Goal: Task Accomplishment & Management: Manage account settings

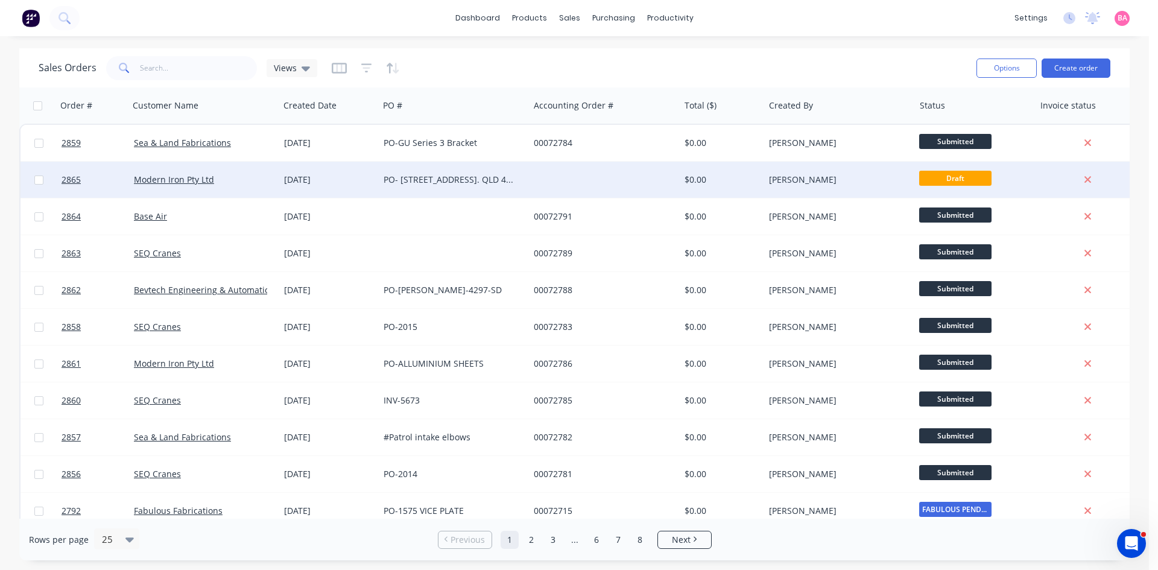
click at [478, 181] on div "PO- [STREET_ADDRESS]. QLD 4171." at bounding box center [451, 180] width 134 height 12
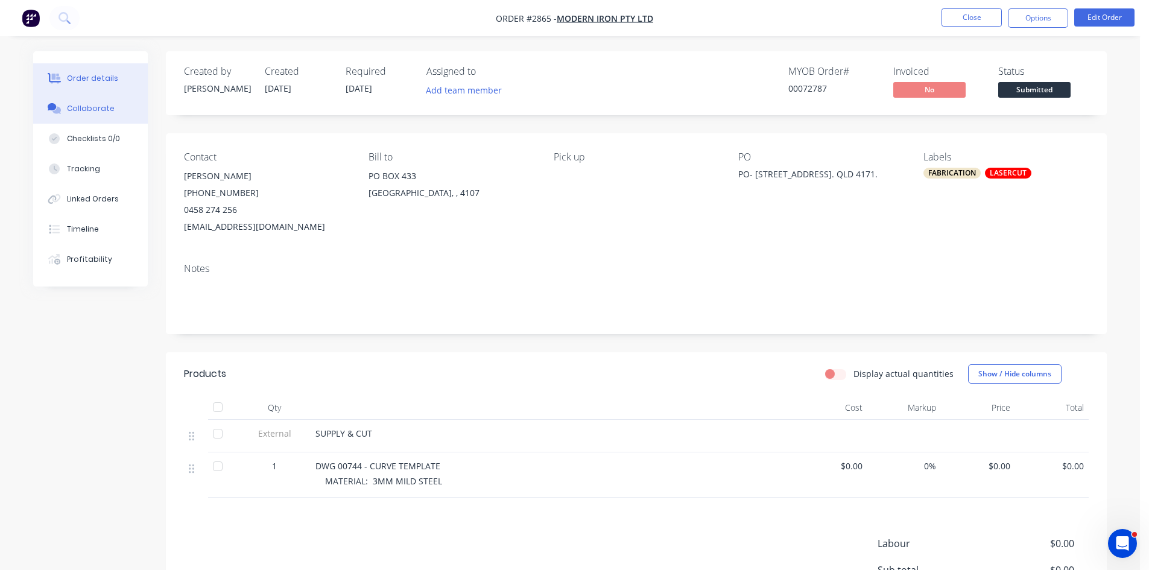
click at [78, 109] on div "Collaborate" at bounding box center [91, 108] width 48 height 11
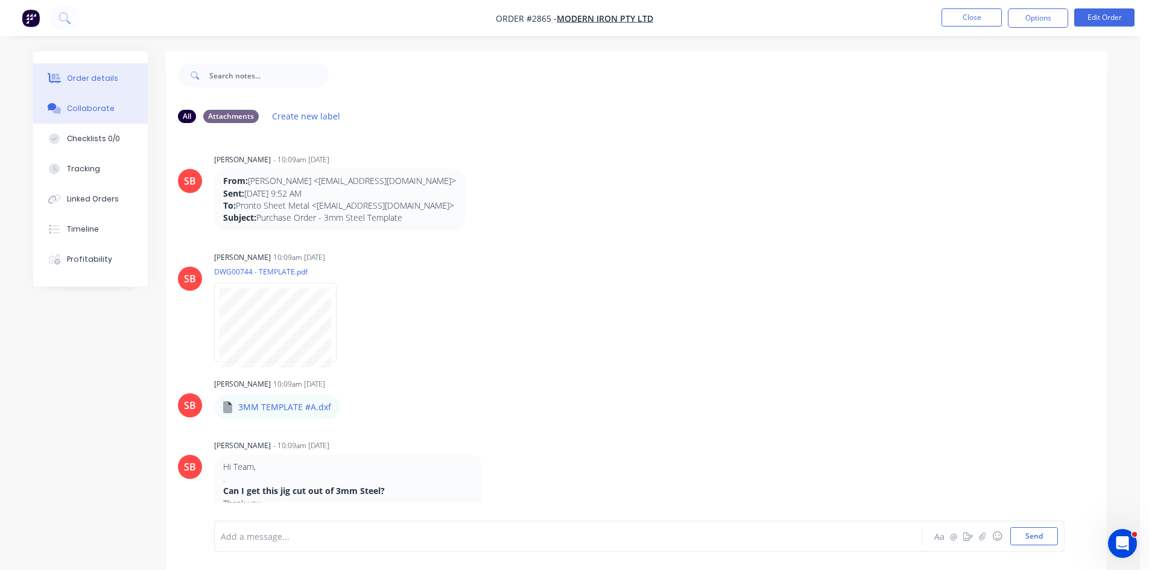
click at [91, 75] on div "Order details" at bounding box center [92, 78] width 51 height 11
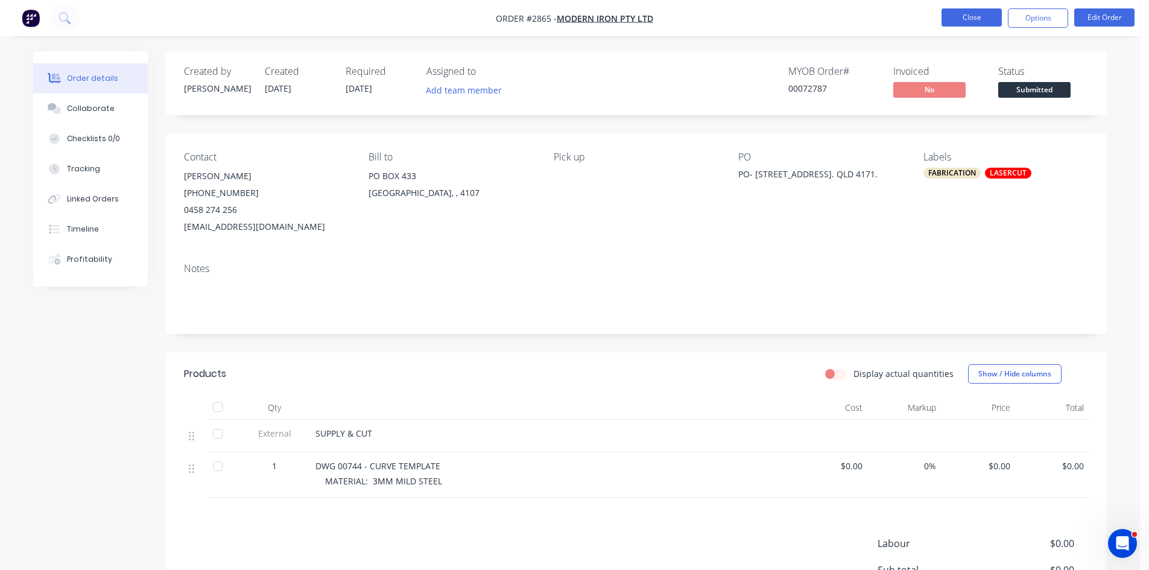
click at [986, 17] on button "Close" at bounding box center [972, 17] width 60 height 18
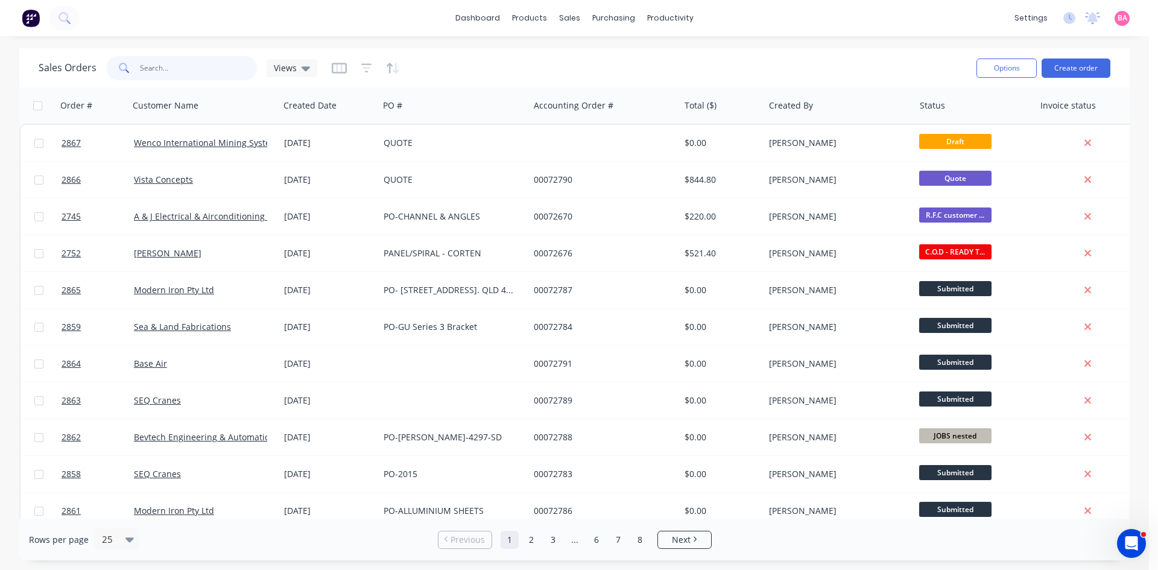
drag, startPoint x: 170, startPoint y: 66, endPoint x: 169, endPoint y: 56, distance: 10.9
click at [170, 65] on input "text" at bounding box center [199, 68] width 118 height 24
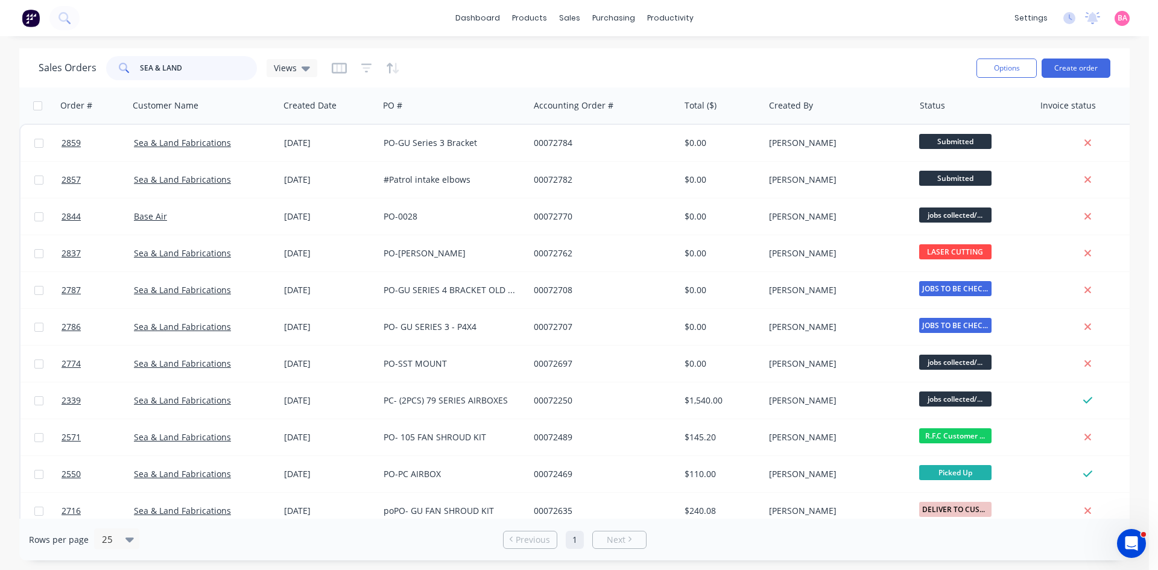
type input "SEA & LAND"
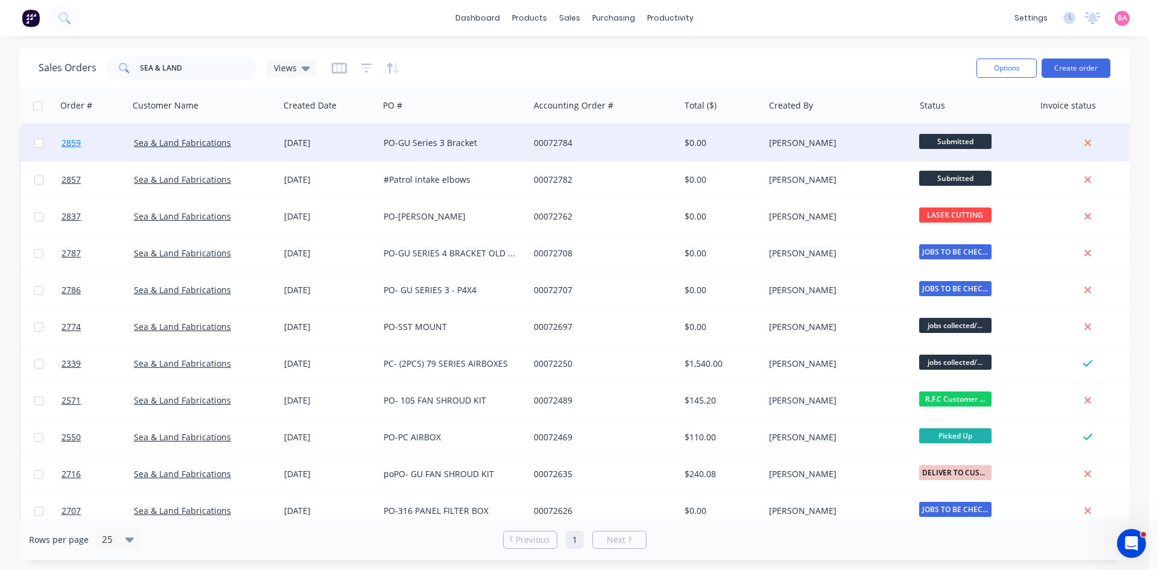
click at [72, 143] on span "2859" at bounding box center [71, 143] width 19 height 12
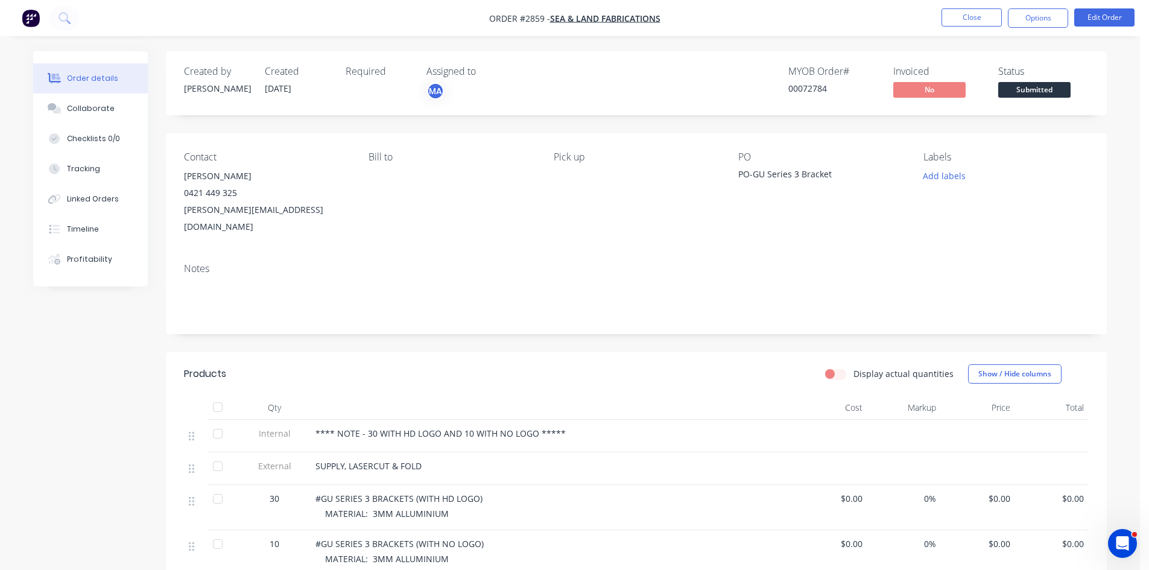
click at [832, 174] on div "PO-GU Series 3 Bracket" at bounding box center [813, 176] width 151 height 17
click at [834, 175] on div "PO-GU Series 3 Bracket" at bounding box center [813, 176] width 151 height 17
click at [829, 175] on div "PO-GU Series 3 Bracket" at bounding box center [813, 176] width 151 height 17
click at [1109, 14] on button "Edit Order" at bounding box center [1104, 17] width 60 height 18
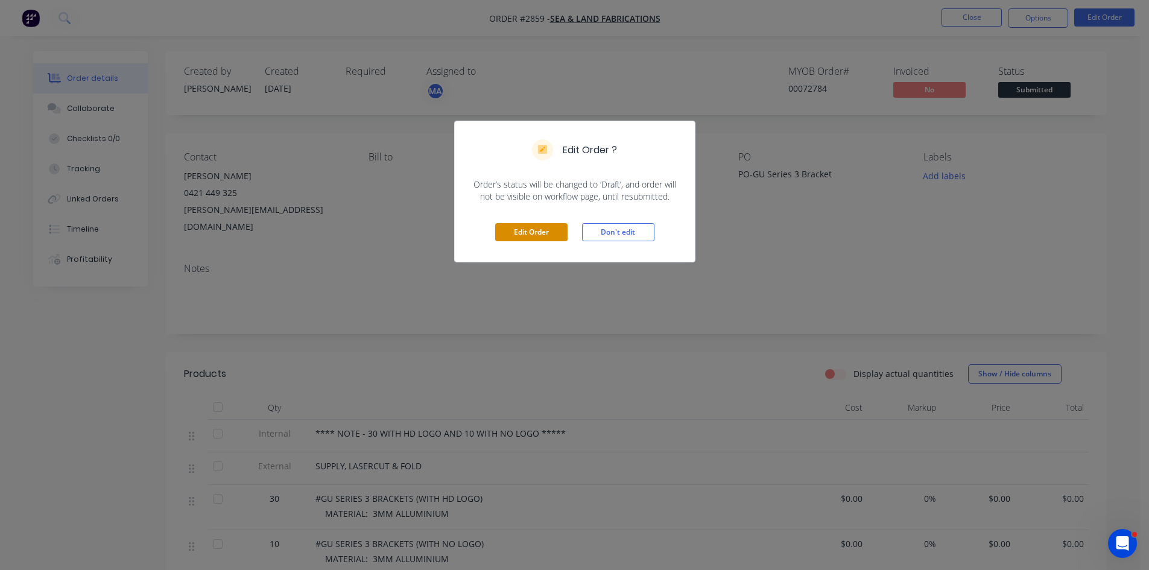
click at [529, 232] on button "Edit Order" at bounding box center [531, 232] width 72 height 18
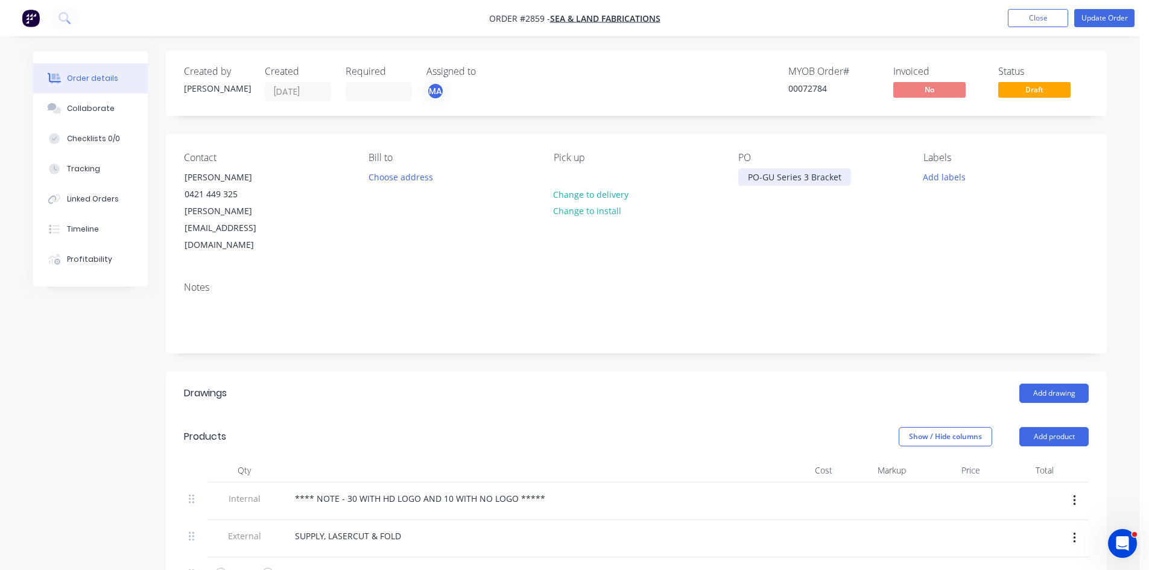
click at [842, 174] on div "PO-GU Series 3 Bracket" at bounding box center [794, 176] width 113 height 17
click at [753, 189] on div "PO-GU Series 3 Bracket 3 WITH HD LOGO 10 WITHOUTH LOGO" at bounding box center [794, 189] width 113 height 43
click at [1111, 15] on button "Update Order" at bounding box center [1104, 18] width 60 height 18
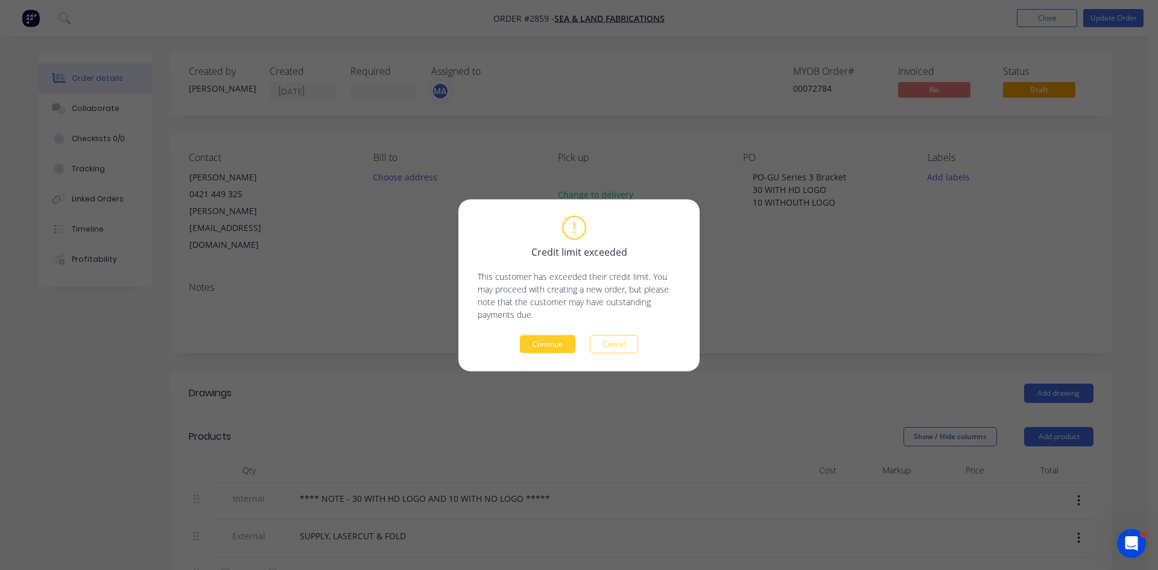
click at [552, 345] on button "Continue" at bounding box center [548, 344] width 56 height 18
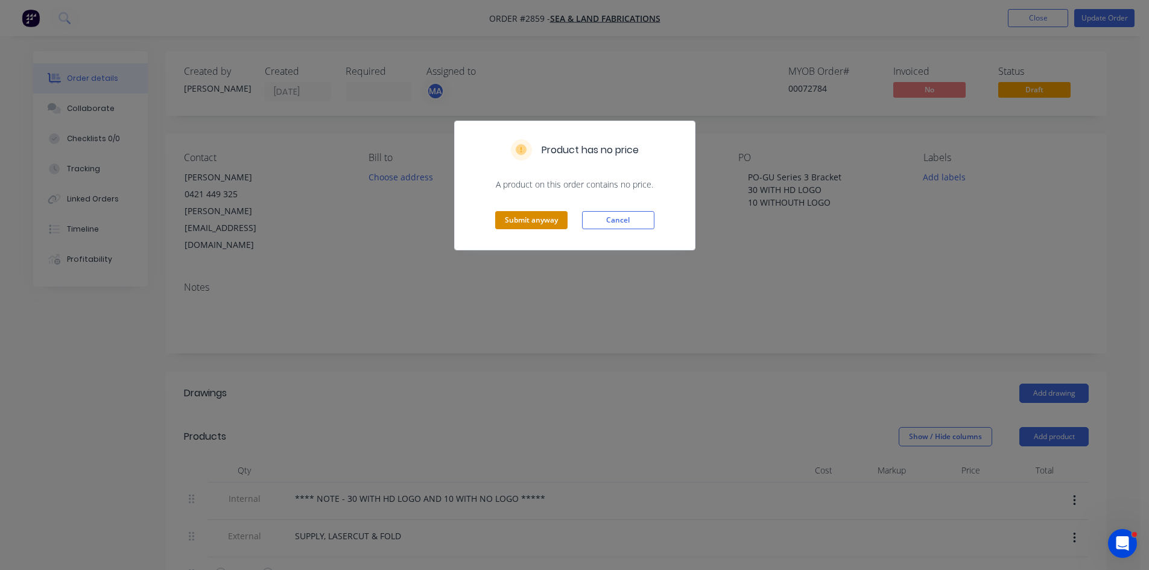
click at [538, 214] on button "Submit anyway" at bounding box center [531, 220] width 72 height 18
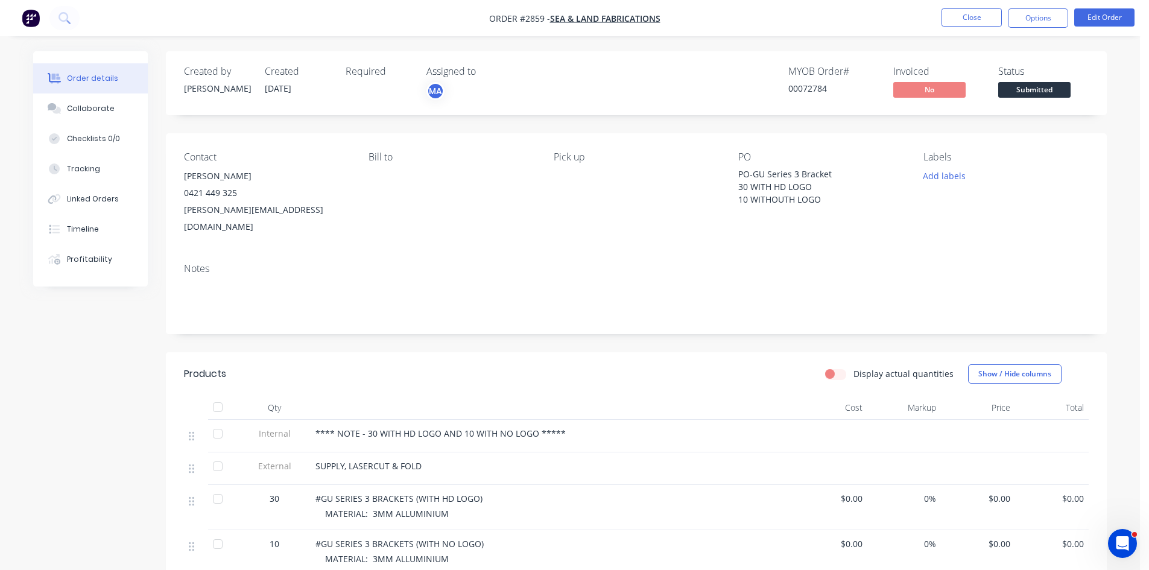
click at [559, 428] on span "**** NOTE - 30 WITH HD LOGO AND 10 WITH NO LOGO *****" at bounding box center [441, 433] width 250 height 11
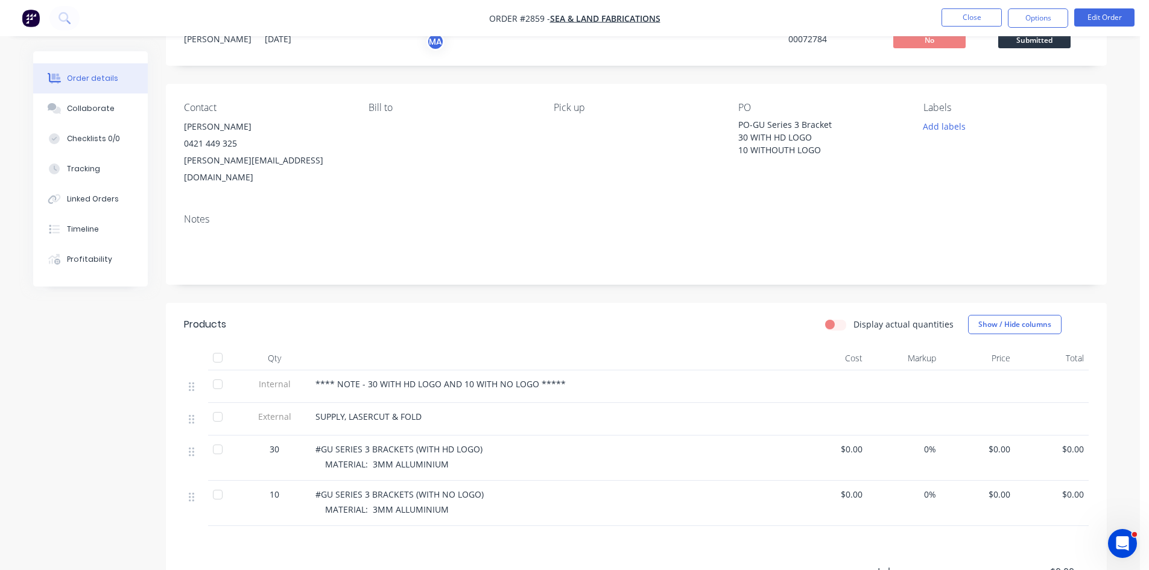
scroll to position [42, 0]
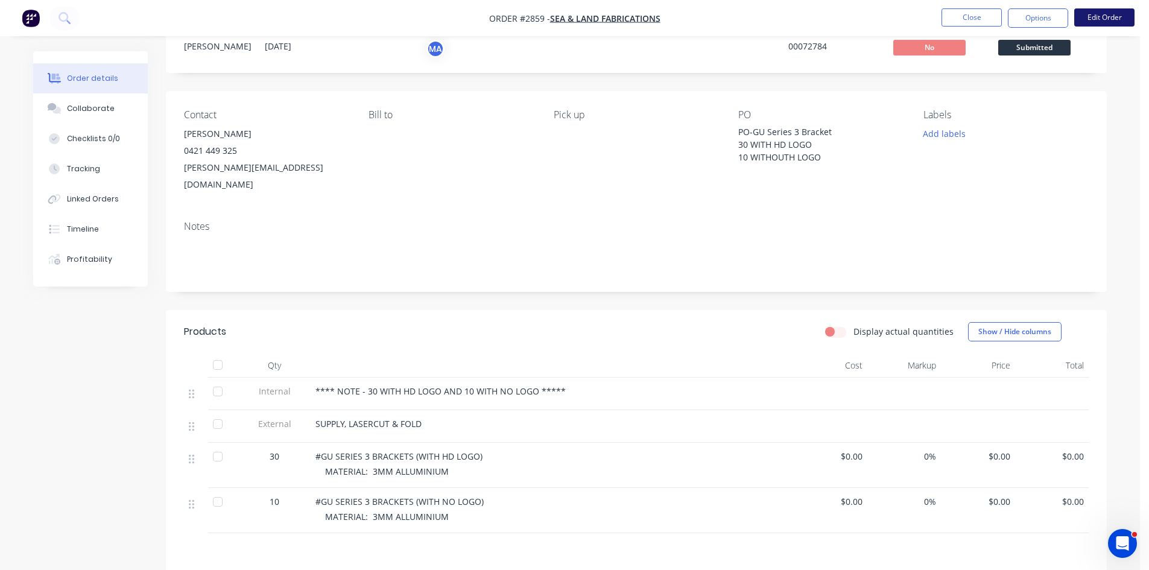
click at [1102, 16] on button "Edit Order" at bounding box center [1104, 17] width 60 height 18
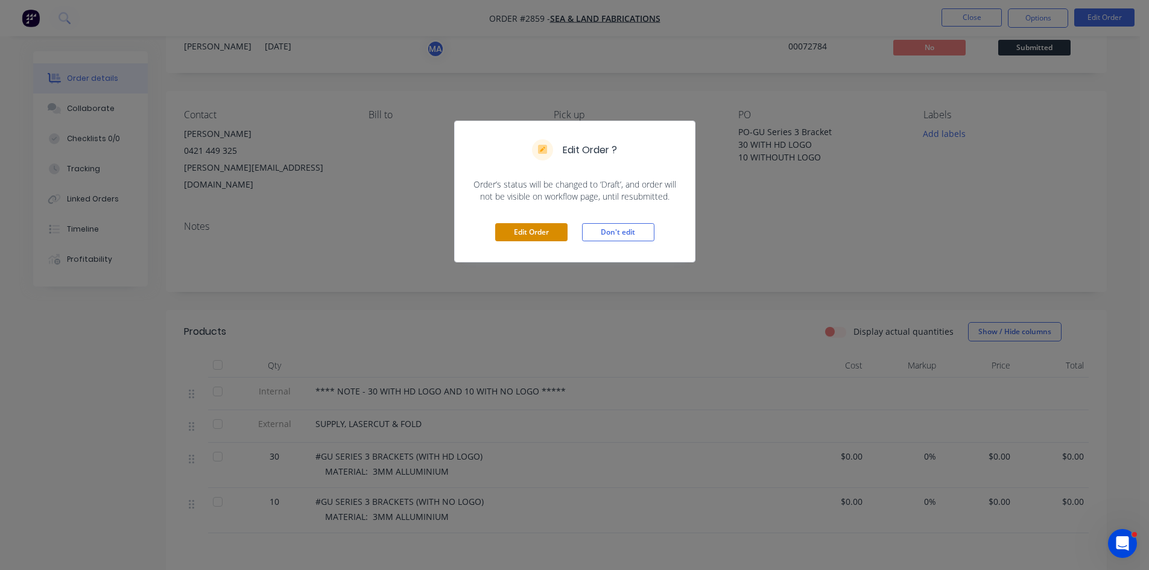
click at [528, 233] on button "Edit Order" at bounding box center [531, 232] width 72 height 18
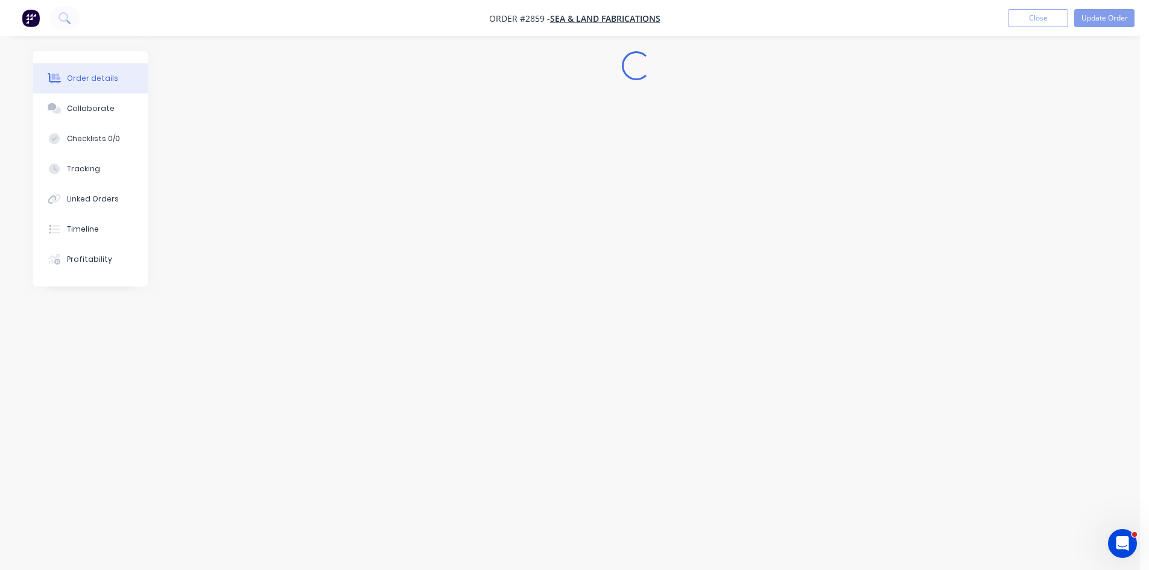
scroll to position [0, 0]
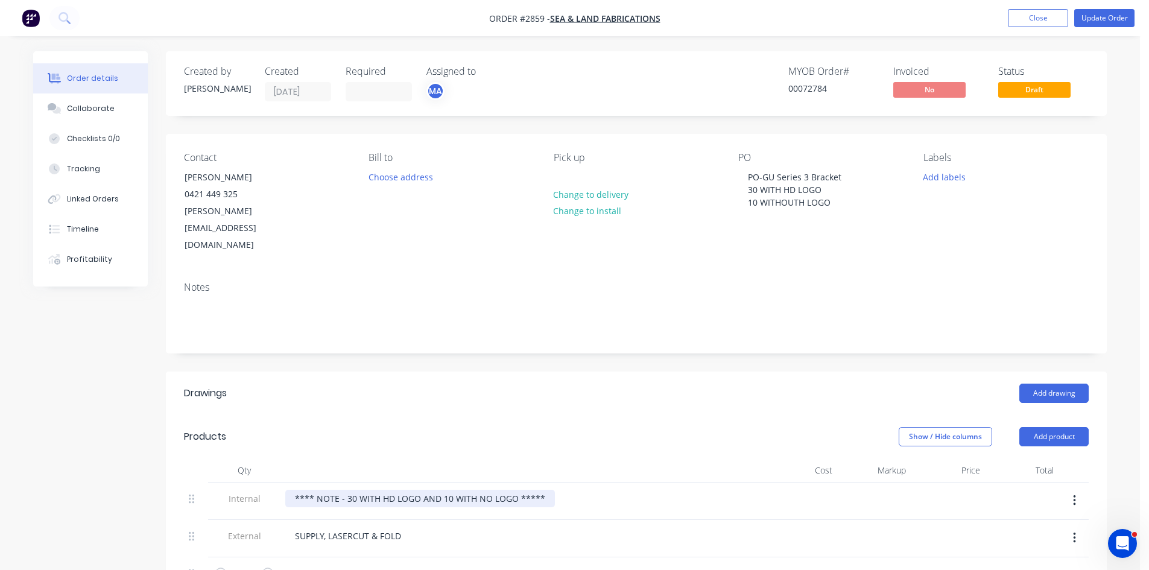
click at [545, 490] on div "**** NOTE - 30 WITH HD LOGO AND 10 WITH NO LOGO *****" at bounding box center [420, 498] width 270 height 17
click at [309, 490] on div "**** NOTE - 30 WITH HD LOGO AND 10 WITH NO LOGO ***** SAND TO SEPERATE IN QUOTES" at bounding box center [484, 498] width 399 height 17
click at [665, 490] on div "***** NOTE - 30 WITH HD LOGO AND 10 WITH NO LOGO ***** SAND TO SEPERATE IN QUOT…" at bounding box center [487, 498] width 404 height 17
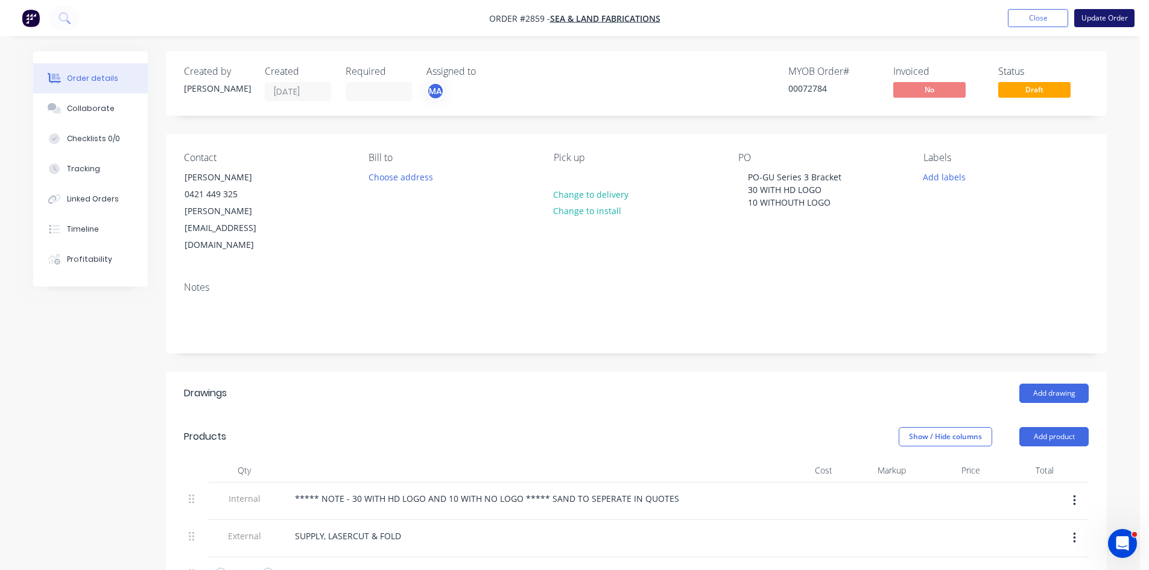
click at [1081, 14] on button "Update Order" at bounding box center [1104, 18] width 60 height 18
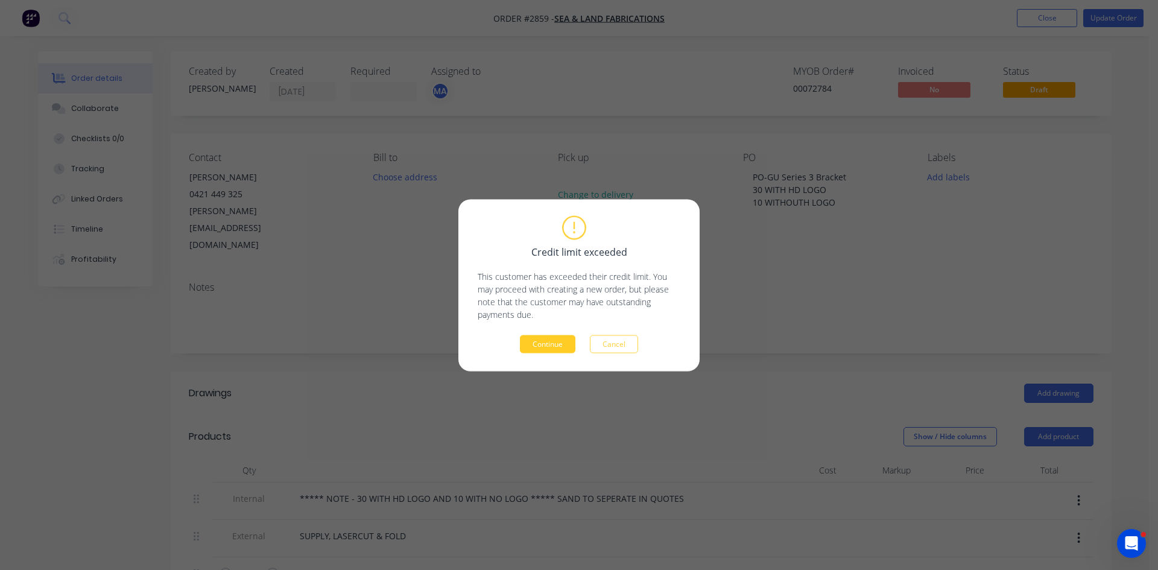
click at [565, 345] on button "Continue" at bounding box center [548, 344] width 56 height 18
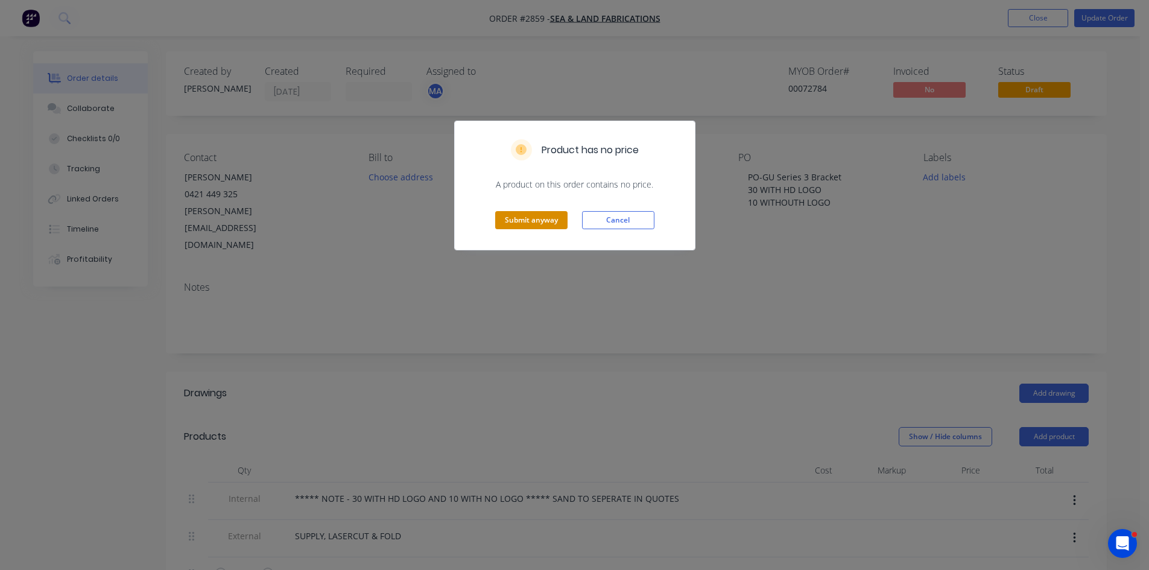
click at [545, 223] on button "Submit anyway" at bounding box center [531, 220] width 72 height 18
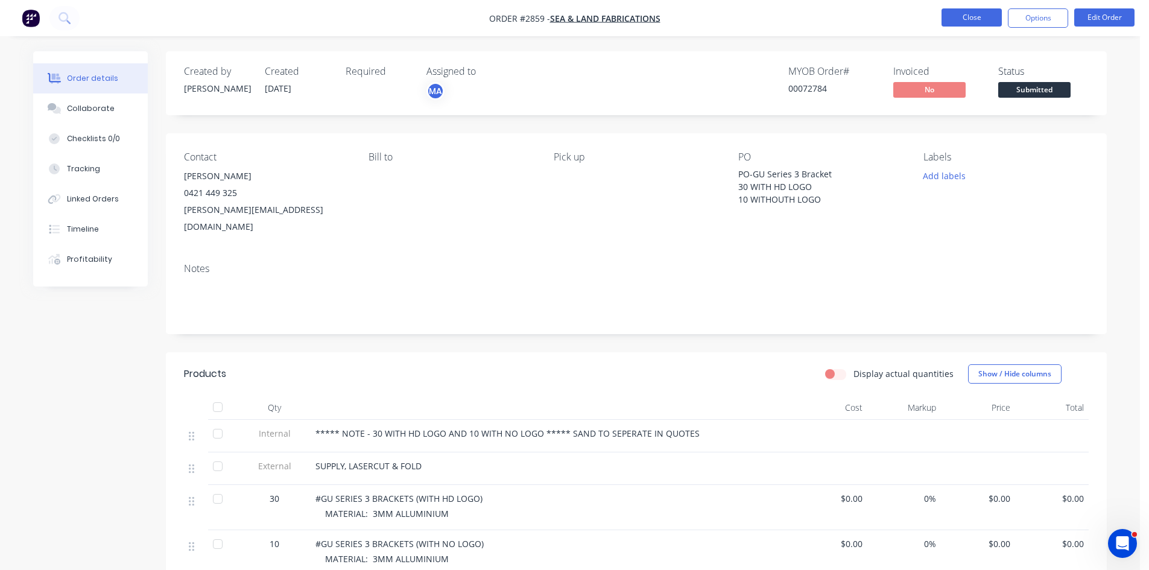
click at [985, 11] on button "Close" at bounding box center [972, 17] width 60 height 18
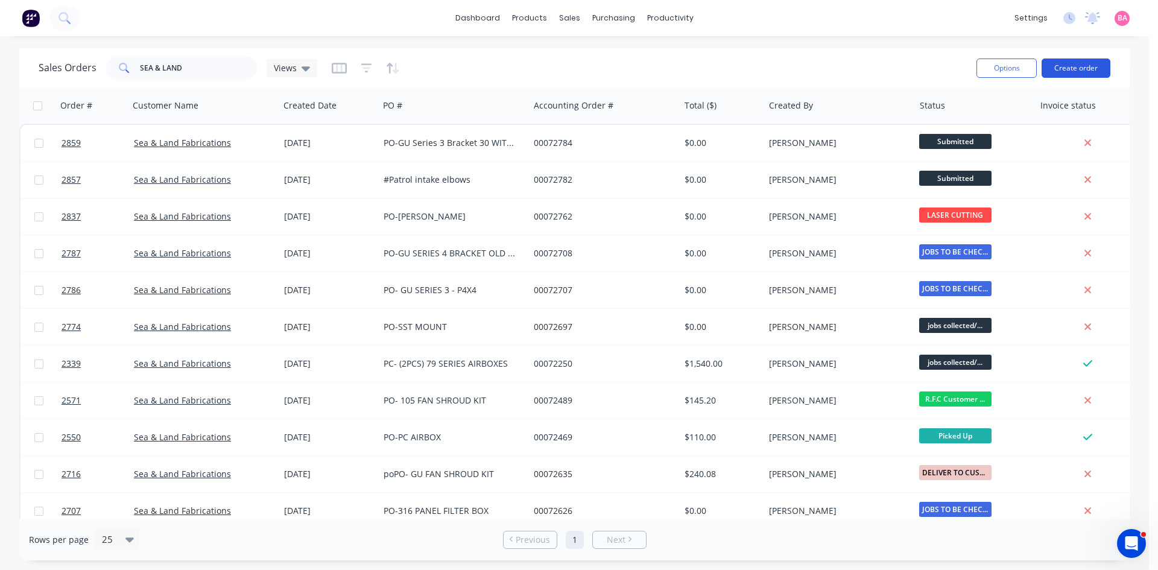
click at [1084, 63] on button "Create order" at bounding box center [1076, 68] width 69 height 19
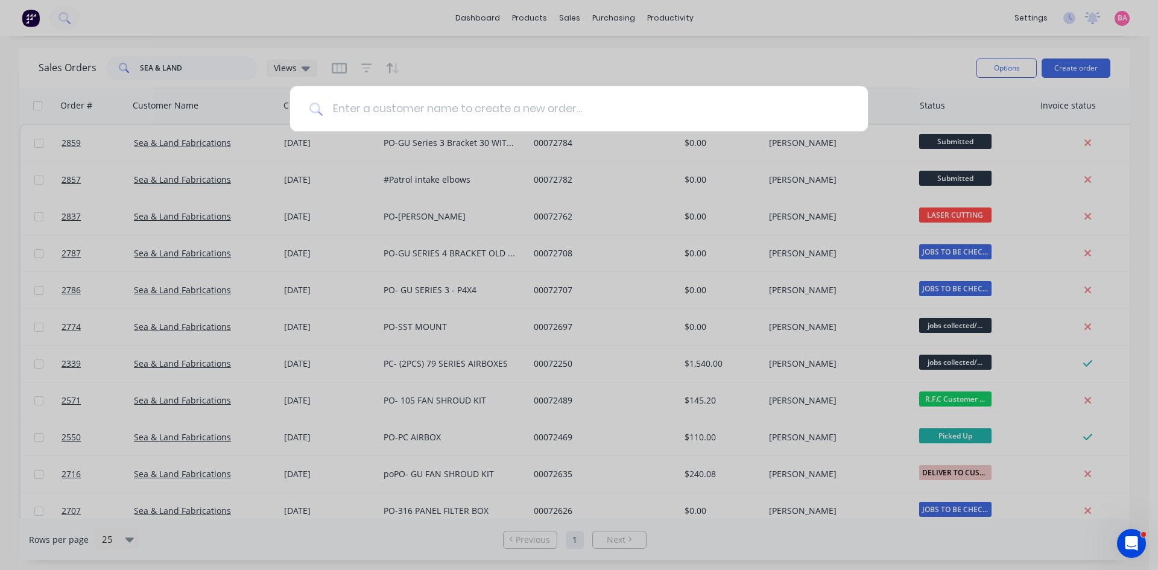
click at [471, 103] on input at bounding box center [586, 108] width 526 height 45
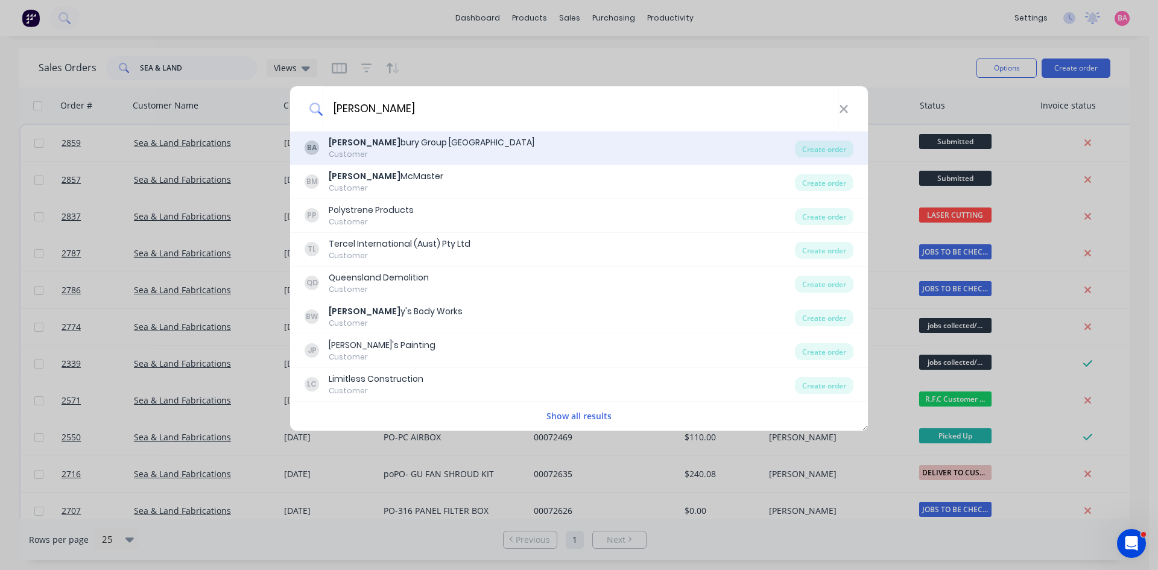
type input "brad"
click at [422, 148] on div "Brad bury Group Australia" at bounding box center [432, 142] width 206 height 13
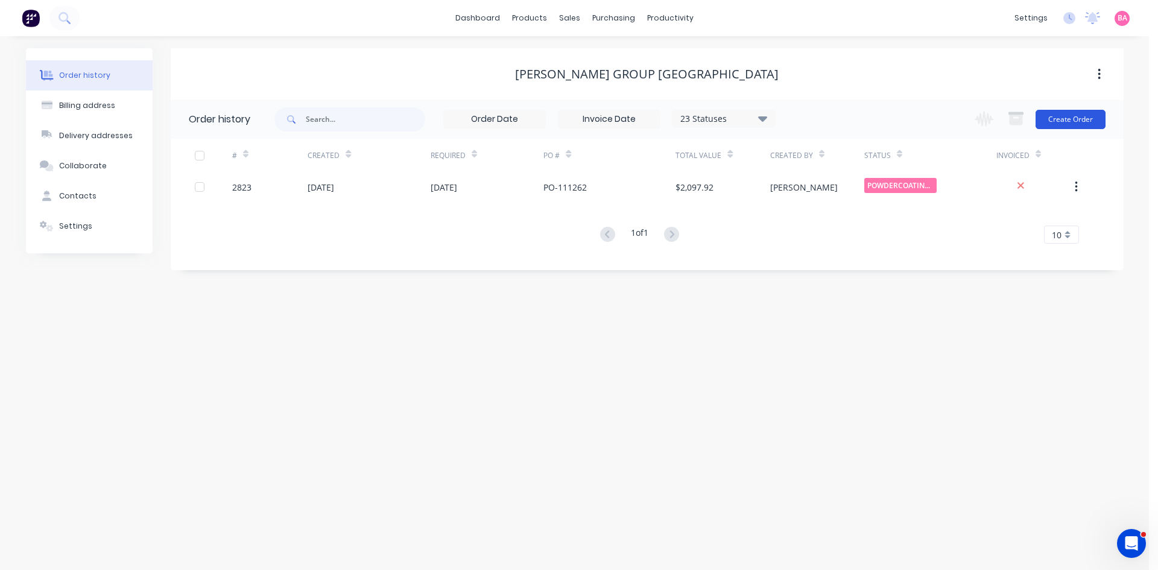
click at [1079, 115] on button "Create Order" at bounding box center [1071, 119] width 70 height 19
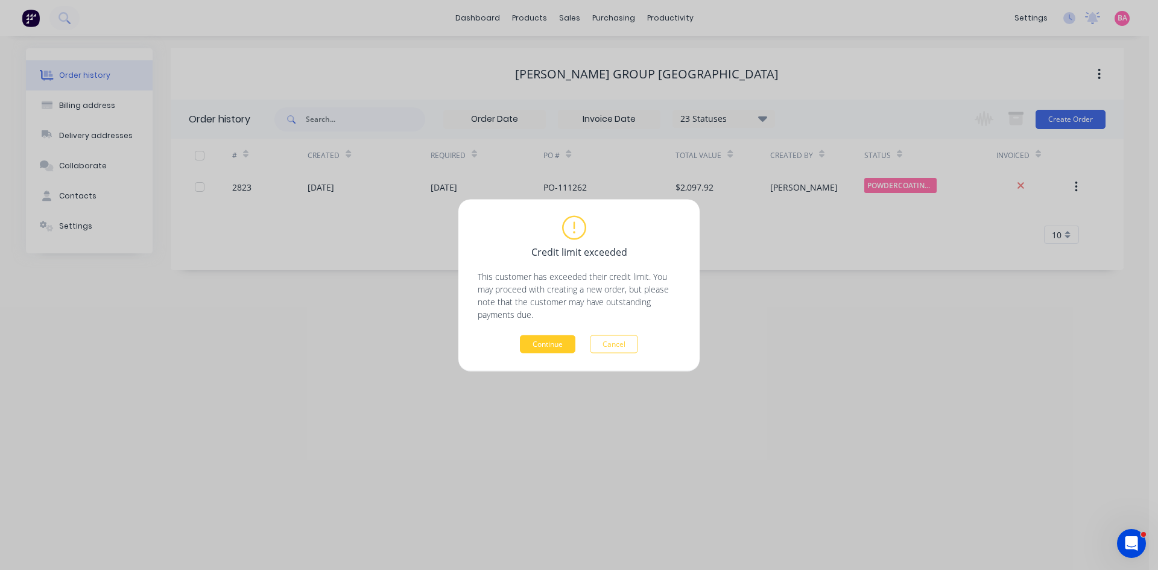
click at [551, 342] on button "Continue" at bounding box center [548, 344] width 56 height 18
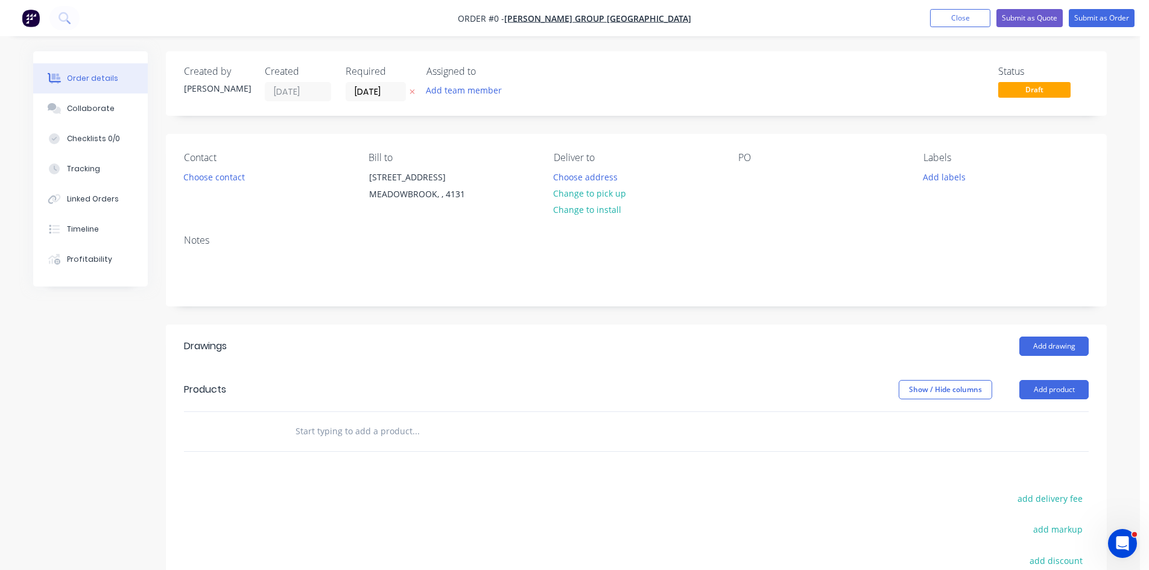
click at [416, 90] on button at bounding box center [412, 92] width 13 height 14
click at [460, 92] on button "Add team member" at bounding box center [464, 90] width 89 height 16
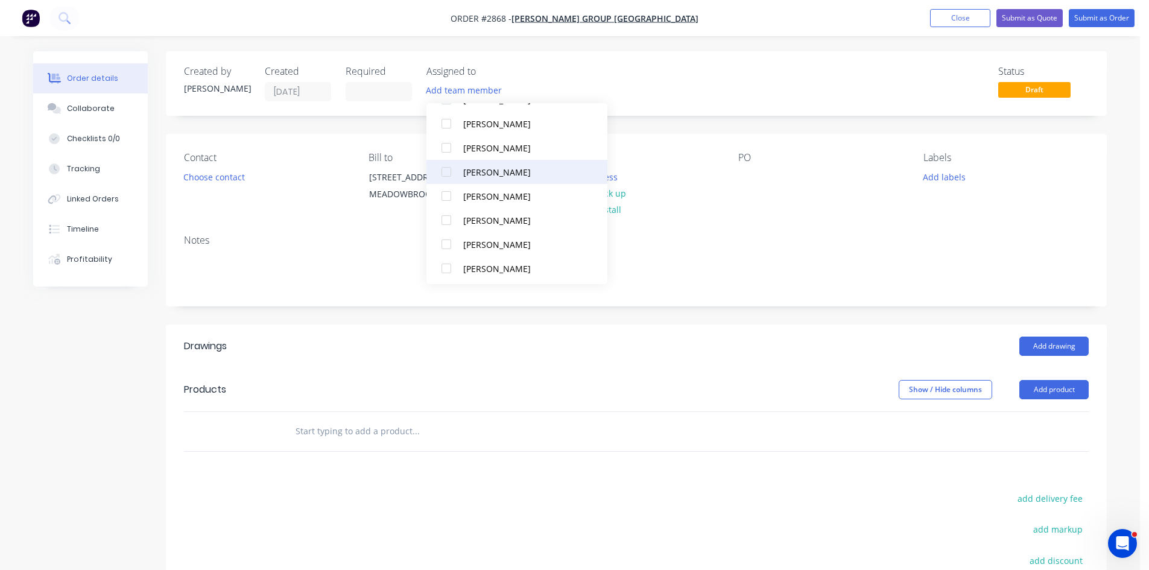
scroll to position [109, 0]
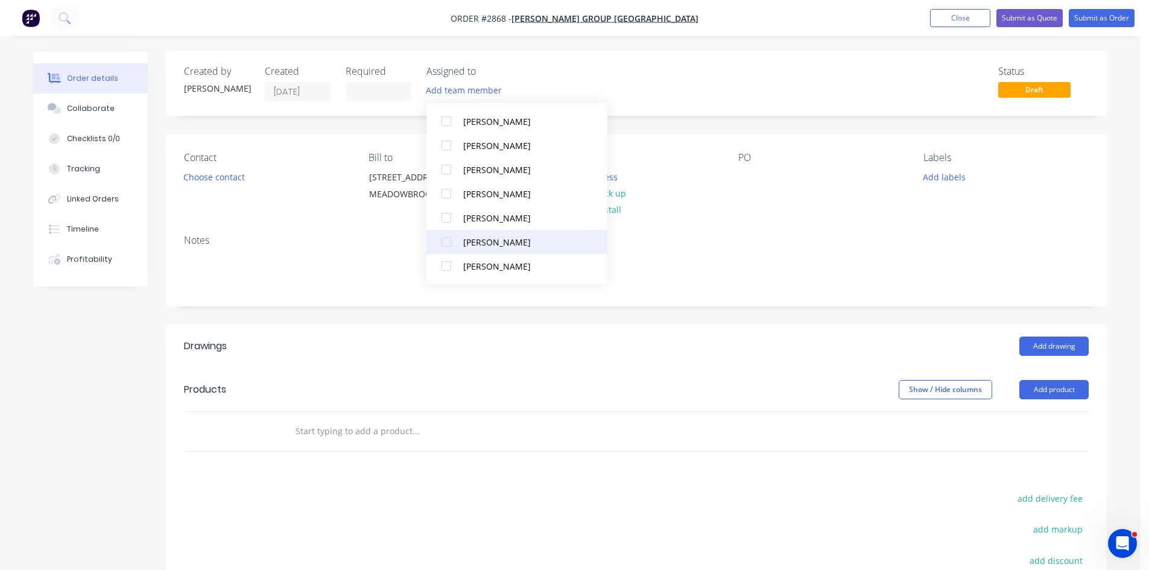
click at [518, 240] on div "[PERSON_NAME]" at bounding box center [523, 242] width 121 height 13
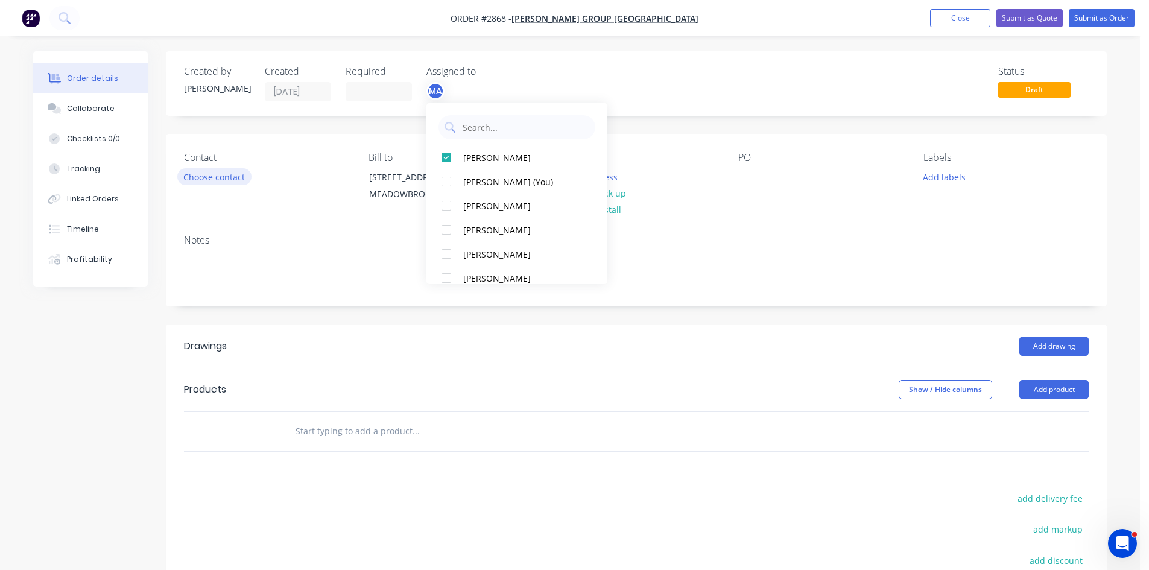
click at [231, 180] on button "Choose contact" at bounding box center [214, 176] width 74 height 16
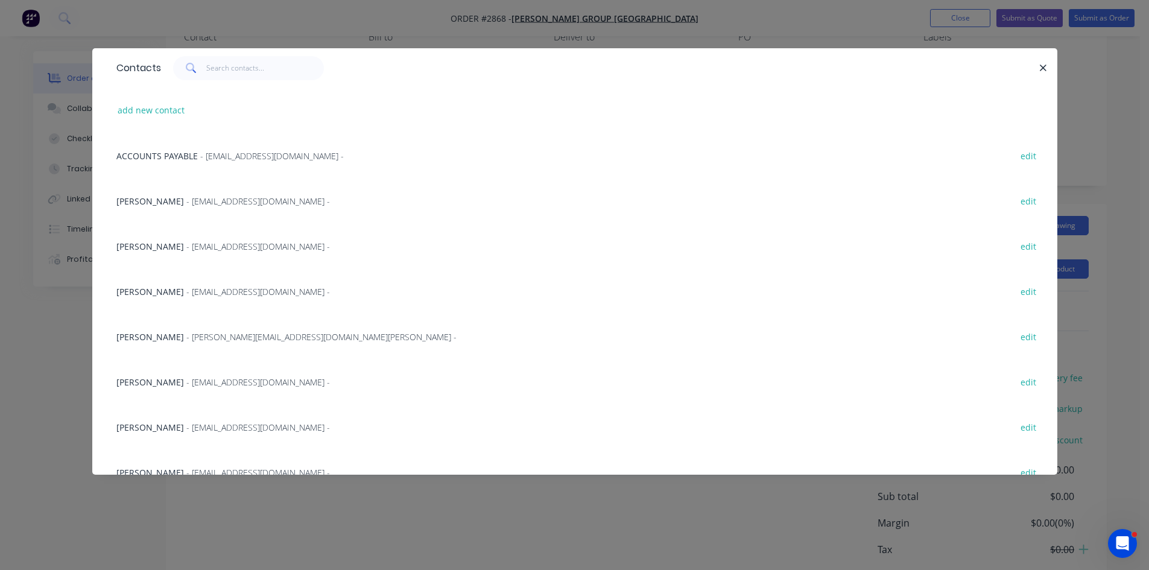
click at [229, 198] on span "- srudas@bradburygroupaustralia.com.au -" at bounding box center [258, 200] width 144 height 11
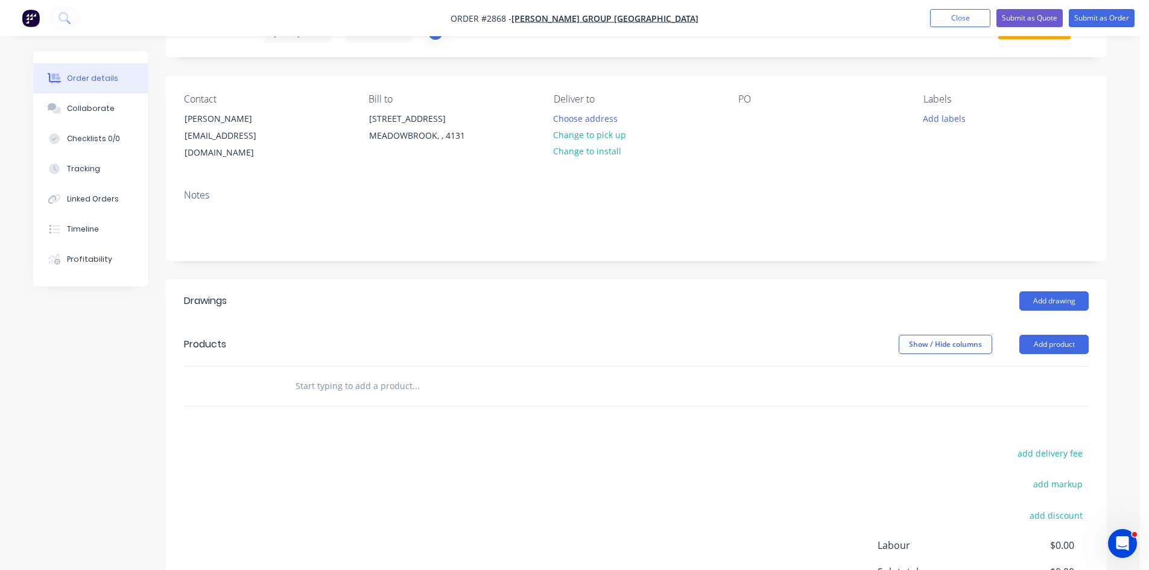
scroll to position [20, 0]
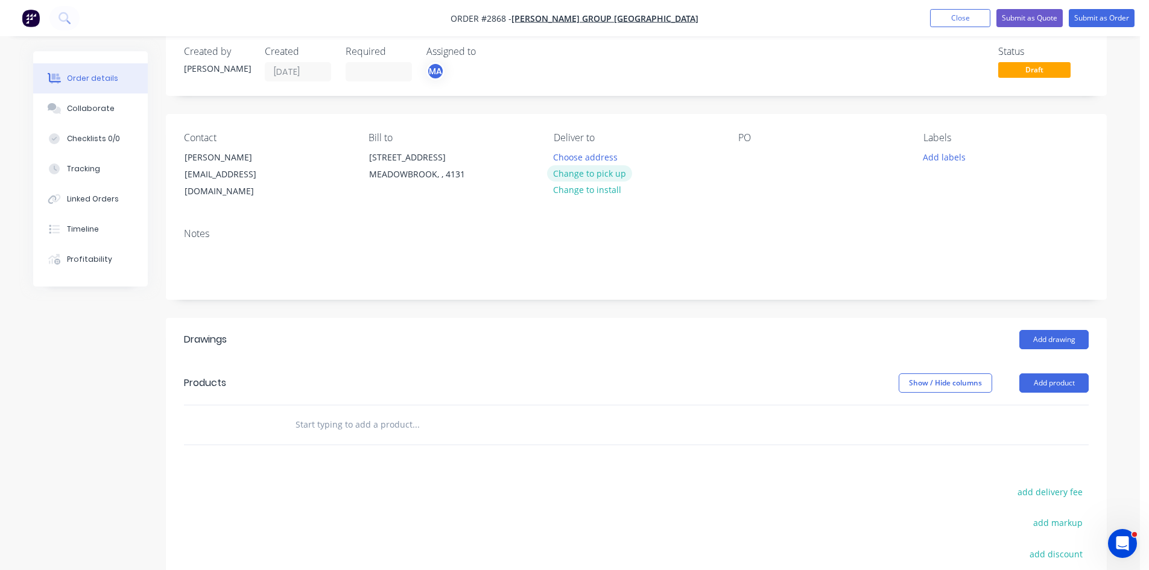
click at [612, 172] on button "Change to pick up" at bounding box center [590, 173] width 86 height 16
click at [744, 157] on div at bounding box center [747, 156] width 19 height 17
click at [953, 157] on button "Add labels" at bounding box center [944, 156] width 56 height 16
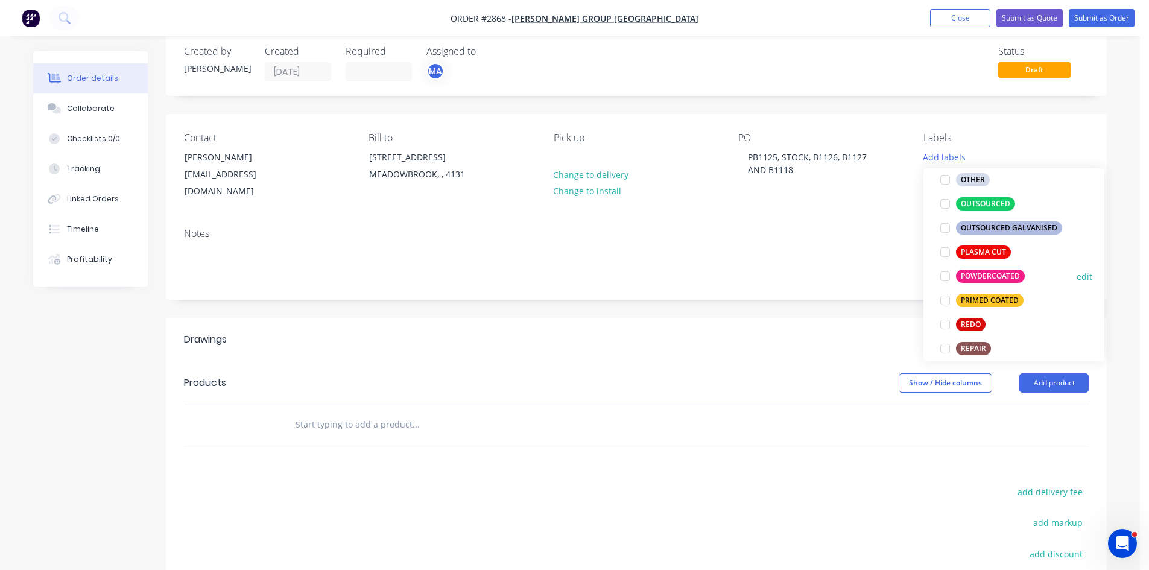
scroll to position [503, 0]
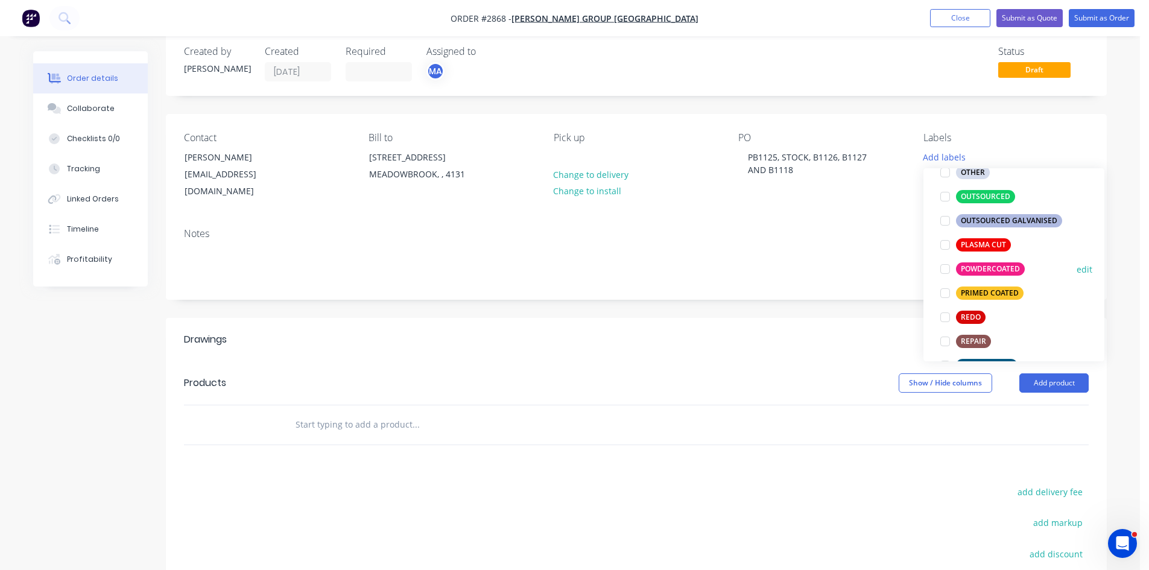
click at [947, 267] on div at bounding box center [945, 269] width 24 height 24
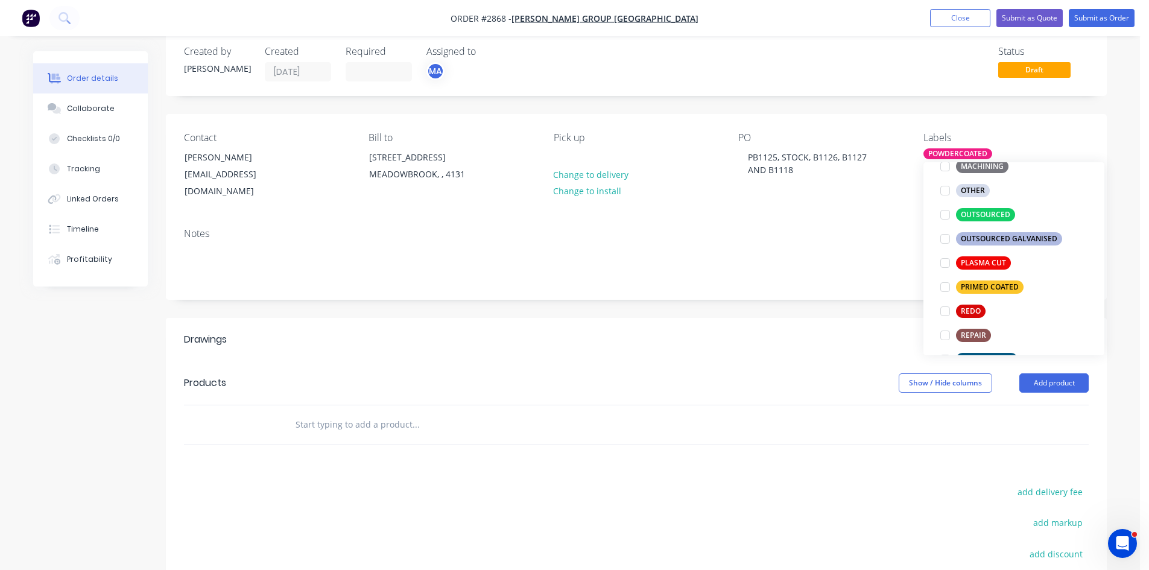
scroll to position [0, 0]
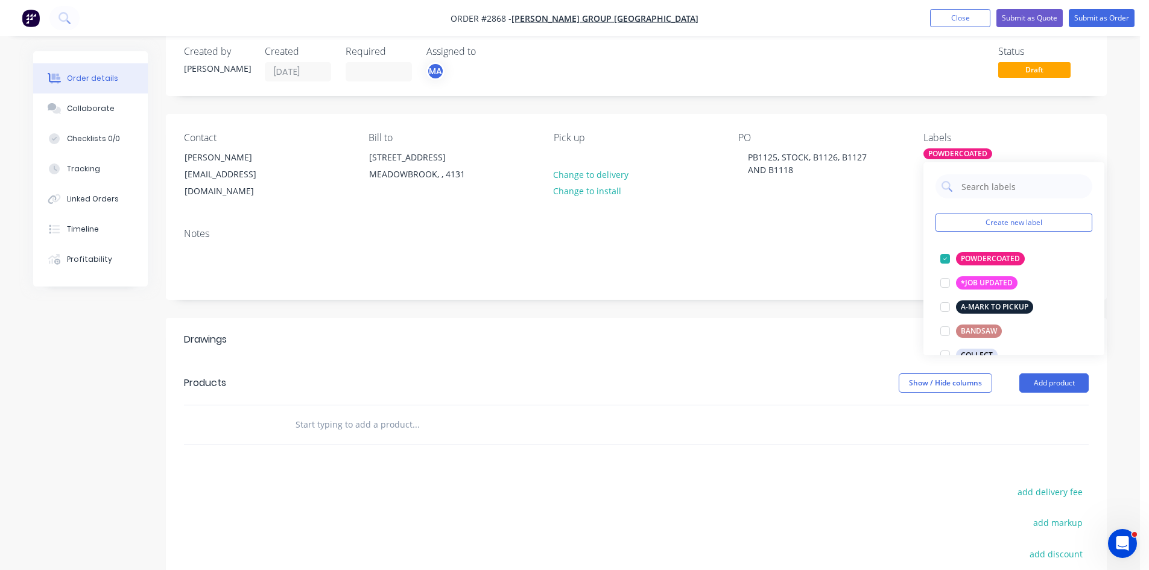
click at [345, 415] on input "text" at bounding box center [415, 425] width 241 height 24
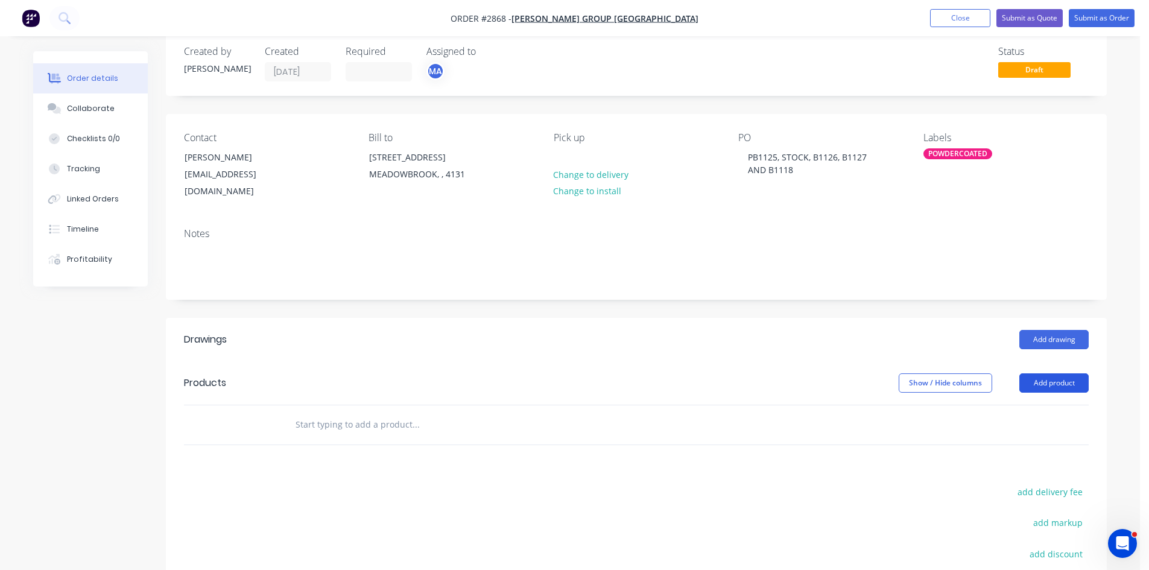
click at [1060, 373] on button "Add product" at bounding box center [1054, 382] width 69 height 19
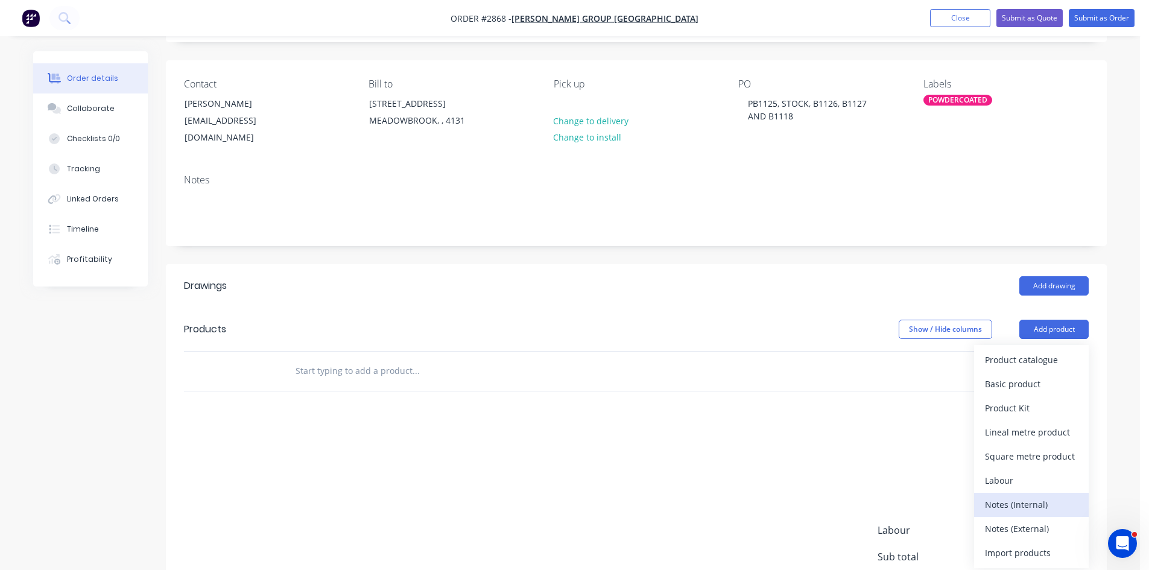
scroll to position [141, 0]
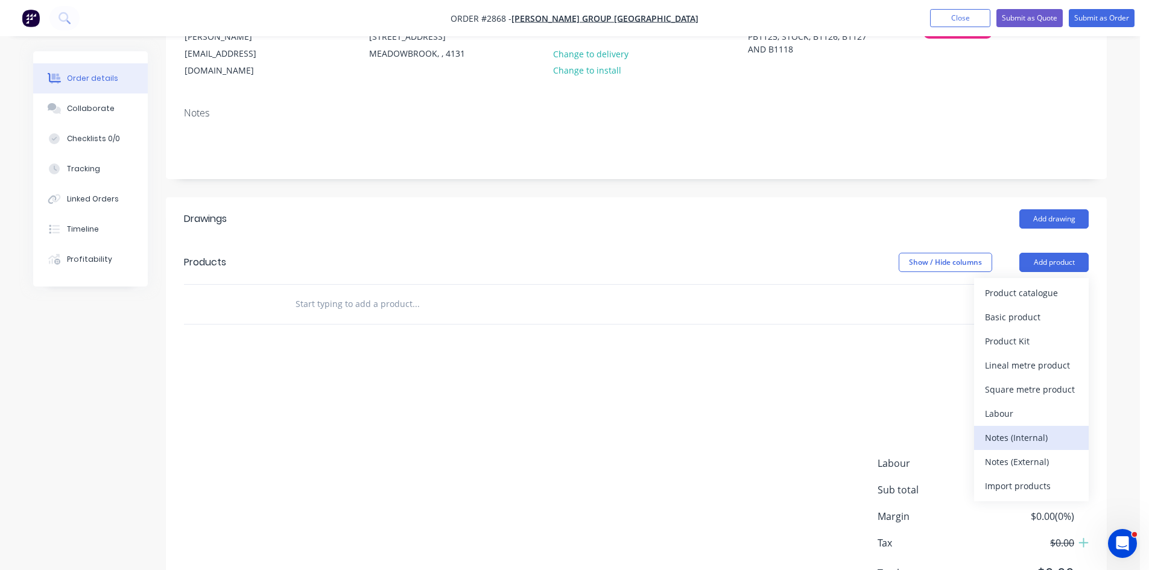
click at [1018, 429] on div "Notes (Internal)" at bounding box center [1031, 437] width 93 height 17
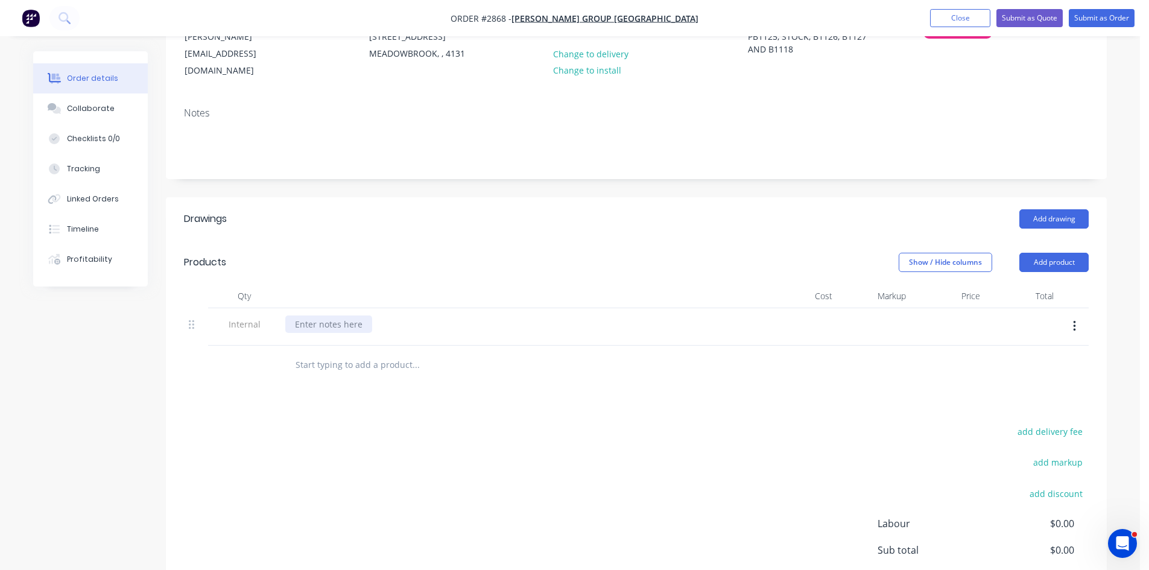
click at [347, 316] on div at bounding box center [328, 324] width 87 height 17
click at [349, 353] on input "text" at bounding box center [415, 365] width 241 height 24
click at [400, 353] on input "text" at bounding box center [415, 365] width 241 height 24
paste input "B1125 - side covers- Trim Ship Gray RAL7001"
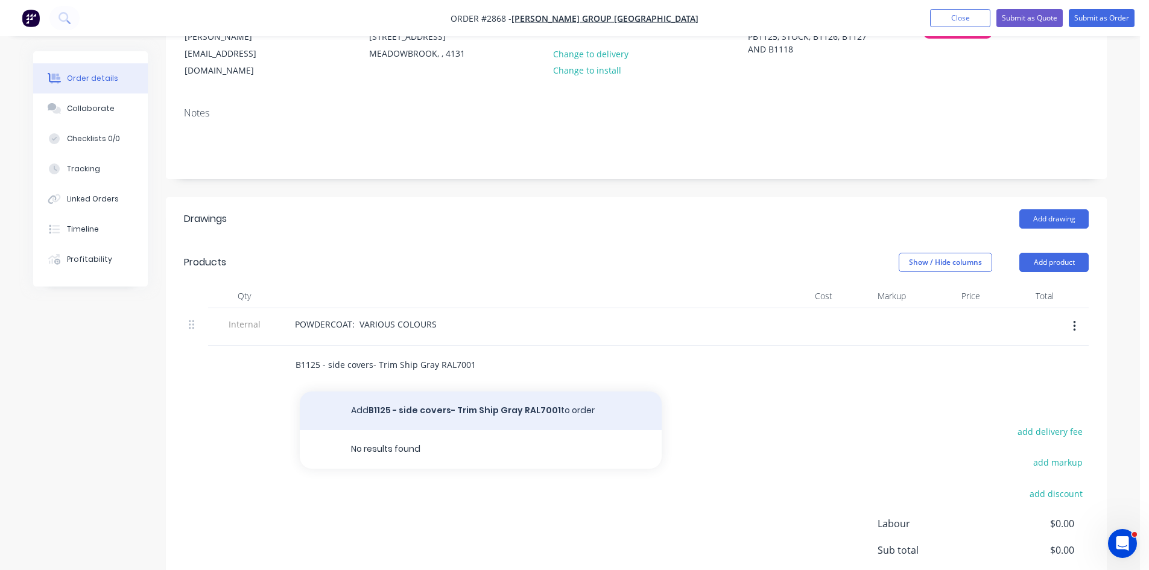
type input "B1125 - side covers- Trim Ship Gray RAL7001"
click at [471, 392] on button "Add B1125 - side covers- Trim Ship Gray RAL7001 to order" at bounding box center [481, 411] width 362 height 39
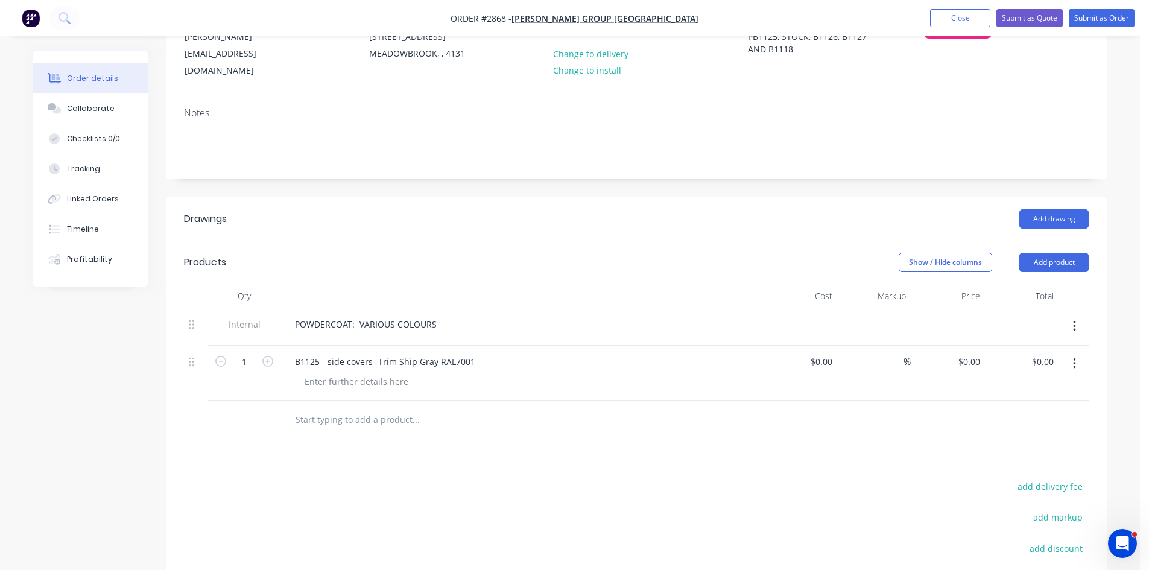
click at [355, 408] on input "text" at bounding box center [415, 420] width 241 height 24
paste input "B1118 - repaint panels - hammertone blue X1 qty"
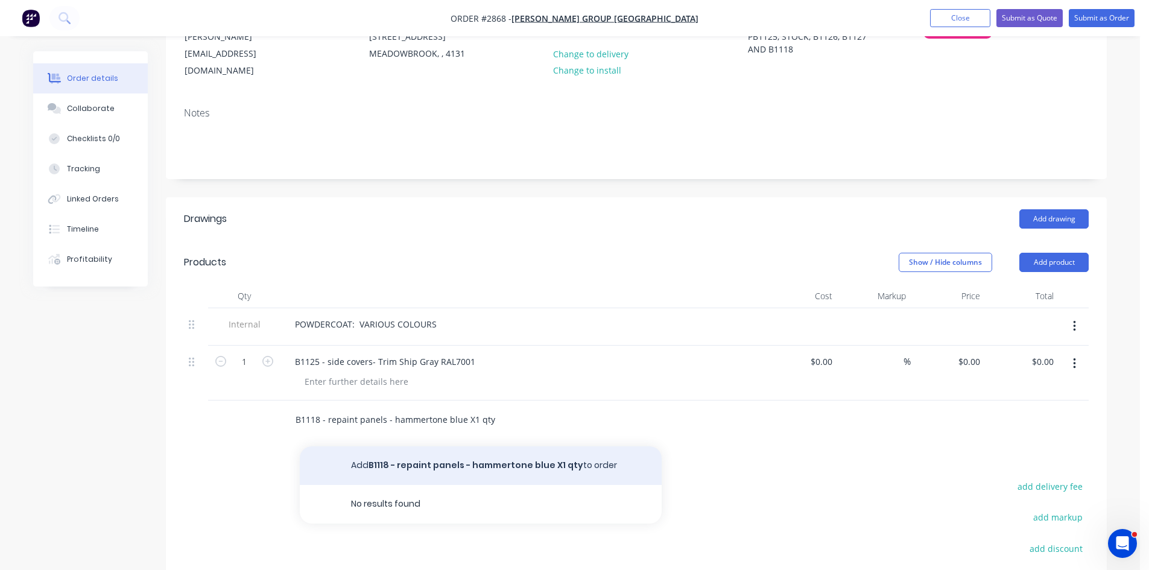
type input "B1118 - repaint panels - hammertone blue X1 qty"
click at [498, 452] on button "Add B1118 - repaint panels - hammertone blue X1 qty to order" at bounding box center [481, 465] width 362 height 39
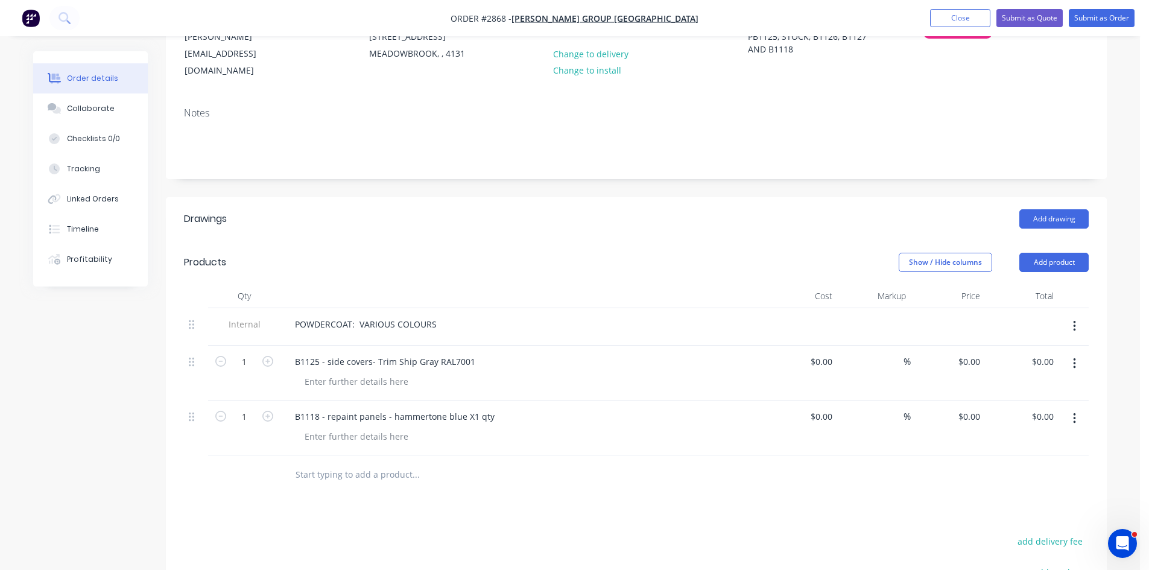
click at [327, 463] on input "text" at bounding box center [415, 475] width 241 height 24
paste input "B1118 - repaint panels - Gray X1 qty"
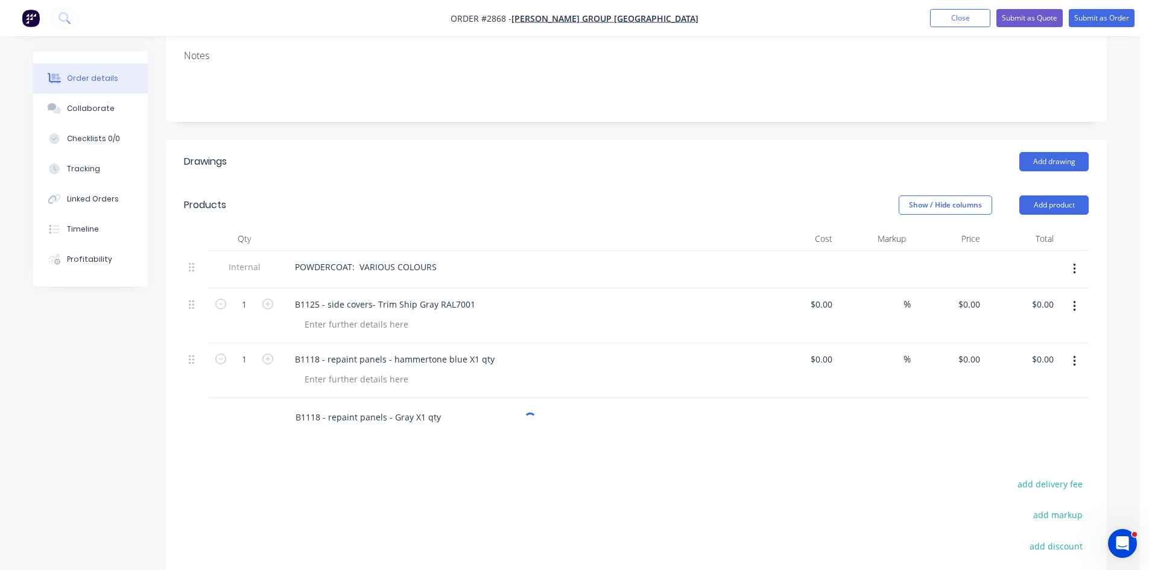
scroll to position [201, 0]
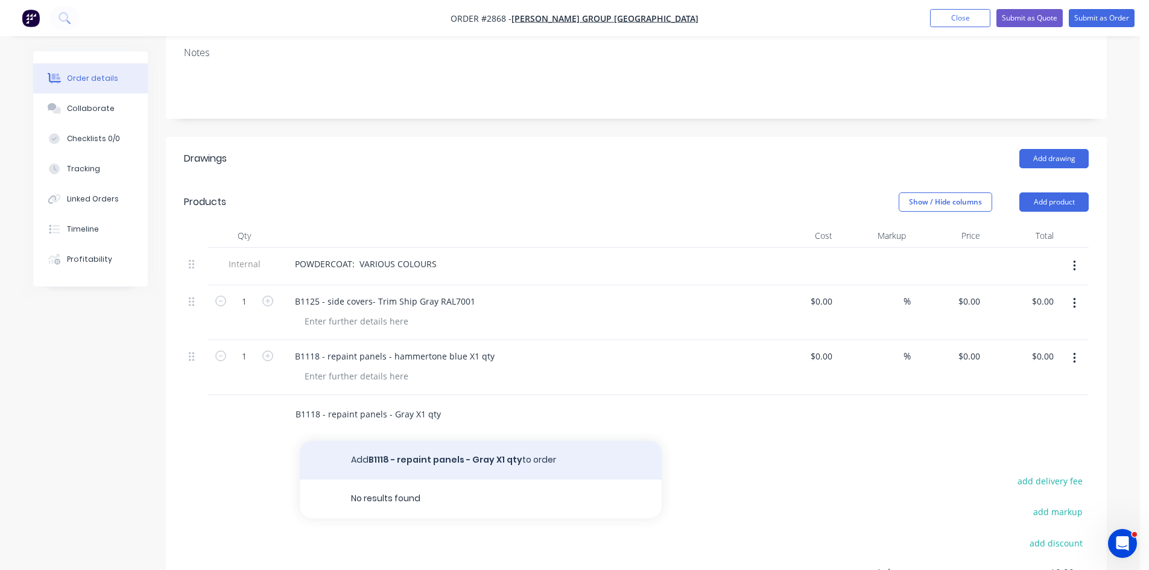
type input "B1118 - repaint panels - Gray X1 qty"
click at [449, 451] on button "Add B1118 - repaint panels - Gray X1 qty to order" at bounding box center [481, 460] width 362 height 39
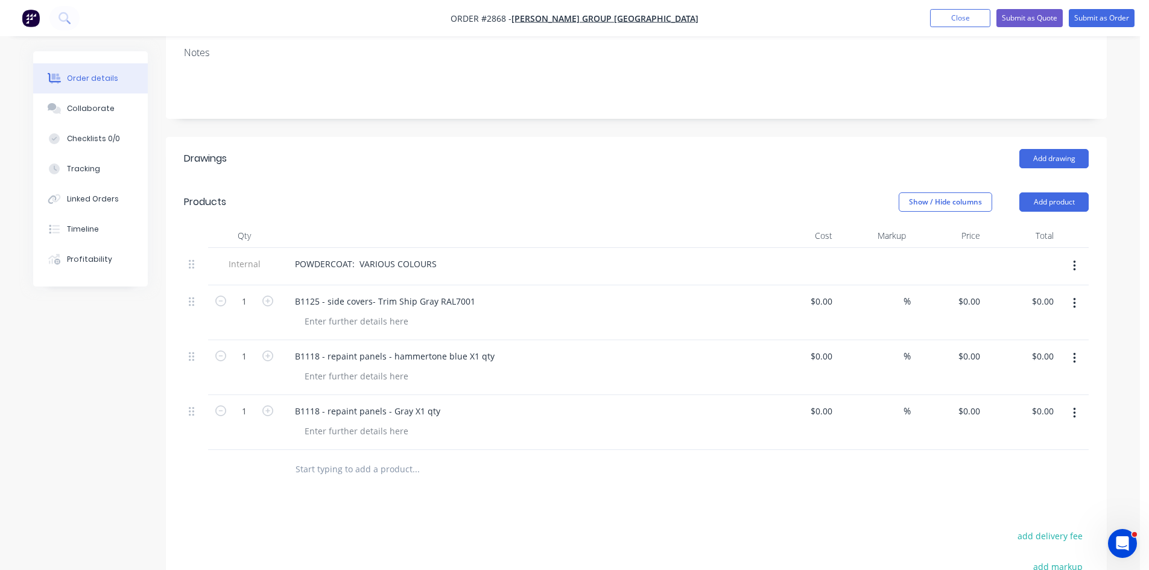
click at [342, 460] on input "text" at bounding box center [415, 469] width 241 height 24
paste input "B1126/B1127 - Chain guard - Antique silver X4 qty"
type input "B1126/B1127 - Chain guard - Antique silver X4 qty"
click at [421, 500] on div "Drawings Add drawing Products Show / Hide columns Add product Qty Cost Markup P…" at bounding box center [636, 458] width 941 height 642
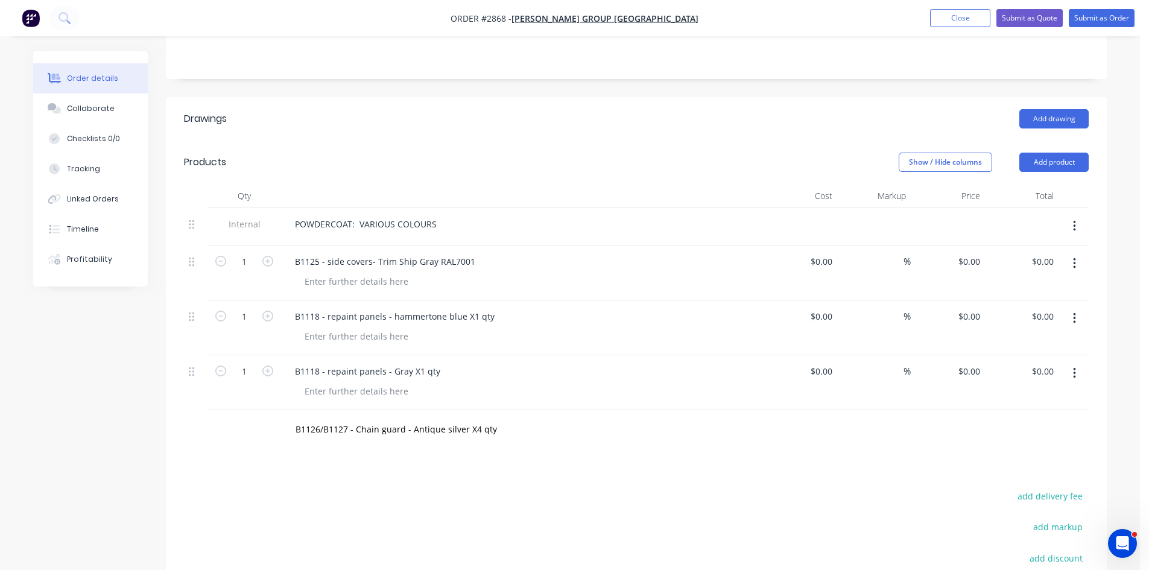
scroll to position [241, 0]
click at [459, 427] on input "B1126/B1127 - Chain guard - Antique silver X4 qty" at bounding box center [415, 429] width 241 height 24
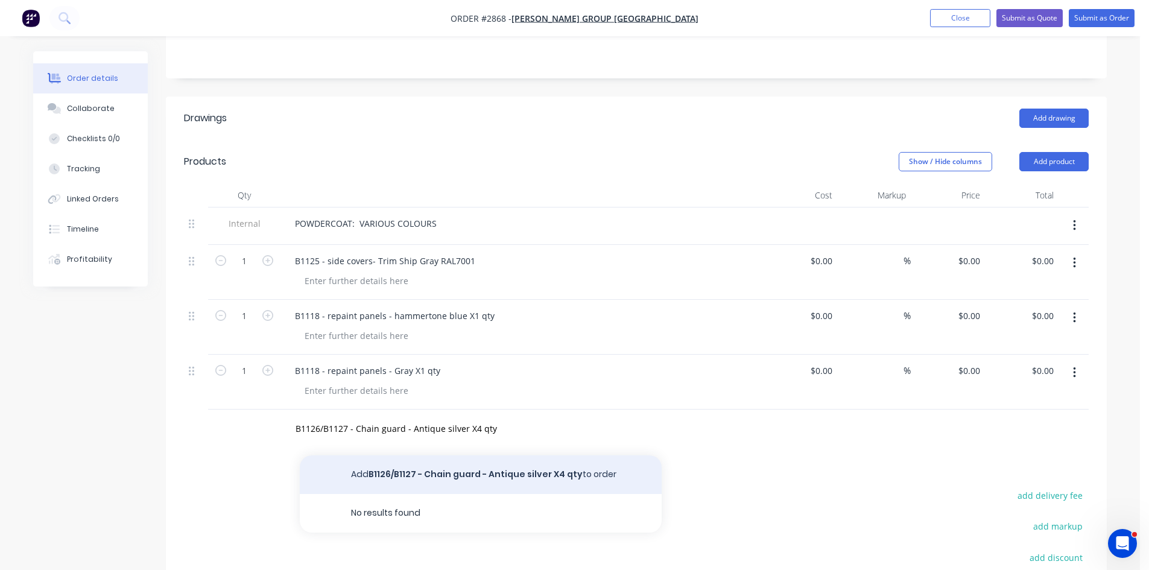
click at [480, 456] on button "Add B1126/B1127 - Chain guard - Antique silver X4 qty to order" at bounding box center [481, 474] width 362 height 39
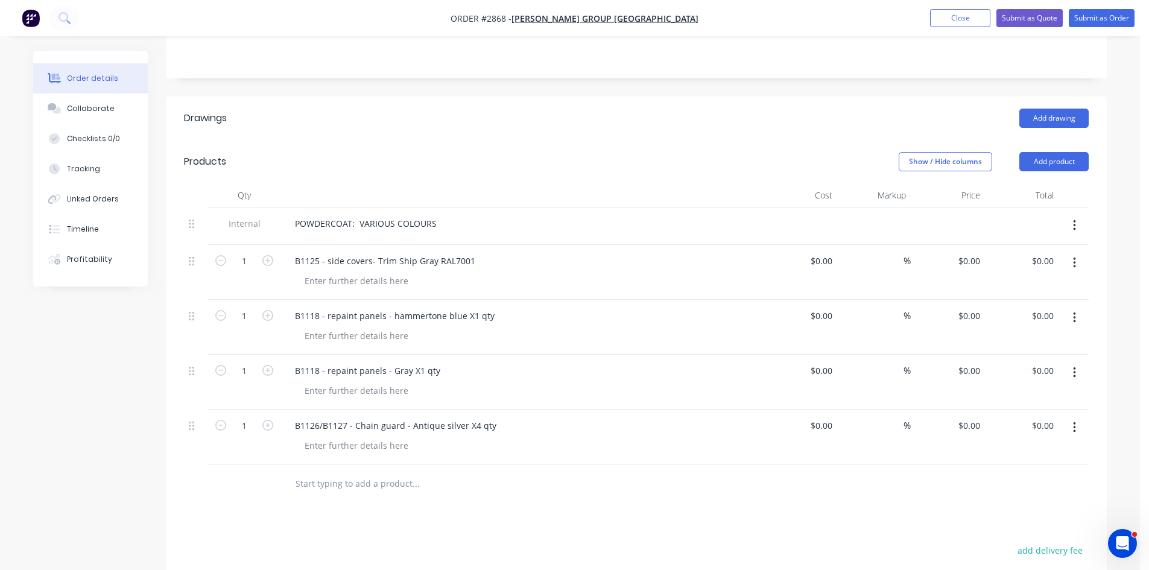
click at [338, 473] on input "text" at bounding box center [415, 484] width 241 height 24
paste input "Stock- DE-L-006 - Flame Red RAL3000 X20qty"
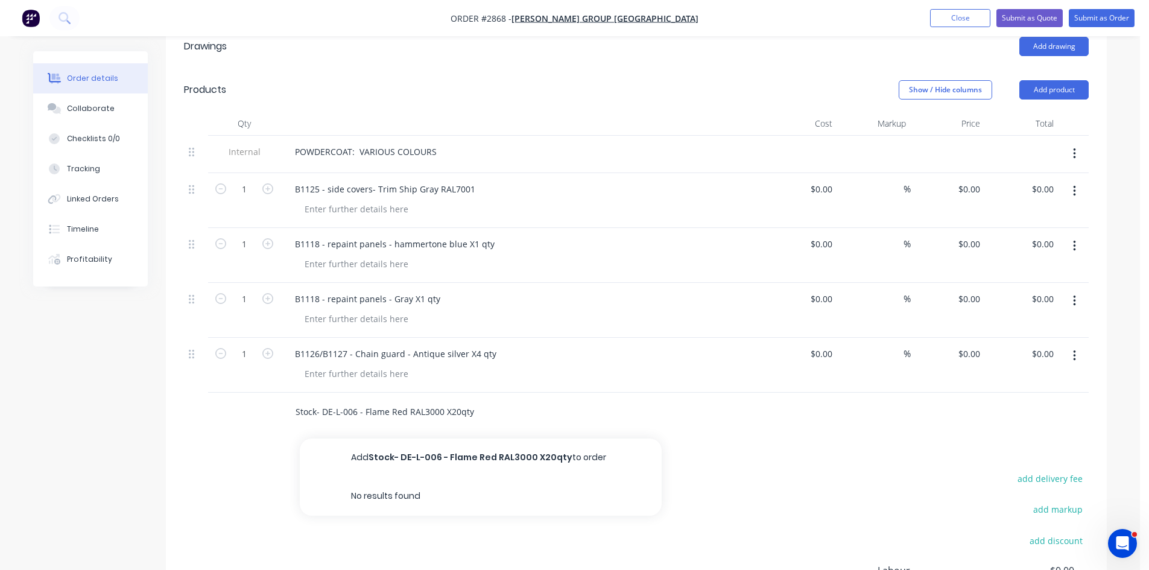
scroll to position [322, 0]
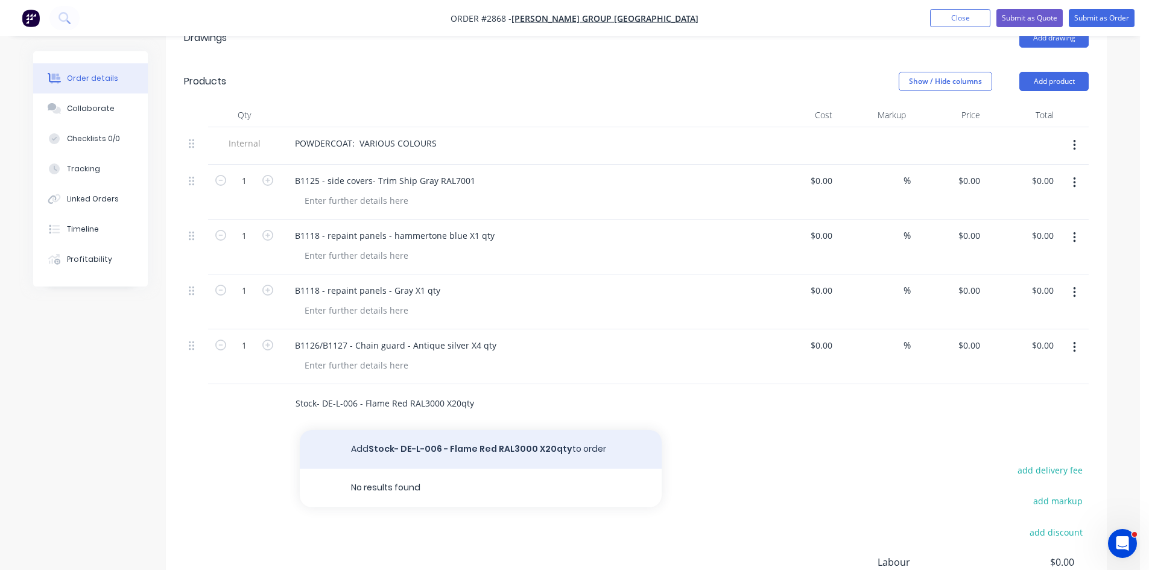
type input "Stock- DE-L-006 - Flame Red RAL3000 X20qty"
click at [458, 435] on button "Add Stock- DE-L-006 - Flame Red RAL3000 X20qty to order" at bounding box center [481, 449] width 362 height 39
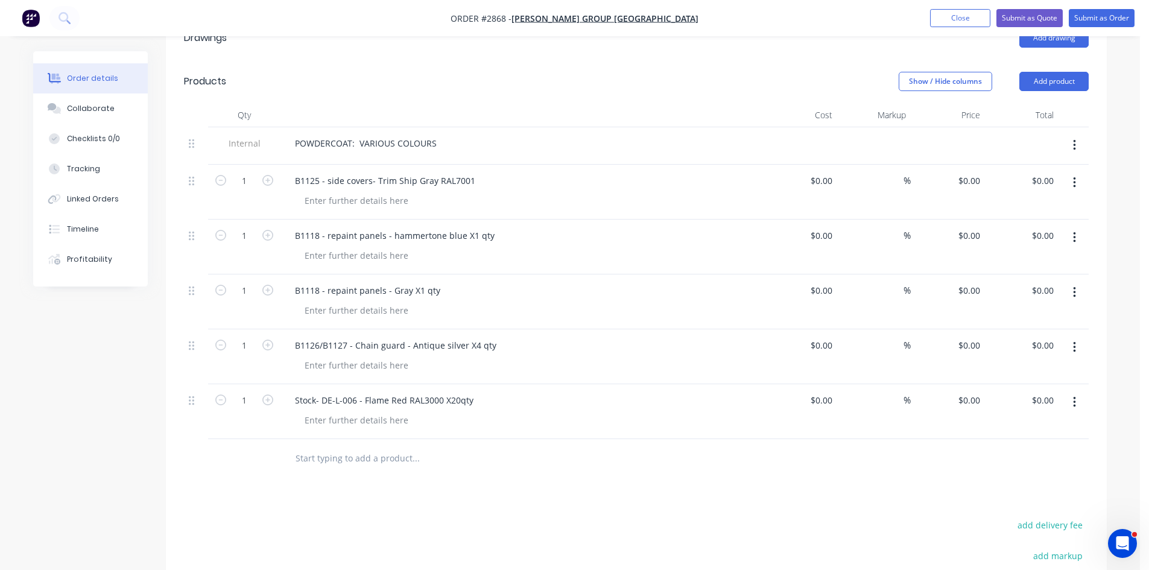
click at [338, 447] on input "text" at bounding box center [415, 458] width 241 height 24
paste input "Stock - DE-L-005 - Zinc Yellow X20qty."
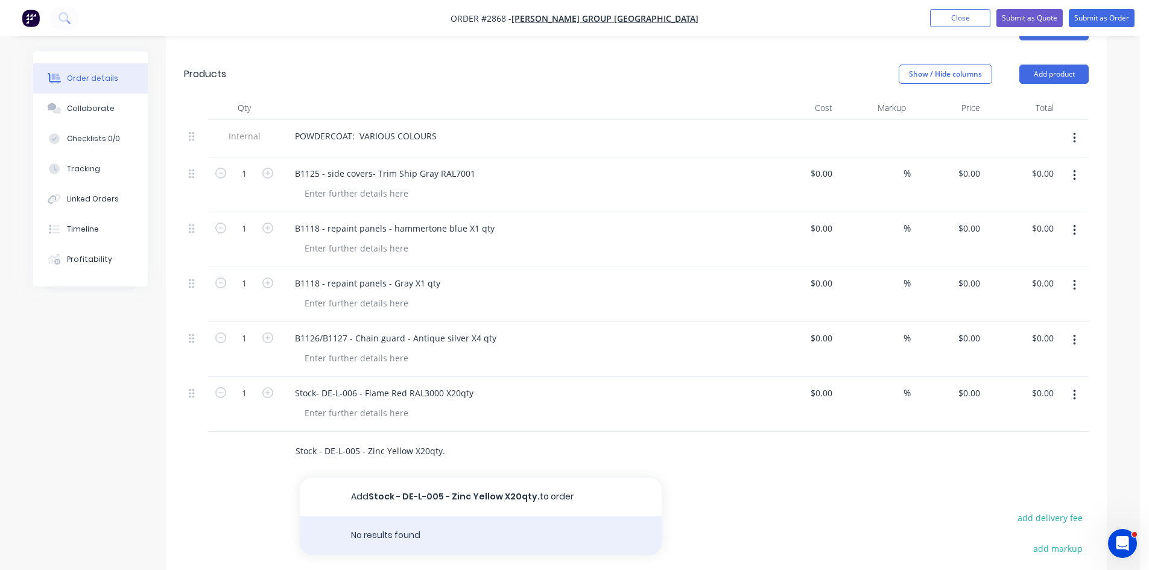
scroll to position [362, 0]
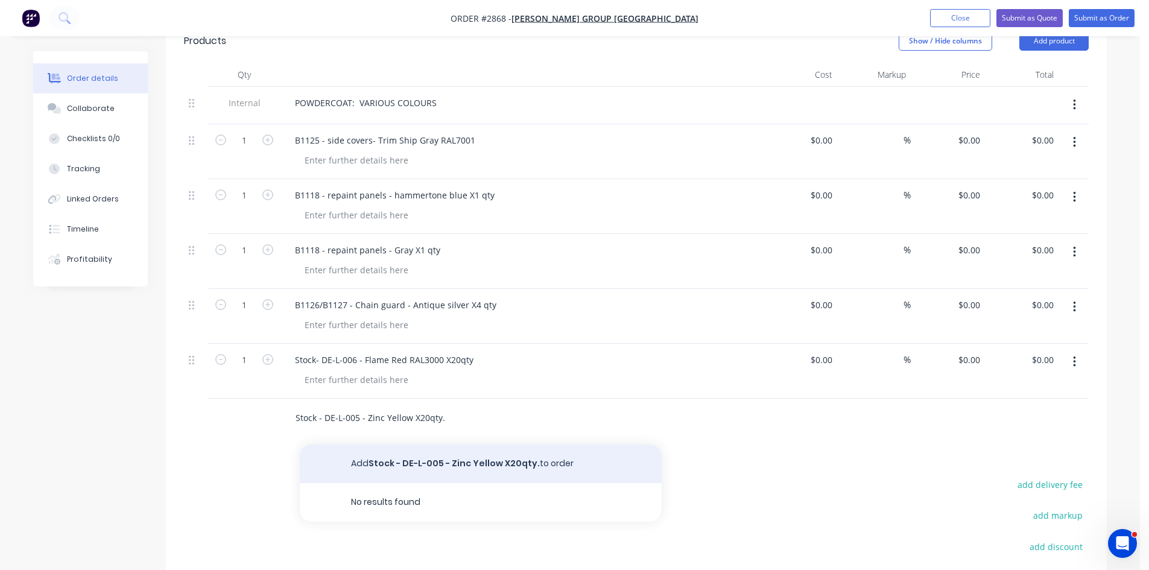
type input "Stock - DE-L-005 - Zinc Yellow X20qty."
click at [471, 451] on button "Add Stock - DE-L-005 - Zinc Yellow X20qty. to order" at bounding box center [481, 464] width 362 height 39
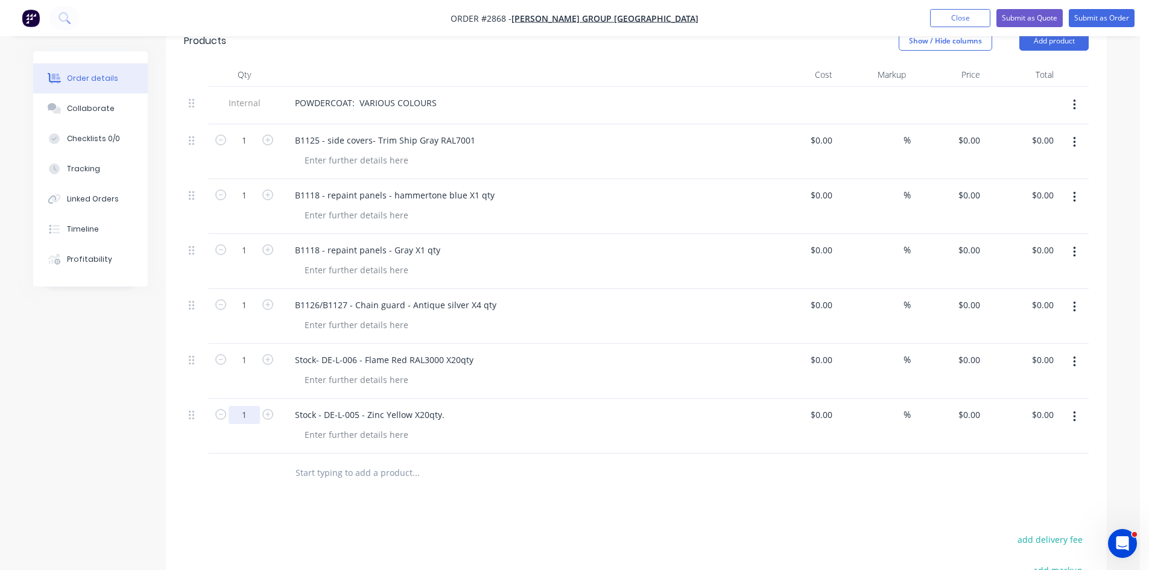
click at [247, 406] on input "1" at bounding box center [244, 415] width 31 height 18
type input "20"
click at [238, 352] on input "1" at bounding box center [244, 360] width 31 height 18
type input "20"
click at [268, 299] on icon "button" at bounding box center [267, 304] width 11 height 11
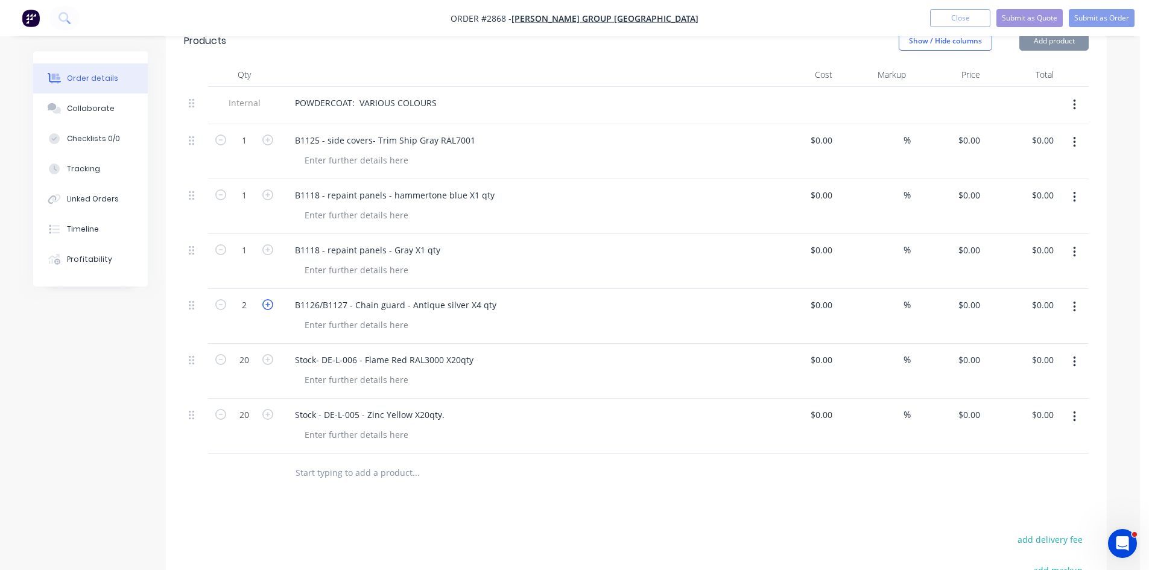
click at [268, 299] on icon "button" at bounding box center [267, 304] width 11 height 11
type input "4"
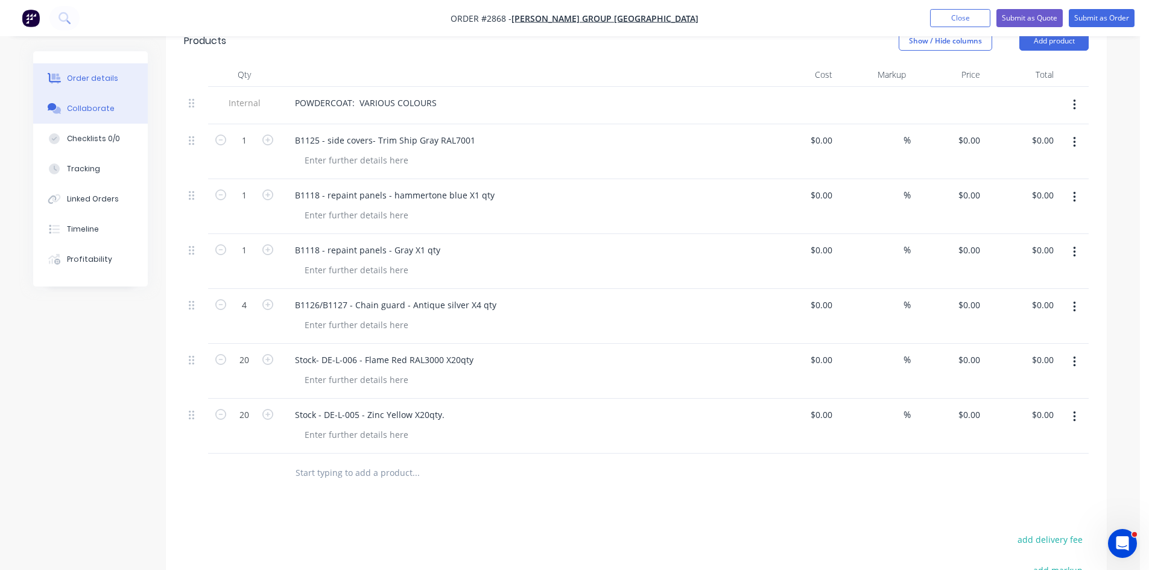
click at [89, 109] on div "Collaborate" at bounding box center [91, 108] width 48 height 11
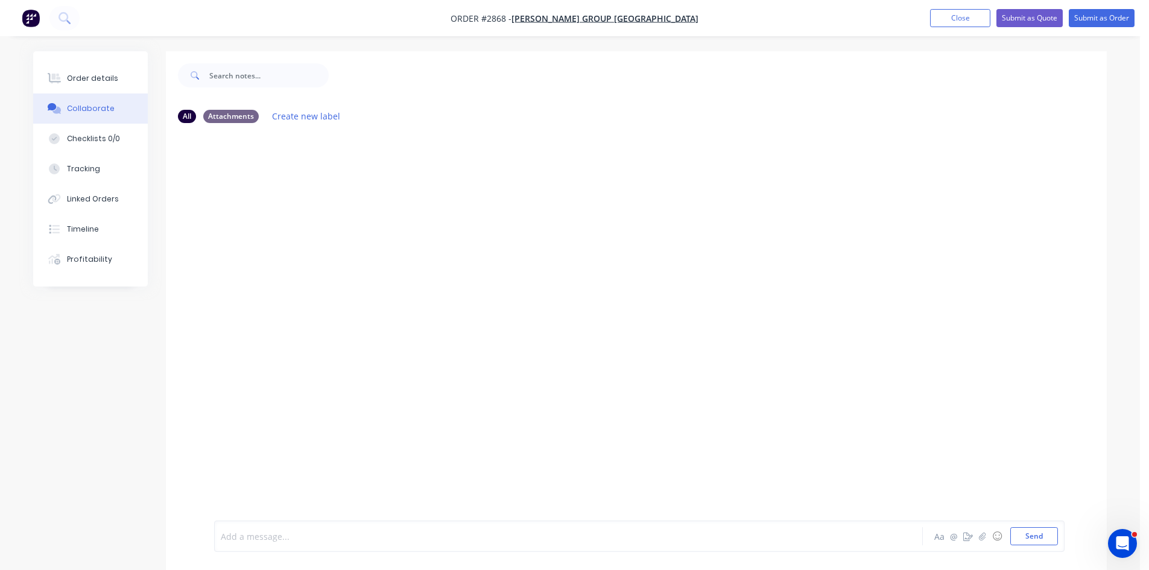
click at [378, 533] on div at bounding box center [534, 536] width 627 height 13
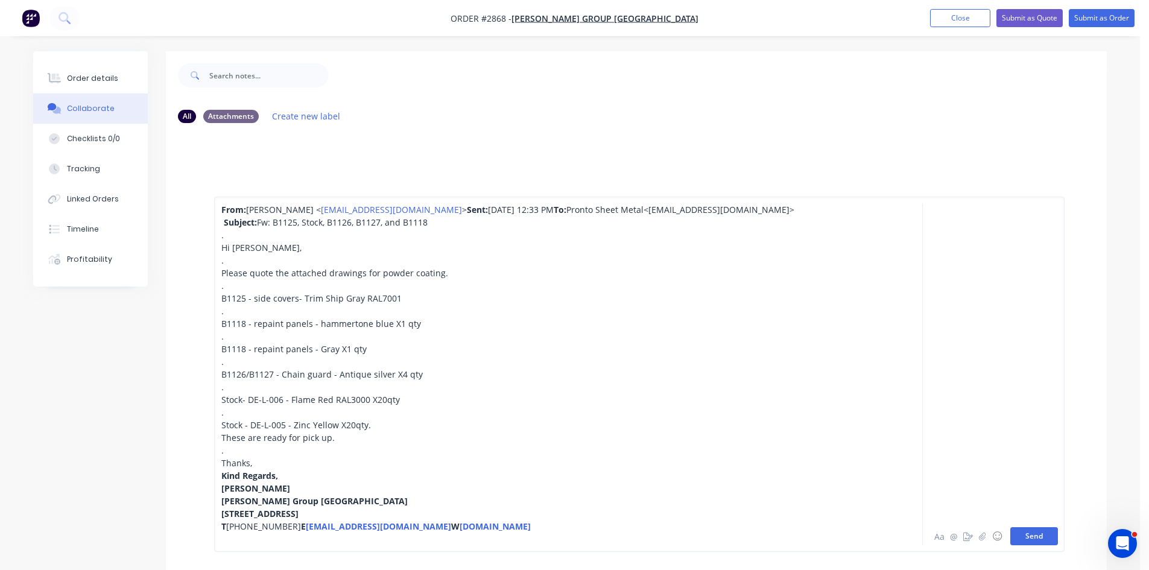
click at [1036, 530] on button "Send" at bounding box center [1035, 536] width 48 height 18
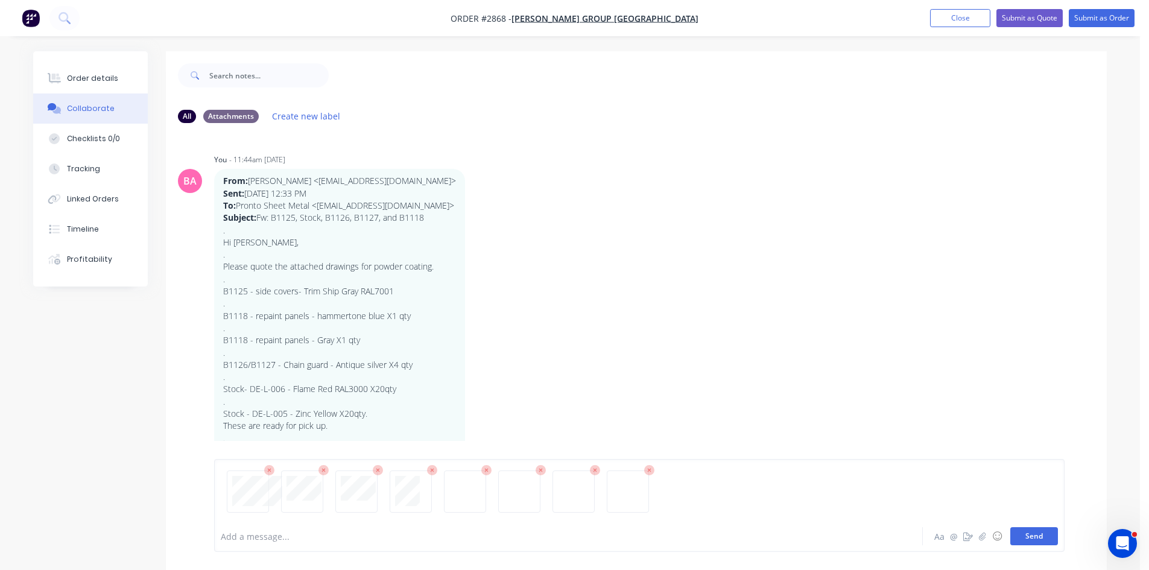
click at [1036, 536] on button "Send" at bounding box center [1035, 536] width 48 height 18
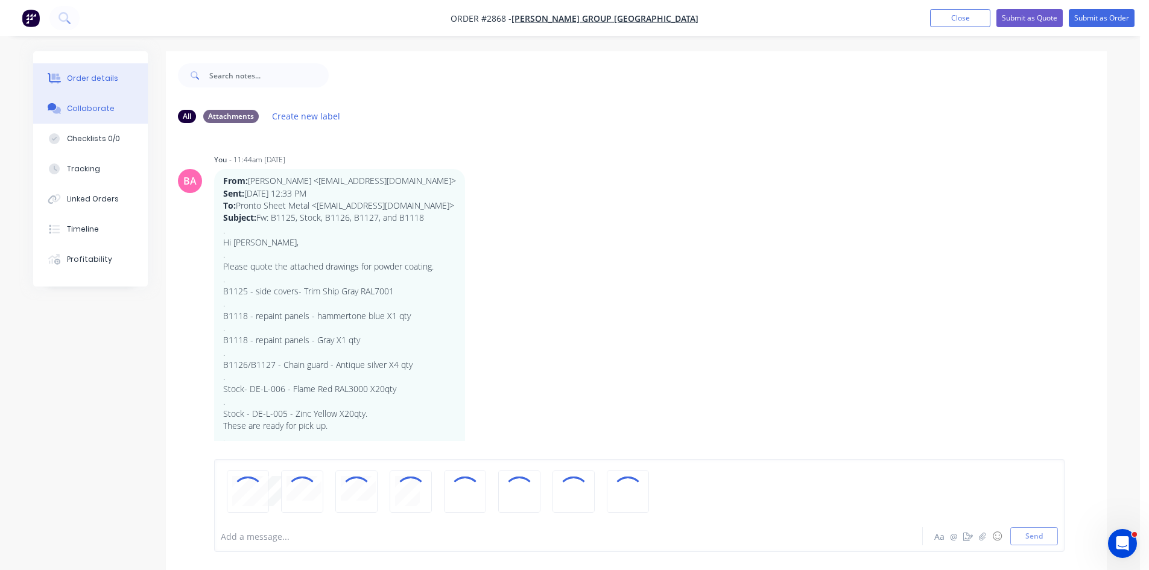
click at [74, 74] on div "Order details" at bounding box center [92, 78] width 51 height 11
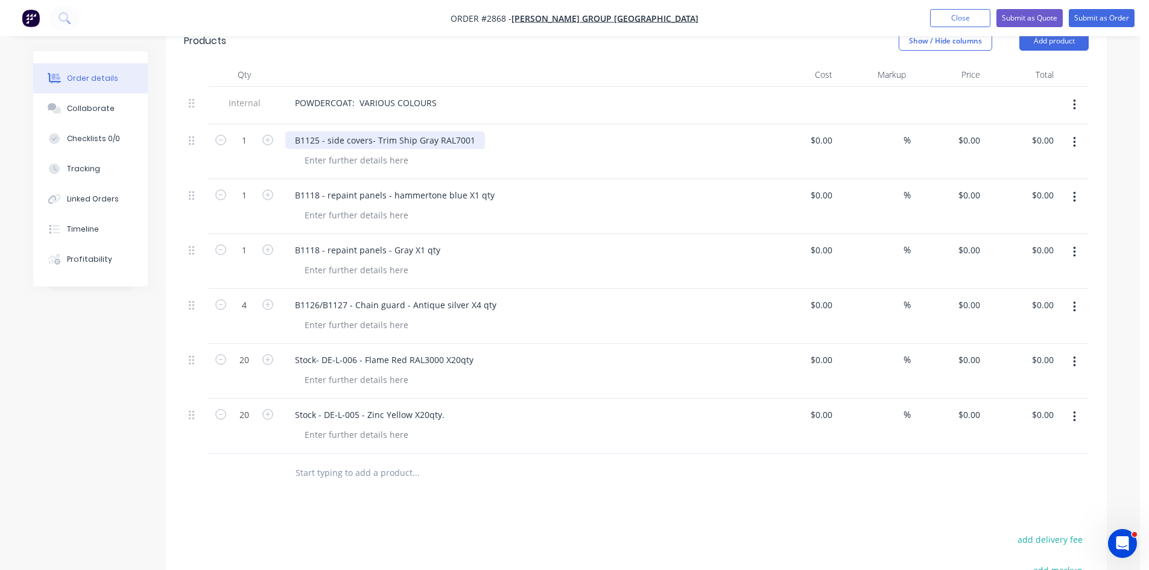
scroll to position [382, 0]
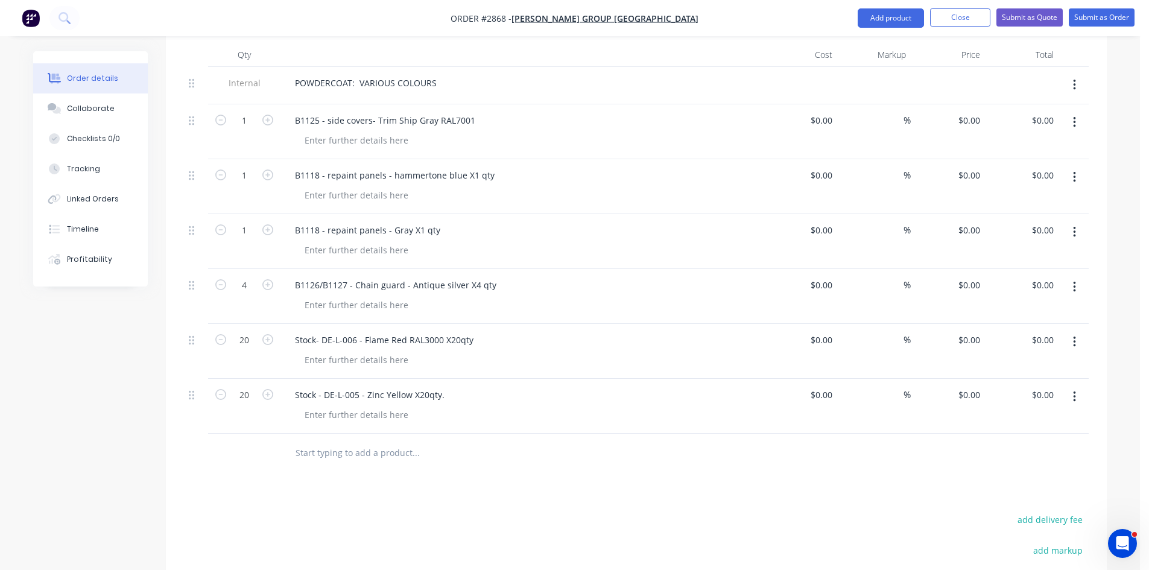
click at [361, 441] on input "text" at bounding box center [415, 453] width 241 height 24
type input "D"
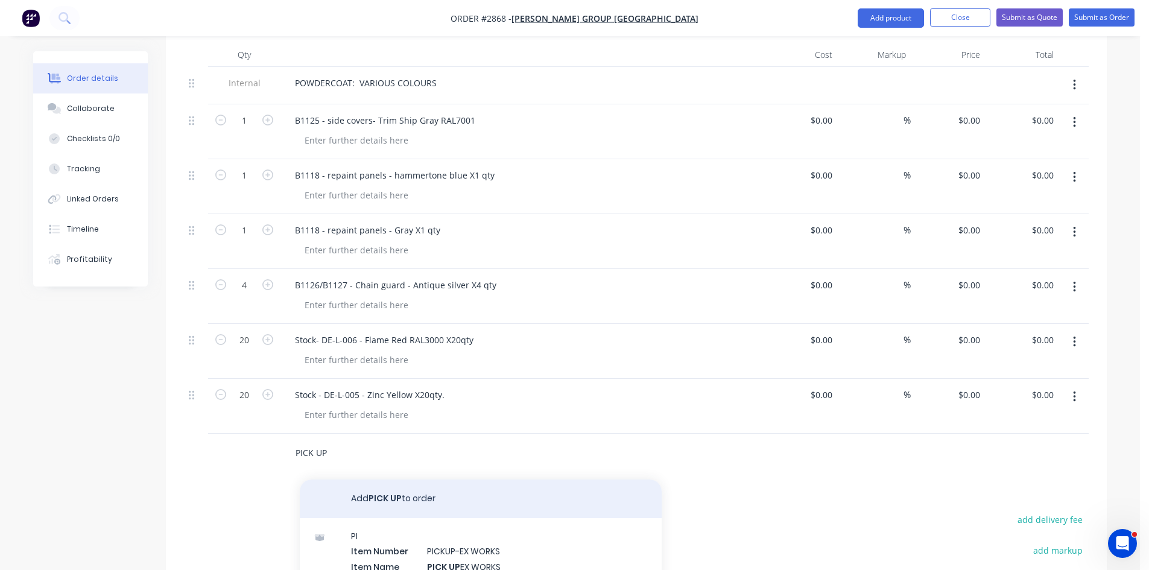
type input "PICK UP"
click at [382, 481] on button "Add PICK UP to order" at bounding box center [481, 499] width 362 height 39
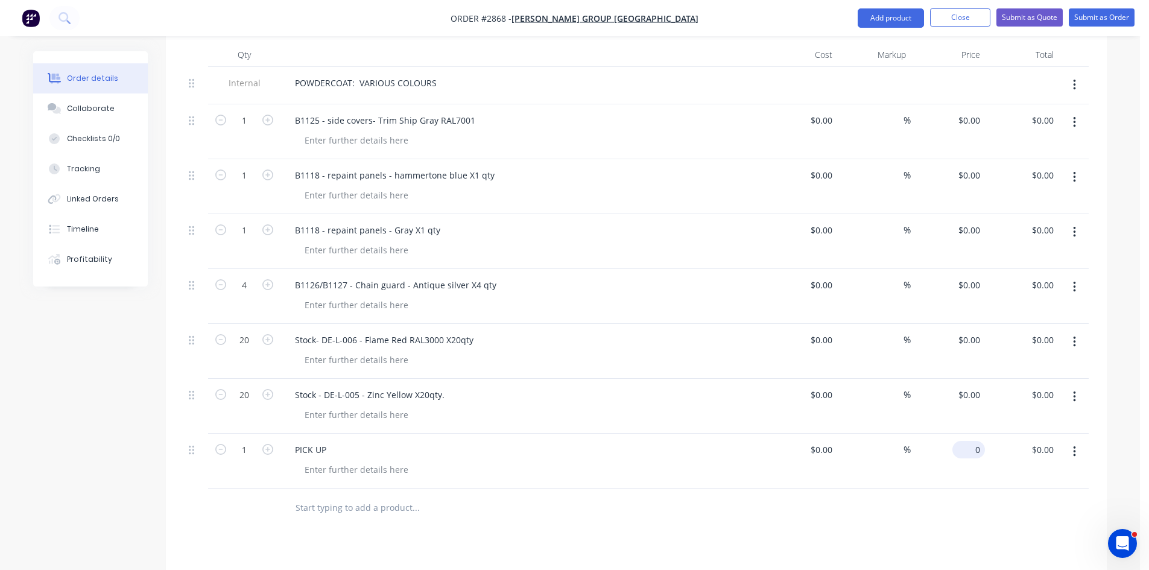
click at [968, 441] on div "0 $0.00" at bounding box center [969, 449] width 33 height 17
type input "$80.00"
click at [328, 498] on input "text" at bounding box center [415, 508] width 241 height 24
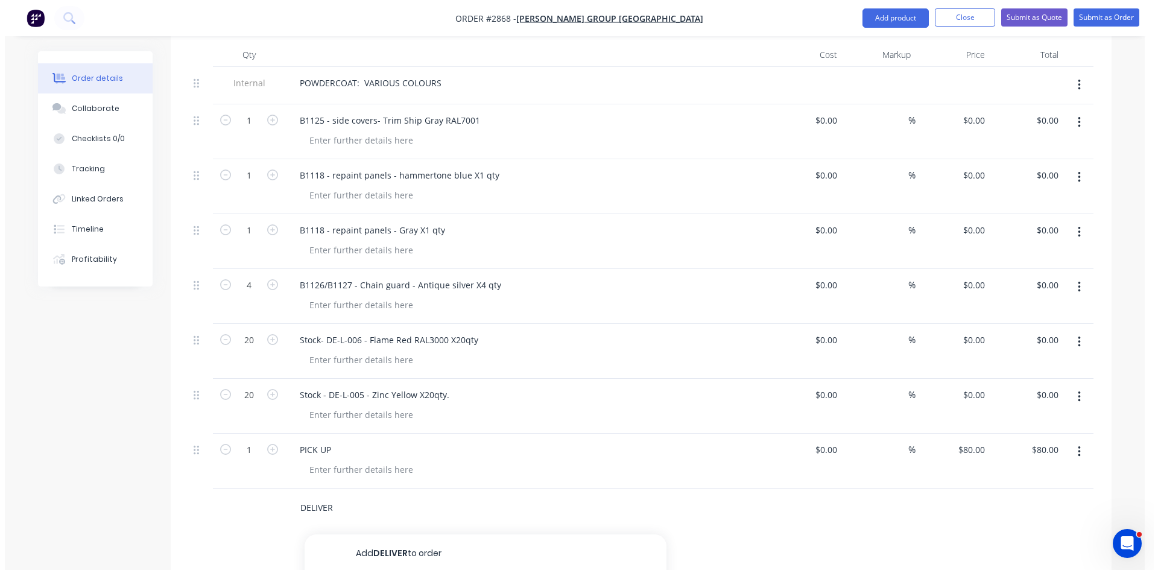
scroll to position [422, 0]
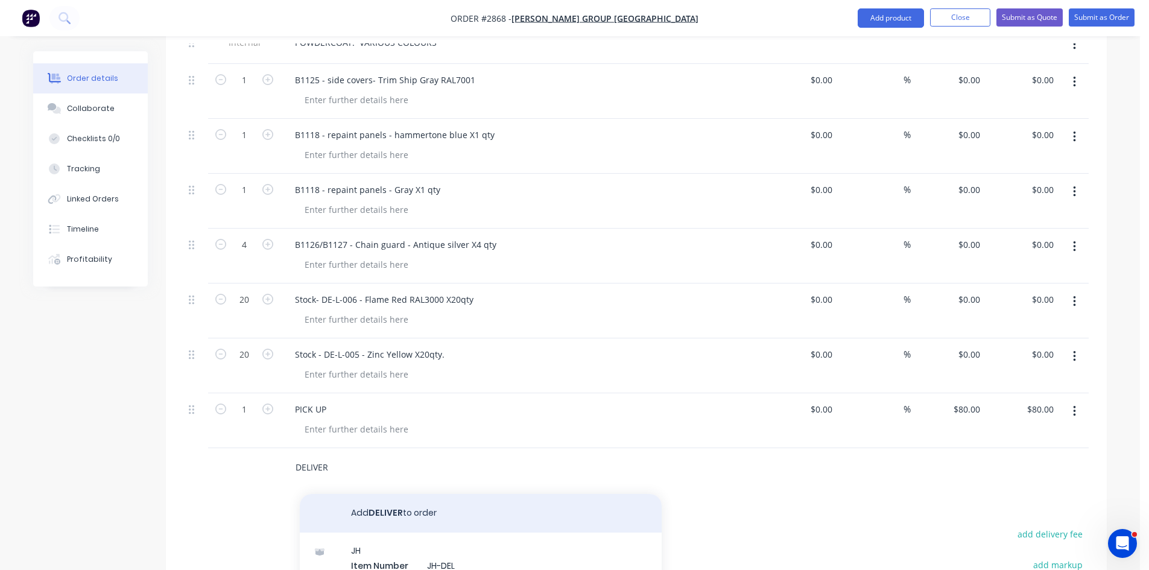
type input "DELIVER"
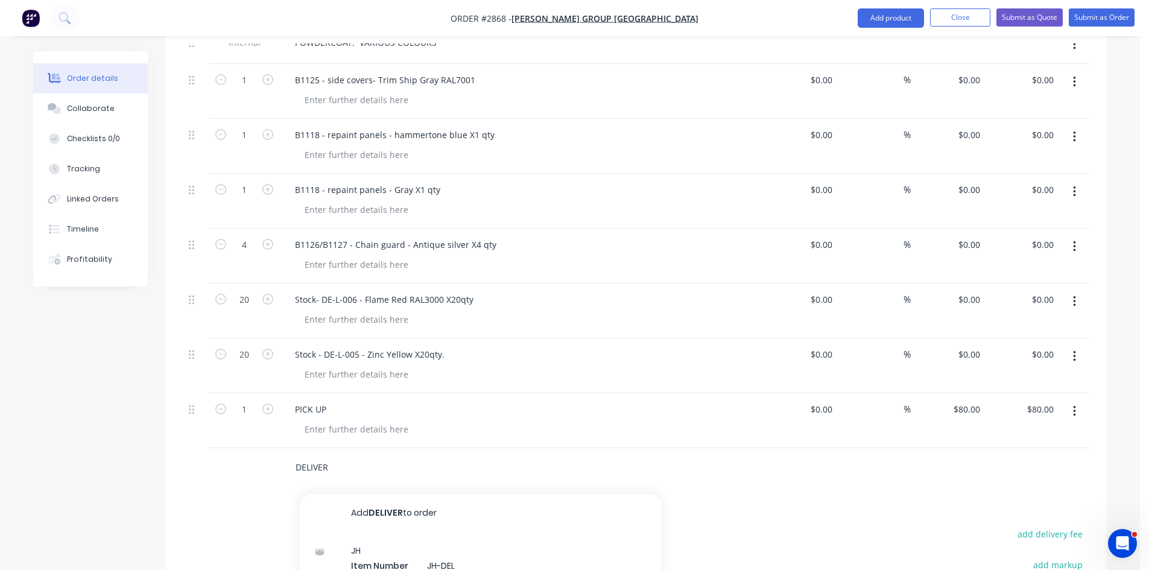
click at [399, 498] on button "Add DELIVER to order" at bounding box center [481, 513] width 362 height 39
click at [965, 455] on div "0 0" at bounding box center [948, 475] width 74 height 55
type input "$80.00"
type input "80.00"
type input "$80.00"
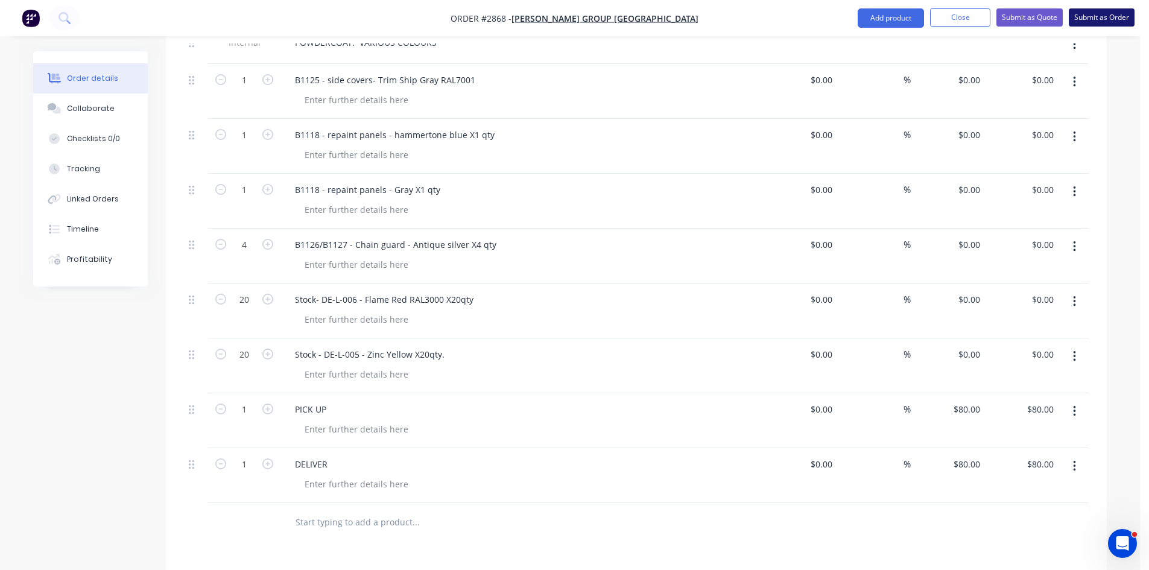
click at [1093, 16] on button "Submit as Order" at bounding box center [1102, 17] width 66 height 18
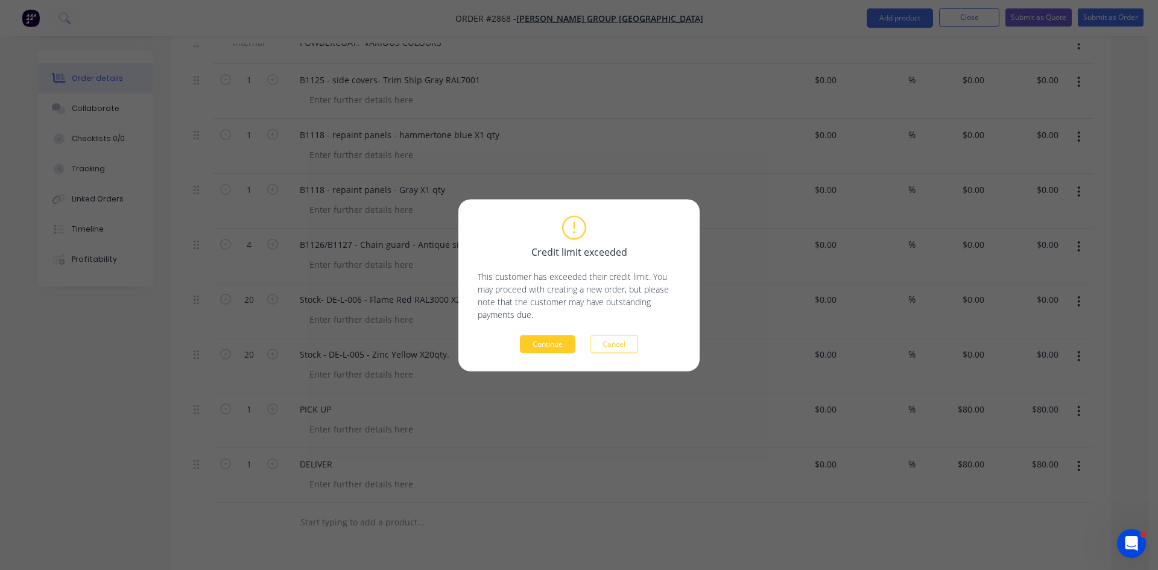
click at [553, 341] on button "Continue" at bounding box center [548, 344] width 56 height 18
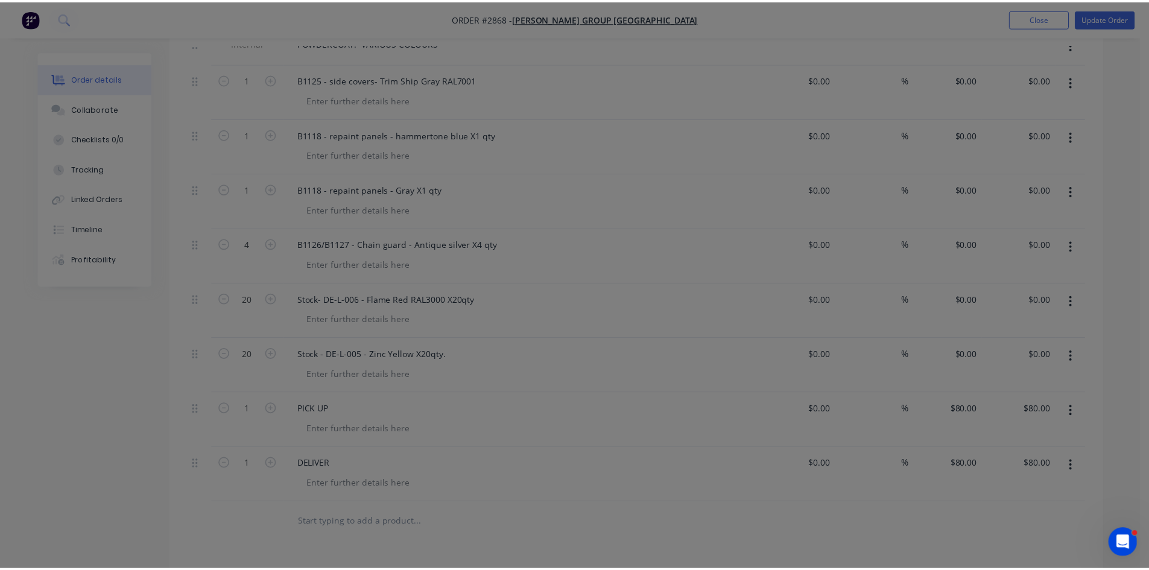
scroll to position [321, 0]
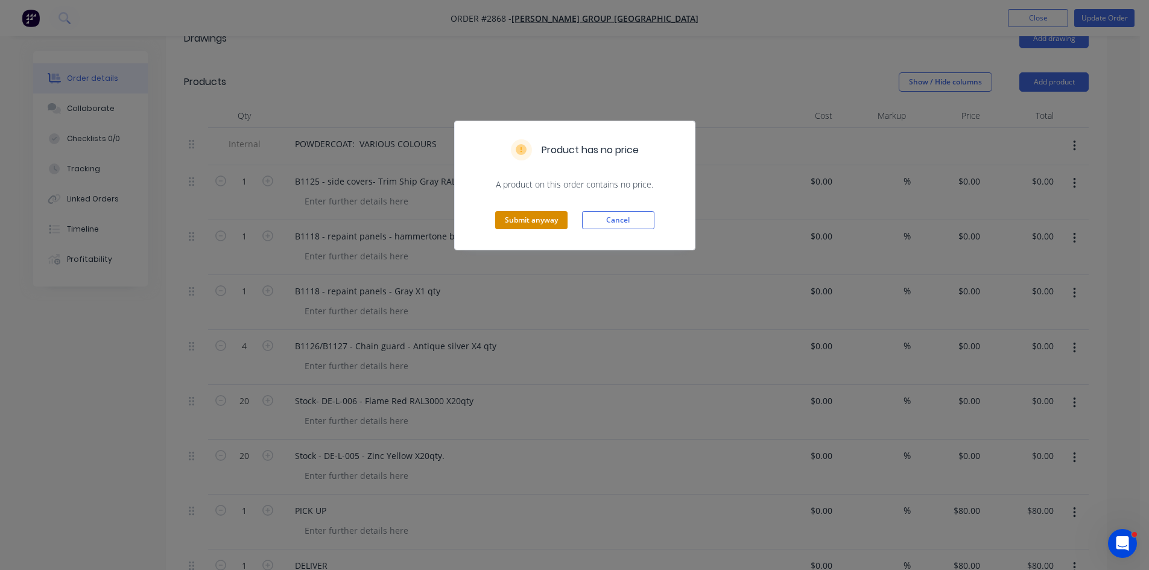
click at [525, 224] on button "Submit anyway" at bounding box center [531, 220] width 72 height 18
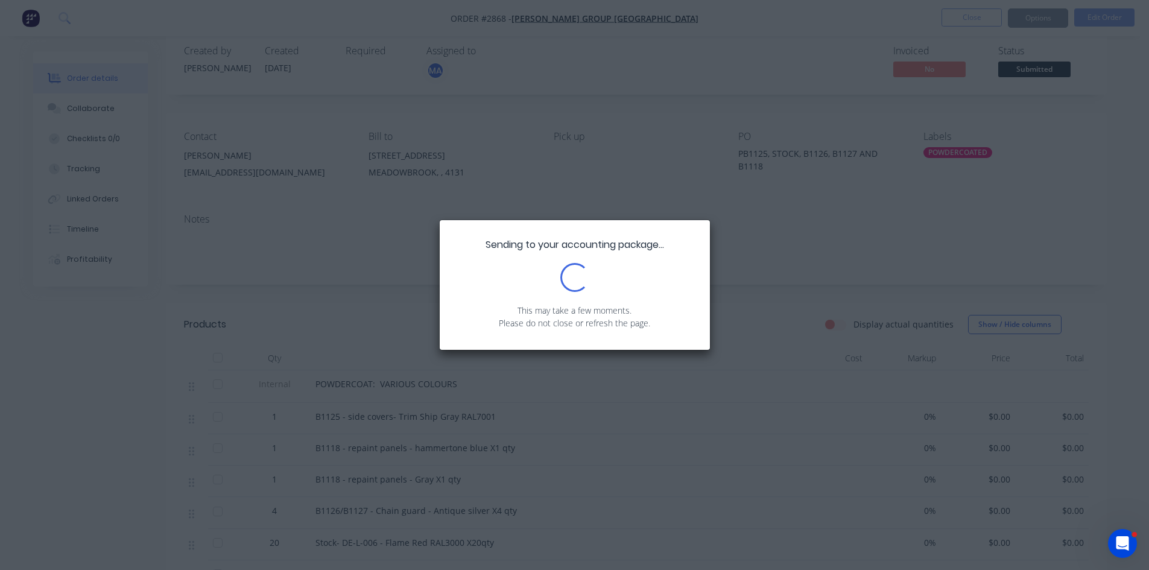
scroll to position [0, 0]
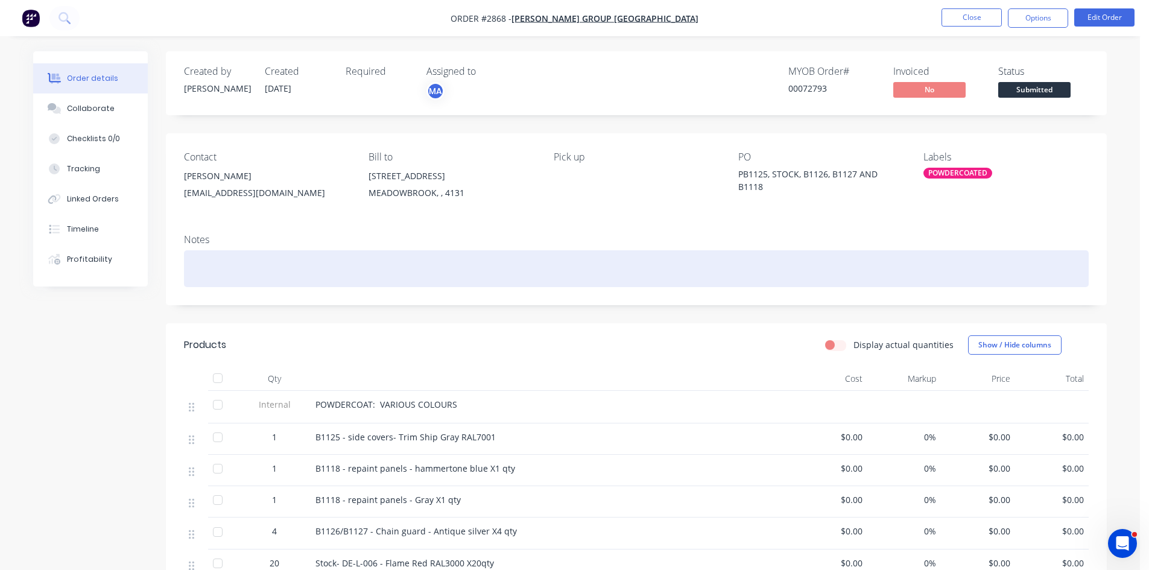
click at [213, 256] on div at bounding box center [636, 268] width 905 height 37
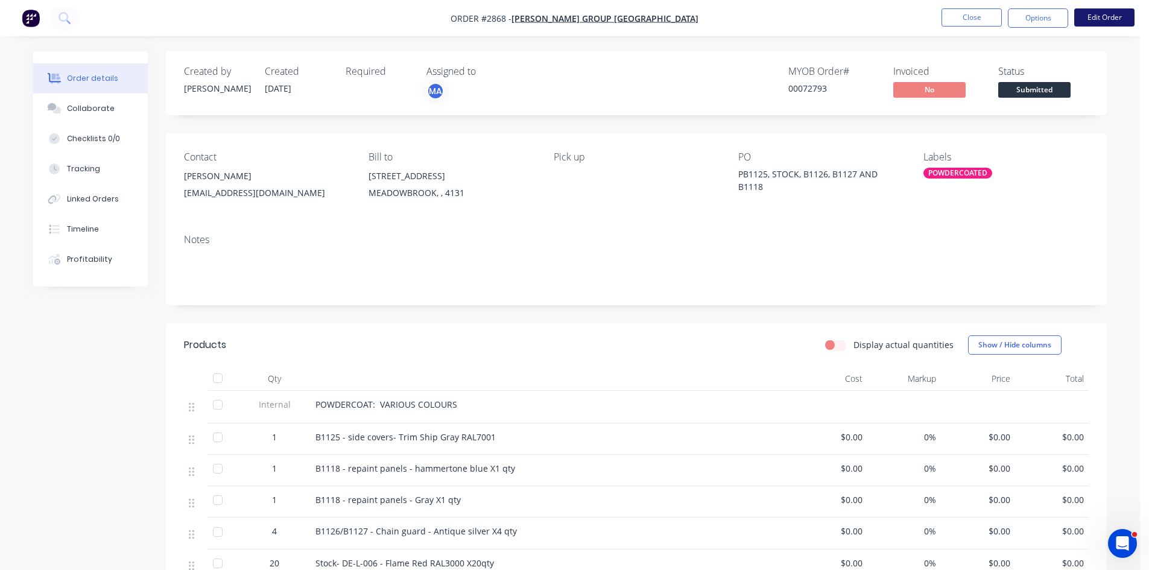
click at [1106, 14] on button "Edit Order" at bounding box center [1104, 17] width 60 height 18
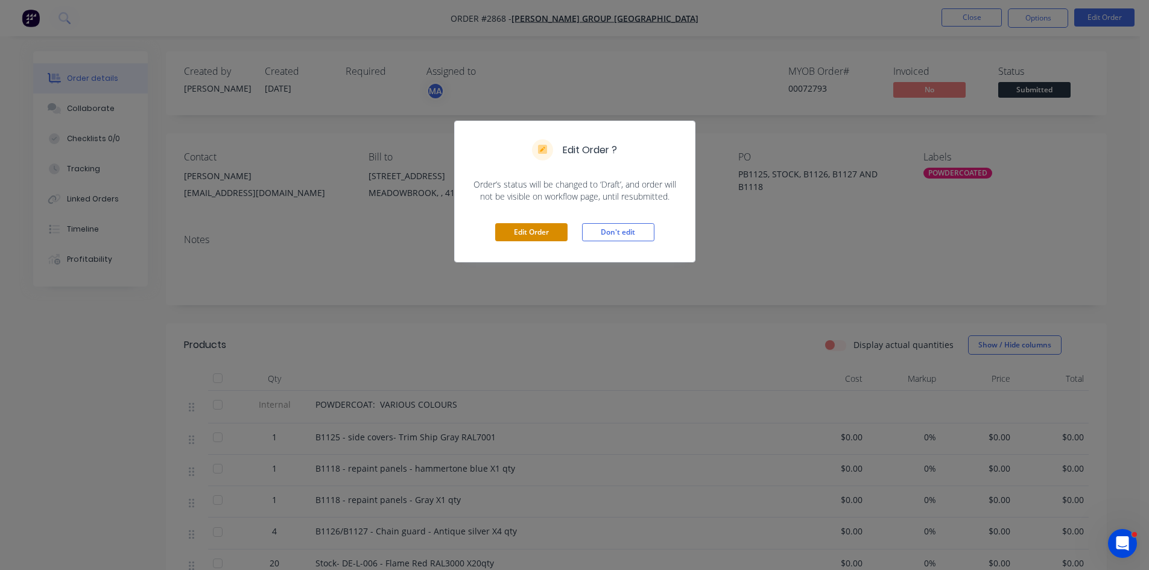
click at [547, 233] on button "Edit Order" at bounding box center [531, 232] width 72 height 18
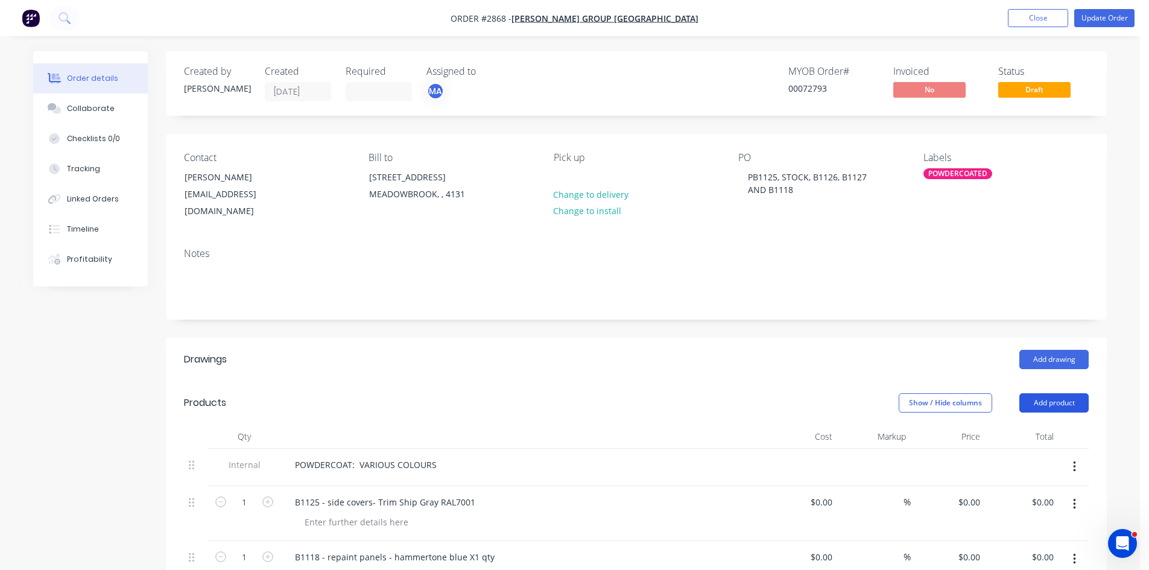
click at [1055, 393] on button "Add product" at bounding box center [1054, 402] width 69 height 19
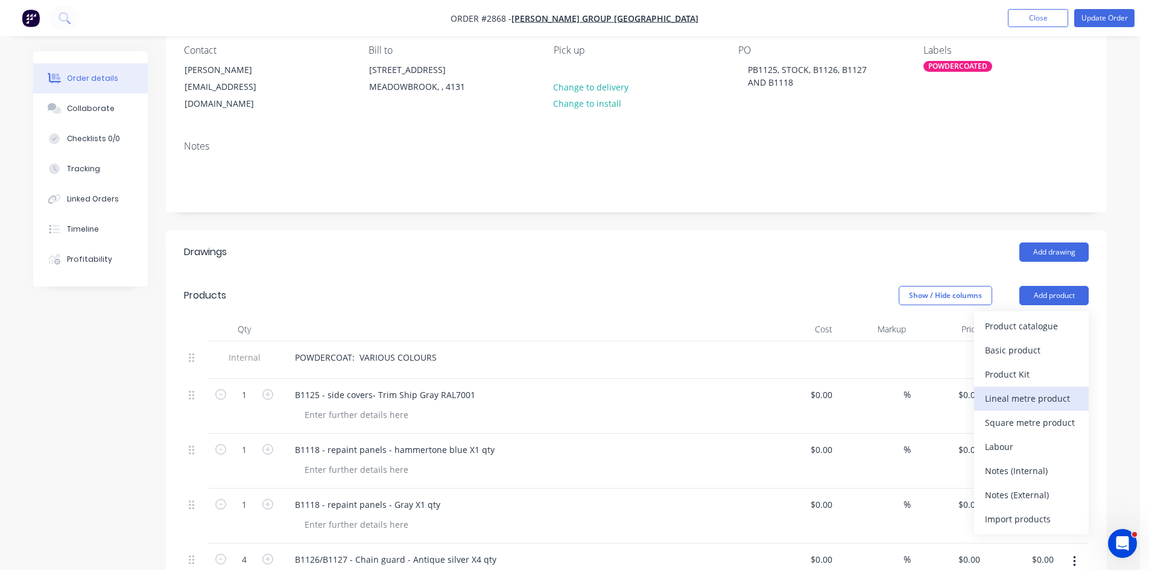
scroll to position [121, 0]
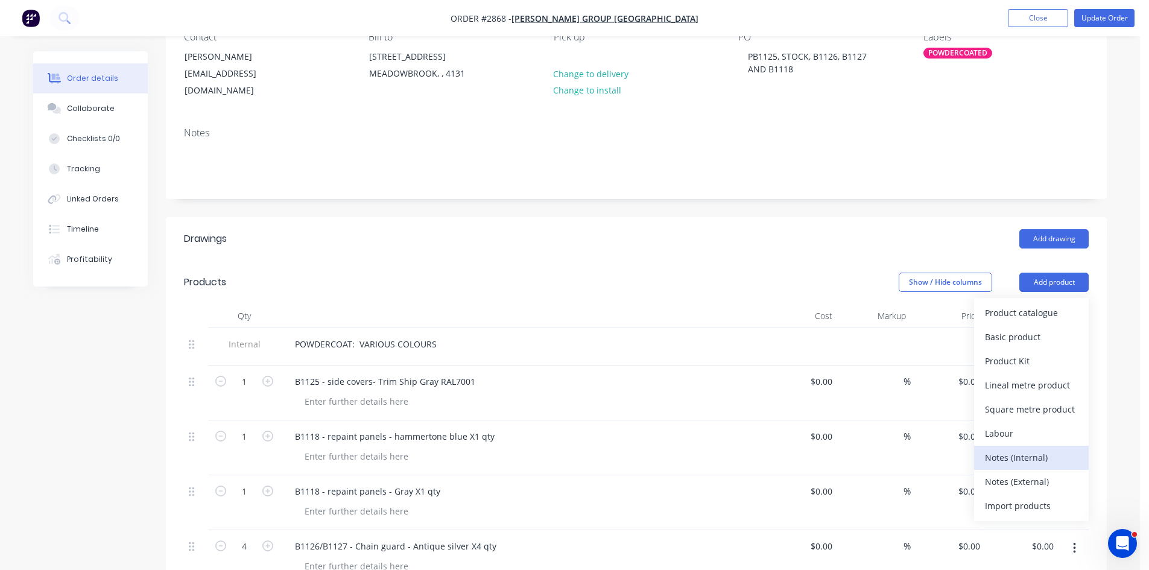
click at [1039, 449] on div "Notes (Internal)" at bounding box center [1031, 457] width 93 height 17
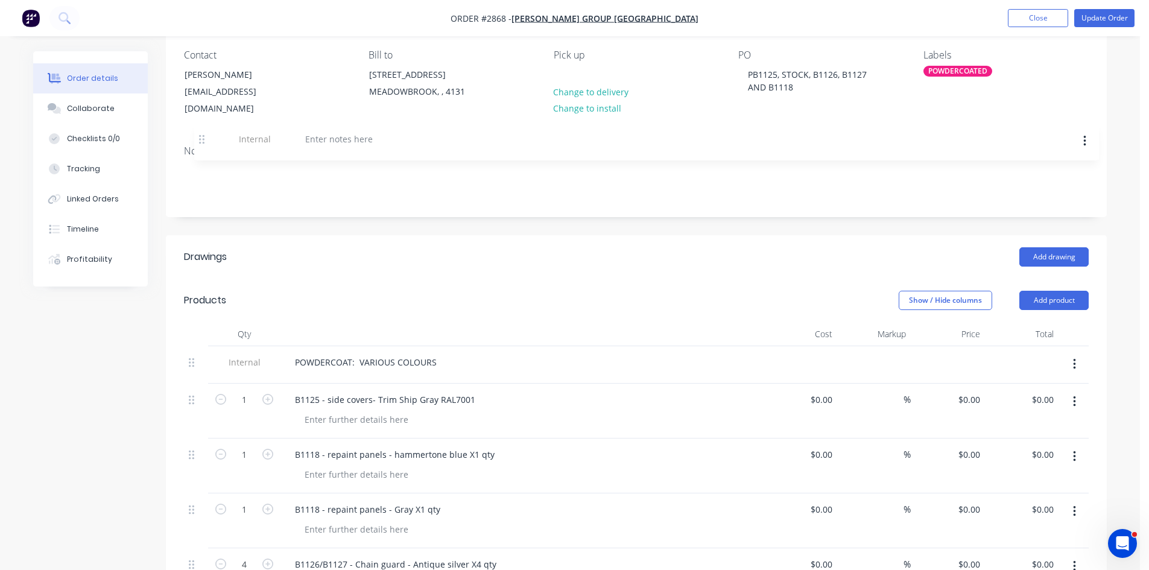
scroll to position [101, 0]
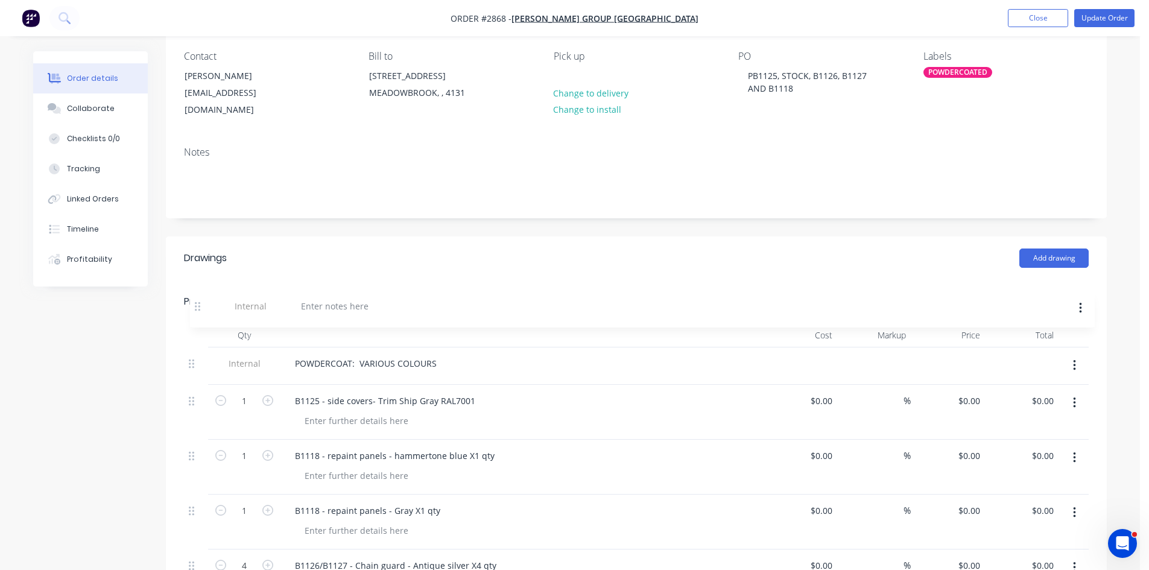
drag, startPoint x: 190, startPoint y: 346, endPoint x: 199, endPoint y: 308, distance: 38.5
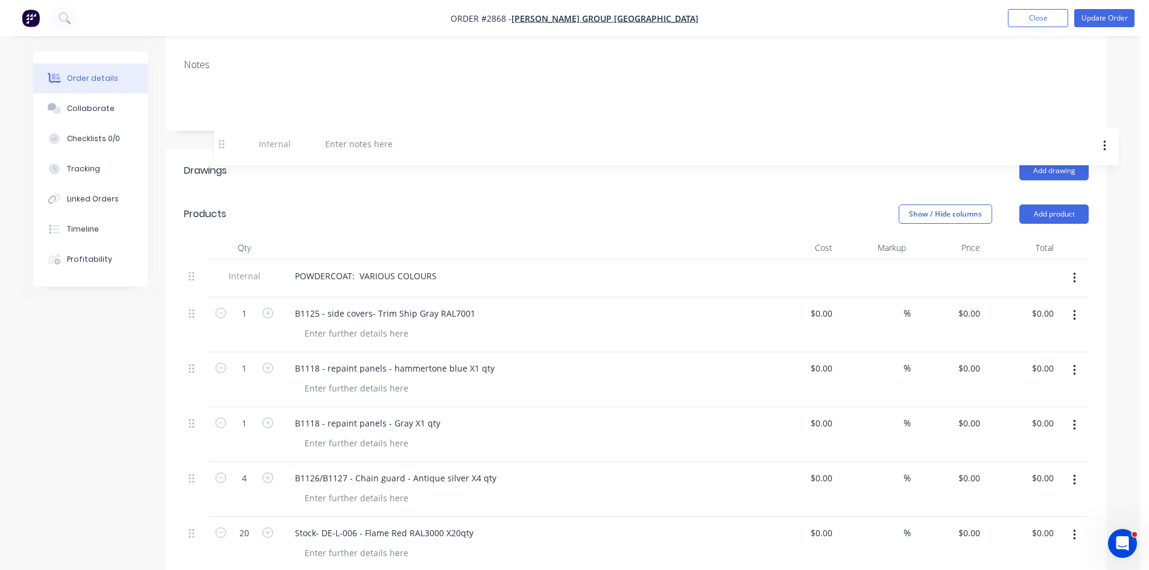
scroll to position [186, 0]
drag, startPoint x: 193, startPoint y: 287, endPoint x: 187, endPoint y: 213, distance: 73.8
click at [187, 213] on div "Products Show / Hide columns Add product Qty Cost Markup Price Total Internal P…" at bounding box center [636, 505] width 941 height 621
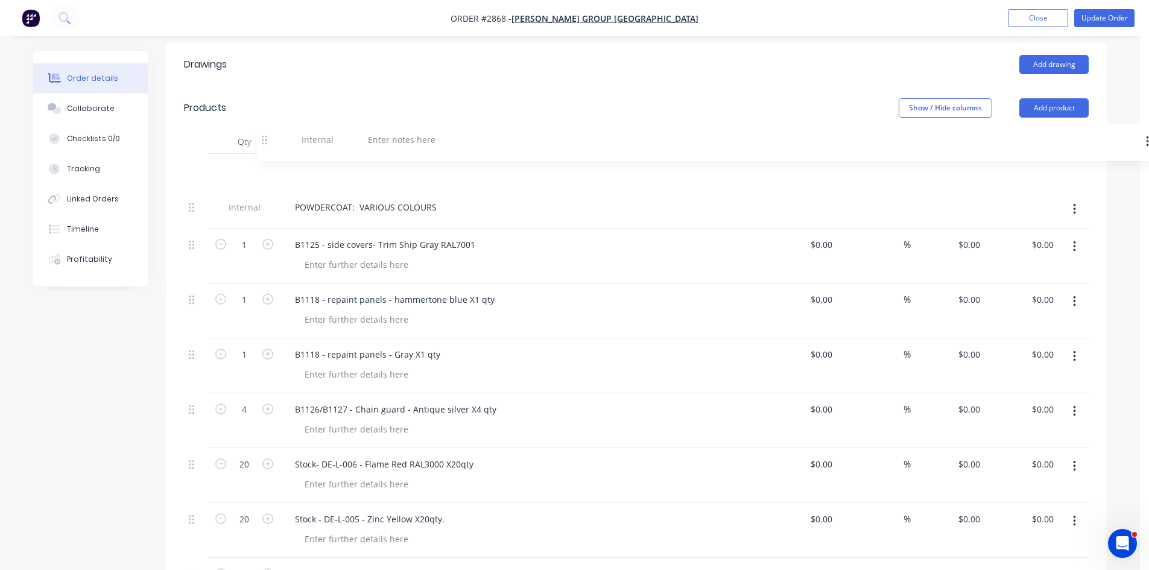
scroll to position [292, 0]
drag, startPoint x: 192, startPoint y: 442, endPoint x: 193, endPoint y: 160, distance: 281.1
click at [193, 160] on div "Internal POWDERCOAT: VARIOUS COLOURS 1 B1125 - side covers- Trim Ship Gray RAL7…" at bounding box center [636, 414] width 905 height 514
click at [311, 164] on div at bounding box center [328, 172] width 87 height 17
click at [333, 164] on div "MARK TO PRICE" at bounding box center [326, 172] width 83 height 17
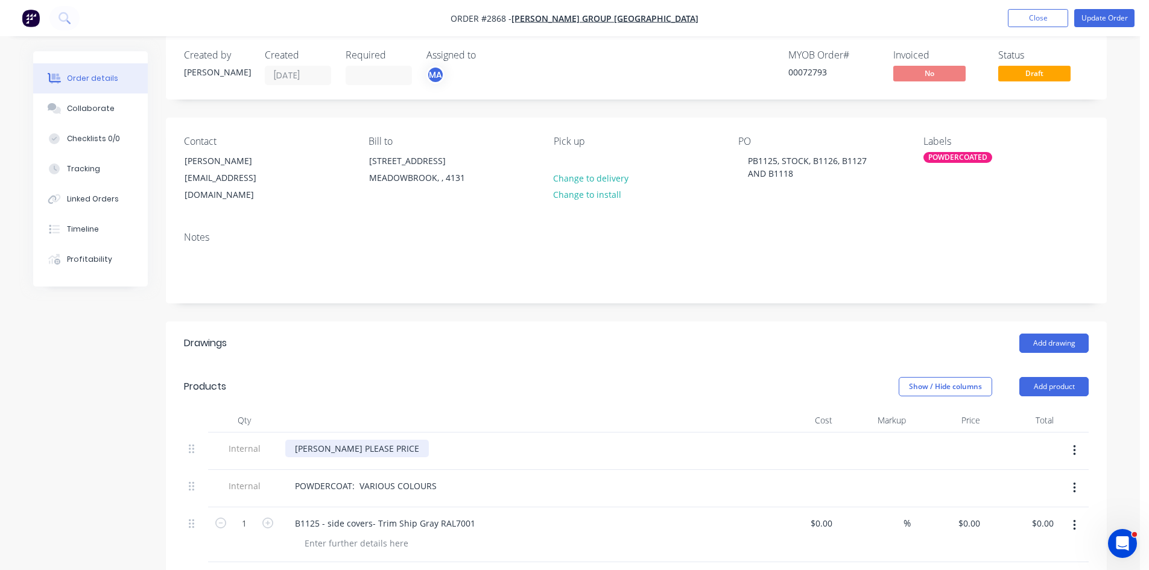
scroll to position [10, 0]
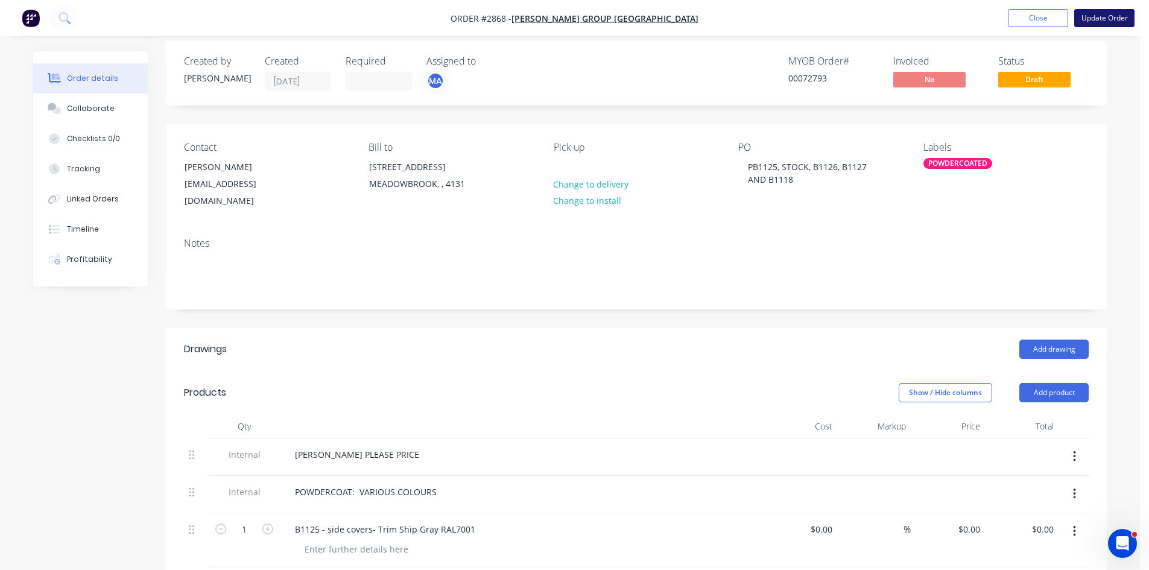
click at [1115, 14] on button "Update Order" at bounding box center [1104, 18] width 60 height 18
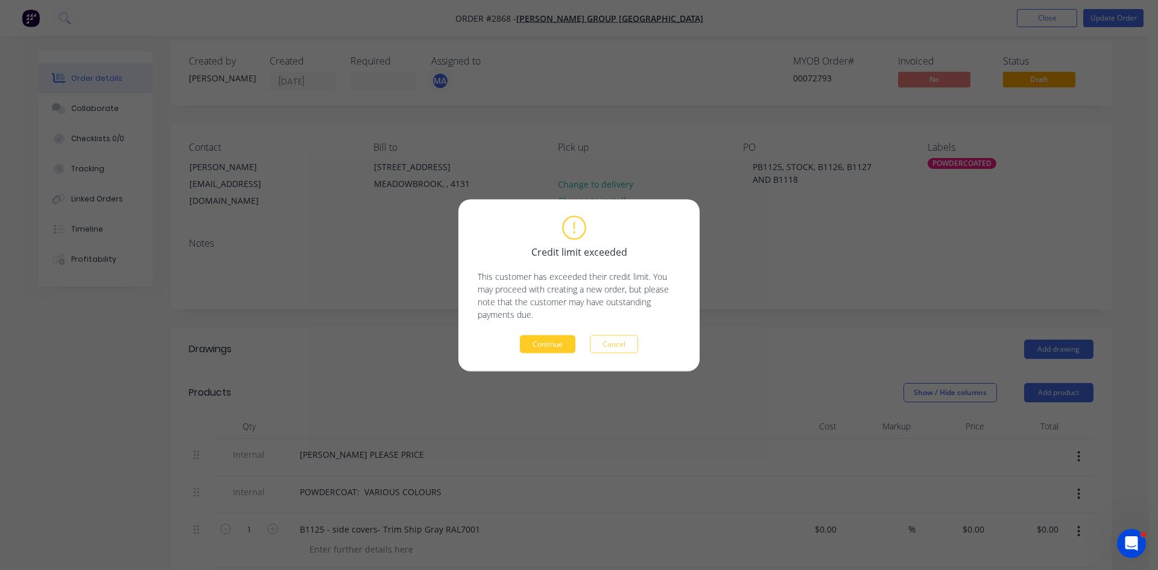
click at [560, 348] on button "Continue" at bounding box center [548, 344] width 56 height 18
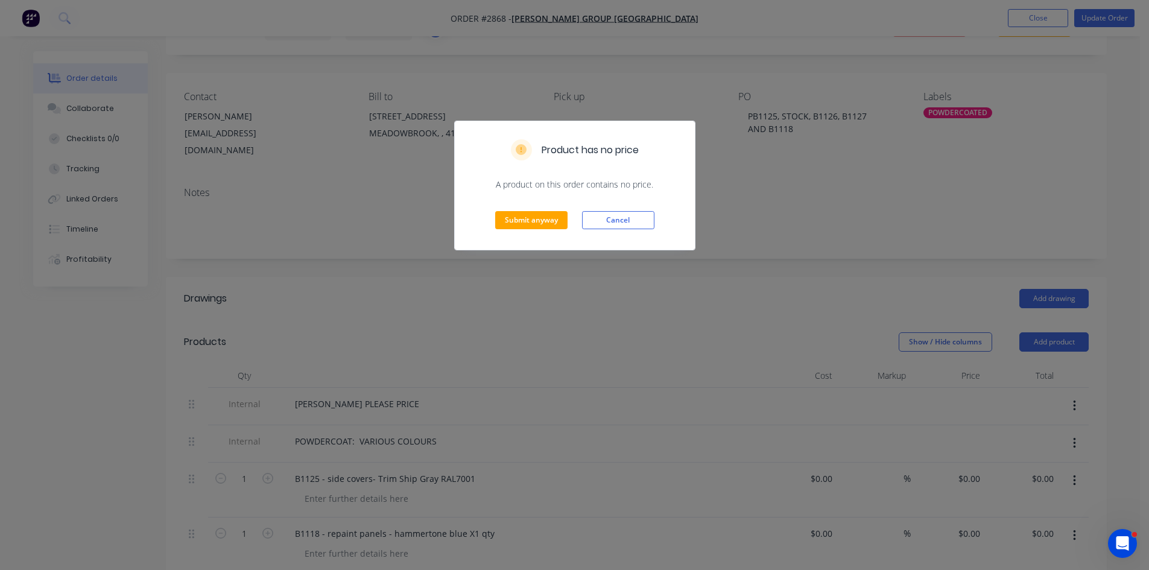
scroll to position [111, 0]
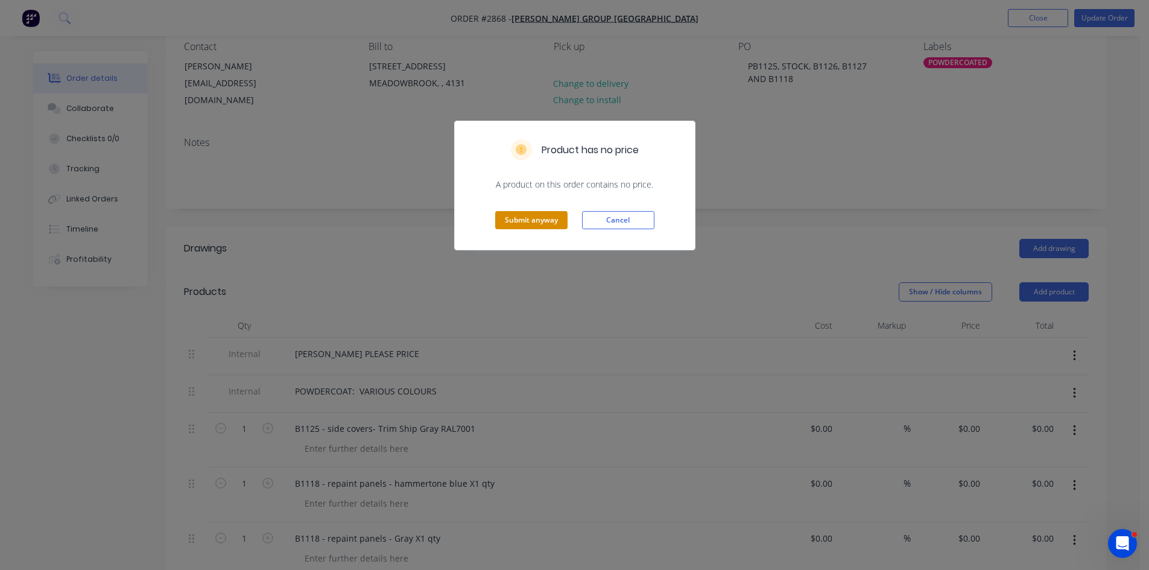
click at [546, 222] on button "Submit anyway" at bounding box center [531, 220] width 72 height 18
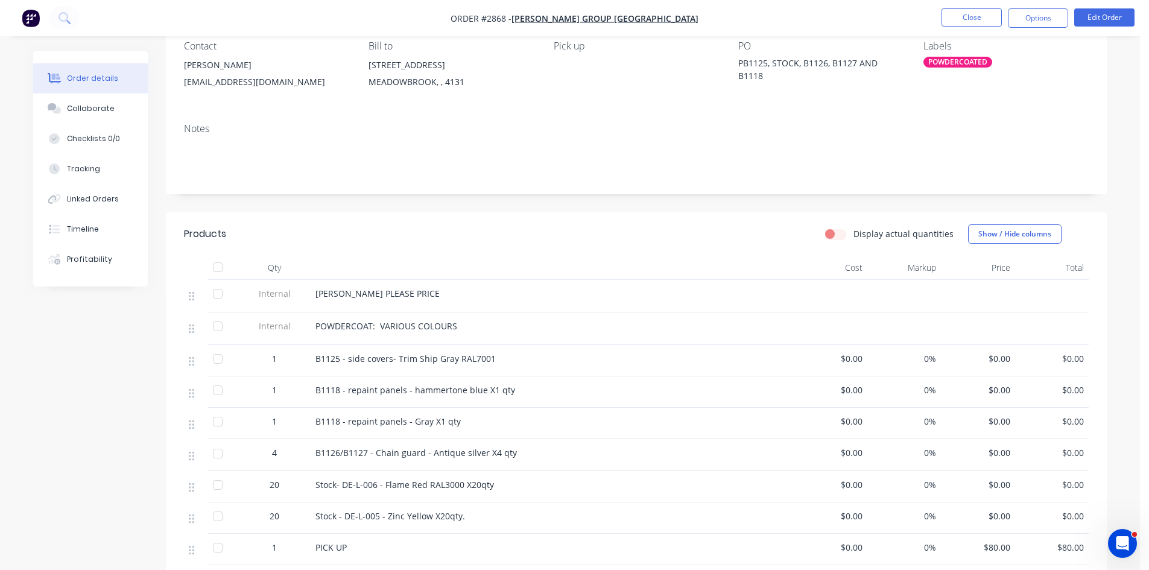
click at [500, 362] on div "B1125 - side covers- Trim Ship Gray RAL7001" at bounding box center [552, 358] width 473 height 13
click at [497, 358] on div "B1125 - side covers- Trim Ship Gray RAL7001" at bounding box center [552, 358] width 473 height 13
click at [487, 360] on span "B1125 - side covers- Trim Ship Gray RAL7001" at bounding box center [406, 358] width 180 height 11
click at [1100, 14] on button "Edit Order" at bounding box center [1104, 17] width 60 height 18
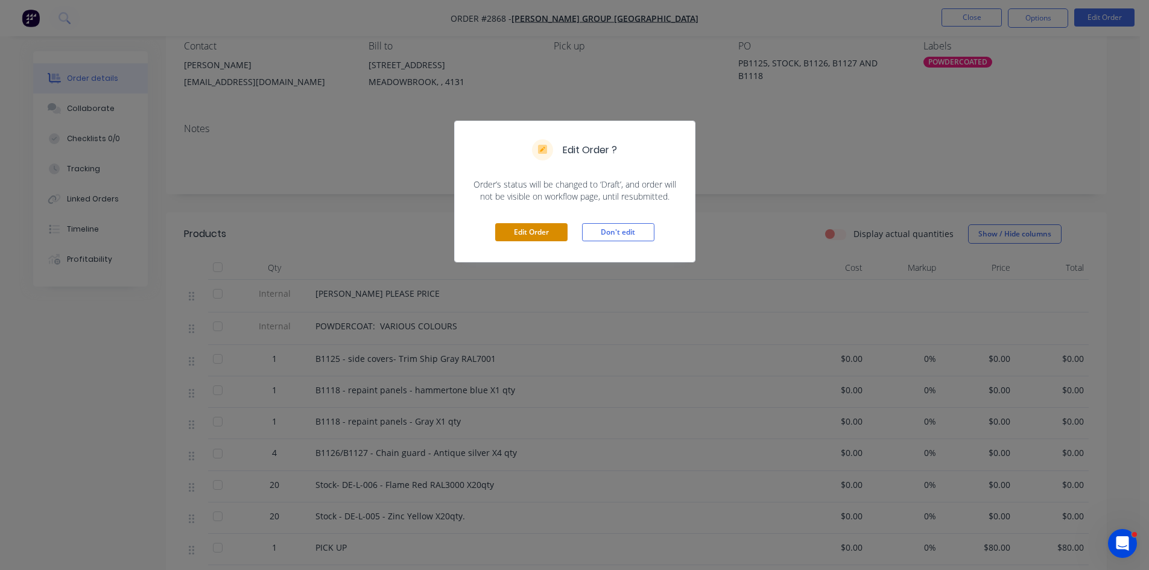
click at [521, 238] on button "Edit Order" at bounding box center [531, 232] width 72 height 18
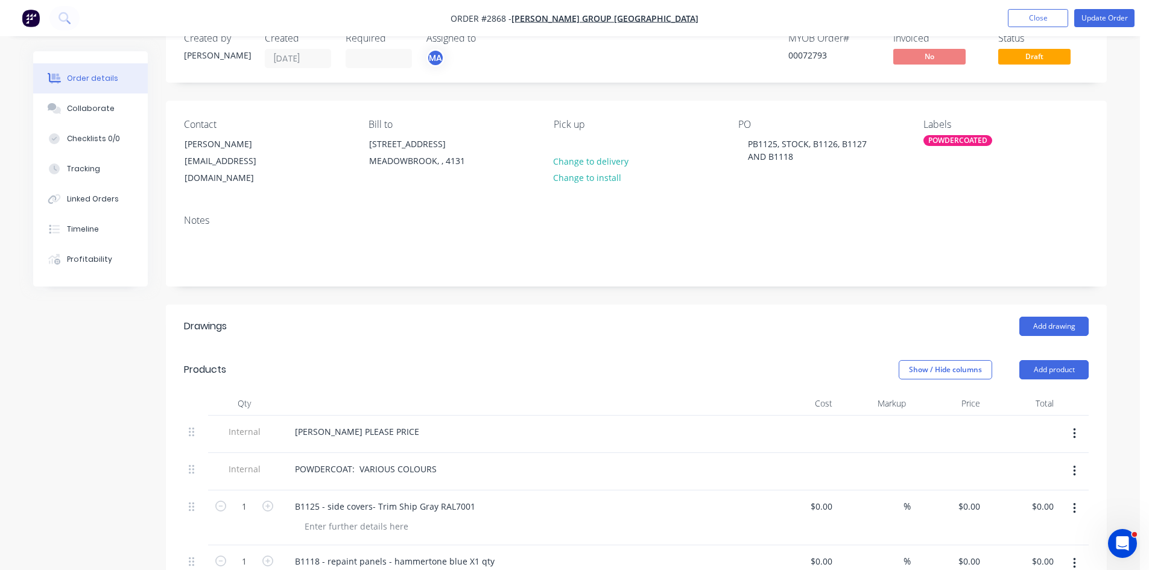
scroll to position [60, 0]
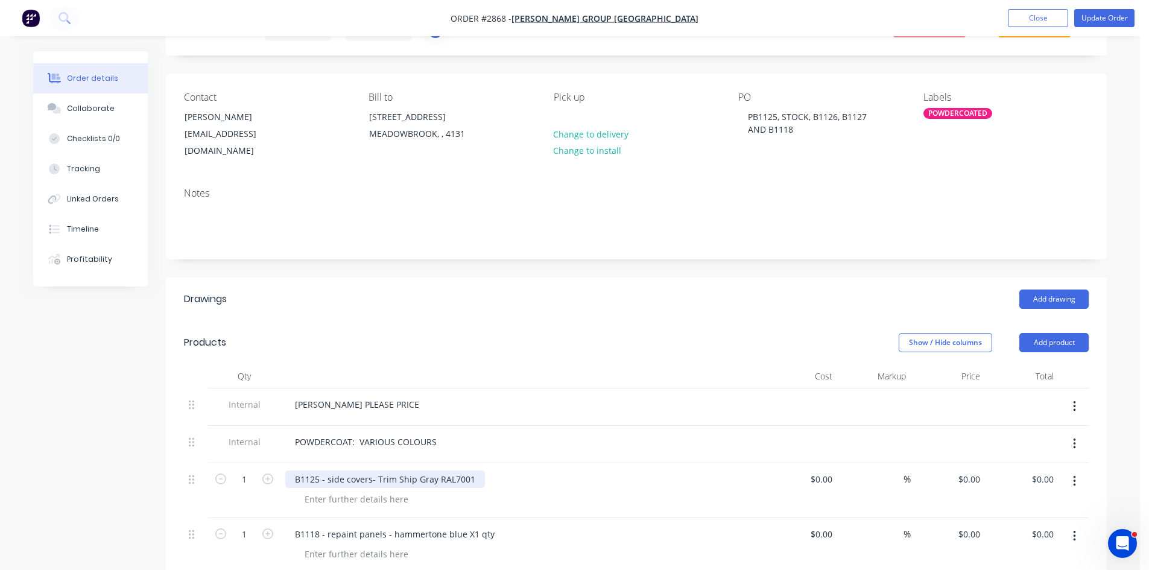
click at [474, 471] on div "B1125 - side covers- Trim Ship Gray RAL7001" at bounding box center [385, 479] width 200 height 17
click at [522, 471] on div "B1125 - side covers- Trim Ship Gray RAL7001 - BRADBURY" at bounding box center [430, 479] width 291 height 17
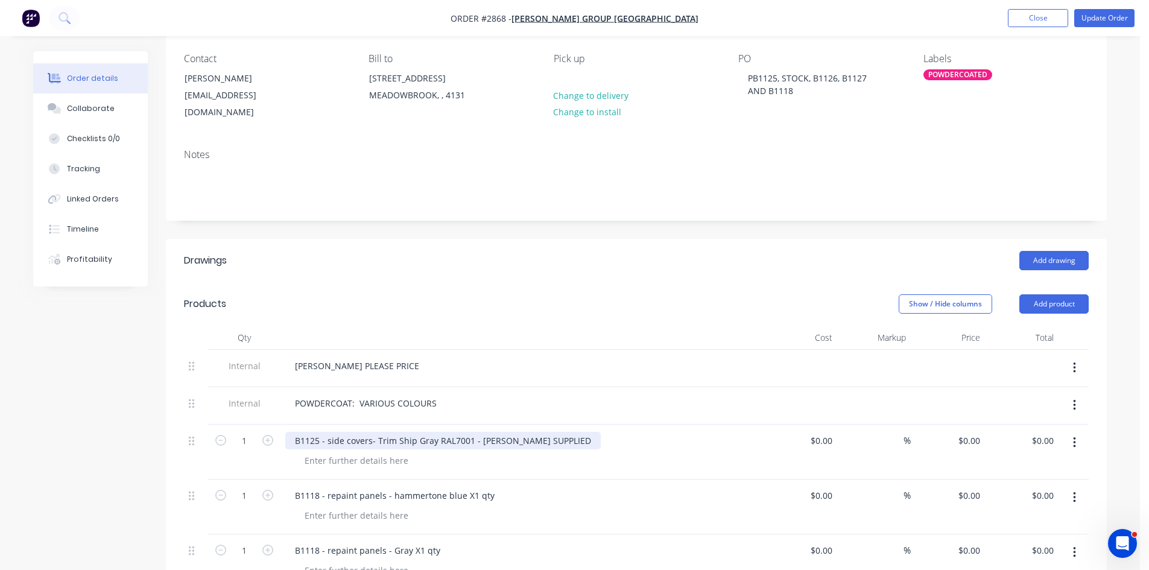
scroll to position [141, 0]
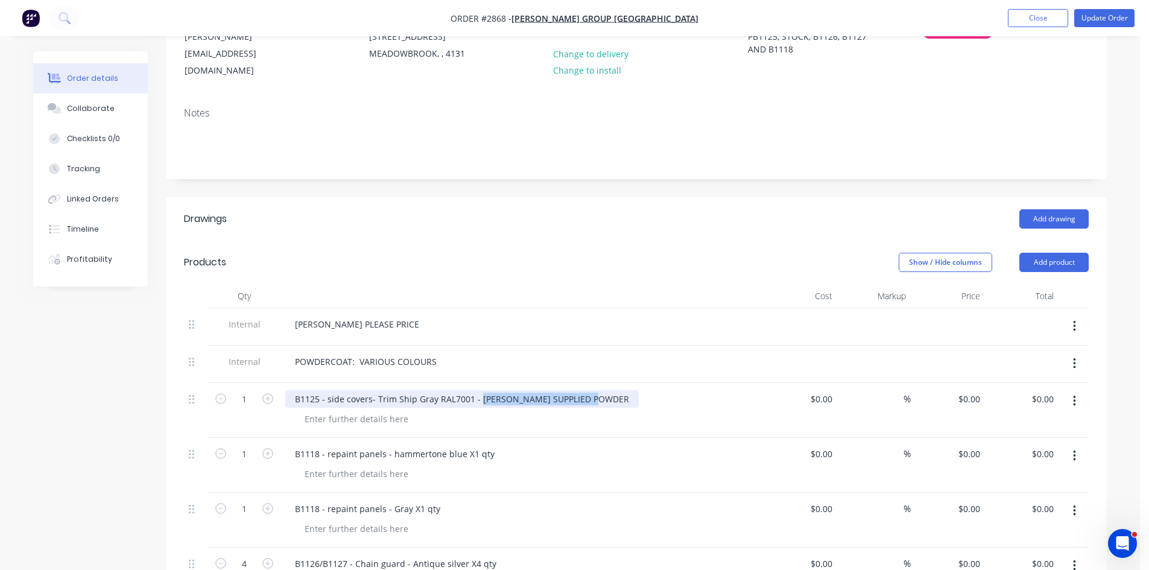
drag, startPoint x: 476, startPoint y: 385, endPoint x: 616, endPoint y: 387, distance: 140.0
click at [616, 390] on div "B1125 - side covers- Trim Ship Gray RAL7001 - BRADBURY SUPPLIED POWDER" at bounding box center [521, 398] width 473 height 17
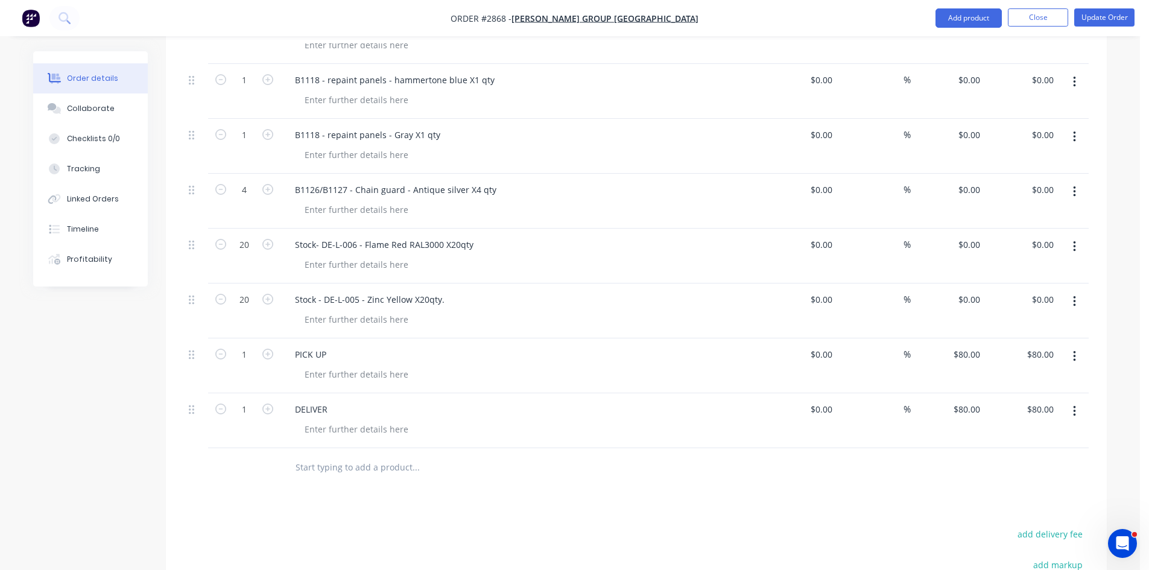
scroll to position [603, 0]
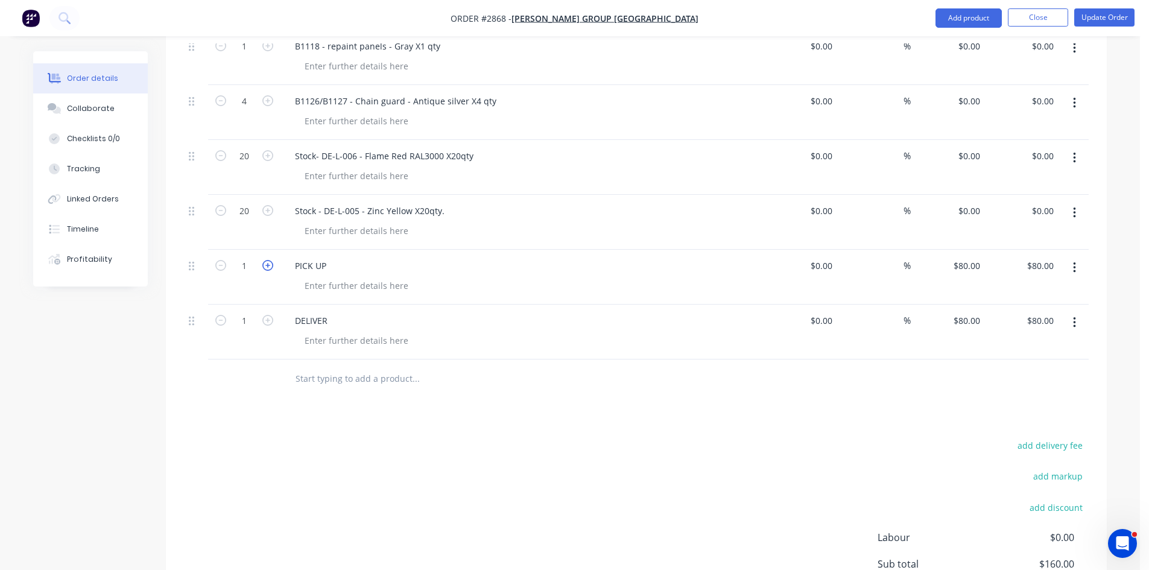
click at [268, 260] on icon "button" at bounding box center [267, 265] width 11 height 11
type input "2"
type input "$160.00"
click at [268, 315] on icon "button" at bounding box center [267, 320] width 11 height 11
type input "2"
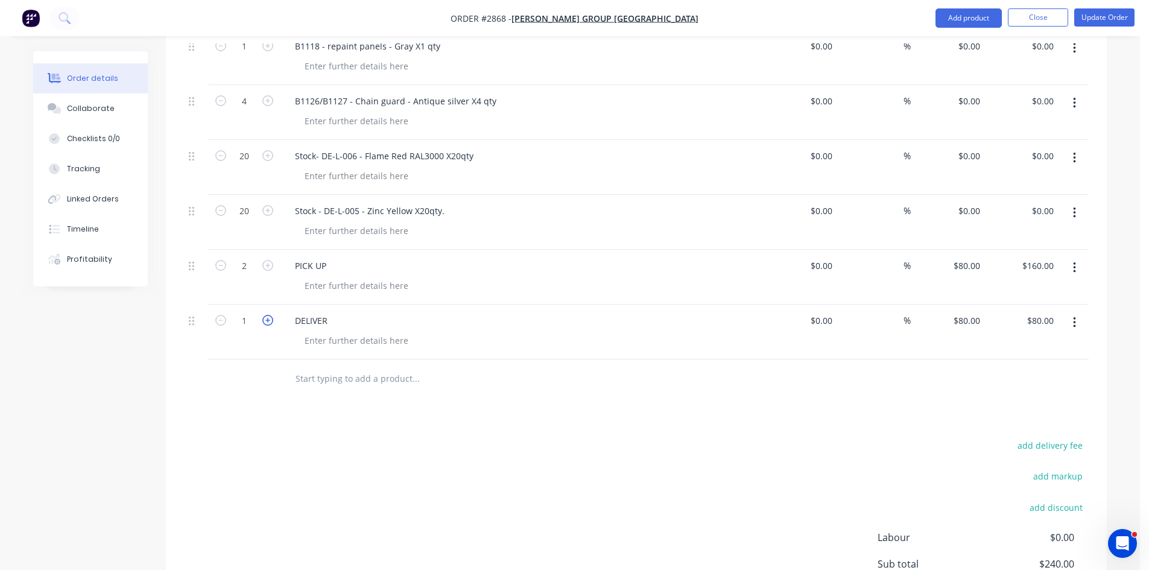
type input "$160.00"
click at [332, 312] on div "DELIVER" at bounding box center [311, 320] width 52 height 17
click at [223, 315] on icon "button" at bounding box center [220, 320] width 11 height 11
type input "1"
type input "$80.00"
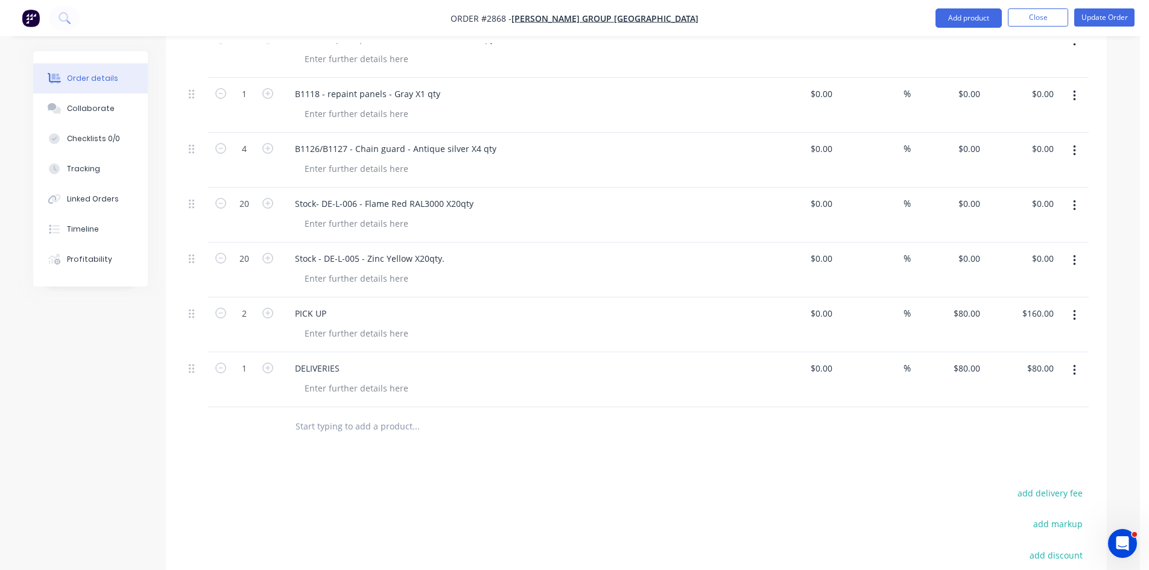
scroll to position [523, 0]
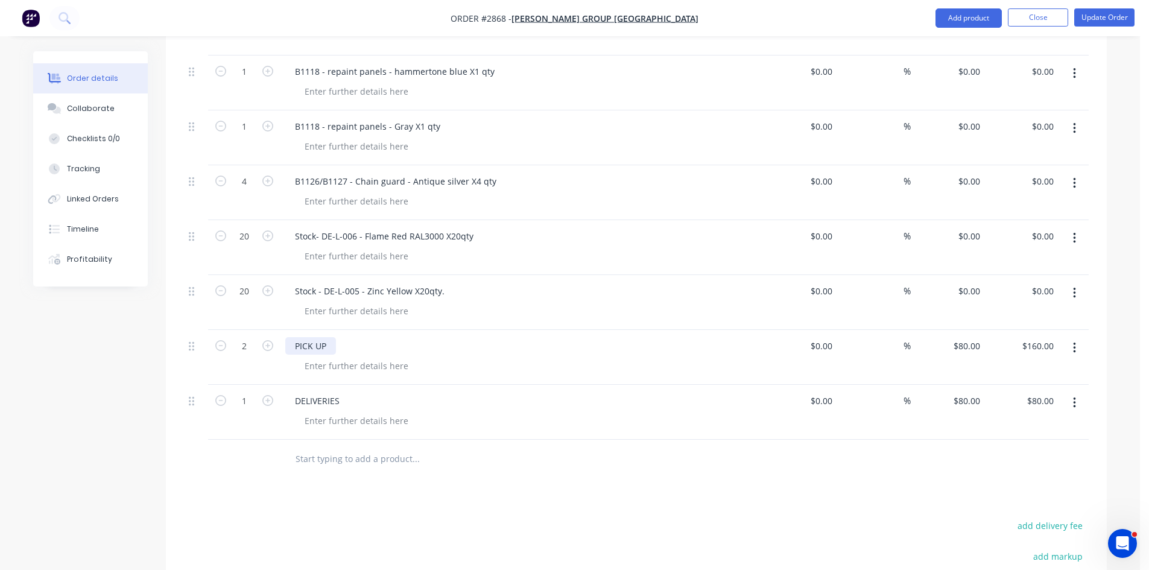
click at [332, 337] on div "PICK UP" at bounding box center [310, 345] width 51 height 17
click at [323, 357] on div at bounding box center [356, 365] width 123 height 17
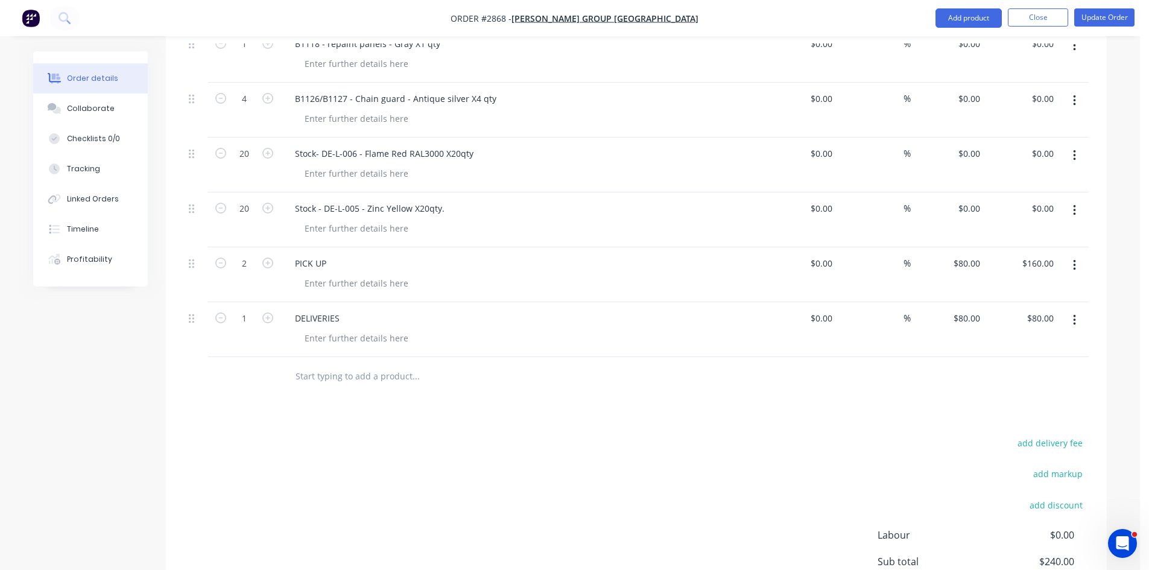
scroll to position [586, 0]
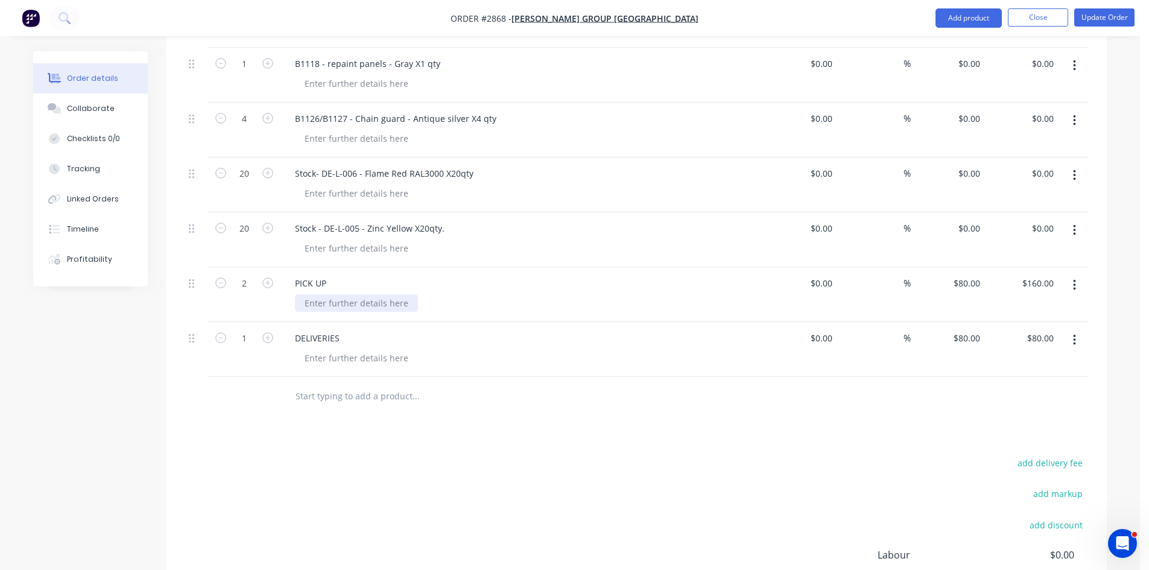
click at [345, 294] on div at bounding box center [356, 302] width 123 height 17
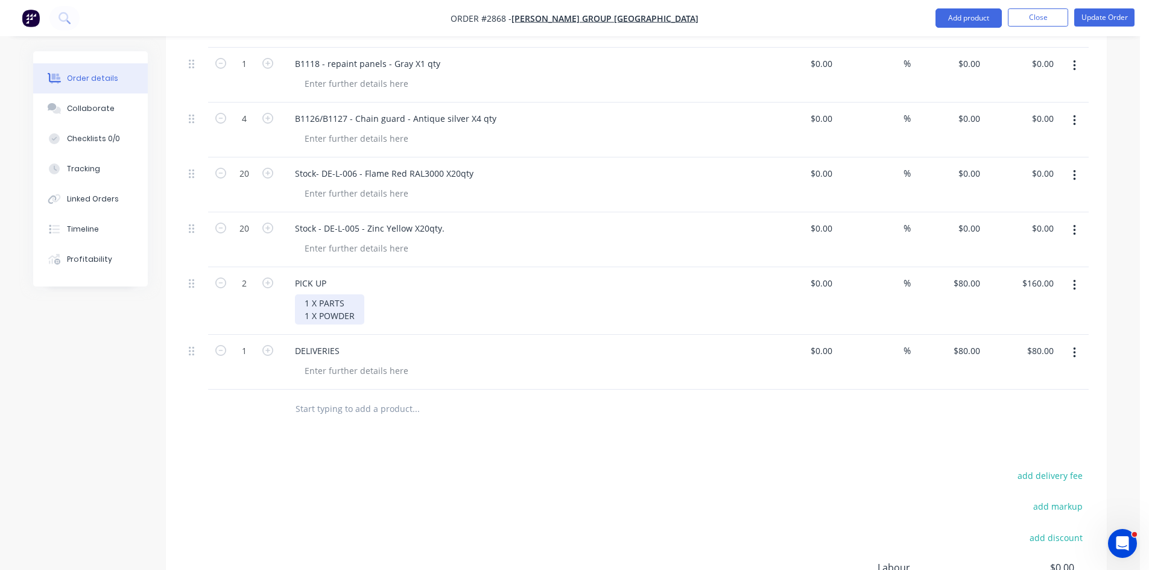
click at [349, 294] on div "1 X PARTS 1 X POWDER" at bounding box center [329, 309] width 69 height 30
click at [358, 301] on div "1 X PARTS 1 X POWDER" at bounding box center [329, 309] width 69 height 30
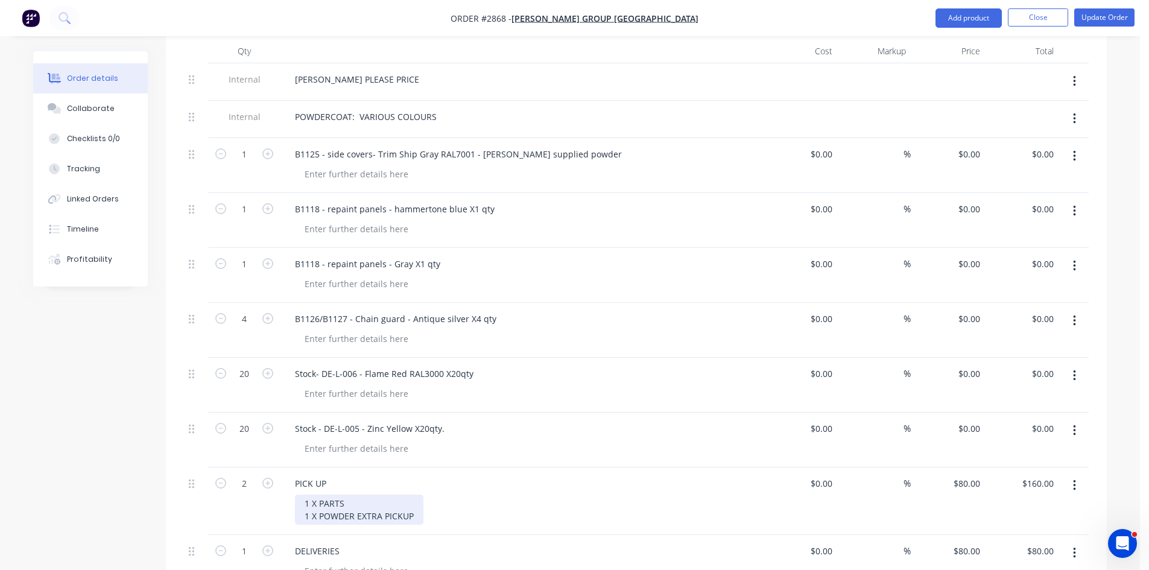
scroll to position [364, 0]
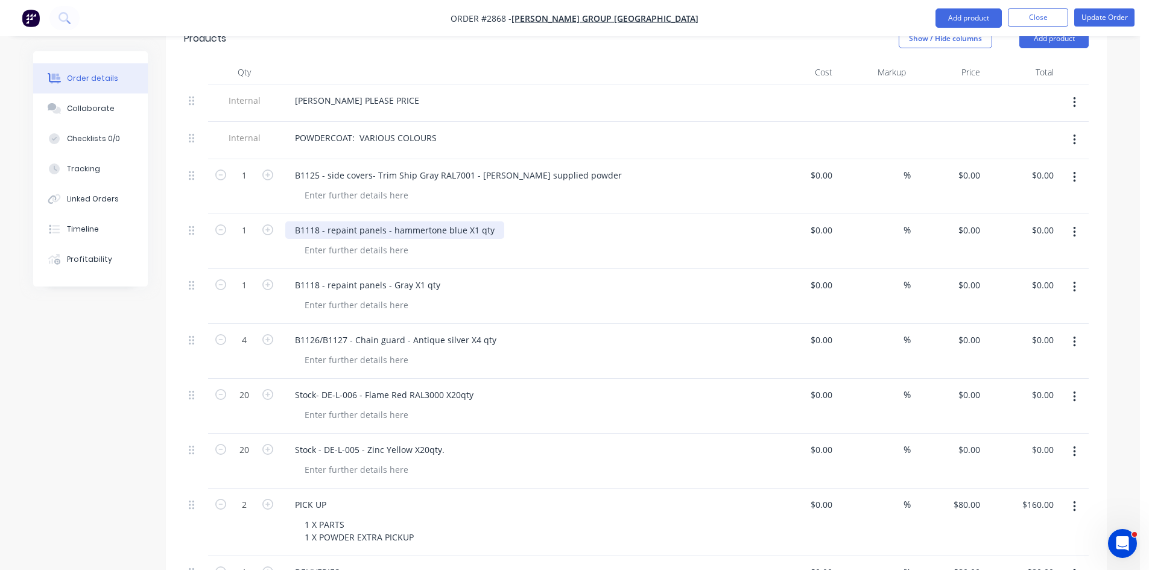
click at [500, 221] on div "B1118 - repaint panels - hammertone blue X1 qty" at bounding box center [394, 229] width 219 height 17
click at [569, 221] on div "B1118 - repaint panels - hammertone blue X1 qty - Pronto supplied p[owder" at bounding box center [449, 229] width 328 height 17
click at [438, 276] on div "B1118 - repaint panels - Gray X1 qty" at bounding box center [367, 284] width 165 height 17
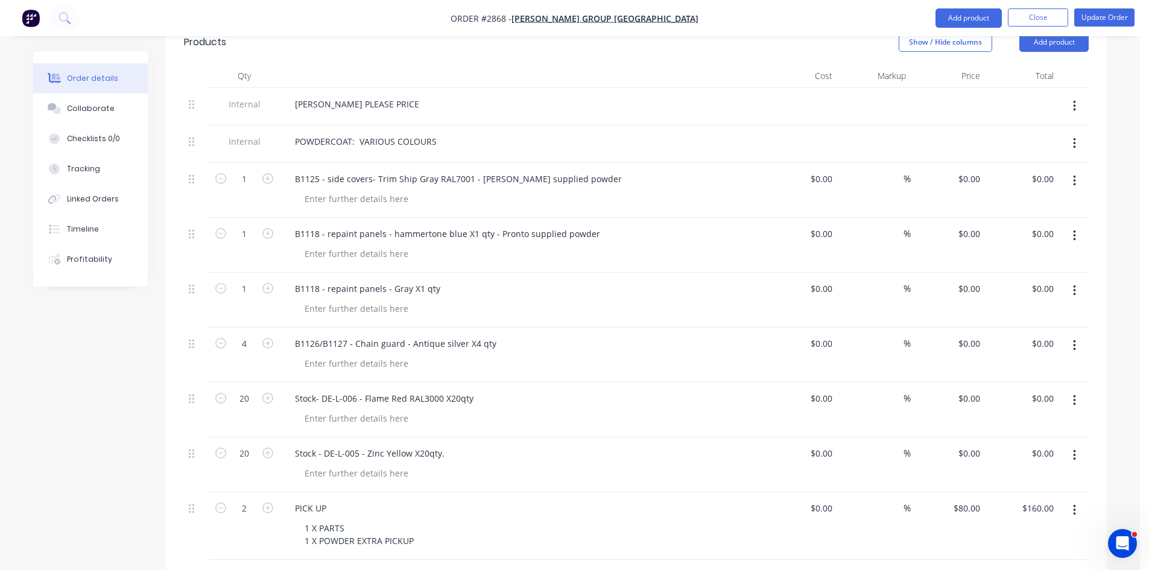
scroll to position [337, 0]
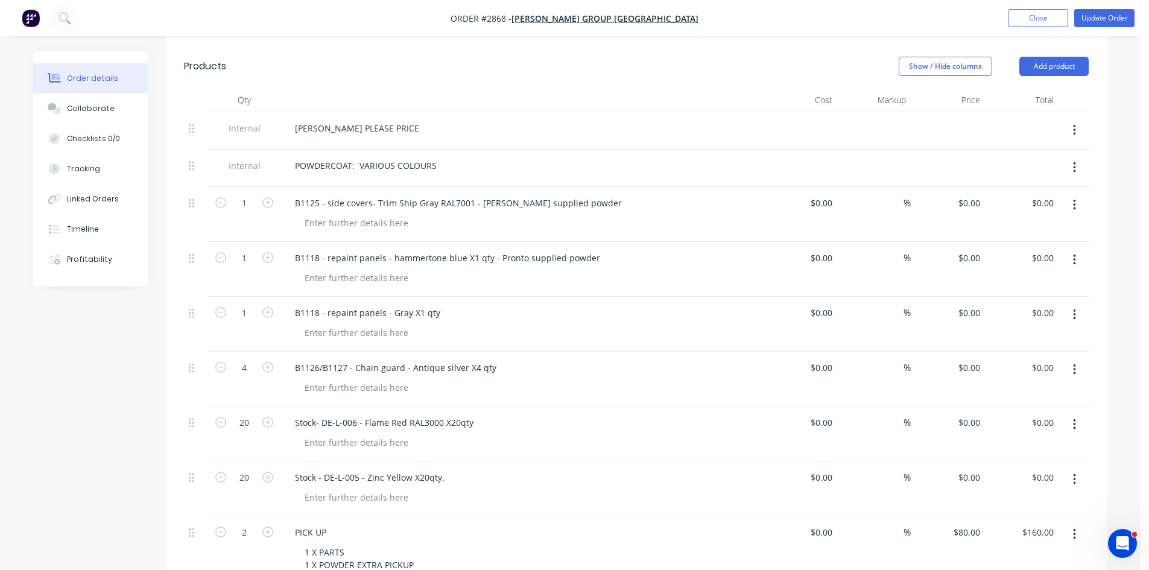
drag, startPoint x: 455, startPoint y: 296, endPoint x: 450, endPoint y: 302, distance: 7.7
click at [455, 304] on div "B1118 - repaint panels - Gray X1 qty" at bounding box center [521, 312] width 473 height 17
click at [445, 304] on div "B1118 - repaint panels - Gray X1 qty" at bounding box center [521, 312] width 473 height 17
click at [437, 304] on div "B1118 - repaint panels - Gray X1 qty" at bounding box center [367, 312] width 165 height 17
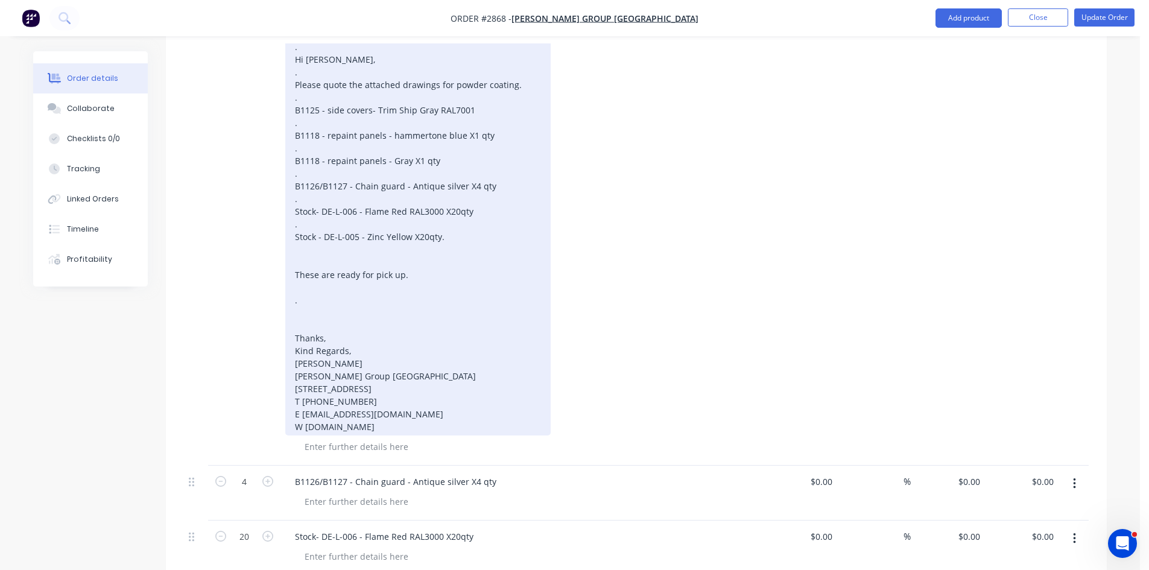
scroll to position [699, 0]
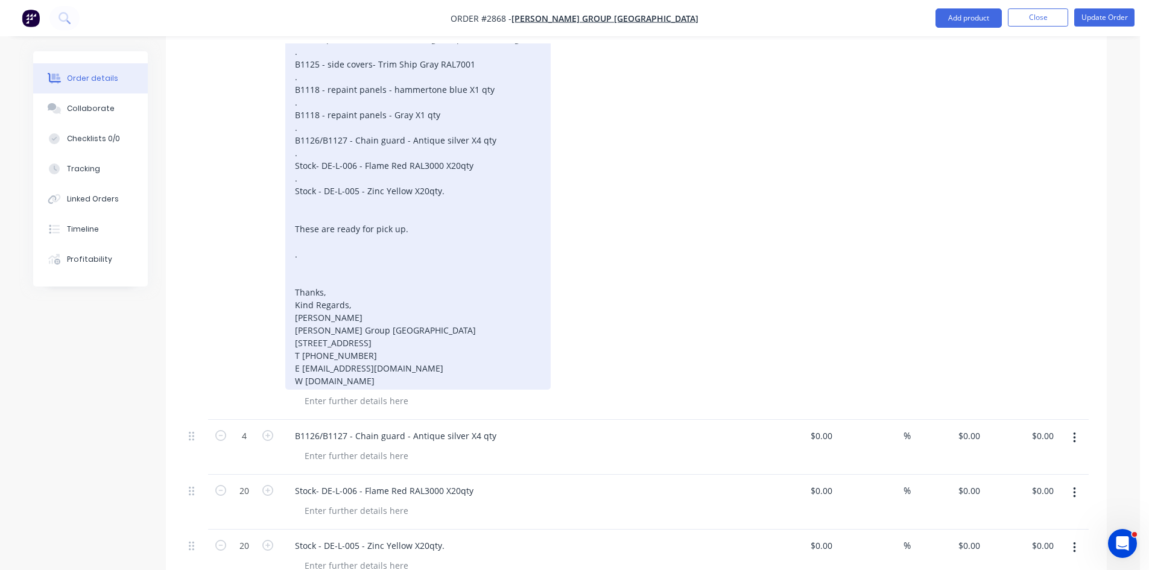
drag, startPoint x: 294, startPoint y: 299, endPoint x: 501, endPoint y: 389, distance: 225.8
click at [501, 389] on div "B1118 - repaint panels - Gray X1 qty - From: Sruthi Dasari Sent: Thursday, 4 Se…" at bounding box center [522, 177] width 483 height 486
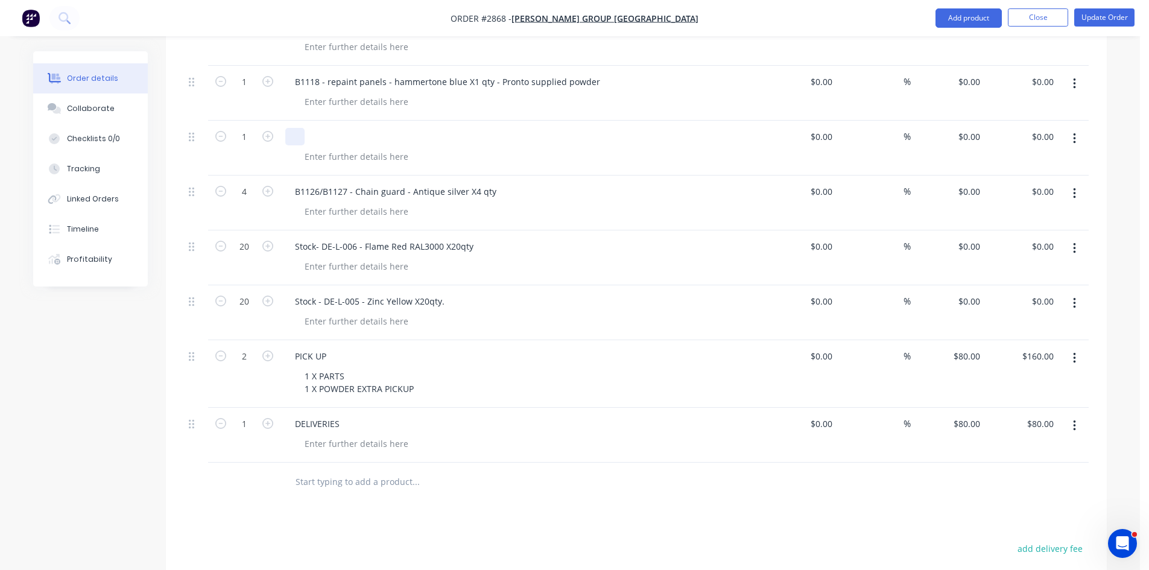
scroll to position [409, 0]
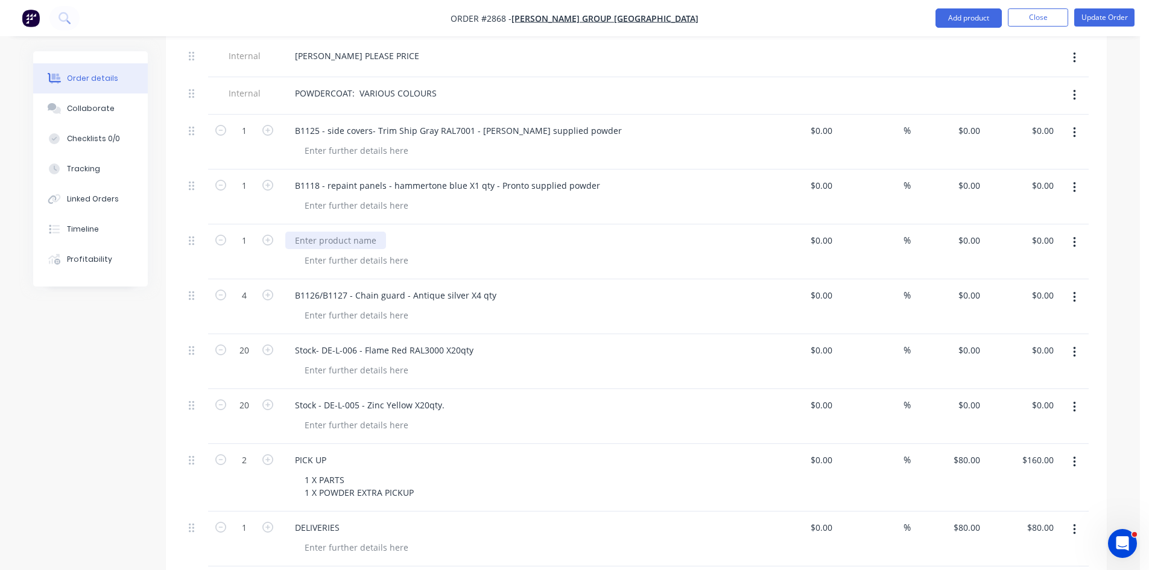
click at [343, 232] on div at bounding box center [335, 240] width 101 height 17
click at [416, 232] on div "B1118 - repaint panels - Gray X1 qty" at bounding box center [367, 240] width 165 height 17
click at [469, 232] on div "B1118 - repaint panels - Gray X1 qty" at bounding box center [521, 240] width 473 height 17
click at [442, 232] on div "B1118 - repaint panels - Gray X1 qty" at bounding box center [367, 240] width 165 height 17
drag, startPoint x: 443, startPoint y: 226, endPoint x: 614, endPoint y: 219, distance: 171.5
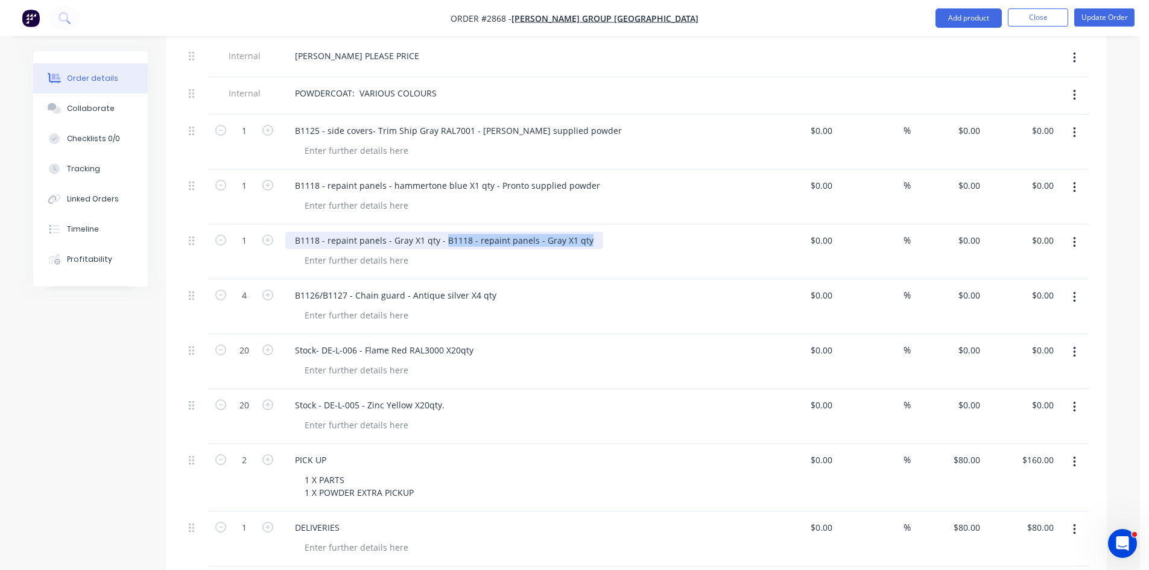
click at [614, 232] on div "B1118 - repaint panels - Gray X1 qty - B1118 - repaint panels - Gray X1 qty" at bounding box center [521, 240] width 473 height 17
click at [540, 232] on div "B1118 - repaint panels - Gray X1 qty - (Antique silver) as per" at bounding box center [521, 240] width 473 height 17
click at [533, 232] on div "B1118 - repaint panels - Gray X1 qty - (Antique silver) as per" at bounding box center [415, 240] width 261 height 17
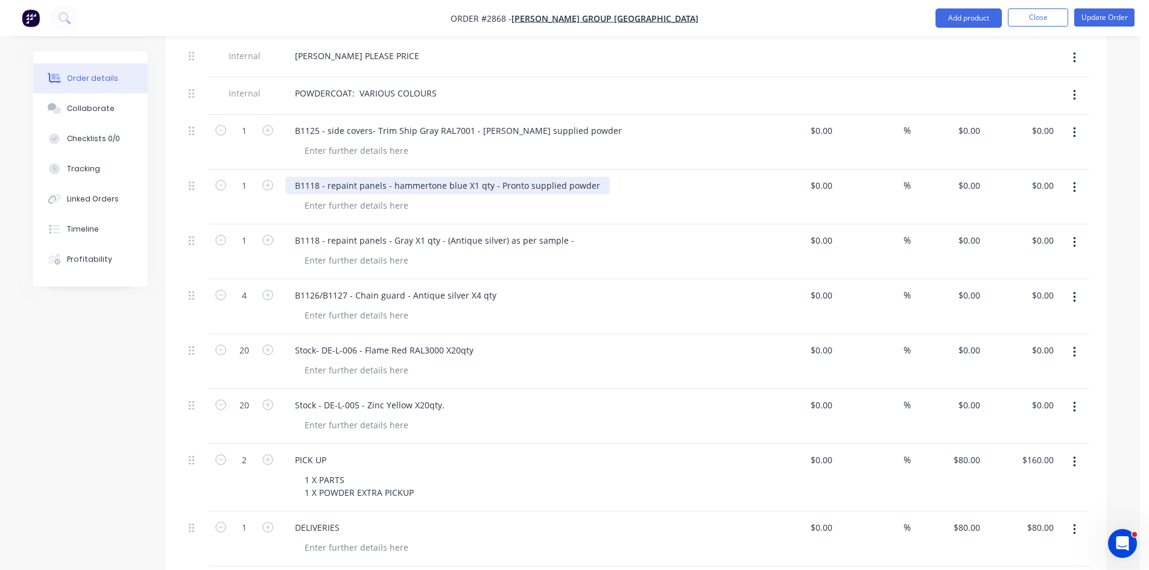
click at [516, 177] on div "B1118 - repaint panels - hammertone blue X1 qty - Pronto supplied powder" at bounding box center [447, 185] width 325 height 17
drag, startPoint x: 496, startPoint y: 171, endPoint x: 592, endPoint y: 172, distance: 96.5
click at [592, 177] on div "B1118 - repaint panels - hammertone blue X1 qty - Pronto supplied powder" at bounding box center [447, 185] width 325 height 17
copy div "Pronto supplied powder"
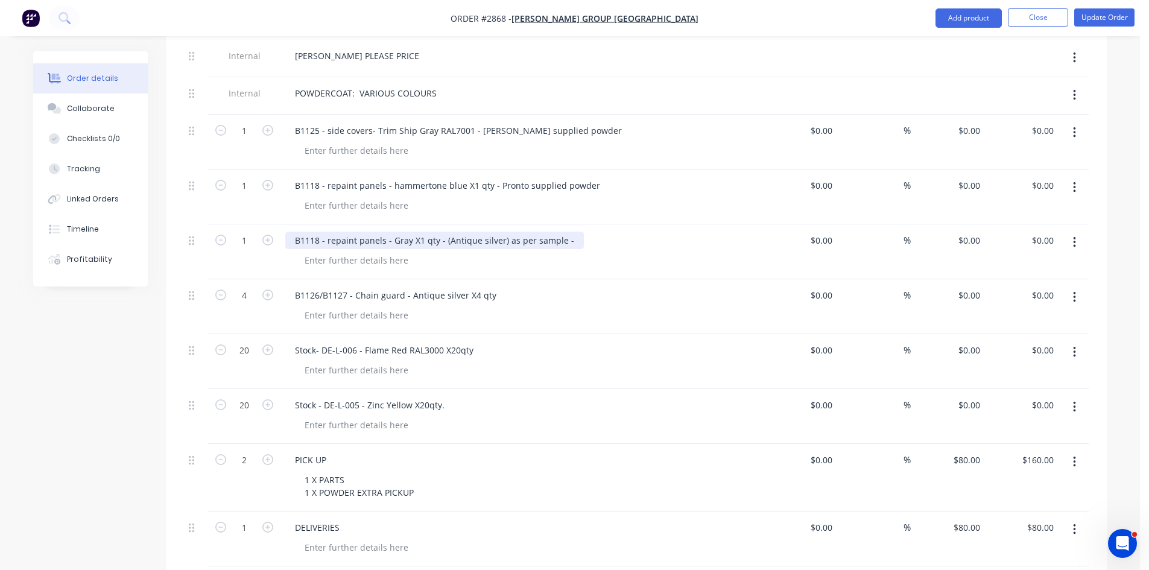
click at [568, 232] on div "B1118 - repaint panels - Gray X1 qty - (Antique silver) as per sample -" at bounding box center [434, 240] width 299 height 17
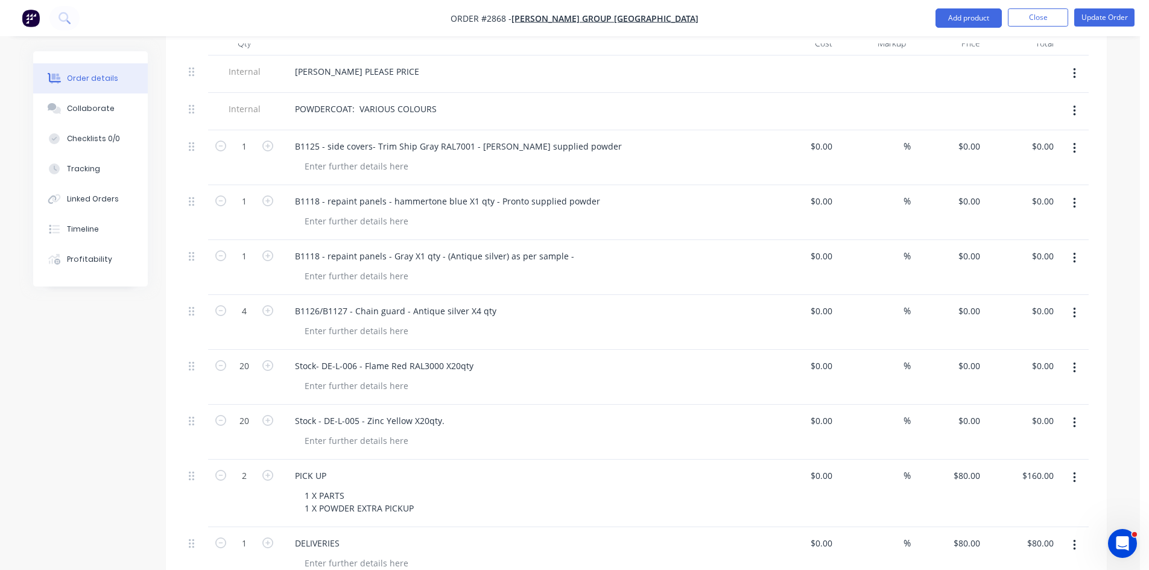
scroll to position [377, 0]
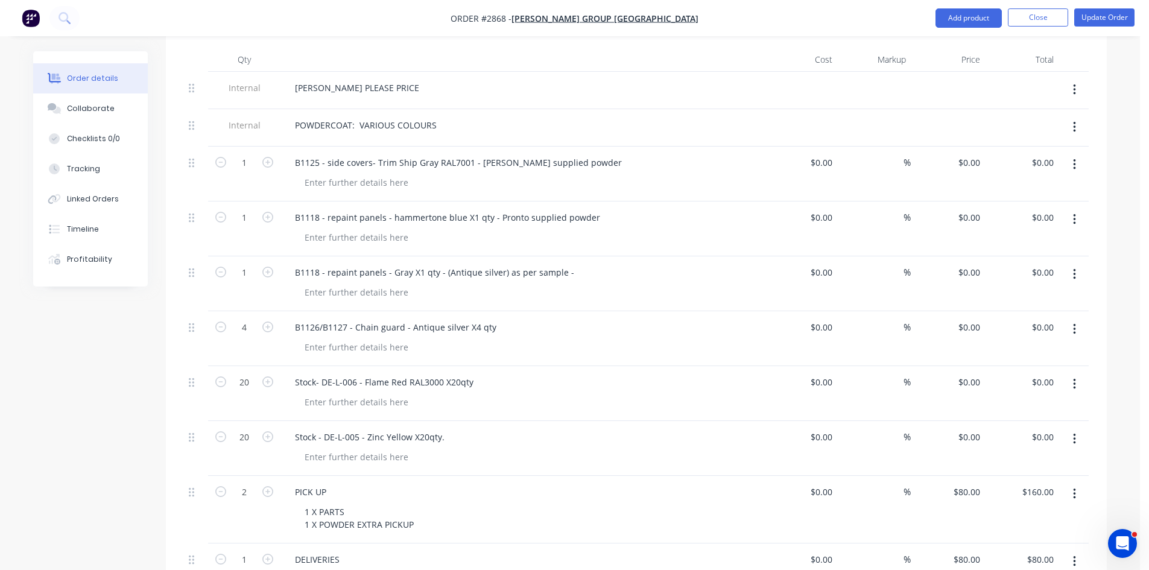
click at [578, 264] on div "B1118 - repaint panels - Gray X1 qty - (Antique silver) as per sample -" at bounding box center [521, 272] width 473 height 17
click at [568, 264] on div "B1118 - repaint panels - Gray X1 qty - (Antique silver) as per sample -" at bounding box center [434, 272] width 299 height 17
click at [495, 319] on div "B1126/B1127 - Chain guard - Antique silver X4 qty" at bounding box center [395, 327] width 221 height 17
click at [492, 319] on div "B1126/B1127 - Chain guard - Antique silver X4 qty" at bounding box center [395, 327] width 221 height 17
click at [471, 373] on div "Stock- DE-L-006 - Flame Red RAL3000 X20qty" at bounding box center [384, 381] width 198 height 17
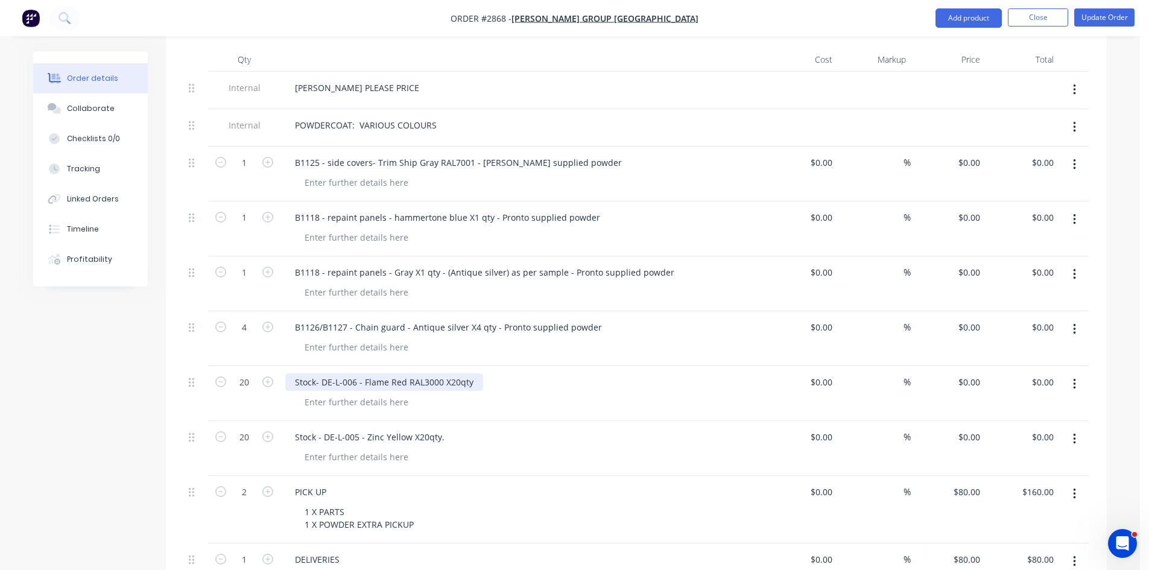
click at [474, 373] on div "Stock- DE-L-006 - Flame Red RAL3000 X20qty" at bounding box center [384, 381] width 198 height 17
click at [481, 373] on div "Stock- DE-L-006 - Flame Red RAL3000 X20qty - gloss only ( sample to be approved)" at bounding box center [459, 381] width 349 height 17
click at [479, 373] on div "Stock- DE-L-006 - Flame Red RAL3000 X20qty - gloss only ( sample to be approved)" at bounding box center [459, 381] width 349 height 17
click at [665, 373] on div "Stock- DE-L-006 - Flame Red RAL3000 X20qty - Flame Red gloss only ( sample to b…" at bounding box center [481, 381] width 393 height 17
click at [620, 373] on div "Stock- DE-L-006 - Flame Red RAL3000 X20qty - Flame Red gloss only ( sample to b…" at bounding box center [481, 381] width 393 height 17
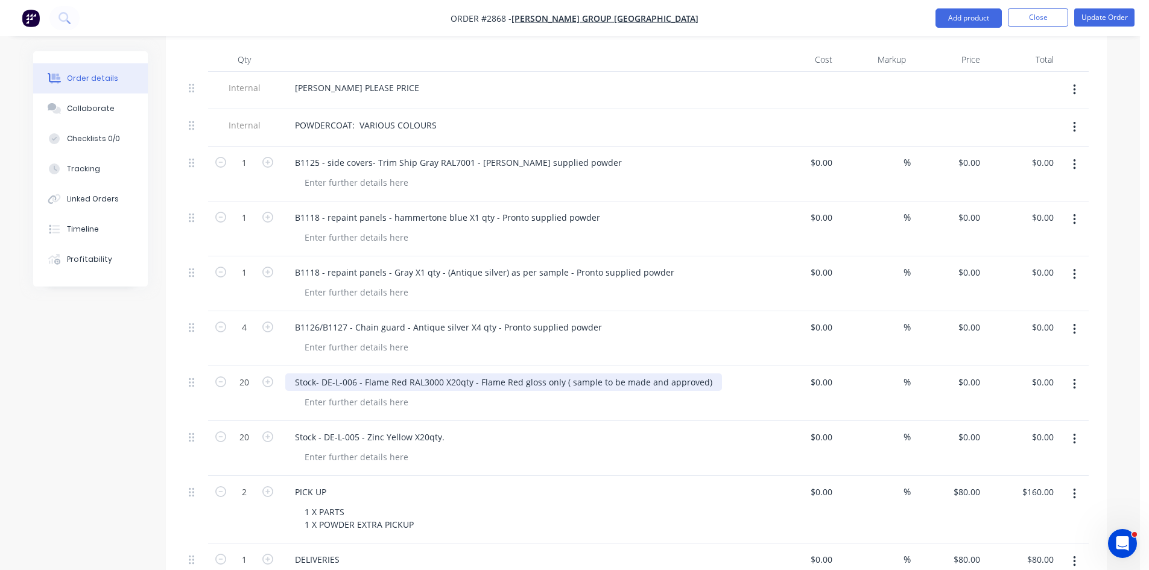
click at [699, 373] on div "Stock- DE-L-006 - Flame Red RAL3000 X20qty - Flame Red gloss only ( sample to b…" at bounding box center [503, 381] width 437 height 17
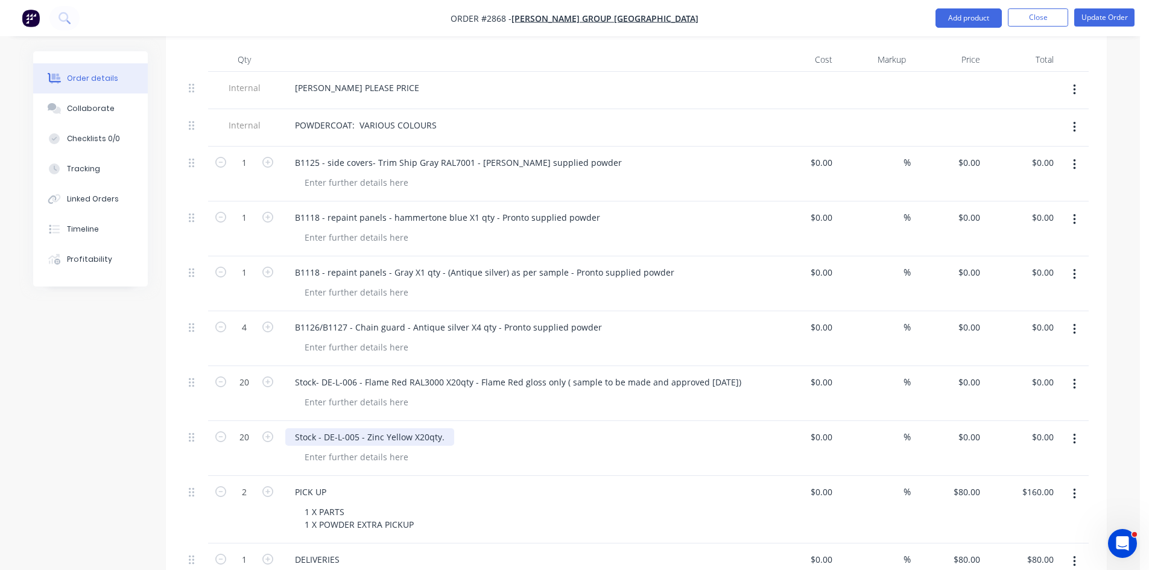
click at [443, 428] on div "Stock - DE-L-005 - Zinc Yellow X20qty." at bounding box center [369, 436] width 169 height 17
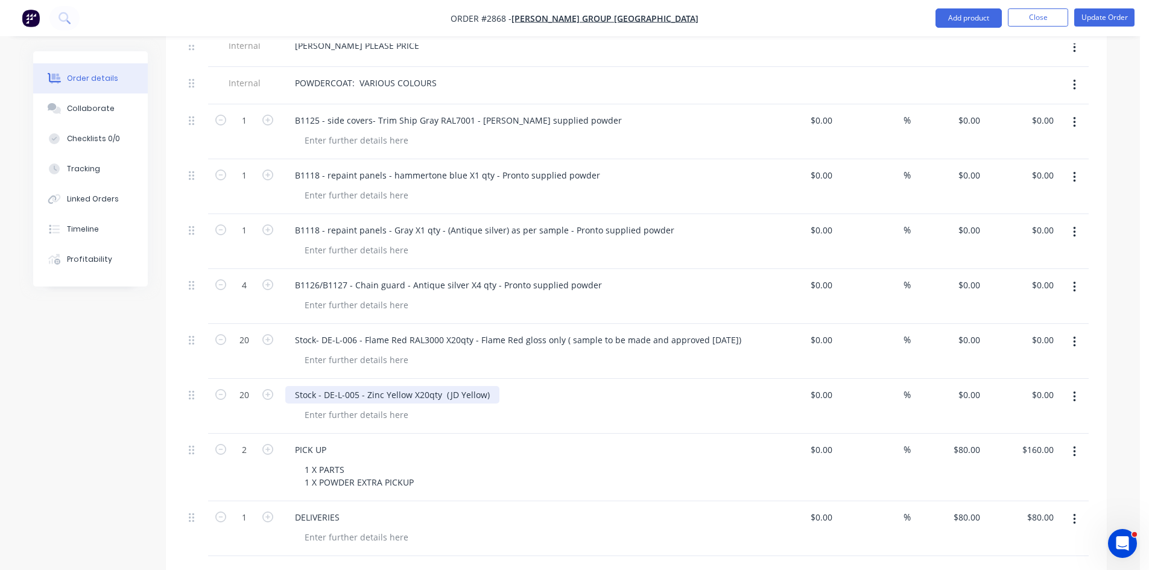
scroll to position [437, 0]
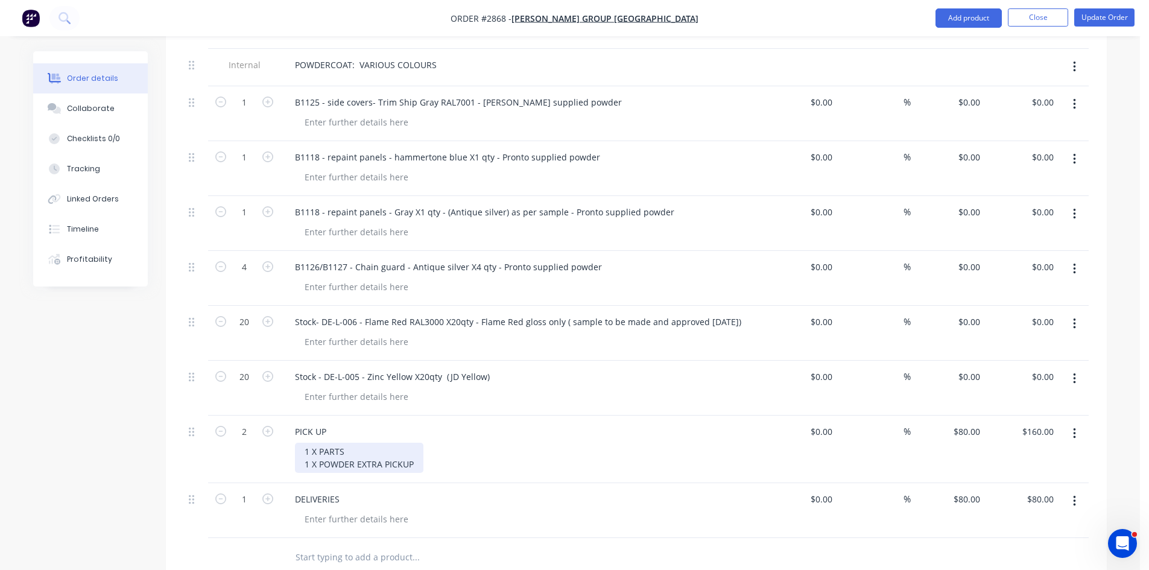
click at [412, 448] on div "1 X PARTS 1 X POWDER EXTRA PICKUP" at bounding box center [359, 458] width 128 height 30
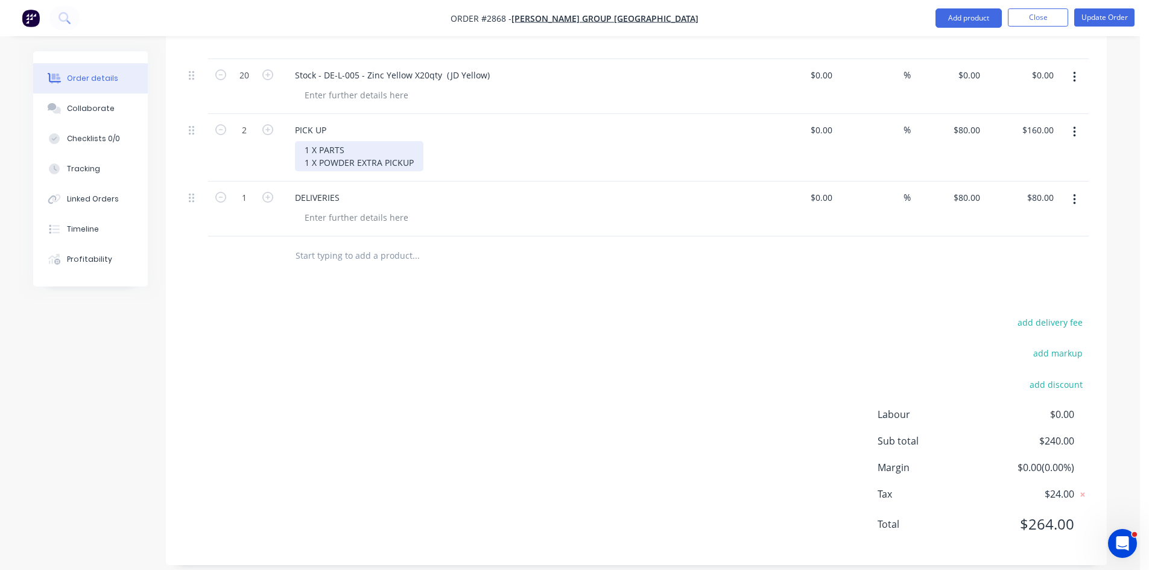
click at [346, 141] on div "1 X PARTS 1 X POWDER EXTRA PICKUP" at bounding box center [359, 156] width 128 height 30
click at [340, 150] on div "1 X PARTS 1 X POWDER EXTRA PICKUP" at bounding box center [359, 156] width 128 height 30
click at [416, 150] on div "1 X PARTS 1 X POWDER EXTRA PICKUP" at bounding box center [359, 156] width 128 height 30
click at [458, 148] on div "1 X PARTS 1 X POWDER EXTRA PICKUP & DELIVER FLAME RED GLOSS" at bounding box center [419, 156] width 249 height 30
click at [572, 149] on div "1 X PARTS 1 X POWDER EXTRA PICKUP & DELIVER OXYTECH FLAME RED GLOSS" at bounding box center [439, 156] width 288 height 30
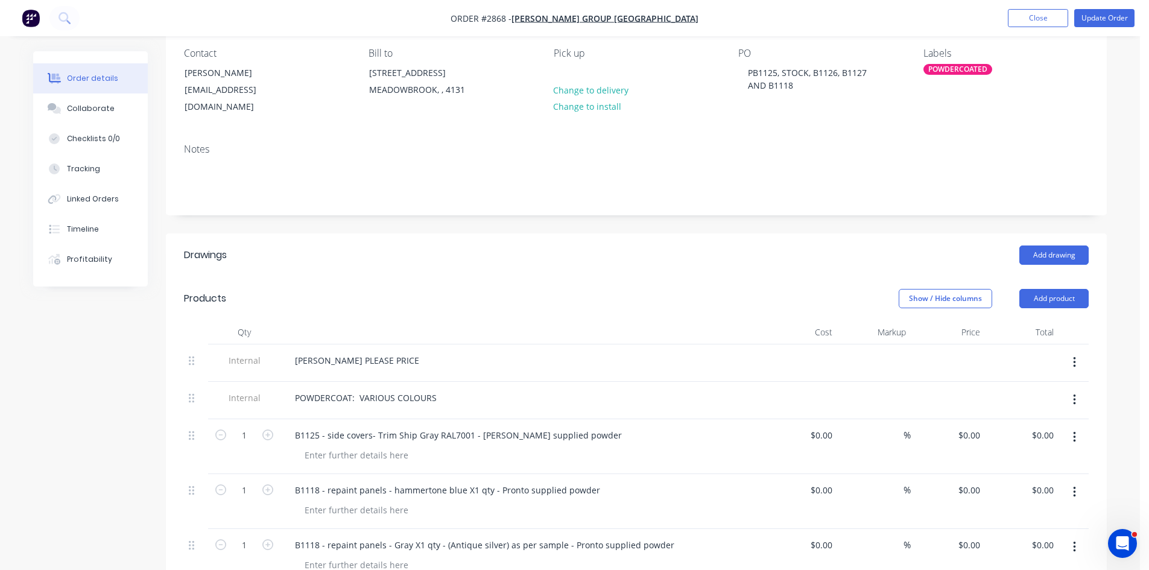
scroll to position [95, 0]
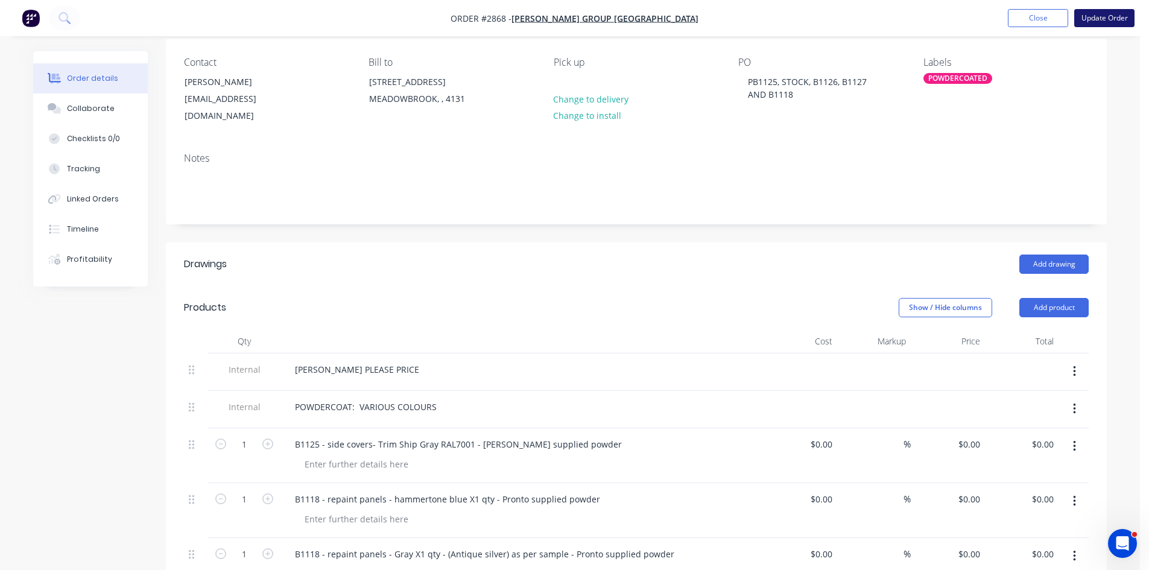
click at [1109, 17] on button "Update Order" at bounding box center [1104, 18] width 60 height 18
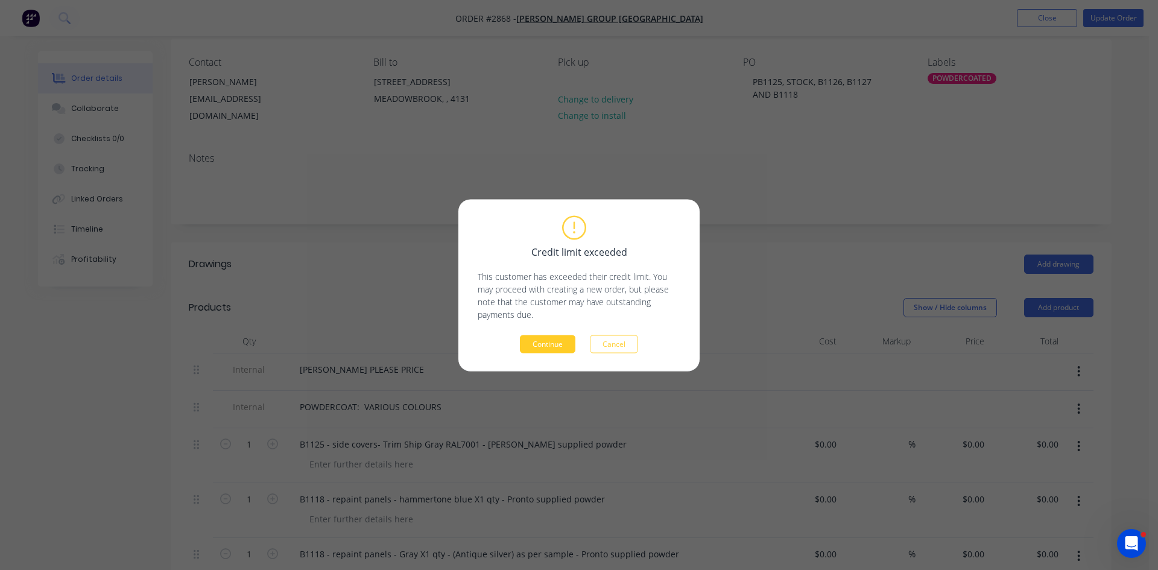
click at [557, 340] on button "Continue" at bounding box center [548, 344] width 56 height 18
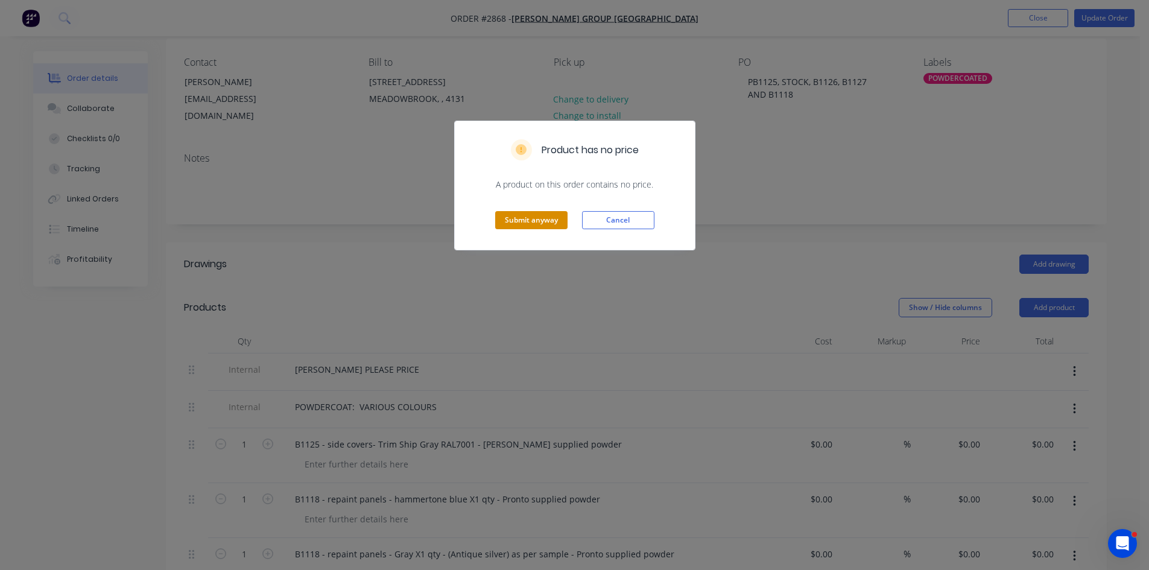
click at [539, 218] on button "Submit anyway" at bounding box center [531, 220] width 72 height 18
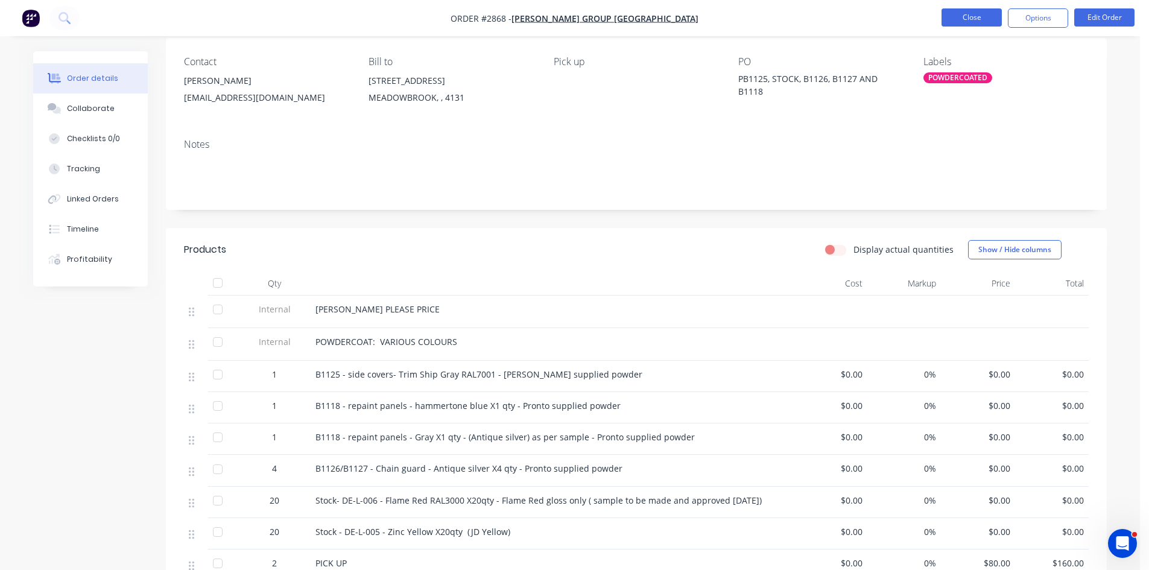
click at [989, 21] on button "Close" at bounding box center [972, 17] width 60 height 18
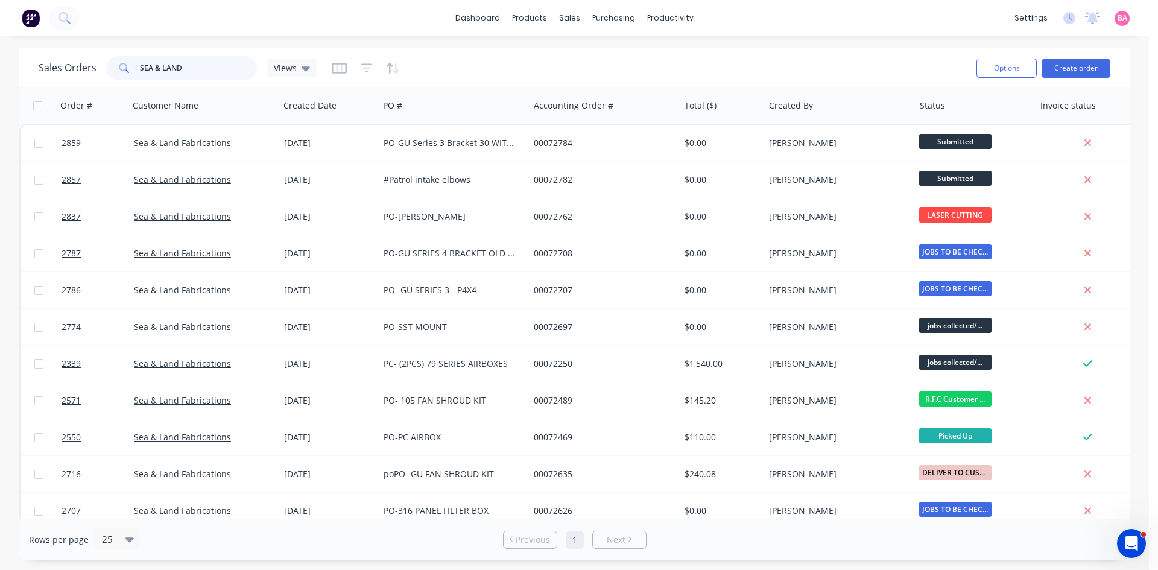
drag, startPoint x: 184, startPoint y: 65, endPoint x: 112, endPoint y: 65, distance: 72.4
click at [112, 65] on div "SEA & LAND" at bounding box center [181, 68] width 151 height 24
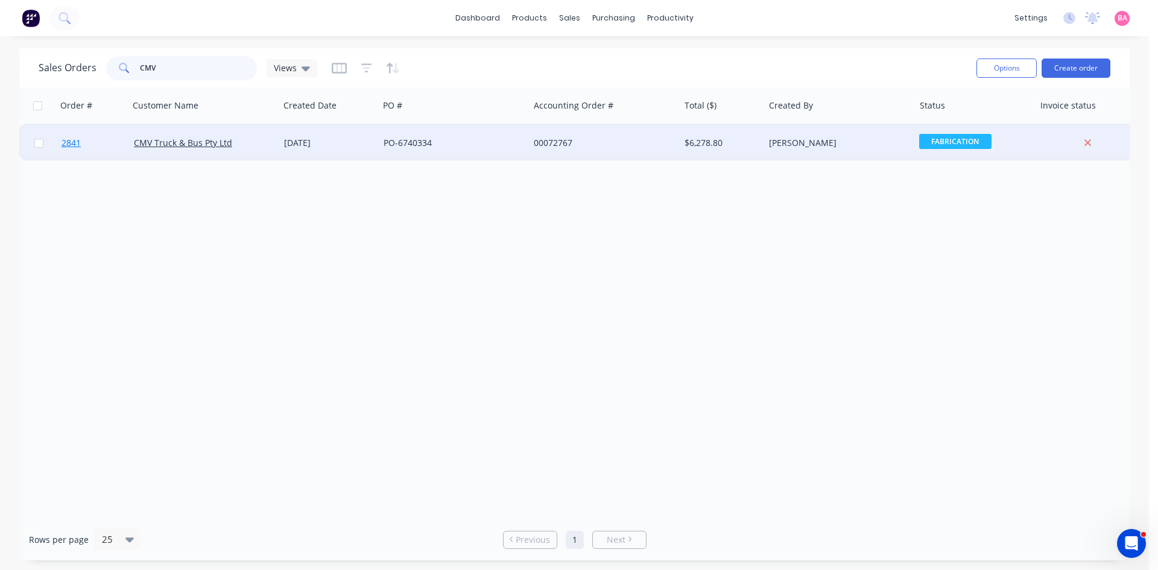
type input "CMV"
click at [69, 139] on span "2841" at bounding box center [71, 143] width 19 height 12
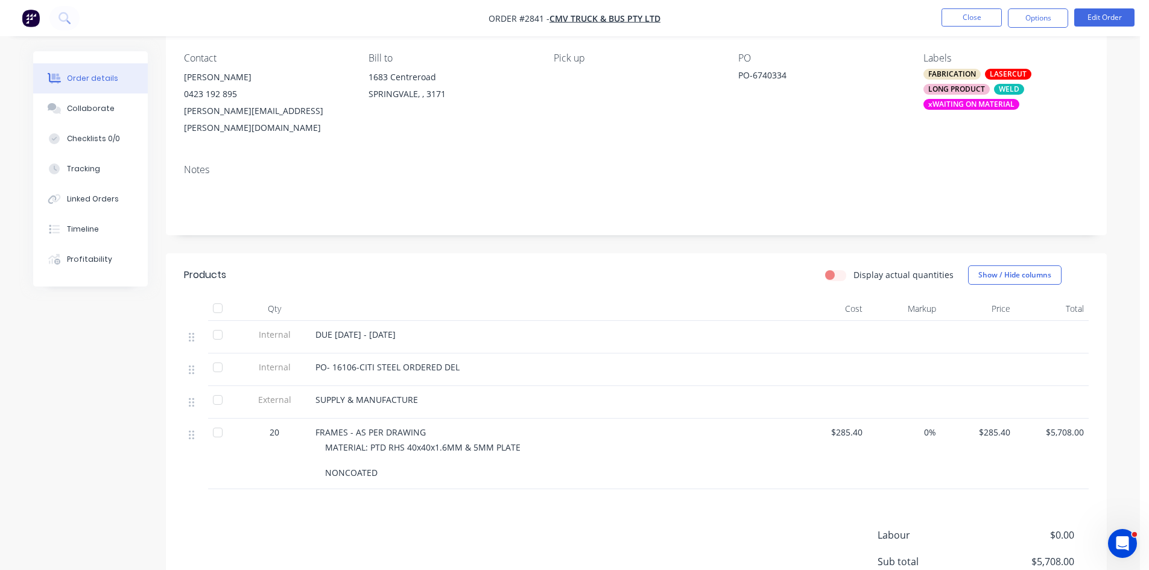
scroll to position [101, 0]
click at [458, 359] on div "PO- 16106-CITI STEEL ORDERED DEL" at bounding box center [552, 365] width 473 height 13
click at [459, 359] on div "PO- 16106-CITI STEEL ORDERED DEL" at bounding box center [552, 365] width 473 height 13
click at [443, 360] on span "PO- 16106-CITI STEEL ORDERED DEL" at bounding box center [388, 365] width 144 height 11
click at [1121, 16] on button "Edit Order" at bounding box center [1104, 17] width 60 height 18
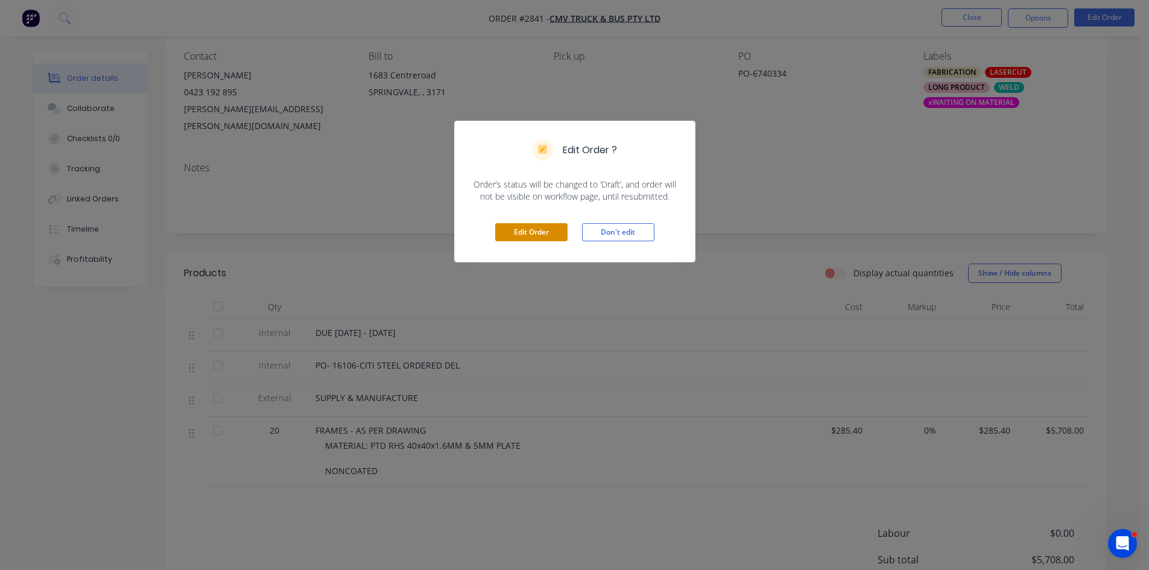
click at [549, 233] on button "Edit Order" at bounding box center [531, 232] width 72 height 18
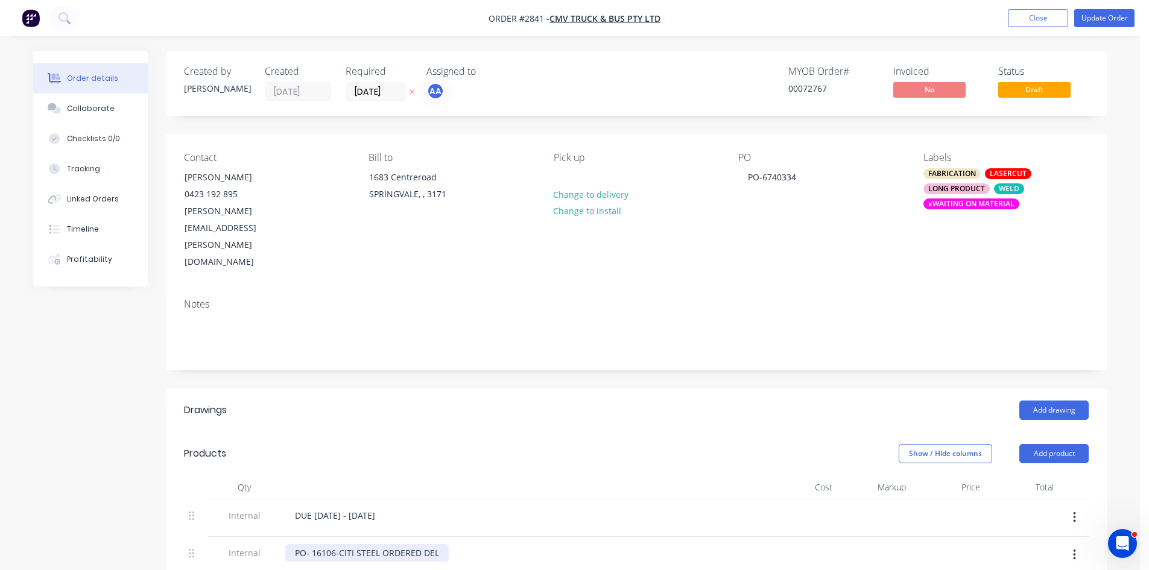
click at [437, 544] on div "PO- 16106-CITI STEEL ORDERED DEL" at bounding box center [366, 552] width 163 height 17
click at [445, 544] on div "PO- 16106-CITI STEEL ORDERED DEL" at bounding box center [366, 552] width 163 height 17
click at [981, 204] on div "xWAITING ON MATERIAL" at bounding box center [972, 203] width 96 height 11
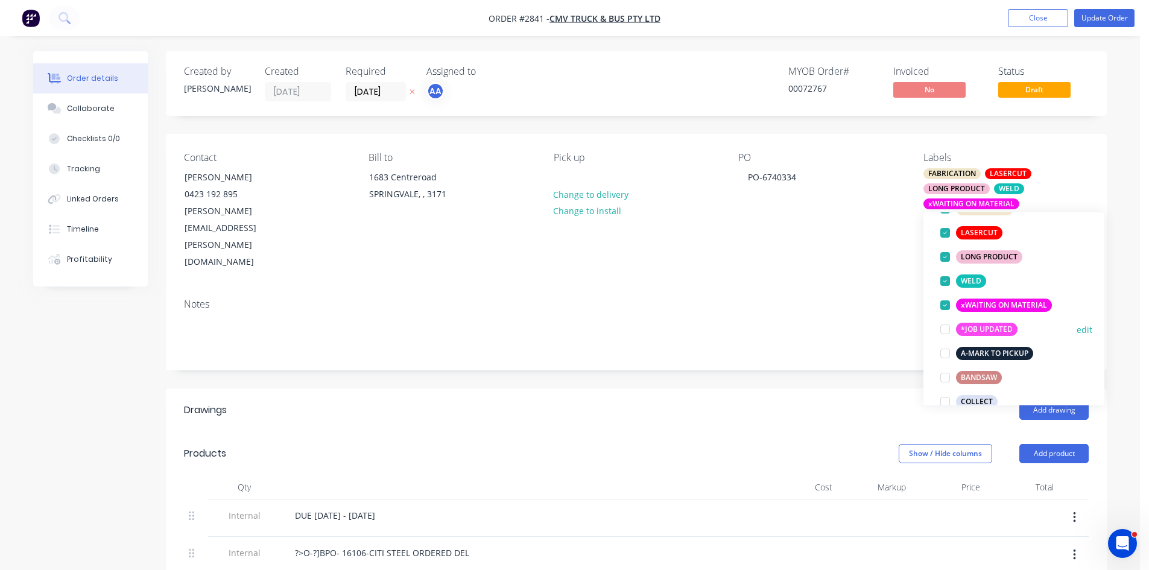
scroll to position [101, 0]
click at [947, 305] on div at bounding box center [945, 305] width 24 height 24
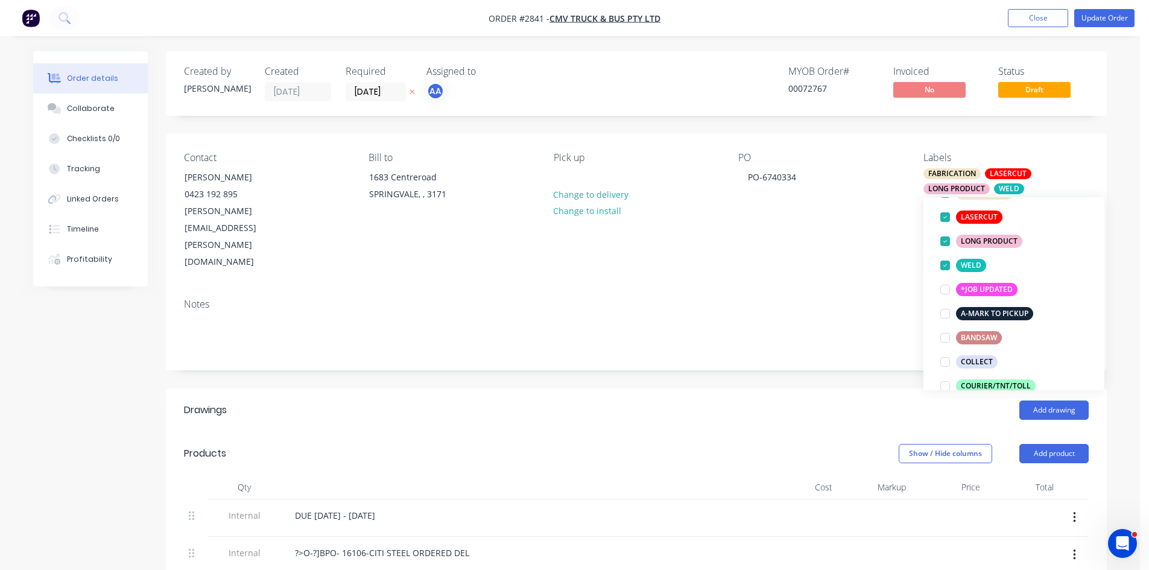
click at [439, 500] on div "DUE IN 2 WEEKS - 17TH SEPTEMBER 2025" at bounding box center [522, 518] width 483 height 37
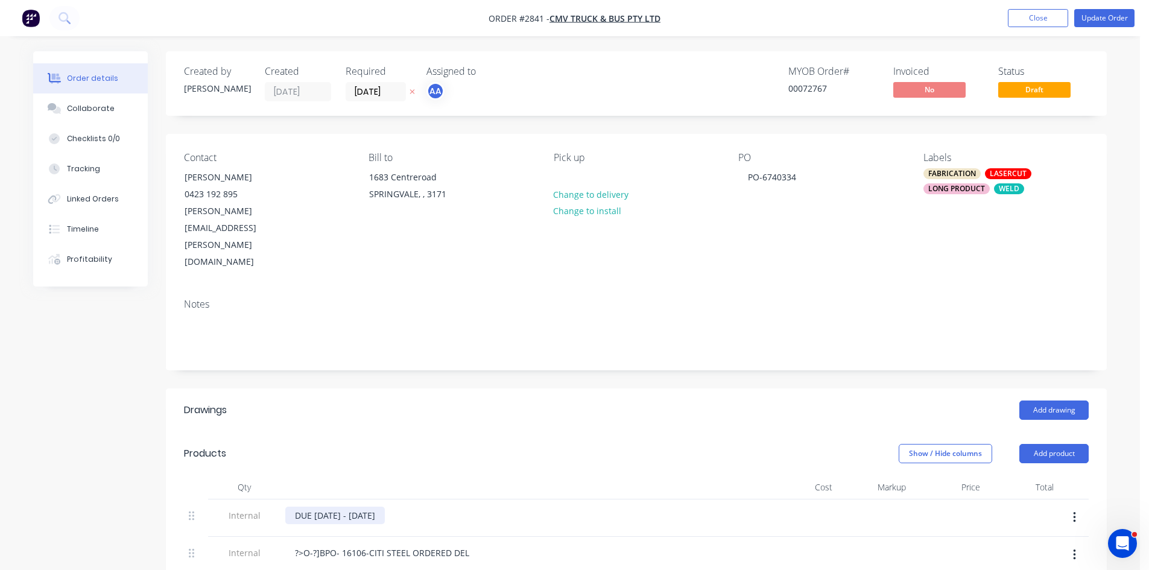
click at [385, 507] on div "DUE IN 2 WEEKS - 17TH SEPTEMBER 2025" at bounding box center [335, 515] width 100 height 17
drag, startPoint x: 325, startPoint y: 502, endPoint x: 276, endPoint y: 501, distance: 49.5
click at [276, 537] on div "Internal ?>O-?]BPO- 16106-CITI STEEL ORDERED DEL" at bounding box center [636, 555] width 905 height 37
click at [442, 544] on div "PO- 16106-CITI STEEL ORDERED DEL" at bounding box center [366, 552] width 163 height 17
click at [419, 544] on div "PO- 16106-CITI STEEL ORDERED DEL" at bounding box center [366, 552] width 163 height 17
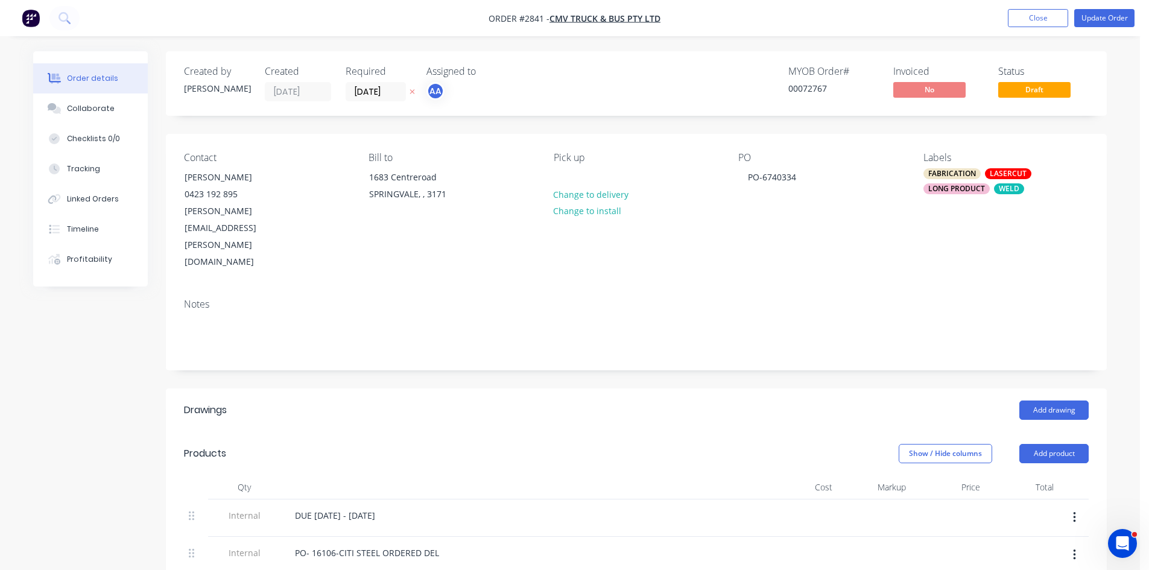
click at [286, 389] on header "Drawings Add drawing" at bounding box center [636, 410] width 941 height 43
click at [424, 544] on div "PO- 16106-CITI STEEL ORDERED DEL" at bounding box center [366, 552] width 163 height 17
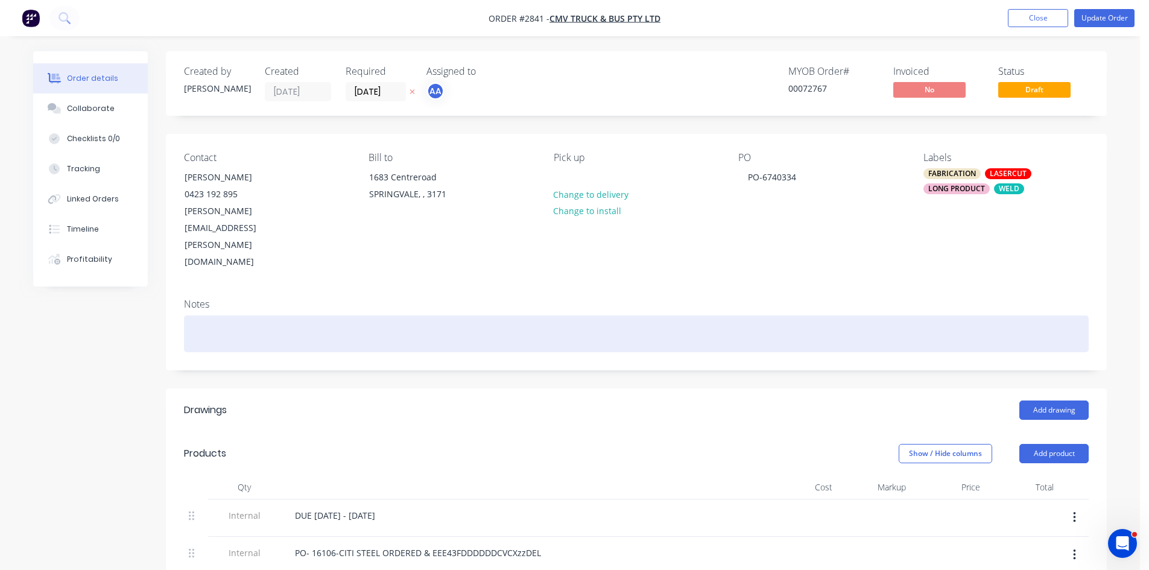
click at [304, 316] on div at bounding box center [636, 334] width 905 height 37
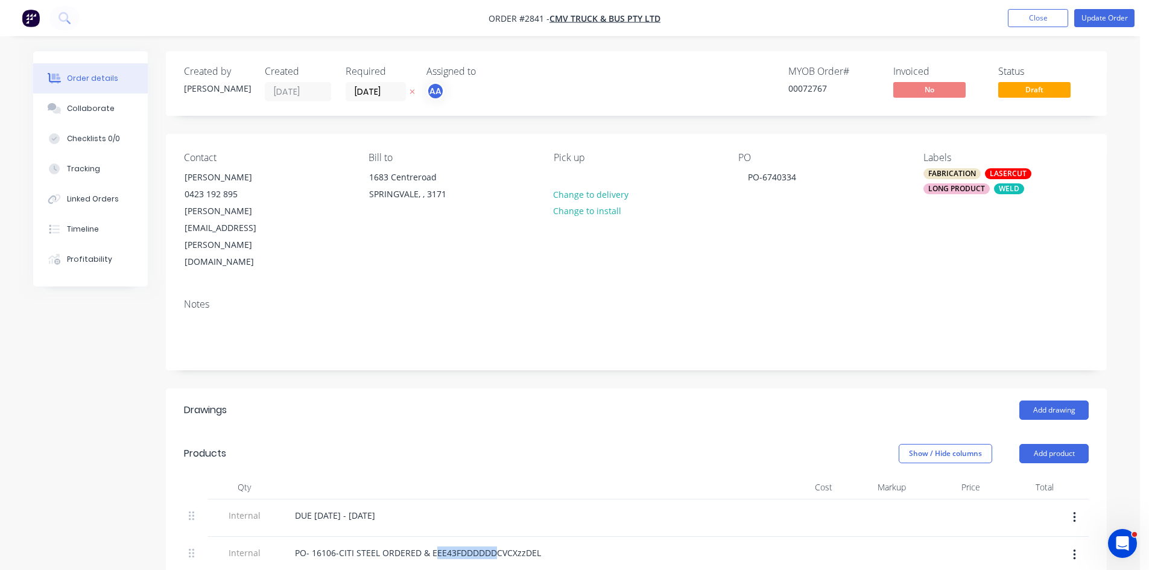
drag, startPoint x: 433, startPoint y: 501, endPoint x: 568, endPoint y: 501, distance: 135.1
click at [568, 544] on div "PO- 16106-CITI STEEL ORDERED & EEE43FDDDDDDCVCXzzDEL" at bounding box center [521, 552] width 473 height 17
click at [566, 544] on div "PO- 16106-CITI STEEL ORDERED & EEE43FDDDDDDCVCXzzDEL" at bounding box center [521, 552] width 473 height 17
drag, startPoint x: 539, startPoint y: 504, endPoint x: 427, endPoint y: 506, distance: 111.6
click at [427, 544] on div "PO- 16106-CITI STEEL ORDERED & EEE43FDDDDDDCVCXzzDEL" at bounding box center [417, 552] width 265 height 17
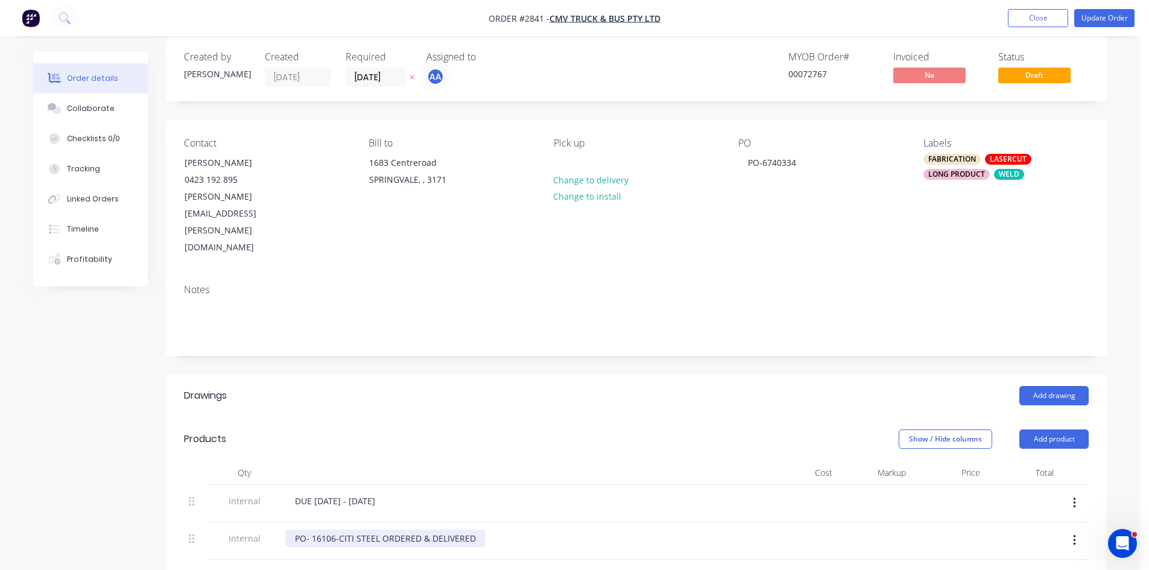
scroll to position [0, 0]
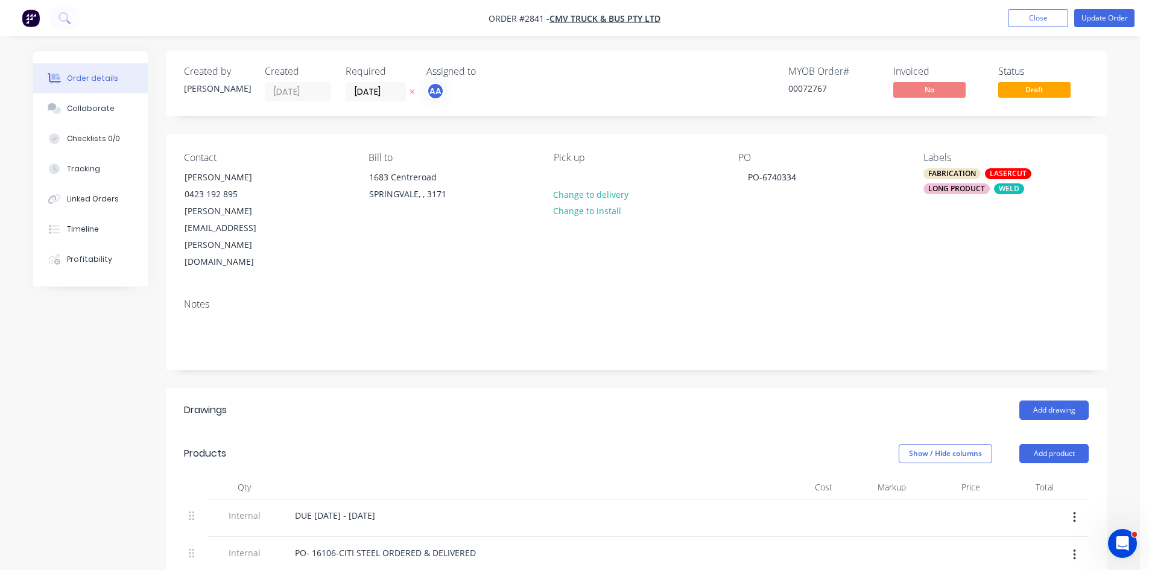
click at [956, 190] on div "LONG PRODUCT" at bounding box center [957, 188] width 66 height 11
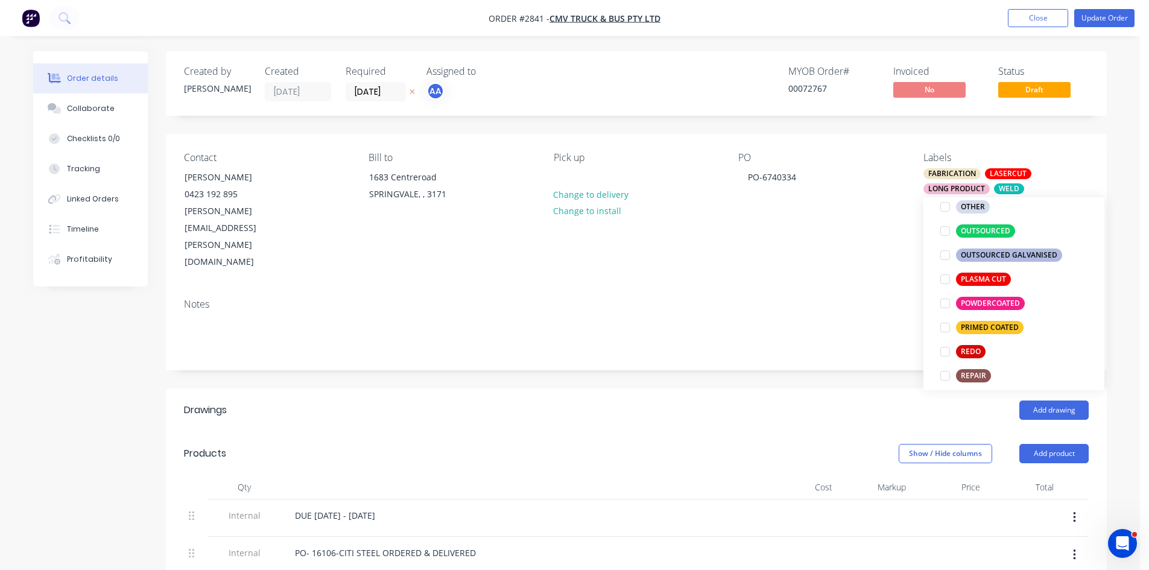
scroll to position [523, 0]
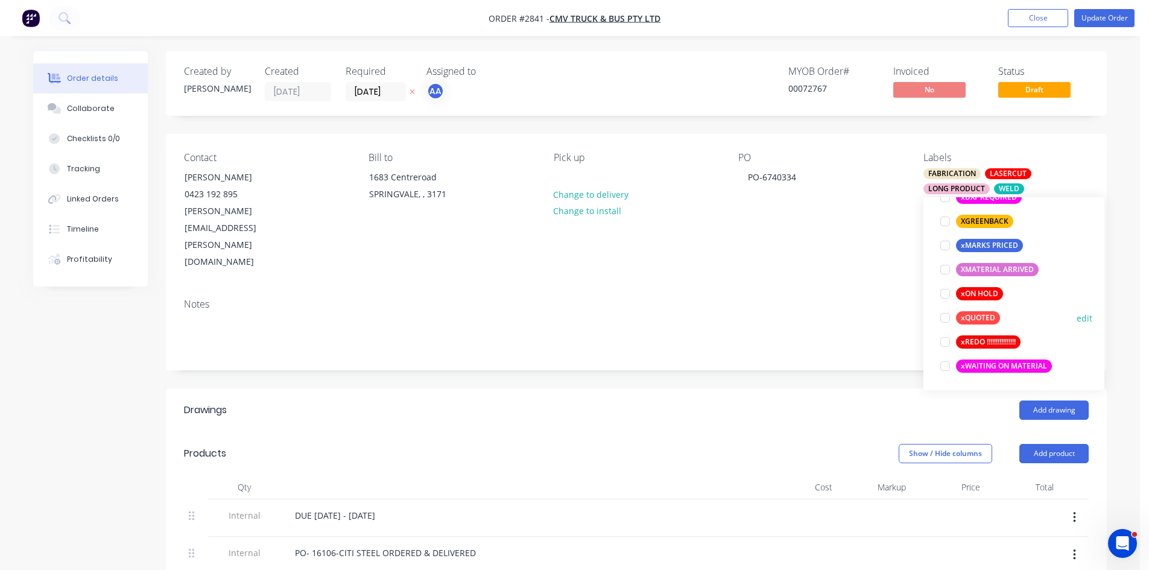
click at [947, 317] on div at bounding box center [945, 318] width 24 height 24
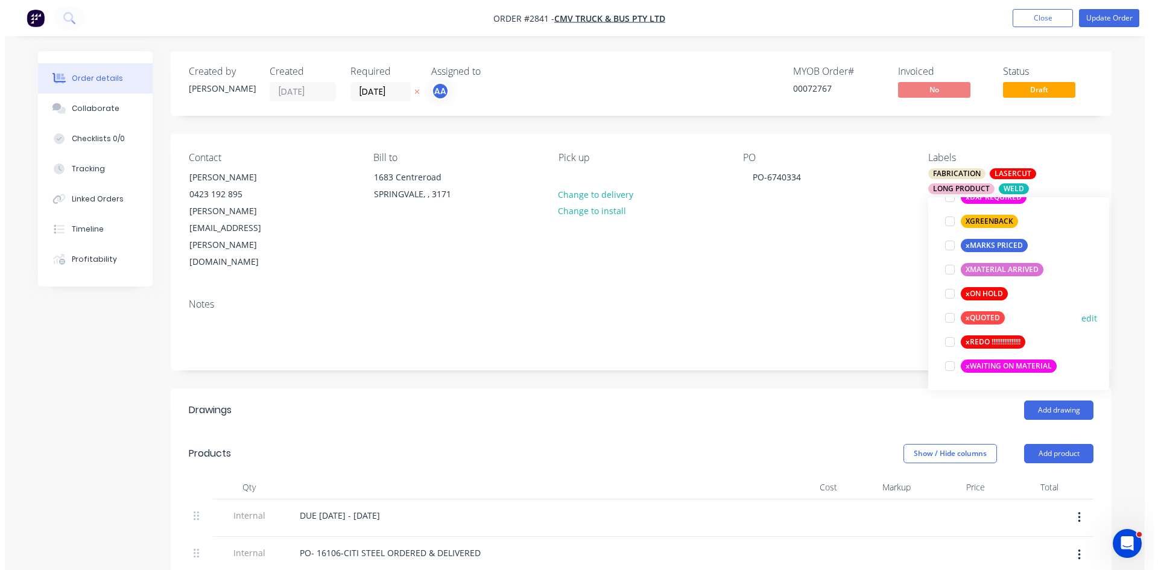
scroll to position [72, 0]
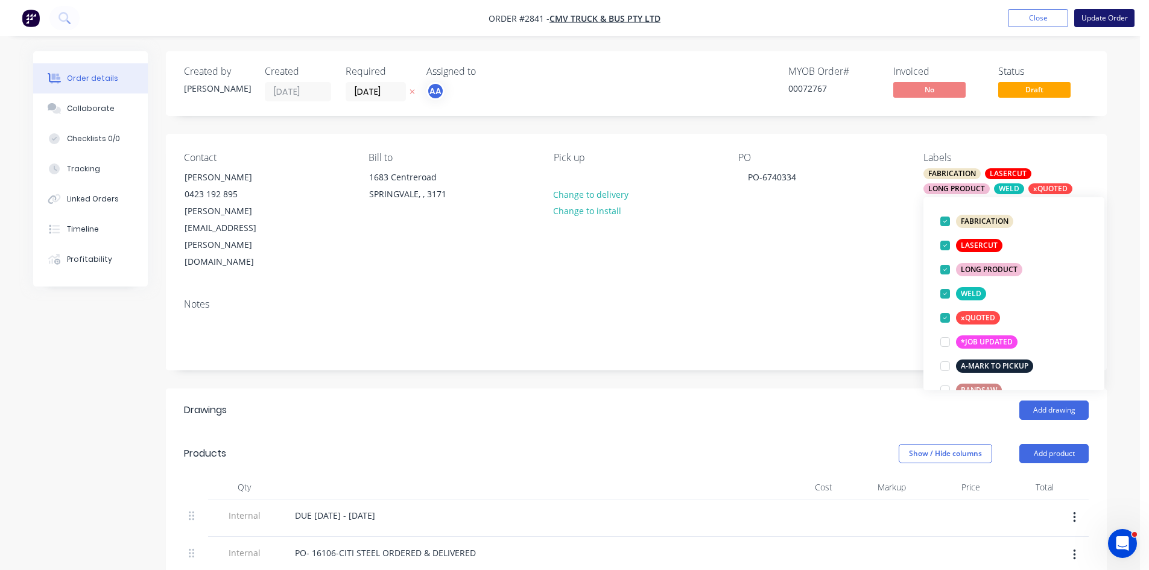
click at [1114, 16] on button "Update Order" at bounding box center [1104, 18] width 60 height 18
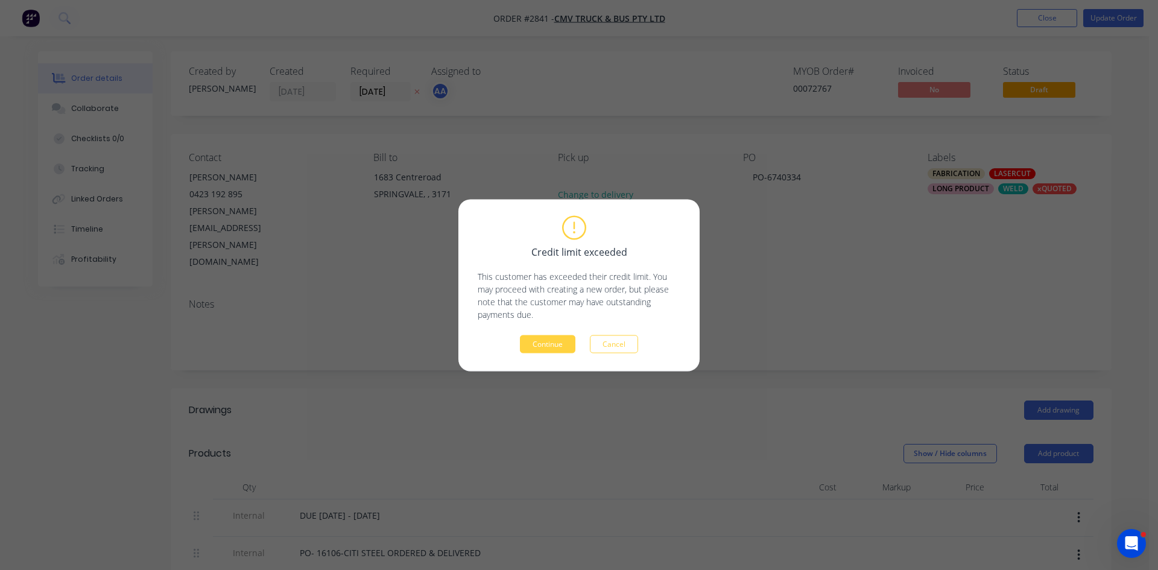
click at [552, 334] on div "Credit limit exceeded This customer has exceeded their credit limit. You may pr…" at bounding box center [579, 285] width 203 height 136
click at [552, 335] on button "Continue" at bounding box center [548, 344] width 56 height 18
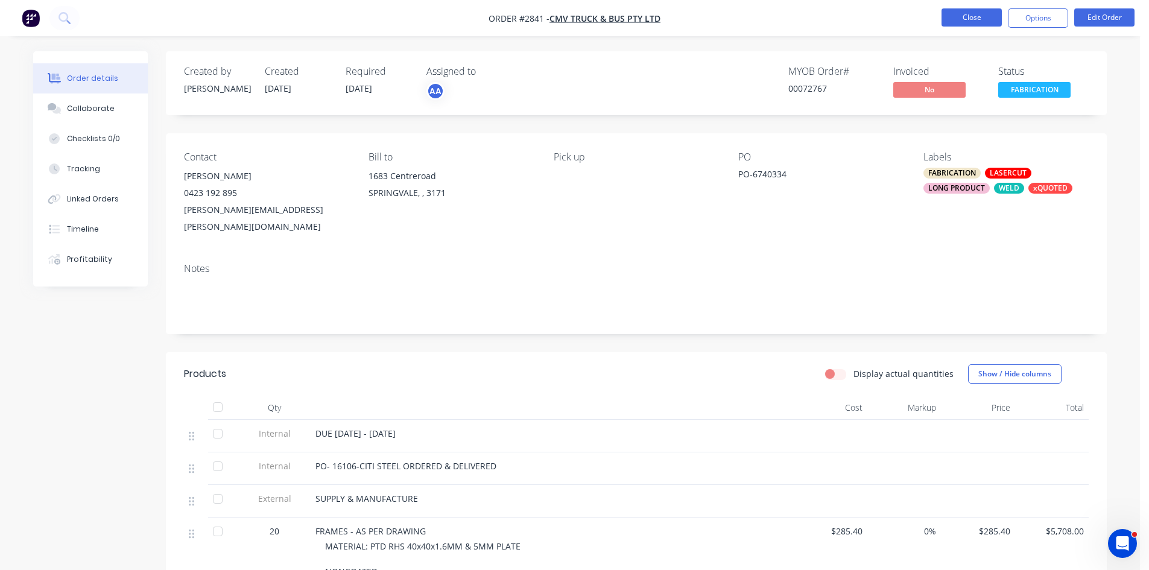
click at [978, 14] on button "Close" at bounding box center [972, 17] width 60 height 18
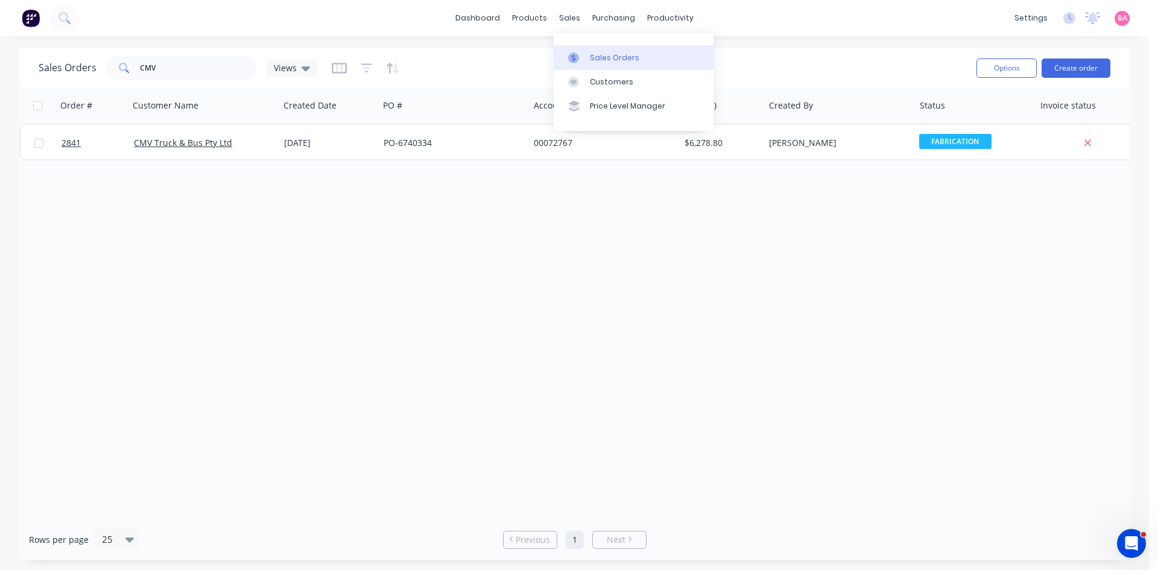
drag, startPoint x: 621, startPoint y: 57, endPoint x: 590, endPoint y: 59, distance: 31.5
click at [621, 57] on div "Sales Orders" at bounding box center [614, 57] width 49 height 11
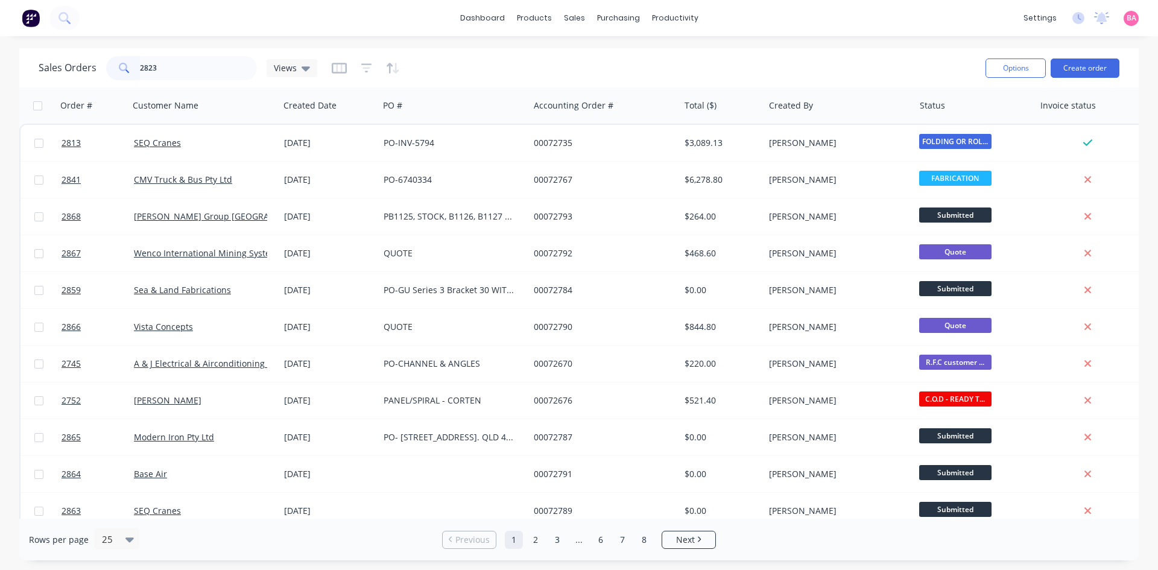
type input "2823"
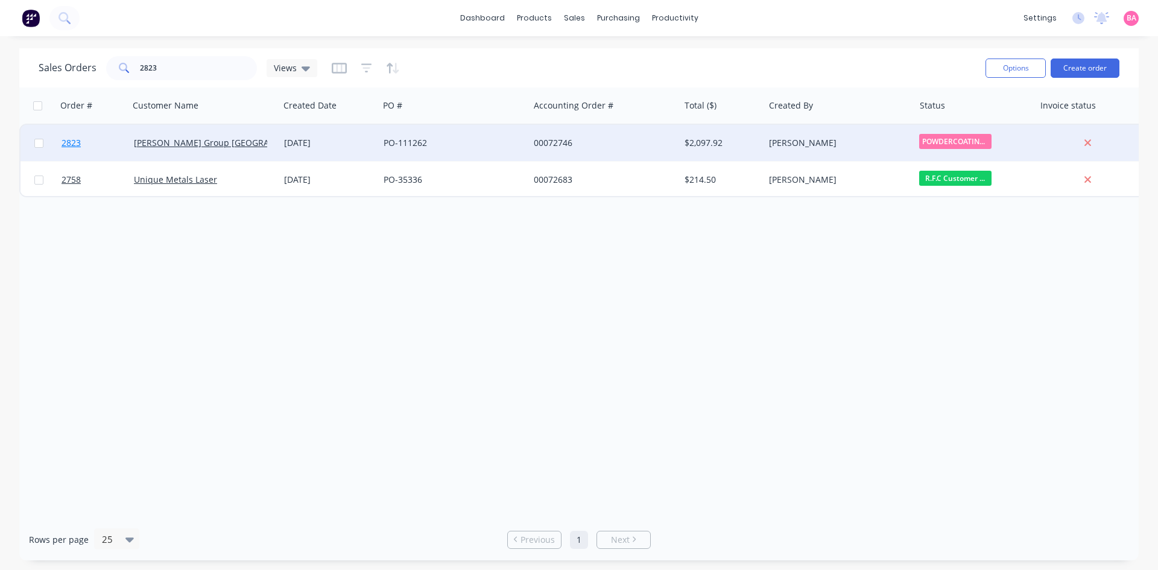
click at [71, 142] on span "2823" at bounding box center [71, 143] width 19 height 12
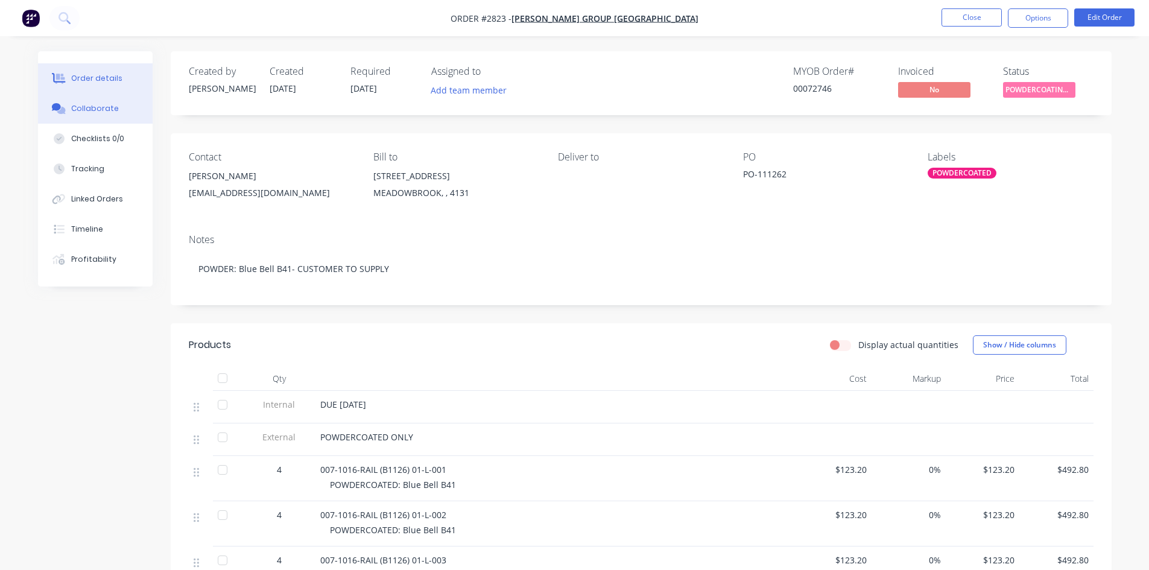
click at [87, 106] on div "Collaborate" at bounding box center [95, 108] width 48 height 11
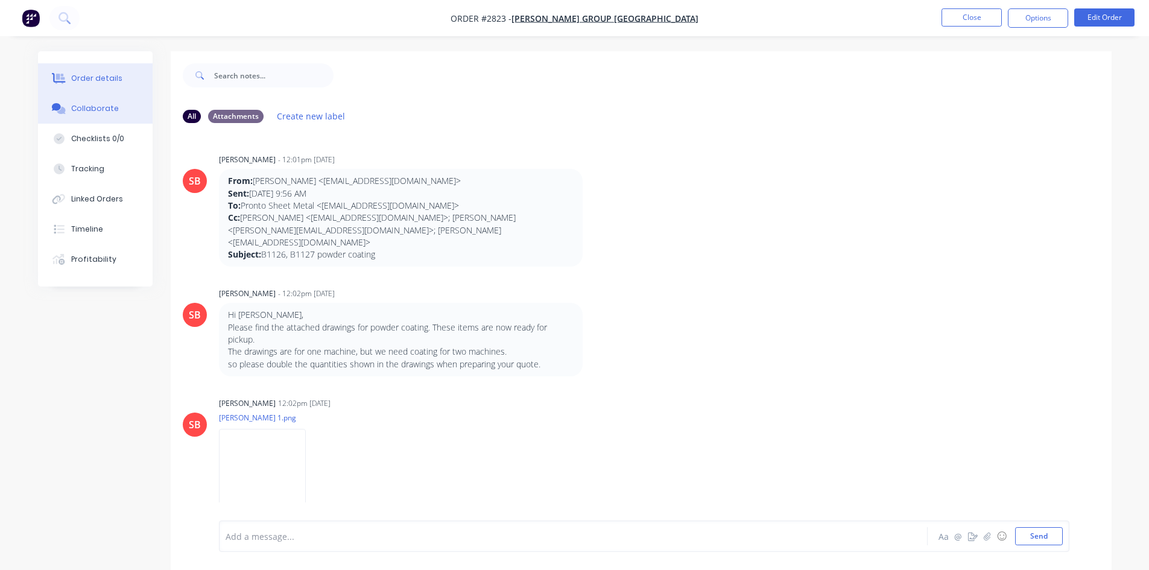
click at [105, 75] on div "Order details" at bounding box center [96, 78] width 51 height 11
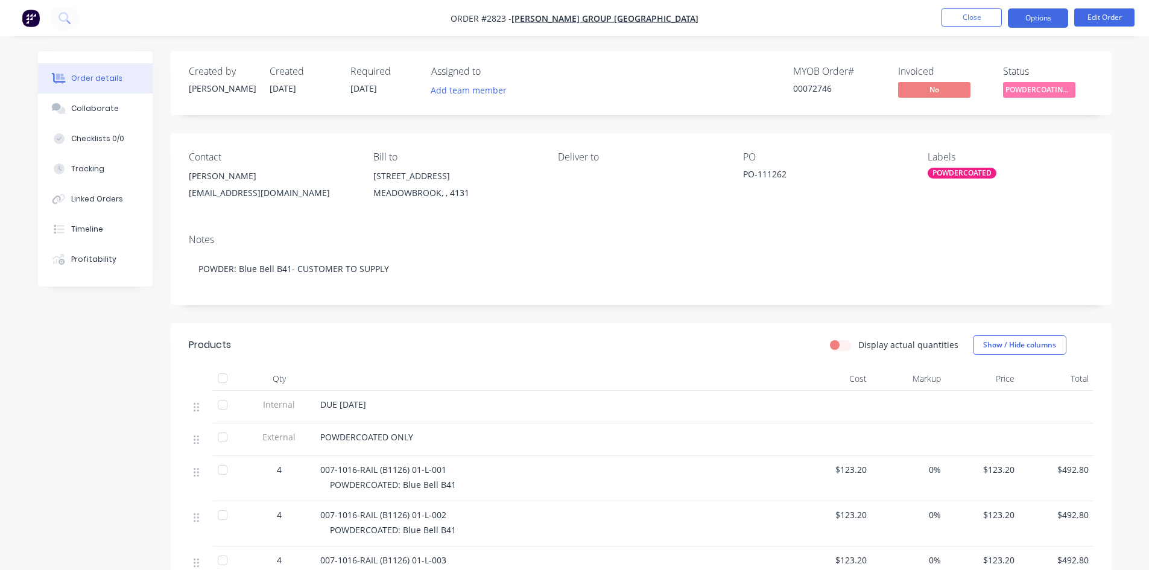
click at [1060, 16] on button "Options" at bounding box center [1038, 17] width 60 height 19
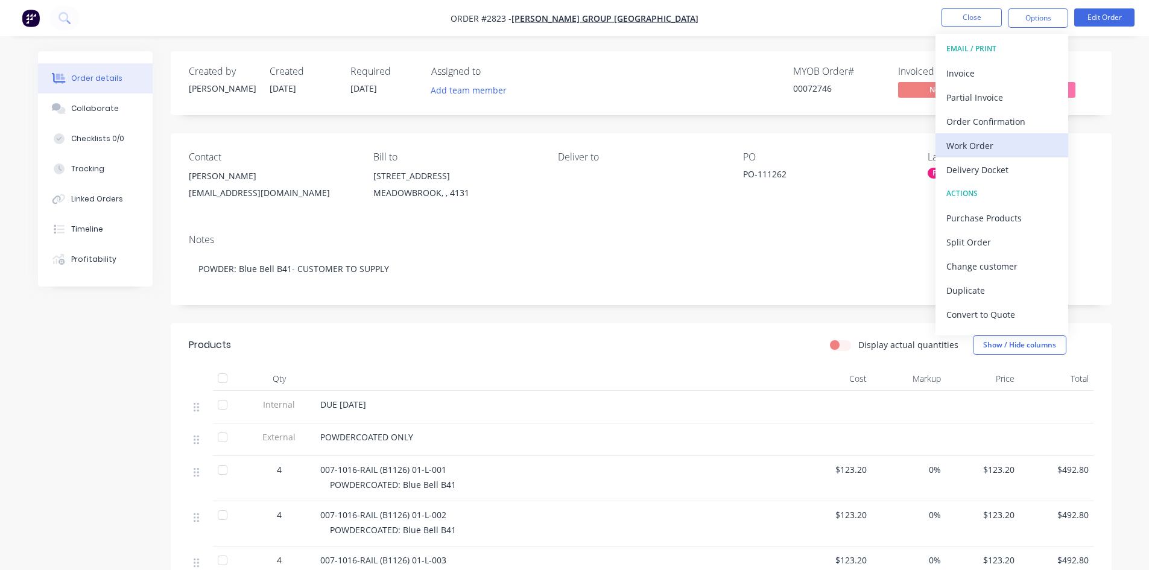
click at [972, 141] on div "Work Order" at bounding box center [1002, 145] width 111 height 17
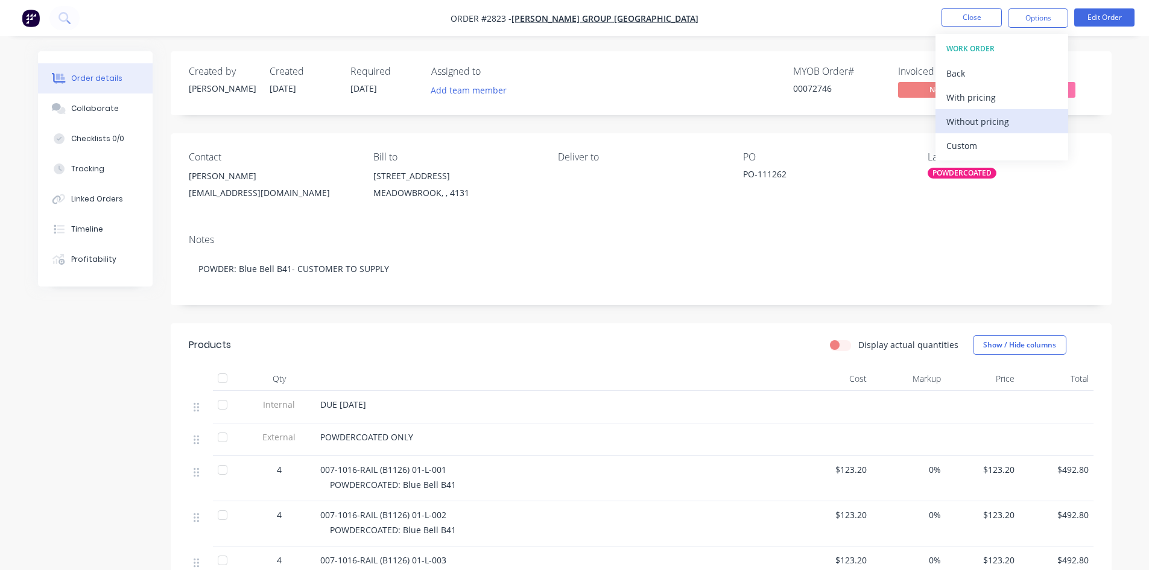
click at [976, 121] on div "Without pricing" at bounding box center [1002, 121] width 111 height 17
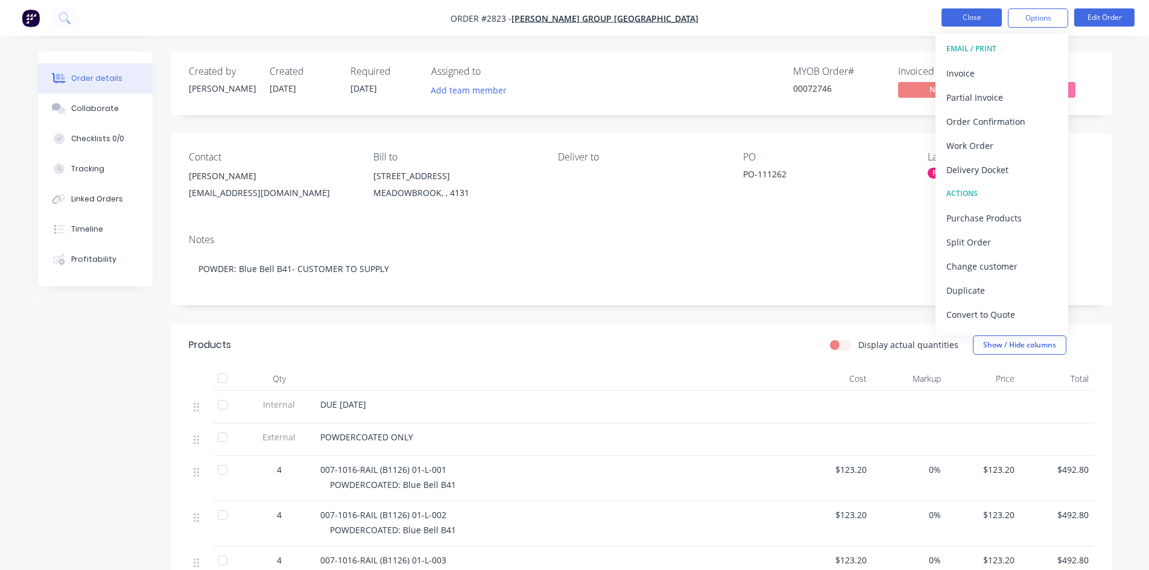
click at [972, 24] on button "Close" at bounding box center [972, 17] width 60 height 18
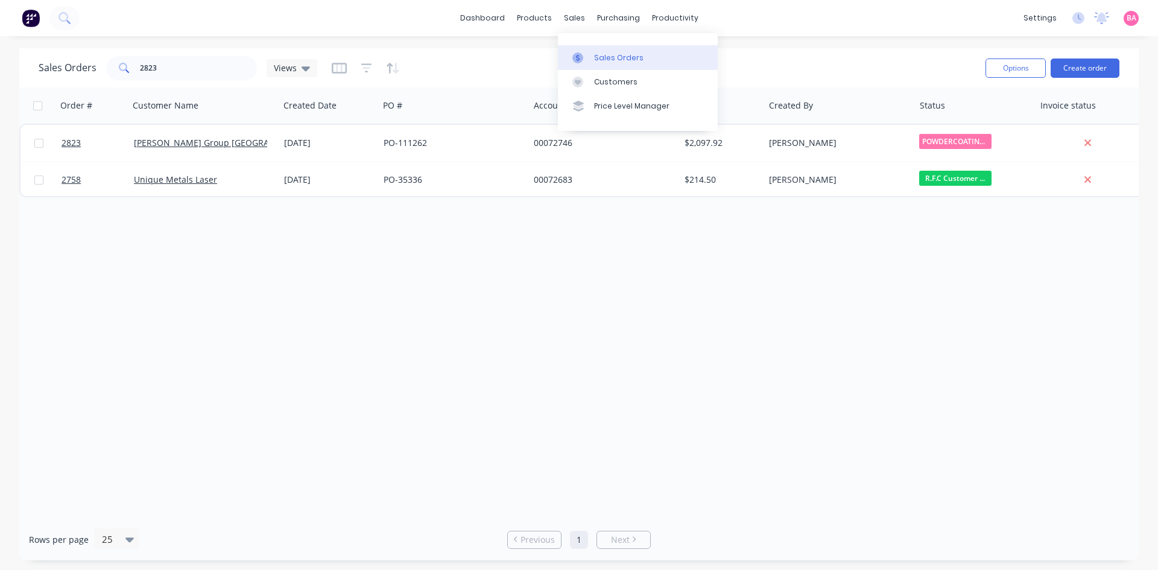
click at [610, 54] on div "Sales Orders" at bounding box center [618, 57] width 49 height 11
drag, startPoint x: 170, startPoint y: 68, endPoint x: 131, endPoint y: 68, distance: 38.6
click at [131, 68] on div "2823" at bounding box center [181, 68] width 151 height 24
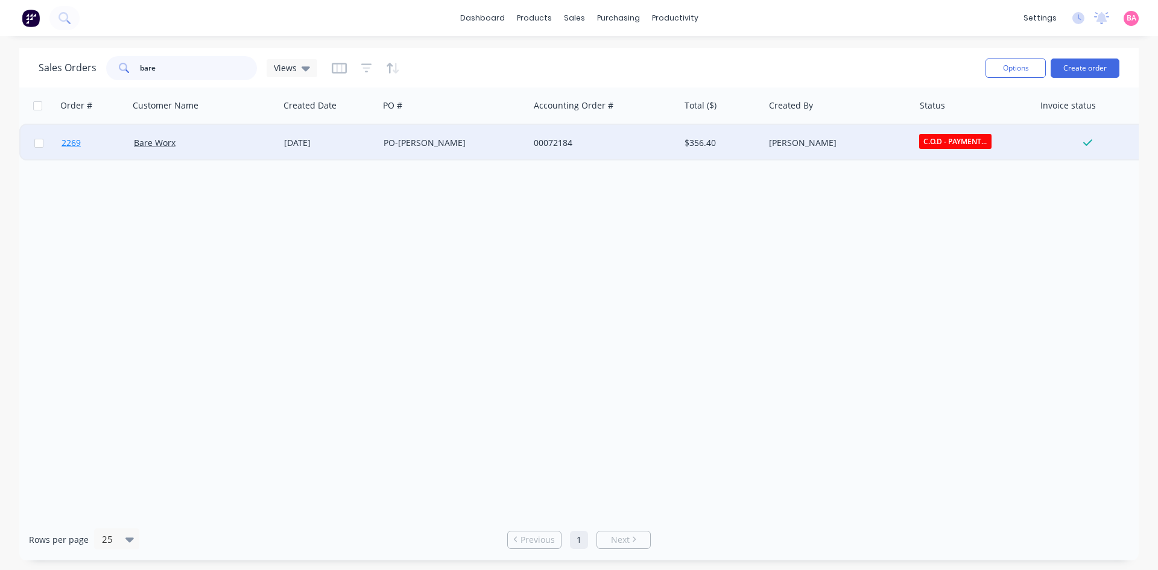
type input "bare"
click at [71, 142] on span "2269" at bounding box center [71, 143] width 19 height 12
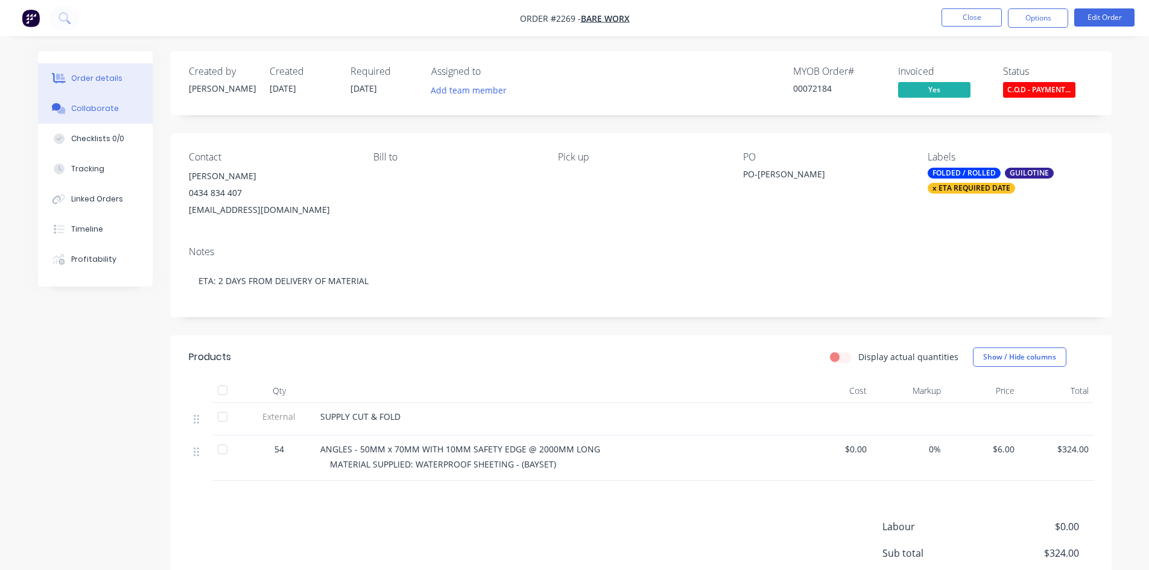
click at [92, 108] on div "Collaborate" at bounding box center [95, 108] width 48 height 11
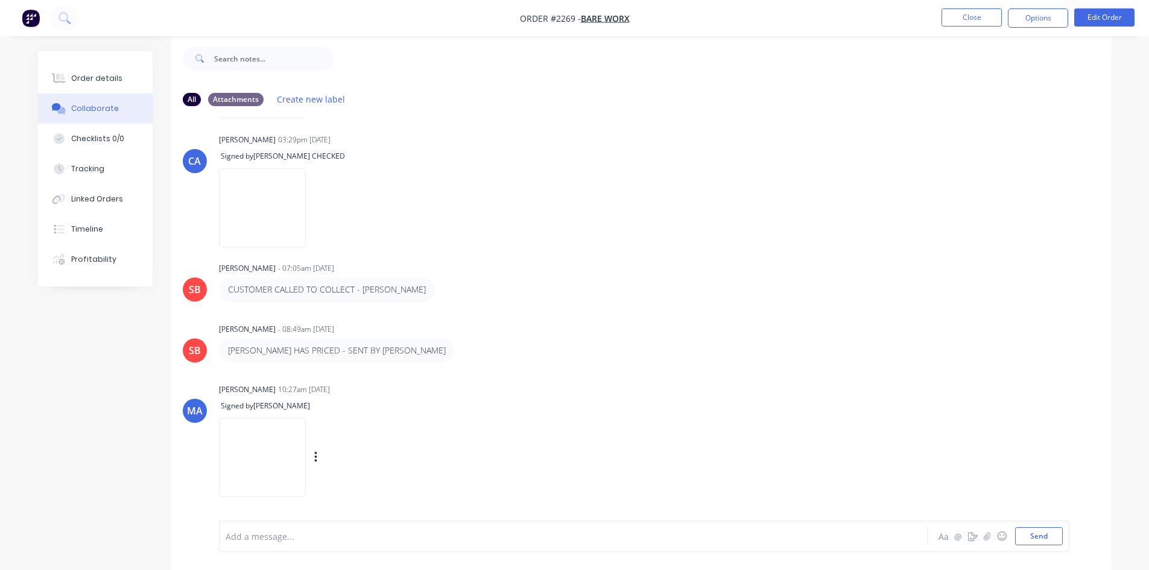
scroll to position [18, 0]
click at [101, 81] on div "Order details" at bounding box center [96, 78] width 51 height 11
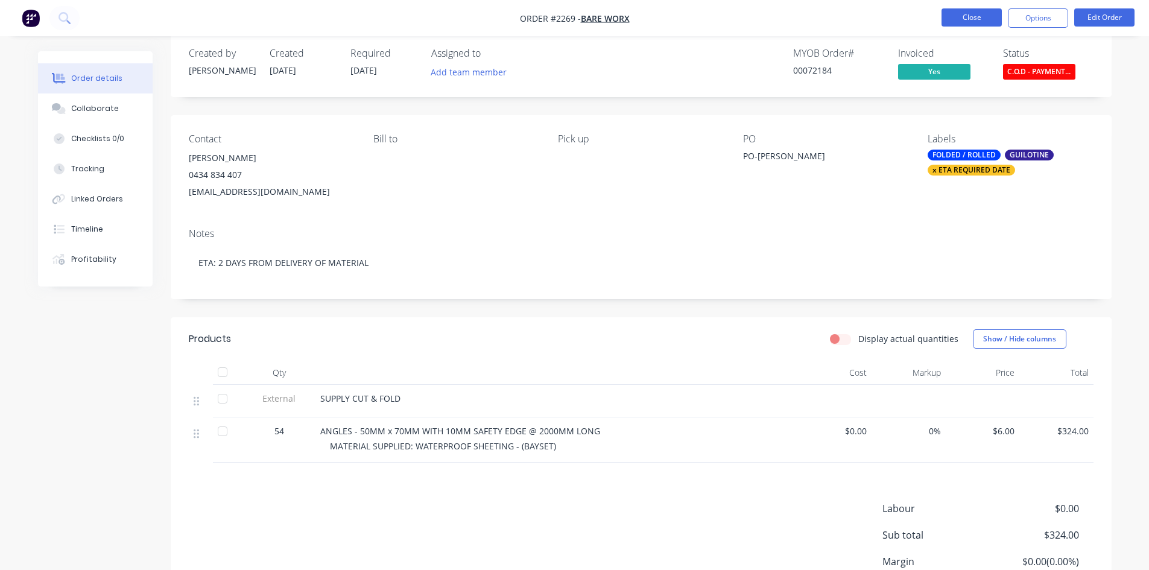
click at [980, 21] on button "Close" at bounding box center [972, 17] width 60 height 18
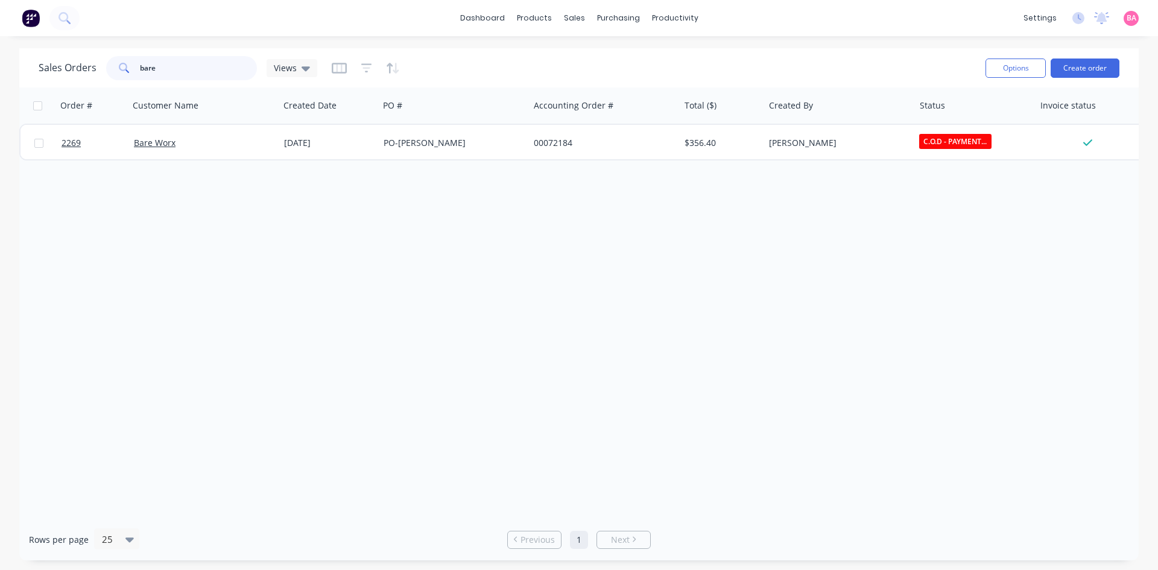
drag, startPoint x: 183, startPoint y: 61, endPoint x: -4, endPoint y: 52, distance: 187.2
click at [0, 52] on html "dashboard products sales purchasing productivity dashboard products Product Cat…" at bounding box center [579, 285] width 1158 height 570
type input "imperial"
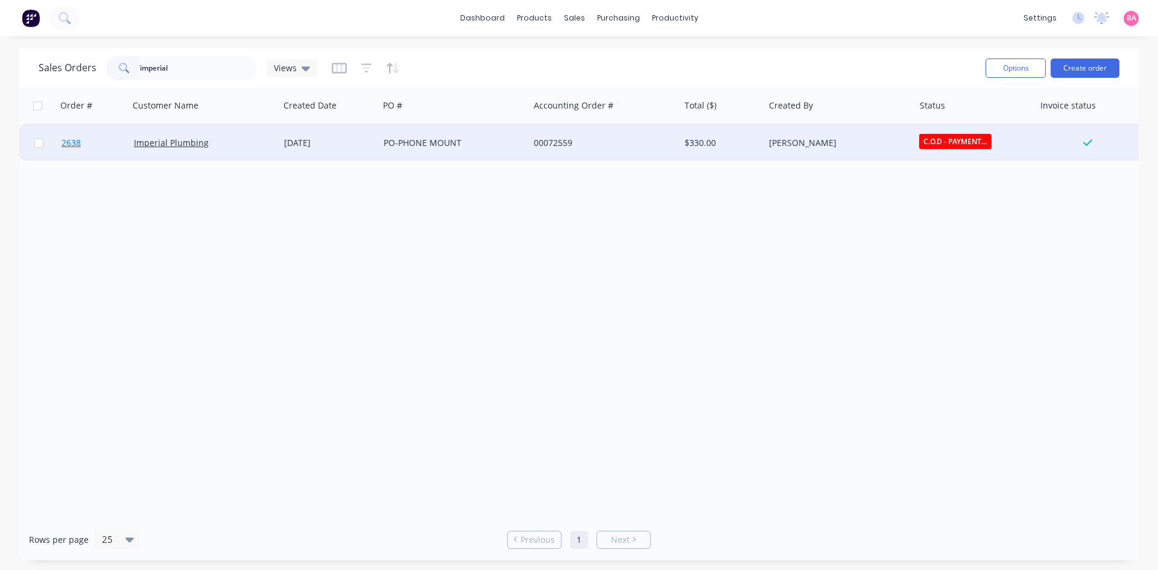
click at [77, 144] on span "2638" at bounding box center [71, 143] width 19 height 12
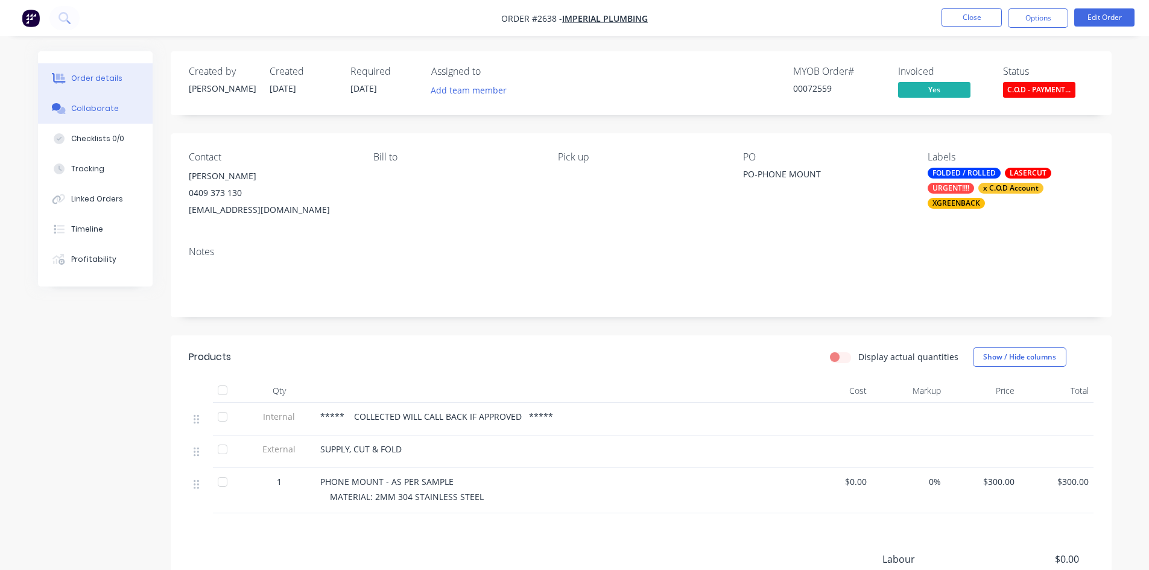
click at [87, 107] on div "Collaborate" at bounding box center [95, 108] width 48 height 11
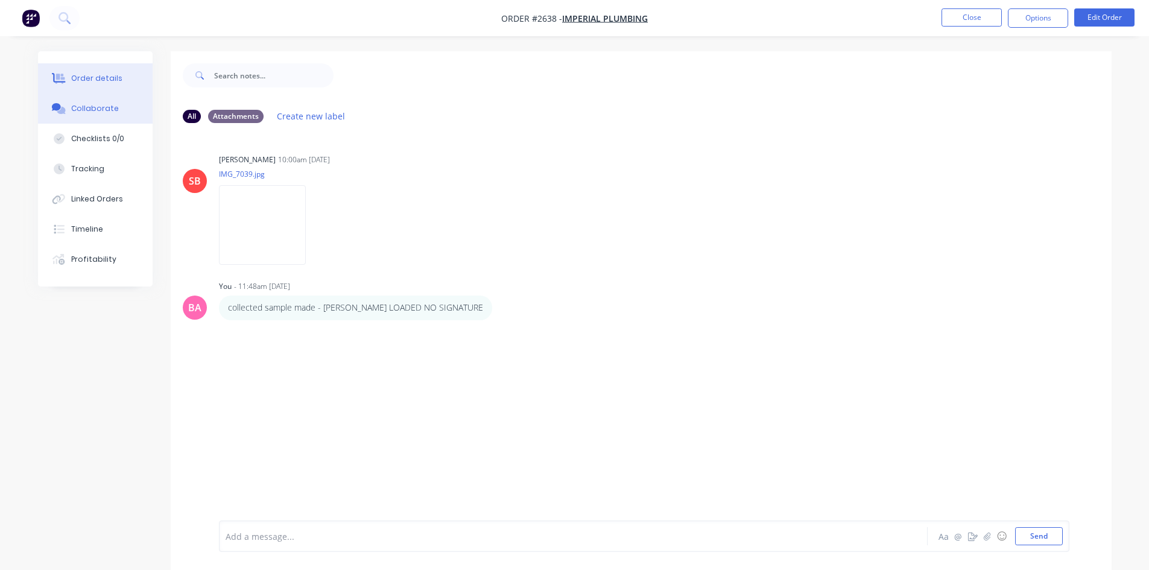
click at [97, 74] on div "Order details" at bounding box center [96, 78] width 51 height 11
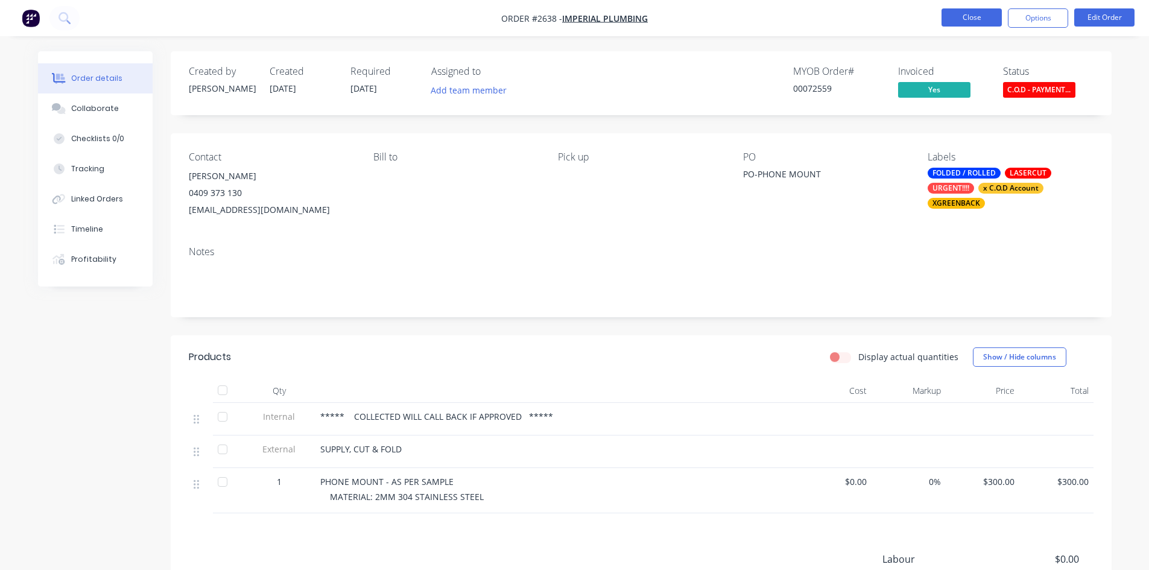
click at [973, 21] on button "Close" at bounding box center [972, 17] width 60 height 18
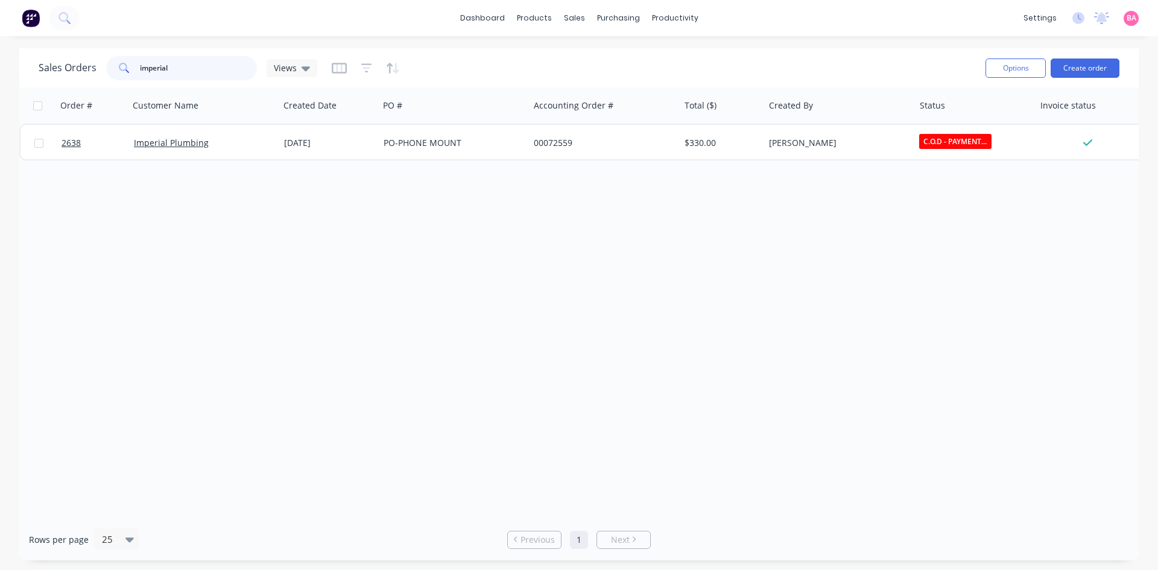
drag, startPoint x: 159, startPoint y: 71, endPoint x: 13, endPoint y: 57, distance: 147.3
click at [14, 59] on div "Sales Orders imperial Views Options Create order Order # Customer Name Created …" at bounding box center [579, 304] width 1158 height 512
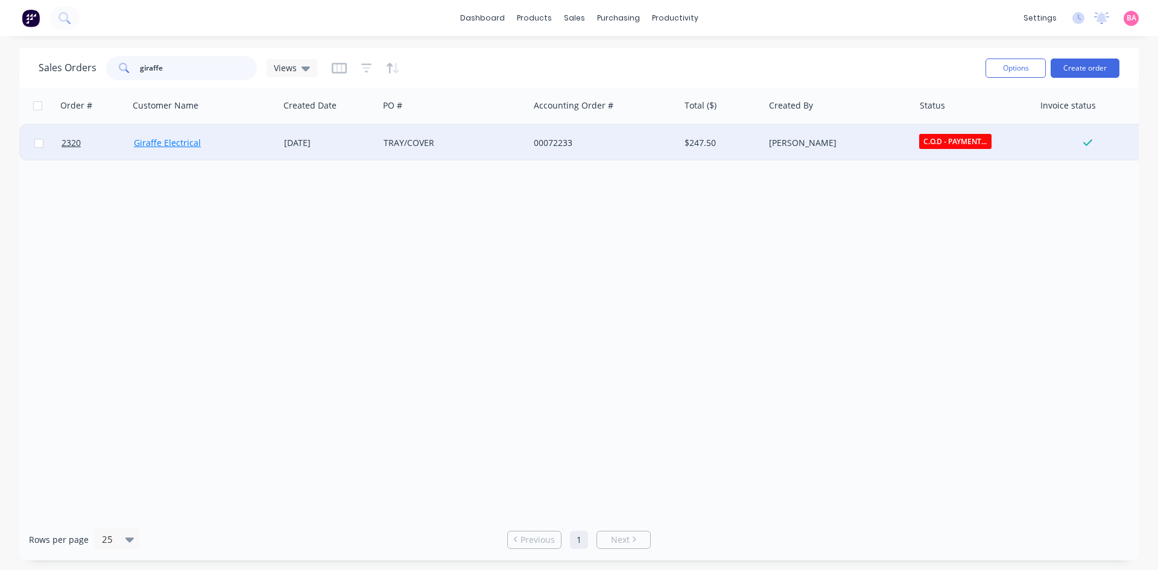
type input "giraffe"
click at [173, 142] on link "Giraffe Electrical" at bounding box center [167, 142] width 67 height 11
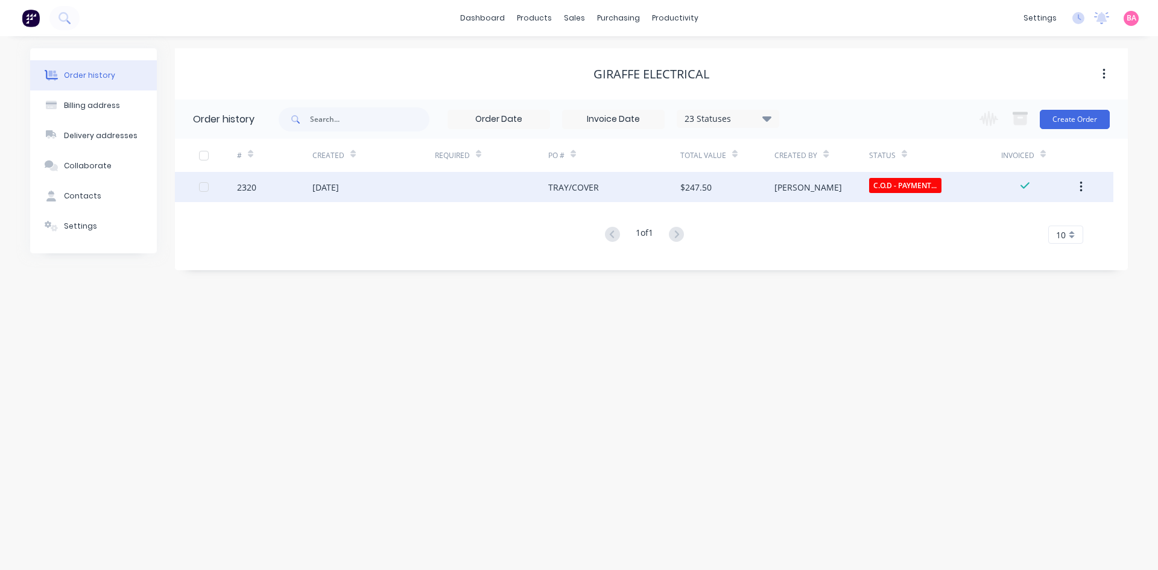
click at [243, 184] on div "2320" at bounding box center [246, 187] width 19 height 13
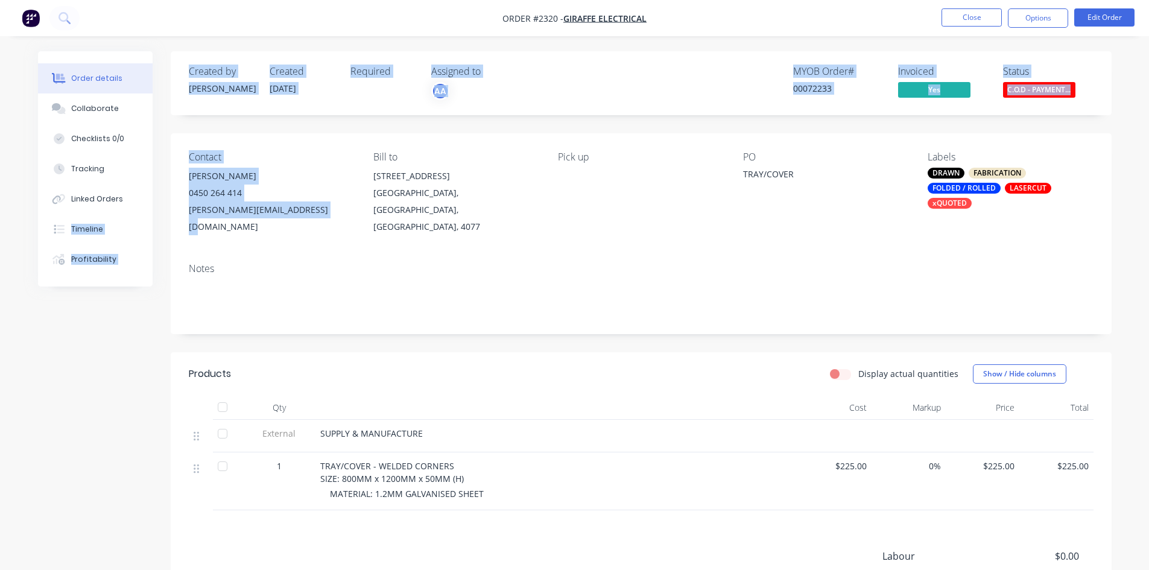
drag, startPoint x: 314, startPoint y: 209, endPoint x: 167, endPoint y: 212, distance: 147.2
click at [167, 212] on div "Order details Collaborate Checklists 0/0 Tracking Linked Orders Timeline Profit…" at bounding box center [575, 388] width 1098 height 674
drag, startPoint x: 221, startPoint y: 208, endPoint x: 344, endPoint y: 191, distance: 123.6
click at [344, 191] on div "0450 264 414" at bounding box center [271, 193] width 165 height 17
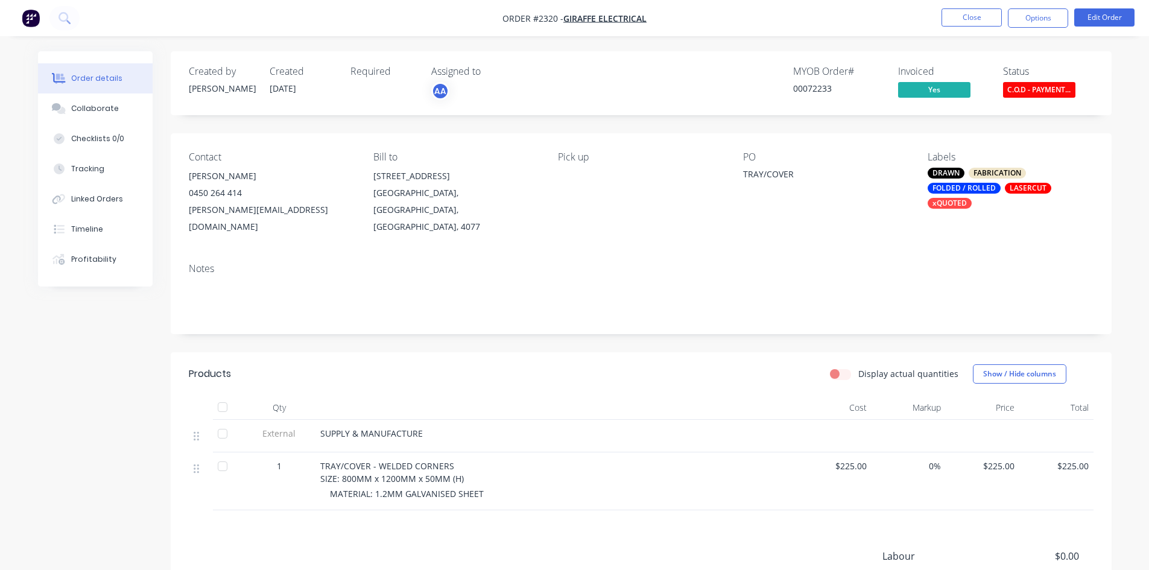
click at [313, 207] on div "Jimmy@giraffeelectrical.com.au" at bounding box center [271, 218] width 165 height 34
drag, startPoint x: 314, startPoint y: 208, endPoint x: 187, endPoint y: 212, distance: 127.3
click at [187, 212] on div "Contact Jimmy 0450 264 414 Jimmy@giraffeelectrical.com.au Bill to 28 Frangipani…" at bounding box center [641, 193] width 941 height 120
copy div "Jimmy@giraffeelectrical.com.au"
click at [975, 17] on button "Close" at bounding box center [972, 17] width 60 height 18
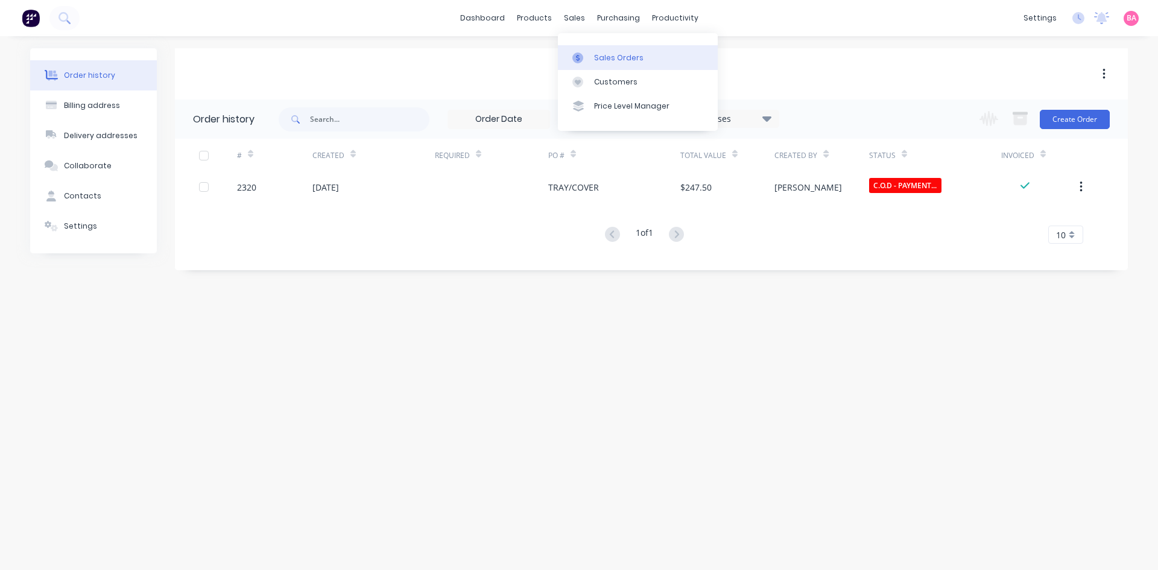
click at [604, 57] on div "Sales Orders" at bounding box center [618, 57] width 49 height 11
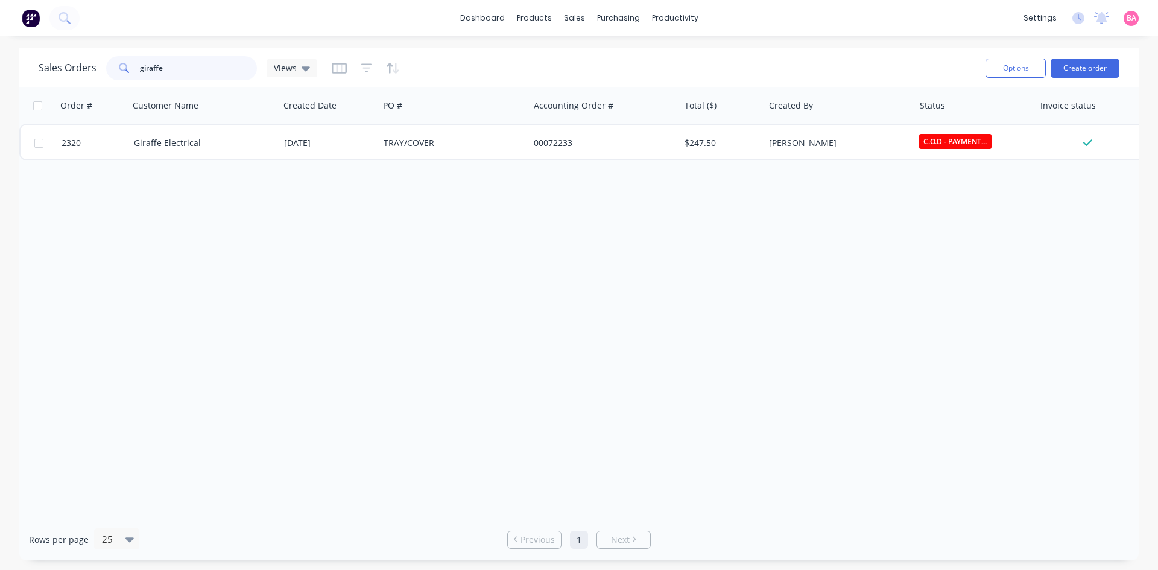
drag, startPoint x: 171, startPoint y: 59, endPoint x: -115, endPoint y: 44, distance: 285.8
click at [0, 44] on html "dashboard products sales purchasing productivity dashboard products Product Cat…" at bounding box center [579, 285] width 1158 height 570
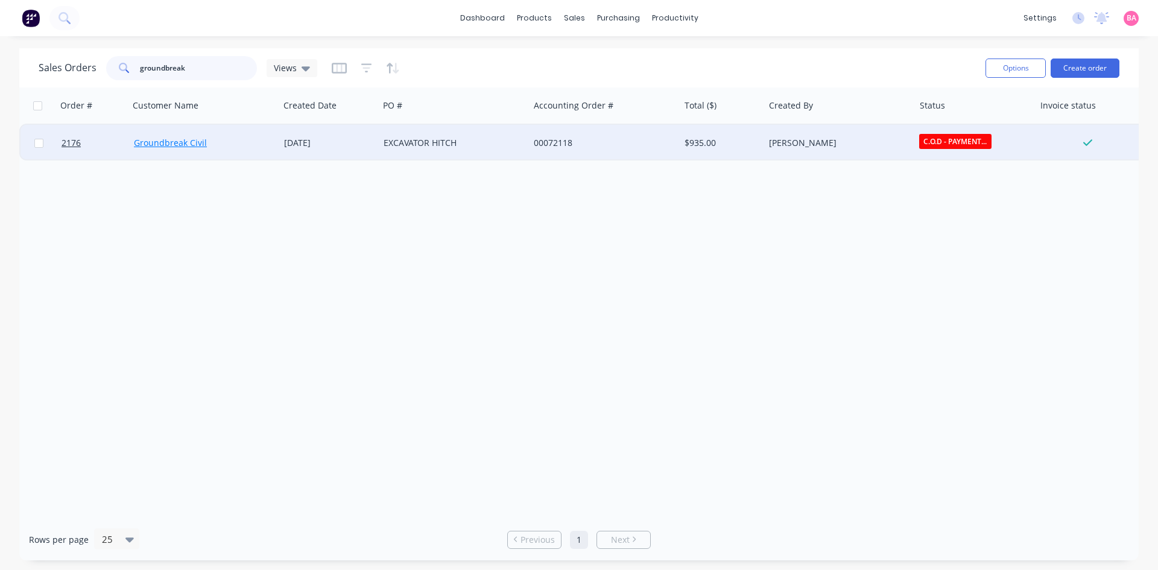
type input "groundbreak"
click at [171, 142] on link "Groundbreak Civil" at bounding box center [170, 142] width 73 height 11
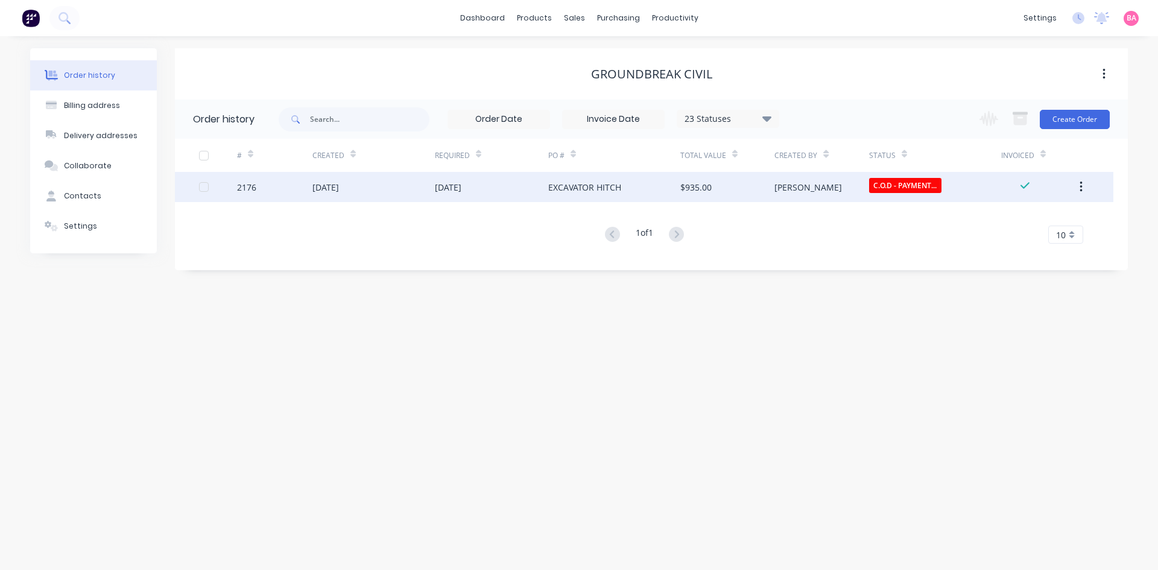
click at [336, 186] on div "[DATE]" at bounding box center [326, 187] width 27 height 13
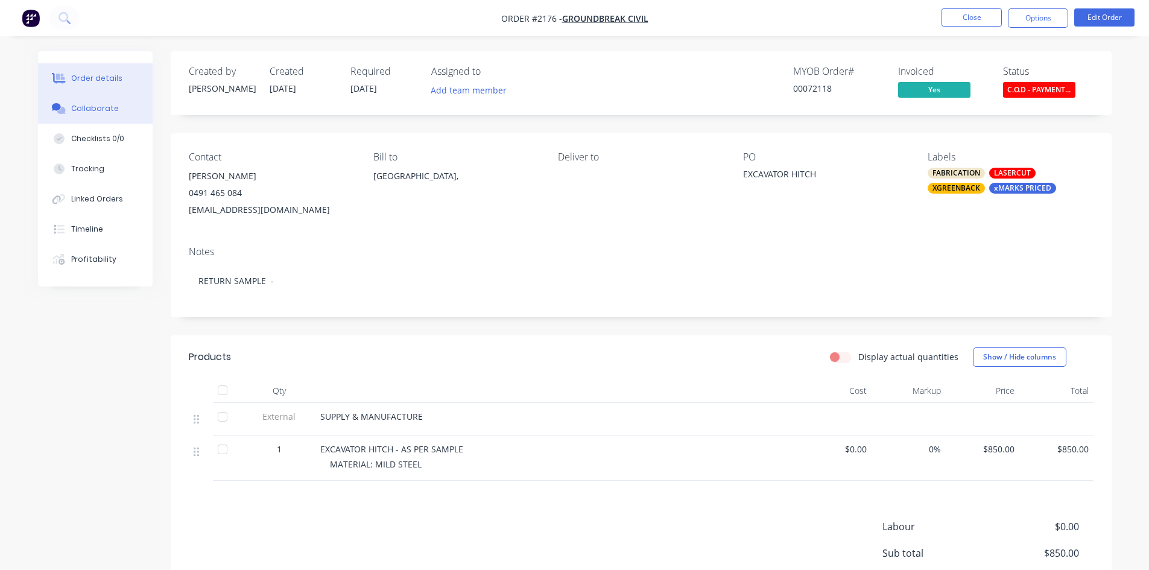
click at [92, 108] on div "Collaborate" at bounding box center [95, 108] width 48 height 11
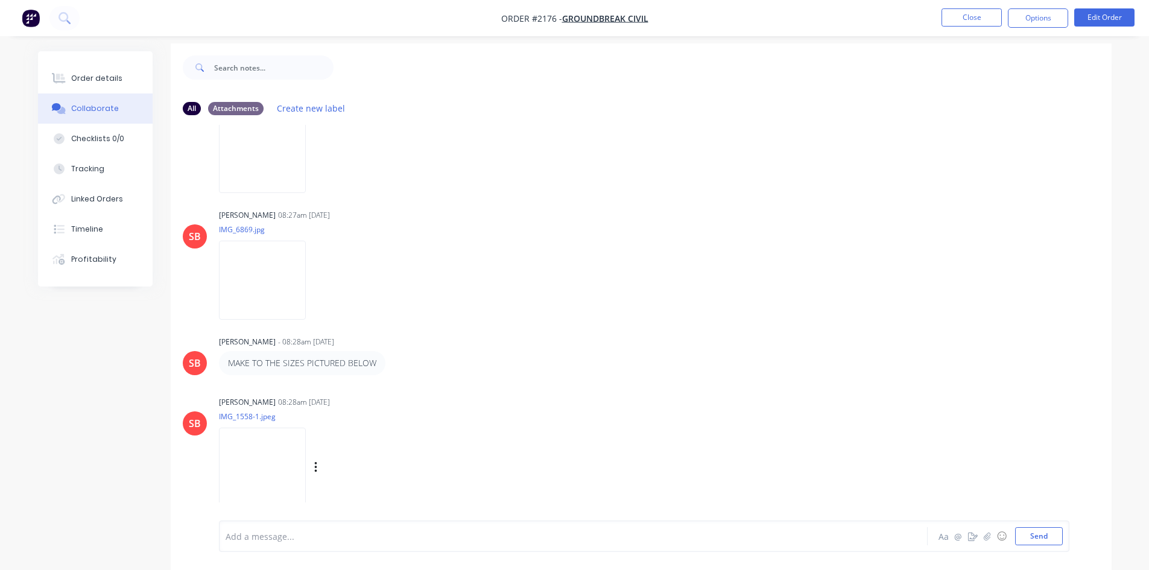
scroll to position [18, 0]
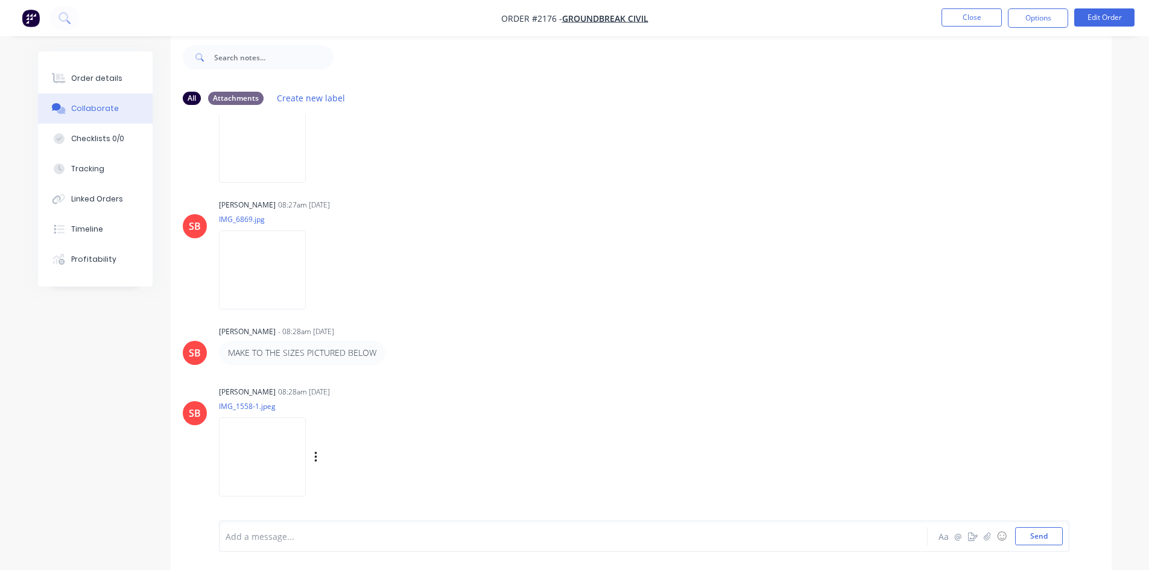
click at [390, 451] on div "Labels Download Delete" at bounding box center [379, 457] width 136 height 17
click at [98, 75] on div "Order details" at bounding box center [96, 78] width 51 height 11
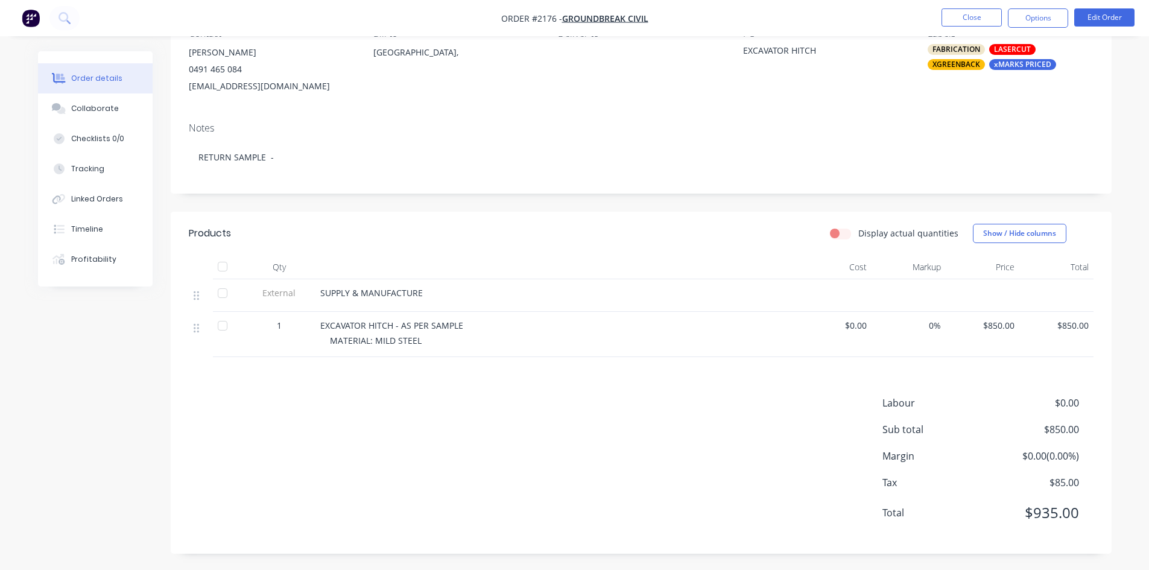
scroll to position [125, 0]
click at [98, 109] on div "Collaborate" at bounding box center [95, 108] width 48 height 11
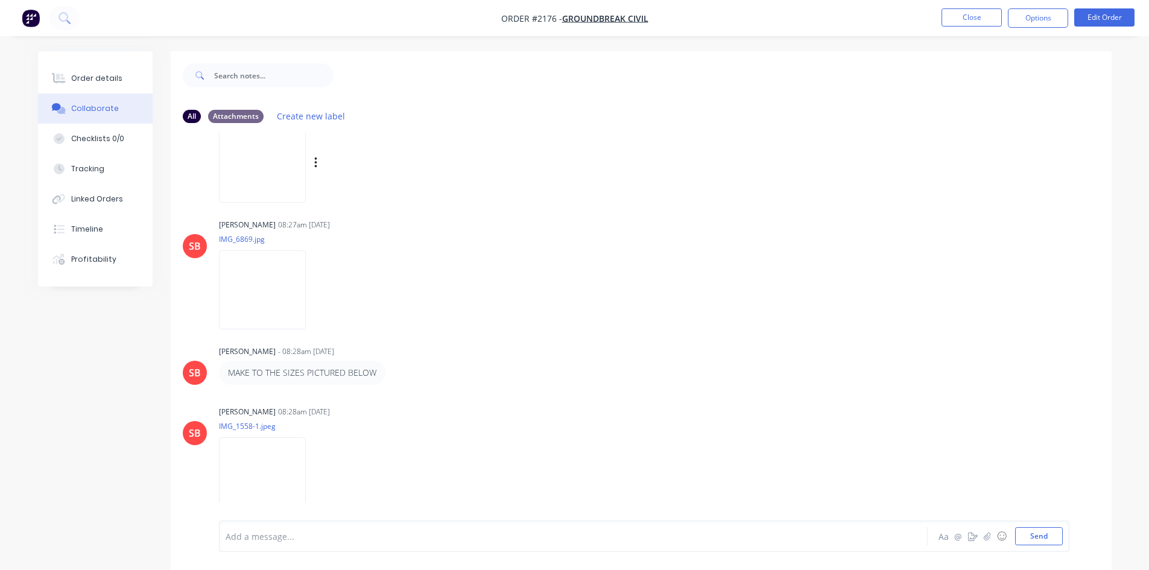
scroll to position [300, 0]
click at [107, 77] on div "Order details" at bounding box center [96, 78] width 51 height 11
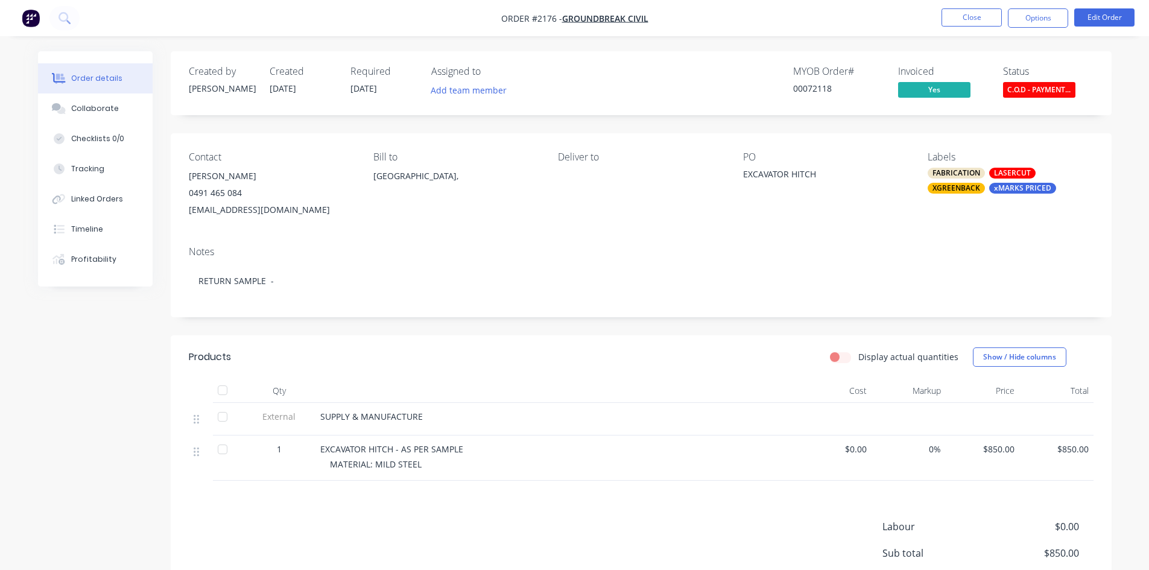
click at [303, 211] on div "groundbreakcivil@gmail.com" at bounding box center [271, 209] width 165 height 17
drag, startPoint x: 307, startPoint y: 209, endPoint x: 176, endPoint y: 208, distance: 130.9
click at [176, 208] on div "Contact Brent Booth 0491 465 084 groundbreakcivil@gmail.com Bill to Australia, …" at bounding box center [641, 184] width 941 height 103
copy div "groundbreakcivil@gmail.com"
click at [95, 107] on div "Collaborate" at bounding box center [95, 108] width 48 height 11
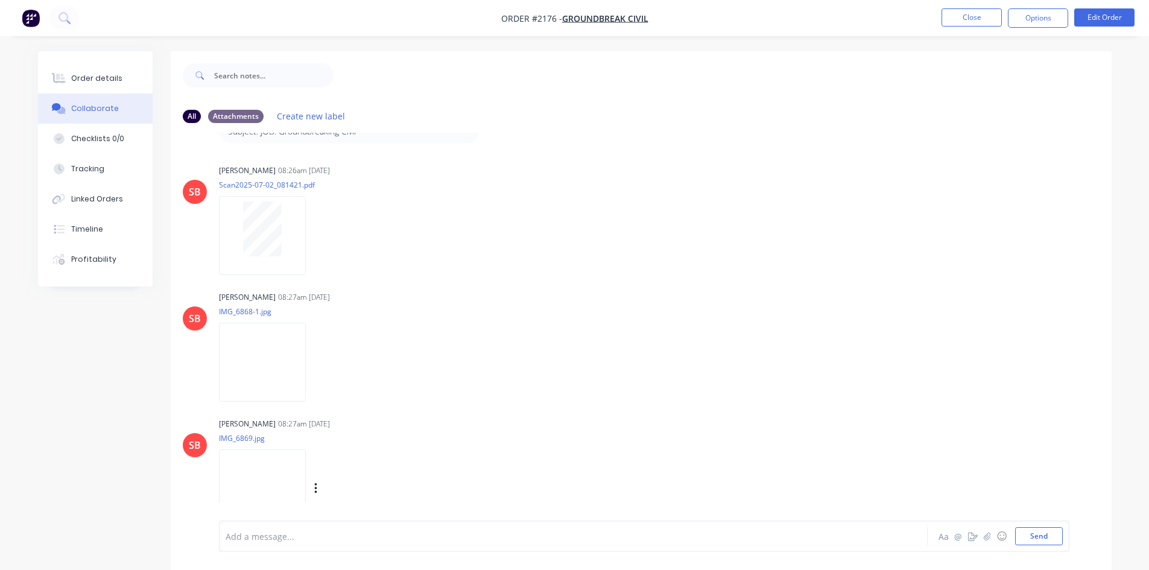
scroll to position [282, 0]
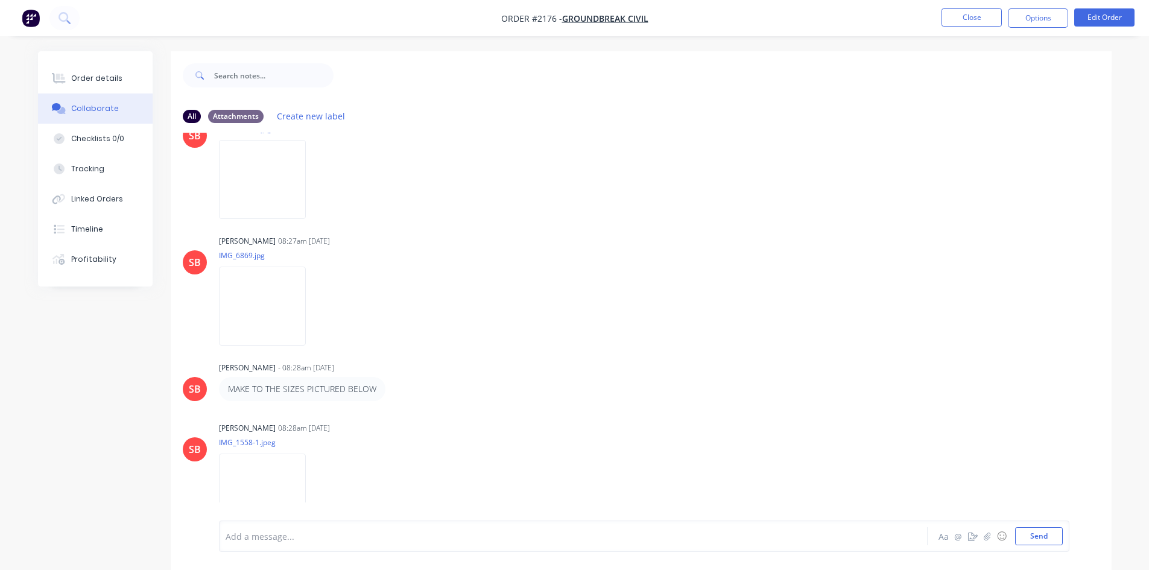
click at [314, 535] on div at bounding box center [539, 536] width 627 height 13
click at [1111, 17] on button "Edit Order" at bounding box center [1104, 17] width 60 height 18
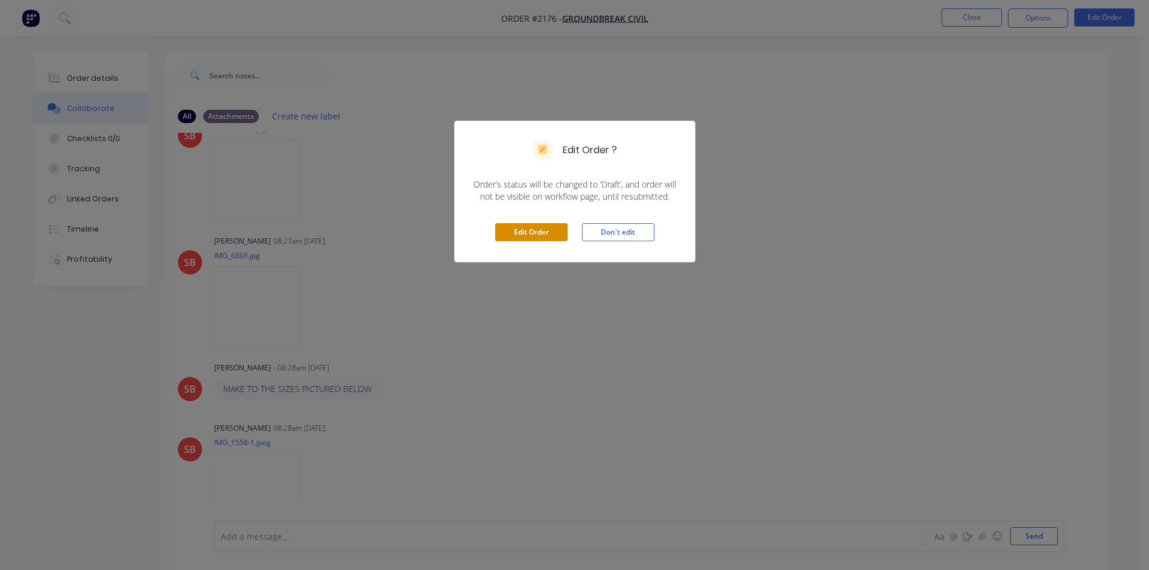
click at [507, 226] on button "Edit Order" at bounding box center [531, 232] width 72 height 18
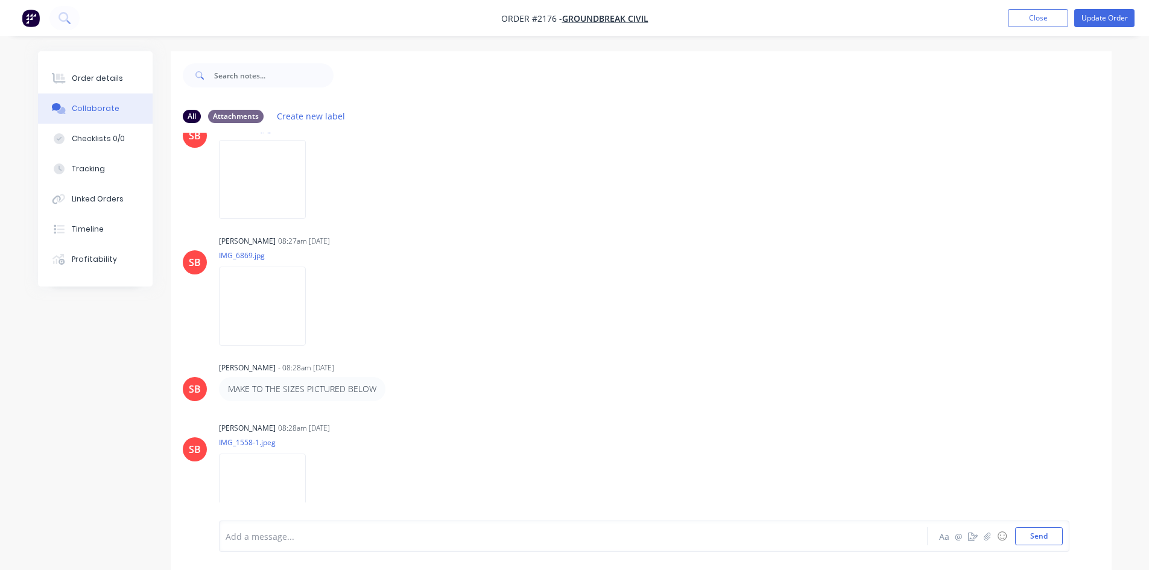
click at [281, 541] on div at bounding box center [539, 536] width 627 height 13
click at [101, 74] on div "Order details" at bounding box center [96, 78] width 51 height 11
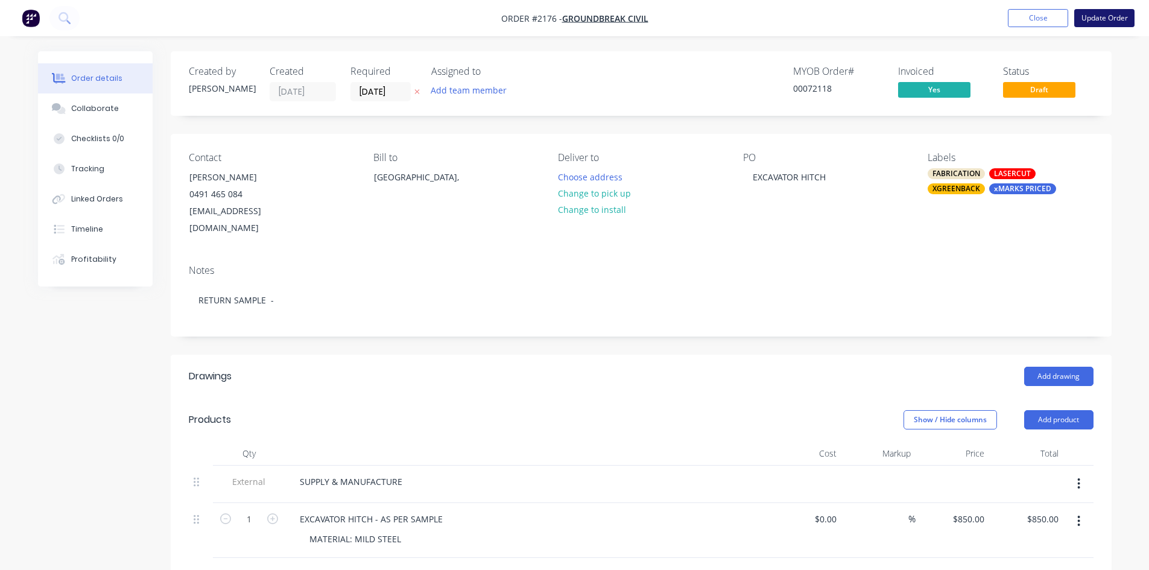
click at [1115, 16] on button "Update Order" at bounding box center [1104, 18] width 60 height 18
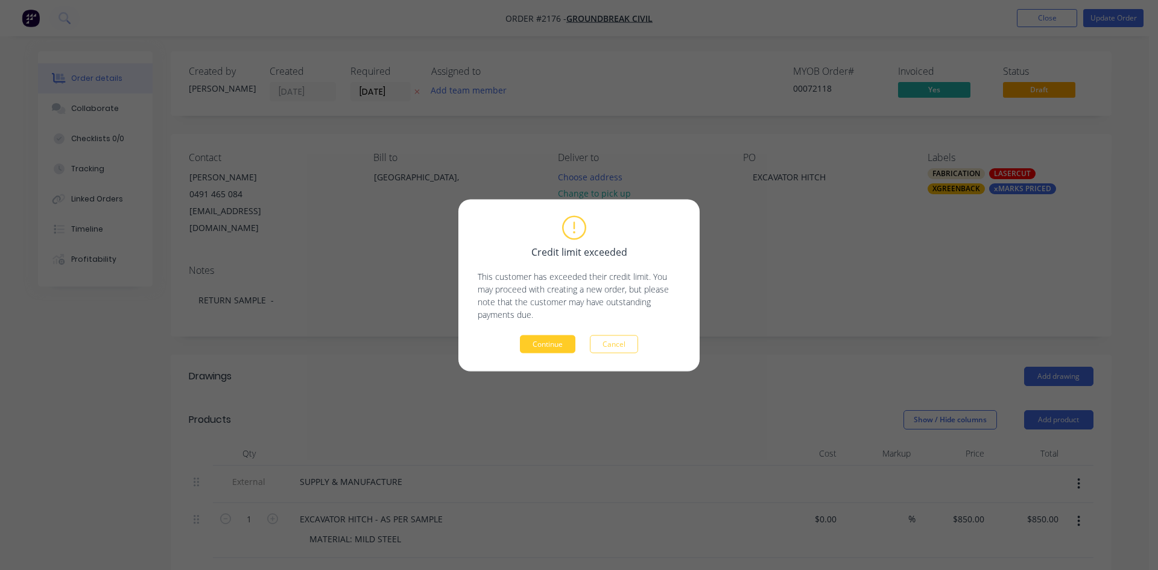
click at [545, 344] on button "Continue" at bounding box center [548, 344] width 56 height 18
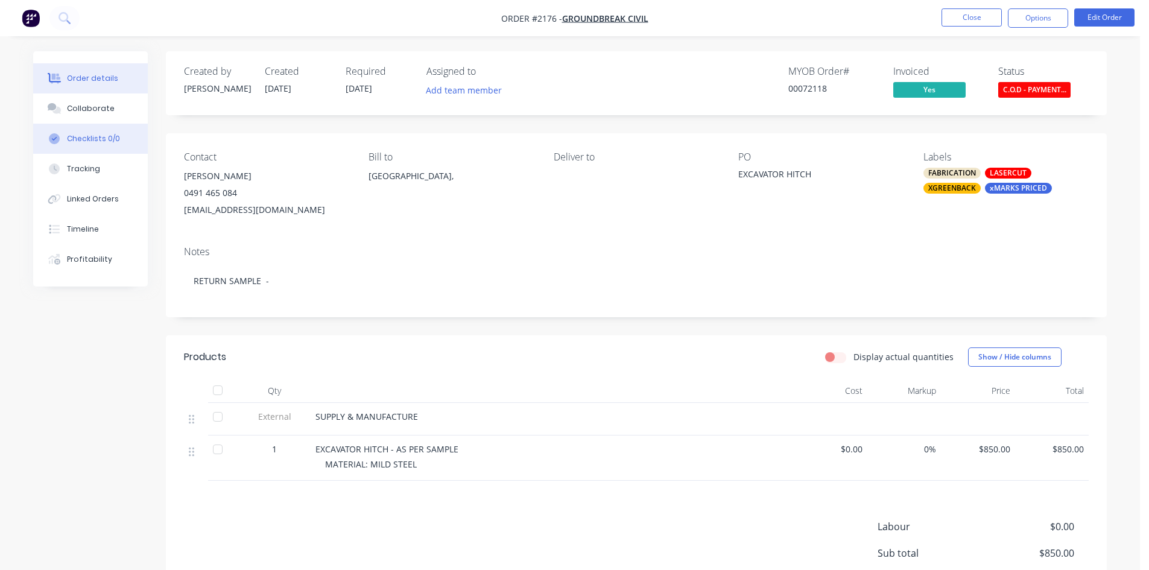
drag, startPoint x: 92, startPoint y: 103, endPoint x: 126, endPoint y: 132, distance: 44.6
click at [91, 103] on div "Collaborate" at bounding box center [91, 108] width 48 height 11
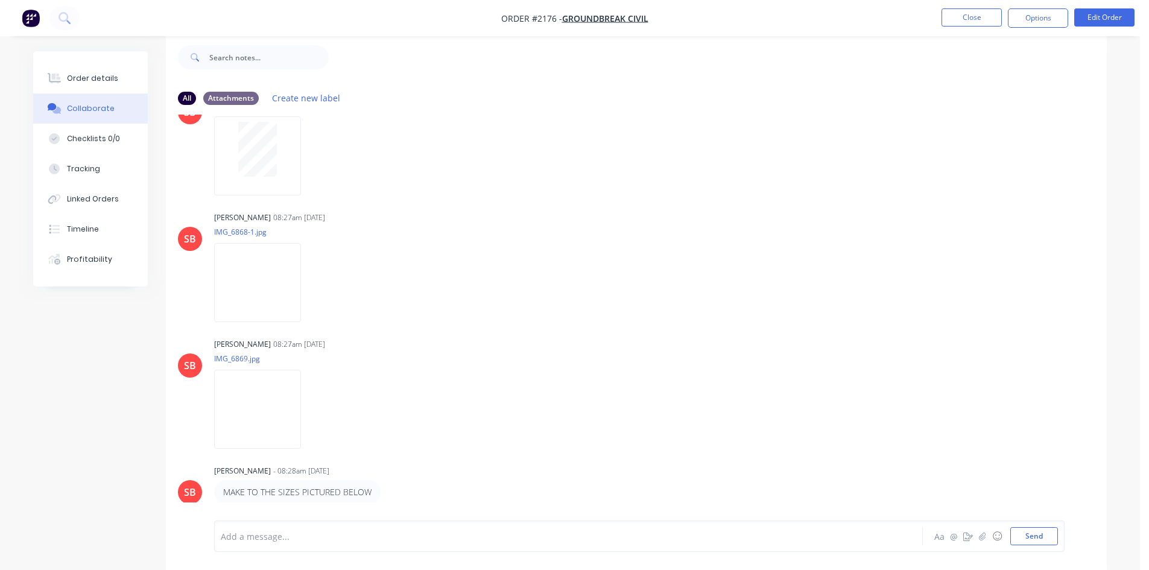
scroll to position [159, 0]
click at [971, 11] on button "Close" at bounding box center [972, 17] width 60 height 18
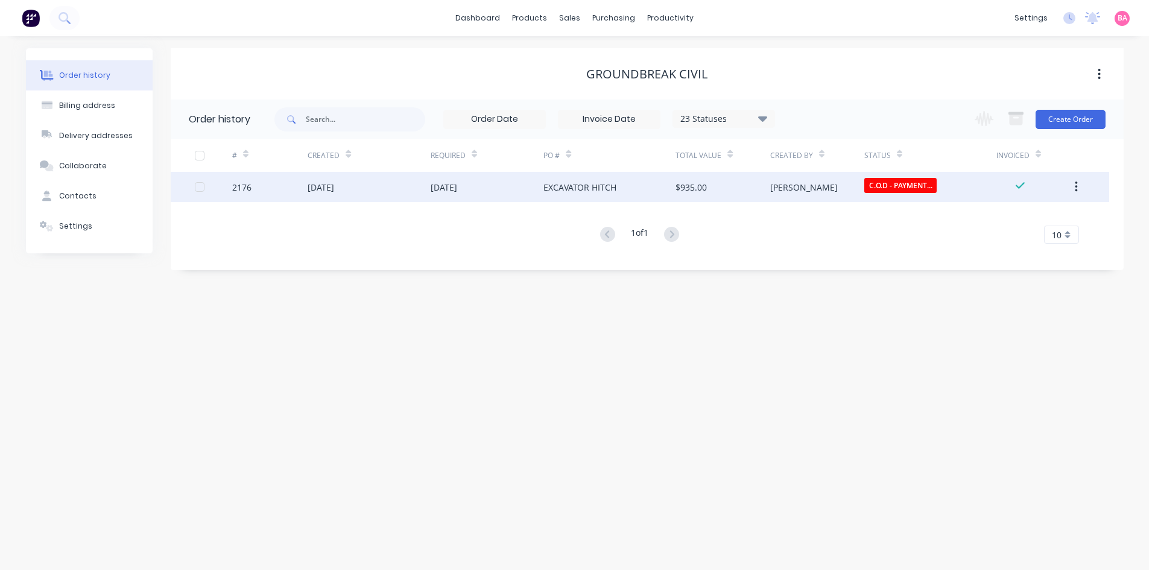
click at [445, 178] on div "[DATE]" at bounding box center [487, 187] width 113 height 30
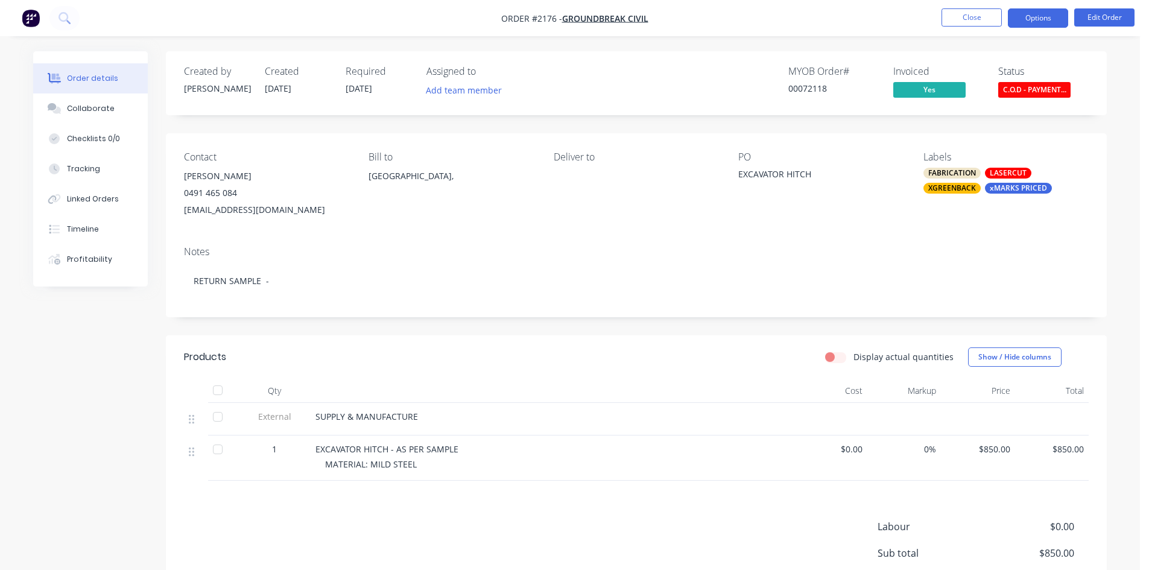
click at [1047, 16] on button "Options" at bounding box center [1038, 17] width 60 height 19
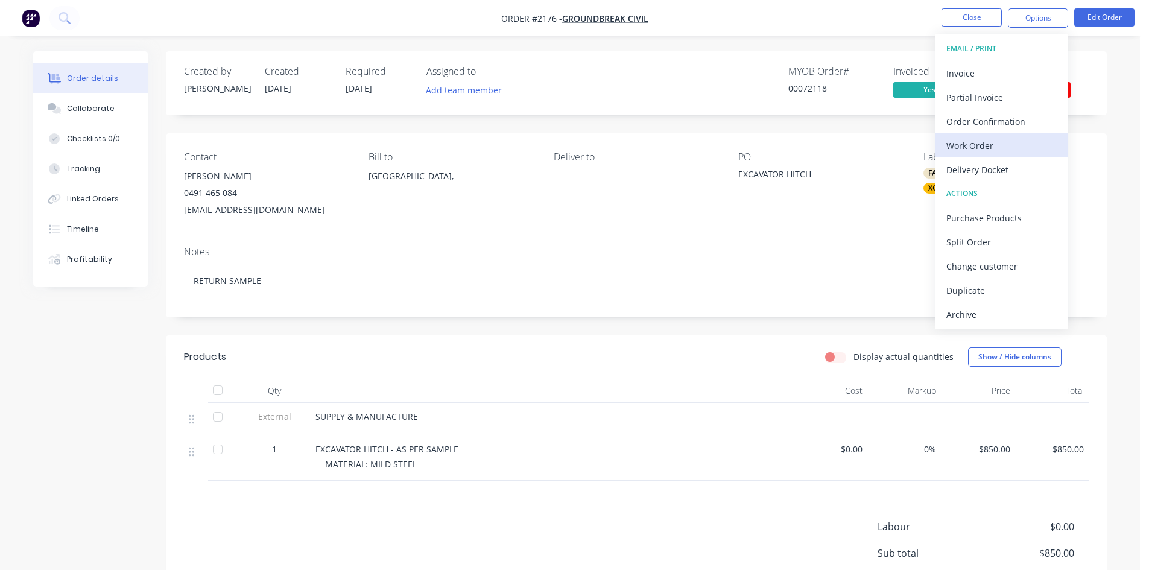
click at [978, 141] on div "Work Order" at bounding box center [1002, 145] width 111 height 17
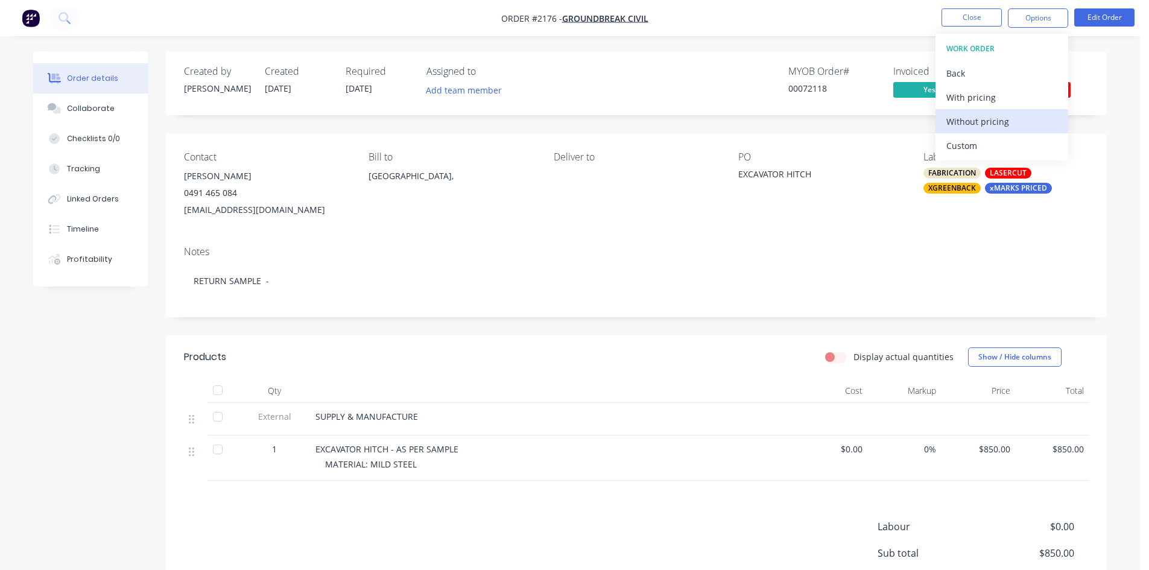
click at [995, 116] on div "Without pricing" at bounding box center [1002, 121] width 111 height 17
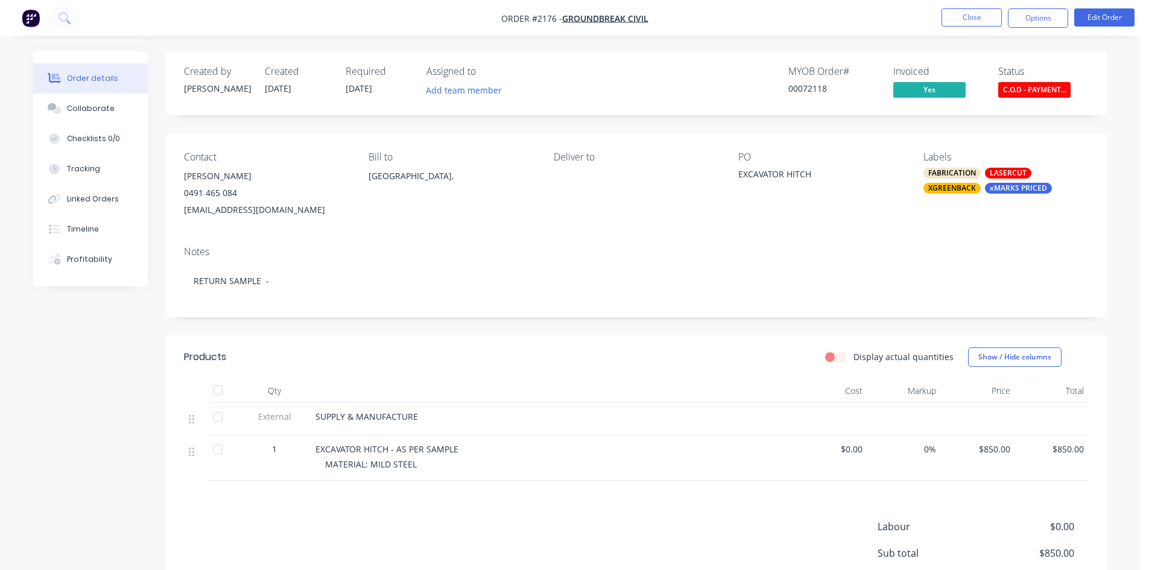
click at [626, 66] on div "MYOB Order # 00072118 Invoiced Yes Status C.O.D - PAYMENT..." at bounding box center [818, 83] width 542 height 35
click at [979, 13] on button "Close" at bounding box center [972, 17] width 60 height 18
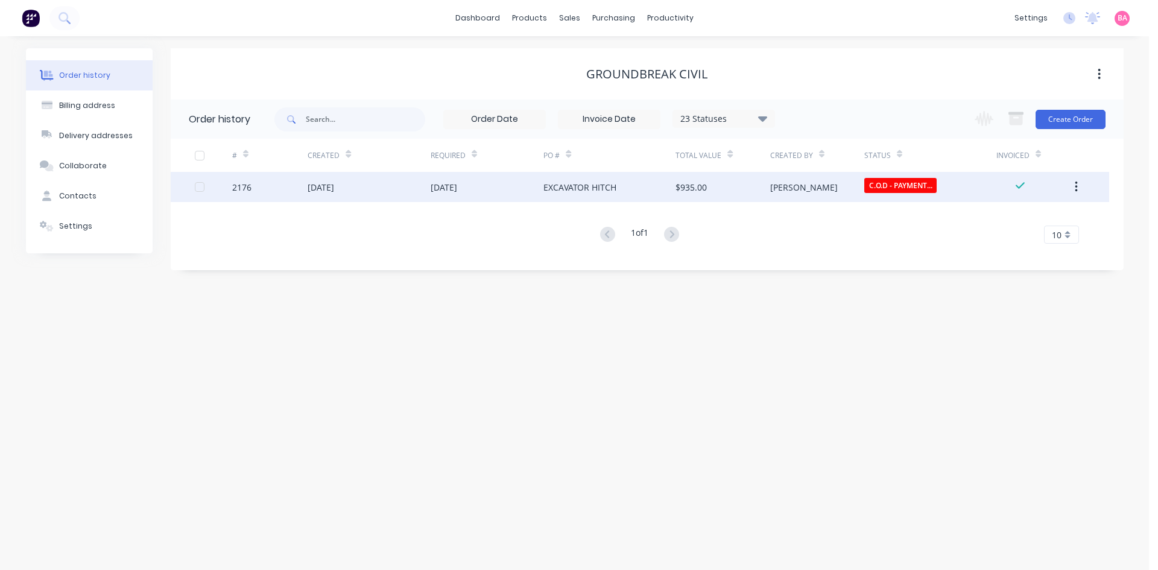
click at [582, 186] on div "EXCAVATOR HITCH" at bounding box center [580, 187] width 73 height 13
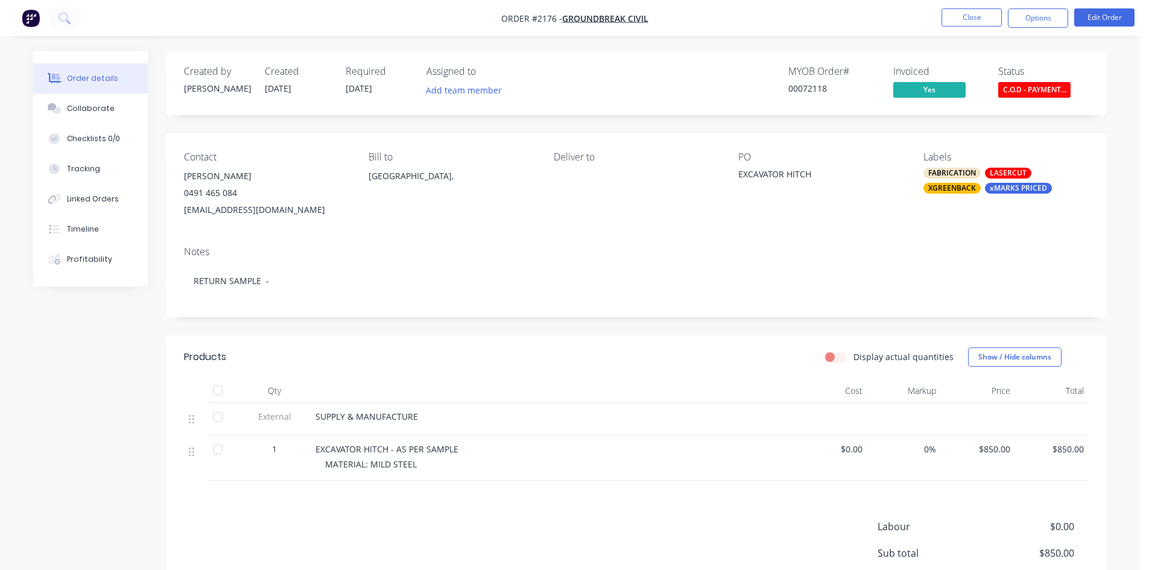
click at [958, 186] on div "XGREENBACK" at bounding box center [952, 188] width 57 height 11
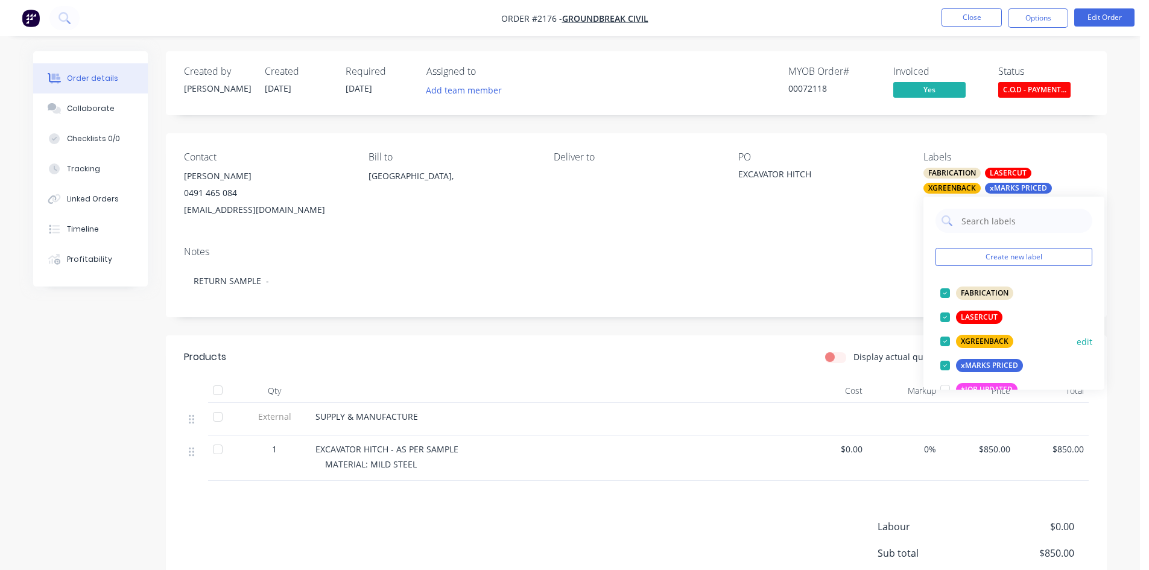
click at [942, 341] on div at bounding box center [945, 341] width 24 height 24
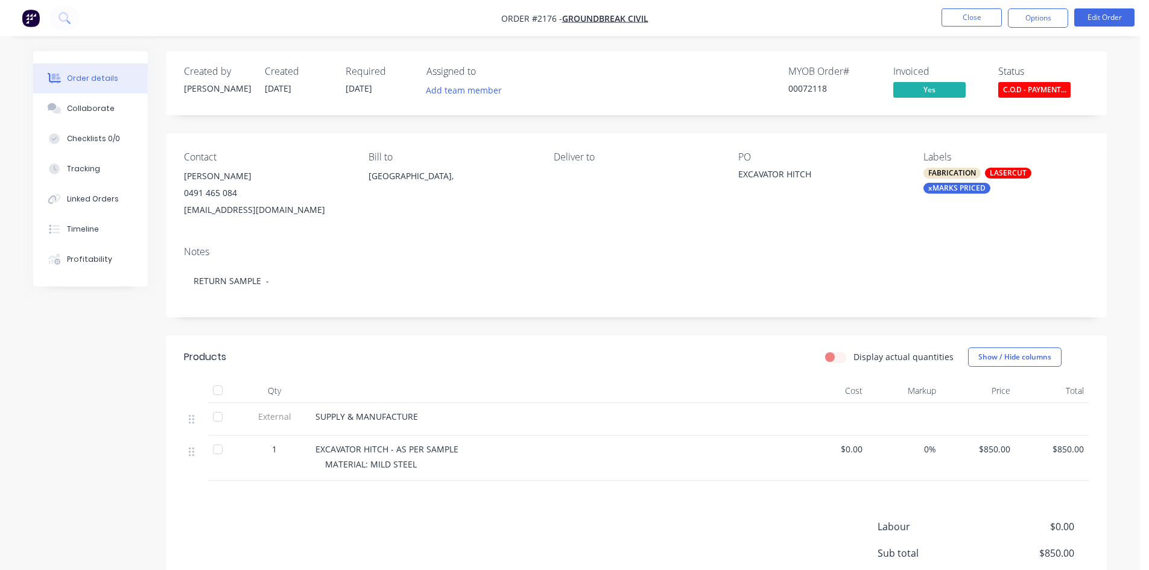
click at [515, 240] on div "Notes RETURN SAMPLE -" at bounding box center [636, 276] width 941 height 81
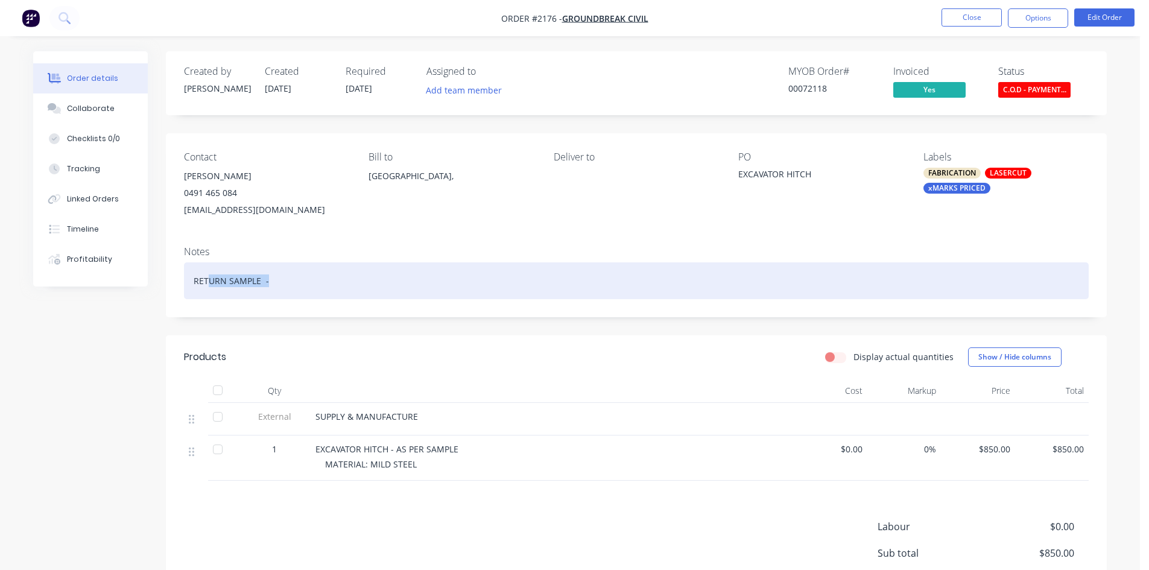
drag, startPoint x: 271, startPoint y: 285, endPoint x: 208, endPoint y: 280, distance: 63.0
click at [208, 280] on div "RETURN SAMPLE -" at bounding box center [636, 280] width 905 height 37
click at [186, 281] on div "RETURN SAMPLE -" at bounding box center [636, 280] width 905 height 37
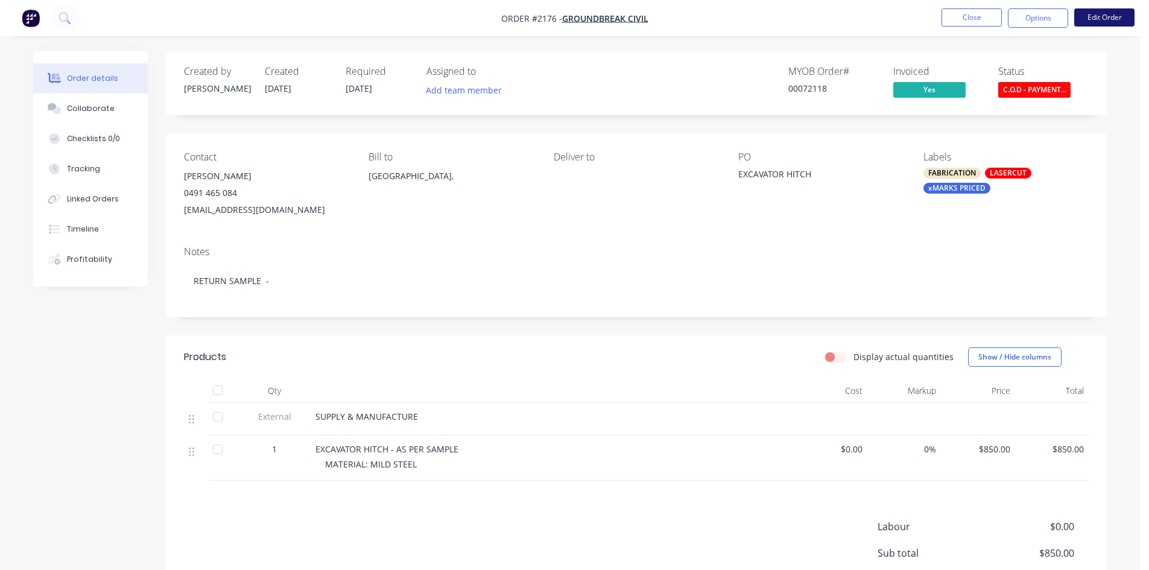
click at [1103, 16] on button "Edit Order" at bounding box center [1104, 17] width 60 height 18
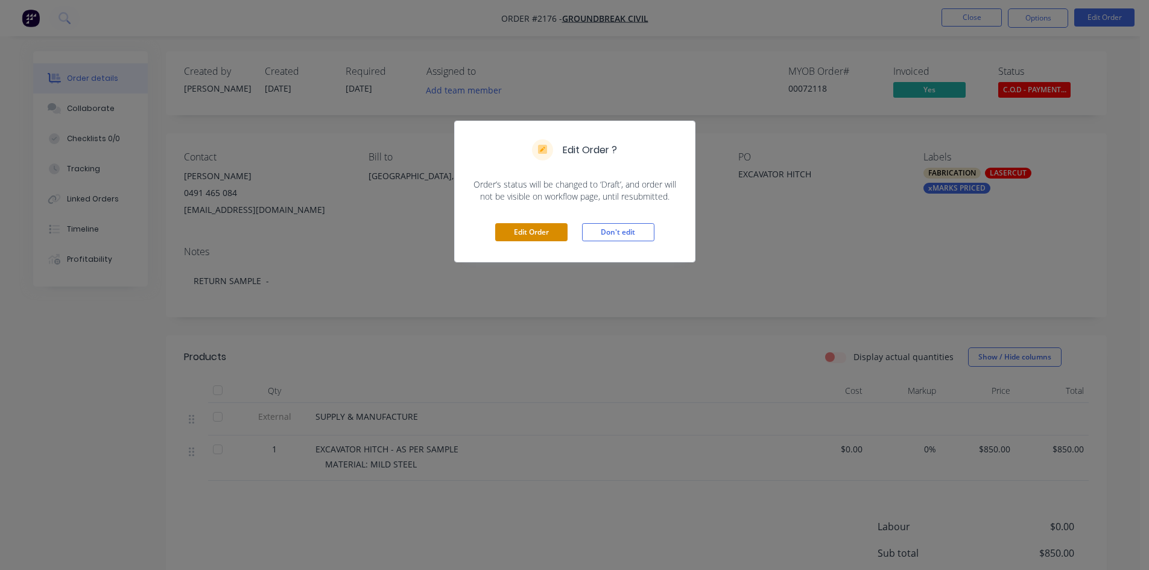
click at [534, 231] on button "Edit Order" at bounding box center [531, 232] width 72 height 18
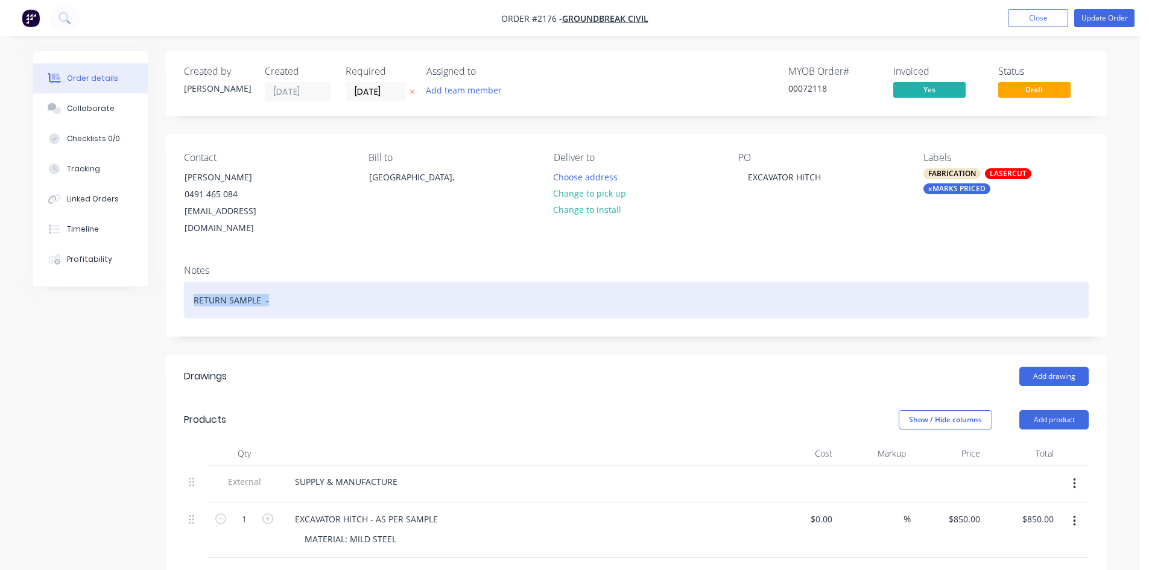
drag, startPoint x: 268, startPoint y: 287, endPoint x: 136, endPoint y: 276, distance: 133.2
click at [136, 276] on div "Order details Collaborate Checklists 0/0 Tracking Linked Orders Timeline Profit…" at bounding box center [570, 478] width 1098 height 854
click at [274, 288] on div "RETURN SAMPLE -" at bounding box center [636, 300] width 905 height 37
drag, startPoint x: 271, startPoint y: 282, endPoint x: 76, endPoint y: 282, distance: 194.9
click at [76, 282] on div "Order details Collaborate Checklists 0/0 Tracking Linked Orders Timeline Profit…" at bounding box center [570, 478] width 1098 height 854
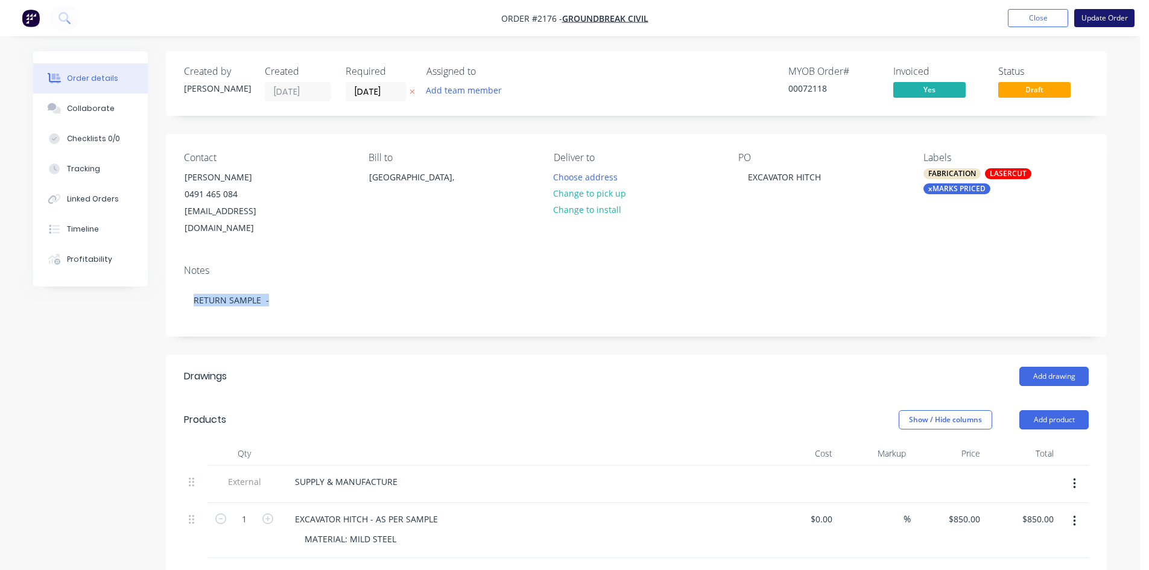
click at [1106, 13] on button "Update Order" at bounding box center [1104, 18] width 60 height 18
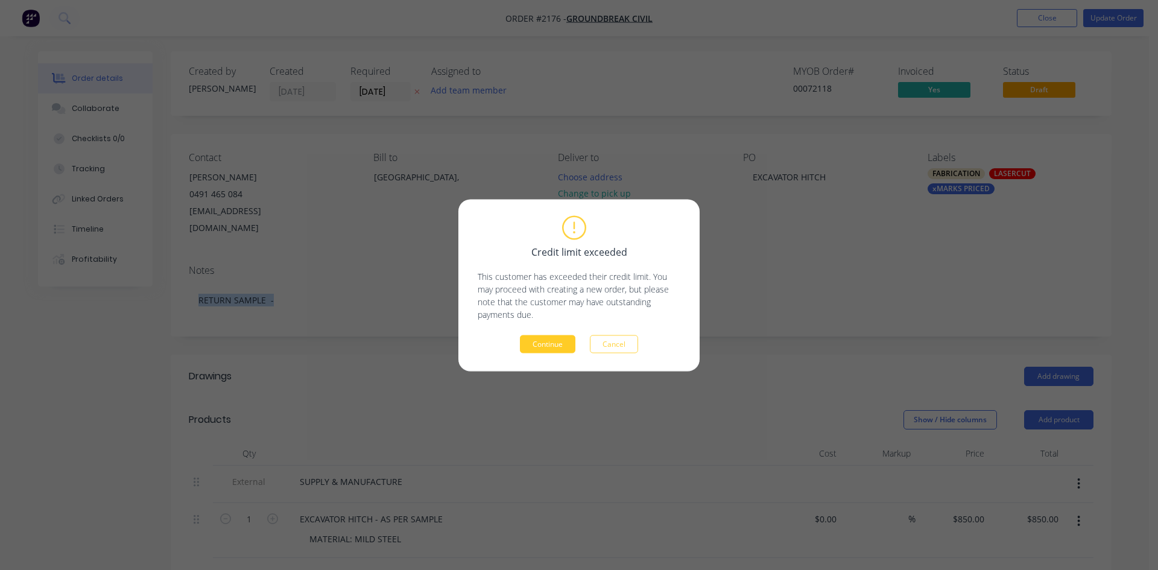
click at [545, 346] on button "Continue" at bounding box center [548, 344] width 56 height 18
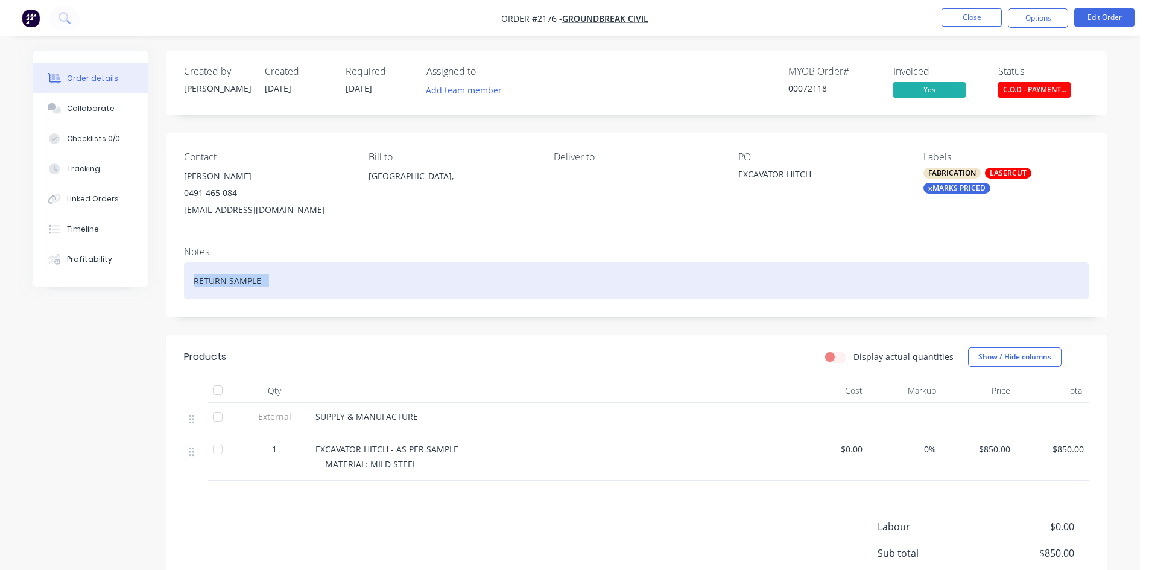
click at [314, 279] on div "RETURN SAMPLE -" at bounding box center [636, 280] width 905 height 37
drag, startPoint x: 266, startPoint y: 283, endPoint x: 184, endPoint y: 281, distance: 82.1
click at [184, 281] on div "RETURN SAMPLE -" at bounding box center [636, 280] width 905 height 37
click at [356, 281] on div "RETURN SAMPLE -" at bounding box center [636, 280] width 905 height 37
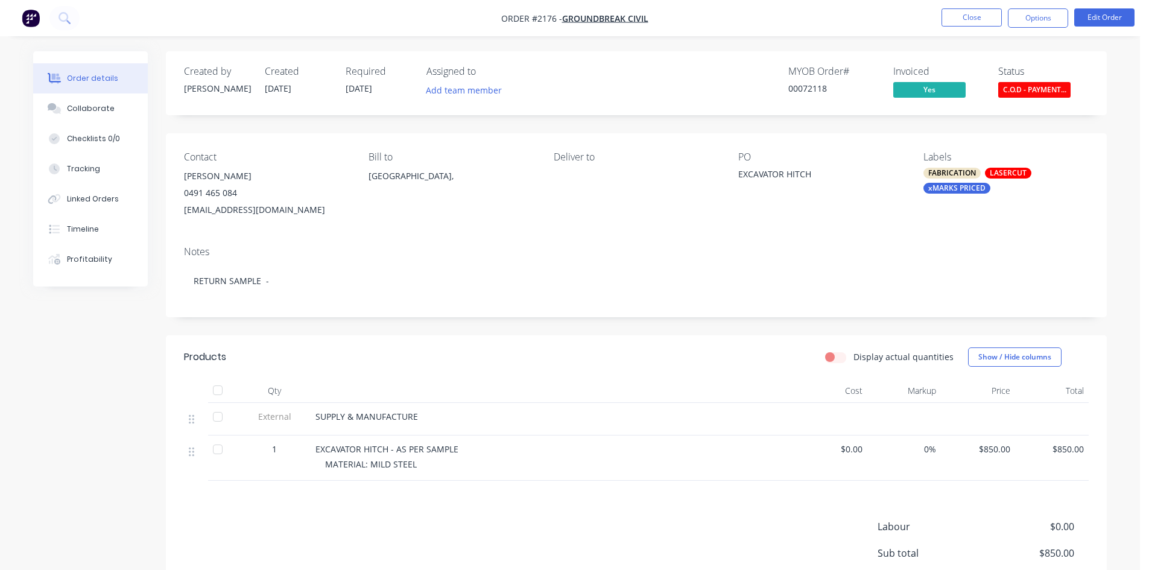
click at [972, 8] on nav "Order #2176 - Groundbreak Civil Close Options Edit Order" at bounding box center [574, 18] width 1149 height 36
click at [971, 12] on button "Close" at bounding box center [972, 17] width 60 height 18
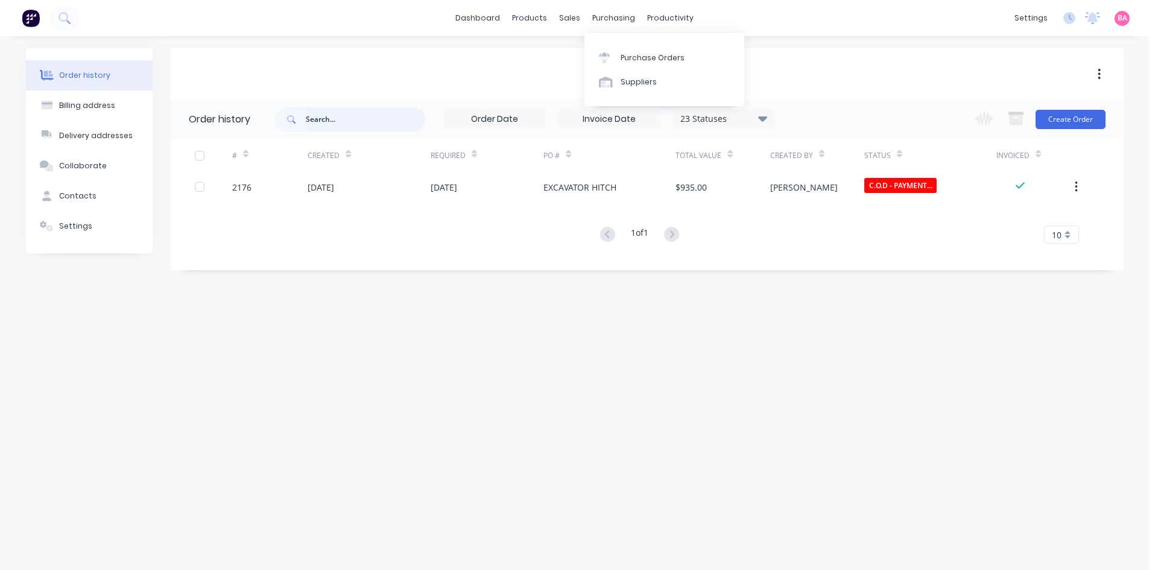
click at [387, 121] on input "text" at bounding box center [365, 119] width 119 height 24
type input "KEEGAN COOP"
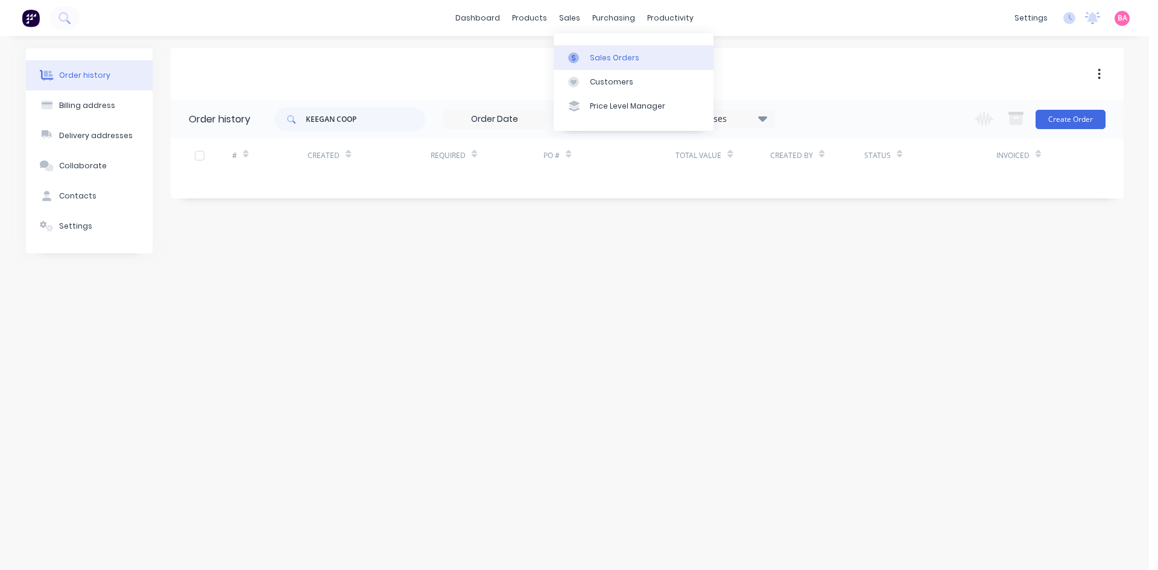
click at [608, 54] on div "Sales Orders" at bounding box center [614, 57] width 49 height 11
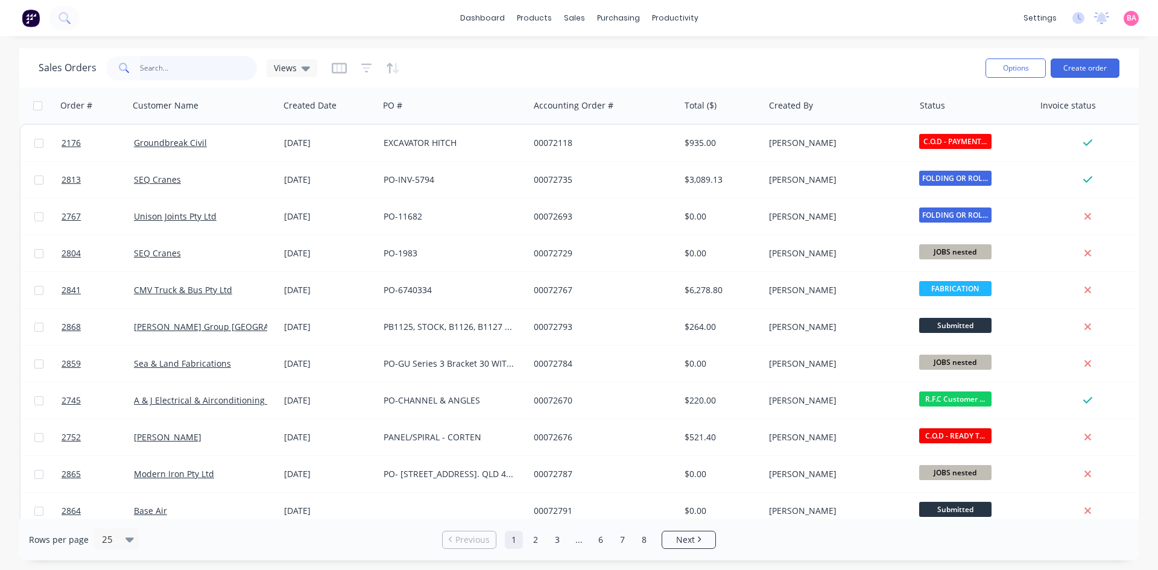
click at [194, 68] on input "text" at bounding box center [199, 68] width 118 height 24
type input "[PERSON_NAME]"
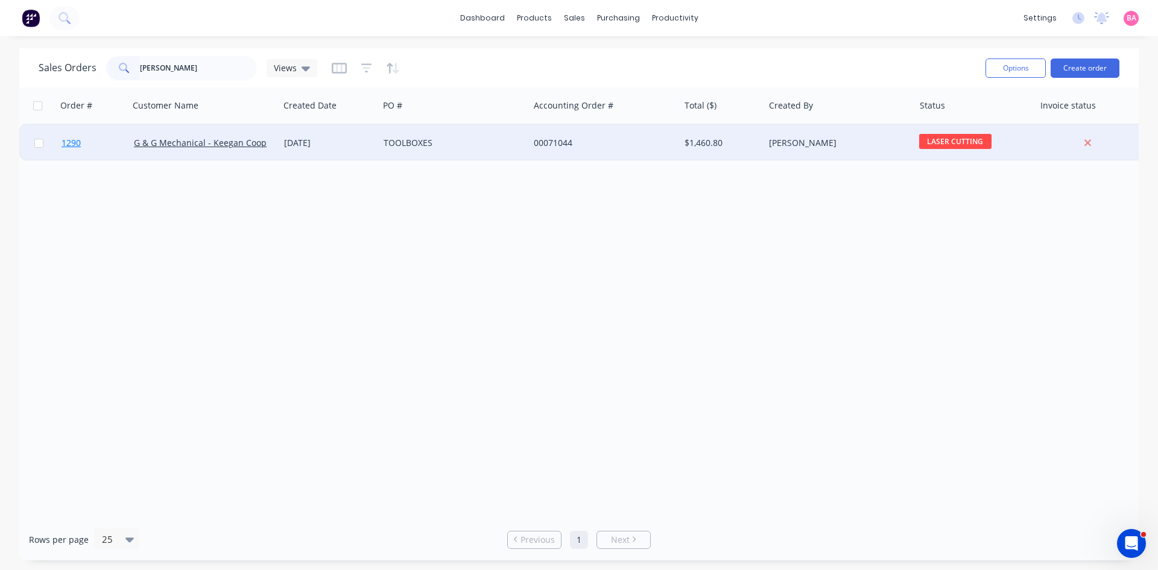
click at [62, 142] on span "1290" at bounding box center [71, 143] width 19 height 12
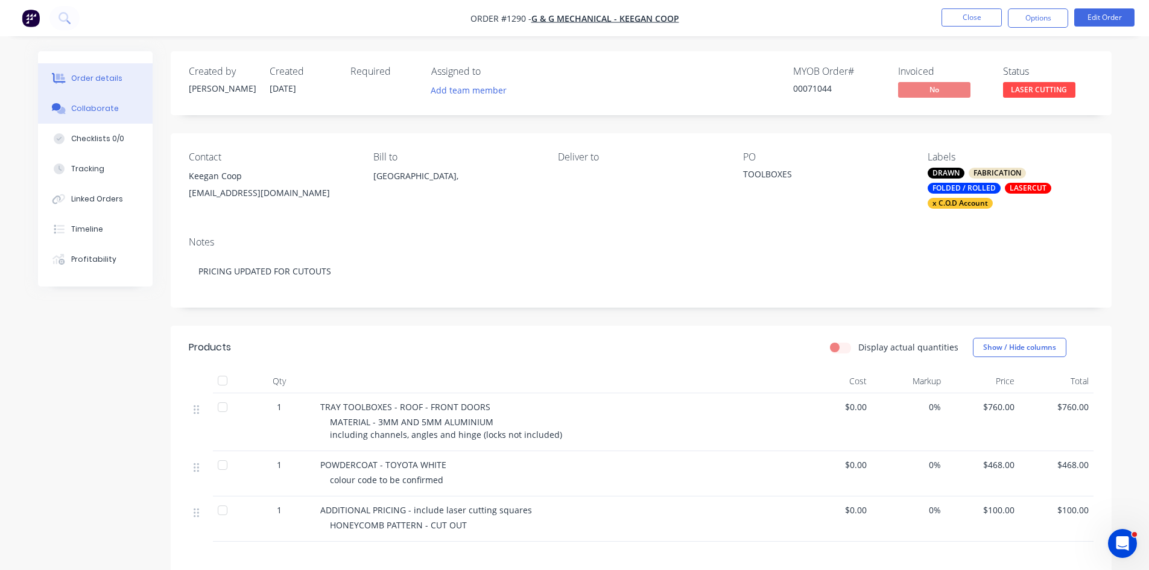
click at [81, 98] on button "Collaborate" at bounding box center [95, 109] width 115 height 30
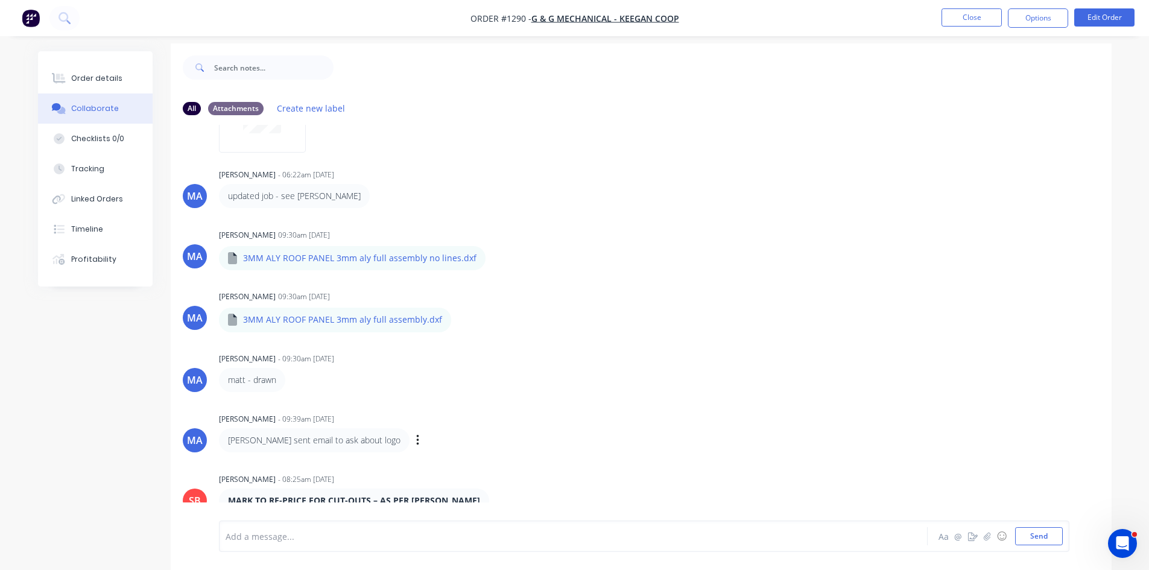
scroll to position [18, 0]
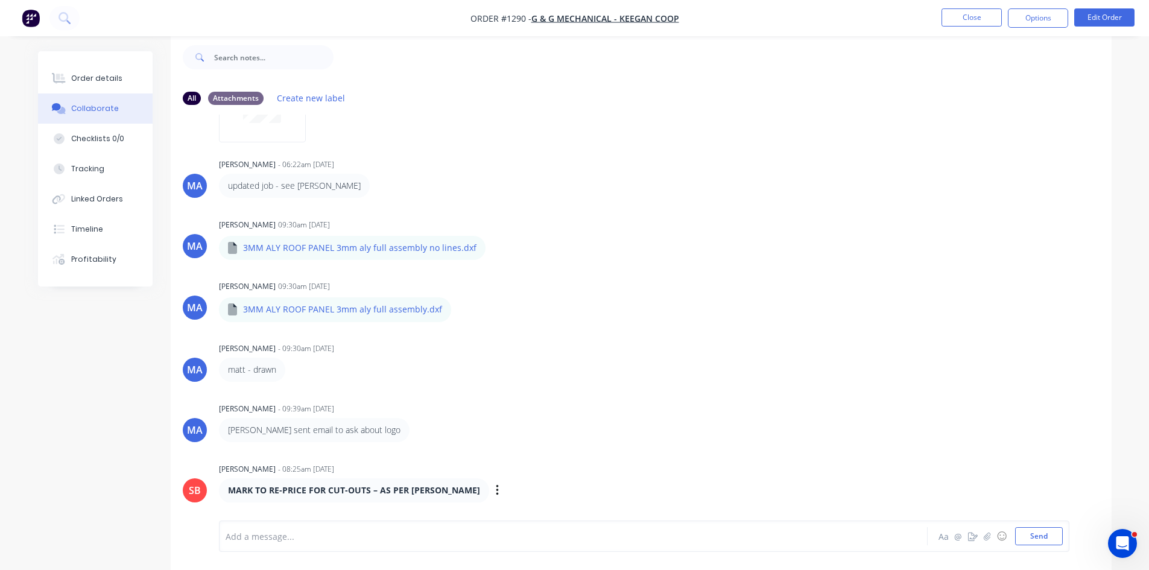
click at [498, 489] on div "MARK TO RE-PRICE FOR CUT-OUTS – AS PER [PERSON_NAME] Labels Edit Delete" at bounding box center [407, 490] width 377 height 24
click at [85, 73] on div "Order details" at bounding box center [96, 78] width 51 height 11
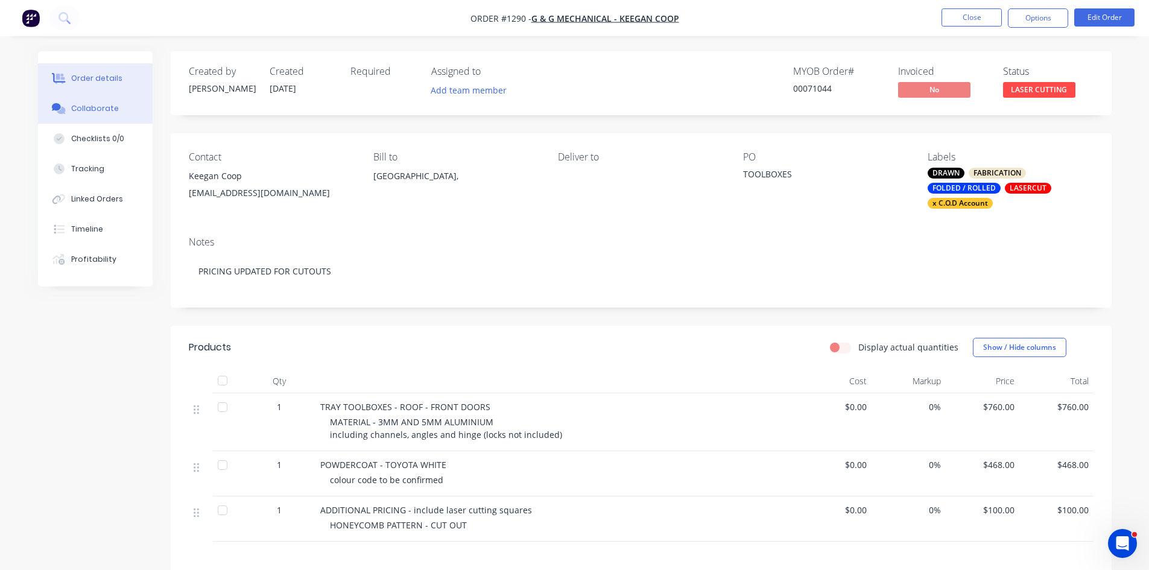
click at [91, 110] on div "Collaborate" at bounding box center [95, 108] width 48 height 11
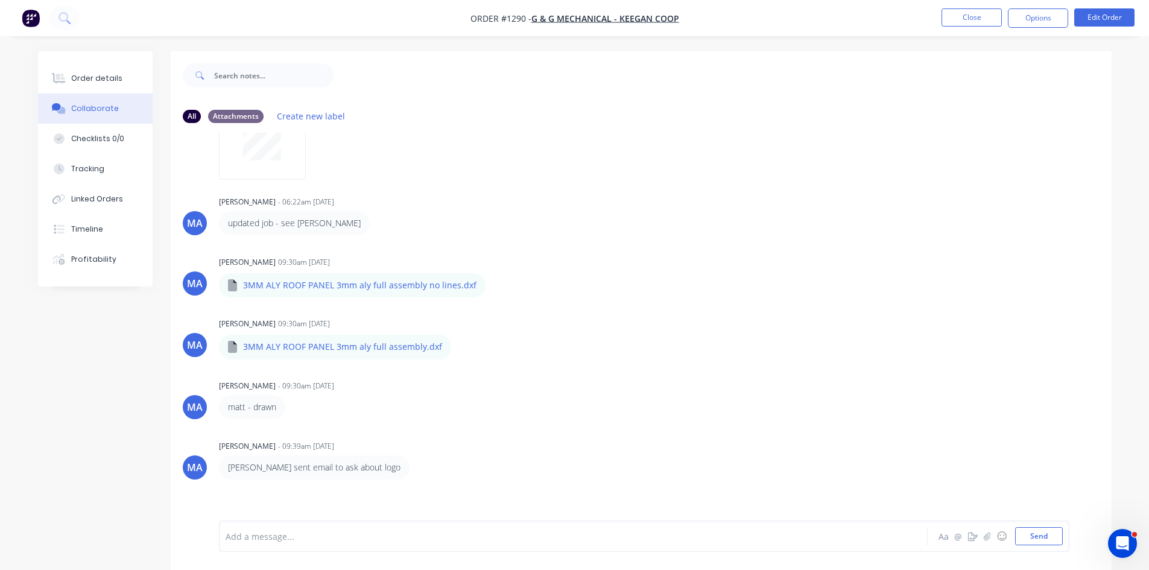
scroll to position [679, 0]
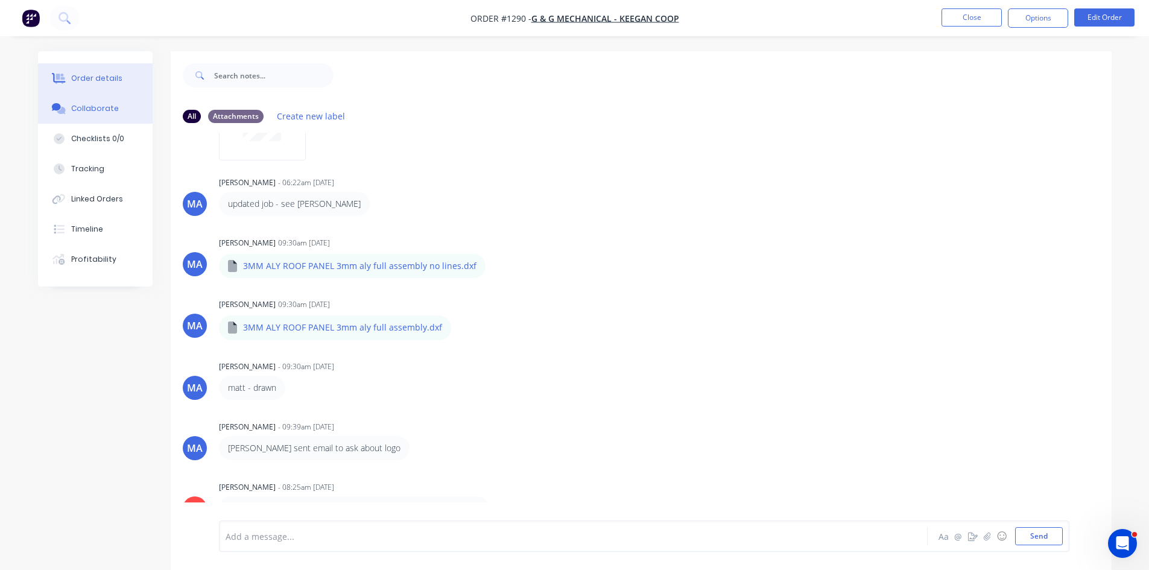
click at [88, 80] on div "Order details" at bounding box center [96, 78] width 51 height 11
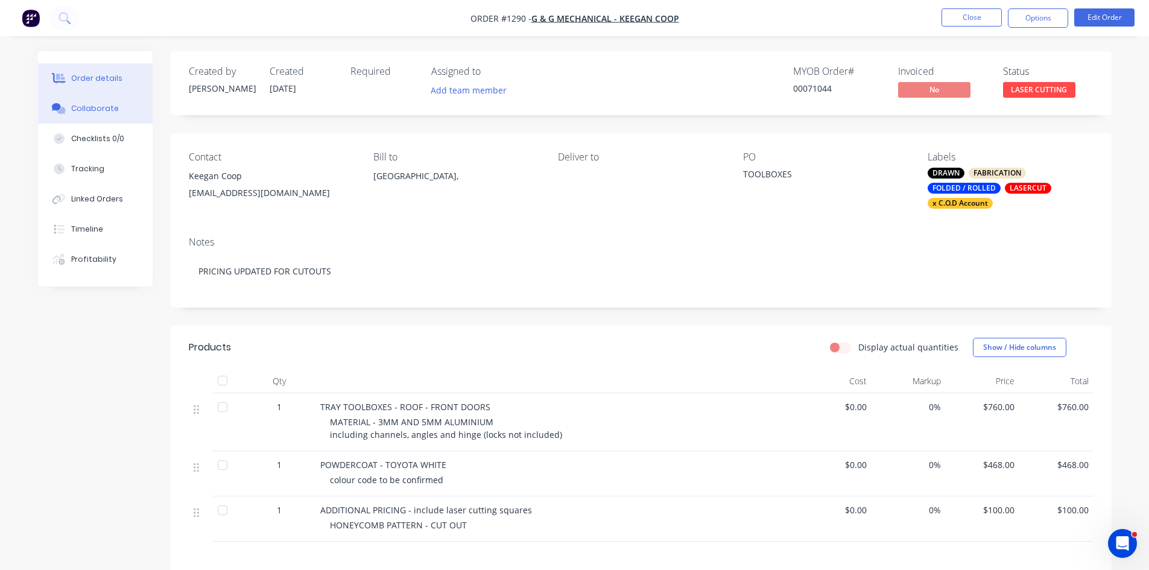
click at [94, 104] on div "Collaborate" at bounding box center [95, 108] width 48 height 11
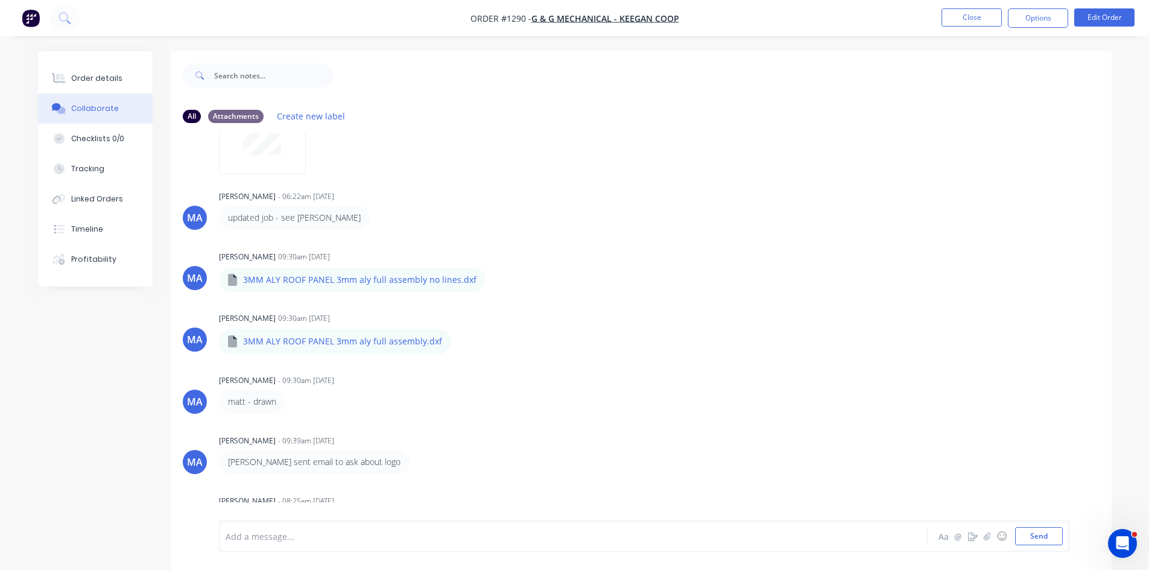
scroll to position [679, 0]
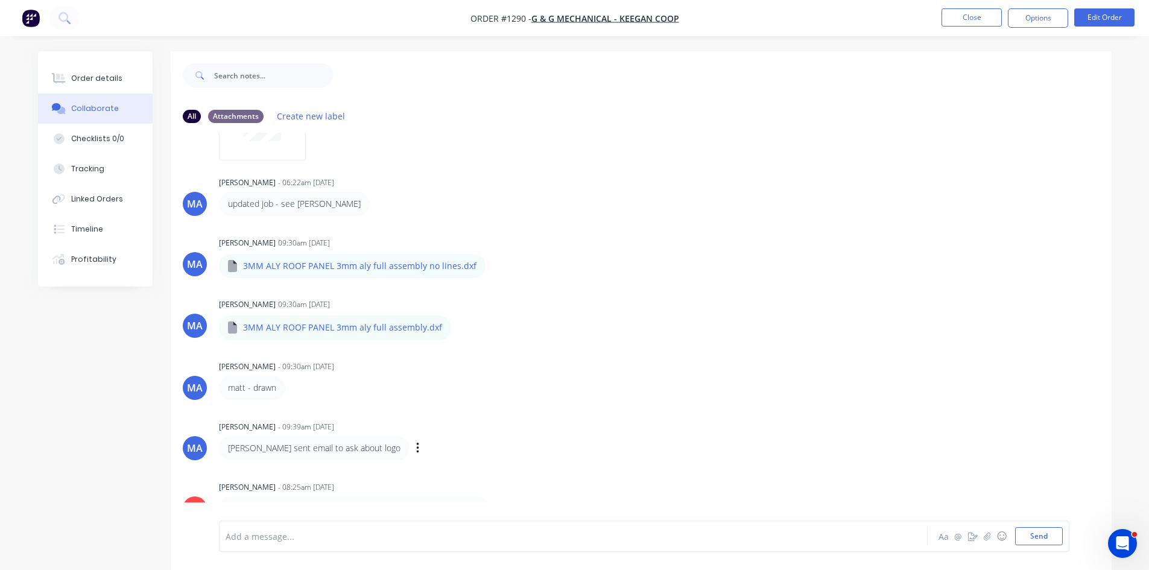
click at [452, 436] on div "[PERSON_NAME] sent email to ask about logo Labels Edit Delete" at bounding box center [407, 448] width 377 height 24
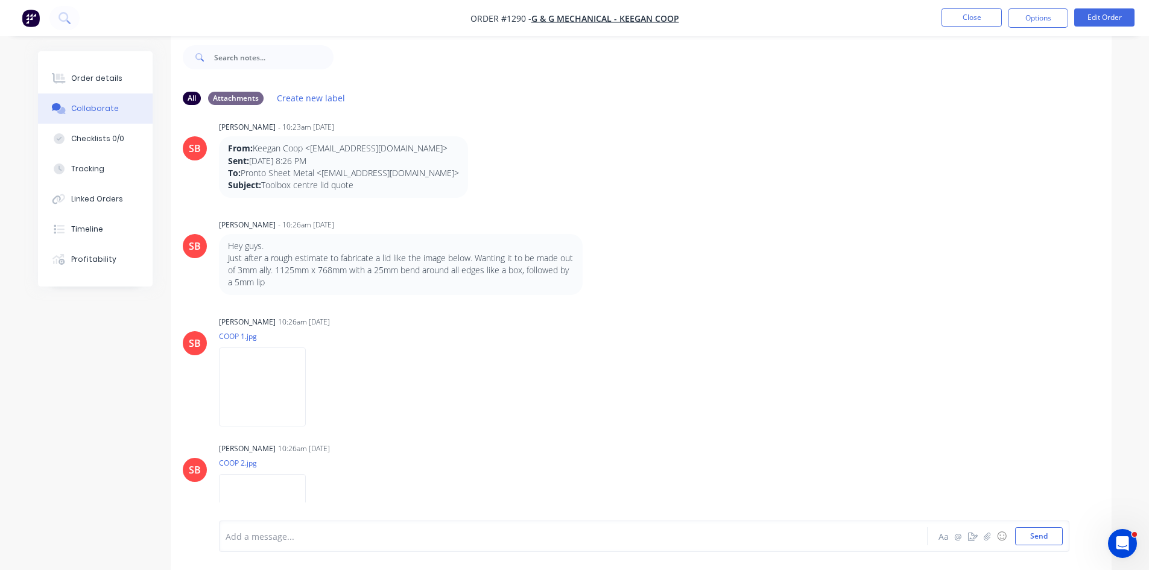
scroll to position [0, 0]
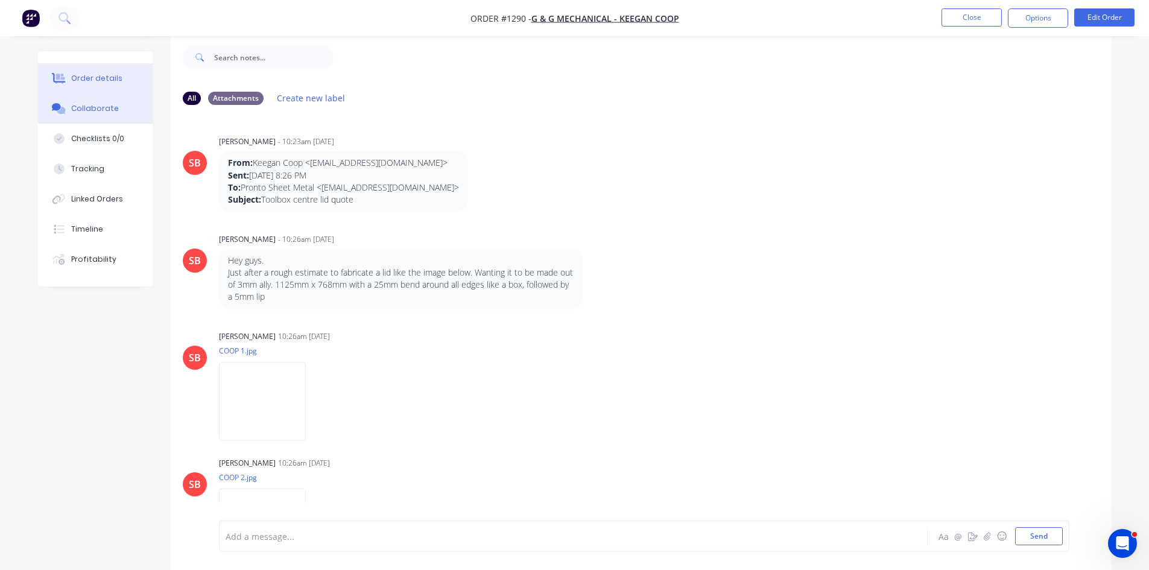
click at [94, 79] on div "Order details" at bounding box center [96, 78] width 51 height 11
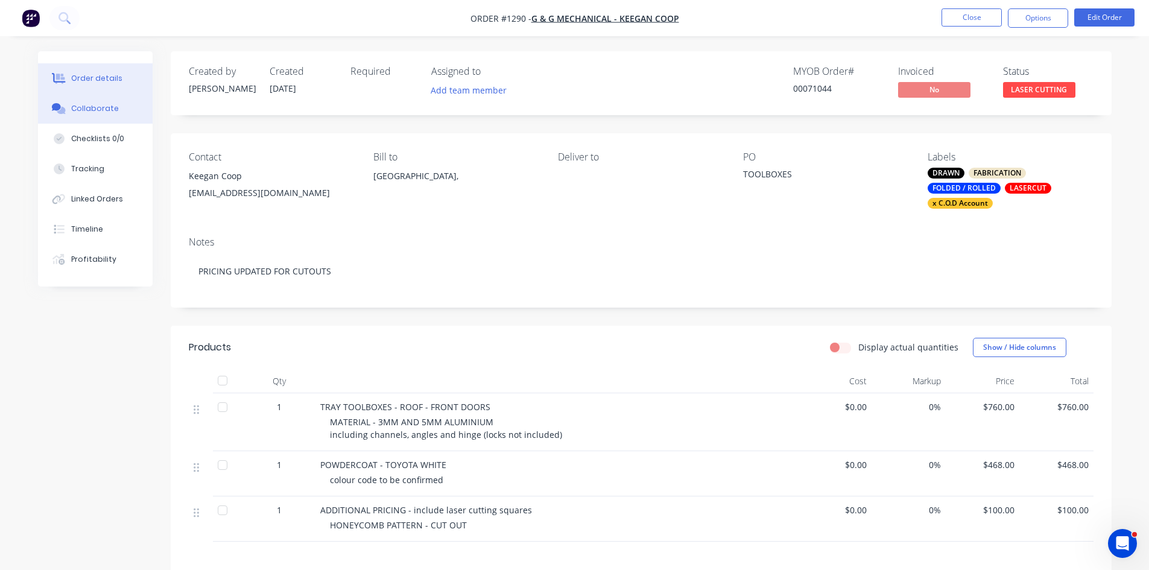
click at [86, 110] on div "Collaborate" at bounding box center [95, 108] width 48 height 11
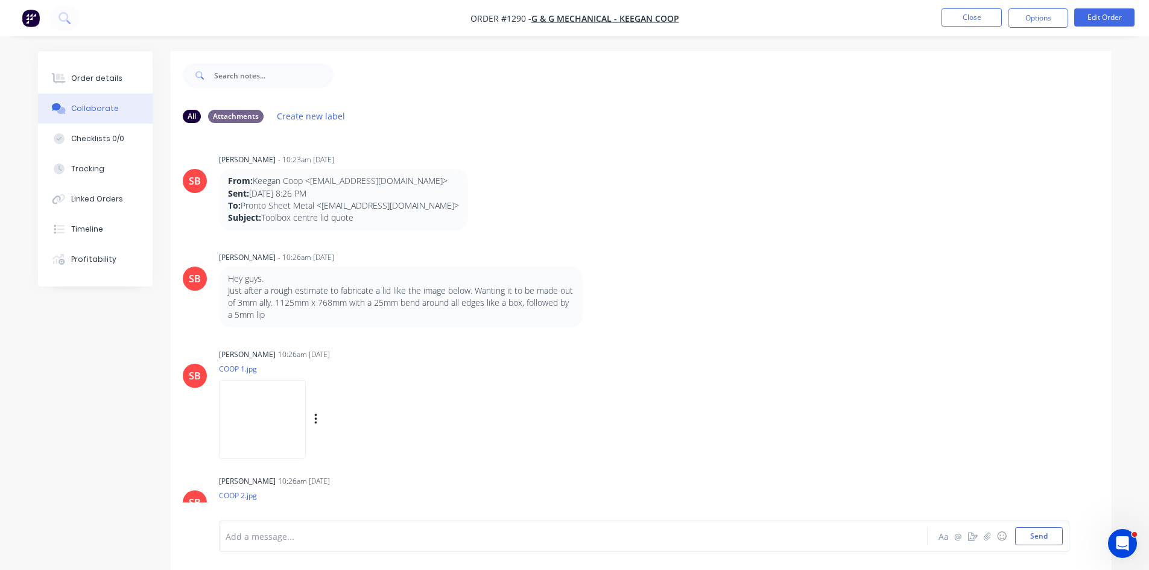
click at [592, 429] on div "Sandra Booker 10:26am 04/04/25 COOP 1.jpg Labels Download Delete" at bounding box center [407, 400] width 377 height 109
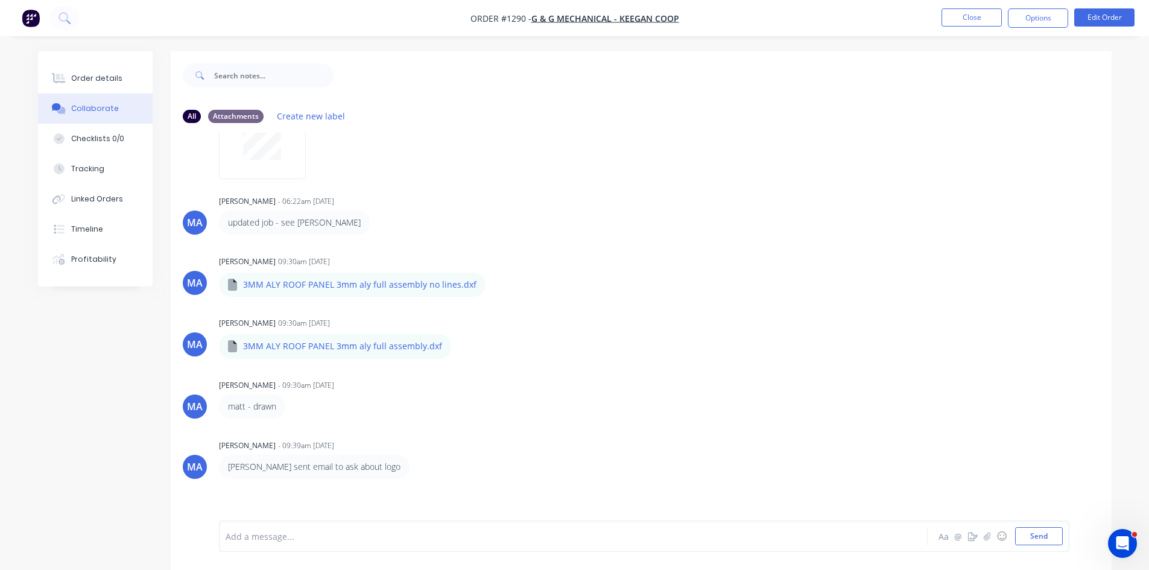
scroll to position [679, 0]
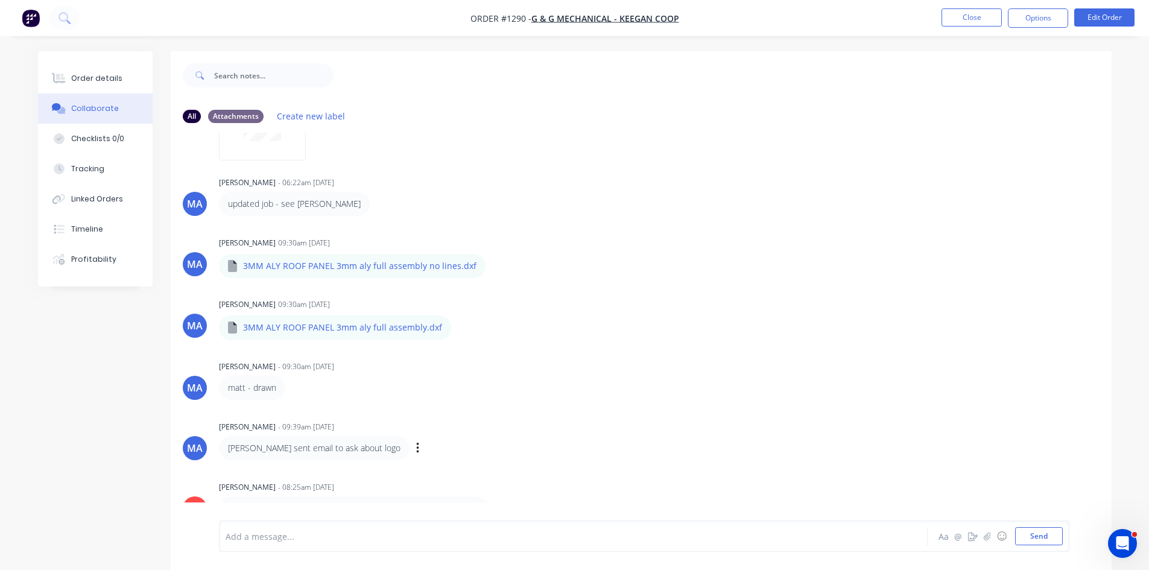
click at [498, 455] on div "matt sent email to ask about logo Labels Edit Delete" at bounding box center [407, 448] width 377 height 24
click at [87, 84] on button "Order details" at bounding box center [95, 78] width 115 height 30
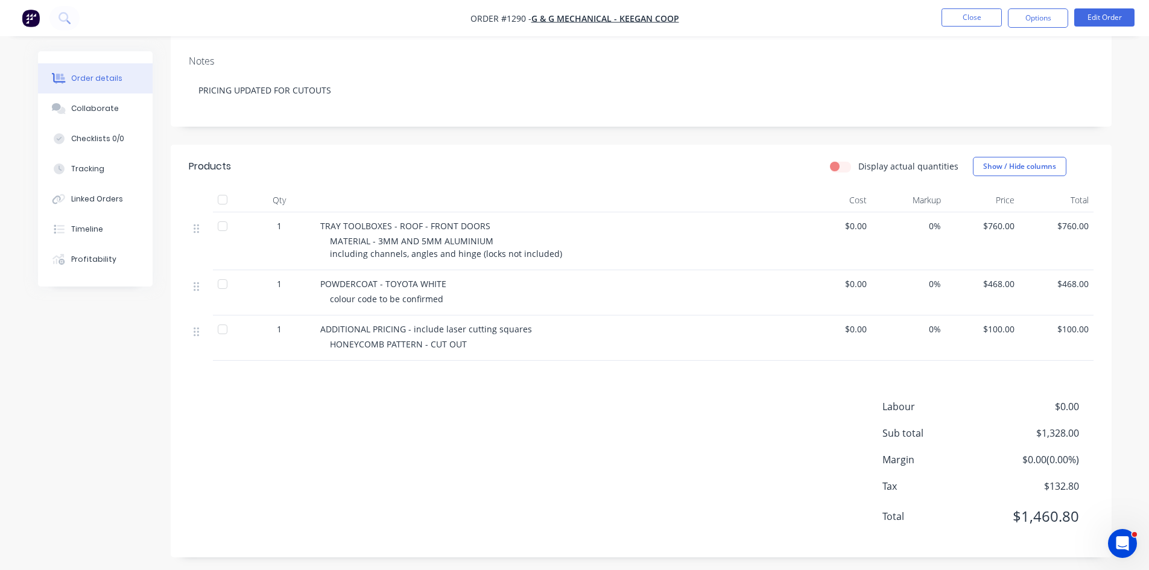
scroll to position [186, 0]
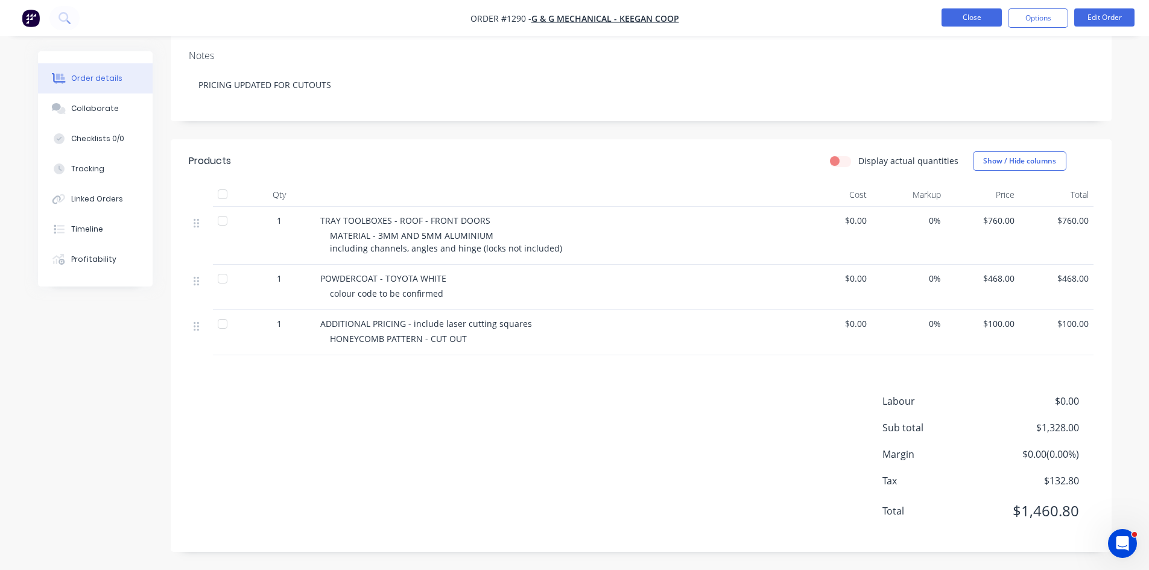
click at [975, 13] on button "Close" at bounding box center [972, 17] width 60 height 18
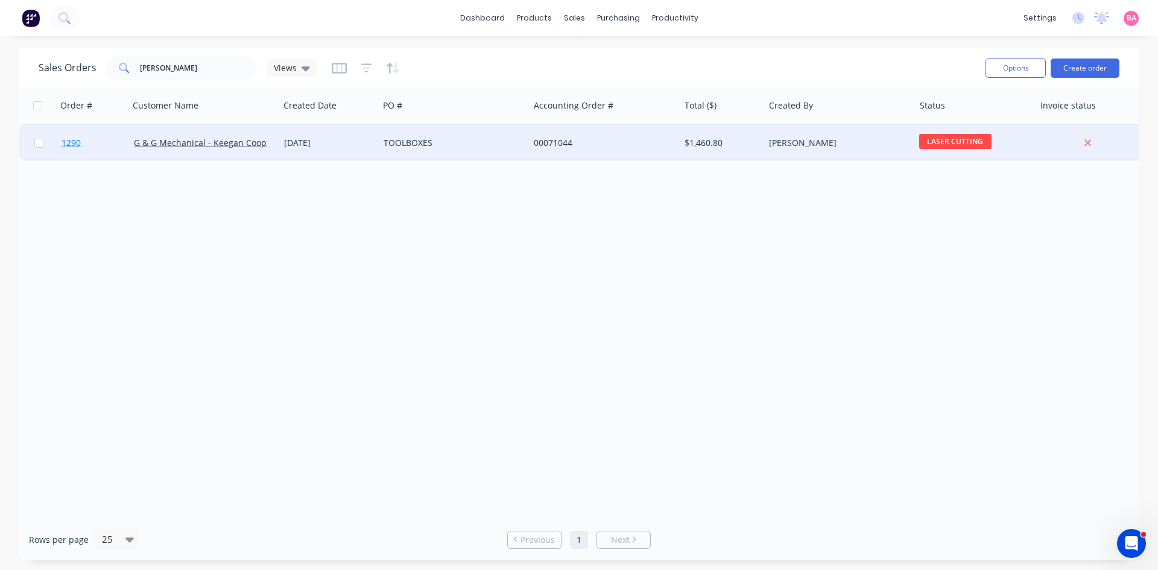
click at [75, 139] on span "1290" at bounding box center [71, 143] width 19 height 12
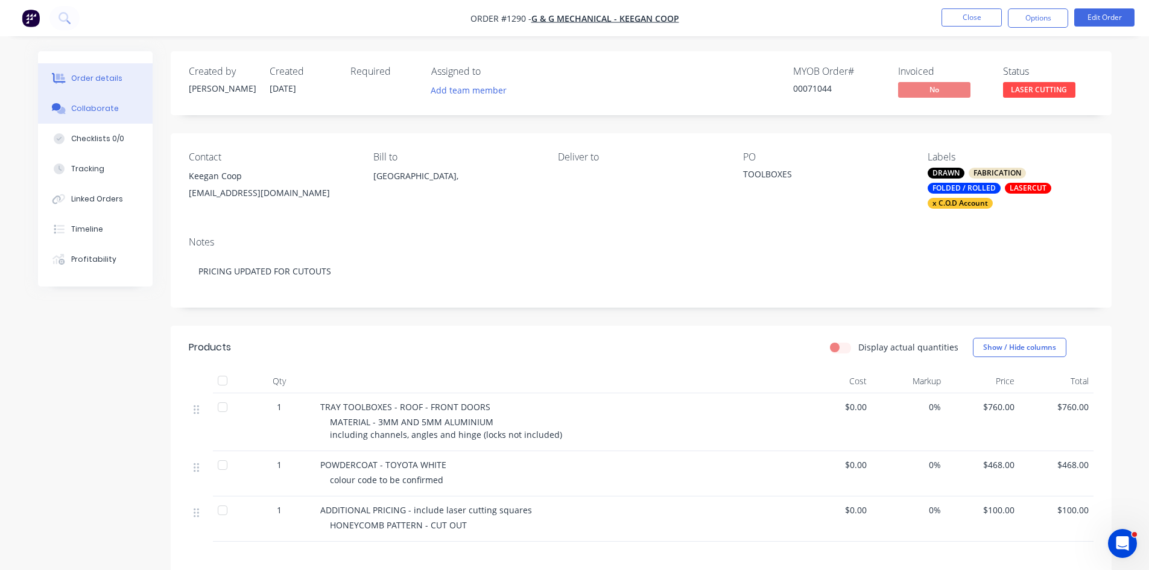
click at [90, 107] on div "Collaborate" at bounding box center [95, 108] width 48 height 11
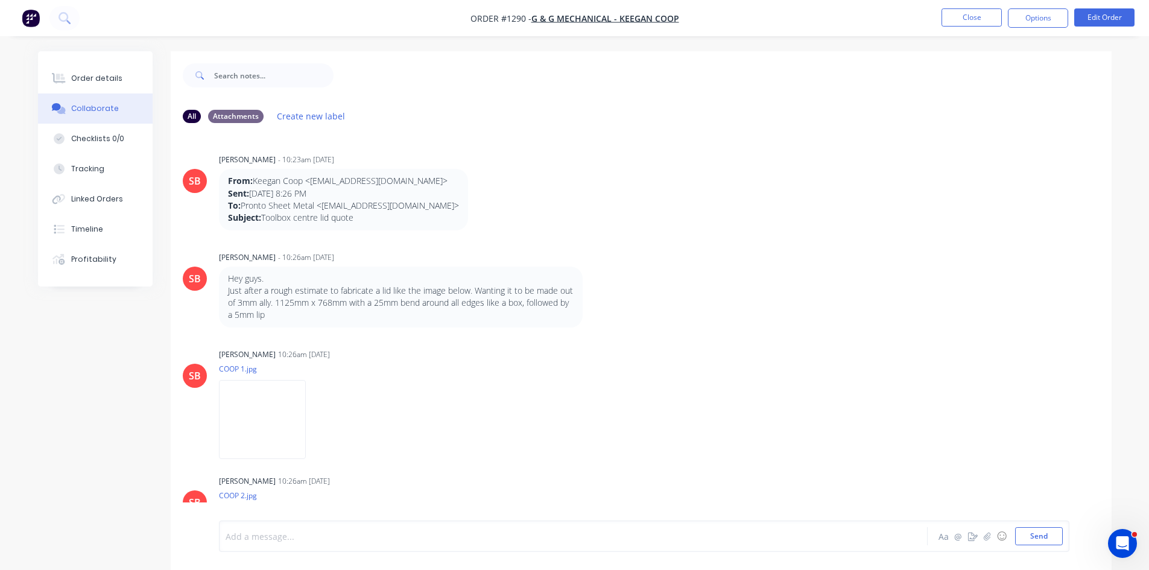
click at [311, 538] on div at bounding box center [539, 536] width 627 height 13
click at [968, 21] on button "Close" at bounding box center [972, 17] width 60 height 18
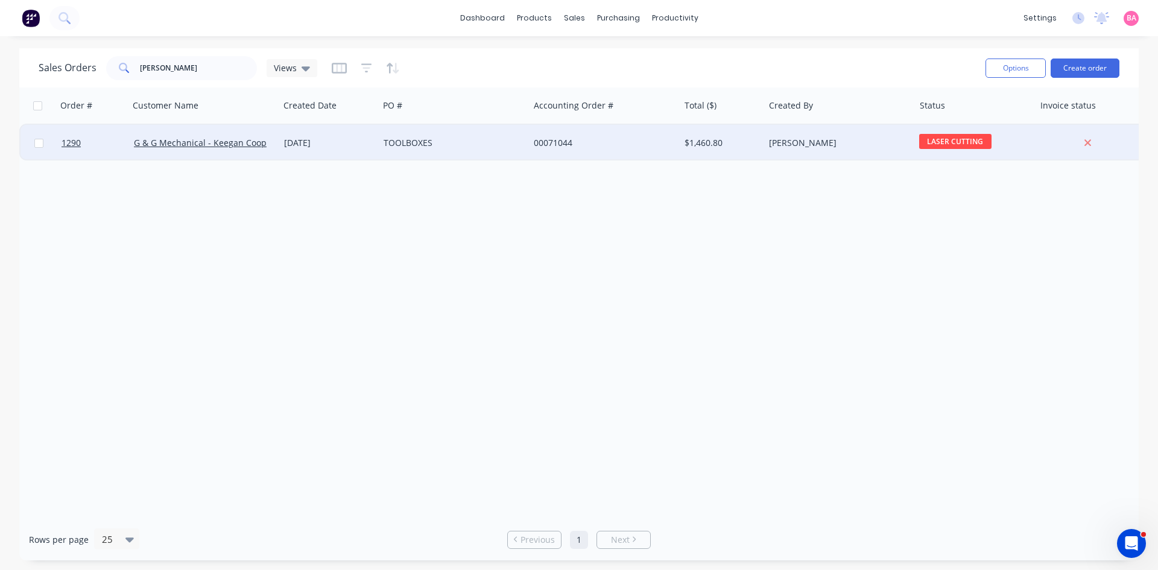
click at [405, 141] on div "TOOLBOXES" at bounding box center [451, 143] width 134 height 12
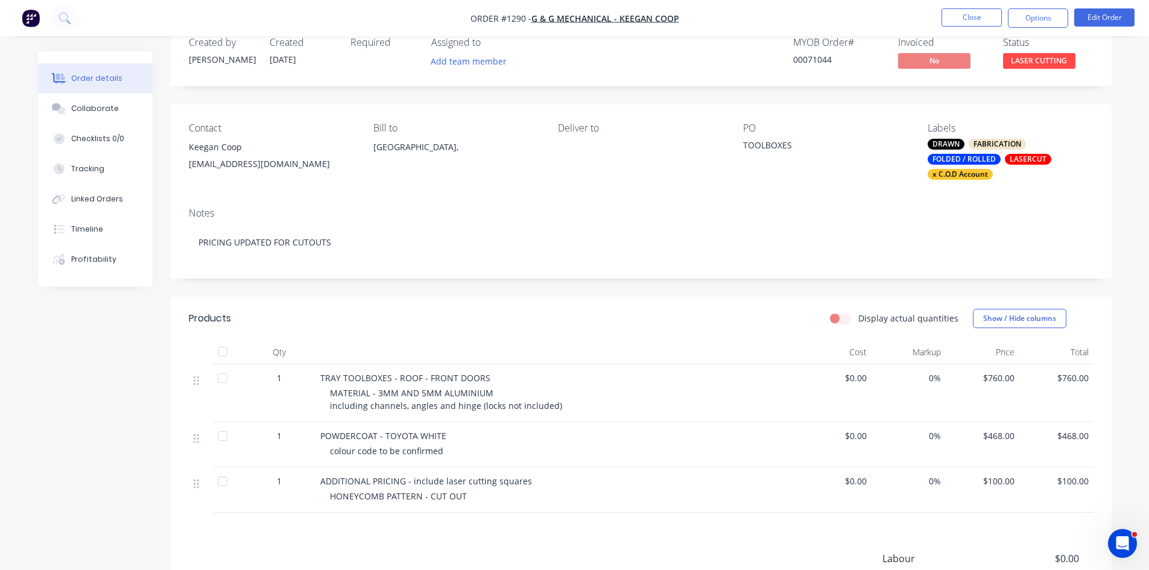
scroll to position [5, 0]
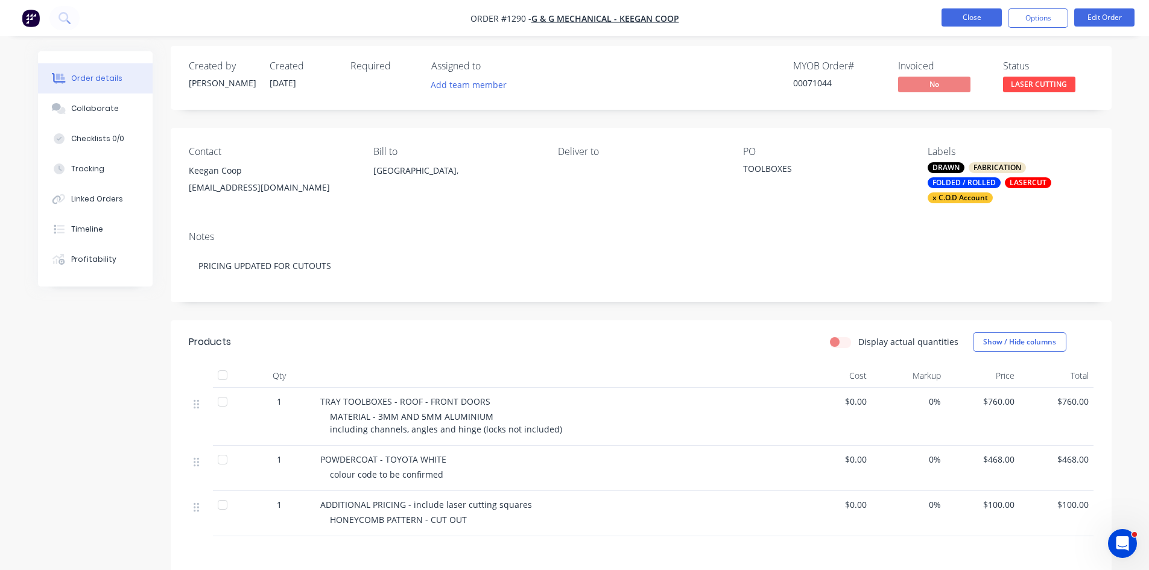
click at [977, 16] on button "Close" at bounding box center [972, 17] width 60 height 18
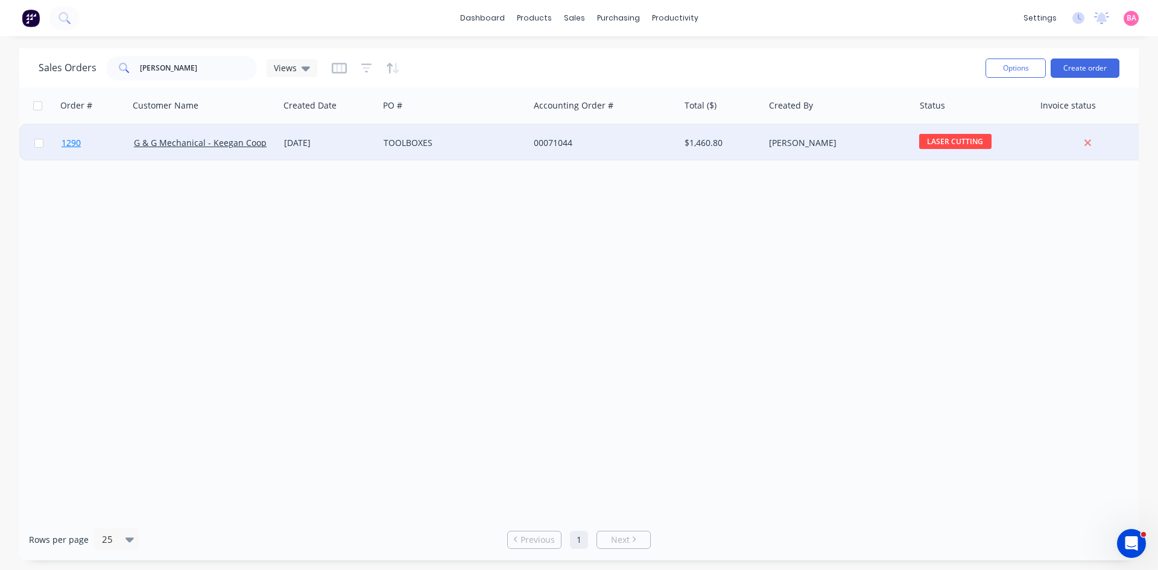
click at [69, 141] on span "1290" at bounding box center [71, 143] width 19 height 12
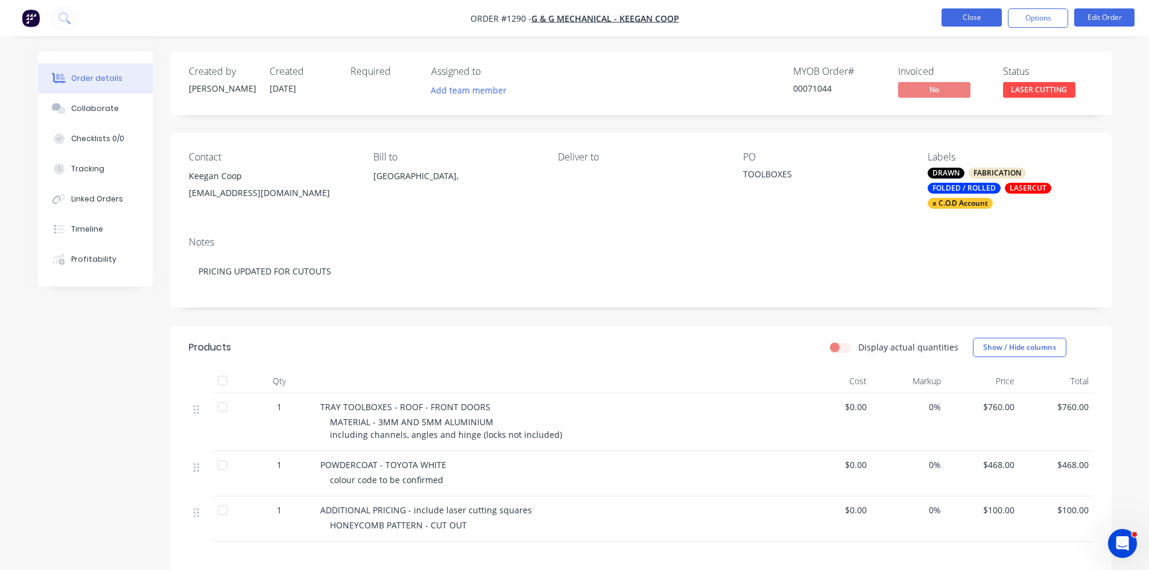
click at [965, 15] on button "Close" at bounding box center [972, 17] width 60 height 18
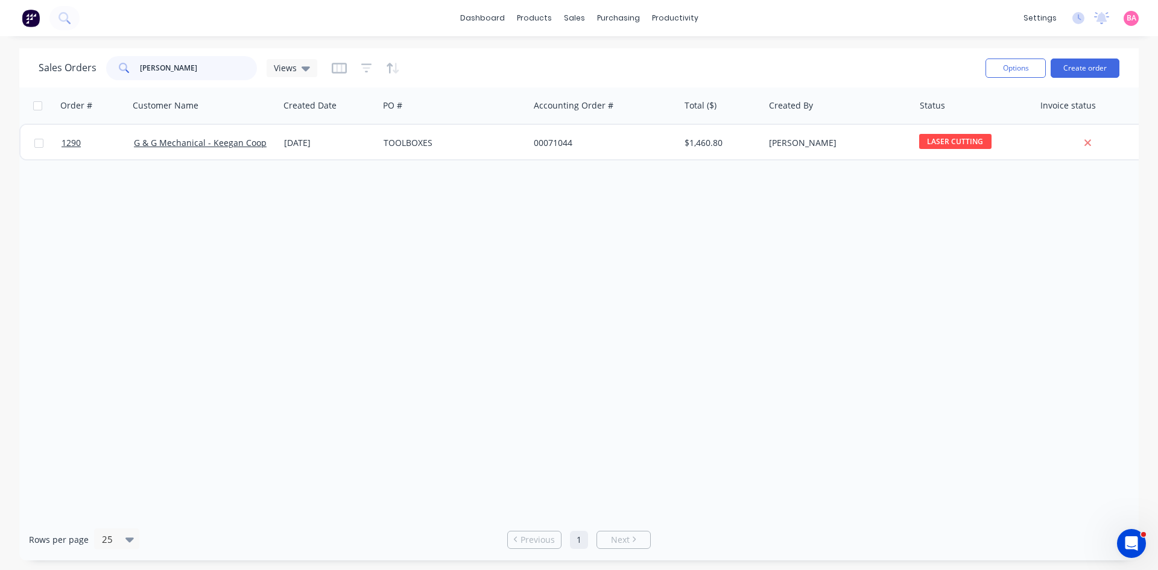
drag, startPoint x: 185, startPoint y: 67, endPoint x: -156, endPoint y: 16, distance: 344.6
click at [0, 16] on html "dashboard products sales purchasing productivity dashboard products Product Cat…" at bounding box center [579, 285] width 1158 height 570
type input "[PERSON_NAME]"
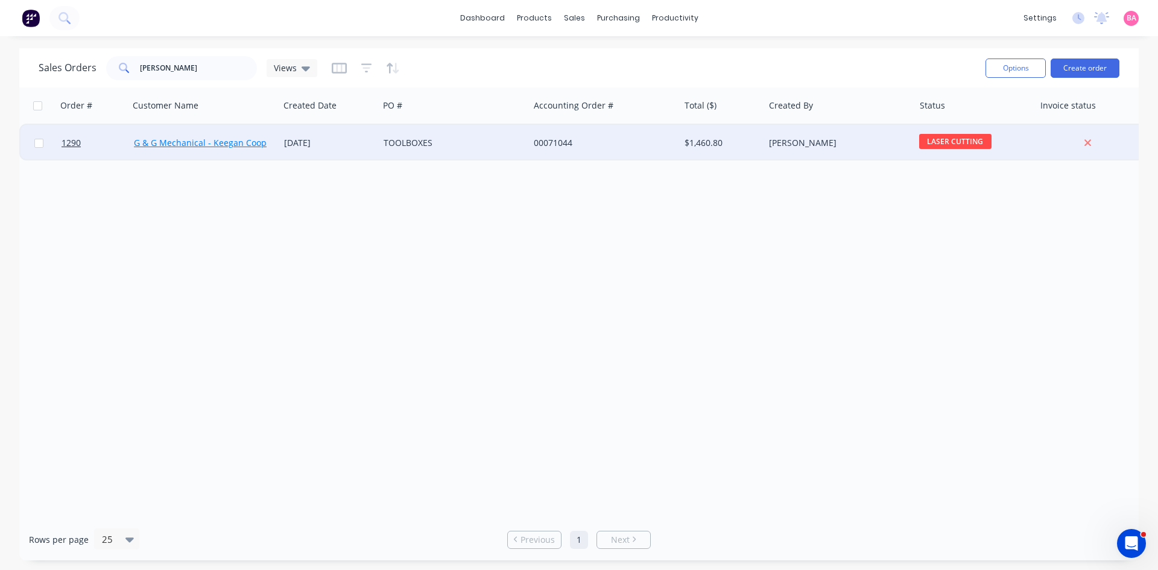
click at [182, 140] on link "G & G Mechanical - Keegan Coop" at bounding box center [200, 142] width 133 height 11
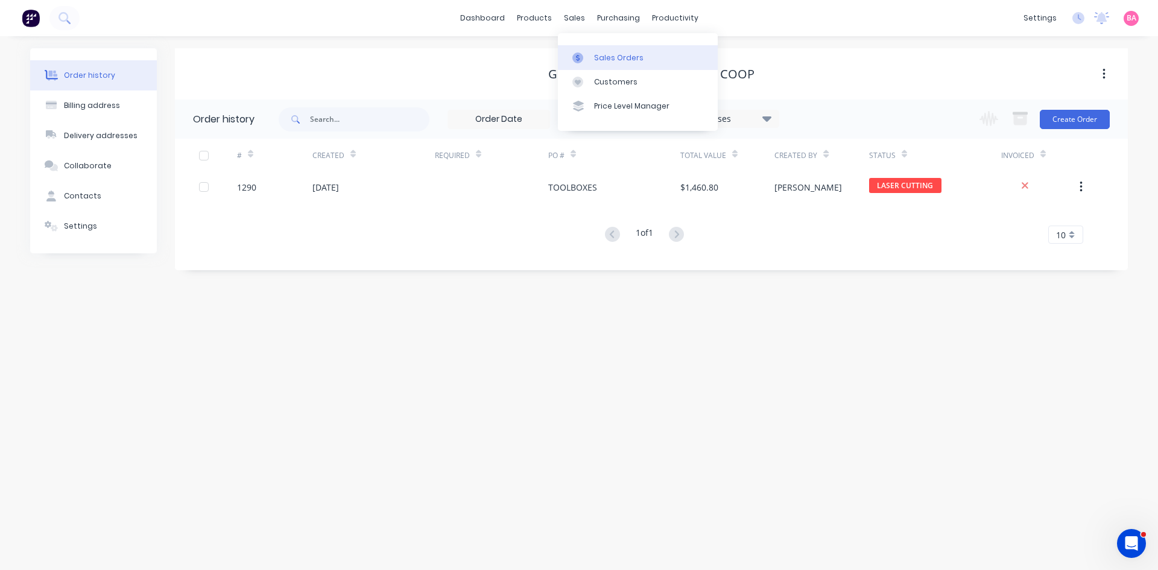
click at [611, 54] on div "Sales Orders" at bounding box center [618, 57] width 49 height 11
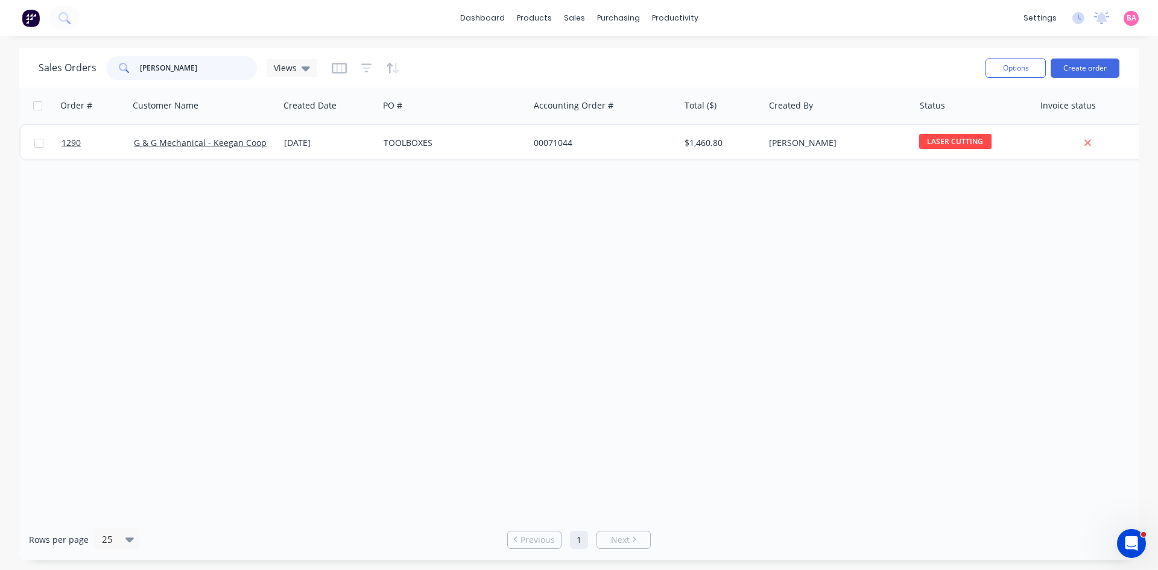
drag, startPoint x: 179, startPoint y: 68, endPoint x: 5, endPoint y: 66, distance: 173.2
click at [5, 66] on div "Sales Orders KEEGAN Views Options Create order Order # Customer Name Created Da…" at bounding box center [579, 304] width 1158 height 512
type input "2852"
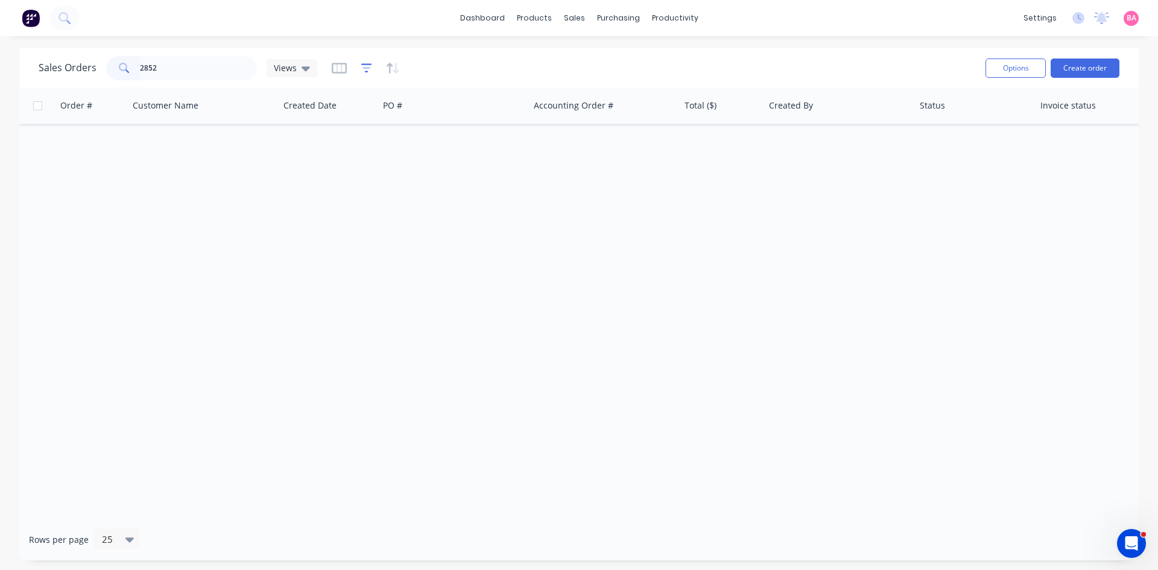
click at [366, 65] on icon "button" at bounding box center [366, 67] width 11 height 9
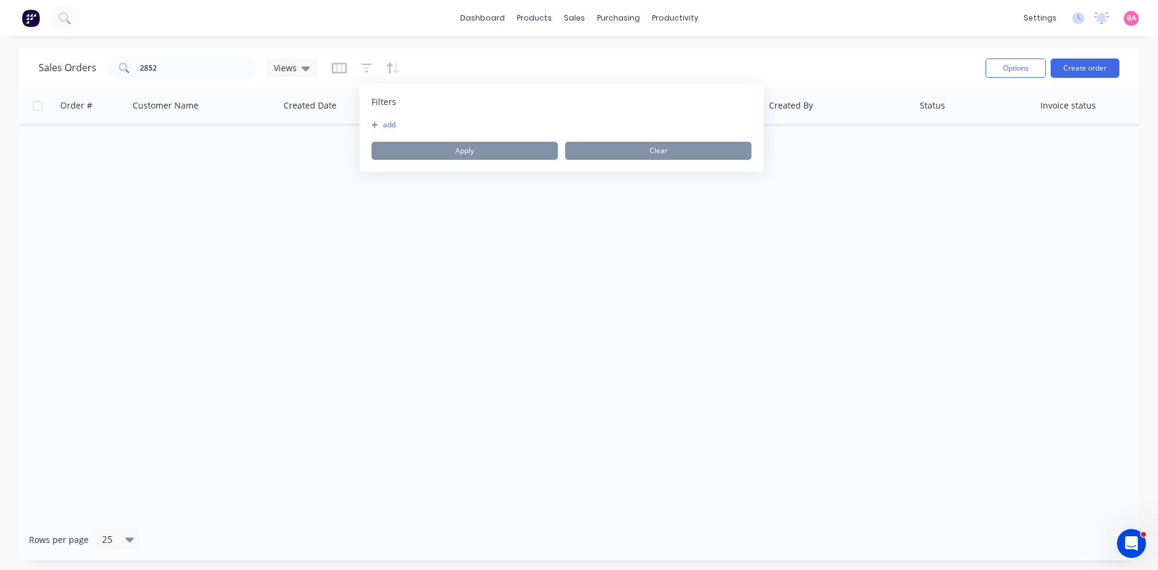
click at [390, 125] on button "add" at bounding box center [387, 125] width 30 height 10
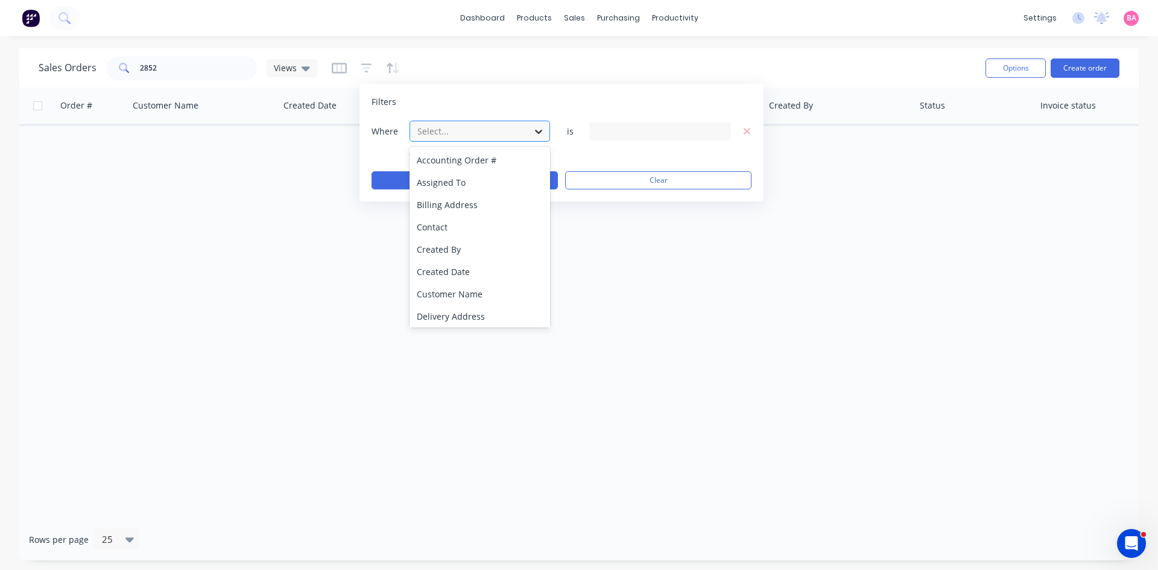
click at [537, 132] on icon at bounding box center [538, 132] width 7 height 4
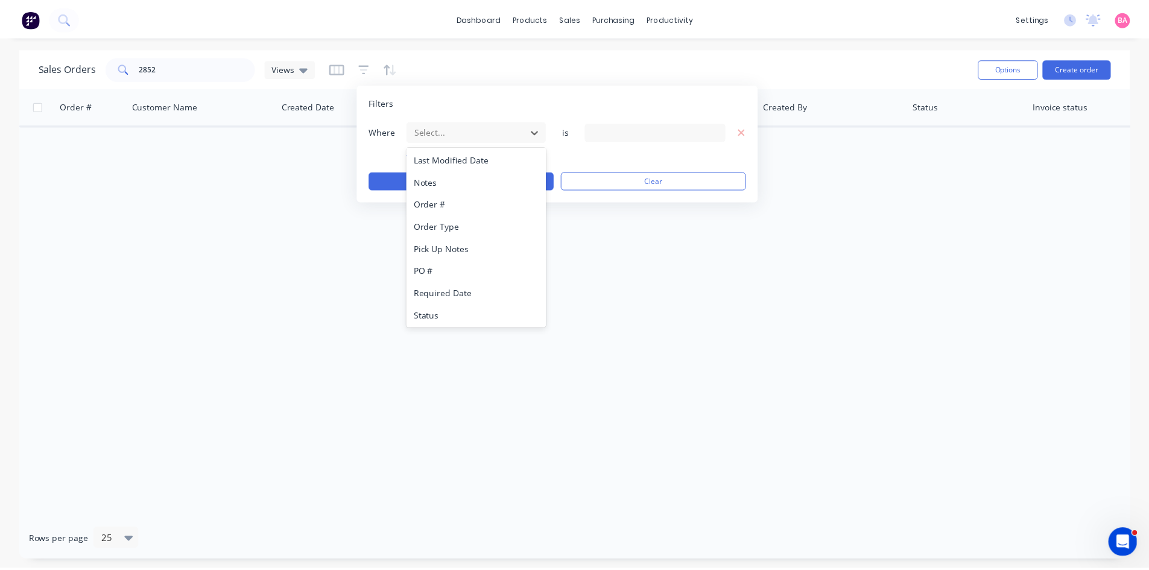
scroll to position [315, 0]
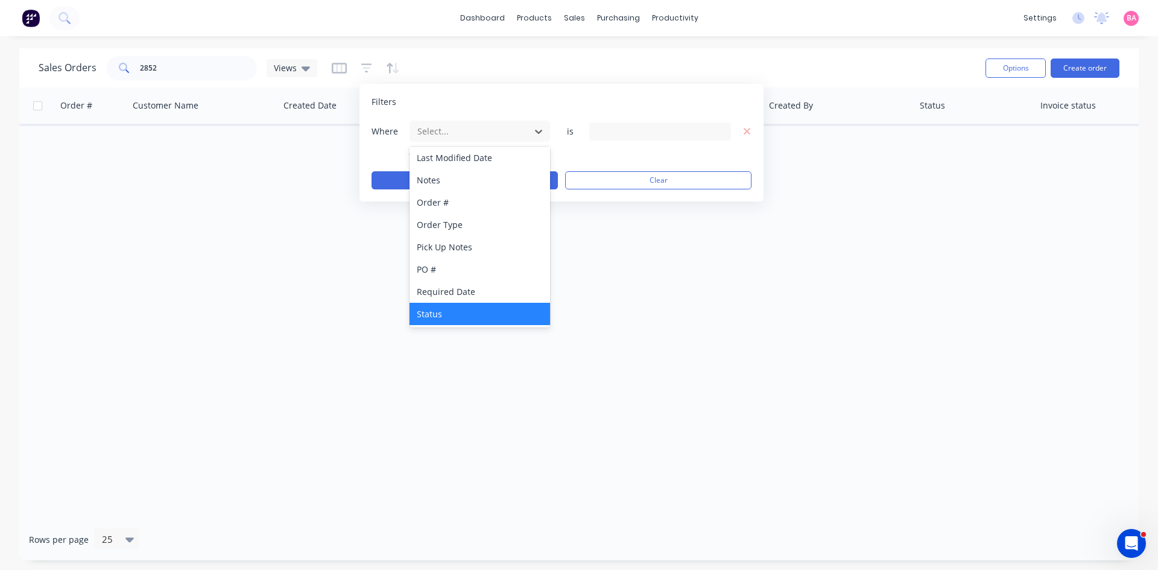
click at [444, 315] on div "Status" at bounding box center [480, 314] width 141 height 22
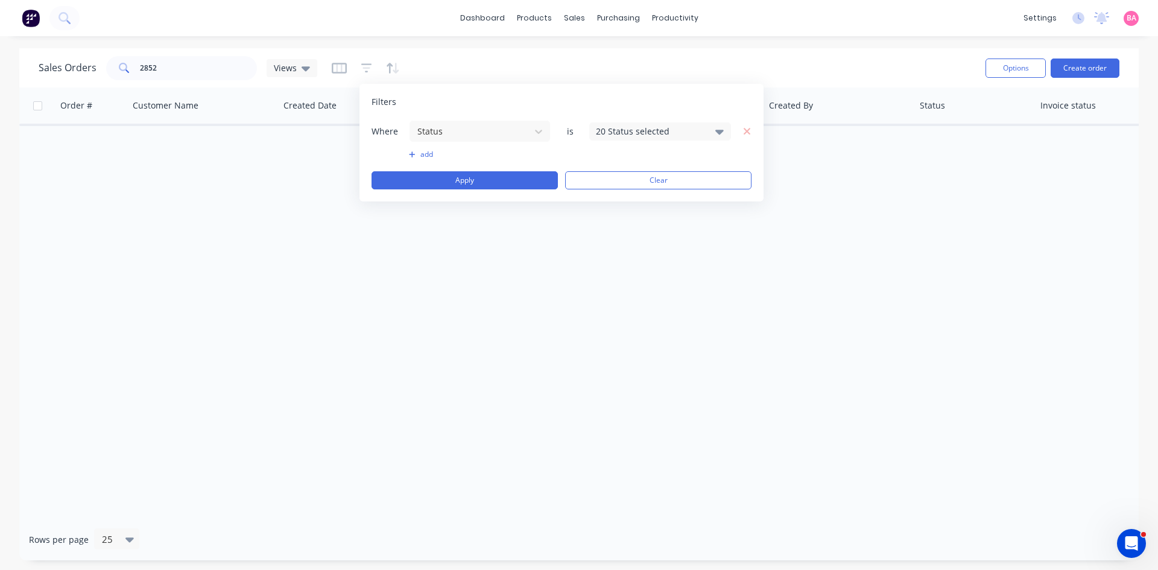
click at [719, 131] on icon at bounding box center [719, 132] width 8 height 5
click at [611, 200] on div at bounding box center [609, 198] width 24 height 24
click at [459, 179] on button "Apply" at bounding box center [465, 180] width 186 height 18
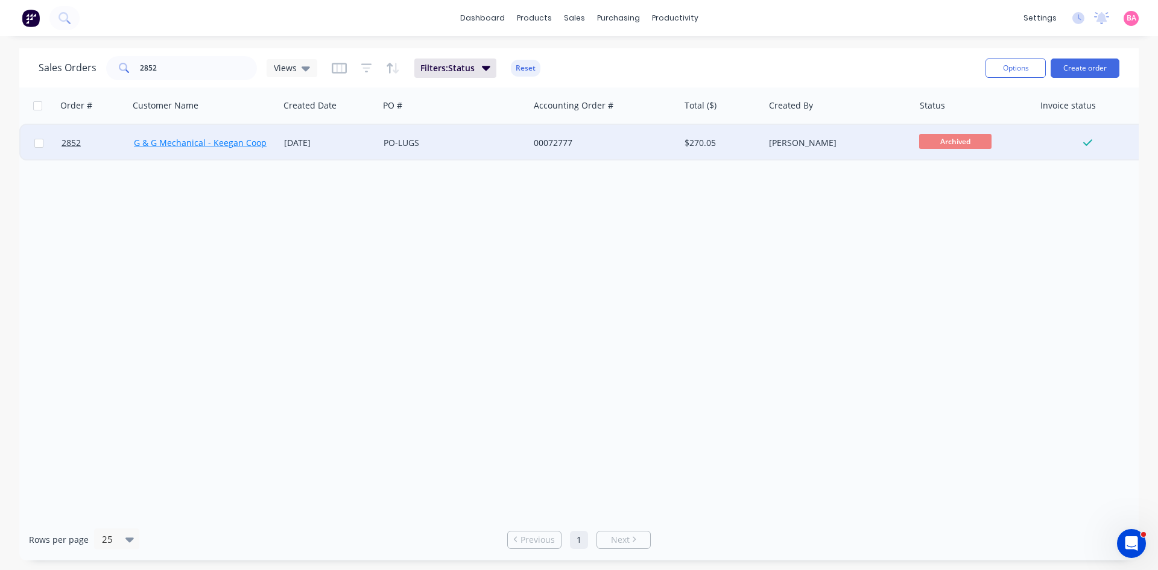
click at [173, 143] on link "G & G Mechanical - Keegan Coop" at bounding box center [200, 142] width 133 height 11
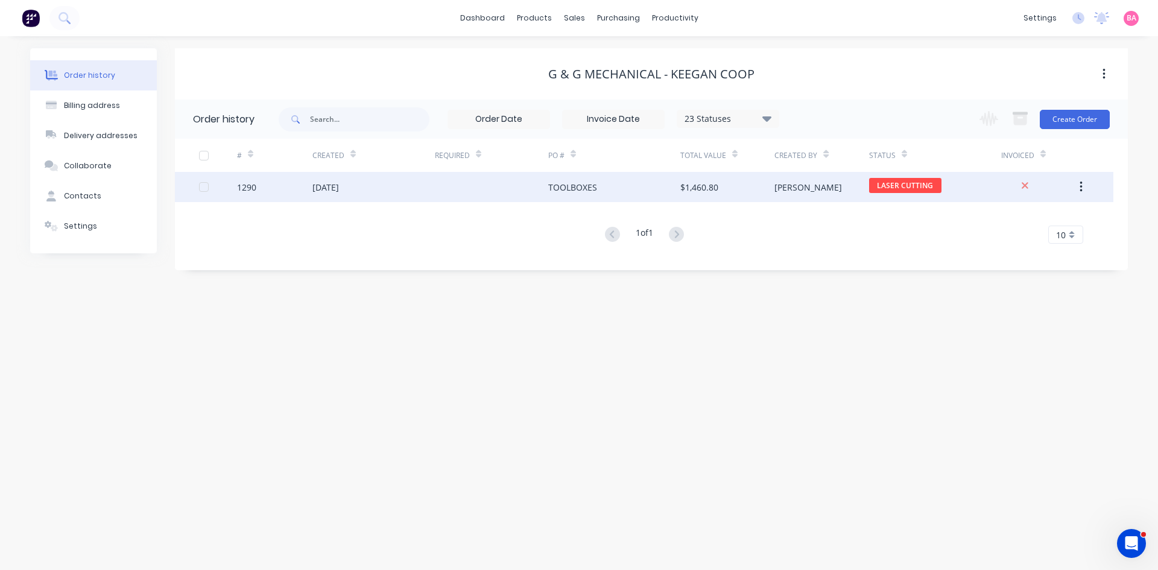
click at [243, 183] on div "1290" at bounding box center [246, 187] width 19 height 13
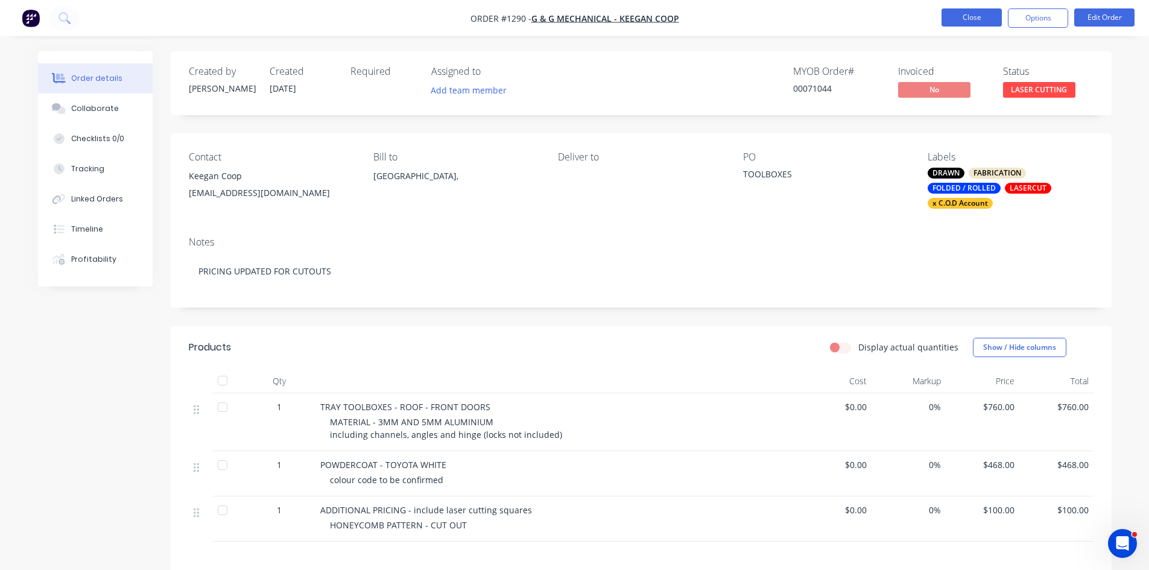
click at [972, 18] on button "Close" at bounding box center [972, 17] width 60 height 18
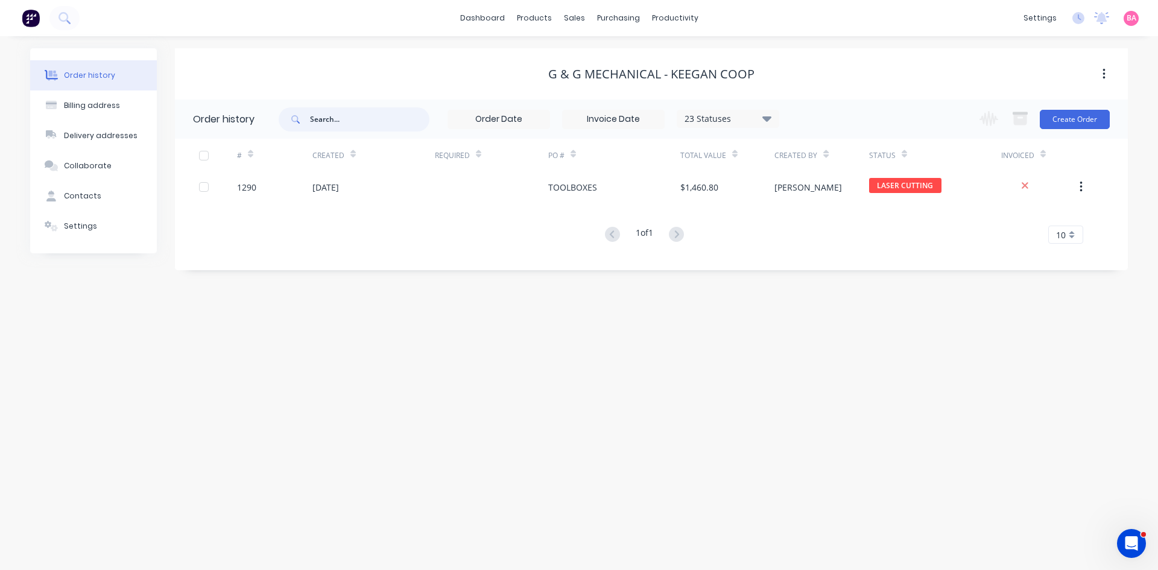
click at [356, 121] on input "text" at bounding box center [369, 119] width 119 height 24
type input "2854"
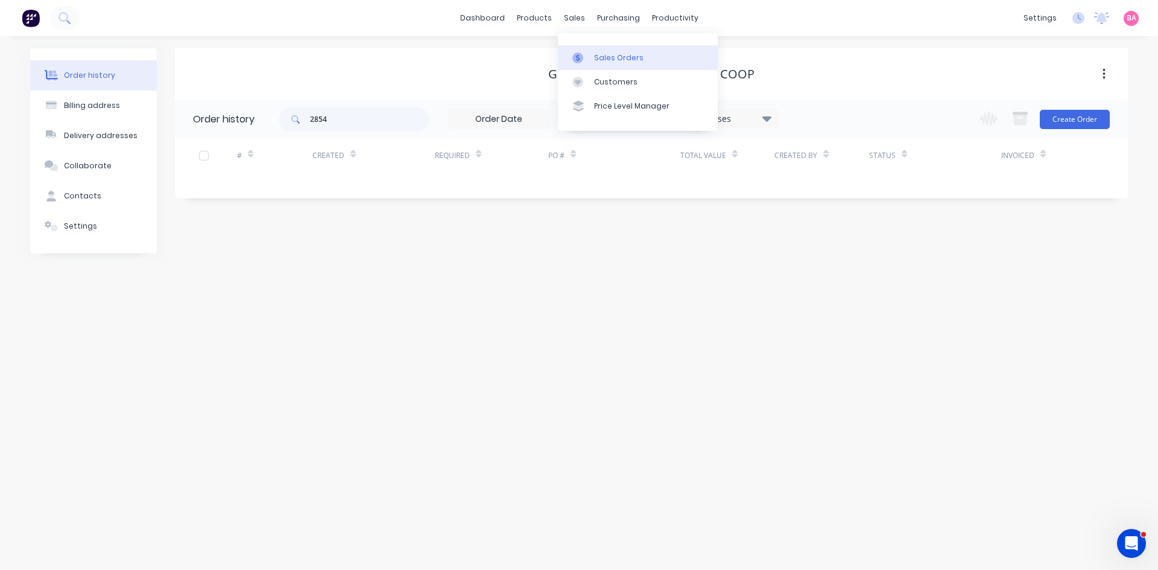
click at [608, 49] on link "Sales Orders" at bounding box center [638, 57] width 160 height 24
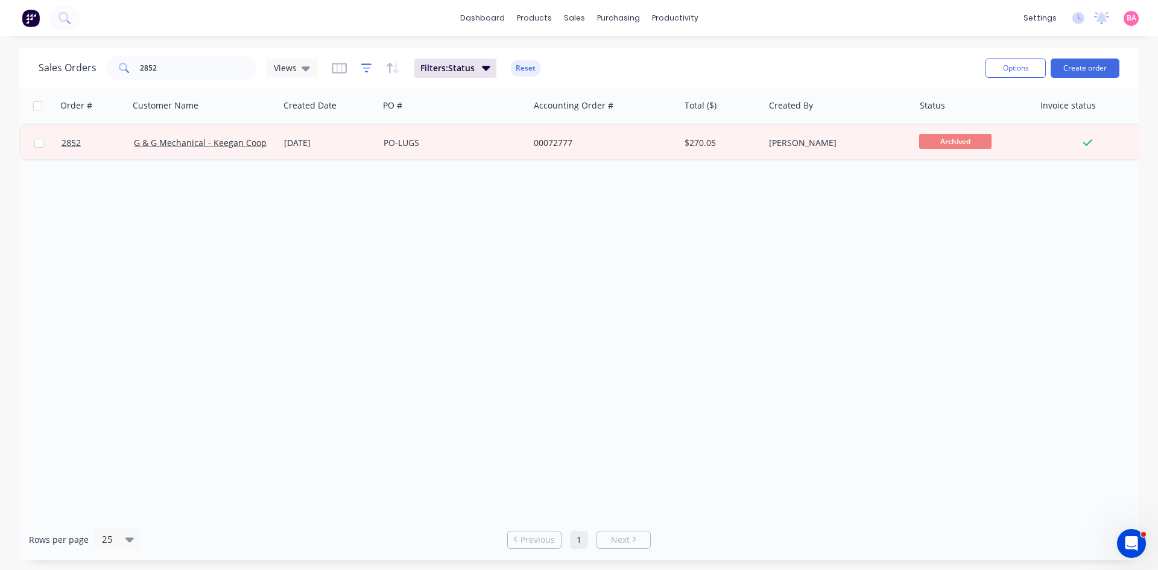
click at [364, 68] on icon "button" at bounding box center [367, 68] width 8 height 2
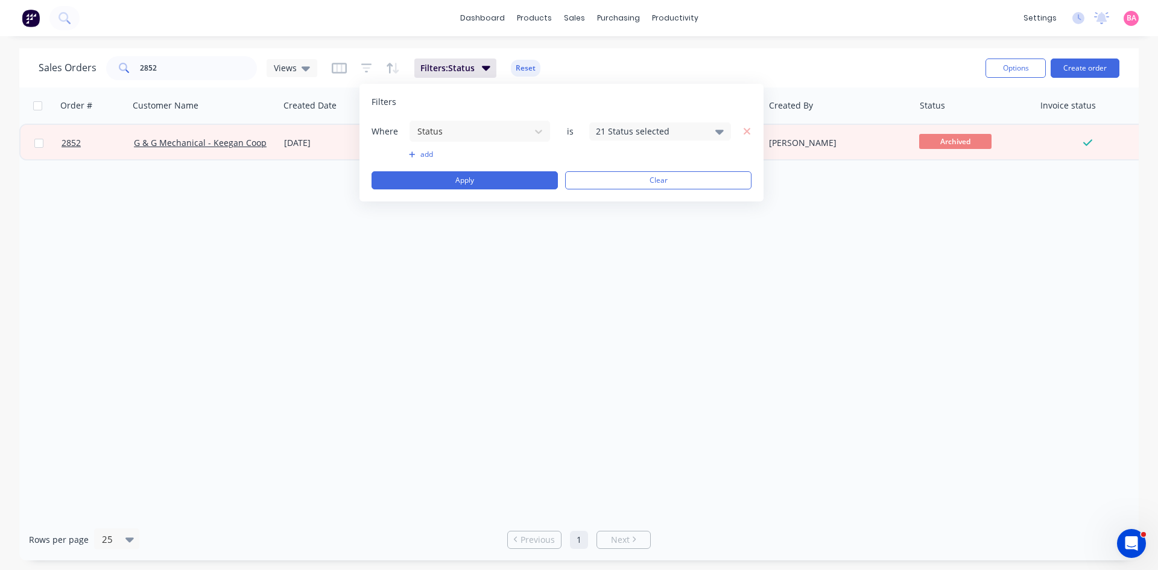
click at [713, 132] on div "21 Status selected" at bounding box center [660, 131] width 142 height 18
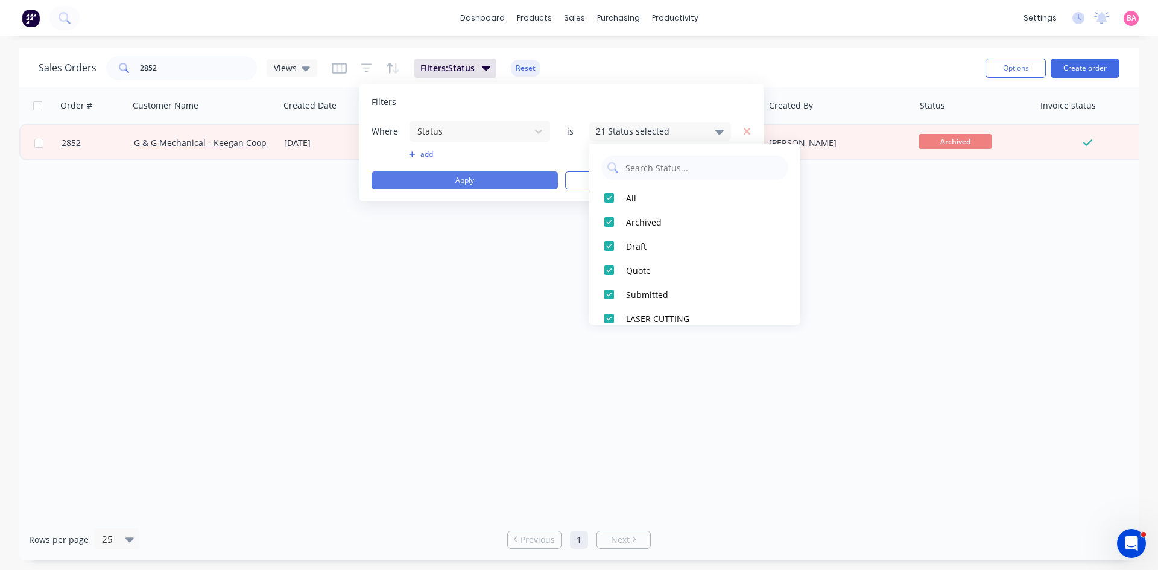
click at [463, 176] on button "Apply" at bounding box center [465, 180] width 186 height 18
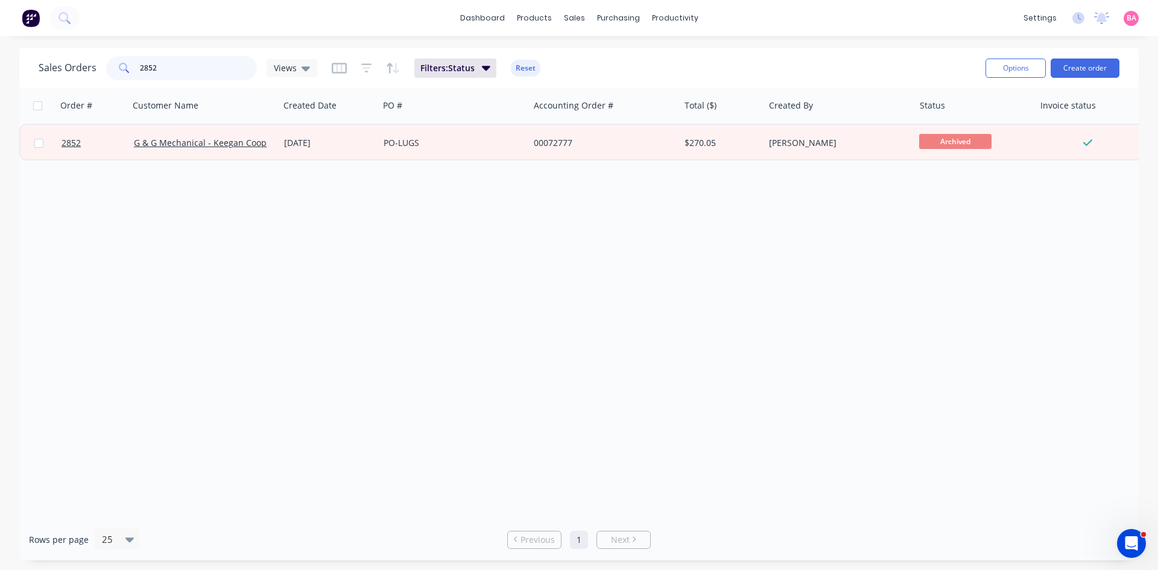
click at [162, 69] on input "2852" at bounding box center [199, 68] width 118 height 24
type input "2854"
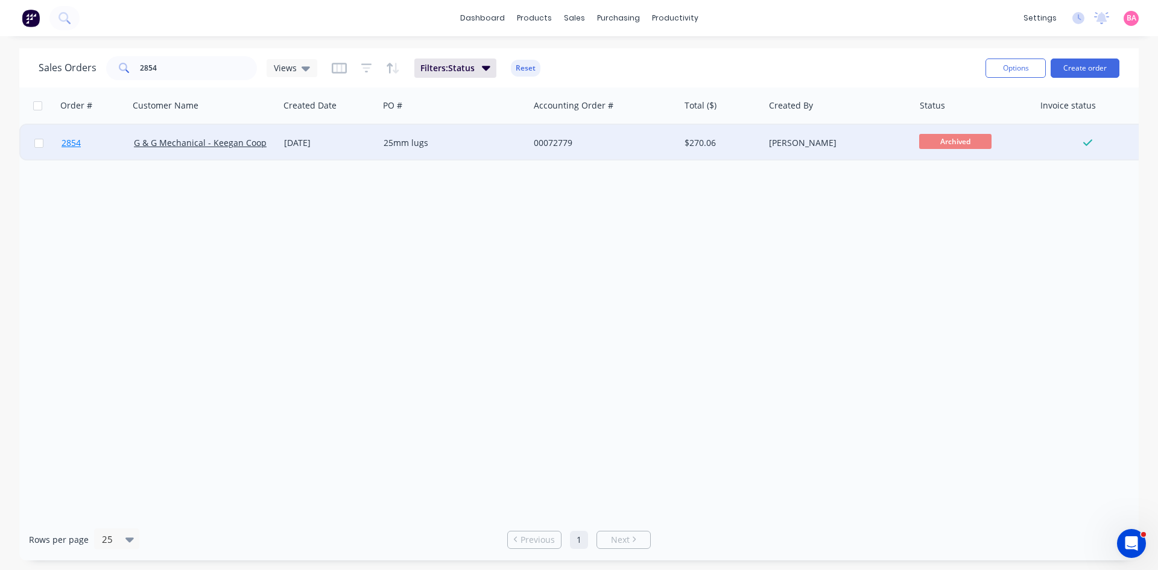
click at [65, 142] on span "2854" at bounding box center [71, 143] width 19 height 12
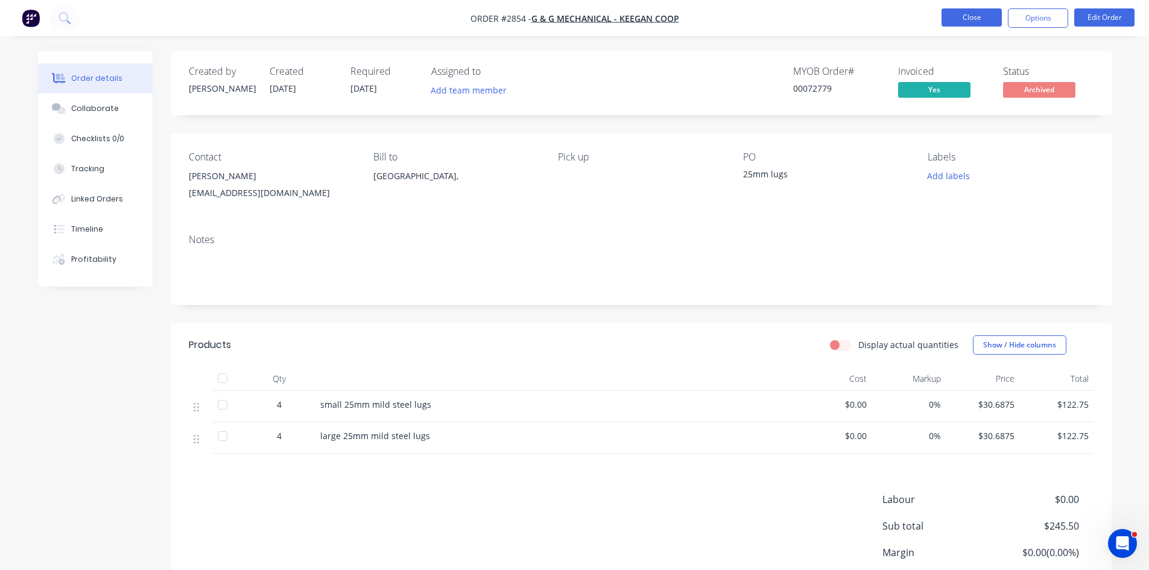
click at [979, 15] on button "Close" at bounding box center [972, 17] width 60 height 18
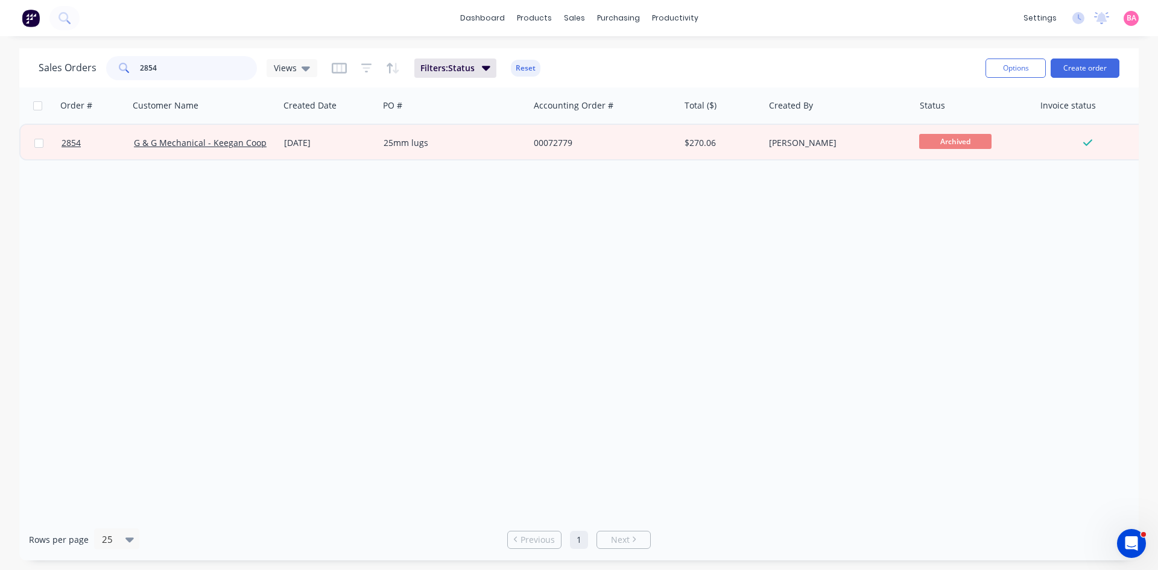
drag, startPoint x: 167, startPoint y: 66, endPoint x: 54, endPoint y: 64, distance: 112.8
click at [54, 64] on div "Sales Orders 2854 Views" at bounding box center [178, 68] width 279 height 24
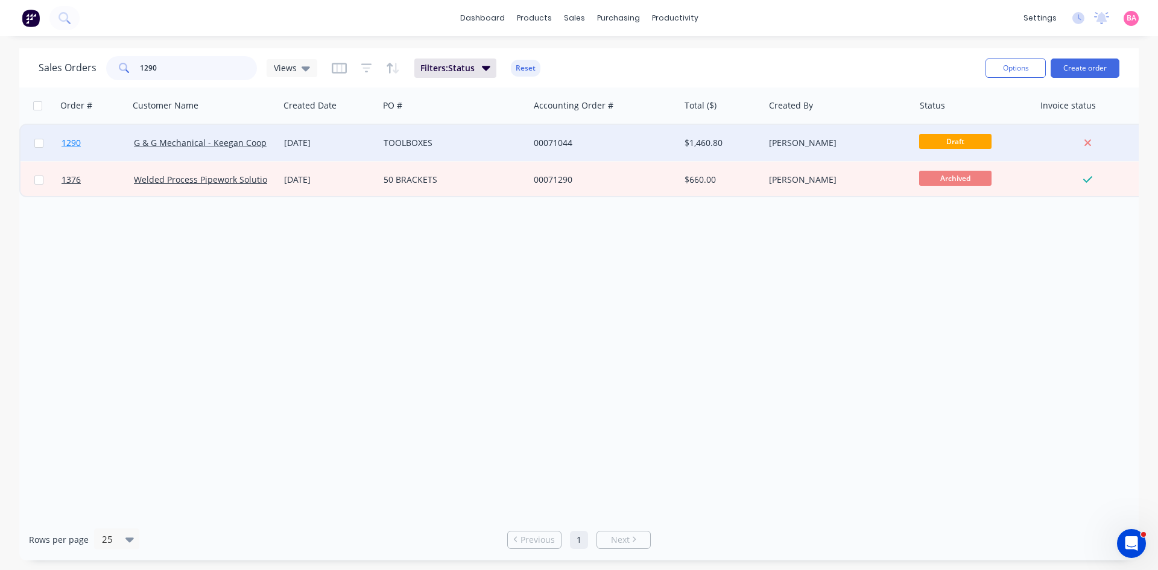
type input "1290"
click at [71, 142] on span "1290" at bounding box center [71, 143] width 19 height 12
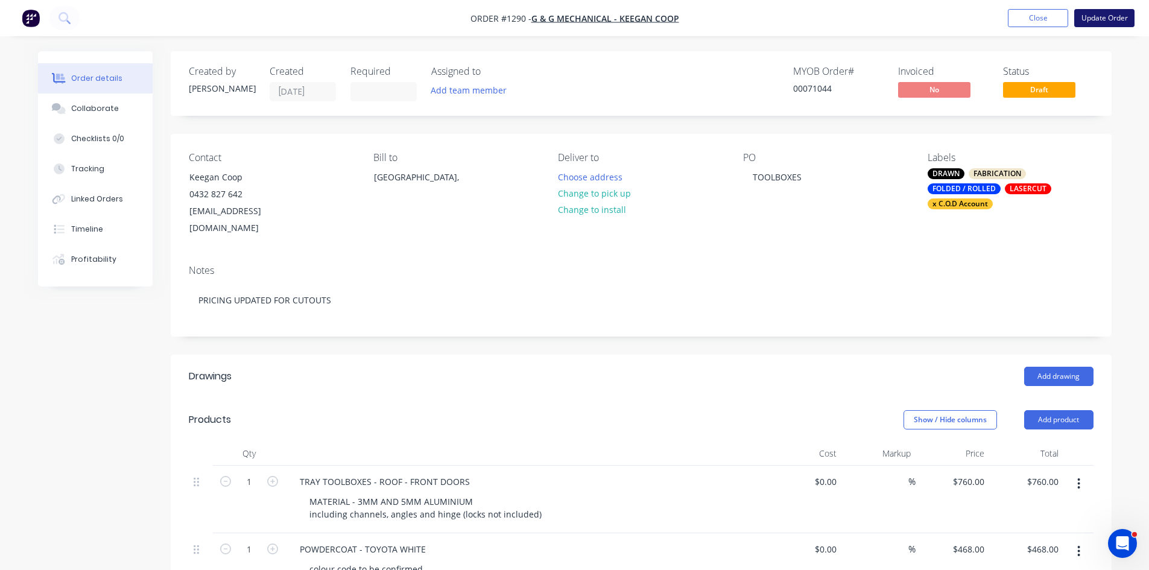
click at [1107, 17] on button "Update Order" at bounding box center [1104, 18] width 60 height 18
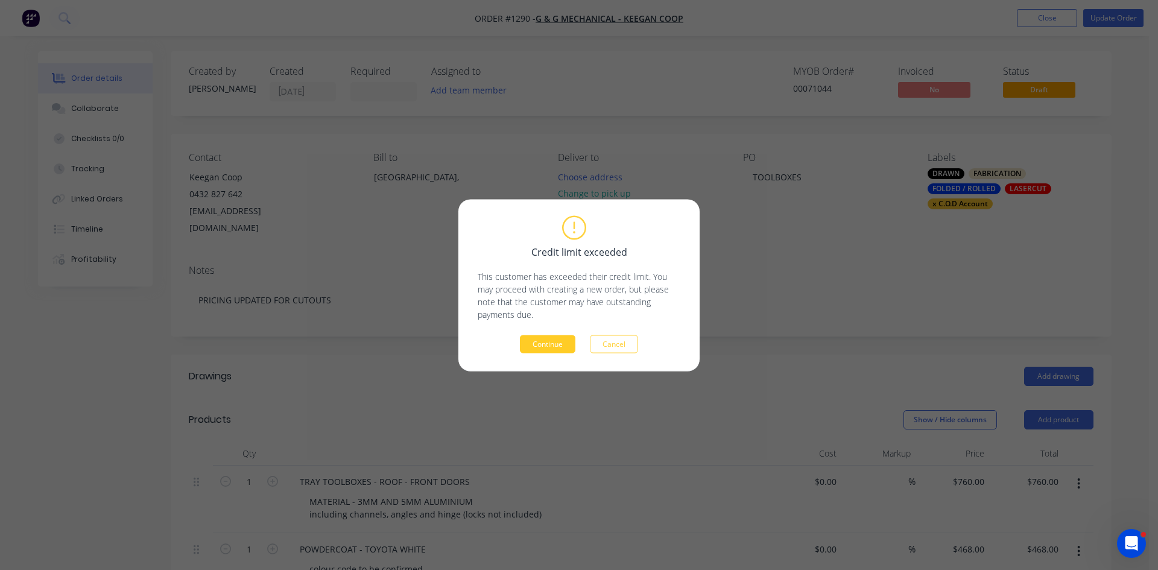
click at [552, 344] on button "Continue" at bounding box center [548, 344] width 56 height 18
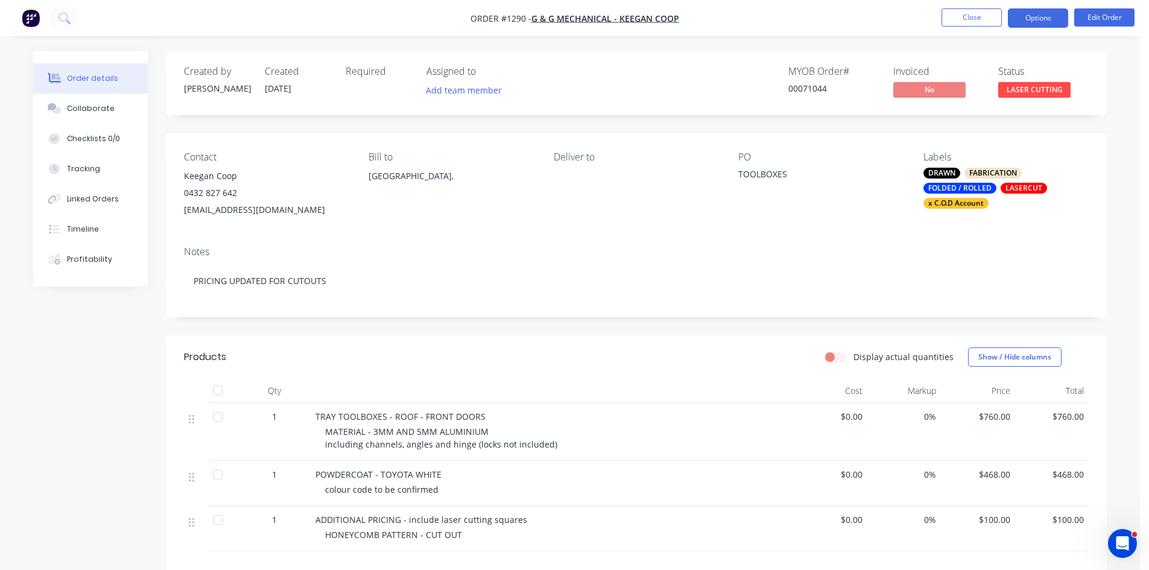
click at [1039, 18] on button "Options" at bounding box center [1038, 17] width 60 height 19
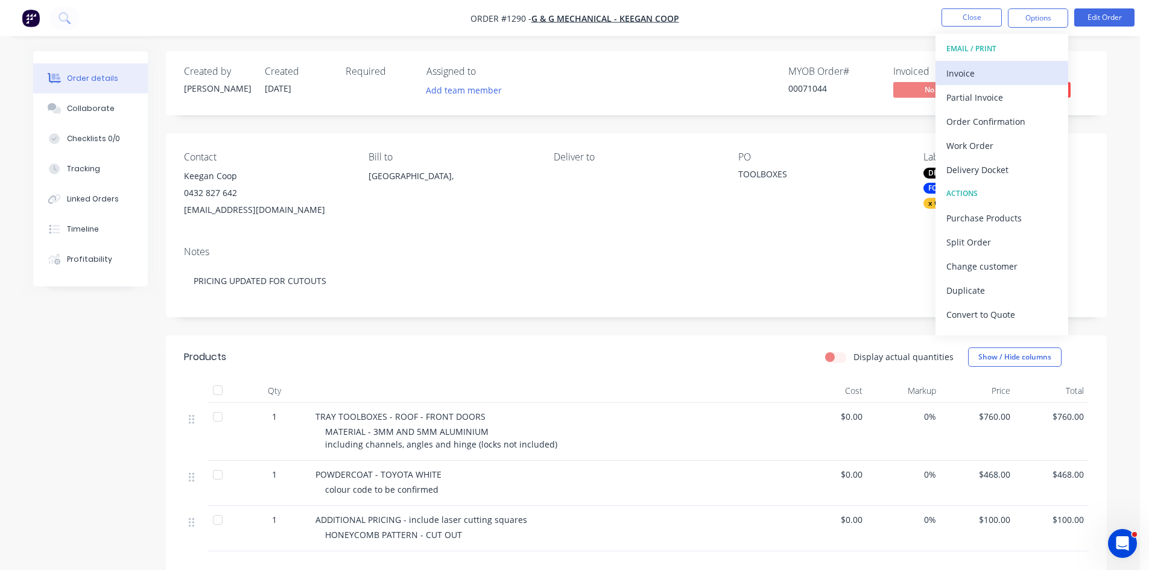
click at [973, 74] on div "Invoice" at bounding box center [1002, 73] width 111 height 17
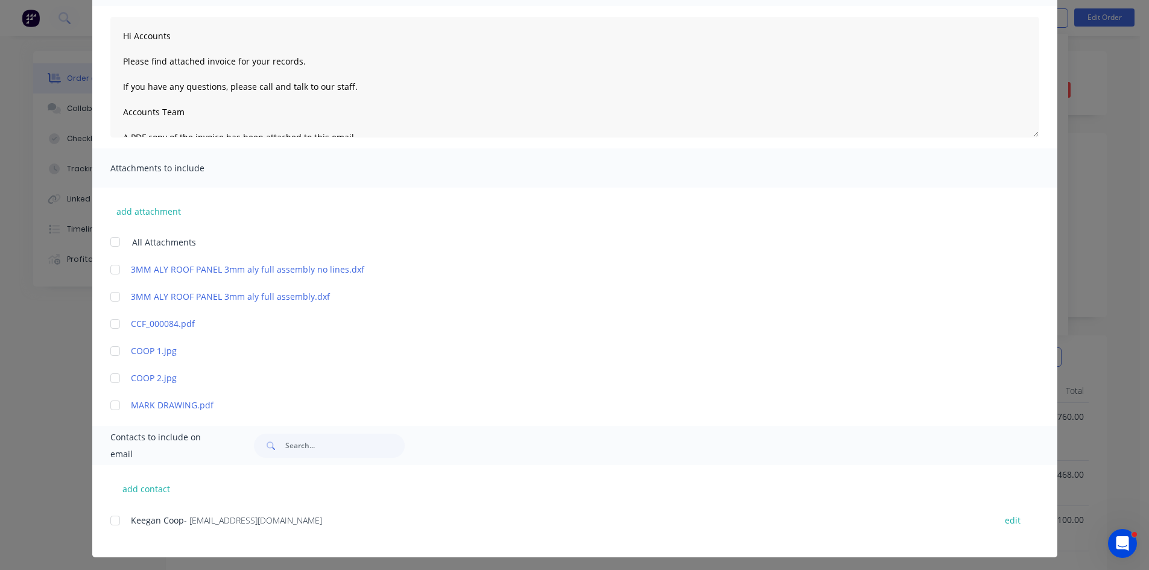
scroll to position [125, 0]
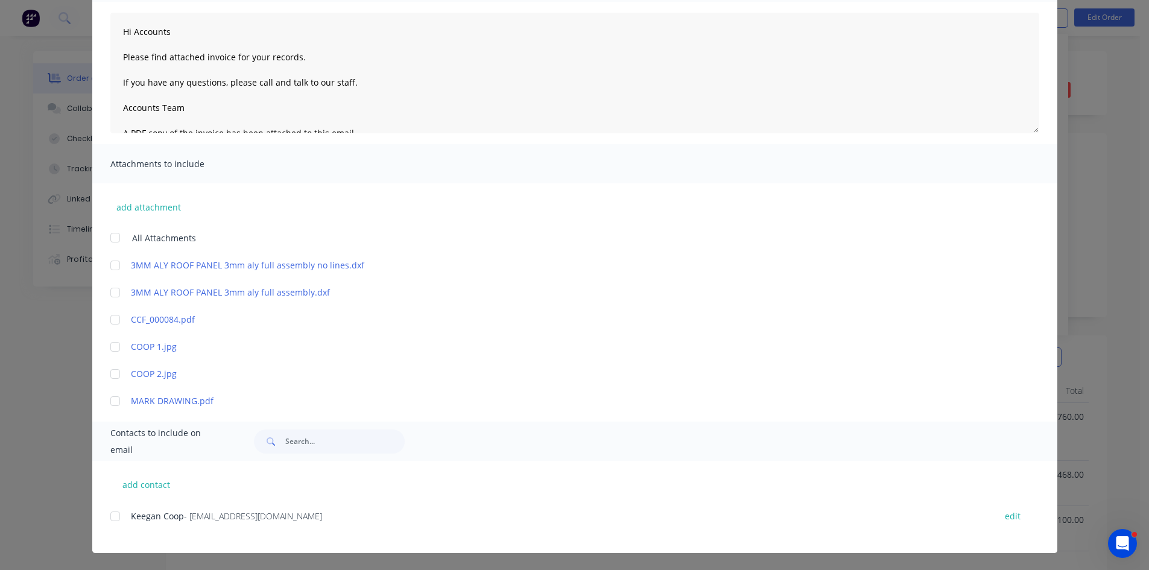
click at [109, 518] on div at bounding box center [115, 516] width 24 height 24
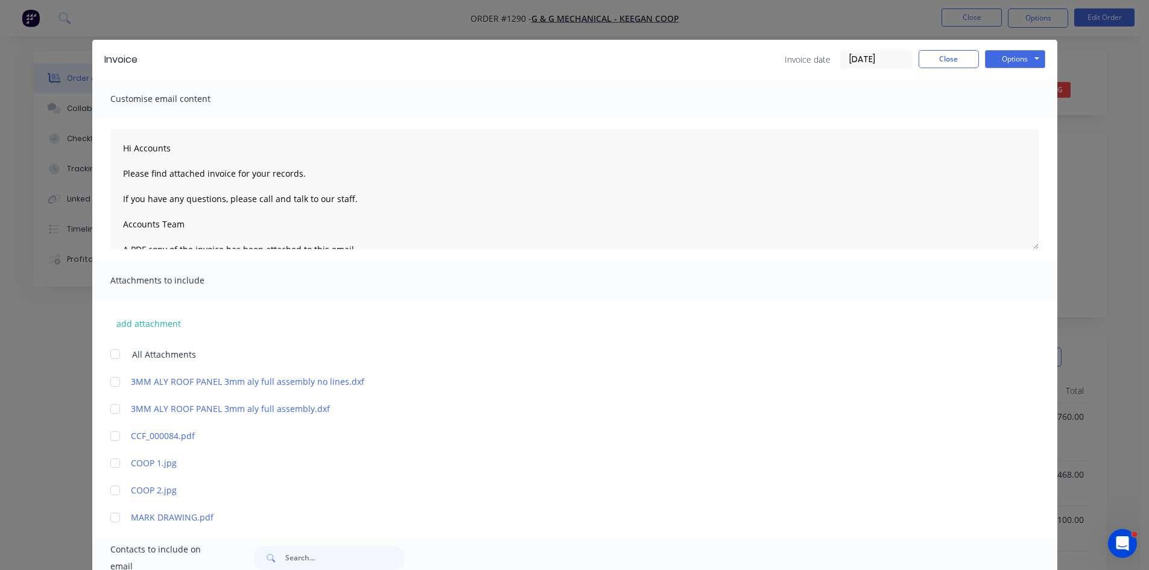
scroll to position [0, 0]
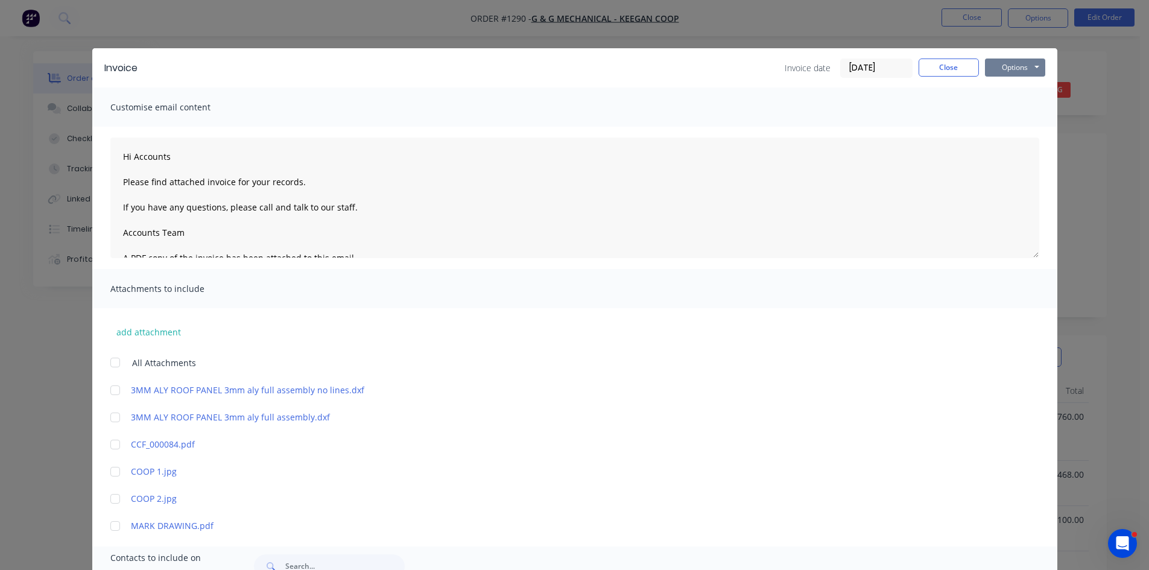
click at [1003, 64] on button "Options" at bounding box center [1015, 68] width 60 height 18
click at [1014, 129] on button "Email" at bounding box center [1023, 129] width 77 height 20
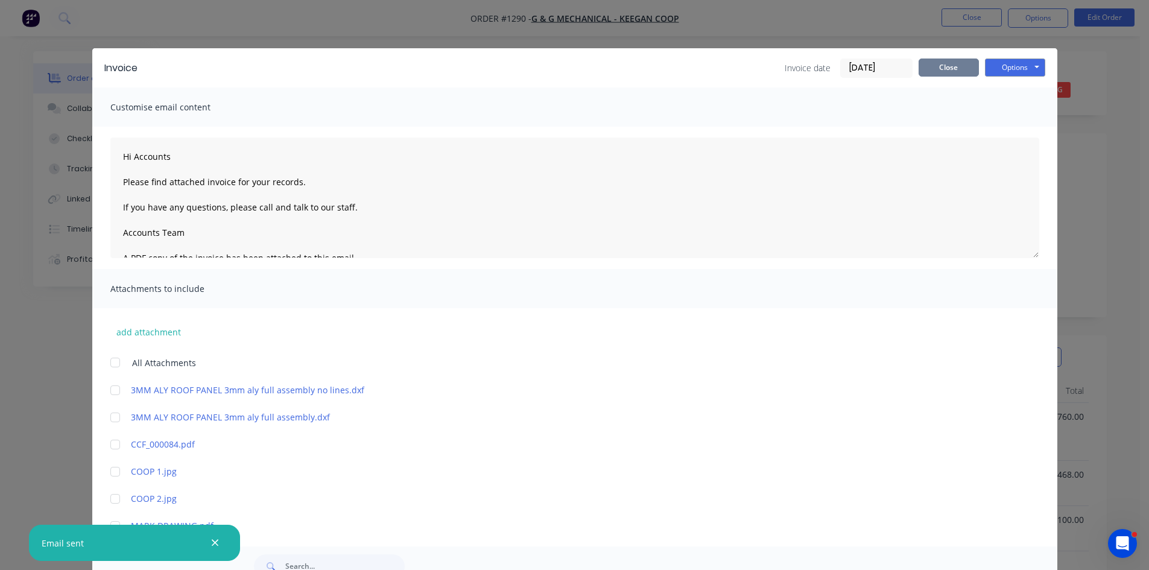
click at [956, 63] on button "Close" at bounding box center [949, 68] width 60 height 18
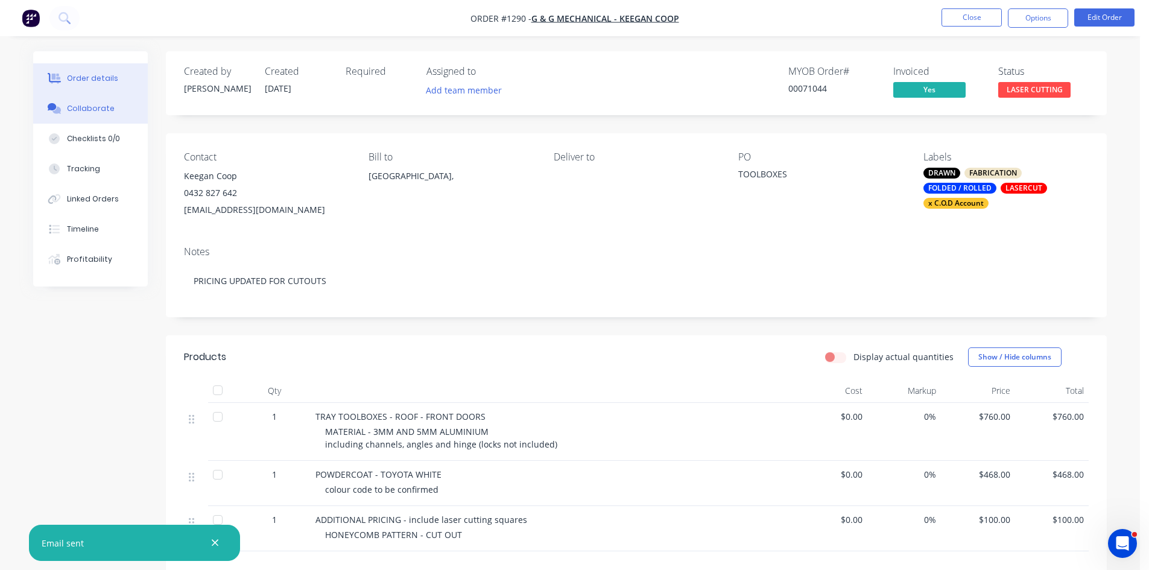
click at [91, 107] on div "Collaborate" at bounding box center [91, 108] width 48 height 11
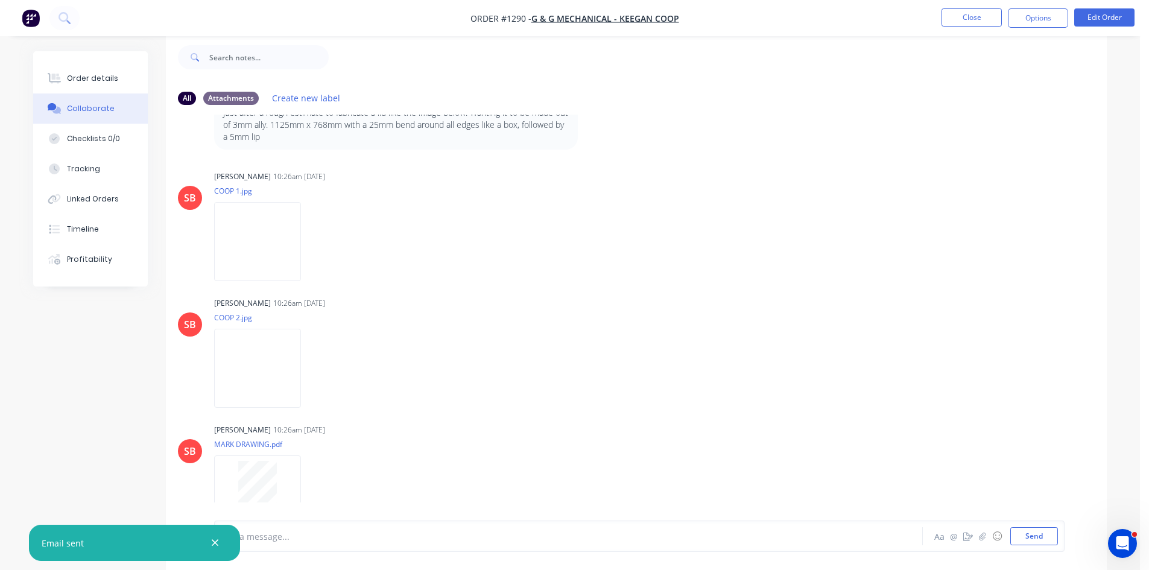
scroll to position [181, 0]
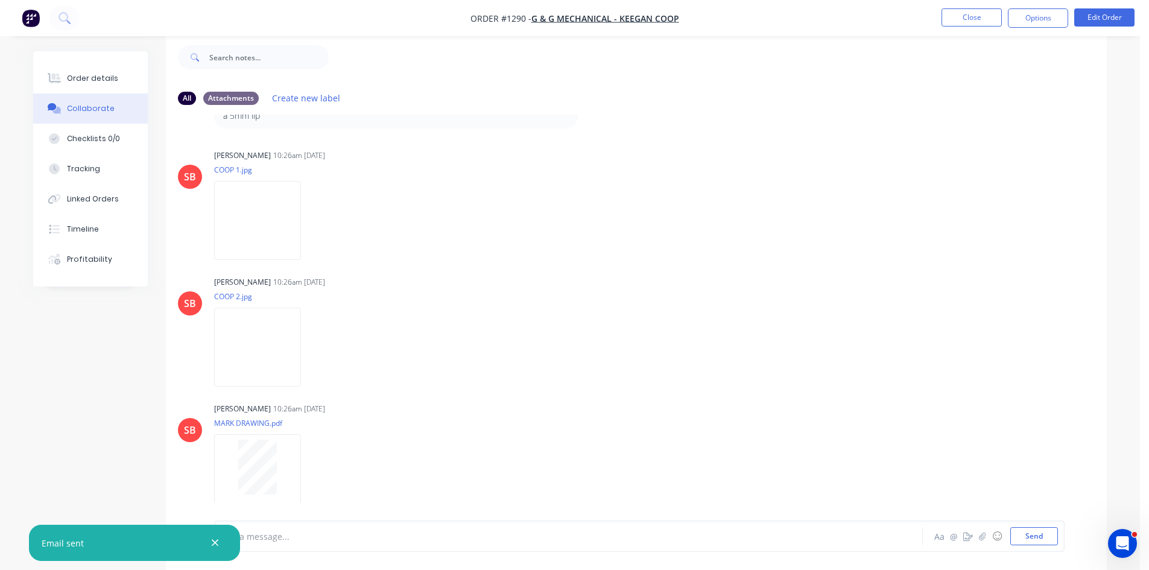
click at [297, 535] on div at bounding box center [534, 536] width 627 height 13
click at [349, 541] on div "MAT" at bounding box center [534, 536] width 627 height 13
click at [215, 547] on icon "button" at bounding box center [215, 543] width 8 height 11
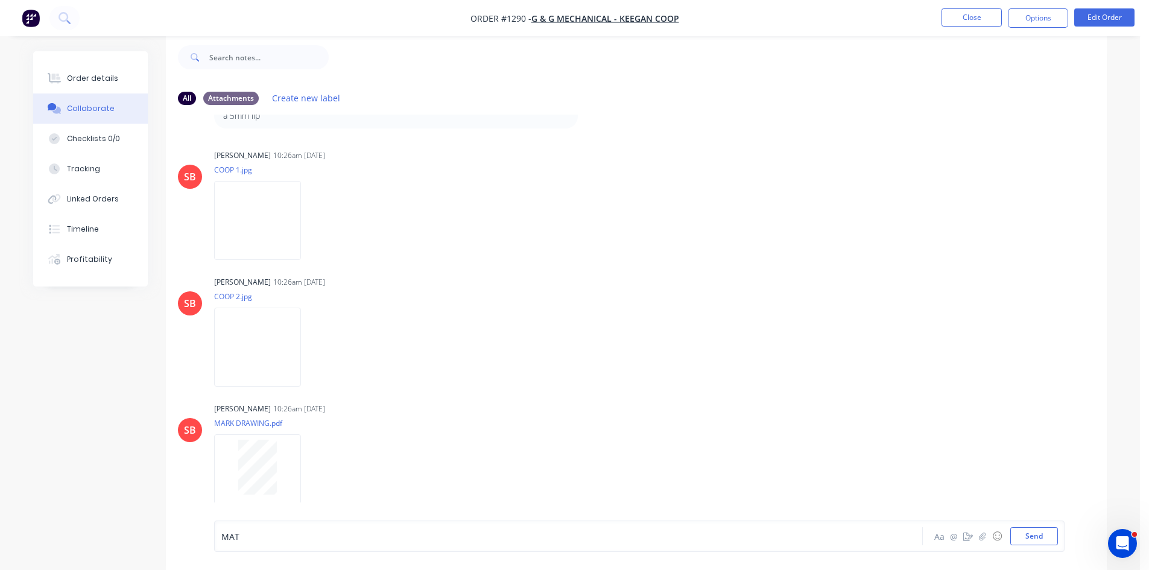
click at [253, 539] on div "MAT" at bounding box center [534, 536] width 627 height 13
click at [94, 82] on div "Order details" at bounding box center [92, 78] width 51 height 11
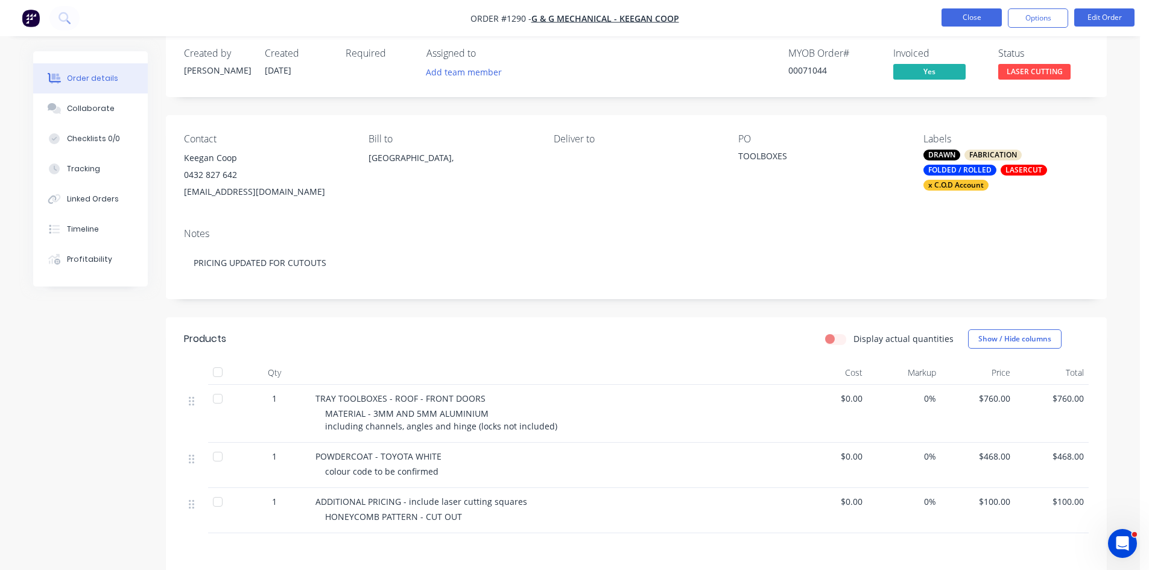
click at [976, 16] on button "Close" at bounding box center [972, 17] width 60 height 18
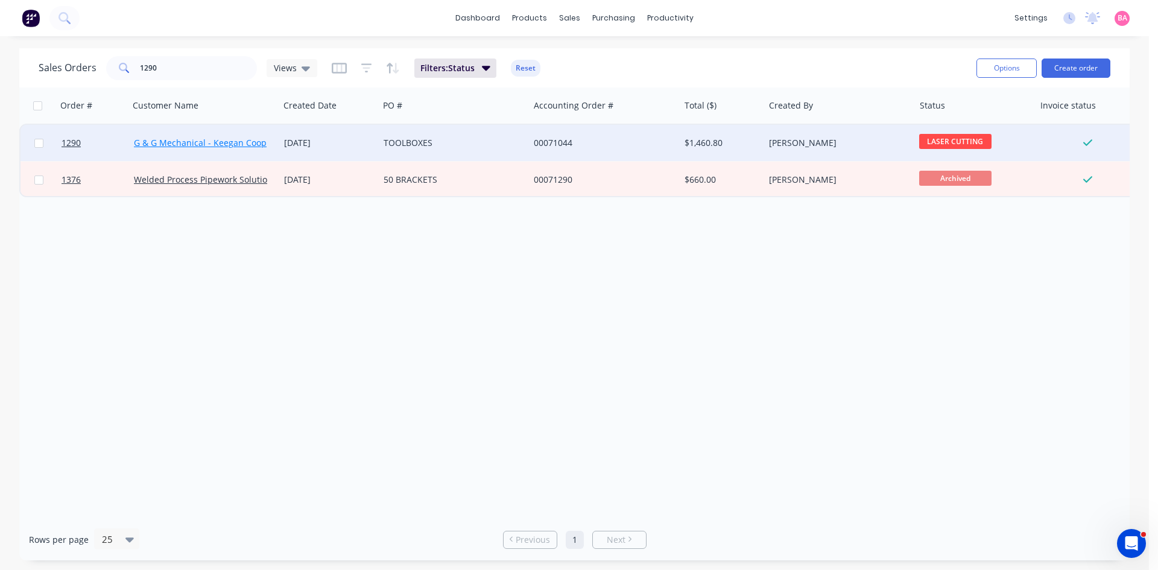
click at [139, 142] on link "G & G Mechanical - Keegan Coop" at bounding box center [200, 142] width 133 height 11
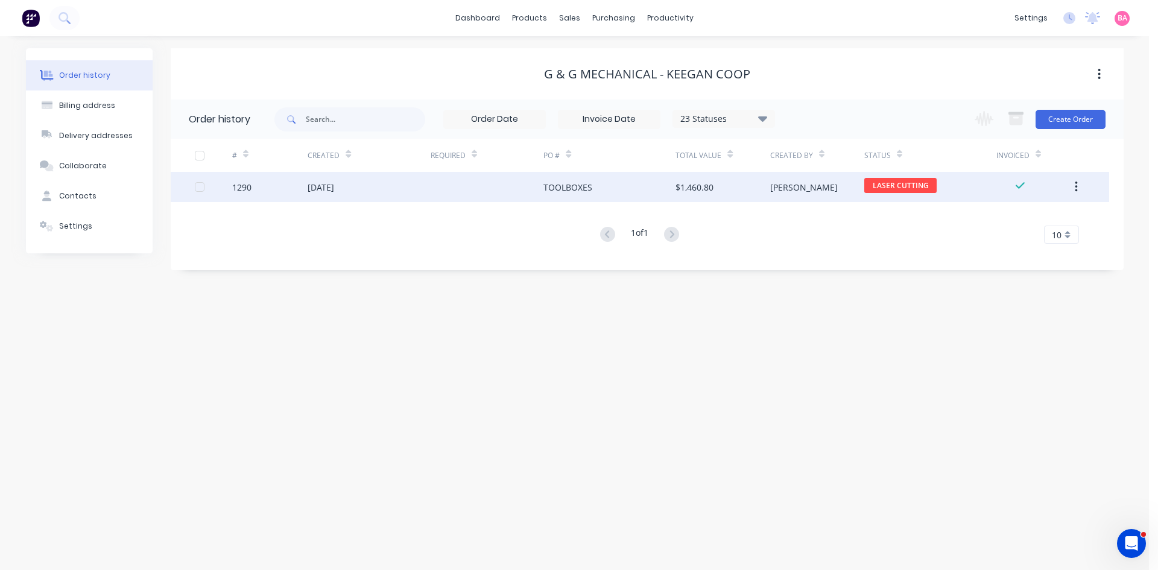
click at [316, 188] on div "[DATE]" at bounding box center [321, 187] width 27 height 13
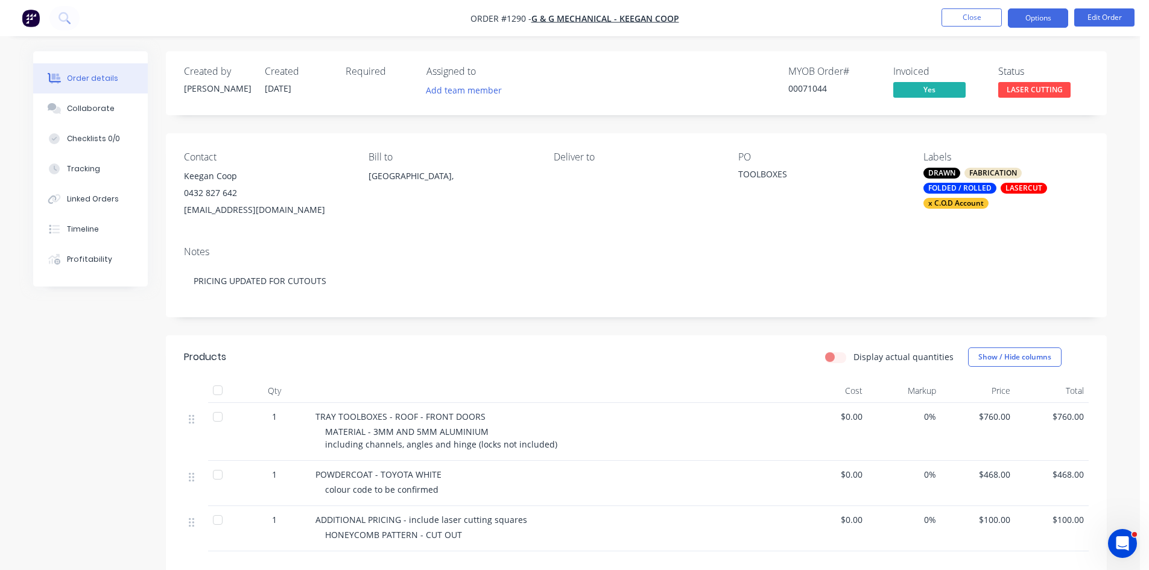
click at [1050, 19] on button "Options" at bounding box center [1038, 17] width 60 height 19
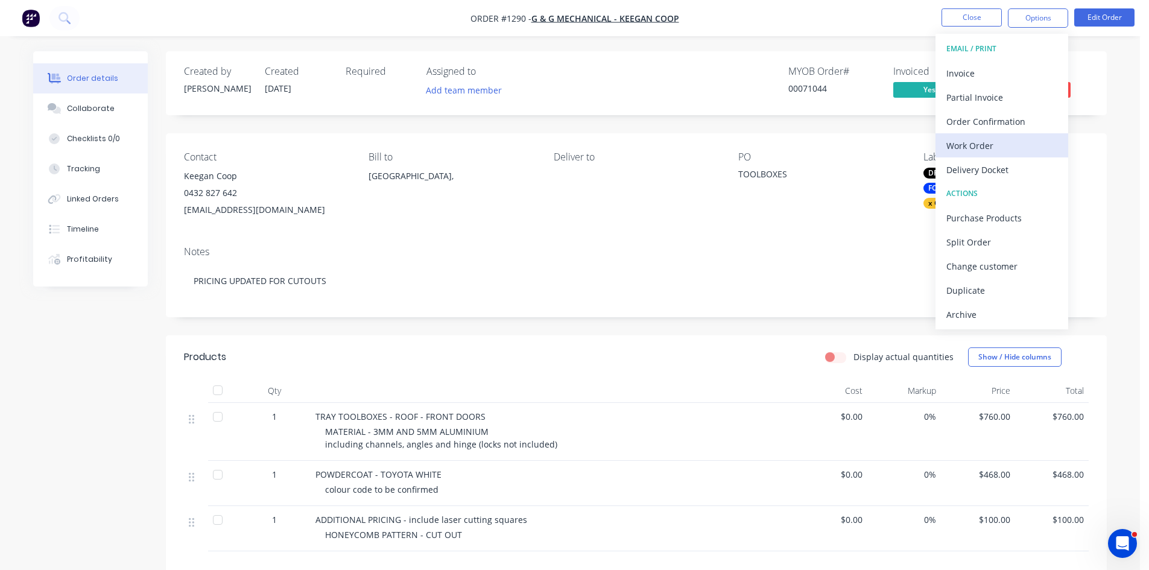
click at [979, 141] on div "Work Order" at bounding box center [1002, 145] width 111 height 17
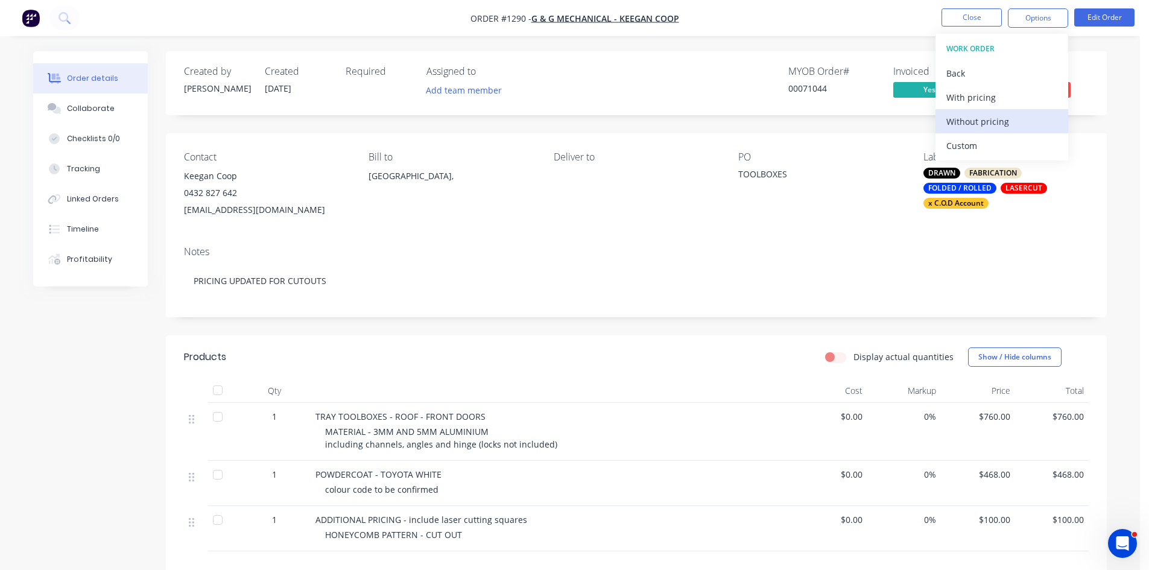
click at [998, 118] on div "Without pricing" at bounding box center [1002, 121] width 111 height 17
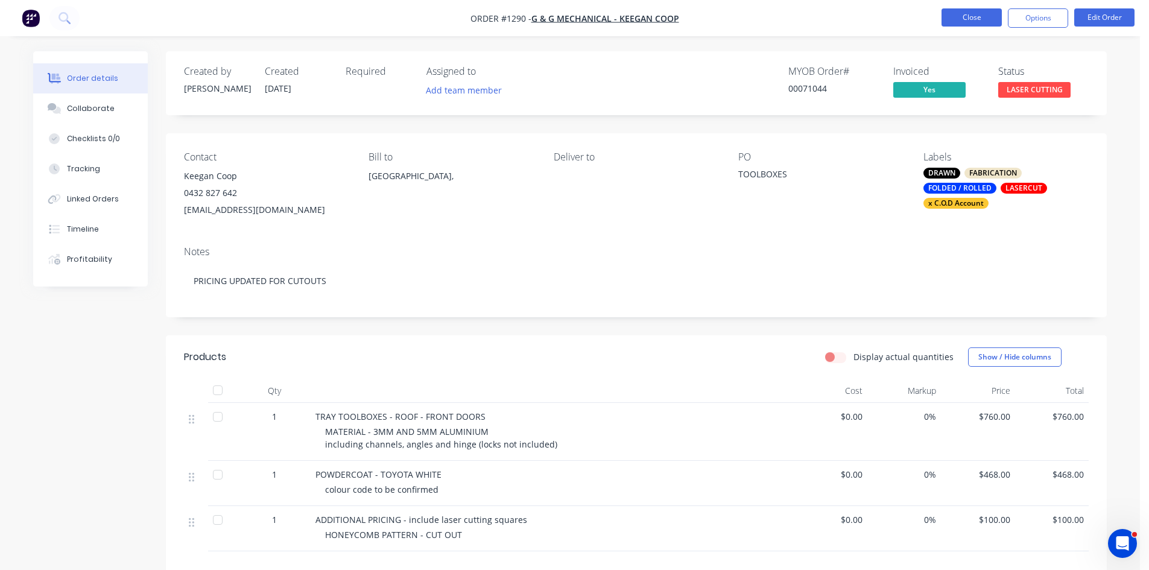
click at [984, 17] on button "Close" at bounding box center [972, 17] width 60 height 18
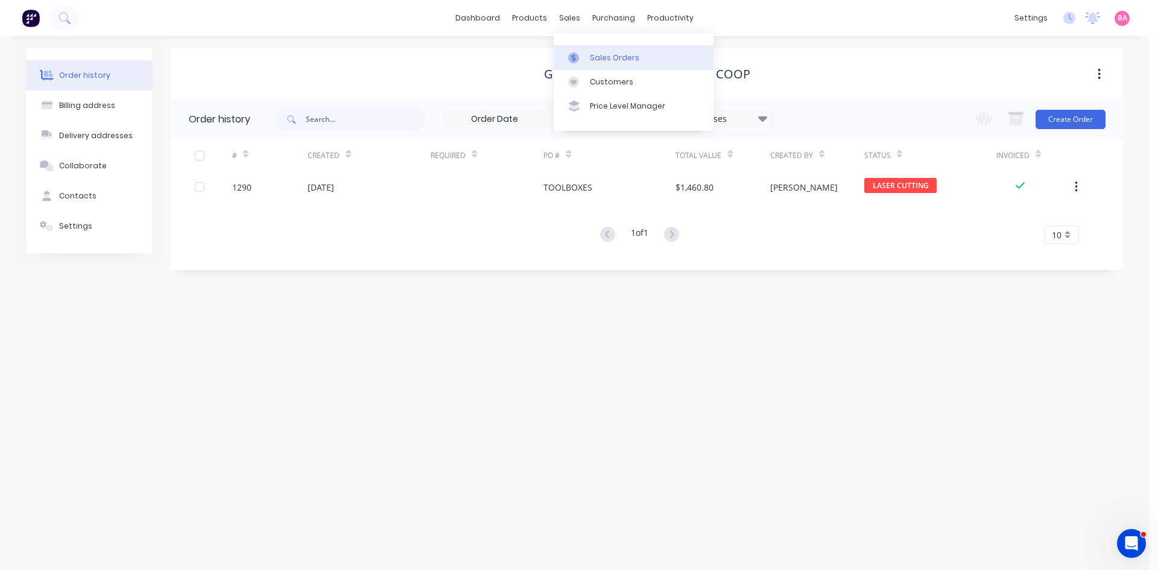
click at [601, 52] on div "Sales Orders" at bounding box center [614, 57] width 49 height 11
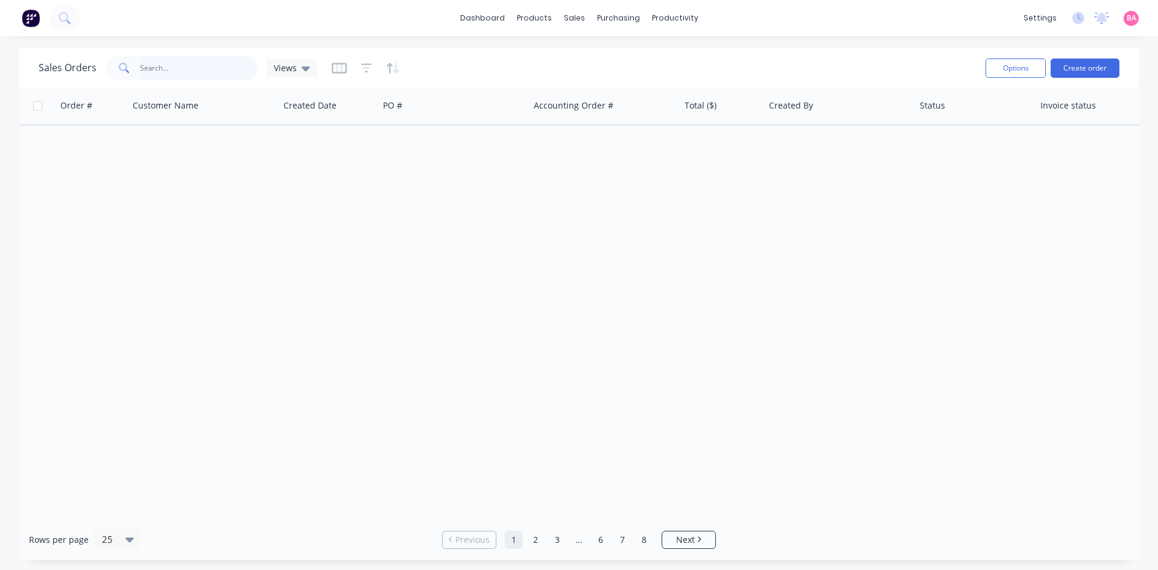
click at [173, 68] on input "text" at bounding box center [199, 68] width 118 height 24
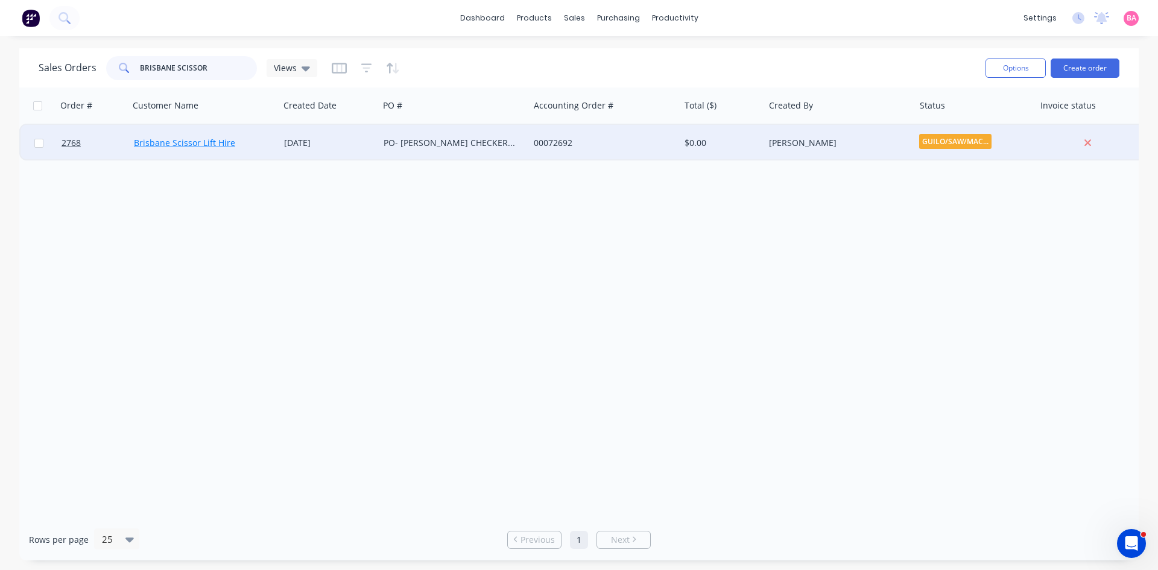
type input "BRISBANE SCISSOR"
click at [176, 142] on link "Brisbane Scissor Lift Hire" at bounding box center [184, 142] width 101 height 11
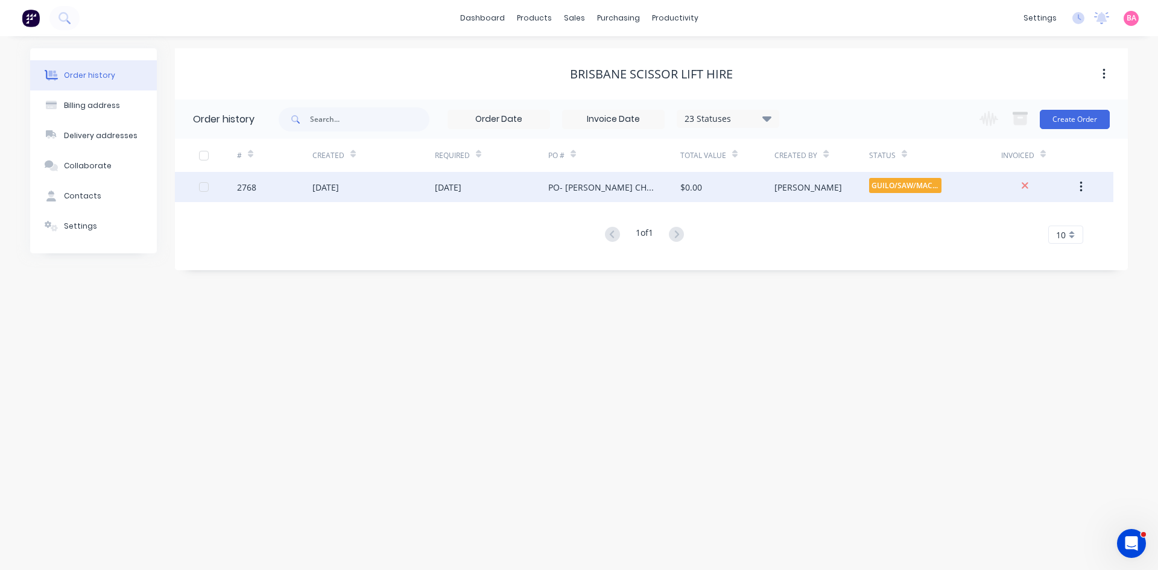
click at [329, 185] on div "[DATE]" at bounding box center [326, 187] width 27 height 13
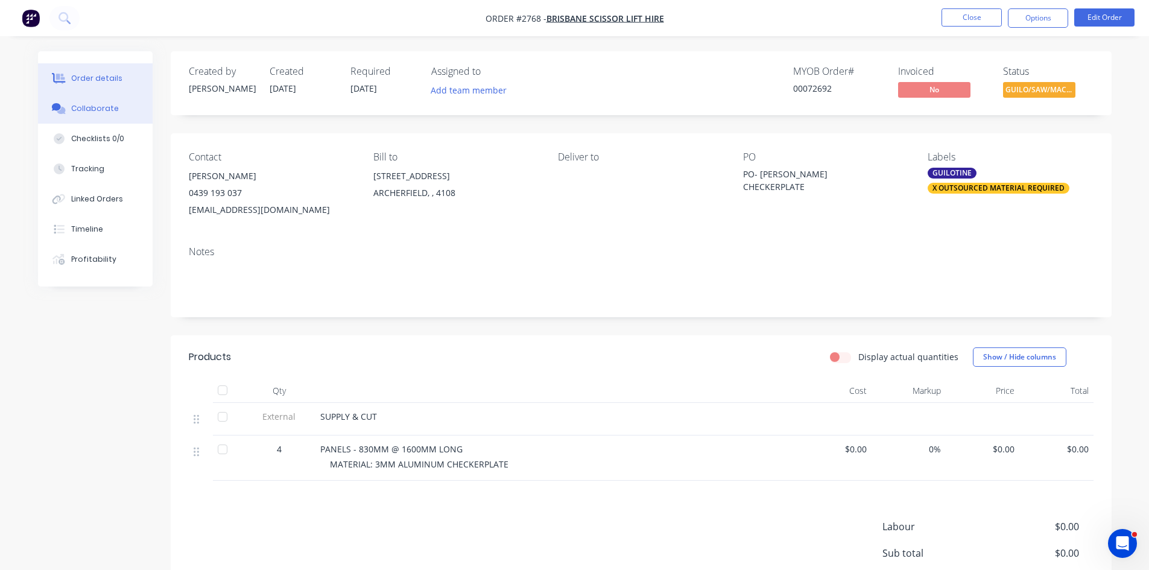
click at [101, 104] on div "Collaborate" at bounding box center [95, 108] width 48 height 11
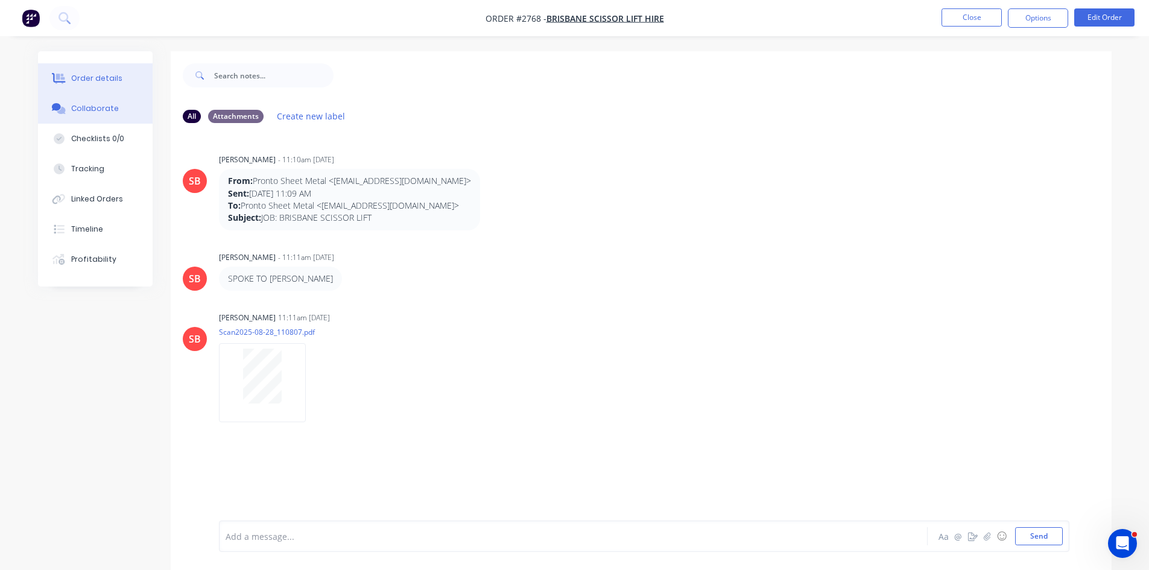
click at [93, 76] on div "Order details" at bounding box center [96, 78] width 51 height 11
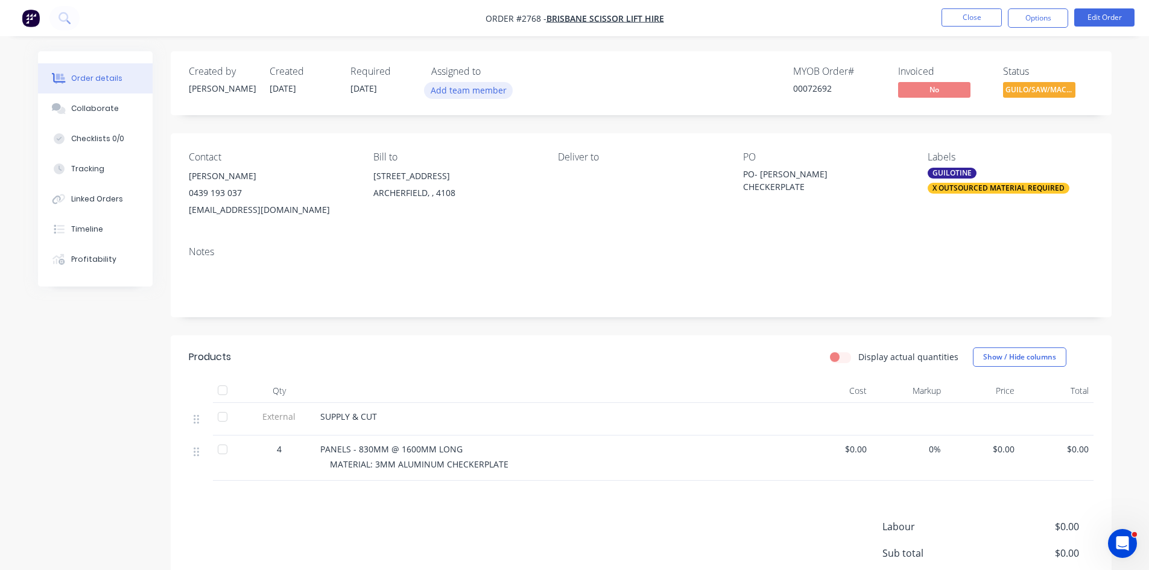
click at [480, 89] on button "Add team member" at bounding box center [468, 90] width 89 height 16
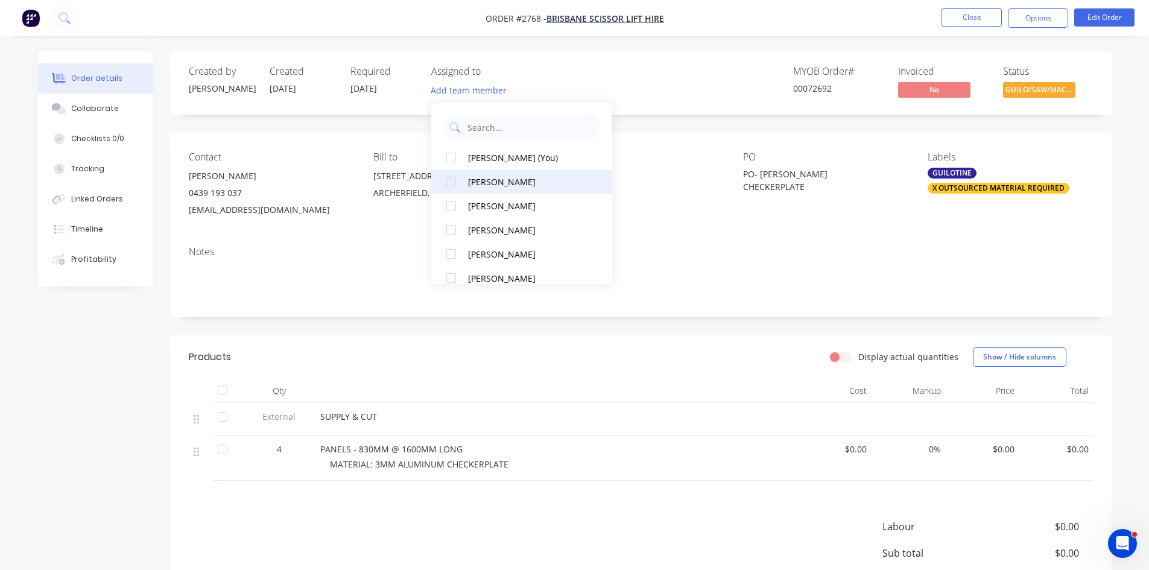
click at [452, 183] on div at bounding box center [451, 182] width 24 height 24
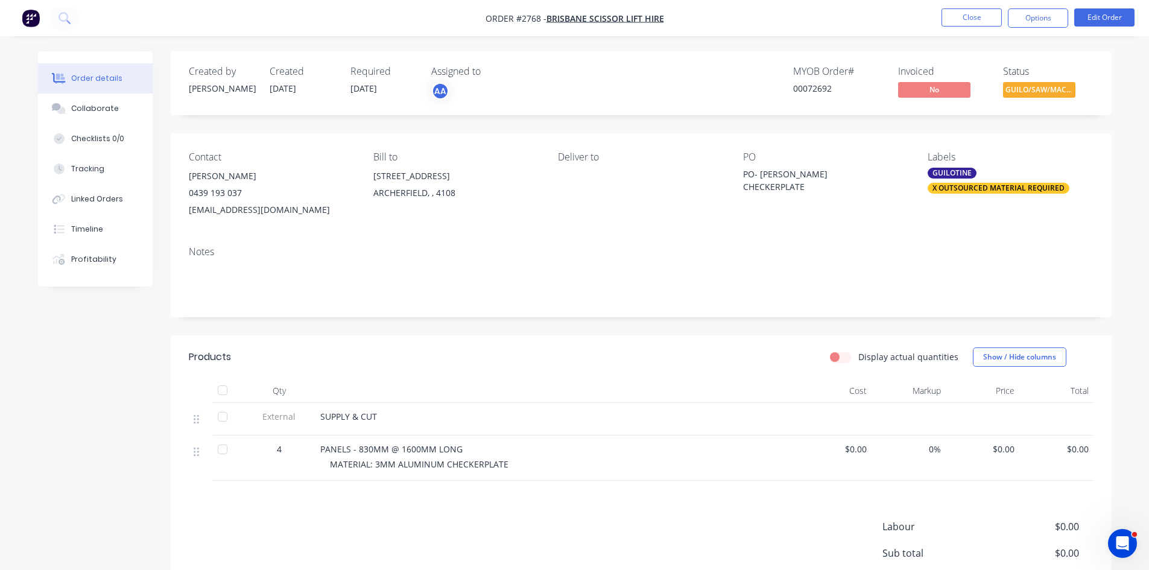
click at [621, 68] on div "MYOB Order # 00072692 Invoiced No Status GUILO/SAW/MACHI..." at bounding box center [823, 83] width 542 height 35
click at [1100, 18] on button "Edit Order" at bounding box center [1104, 17] width 60 height 18
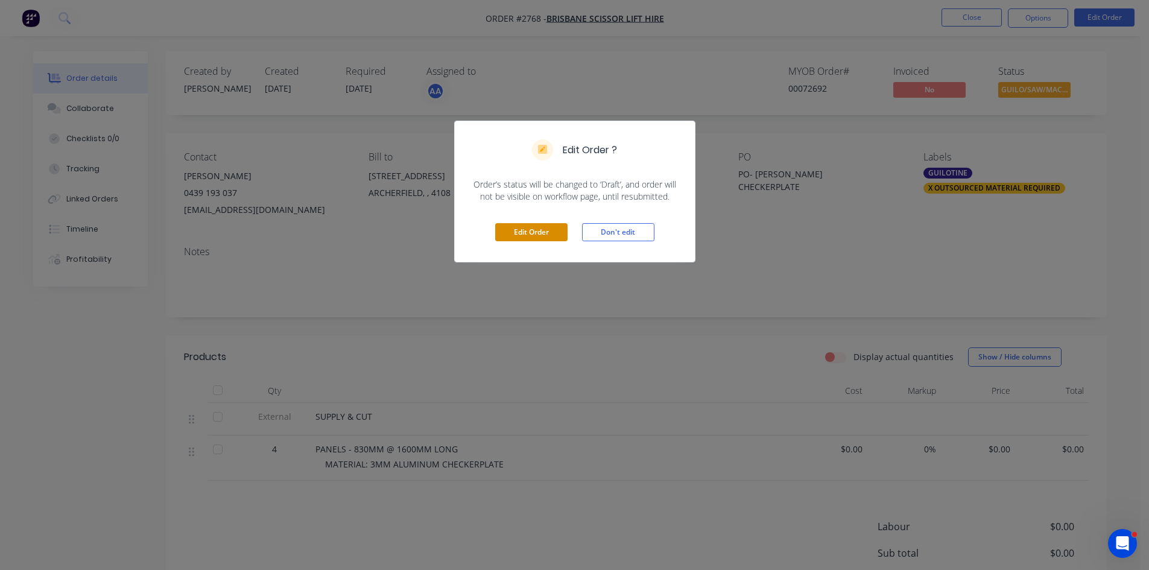
click at [543, 225] on button "Edit Order" at bounding box center [531, 232] width 72 height 18
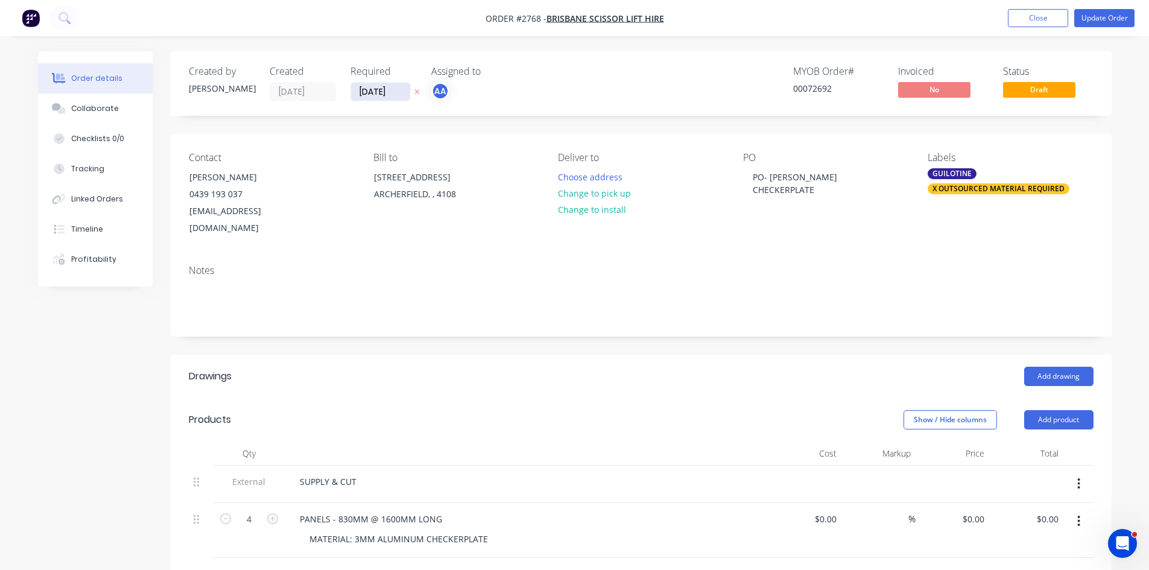
click at [414, 89] on icon at bounding box center [416, 91] width 5 height 7
click at [1110, 19] on button "Update Order" at bounding box center [1104, 18] width 60 height 18
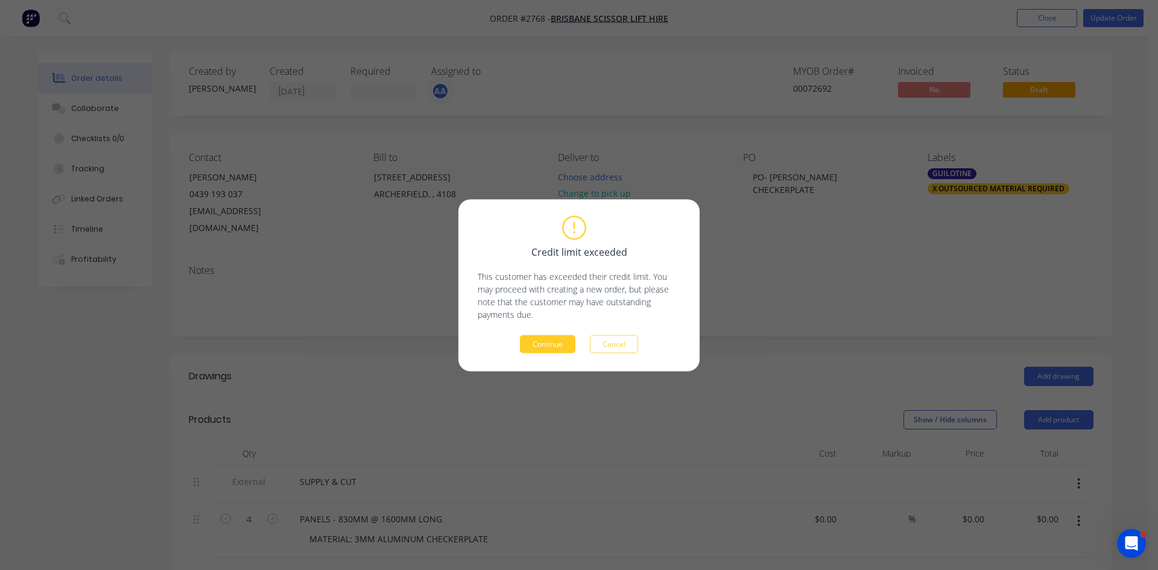
click at [551, 345] on button "Continue" at bounding box center [548, 344] width 56 height 18
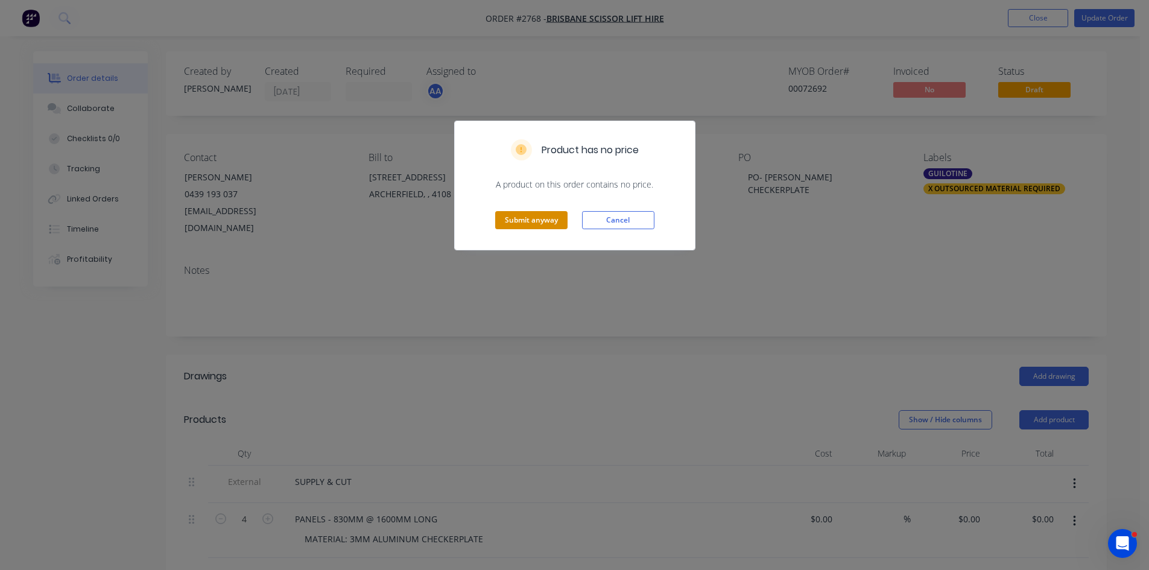
click at [536, 221] on button "Submit anyway" at bounding box center [531, 220] width 72 height 18
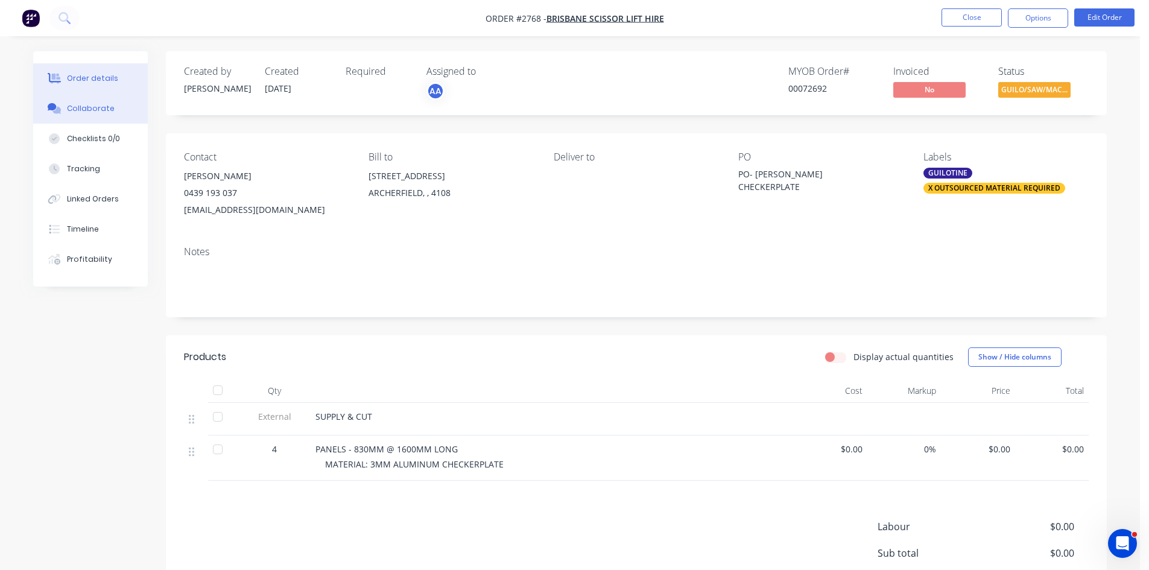
click at [87, 109] on div "Collaborate" at bounding box center [91, 108] width 48 height 11
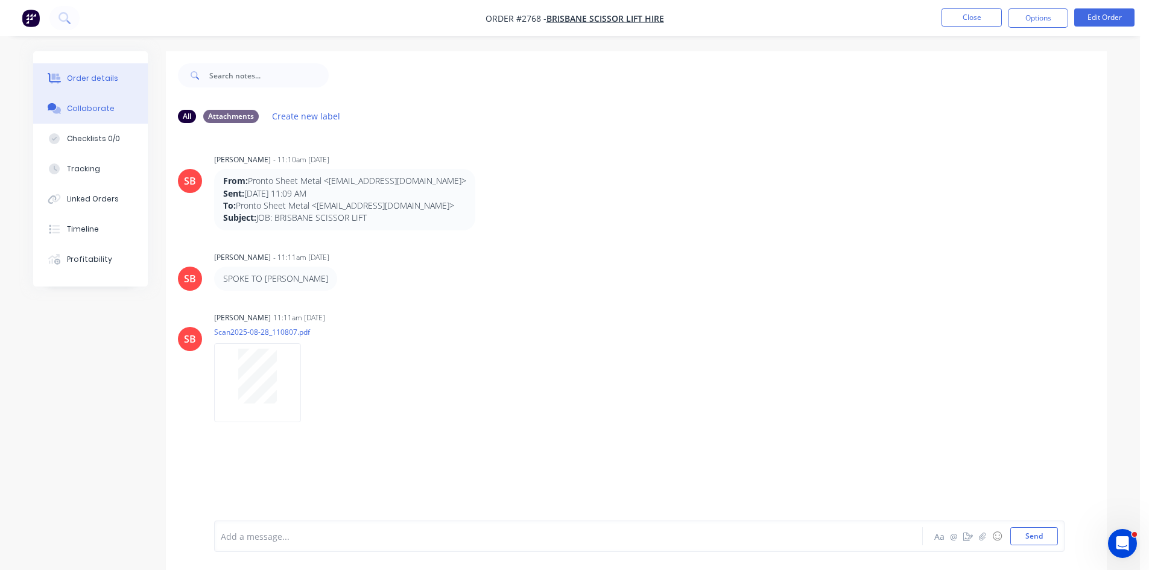
click at [98, 79] on div "Order details" at bounding box center [92, 78] width 51 height 11
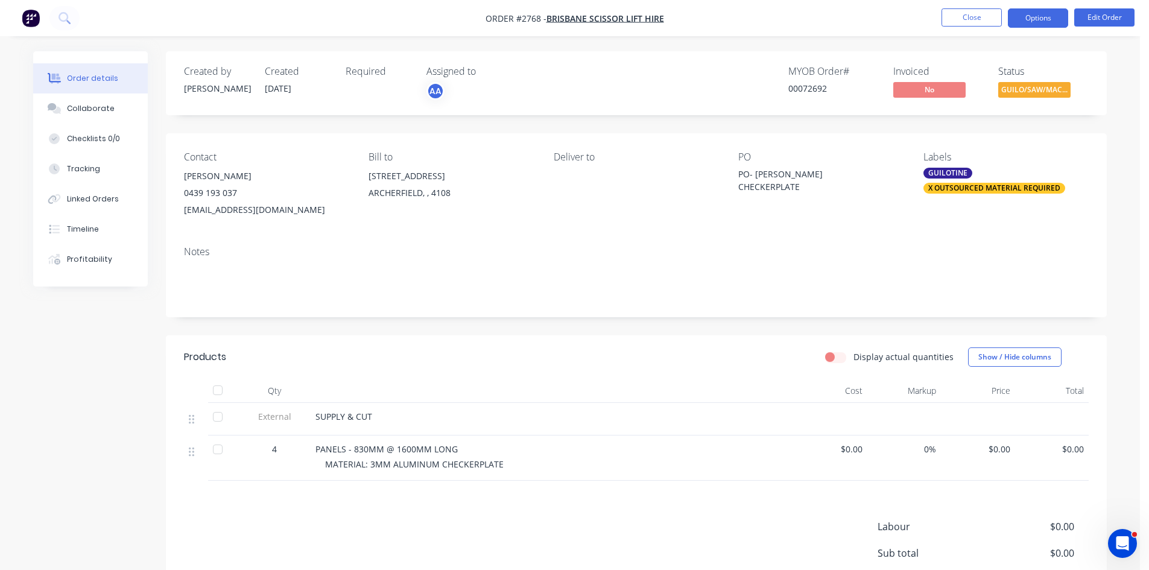
click at [1039, 21] on button "Options" at bounding box center [1038, 17] width 60 height 19
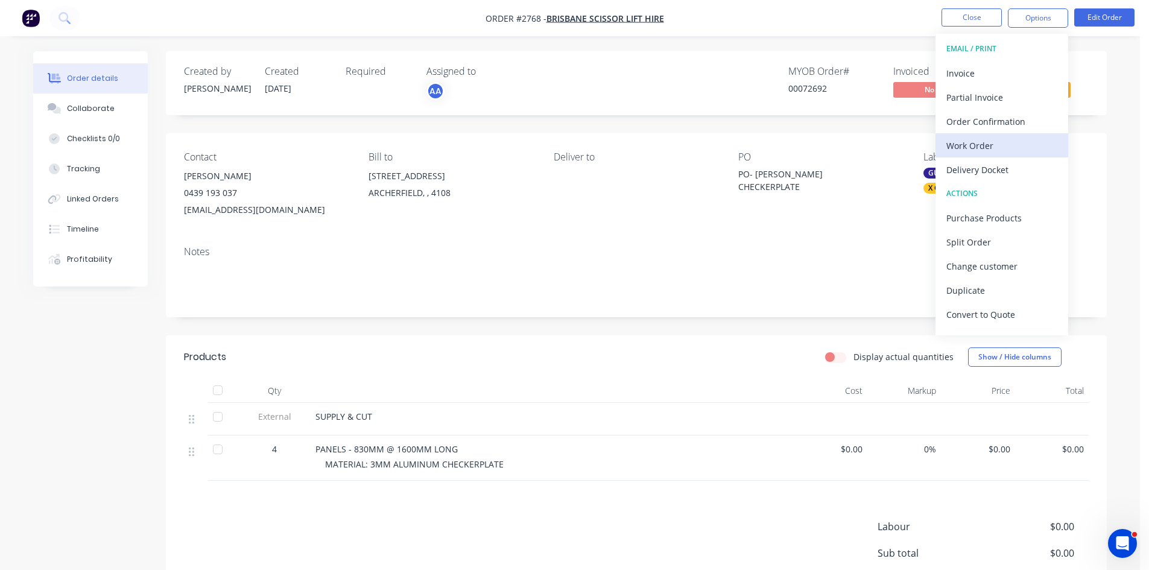
click at [992, 145] on div "Work Order" at bounding box center [1002, 145] width 111 height 17
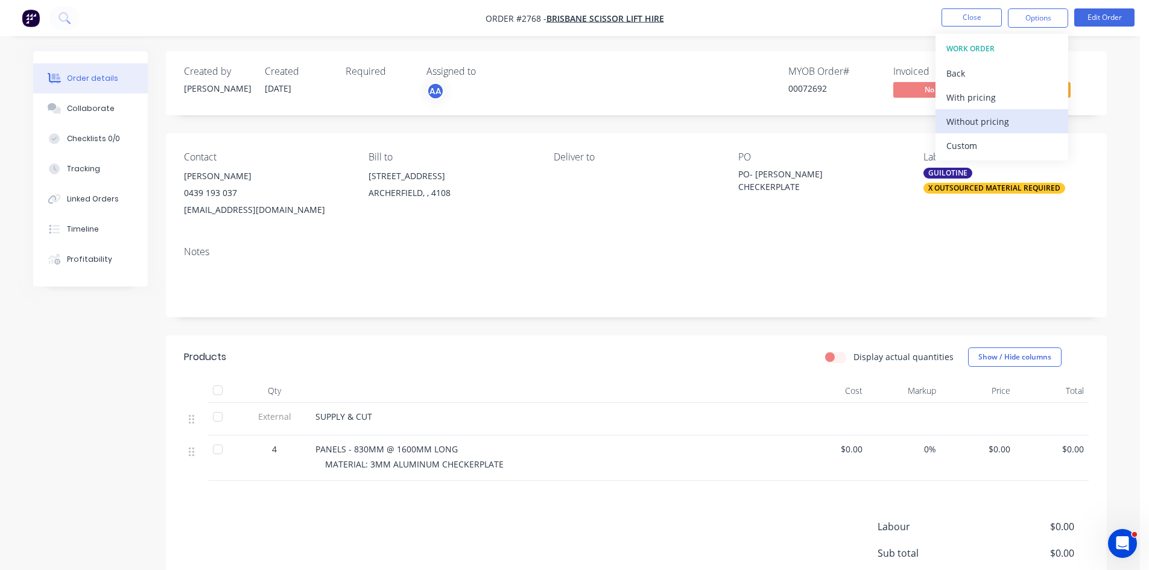
click at [995, 121] on div "Without pricing" at bounding box center [1002, 121] width 111 height 17
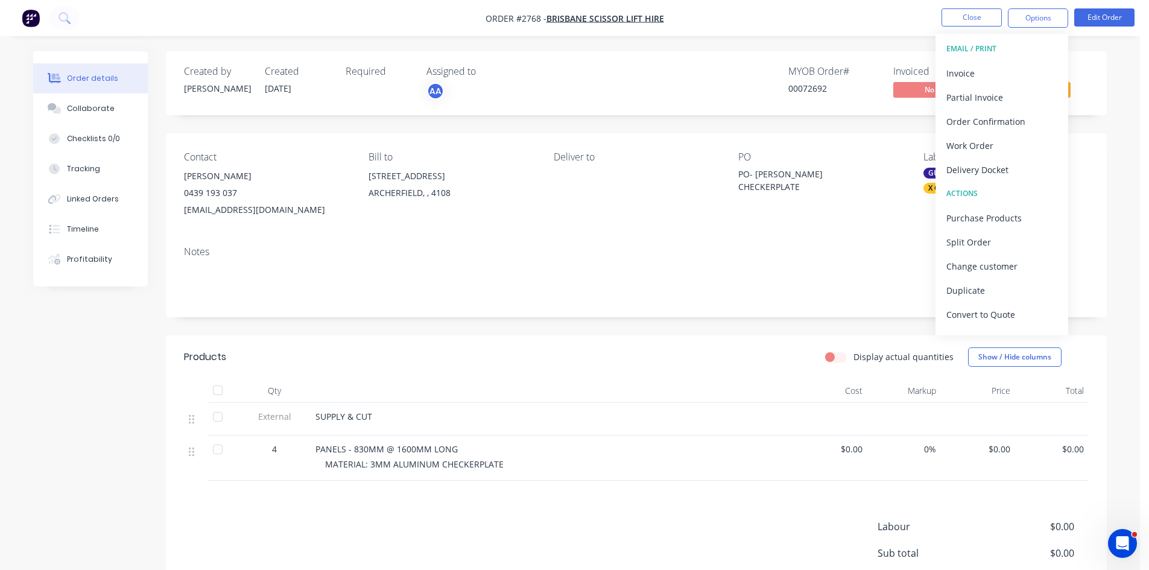
click at [668, 53] on div "Created by Sandra Created 28/08/25 Required Assigned to AA MYOB Order # 0007269…" at bounding box center [636, 83] width 941 height 64
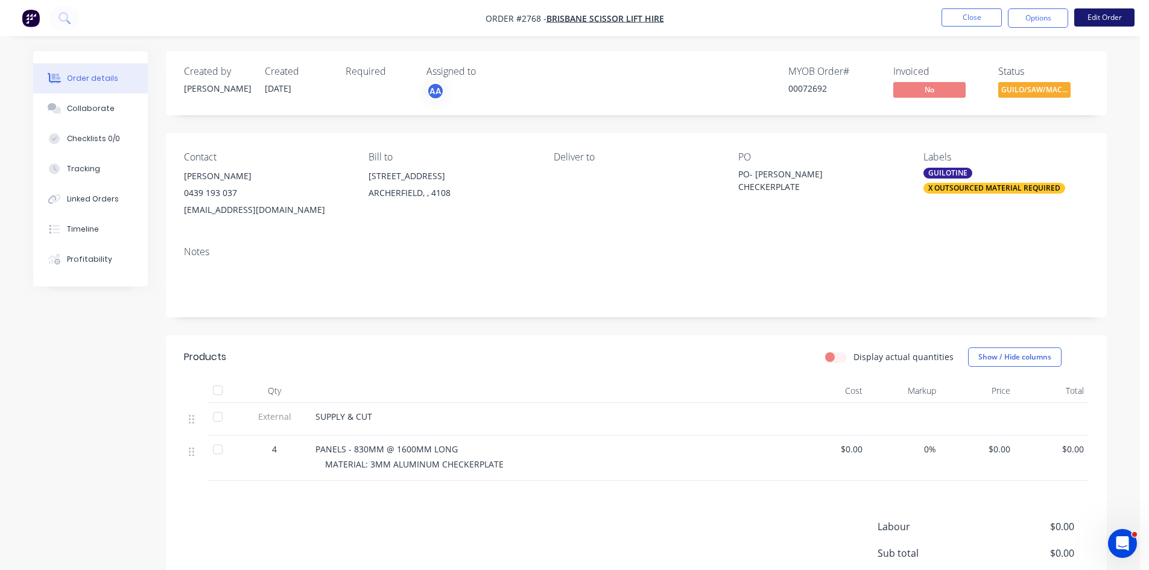
click at [1102, 17] on button "Edit Order" at bounding box center [1104, 17] width 60 height 18
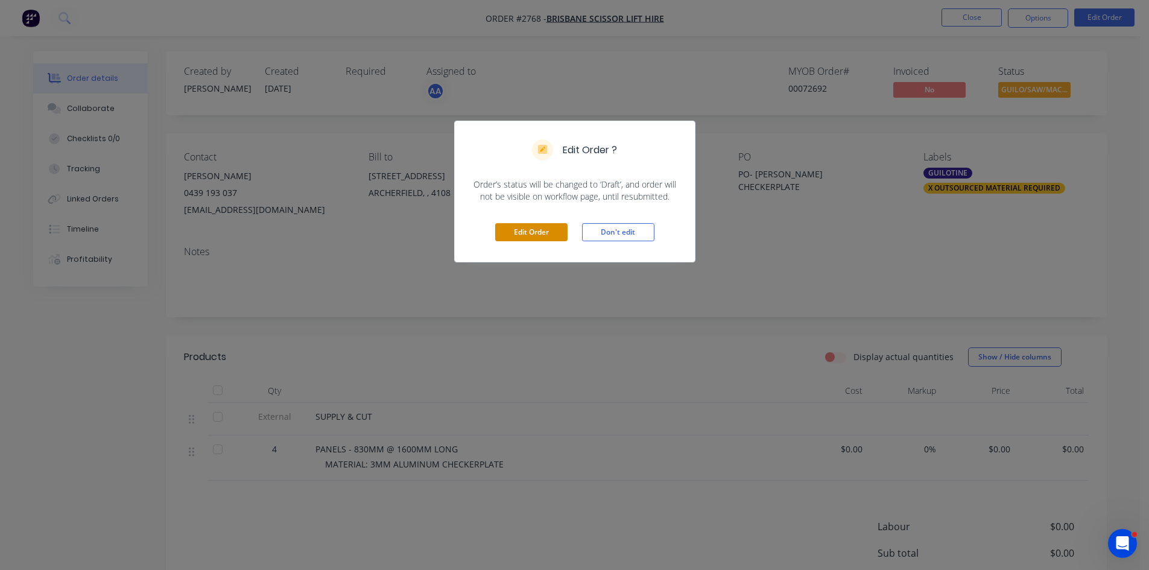
click at [539, 234] on button "Edit Order" at bounding box center [531, 232] width 72 height 18
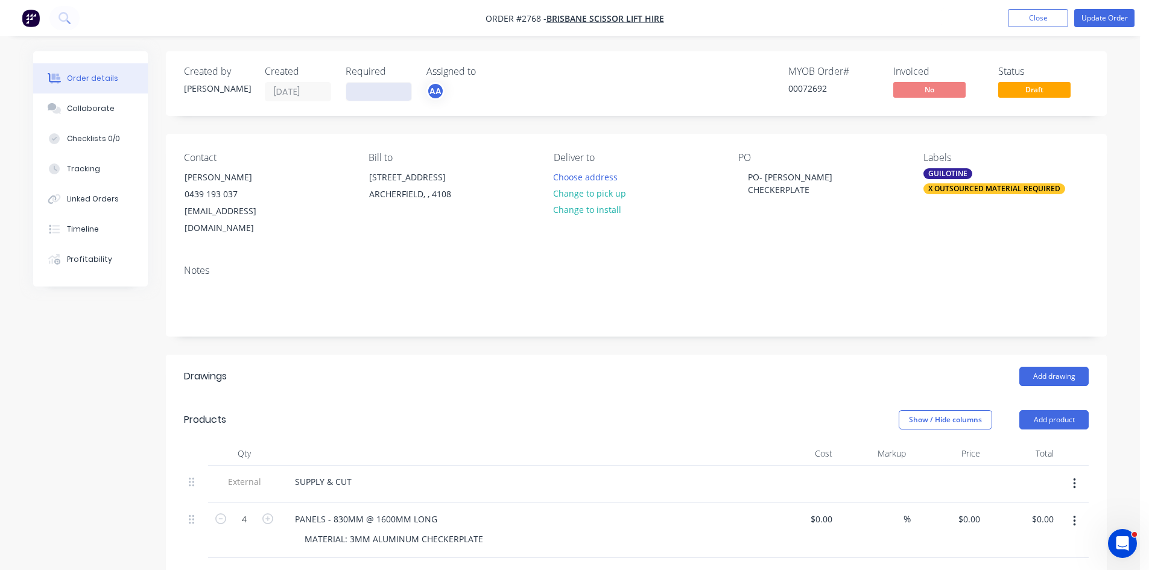
click at [384, 86] on input at bounding box center [378, 92] width 65 height 18
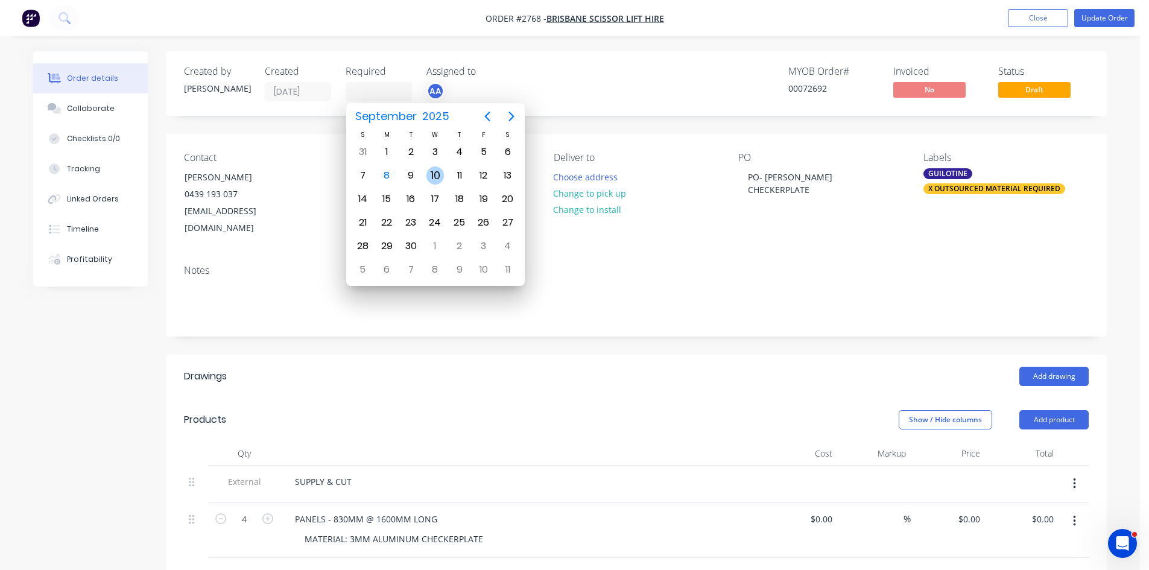
click at [436, 173] on div "10" at bounding box center [436, 176] width 18 height 18
type input "10/09/25"
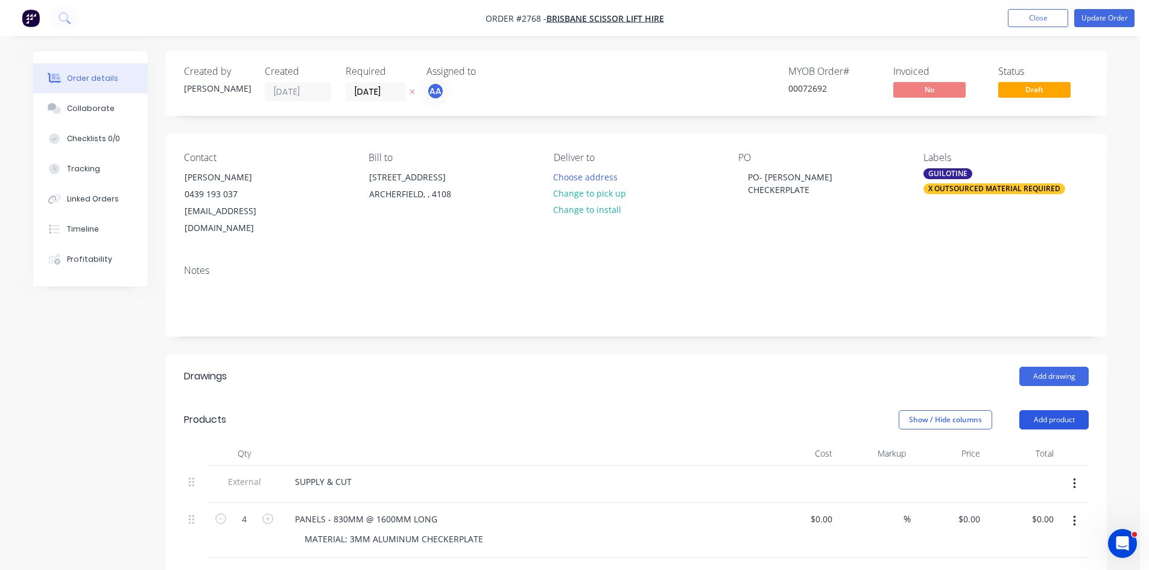
click at [1068, 410] on button "Add product" at bounding box center [1054, 419] width 69 height 19
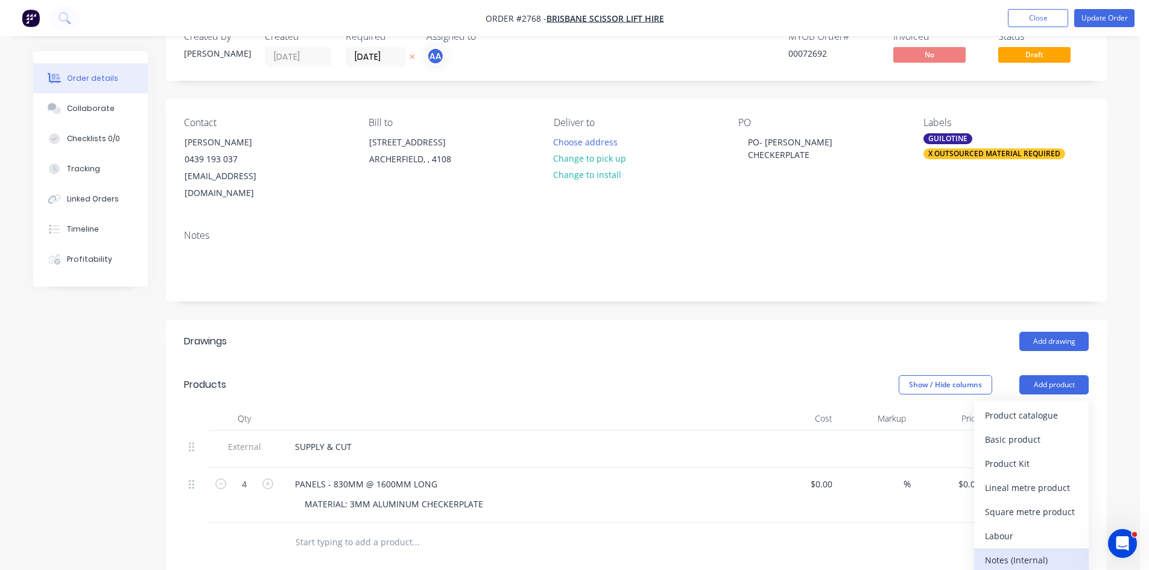
scroll to position [60, 0]
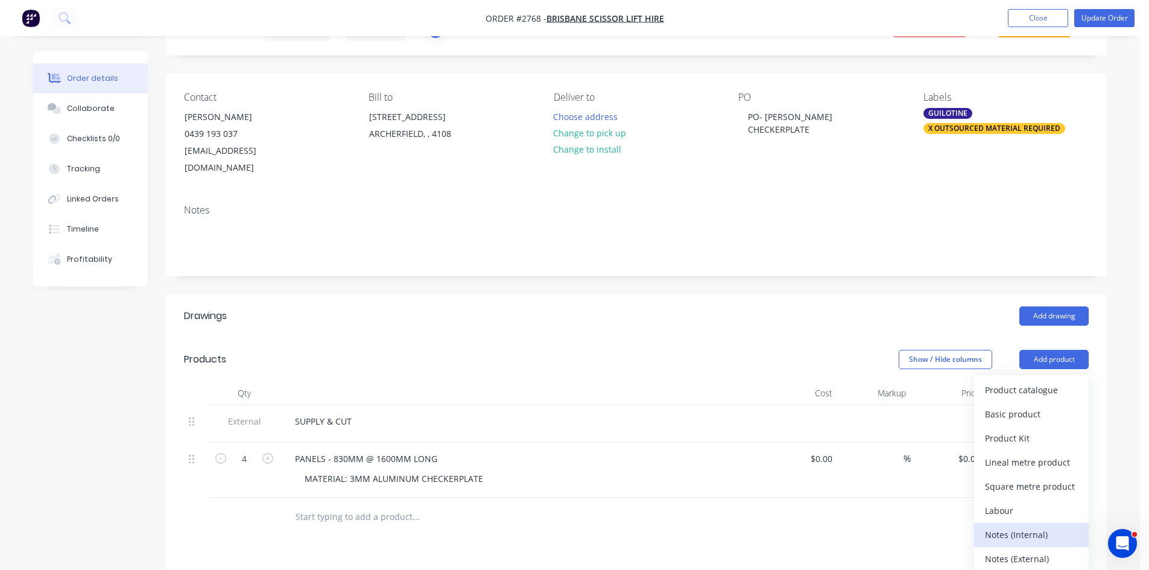
click at [1045, 526] on div "Notes (Internal)" at bounding box center [1031, 534] width 93 height 17
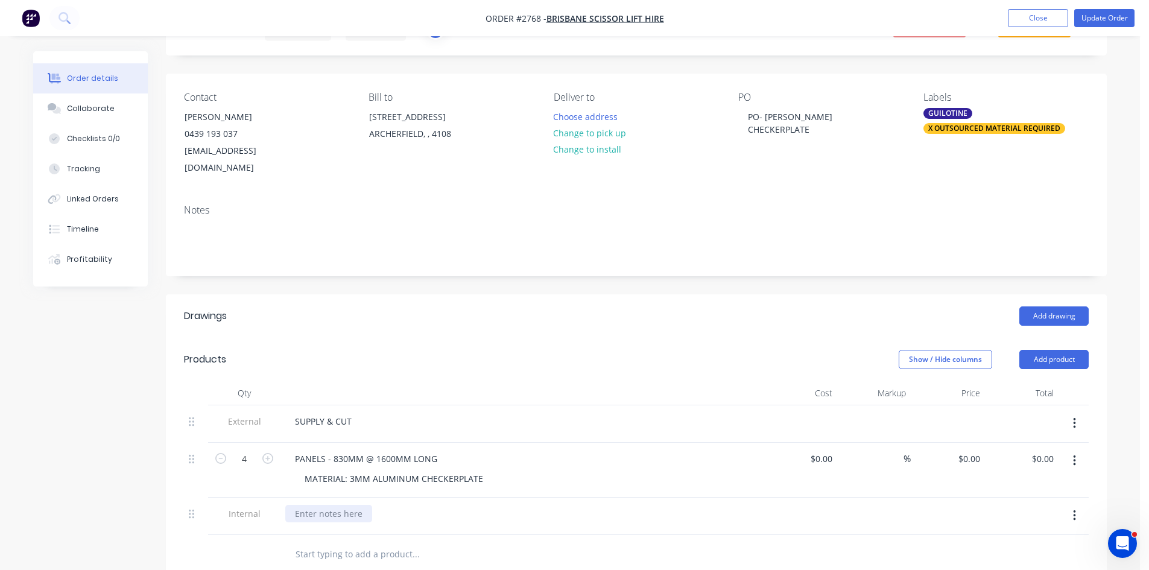
click at [358, 505] on div at bounding box center [328, 513] width 87 height 17
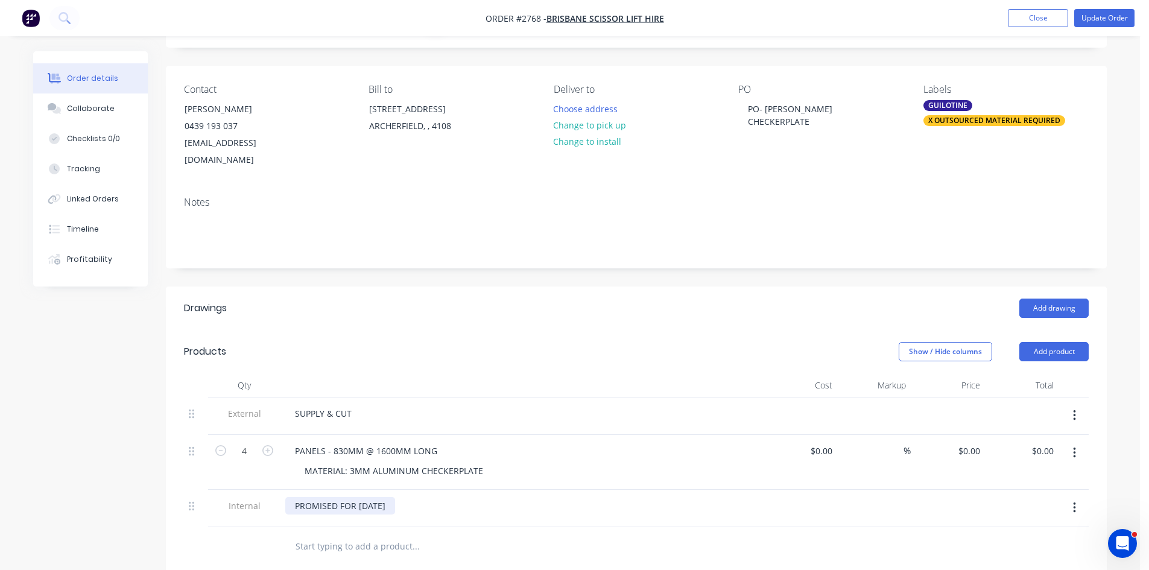
scroll to position [73, 0]
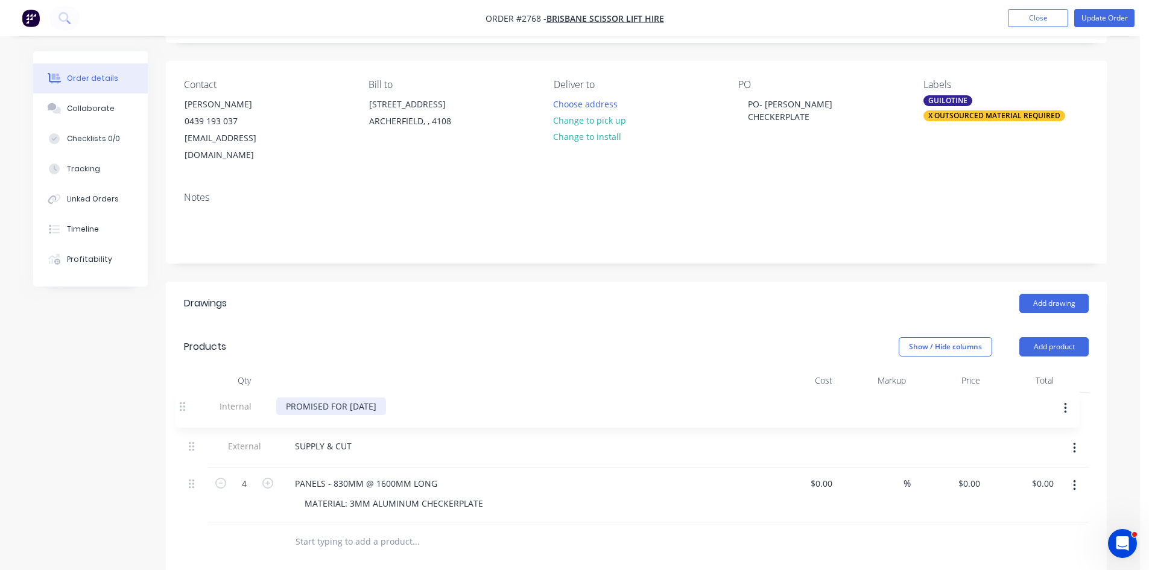
drag, startPoint x: 195, startPoint y: 500, endPoint x: 187, endPoint y: 388, distance: 112.5
click at [187, 393] on div "External SUPPLY & CUT 4 PANELS - 830MM @ 1600MM LONG MATERIAL: 3MM ALUMINUM CHE…" at bounding box center [636, 458] width 905 height 130
click at [290, 400] on div "PROMISED FOR WEDNESDAY 10.09.2025" at bounding box center [340, 408] width 110 height 17
click at [487, 400] on div "**** PROMISED FOR WEDNESDAY 10.09.2025" at bounding box center [521, 408] width 473 height 17
click at [419, 400] on div "**** PROMISED FOR WEDNESDAY 10.09.2025" at bounding box center [352, 408] width 134 height 17
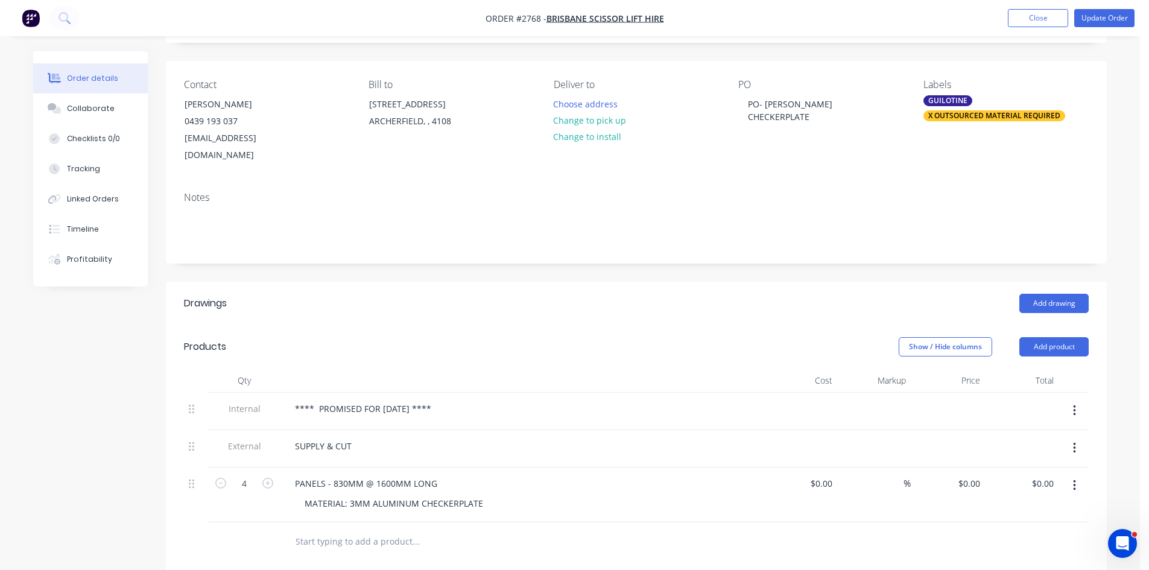
click at [1001, 112] on div "X OUTSOURCED MATERIAL REQUIRED" at bounding box center [995, 115] width 142 height 11
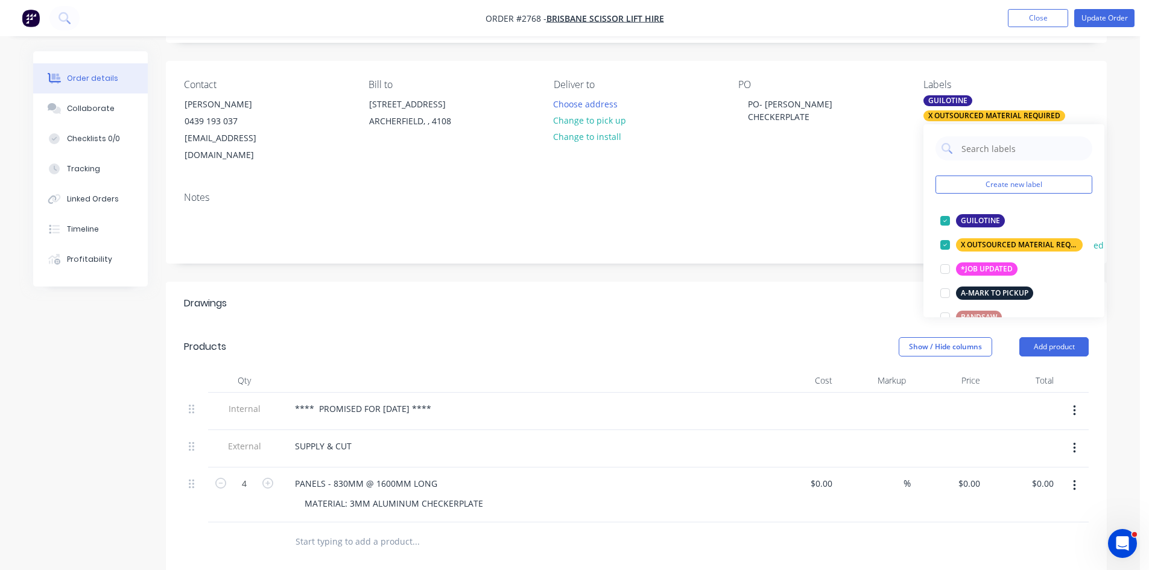
click at [944, 243] on div at bounding box center [945, 245] width 24 height 24
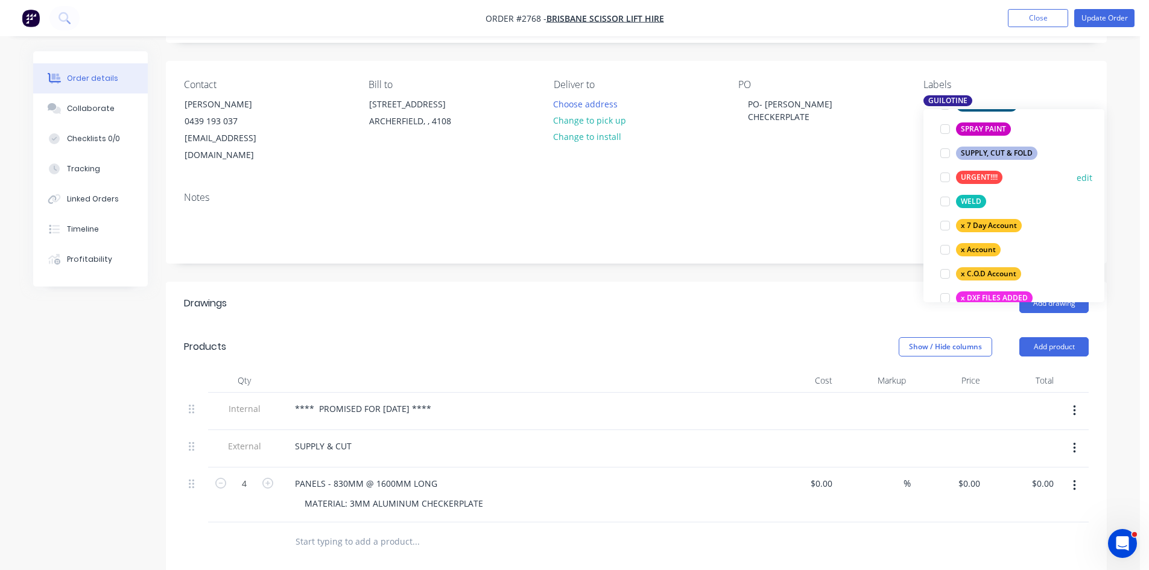
click at [945, 177] on div at bounding box center [945, 177] width 24 height 24
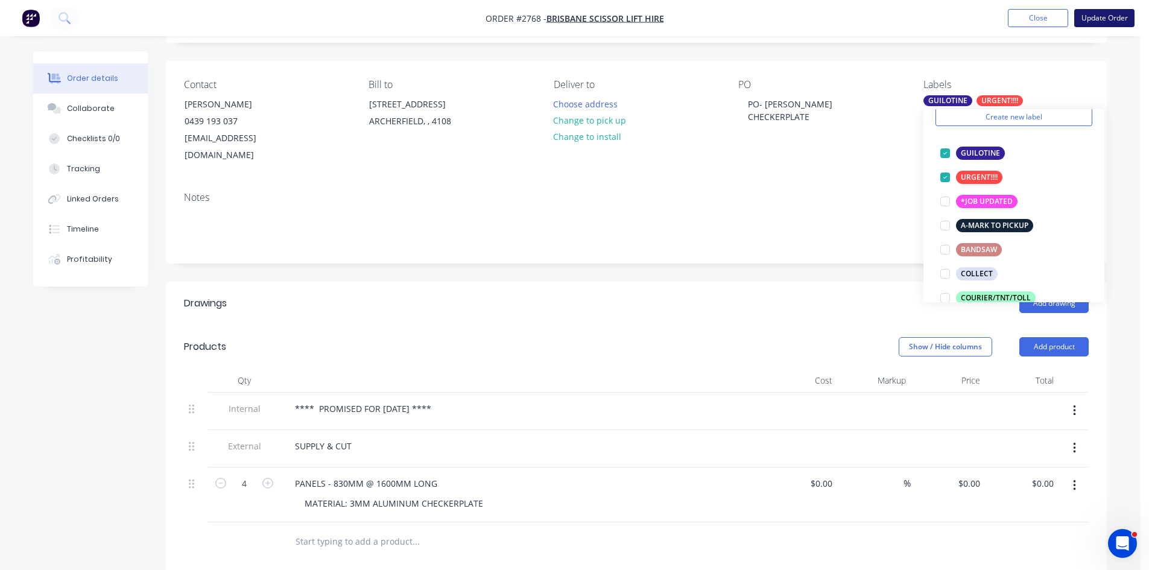
click at [1106, 16] on button "Update Order" at bounding box center [1104, 18] width 60 height 18
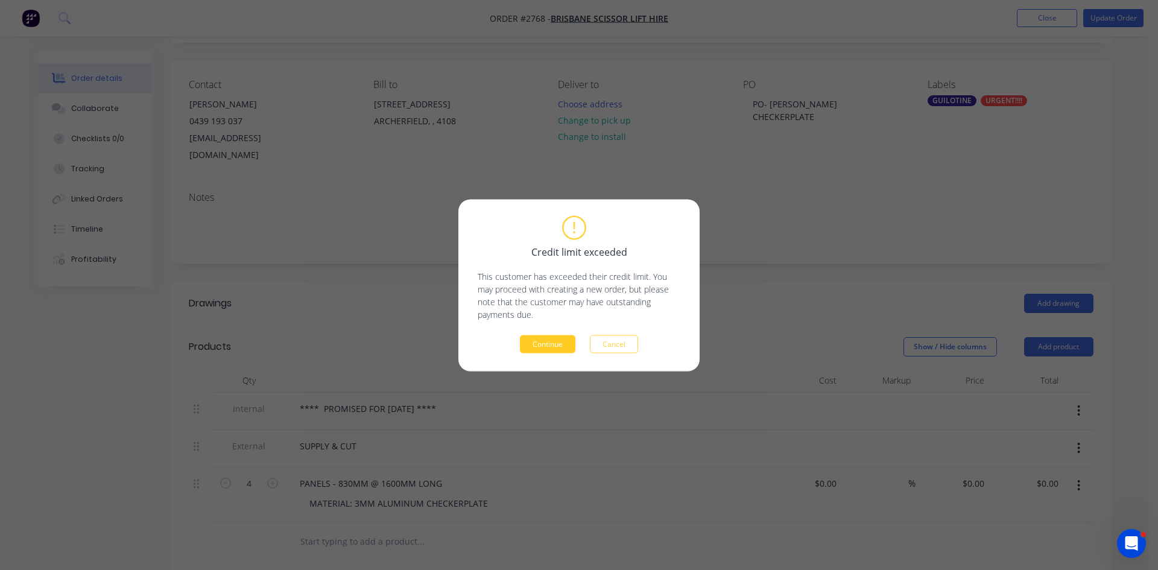
click at [557, 345] on button "Continue" at bounding box center [548, 344] width 56 height 18
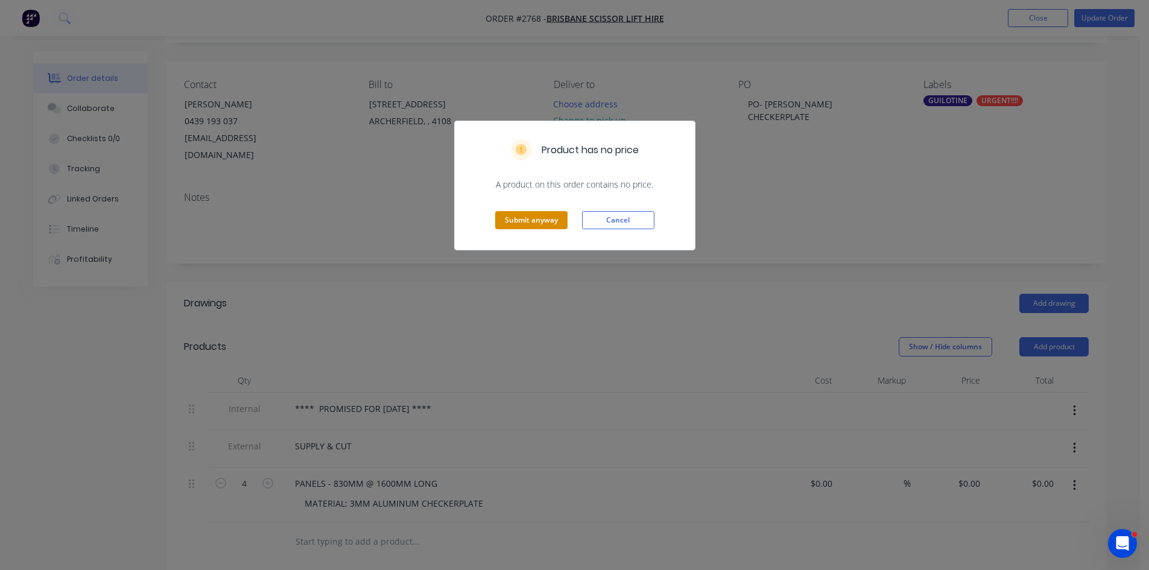
click at [545, 218] on button "Submit anyway" at bounding box center [531, 220] width 72 height 18
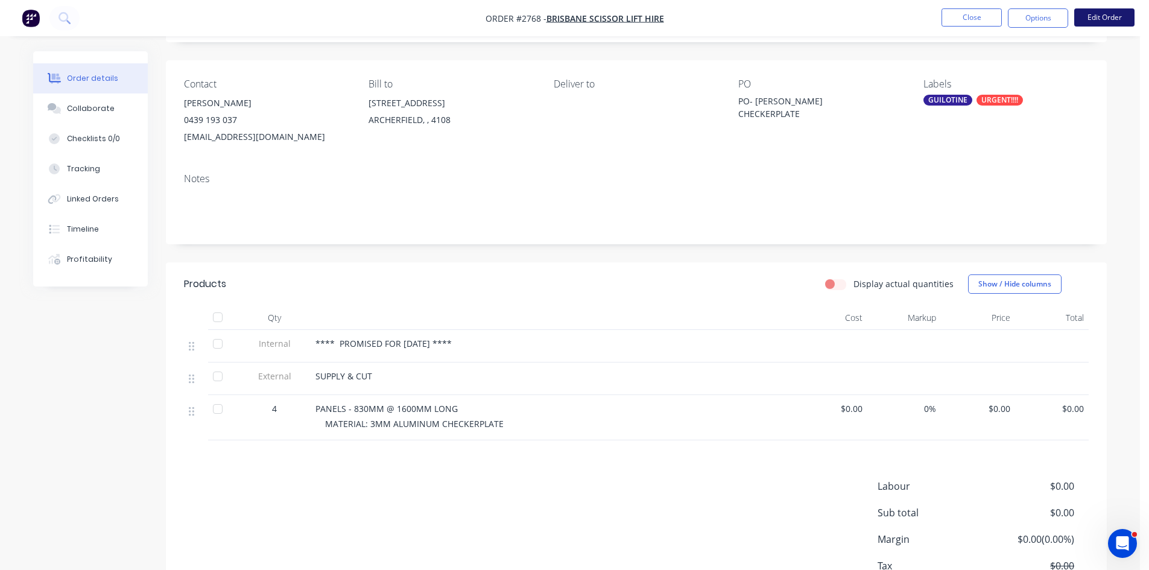
click at [1105, 17] on button "Edit Order" at bounding box center [1104, 17] width 60 height 18
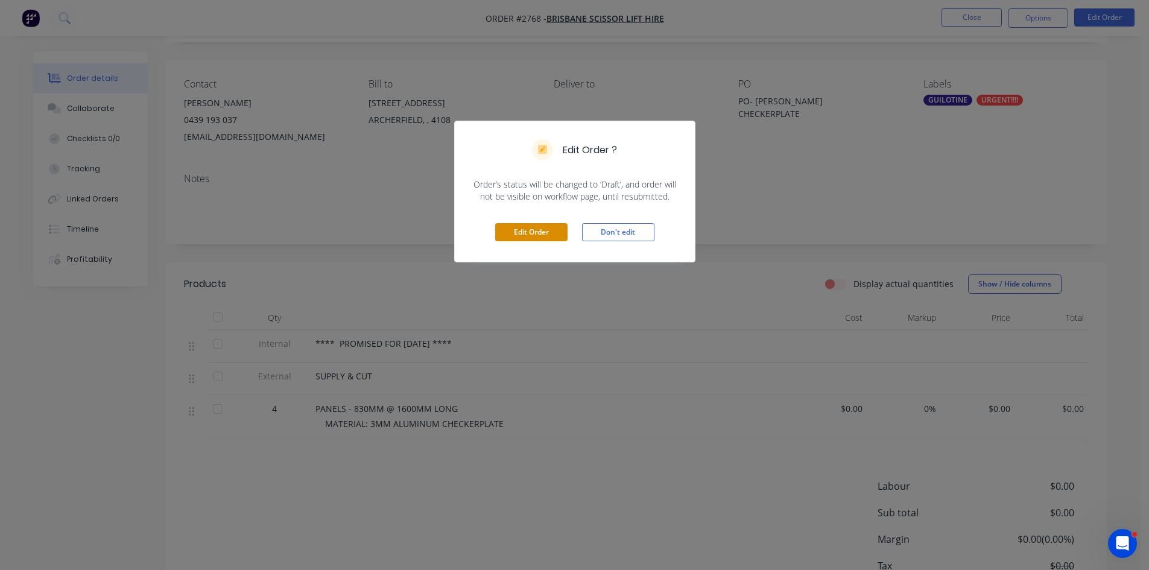
click at [544, 229] on button "Edit Order" at bounding box center [531, 232] width 72 height 18
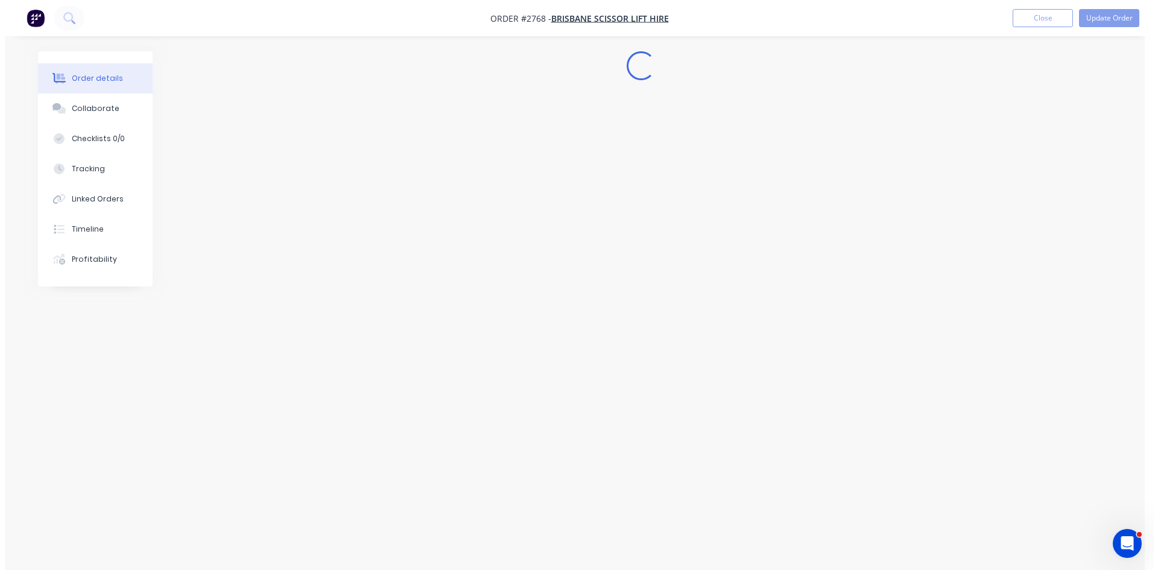
scroll to position [0, 0]
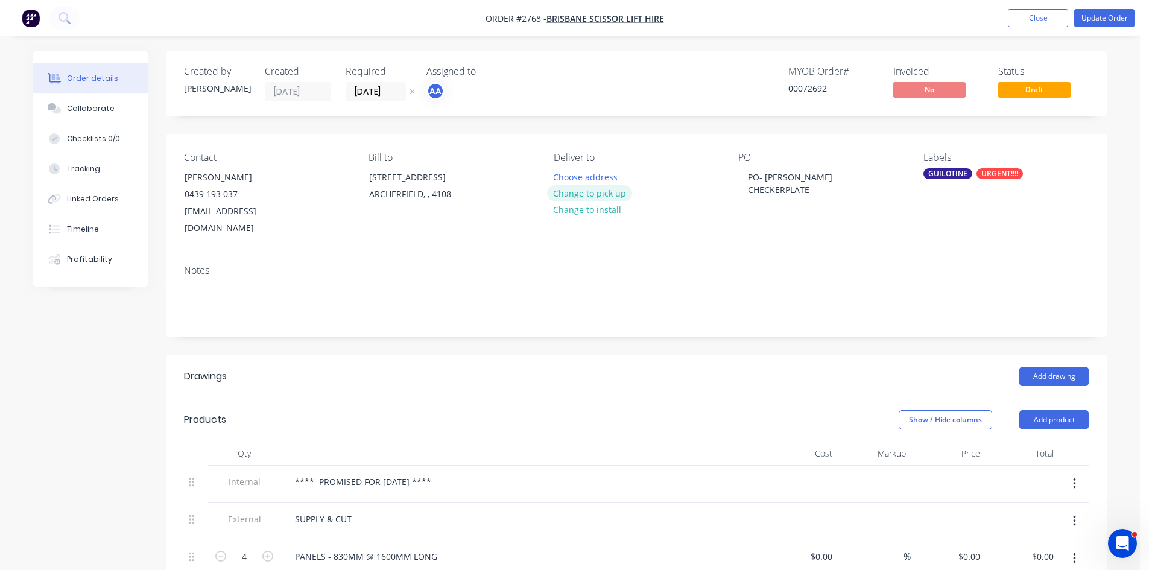
click at [598, 196] on button "Change to pick up" at bounding box center [590, 193] width 86 height 16
click at [1110, 16] on button "Update Order" at bounding box center [1104, 18] width 60 height 18
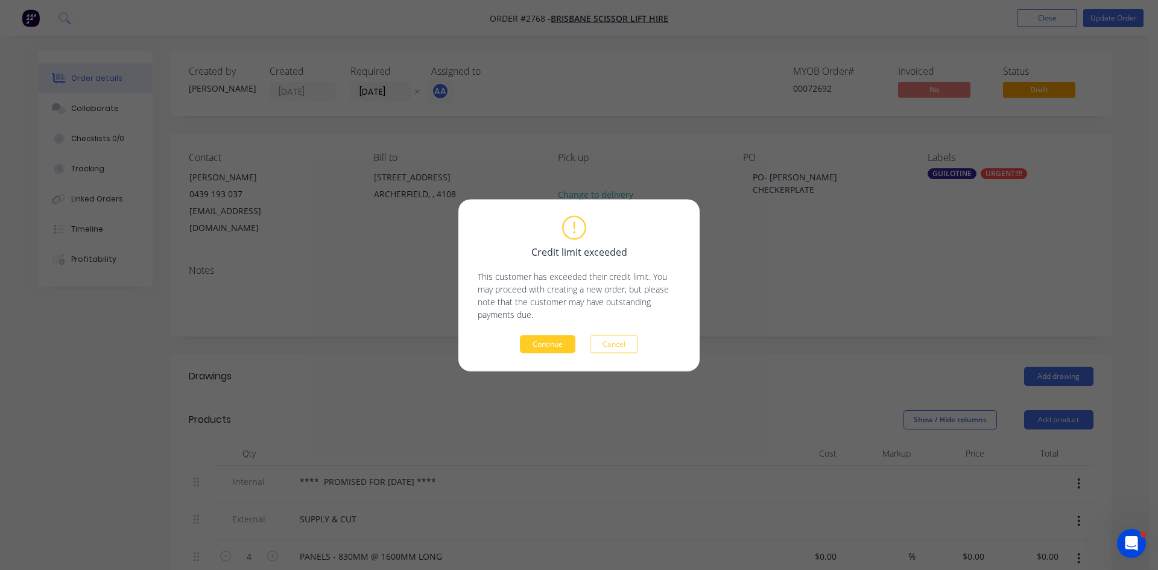
click at [553, 344] on button "Continue" at bounding box center [548, 344] width 56 height 18
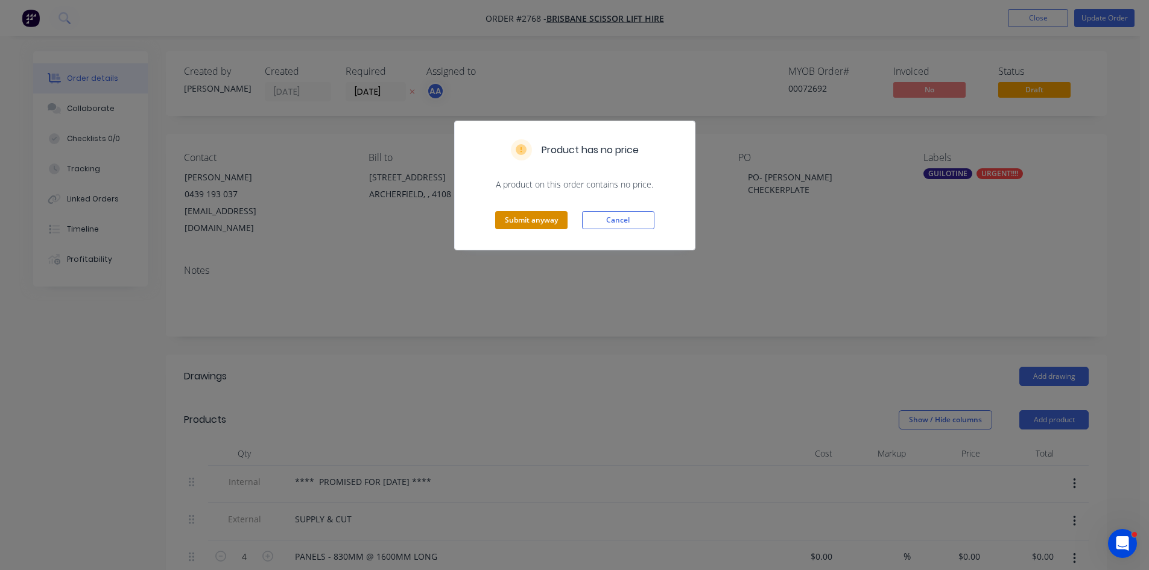
click at [536, 224] on button "Submit anyway" at bounding box center [531, 220] width 72 height 18
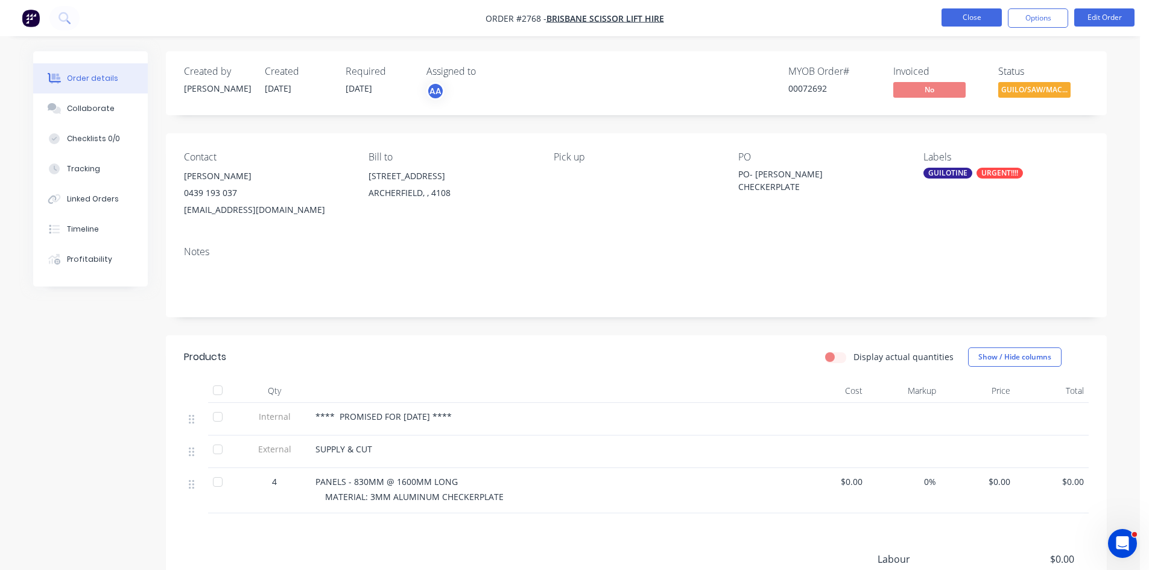
click at [968, 11] on button "Close" at bounding box center [972, 17] width 60 height 18
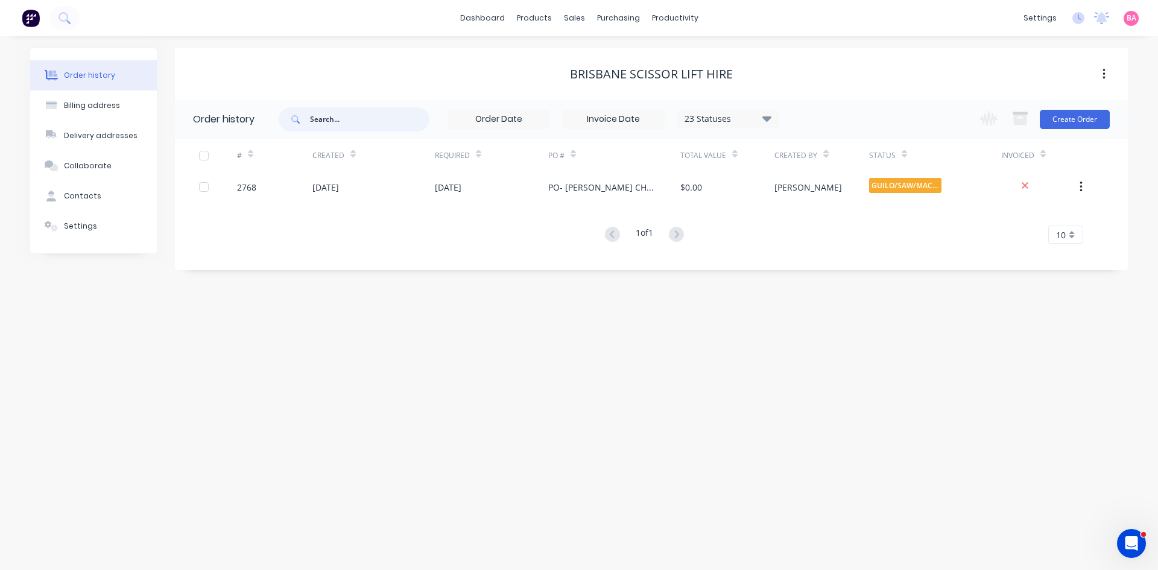
click at [344, 120] on input "text" at bounding box center [369, 119] width 119 height 24
click at [617, 57] on div "Sales Orders" at bounding box center [618, 57] width 49 height 11
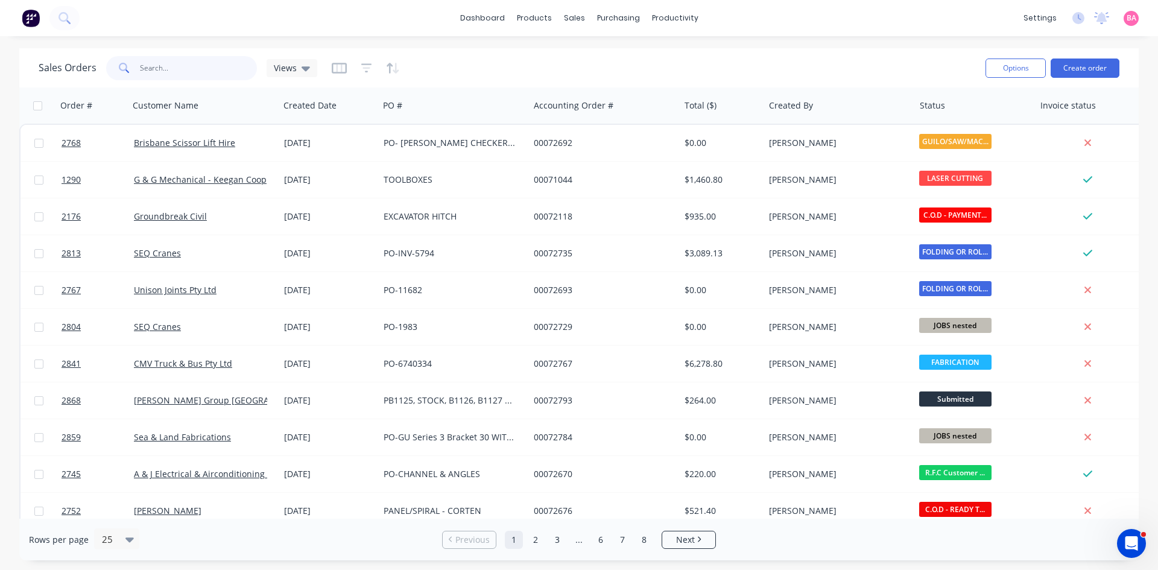
click at [177, 71] on input "text" at bounding box center [199, 68] width 118 height 24
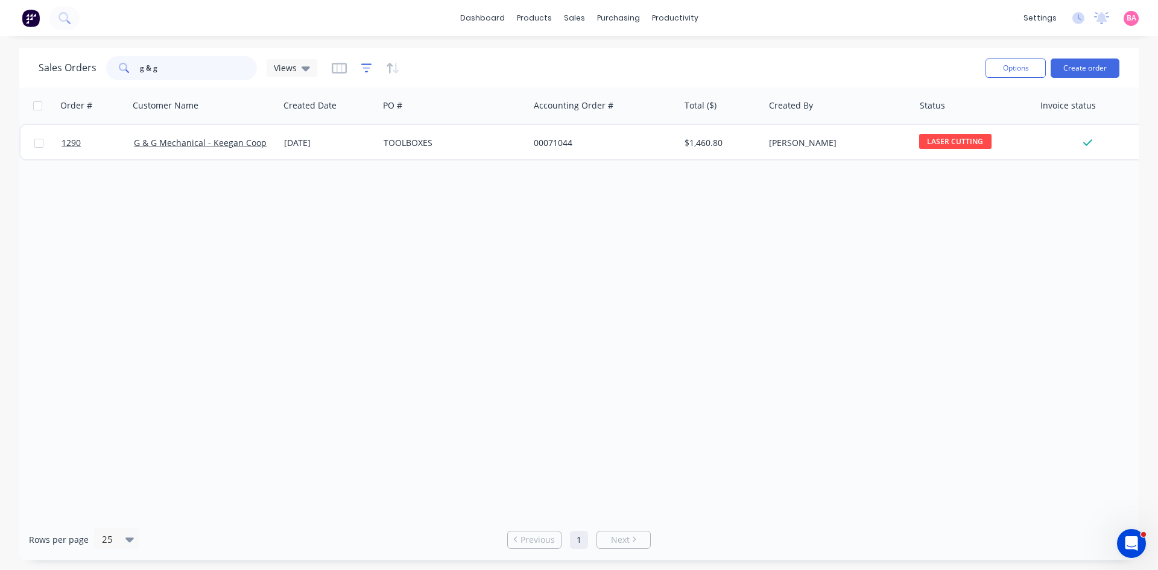
type input "g & g"
click at [368, 64] on icon "button" at bounding box center [366, 67] width 11 height 9
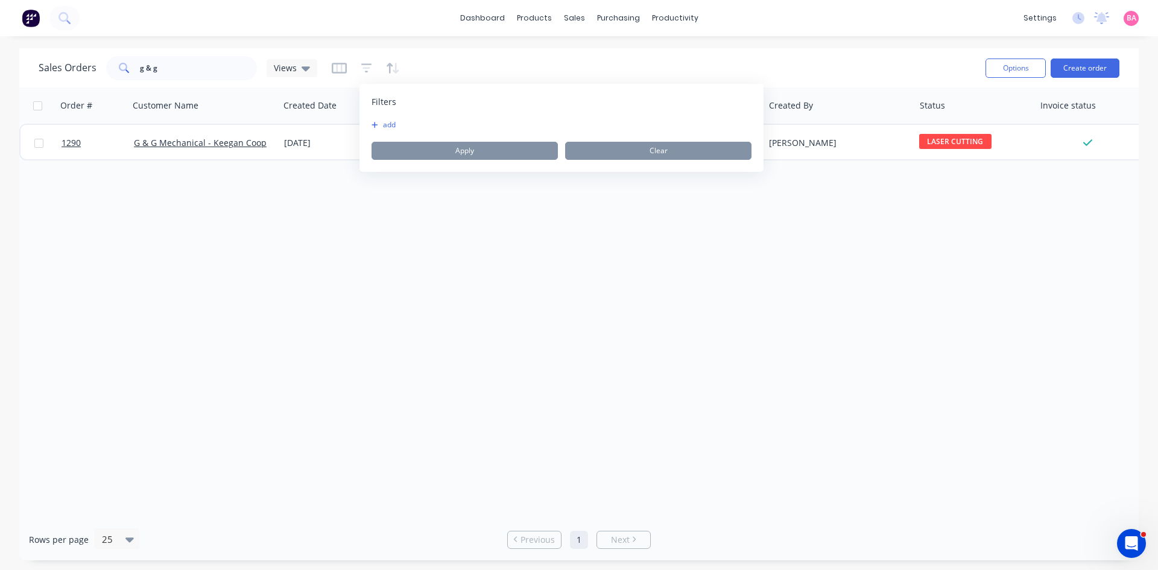
click at [391, 123] on button "add" at bounding box center [387, 125] width 30 height 10
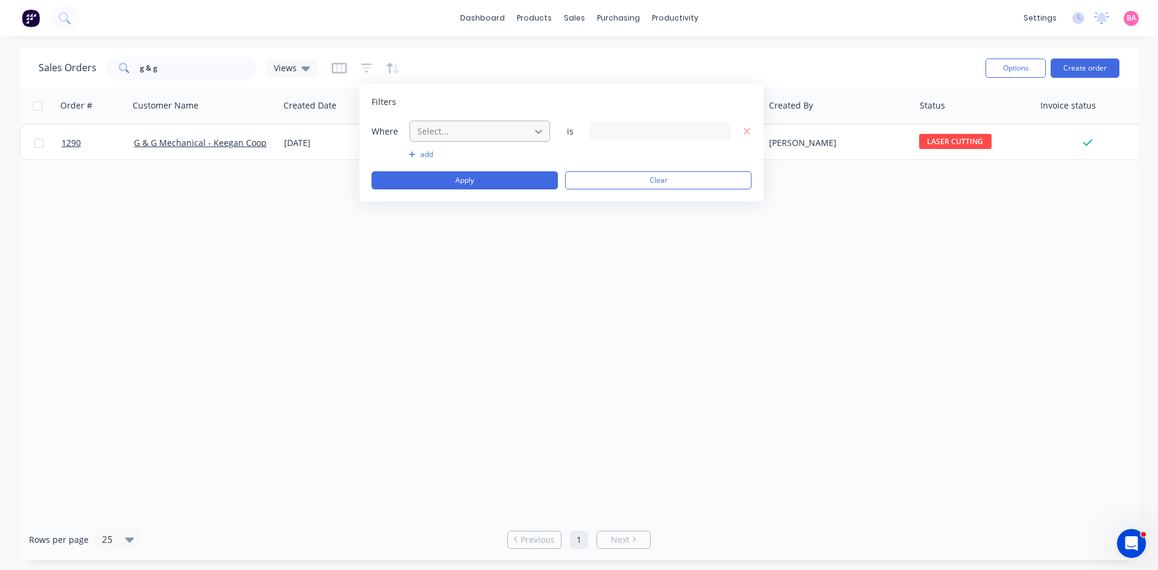
click at [539, 132] on icon at bounding box center [538, 132] width 7 height 4
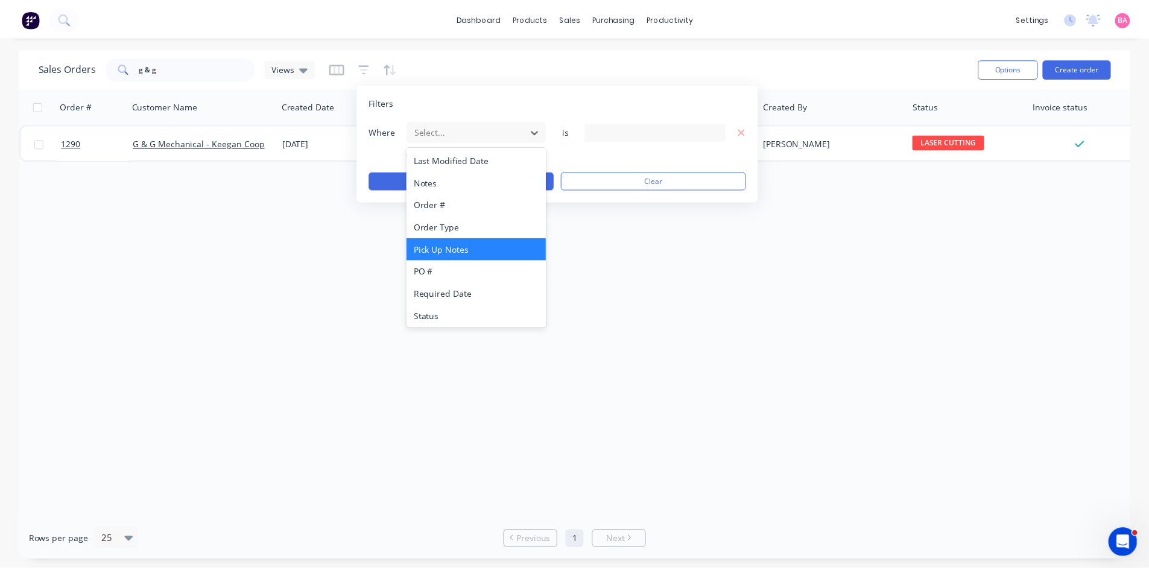
scroll to position [315, 0]
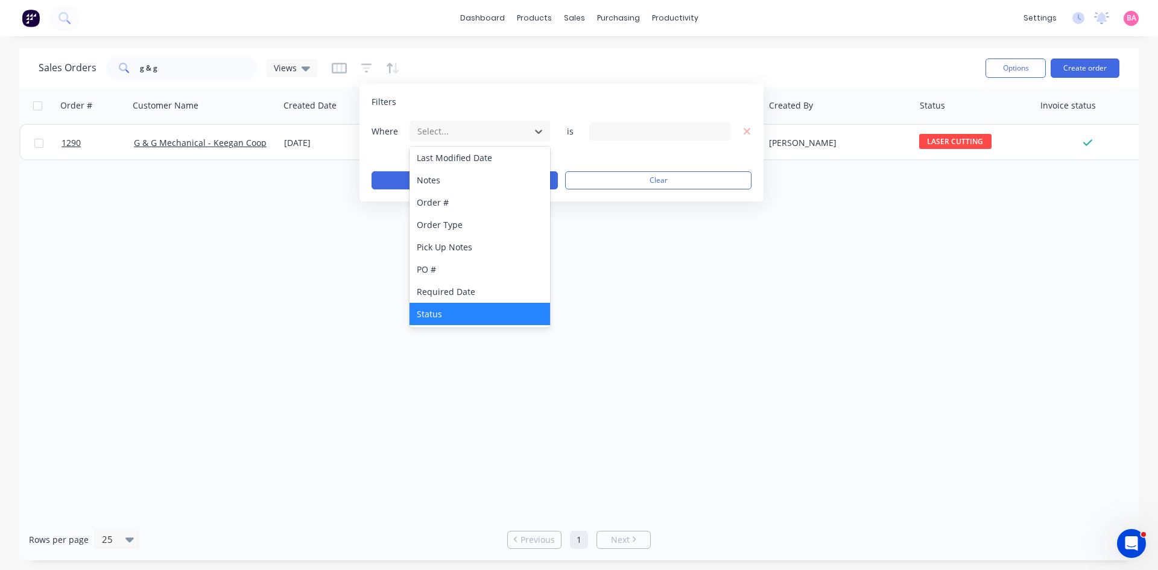
click at [460, 314] on div "Status" at bounding box center [480, 314] width 141 height 22
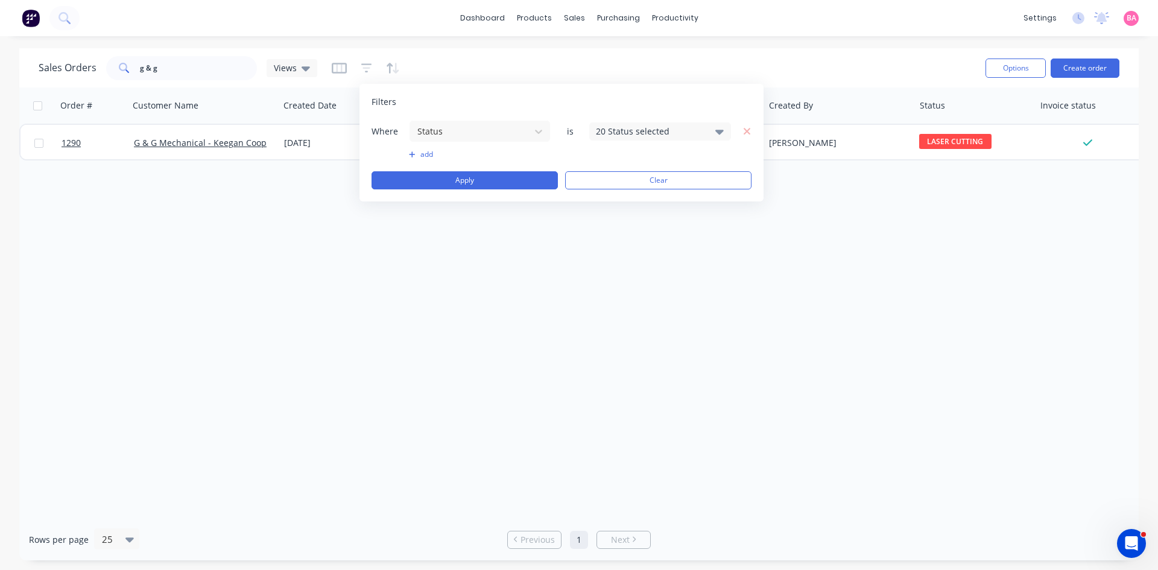
click at [721, 132] on icon at bounding box center [719, 132] width 8 height 5
click at [615, 201] on div at bounding box center [609, 198] width 24 height 24
click at [459, 182] on button "Apply" at bounding box center [465, 180] width 186 height 18
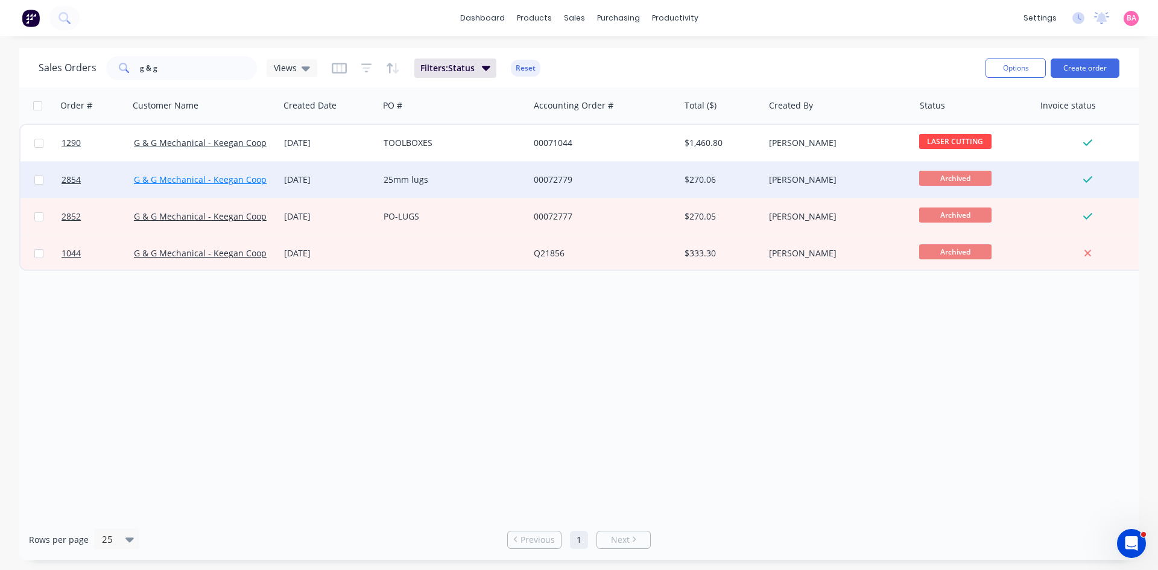
click at [182, 178] on link "G & G Mechanical - Keegan Coop" at bounding box center [200, 179] width 133 height 11
click at [68, 179] on span "2854" at bounding box center [71, 180] width 19 height 12
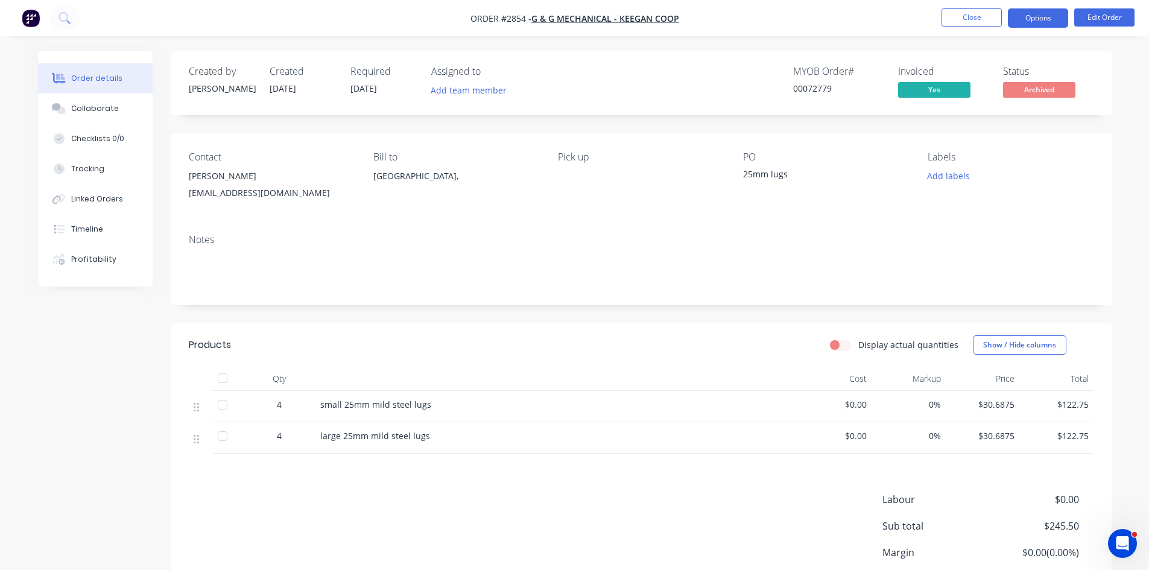
click at [1055, 19] on button "Options" at bounding box center [1038, 17] width 60 height 19
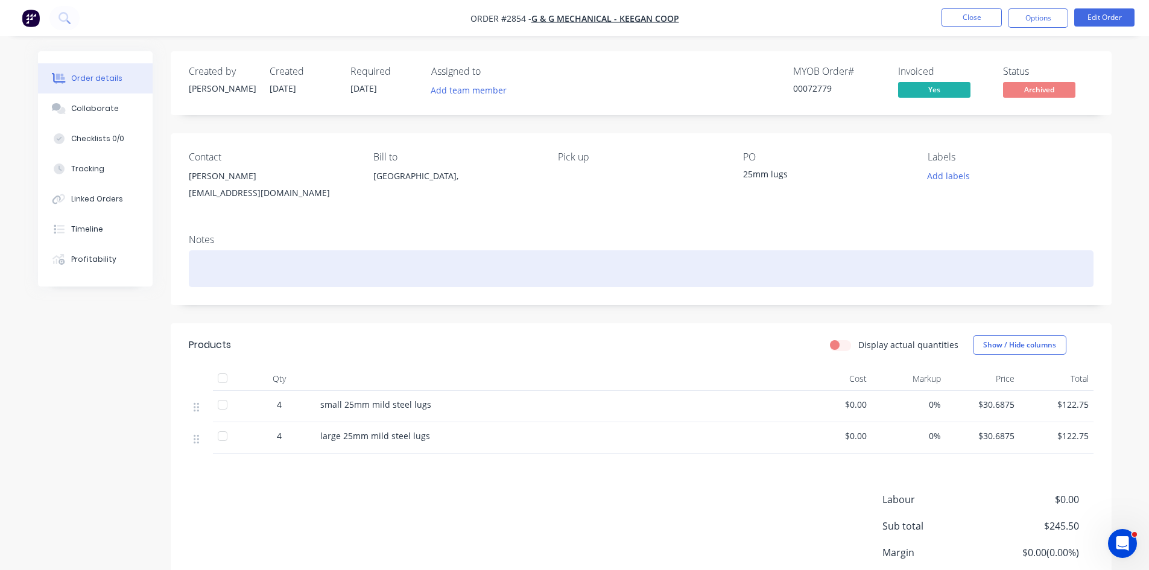
click at [793, 250] on div at bounding box center [641, 268] width 905 height 37
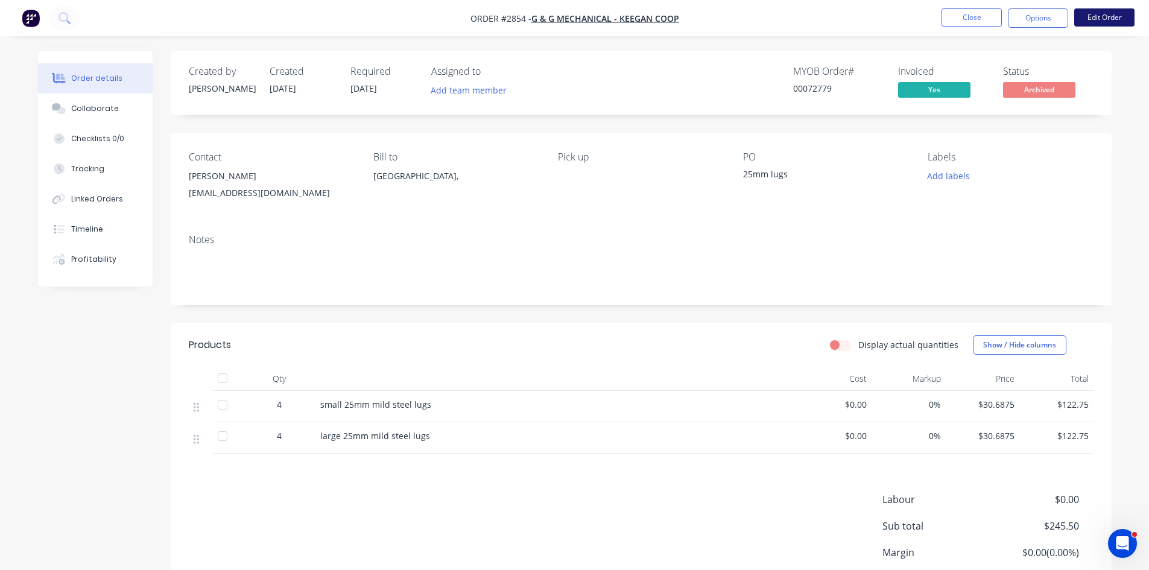
click at [1108, 16] on button "Edit Order" at bounding box center [1104, 17] width 60 height 18
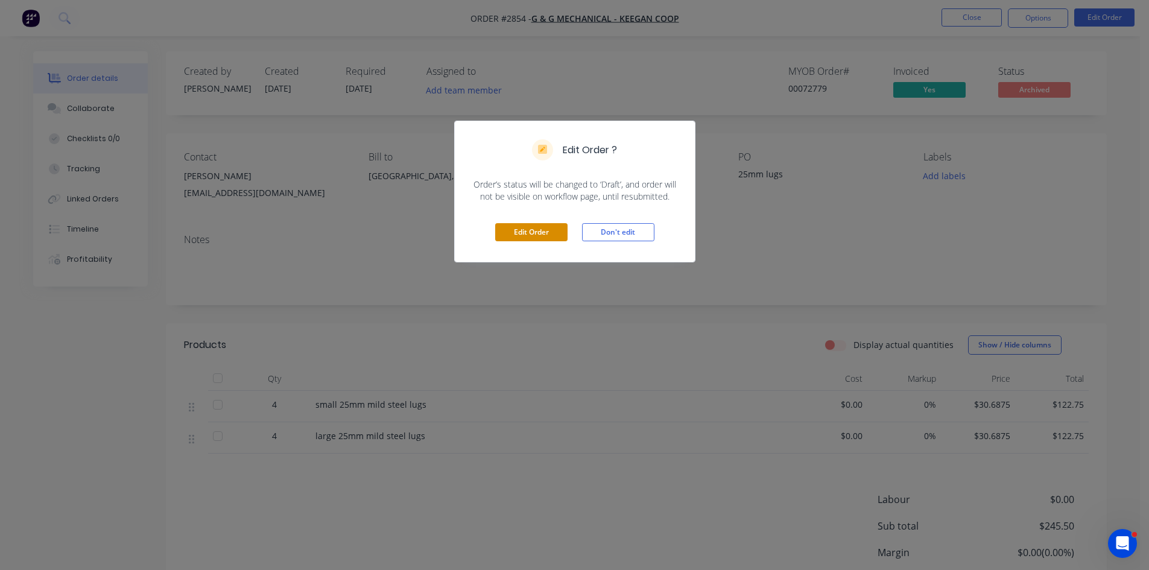
click at [536, 236] on button "Edit Order" at bounding box center [531, 232] width 72 height 18
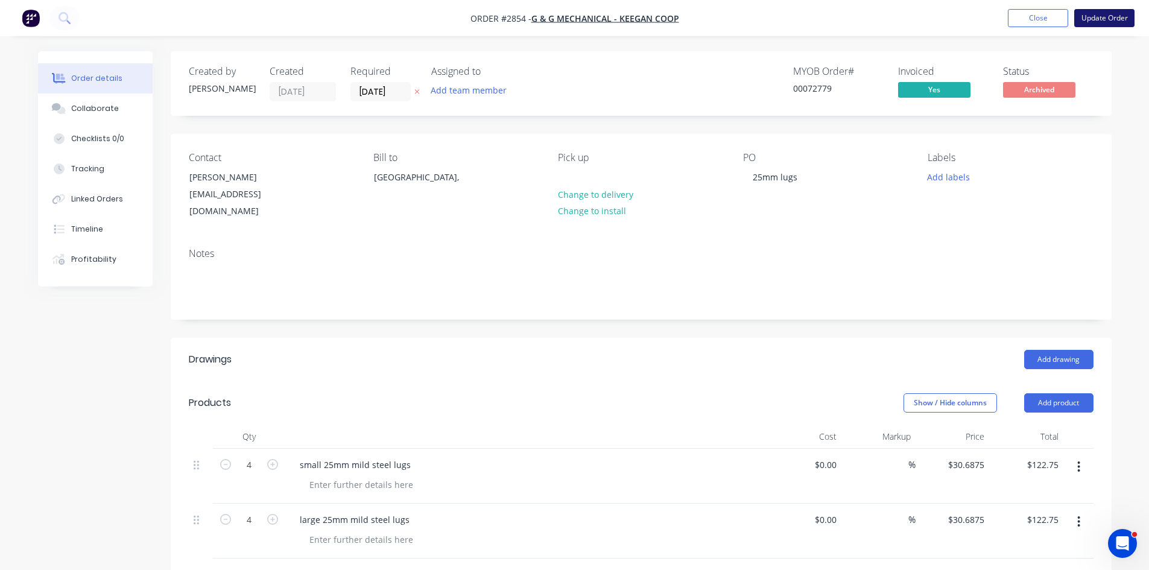
click at [1100, 17] on button "Update Order" at bounding box center [1104, 18] width 60 height 18
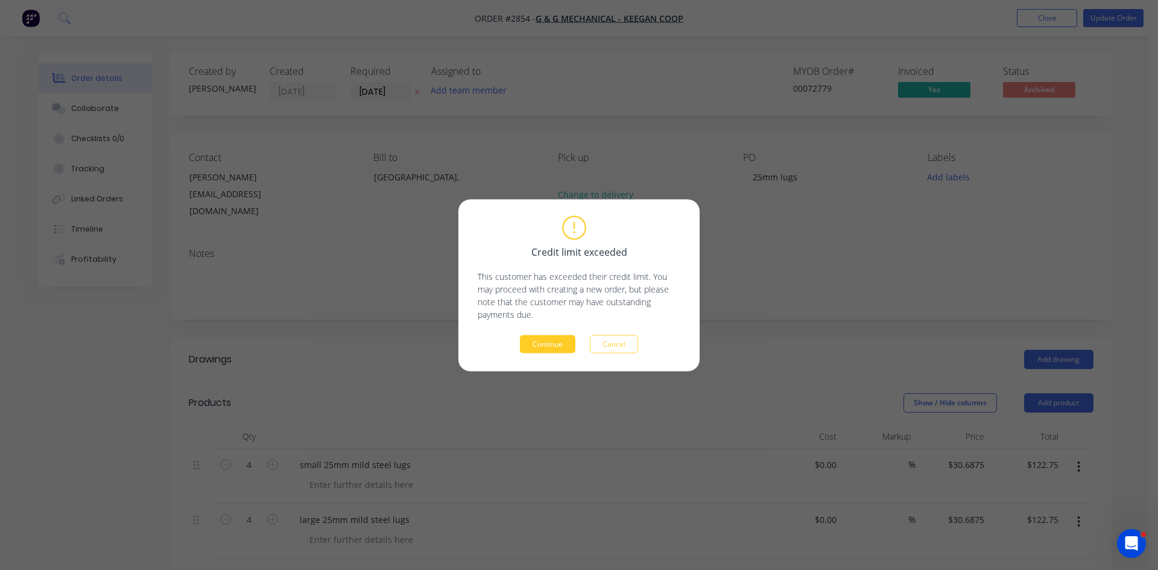
click at [546, 339] on button "Continue" at bounding box center [548, 344] width 56 height 18
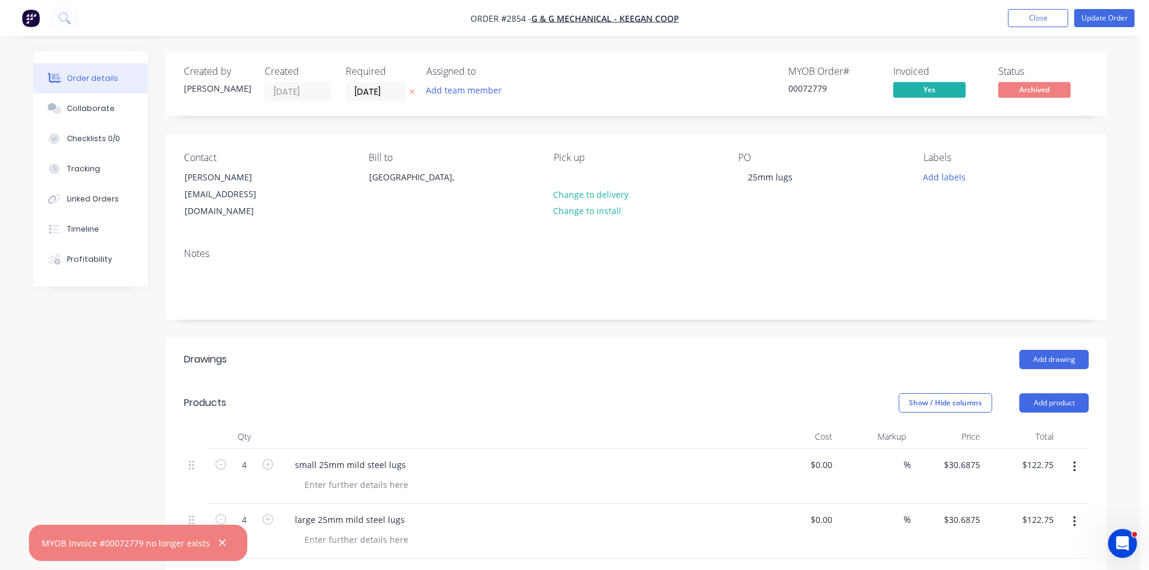
click at [1035, 17] on button "Close" at bounding box center [1038, 18] width 60 height 18
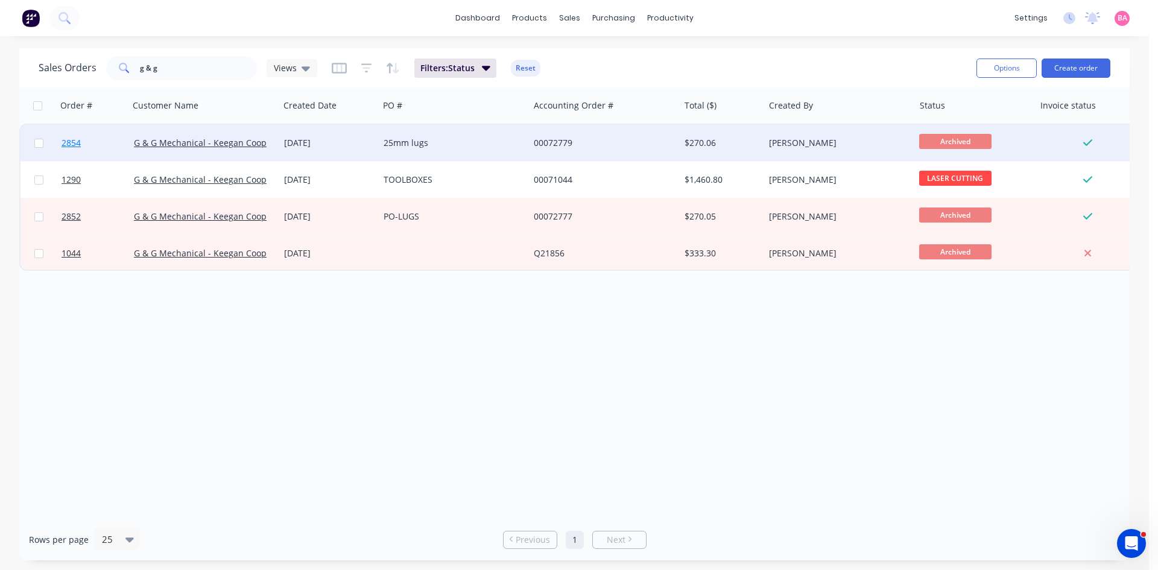
click at [74, 140] on span "2854" at bounding box center [71, 143] width 19 height 12
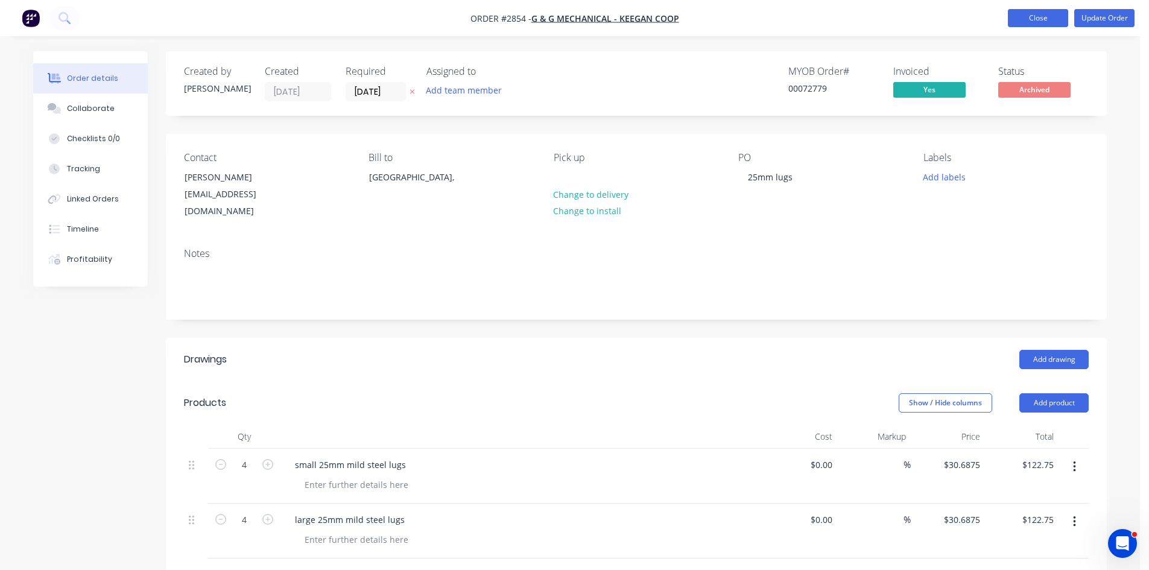
click at [1047, 22] on button "Close" at bounding box center [1038, 18] width 60 height 18
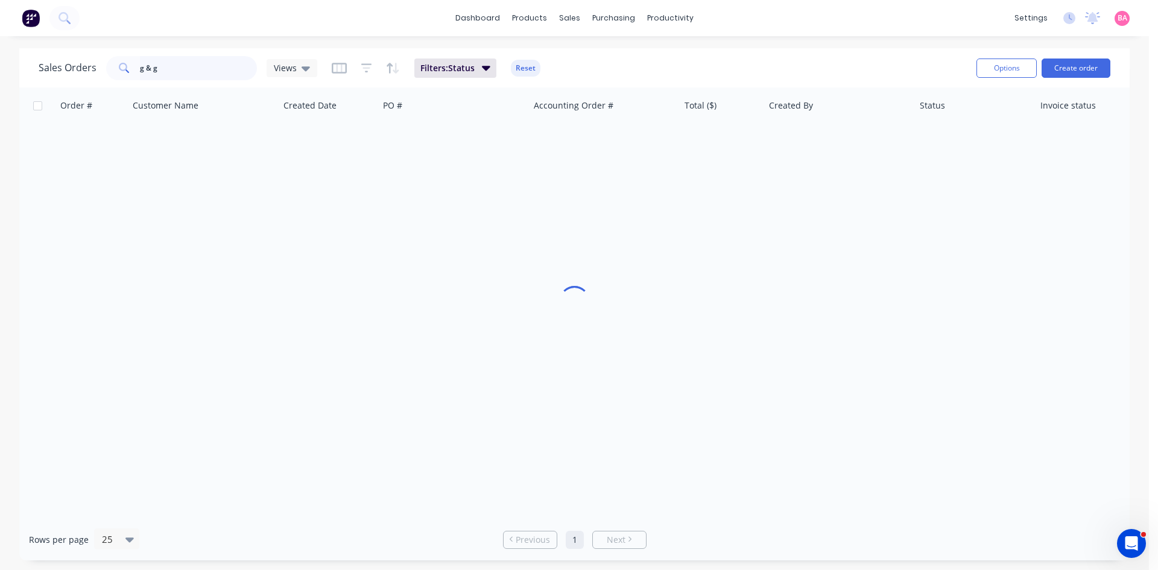
drag, startPoint x: 168, startPoint y: 64, endPoint x: 3, endPoint y: 36, distance: 167.0
click at [16, 43] on div "dashboard products sales purchasing productivity dashboard products Product Cat…" at bounding box center [574, 285] width 1149 height 570
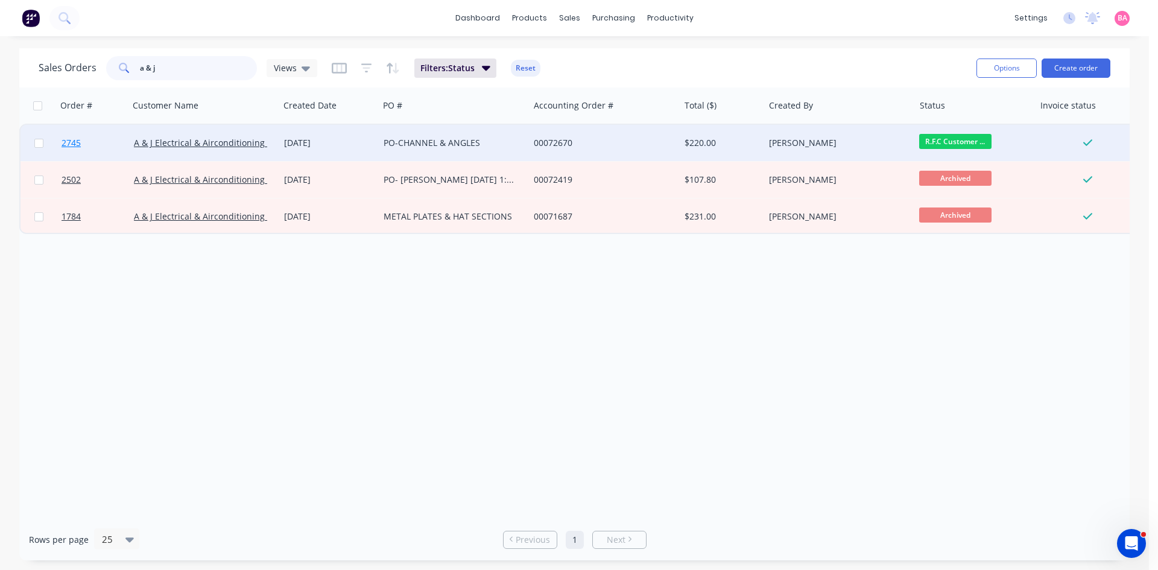
type input "a & j"
click at [69, 141] on span "2745" at bounding box center [71, 143] width 19 height 12
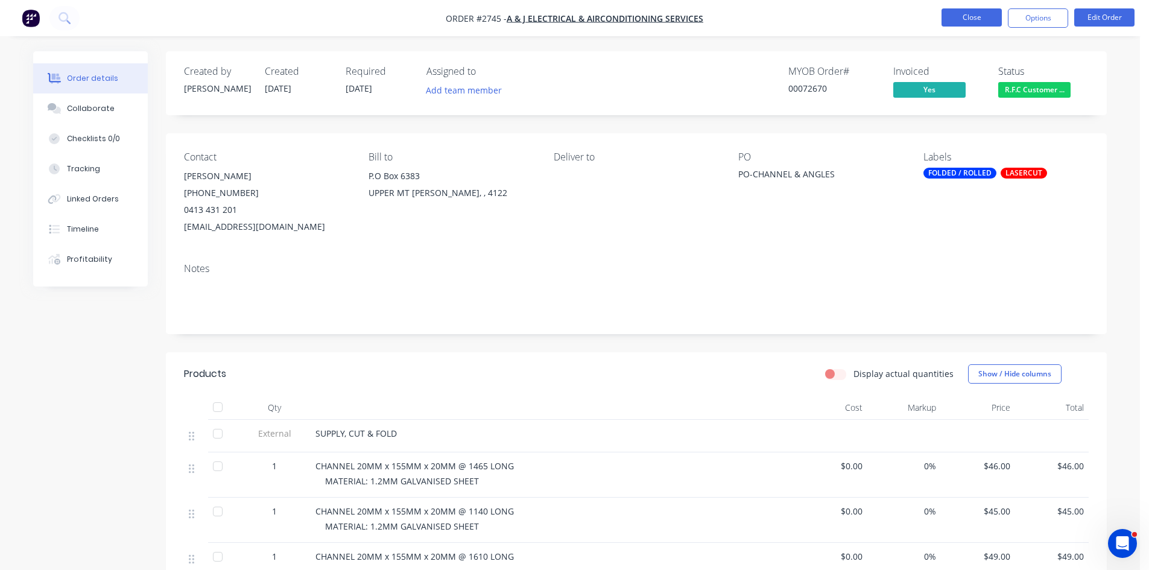
click at [985, 14] on button "Close" at bounding box center [972, 17] width 60 height 18
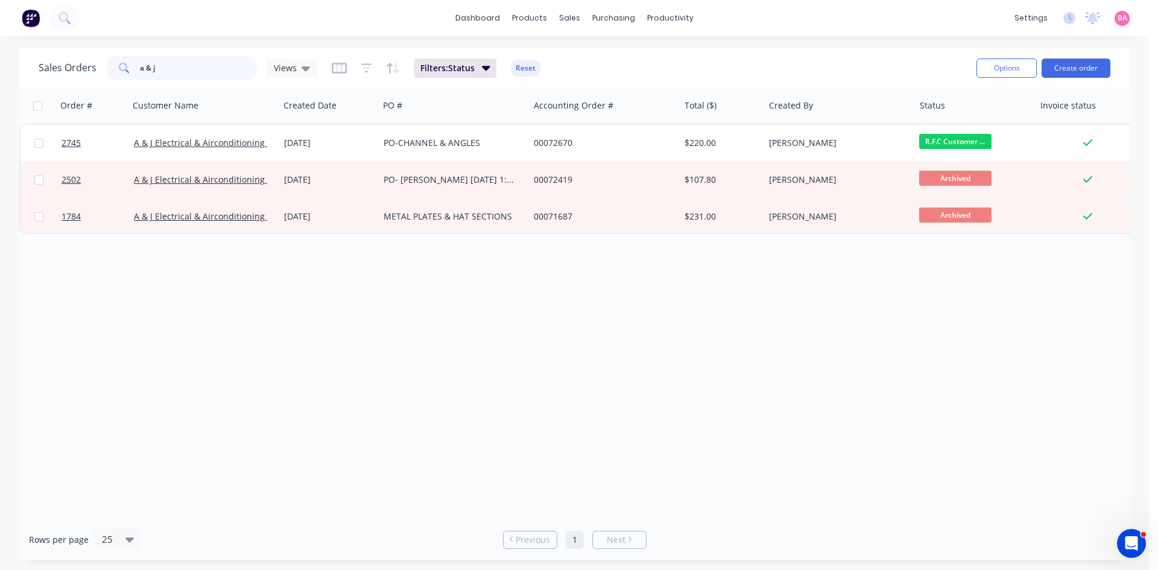
drag, startPoint x: 168, startPoint y: 69, endPoint x: 78, endPoint y: 60, distance: 90.9
click at [78, 60] on div "Sales Orders a & j Views" at bounding box center [178, 68] width 279 height 24
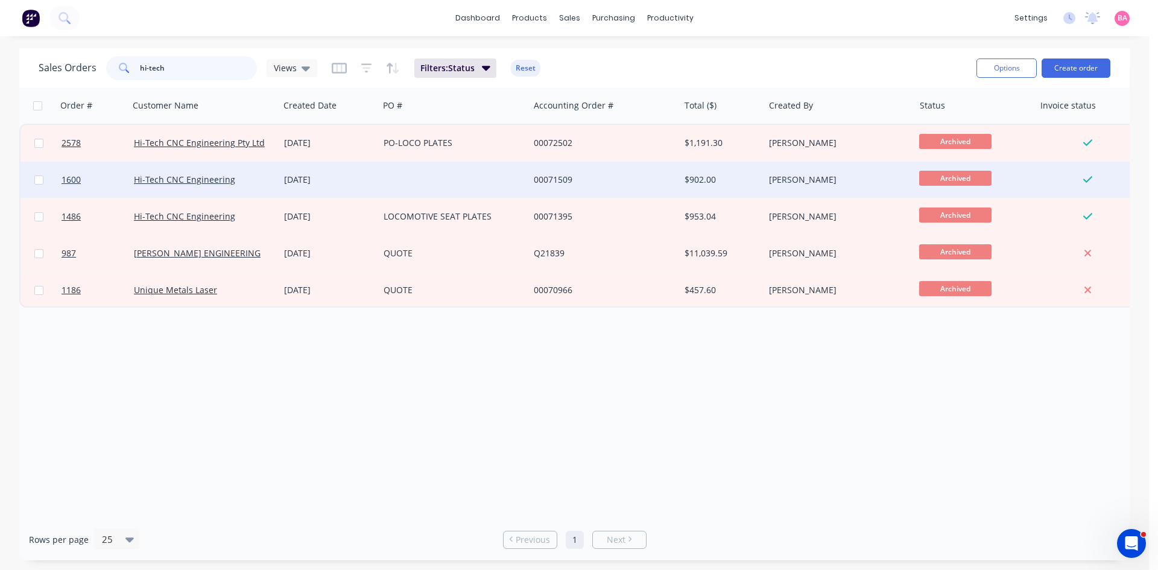
type input "hi-tech"
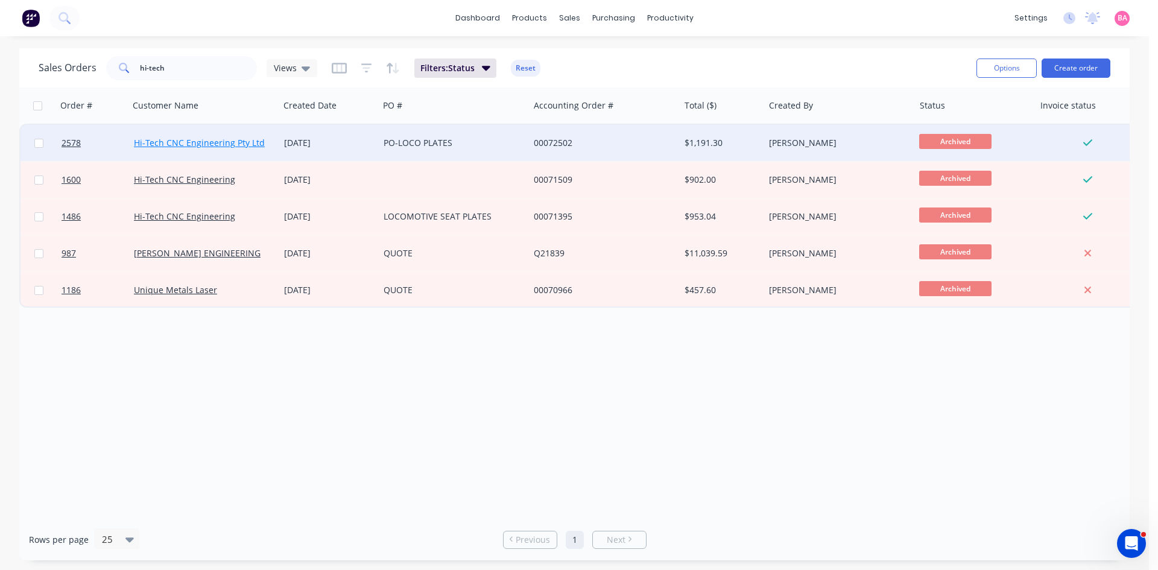
click at [183, 139] on link "Hi-Tech CNC Engineering Pty Ltd" at bounding box center [199, 142] width 131 height 11
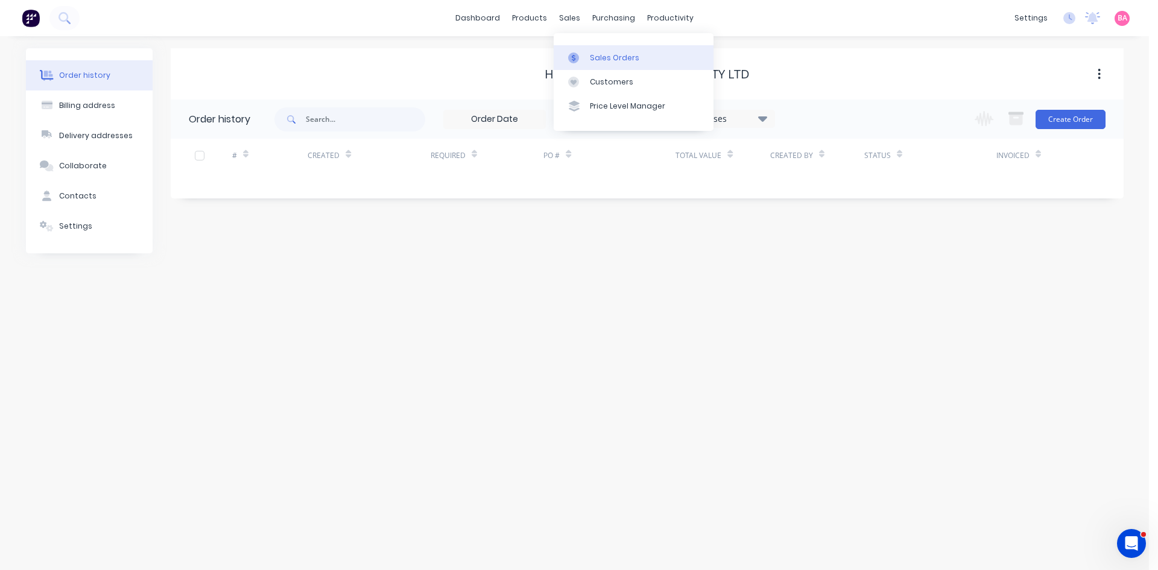
click at [617, 53] on div "Sales Orders" at bounding box center [614, 57] width 49 height 11
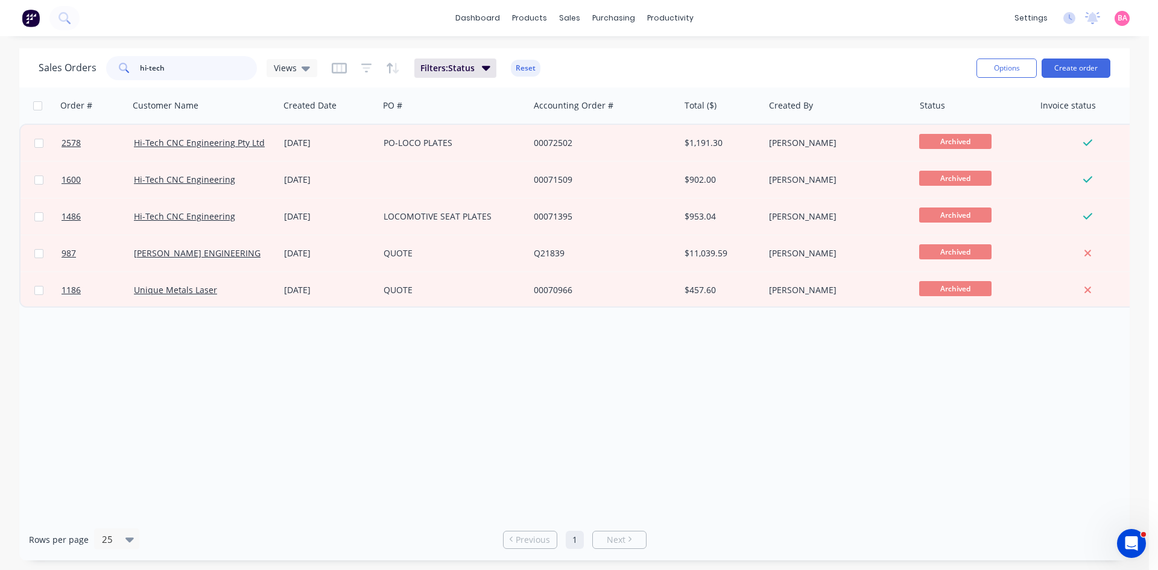
drag, startPoint x: 197, startPoint y: 62, endPoint x: -120, endPoint y: 52, distance: 317.5
click at [0, 52] on html "dashboard products sales purchasing productivity dashboard products Product Cat…" at bounding box center [579, 285] width 1158 height 570
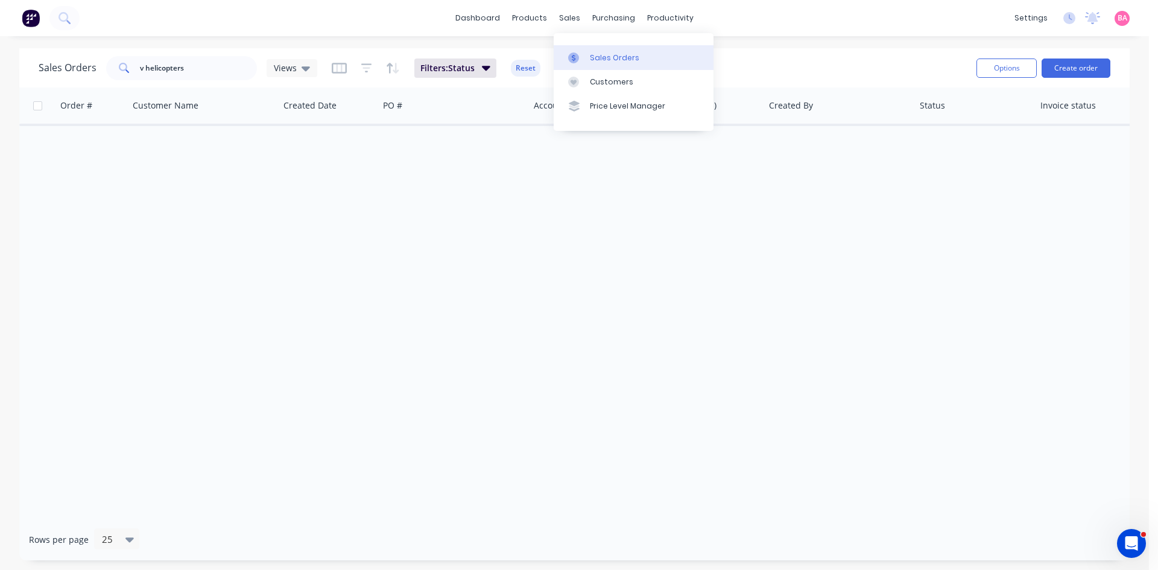
click at [608, 52] on div "Sales Orders" at bounding box center [614, 57] width 49 height 11
click at [366, 66] on icon "button" at bounding box center [366, 68] width 11 height 12
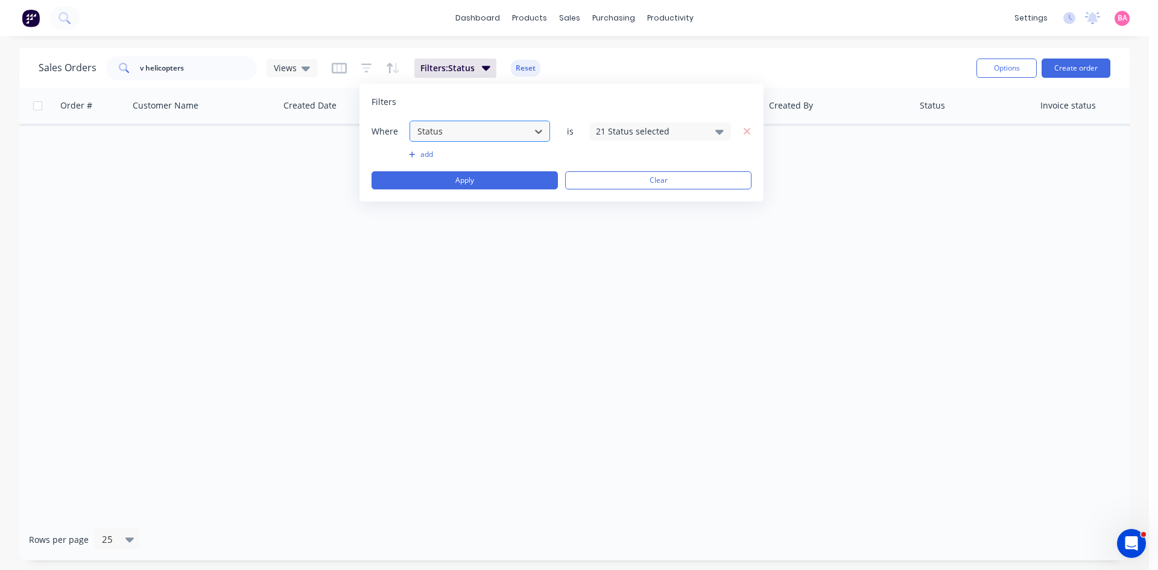
click at [510, 133] on div at bounding box center [470, 131] width 108 height 15
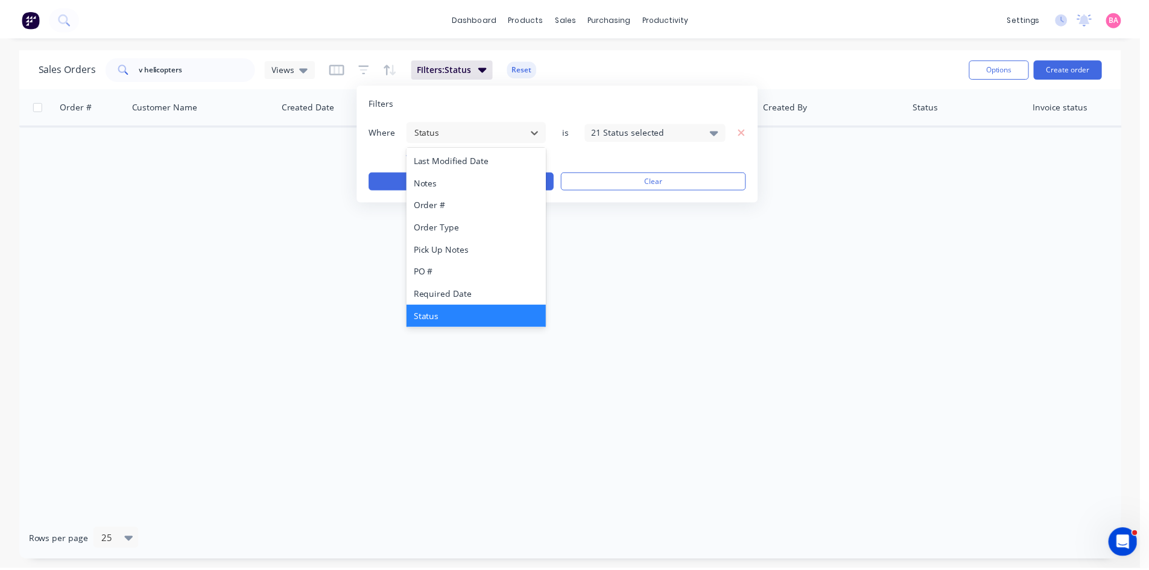
scroll to position [315, 0]
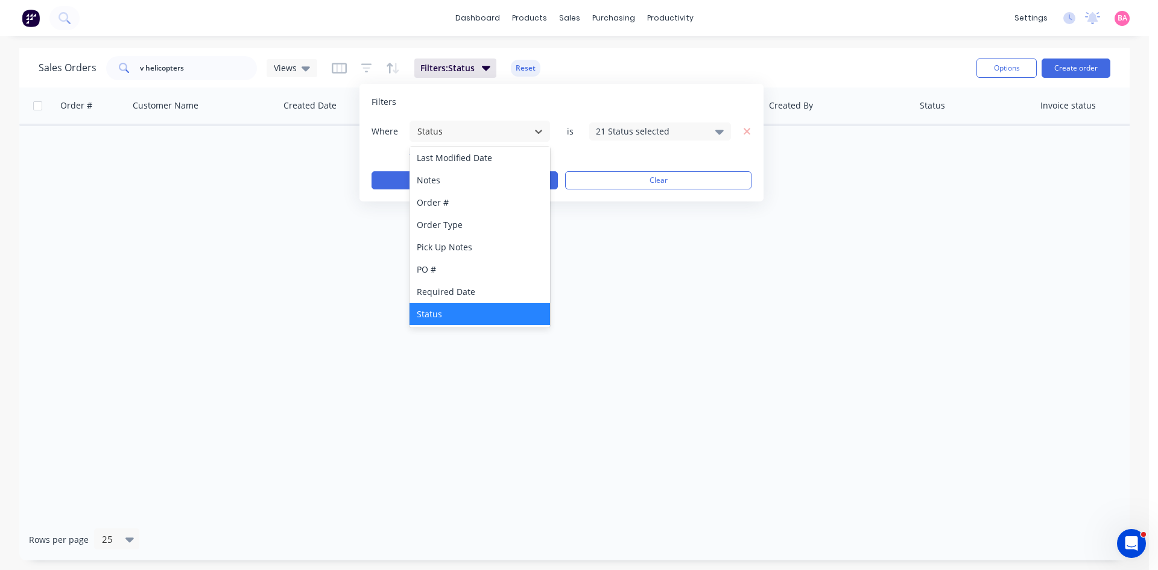
click at [462, 315] on div "Status" at bounding box center [480, 314] width 141 height 22
click at [717, 128] on icon at bounding box center [719, 131] width 8 height 13
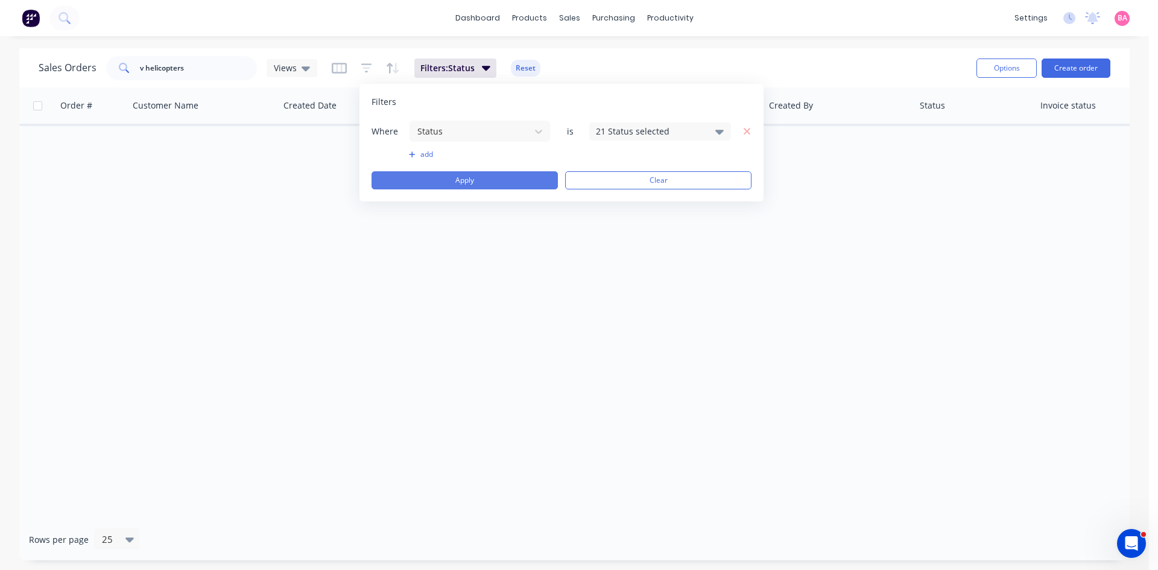
click at [500, 183] on button "Apply" at bounding box center [465, 180] width 186 height 18
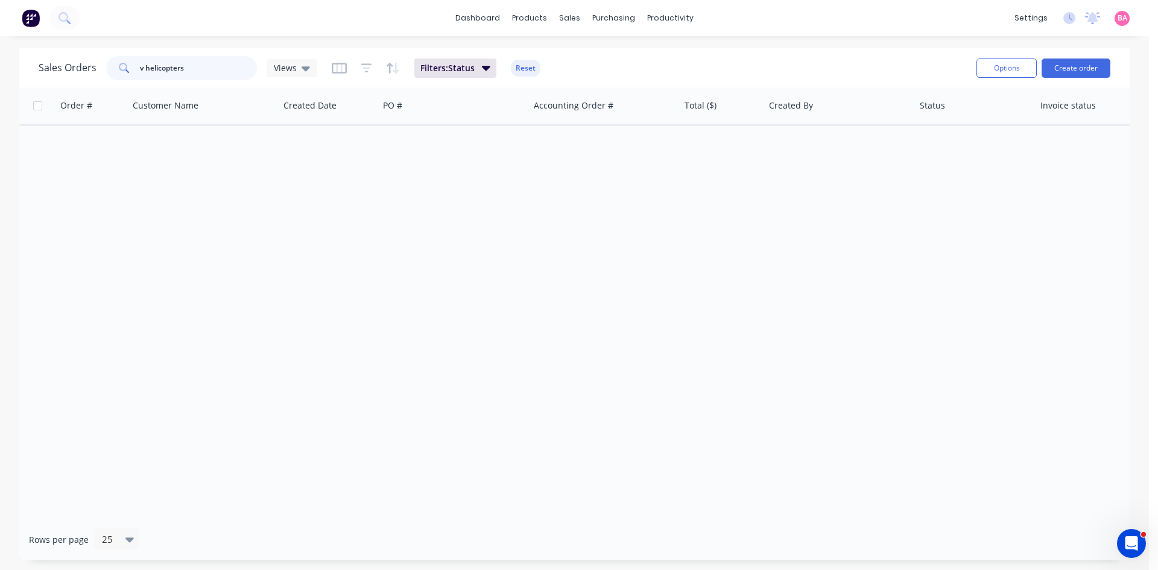
drag, startPoint x: 196, startPoint y: 63, endPoint x: -25, endPoint y: 36, distance: 222.5
click at [0, 36] on html "dashboard products sales purchasing productivity dashboard products Product Cat…" at bounding box center [579, 285] width 1158 height 570
drag, startPoint x: 212, startPoint y: 72, endPoint x: -17, endPoint y: 71, distance: 229.9
click at [0, 71] on html "dashboard products sales purchasing productivity dashboard products Product Cat…" at bounding box center [579, 285] width 1158 height 570
drag, startPoint x: 188, startPoint y: 66, endPoint x: -9, endPoint y: 65, distance: 197.3
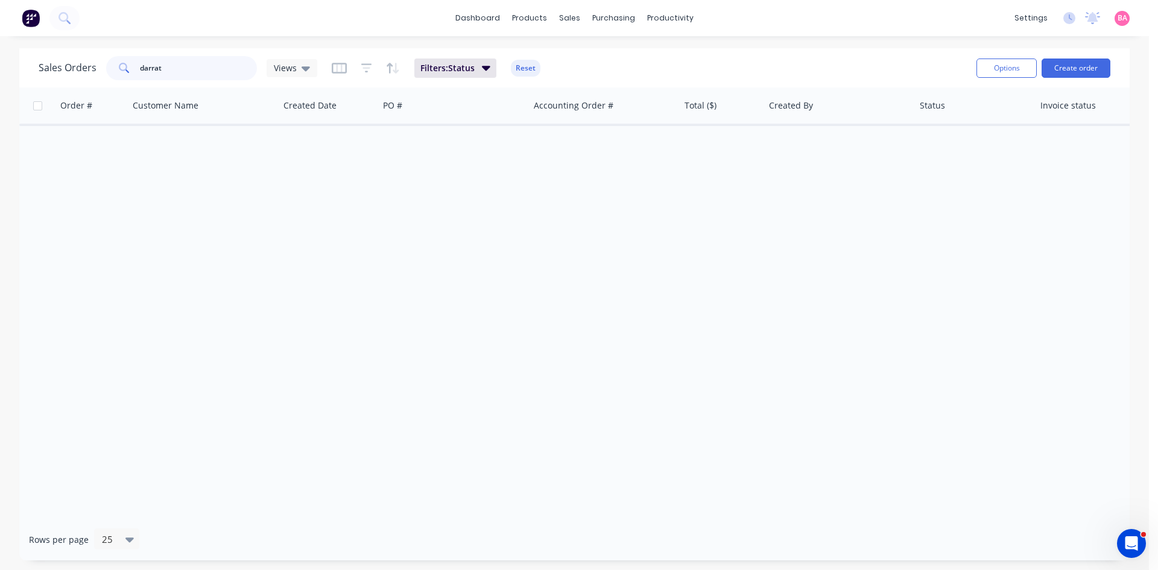
click at [0, 65] on html "dashboard products sales purchasing productivity dashboard products Product Cat…" at bounding box center [579, 285] width 1158 height 570
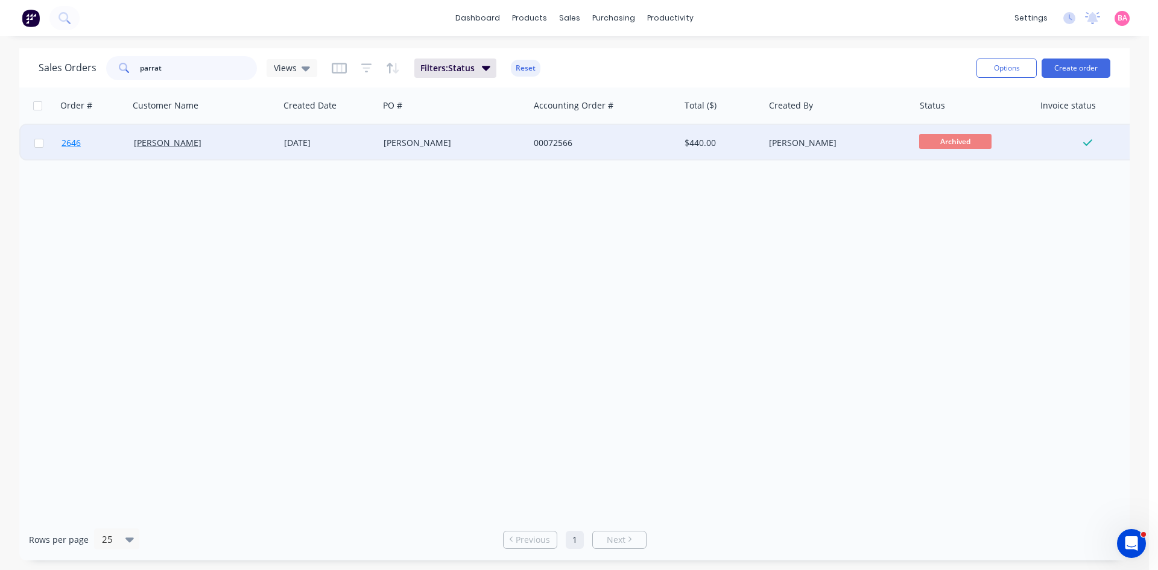
type input "parrat"
click at [73, 143] on span "2646" at bounding box center [71, 143] width 19 height 12
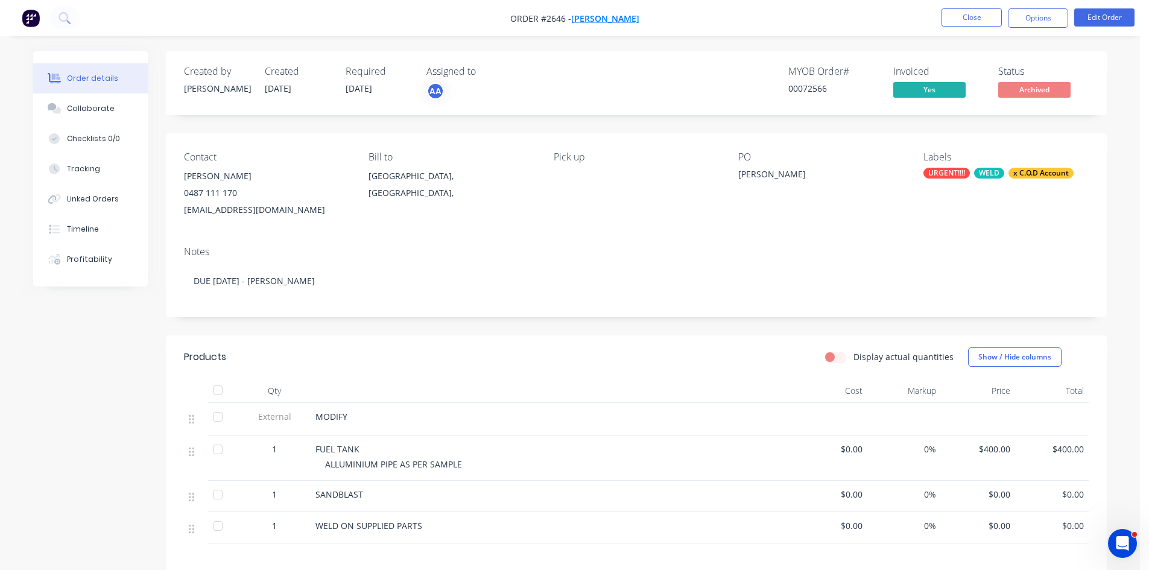
click at [601, 15] on span "Len Darret" at bounding box center [605, 18] width 68 height 11
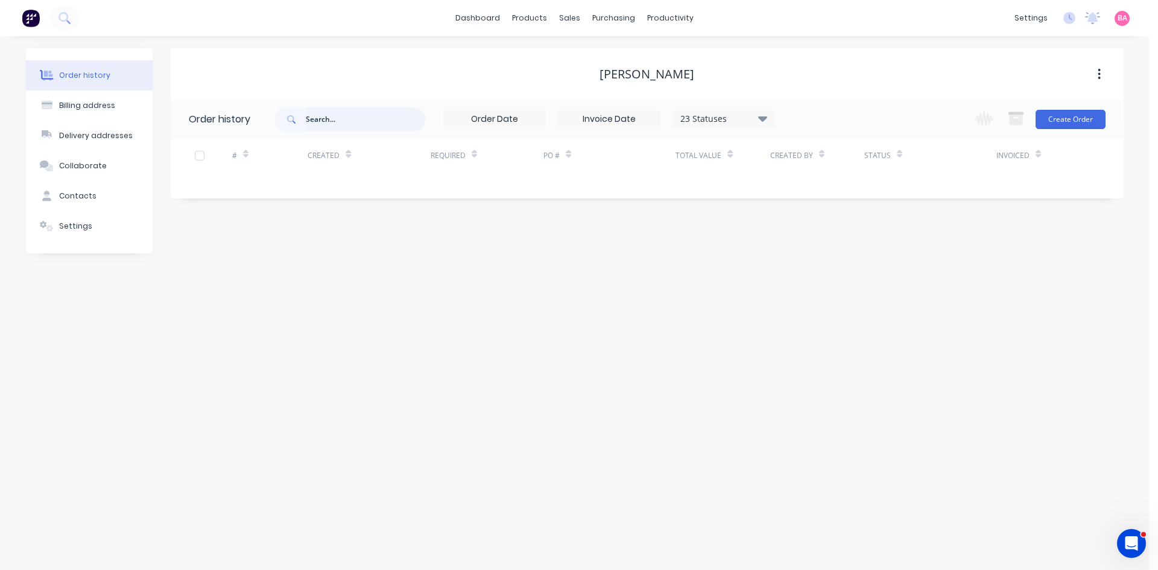
click at [354, 130] on input "text" at bounding box center [365, 119] width 119 height 24
type input "v"
click at [343, 112] on input "text" at bounding box center [365, 119] width 119 height 24
type input "len"
click at [205, 115] on header "Order history len 23 Statuses Invoice Status Invoiced Not Invoiced Partial Orde…" at bounding box center [647, 119] width 953 height 39
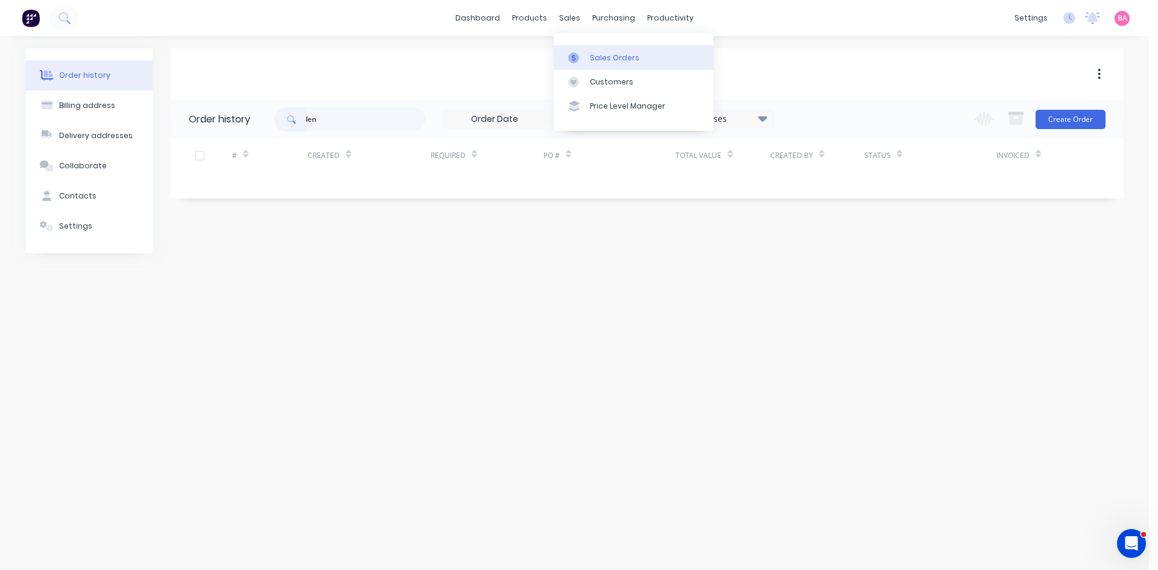
click at [607, 60] on div "Sales Orders" at bounding box center [614, 57] width 49 height 11
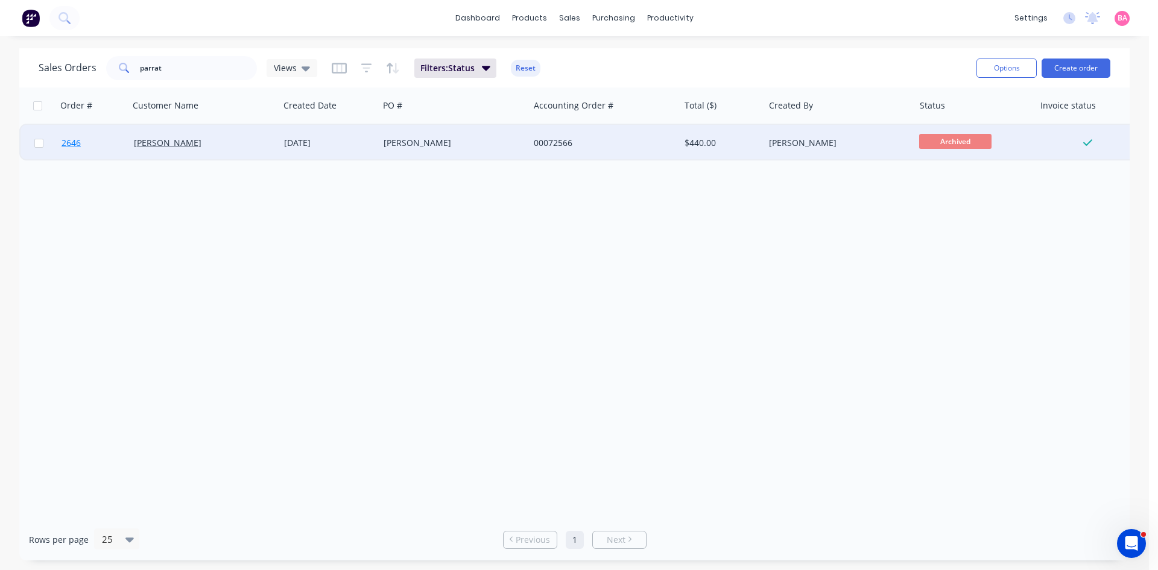
click at [71, 141] on span "2646" at bounding box center [71, 143] width 19 height 12
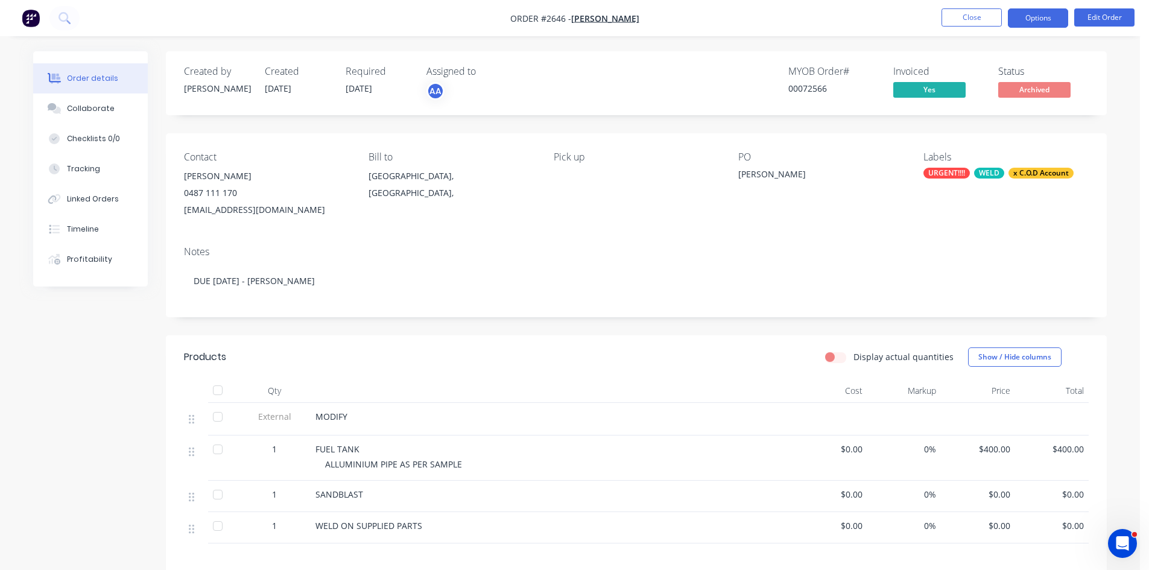
click at [1050, 18] on button "Options" at bounding box center [1038, 17] width 60 height 19
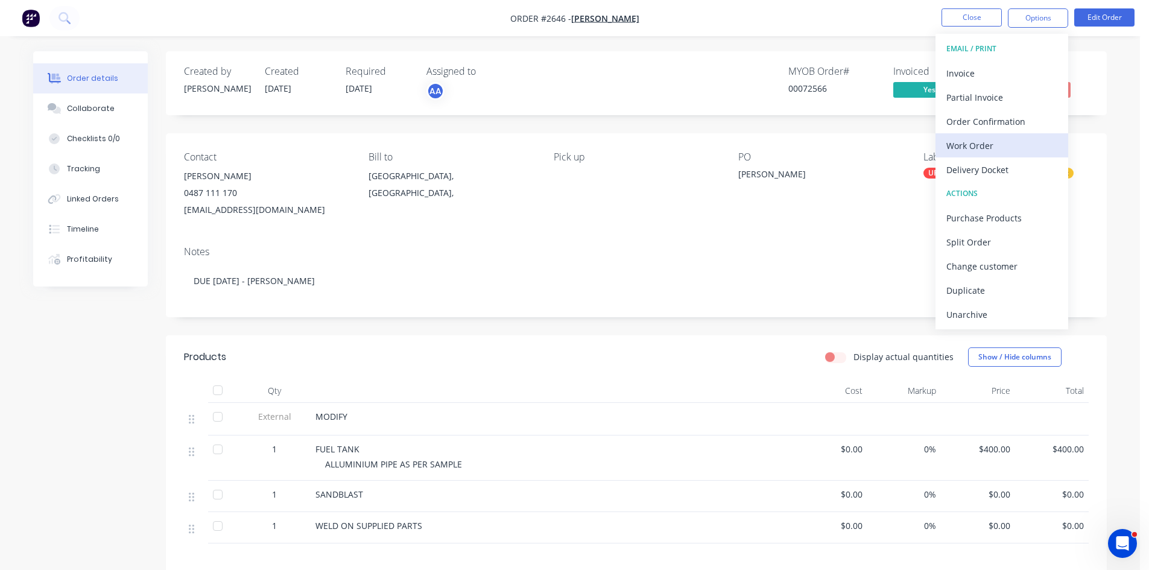
click at [974, 148] on div "Work Order" at bounding box center [1002, 145] width 111 height 17
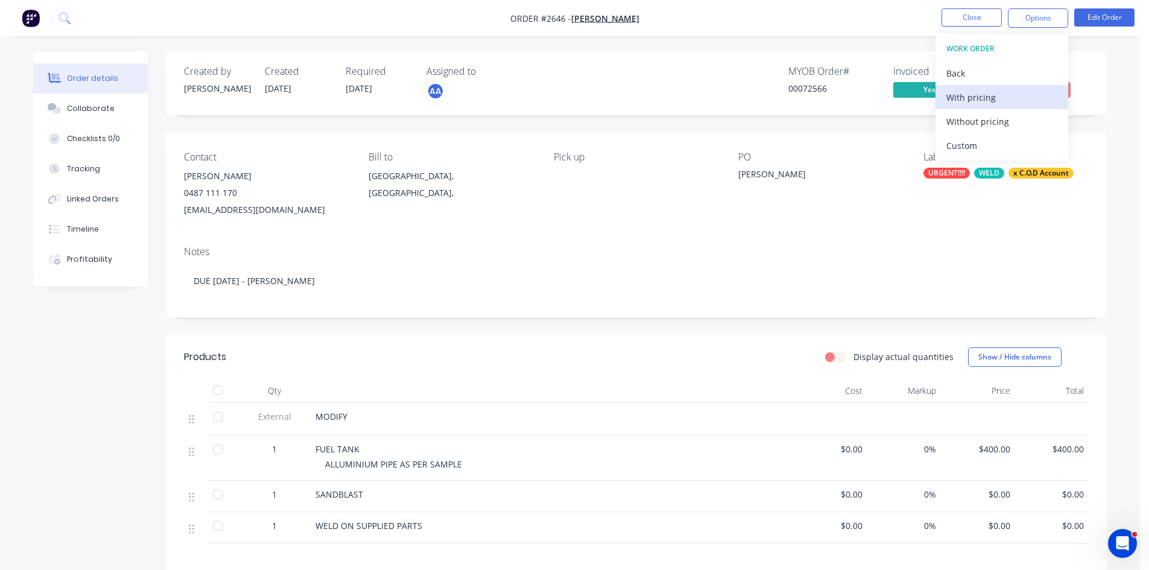
click at [982, 101] on div "With pricing" at bounding box center [1002, 97] width 111 height 17
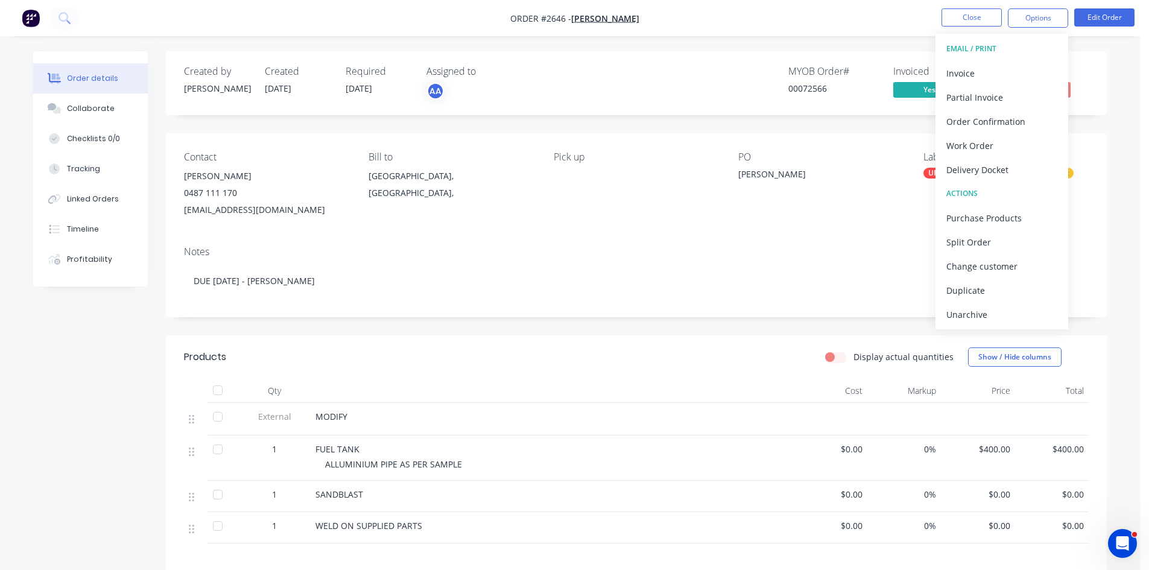
click at [825, 158] on div "PO" at bounding box center [820, 156] width 165 height 11
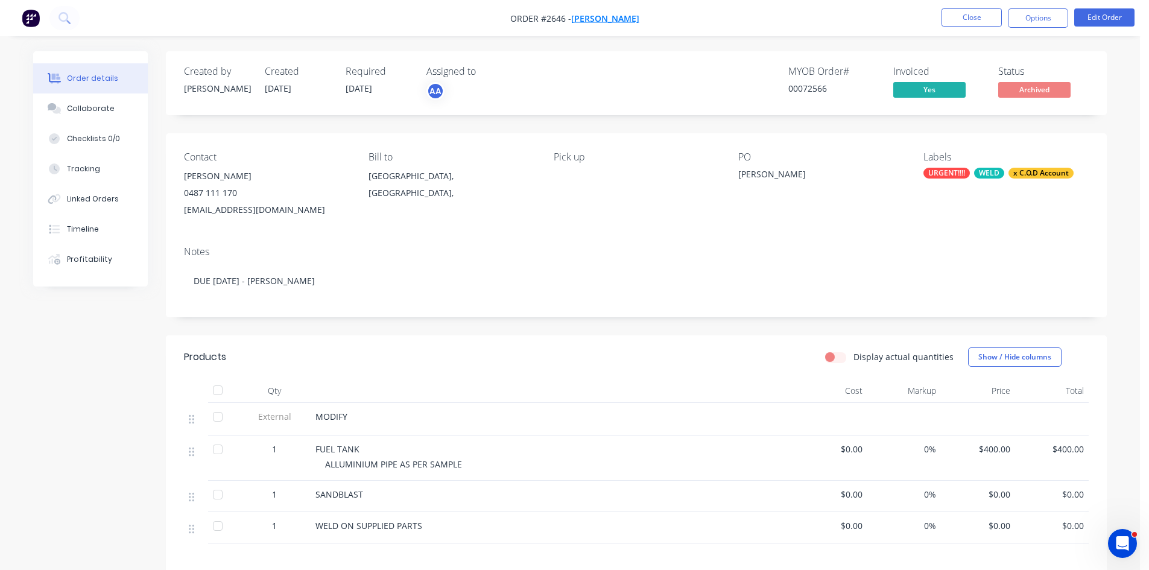
click at [600, 17] on span "Len Darret" at bounding box center [605, 18] width 68 height 11
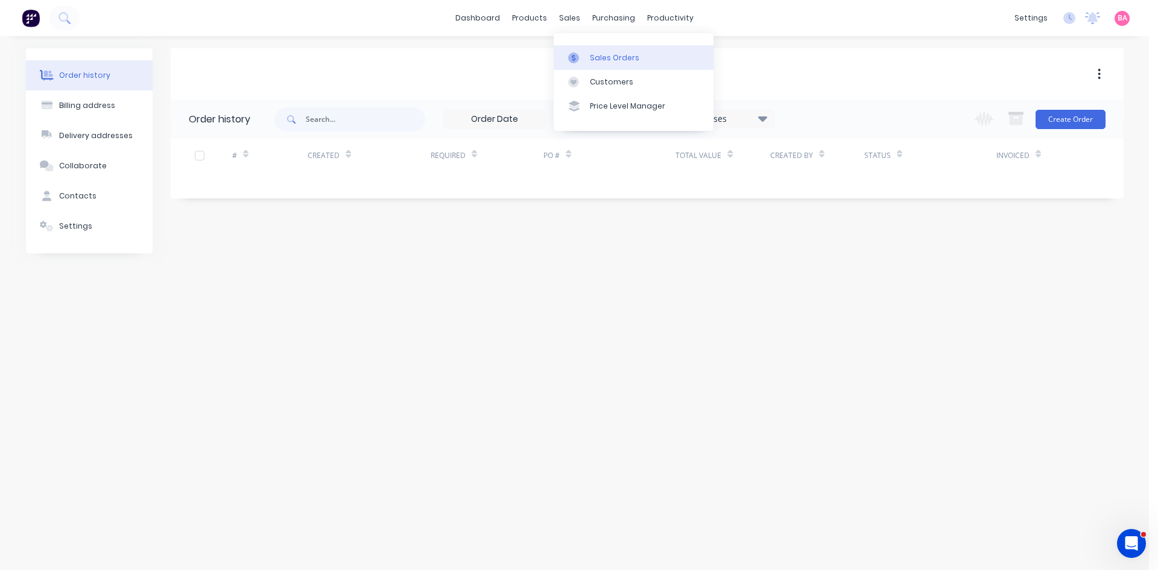
click at [604, 56] on div "Sales Orders" at bounding box center [614, 57] width 49 height 11
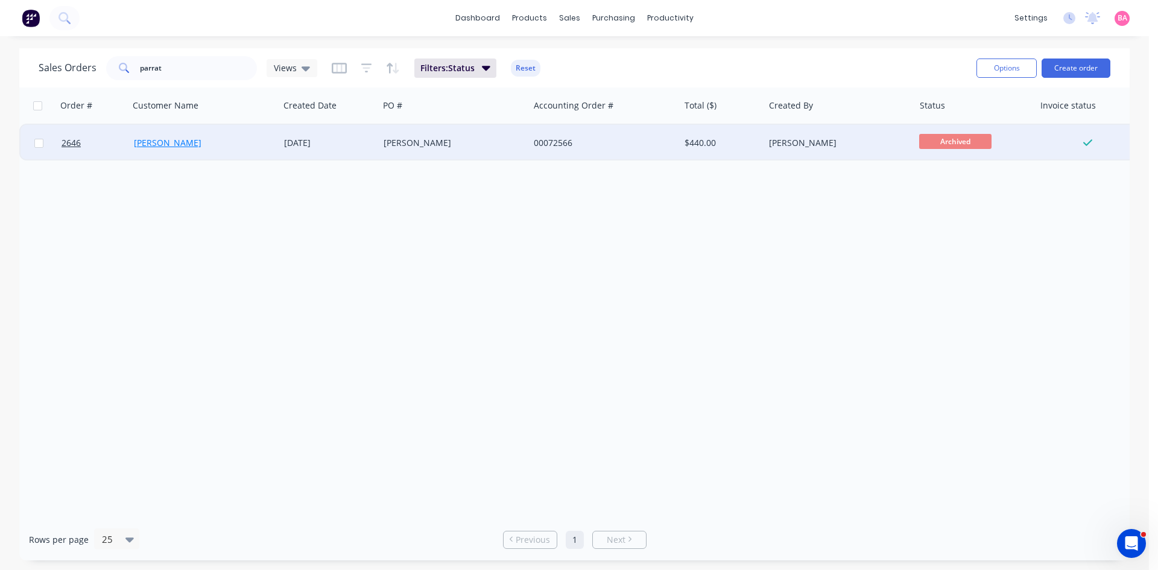
click at [155, 138] on link "Len Darret" at bounding box center [168, 142] width 68 height 11
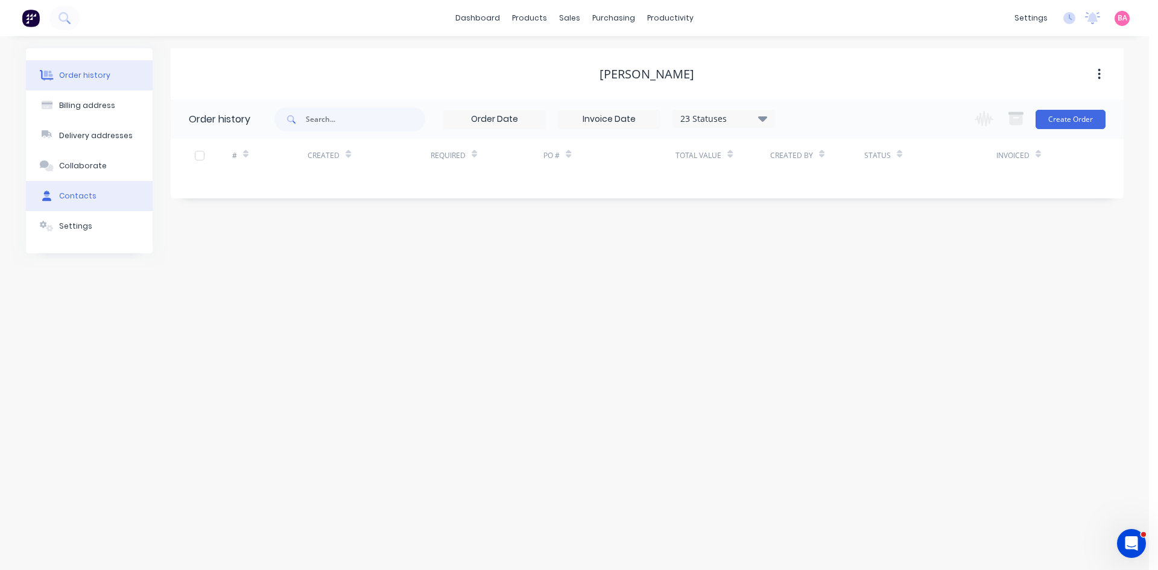
click at [84, 197] on div "Contacts" at bounding box center [77, 196] width 37 height 11
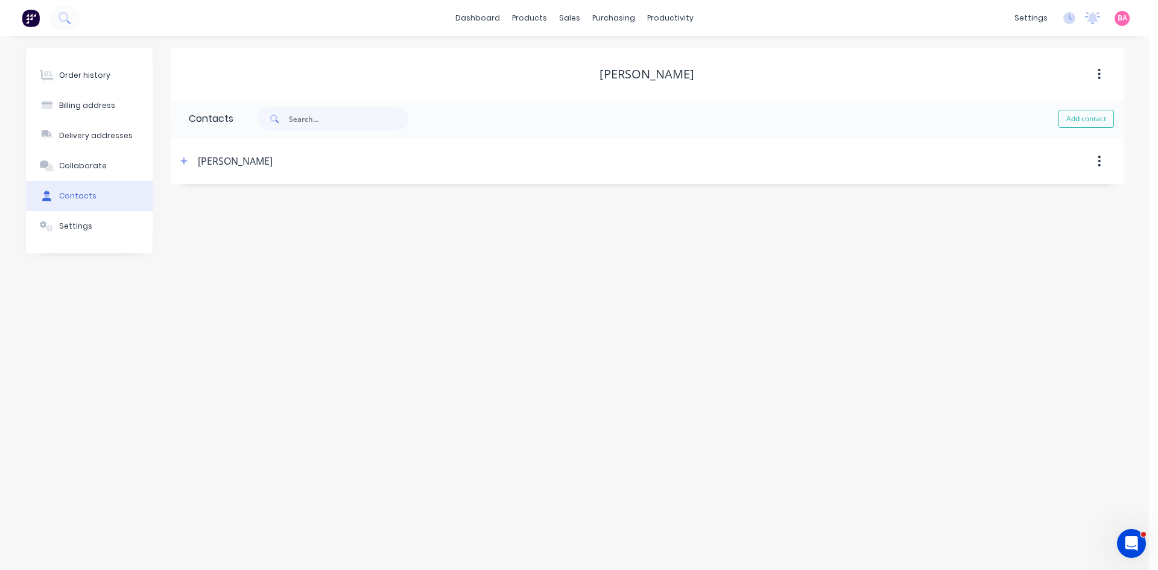
click at [232, 160] on div "[PERSON_NAME]" at bounding box center [235, 161] width 75 height 14
click at [183, 163] on icon "button" at bounding box center [183, 161] width 7 height 8
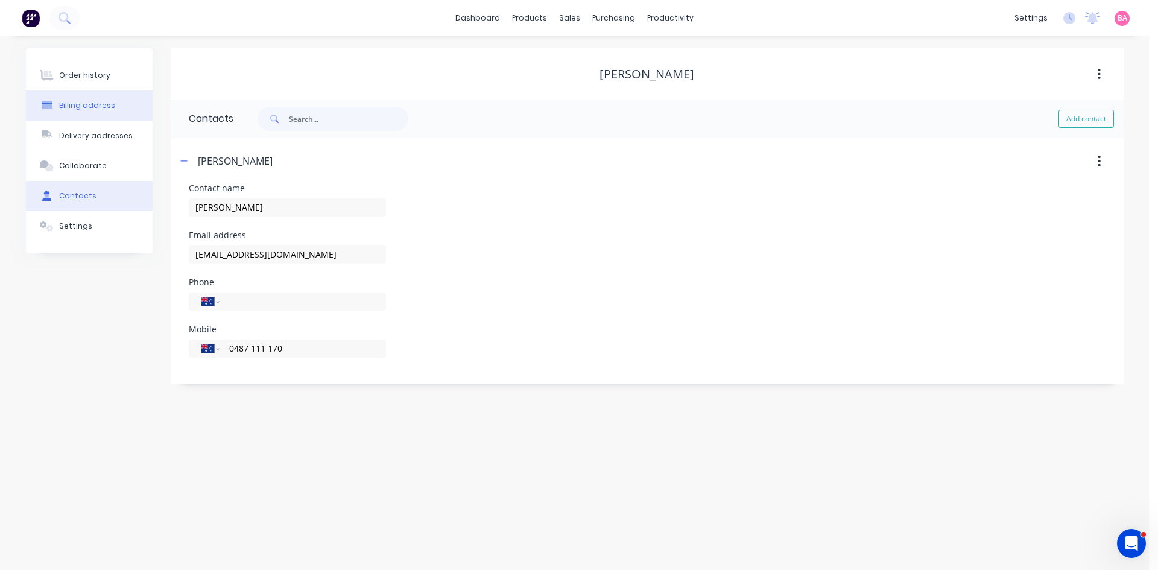
click at [94, 104] on div "Billing address" at bounding box center [87, 105] width 56 height 11
select select "AU"
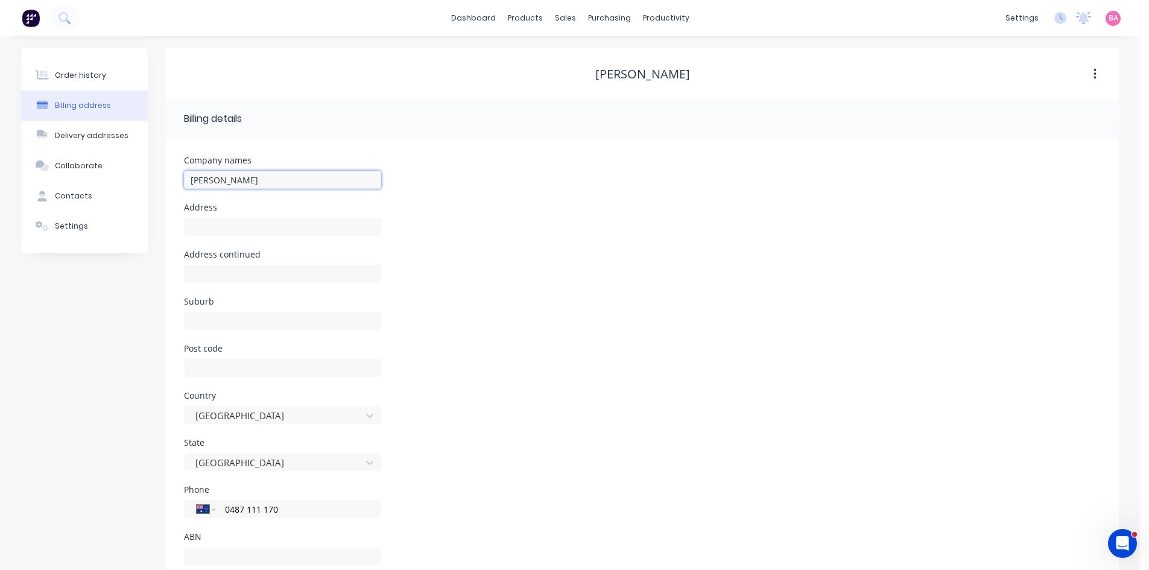
click at [235, 177] on input "Len Darret" at bounding box center [282, 180] width 197 height 18
drag, startPoint x: 270, startPoint y: 179, endPoint x: 148, endPoint y: 182, distance: 121.9
click at [123, 180] on div "Order history Billing address Delivery addresses Collaborate Contacts Settings …" at bounding box center [570, 320] width 1098 height 544
type input "v"
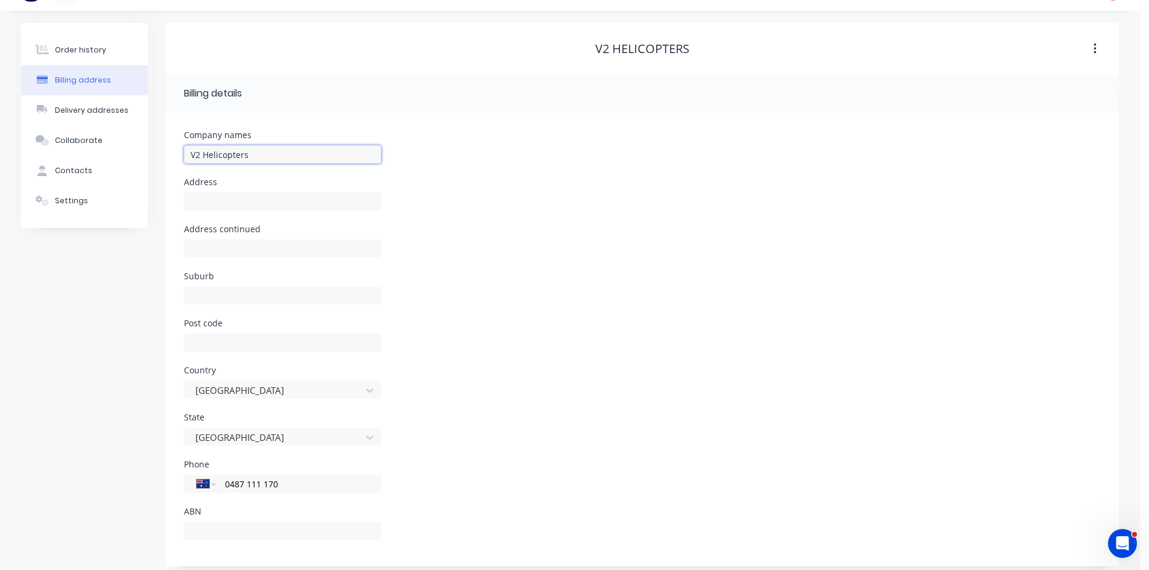
scroll to position [34, 0]
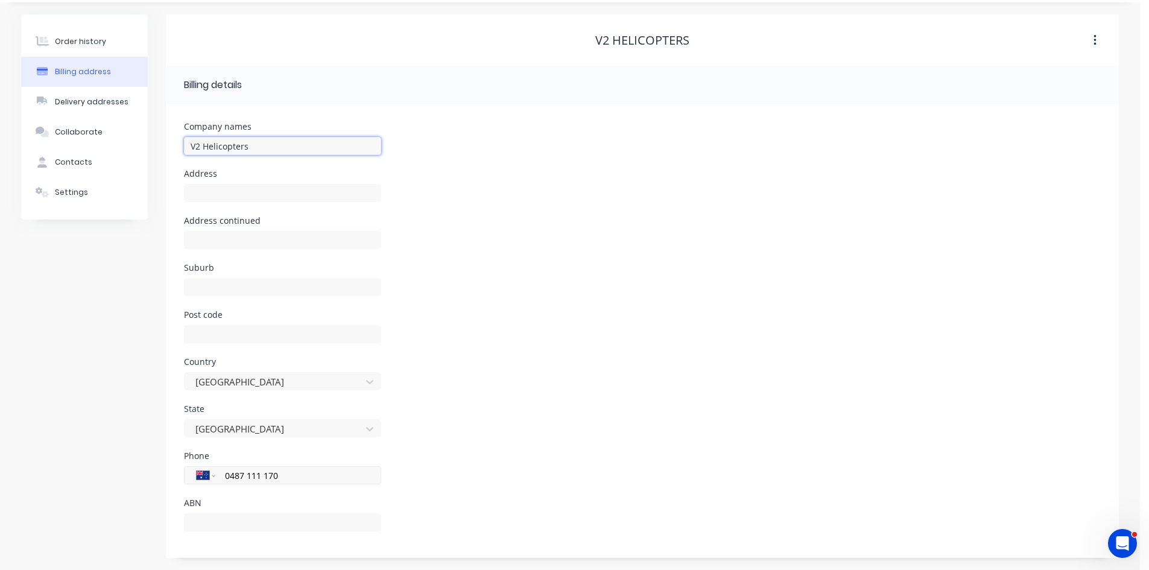
type input "V2 Helicopters"
click at [291, 475] on input "0487 111 170" at bounding box center [296, 476] width 145 height 14
click at [244, 524] on input "text" at bounding box center [282, 522] width 197 height 18
click at [553, 502] on div "ABN" at bounding box center [642, 522] width 917 height 47
click at [74, 38] on div "Order history" at bounding box center [80, 41] width 51 height 11
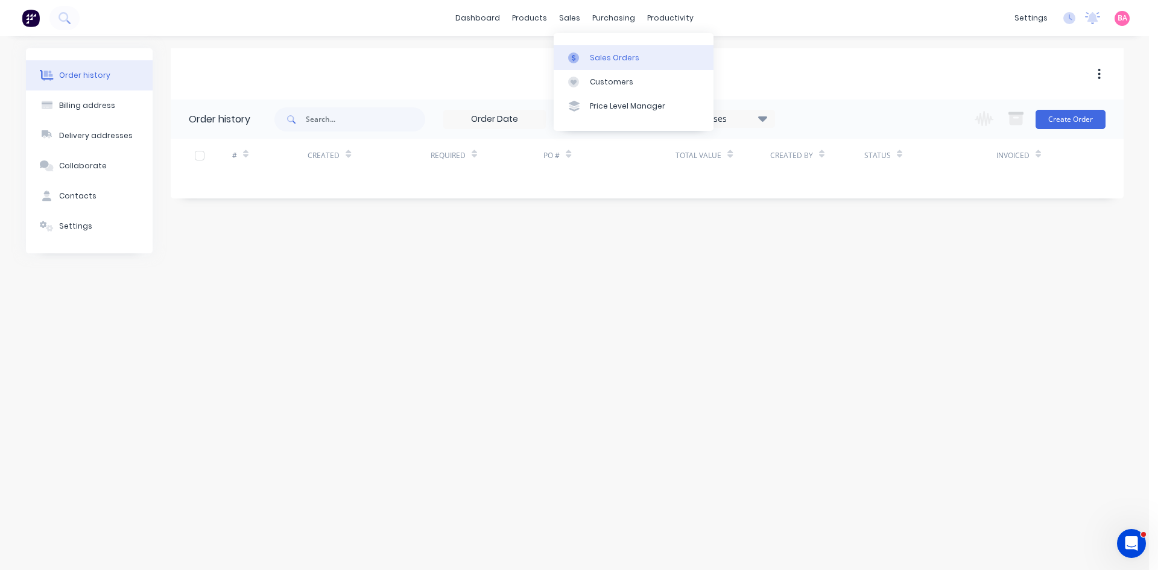
click at [625, 60] on div "Sales Orders" at bounding box center [614, 57] width 49 height 11
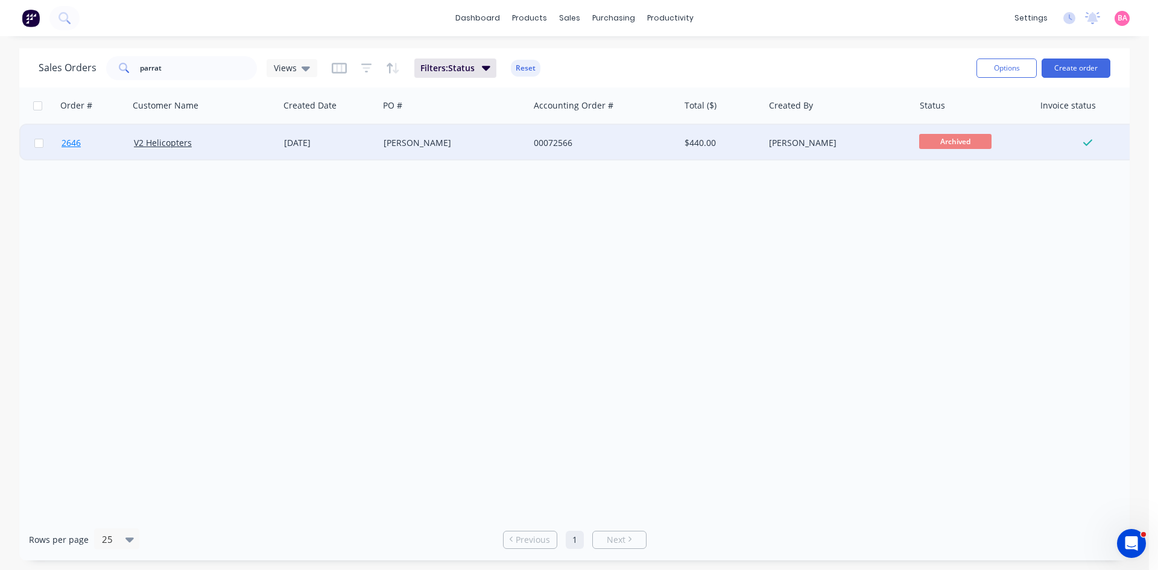
click at [67, 144] on span "2646" at bounding box center [71, 143] width 19 height 12
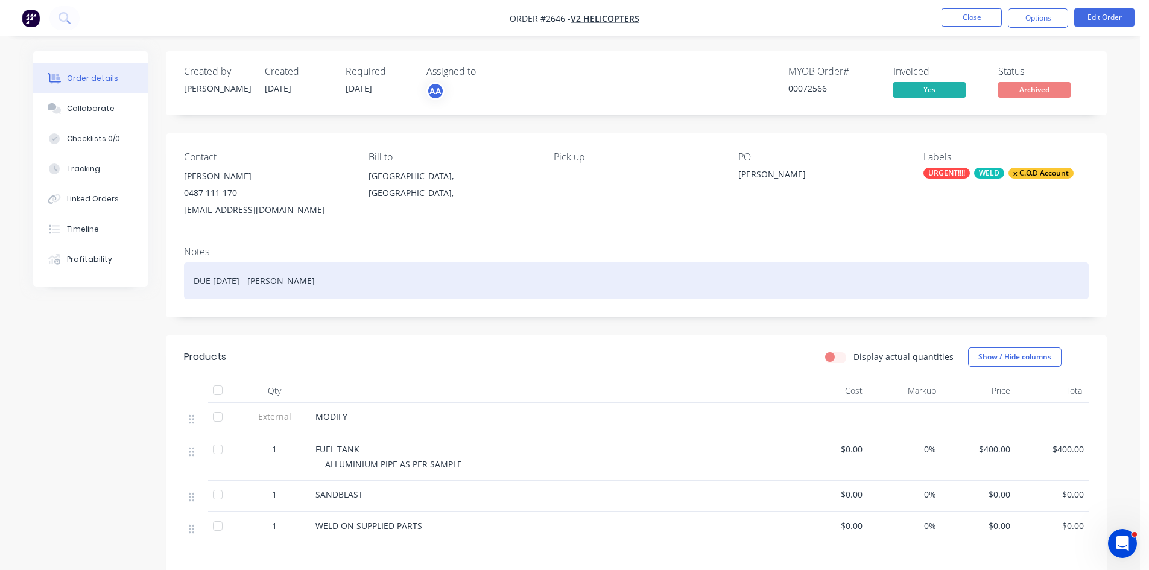
drag, startPoint x: 347, startPoint y: 283, endPoint x: 143, endPoint y: 276, distance: 204.6
click at [143, 276] on div "Order details Collaborate Checklists 0/0 Tracking Linked Orders Timeline Profit…" at bounding box center [570, 404] width 1098 height 707
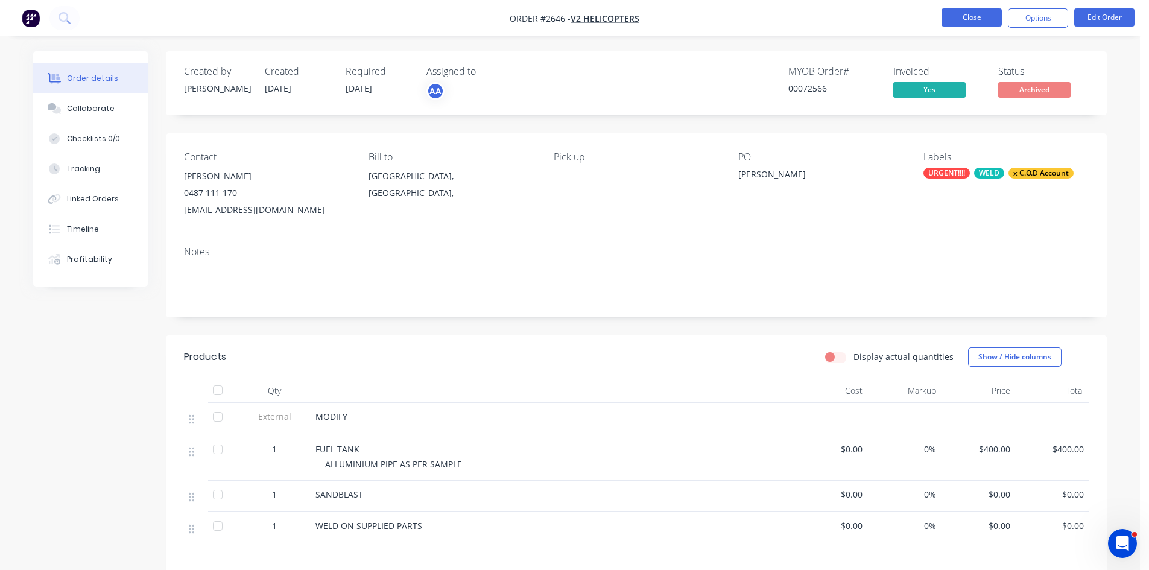
click at [980, 17] on button "Close" at bounding box center [972, 17] width 60 height 18
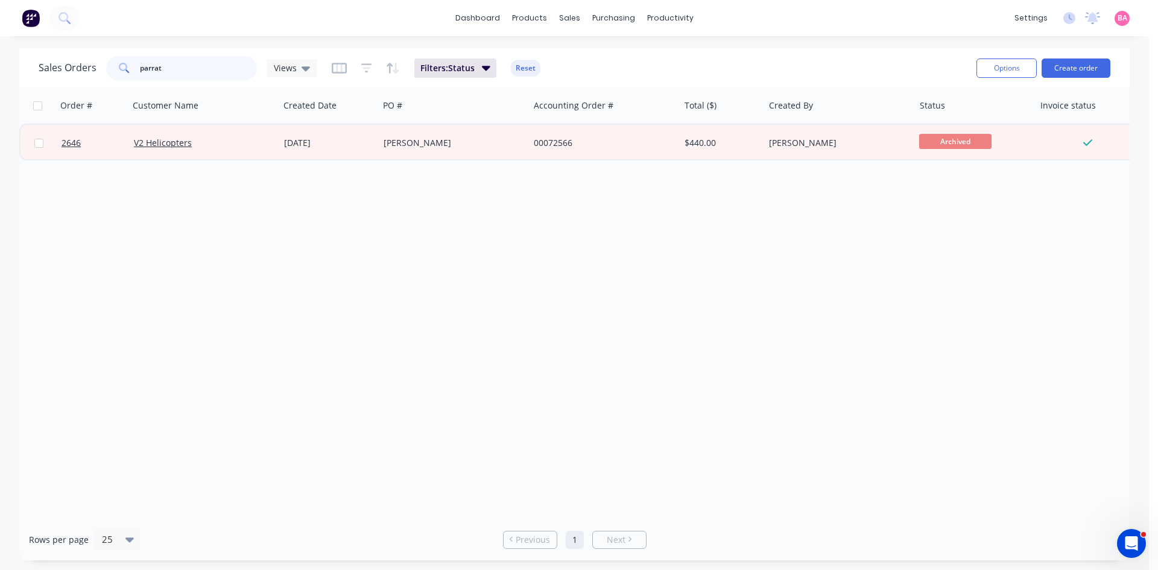
drag, startPoint x: 165, startPoint y: 70, endPoint x: 86, endPoint y: 63, distance: 80.0
click at [86, 63] on div "Sales Orders parrat Views" at bounding box center [178, 68] width 279 height 24
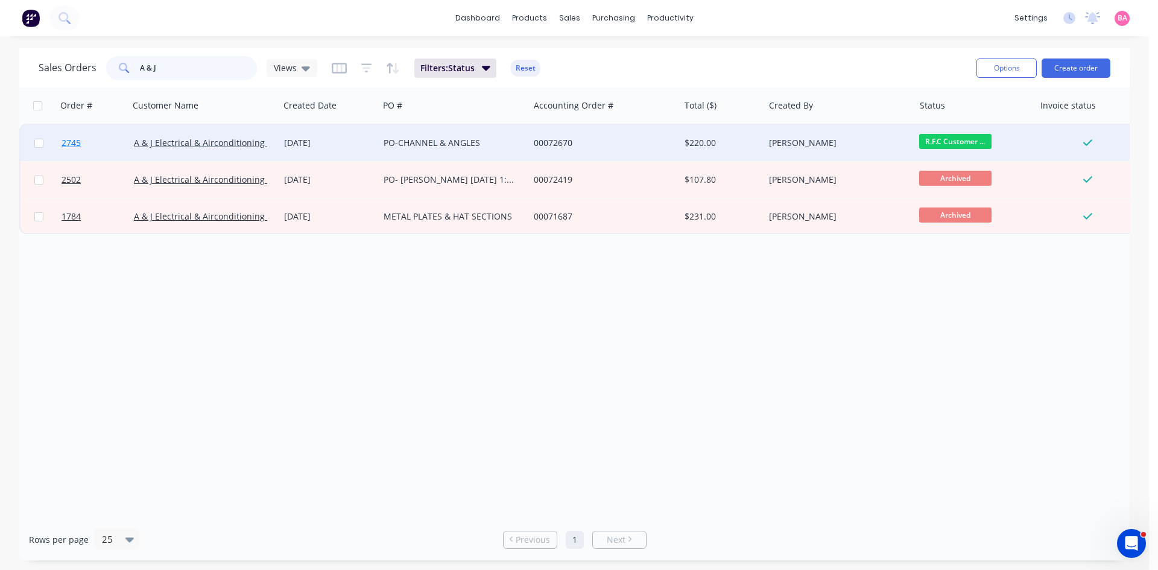
type input "A & J"
click at [70, 140] on span "2745" at bounding box center [71, 143] width 19 height 12
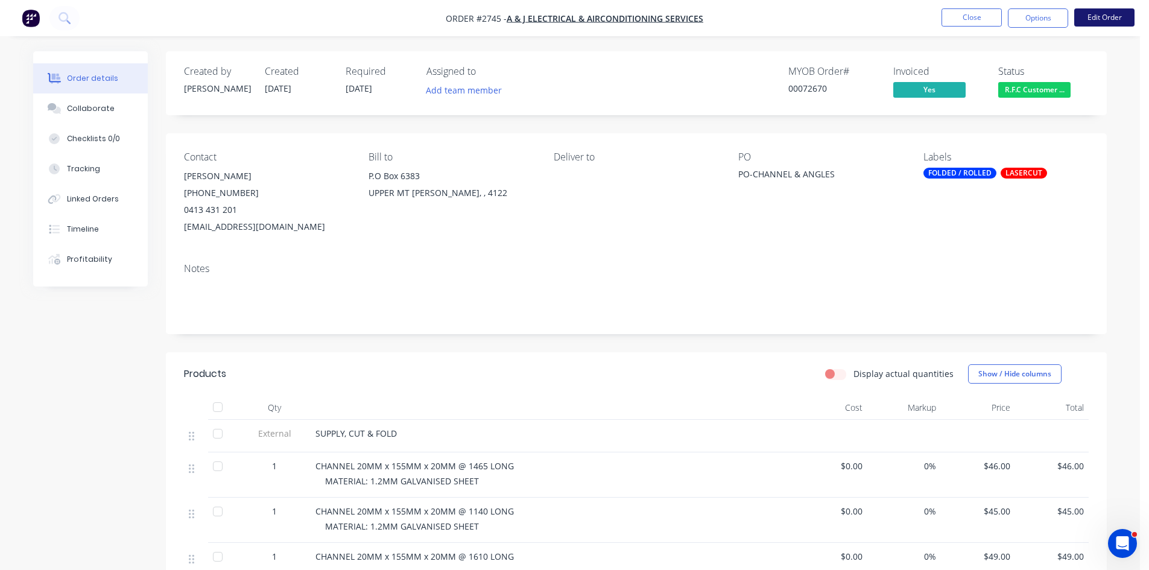
click at [1112, 15] on button "Edit Order" at bounding box center [1104, 17] width 60 height 18
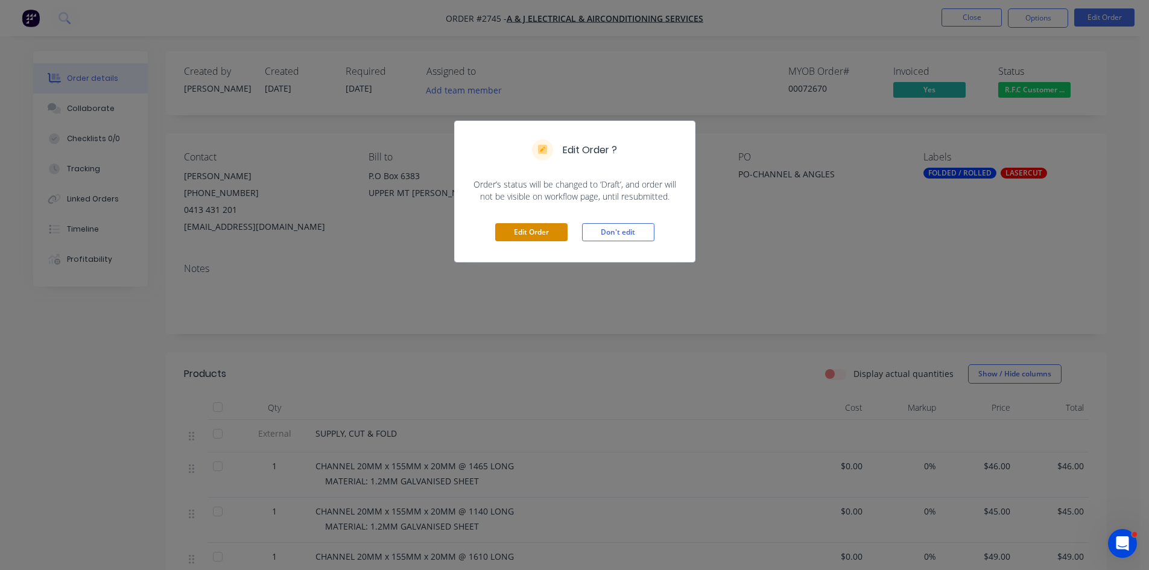
click at [540, 233] on button "Edit Order" at bounding box center [531, 232] width 72 height 18
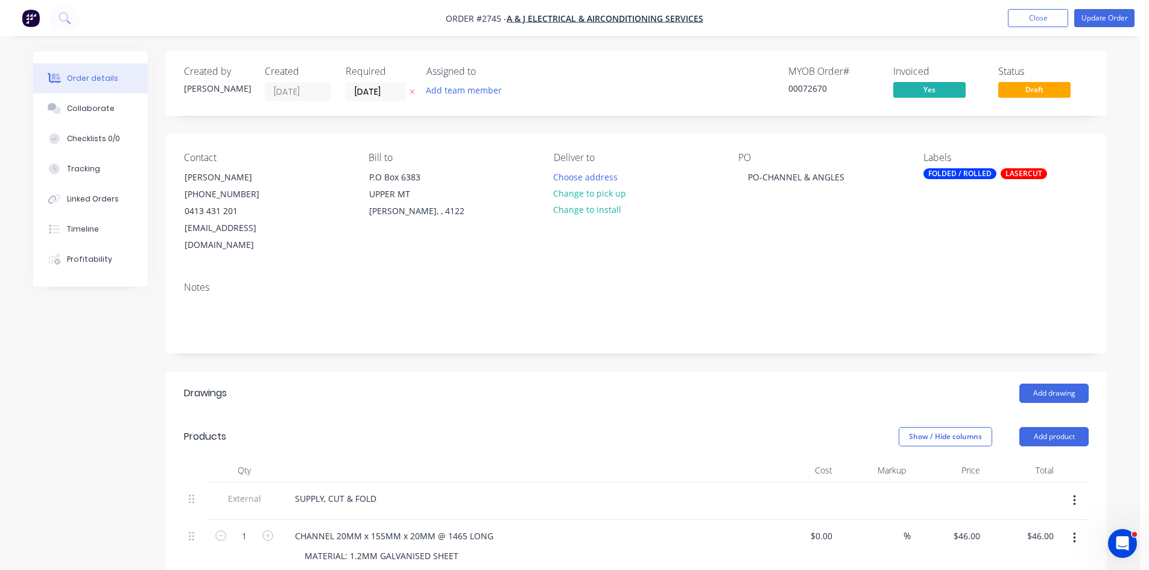
click at [956, 168] on div "FOLDED / ROLLED" at bounding box center [960, 173] width 73 height 11
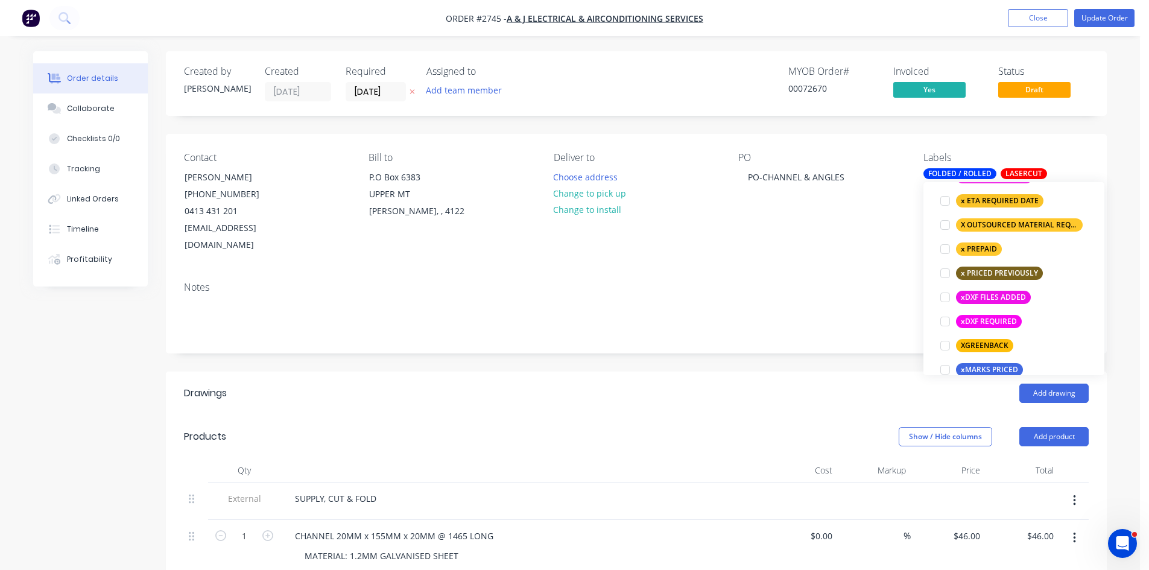
scroll to position [905, 0]
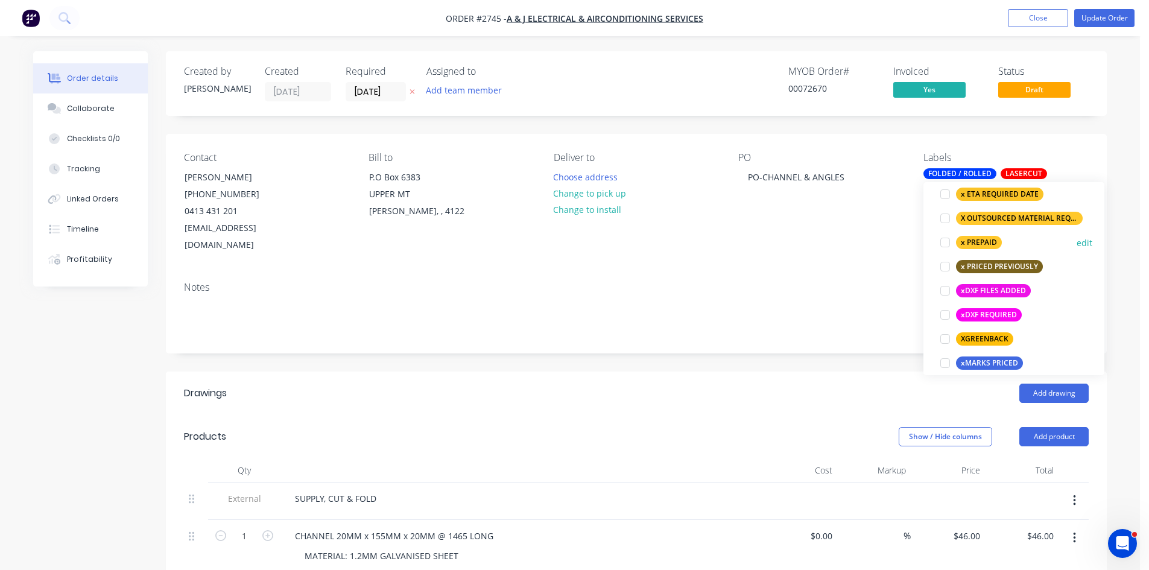
click at [942, 240] on div at bounding box center [945, 242] width 24 height 24
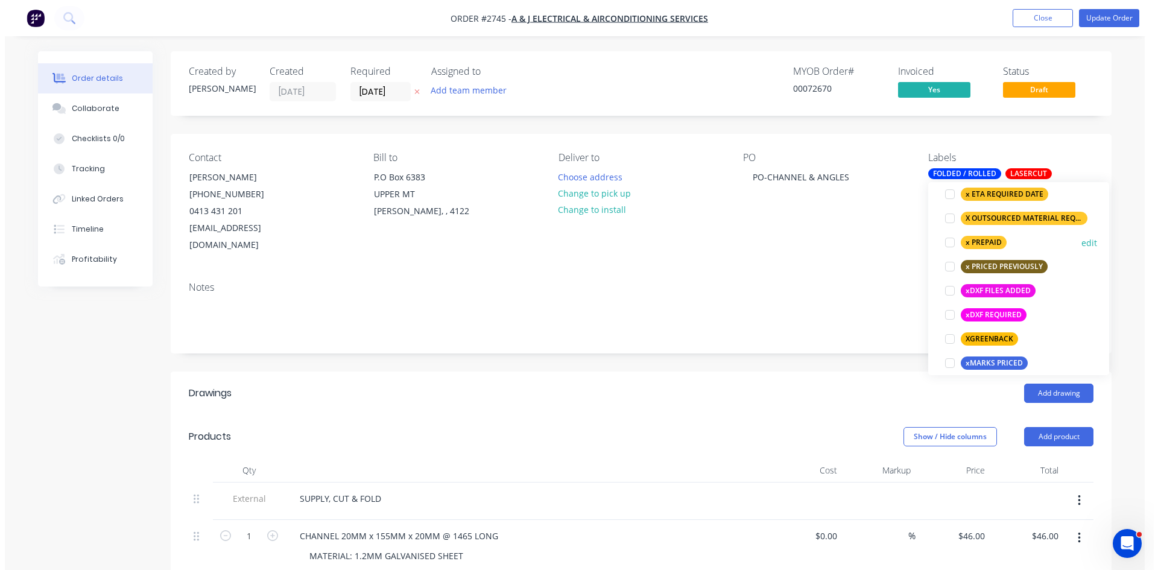
scroll to position [84, 0]
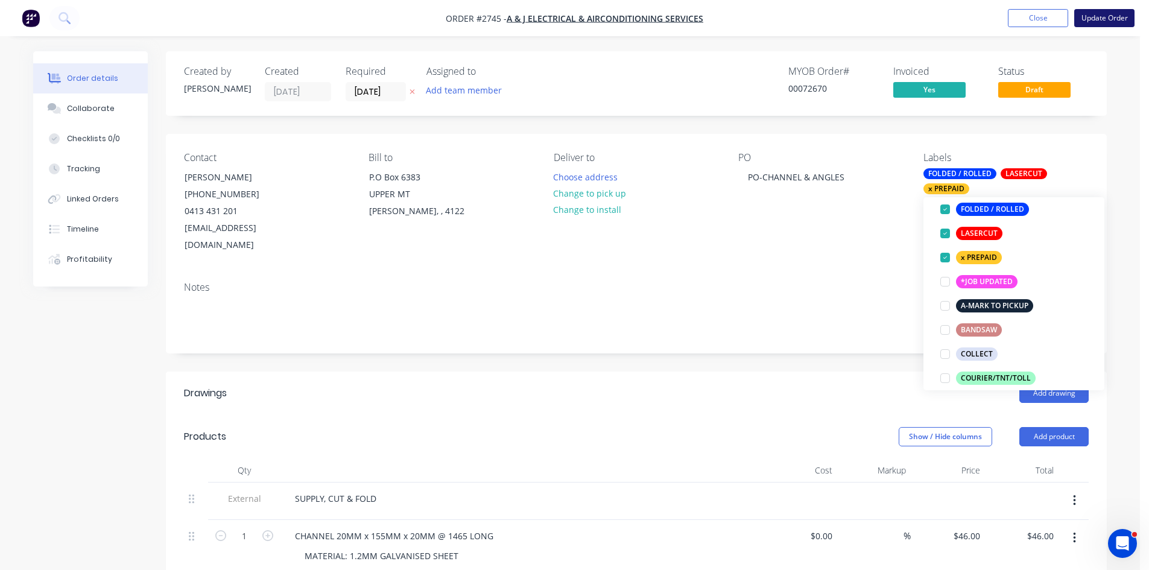
click at [1100, 14] on button "Update Order" at bounding box center [1104, 18] width 60 height 18
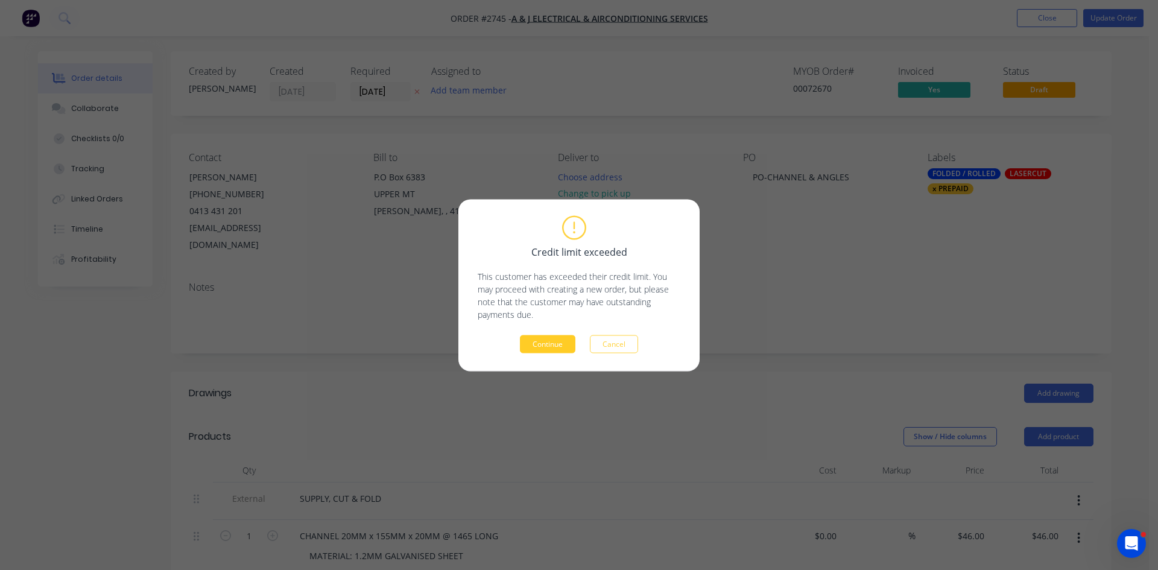
click at [551, 344] on button "Continue" at bounding box center [548, 344] width 56 height 18
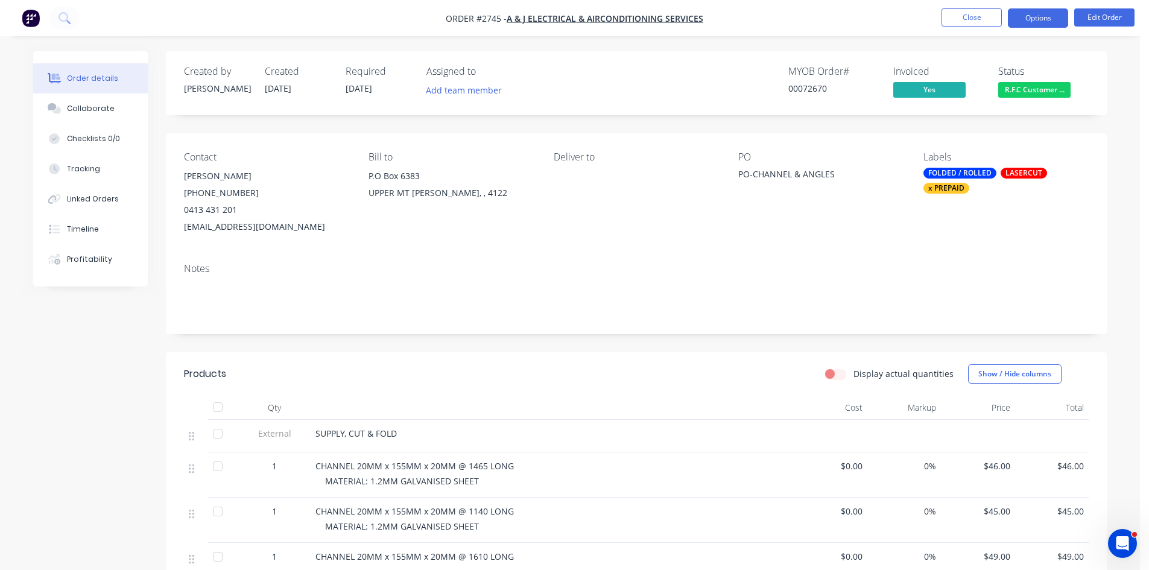
click at [1038, 14] on button "Options" at bounding box center [1038, 17] width 60 height 19
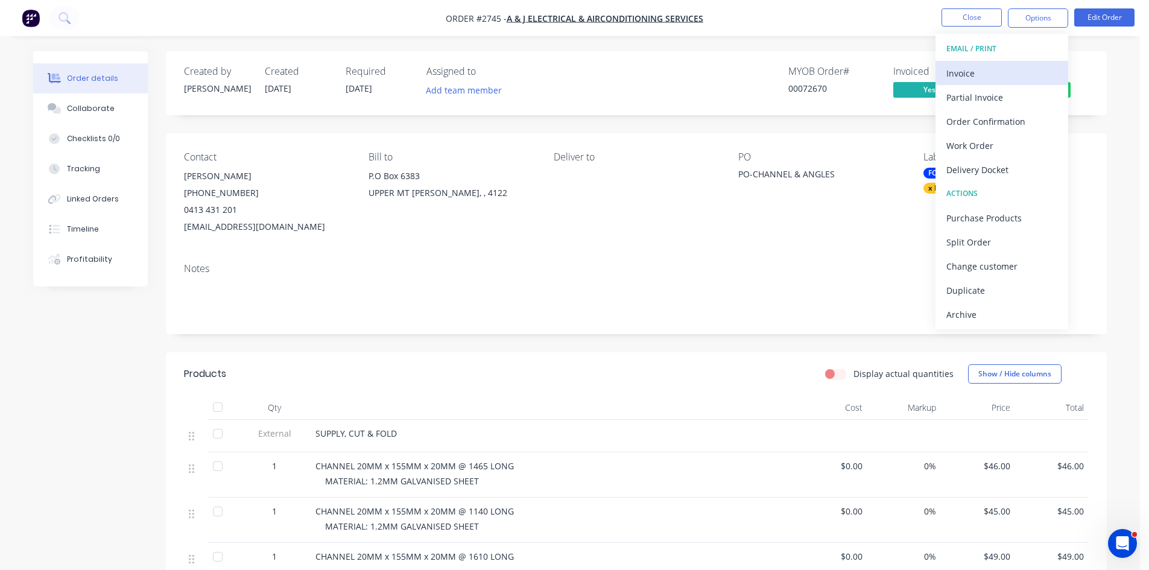
click at [997, 74] on div "Invoice" at bounding box center [1002, 73] width 111 height 17
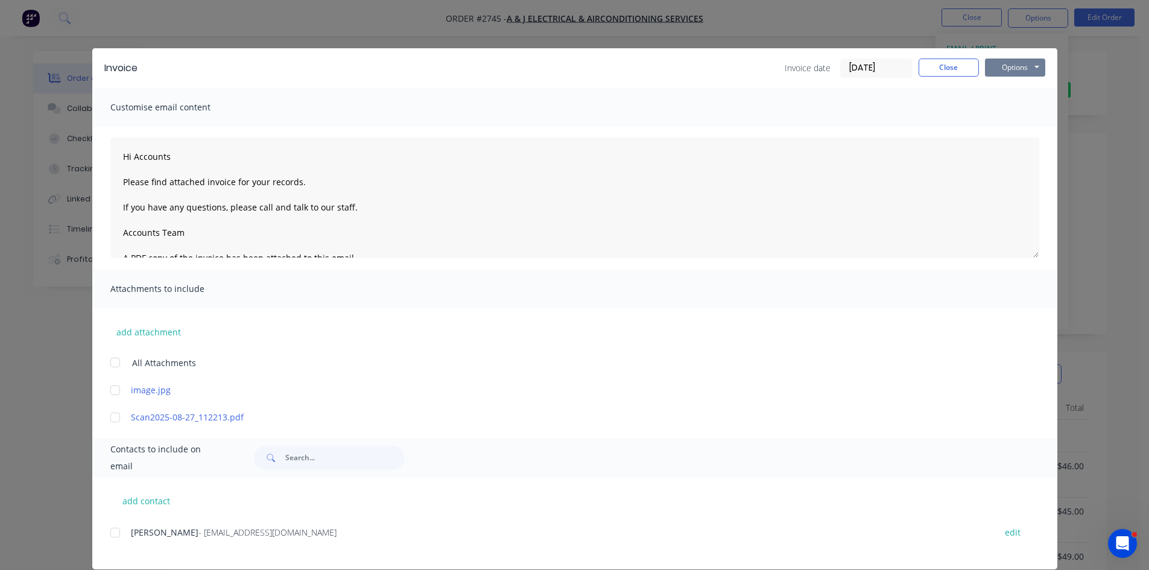
click at [1023, 64] on button "Options" at bounding box center [1015, 68] width 60 height 18
click at [1018, 107] on button "Print" at bounding box center [1023, 109] width 77 height 20
click at [941, 71] on button "Close" at bounding box center [949, 68] width 60 height 18
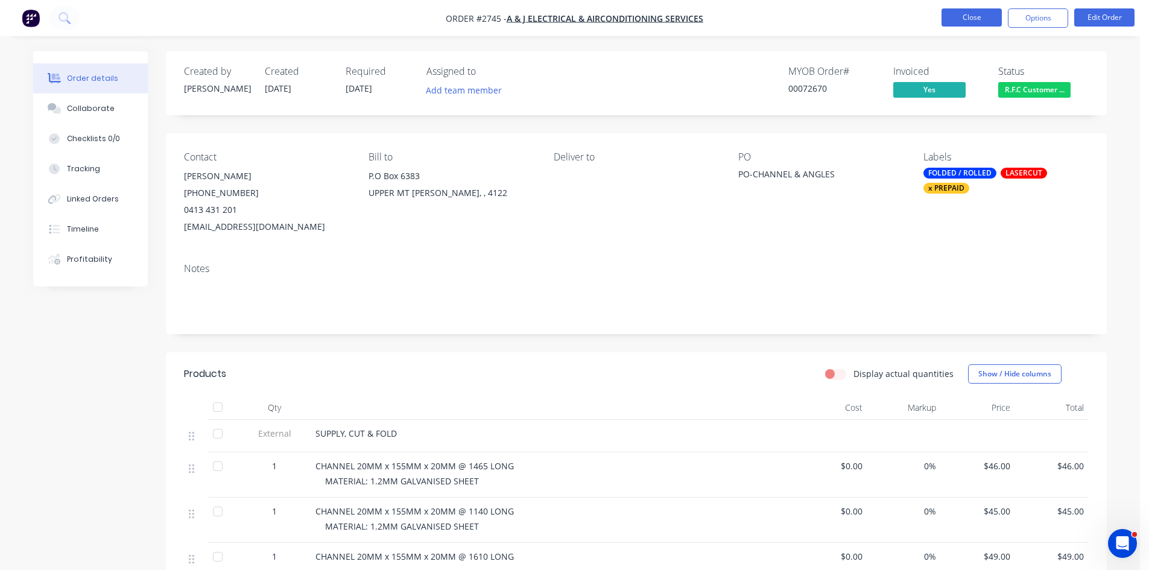
click at [976, 14] on button "Close" at bounding box center [972, 17] width 60 height 18
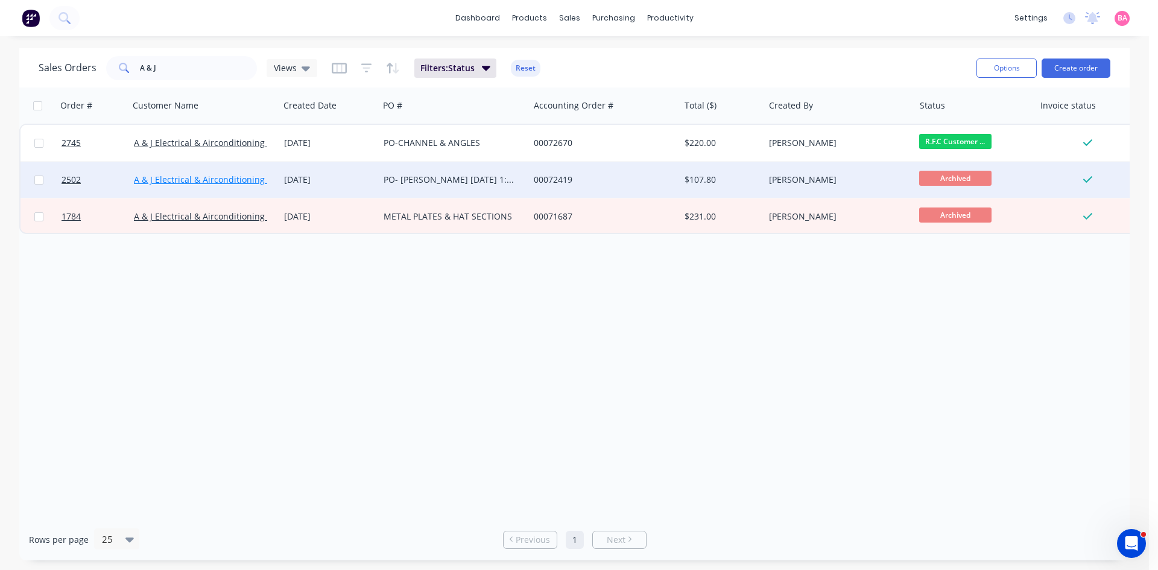
click at [159, 179] on link "A & J Electrical & Airconditioning Services" at bounding box center [217, 179] width 167 height 11
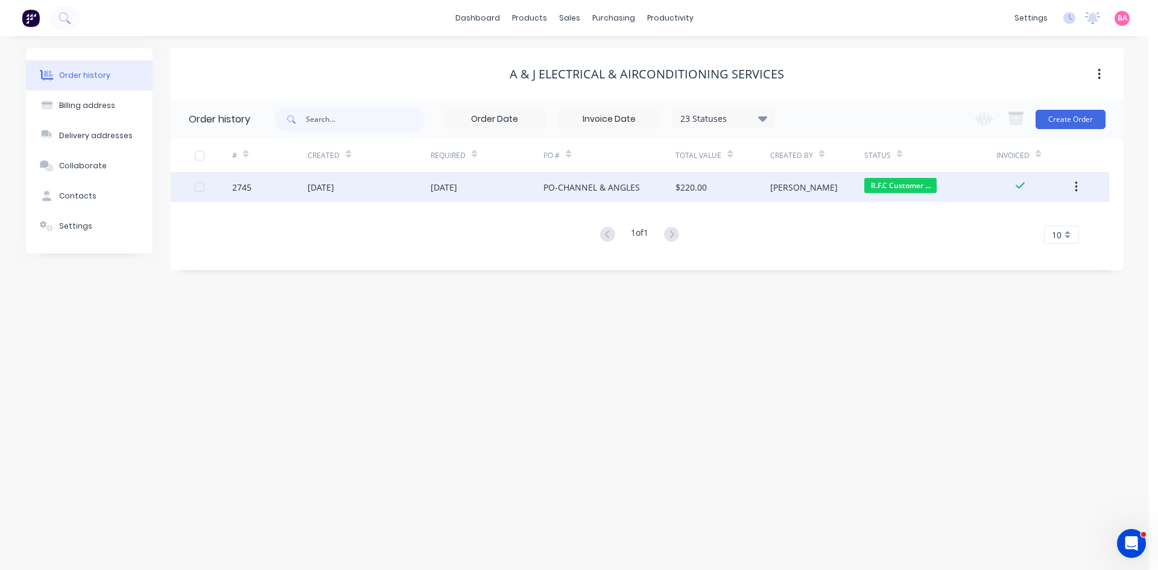
click at [334, 193] on div "[DATE]" at bounding box center [321, 187] width 27 height 13
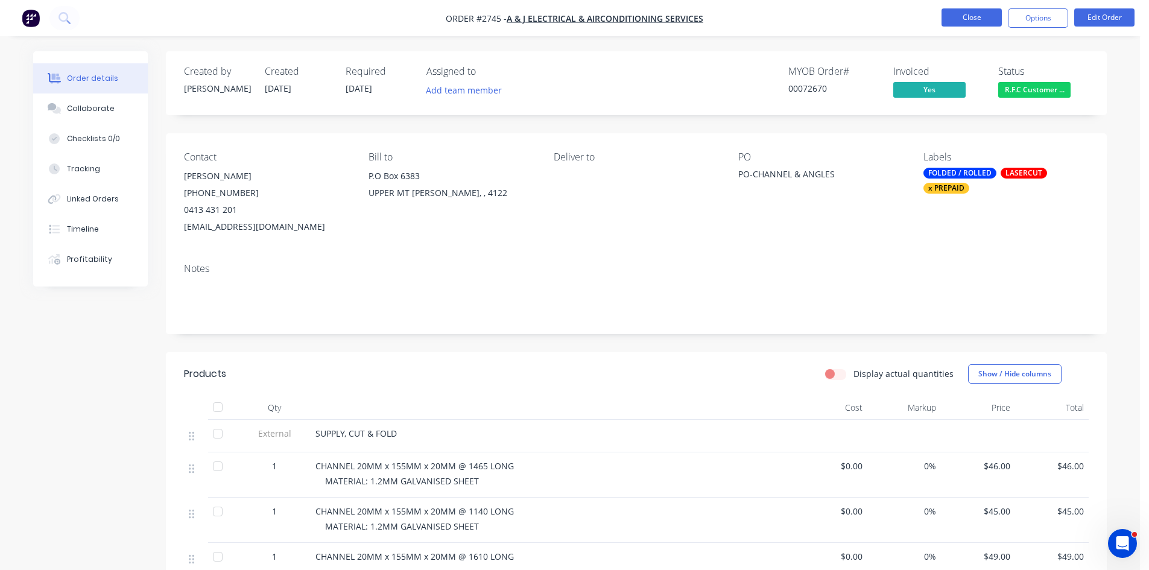
click at [971, 17] on button "Close" at bounding box center [972, 17] width 60 height 18
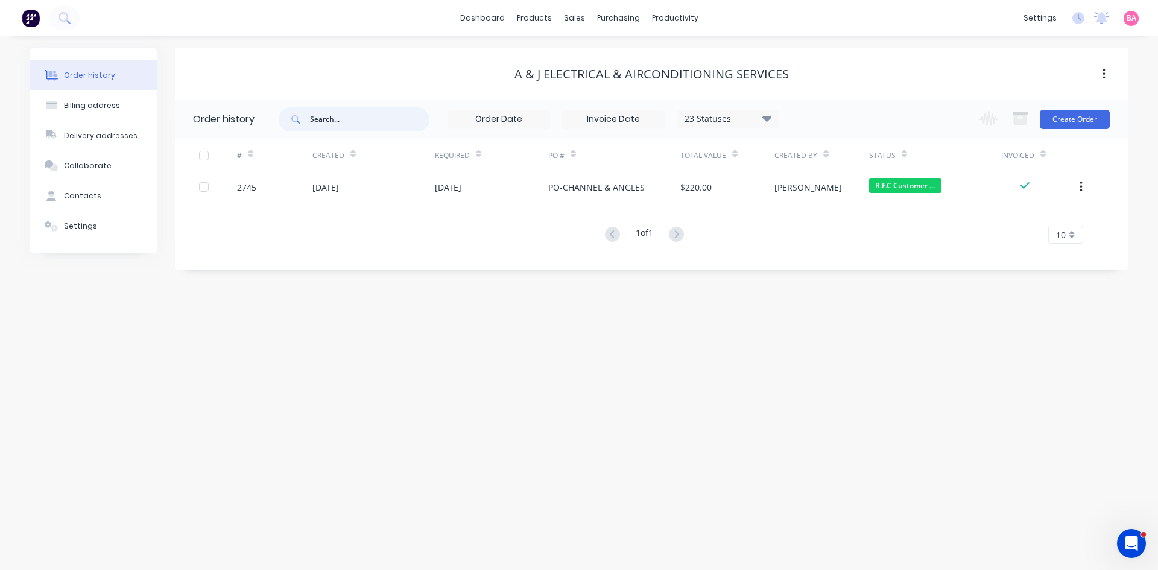
click at [359, 120] on input "text" at bounding box center [369, 119] width 119 height 24
click at [612, 57] on div "Sales Orders" at bounding box center [618, 57] width 49 height 11
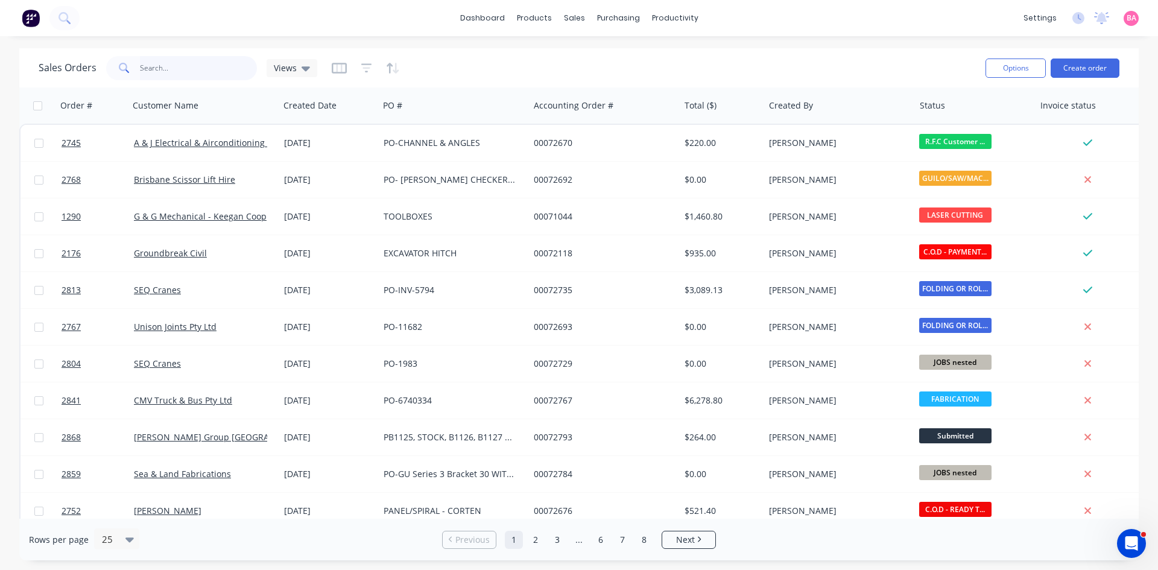
click at [182, 69] on input "text" at bounding box center [199, 68] width 118 height 24
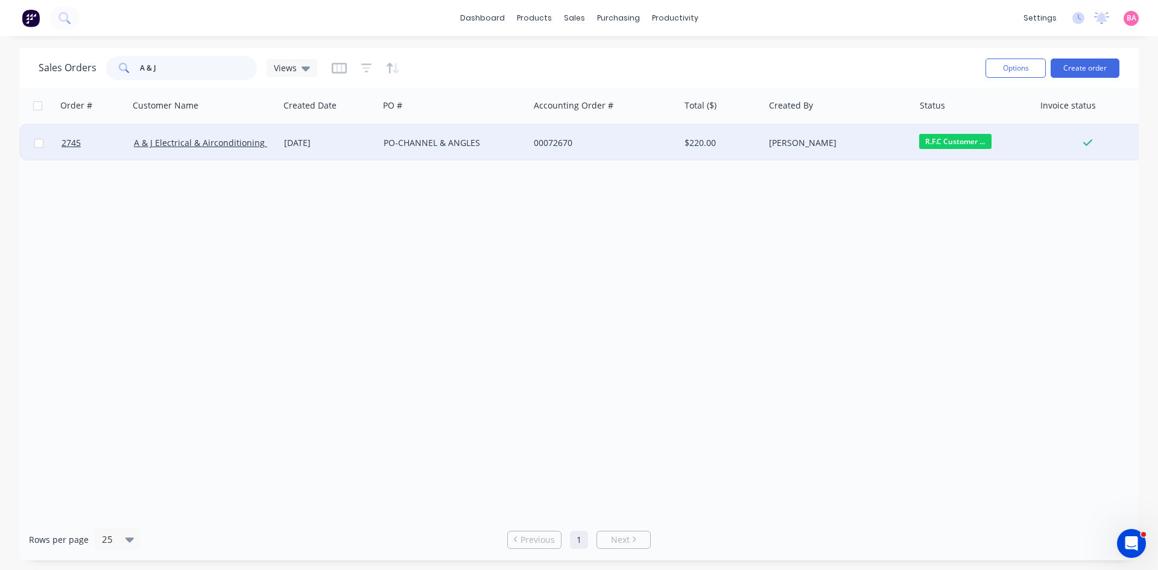
type input "A & J"
click at [209, 136] on div "A & J Electrical & Airconditioning Services" at bounding box center [204, 143] width 150 height 36
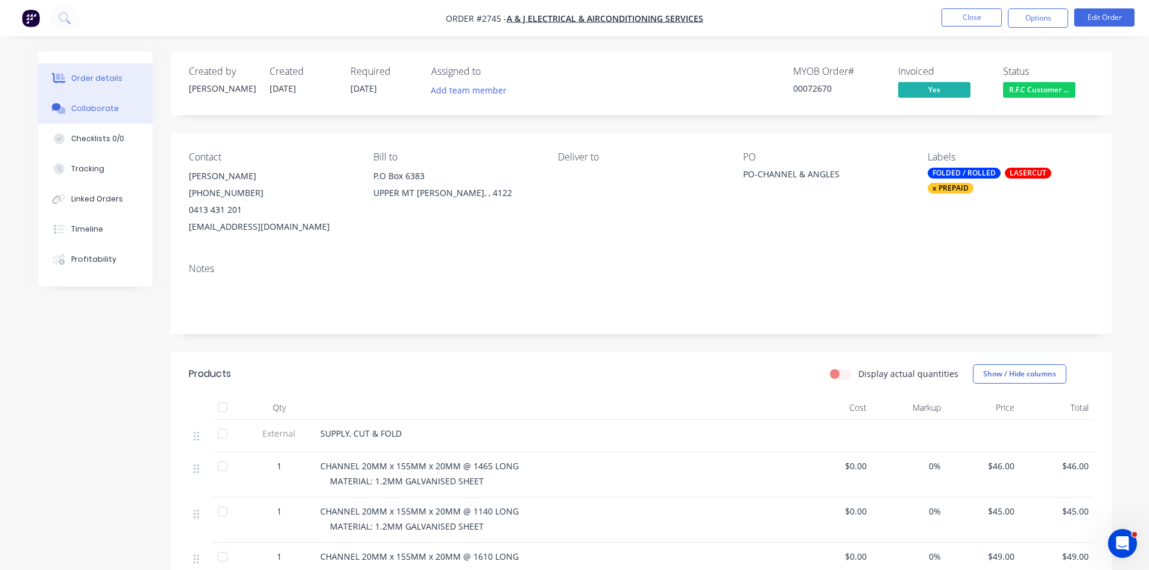
click at [93, 107] on div "Collaborate" at bounding box center [95, 108] width 48 height 11
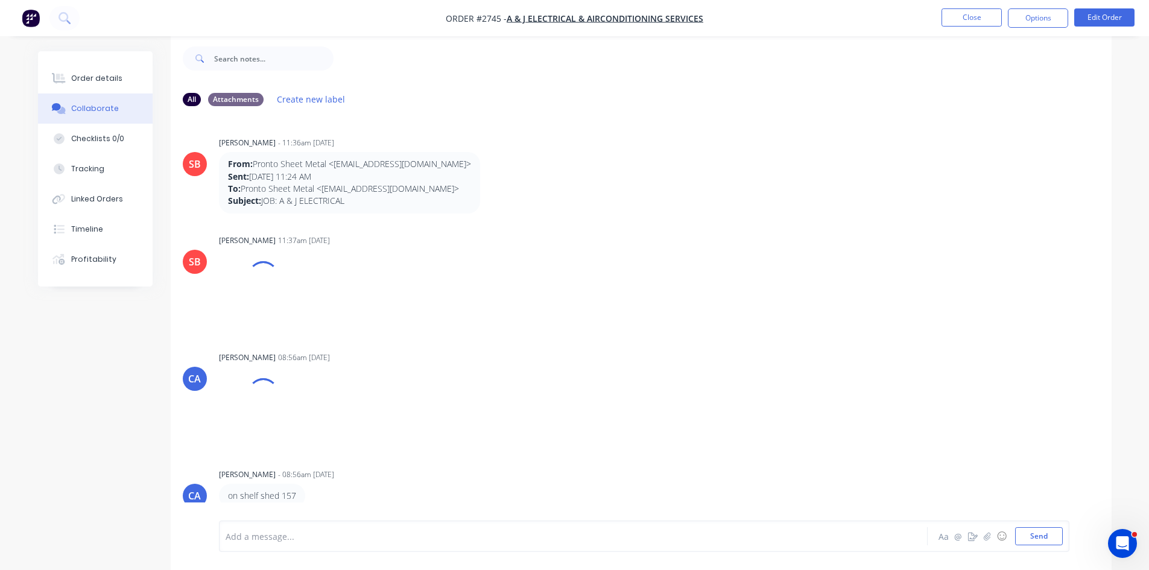
scroll to position [18, 0]
click at [334, 540] on div at bounding box center [539, 536] width 627 height 13
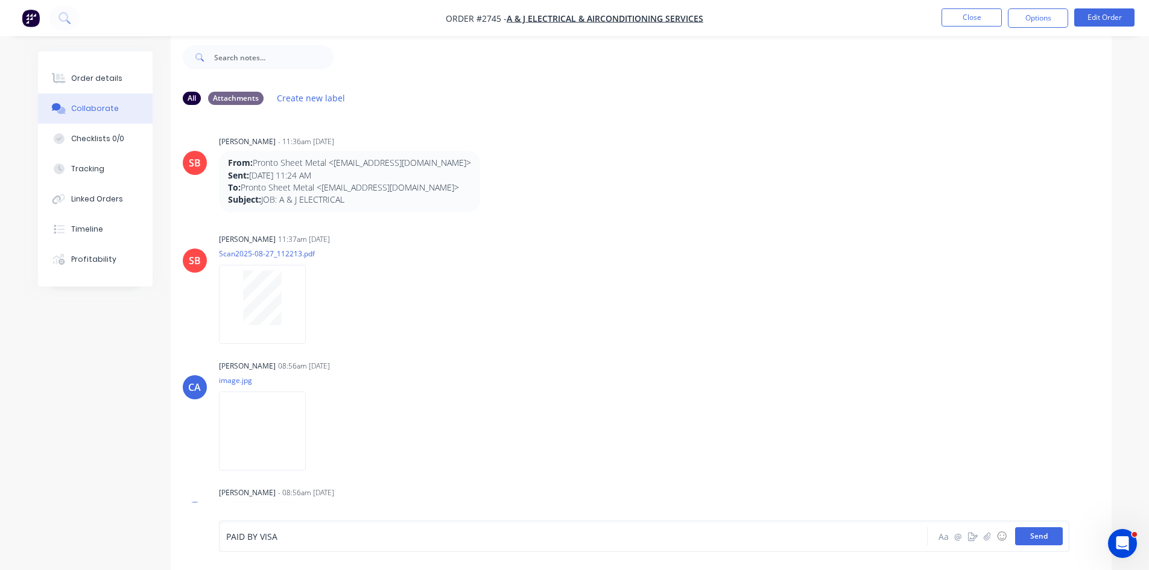
click at [1044, 534] on button "Send" at bounding box center [1039, 536] width 48 height 18
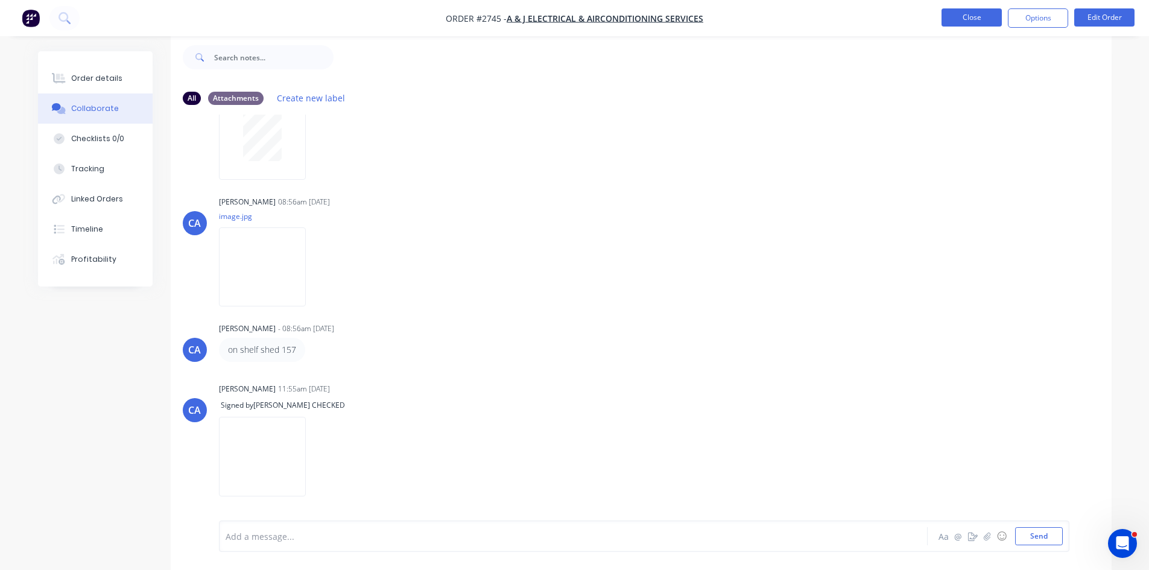
click at [966, 17] on button "Close" at bounding box center [972, 17] width 60 height 18
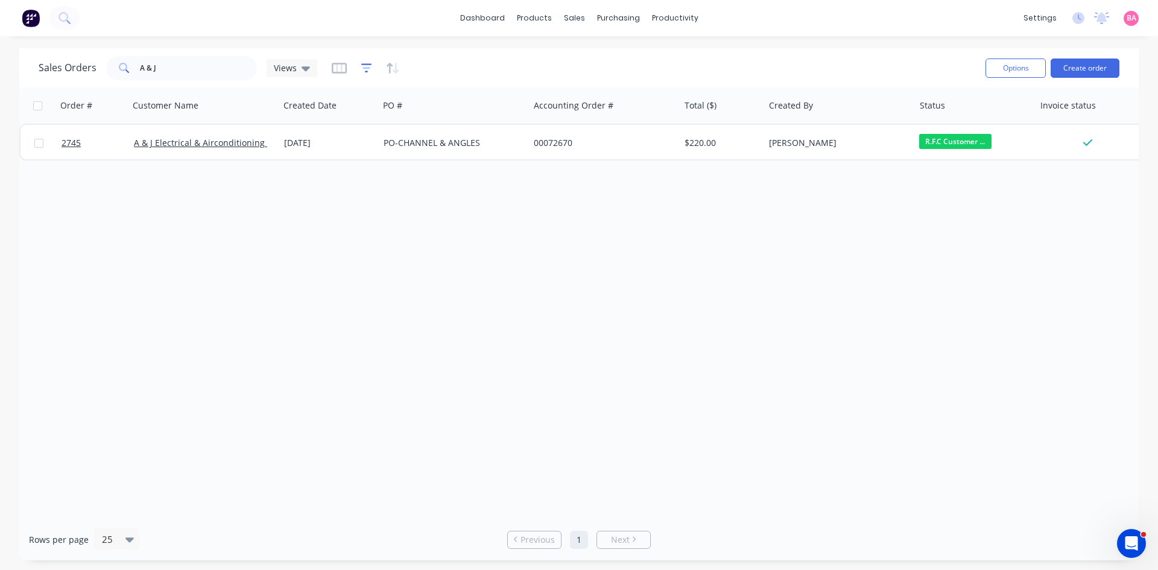
click at [370, 69] on icon "button" at bounding box center [366, 68] width 11 height 12
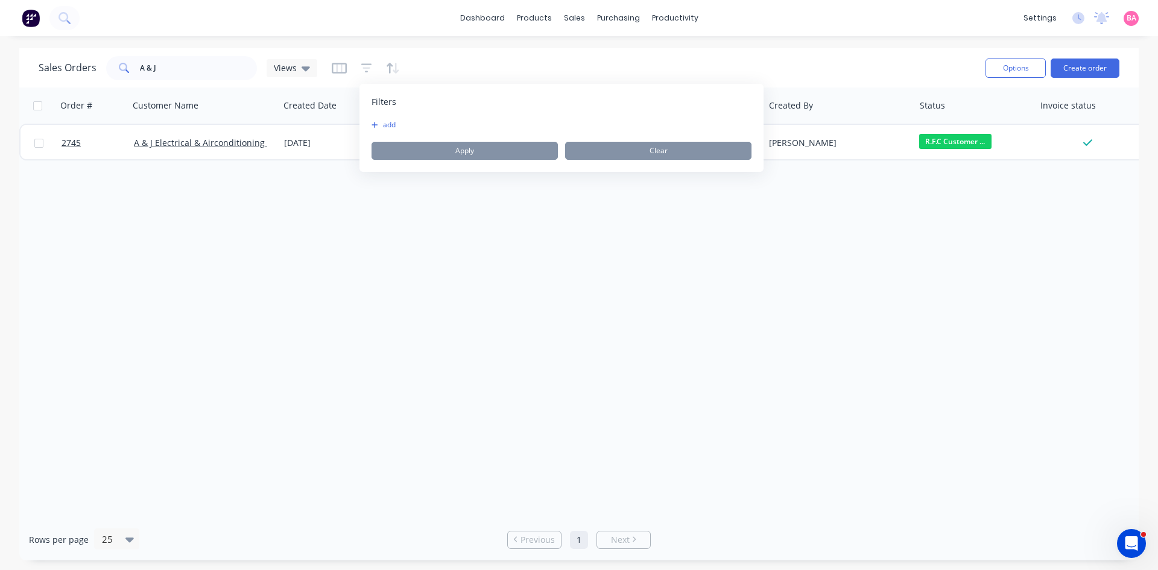
click at [385, 122] on button "add" at bounding box center [387, 125] width 30 height 10
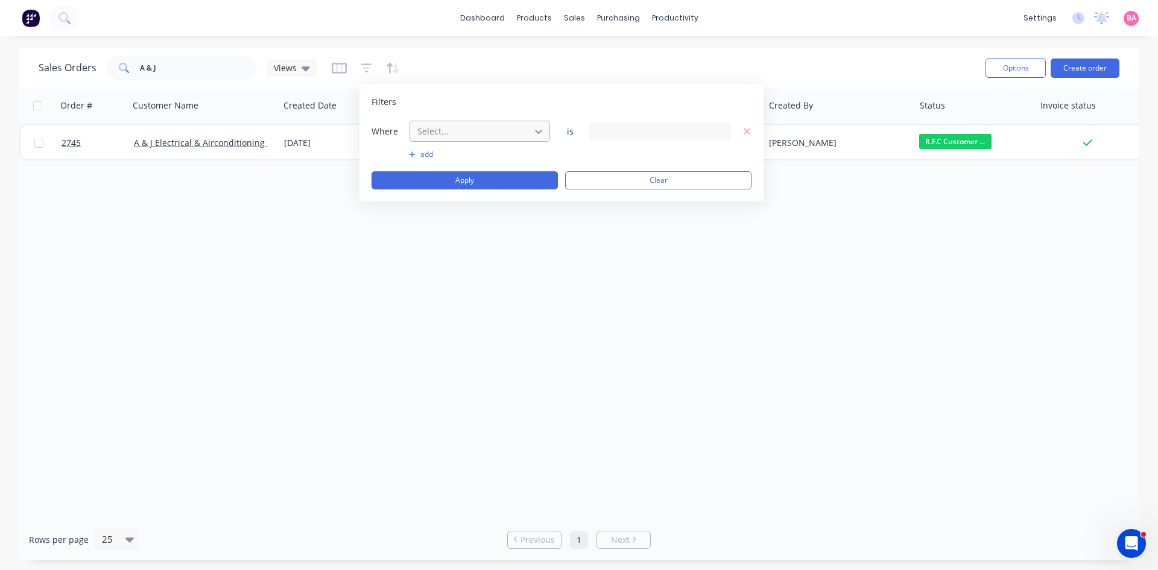
click at [531, 133] on div at bounding box center [539, 132] width 22 height 22
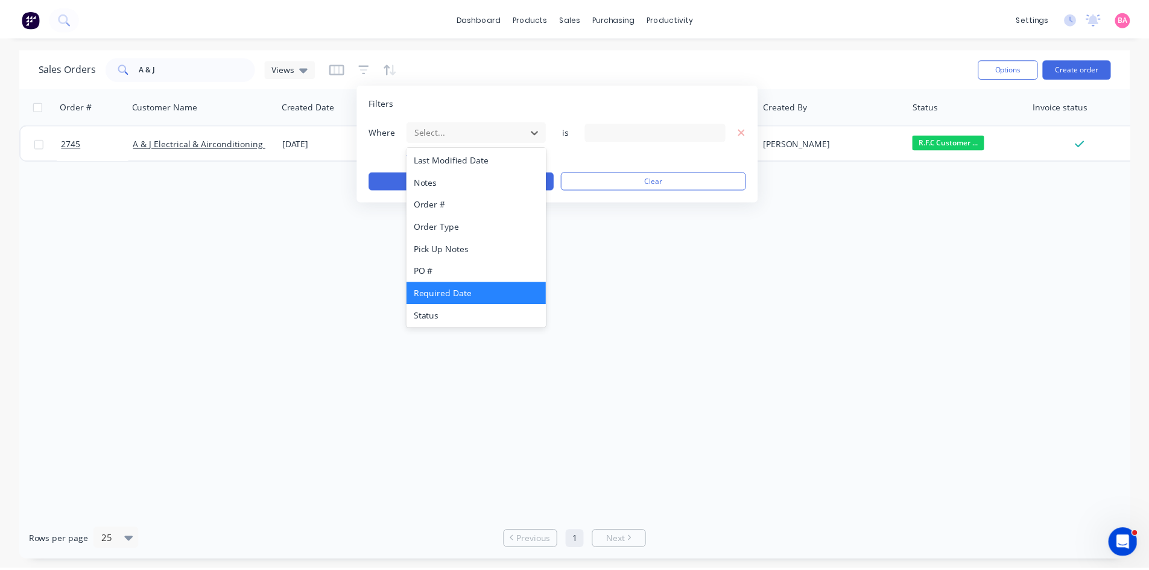
scroll to position [315, 0]
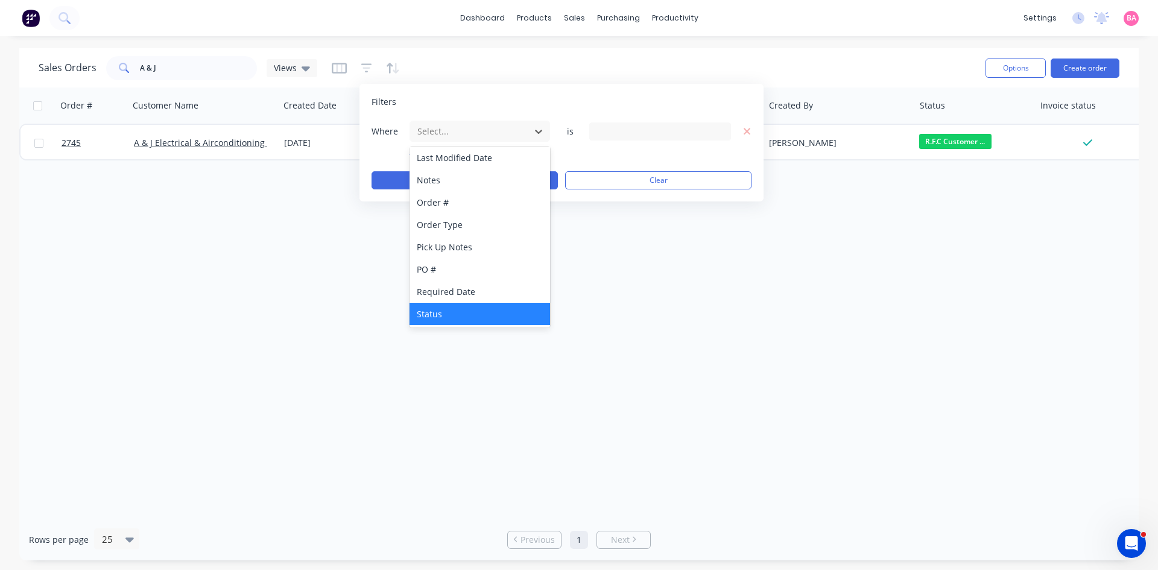
click at [427, 313] on div "Status" at bounding box center [480, 314] width 141 height 22
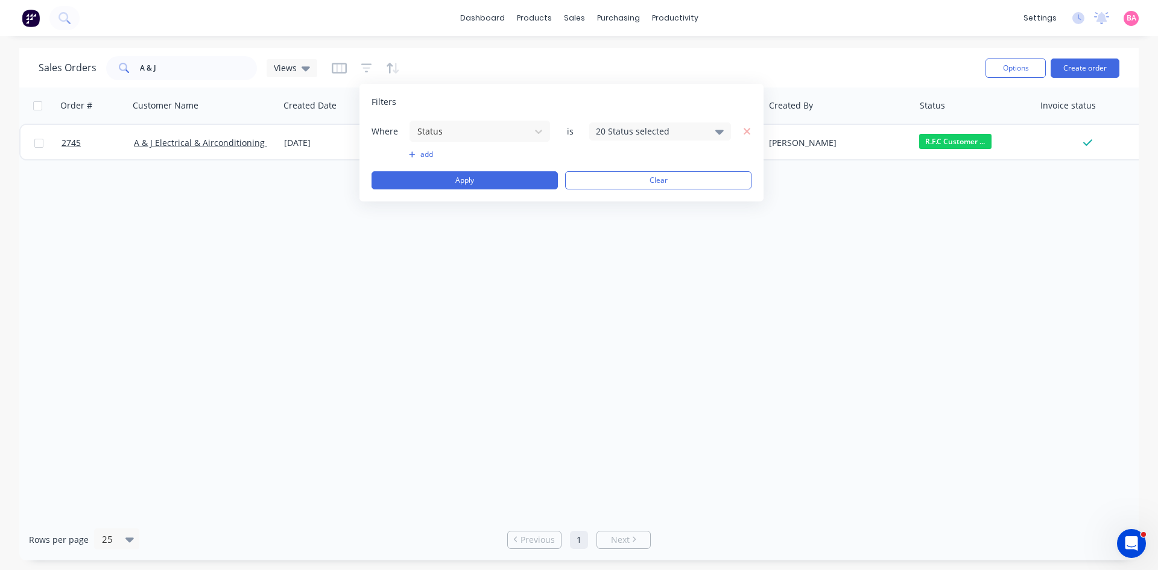
click at [726, 131] on div "20 Status selected" at bounding box center [660, 131] width 142 height 18
click at [618, 198] on div at bounding box center [609, 198] width 24 height 24
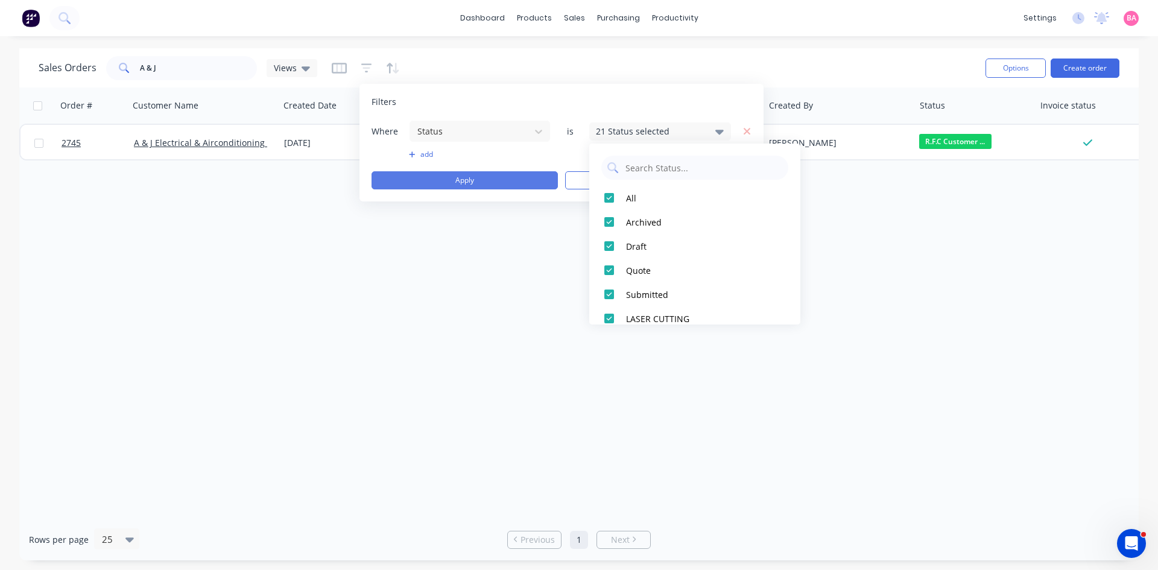
click at [467, 180] on button "Apply" at bounding box center [465, 180] width 186 height 18
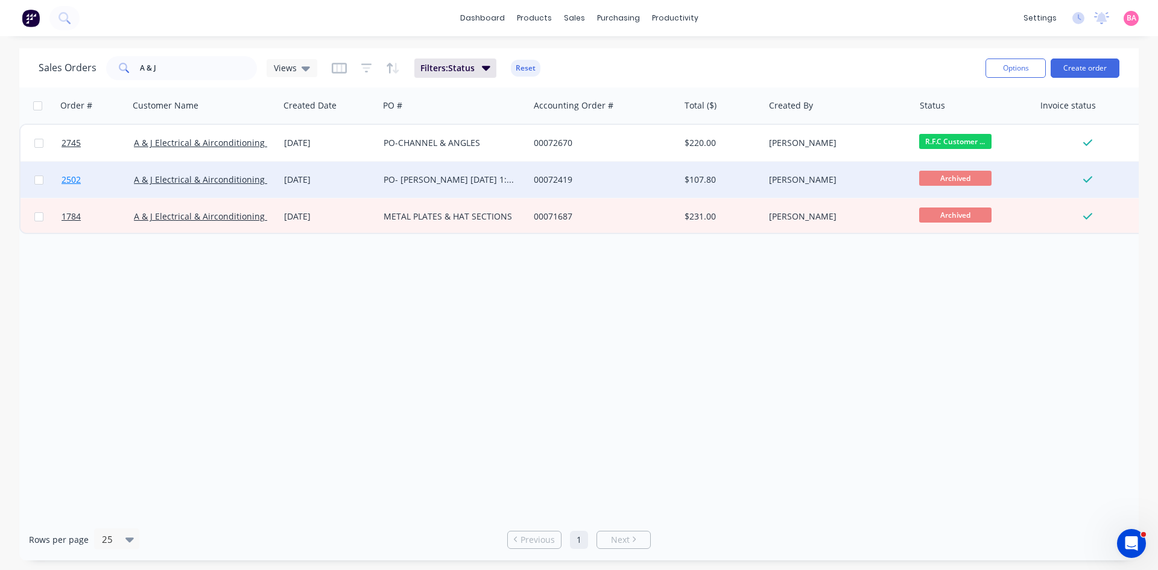
click at [69, 180] on span "2502" at bounding box center [71, 180] width 19 height 12
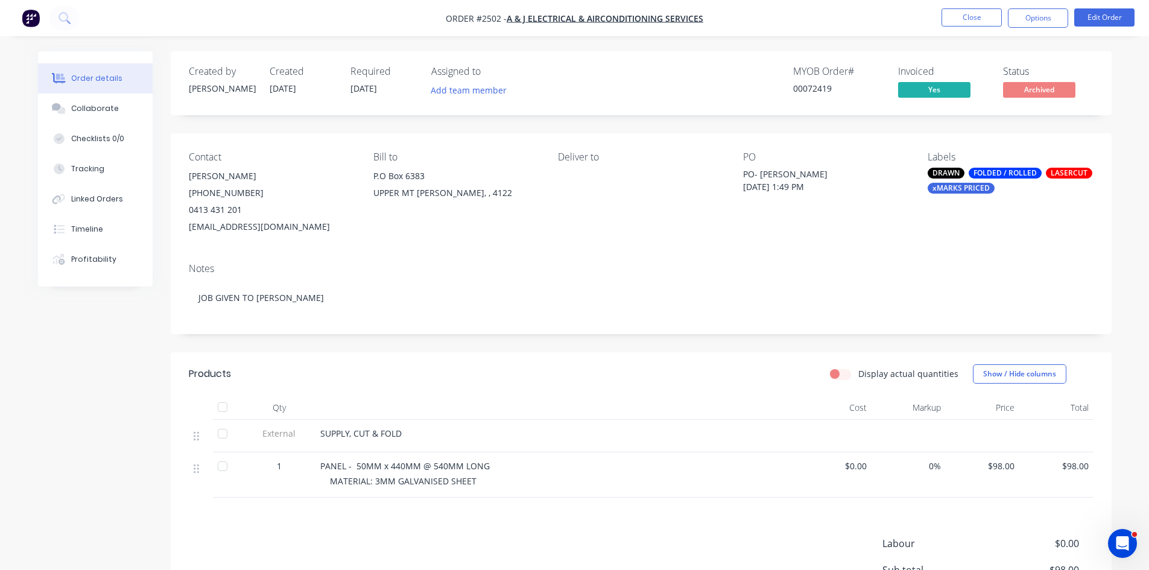
click at [957, 185] on div "xMARKS PRICED" at bounding box center [961, 188] width 67 height 11
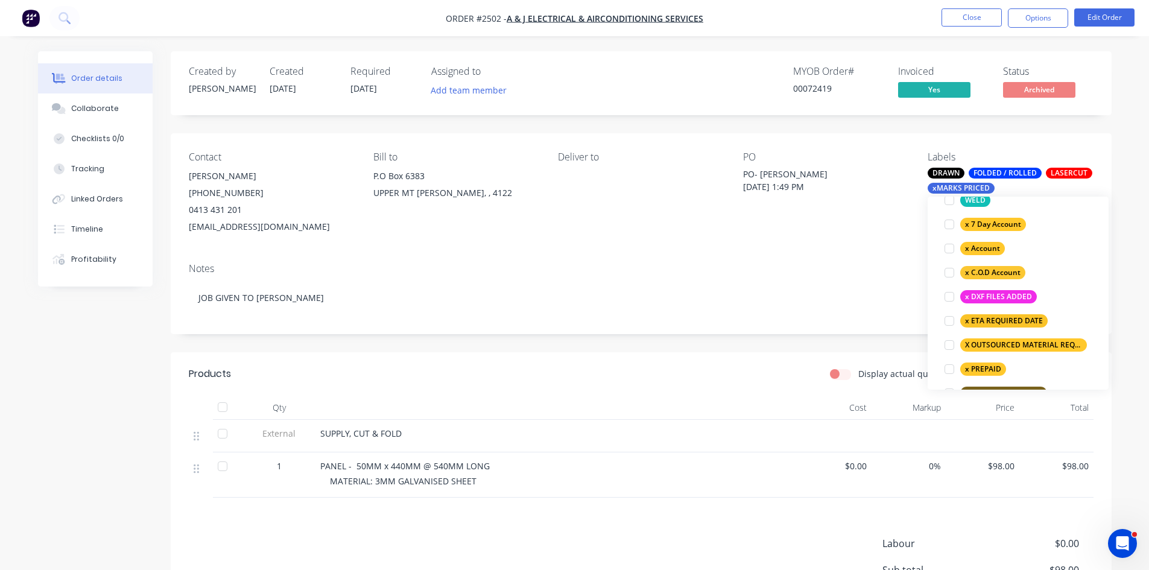
scroll to position [816, 0]
click at [951, 367] on div at bounding box center [950, 370] width 24 height 24
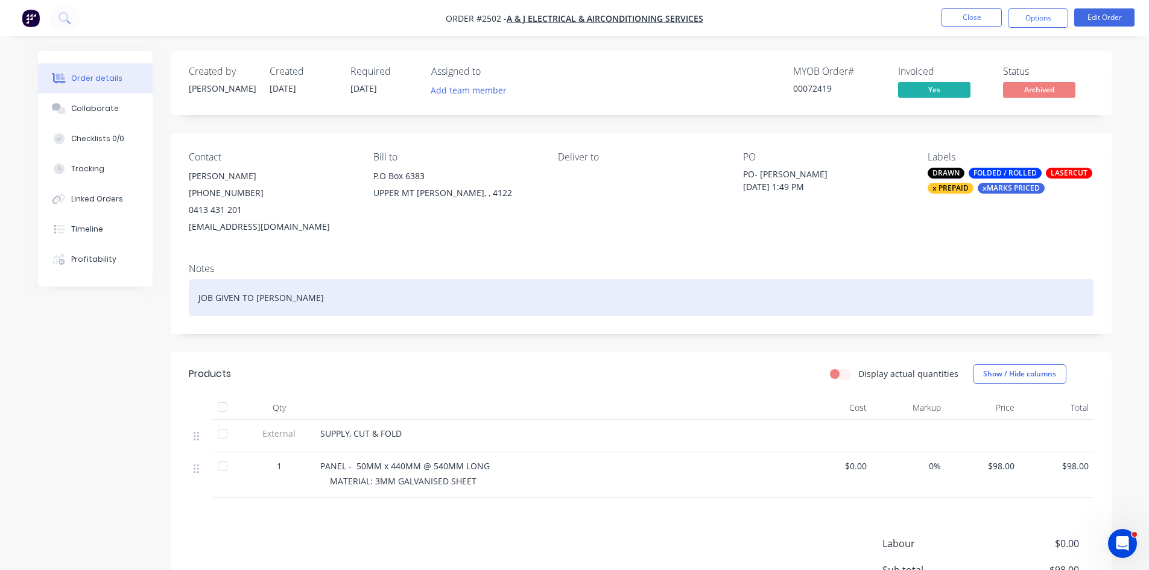
click at [633, 302] on div "JOB GIVEN TO AARON" at bounding box center [641, 297] width 905 height 37
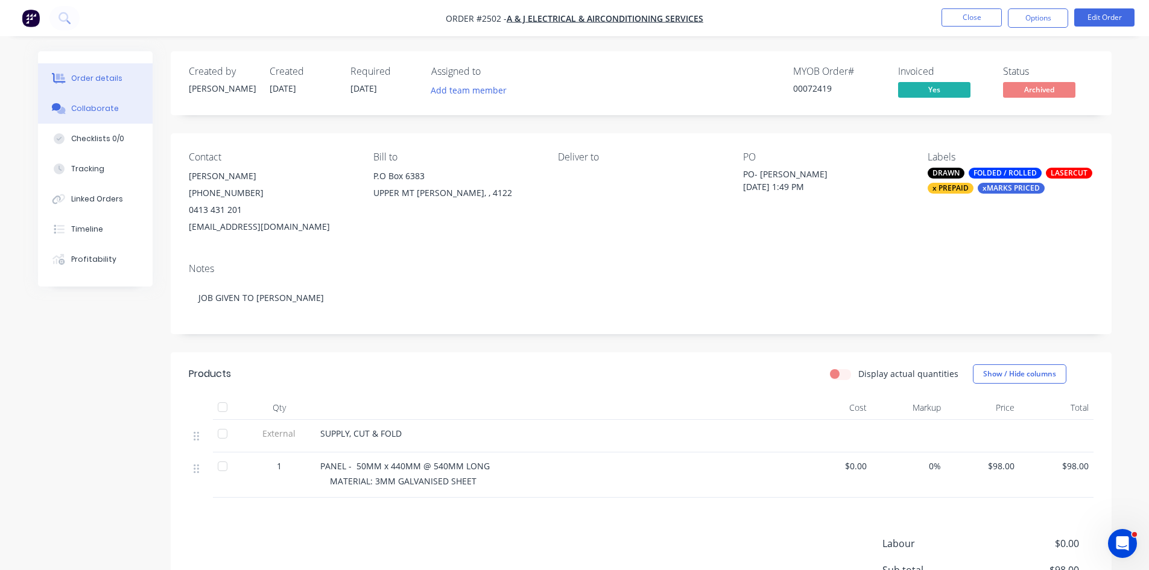
click at [93, 108] on div "Collaborate" at bounding box center [95, 108] width 48 height 11
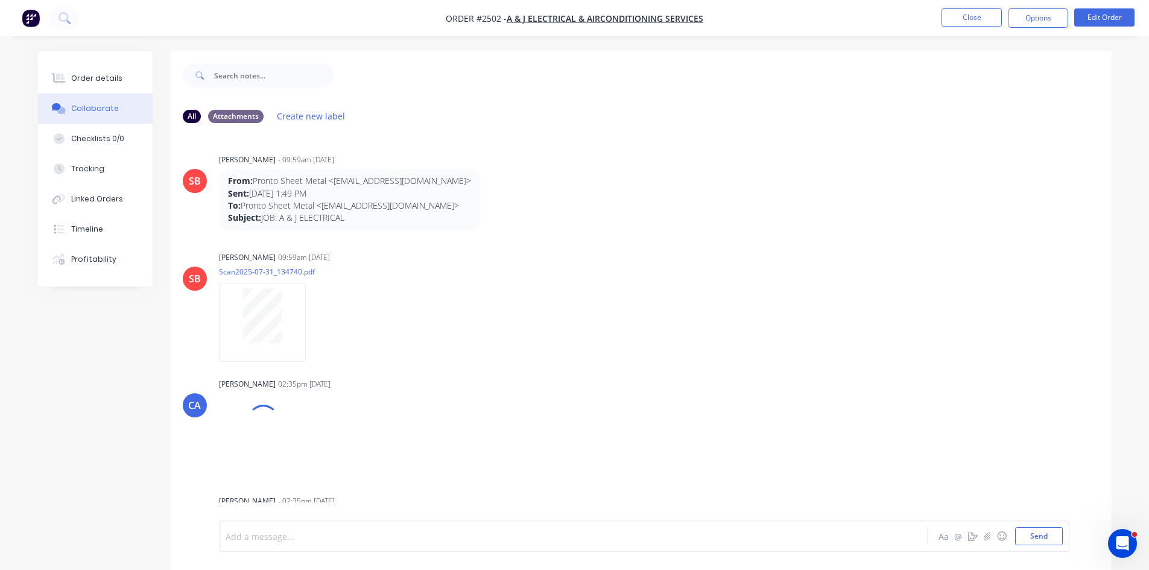
click at [283, 530] on div at bounding box center [539, 536] width 627 height 13
click at [1038, 537] on button "Send" at bounding box center [1039, 536] width 48 height 18
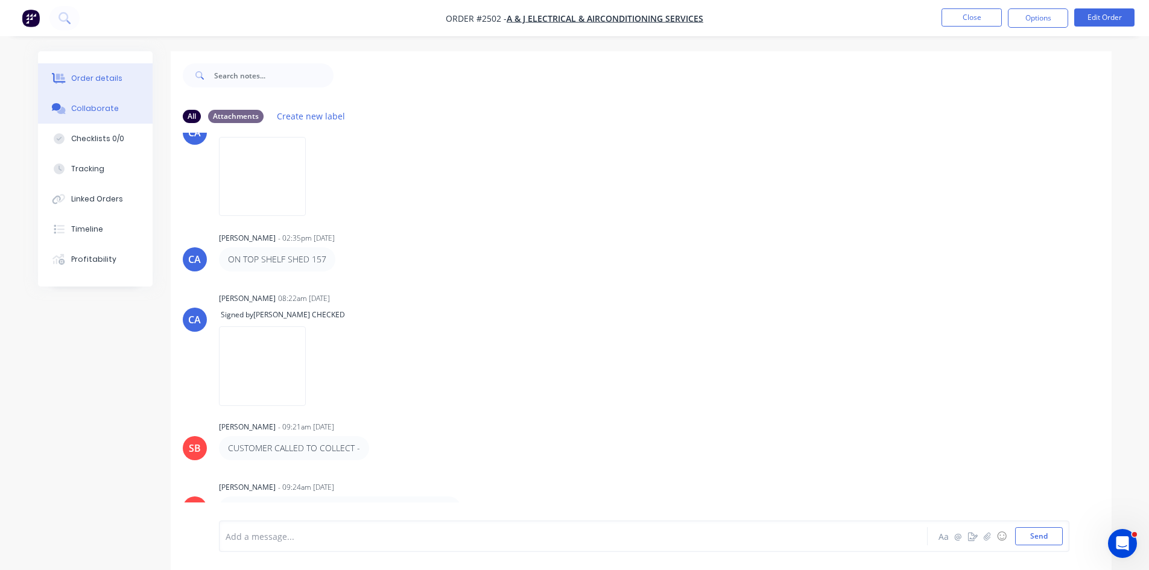
click at [84, 77] on div "Order details" at bounding box center [96, 78] width 51 height 11
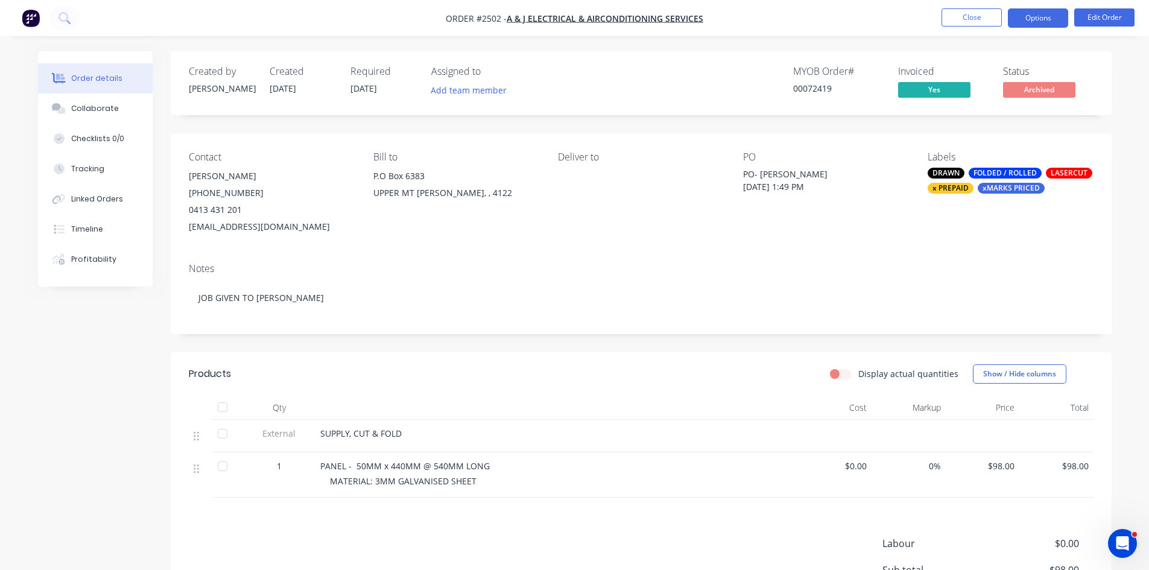
click at [1029, 17] on button "Options" at bounding box center [1038, 17] width 60 height 19
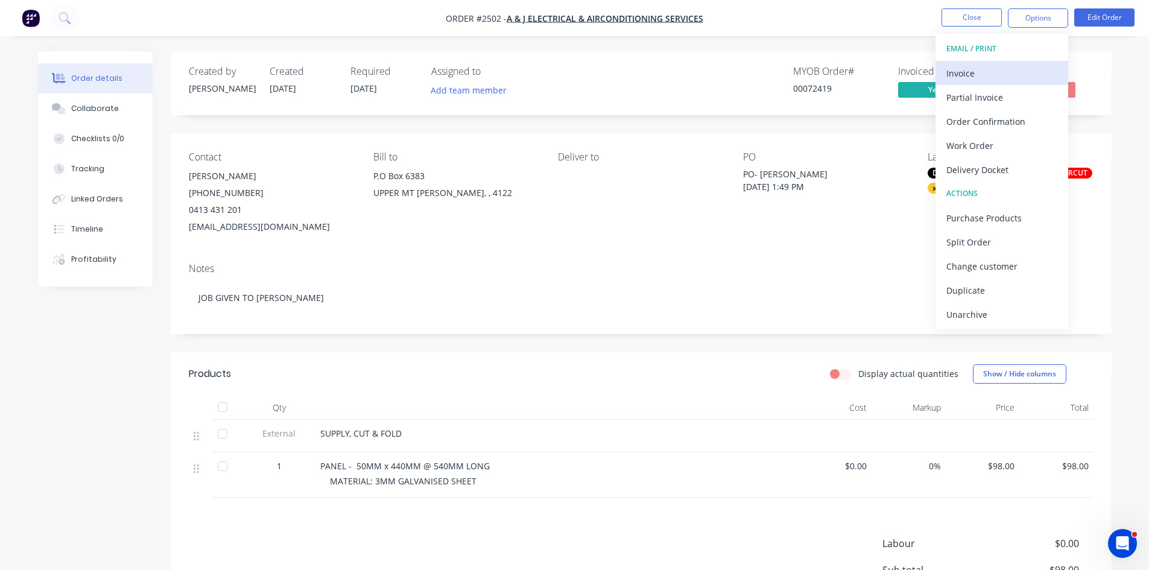
click at [968, 73] on div "Invoice" at bounding box center [1002, 73] width 111 height 17
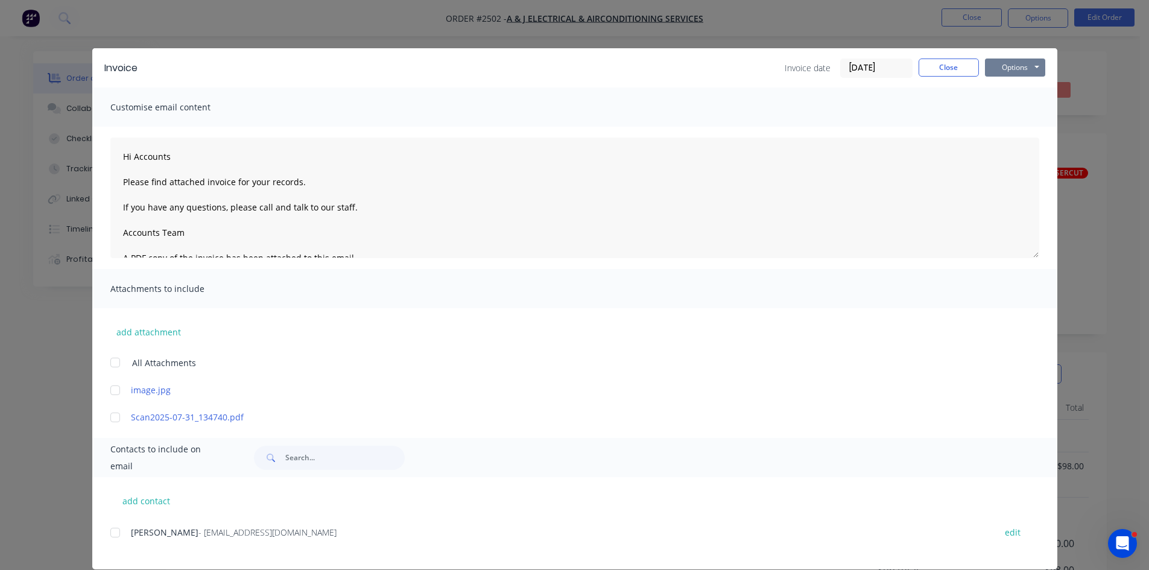
click at [1016, 68] on button "Options" at bounding box center [1015, 68] width 60 height 18
click at [1014, 106] on button "Print" at bounding box center [1023, 109] width 77 height 20
click at [938, 69] on button "Close" at bounding box center [949, 68] width 60 height 18
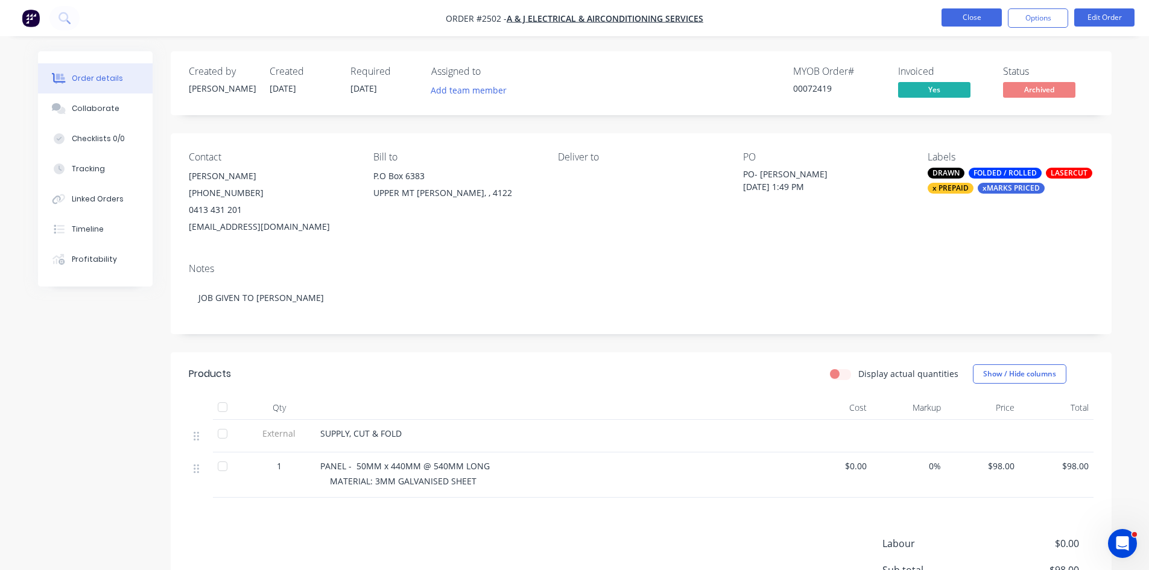
click at [980, 18] on button "Close" at bounding box center [972, 17] width 60 height 18
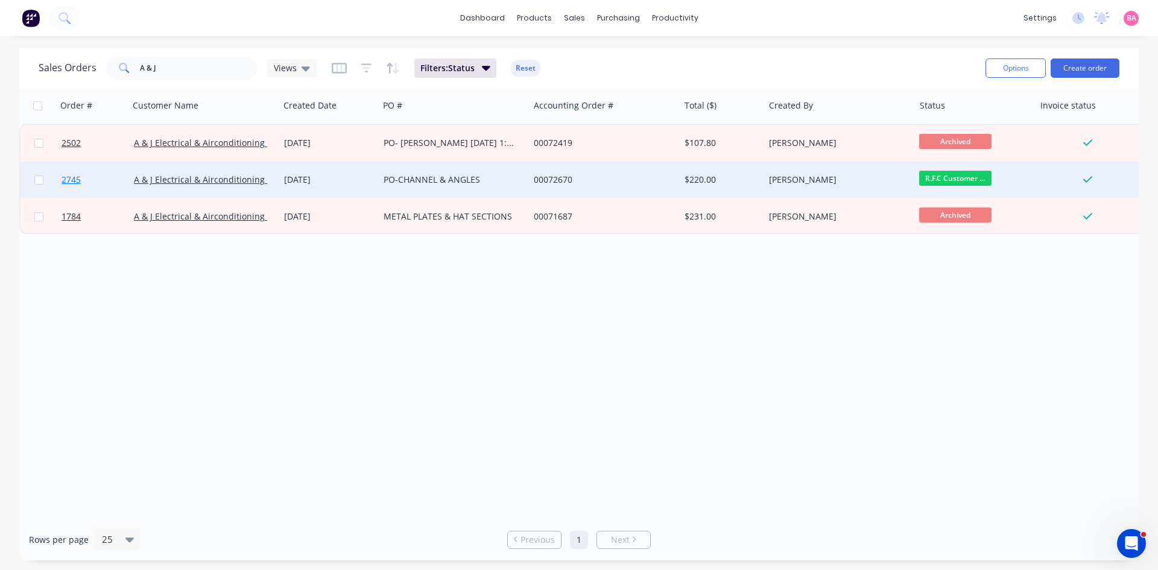
click at [67, 177] on span "2745" at bounding box center [71, 180] width 19 height 12
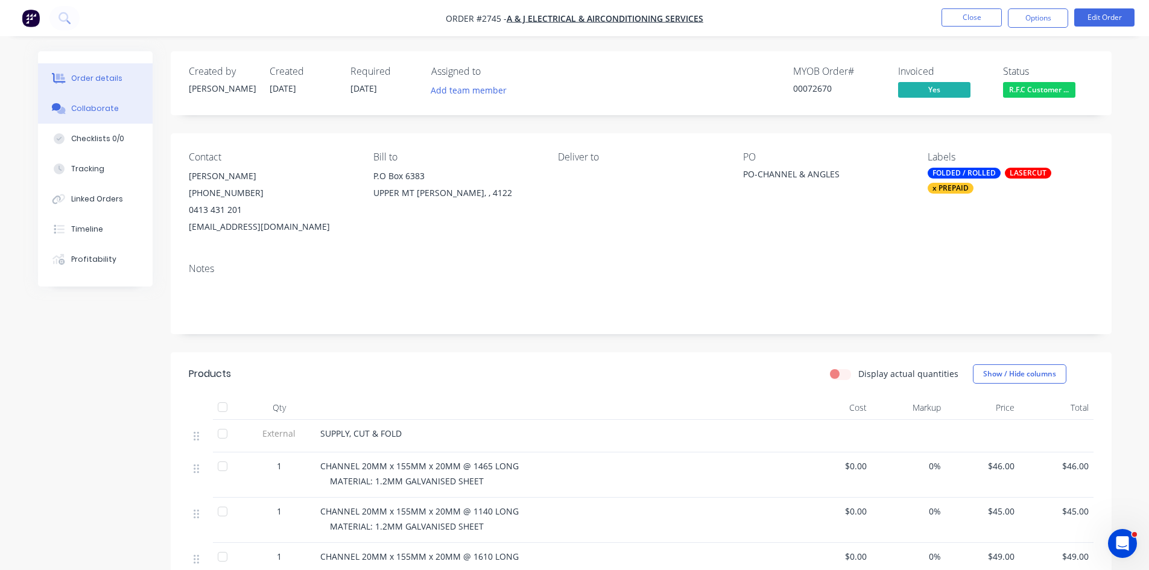
click at [100, 106] on div "Collaborate" at bounding box center [95, 108] width 48 height 11
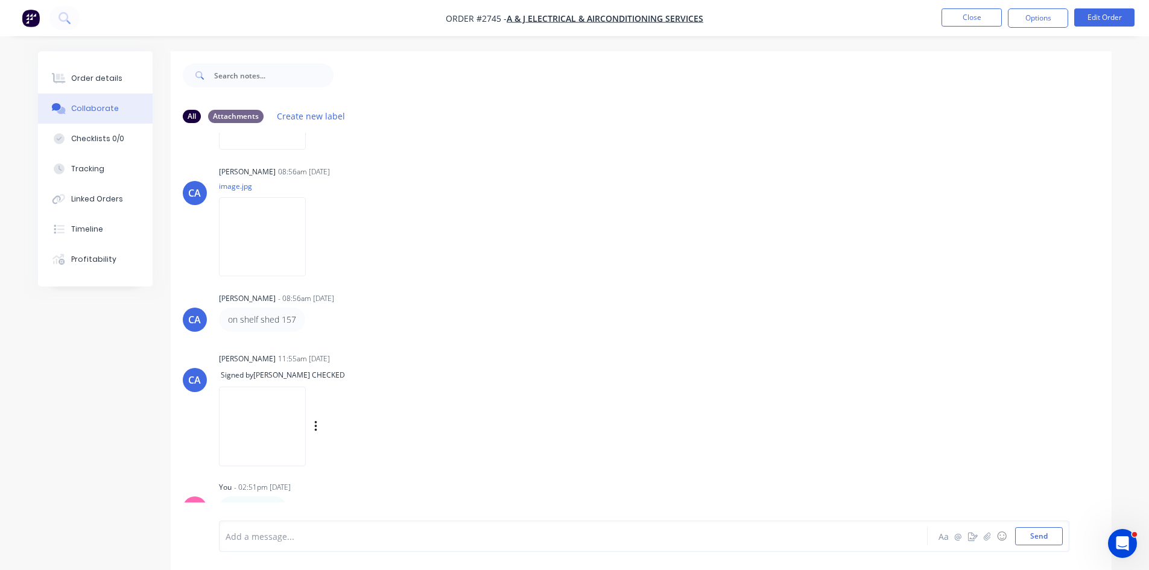
scroll to position [18, 0]
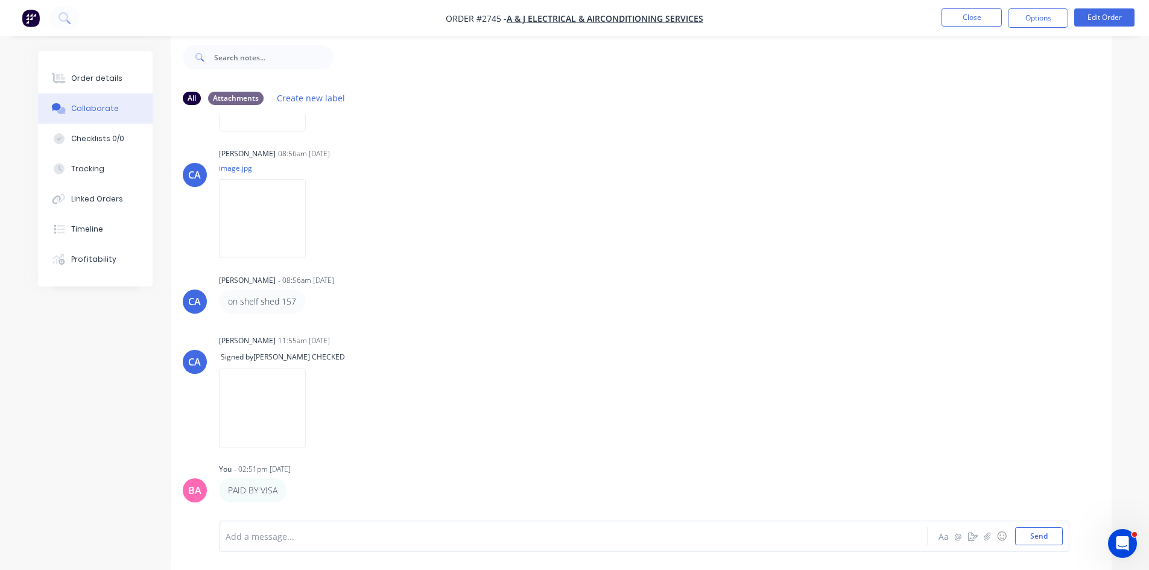
click at [316, 539] on div at bounding box center [539, 536] width 627 height 13
click at [1048, 531] on button "Send" at bounding box center [1039, 536] width 48 height 18
click at [1052, 16] on button "Options" at bounding box center [1038, 17] width 60 height 19
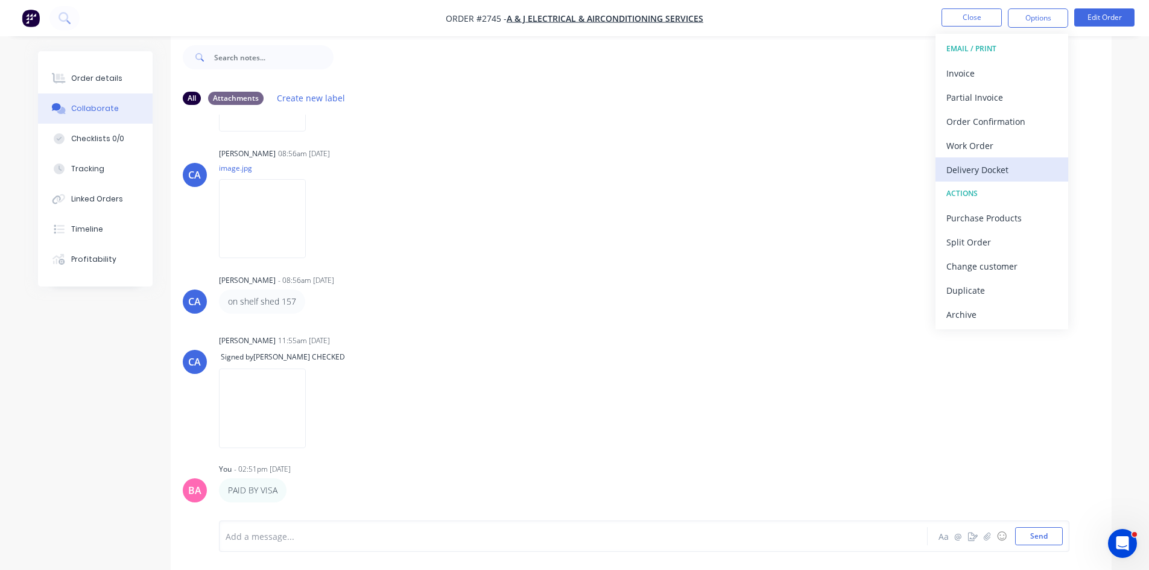
click at [984, 165] on div "Delivery Docket" at bounding box center [1002, 169] width 111 height 17
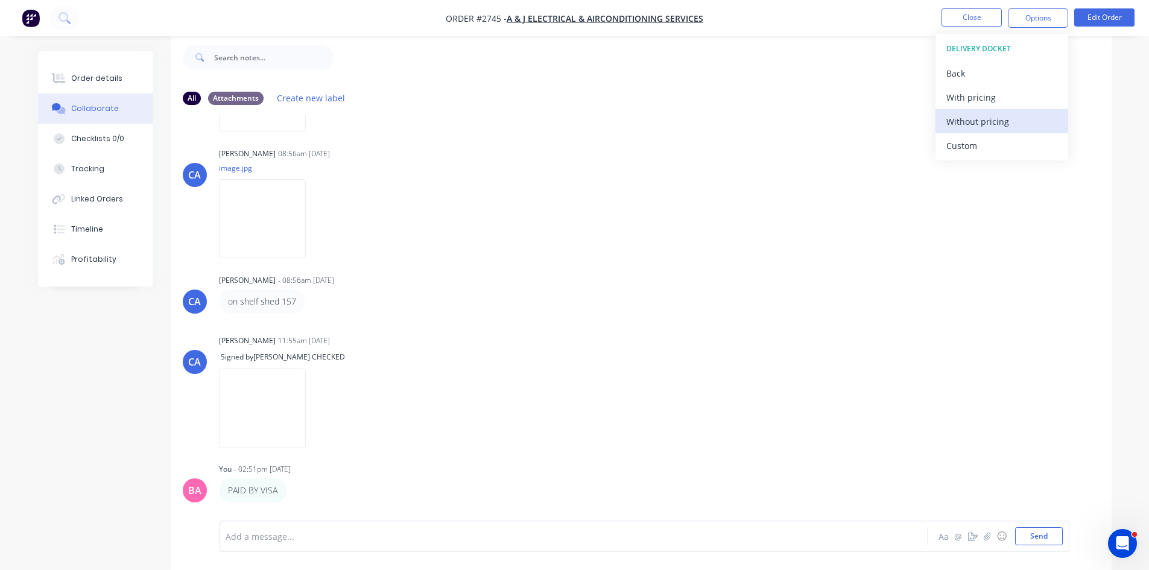
click at [983, 120] on div "Without pricing" at bounding box center [1002, 121] width 111 height 17
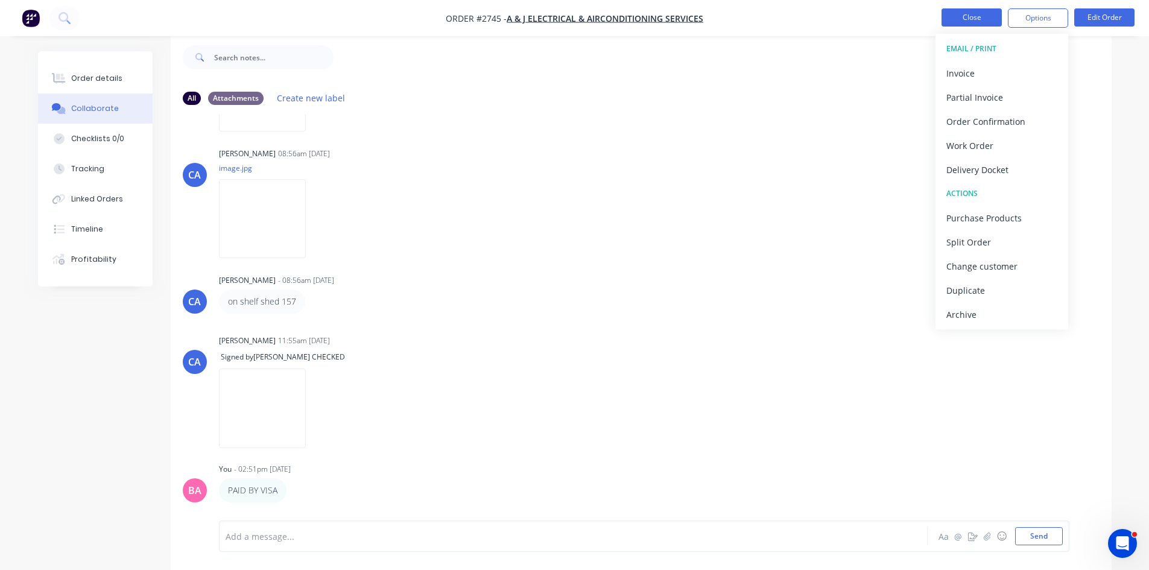
click at [969, 19] on button "Close" at bounding box center [972, 17] width 60 height 18
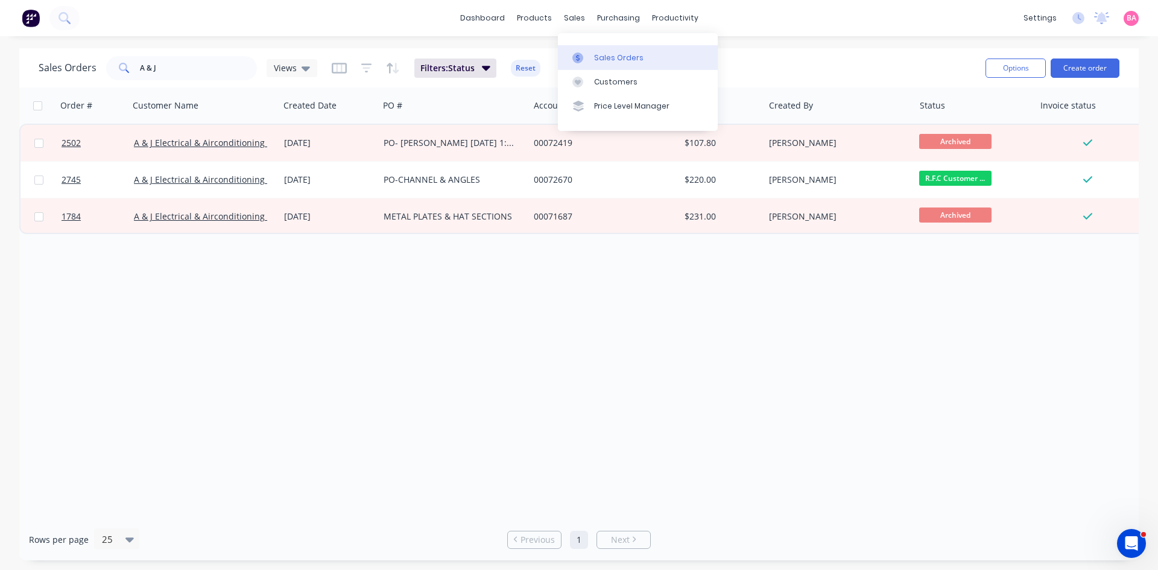
click at [614, 46] on link "Sales Orders" at bounding box center [638, 57] width 160 height 24
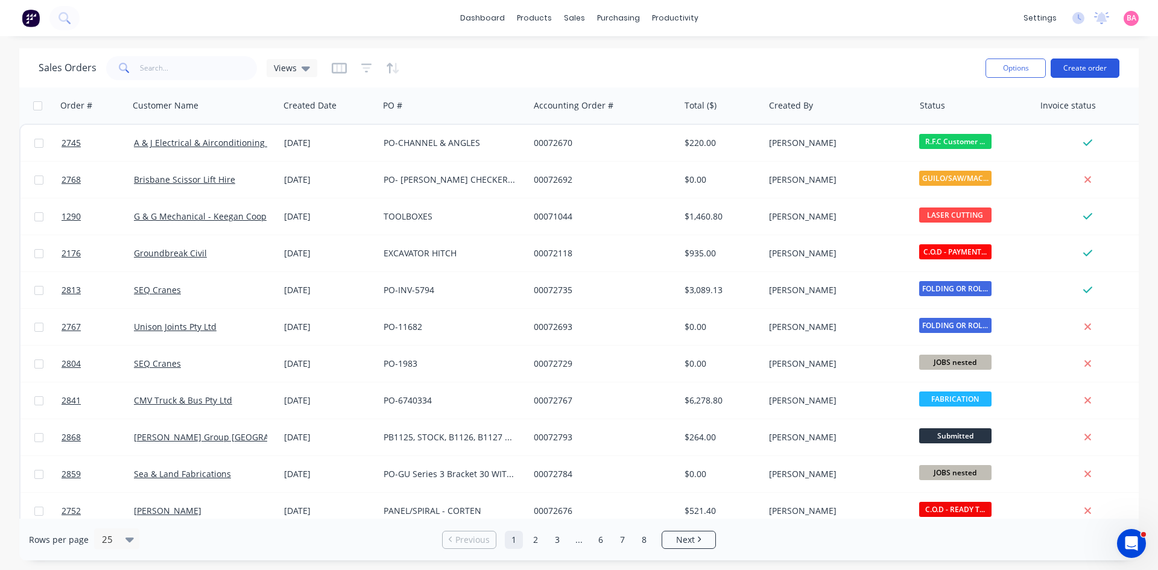
click at [1089, 67] on button "Create order" at bounding box center [1085, 68] width 69 height 19
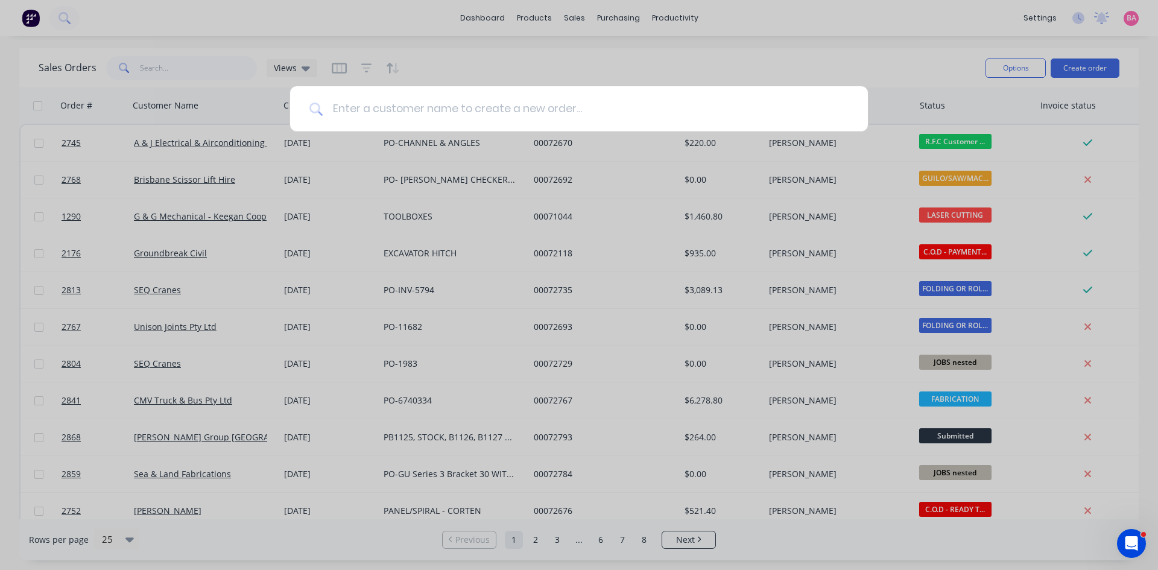
click at [351, 107] on input at bounding box center [586, 108] width 526 height 45
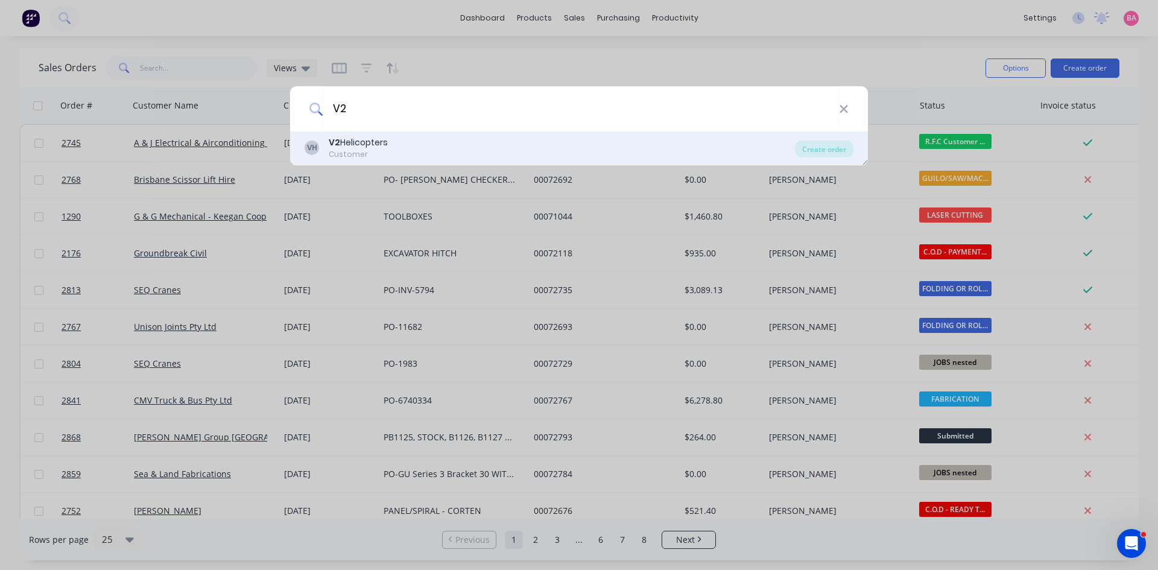
type input "V2"
click at [361, 137] on div "V2 Helicopters" at bounding box center [358, 142] width 59 height 13
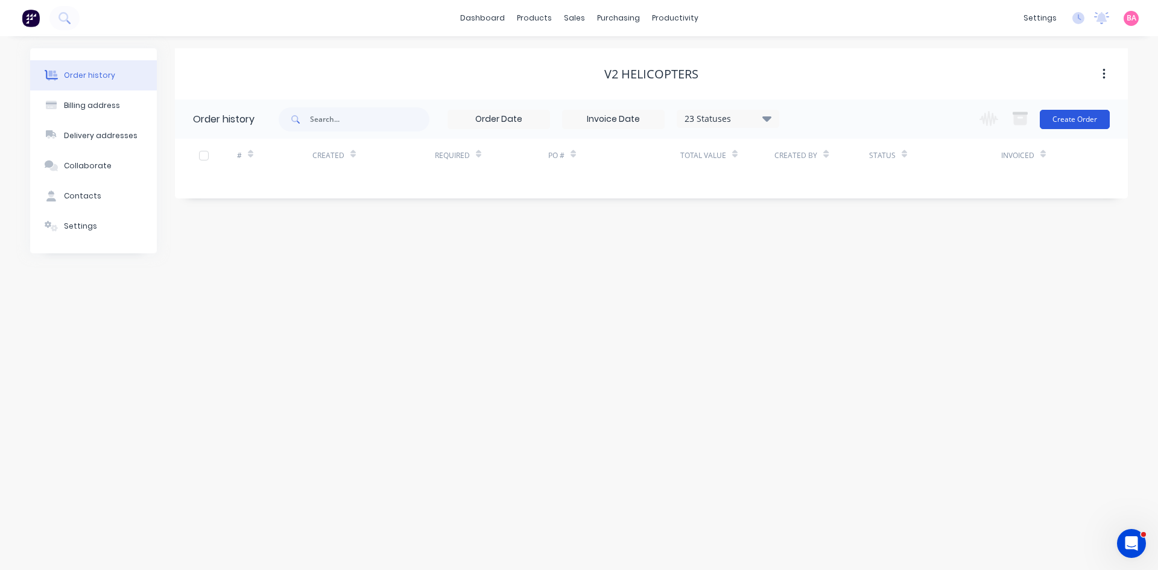
click at [1081, 118] on button "Create Order" at bounding box center [1075, 119] width 70 height 19
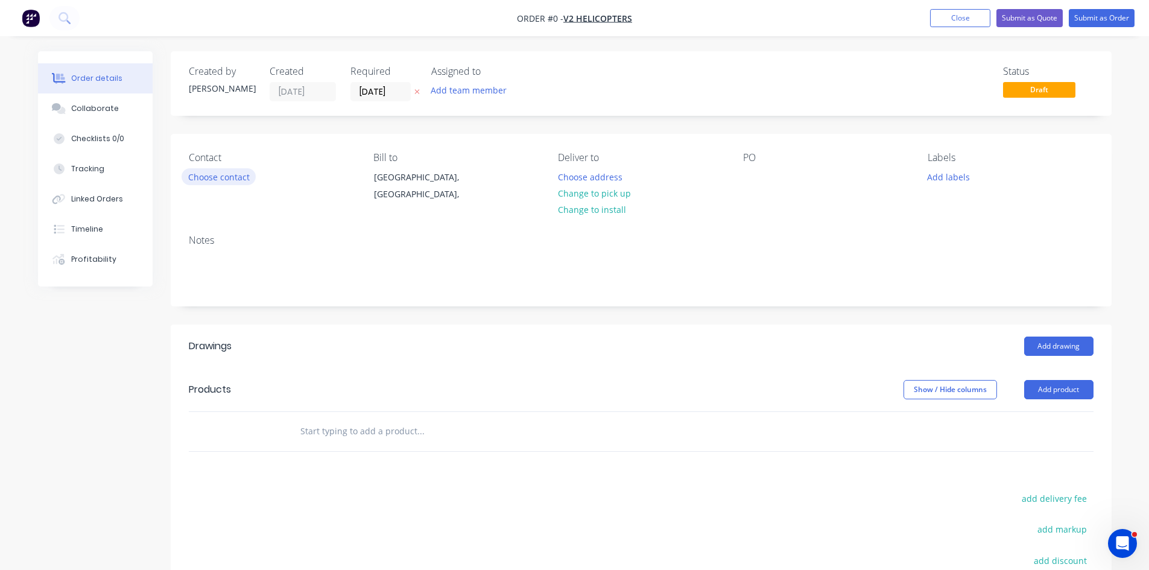
click at [228, 177] on button "Choose contact" at bounding box center [219, 176] width 74 height 16
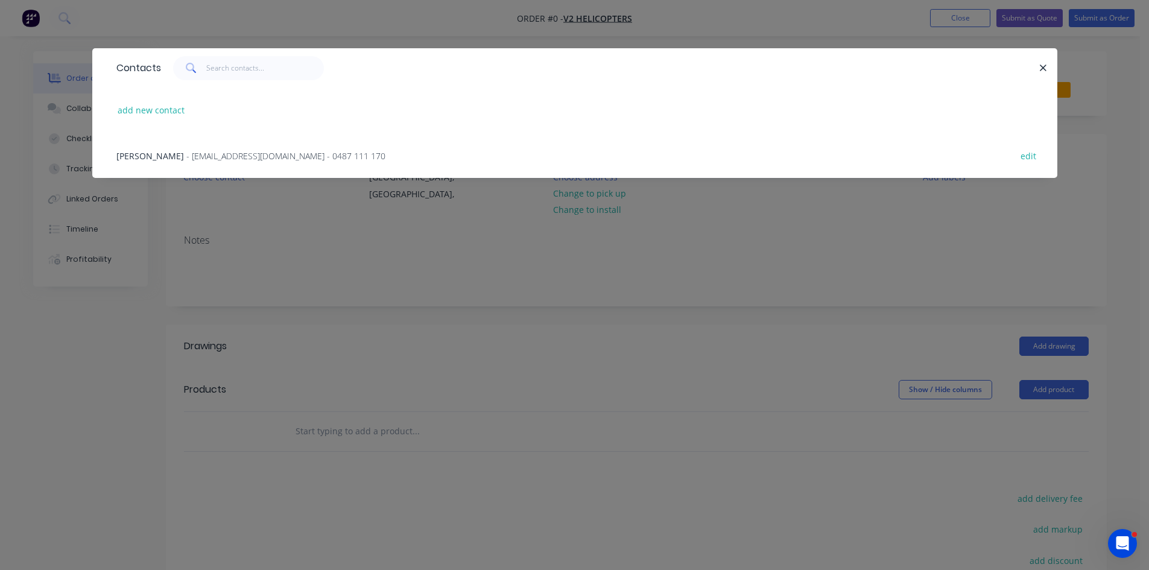
click at [156, 157] on span "[PERSON_NAME]" at bounding box center [150, 155] width 68 height 11
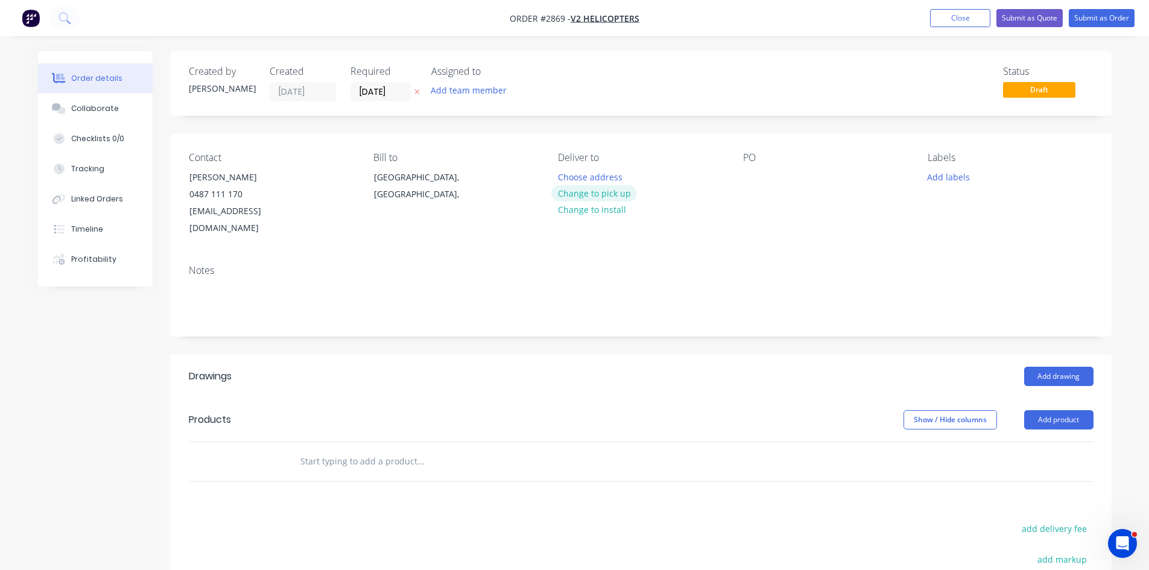
click at [607, 192] on button "Change to pick up" at bounding box center [594, 193] width 86 height 16
click at [754, 177] on div at bounding box center [752, 176] width 19 height 17
click at [949, 174] on button "Add labels" at bounding box center [949, 176] width 56 height 16
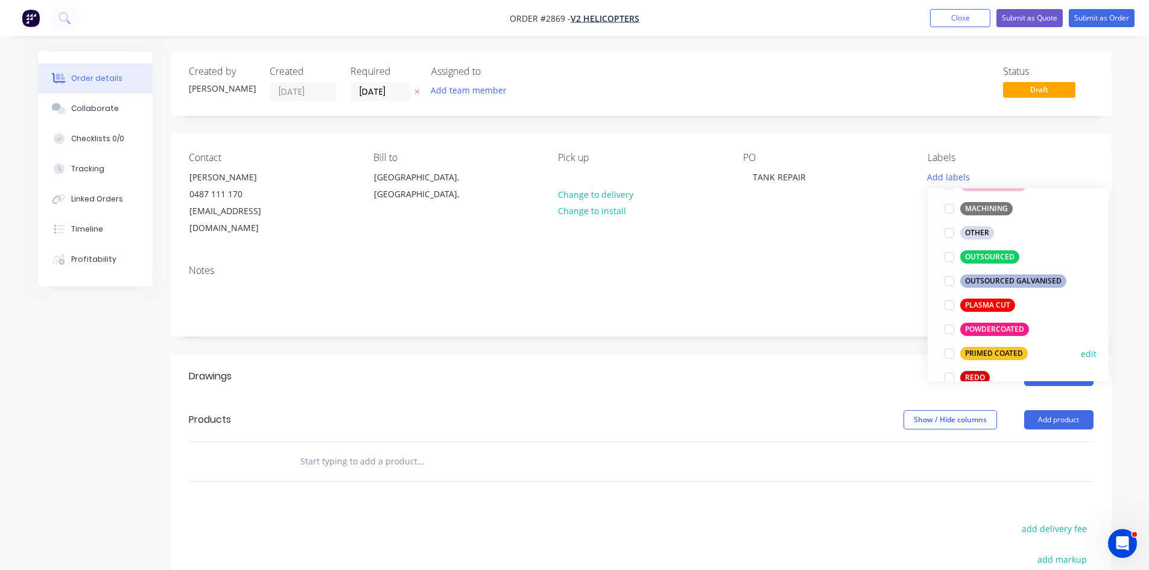
scroll to position [503, 0]
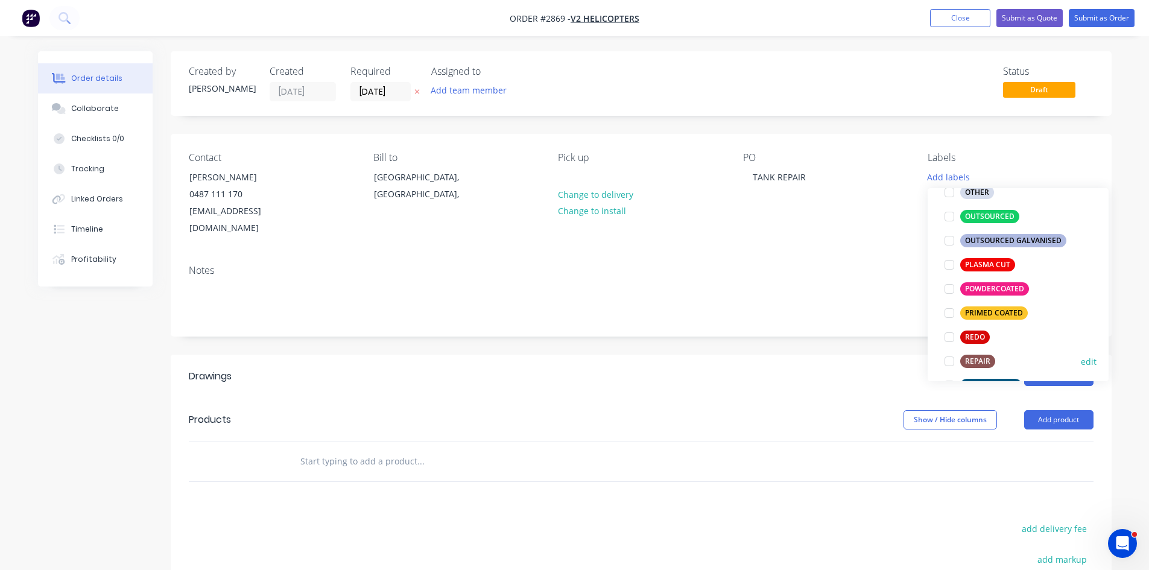
click at [949, 361] on div at bounding box center [950, 361] width 24 height 24
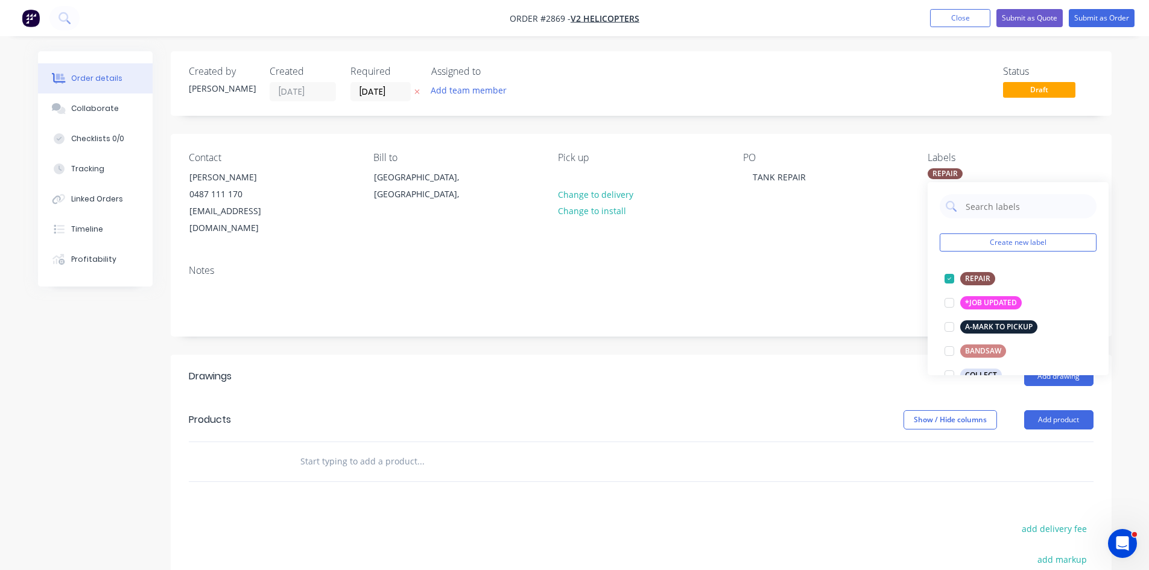
click at [360, 449] on input "text" at bounding box center [420, 461] width 241 height 24
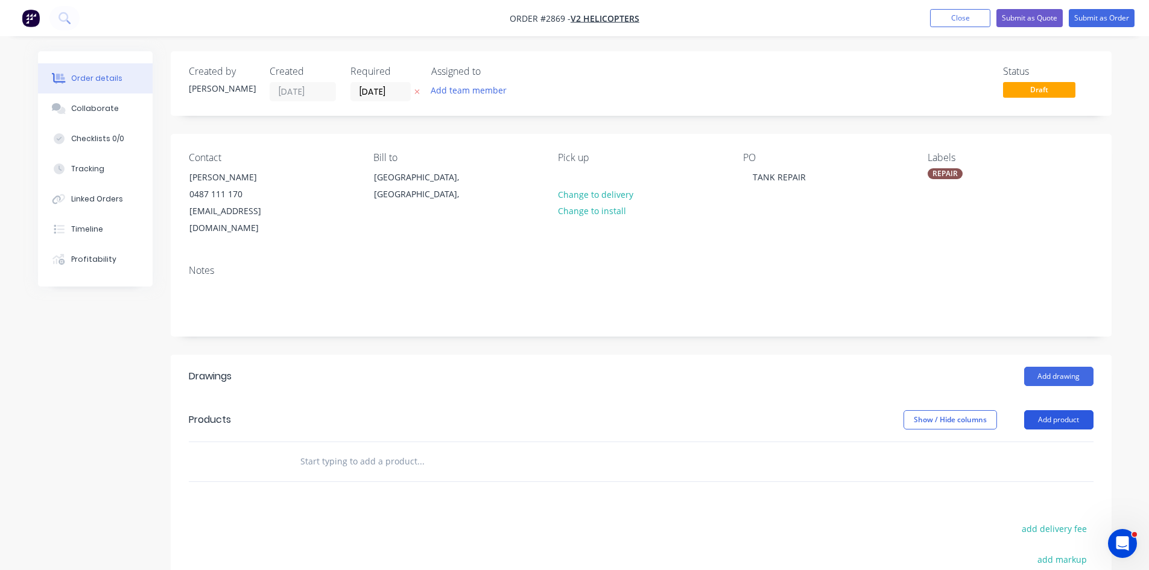
click at [1063, 410] on button "Add product" at bounding box center [1058, 419] width 69 height 19
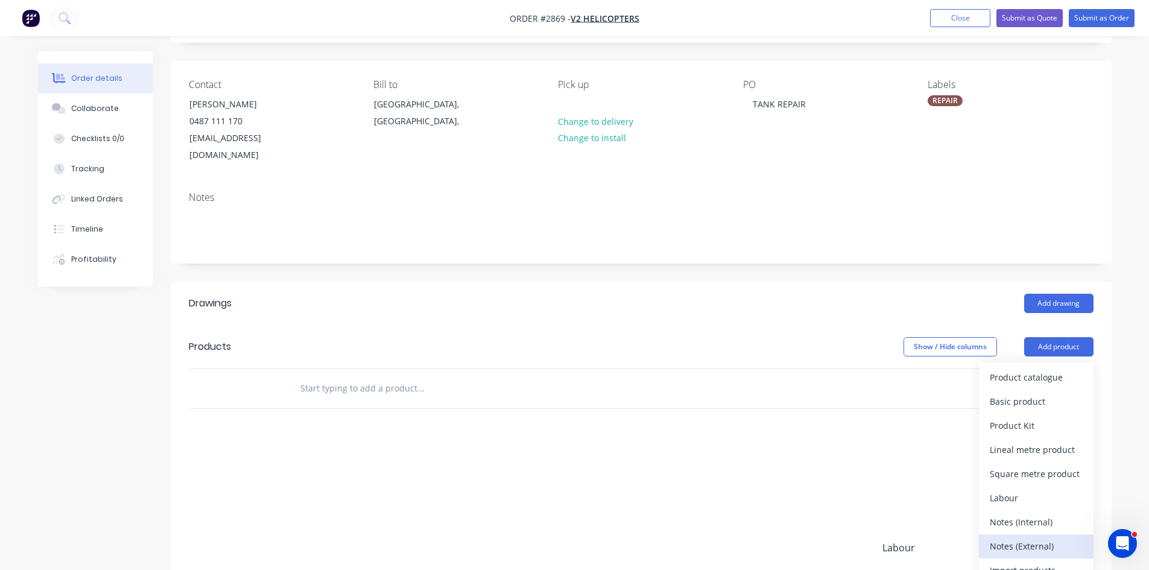
scroll to position [80, 0]
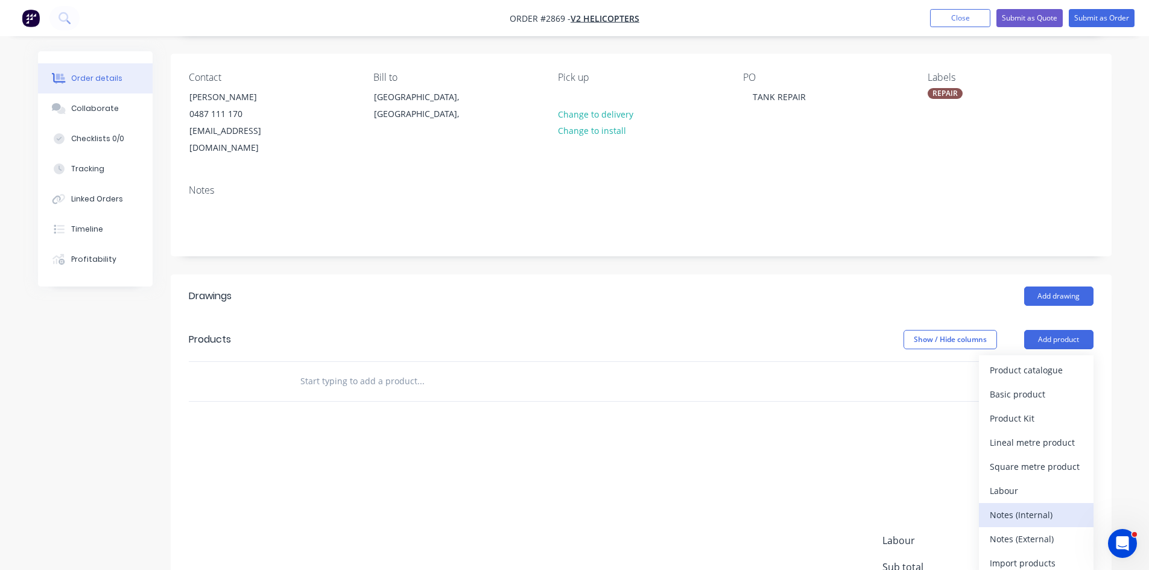
click at [1040, 506] on div "Notes (Internal)" at bounding box center [1036, 514] width 93 height 17
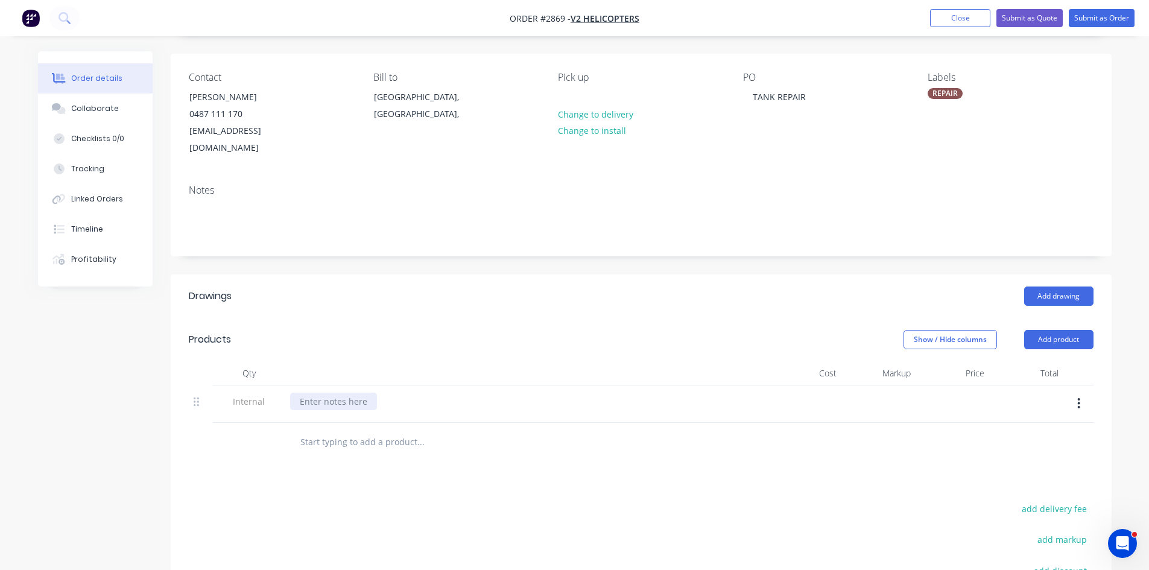
click at [351, 393] on div at bounding box center [333, 401] width 87 height 17
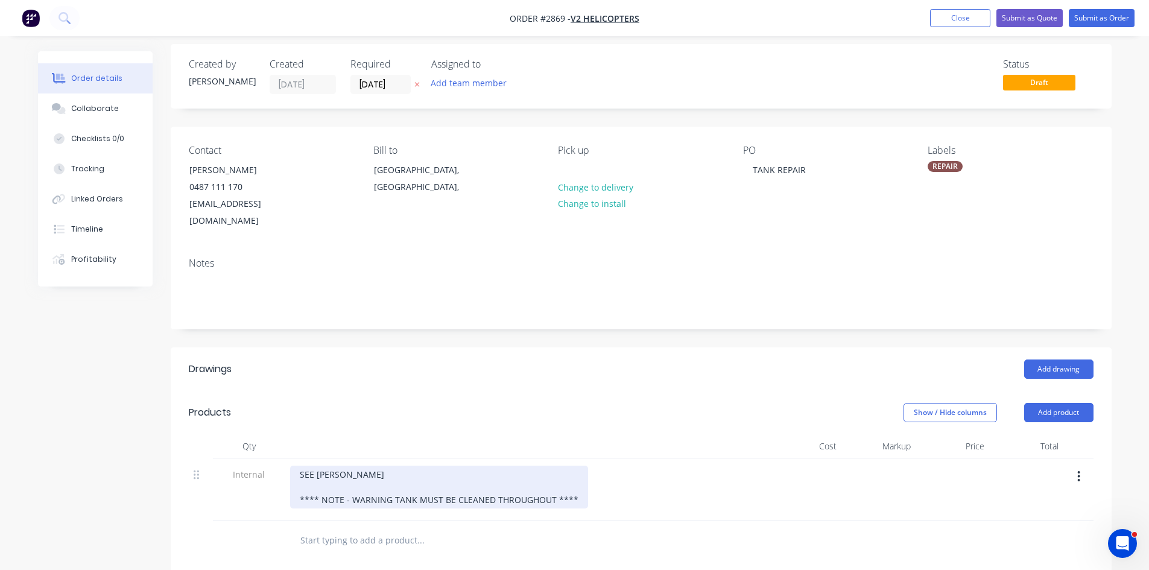
scroll to position [0, 0]
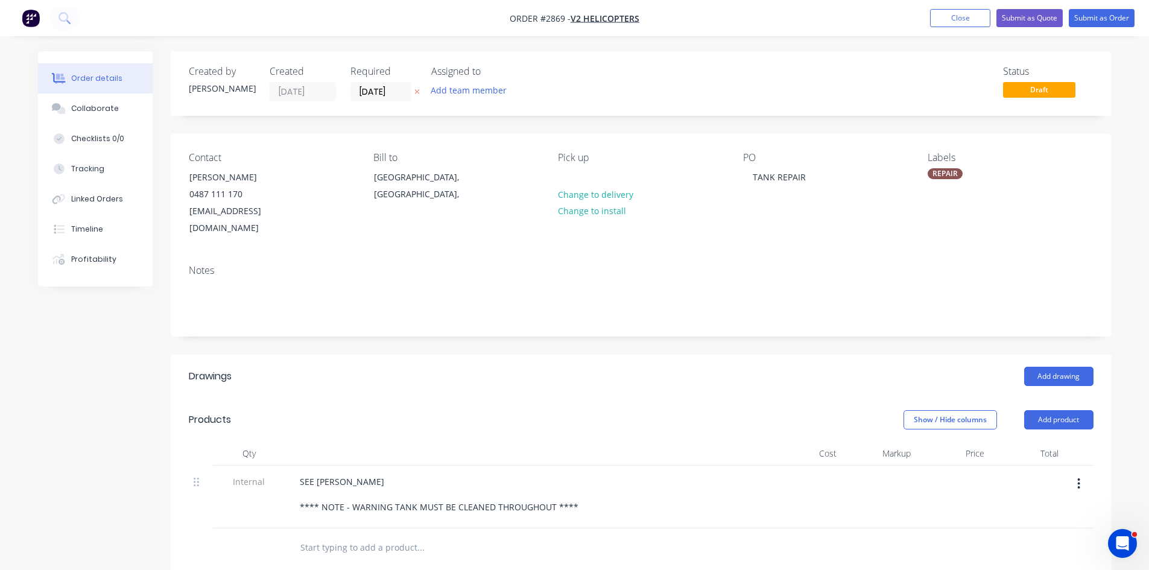
click at [948, 171] on div "REPAIR" at bounding box center [945, 173] width 35 height 11
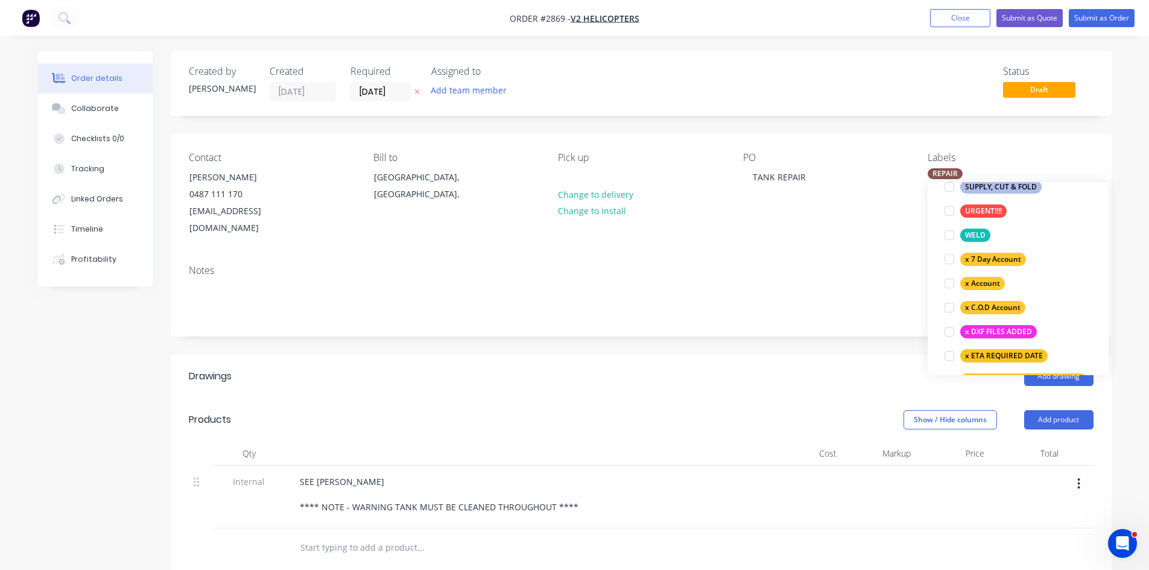
scroll to position [744, 0]
click at [950, 234] on div at bounding box center [950, 235] width 24 height 24
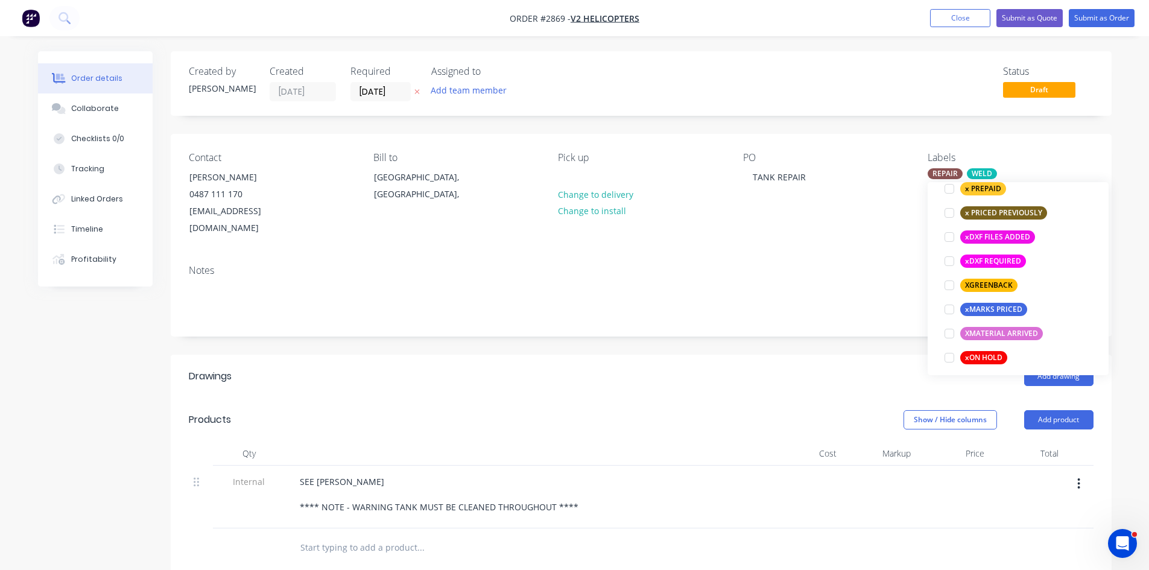
scroll to position [957, 0]
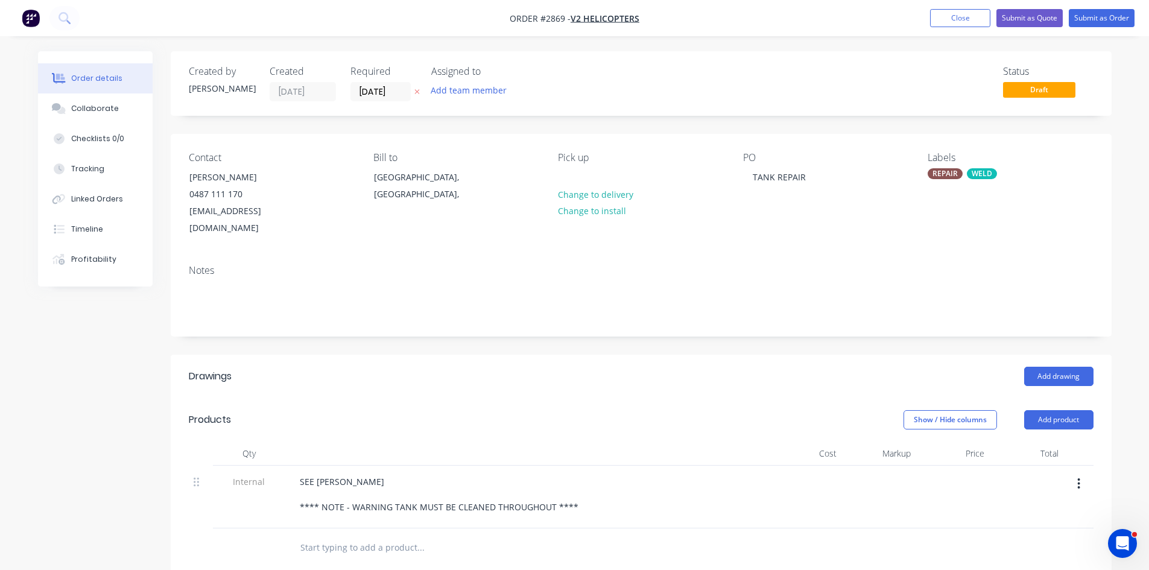
click at [373, 536] on input "text" at bounding box center [420, 548] width 241 height 24
type input "R"
type input "TANK"
click at [265, 528] on div "TANK" at bounding box center [641, 547] width 905 height 39
type input "REPAIR TANK"
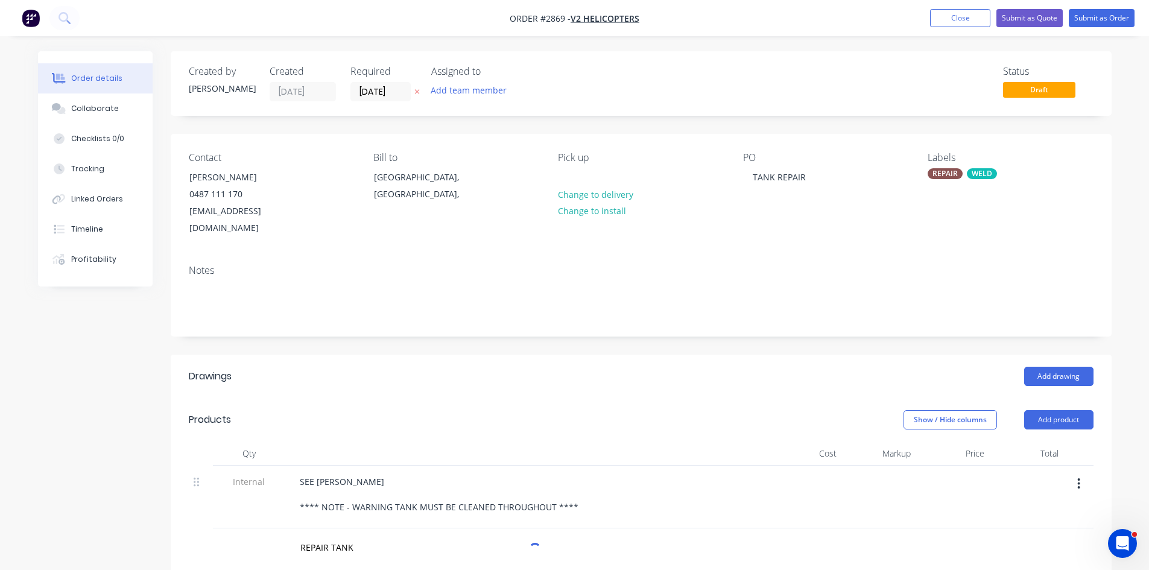
scroll to position [288, 0]
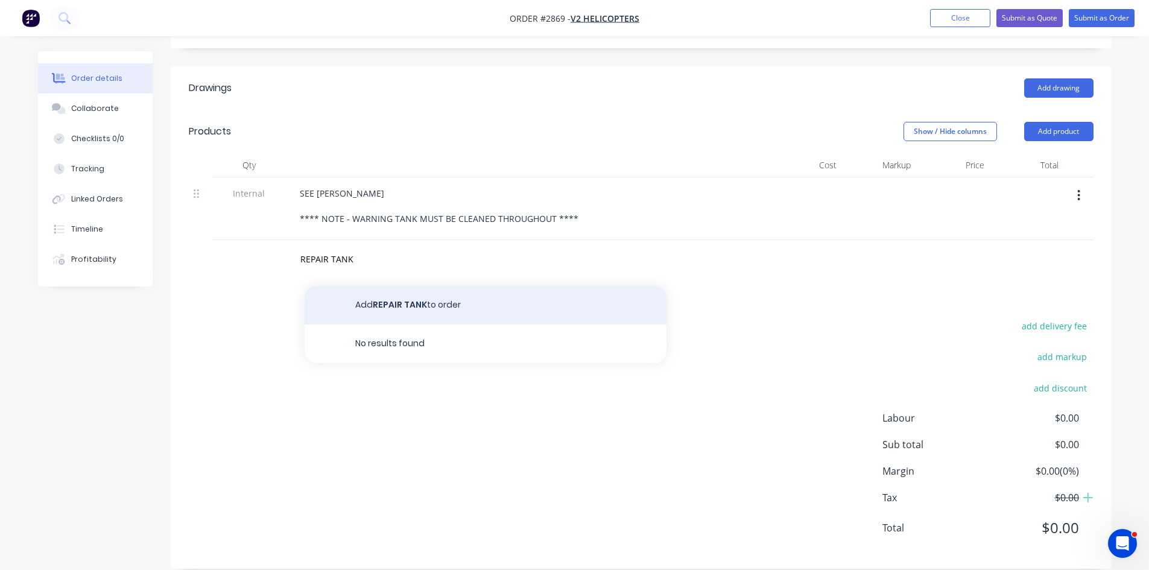
click at [413, 288] on button "Add REPAIR TANK to order" at bounding box center [486, 305] width 362 height 39
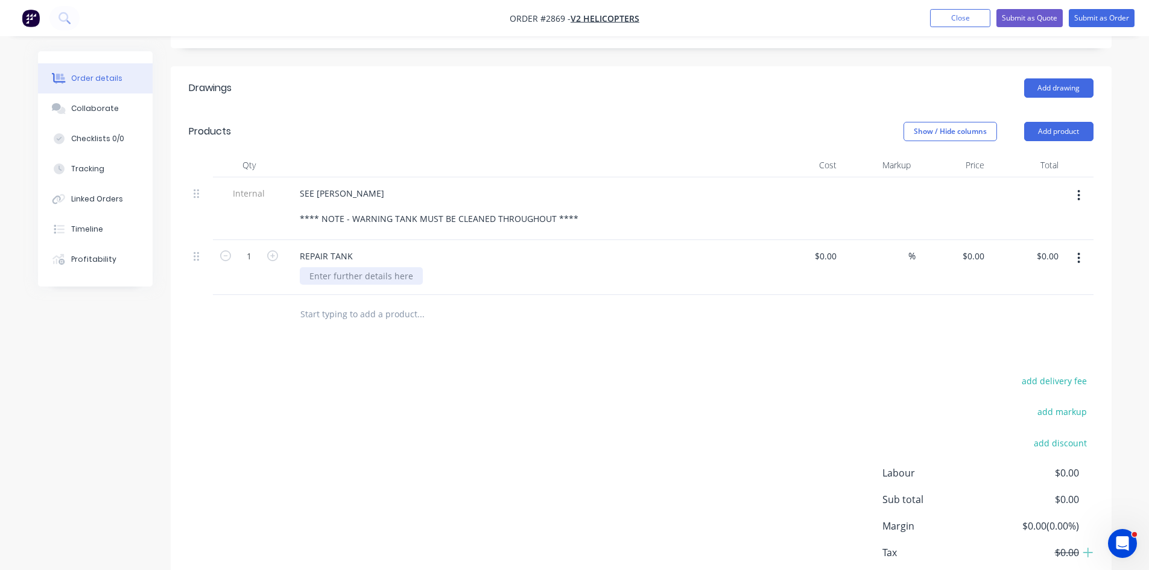
click at [352, 267] on div at bounding box center [361, 275] width 123 height 17
click at [102, 104] on div "Collaborate" at bounding box center [95, 108] width 48 height 11
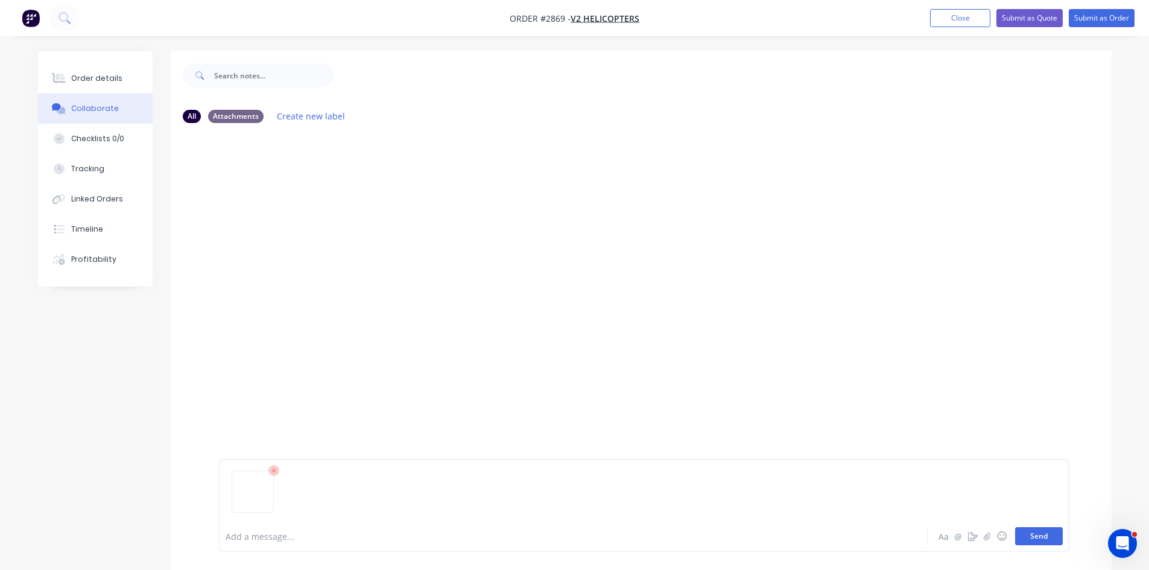
click at [1039, 535] on button "Send" at bounding box center [1039, 536] width 48 height 18
click at [1050, 533] on button "Send" at bounding box center [1039, 536] width 48 height 18
click at [303, 538] on div at bounding box center [539, 536] width 627 height 13
click at [1041, 532] on button "Send" at bounding box center [1039, 536] width 48 height 18
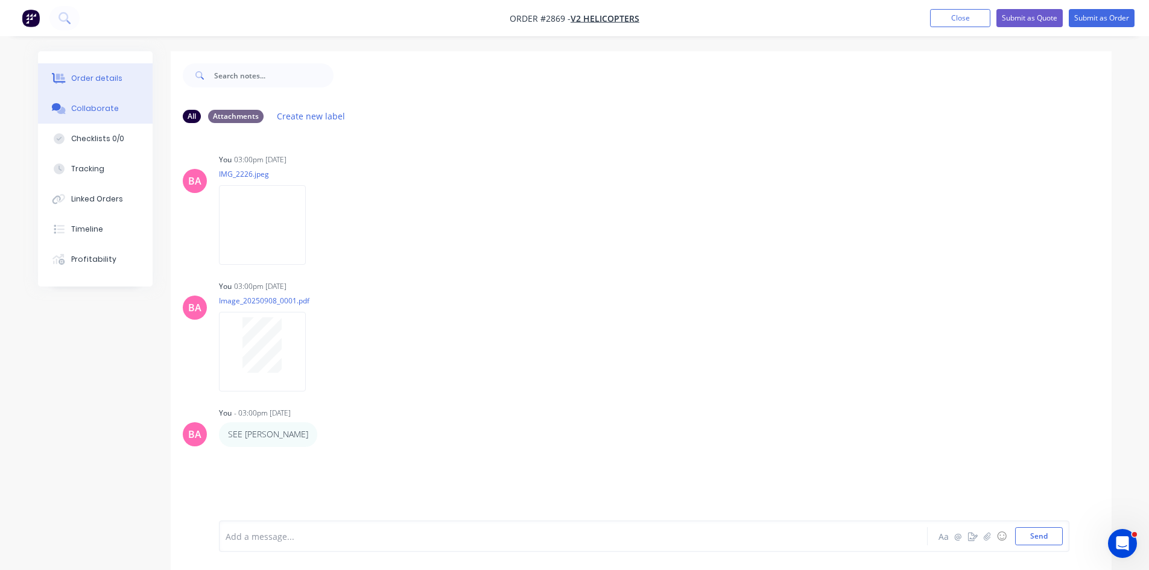
click at [107, 69] on button "Order details" at bounding box center [95, 78] width 115 height 30
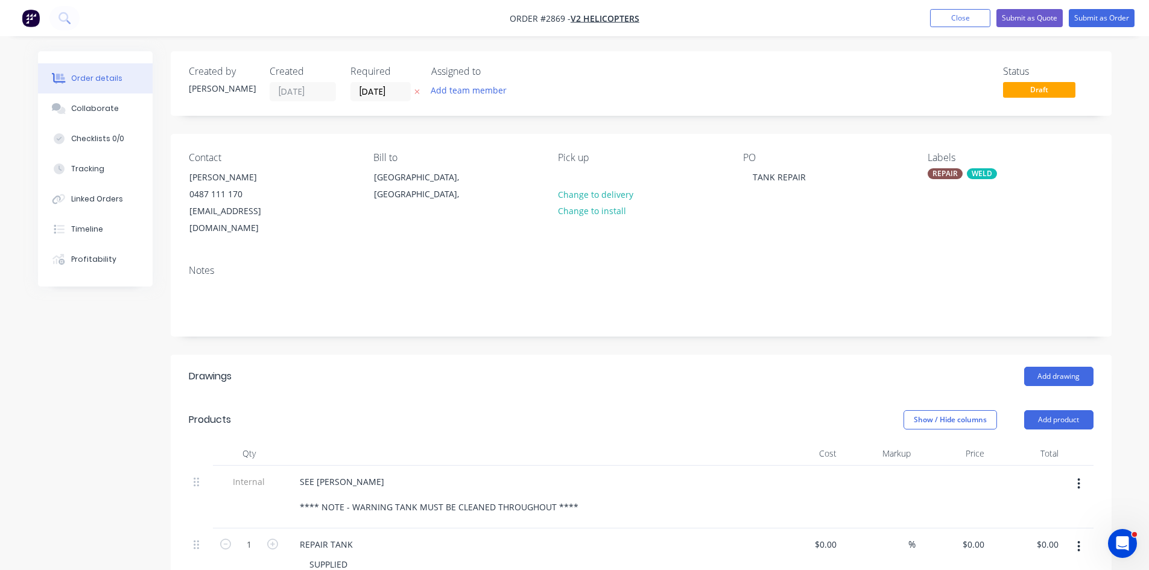
click at [951, 173] on div "REPAIR" at bounding box center [945, 173] width 35 height 11
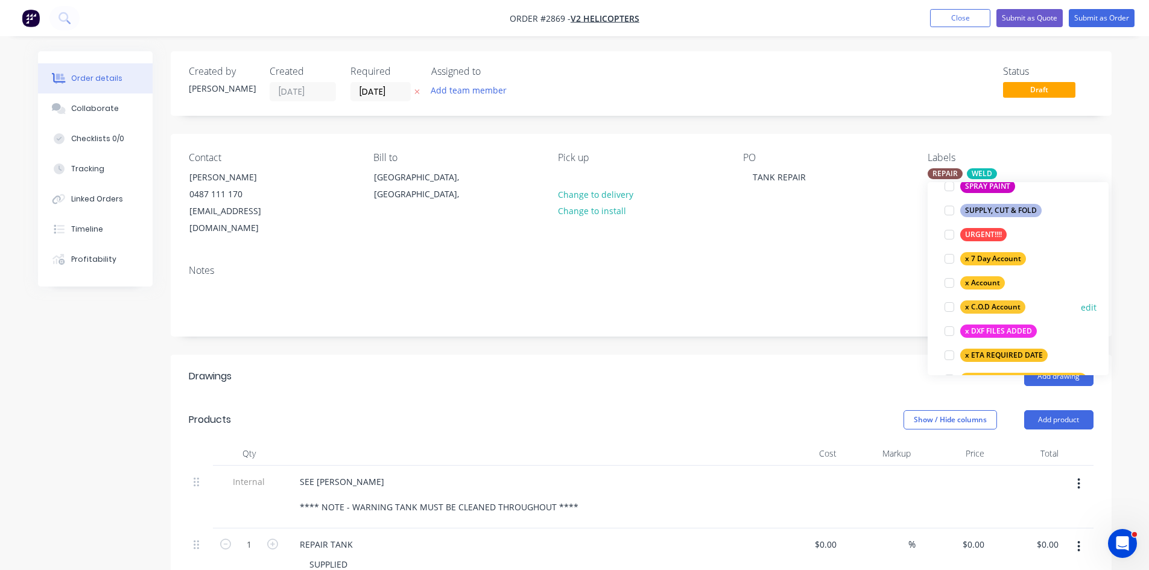
click at [949, 306] on div at bounding box center [950, 307] width 24 height 24
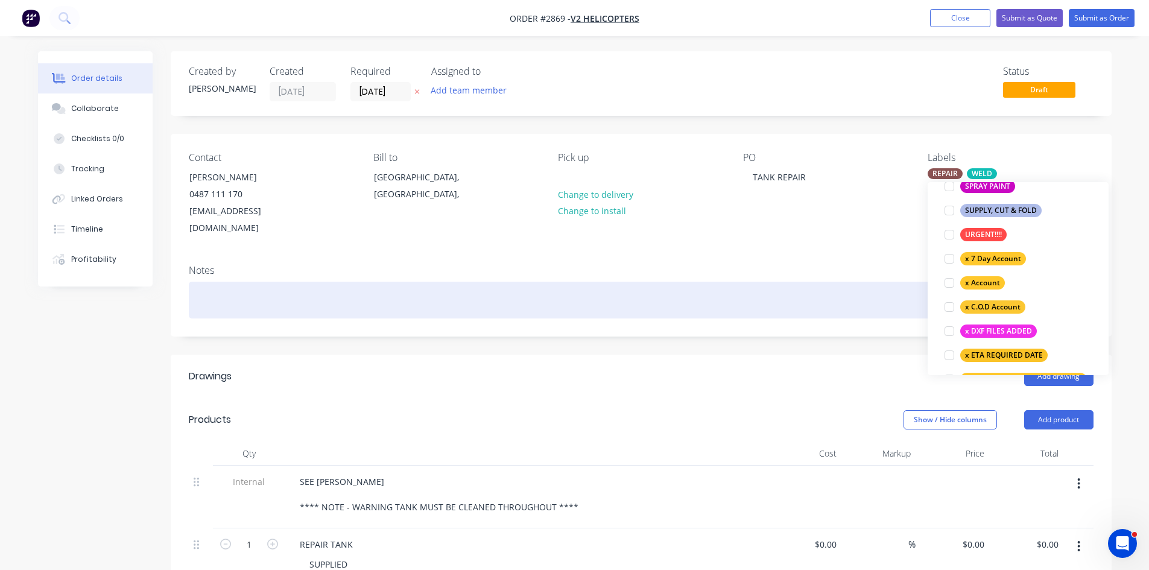
scroll to position [20, 0]
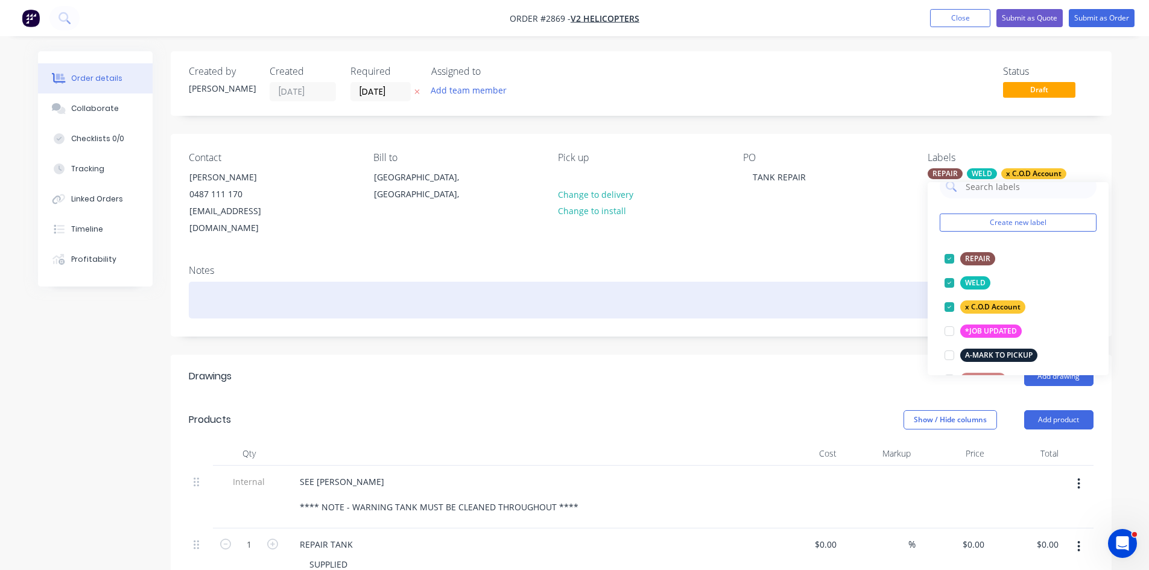
click at [826, 282] on div at bounding box center [641, 300] width 905 height 37
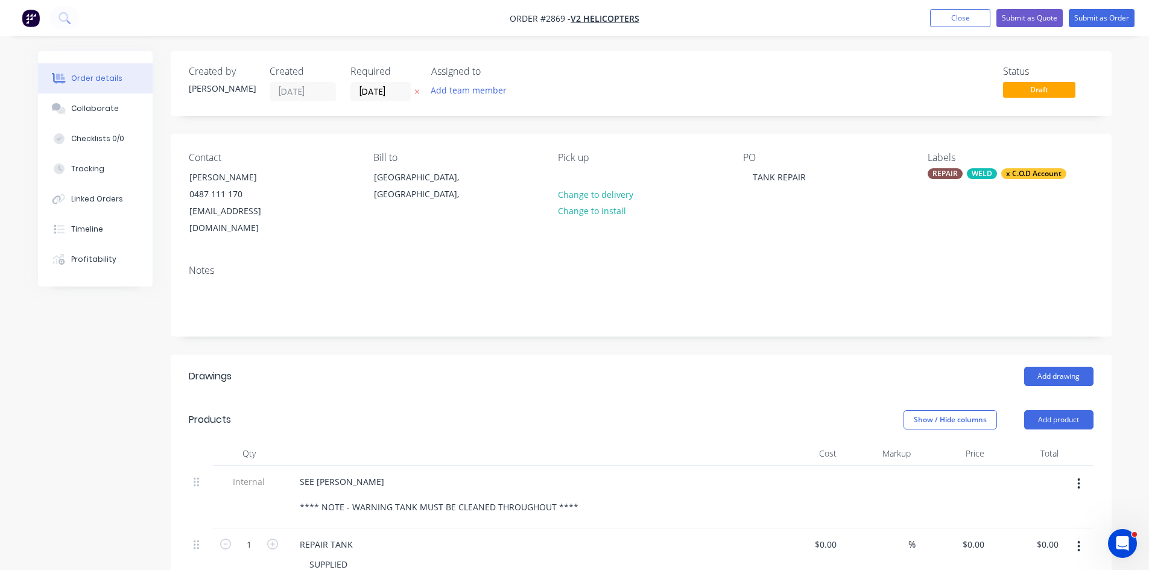
click at [417, 92] on icon at bounding box center [416, 92] width 5 height 5
click at [472, 90] on button "Add team member" at bounding box center [468, 90] width 89 height 16
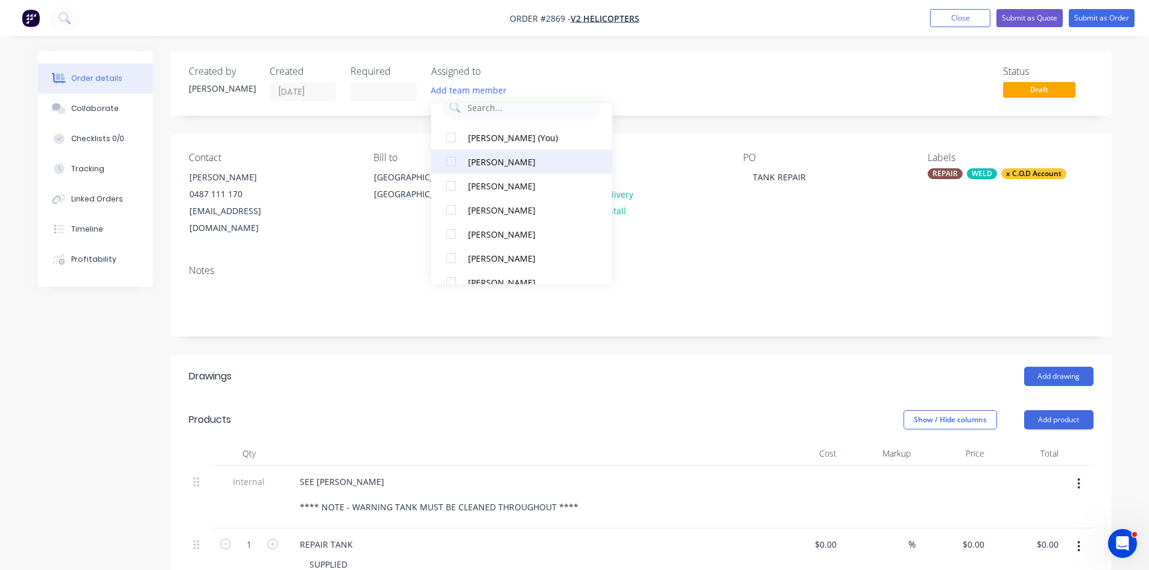
click at [453, 161] on div at bounding box center [451, 162] width 24 height 24
click at [1096, 17] on button "Submit as Order" at bounding box center [1102, 18] width 66 height 18
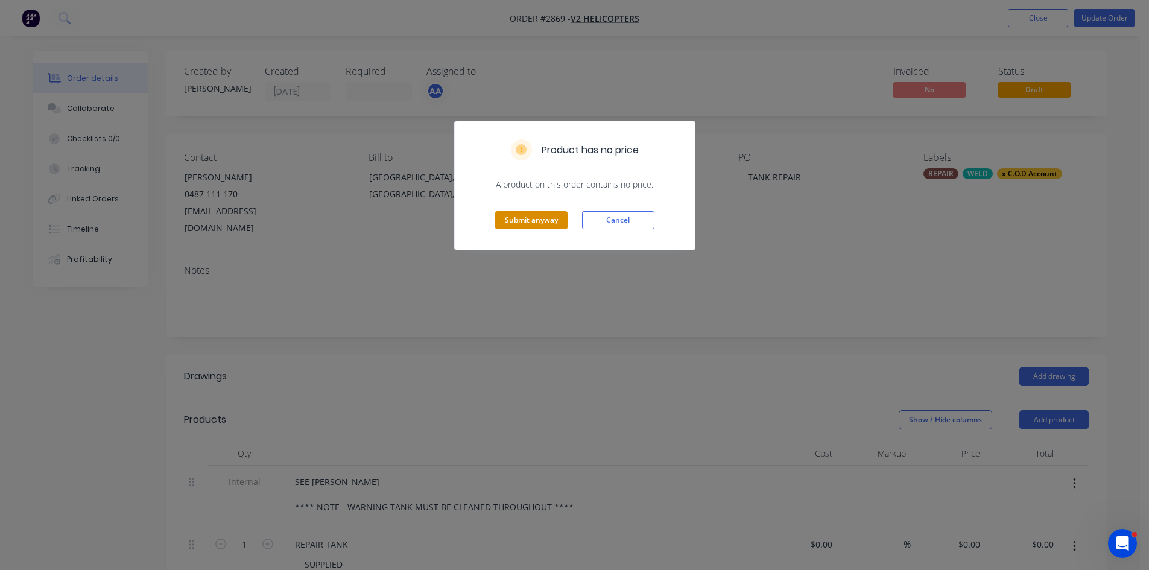
click at [541, 218] on button "Submit anyway" at bounding box center [531, 220] width 72 height 18
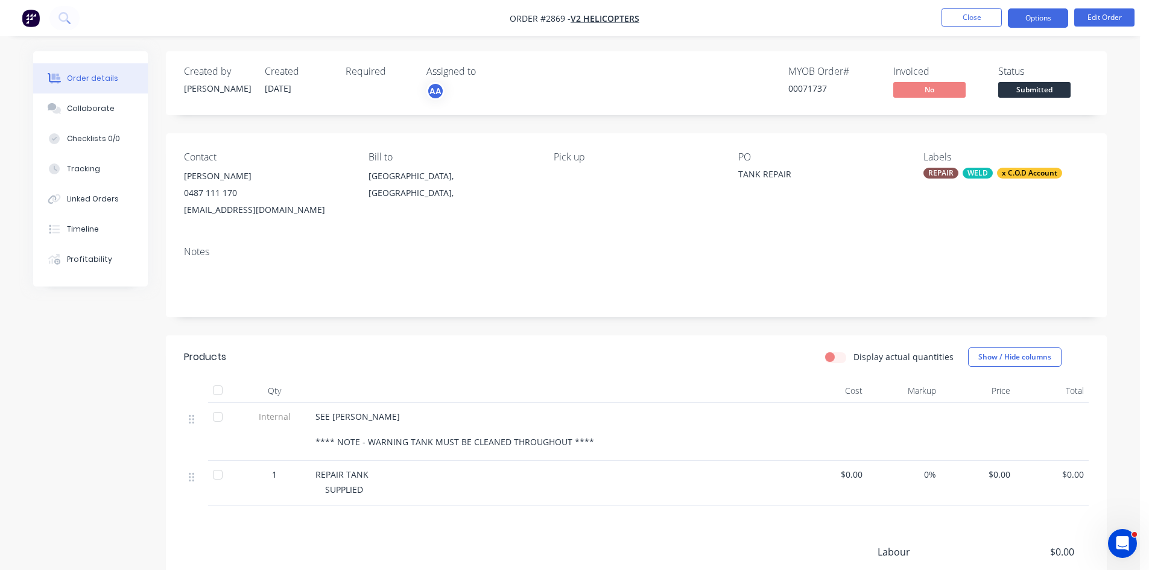
click at [1047, 16] on button "Options" at bounding box center [1038, 17] width 60 height 19
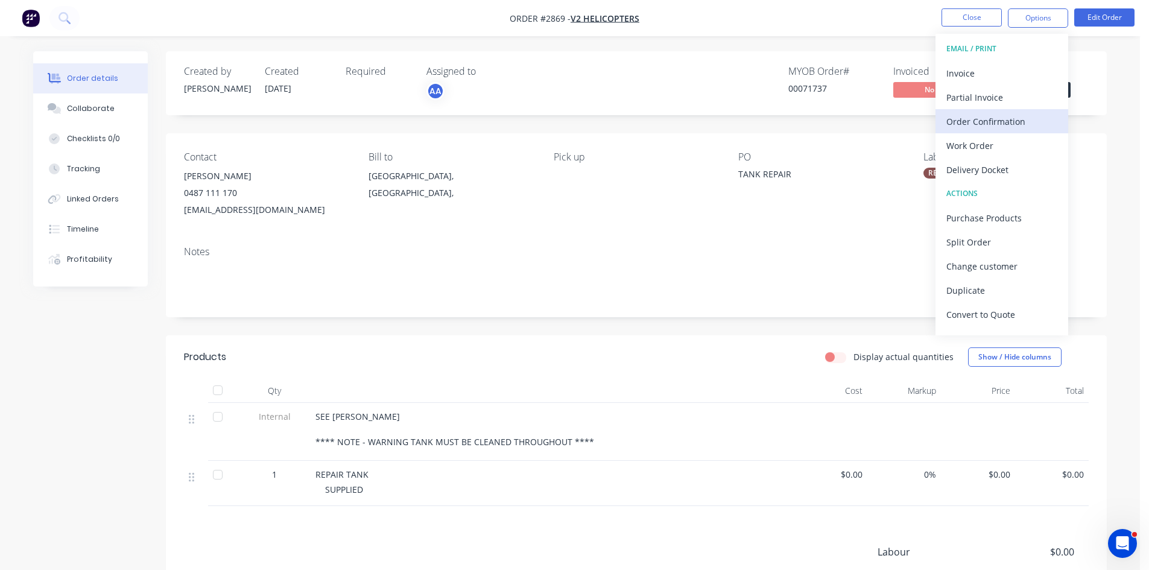
click at [998, 121] on div "Order Confirmation" at bounding box center [1002, 121] width 111 height 17
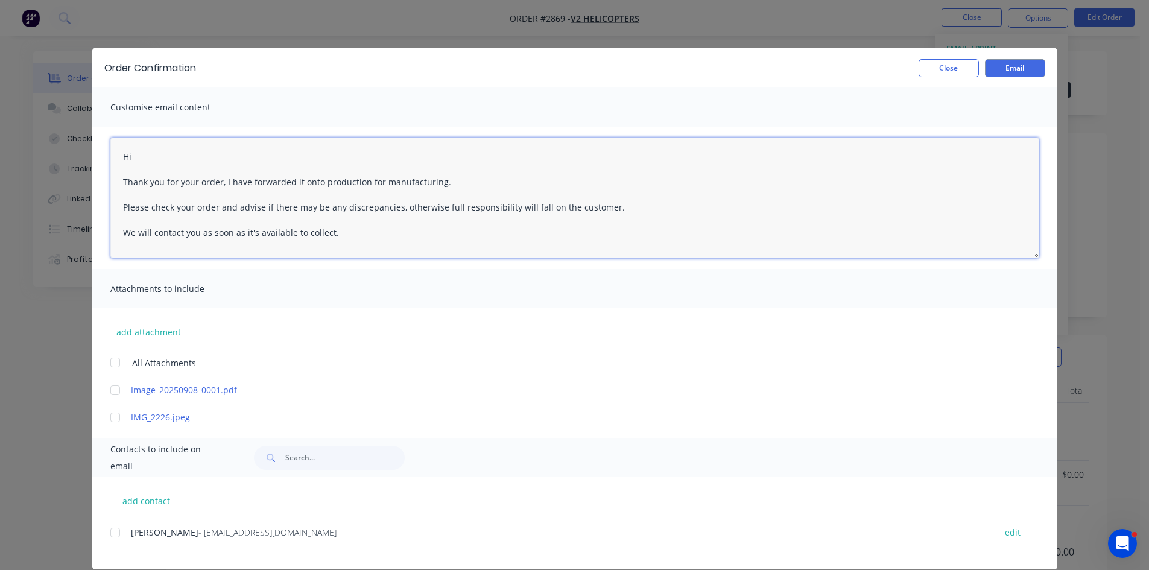
click at [148, 157] on textarea "Hi Thank you for your order, I have forwarded it onto production for manufactur…" at bounding box center [574, 198] width 929 height 121
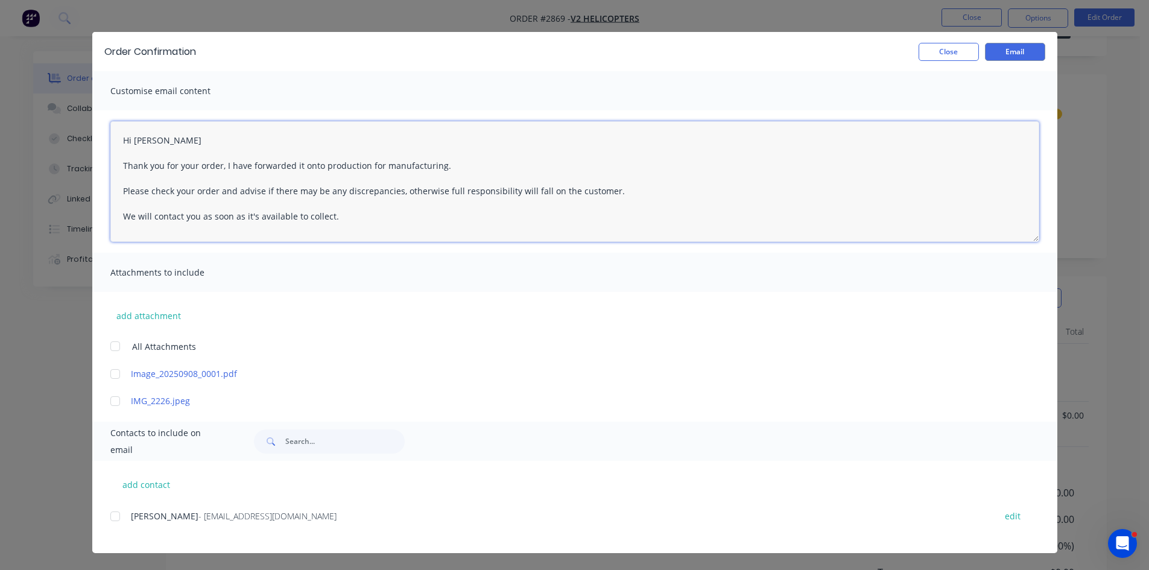
scroll to position [80, 0]
click at [111, 514] on div at bounding box center [115, 516] width 24 height 24
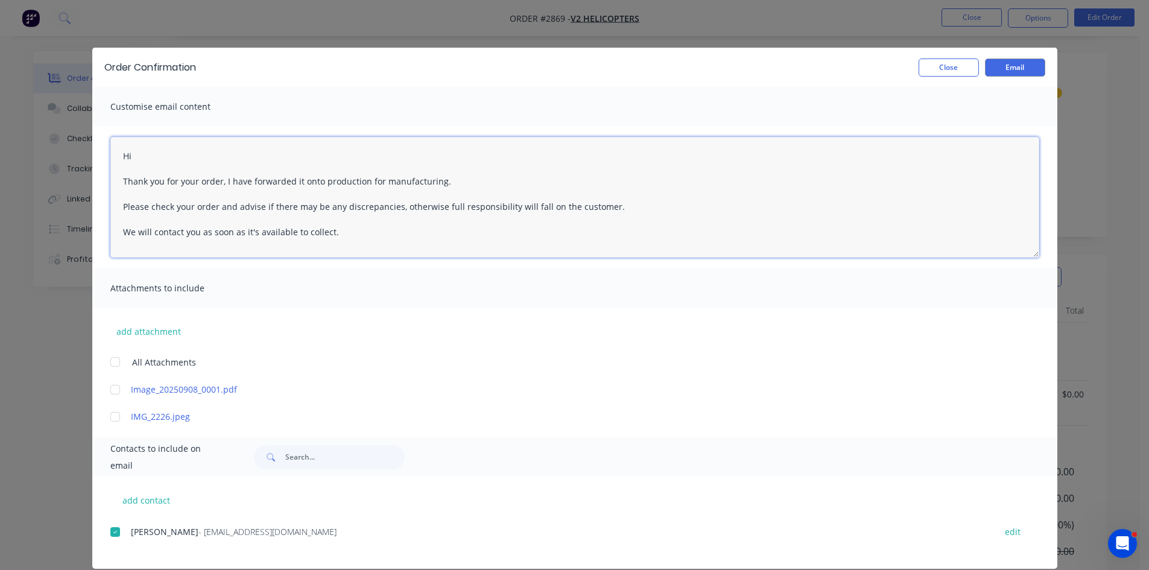
scroll to position [0, 0]
click at [152, 159] on textarea "Hi Thank you for your order, I have forwarded it onto production for manufactur…" at bounding box center [574, 198] width 929 height 121
type textarea "Hi [PERSON_NAME] Thank you for your order, I have forwarded it onto production …"
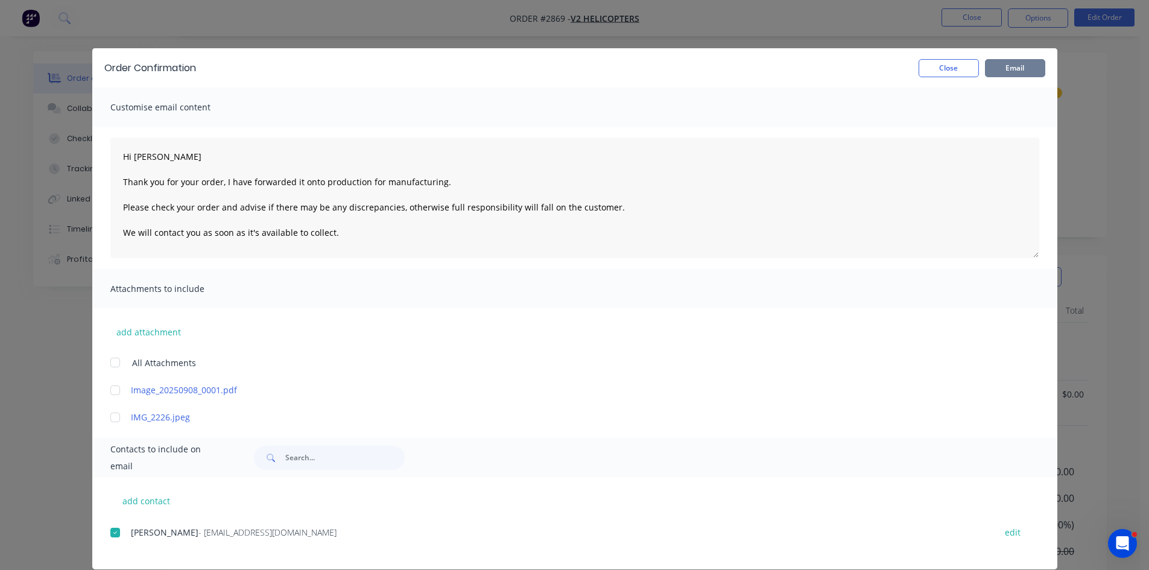
click at [1032, 60] on button "Email" at bounding box center [1015, 68] width 60 height 18
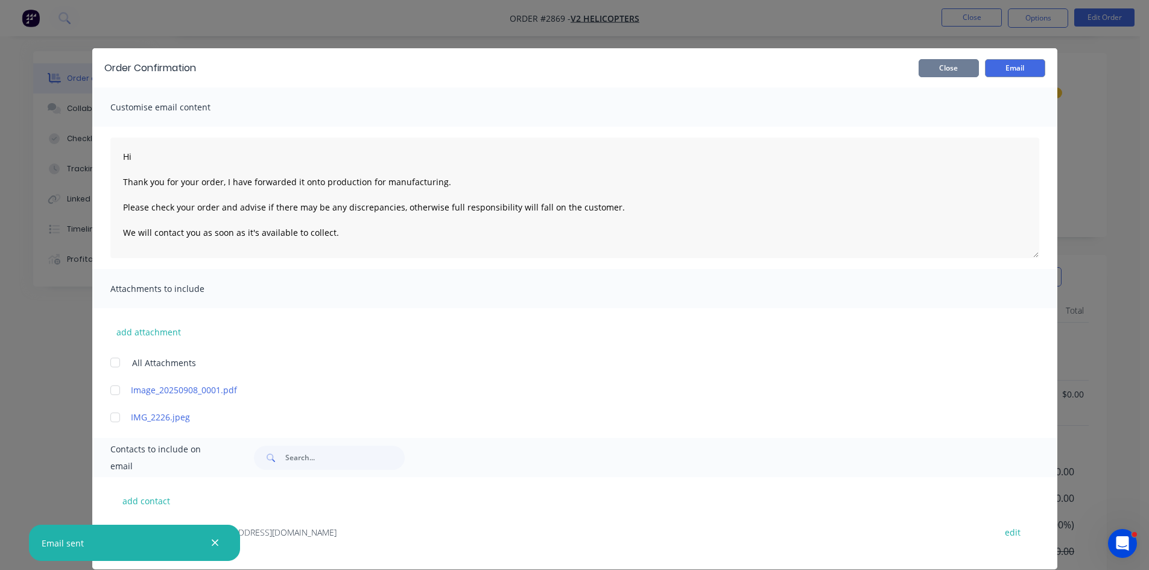
click at [954, 70] on button "Close" at bounding box center [949, 68] width 60 height 18
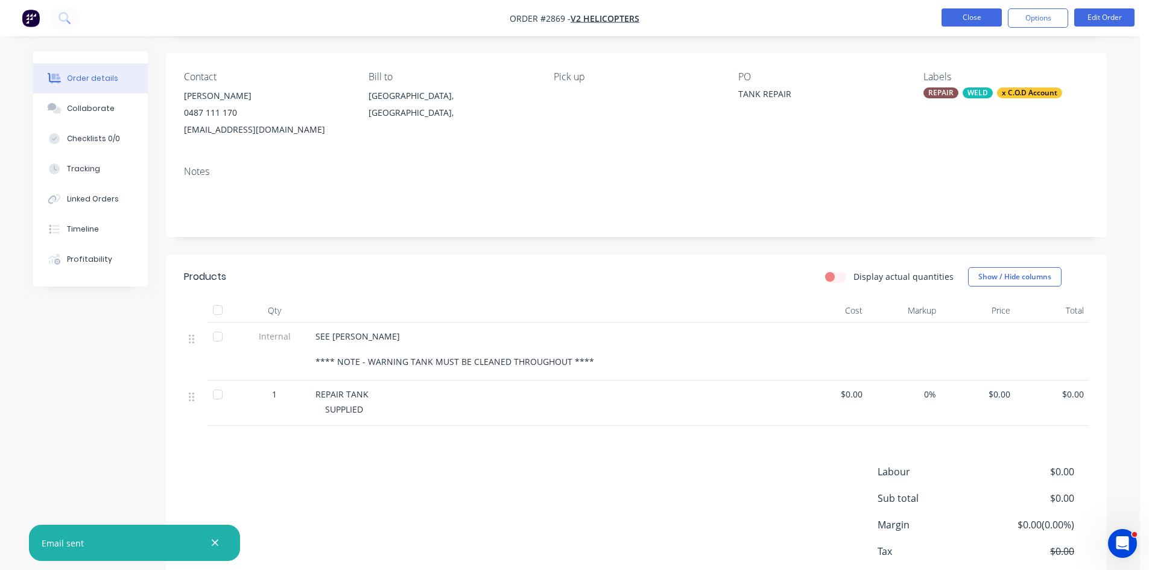
click at [974, 21] on button "Close" at bounding box center [972, 17] width 60 height 18
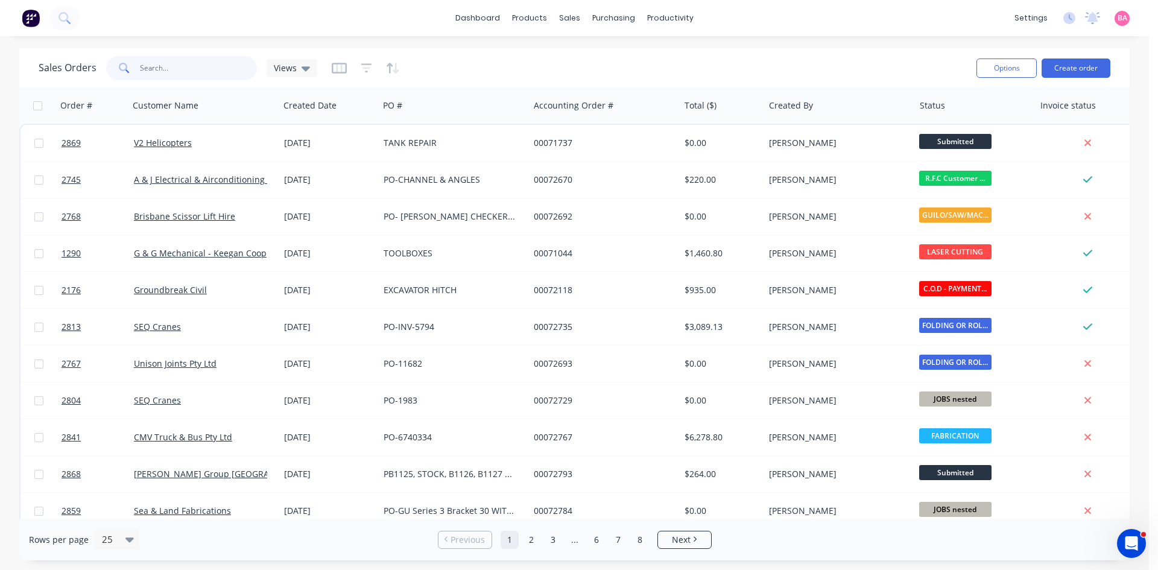
click at [174, 66] on input "text" at bounding box center [199, 68] width 118 height 24
type input "unison"
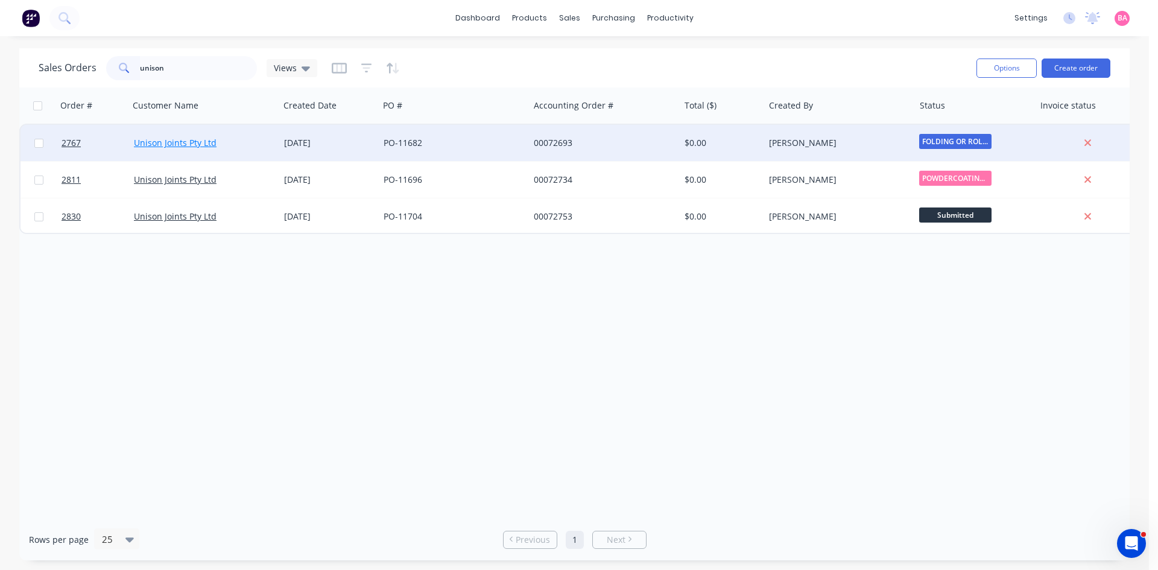
click at [190, 141] on link "Unison Joints Pty Ltd" at bounding box center [175, 142] width 83 height 11
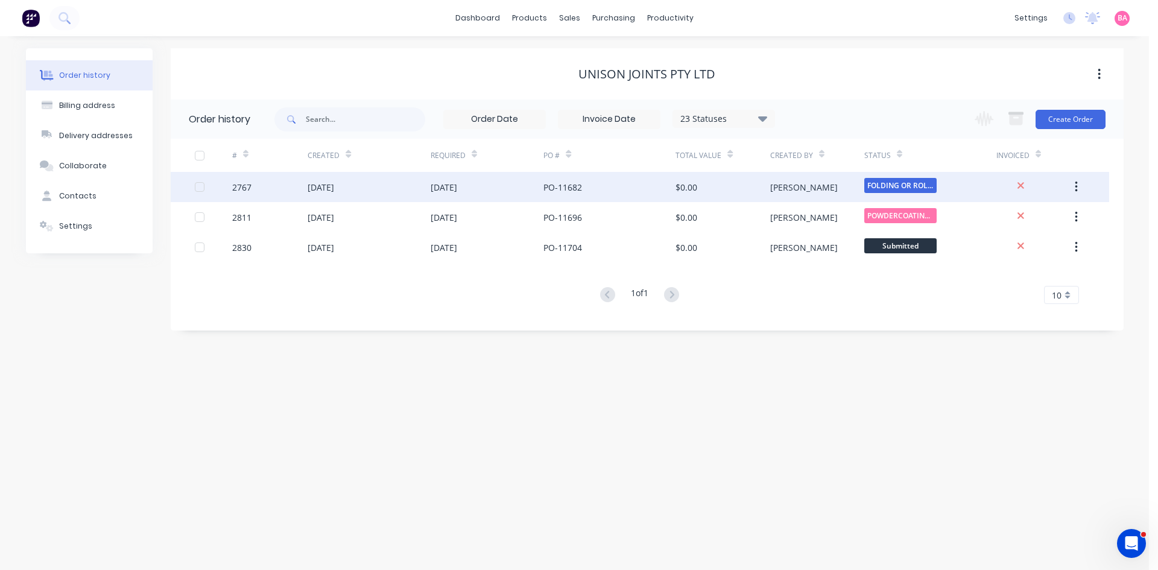
click at [334, 187] on div "[DATE]" at bounding box center [321, 187] width 27 height 13
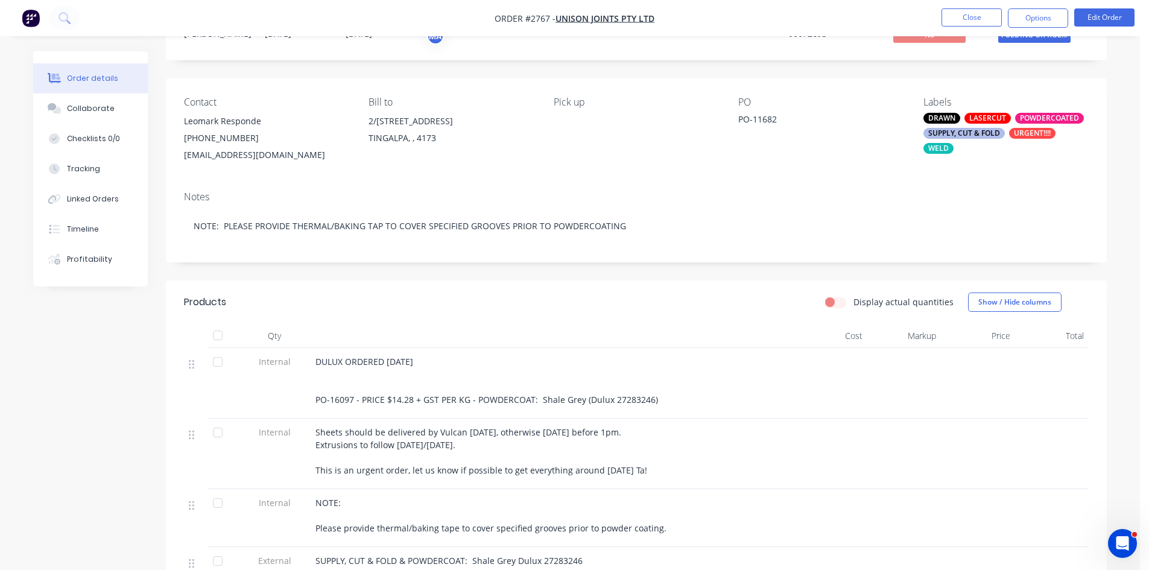
scroll to position [60, 0]
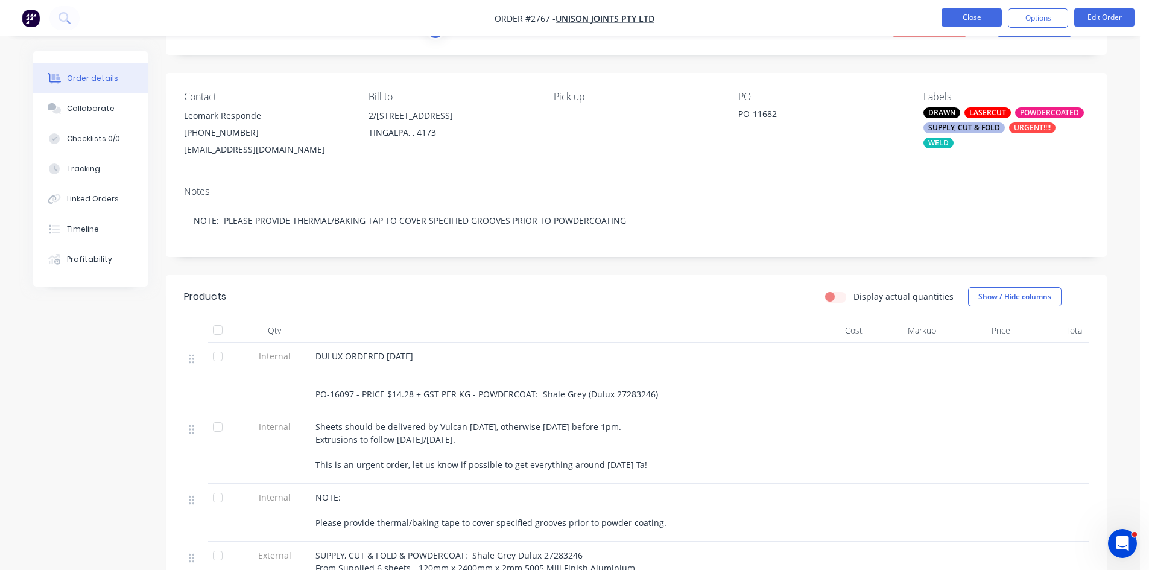
click at [969, 14] on button "Close" at bounding box center [972, 17] width 60 height 18
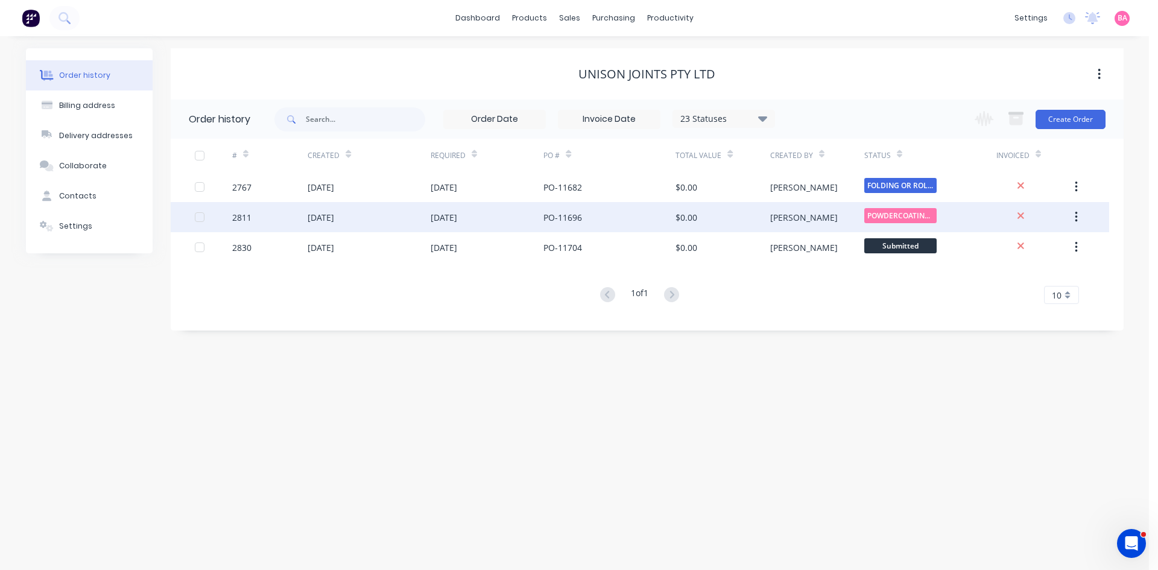
click at [334, 220] on div "[DATE]" at bounding box center [321, 217] width 27 height 13
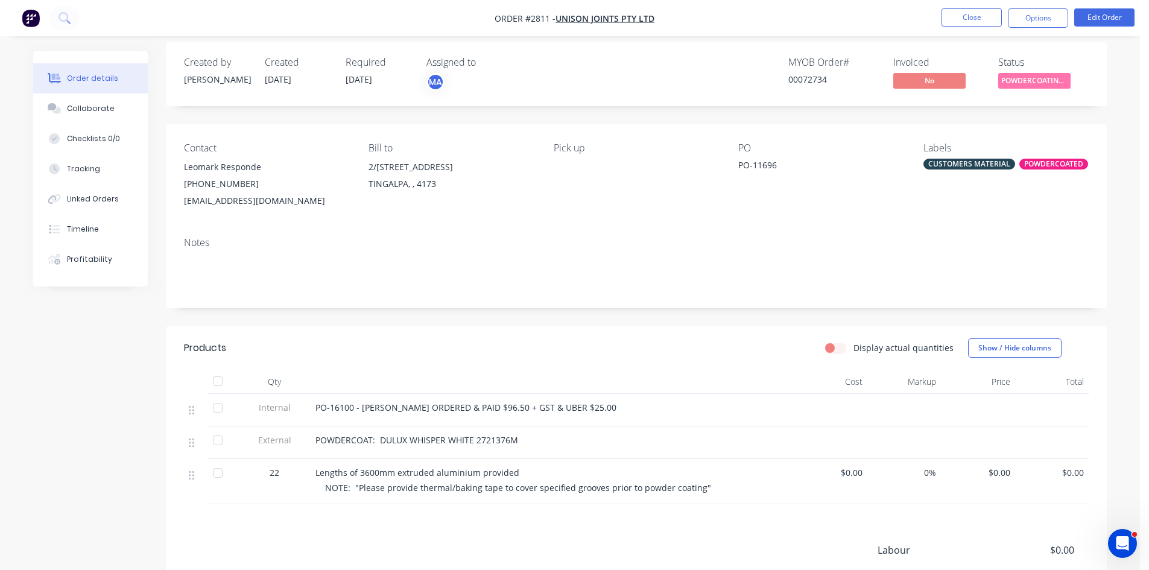
scroll to position [60, 0]
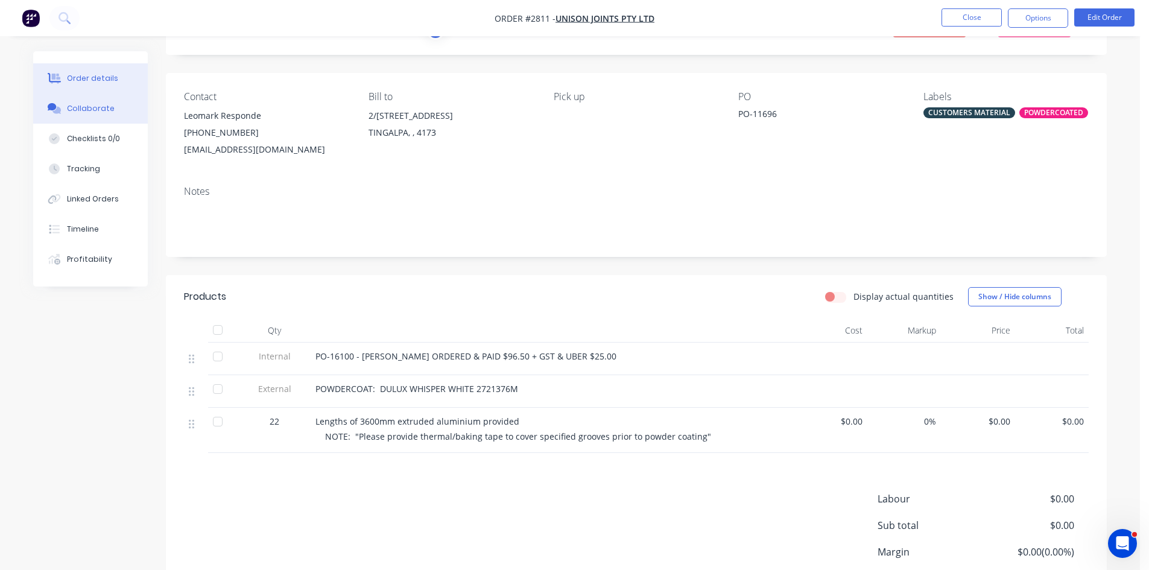
click at [90, 108] on div "Collaborate" at bounding box center [91, 108] width 48 height 11
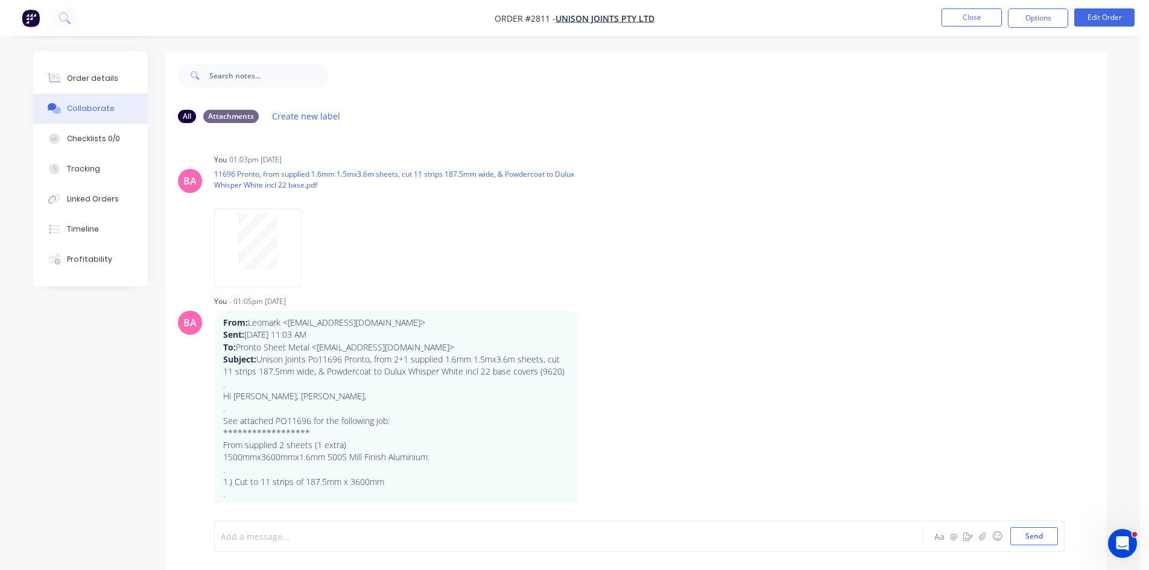
click at [277, 536] on div at bounding box center [534, 536] width 627 height 13
click at [1033, 536] on button "Send" at bounding box center [1035, 536] width 48 height 18
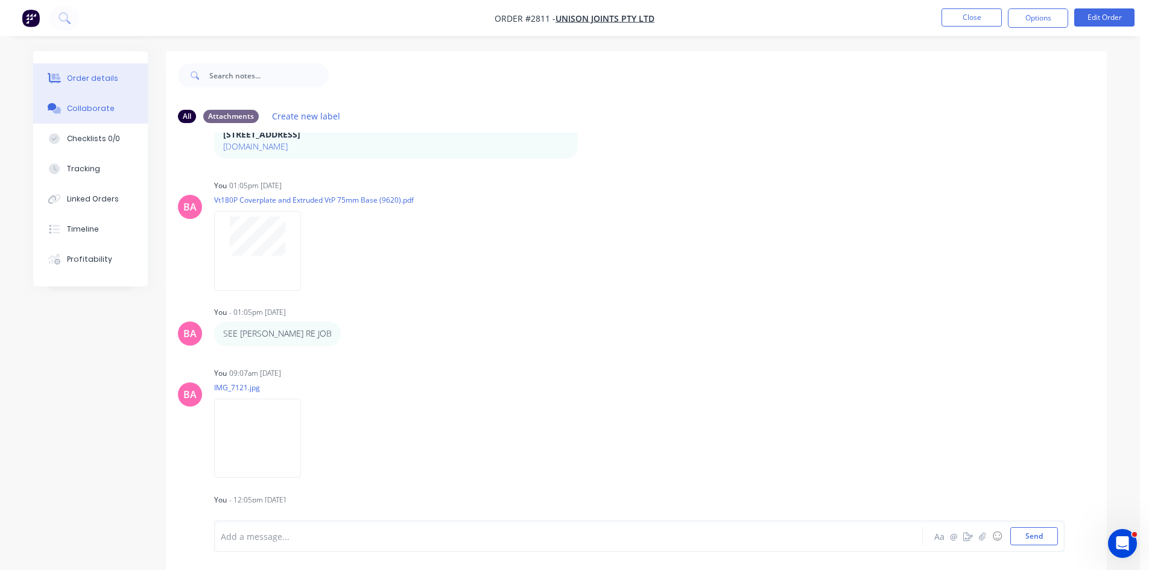
click at [112, 77] on div "Order details" at bounding box center [92, 78] width 51 height 11
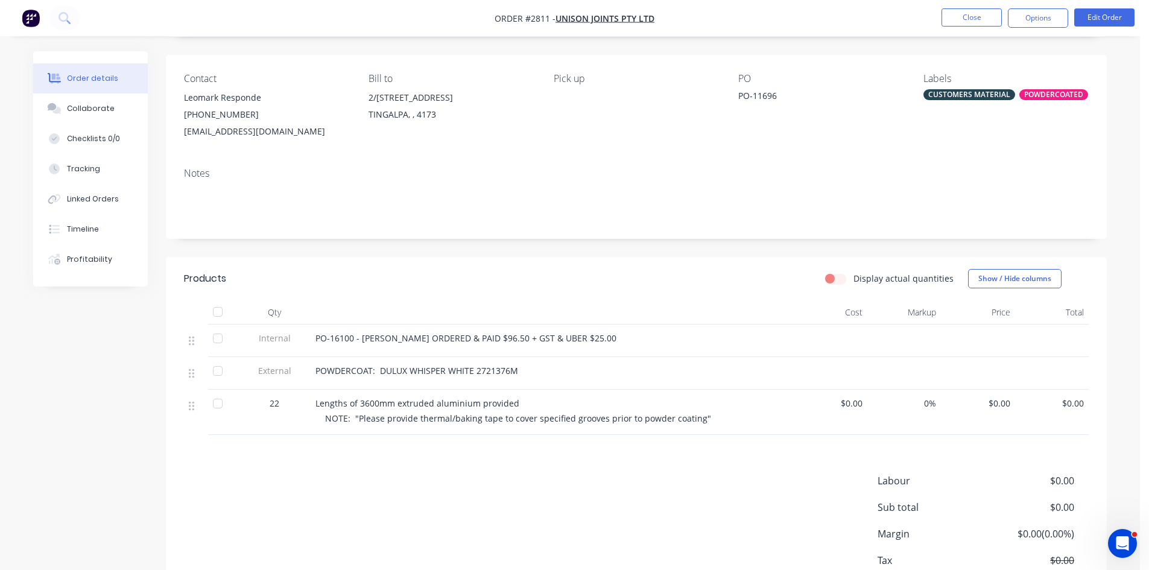
scroll to position [80, 0]
click at [1058, 18] on button "Options" at bounding box center [1038, 17] width 60 height 19
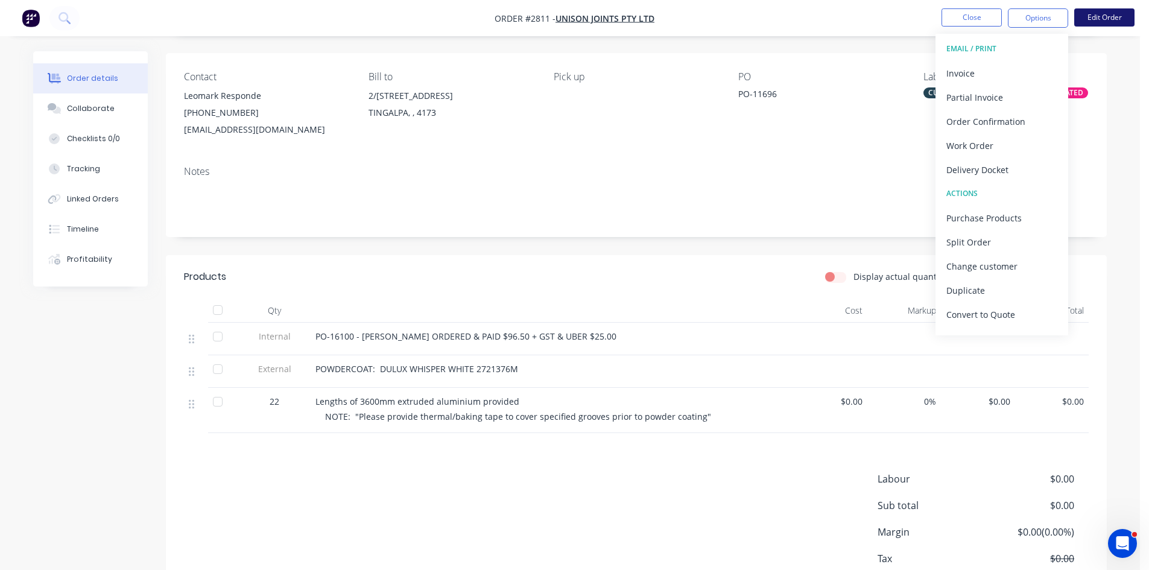
click at [1115, 13] on button "Edit Order" at bounding box center [1104, 17] width 60 height 18
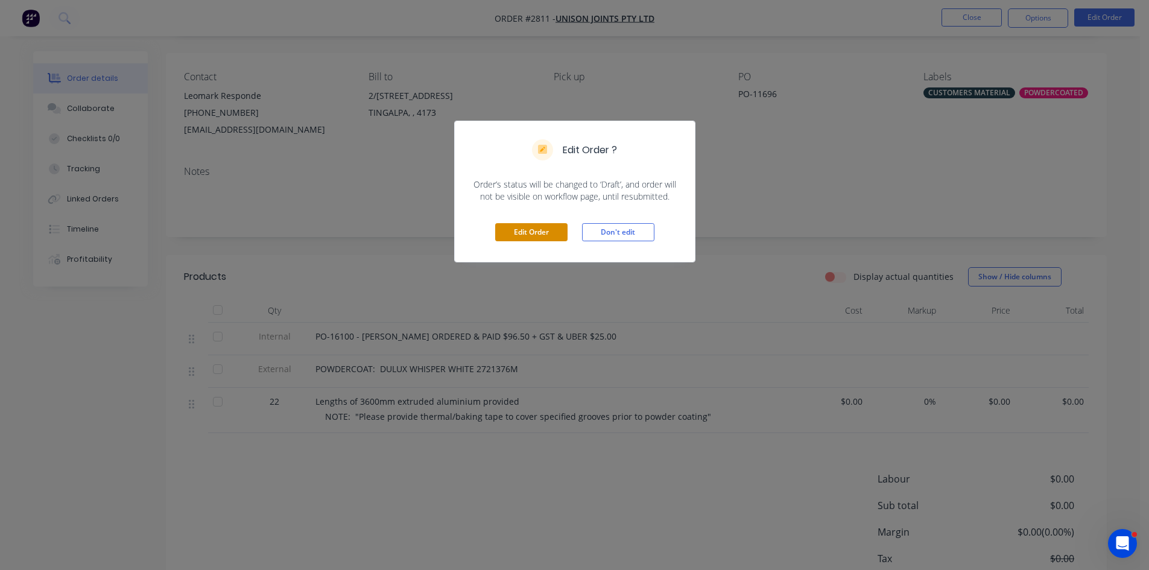
click at [553, 229] on button "Edit Order" at bounding box center [531, 232] width 72 height 18
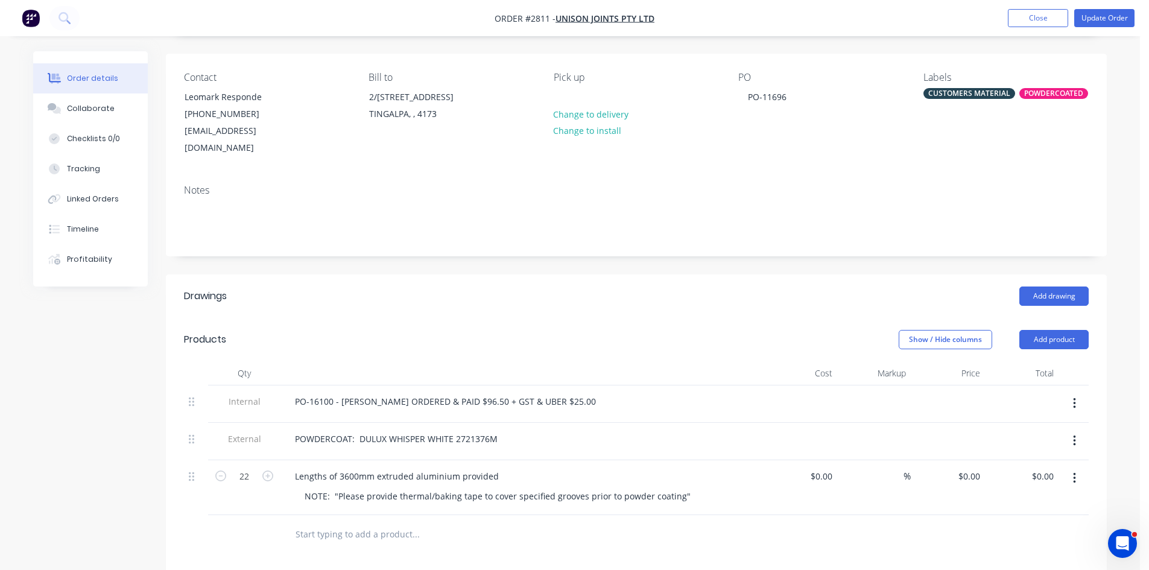
click at [559, 393] on div "PO-16100 - [PERSON_NAME] ORDERED & PAID $96.50 + GST & UBER $25.00" at bounding box center [521, 401] width 473 height 17
click at [1056, 330] on button "Add product" at bounding box center [1054, 339] width 69 height 19
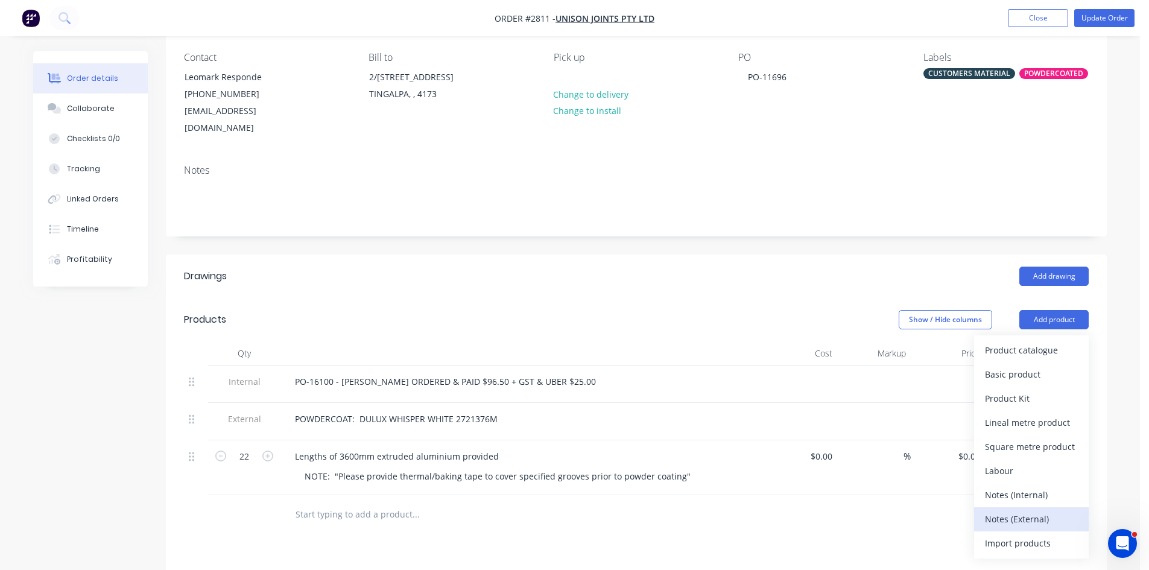
scroll to position [101, 0]
click at [1041, 486] on div "Notes (Internal)" at bounding box center [1031, 494] width 93 height 17
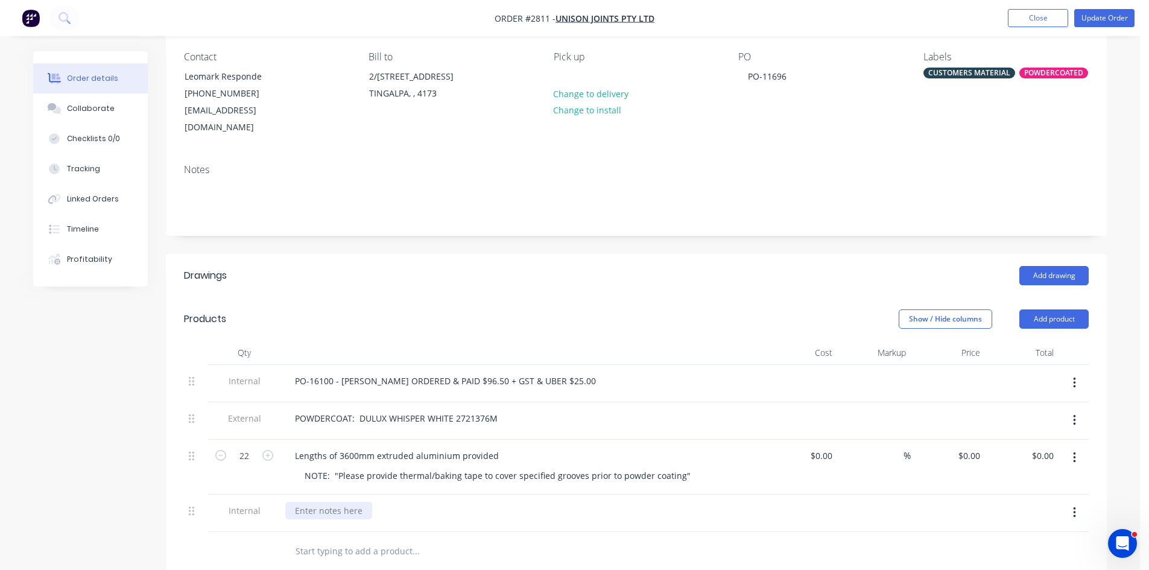
click at [319, 502] on div at bounding box center [328, 510] width 87 height 17
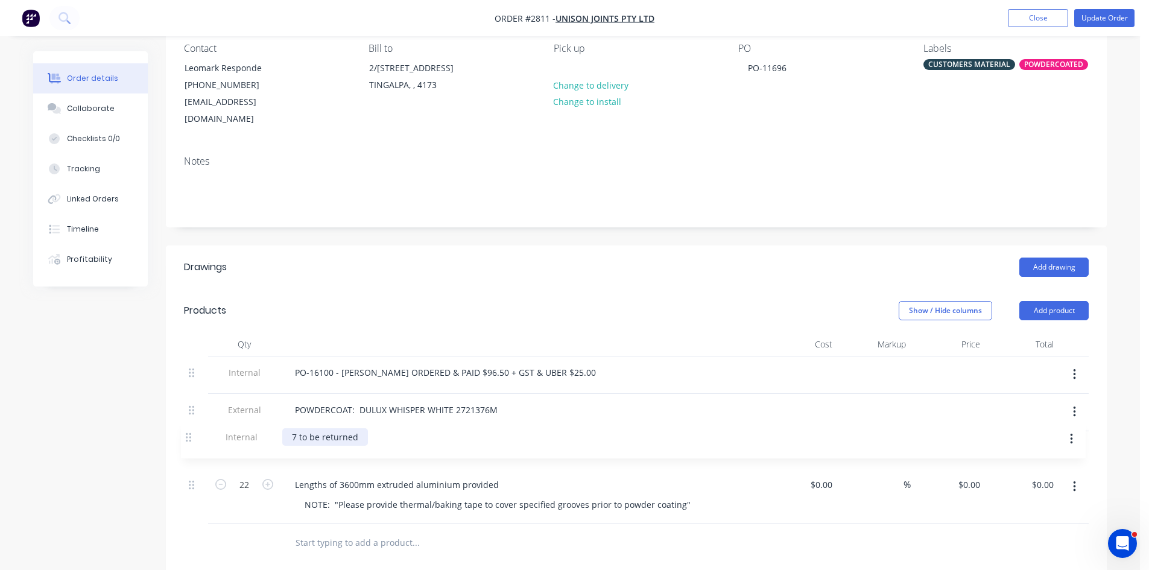
scroll to position [110, 0]
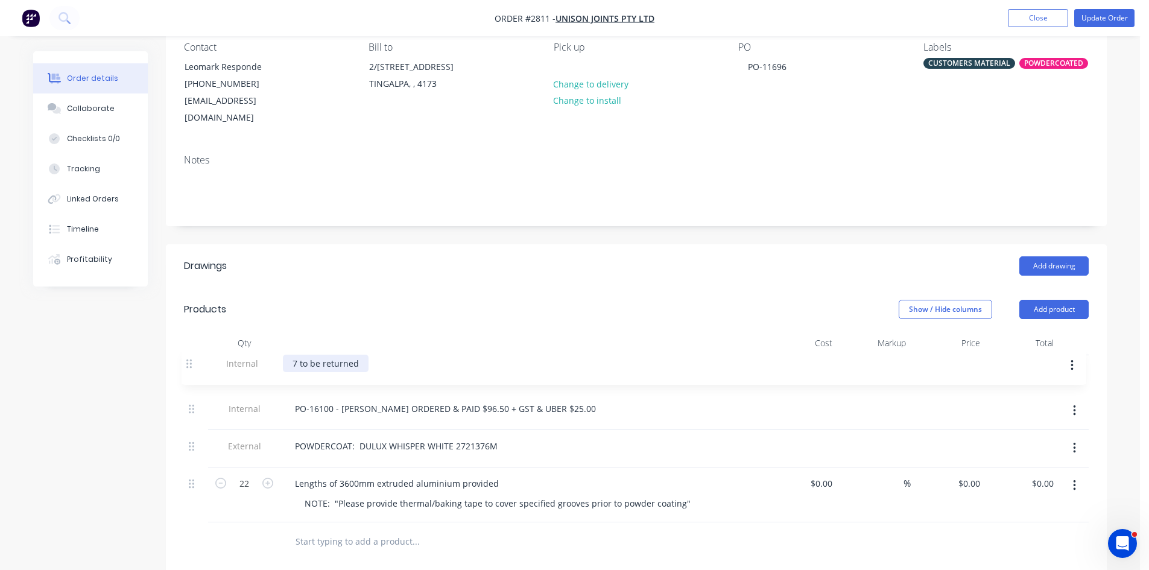
drag, startPoint x: 193, startPoint y: 497, endPoint x: 194, endPoint y: 355, distance: 141.8
click at [194, 355] on div "Internal PO-16100 - [PERSON_NAME] ORDERED & PAID $96.50 + GST & UBER $25.00 Ext…" at bounding box center [636, 438] width 905 height 167
click at [294, 363] on div "7 to be returned" at bounding box center [328, 371] width 86 height 17
click at [441, 363] on div "CALLED LEOMARK 7 to be returned" at bounding box center [365, 371] width 160 height 17
click at [1105, 19] on button "Update Order" at bounding box center [1104, 18] width 60 height 18
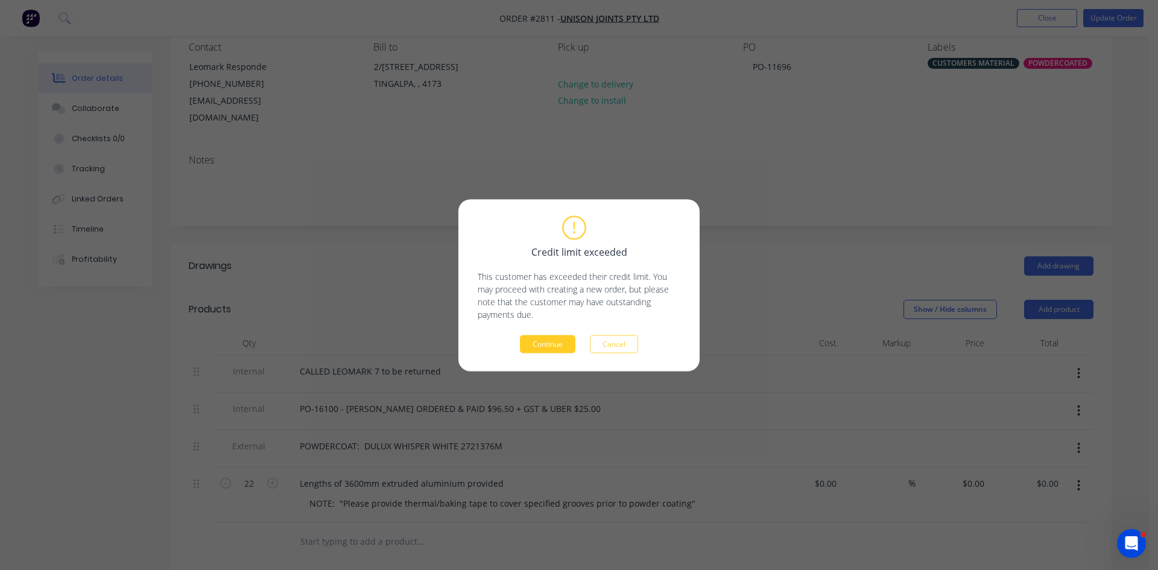
click at [563, 343] on button "Continue" at bounding box center [548, 344] width 56 height 18
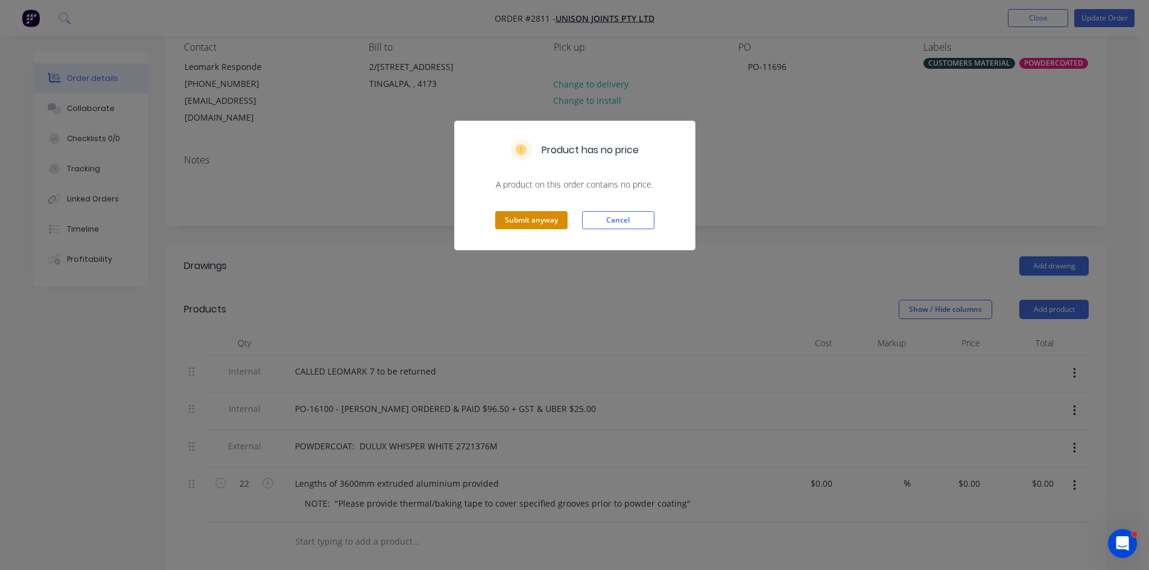
click at [533, 212] on button "Submit anyway" at bounding box center [531, 220] width 72 height 18
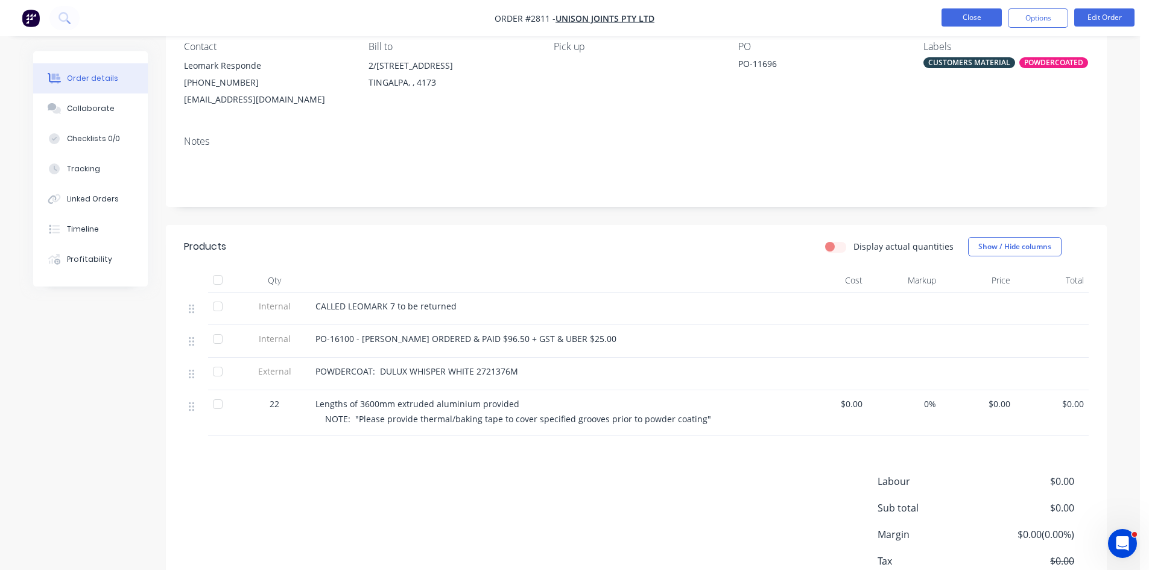
click at [963, 17] on button "Close" at bounding box center [972, 17] width 60 height 18
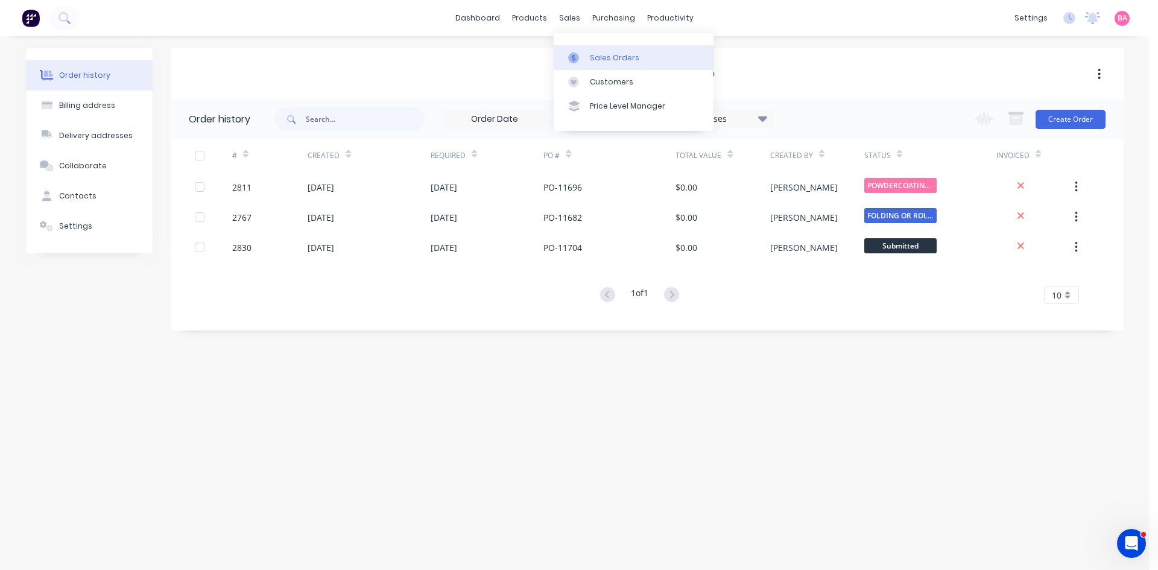
click at [611, 56] on div "Sales Orders" at bounding box center [614, 57] width 49 height 11
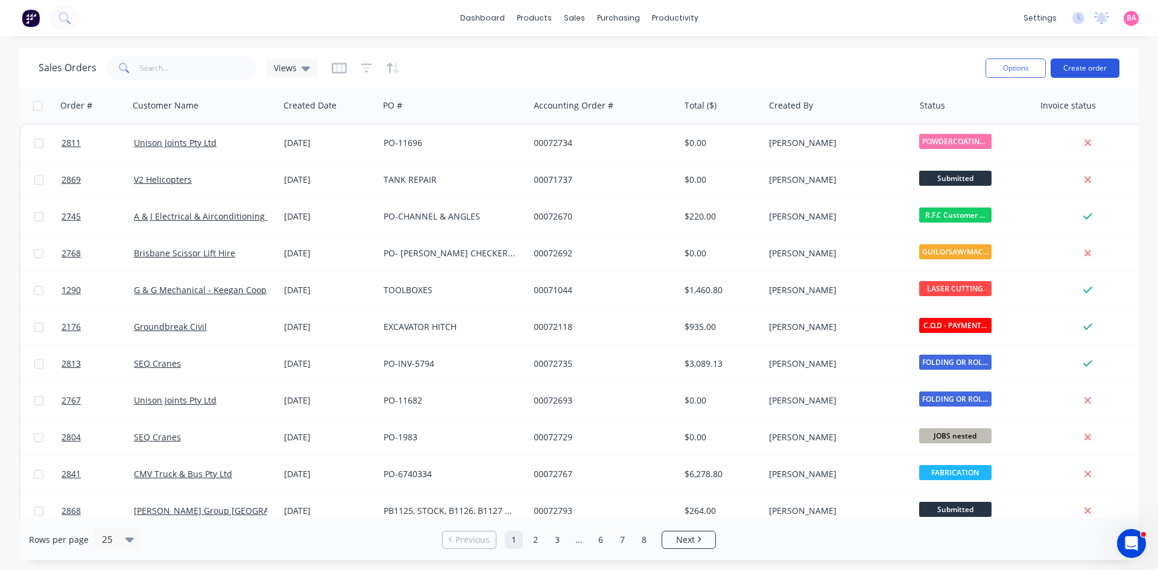
click at [1093, 66] on button "Create order" at bounding box center [1085, 68] width 69 height 19
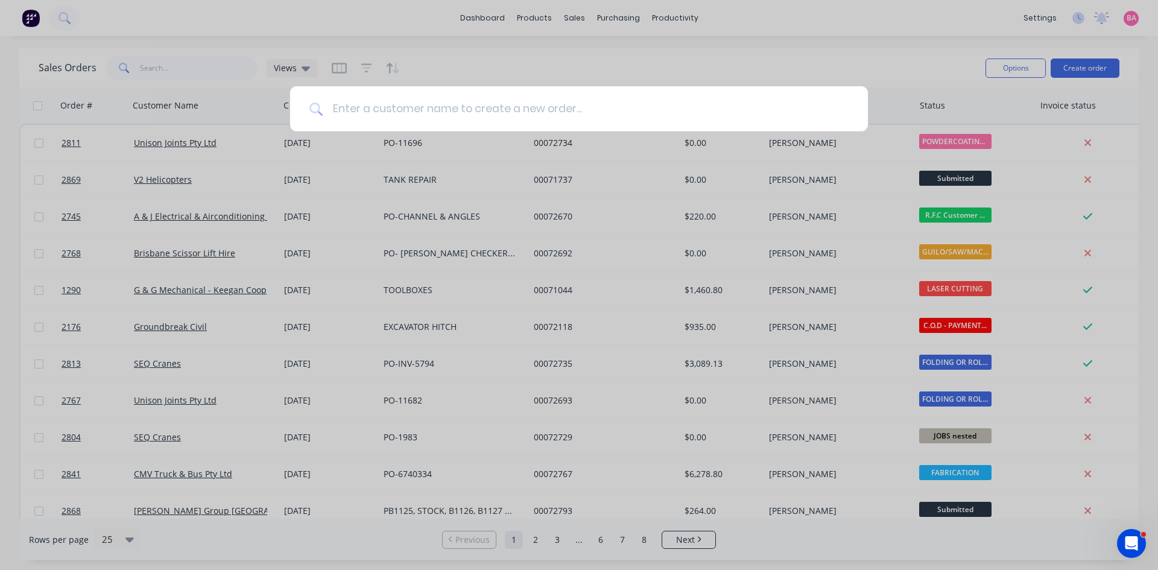
click at [381, 107] on input at bounding box center [586, 108] width 526 height 45
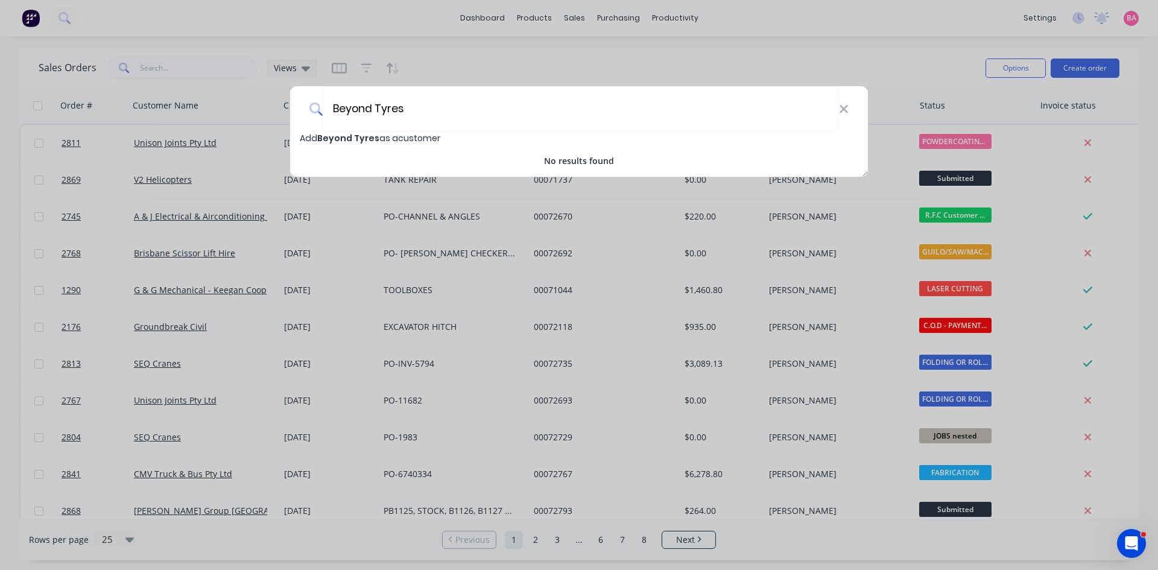
type input "Beyond Tyres"
click at [358, 139] on span "Beyond Tyres" at bounding box center [348, 138] width 62 height 12
select select "AU"
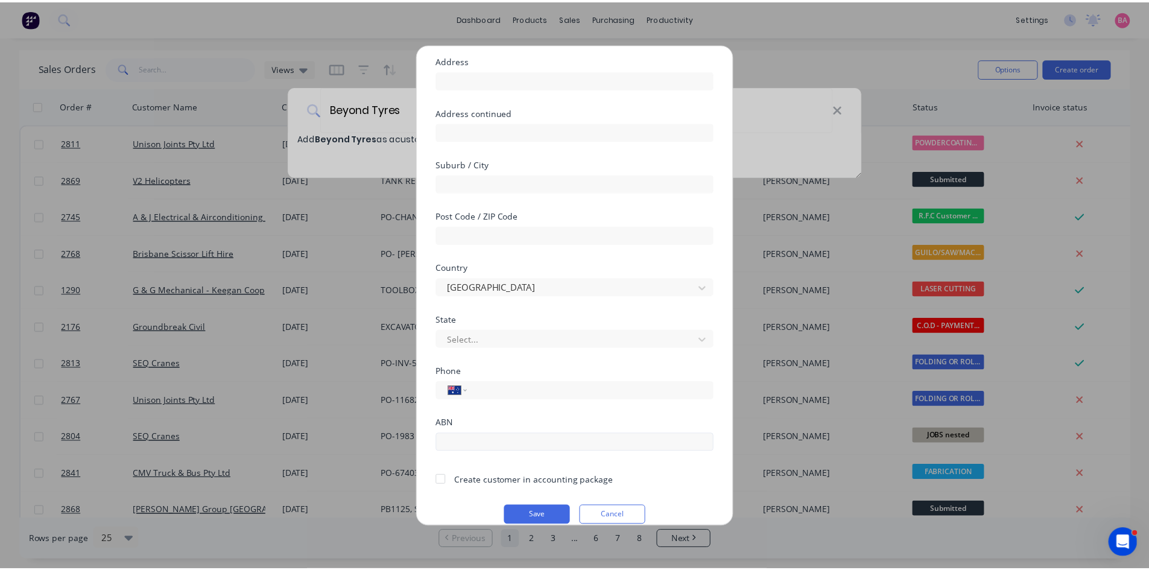
scroll to position [106, 0]
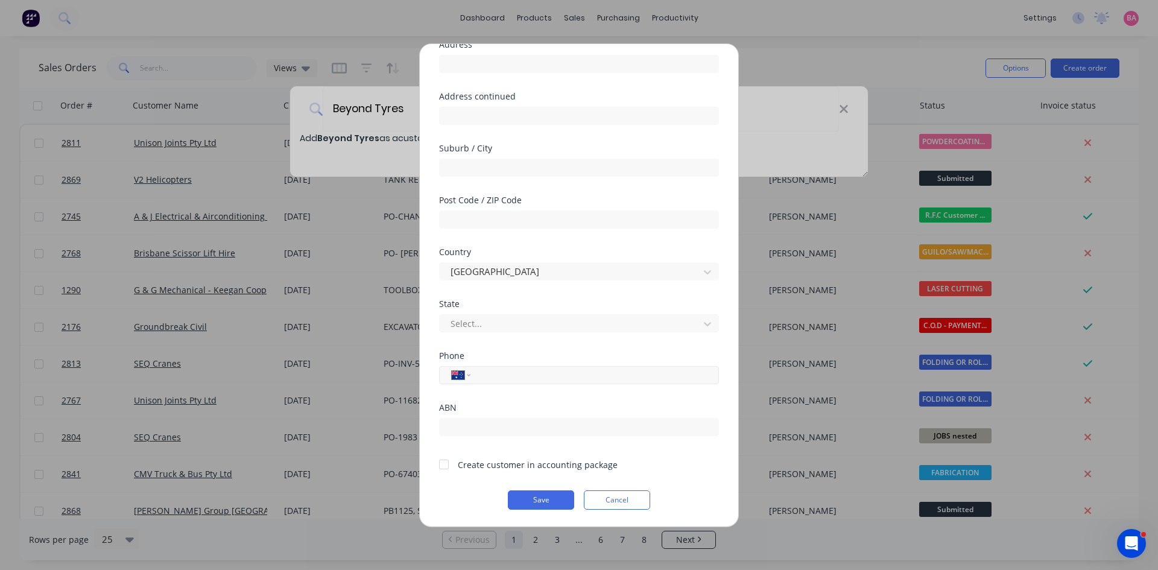
click at [510, 373] on input "tel" at bounding box center [592, 375] width 227 height 14
type input "0416 164 378"
click at [439, 464] on div at bounding box center [444, 464] width 24 height 24
click at [548, 500] on button "Save" at bounding box center [541, 499] width 66 height 19
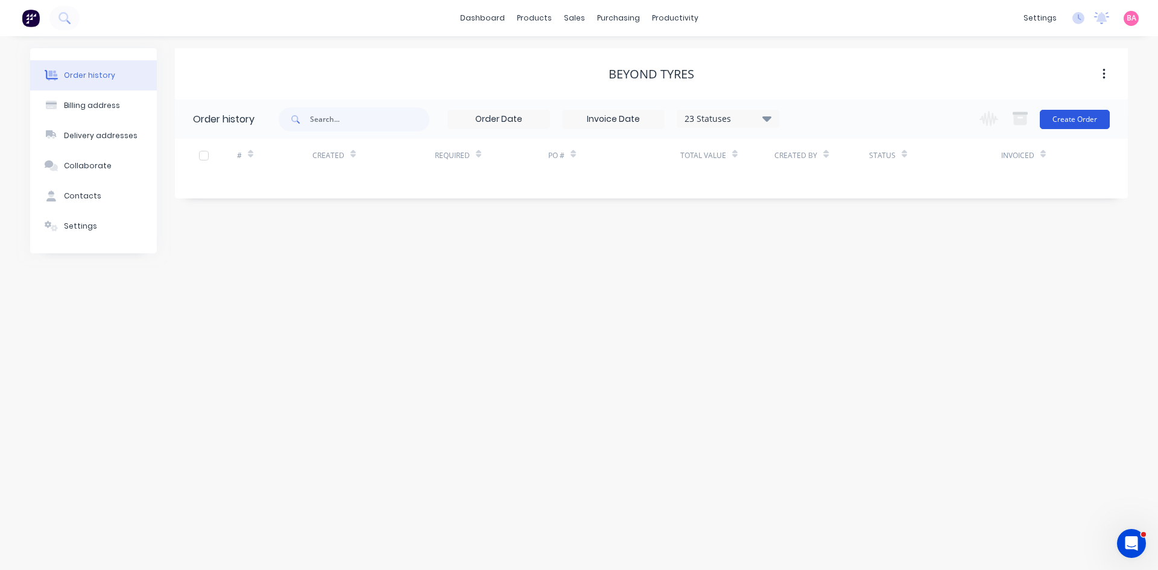
click at [1076, 113] on button "Create Order" at bounding box center [1075, 119] width 70 height 19
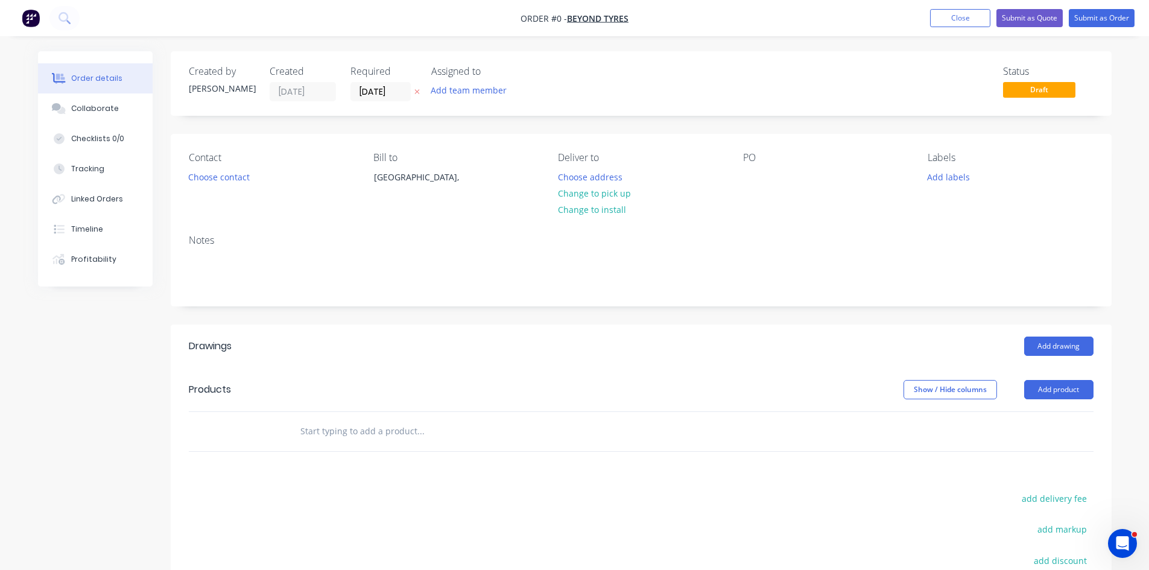
click at [412, 89] on button at bounding box center [417, 92] width 13 height 14
click at [455, 92] on button "Add team member" at bounding box center [468, 90] width 89 height 16
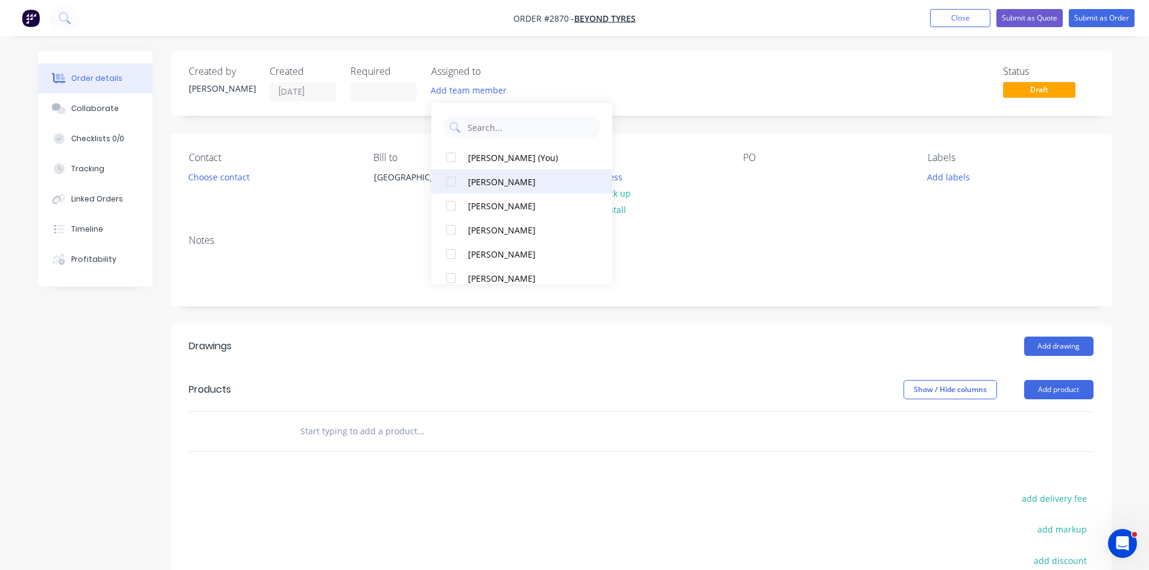
click at [447, 182] on div at bounding box center [451, 182] width 24 height 24
click at [216, 180] on button "Choose contact" at bounding box center [219, 176] width 74 height 16
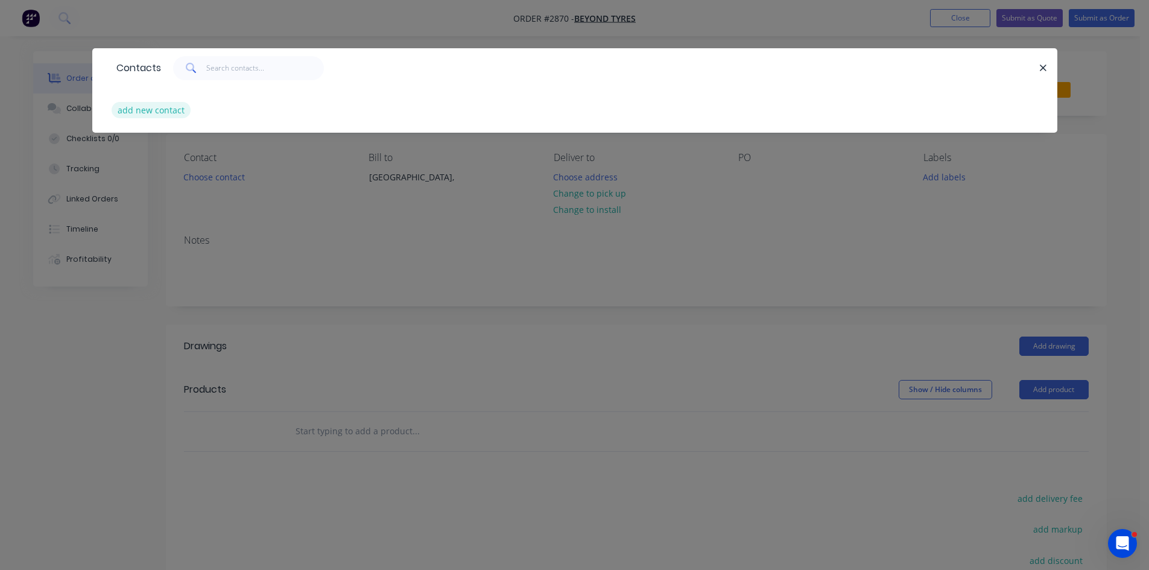
click at [163, 112] on button "add new contact" at bounding box center [152, 110] width 80 height 16
select select "AU"
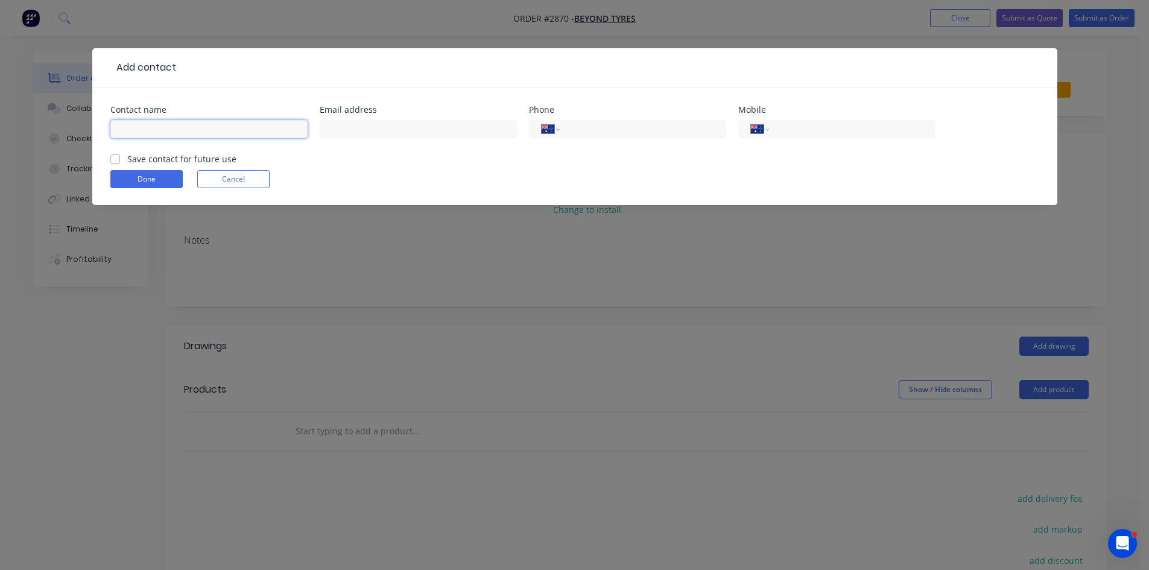
click at [184, 127] on input "text" at bounding box center [208, 129] width 197 height 18
type input "b"
type input "B"
type input "Dansh"
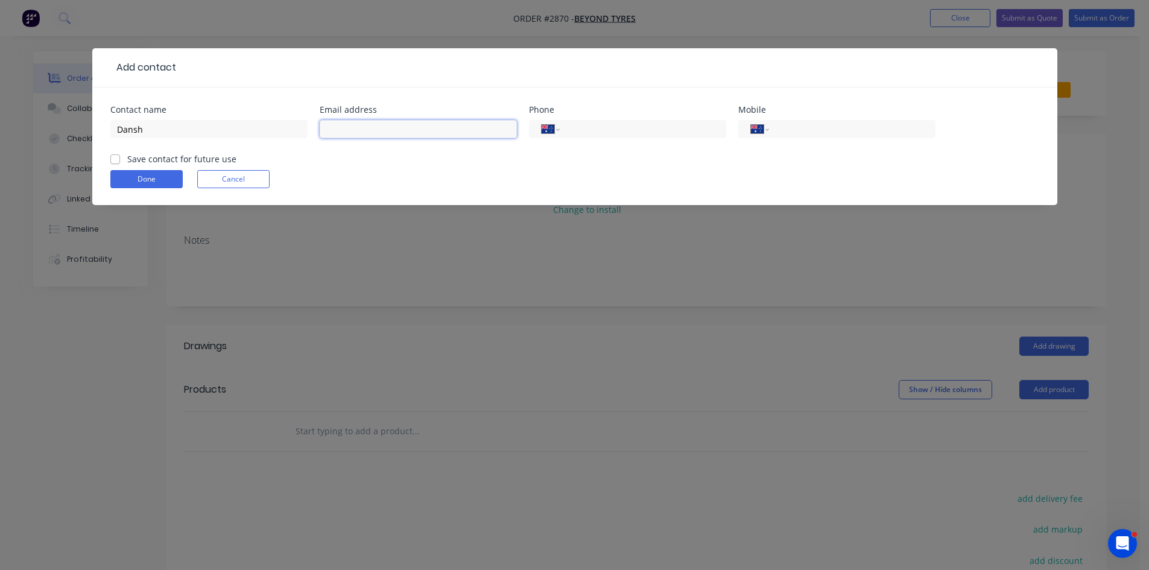
click at [355, 125] on input "text" at bounding box center [418, 129] width 197 height 18
type input "admi"
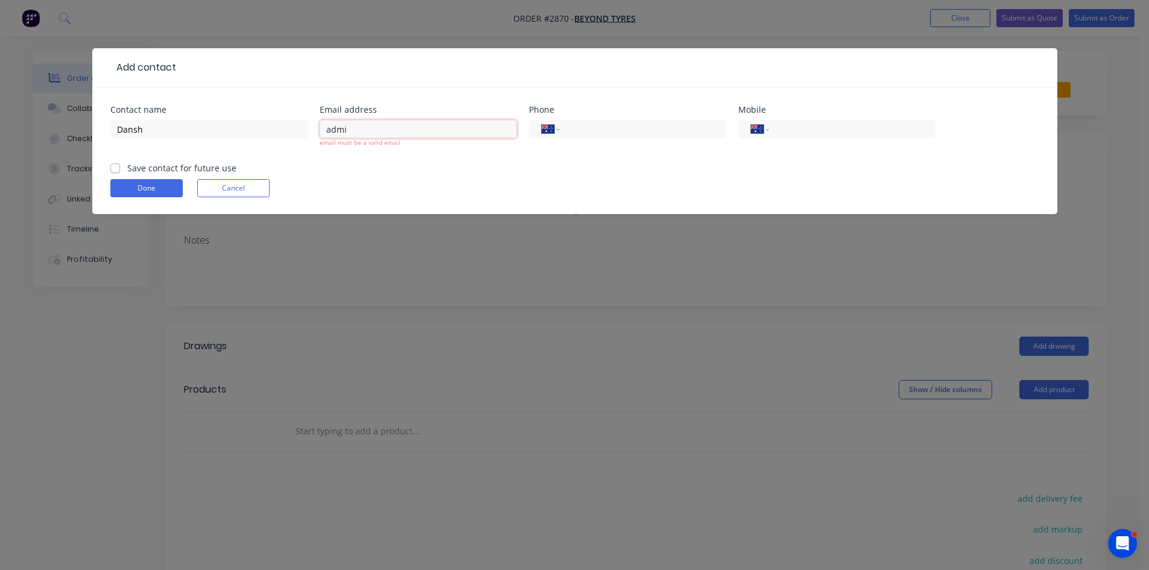
click at [389, 132] on input "admi" at bounding box center [418, 129] width 197 height 18
drag, startPoint x: 389, startPoint y: 132, endPoint x: 300, endPoint y: 125, distance: 88.9
click at [322, 129] on input "admi" at bounding box center [418, 129] width 197 height 18
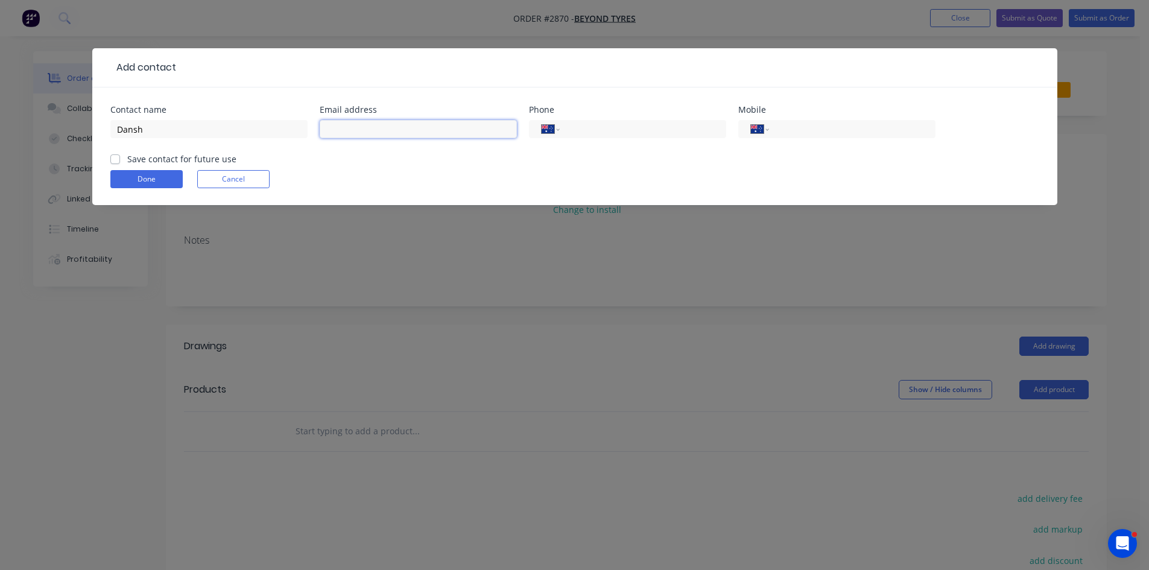
click at [337, 130] on input "text" at bounding box center [418, 129] width 197 height 18
paste input "orders@factory.app"
drag, startPoint x: 351, startPoint y: 130, endPoint x: 282, endPoint y: 119, distance: 70.3
click at [304, 128] on div "Contact name Dansh Email address orders@factory.app Phone International Afghani…" at bounding box center [574, 129] width 929 height 47
click at [428, 128] on input "admin@factory.app" at bounding box center [418, 129] width 197 height 18
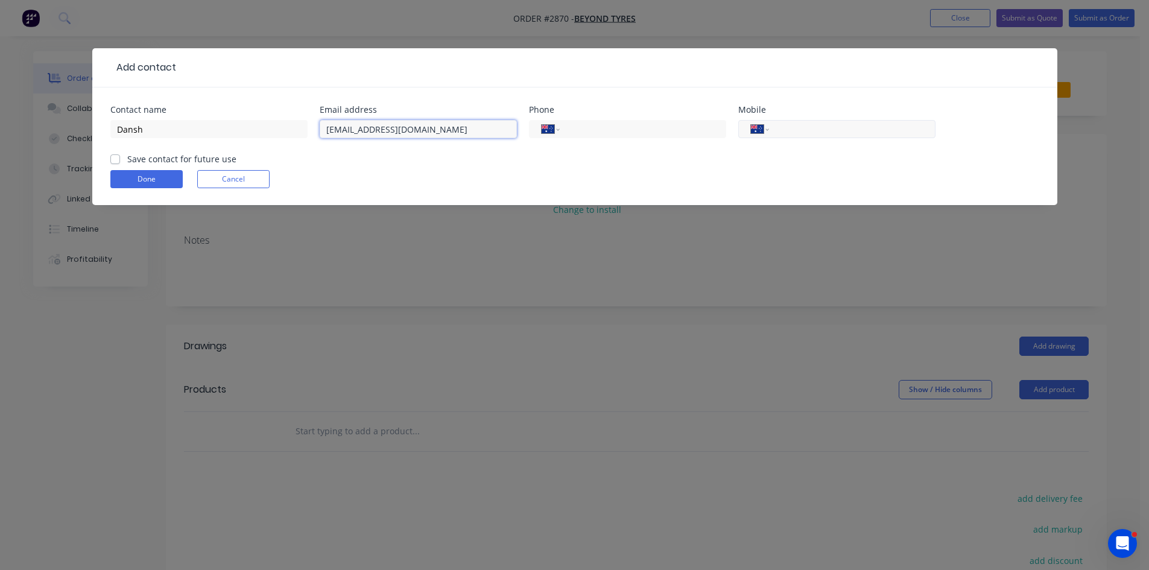
type input "admin@beyondtyre.com.au"
click at [802, 128] on input "tel" at bounding box center [850, 129] width 145 height 14
type input "0416 164 378"
click at [127, 160] on label "Save contact for future use" at bounding box center [181, 159] width 109 height 13
click at [113, 160] on input "Save contact for future use" at bounding box center [115, 158] width 10 height 11
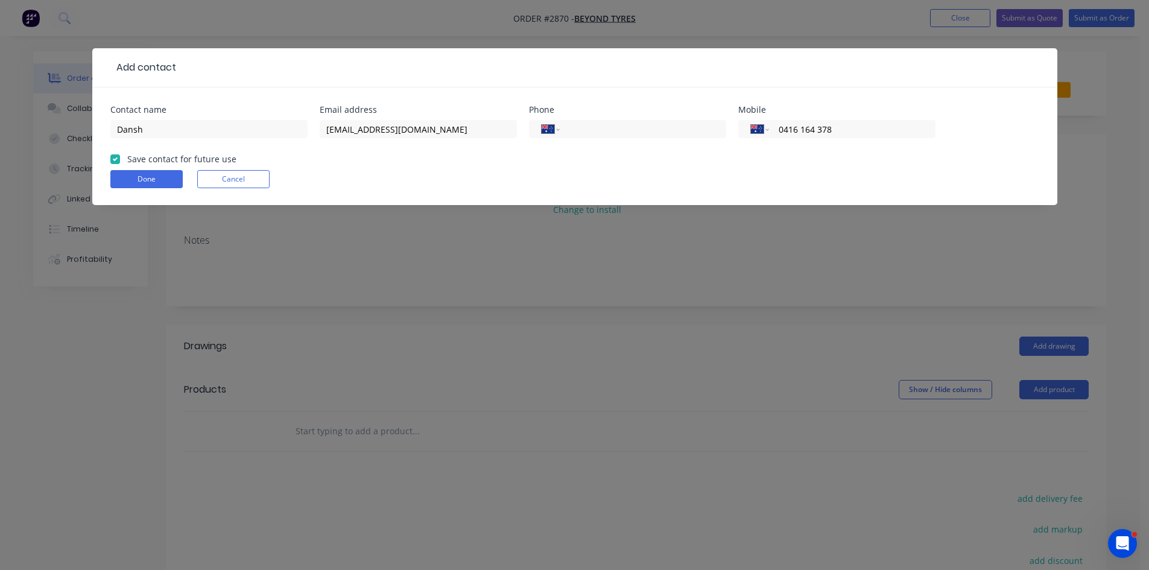
checkbox input "true"
click at [139, 180] on button "Done" at bounding box center [146, 179] width 72 height 18
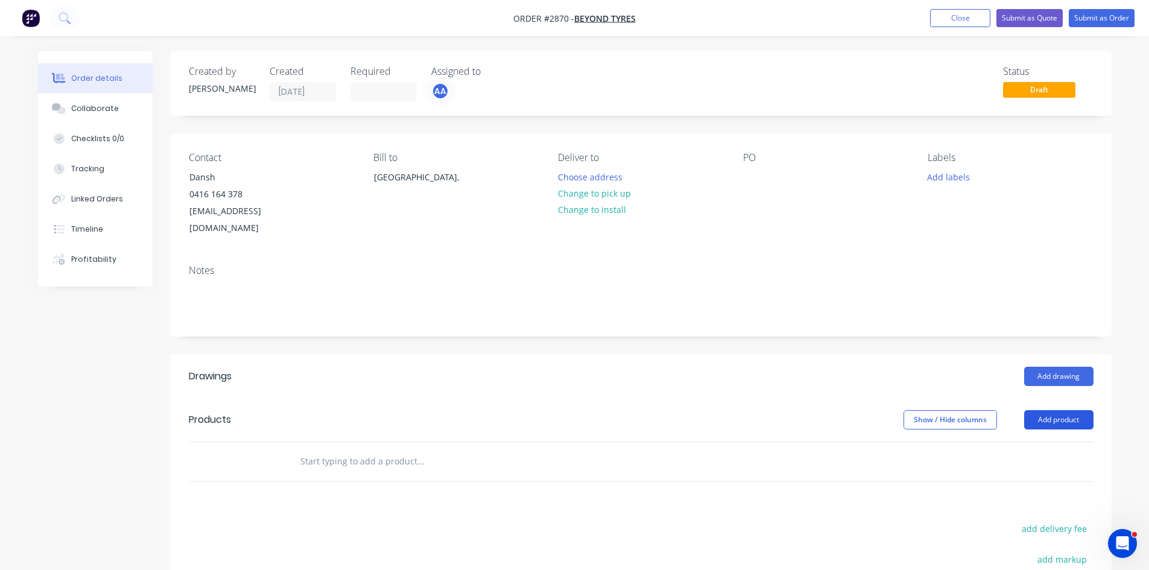
click at [1070, 410] on button "Add product" at bounding box center [1058, 419] width 69 height 19
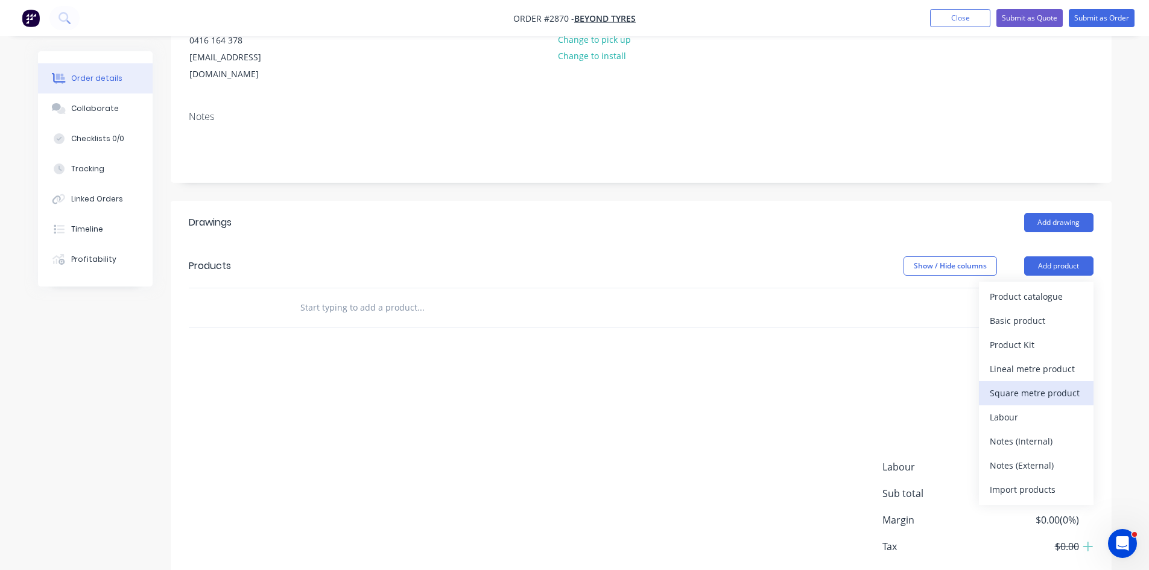
scroll to position [161, 0]
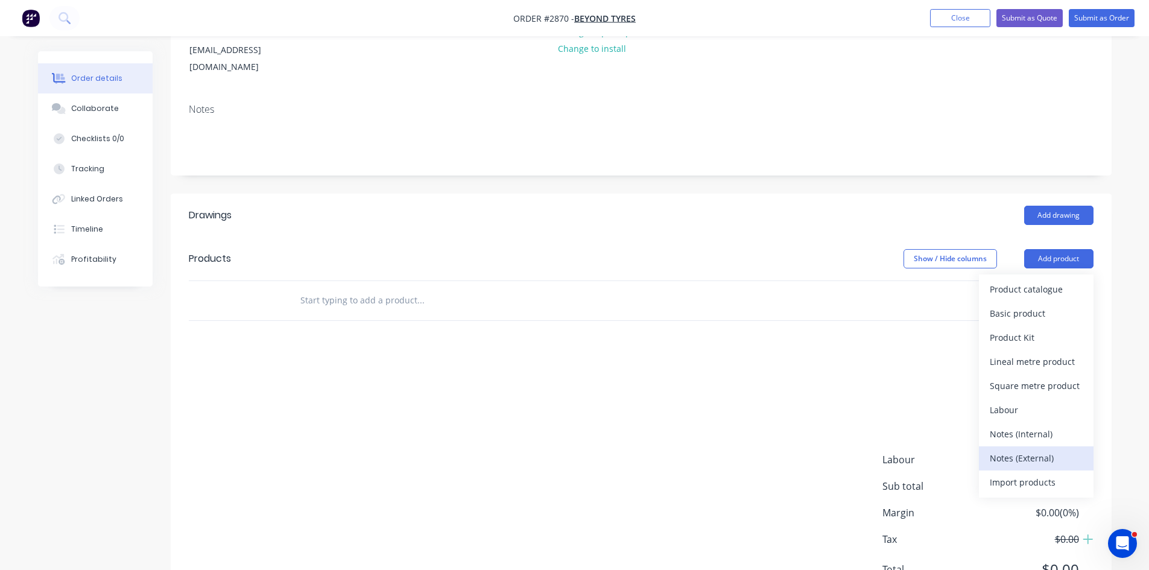
click at [1034, 449] on div "Notes (External)" at bounding box center [1036, 457] width 93 height 17
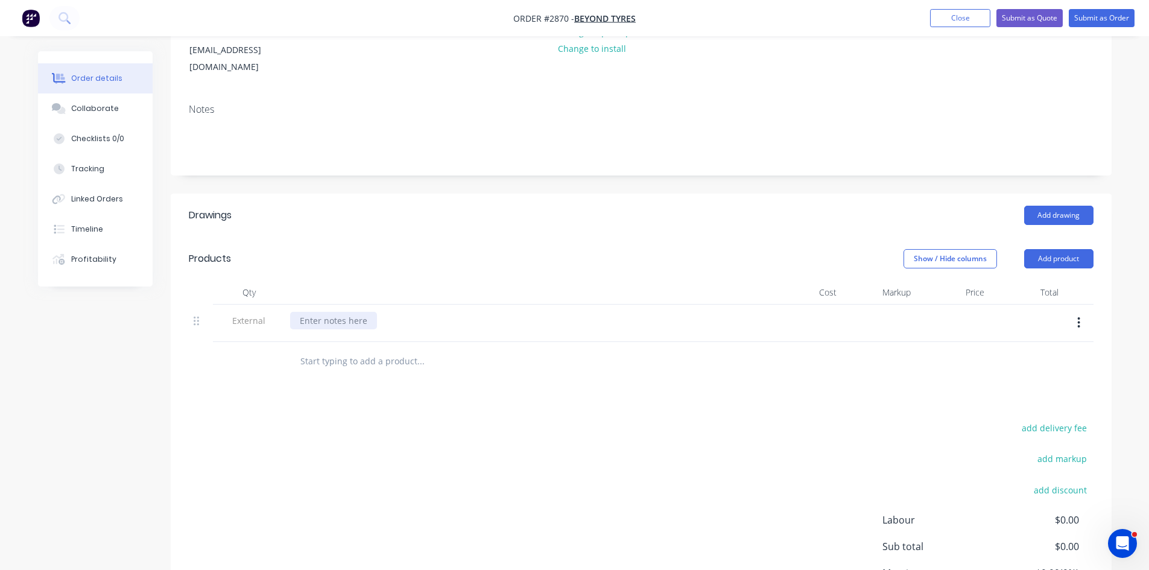
click at [327, 312] on div at bounding box center [333, 320] width 87 height 17
click at [375, 349] on input "text" at bounding box center [420, 361] width 241 height 24
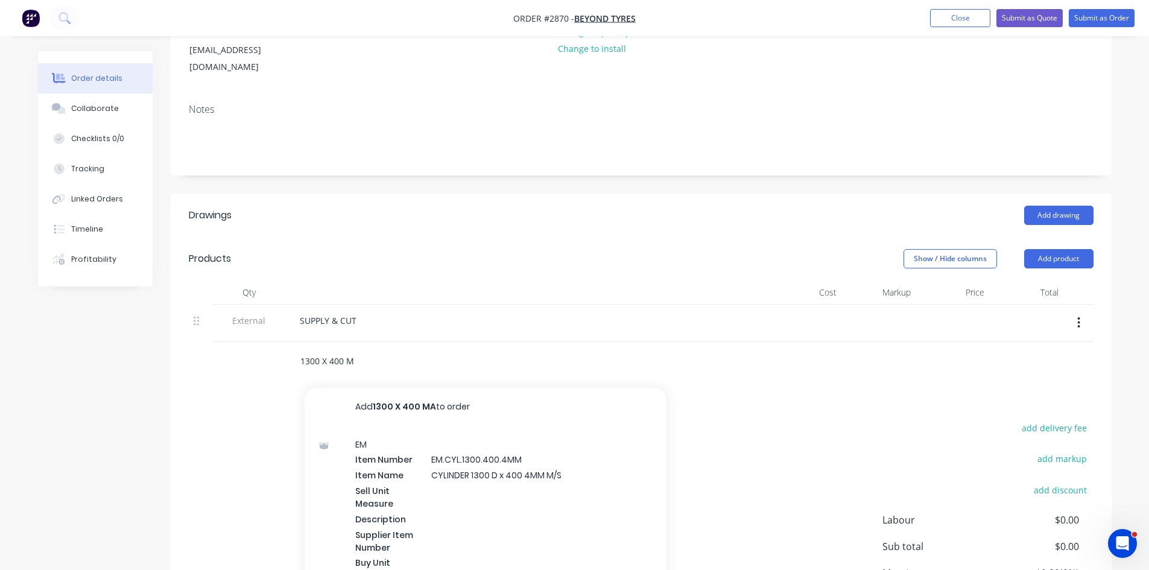
type input "1300 X 400"
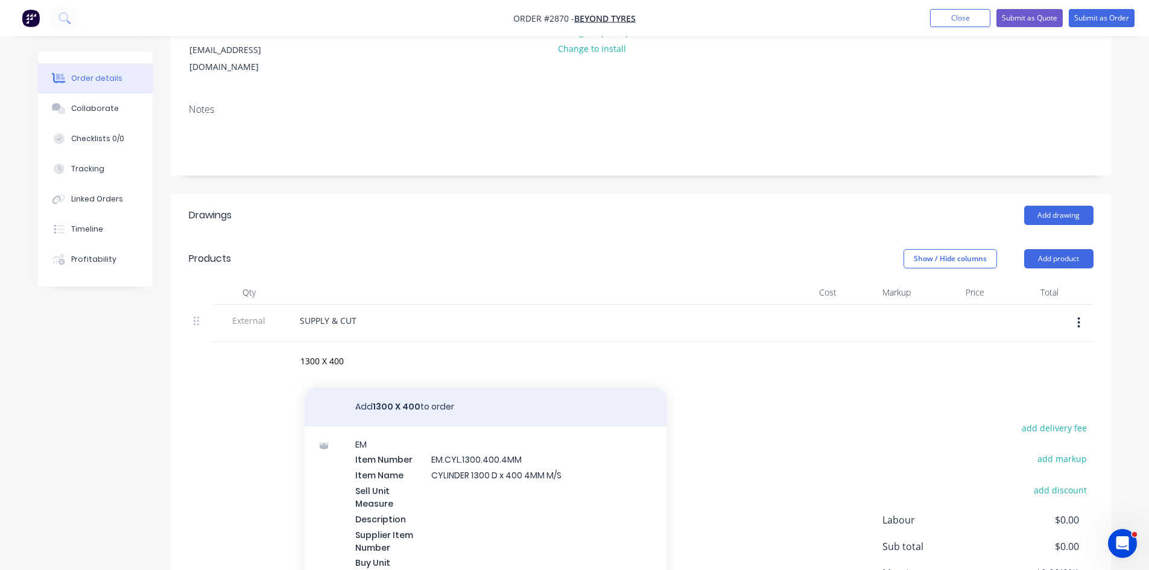
click at [412, 395] on button "Add 1300 X 400 to order" at bounding box center [486, 407] width 362 height 39
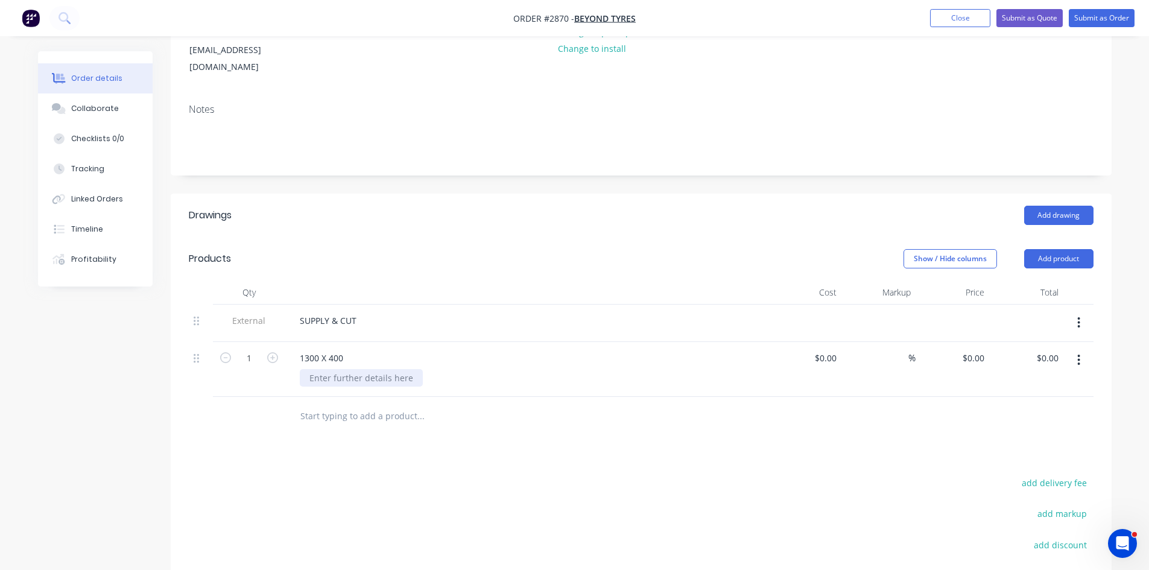
click at [317, 369] on div at bounding box center [361, 377] width 123 height 17
click at [1065, 249] on button "Add product" at bounding box center [1058, 258] width 69 height 19
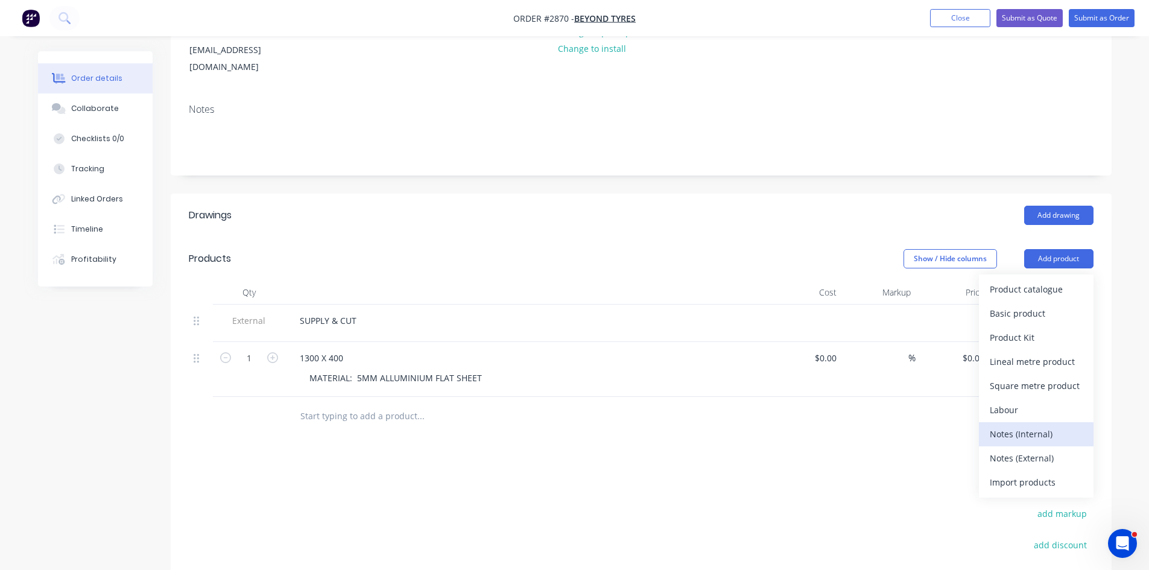
click at [1044, 425] on div "Notes (Internal)" at bounding box center [1036, 433] width 93 height 17
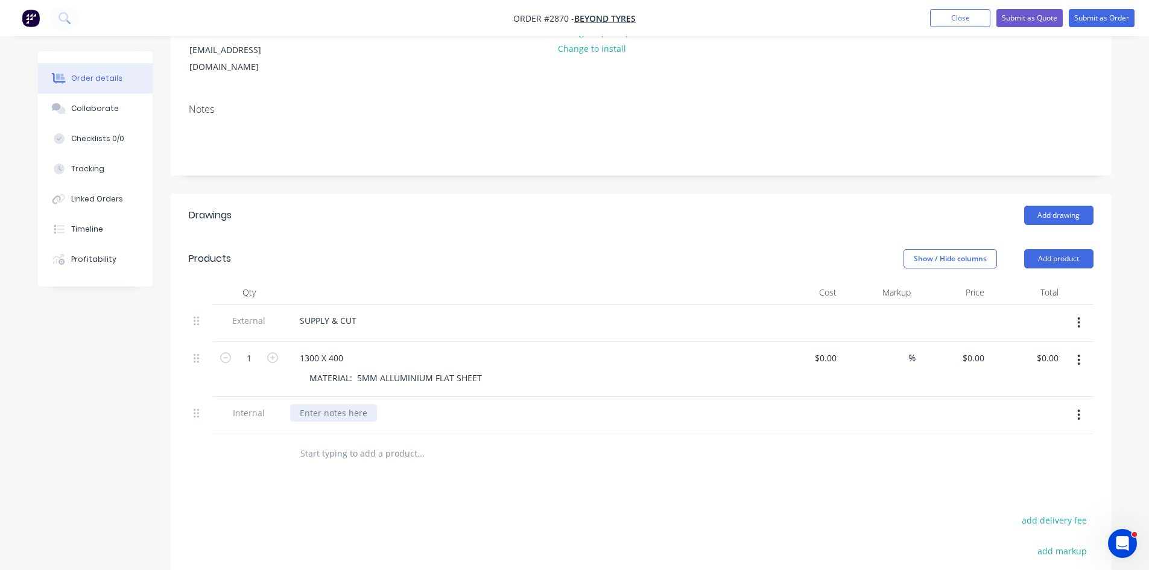
click at [341, 404] on div at bounding box center [333, 412] width 87 height 17
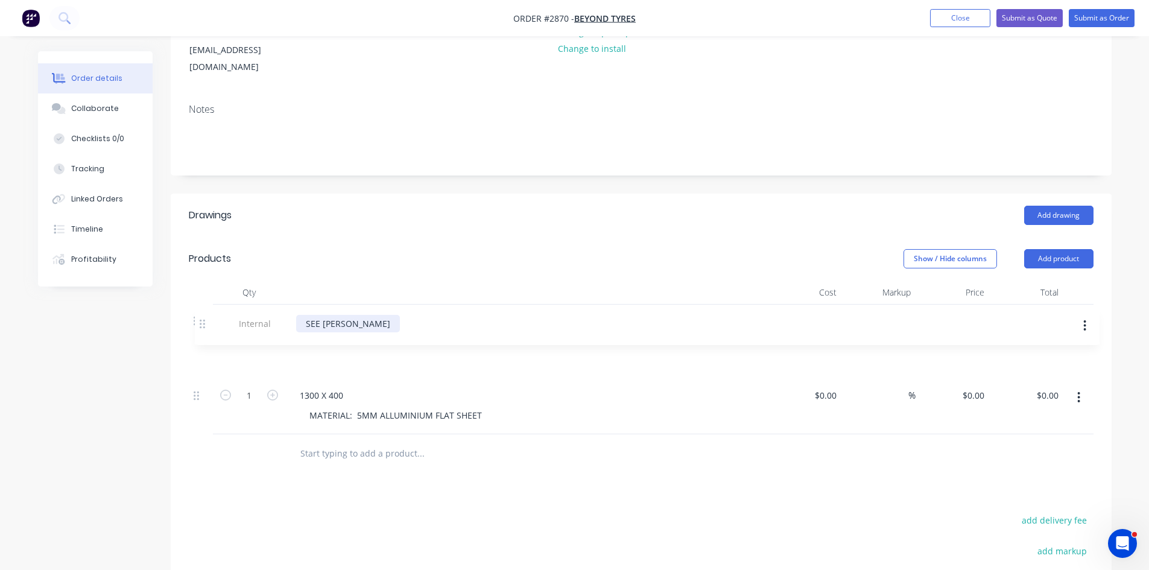
drag, startPoint x: 194, startPoint y: 398, endPoint x: 205, endPoint y: 303, distance: 94.7
click at [205, 305] on div "External SUPPLY & CUT 1 1300 X 400 MATERIAL: 5MM ALLUMINIUM FLAT SHEET $0.00 $0…" at bounding box center [641, 370] width 905 height 130
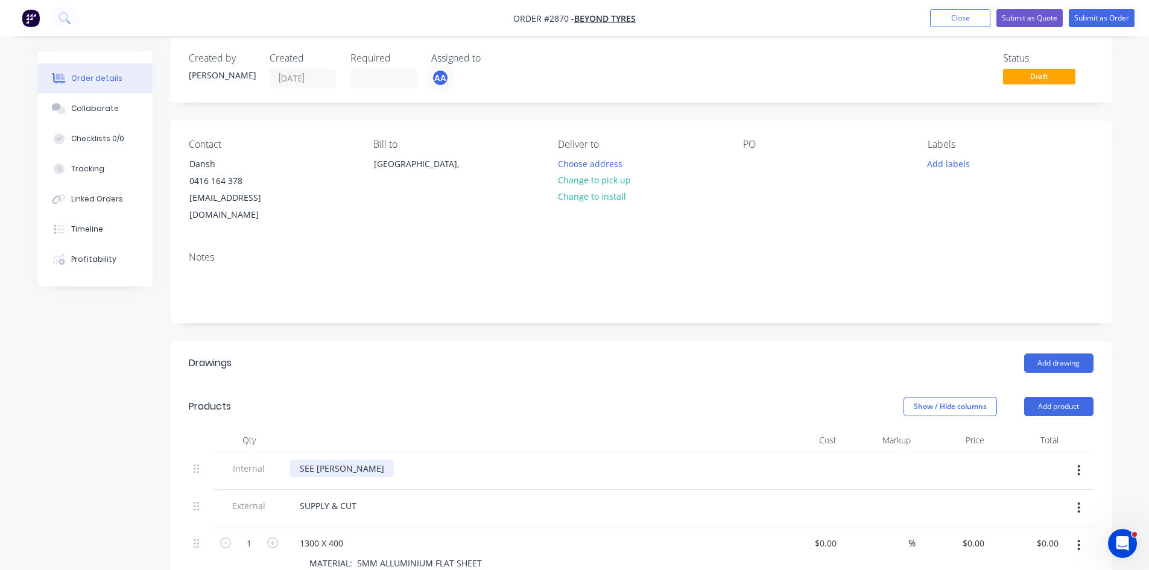
scroll to position [0, 0]
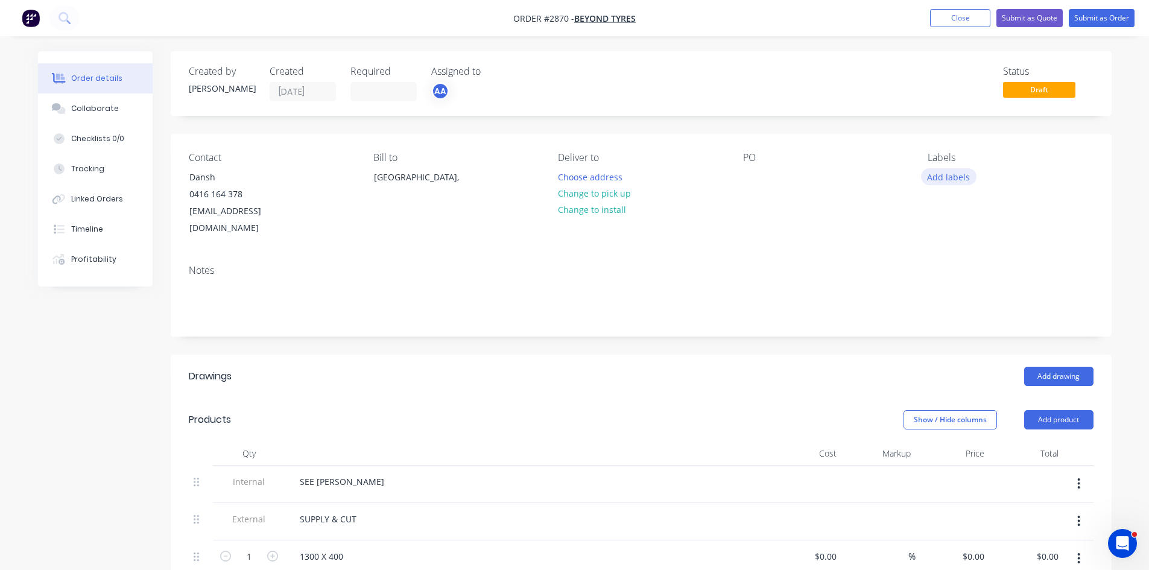
click at [952, 176] on button "Add labels" at bounding box center [949, 176] width 56 height 16
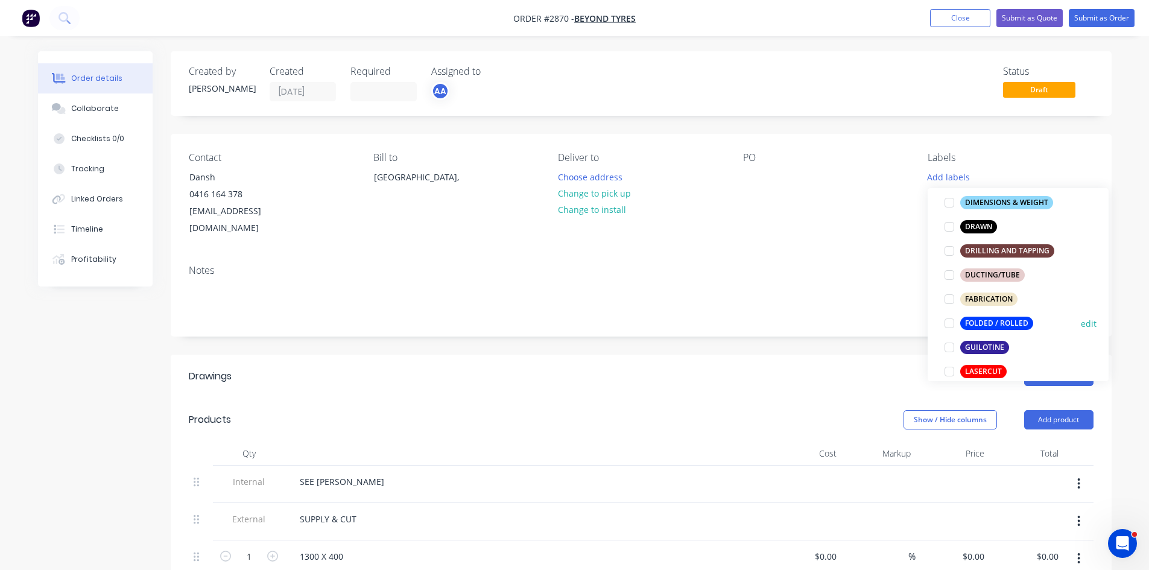
scroll to position [282, 0]
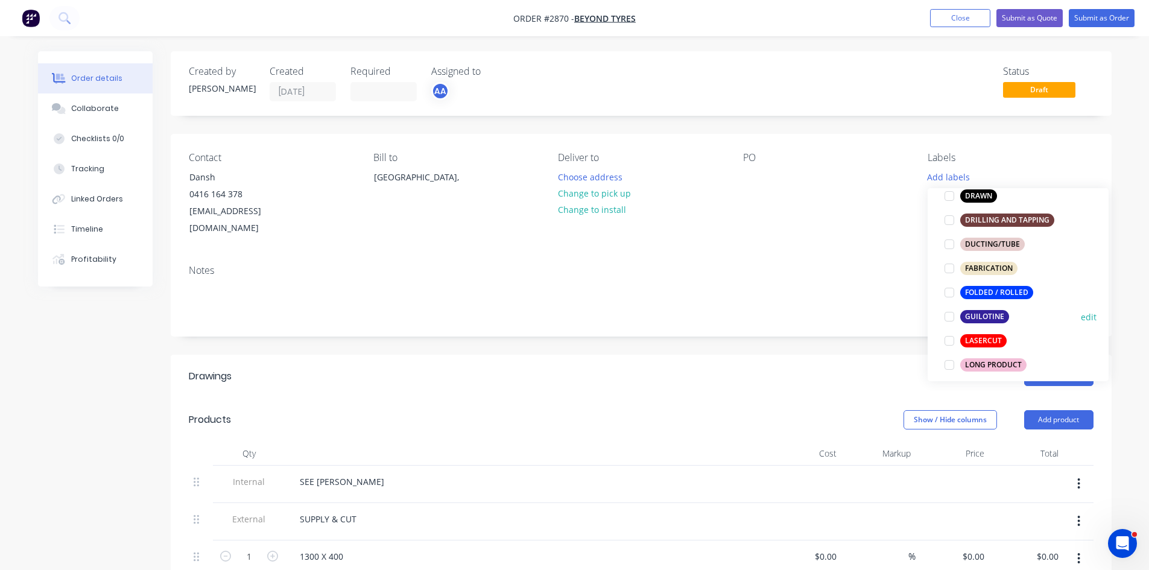
click at [948, 316] on div at bounding box center [950, 317] width 24 height 24
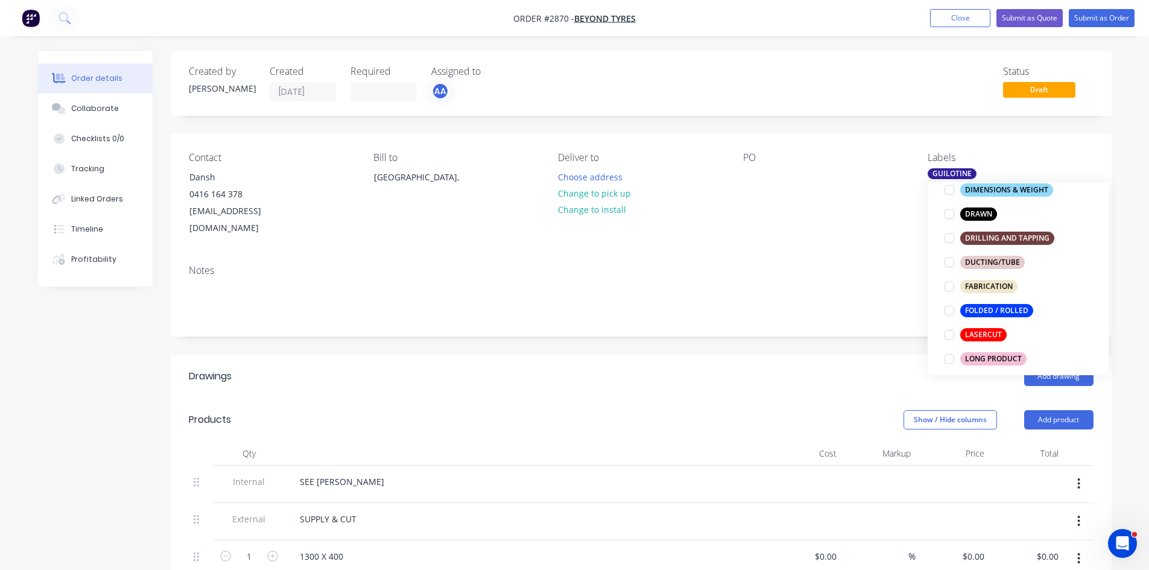
scroll to position [0, 0]
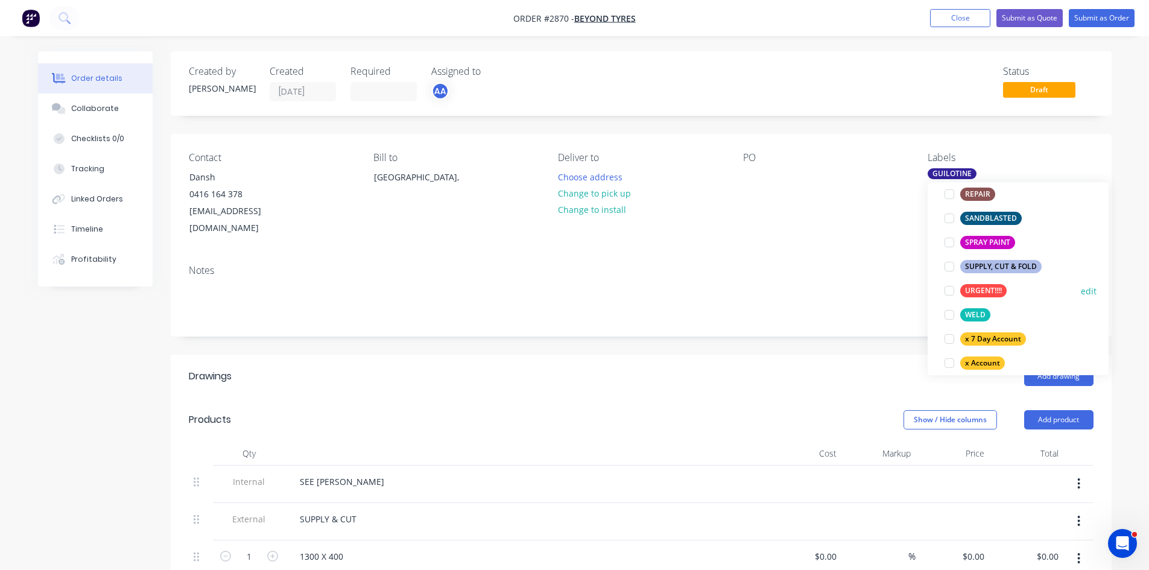
click at [984, 293] on div "URGENT!!!!" at bounding box center [983, 290] width 46 height 13
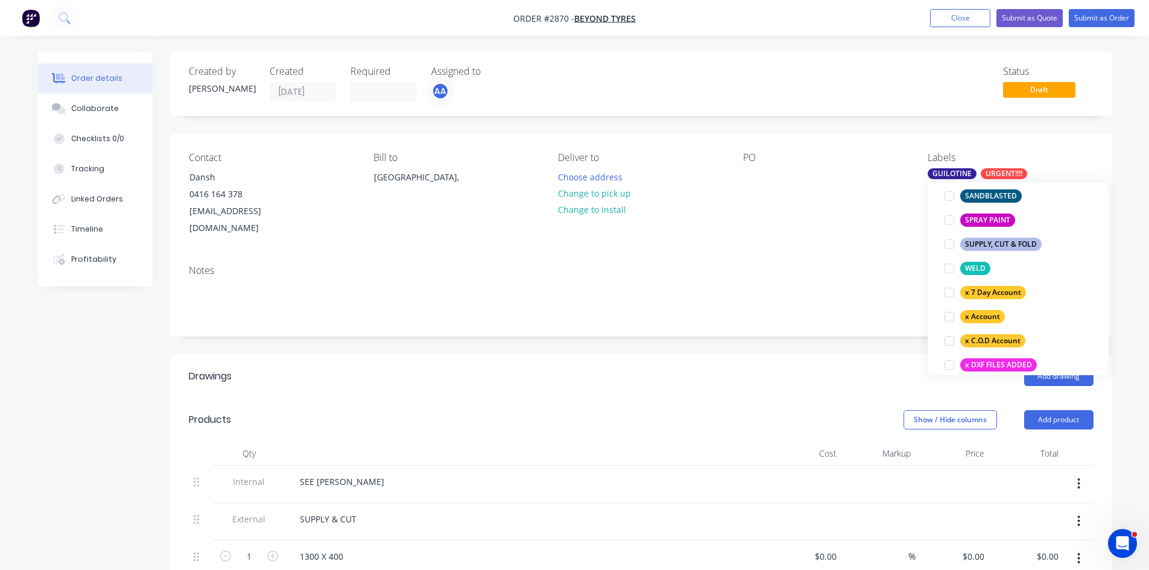
scroll to position [736, 0]
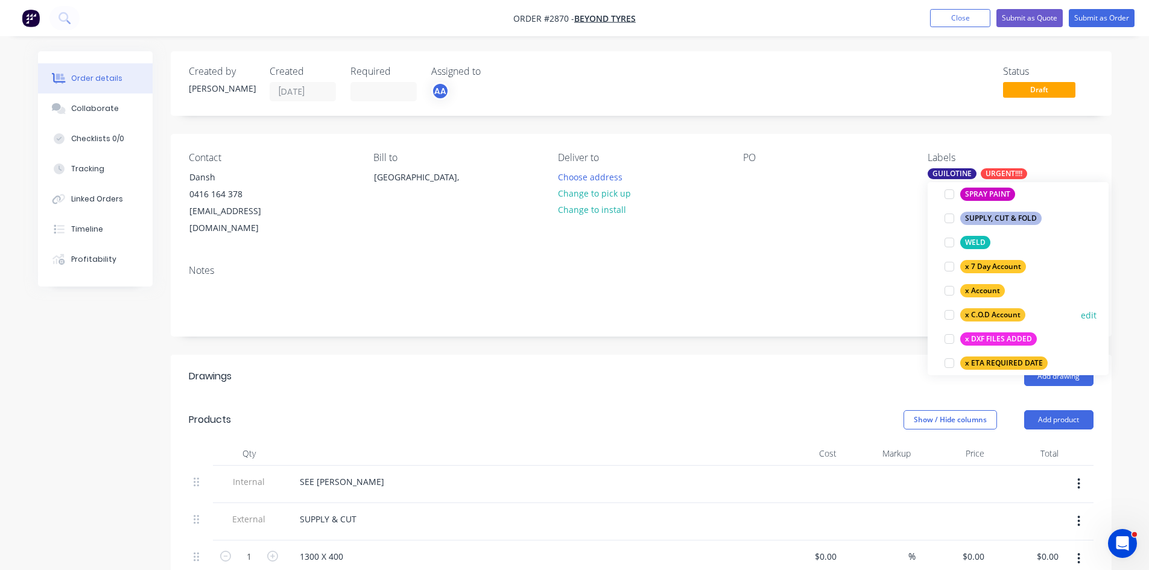
click at [945, 314] on div at bounding box center [950, 315] width 24 height 24
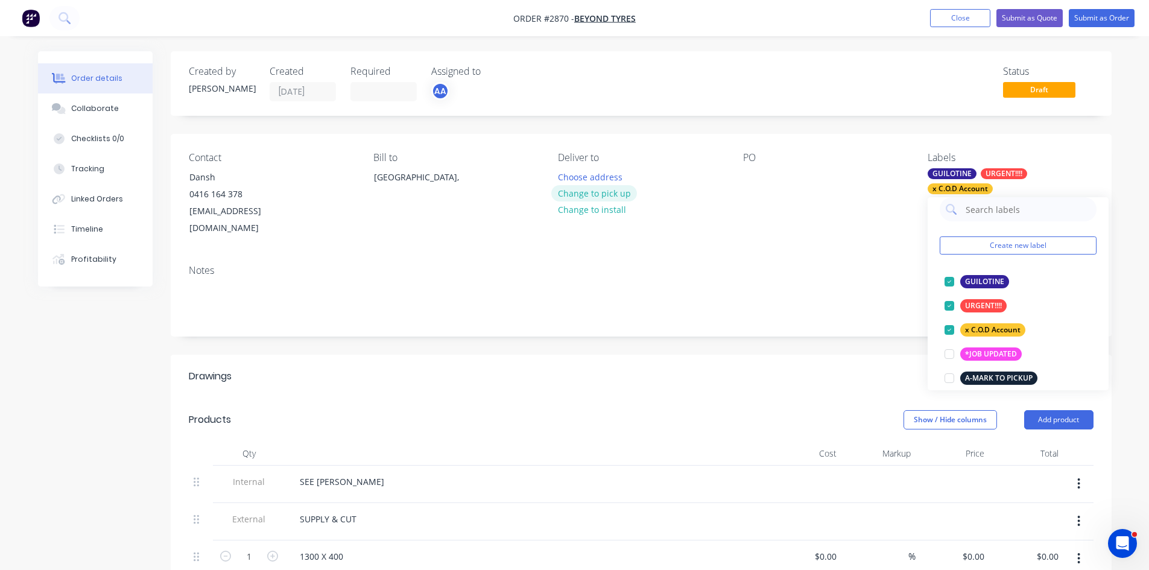
click at [594, 196] on button "Change to pick up" at bounding box center [594, 193] width 86 height 16
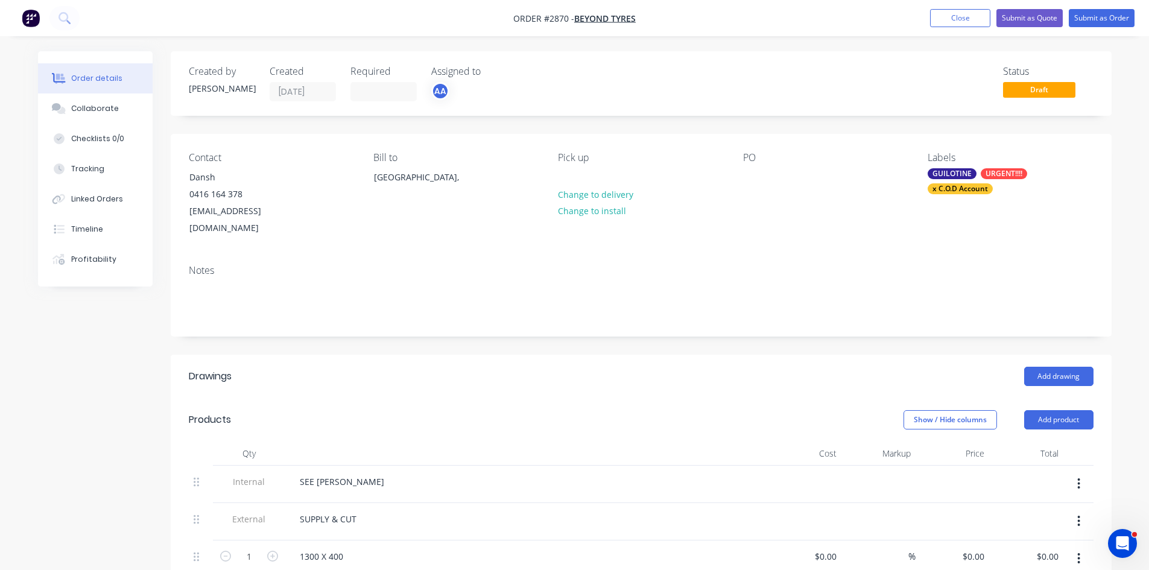
click at [764, 177] on div "PO" at bounding box center [825, 194] width 165 height 85
click at [755, 178] on div at bounding box center [752, 176] width 19 height 17
click at [91, 110] on div "Collaborate" at bounding box center [95, 108] width 48 height 11
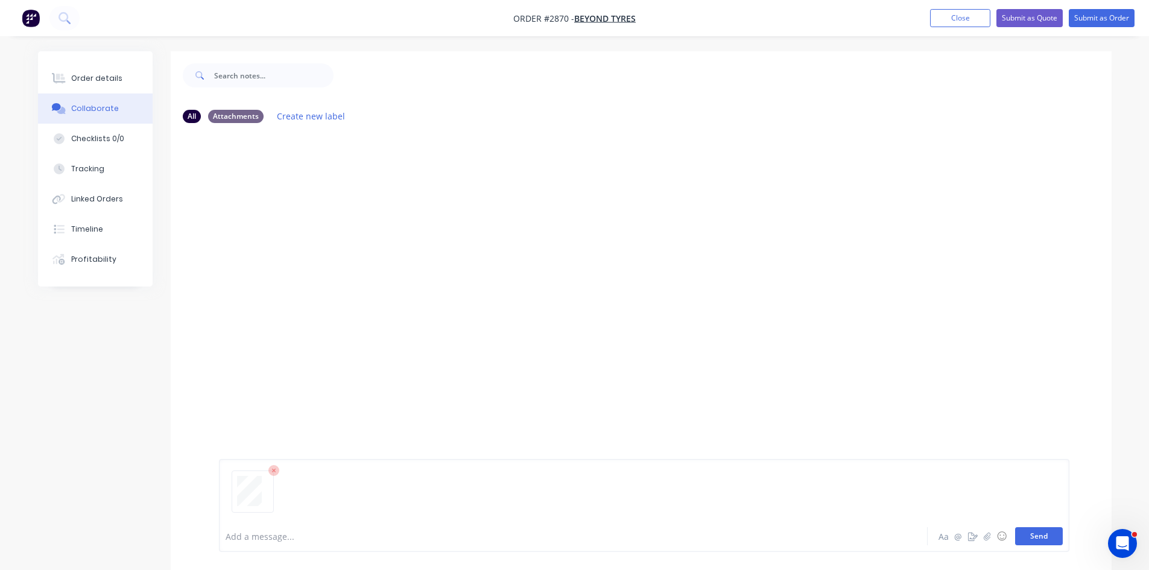
click at [1045, 528] on button "Send" at bounding box center [1039, 536] width 48 height 18
click at [109, 79] on div "Order details" at bounding box center [96, 78] width 51 height 11
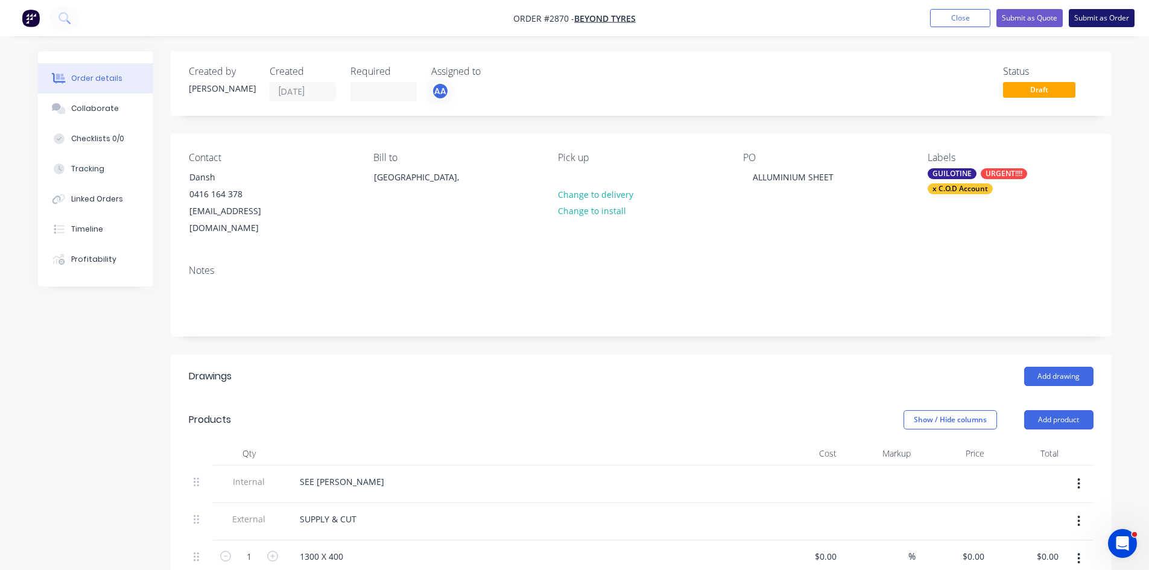
click at [1102, 18] on button "Submit as Order" at bounding box center [1102, 18] width 66 height 18
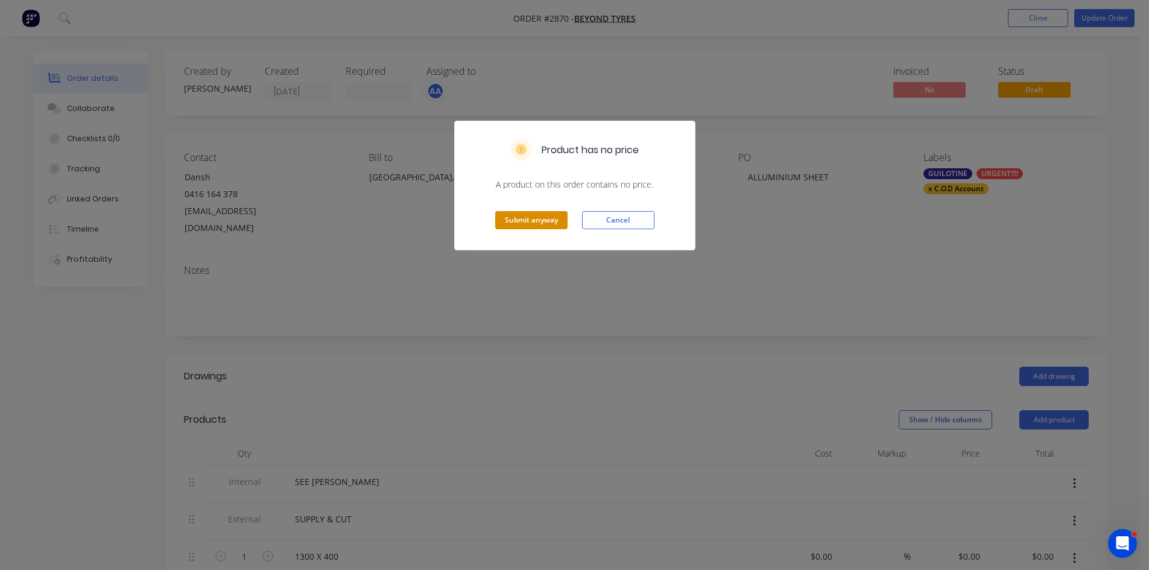
click at [533, 215] on button "Submit anyway" at bounding box center [531, 220] width 72 height 18
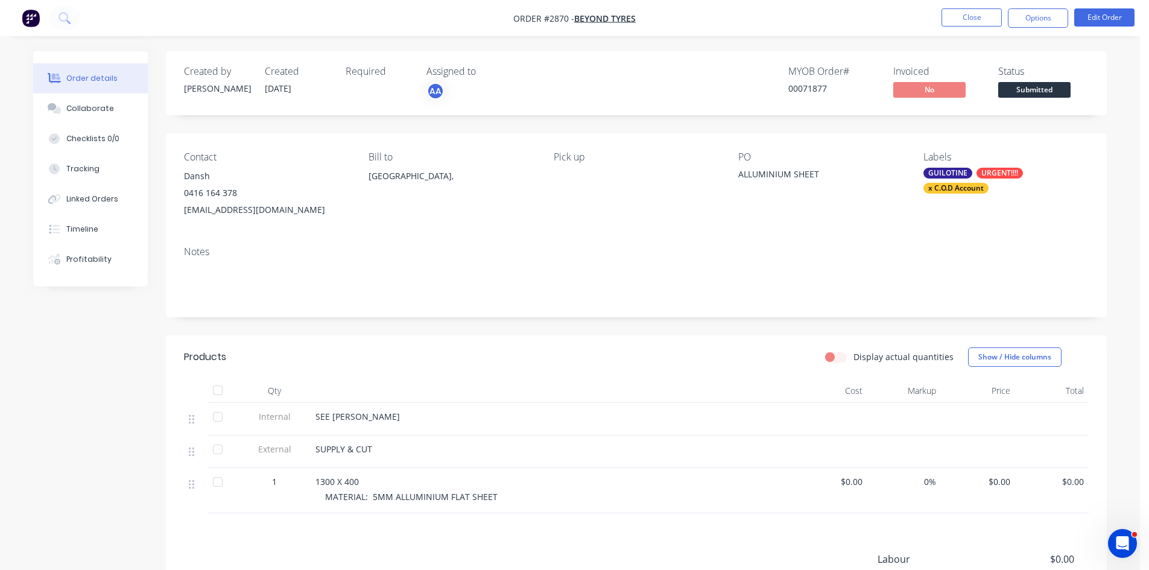
click at [1049, 19] on button "Options" at bounding box center [1038, 17] width 60 height 19
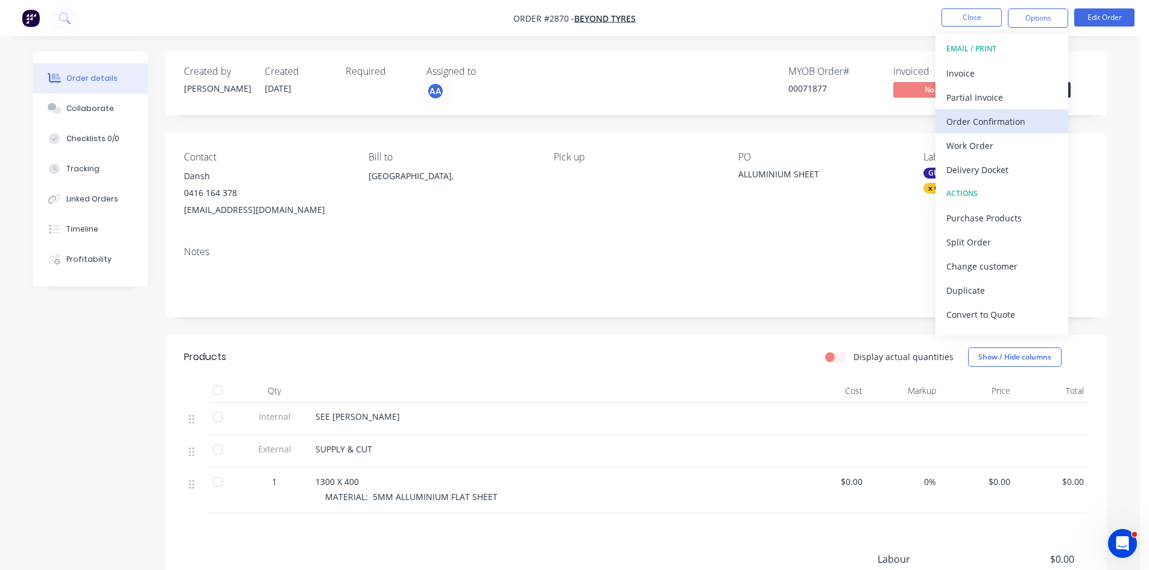
click at [1001, 118] on div "Order Confirmation" at bounding box center [1002, 121] width 111 height 17
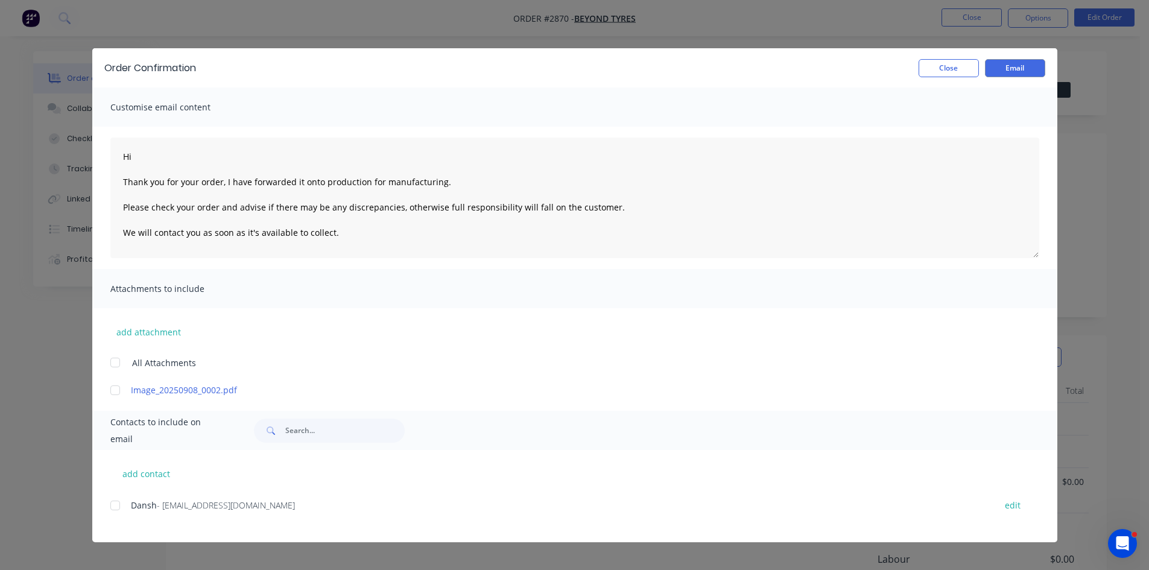
click at [112, 506] on div at bounding box center [115, 505] width 24 height 24
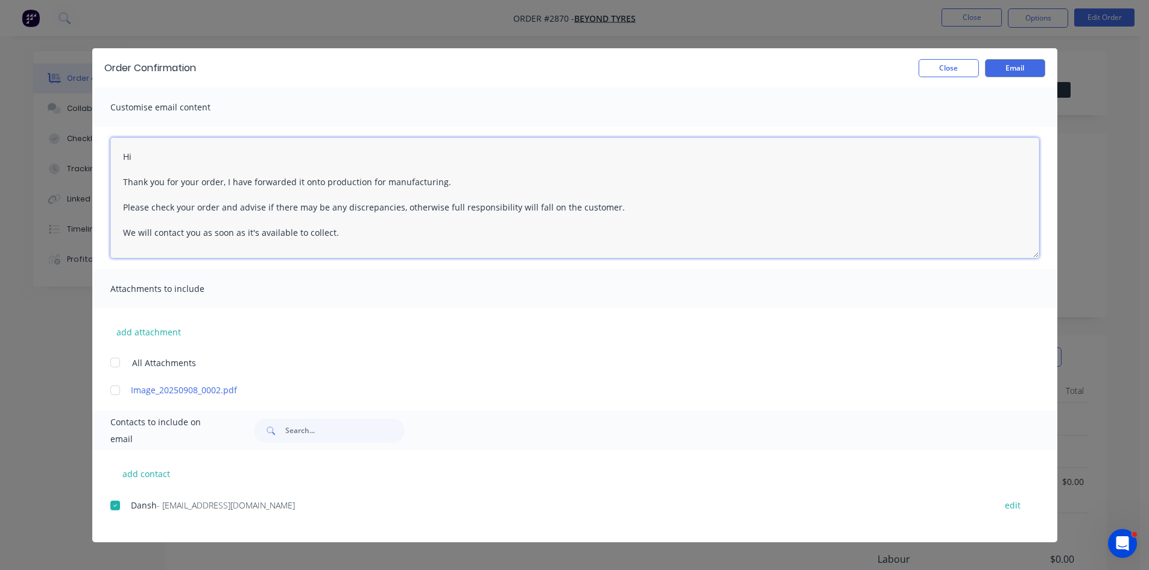
click at [162, 152] on textarea "Hi Thank you for your order, I have forwarded it onto production for manufactur…" at bounding box center [574, 198] width 929 height 121
type textarea "Hi Dansh Thank you for your order, I have forwarded it onto production for manu…"
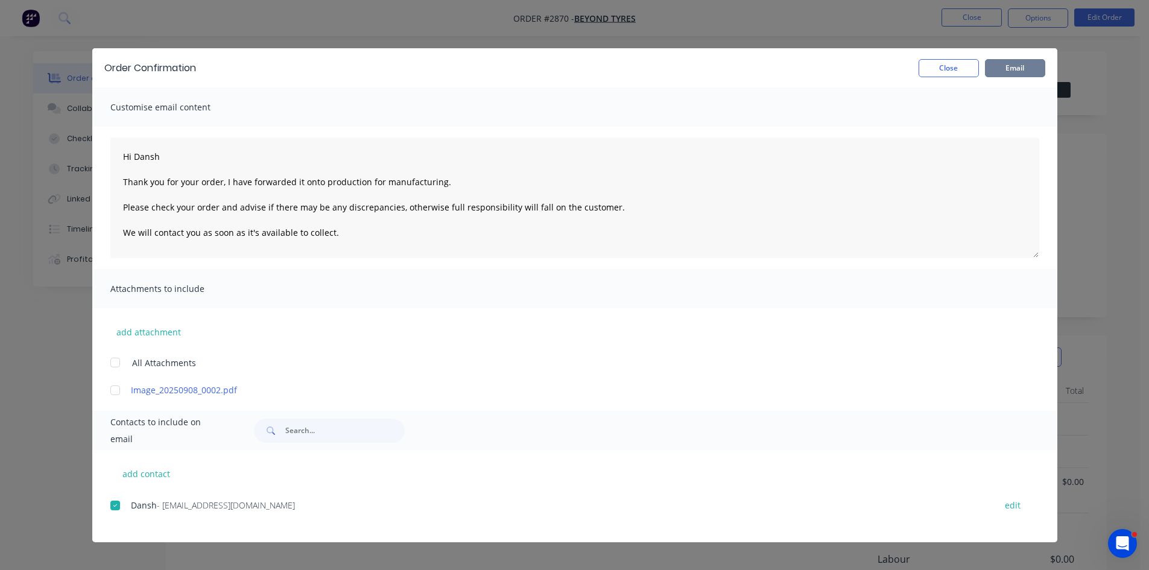
click at [1013, 65] on button "Email" at bounding box center [1015, 68] width 60 height 18
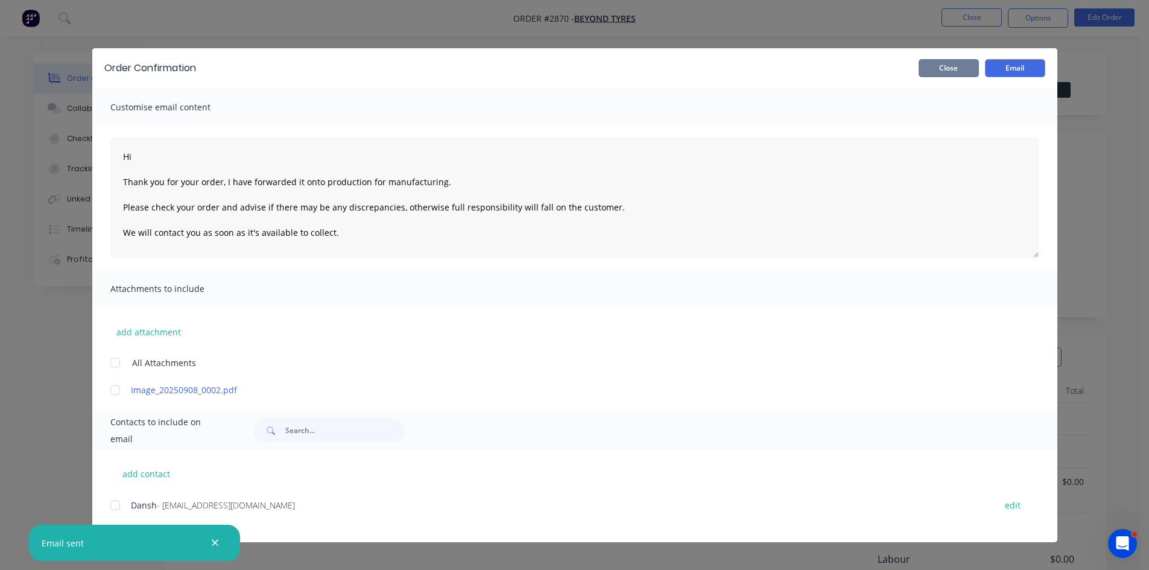
click at [951, 65] on button "Close" at bounding box center [949, 68] width 60 height 18
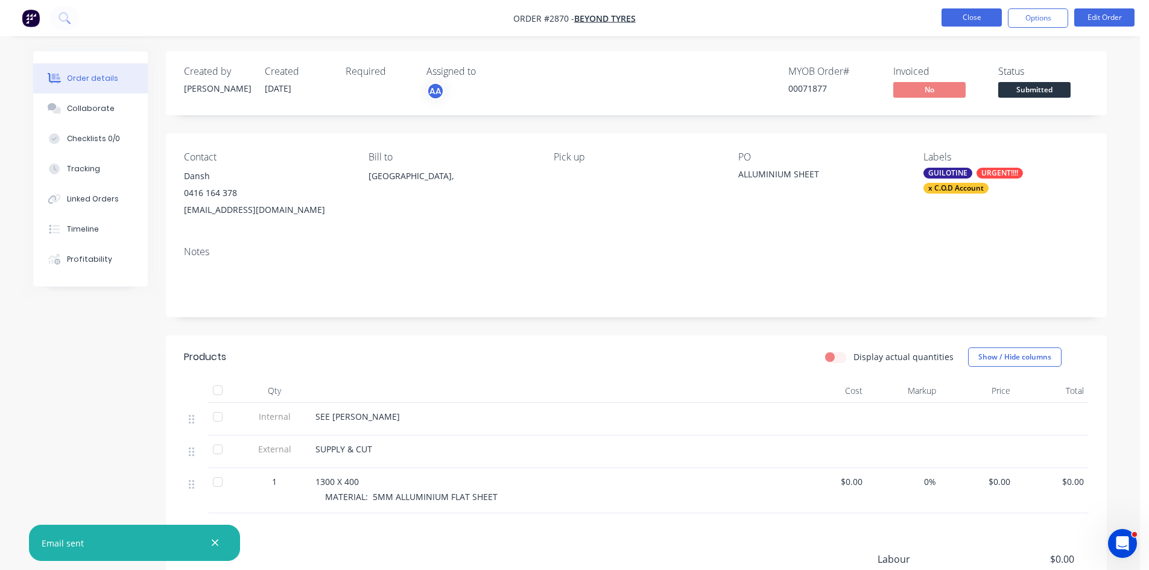
click at [988, 13] on button "Close" at bounding box center [972, 17] width 60 height 18
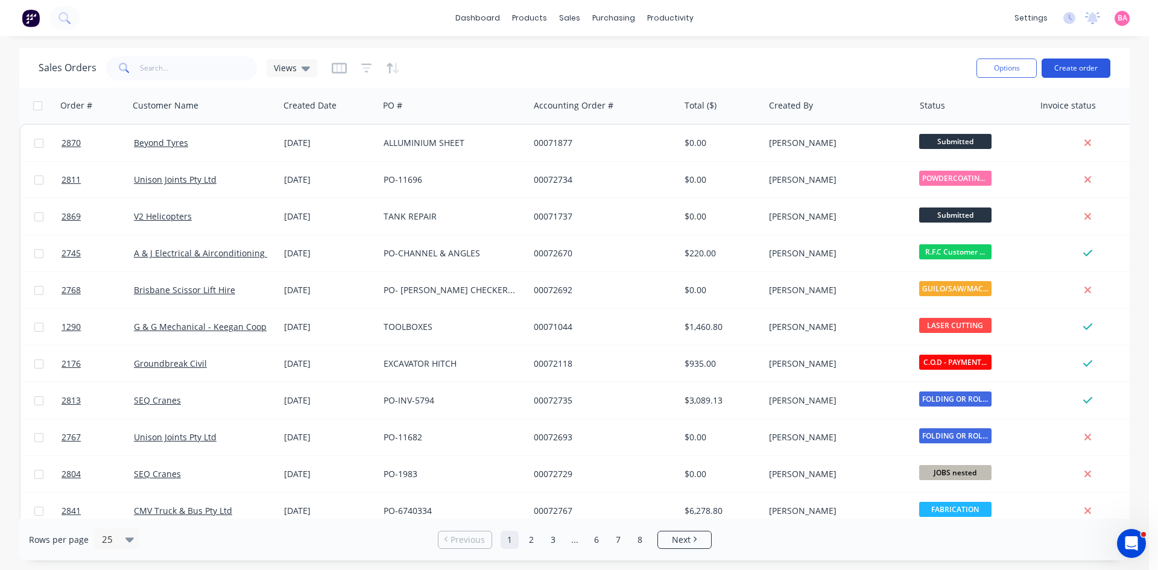
click at [1071, 72] on button "Create order" at bounding box center [1076, 68] width 69 height 19
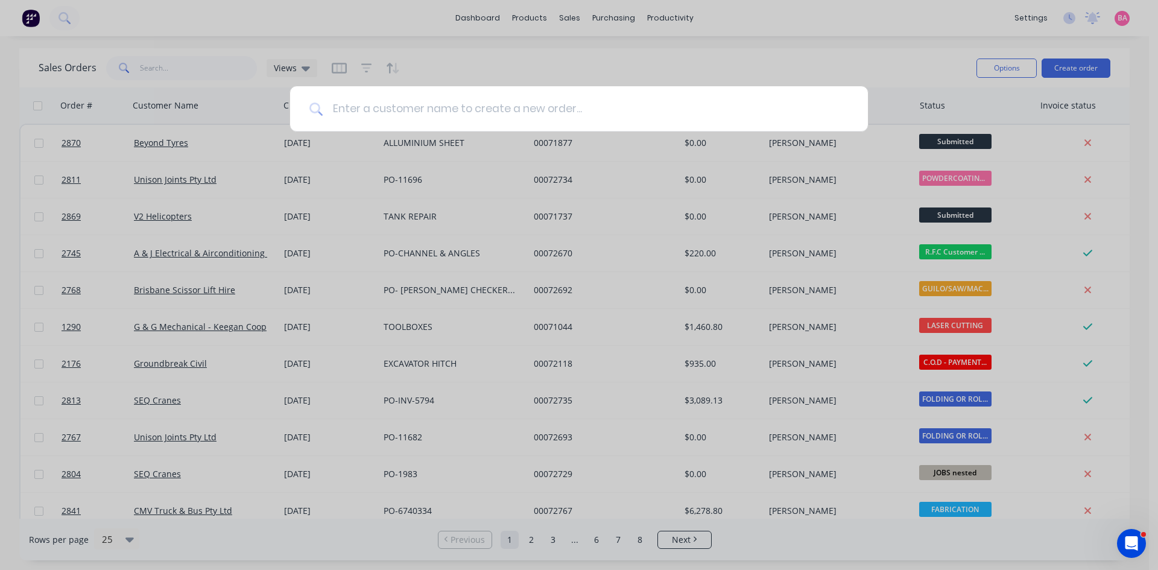
click at [469, 107] on input at bounding box center [586, 108] width 526 height 45
click at [157, 146] on div at bounding box center [579, 285] width 1158 height 570
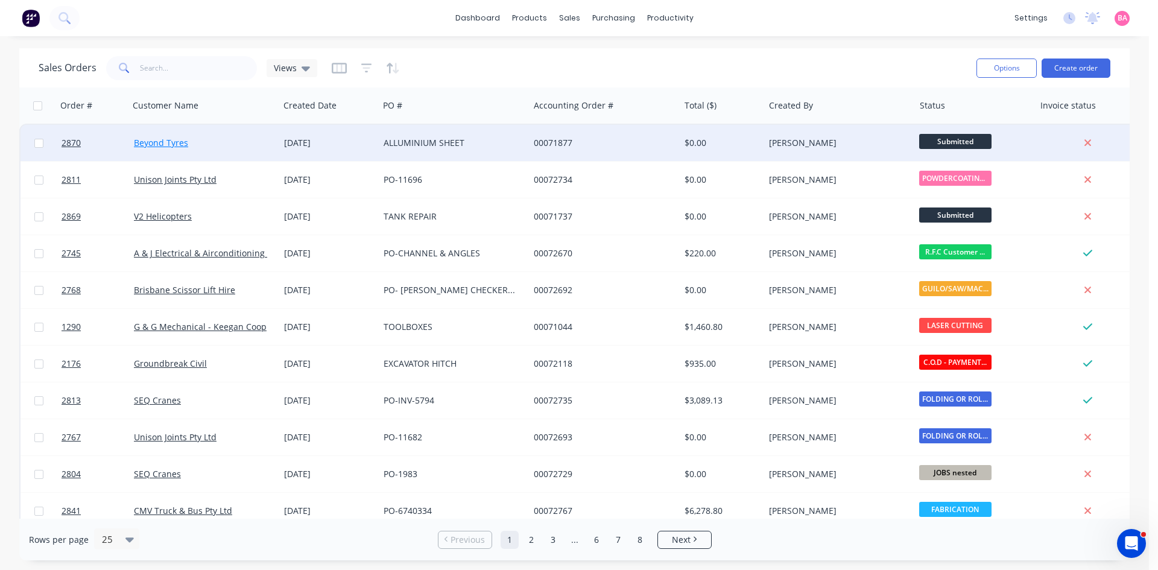
click at [158, 142] on link "Beyond Tyres" at bounding box center [161, 142] width 54 height 11
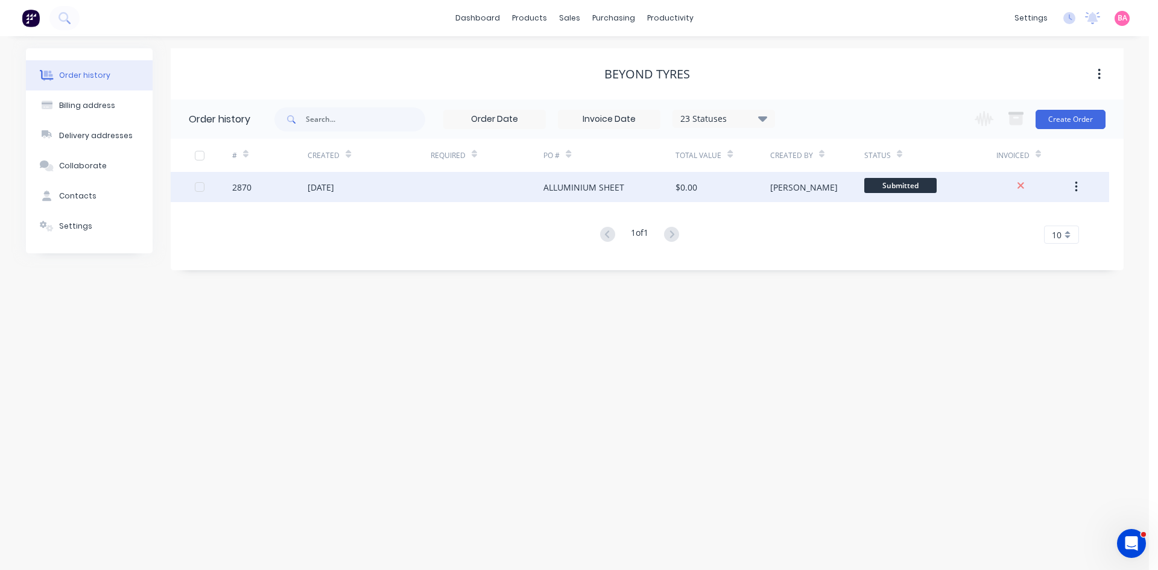
click at [595, 189] on div "ALLUMINIUM SHEET" at bounding box center [584, 187] width 81 height 13
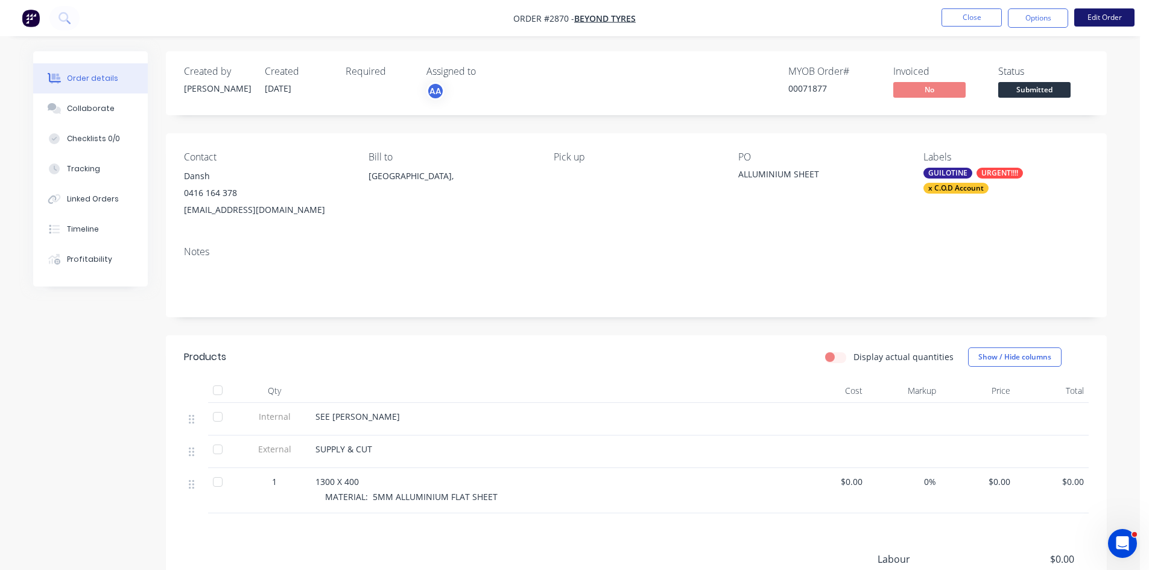
click at [1100, 16] on button "Edit Order" at bounding box center [1104, 17] width 60 height 18
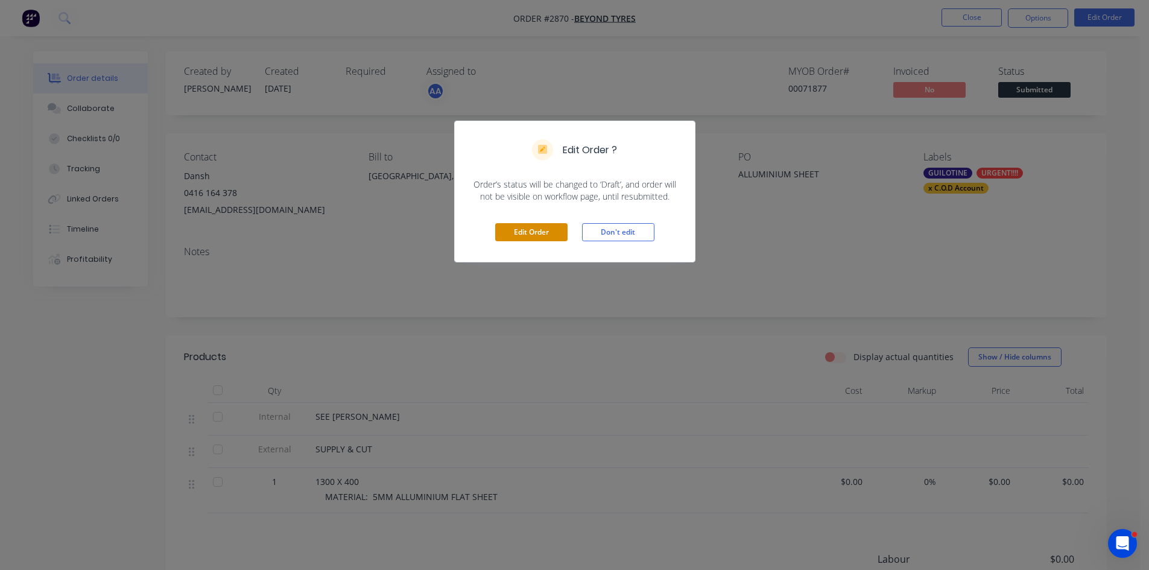
click at [544, 227] on button "Edit Order" at bounding box center [531, 232] width 72 height 18
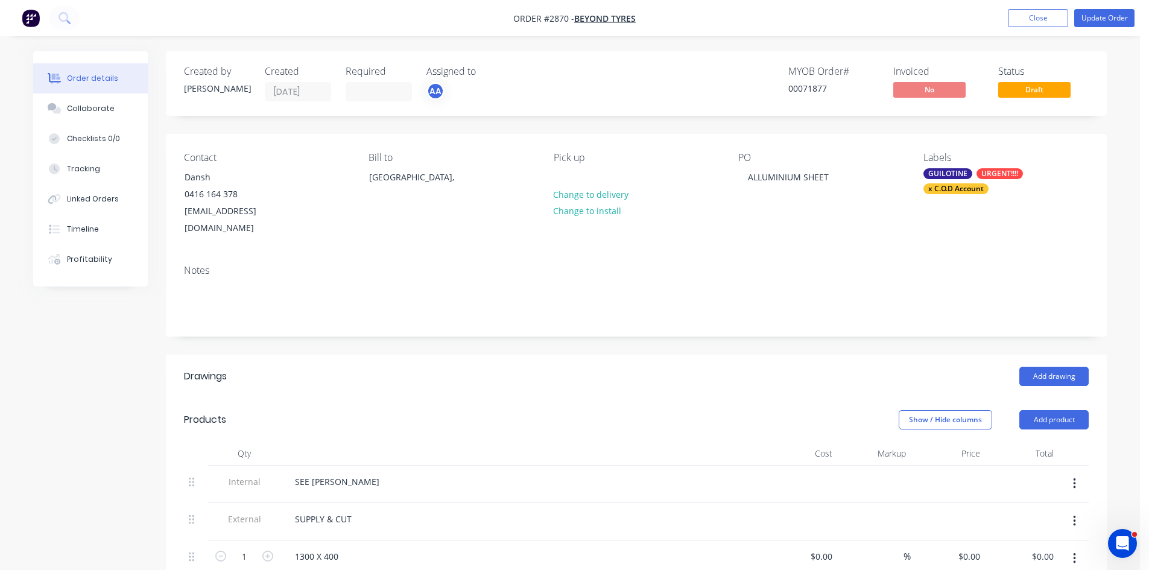
click at [966, 541] on div "$0.00 $0.00" at bounding box center [948, 568] width 74 height 55
click at [969, 548] on div "0 $0.00" at bounding box center [969, 556] width 33 height 17
type input "$150.00"
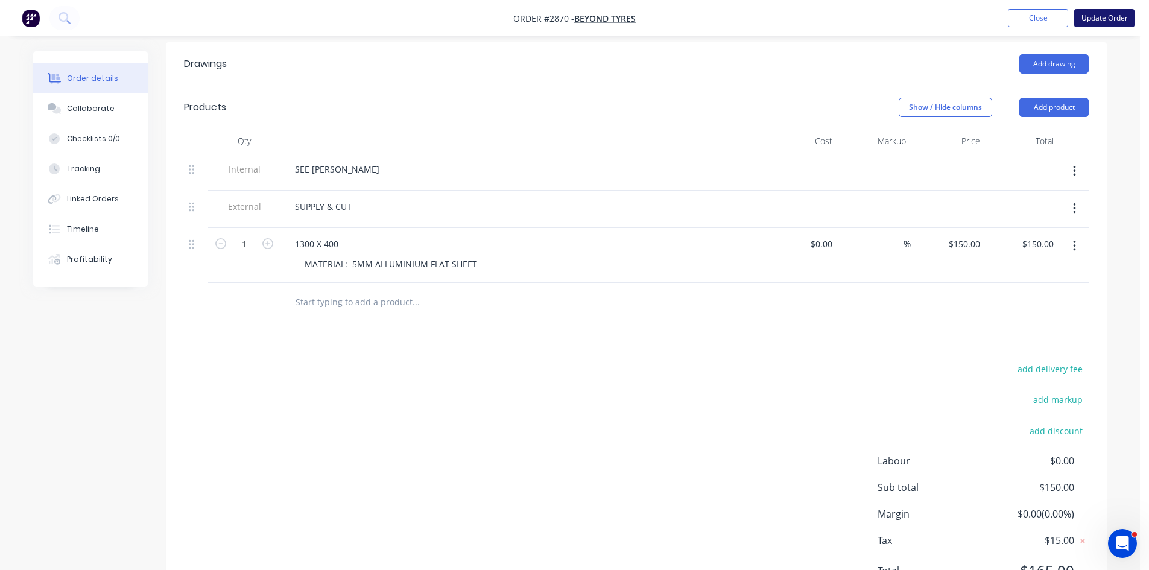
click at [1105, 15] on button "Update Order" at bounding box center [1104, 18] width 60 height 18
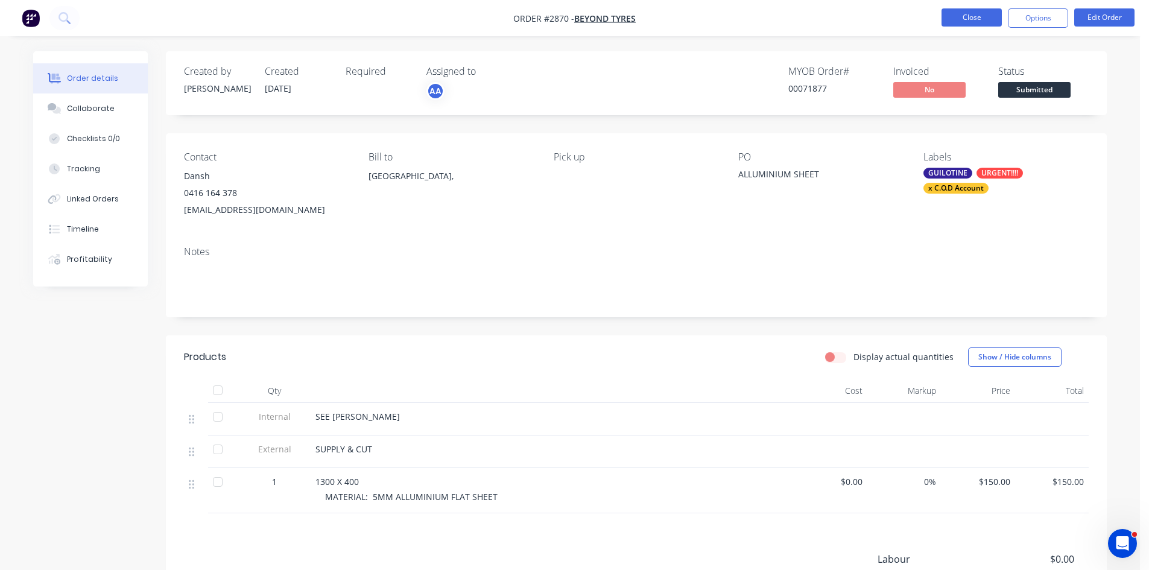
click at [967, 16] on button "Close" at bounding box center [972, 17] width 60 height 18
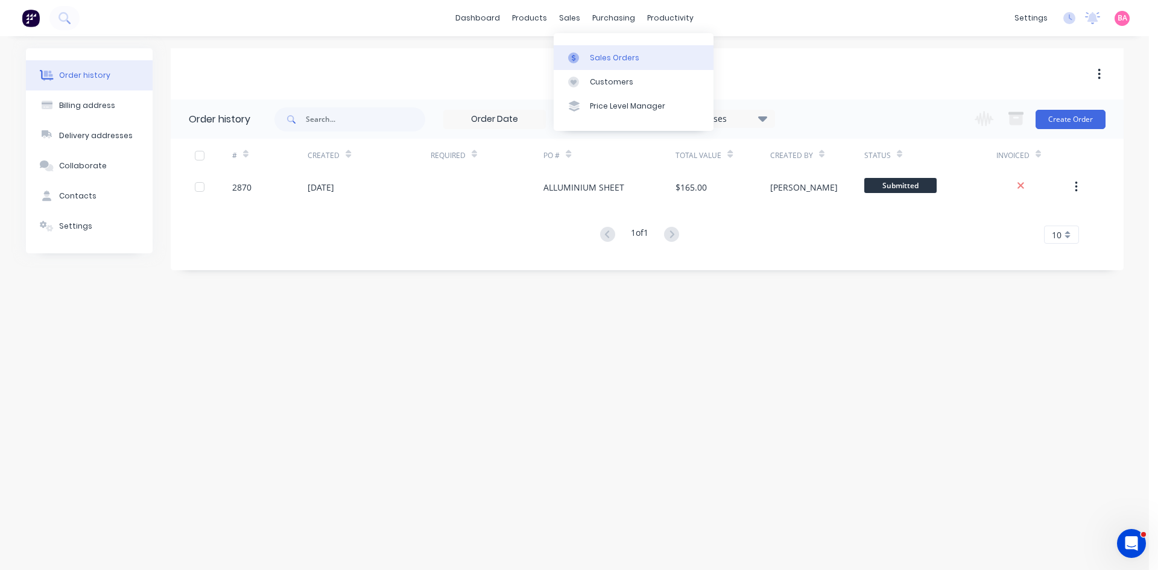
click at [604, 55] on div "Sales Orders" at bounding box center [614, 57] width 49 height 11
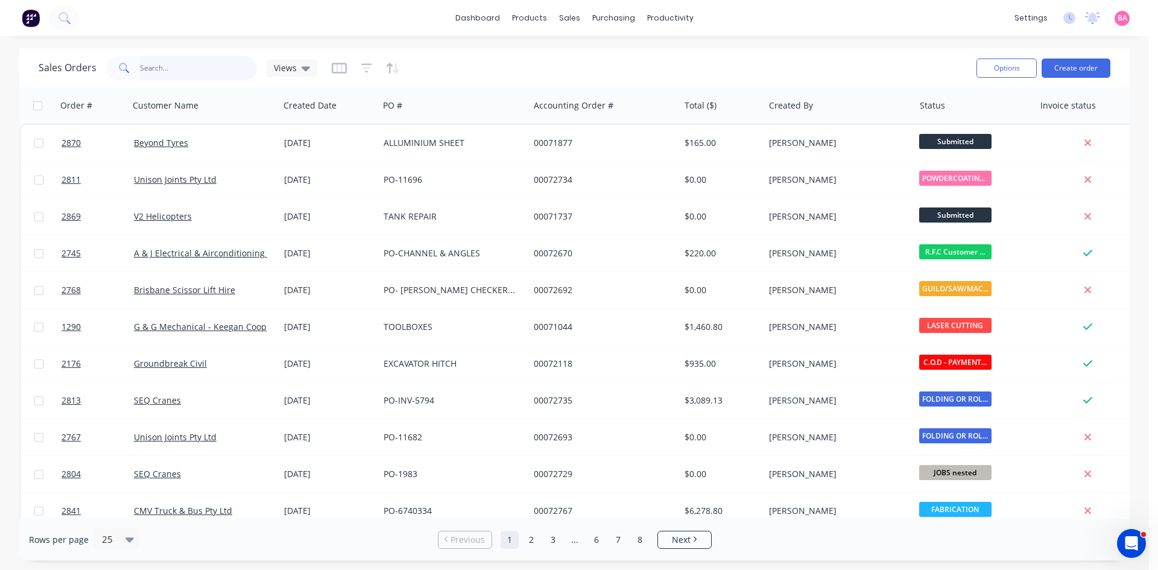
click at [162, 69] on input "text" at bounding box center [199, 68] width 118 height 24
type input "2767"
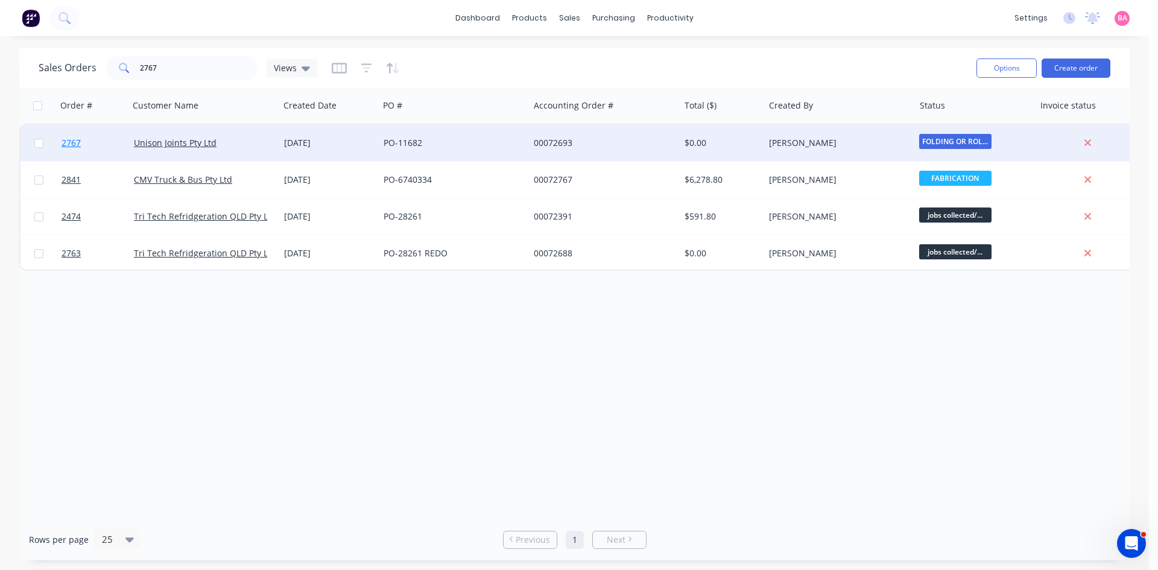
click at [73, 142] on span "2767" at bounding box center [71, 143] width 19 height 12
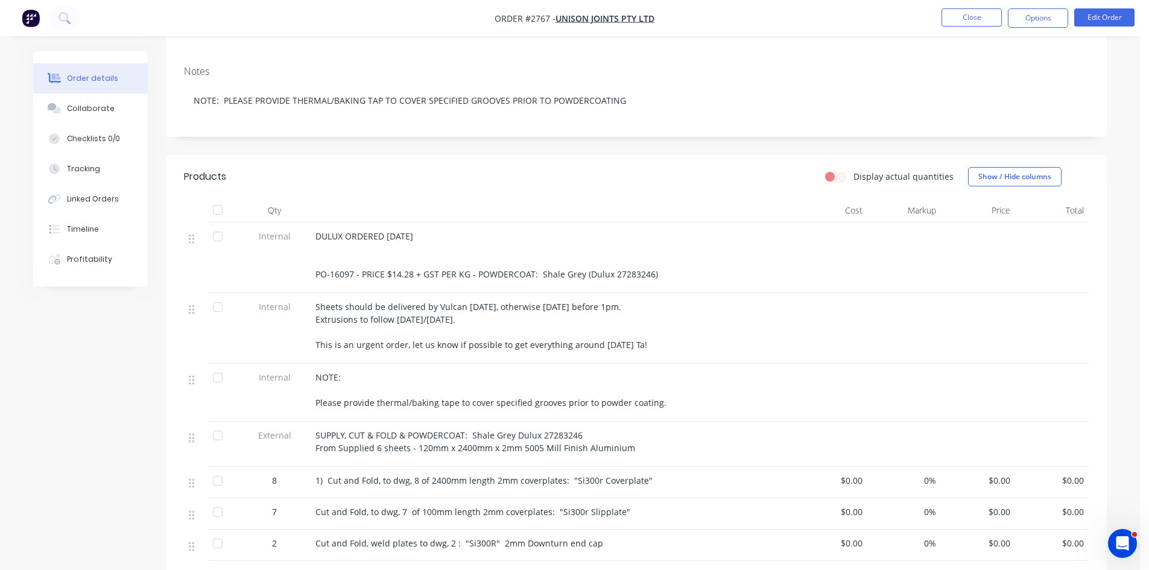
scroll to position [181, 0]
click at [700, 222] on div at bounding box center [552, 210] width 483 height 24
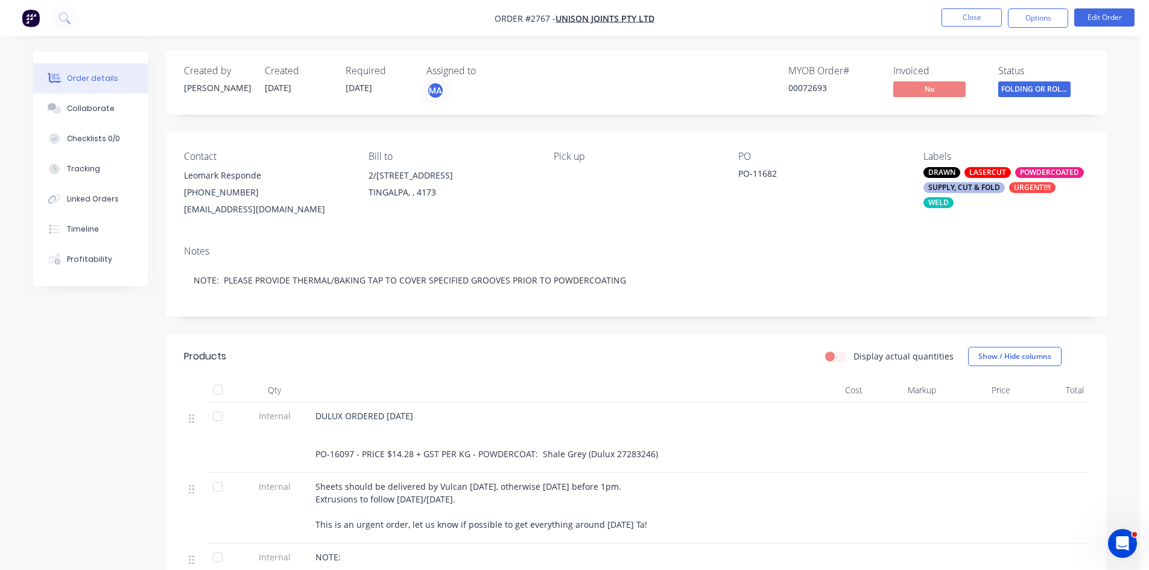
scroll to position [0, 0]
click at [978, 18] on button "Close" at bounding box center [972, 17] width 60 height 18
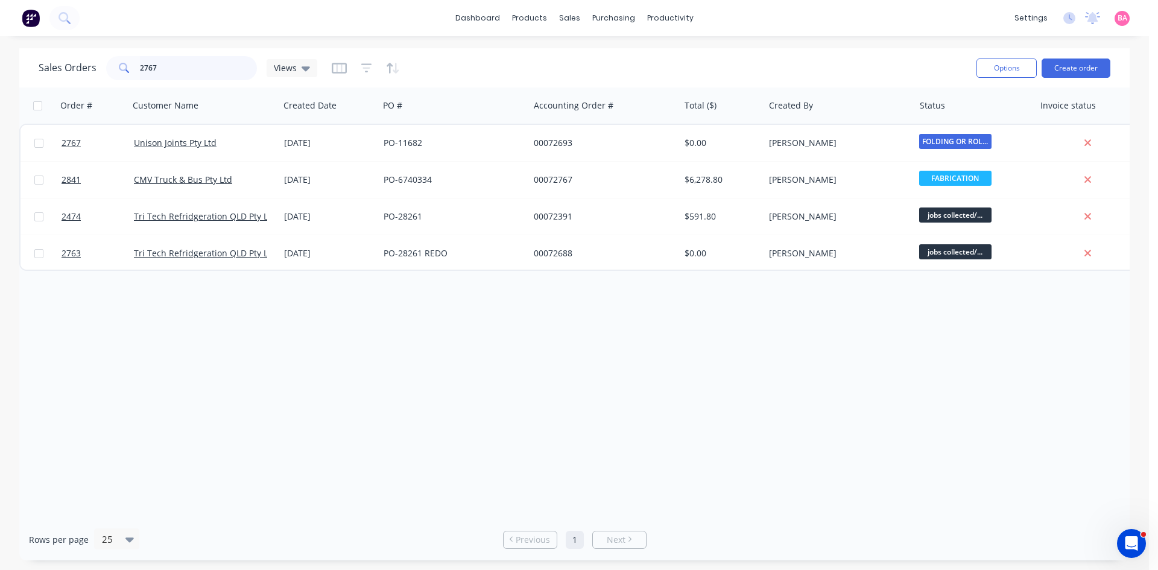
drag, startPoint x: 125, startPoint y: 65, endPoint x: -26, endPoint y: 23, distance: 156.6
click at [0, 23] on html "dashboard products sales purchasing productivity dashboard products Product Cat…" at bounding box center [579, 285] width 1158 height 570
type input "unison"
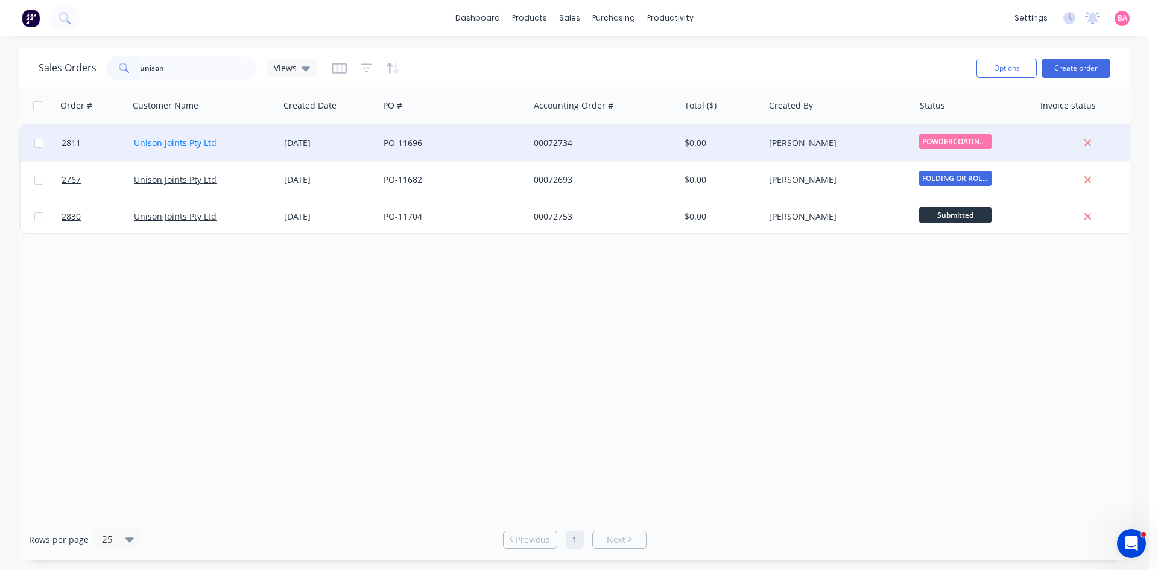
click at [157, 142] on link "Unison Joints Pty Ltd" at bounding box center [175, 142] width 83 height 11
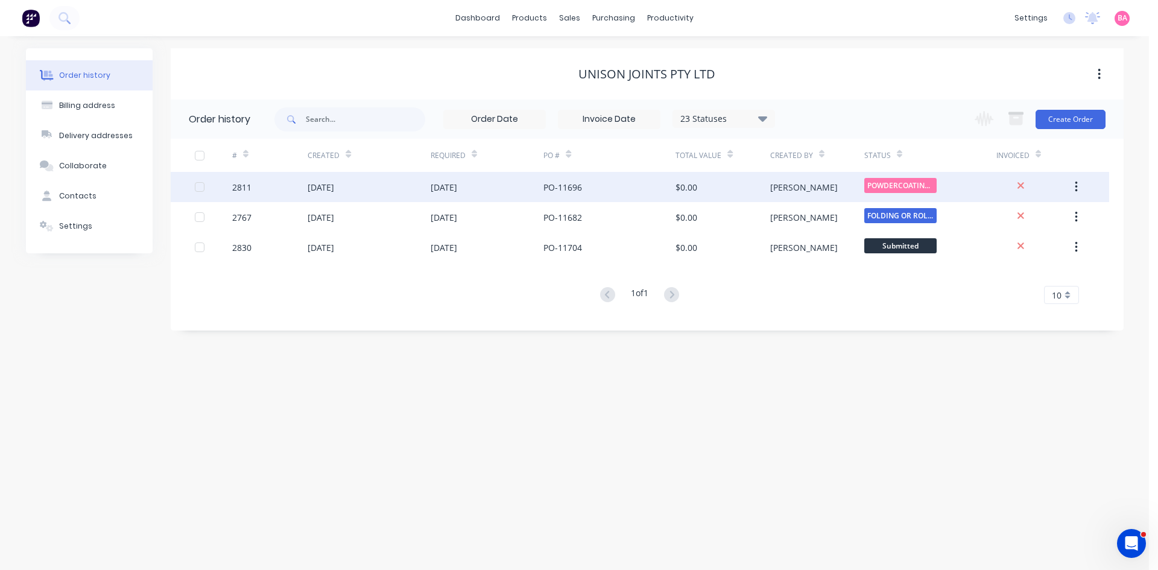
click at [247, 187] on div "2811" at bounding box center [241, 187] width 19 height 13
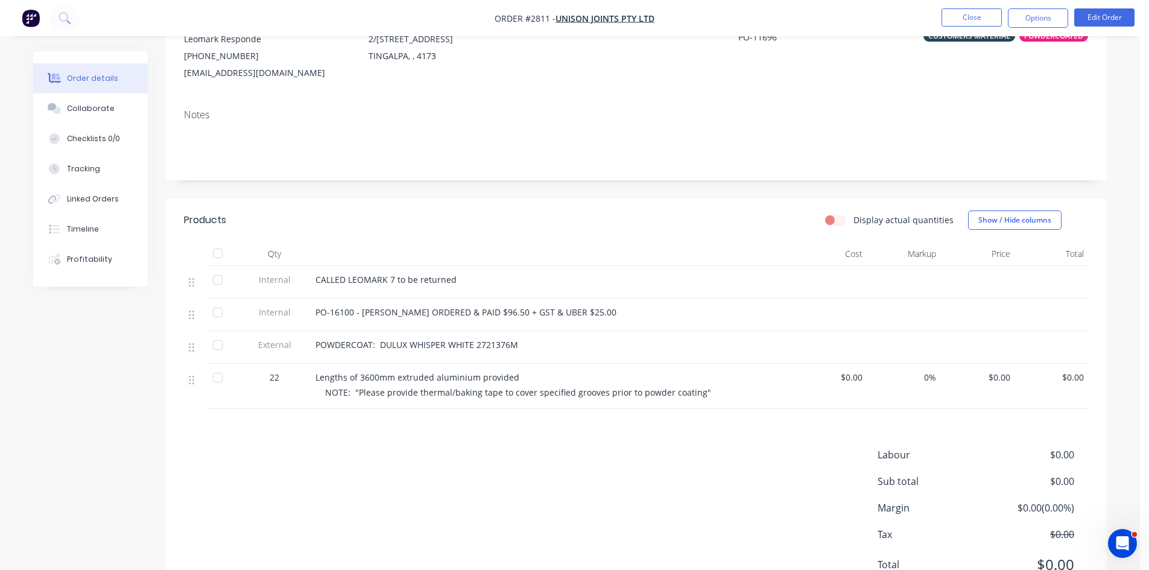
scroll to position [141, 0]
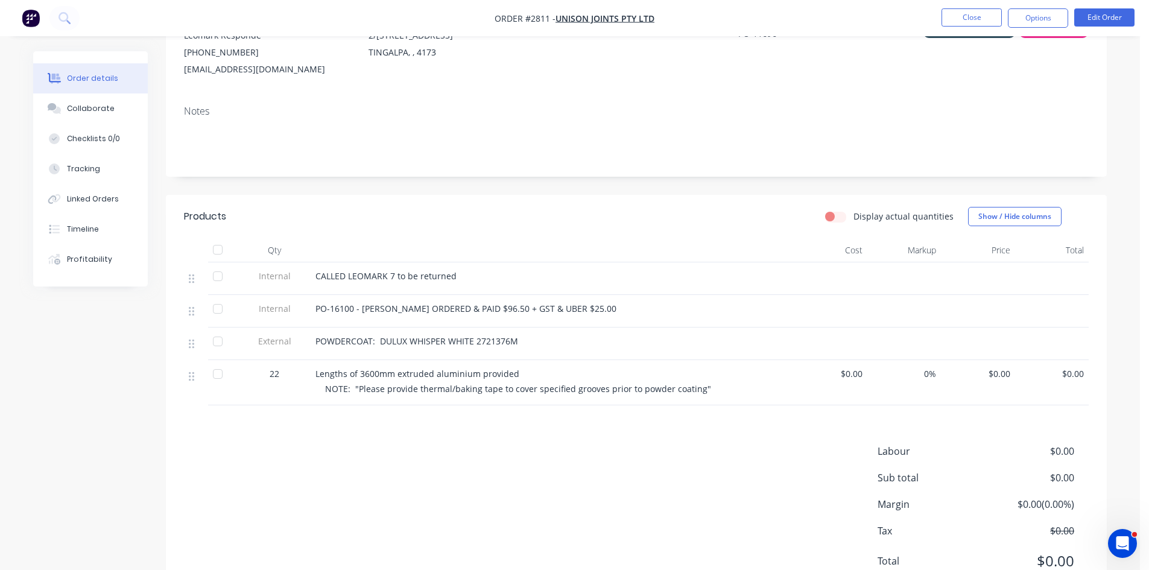
click at [430, 289] on div "CALLED LEOMARK 7 to be returned" at bounding box center [552, 278] width 483 height 33
click at [398, 311] on span "PO-16100 - YATES ORDERED & PAID $96.50 + GST & UBER $25.00" at bounding box center [466, 308] width 301 height 11
click at [541, 313] on span "PO-16100 - YATES ORDERED & PAID $96.50 + GST & UBER $25.00" at bounding box center [466, 308] width 301 height 11
click at [1113, 19] on button "Edit Order" at bounding box center [1104, 17] width 60 height 18
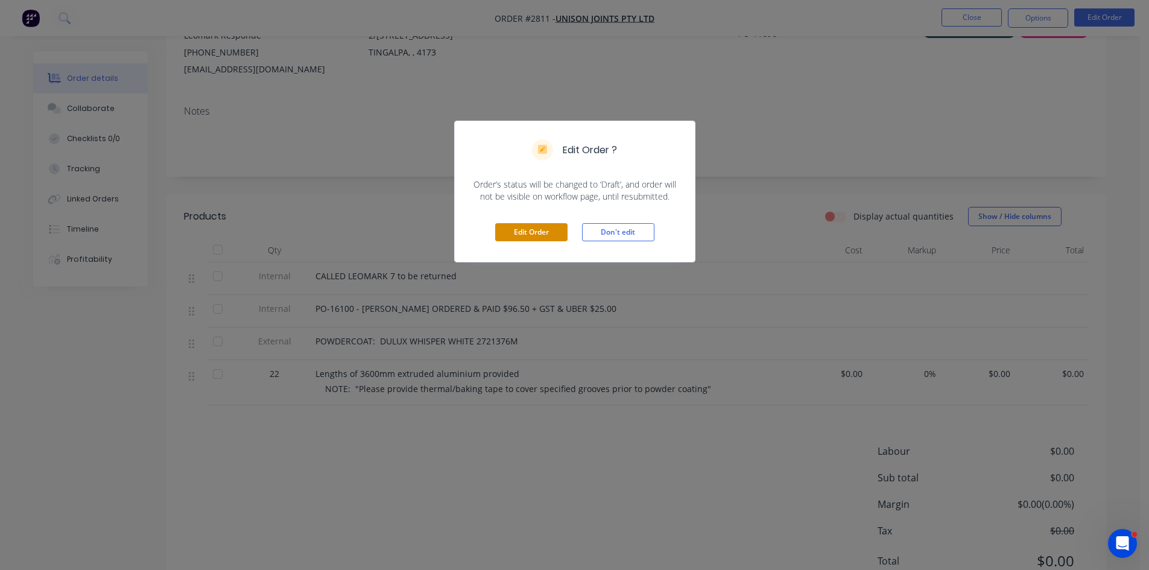
click at [542, 231] on button "Edit Order" at bounding box center [531, 232] width 72 height 18
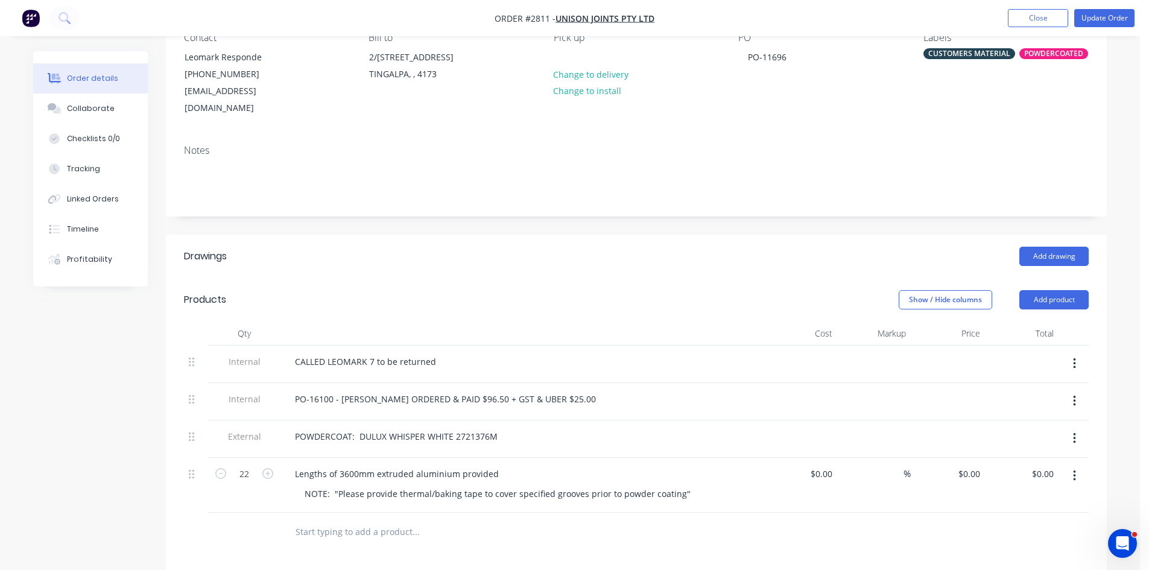
scroll to position [121, 0]
click at [1116, 14] on button "Update Order" at bounding box center [1104, 18] width 60 height 18
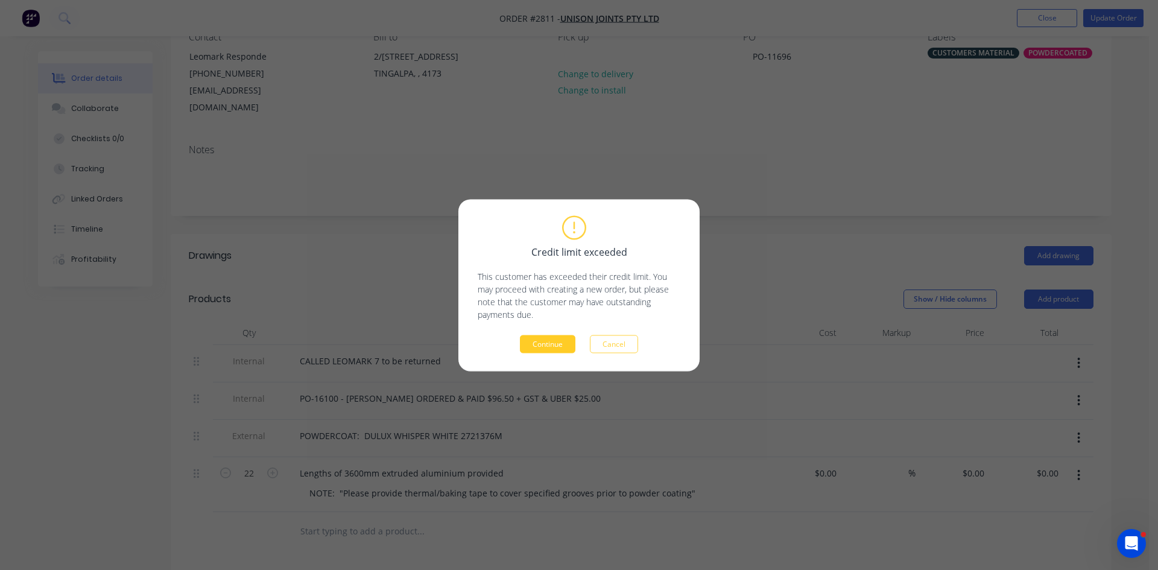
click at [559, 343] on button "Continue" at bounding box center [548, 344] width 56 height 18
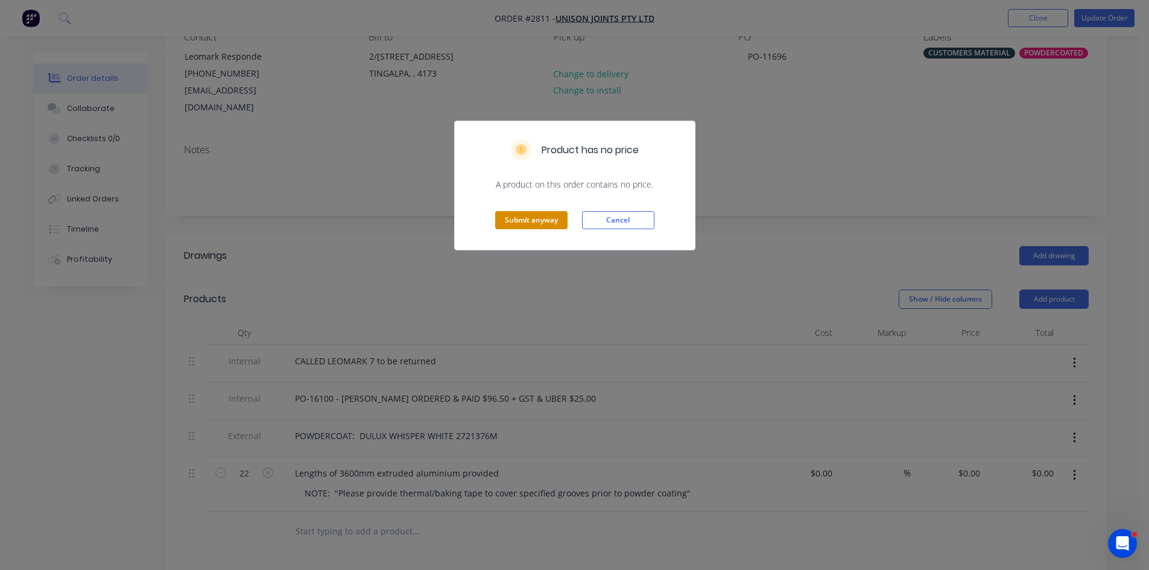
click at [539, 218] on button "Submit anyway" at bounding box center [531, 220] width 72 height 18
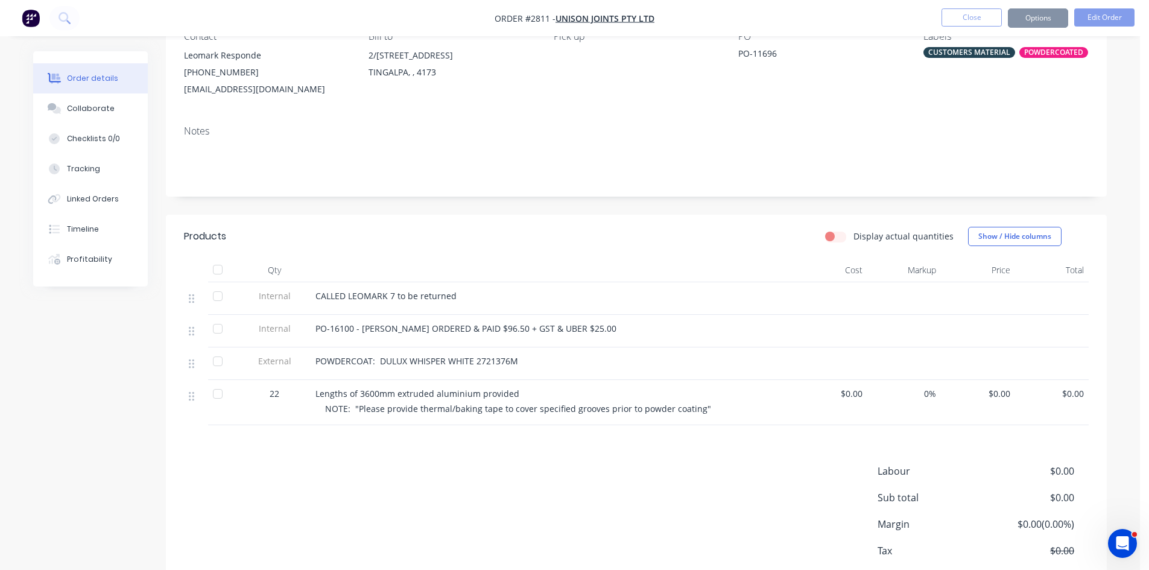
scroll to position [120, 0]
click at [982, 15] on button "Close" at bounding box center [972, 17] width 60 height 18
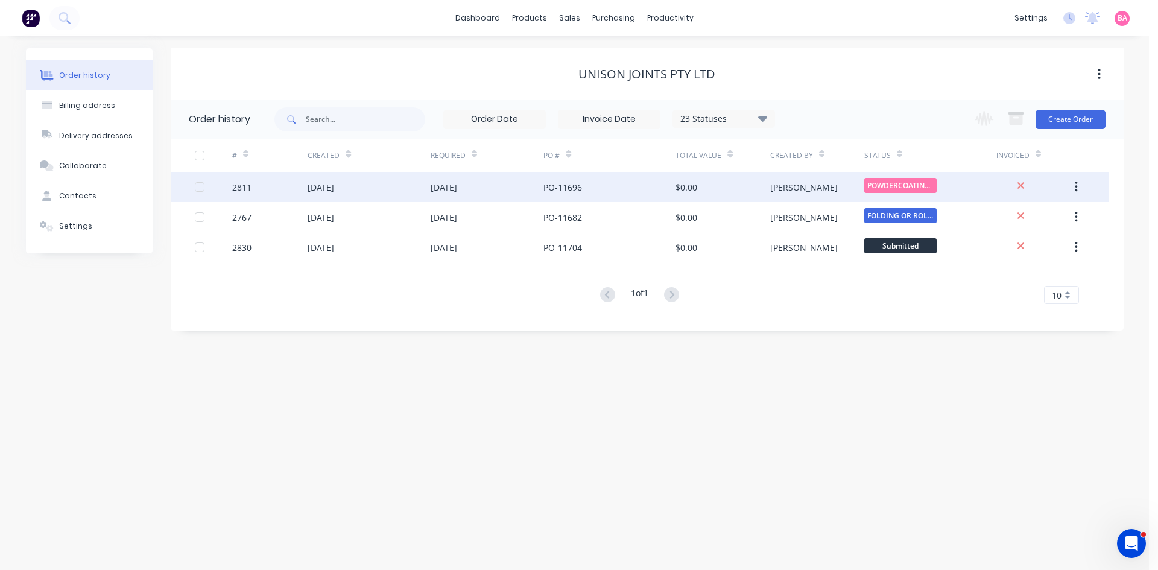
click at [264, 184] on div "2811" at bounding box center [269, 187] width 75 height 30
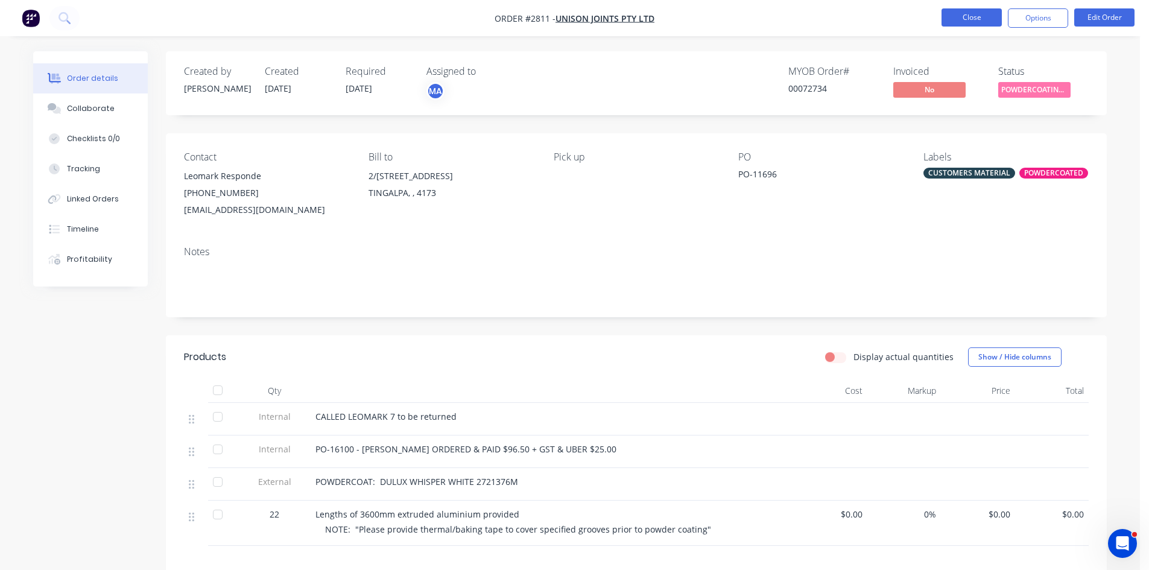
click at [995, 14] on button "Close" at bounding box center [972, 17] width 60 height 18
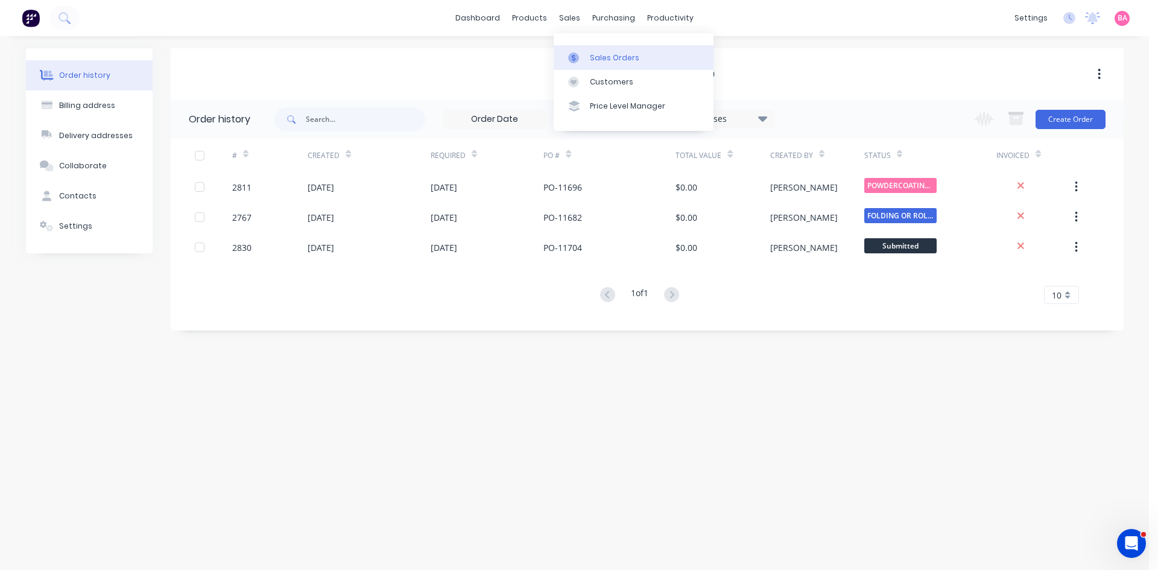
click at [624, 54] on div "Sales Orders" at bounding box center [614, 57] width 49 height 11
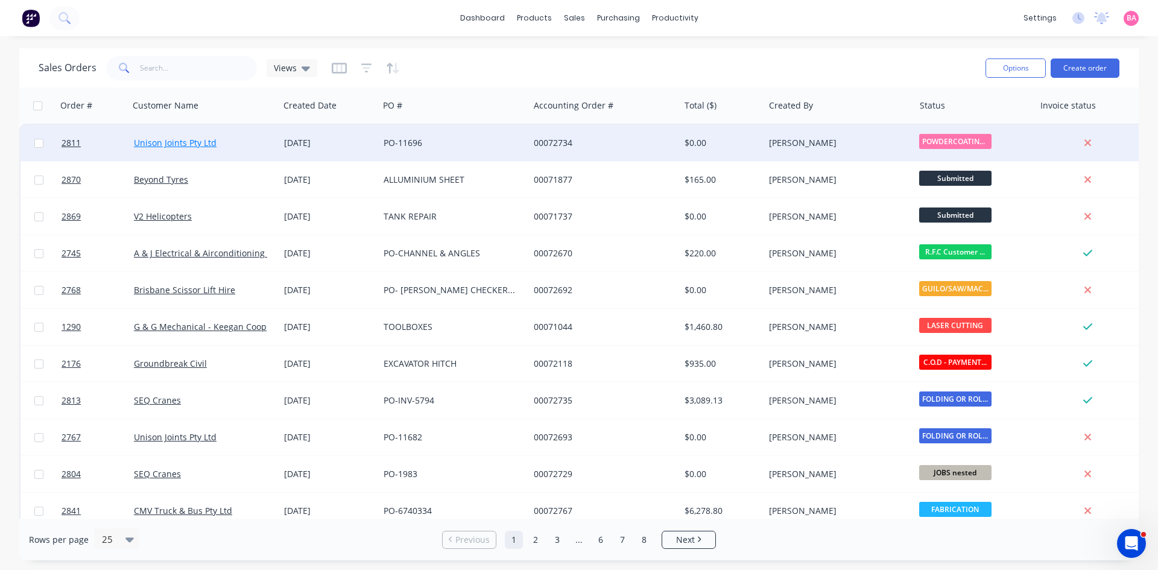
click at [167, 141] on link "Unison Joints Pty Ltd" at bounding box center [175, 142] width 83 height 11
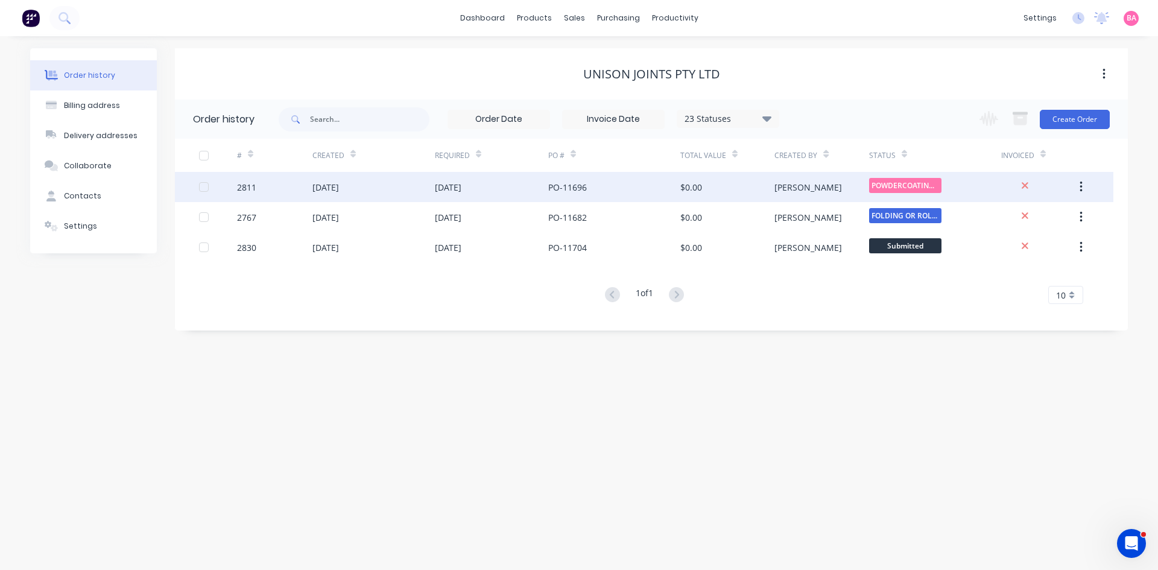
click at [247, 186] on div "2811" at bounding box center [246, 187] width 19 height 13
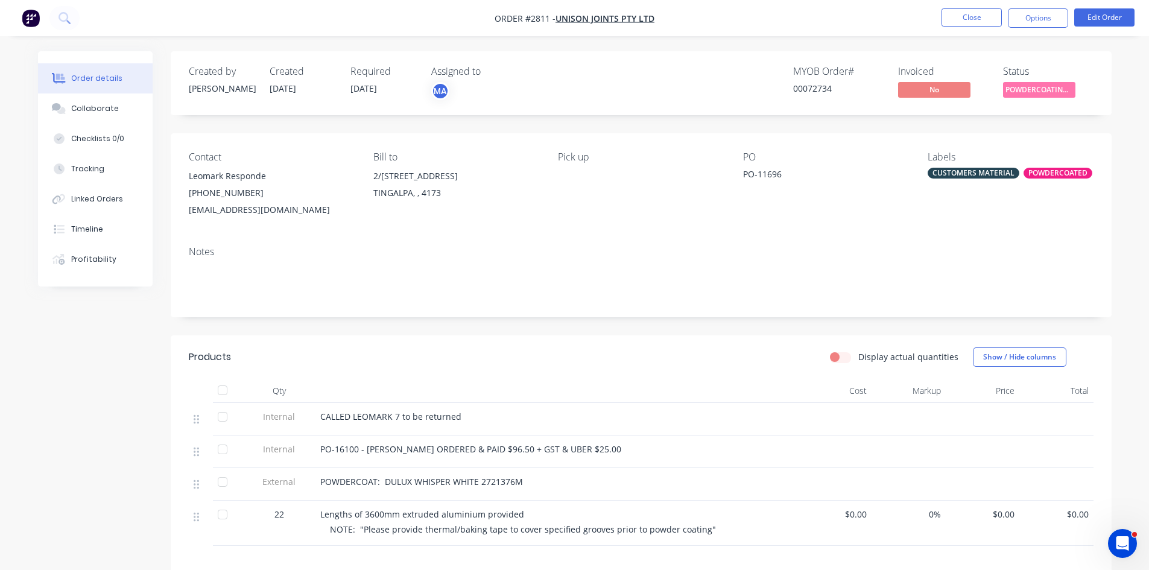
click at [574, 449] on div "PO-16100 - [PERSON_NAME] ORDERED & PAID $96.50 + GST & UBER $25.00" at bounding box center [556, 449] width 473 height 13
click at [1103, 12] on button "Edit Order" at bounding box center [1104, 17] width 60 height 18
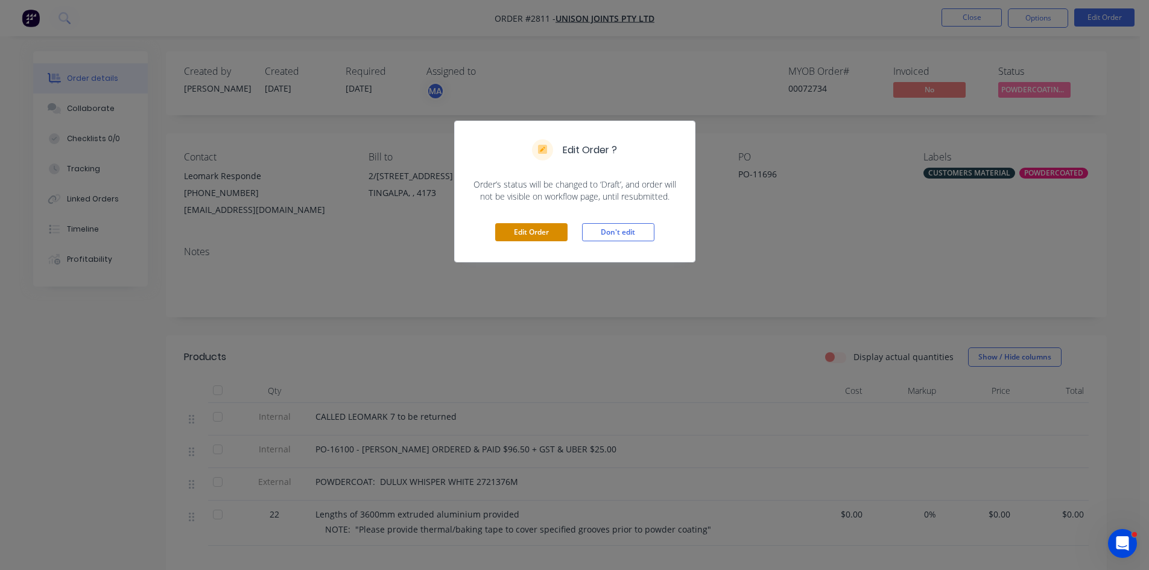
click at [533, 231] on button "Edit Order" at bounding box center [531, 232] width 72 height 18
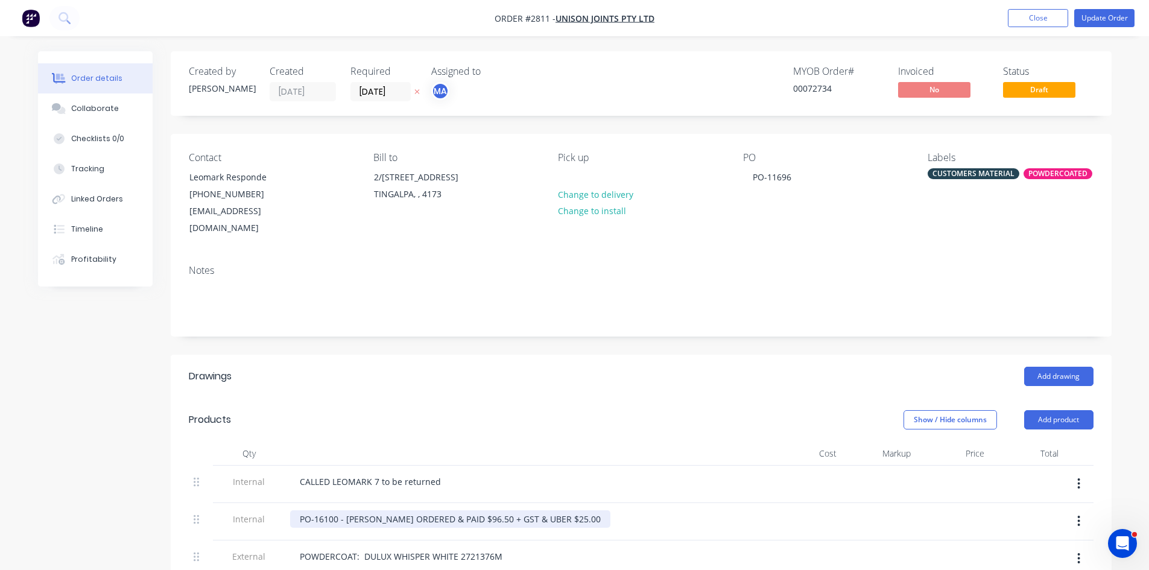
click at [557, 510] on div "PO-16100 - [PERSON_NAME] ORDERED & PAID $96.50 + GST & UBER $25.00" at bounding box center [450, 518] width 320 height 17
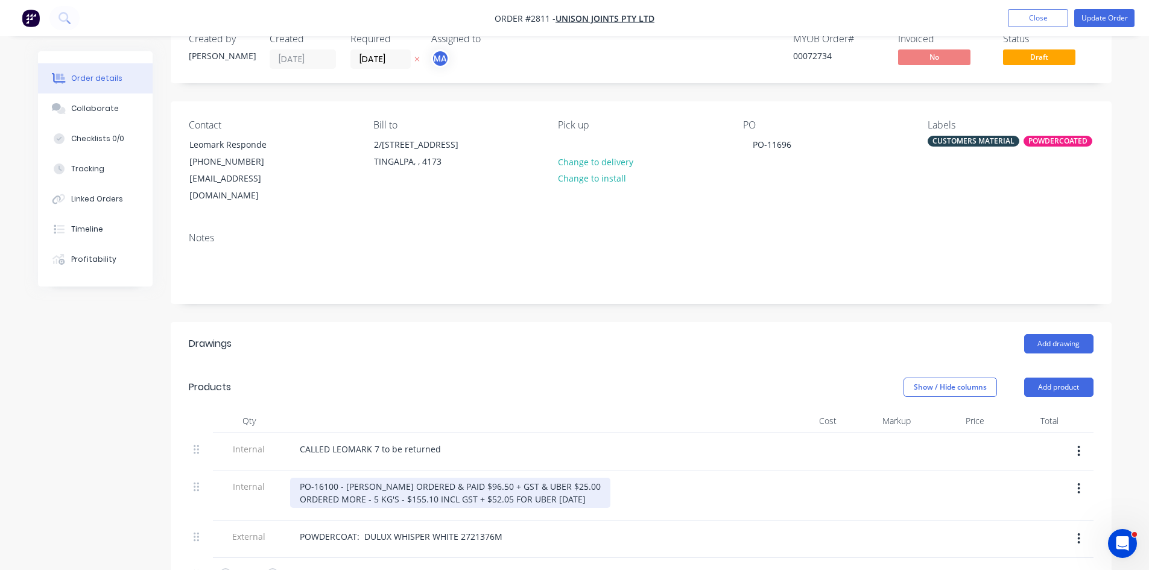
scroll to position [80, 0]
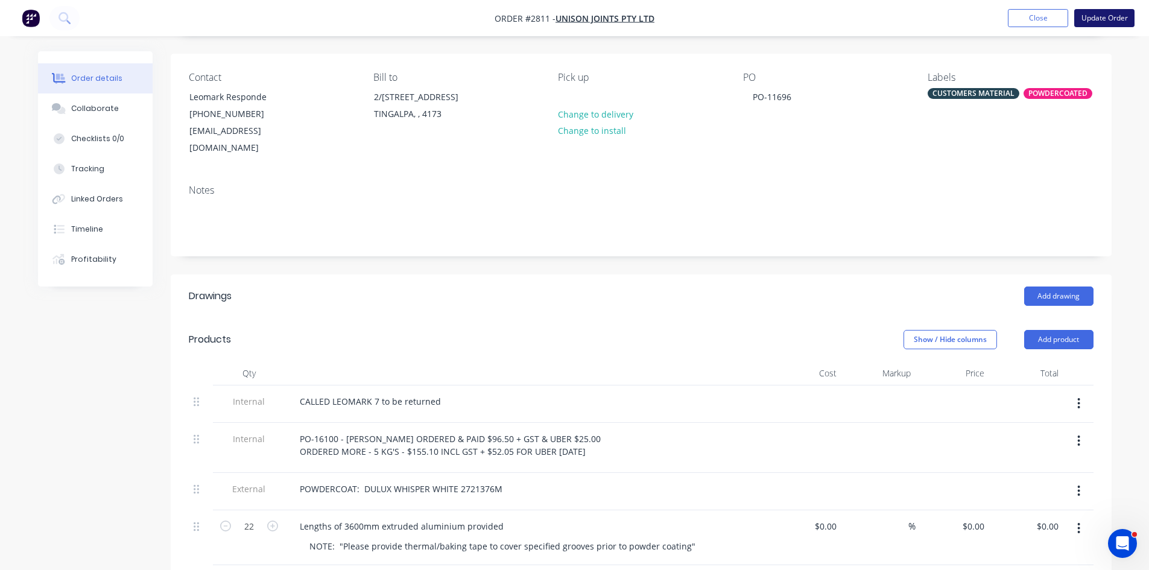
click at [1116, 13] on button "Update Order" at bounding box center [1104, 18] width 60 height 18
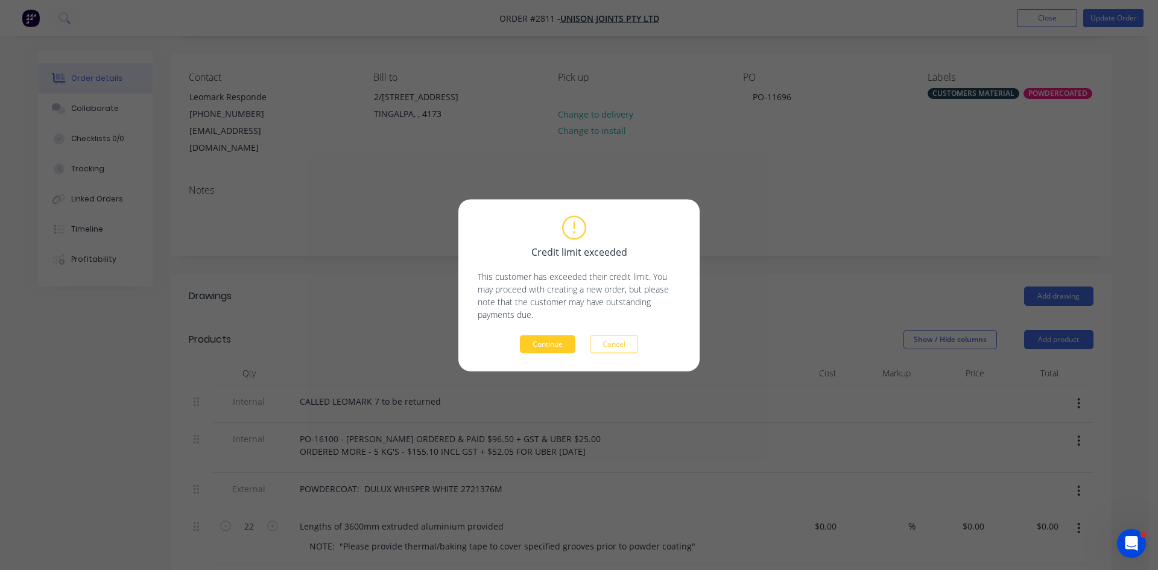
click at [546, 340] on button "Continue" at bounding box center [548, 344] width 56 height 18
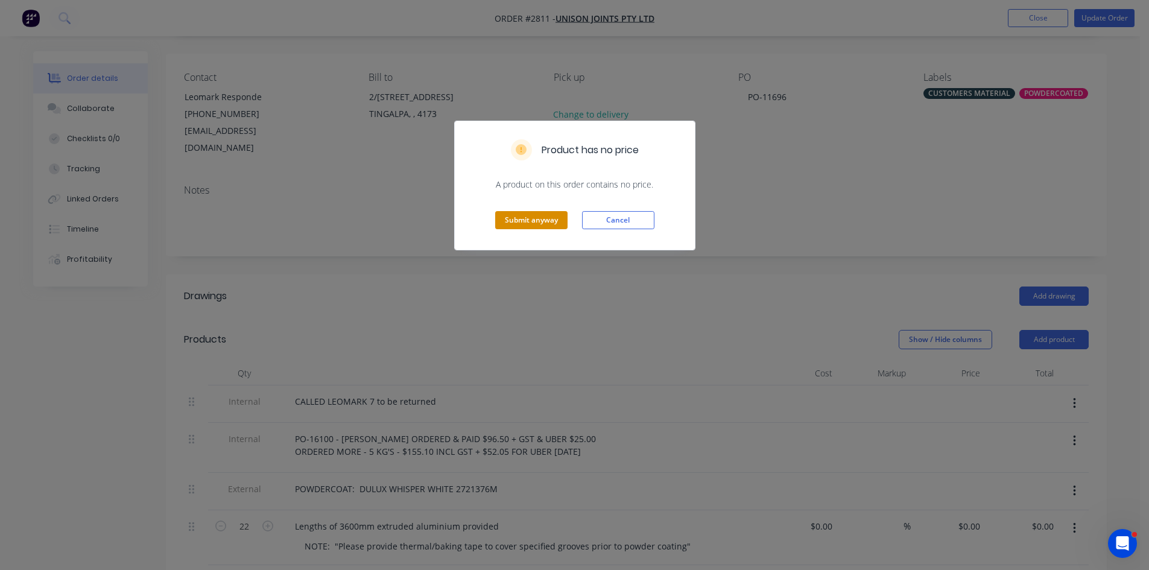
click at [537, 221] on button "Submit anyway" at bounding box center [531, 220] width 72 height 18
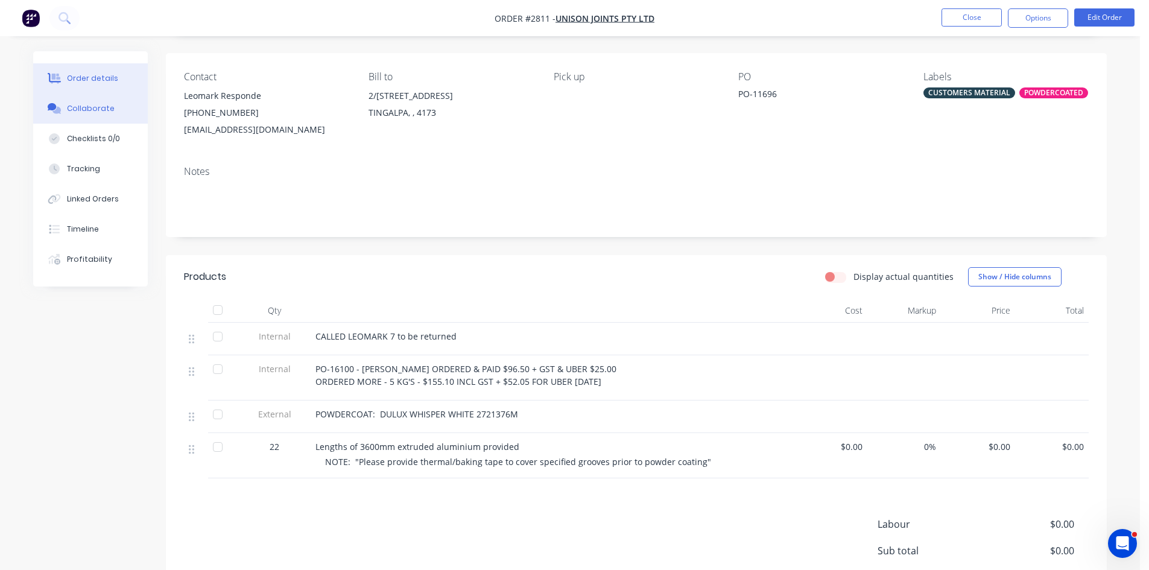
click at [93, 110] on div "Collaborate" at bounding box center [91, 108] width 48 height 11
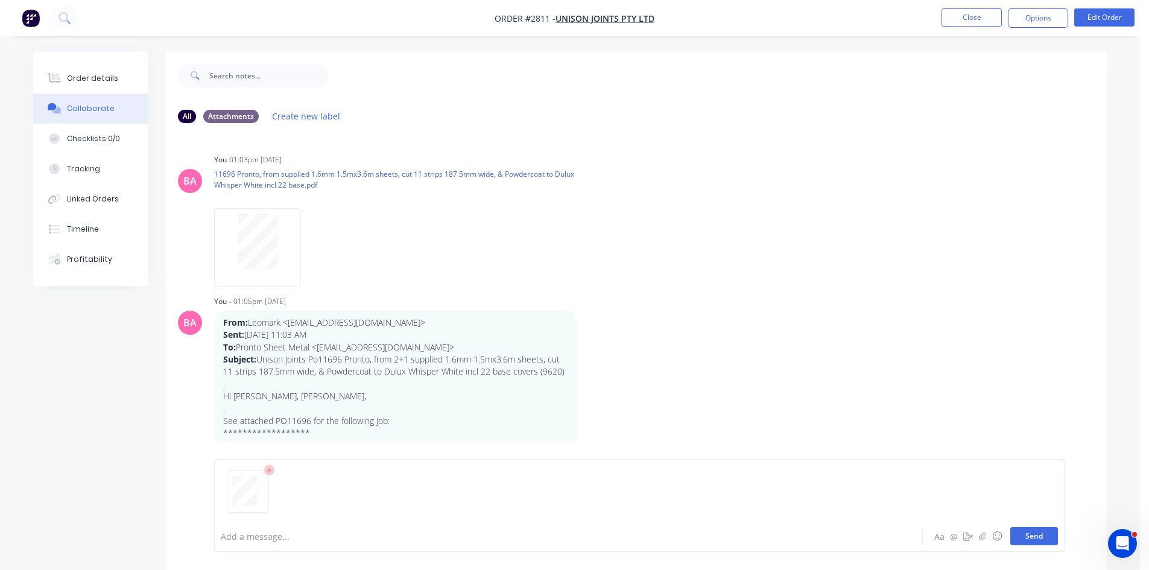
click at [1028, 536] on button "Send" at bounding box center [1035, 536] width 48 height 18
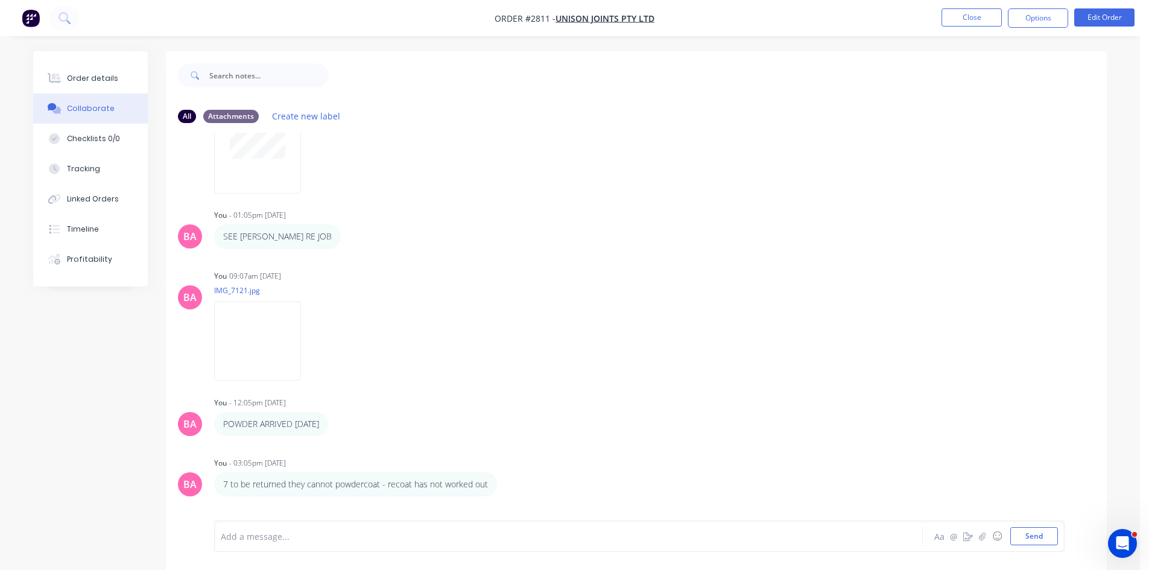
scroll to position [865, 0]
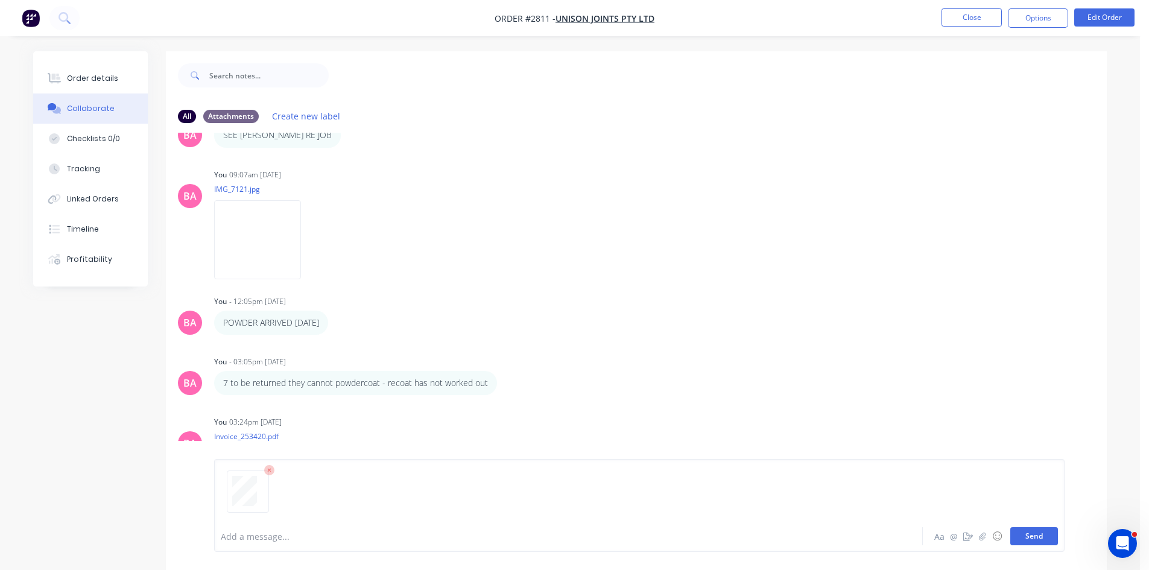
click at [1036, 528] on button "Send" at bounding box center [1035, 536] width 48 height 18
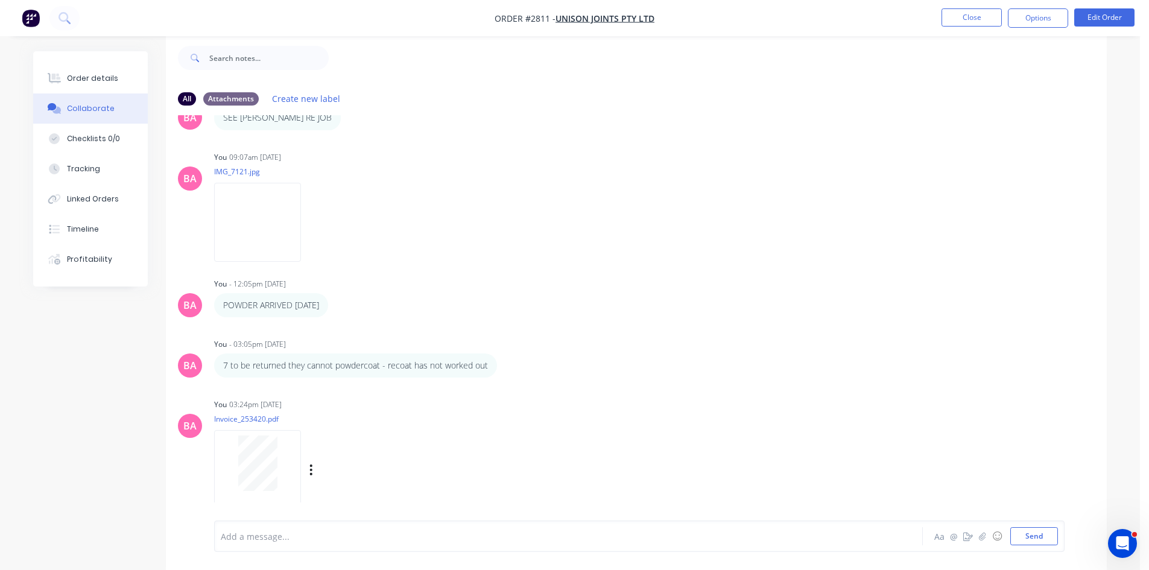
scroll to position [18, 0]
click at [1031, 537] on button "Send" at bounding box center [1035, 536] width 48 height 18
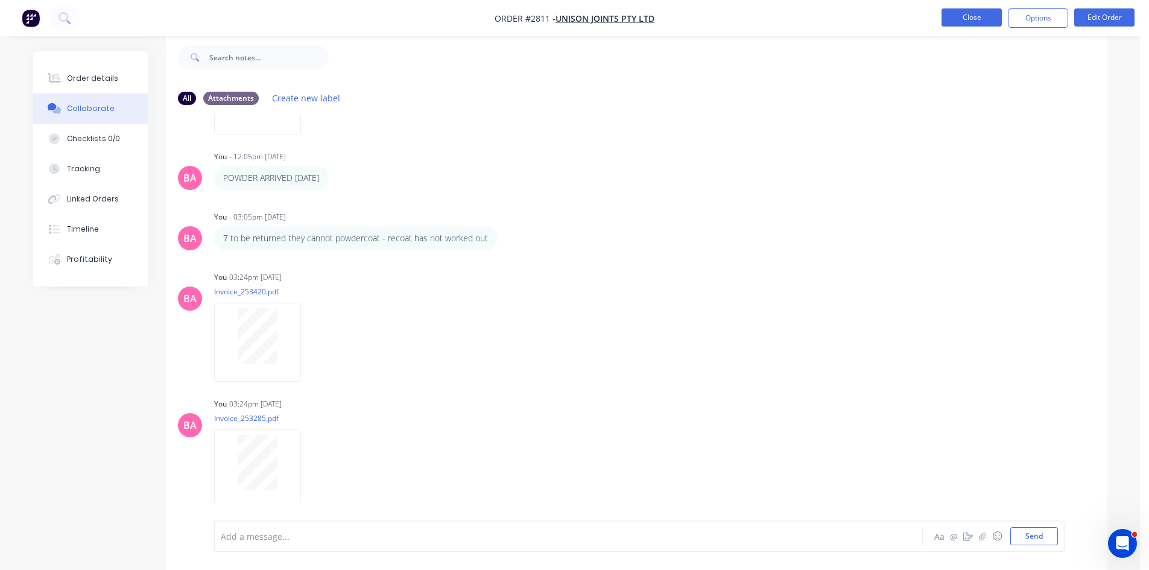
drag, startPoint x: 24, startPoint y: 6, endPoint x: 985, endPoint y: 21, distance: 961.2
click at [985, 21] on button "Close" at bounding box center [972, 17] width 60 height 18
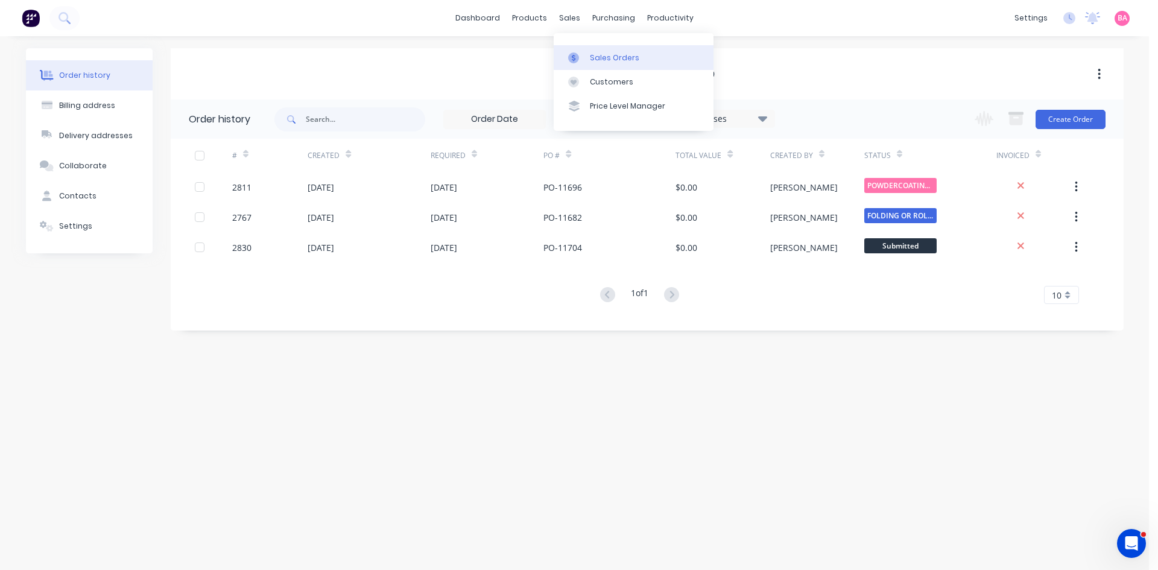
click at [630, 56] on div "Sales Orders" at bounding box center [614, 57] width 49 height 11
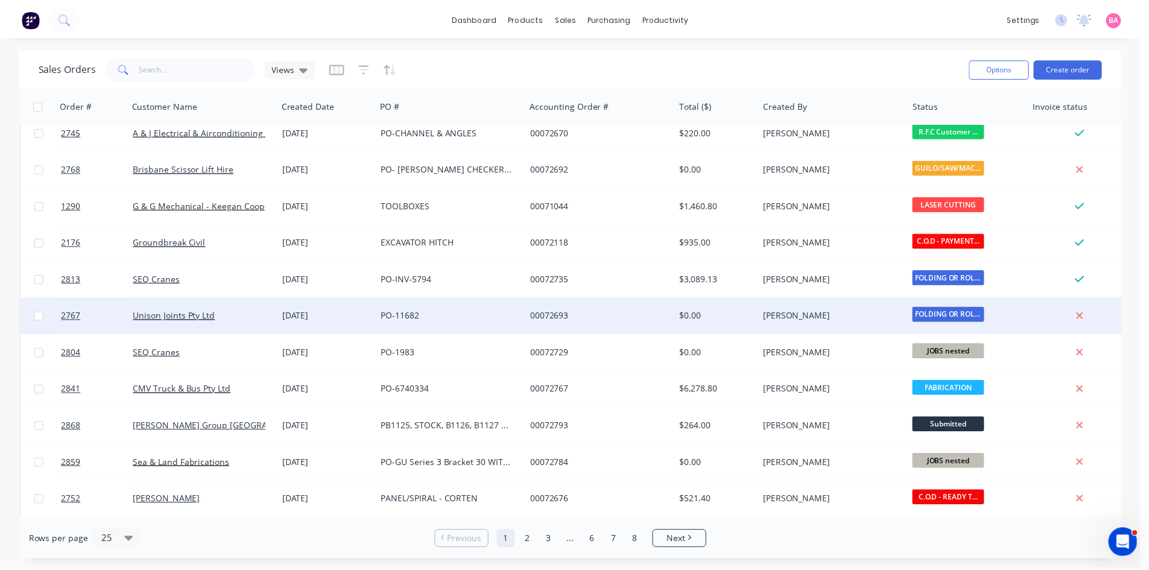
scroll to position [141, 0]
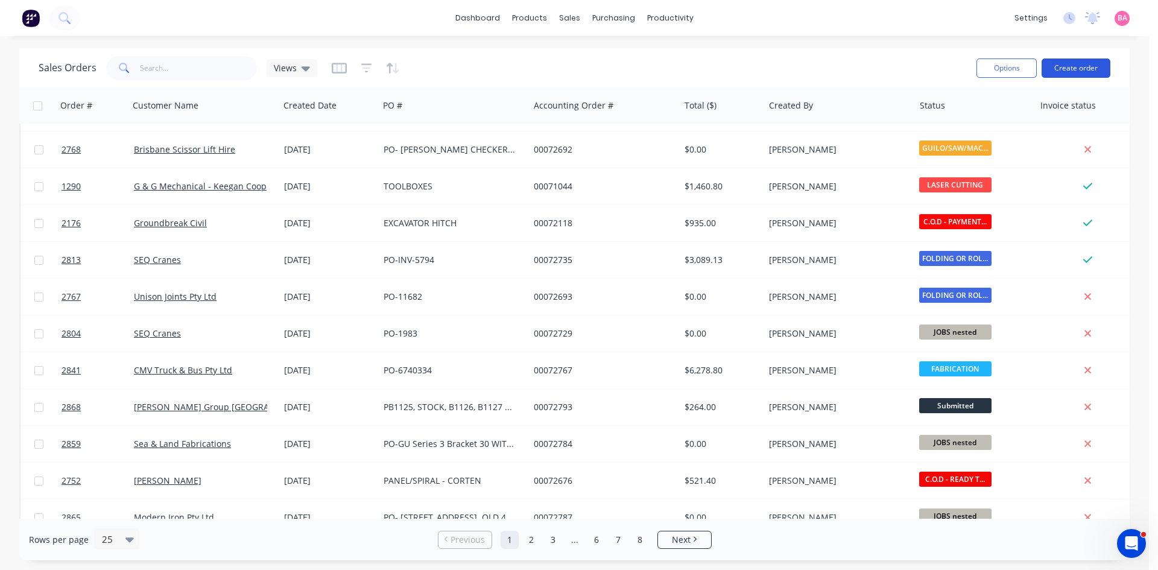
click at [1081, 66] on button "Create order" at bounding box center [1076, 68] width 69 height 19
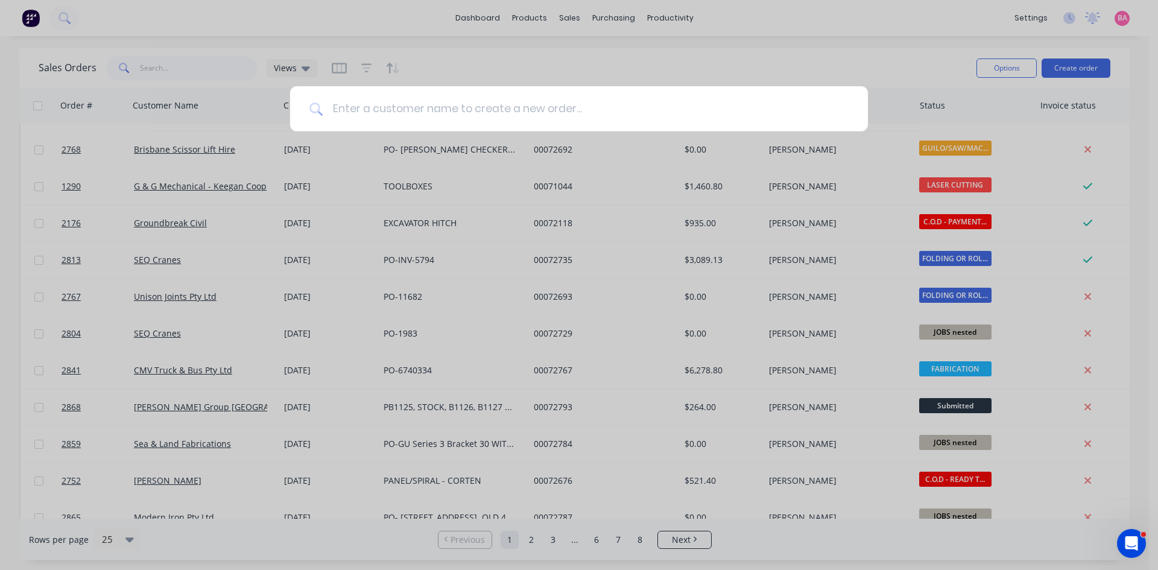
click at [370, 106] on input at bounding box center [586, 108] width 526 height 45
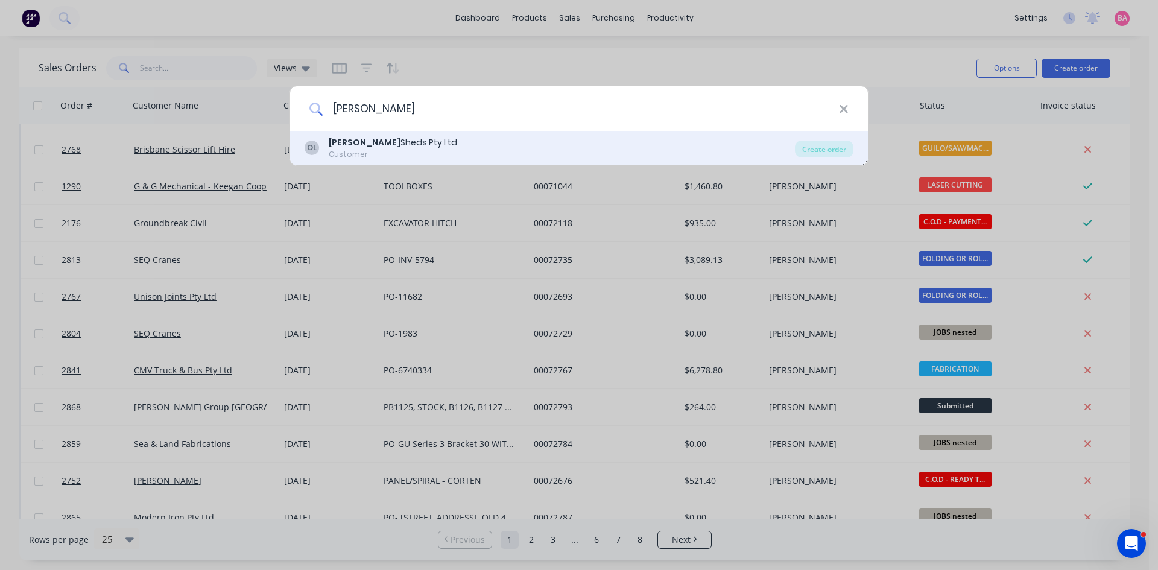
type input "[PERSON_NAME]"
click at [386, 153] on div "Customer" at bounding box center [393, 154] width 128 height 11
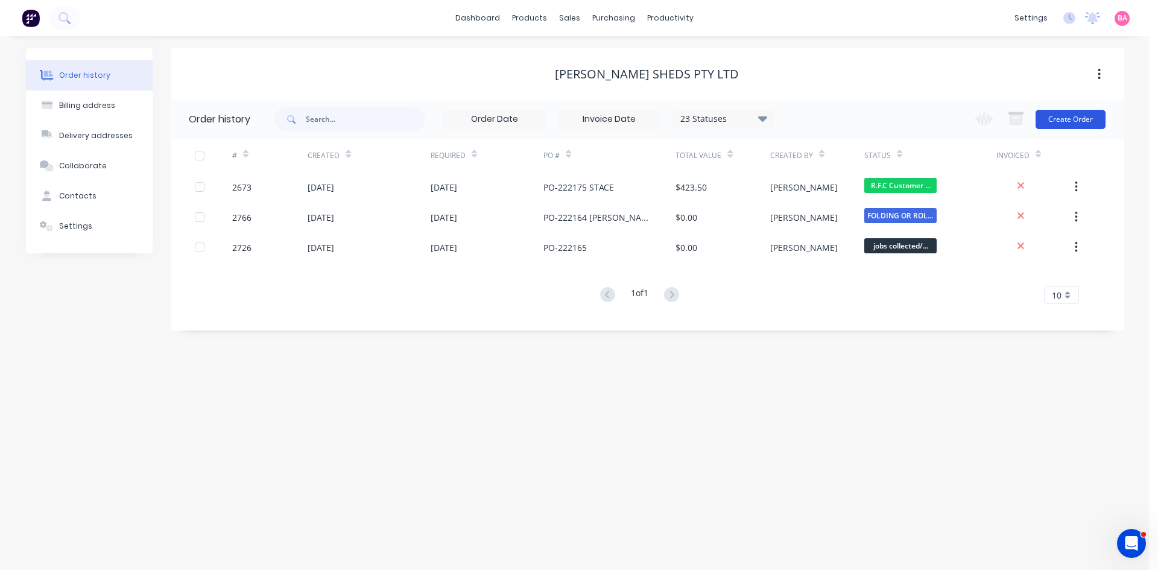
click at [1082, 112] on button "Create Order" at bounding box center [1071, 119] width 70 height 19
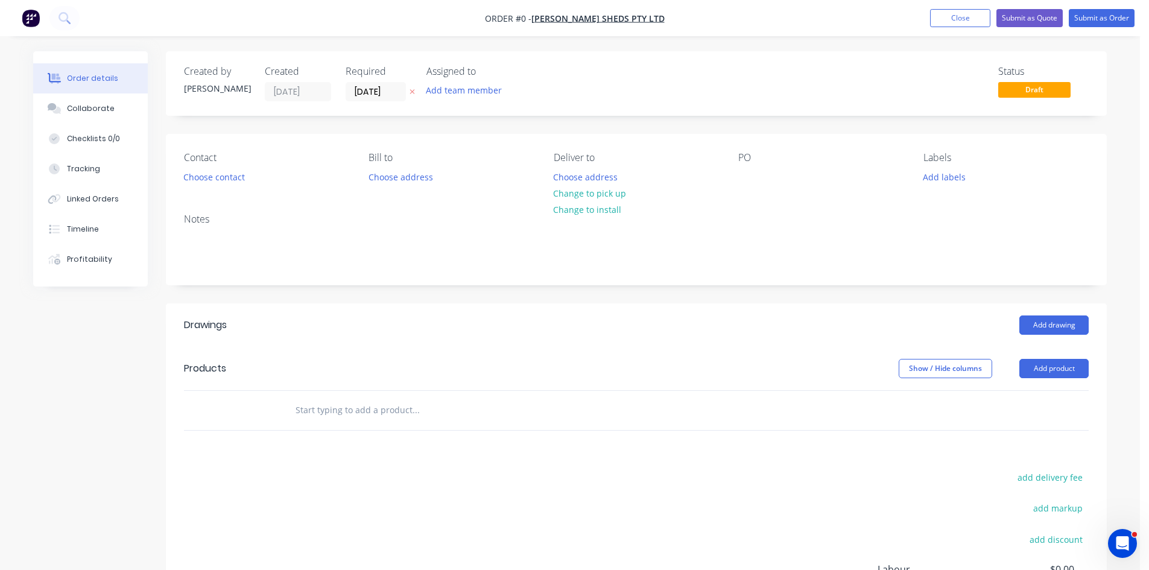
click at [412, 90] on icon at bounding box center [412, 91] width 5 height 7
click at [221, 175] on button "Choose contact" at bounding box center [214, 176] width 74 height 16
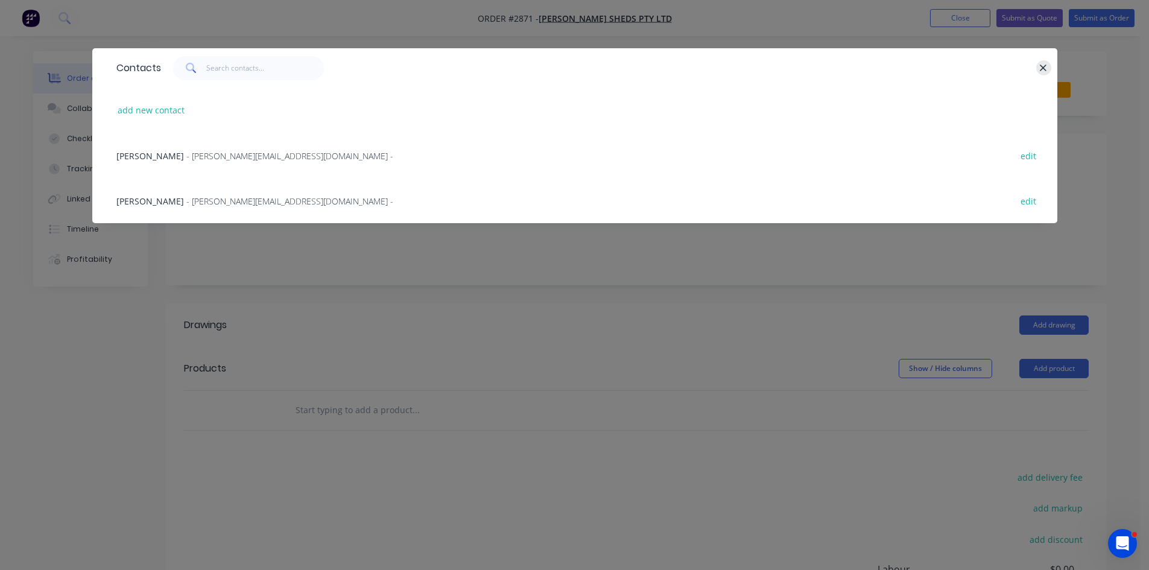
click at [1050, 67] on button "button" at bounding box center [1043, 67] width 15 height 15
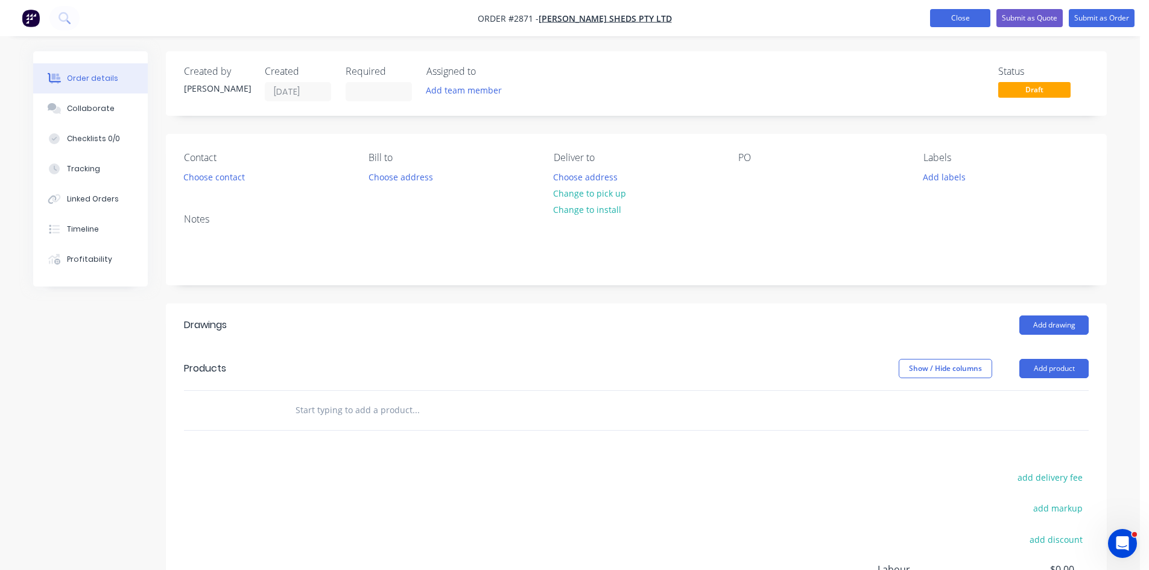
click at [963, 18] on button "Close" at bounding box center [960, 18] width 60 height 18
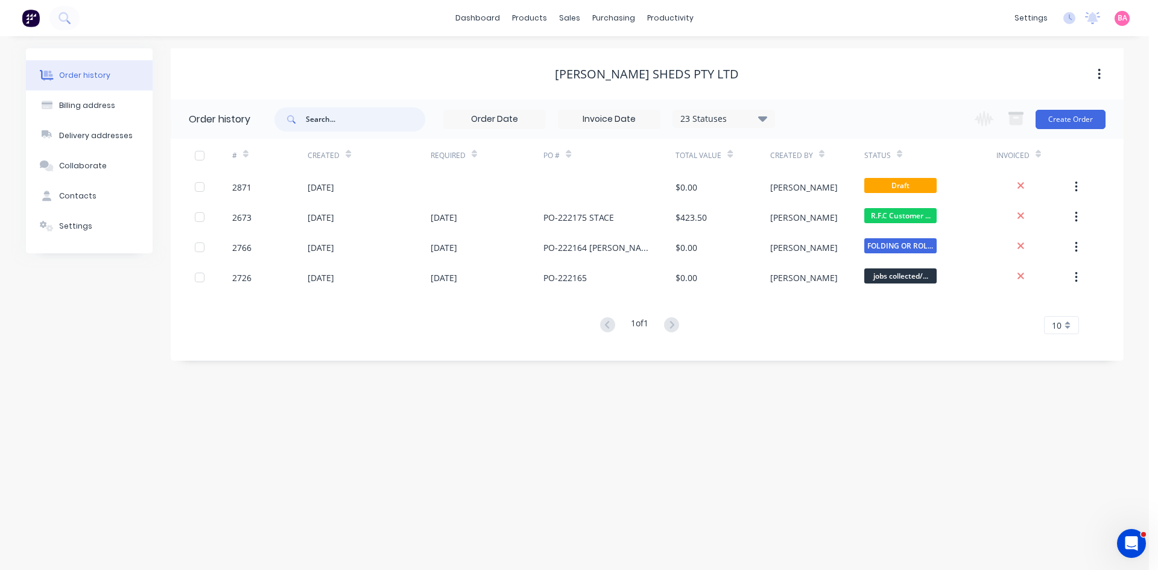
click at [341, 113] on input "text" at bounding box center [365, 119] width 119 height 24
type input "o"
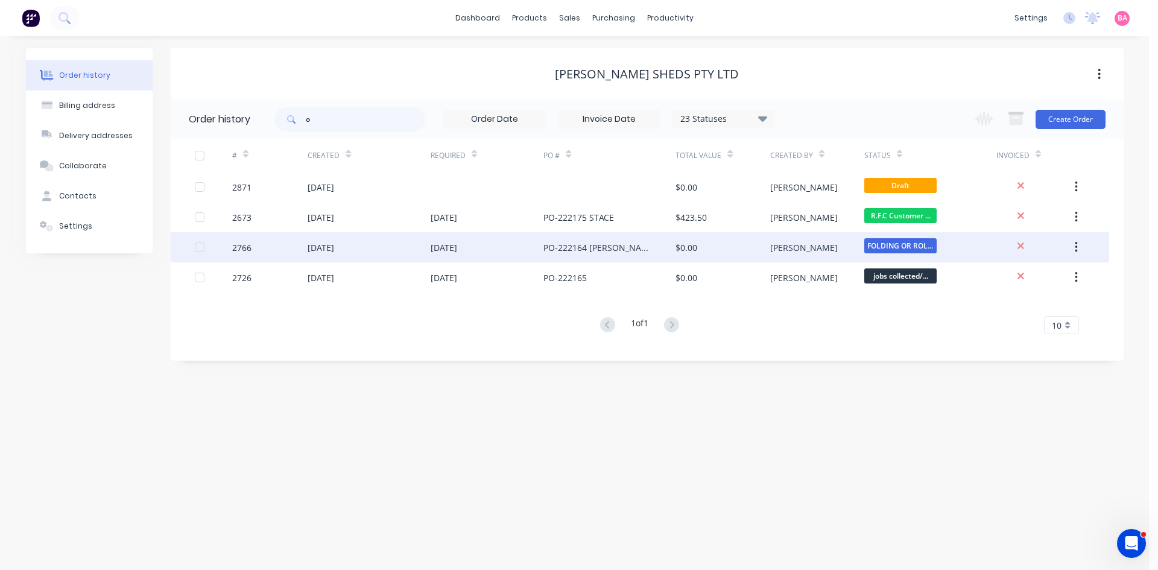
click at [239, 244] on div "2766" at bounding box center [241, 247] width 19 height 13
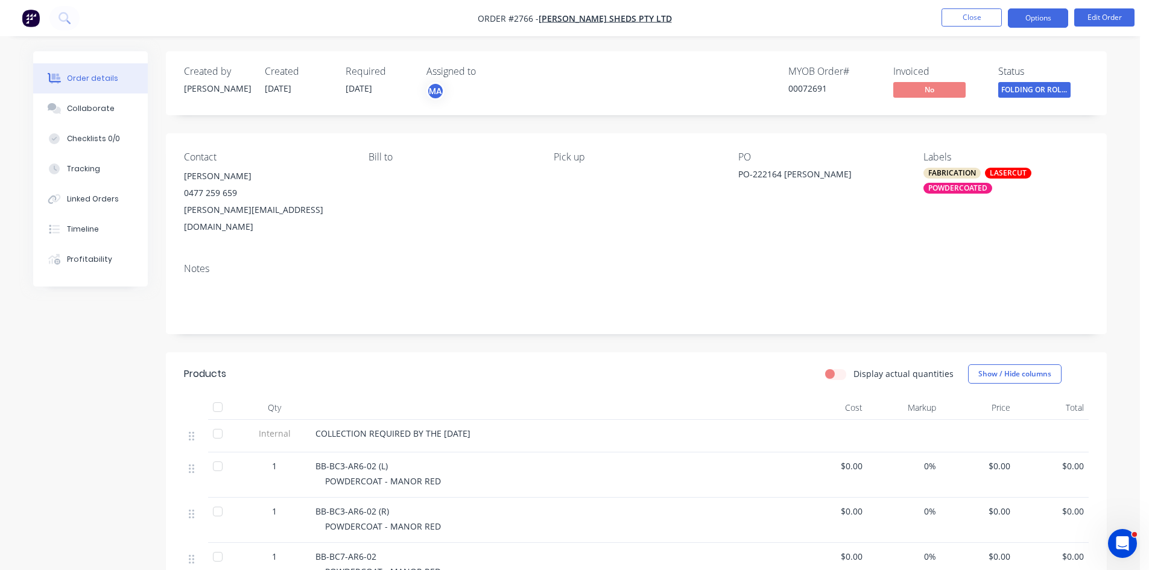
click at [1036, 19] on button "Options" at bounding box center [1038, 17] width 60 height 19
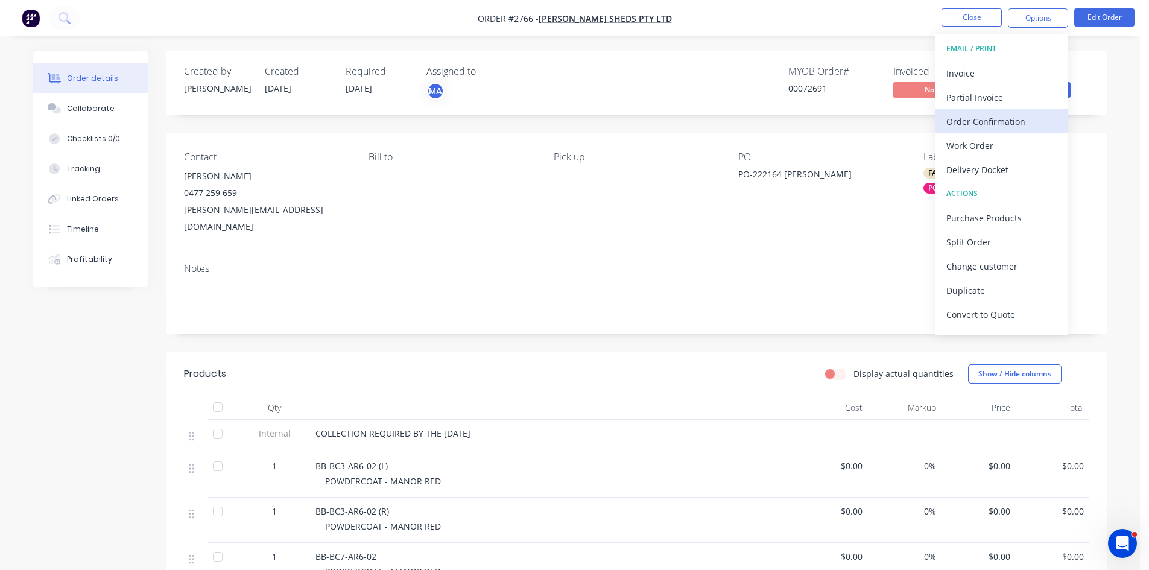
click at [1005, 119] on div "Order Confirmation" at bounding box center [1002, 121] width 111 height 17
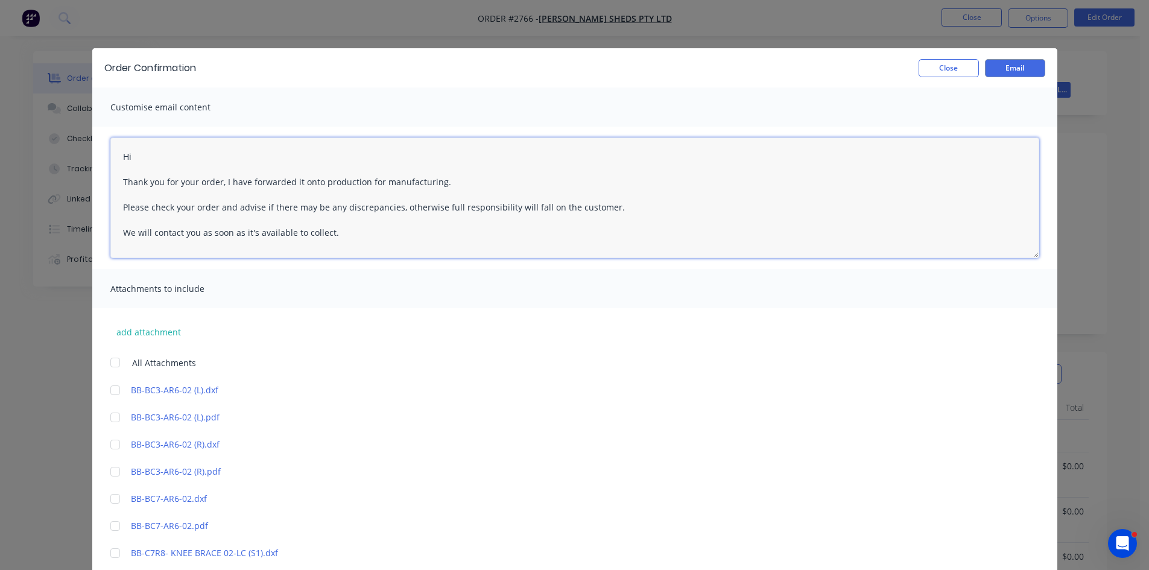
click at [145, 158] on textarea "Hi Thank you for your order, I have forwarded it onto production for manufactur…" at bounding box center [574, 198] width 929 height 121
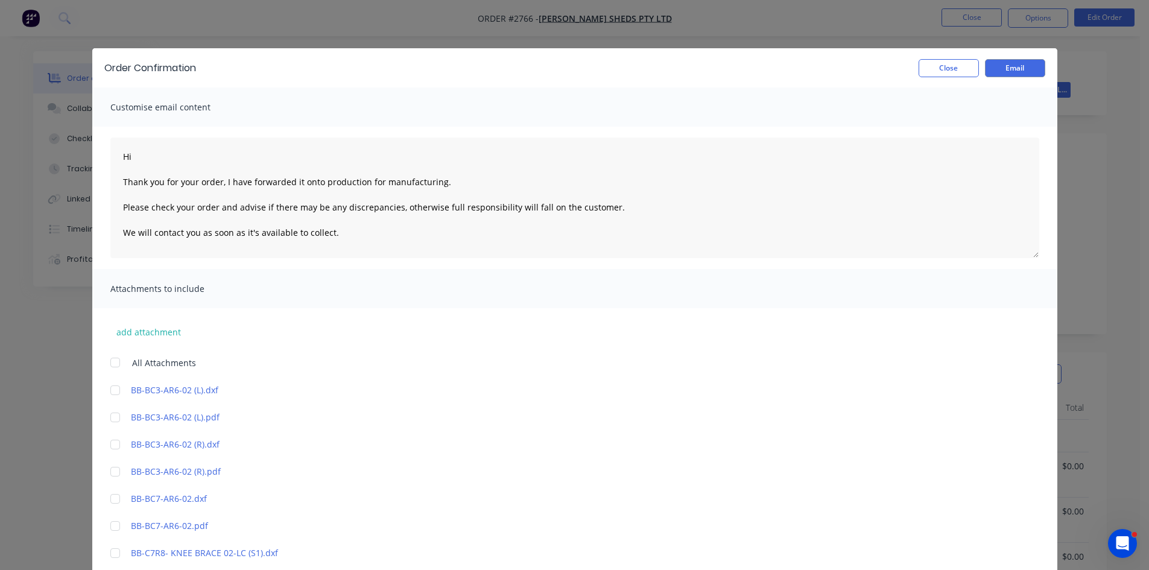
click at [454, 346] on div "add attachment All Attachments BB-BC3-AR6-02 (L).dxf BB-BC3-AR6-02 (L).pdf BB-B…" at bounding box center [574, 569] width 965 height 522
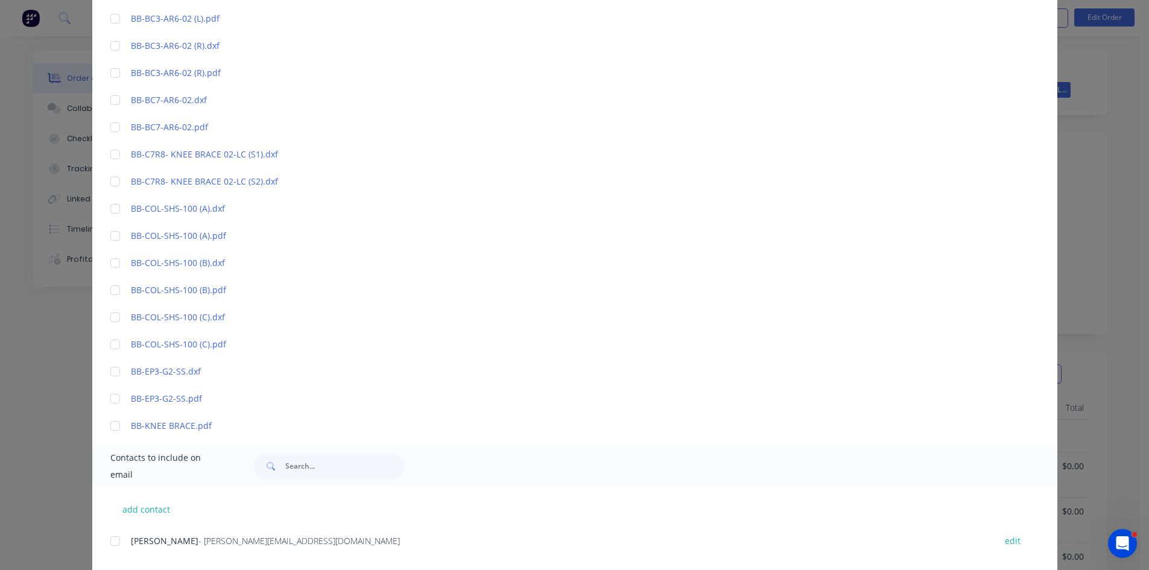
scroll to position [469, 0]
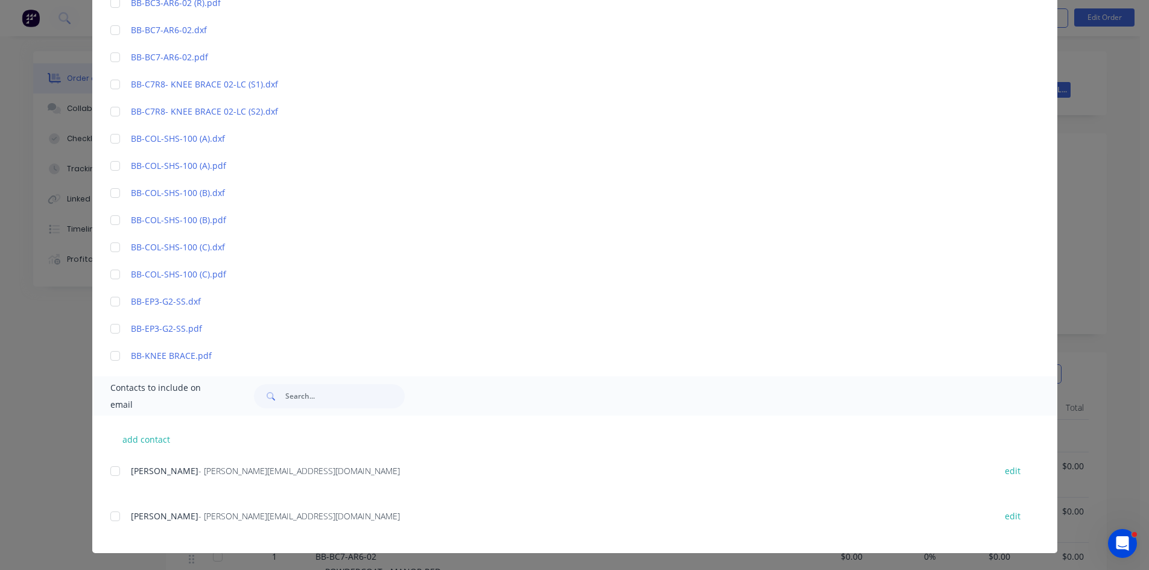
click at [110, 518] on div at bounding box center [115, 516] width 24 height 24
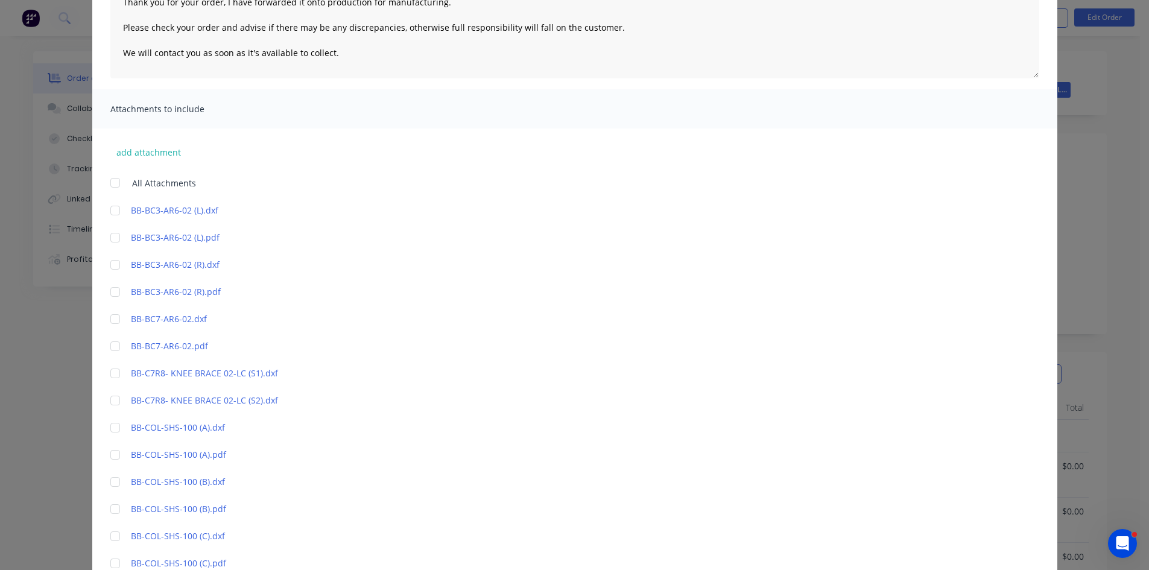
scroll to position [87, 0]
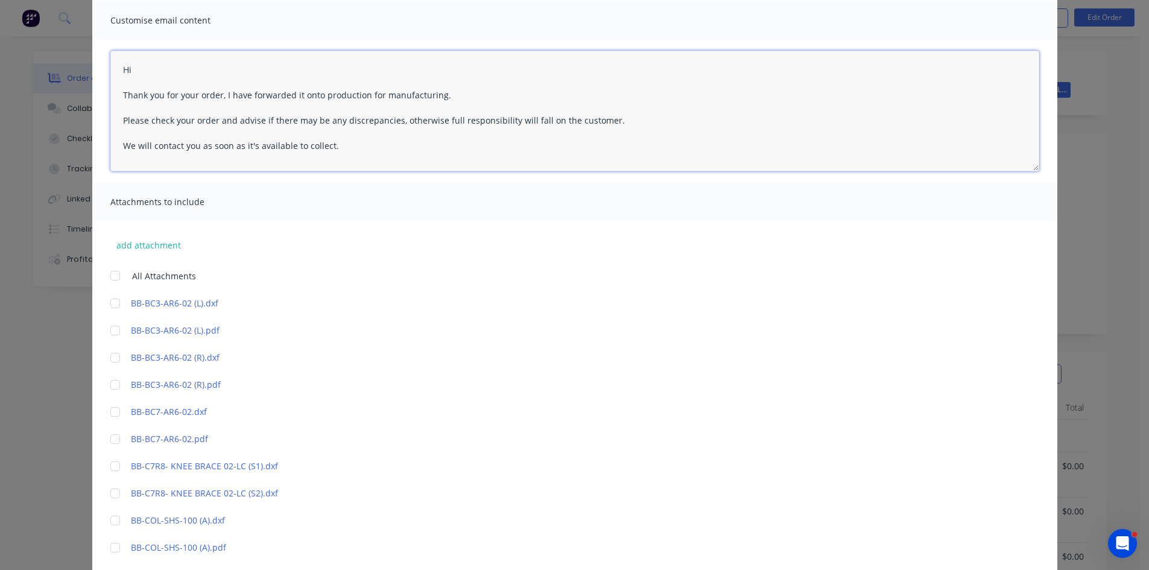
click at [153, 70] on textarea "Hi Thank you for your order, I have forwarded it onto production for manufactur…" at bounding box center [574, 111] width 929 height 121
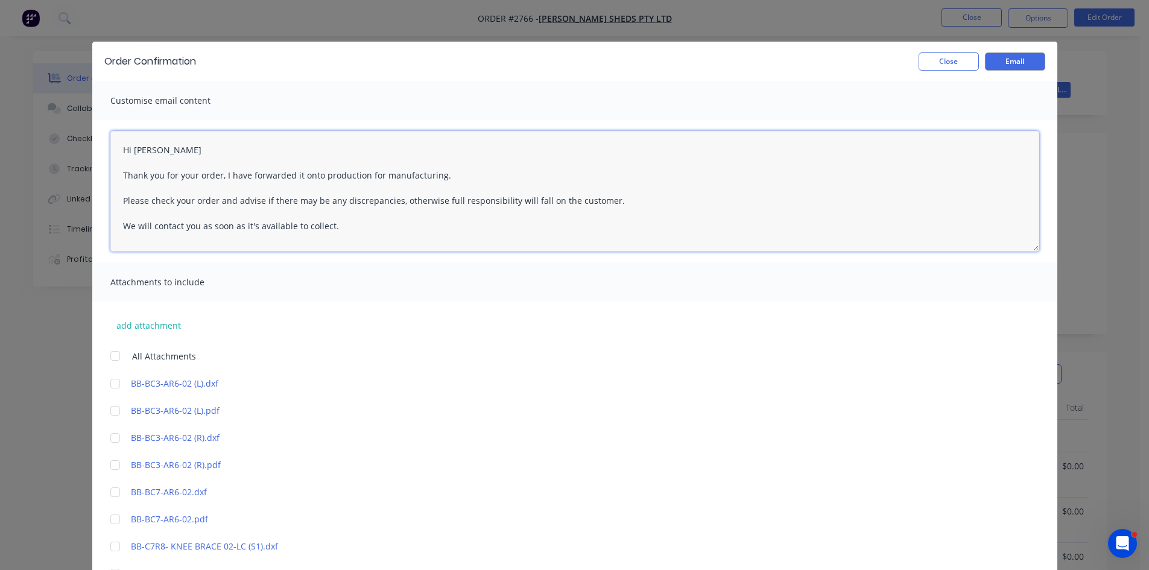
scroll to position [0, 0]
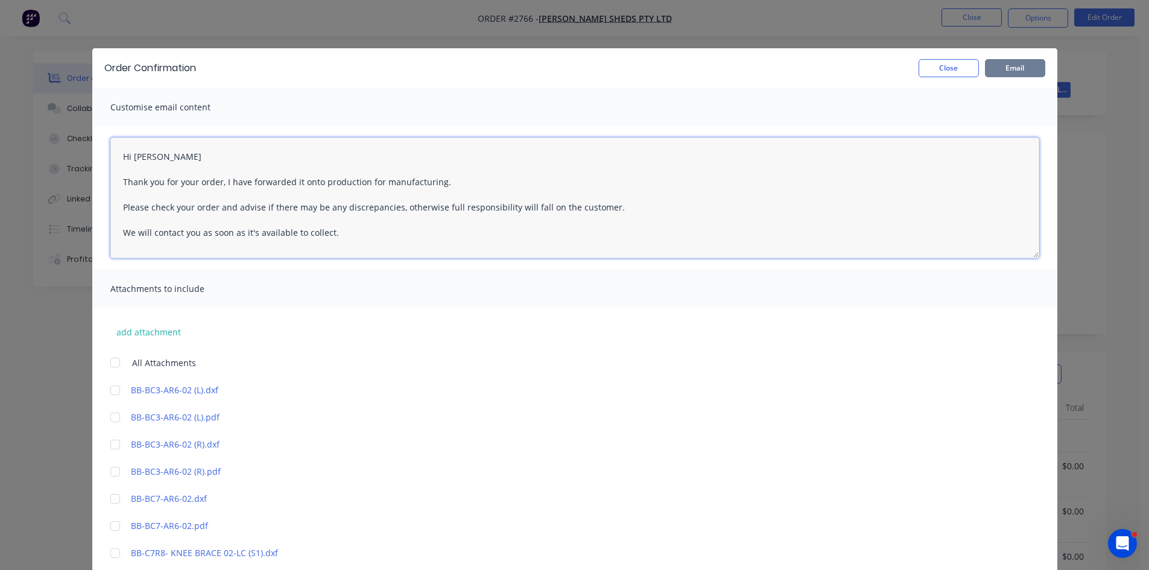
type textarea "Hi [PERSON_NAME] Thank you for your order, I have forwarded it onto production …"
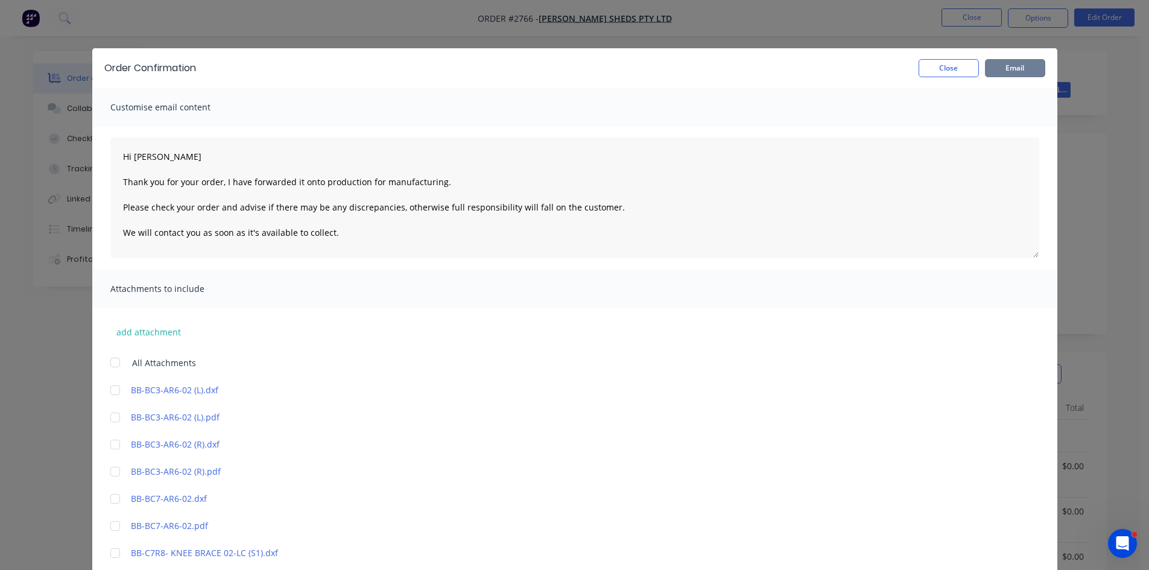
click at [1014, 66] on button "Email" at bounding box center [1015, 68] width 60 height 18
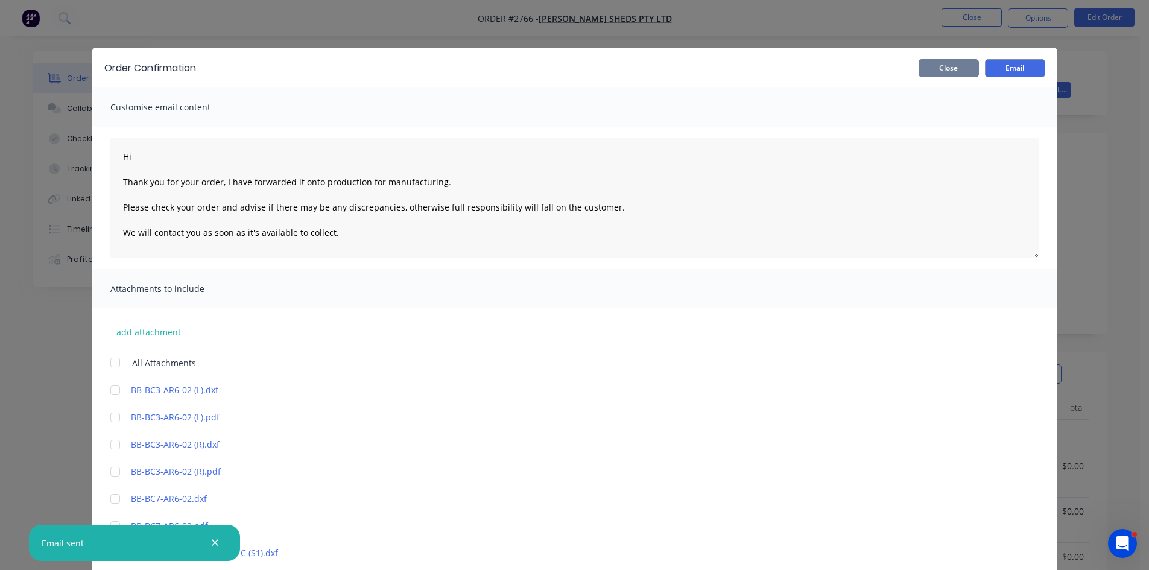
click at [959, 69] on button "Close" at bounding box center [949, 68] width 60 height 18
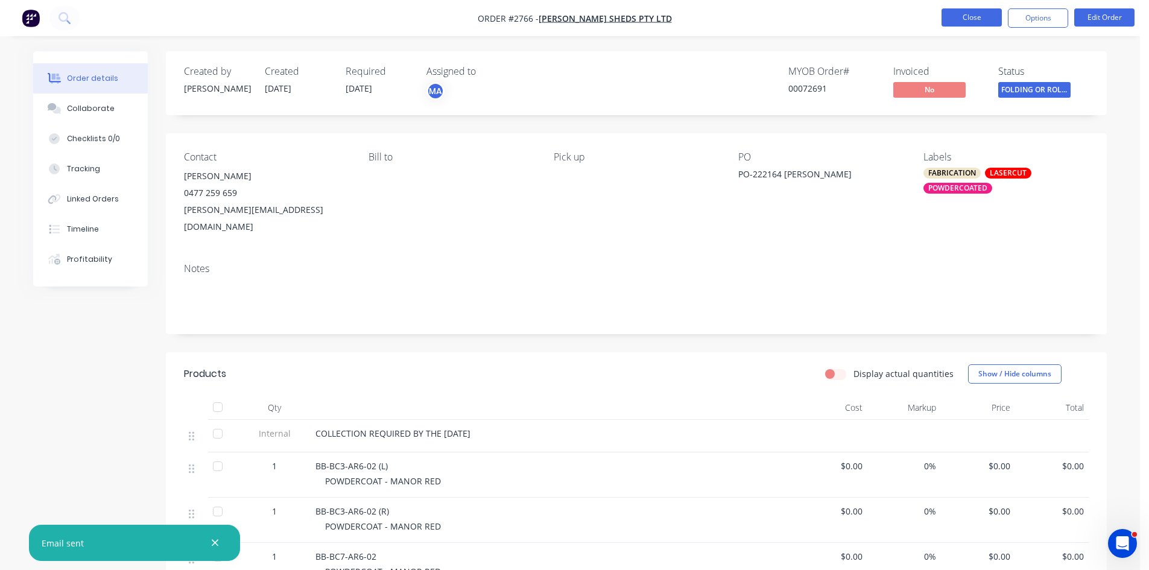
click at [971, 15] on button "Close" at bounding box center [972, 17] width 60 height 18
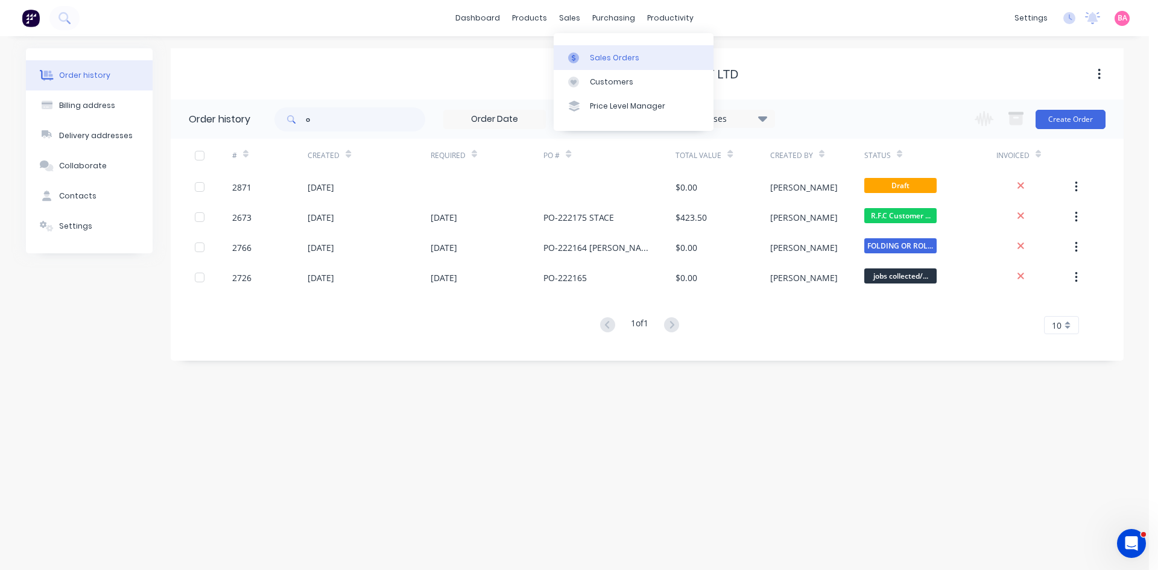
click at [602, 56] on div "Sales Orders" at bounding box center [614, 57] width 49 height 11
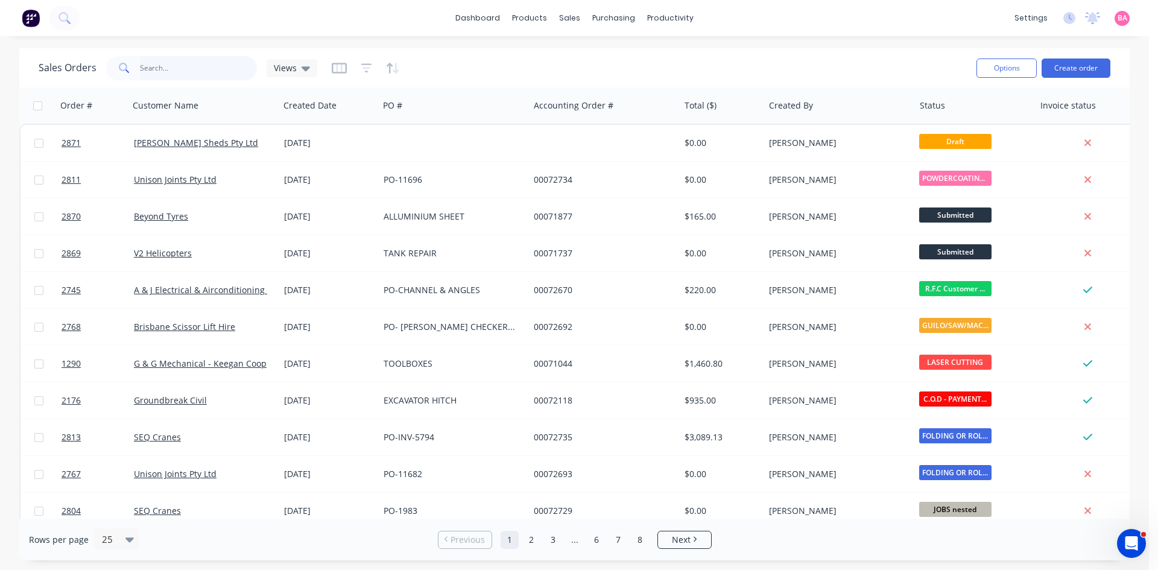
drag, startPoint x: 180, startPoint y: 68, endPoint x: 173, endPoint y: 61, distance: 10.3
click at [178, 67] on input "text" at bounding box center [199, 68] width 118 height 24
type input "amped"
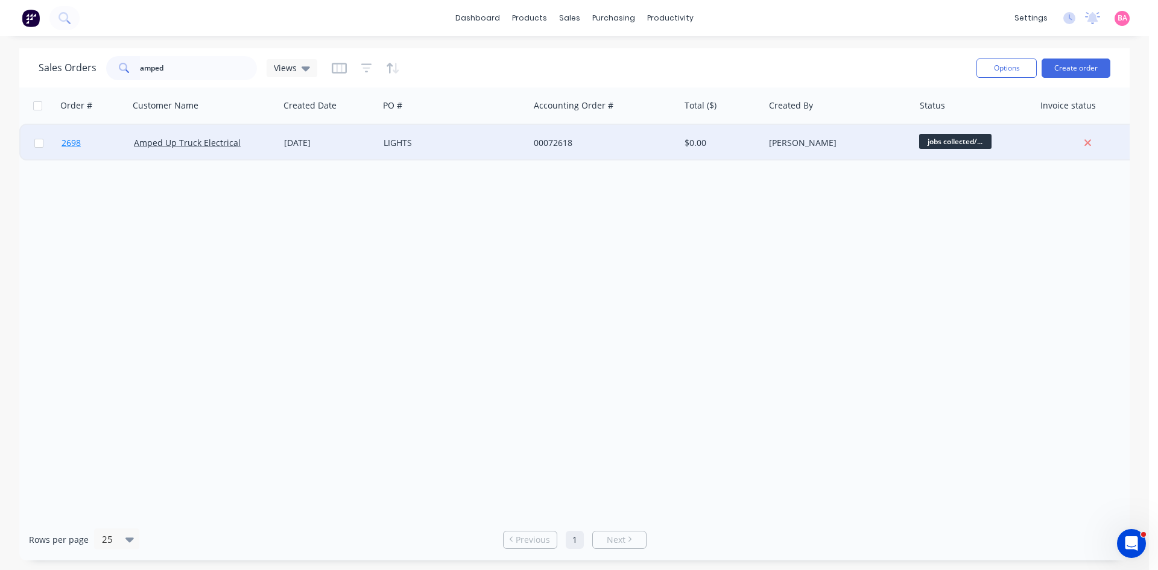
click at [75, 141] on span "2698" at bounding box center [71, 143] width 19 height 12
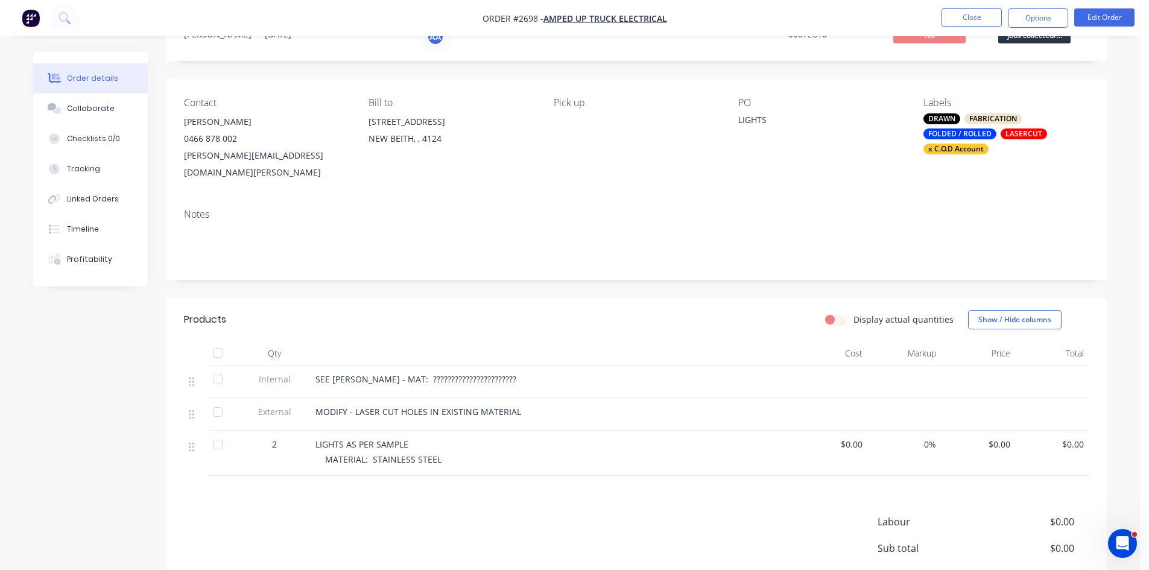
scroll to position [60, 0]
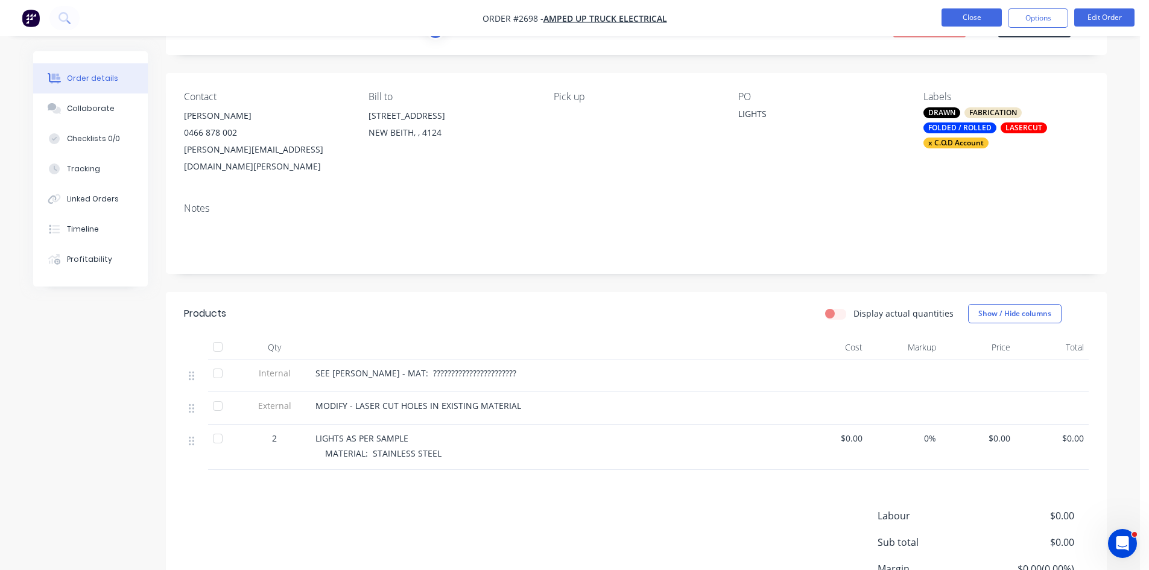
click at [967, 16] on button "Close" at bounding box center [972, 17] width 60 height 18
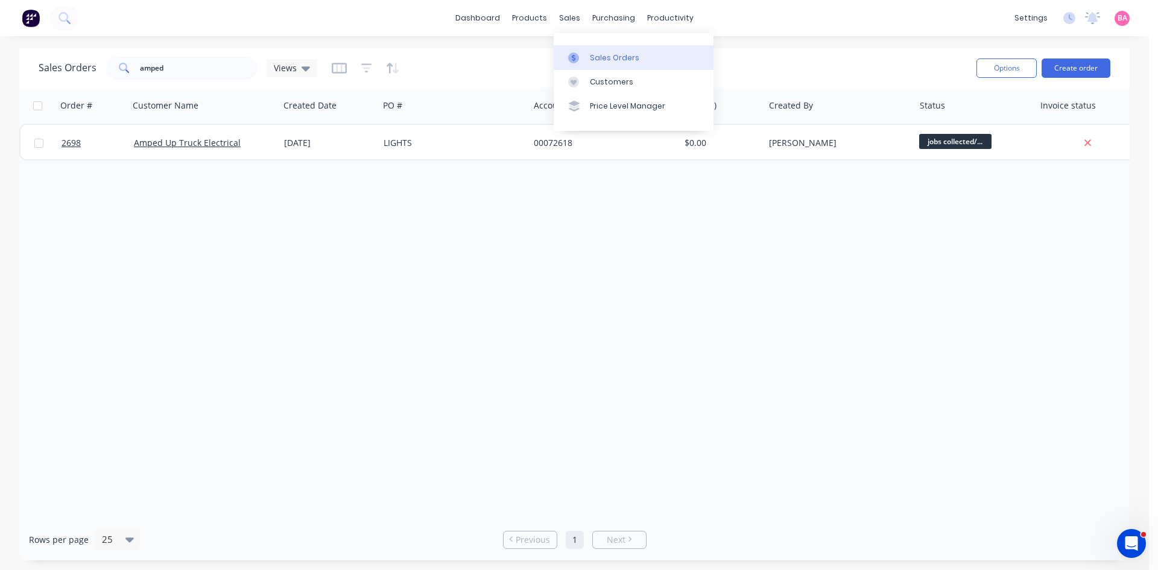
drag, startPoint x: 602, startPoint y: 58, endPoint x: 580, endPoint y: 59, distance: 21.7
click at [602, 58] on div "Sales Orders" at bounding box center [614, 57] width 49 height 11
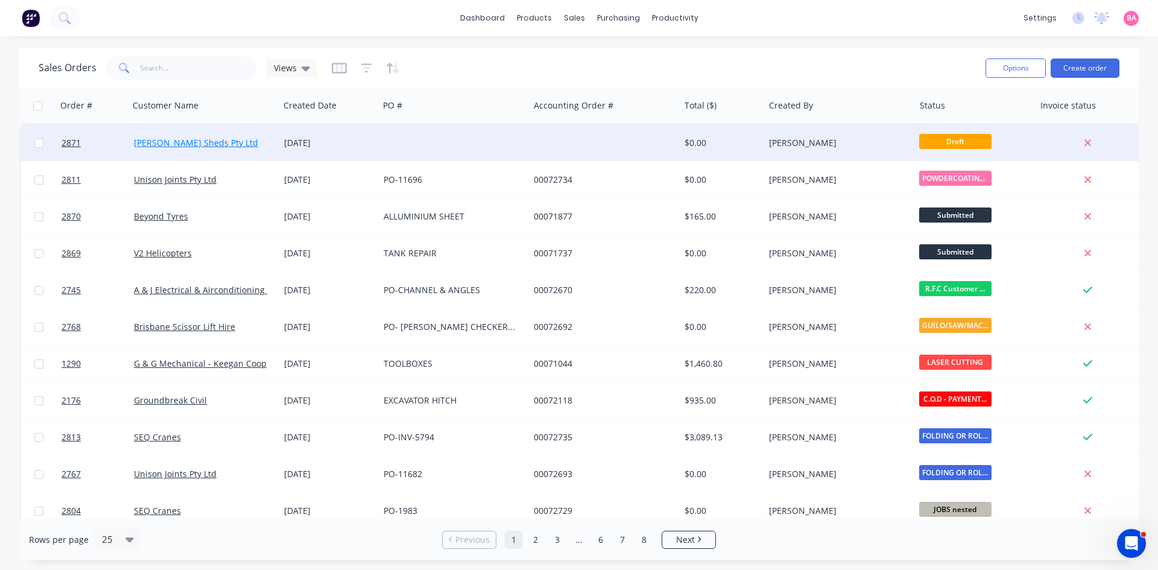
click at [176, 142] on link "[PERSON_NAME] Sheds Pty Ltd" at bounding box center [196, 142] width 124 height 11
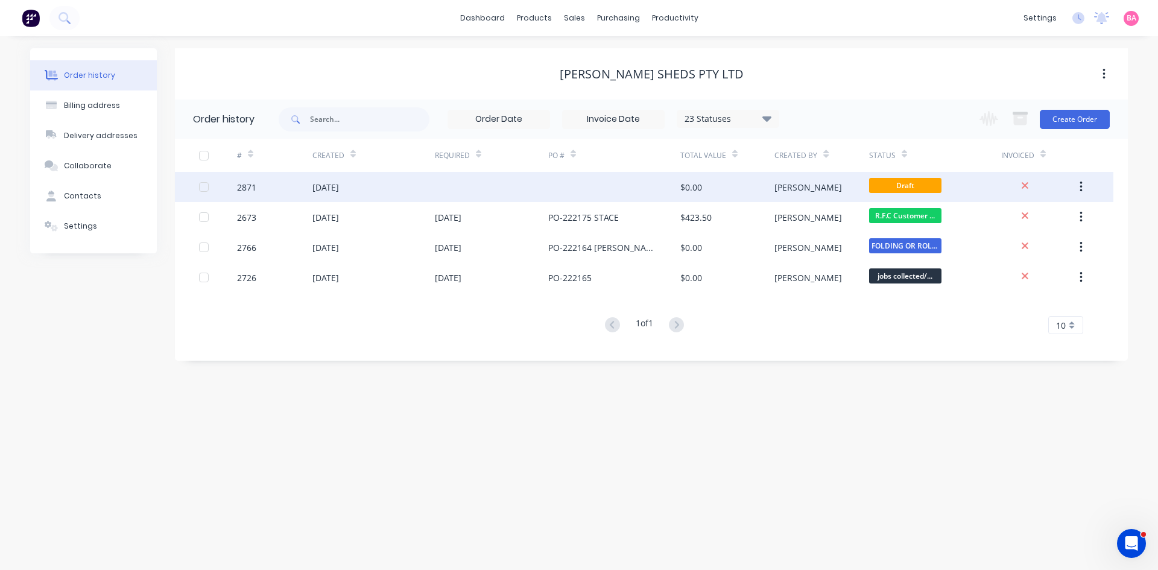
click at [693, 186] on div "$0.00" at bounding box center [692, 187] width 22 height 13
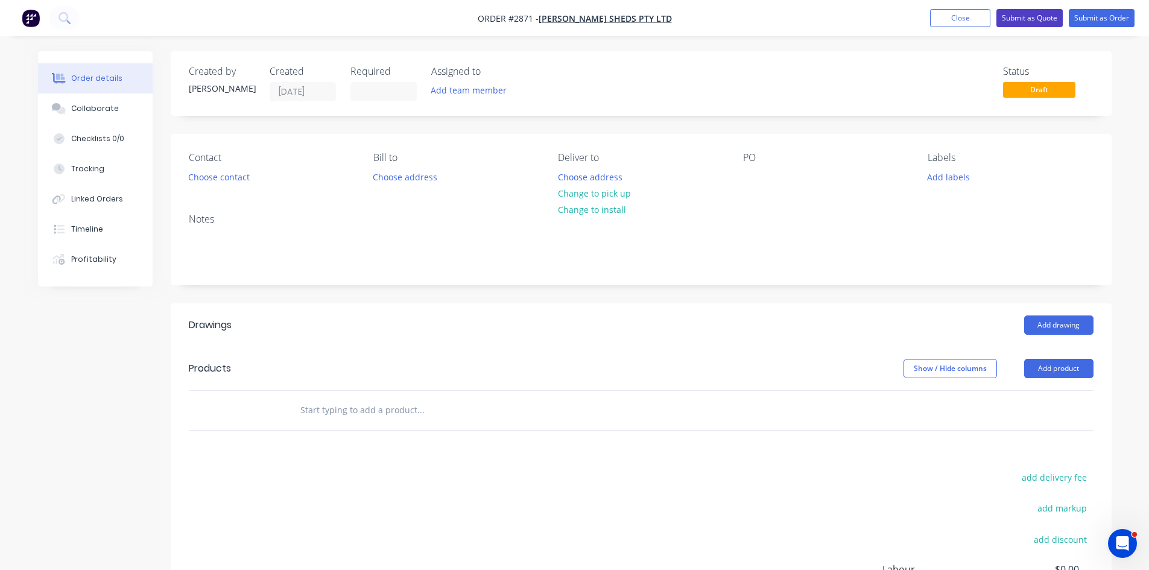
click at [1041, 13] on button "Submit as Quote" at bounding box center [1030, 18] width 66 height 18
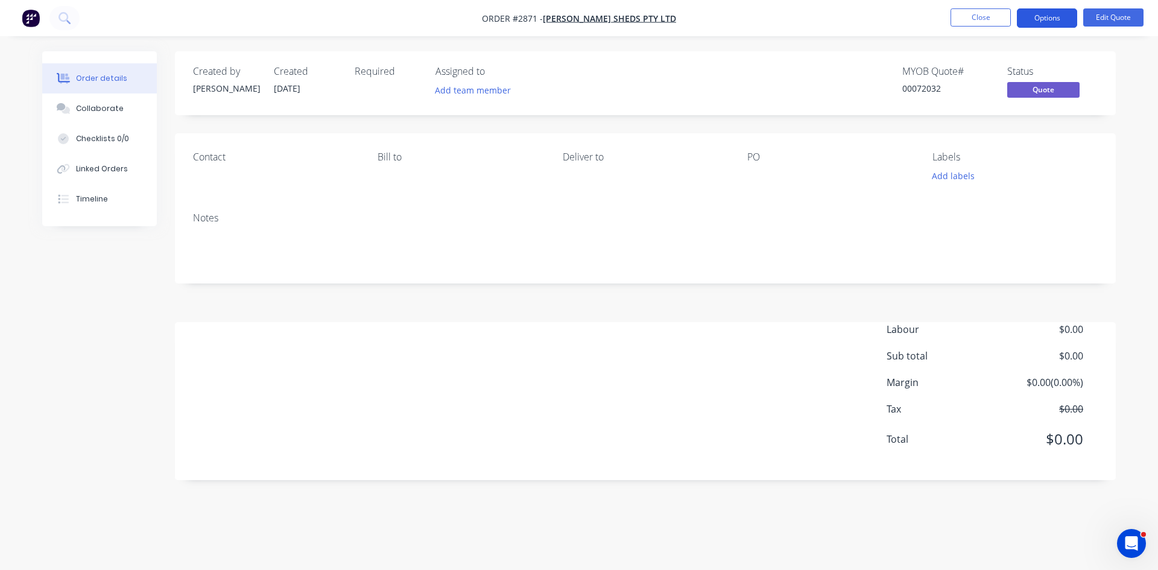
click at [1046, 16] on button "Options" at bounding box center [1047, 17] width 60 height 19
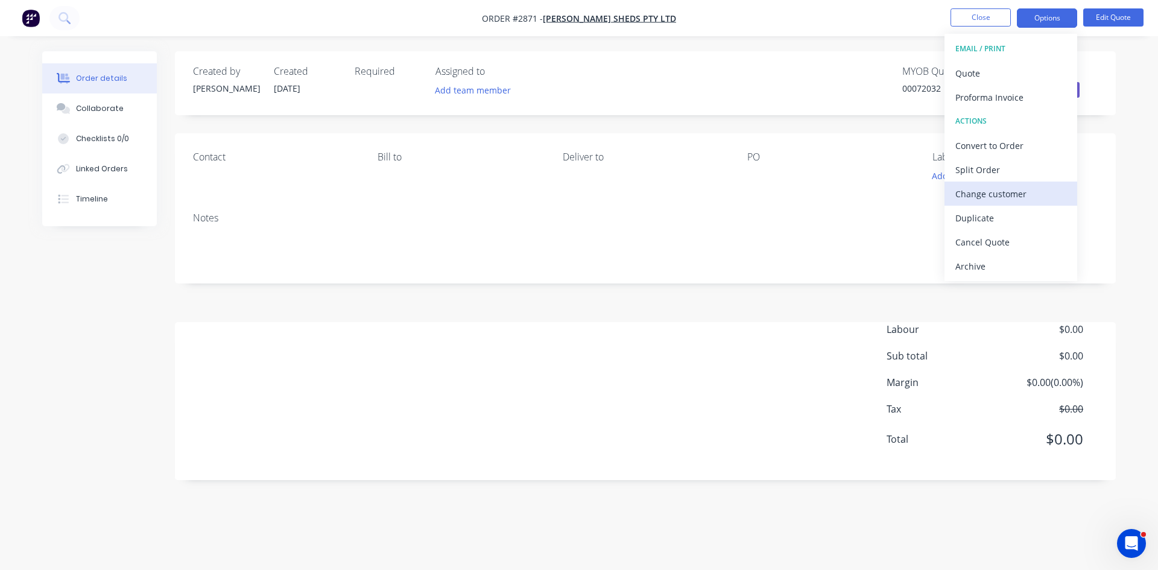
click at [1007, 195] on div "Change customer" at bounding box center [1011, 193] width 111 height 17
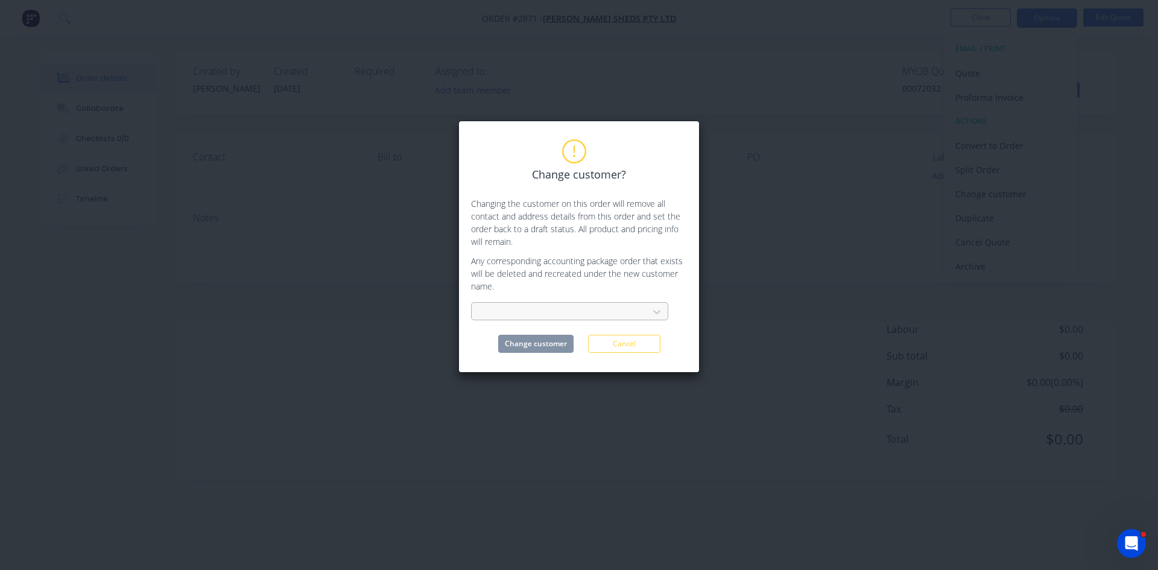
click at [563, 310] on div at bounding box center [561, 312] width 161 height 15
click at [519, 312] on div at bounding box center [561, 312] width 161 height 15
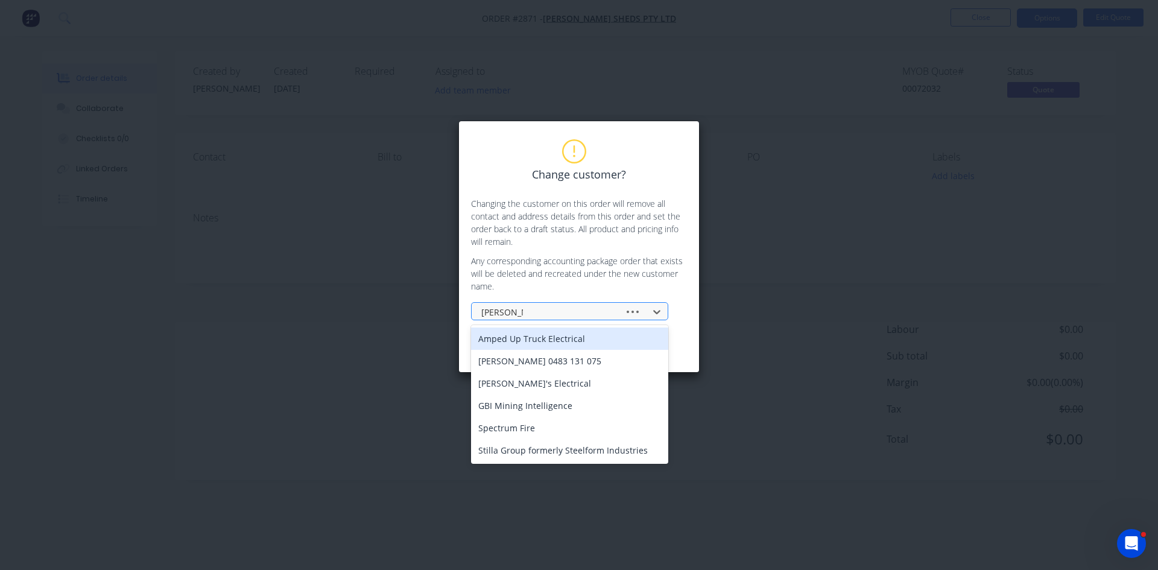
type input "brandons"
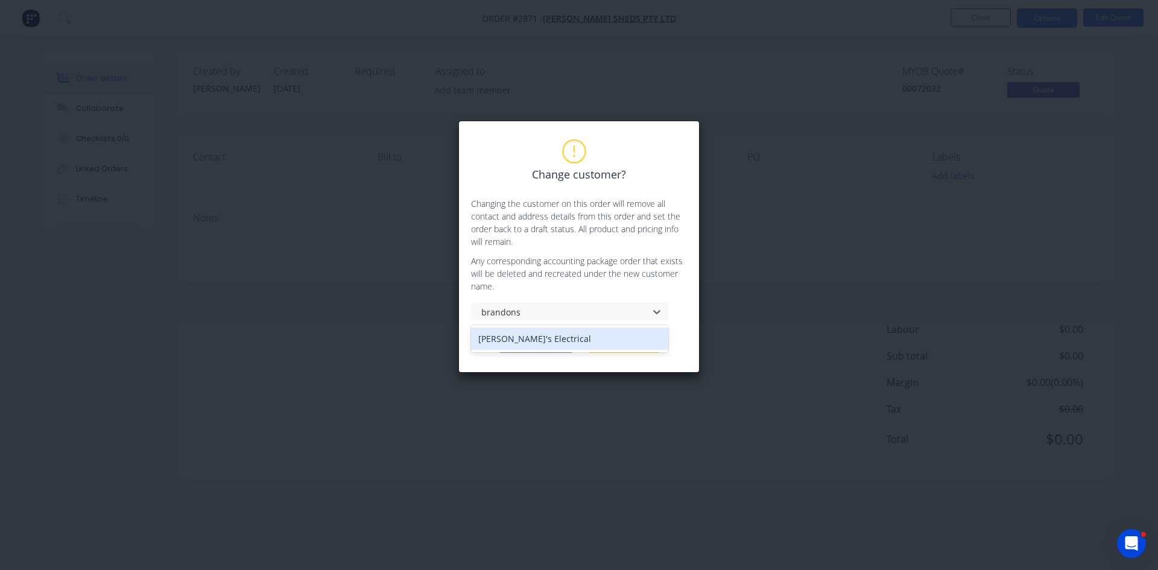
click at [550, 341] on div "Brandon's Electrical" at bounding box center [569, 339] width 197 height 22
click at [550, 341] on button "Change customer" at bounding box center [535, 344] width 75 height 18
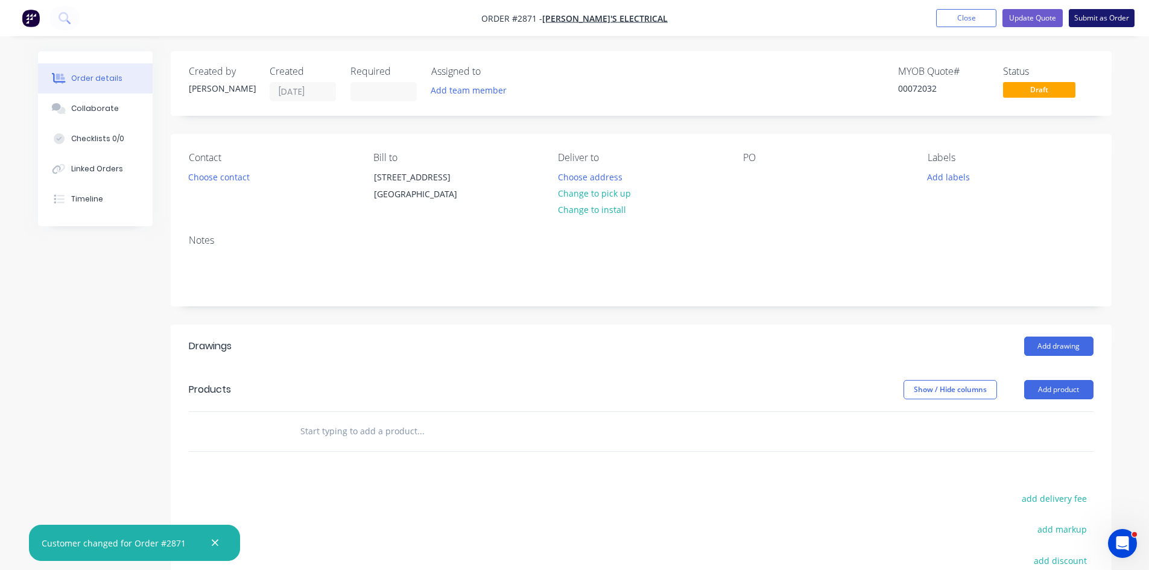
click at [1103, 18] on button "Submit as Order" at bounding box center [1102, 18] width 66 height 18
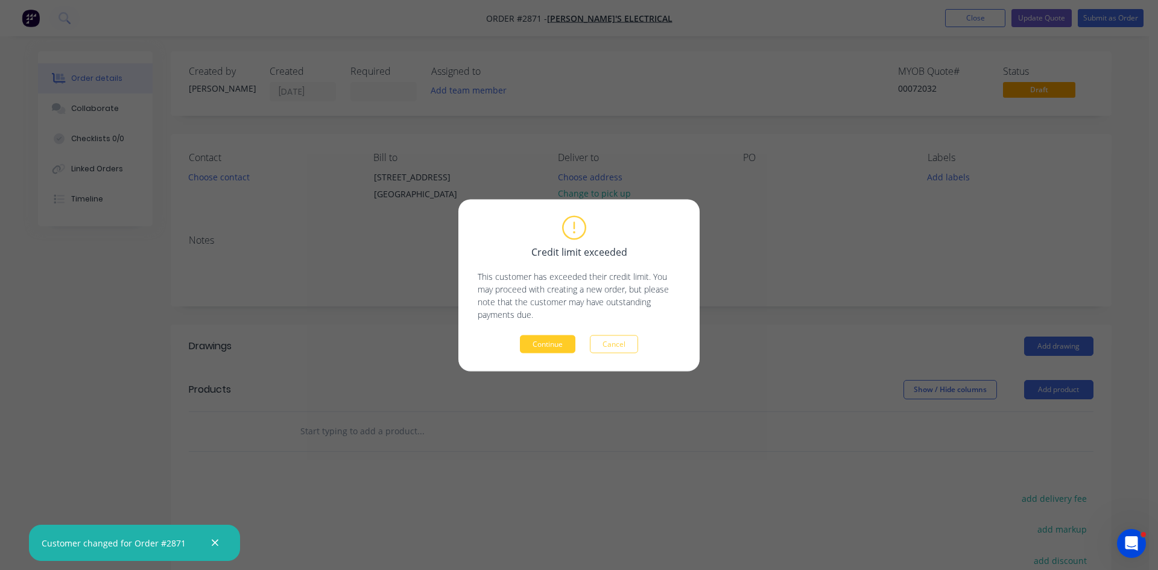
click at [550, 343] on button "Continue" at bounding box center [548, 344] width 56 height 18
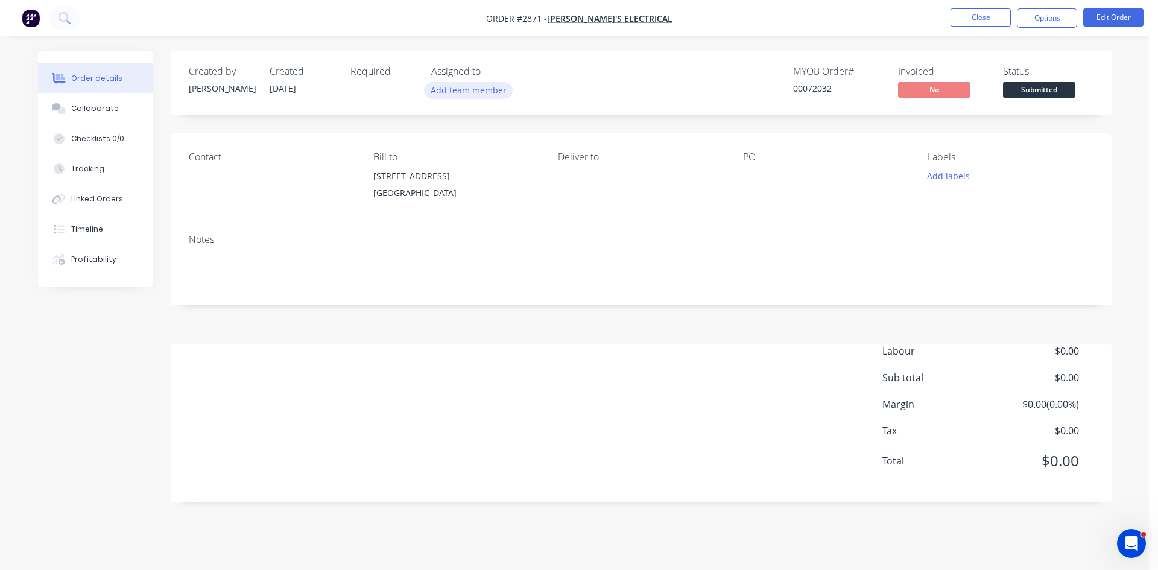
click at [463, 89] on button "Add team member" at bounding box center [468, 90] width 89 height 16
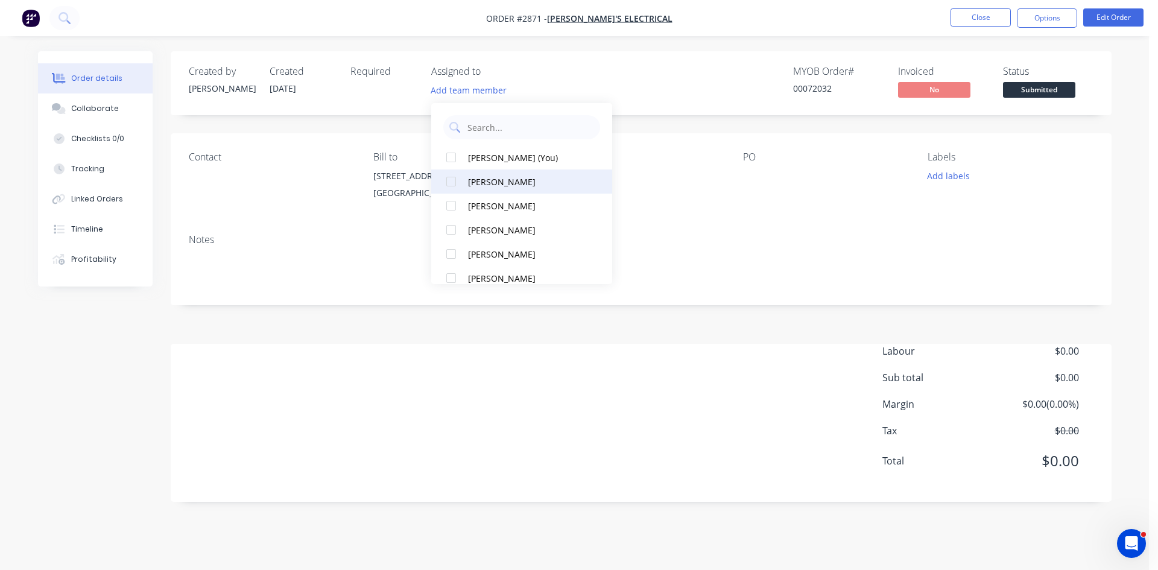
click at [453, 183] on div at bounding box center [451, 182] width 24 height 24
click at [771, 180] on div at bounding box center [818, 176] width 151 height 17
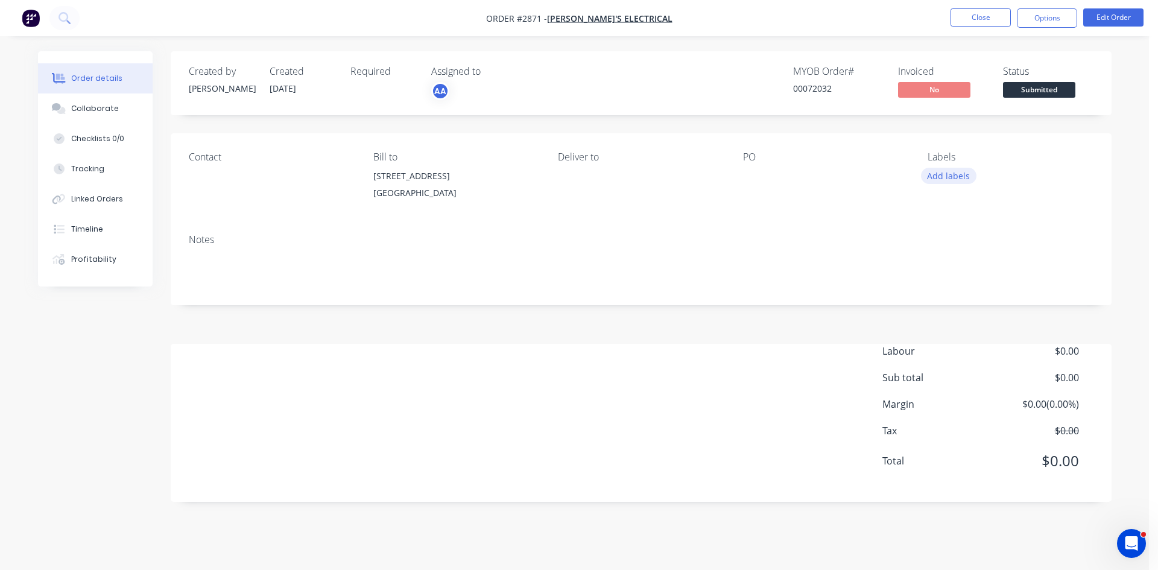
click at [946, 172] on button "Add labels" at bounding box center [949, 176] width 56 height 16
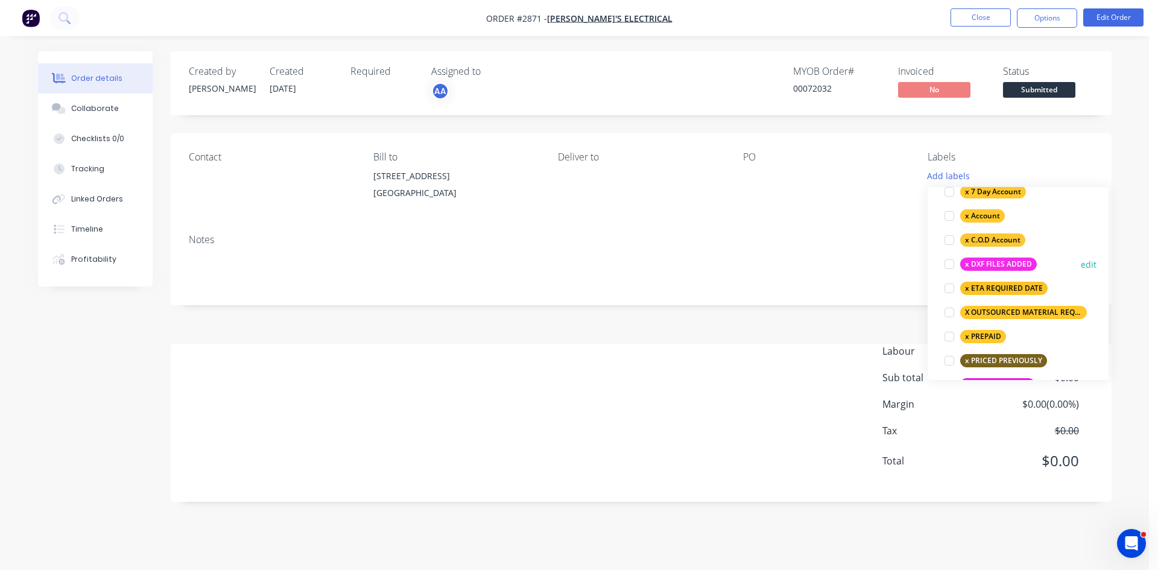
scroll to position [816, 0]
click at [833, 216] on div "Contact Bill to 25 Colebard Street West ACACIA RIDGE , , 4110 Deliver to PO Lab…" at bounding box center [641, 178] width 941 height 91
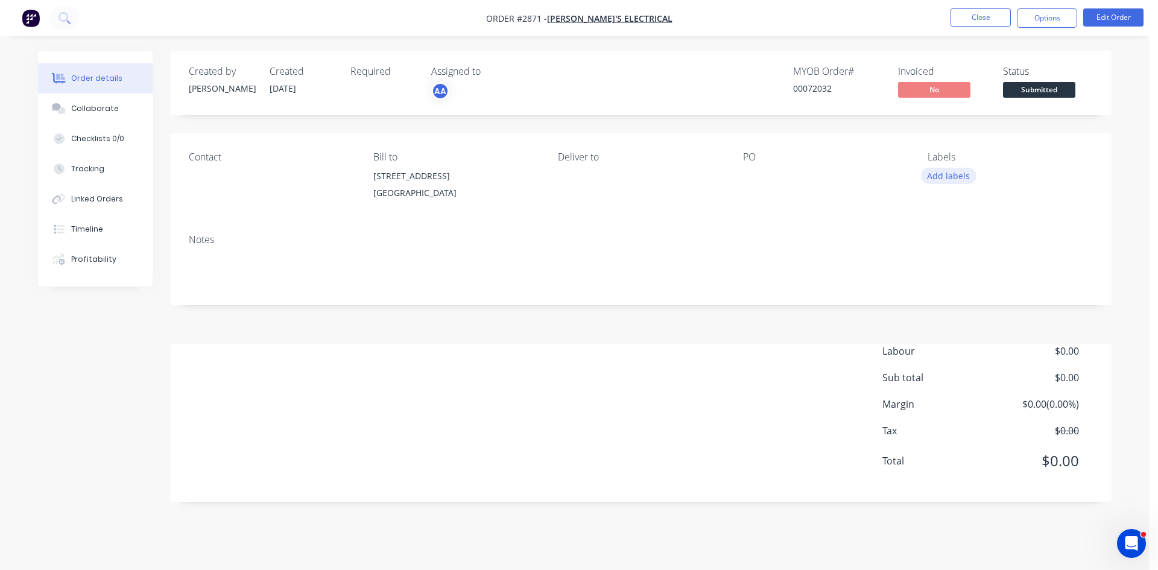
click at [962, 177] on button "Add labels" at bounding box center [949, 176] width 56 height 16
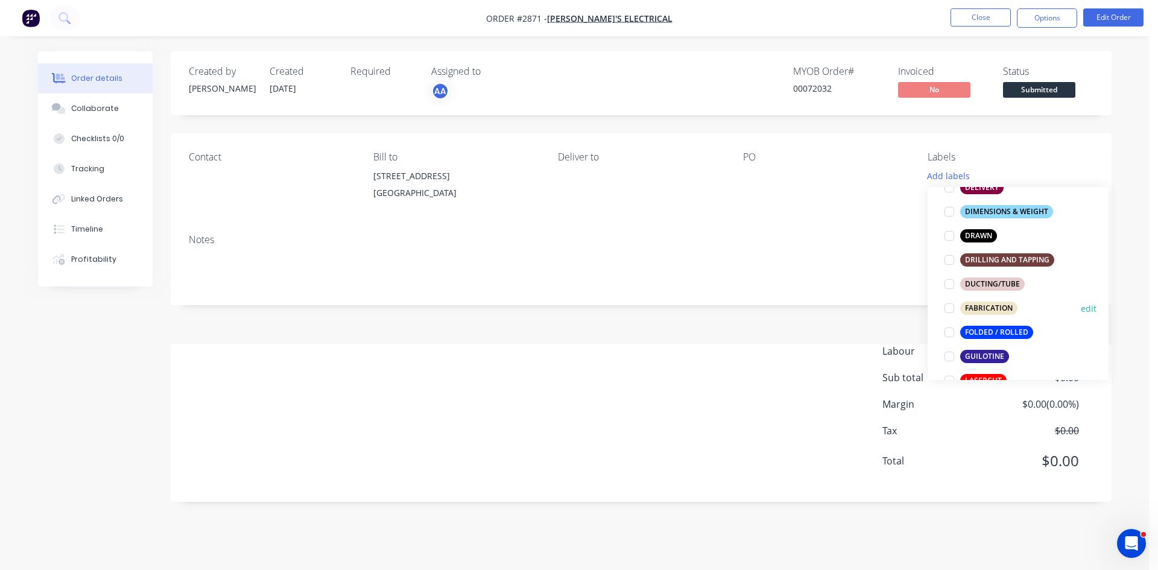
scroll to position [241, 0]
click at [946, 308] on div at bounding box center [950, 308] width 24 height 24
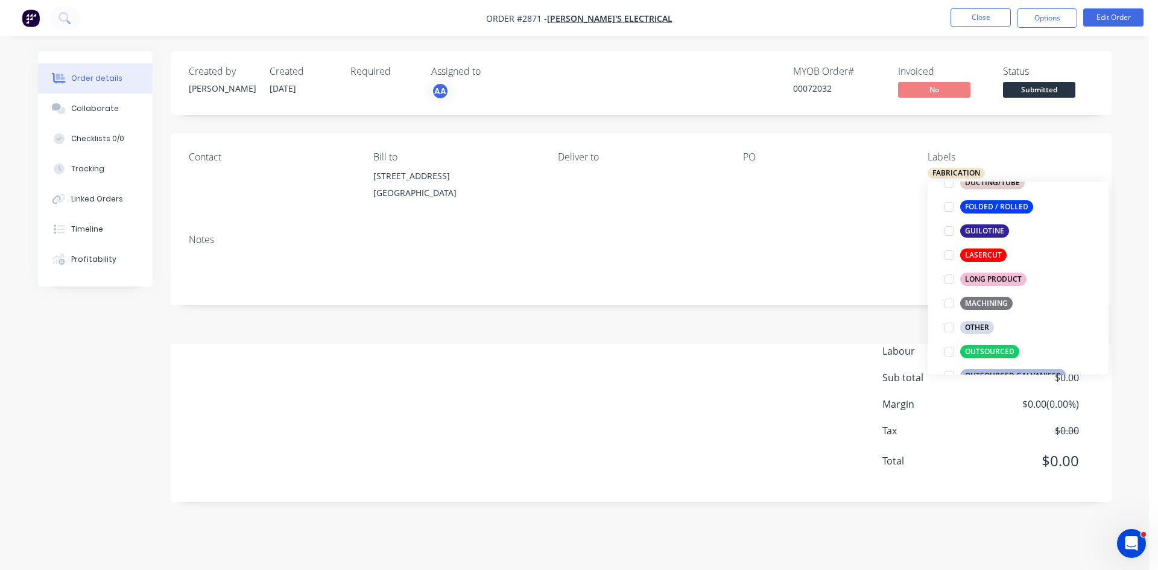
scroll to position [362, 0]
click at [954, 205] on div at bounding box center [950, 206] width 24 height 24
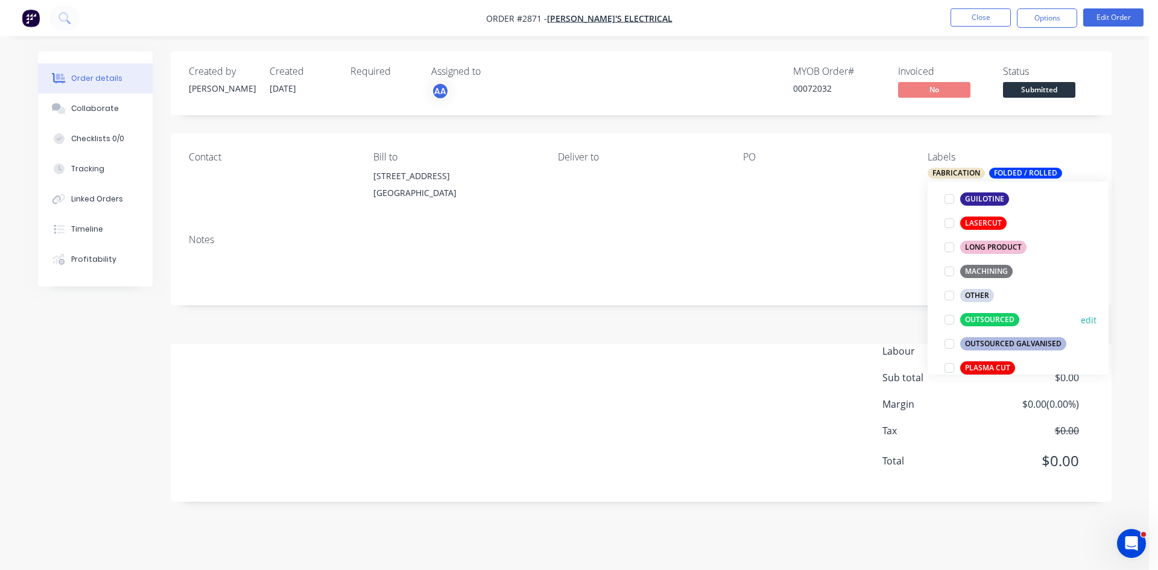
scroll to position [398, 0]
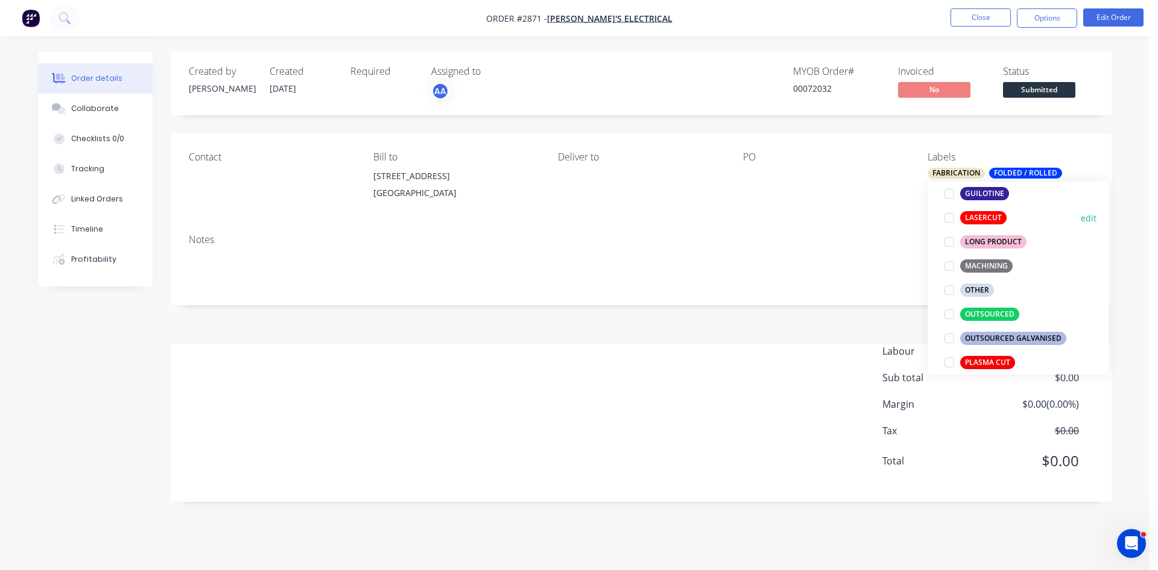
click at [949, 216] on div at bounding box center [950, 218] width 24 height 24
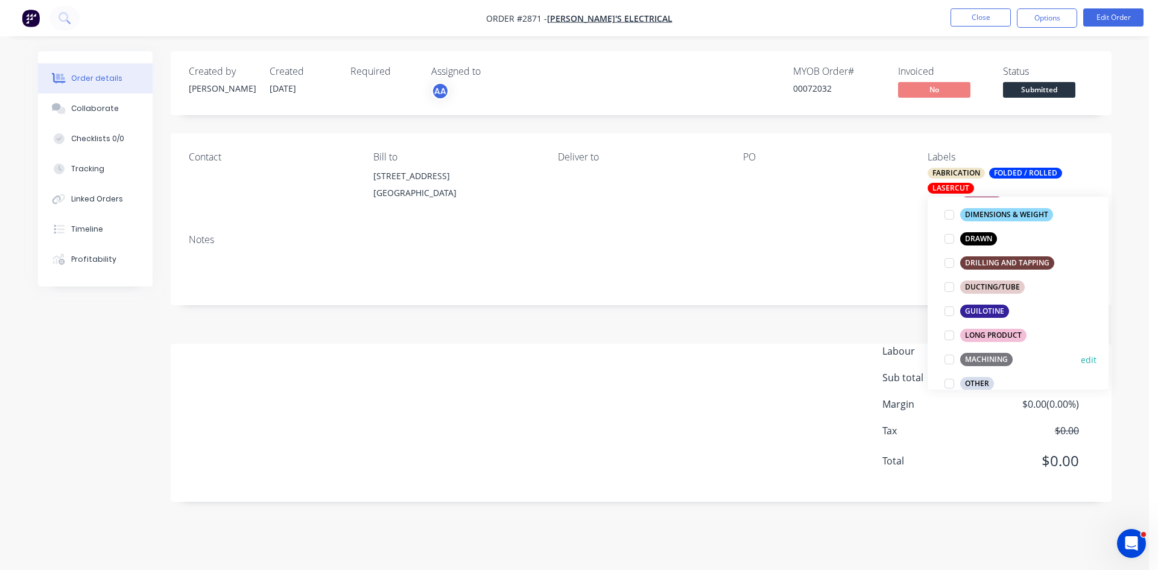
scroll to position [330, 0]
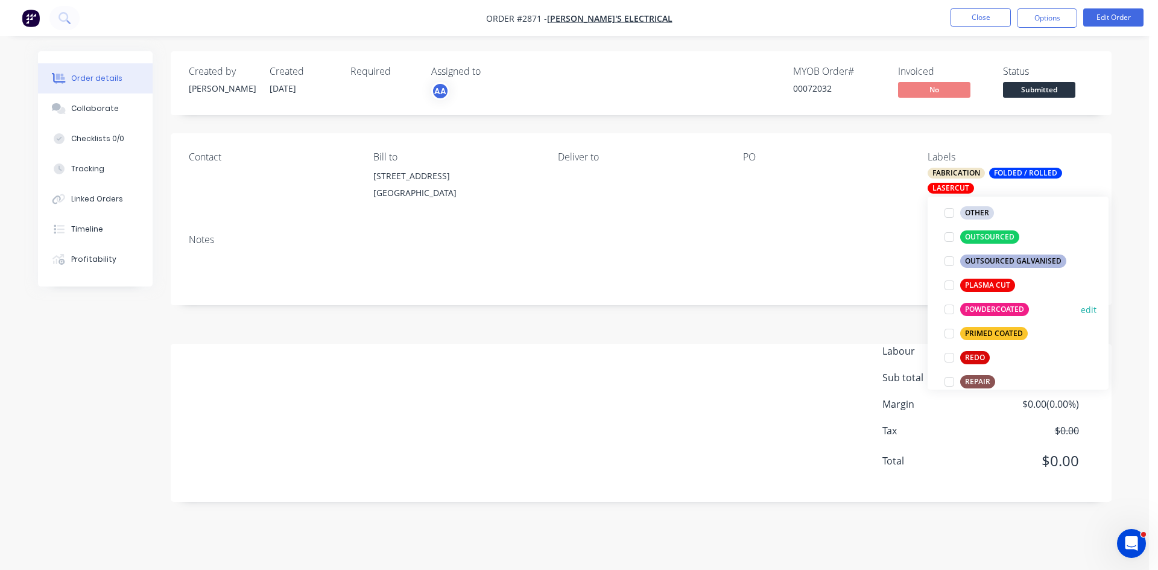
click at [947, 308] on div at bounding box center [950, 309] width 24 height 24
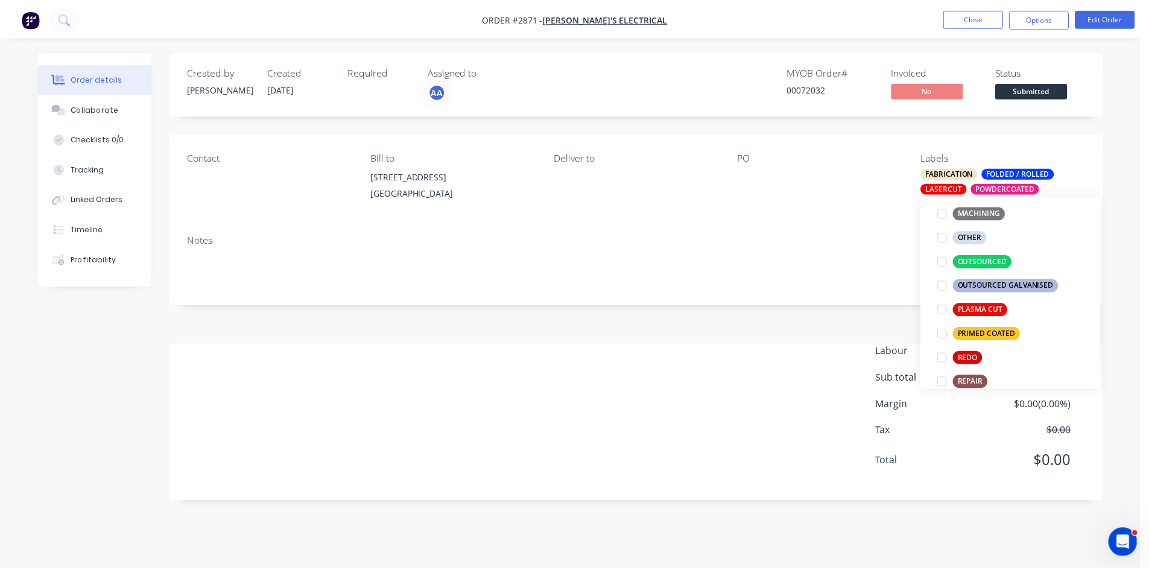
scroll to position [56, 0]
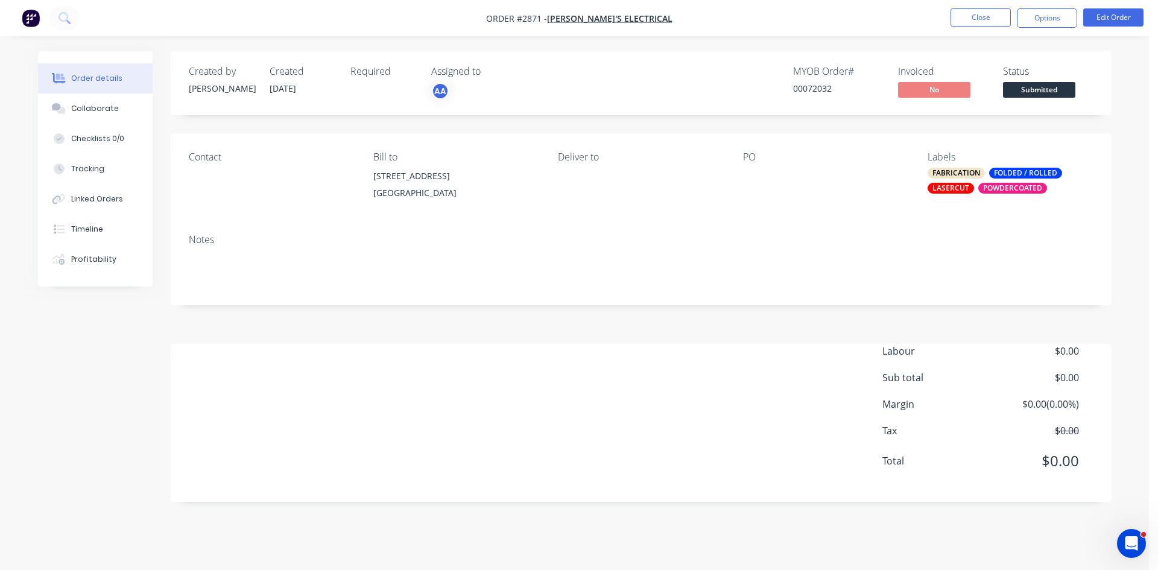
click at [652, 411] on div "Labour $0.00 Sub total $0.00 Margin $0.00 ( 0.00 %) Tax $0.00 Total $0.00" at bounding box center [641, 414] width 905 height 140
click at [1112, 15] on button "Edit Order" at bounding box center [1114, 17] width 60 height 18
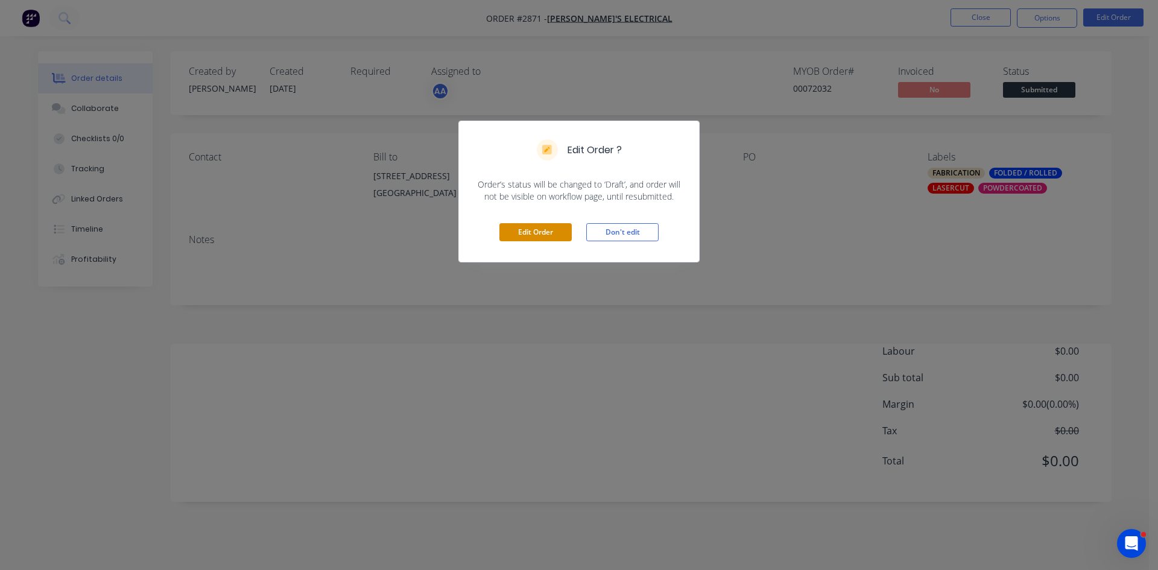
click at [535, 236] on button "Edit Order" at bounding box center [536, 232] width 72 height 18
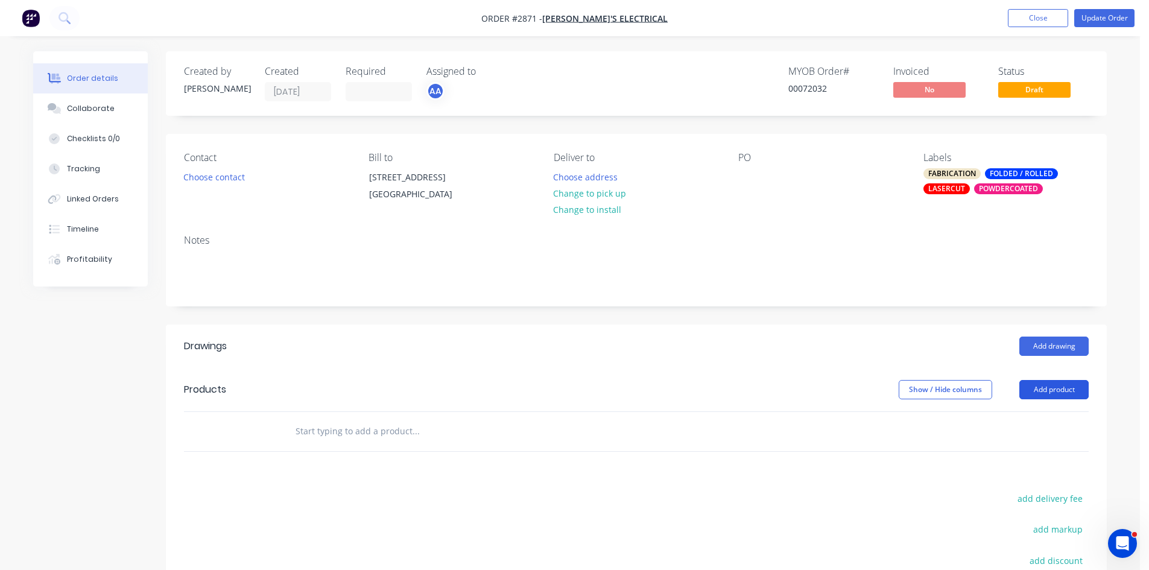
click at [1054, 384] on button "Add product" at bounding box center [1054, 389] width 69 height 19
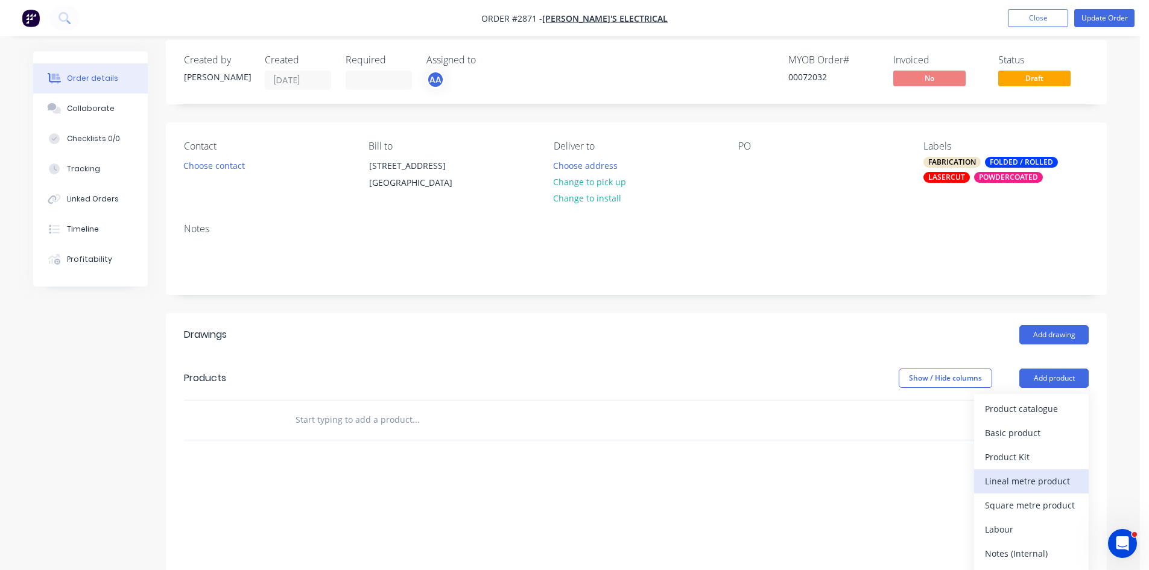
scroll to position [60, 0]
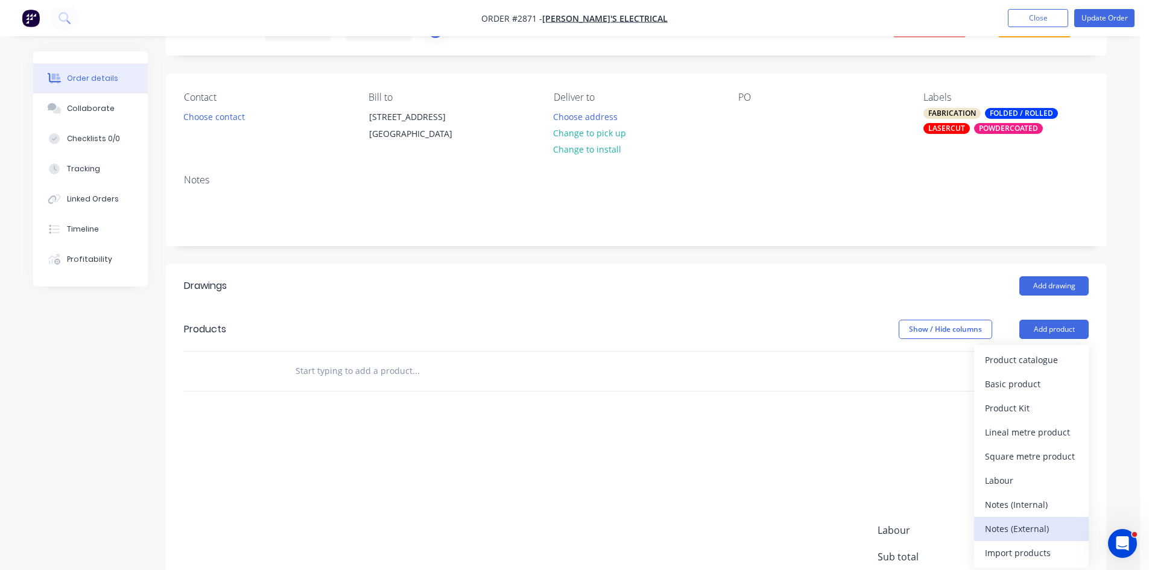
click at [1030, 526] on div "Notes (External)" at bounding box center [1031, 528] width 93 height 17
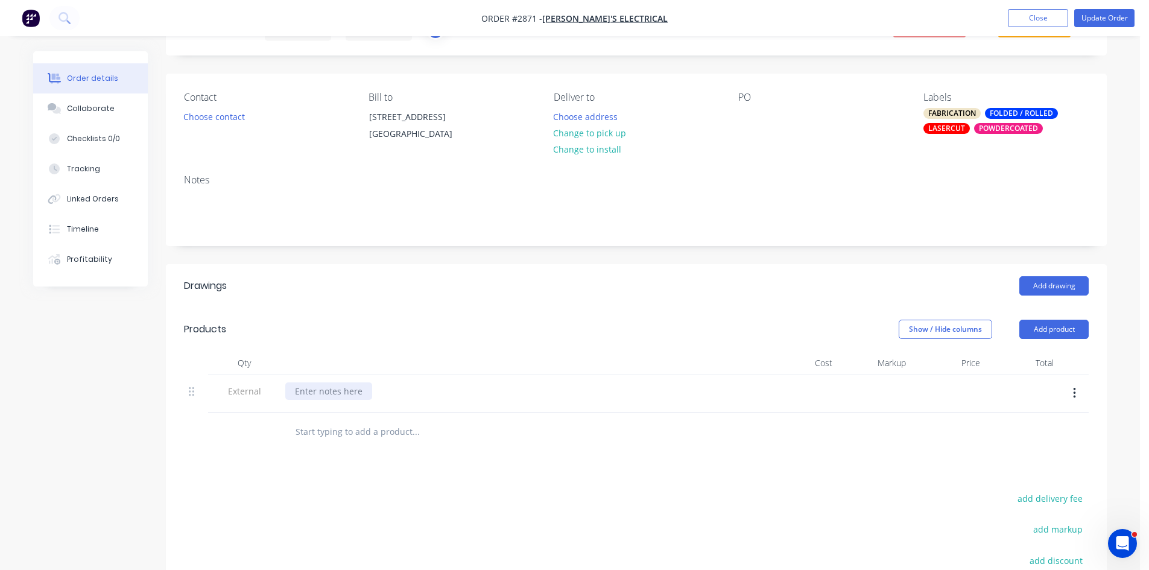
click at [336, 395] on div at bounding box center [328, 390] width 87 height 17
click at [340, 433] on input "text" at bounding box center [415, 432] width 241 height 24
click at [749, 121] on div at bounding box center [747, 116] width 19 height 17
paste div
click at [740, 115] on div "92138" at bounding box center [759, 116] width 43 height 17
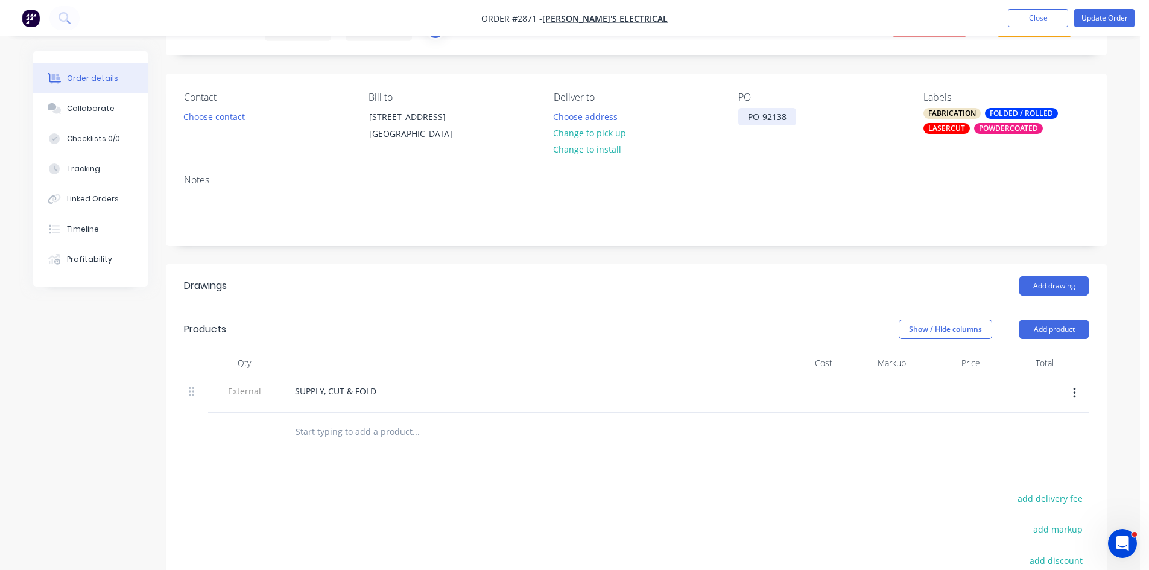
click at [746, 118] on div "PO-92138" at bounding box center [767, 116] width 58 height 17
click at [345, 431] on input "text" at bounding box center [415, 432] width 241 height 24
click at [1108, 17] on button "Update Order" at bounding box center [1104, 18] width 60 height 18
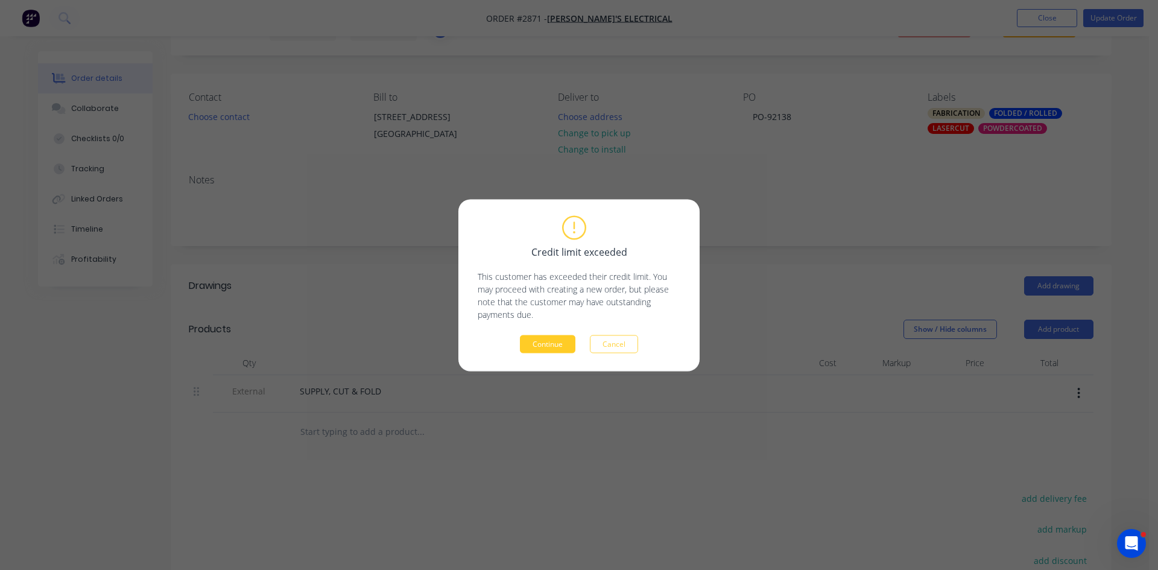
click at [550, 344] on button "Continue" at bounding box center [548, 344] width 56 height 18
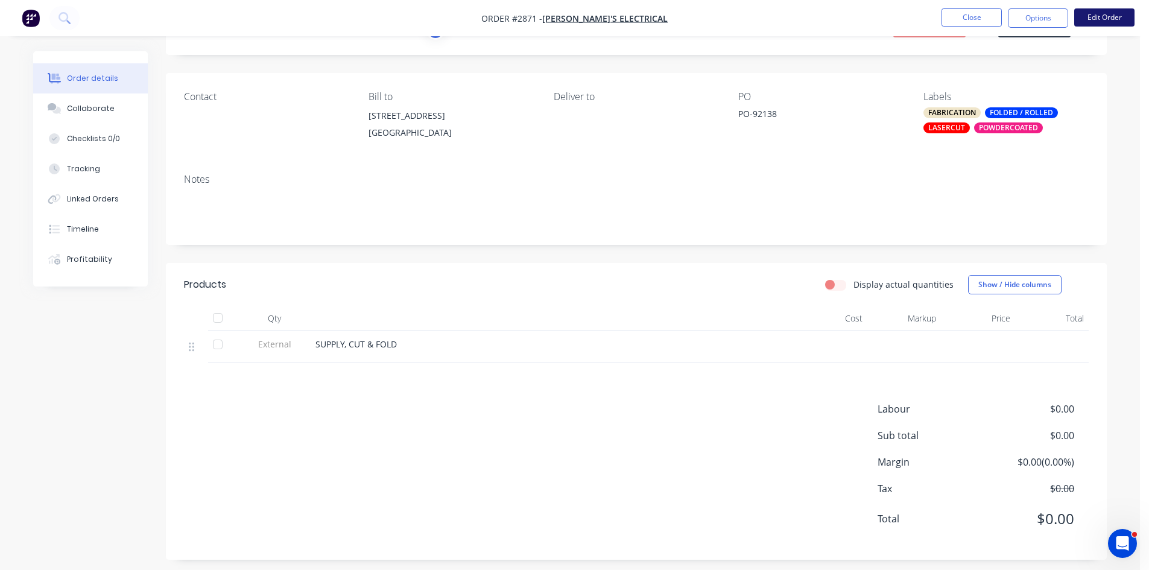
click at [1111, 15] on button "Edit Order" at bounding box center [1104, 17] width 60 height 18
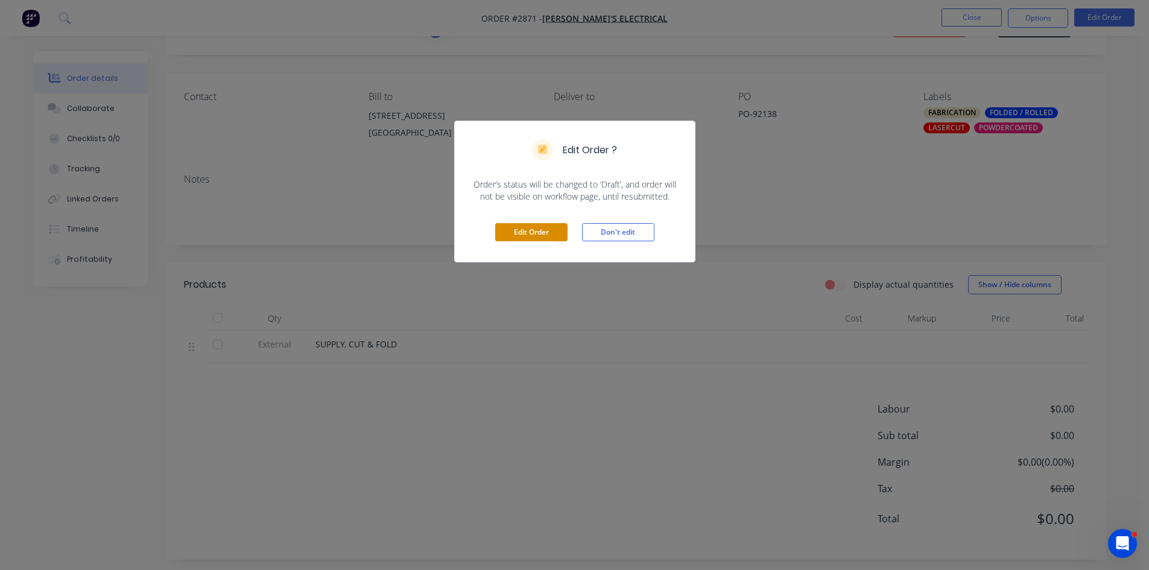
click at [541, 234] on button "Edit Order" at bounding box center [531, 232] width 72 height 18
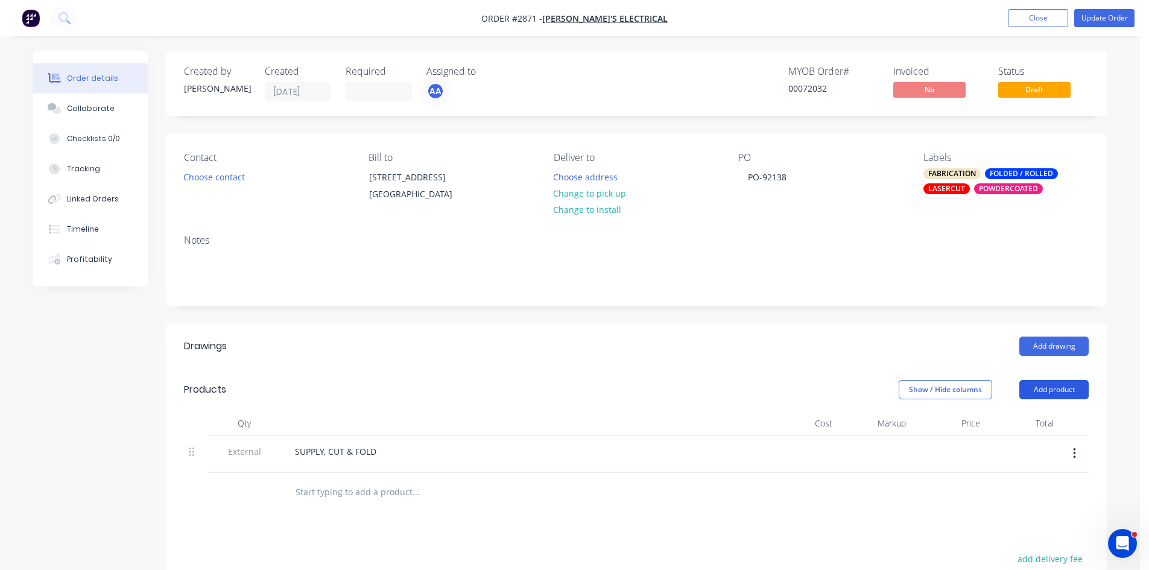
click at [1073, 386] on button "Add product" at bounding box center [1054, 389] width 69 height 19
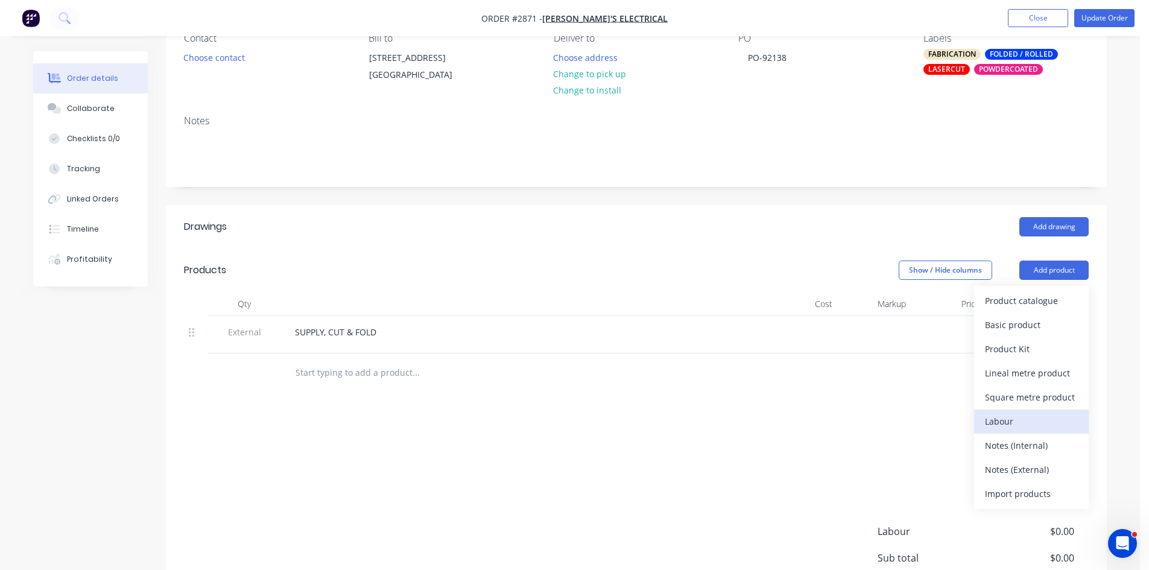
scroll to position [121, 0]
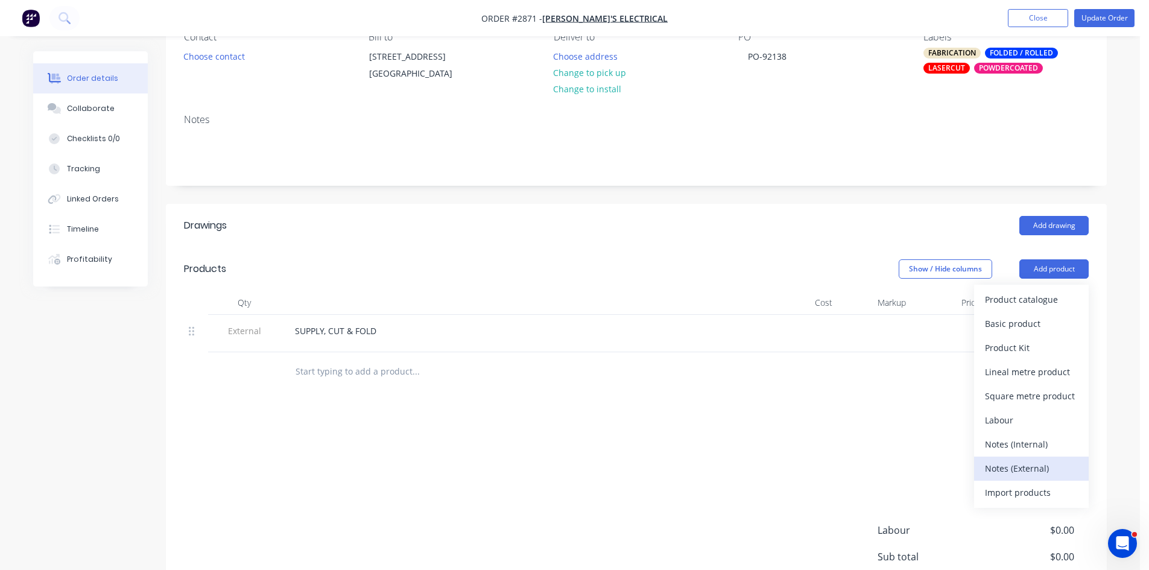
click at [1028, 468] on div "Notes (External)" at bounding box center [1031, 468] width 93 height 17
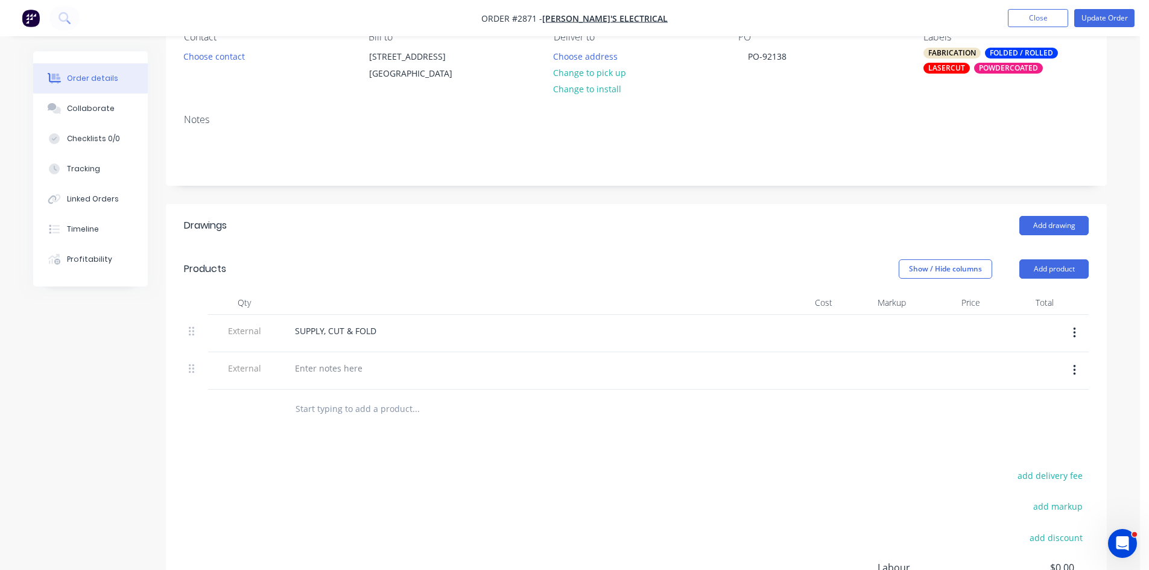
click at [1073, 365] on icon "button" at bounding box center [1074, 370] width 3 height 13
click at [998, 425] on div "Delete" at bounding box center [1031, 425] width 93 height 17
click at [357, 375] on input "text" at bounding box center [415, 372] width 241 height 24
click at [1049, 266] on button "Add product" at bounding box center [1054, 268] width 69 height 19
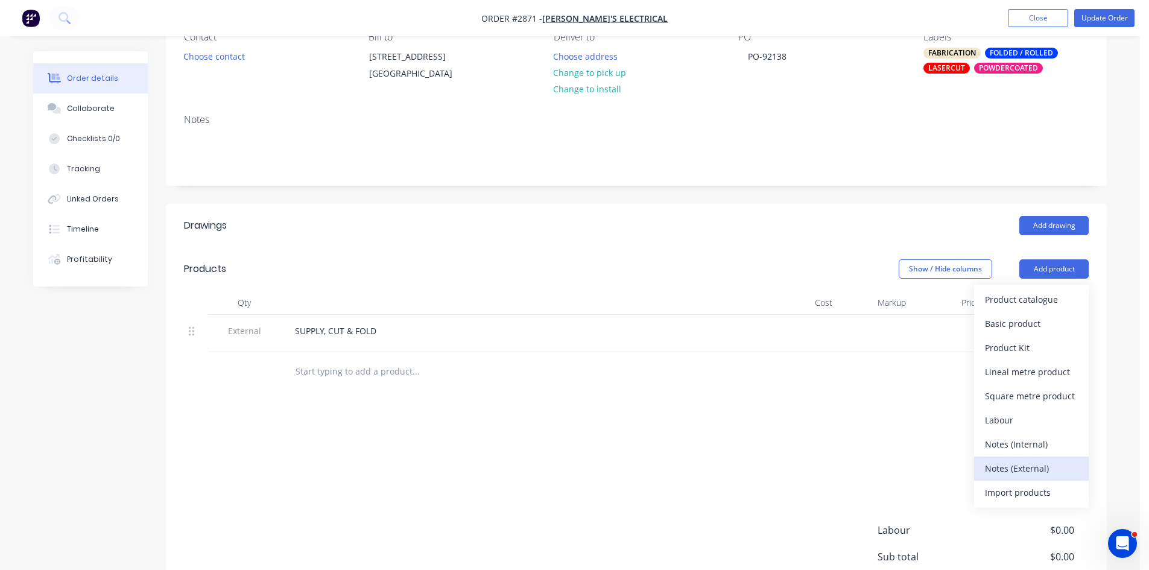
click at [1033, 466] on div "Notes (External)" at bounding box center [1031, 468] width 93 height 17
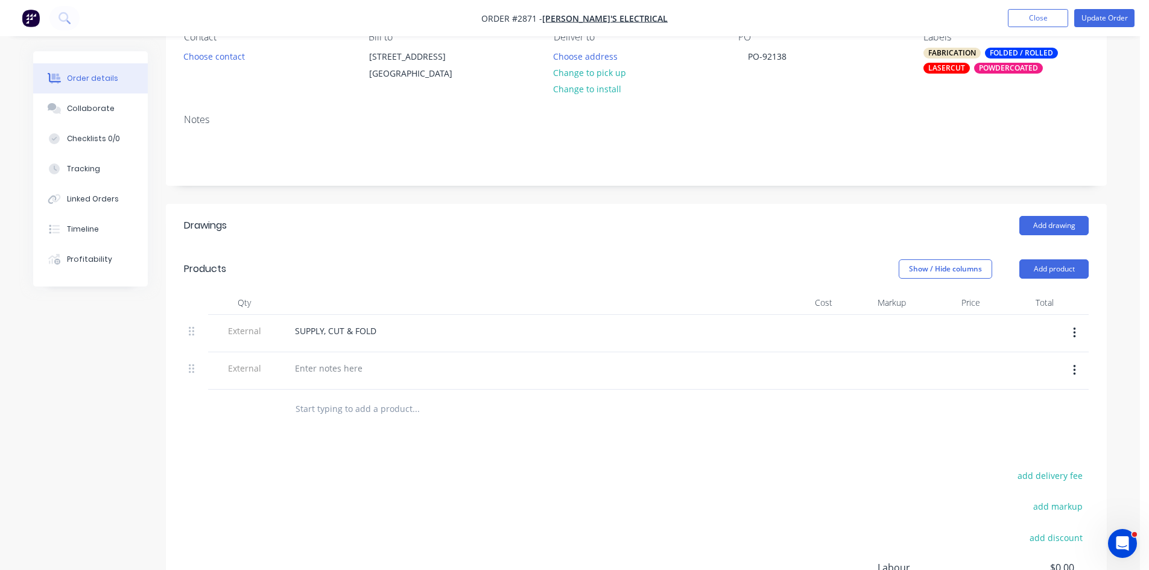
click at [1075, 364] on icon "button" at bounding box center [1074, 370] width 3 height 13
click at [1017, 427] on div "Delete" at bounding box center [1031, 425] width 93 height 17
click at [347, 373] on input "text" at bounding box center [415, 372] width 241 height 24
click at [346, 368] on input "text" at bounding box center [415, 372] width 241 height 24
click at [1053, 260] on button "Add product" at bounding box center [1054, 268] width 69 height 19
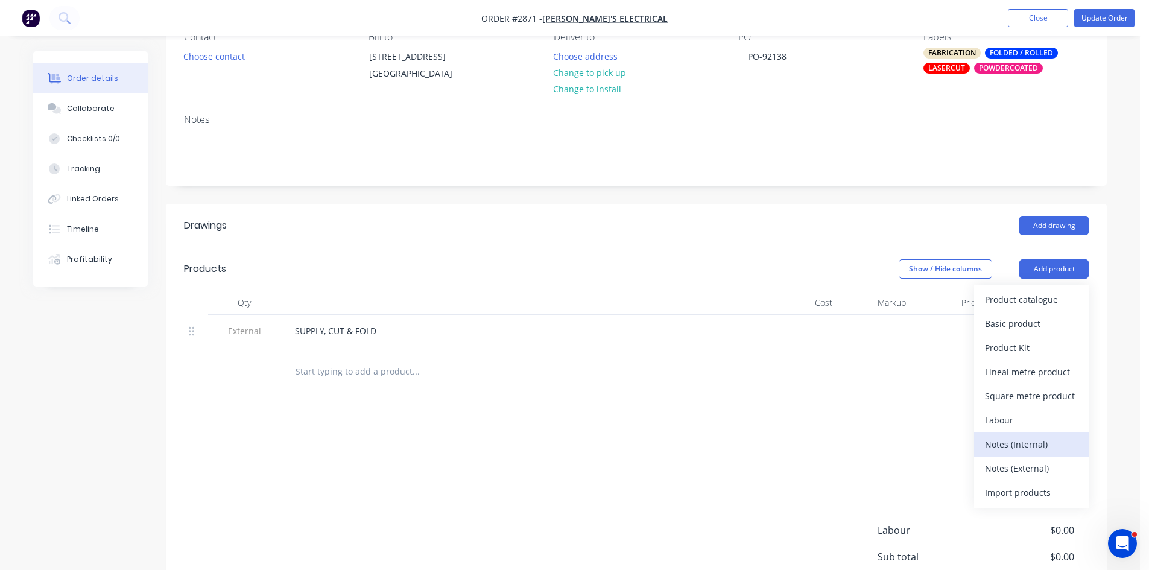
click at [1034, 443] on div "Notes (Internal)" at bounding box center [1031, 444] width 93 height 17
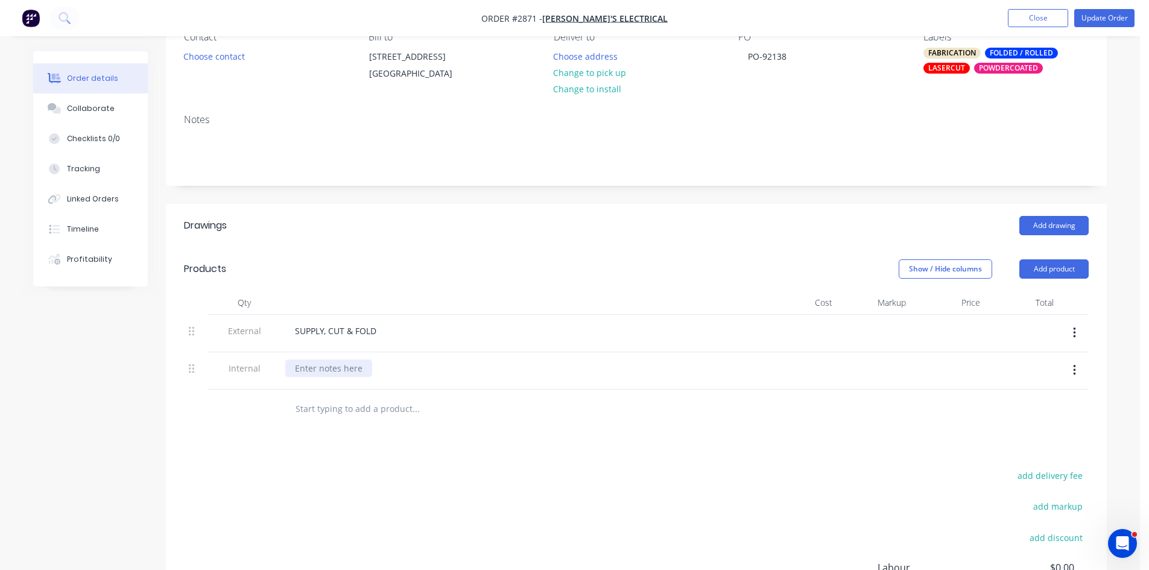
click at [348, 372] on div at bounding box center [328, 368] width 87 height 17
click at [1068, 266] on button "Add product" at bounding box center [1054, 268] width 69 height 19
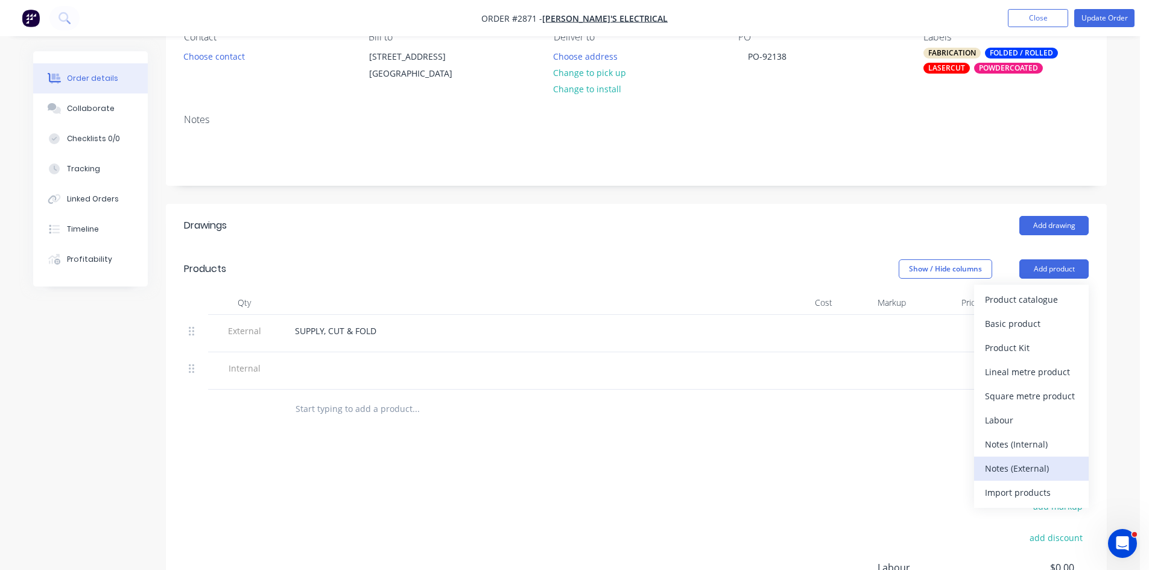
click at [1038, 470] on div "Notes (External)" at bounding box center [1031, 468] width 93 height 17
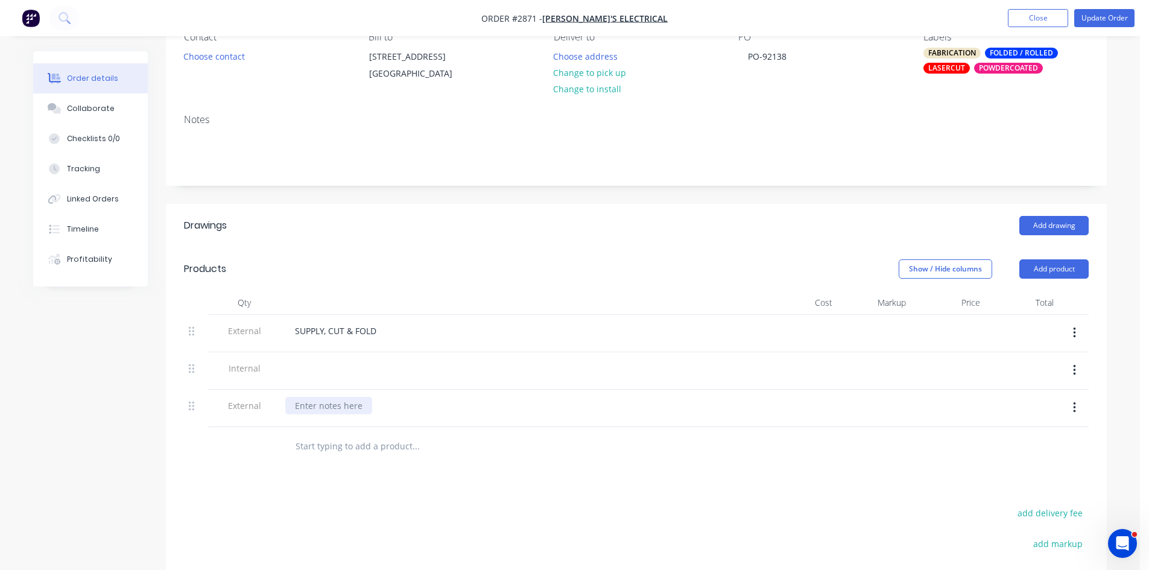
click at [334, 409] on div at bounding box center [328, 405] width 87 height 17
click at [335, 445] on input "text" at bounding box center [415, 446] width 241 height 24
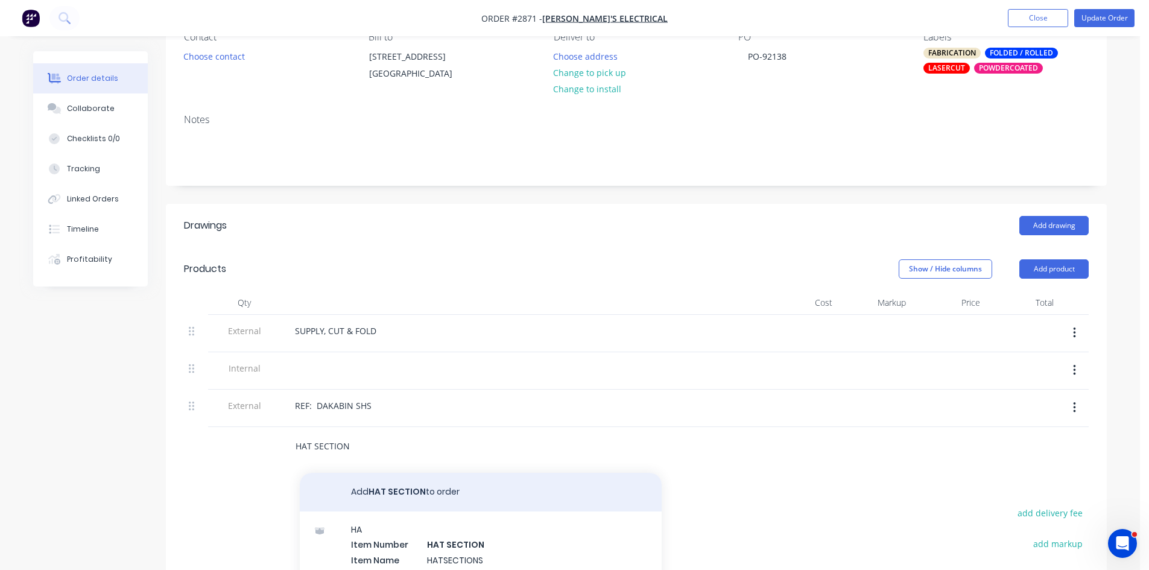
type input "HAT SECTION"
click at [382, 484] on button "Add HAT SECTION to order" at bounding box center [481, 492] width 362 height 39
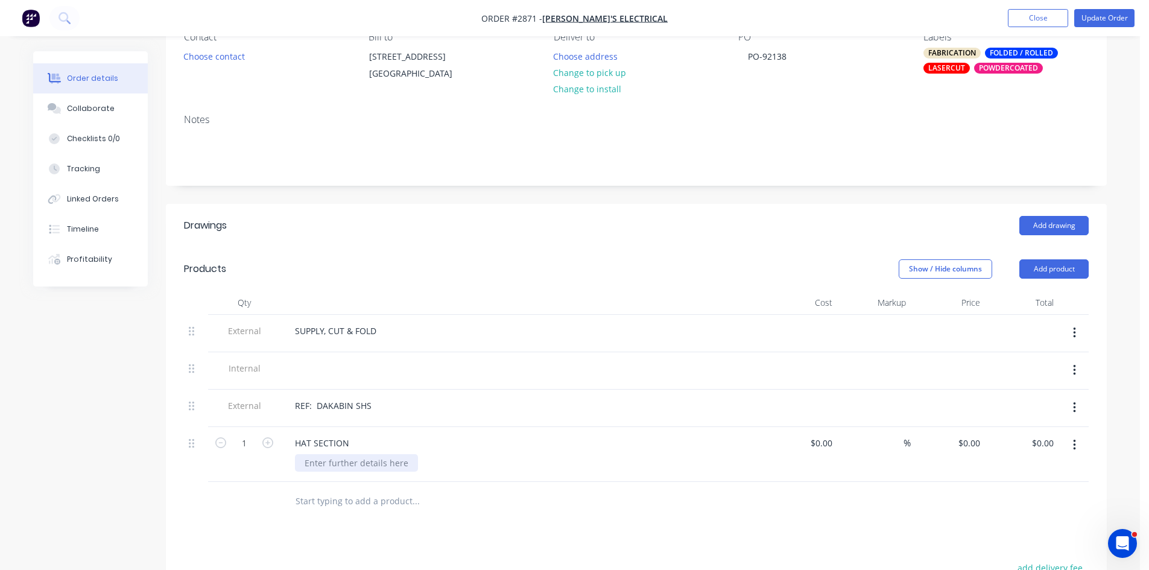
click at [347, 463] on div at bounding box center [356, 462] width 123 height 17
click at [379, 329] on div "SUPPLY, CUT & FOLD" at bounding box center [335, 330] width 101 height 17
click at [433, 468] on div "MATERIAL: 1.2MM ZINC ANNEAL" at bounding box center [371, 462] width 152 height 17
click at [1073, 368] on icon "button" at bounding box center [1074, 370] width 3 height 13
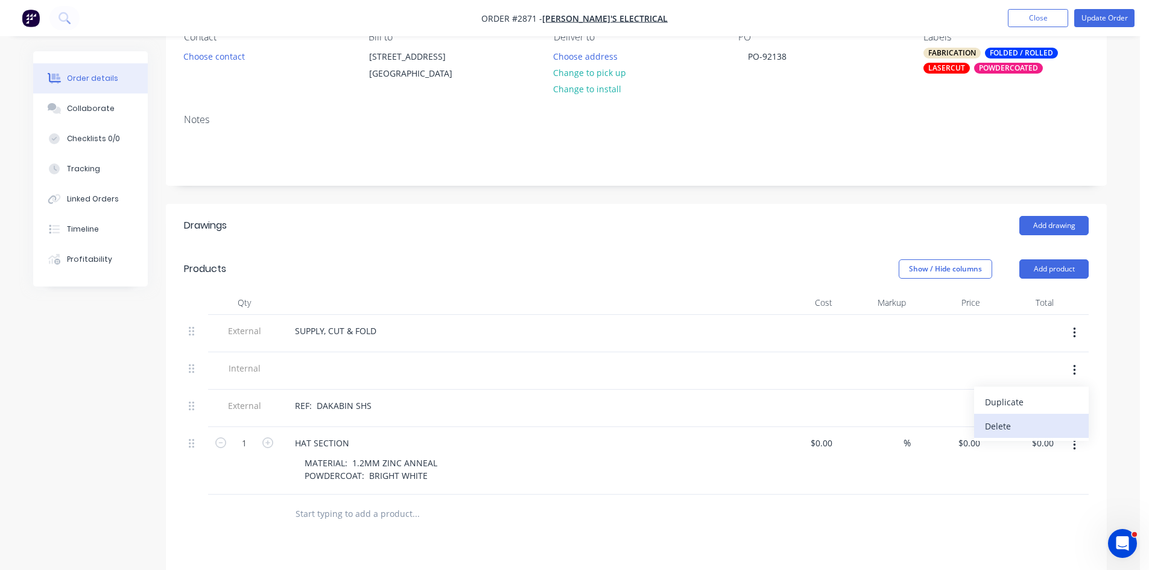
click at [1009, 424] on div "Delete" at bounding box center [1031, 425] width 93 height 17
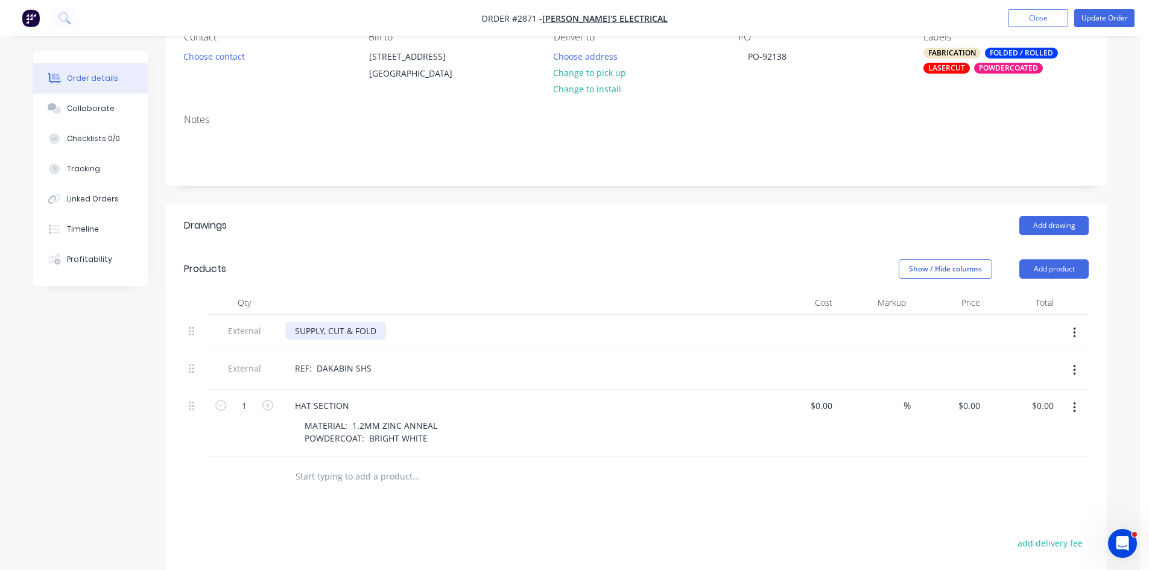
click at [380, 332] on div "SUPPLY, CUT & FOLD" at bounding box center [335, 330] width 101 height 17
click at [357, 329] on div "SUPPLY, CUT & FOLD" at bounding box center [335, 330] width 101 height 17
drag, startPoint x: 192, startPoint y: 369, endPoint x: 199, endPoint y: 320, distance: 50.0
click at [199, 320] on div "External MANUFACTURE AND POWDERCOAT External REF: DAKABIN SHS 1 HAT SECTION MAT…" at bounding box center [636, 386] width 905 height 142
click at [89, 105] on div "Collaborate" at bounding box center [91, 108] width 48 height 11
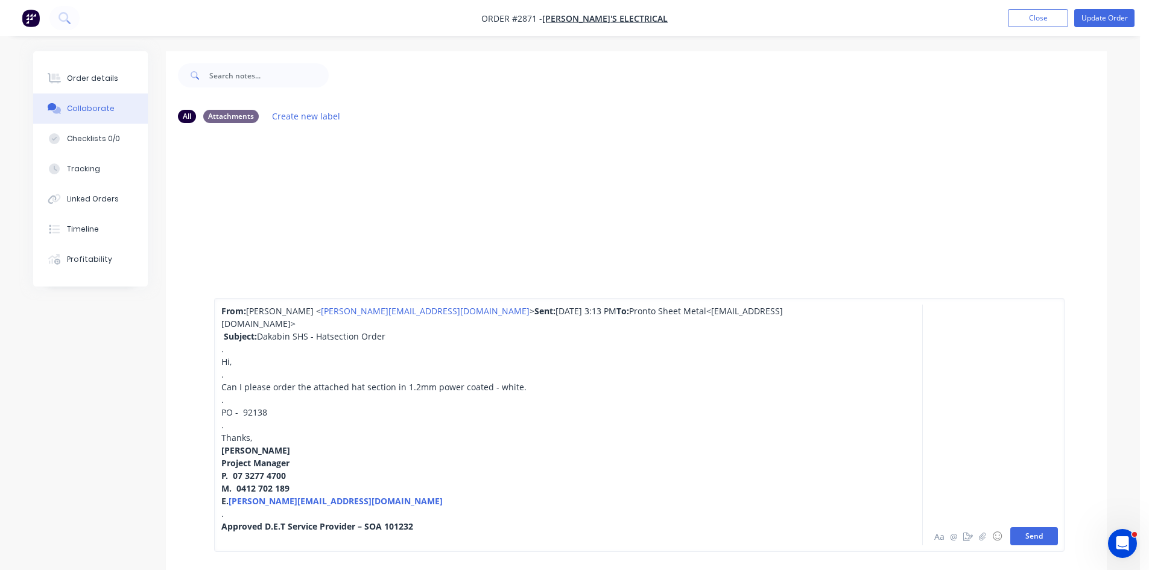
click at [1036, 538] on button "Send" at bounding box center [1035, 536] width 48 height 18
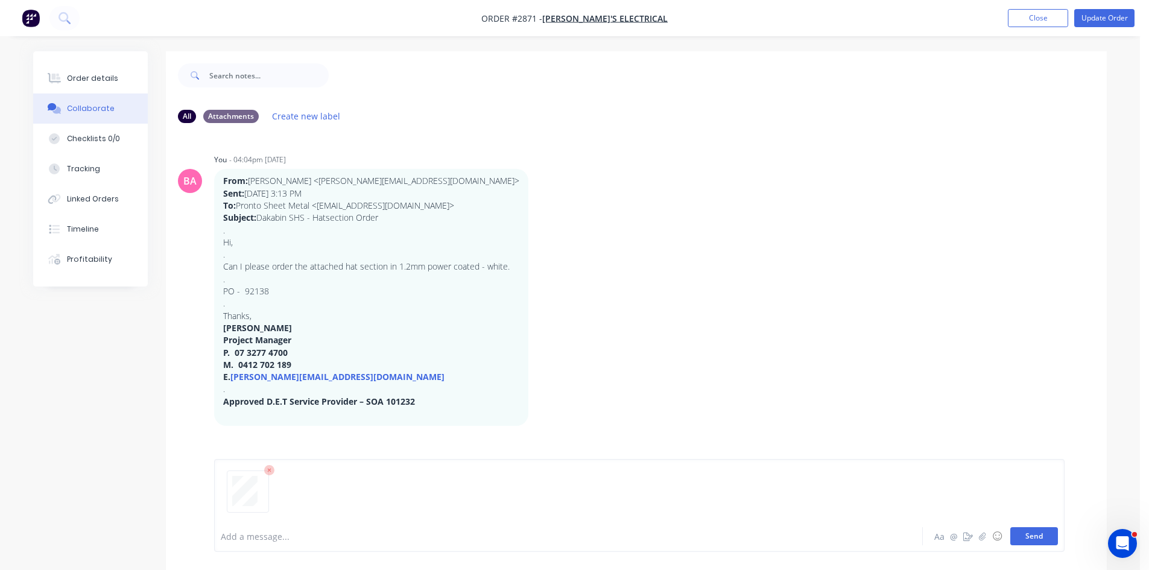
click at [1045, 536] on button "Send" at bounding box center [1035, 536] width 48 height 18
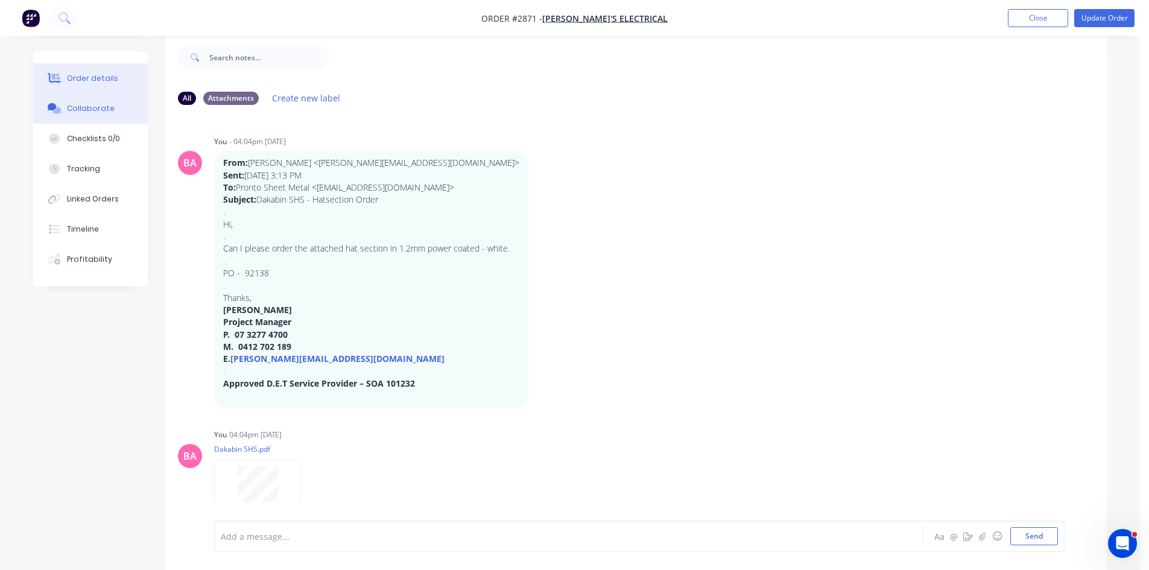
click at [97, 76] on div "Order details" at bounding box center [92, 78] width 51 height 11
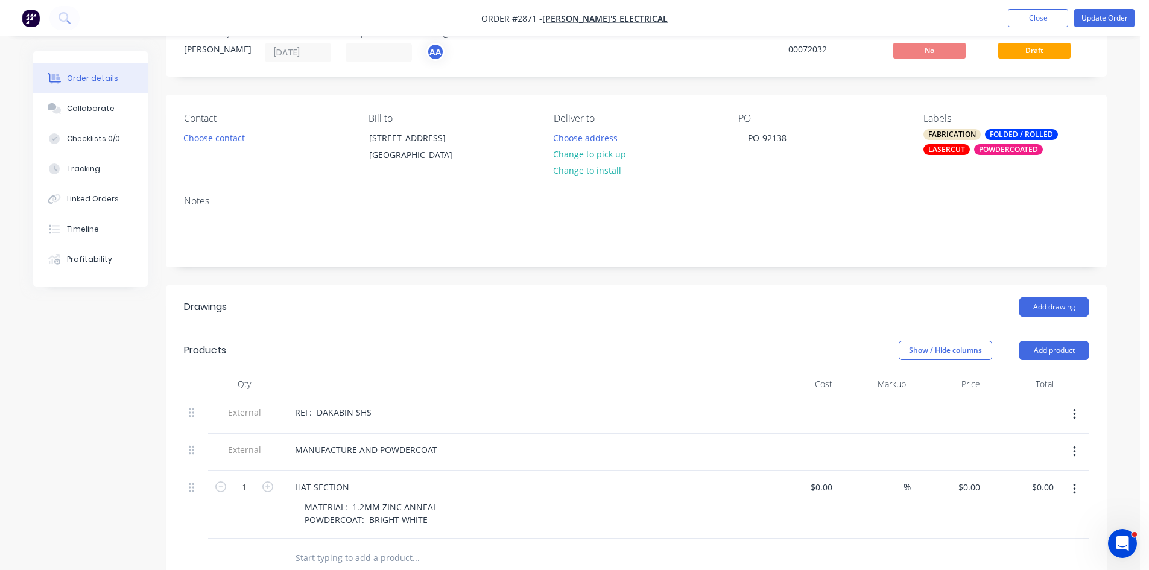
scroll to position [40, 0]
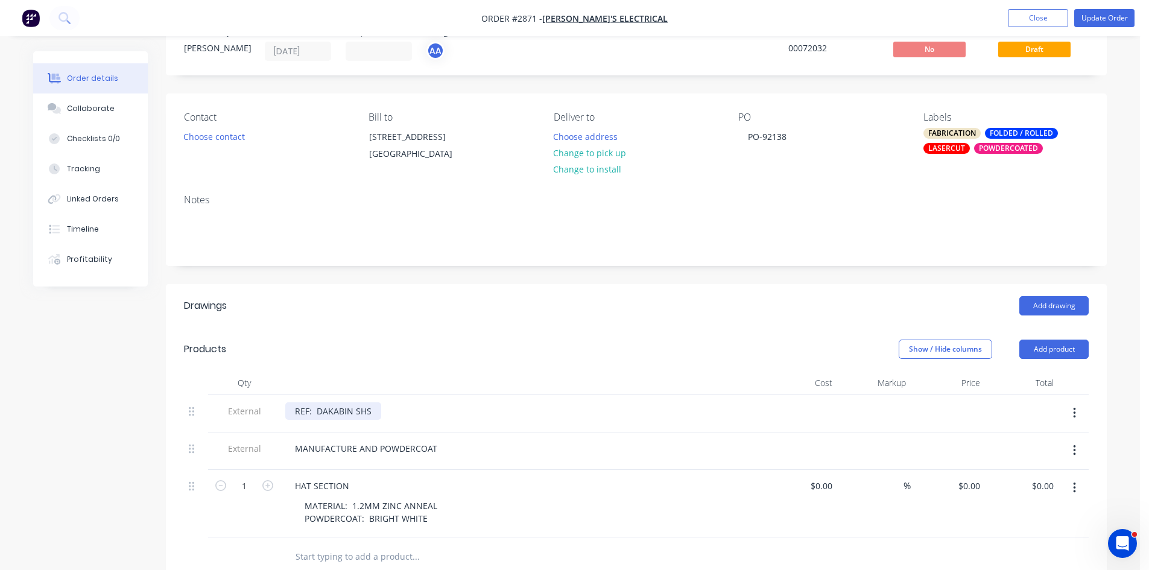
click at [308, 411] on div "REF: DAKABIN SHS" at bounding box center [333, 410] width 96 height 17
click at [346, 411] on div "REFERENCE: DAKABIN SHS" at bounding box center [349, 410] width 128 height 17
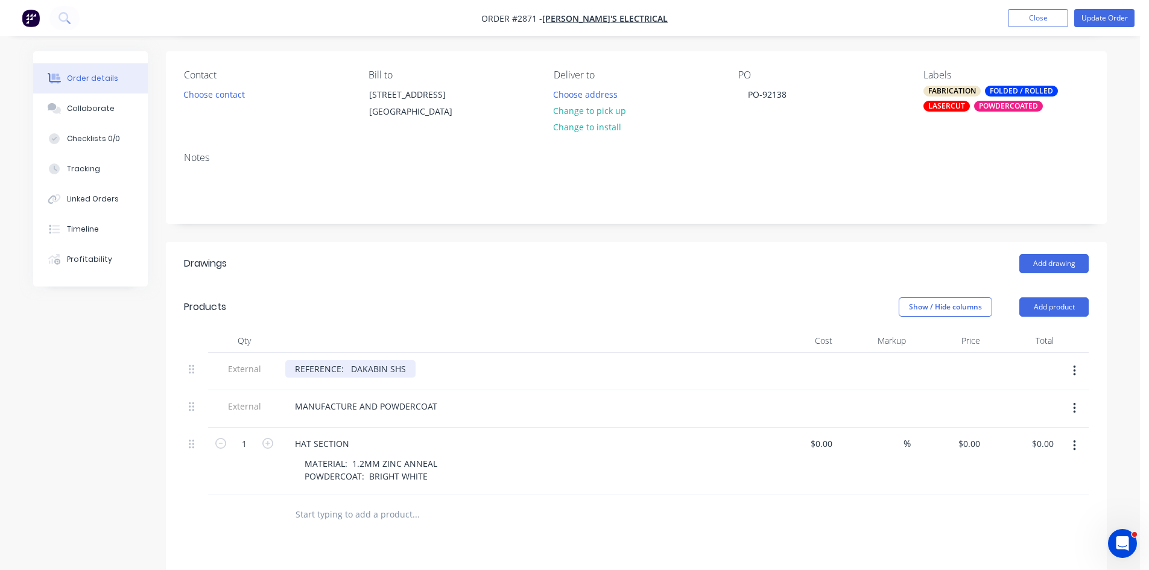
scroll to position [80, 0]
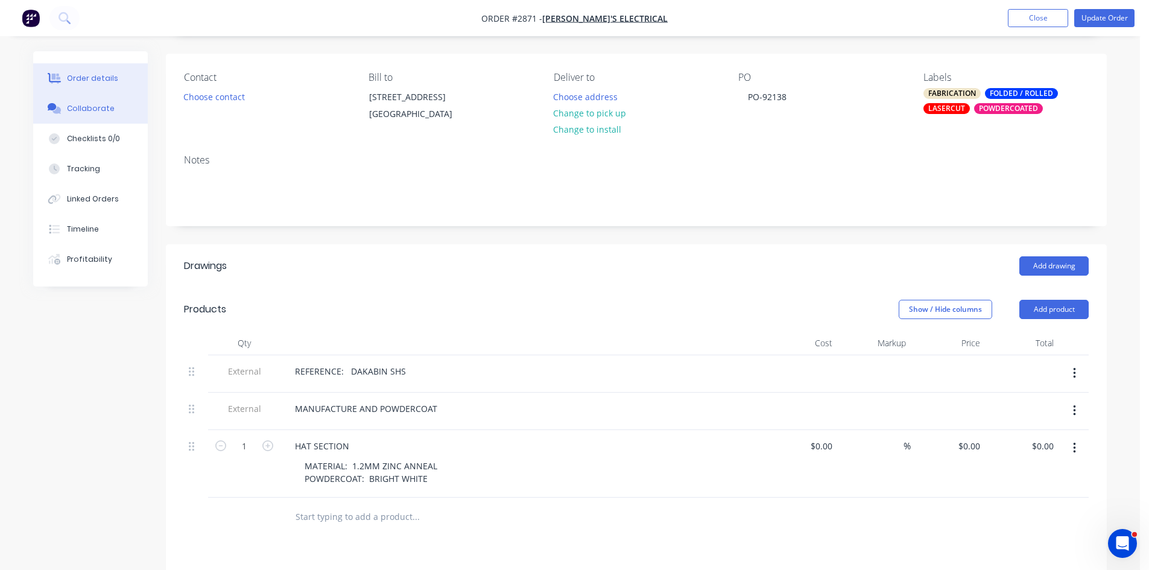
click at [82, 109] on div "Collaborate" at bounding box center [91, 108] width 48 height 11
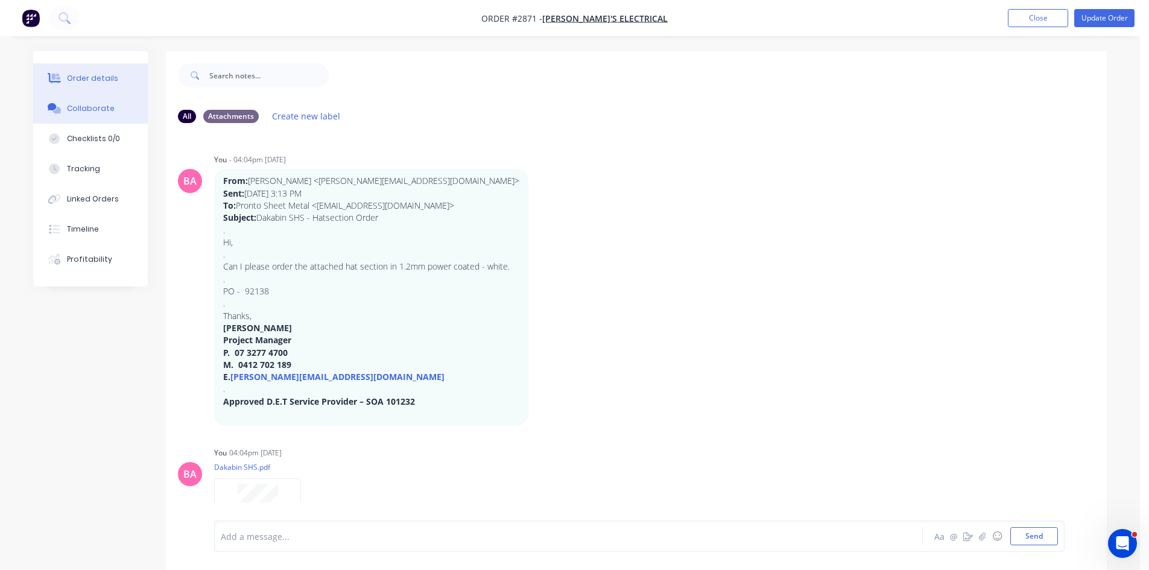
click at [92, 71] on button "Order details" at bounding box center [90, 78] width 115 height 30
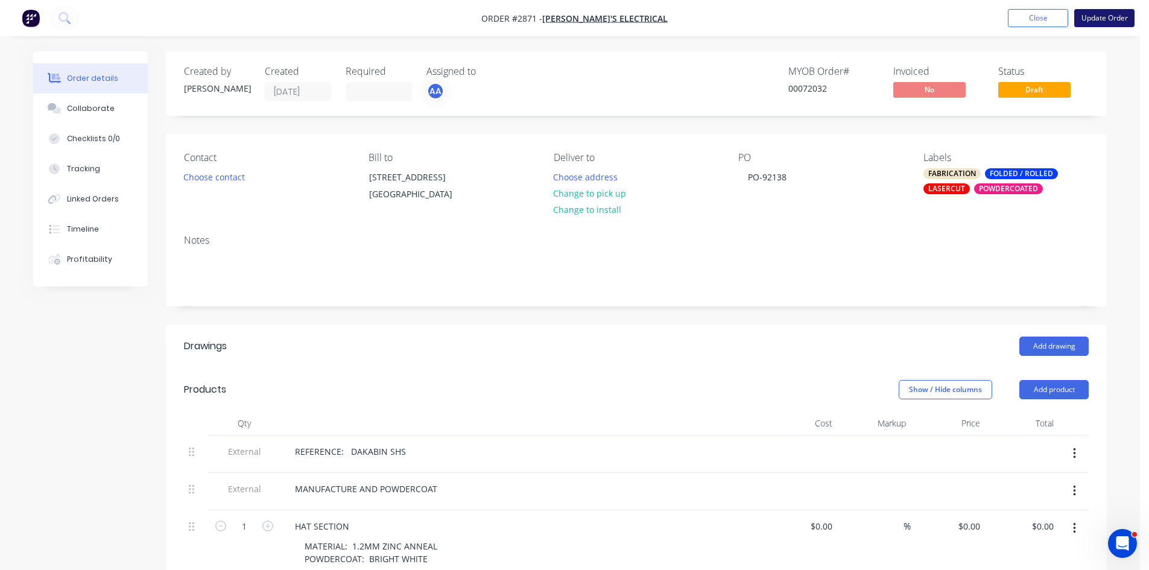
click at [1108, 14] on button "Update Order" at bounding box center [1104, 18] width 60 height 18
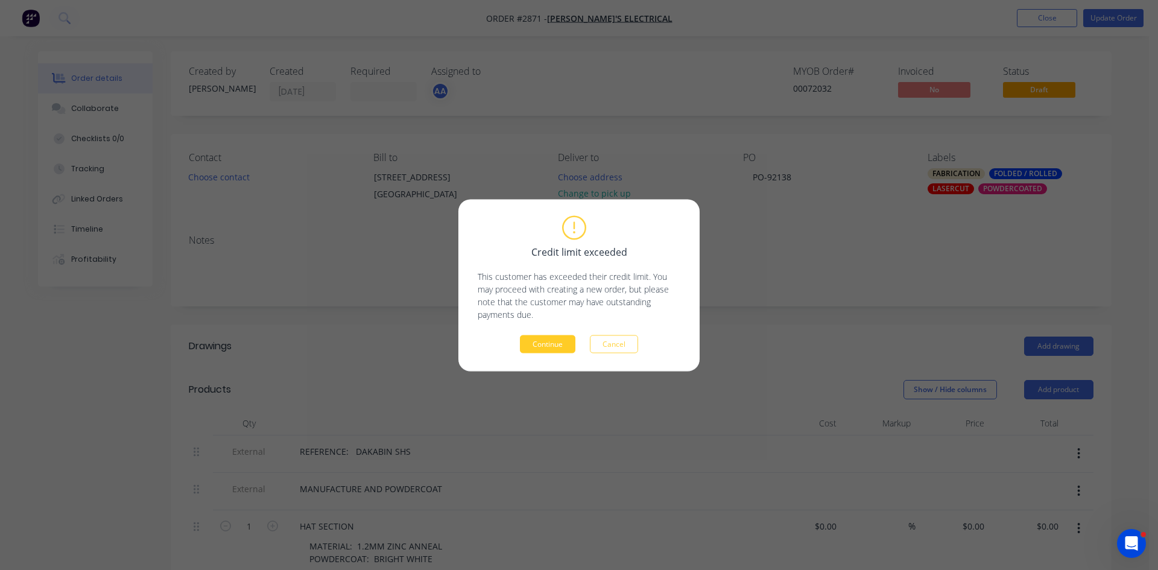
click at [556, 346] on button "Continue" at bounding box center [548, 344] width 56 height 18
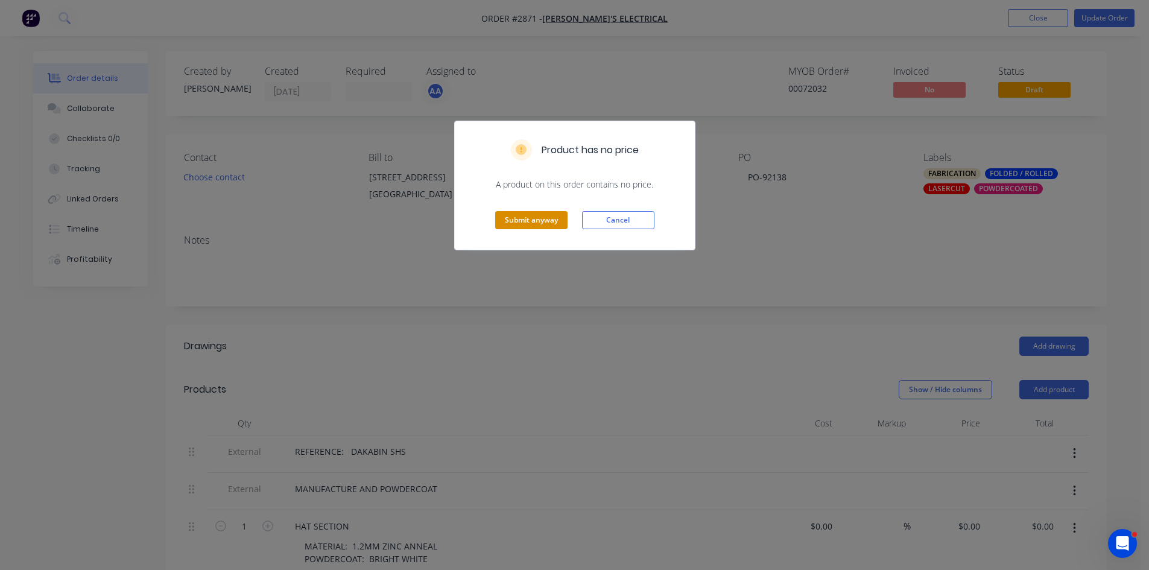
click at [529, 219] on button "Submit anyway" at bounding box center [531, 220] width 72 height 18
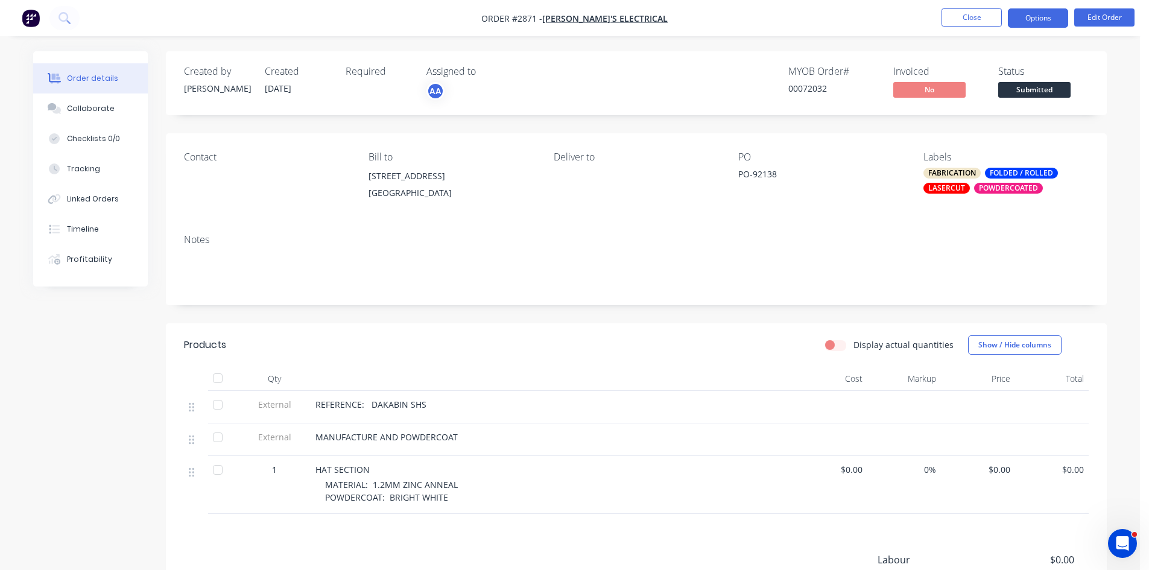
click at [1044, 16] on button "Options" at bounding box center [1038, 17] width 60 height 19
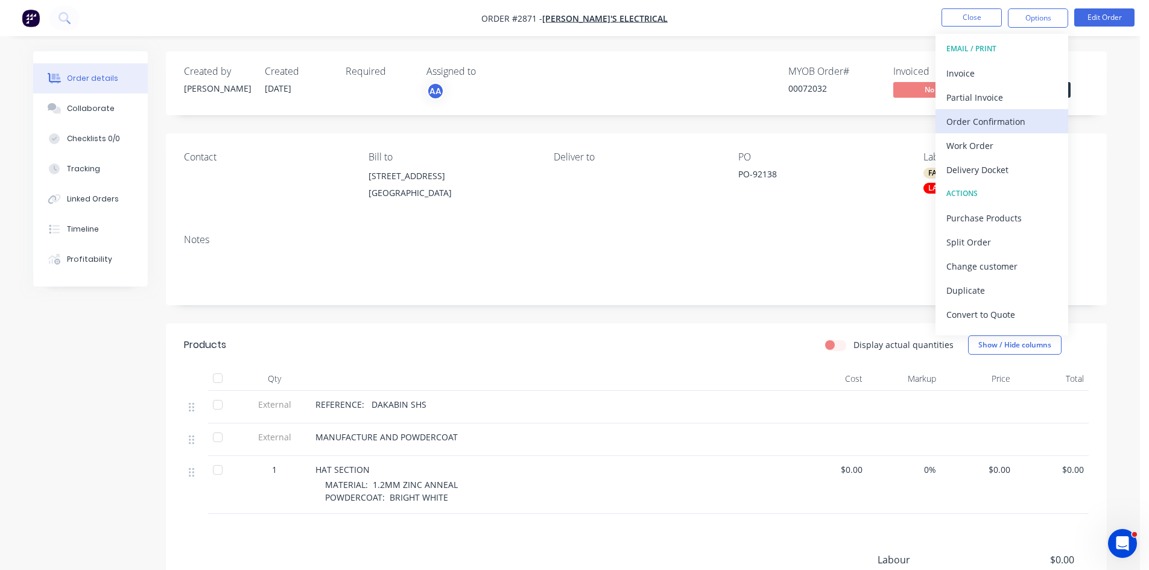
click at [1001, 119] on div "Order Confirmation" at bounding box center [1002, 121] width 111 height 17
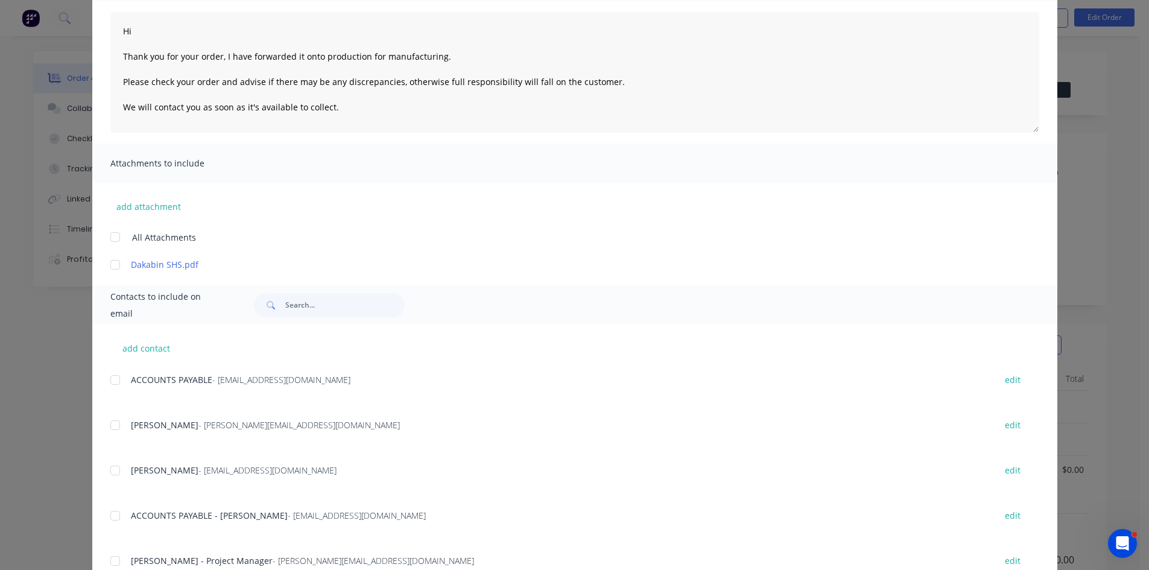
scroll to position [201, 0]
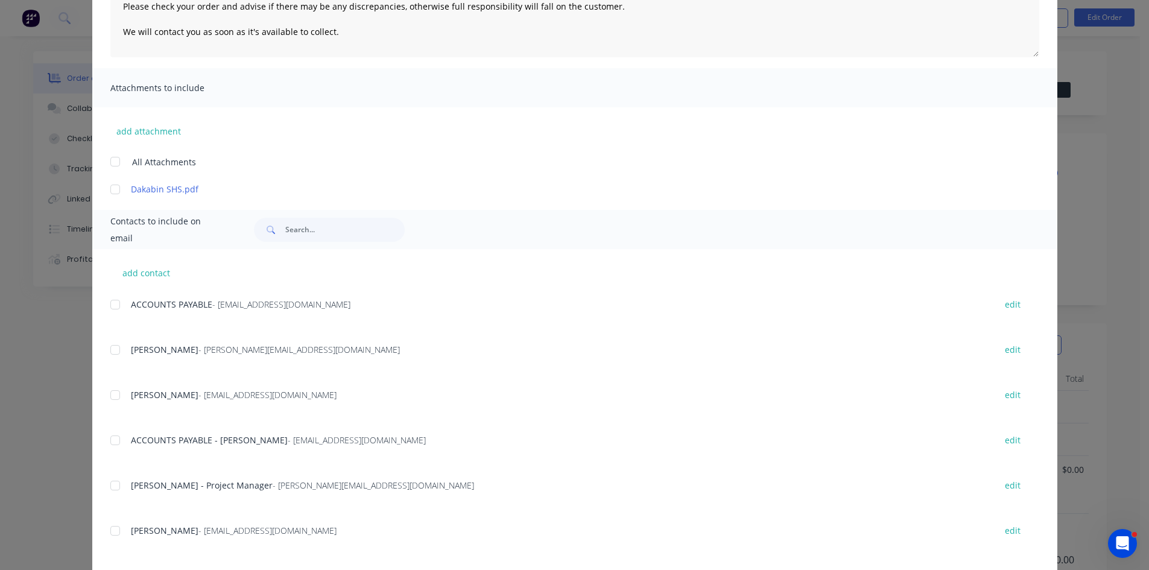
click at [109, 487] on div at bounding box center [115, 486] width 24 height 24
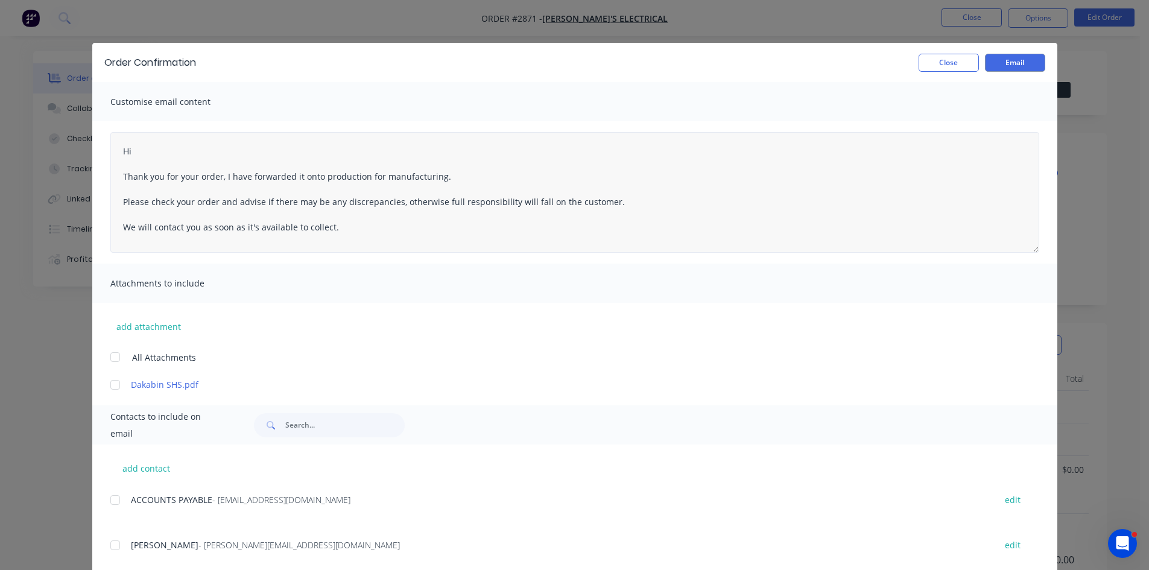
scroll to position [0, 0]
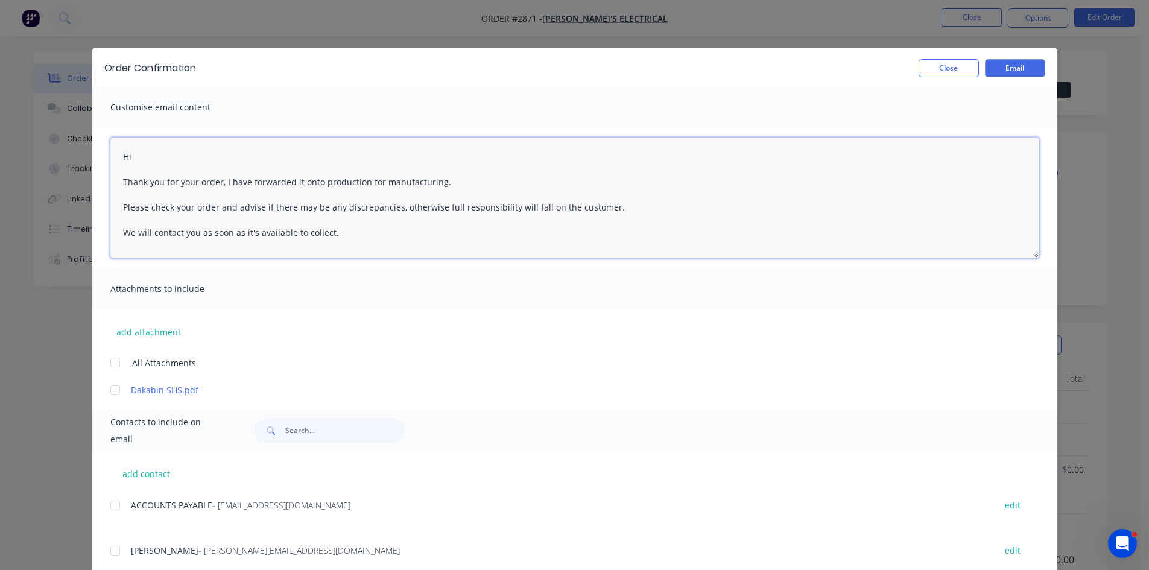
click at [160, 157] on textarea "Hi Thank you for your order, I have forwarded it onto production for manufactur…" at bounding box center [574, 198] width 929 height 121
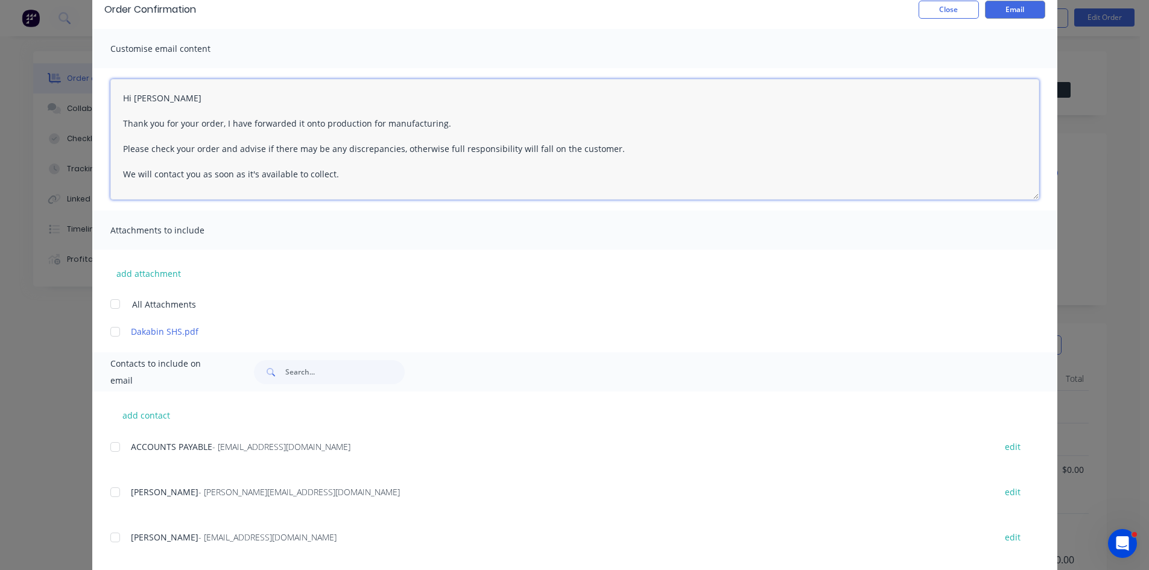
scroll to position [19, 0]
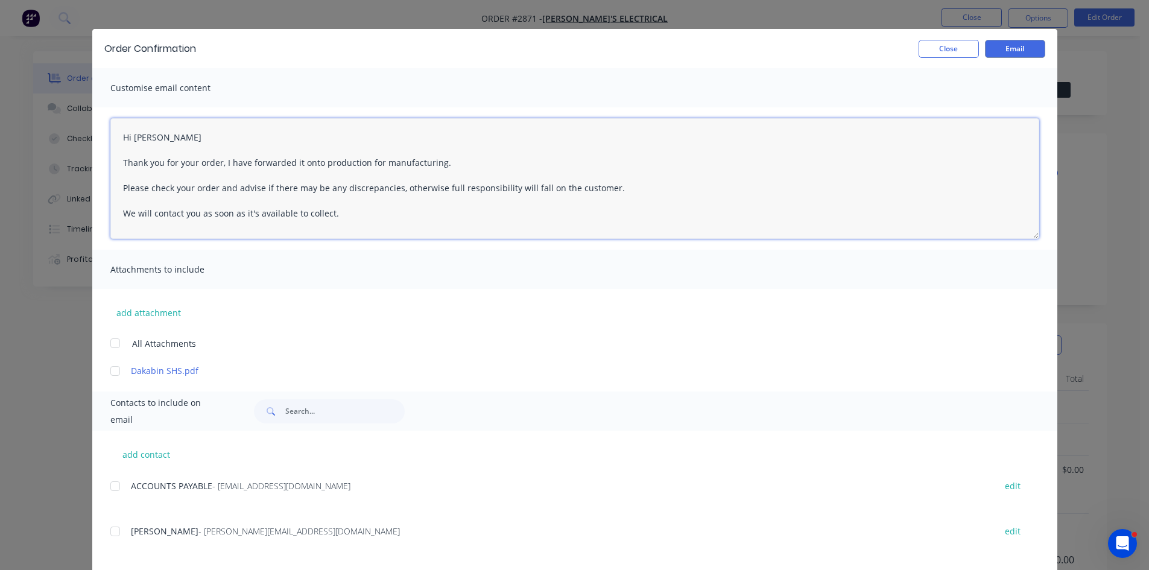
type textarea "Hi Bronson Thank you for your order, I have forwarded it onto production for ma…"
click at [1018, 44] on button "Email" at bounding box center [1015, 49] width 60 height 18
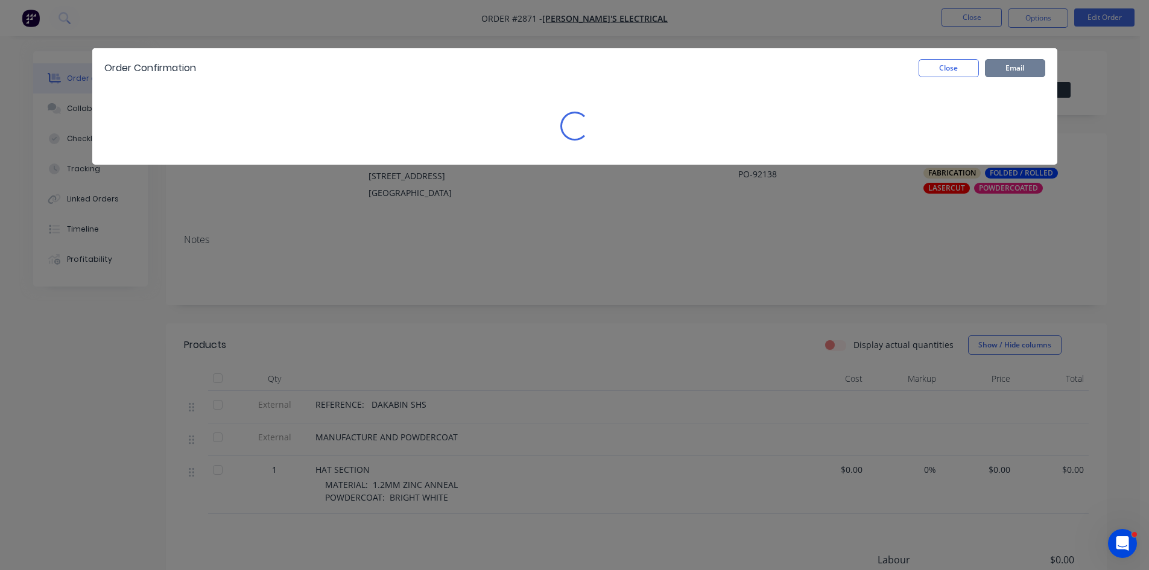
scroll to position [0, 0]
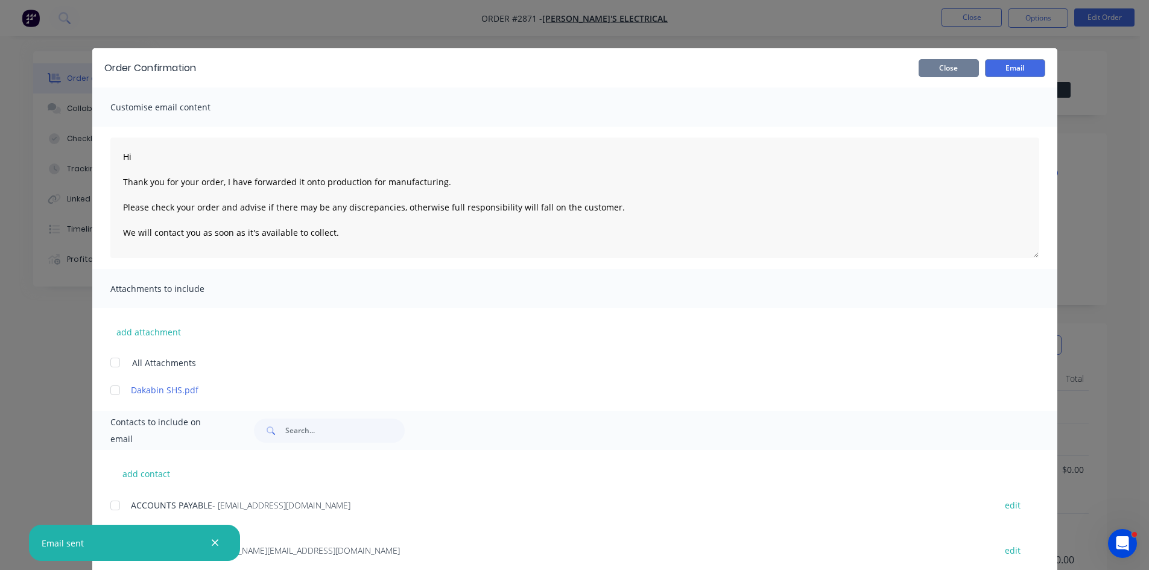
click at [942, 67] on button "Close" at bounding box center [949, 68] width 60 height 18
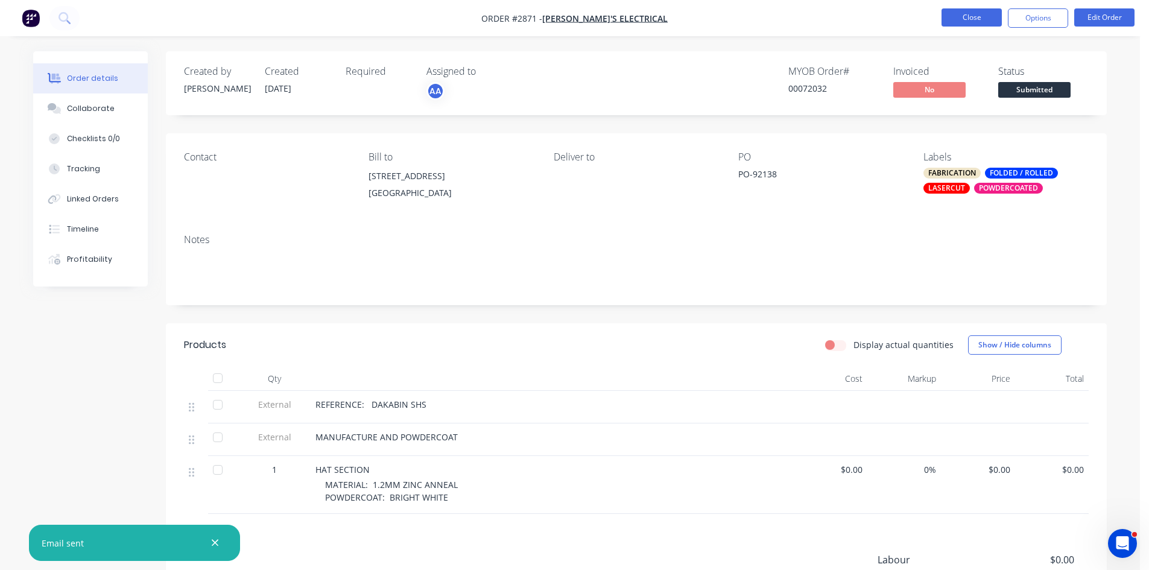
click at [977, 19] on button "Close" at bounding box center [972, 17] width 60 height 18
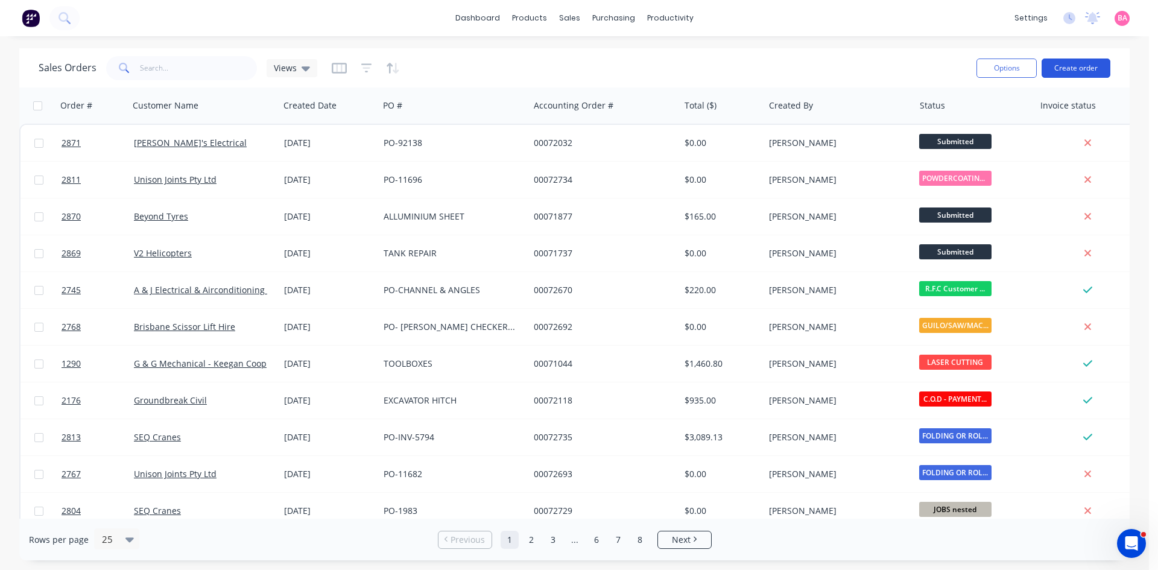
click at [1080, 68] on button "Create order" at bounding box center [1076, 68] width 69 height 19
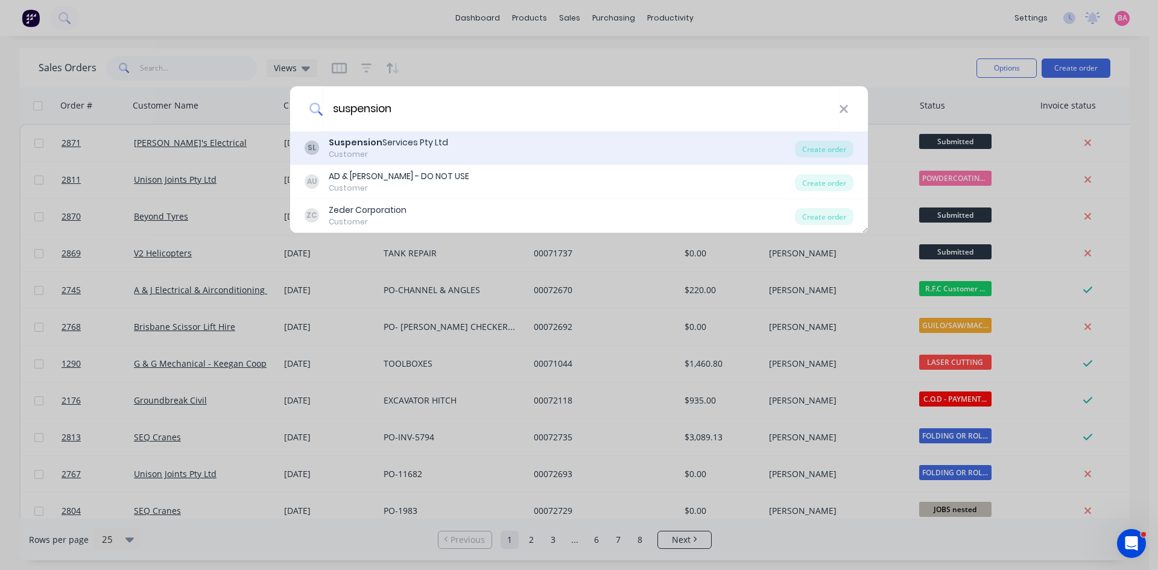
type input "suspension"
click at [384, 149] on div "Customer" at bounding box center [388, 154] width 119 height 11
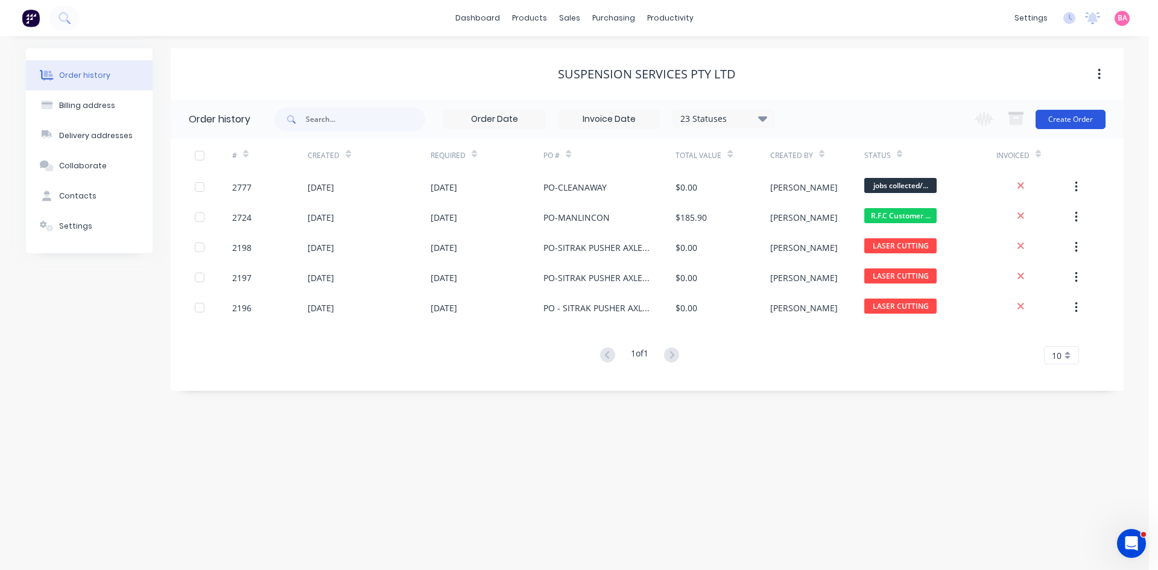
click at [1067, 122] on button "Create Order" at bounding box center [1071, 119] width 70 height 19
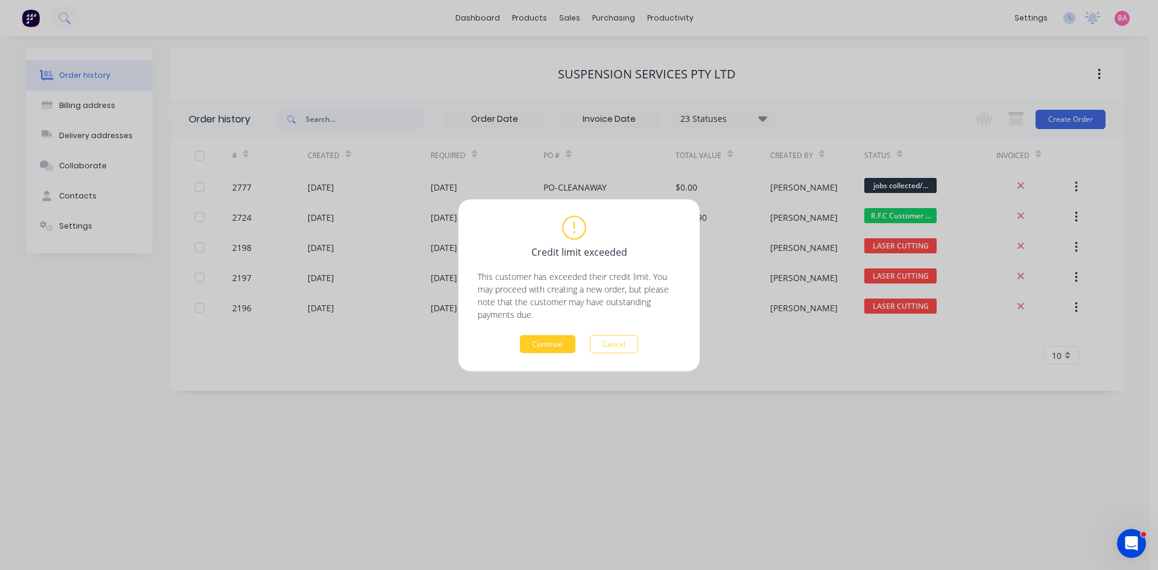
click at [550, 343] on button "Continue" at bounding box center [548, 344] width 56 height 18
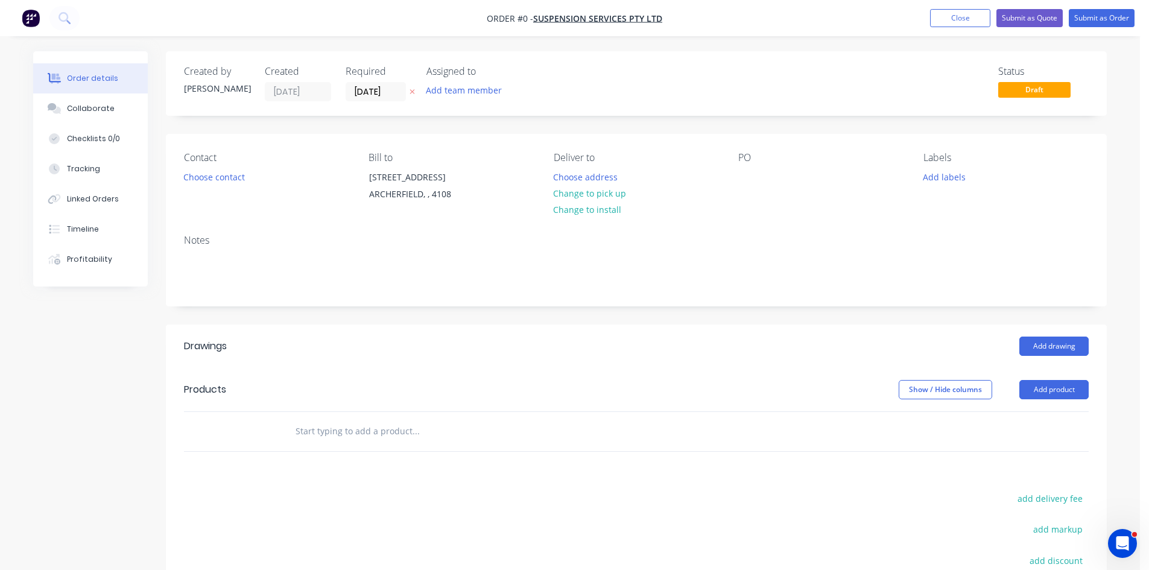
click at [411, 90] on icon at bounding box center [412, 91] width 5 height 7
click at [387, 90] on input at bounding box center [378, 92] width 65 height 18
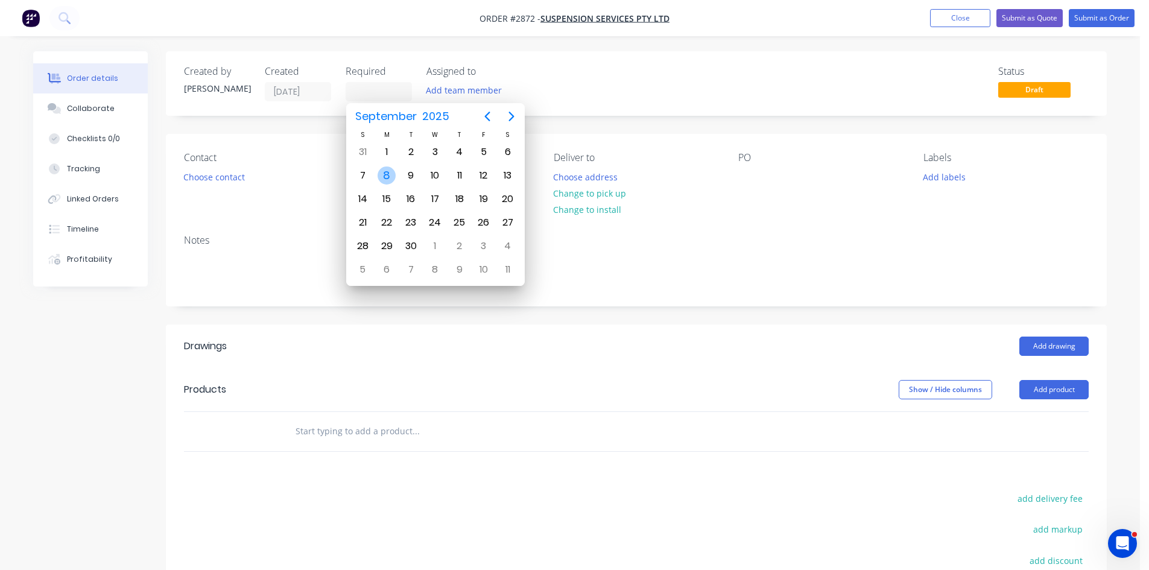
click at [387, 173] on div "8" at bounding box center [387, 176] width 18 height 18
type input "08/09/25"
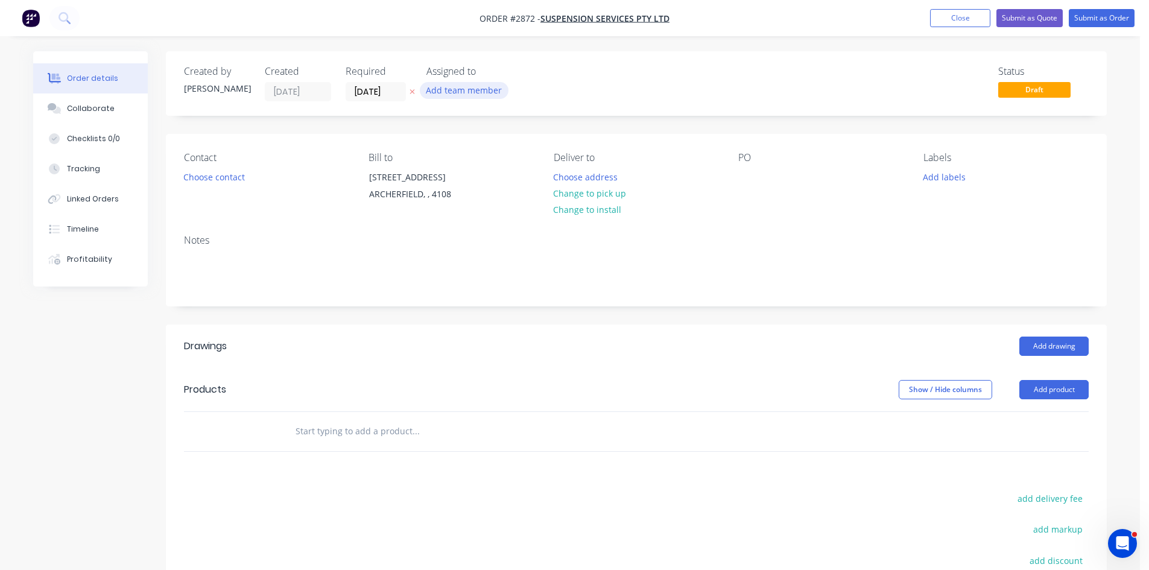
click at [468, 91] on button "Add team member" at bounding box center [464, 90] width 89 height 16
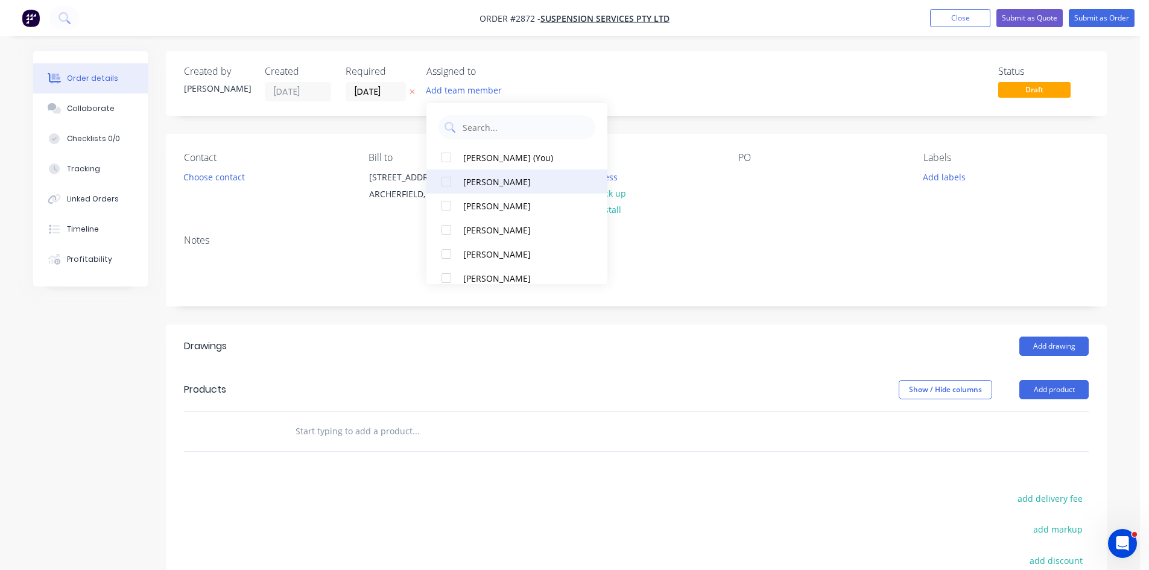
click at [447, 182] on div at bounding box center [446, 182] width 24 height 24
click at [230, 174] on button "Choose contact" at bounding box center [214, 176] width 74 height 16
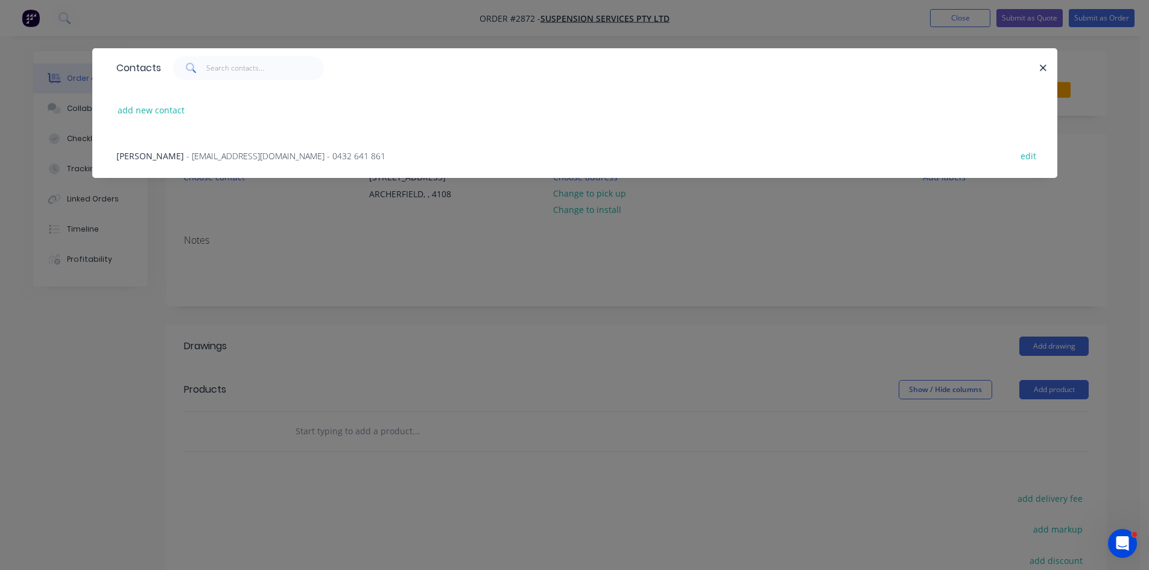
click at [189, 156] on span "- jo@suspensionservices.com.au - 0432 641 861" at bounding box center [285, 155] width 199 height 11
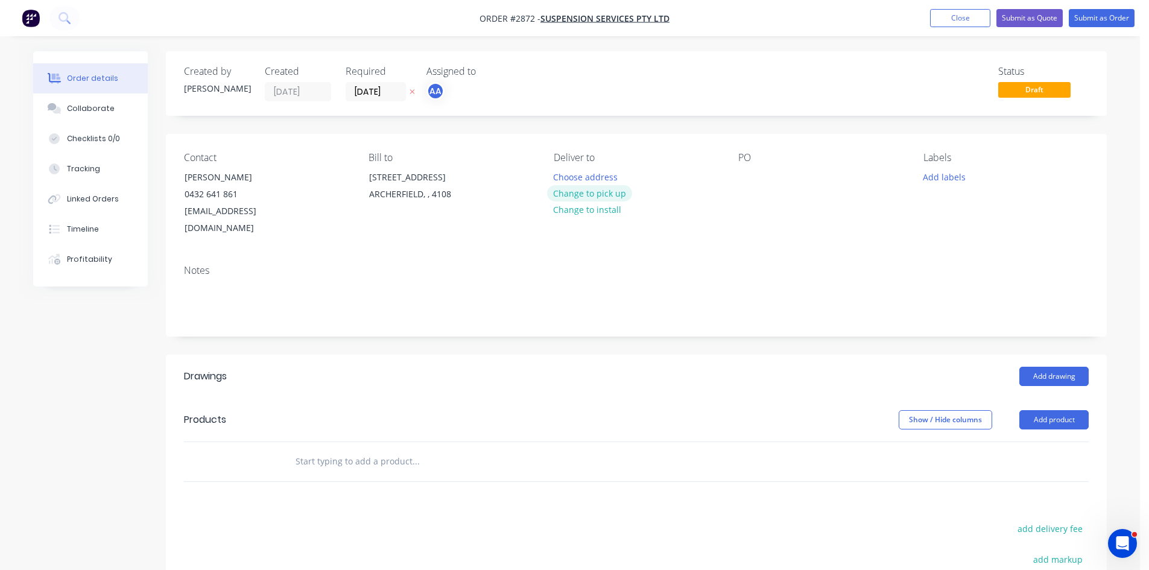
click at [598, 192] on button "Change to pick up" at bounding box center [590, 193] width 86 height 16
click at [741, 176] on div at bounding box center [747, 176] width 19 height 17
click at [938, 174] on button "Add labels" at bounding box center [944, 176] width 56 height 16
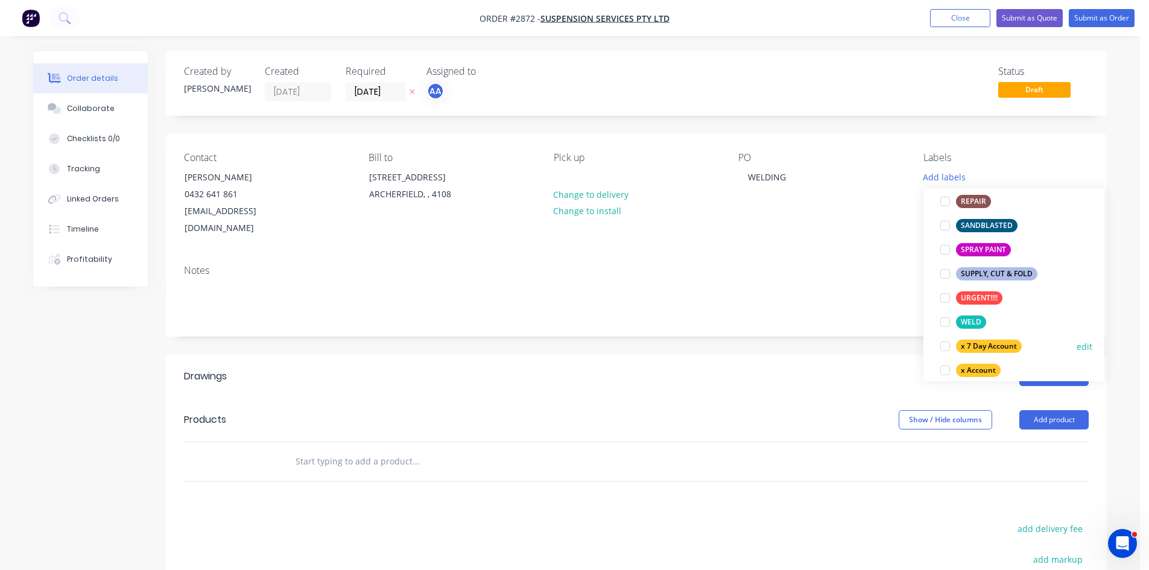
scroll to position [664, 0]
click at [942, 320] on div at bounding box center [945, 321] width 24 height 24
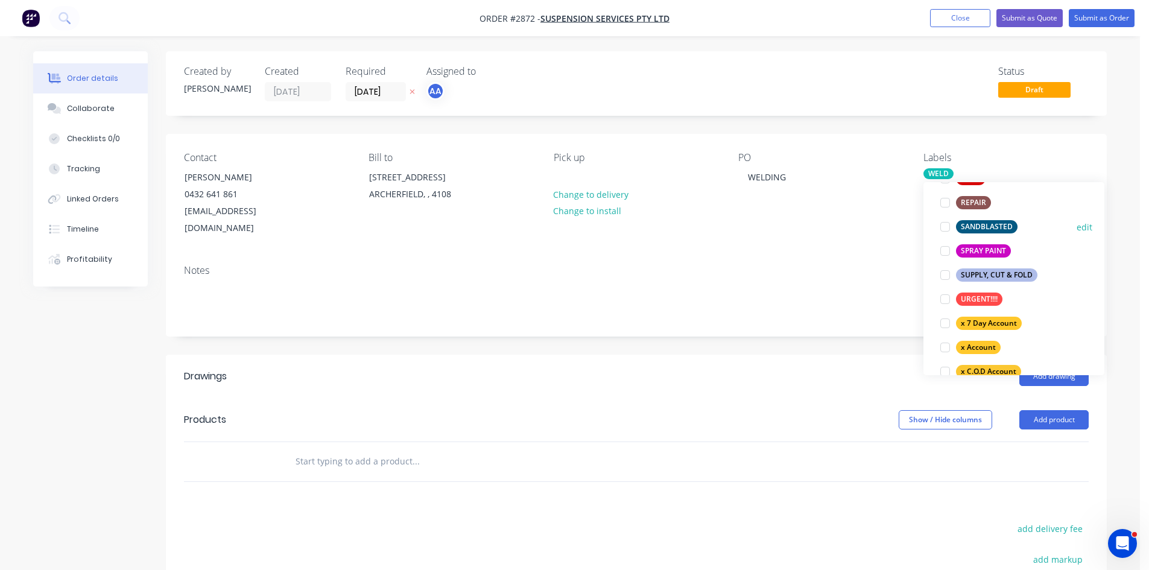
scroll to position [684, 0]
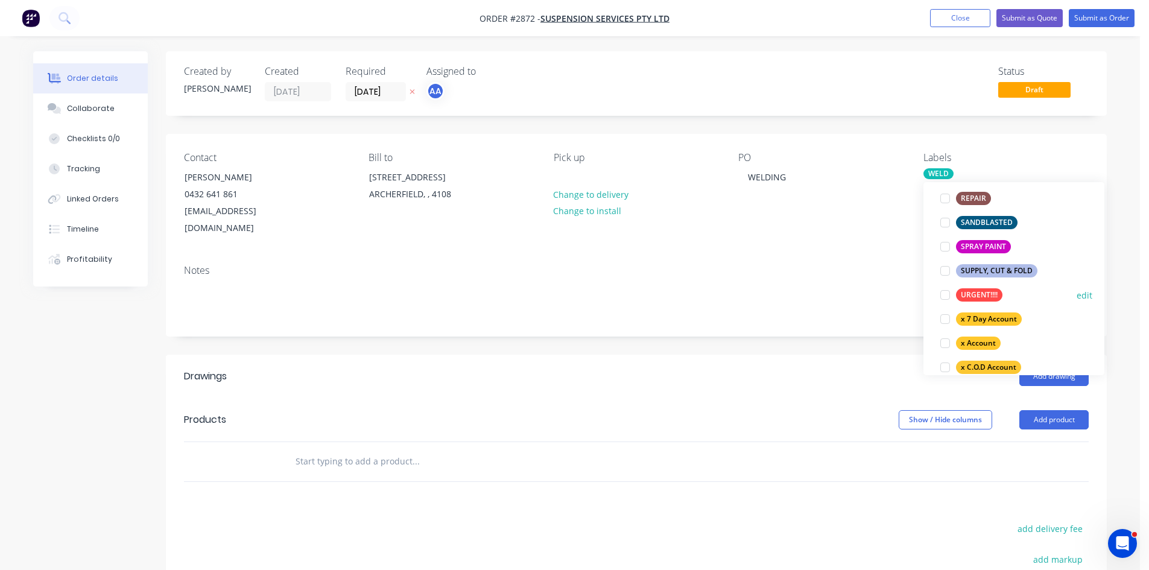
click at [945, 293] on div at bounding box center [945, 295] width 24 height 24
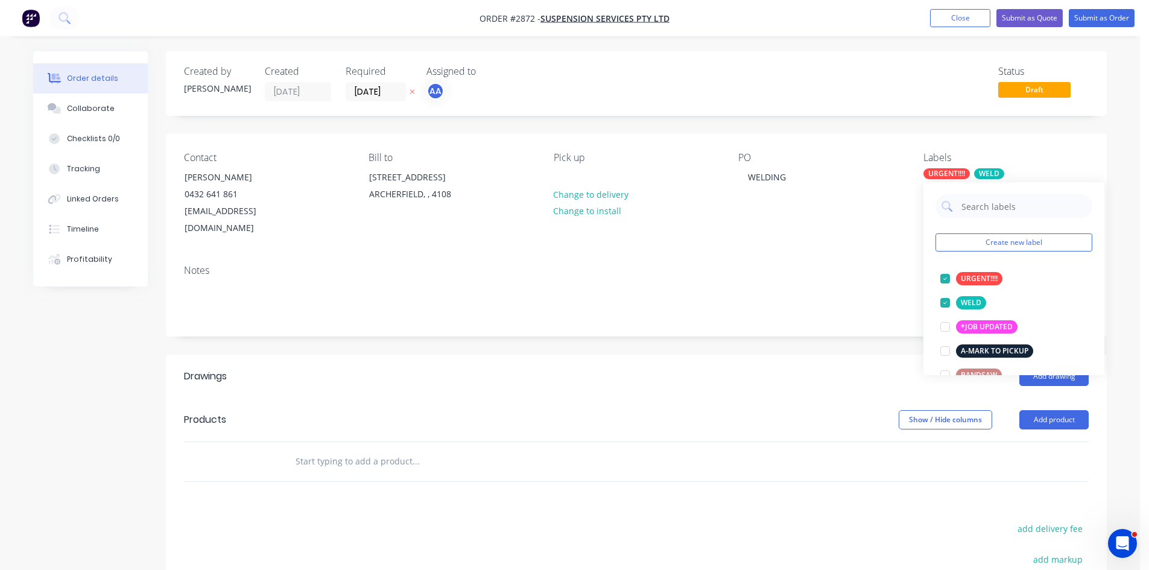
click at [367, 449] on input "text" at bounding box center [415, 461] width 241 height 24
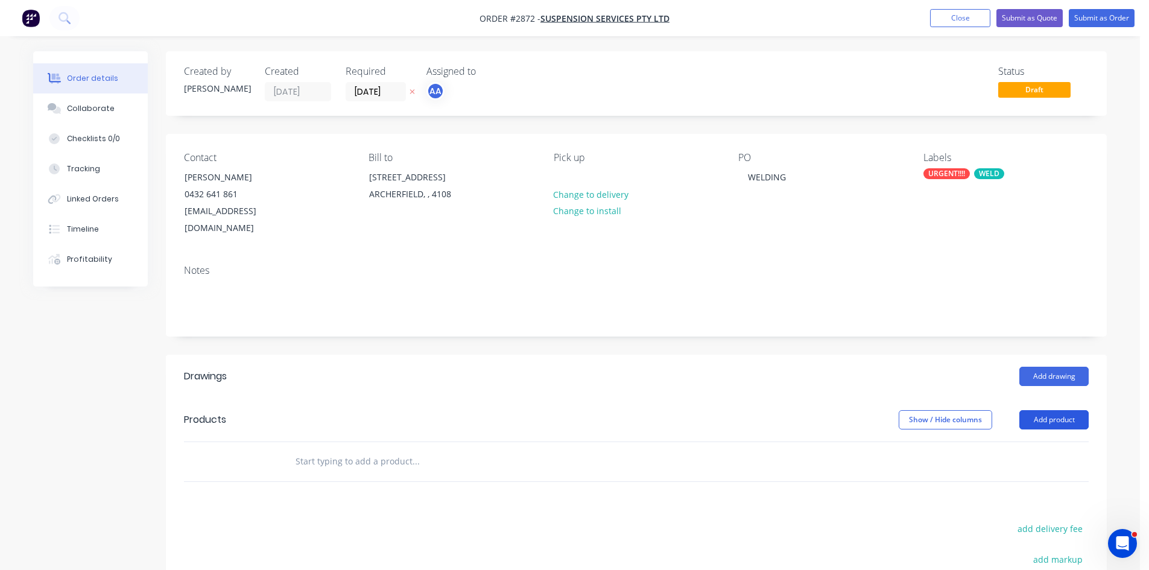
click at [1049, 410] on button "Add product" at bounding box center [1054, 419] width 69 height 19
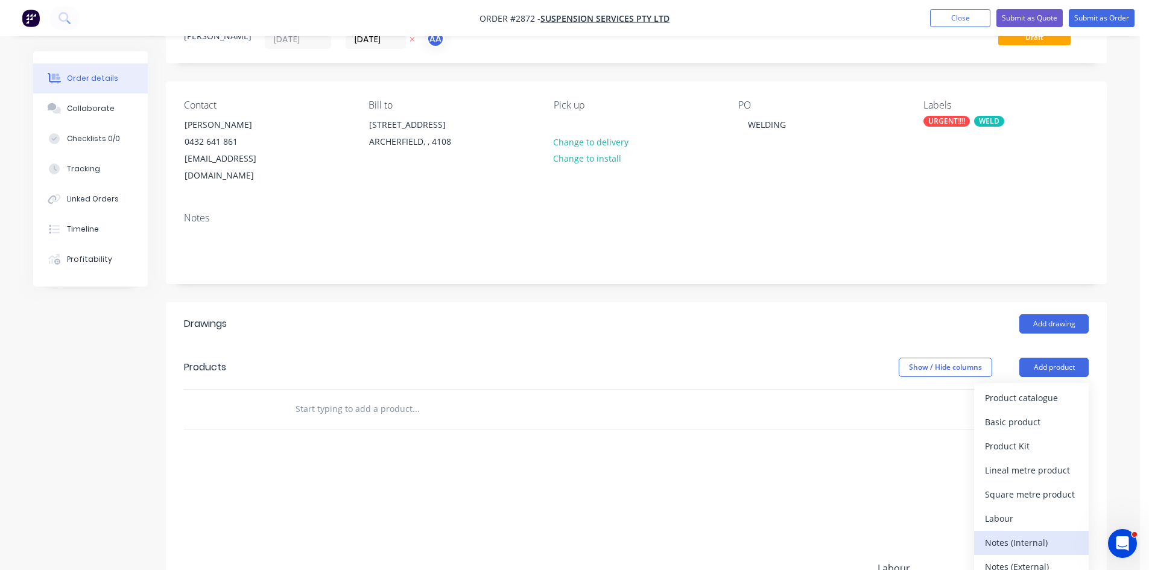
scroll to position [80, 0]
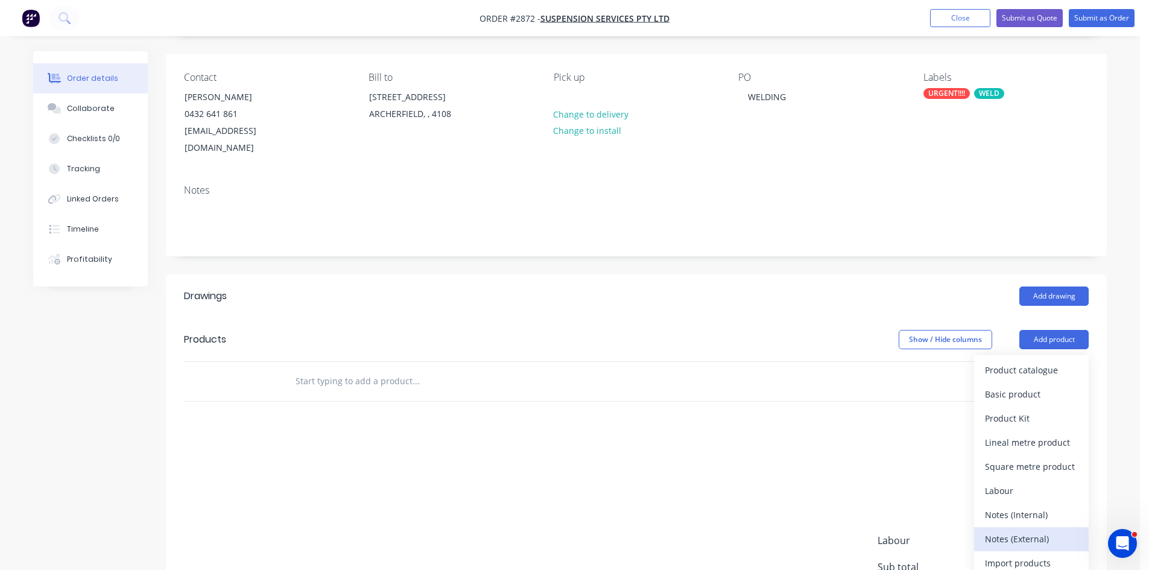
click at [1033, 530] on div "Notes (External)" at bounding box center [1031, 538] width 93 height 17
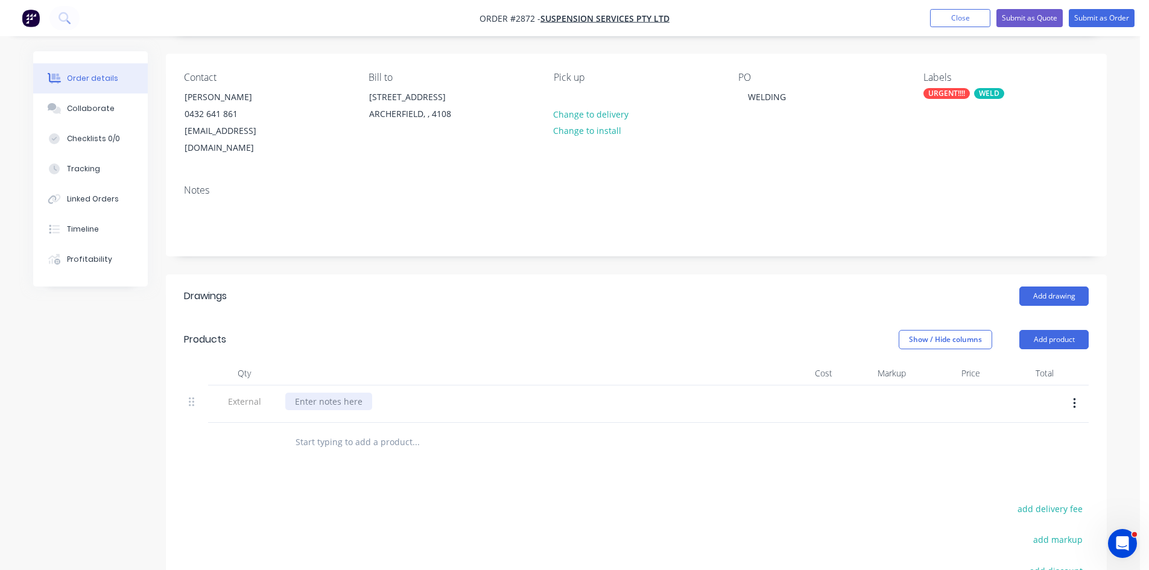
click at [346, 393] on div at bounding box center [328, 401] width 87 height 17
click at [364, 430] on input "text" at bounding box center [415, 442] width 241 height 24
click at [398, 430] on input "text" at bounding box center [415, 442] width 241 height 24
type input "W"
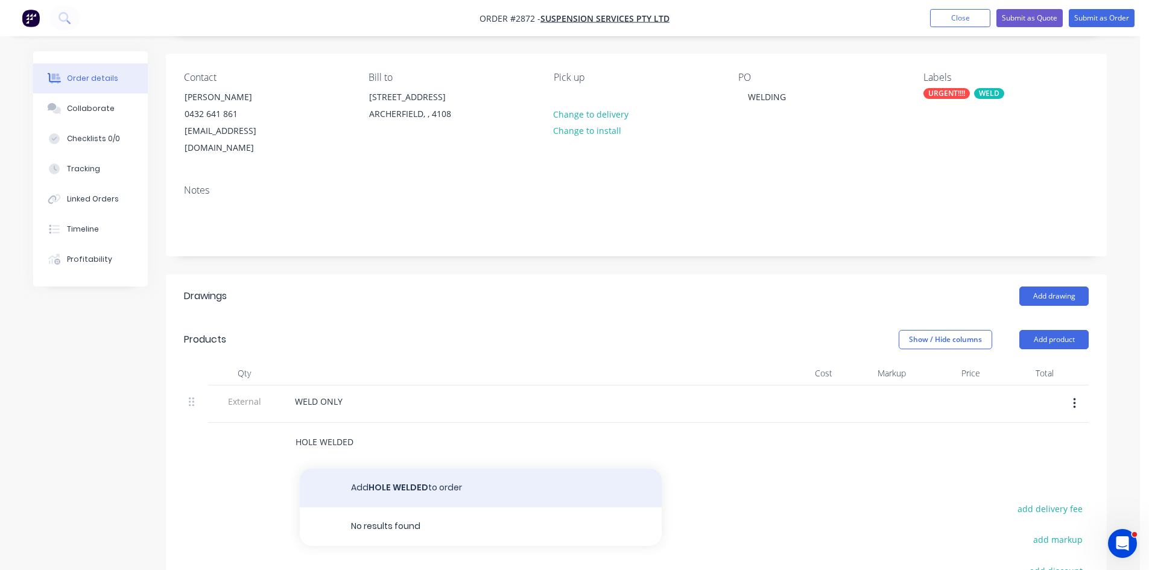
type input "HOLE WELDED"
click at [415, 469] on button "Add HOLE WELDED to order" at bounding box center [481, 488] width 362 height 39
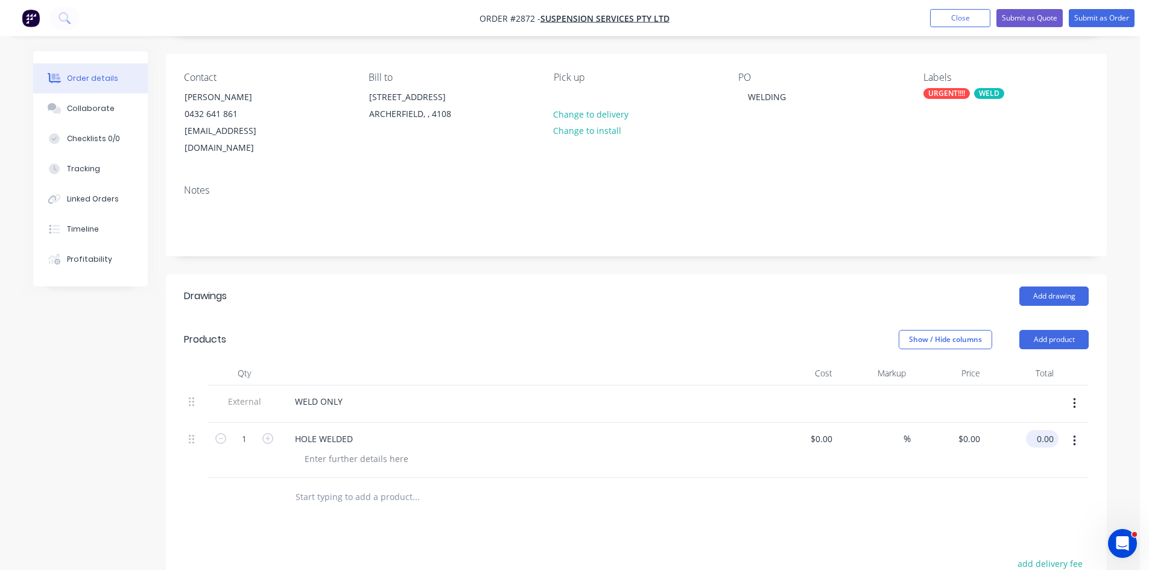
click at [1050, 430] on input "0.00" at bounding box center [1045, 438] width 28 height 17
type input "150.00"
type input "$150.00"
click at [360, 430] on div "HOLE WELDED" at bounding box center [323, 438] width 77 height 17
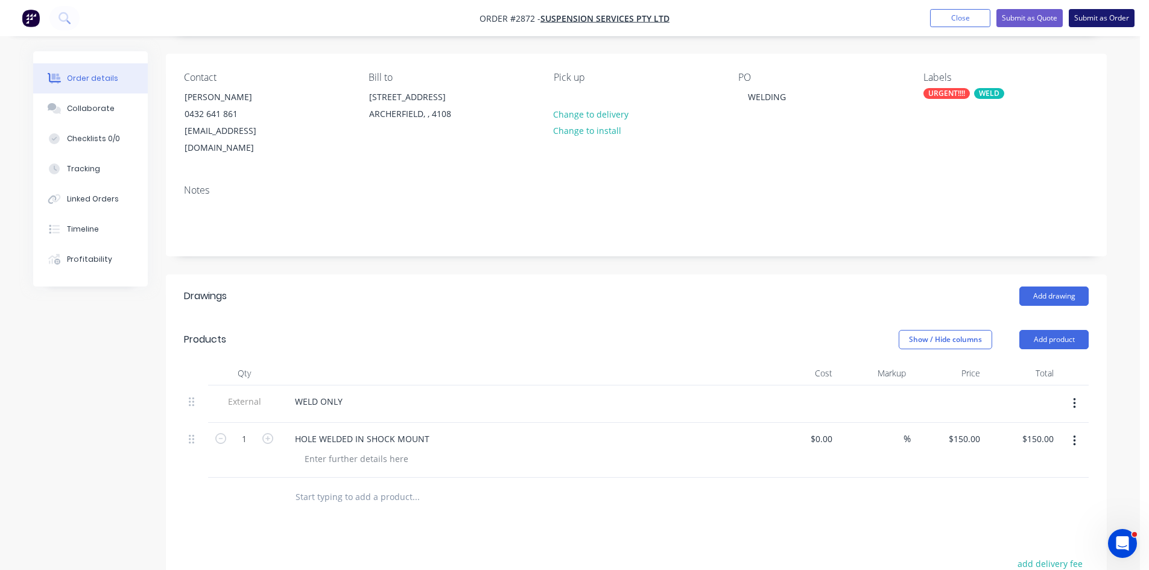
click at [1096, 14] on button "Submit as Order" at bounding box center [1102, 18] width 66 height 18
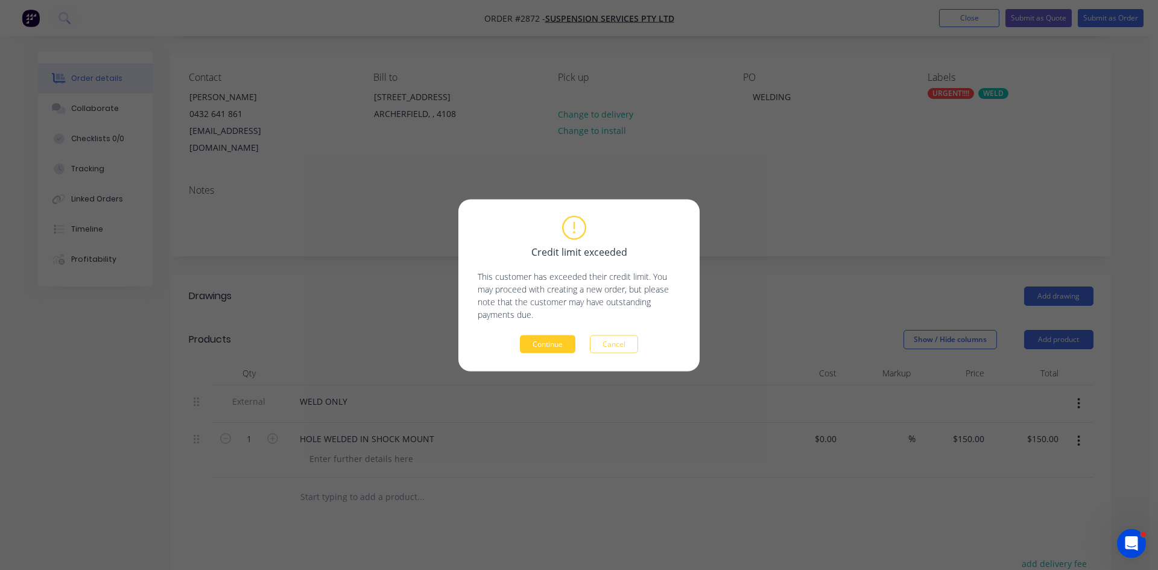
click at [547, 340] on button "Continue" at bounding box center [548, 344] width 56 height 18
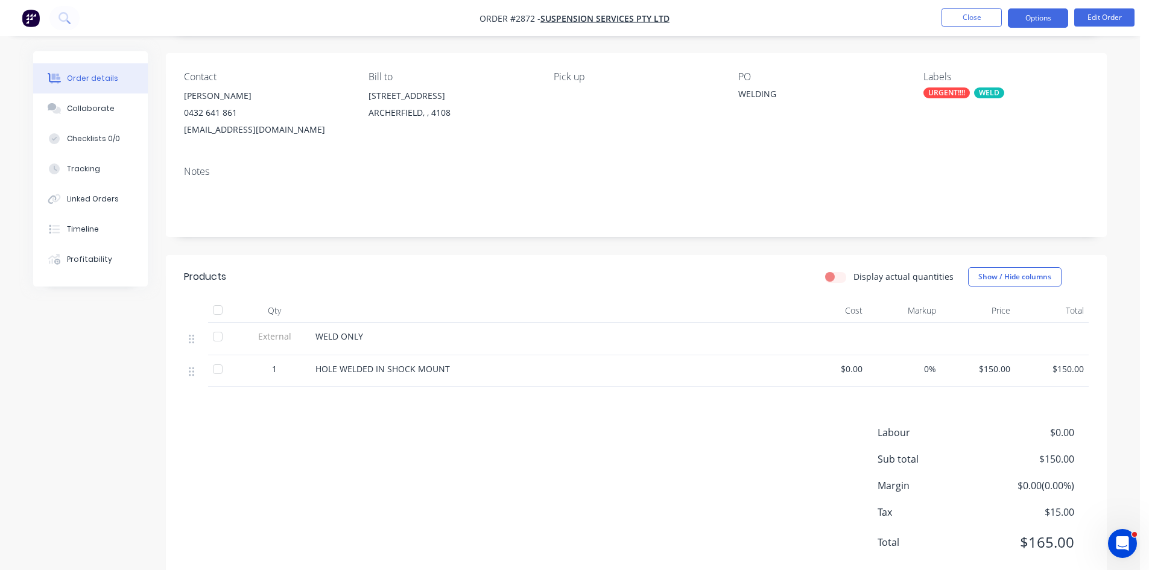
click at [1047, 15] on button "Options" at bounding box center [1038, 17] width 60 height 19
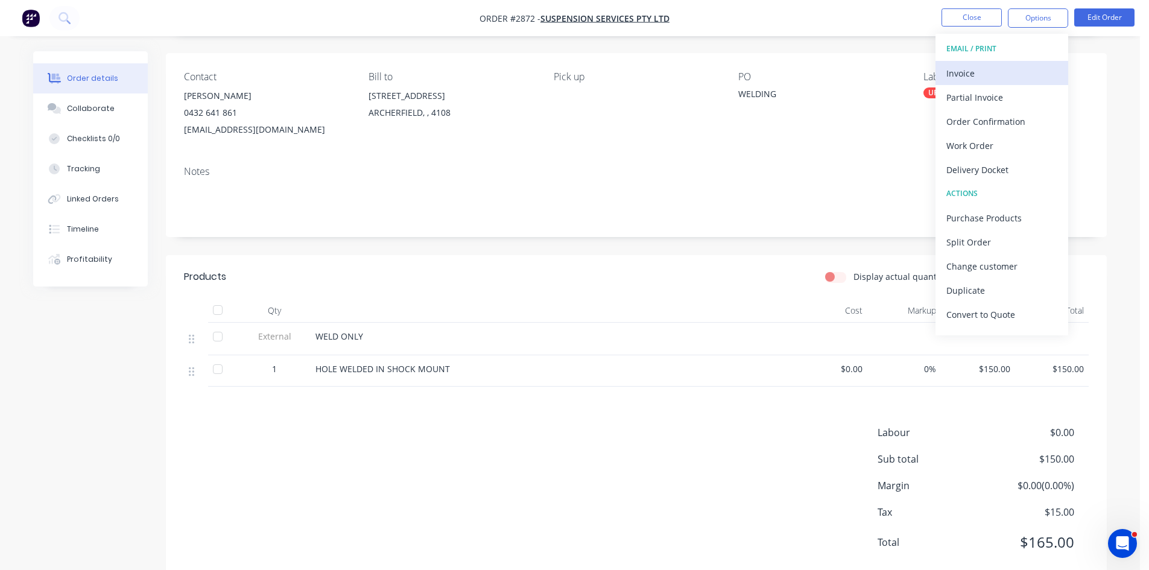
click at [986, 69] on div "Invoice" at bounding box center [1002, 73] width 111 height 17
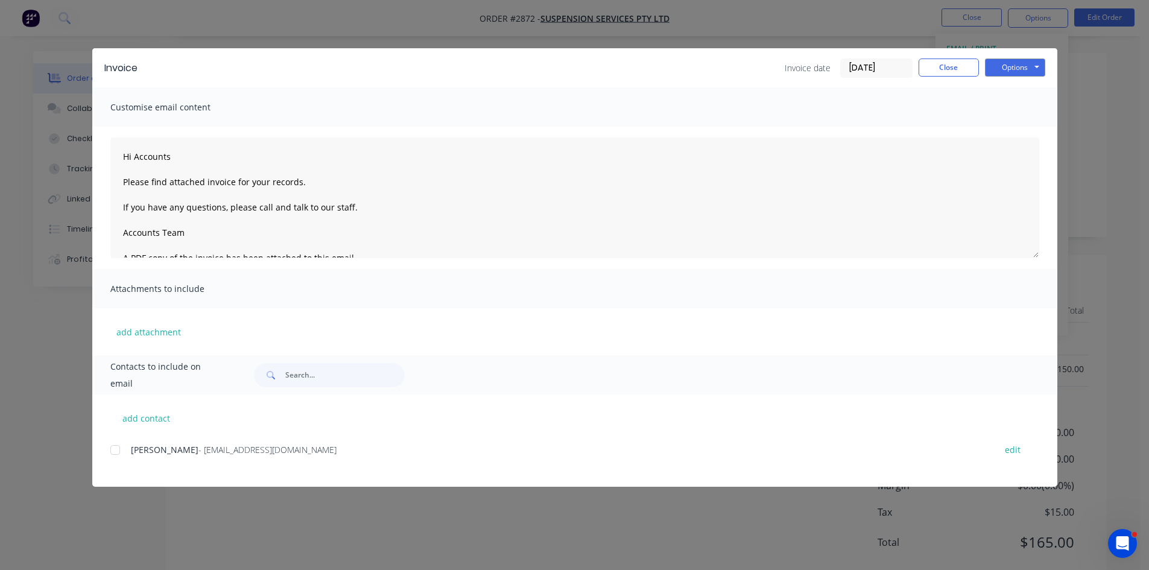
click at [115, 454] on div at bounding box center [115, 450] width 24 height 24
click at [1026, 69] on button "Options" at bounding box center [1015, 68] width 60 height 18
click at [1007, 127] on button "Email" at bounding box center [1023, 129] width 77 height 20
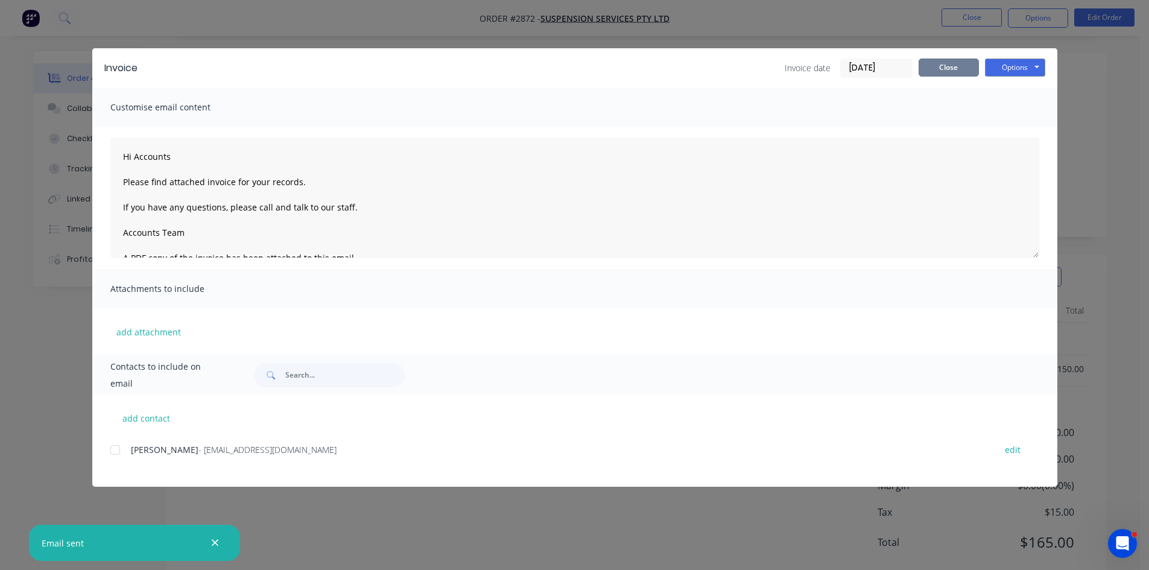
click at [962, 68] on button "Close" at bounding box center [949, 68] width 60 height 18
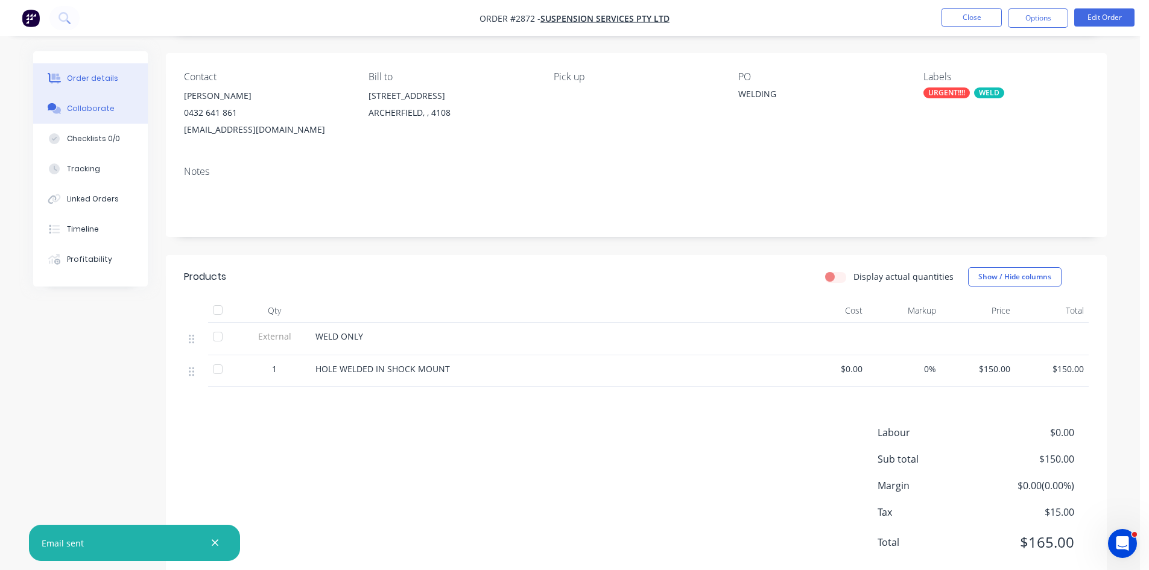
drag, startPoint x: 83, startPoint y: 106, endPoint x: 37, endPoint y: 119, distance: 47.2
click at [83, 106] on div "Collaborate" at bounding box center [91, 108] width 48 height 11
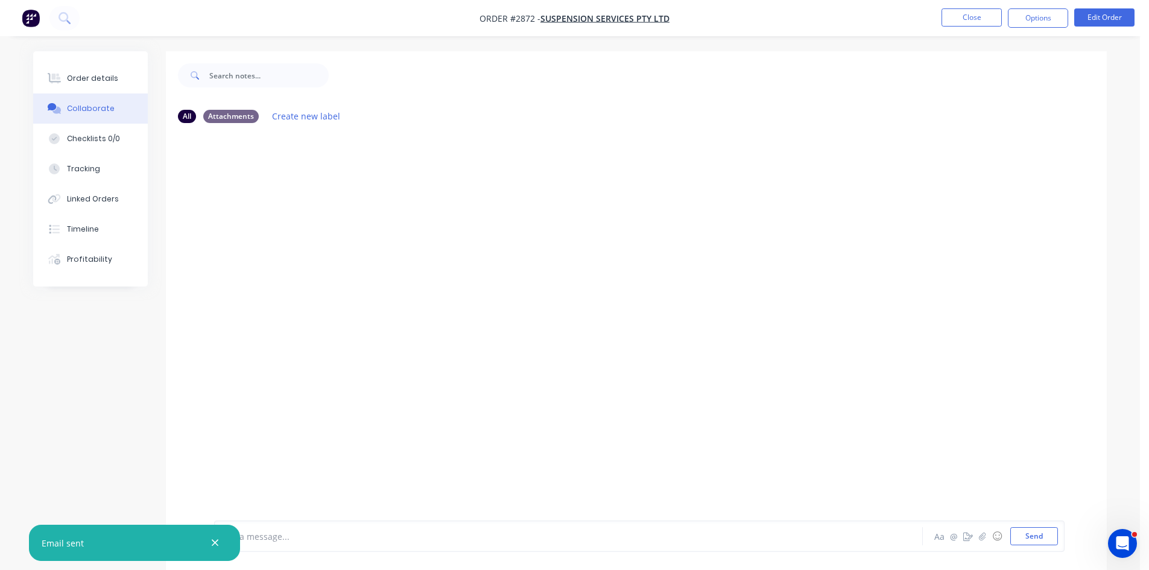
click at [284, 533] on div at bounding box center [534, 536] width 627 height 13
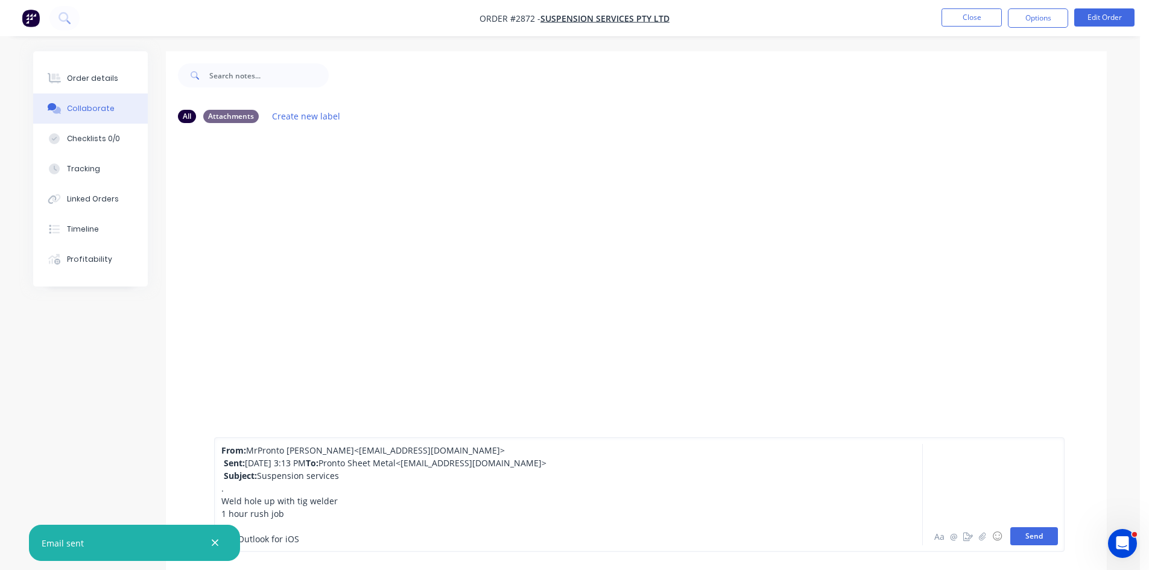
click at [1039, 538] on button "Send" at bounding box center [1035, 536] width 48 height 18
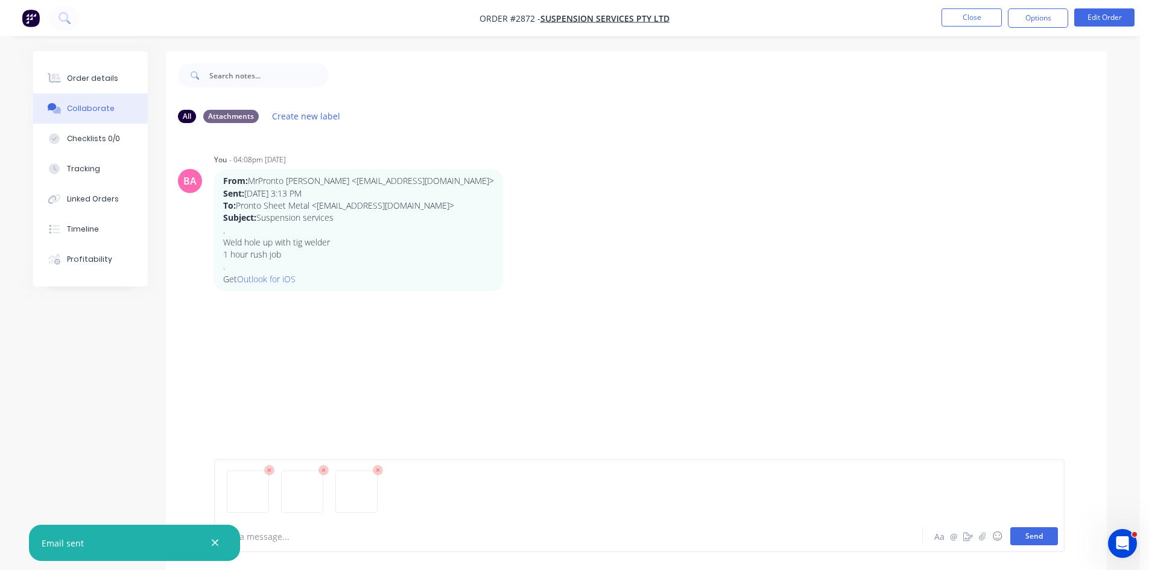
click at [1039, 531] on button "Send" at bounding box center [1035, 536] width 48 height 18
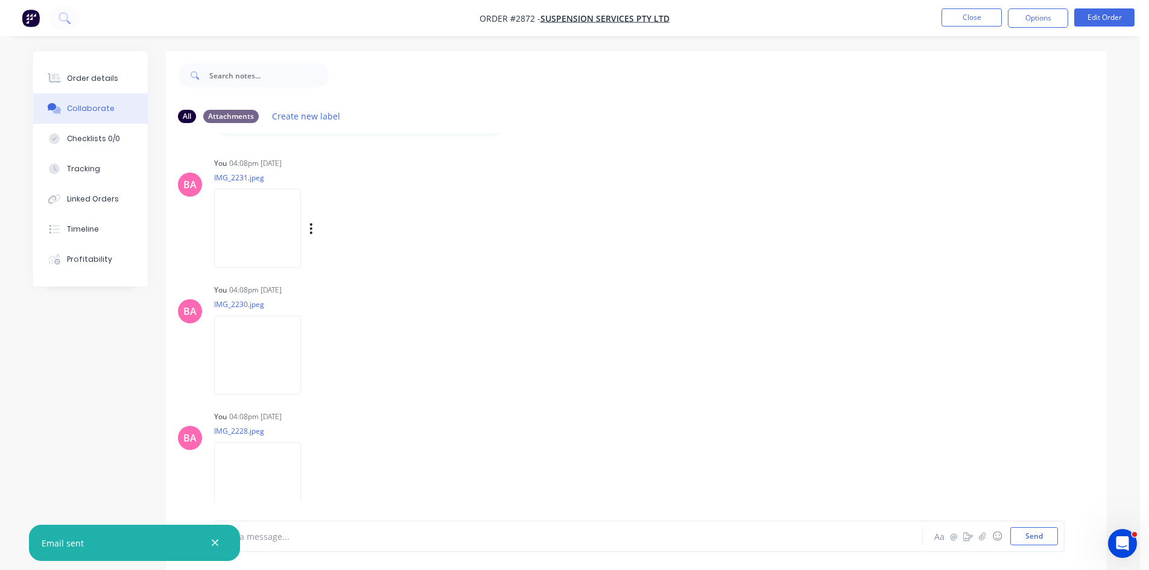
scroll to position [162, 0]
click at [296, 536] on div at bounding box center [534, 536] width 627 height 13
click at [282, 532] on div "MN" at bounding box center [534, 536] width 627 height 13
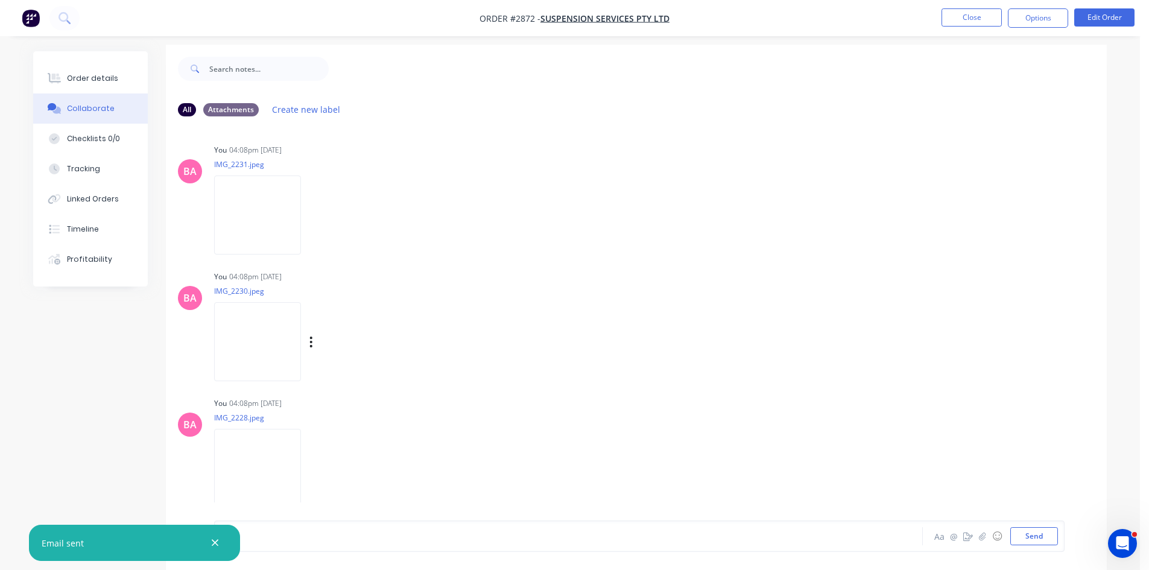
scroll to position [18, 0]
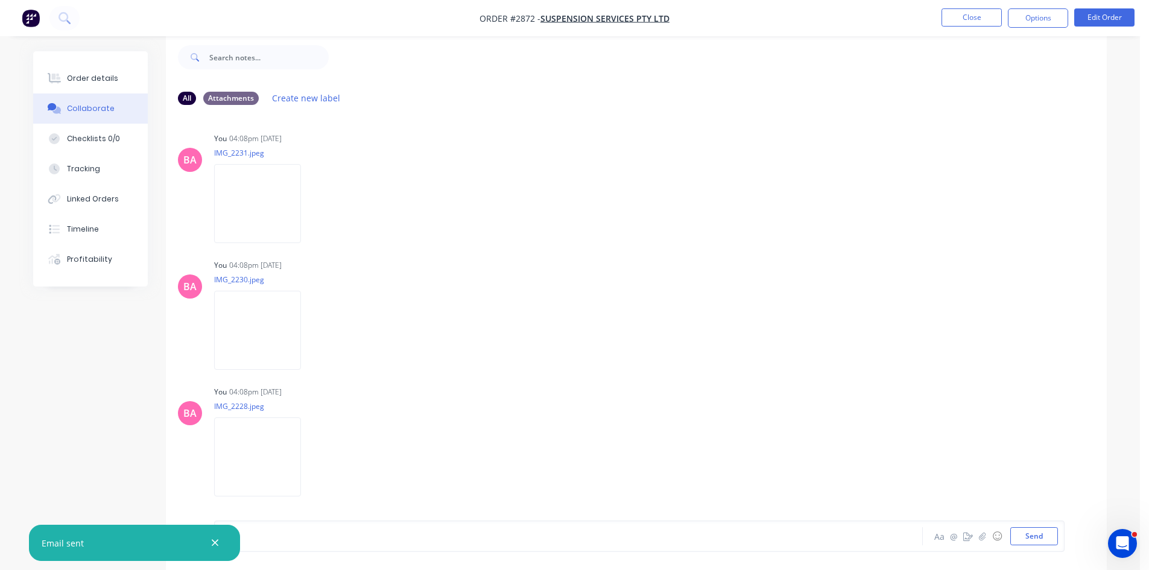
click at [290, 530] on div "MN" at bounding box center [534, 536] width 627 height 13
click at [1039, 531] on button "Send" at bounding box center [1035, 536] width 48 height 18
click at [101, 73] on div "Order details" at bounding box center [92, 78] width 51 height 11
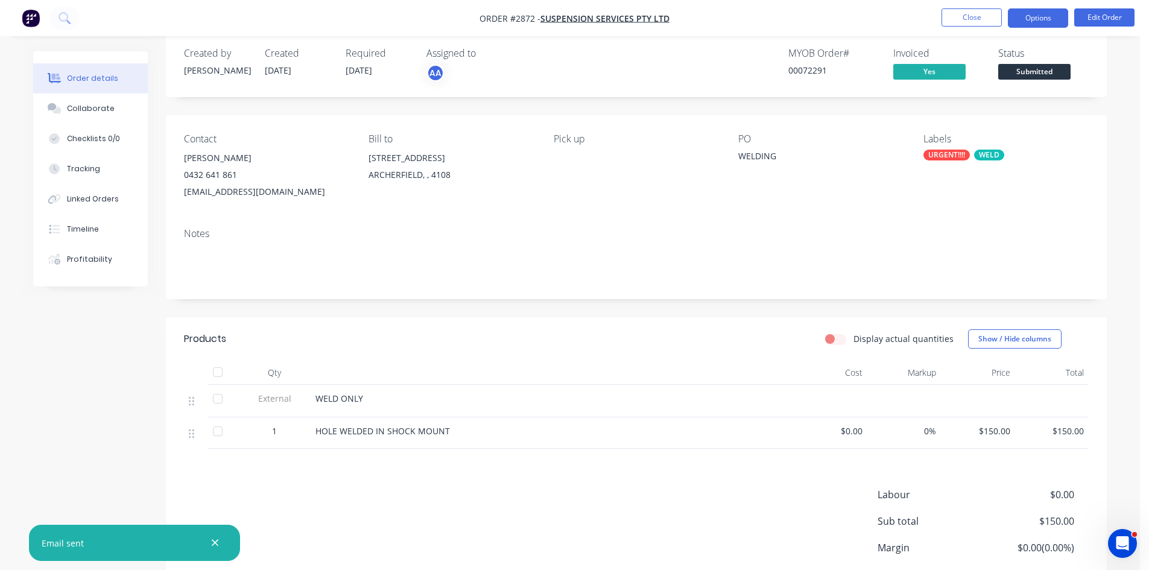
click at [1055, 18] on button "Options" at bounding box center [1038, 17] width 60 height 19
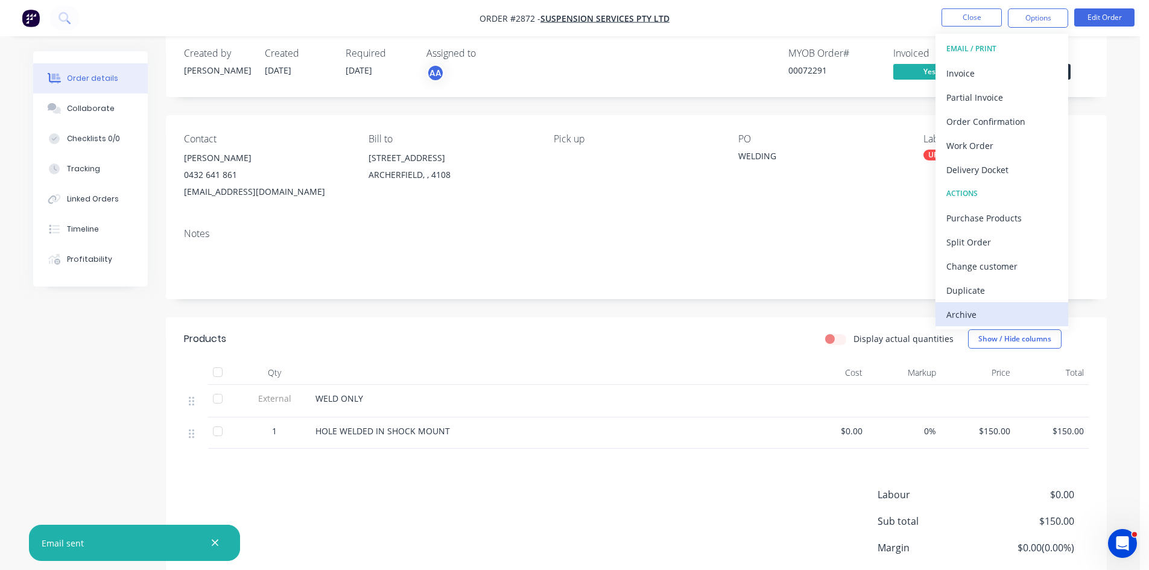
click at [960, 315] on div "Archive" at bounding box center [1002, 314] width 111 height 17
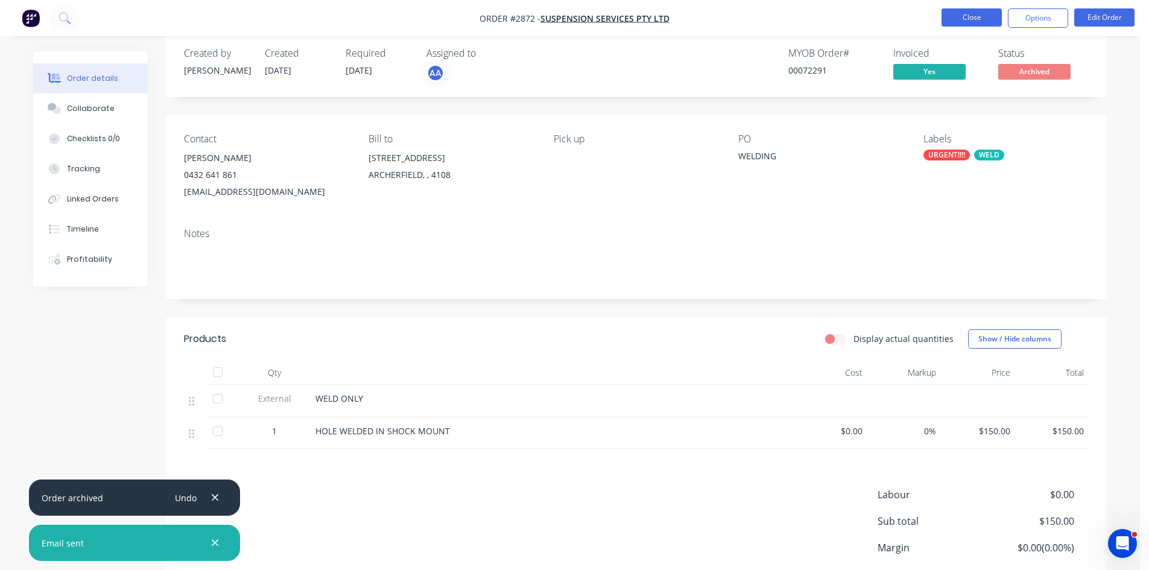
click at [971, 13] on button "Close" at bounding box center [972, 17] width 60 height 18
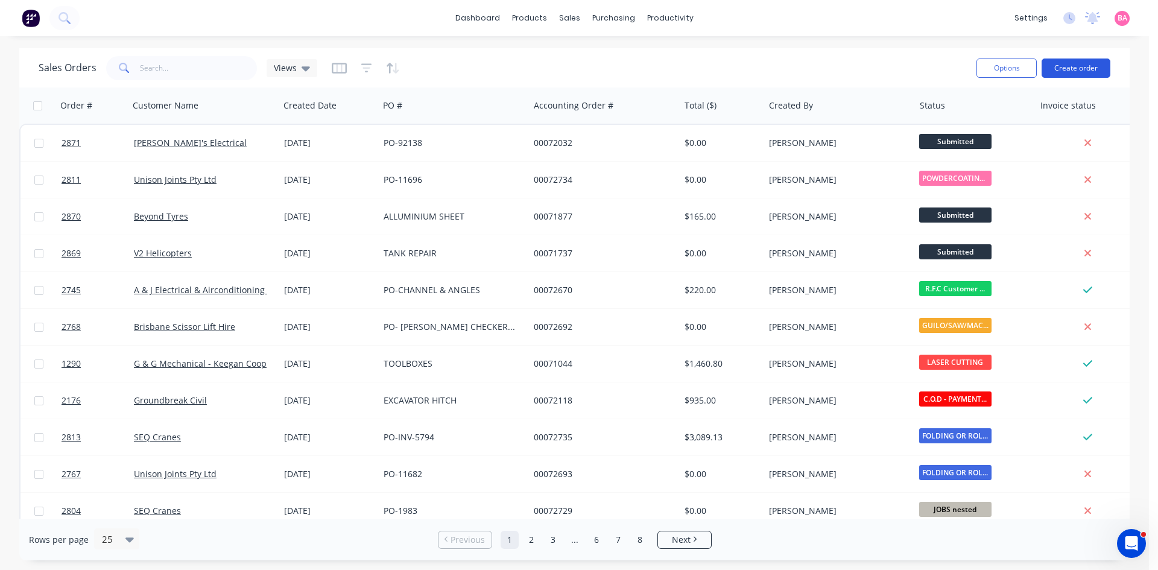
click at [1073, 64] on button "Create order" at bounding box center [1076, 68] width 69 height 19
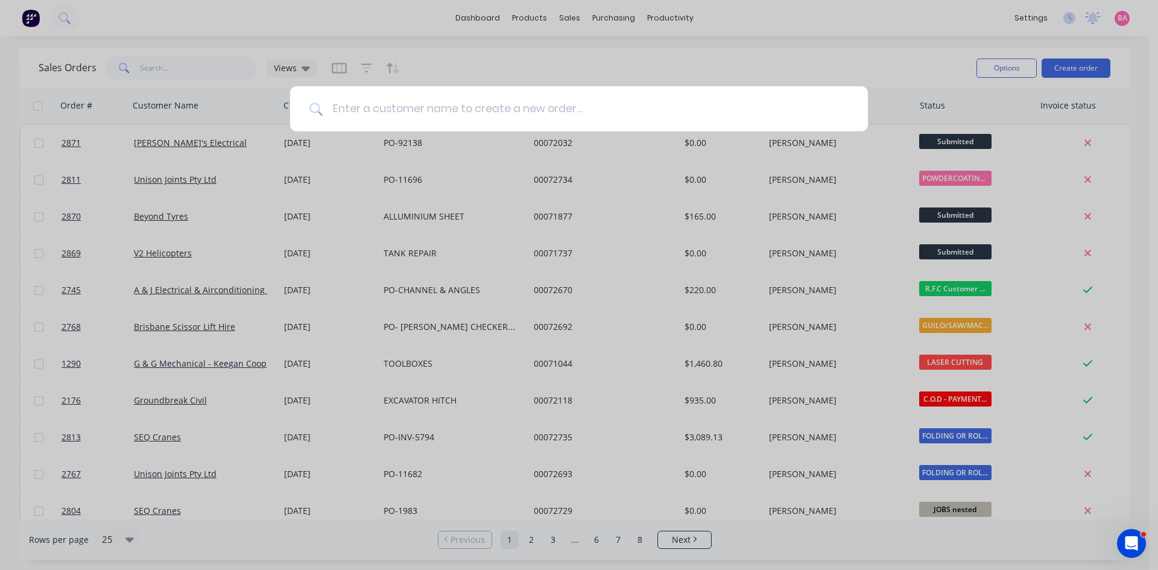
click at [403, 110] on input at bounding box center [586, 108] width 526 height 45
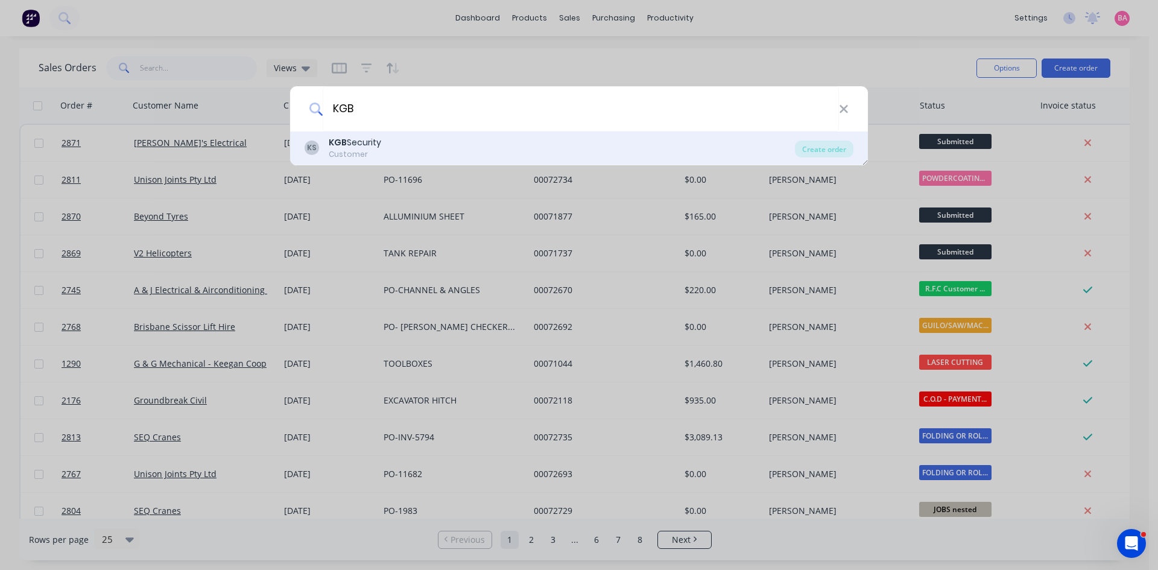
type input "KGB"
click at [388, 144] on div "KS KGB Security Customer" at bounding box center [550, 148] width 490 height 24
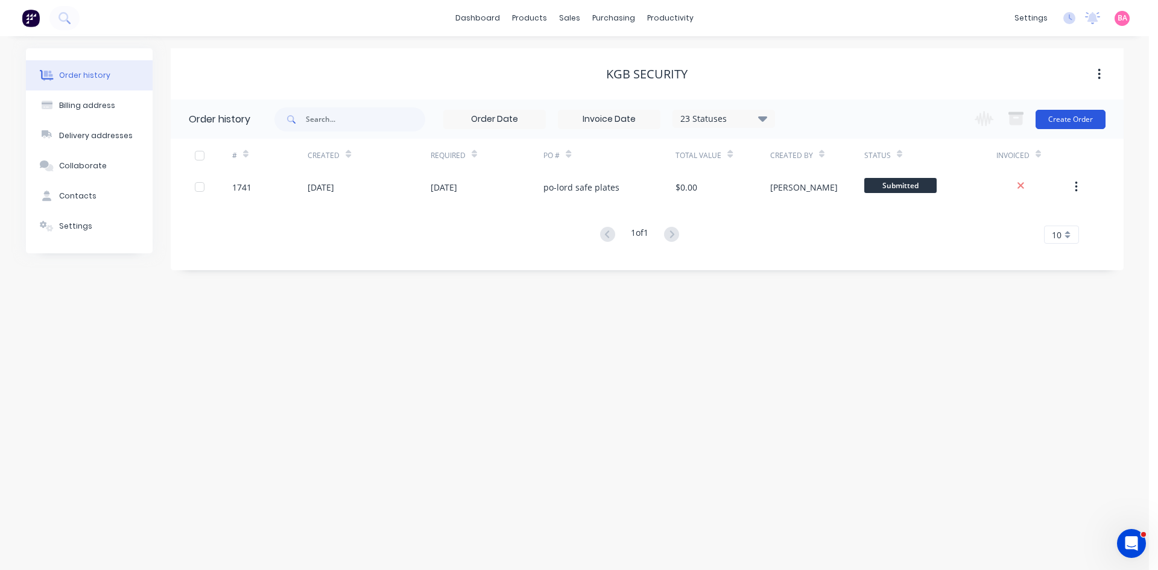
click at [1071, 122] on button "Create Order" at bounding box center [1071, 119] width 70 height 19
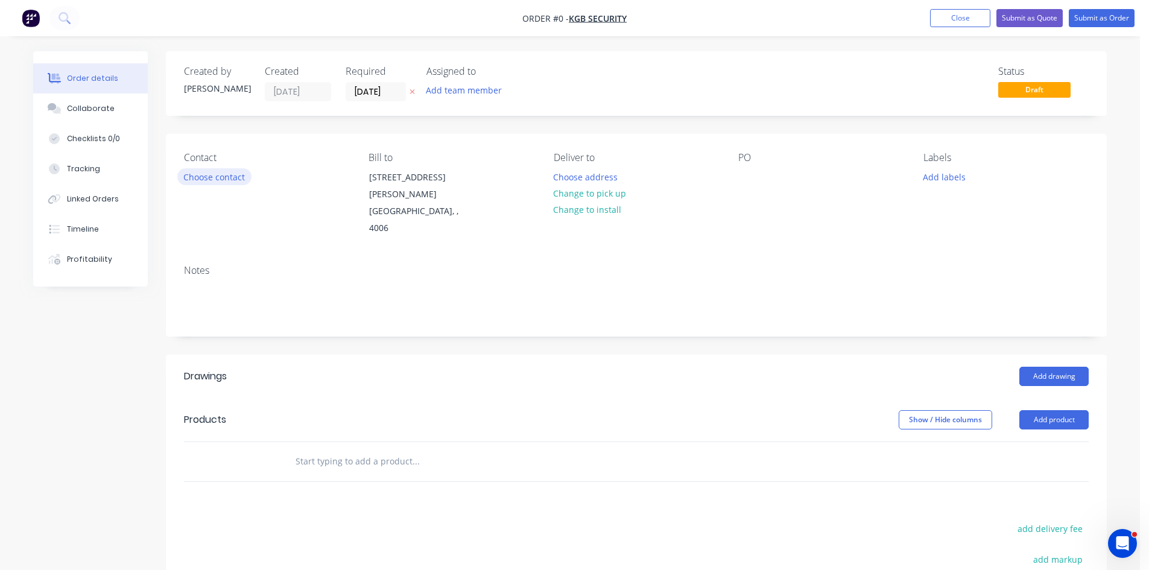
click at [218, 177] on button "Choose contact" at bounding box center [214, 176] width 74 height 16
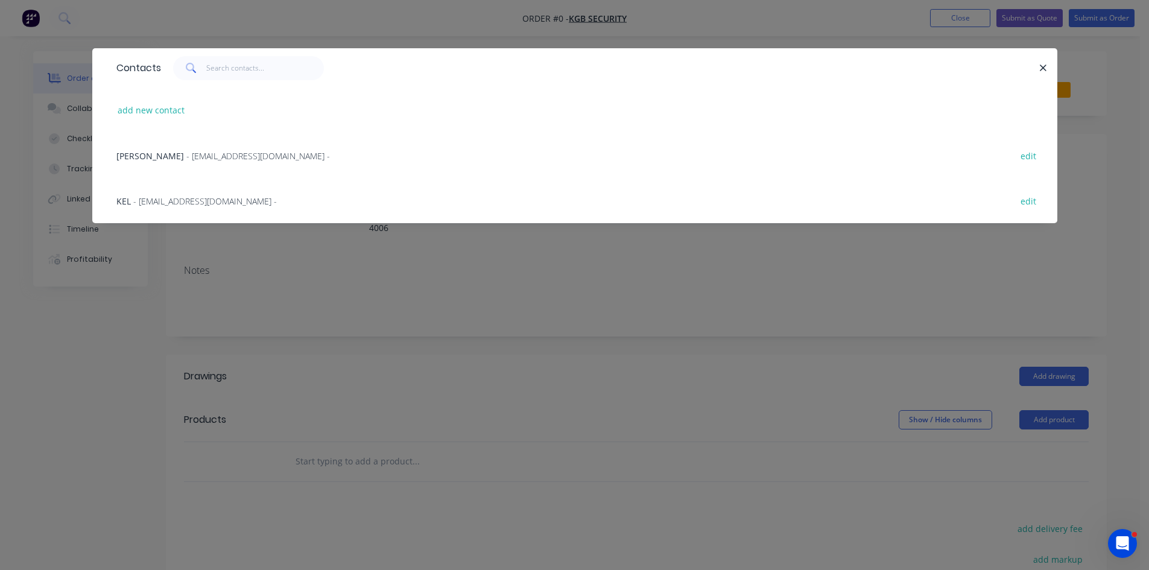
click at [138, 204] on span "- sales@kgbsecurity.com.au -" at bounding box center [205, 200] width 144 height 11
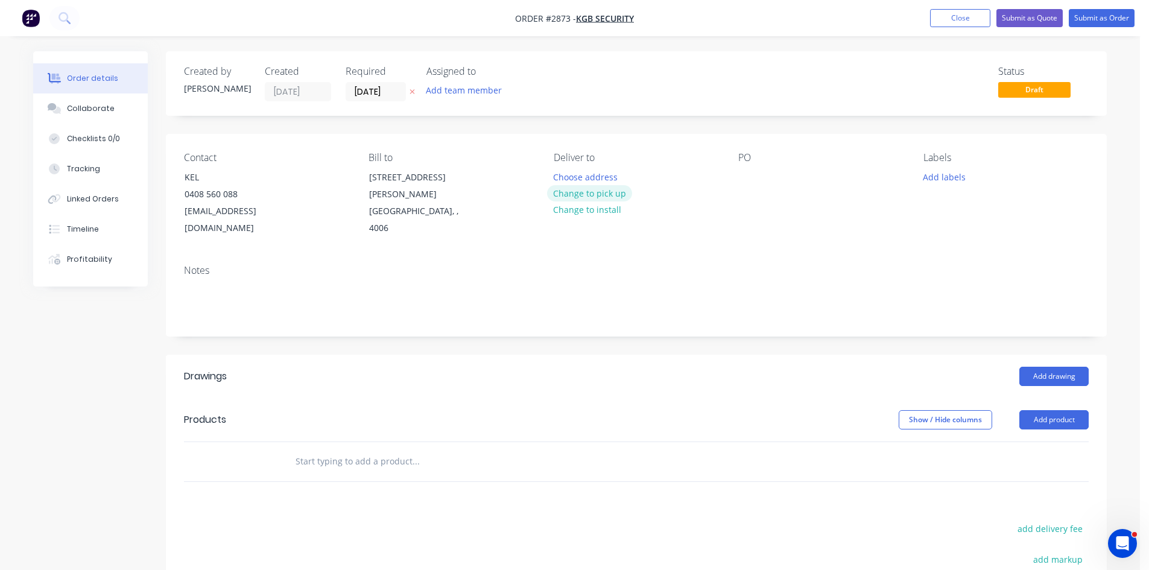
click at [589, 195] on button "Change to pick up" at bounding box center [590, 193] width 86 height 16
click at [743, 176] on div at bounding box center [747, 176] width 19 height 17
click at [950, 177] on button "Add labels" at bounding box center [944, 176] width 56 height 16
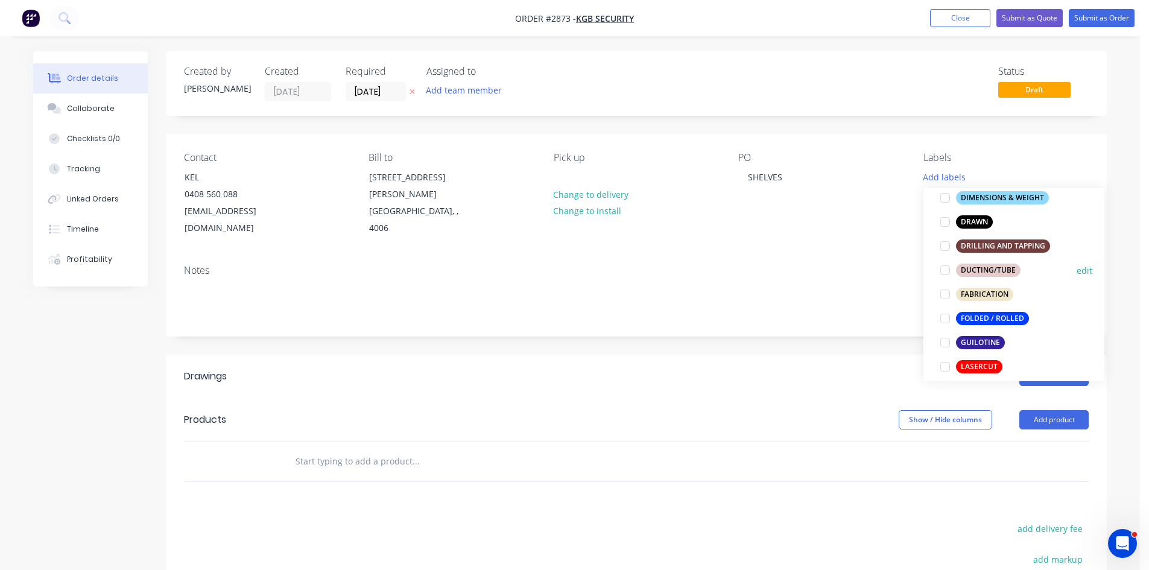
scroll to position [261, 0]
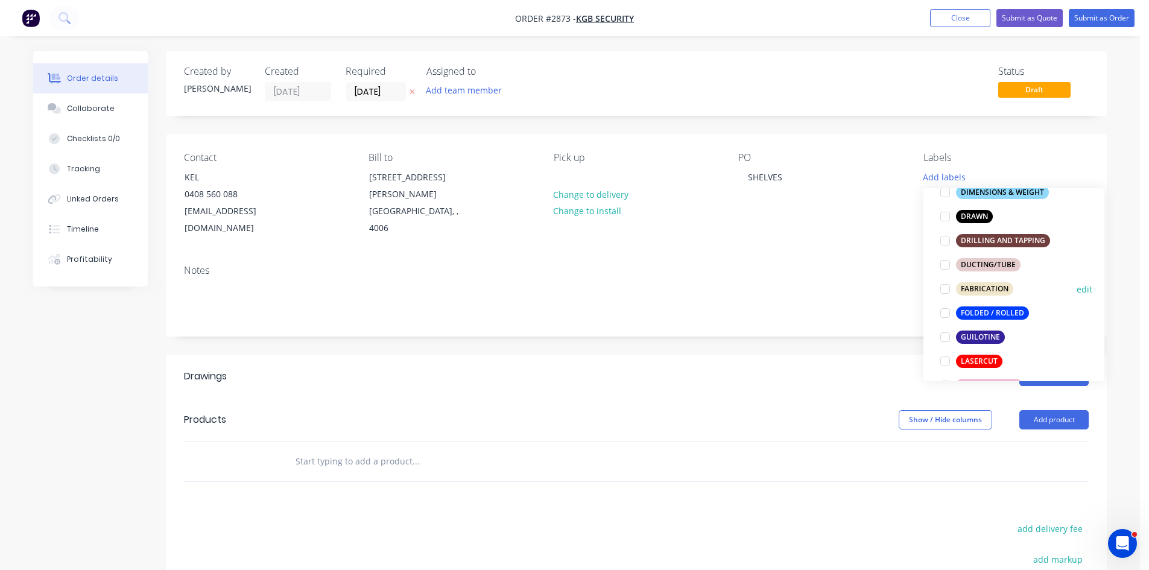
click at [947, 289] on div at bounding box center [945, 289] width 24 height 24
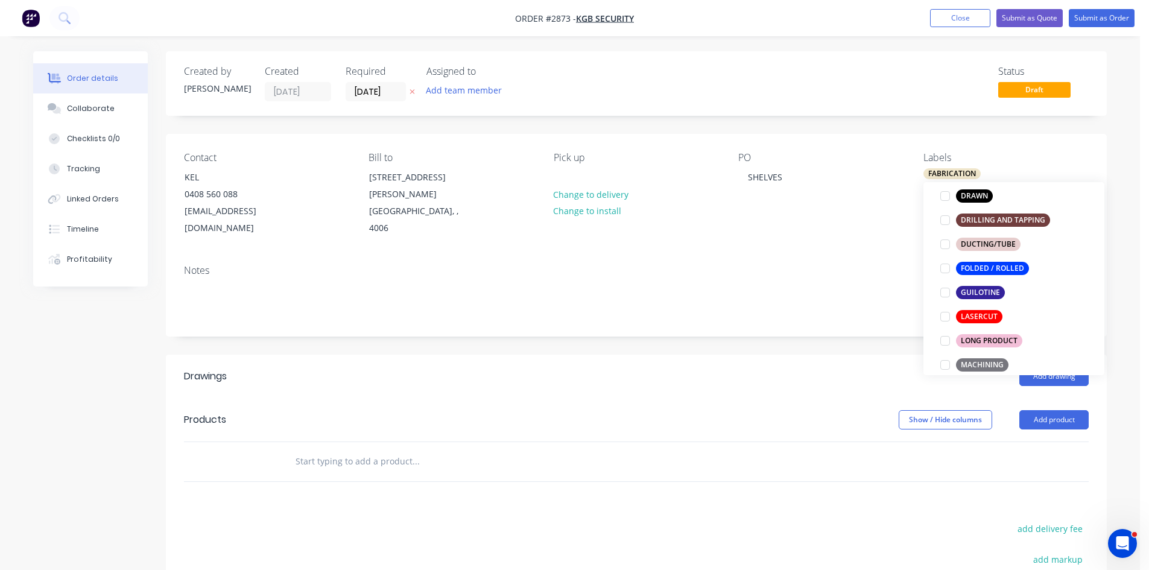
scroll to position [302, 0]
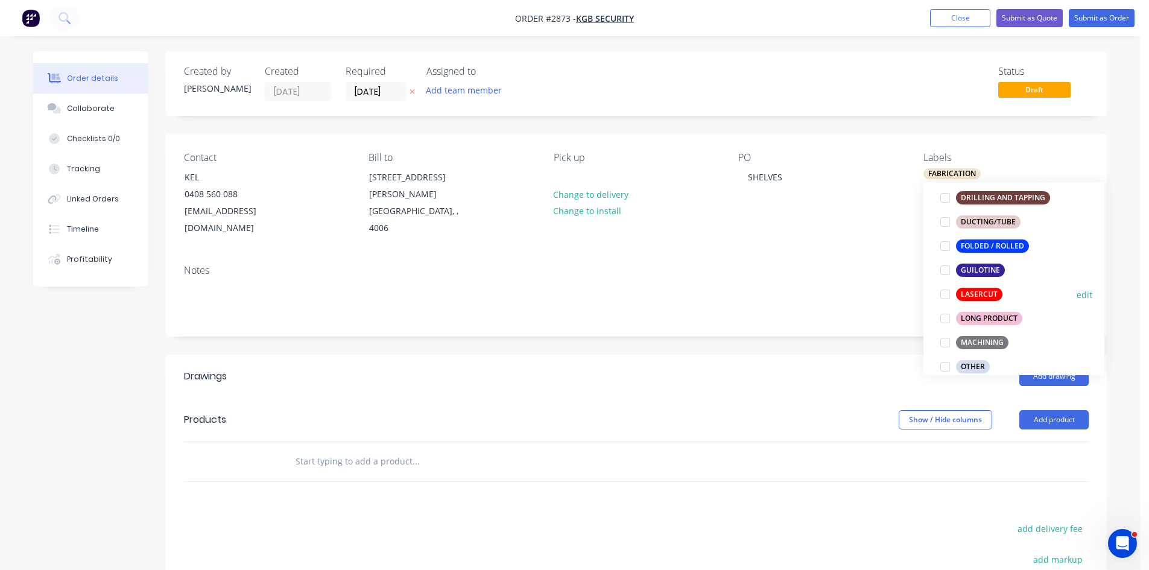
click at [946, 295] on div at bounding box center [945, 294] width 24 height 24
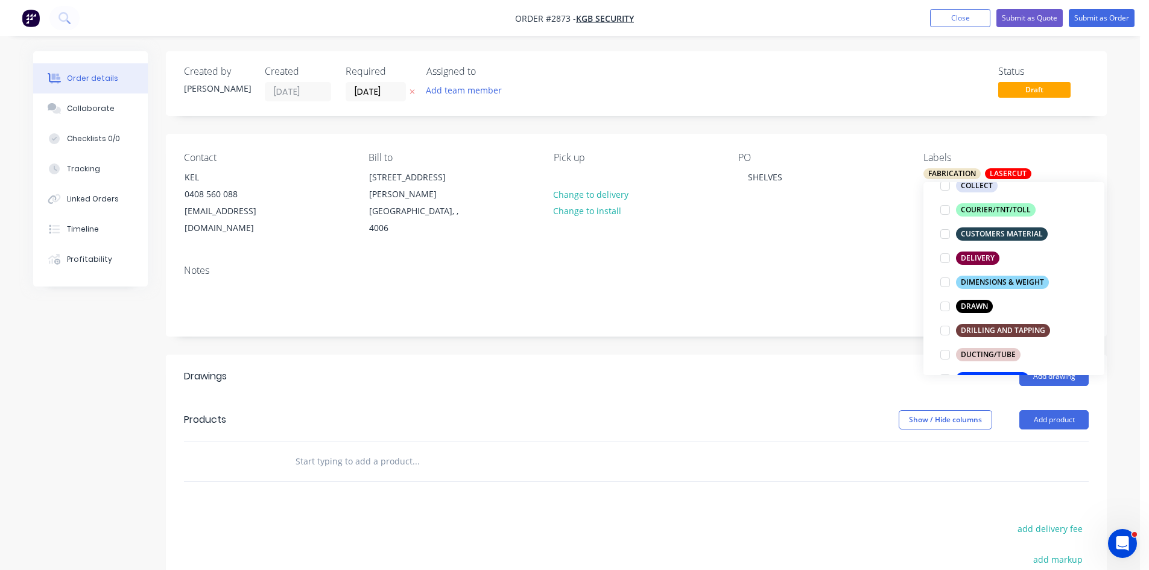
scroll to position [250, 0]
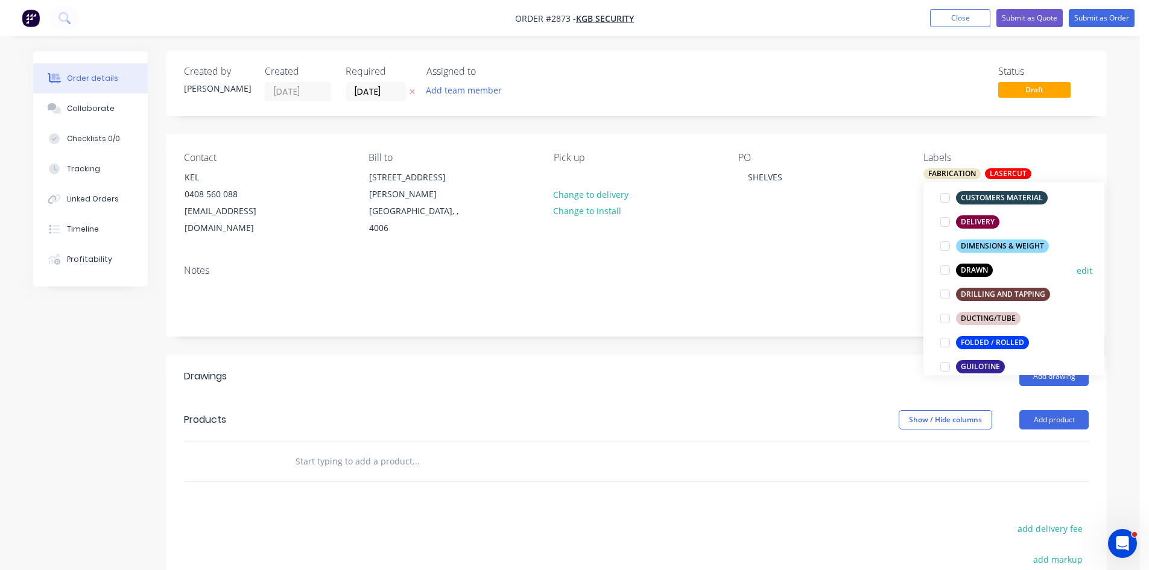
click at [942, 271] on div at bounding box center [945, 270] width 24 height 24
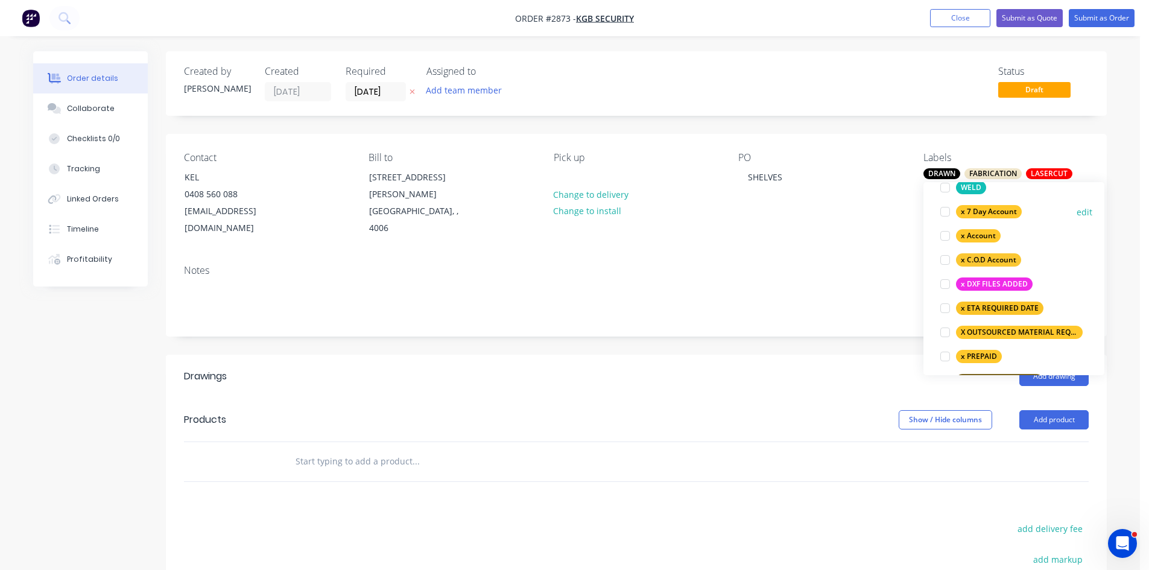
scroll to position [793, 0]
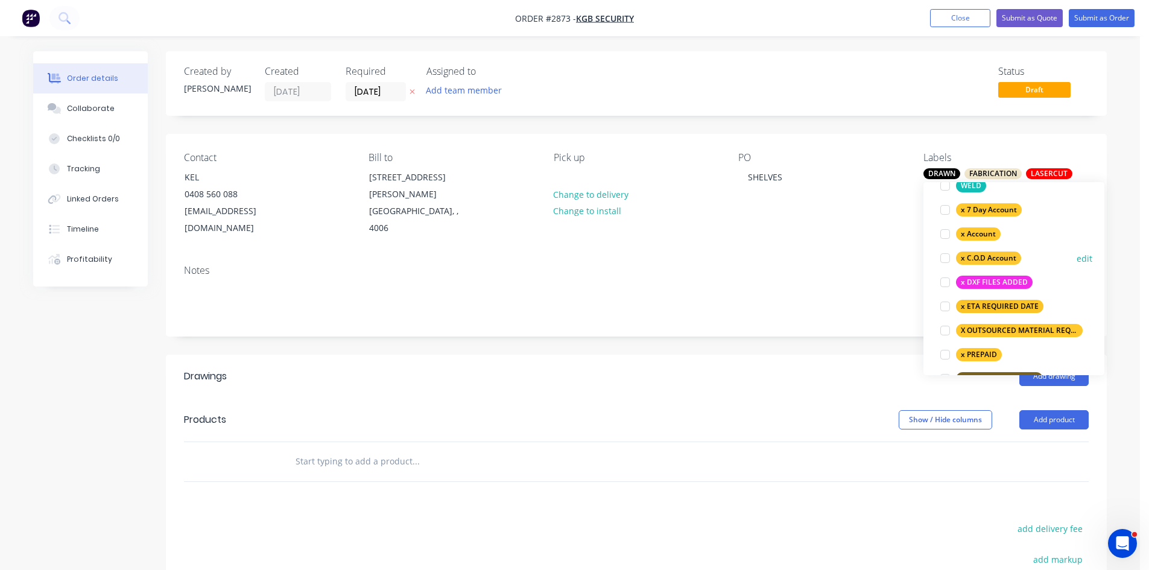
click at [947, 258] on div at bounding box center [945, 258] width 24 height 24
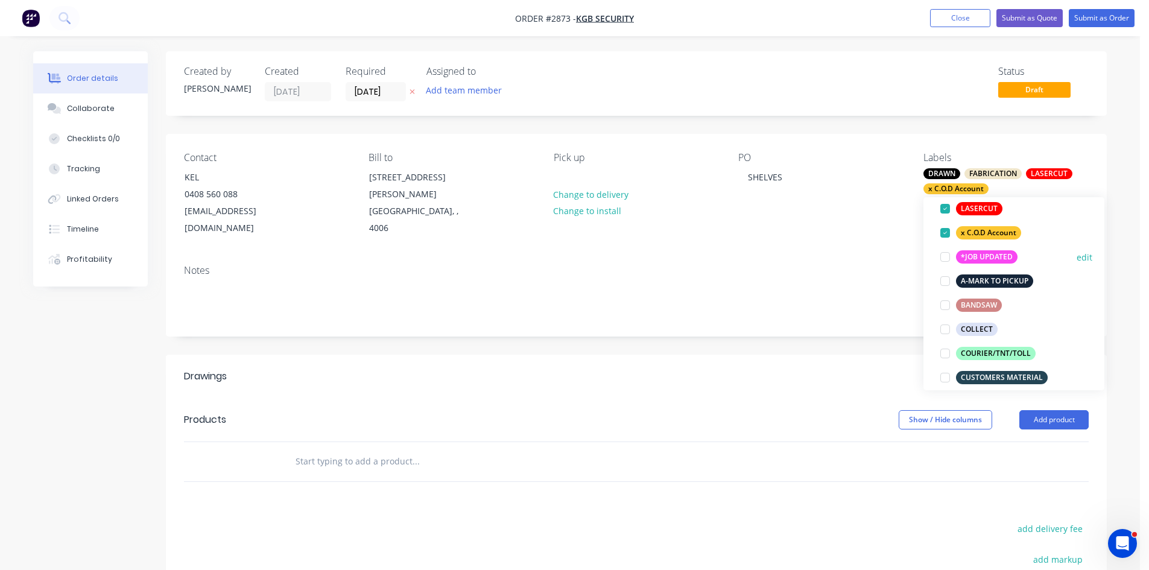
scroll to position [153, 0]
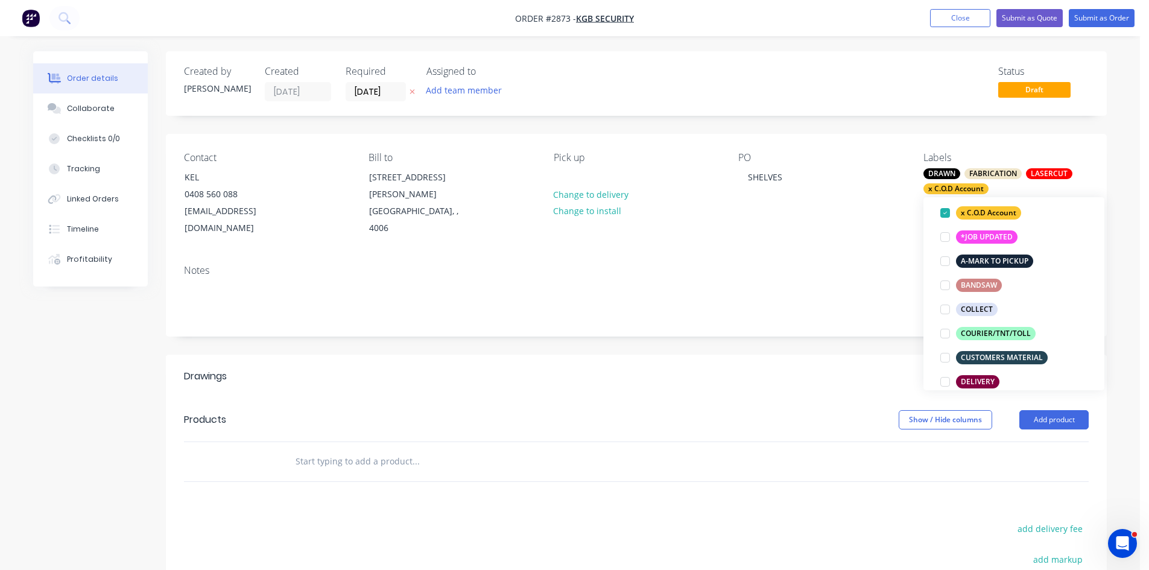
click at [363, 450] on input "text" at bounding box center [415, 461] width 241 height 24
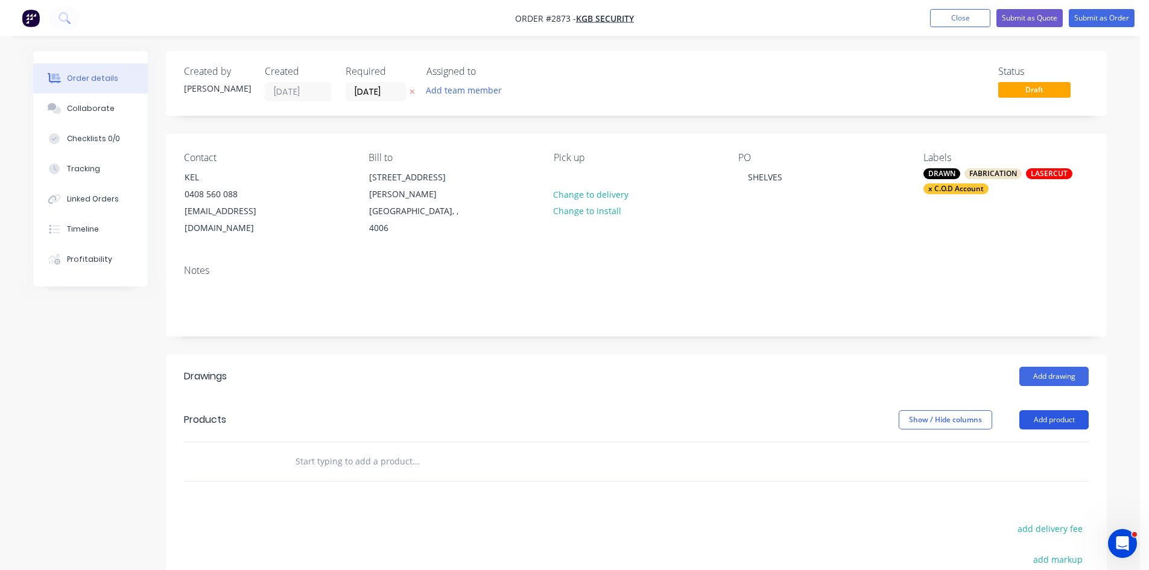
click at [1059, 410] on button "Add product" at bounding box center [1054, 419] width 69 height 19
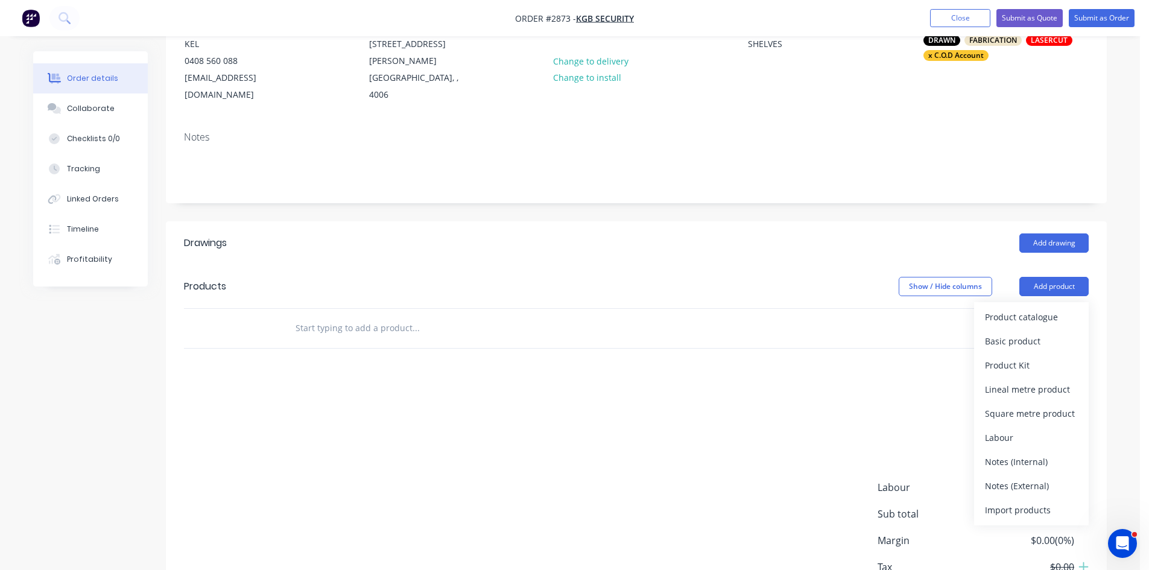
scroll to position [141, 0]
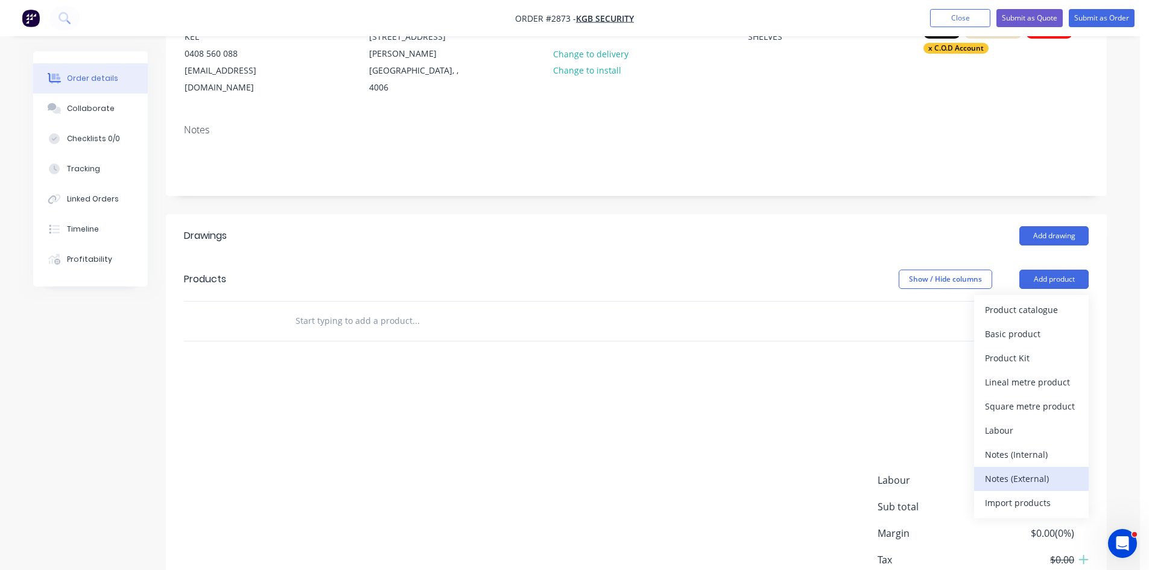
click at [1031, 470] on div "Notes (External)" at bounding box center [1031, 478] width 93 height 17
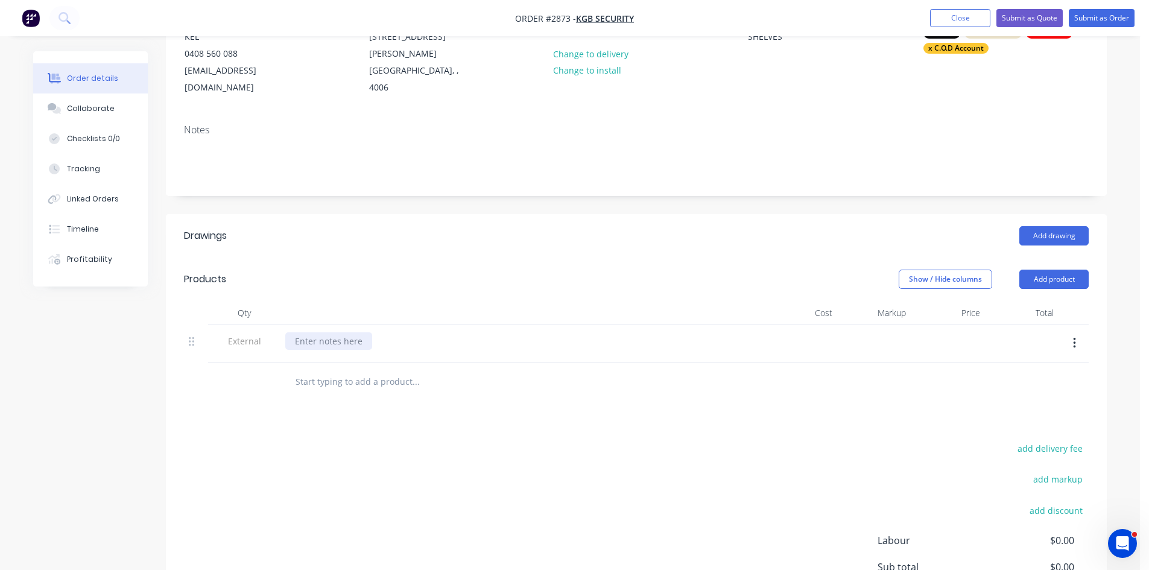
click at [319, 332] on div at bounding box center [328, 340] width 87 height 17
click at [312, 370] on input "text" at bounding box center [415, 382] width 241 height 24
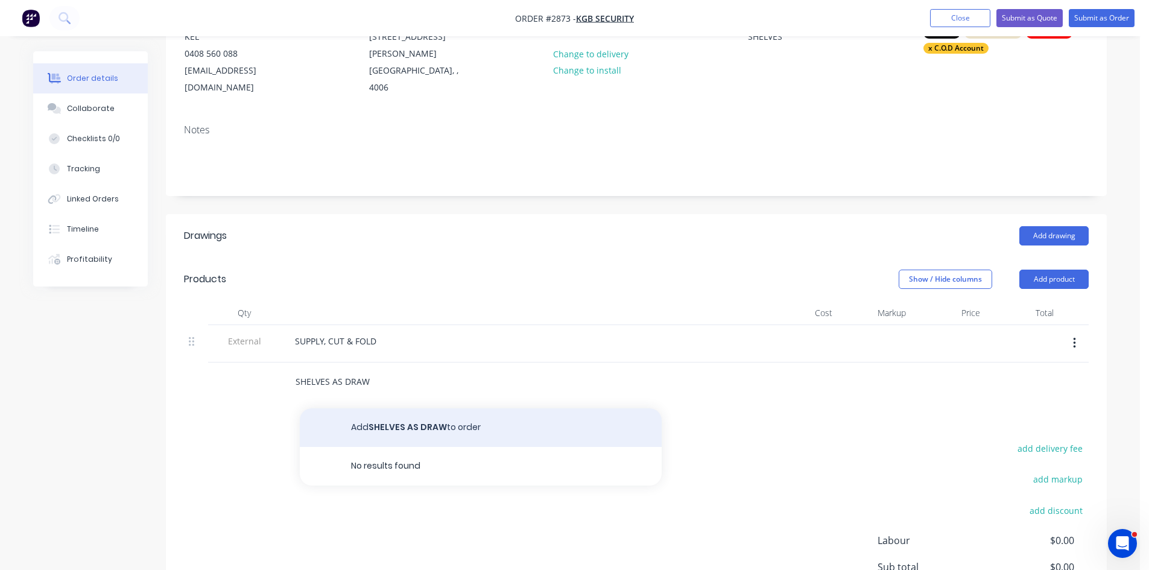
type input "SHELVES AS DRAW"
click at [393, 412] on button "Add SHELVES AS DRAW to order" at bounding box center [481, 427] width 362 height 39
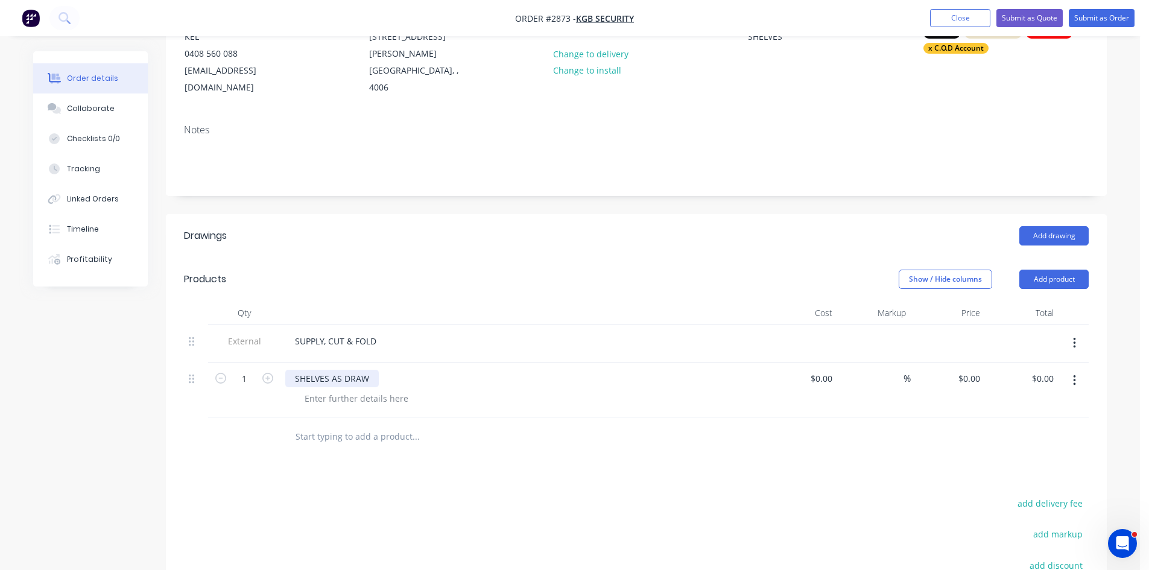
click at [370, 370] on div "SHELVES AS DRAW" at bounding box center [332, 378] width 94 height 17
click at [373, 390] on div at bounding box center [356, 398] width 123 height 17
click at [371, 390] on div "MATERIAL:" at bounding box center [526, 398] width 463 height 17
click at [352, 390] on div "MATERIAL:" at bounding box center [326, 398] width 62 height 17
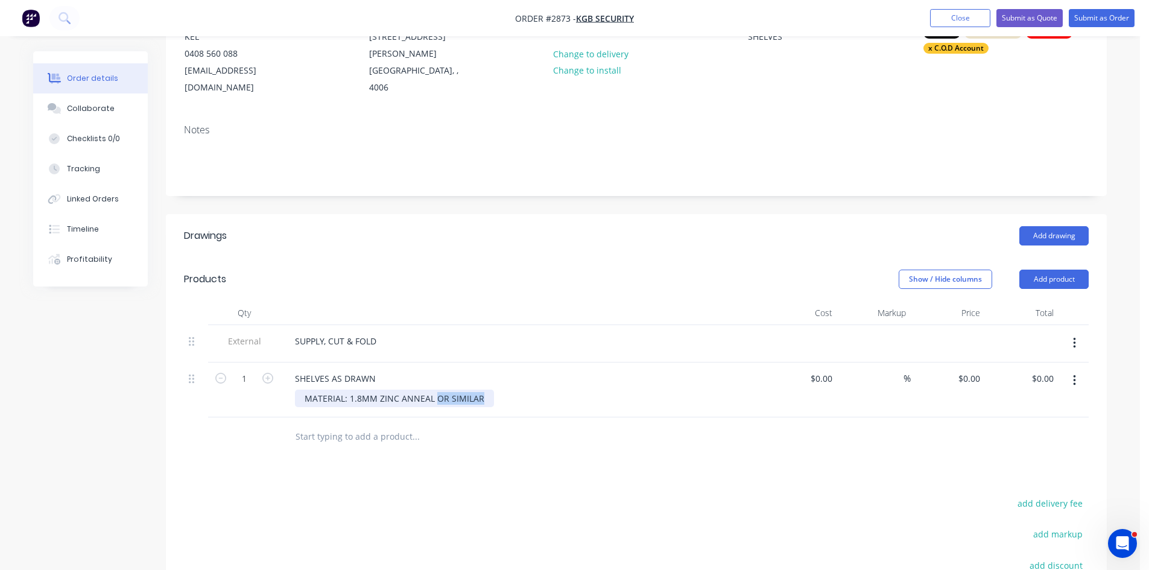
drag, startPoint x: 435, startPoint y: 381, endPoint x: 579, endPoint y: 376, distance: 144.2
click at [579, 390] on div "MATERIAL: 1.8MM ZINC ANNEAL OR SIMILAR" at bounding box center [526, 398] width 463 height 17
drag, startPoint x: 350, startPoint y: 382, endPoint x: 720, endPoint y: 354, distance: 371.5
click at [710, 363] on div "SHELVES AS DRAWN MATERIAL: 1.8MM ZINC ANNEAL" at bounding box center [522, 390] width 483 height 55
click at [344, 370] on div "SHELVES AS DRAWN" at bounding box center [335, 378] width 100 height 17
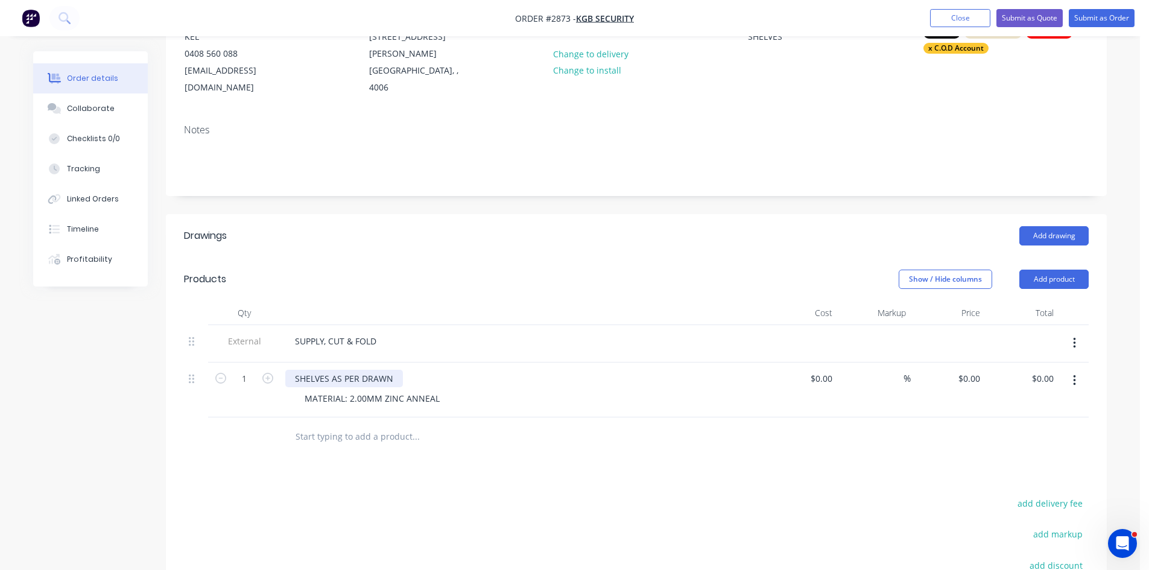
click at [393, 370] on div "SHELVES AS PER DRAWN" at bounding box center [344, 378] width 118 height 17
click at [271, 373] on icon "button" at bounding box center [267, 378] width 11 height 11
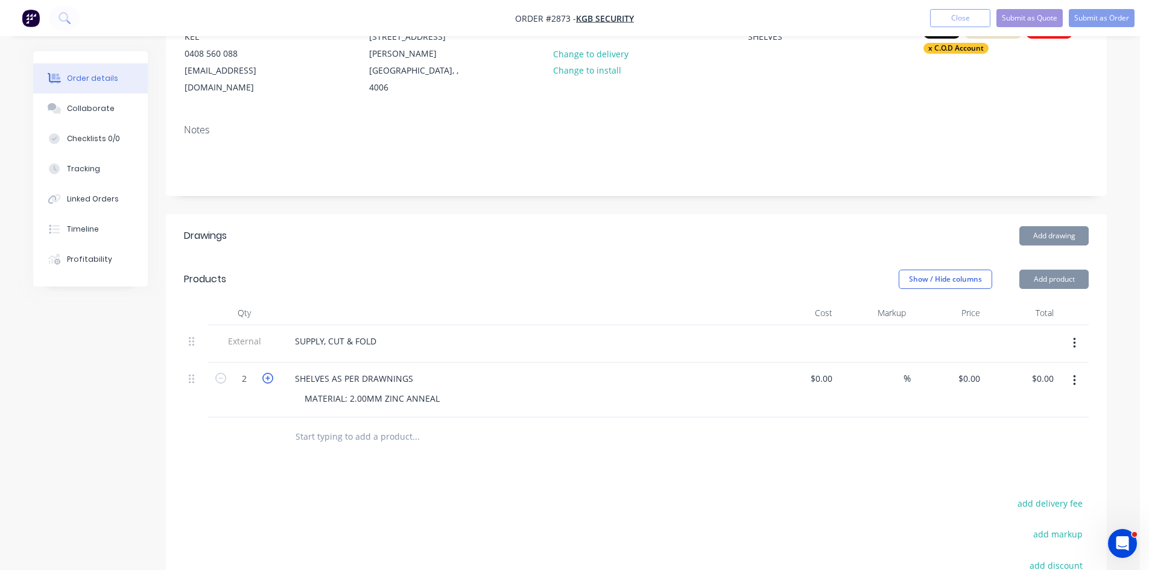
click at [271, 373] on icon "button" at bounding box center [267, 378] width 11 height 11
type input "3"
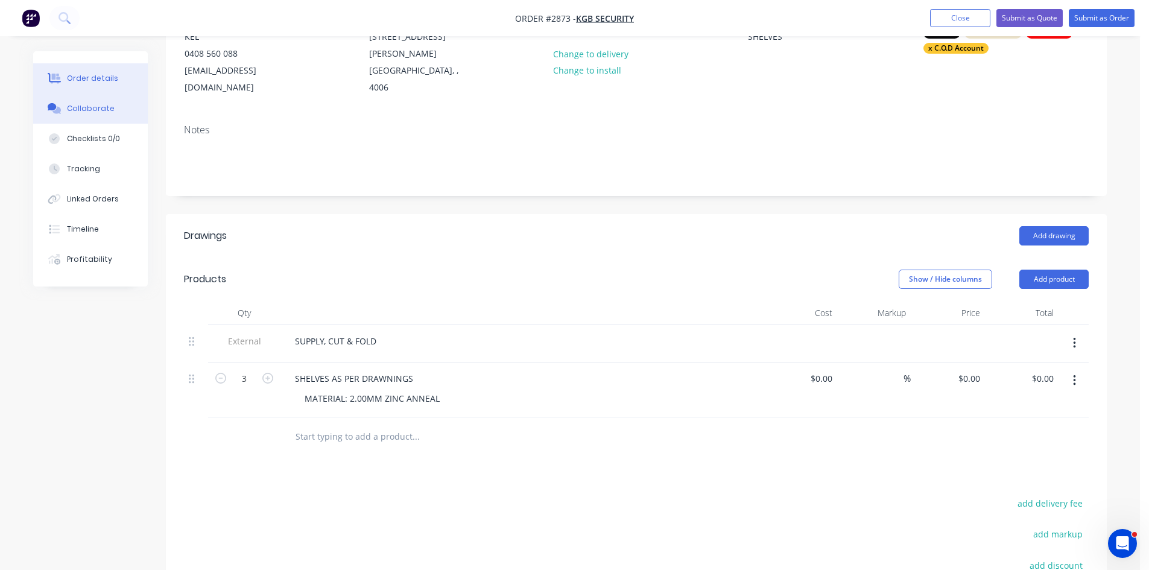
click at [92, 104] on div "Collaborate" at bounding box center [91, 108] width 48 height 11
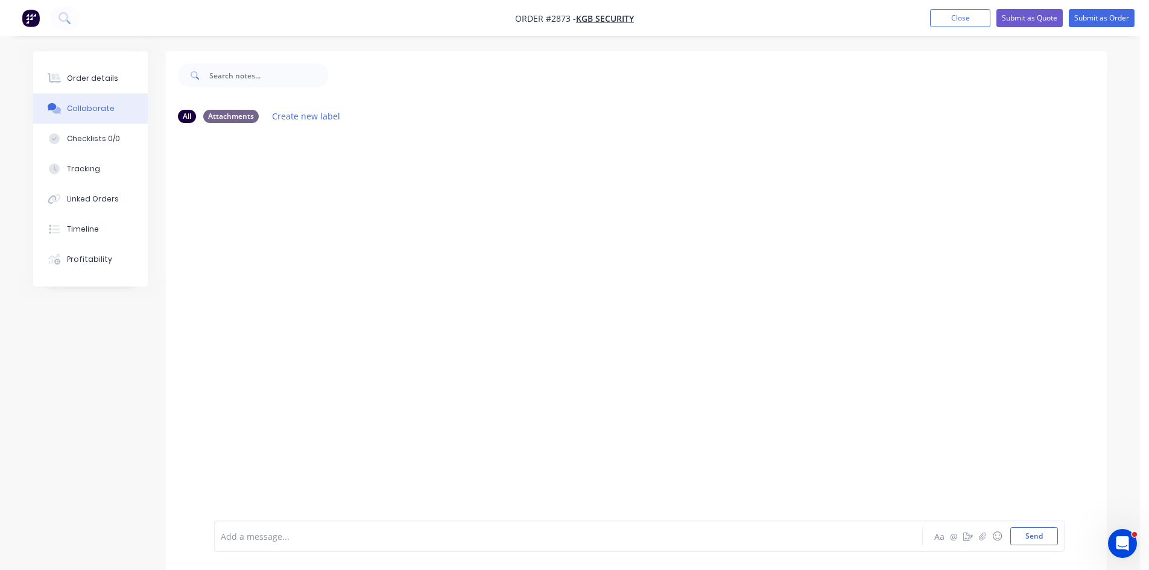
click at [279, 535] on div at bounding box center [534, 536] width 627 height 13
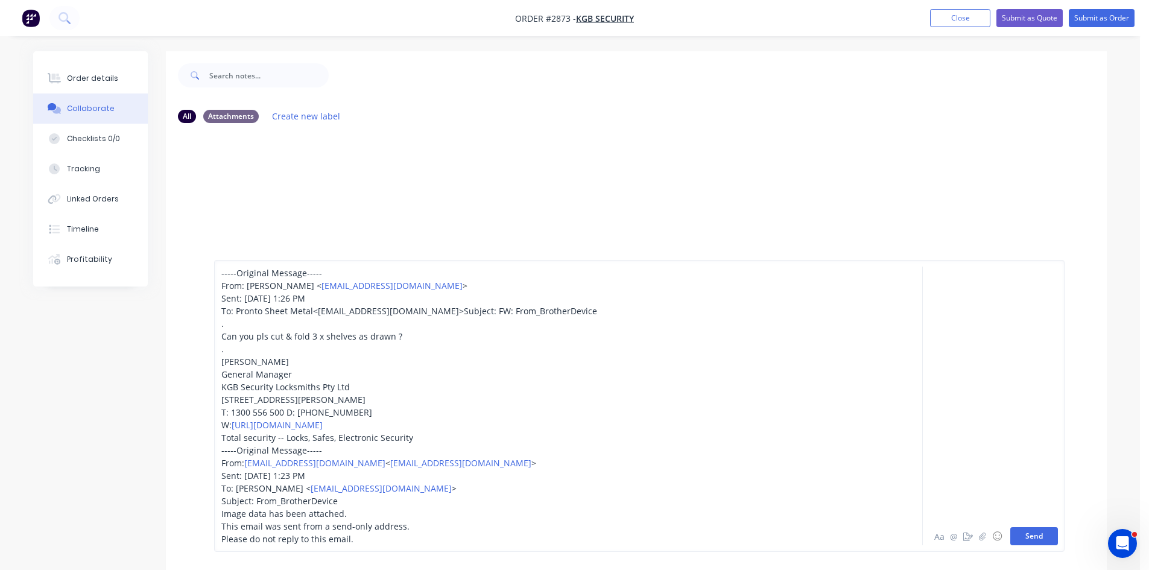
click at [1047, 536] on button "Send" at bounding box center [1035, 536] width 48 height 18
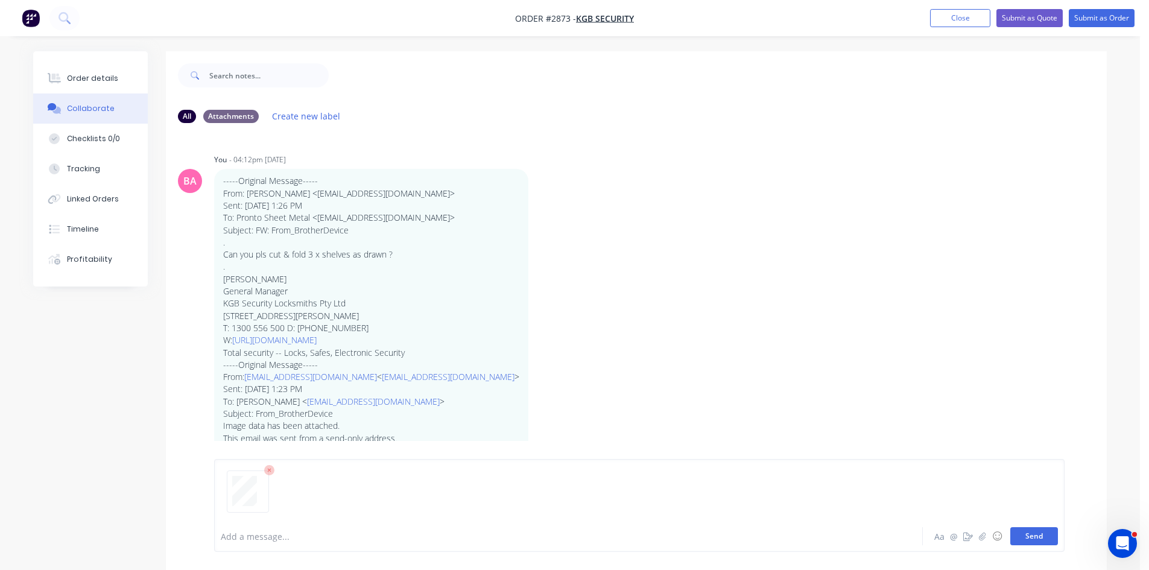
click at [1030, 537] on button "Send" at bounding box center [1035, 536] width 48 height 18
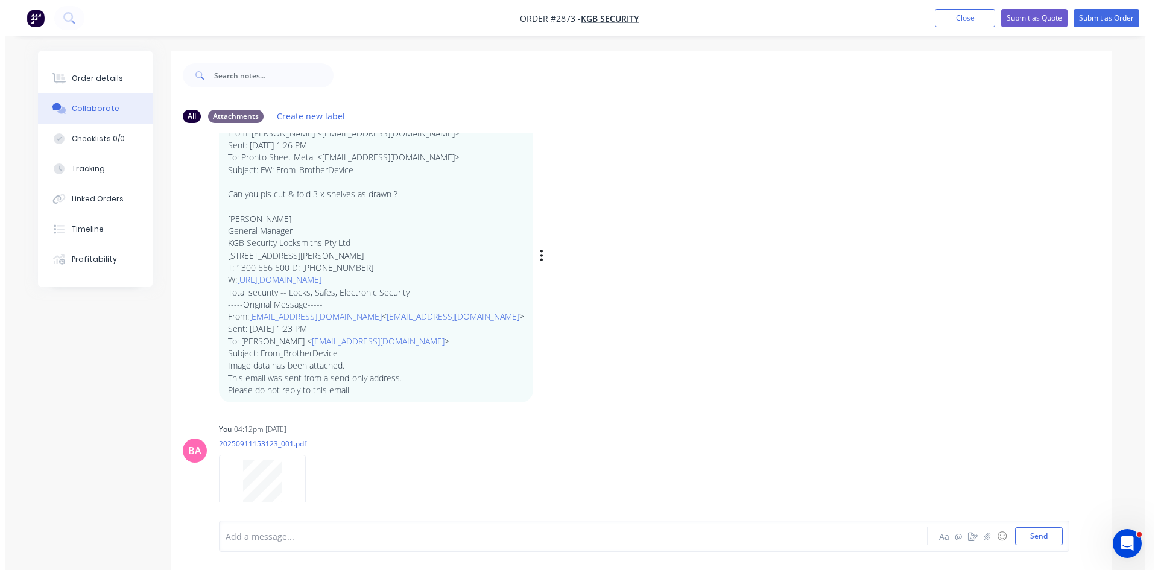
scroll to position [80, 0]
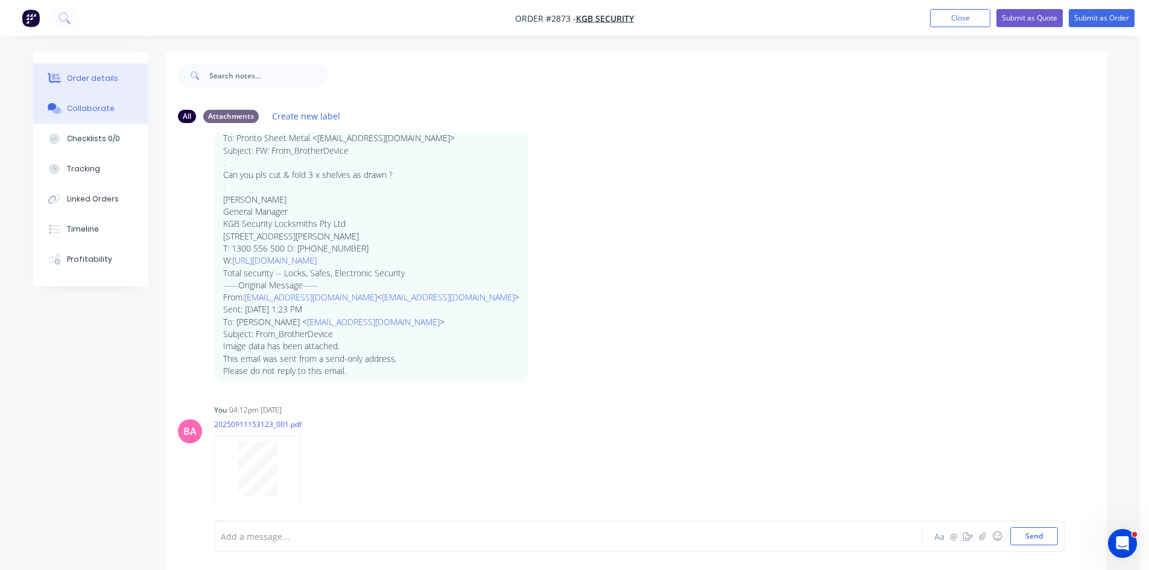
click at [95, 71] on button "Order details" at bounding box center [90, 78] width 115 height 30
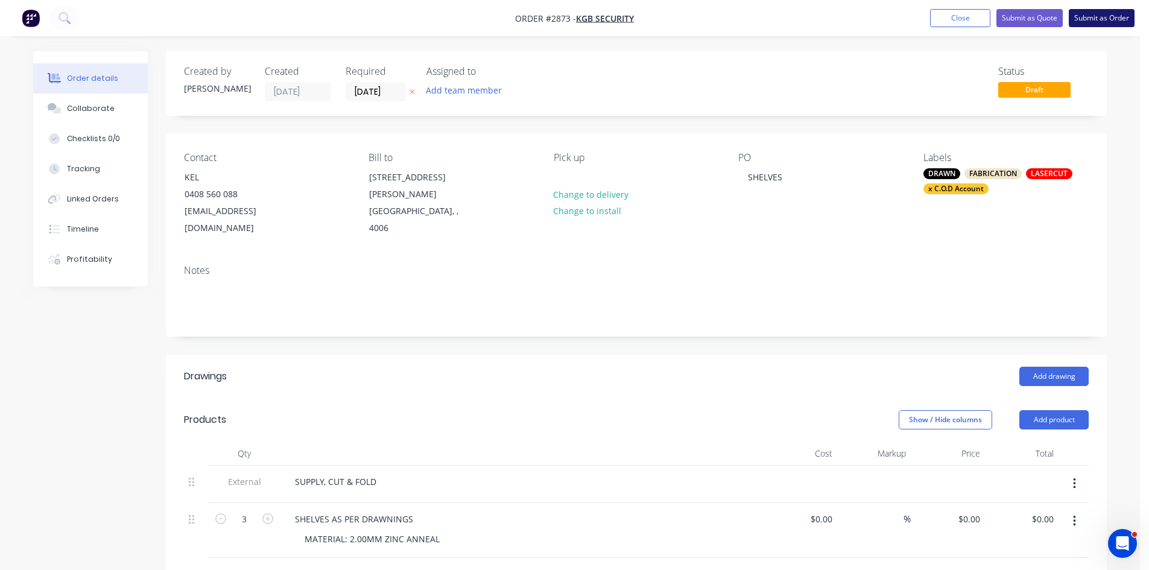
click at [1120, 15] on button "Submit as Order" at bounding box center [1102, 18] width 66 height 18
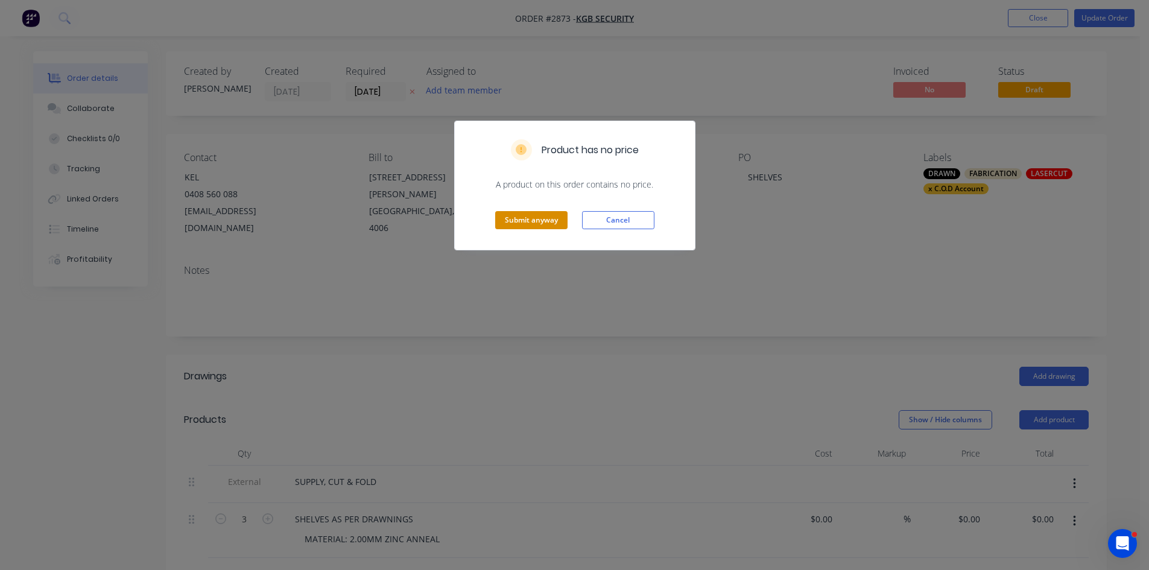
click at [533, 218] on button "Submit anyway" at bounding box center [531, 220] width 72 height 18
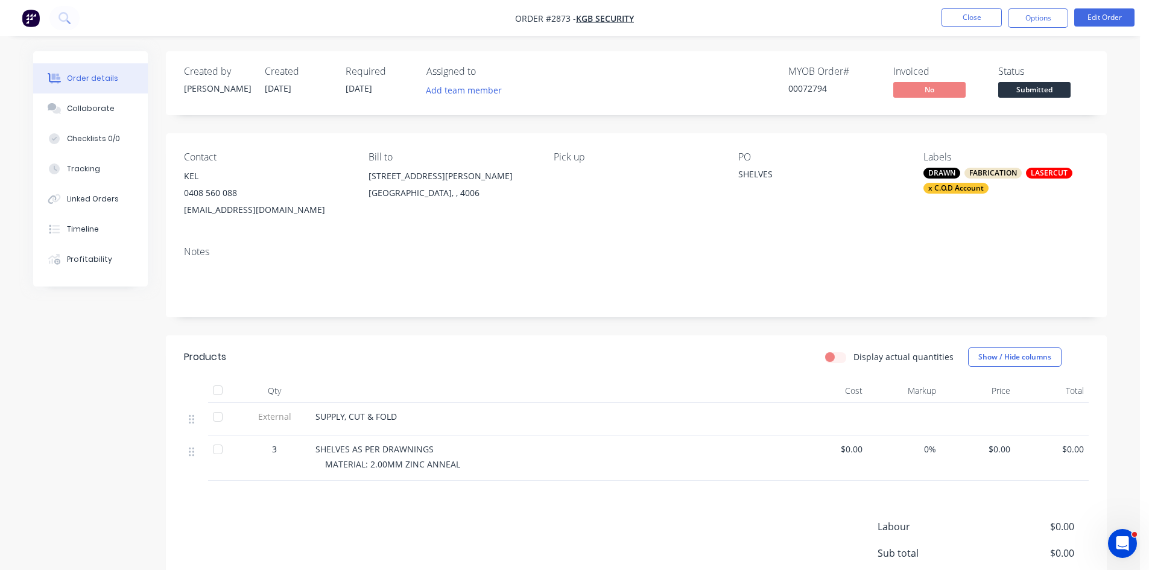
click at [1038, 16] on button "Options" at bounding box center [1038, 17] width 60 height 19
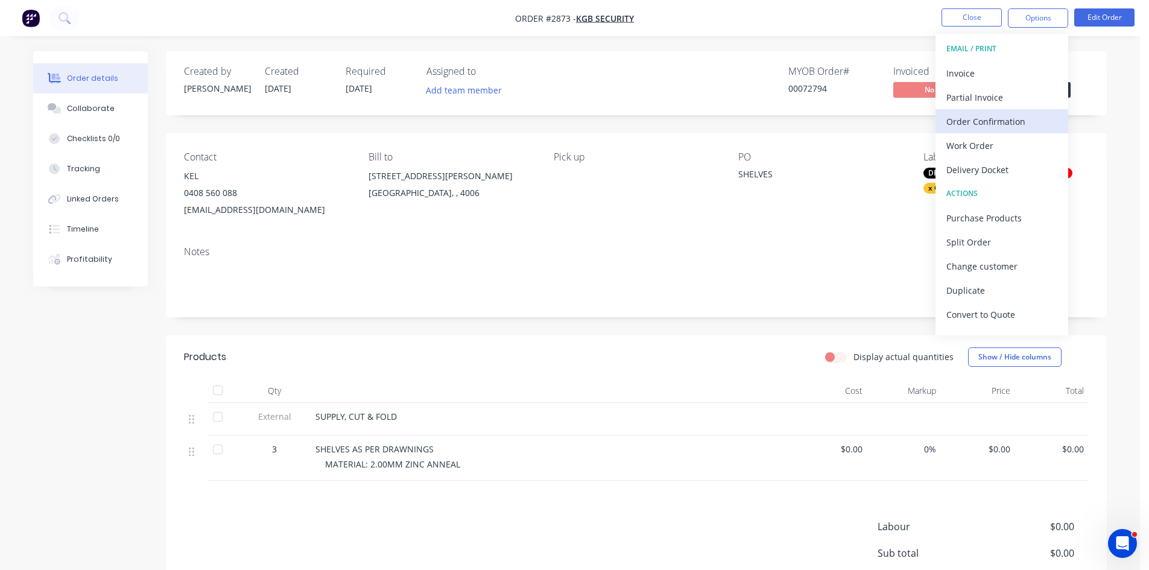
click at [1009, 118] on div "Order Confirmation" at bounding box center [1002, 121] width 111 height 17
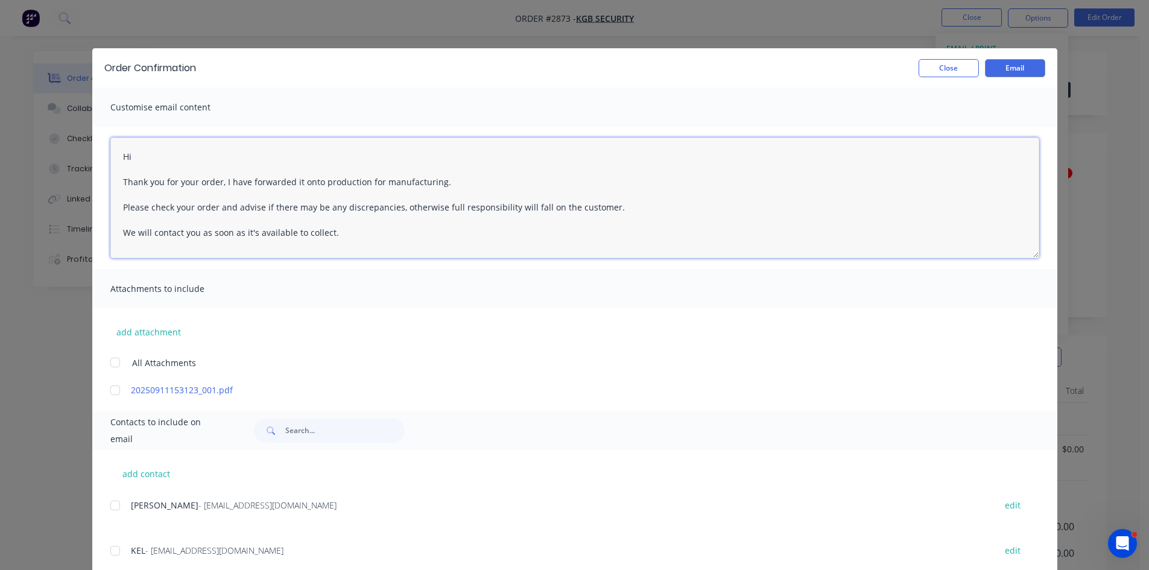
click at [142, 157] on textarea "Hi Thank you for your order, I have forwarded it onto production for manufactur…" at bounding box center [574, 198] width 929 height 121
click at [115, 551] on div at bounding box center [115, 551] width 24 height 24
type textarea "Hi Thank you for your order, I have forwarded it onto production for manufactur…"
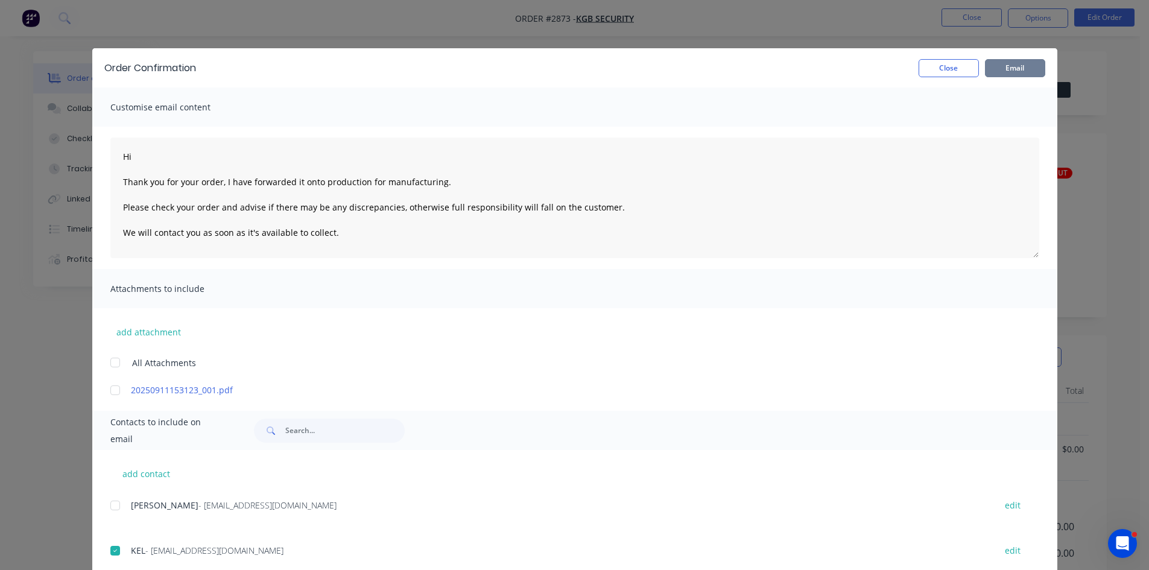
click at [1022, 61] on button "Email" at bounding box center [1015, 68] width 60 height 18
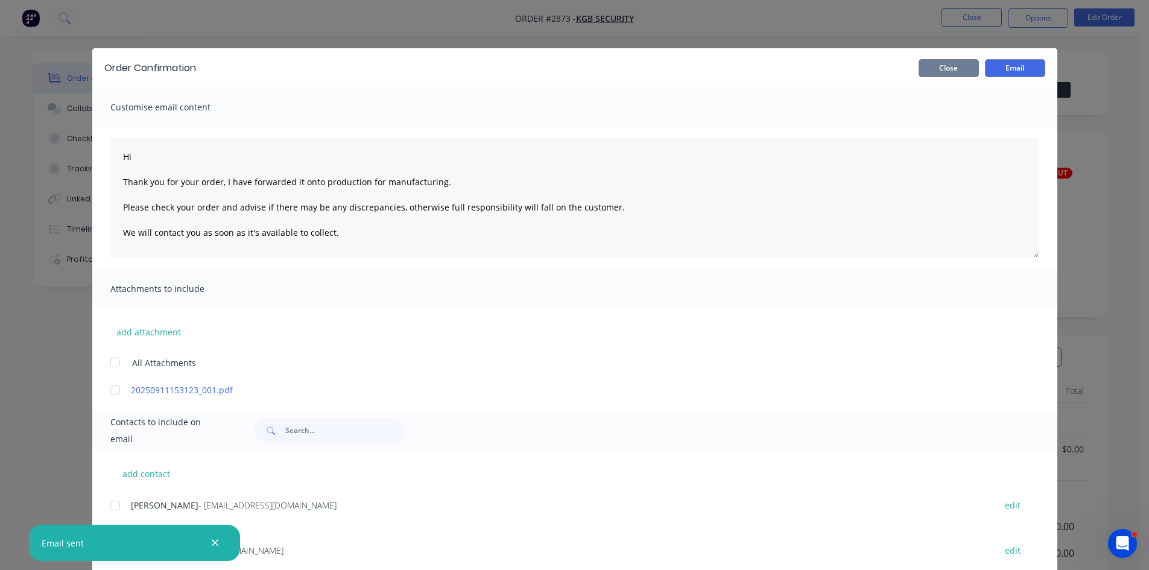
click at [940, 63] on button "Close" at bounding box center [949, 68] width 60 height 18
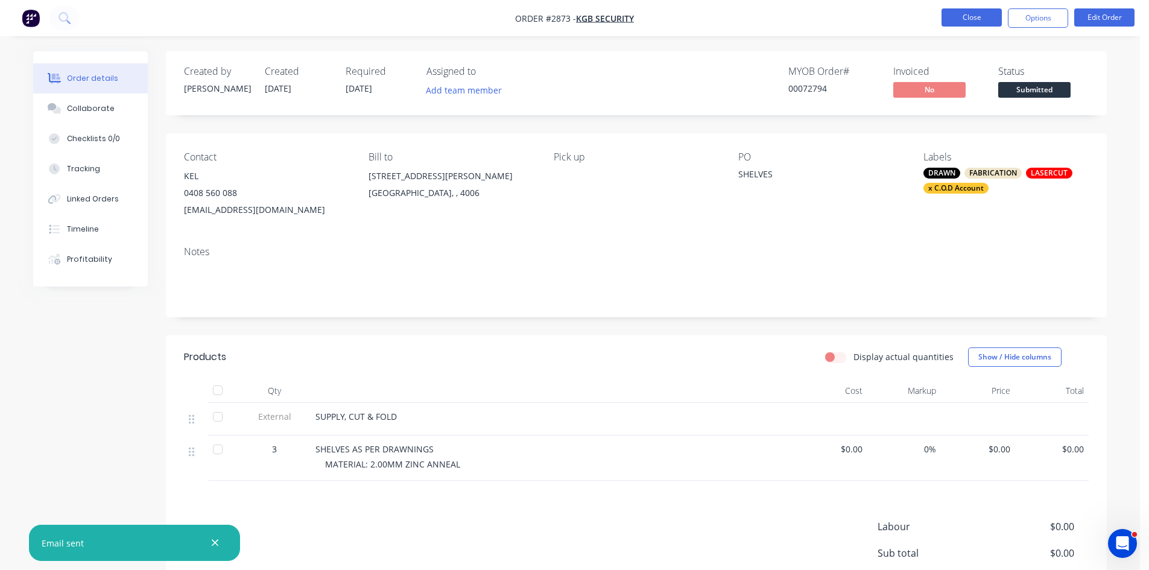
click at [966, 14] on button "Close" at bounding box center [972, 17] width 60 height 18
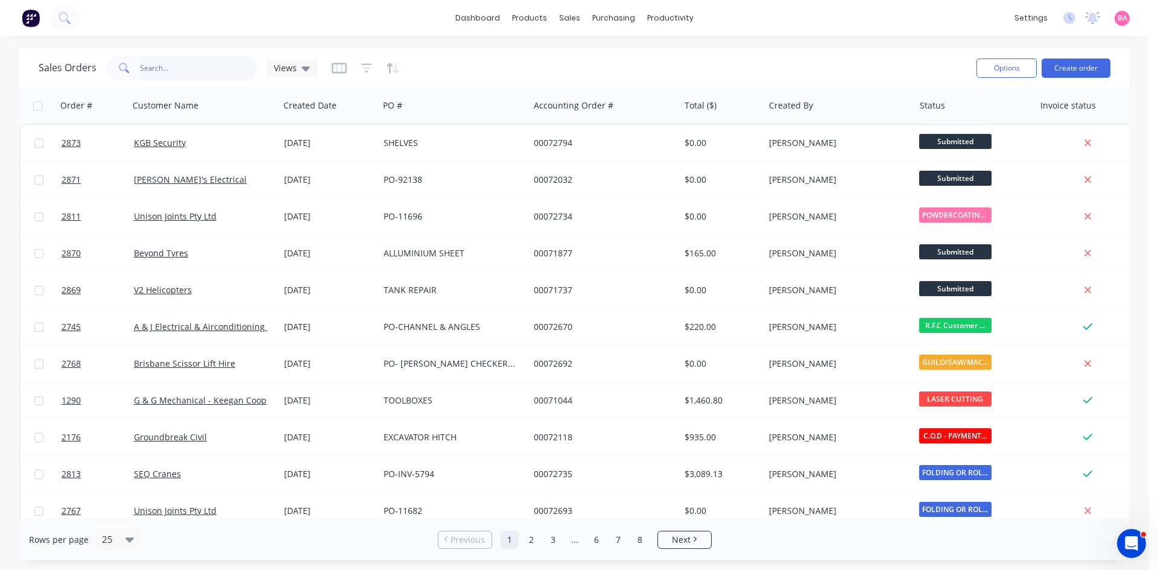
click at [159, 68] on input "text" at bounding box center [199, 68] width 118 height 24
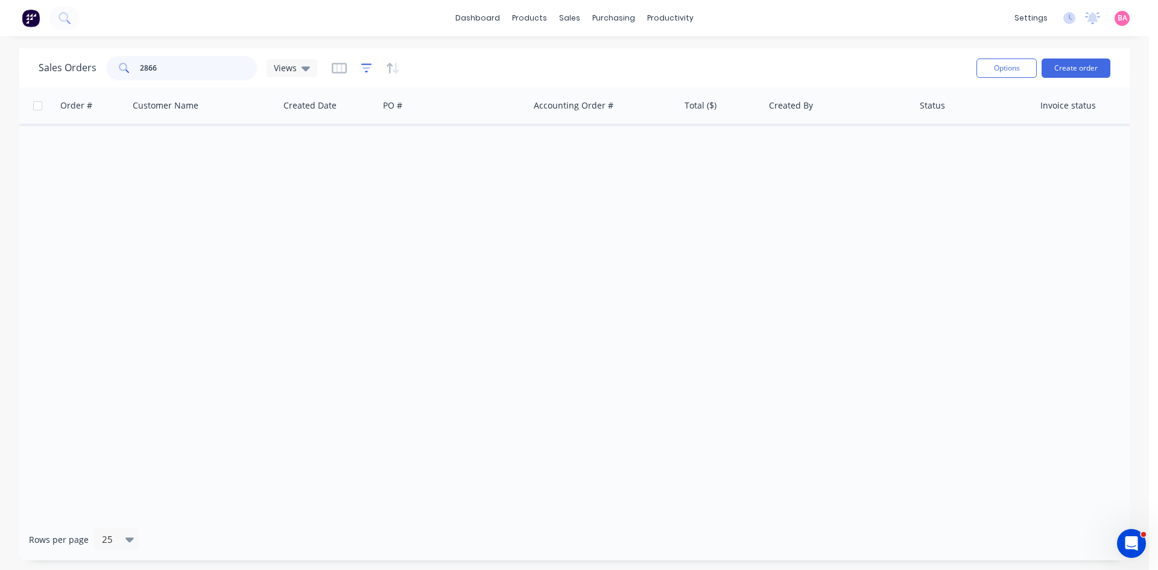
type input "2866"
click at [363, 68] on icon "button" at bounding box center [367, 68] width 8 height 2
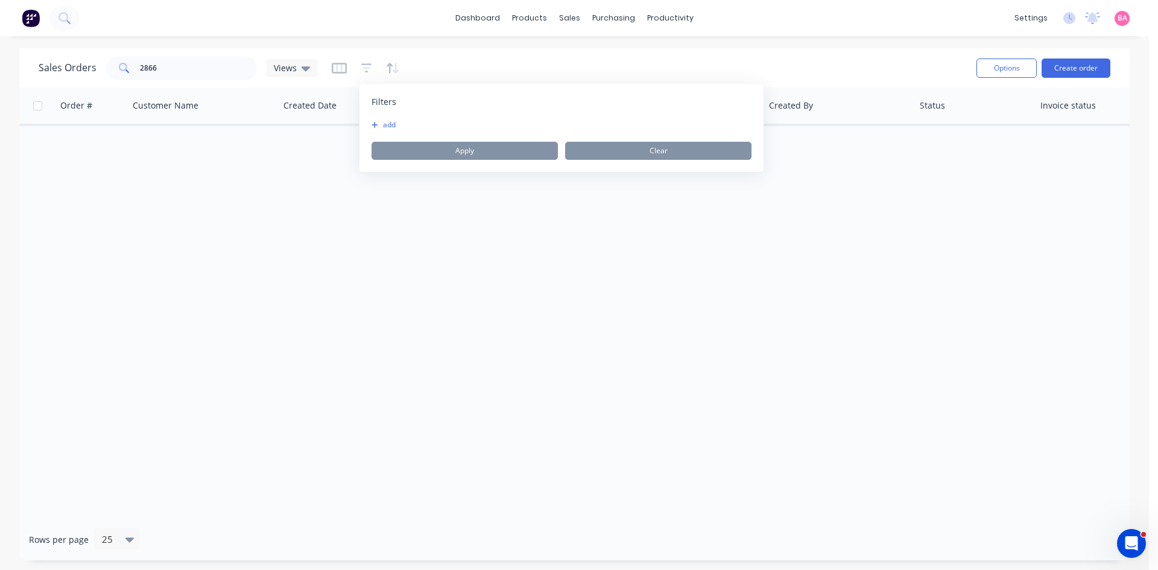
click at [387, 124] on button "add" at bounding box center [387, 125] width 30 height 10
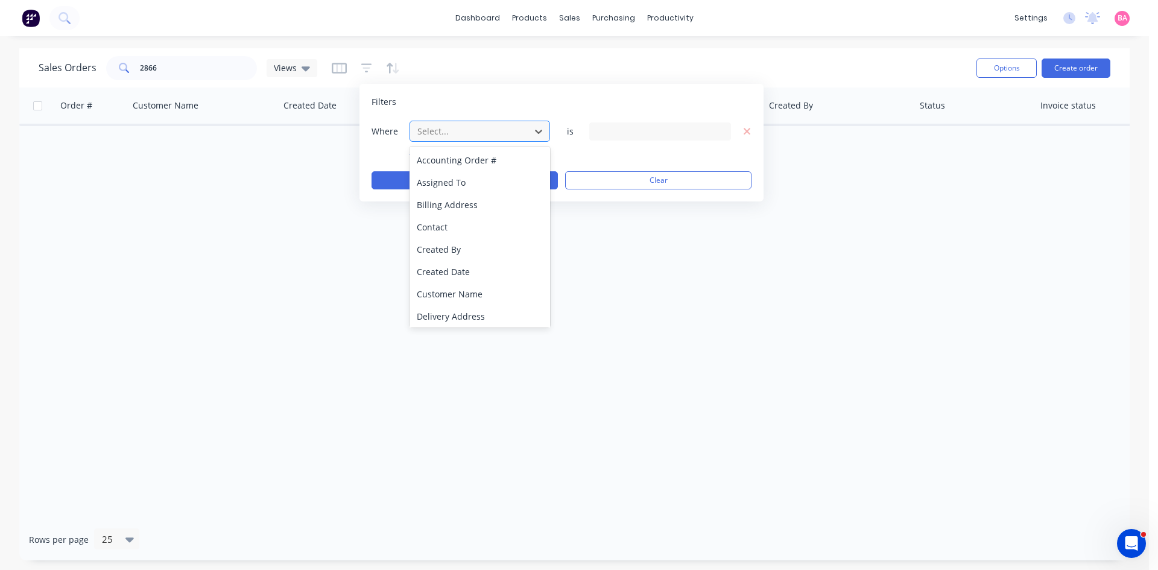
click at [459, 129] on div at bounding box center [470, 131] width 108 height 15
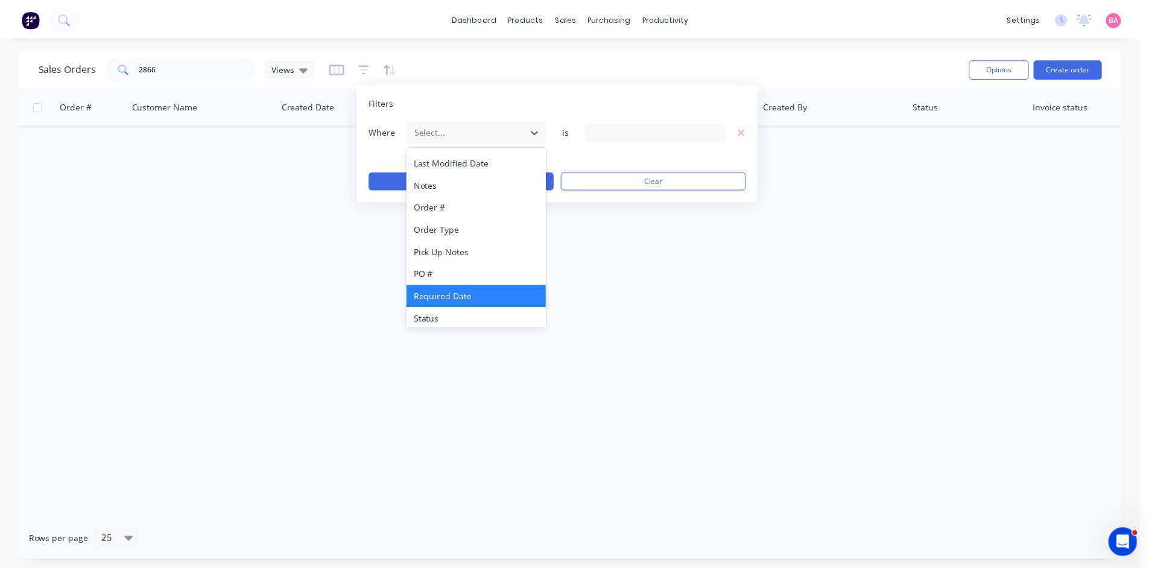
scroll to position [315, 0]
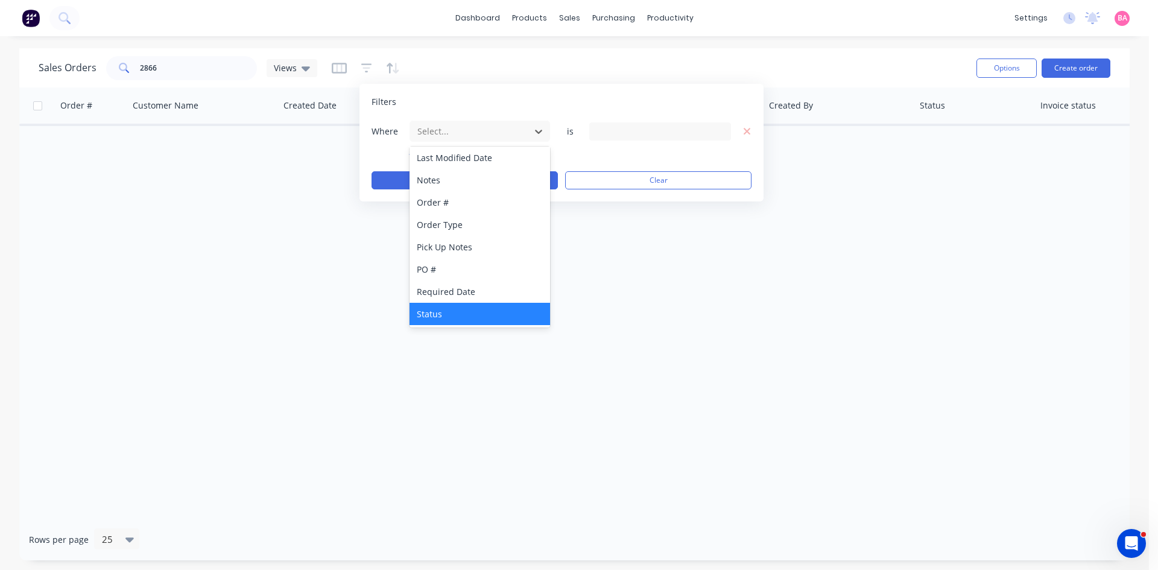
click at [448, 314] on div "Status" at bounding box center [480, 314] width 141 height 22
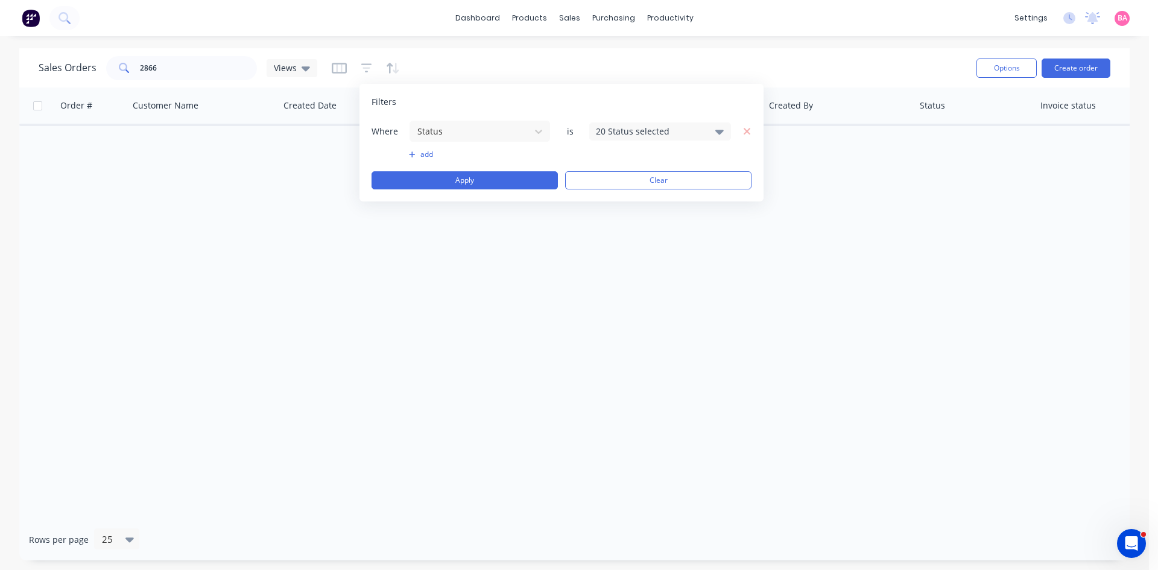
click at [718, 126] on icon at bounding box center [719, 131] width 8 height 13
click at [611, 195] on div at bounding box center [609, 198] width 24 height 24
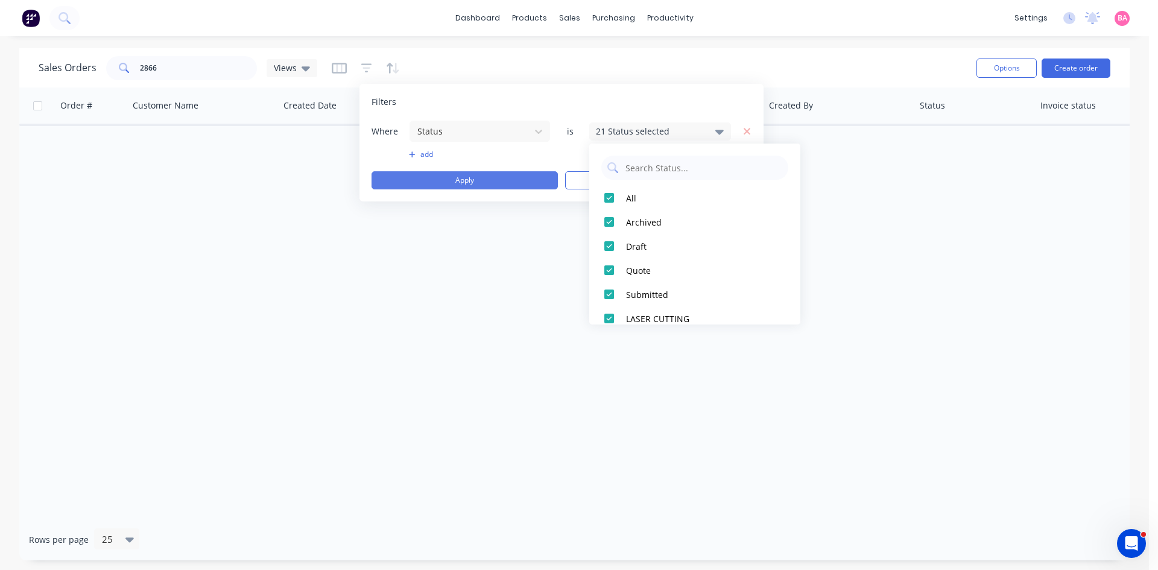
click at [470, 179] on button "Apply" at bounding box center [465, 180] width 186 height 18
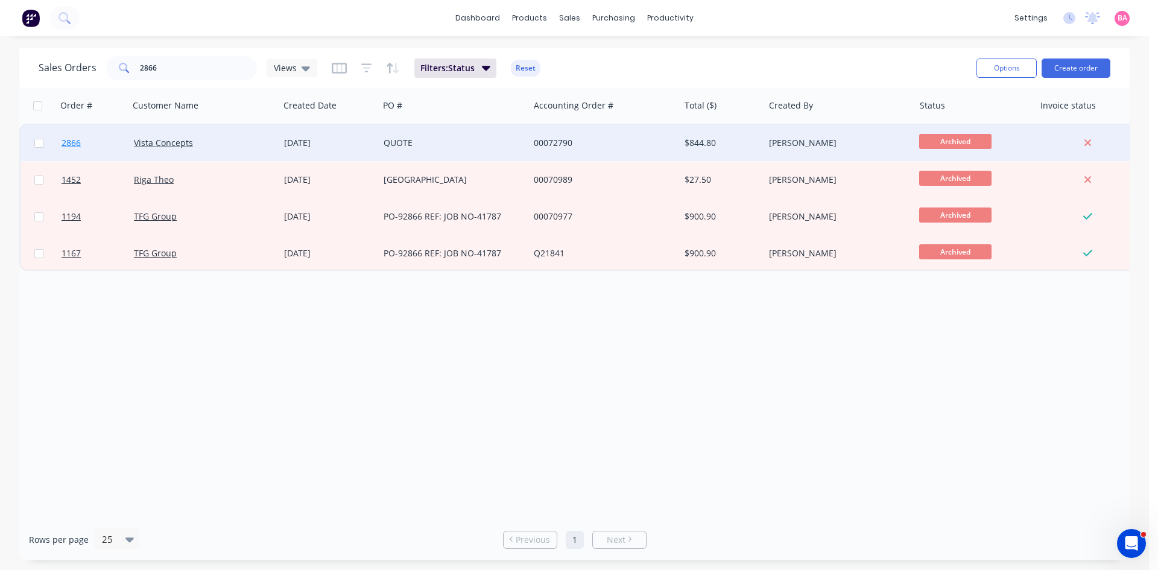
click at [69, 141] on span "2866" at bounding box center [71, 143] width 19 height 12
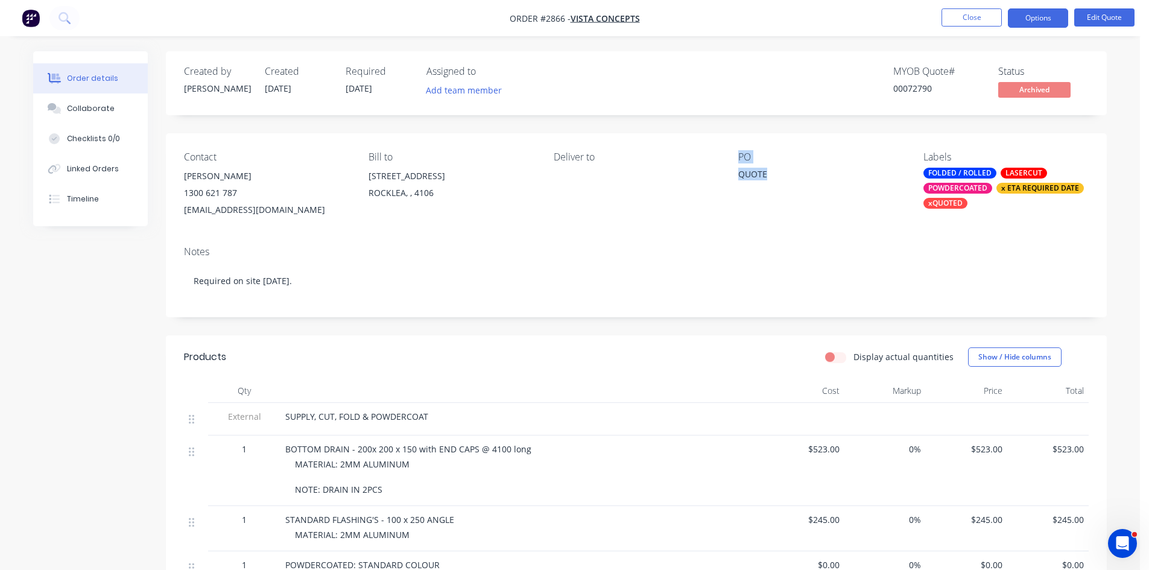
drag, startPoint x: 724, startPoint y: 173, endPoint x: 697, endPoint y: 173, distance: 27.1
click at [697, 173] on div "Contact Ross Parker 1300 621 787 accounts@vistaconcepts.com.au Bill to Suite 1,…" at bounding box center [636, 184] width 941 height 103
click at [1093, 14] on button "Edit Quote" at bounding box center [1104, 17] width 60 height 18
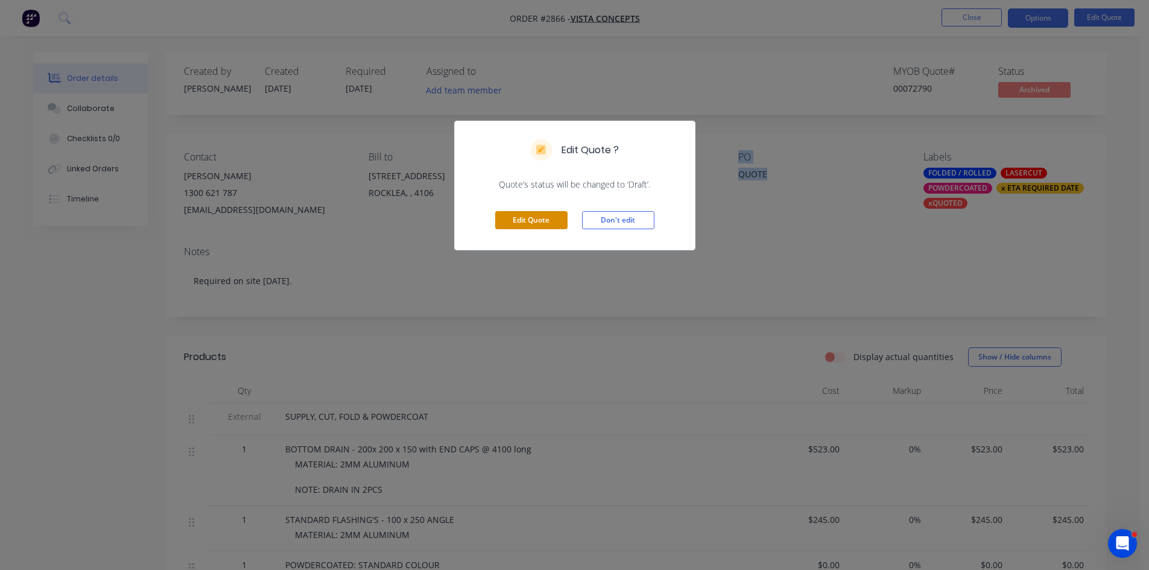
click at [528, 226] on button "Edit Quote" at bounding box center [531, 220] width 72 height 18
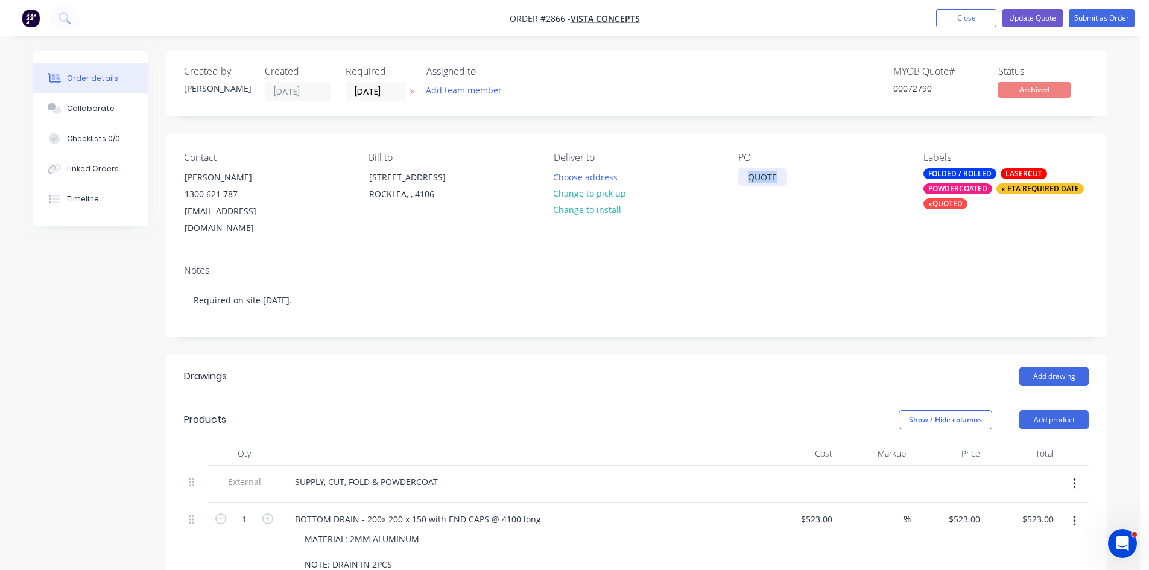
drag, startPoint x: 780, startPoint y: 174, endPoint x: 624, endPoint y: 165, distance: 155.9
click at [640, 170] on div "Contact Ross Parker 1300 621 787 accounts@vistaconcepts.com.au Bill to Suite 1,…" at bounding box center [636, 194] width 941 height 121
click at [595, 193] on button "Change to pick up" at bounding box center [590, 193] width 86 height 16
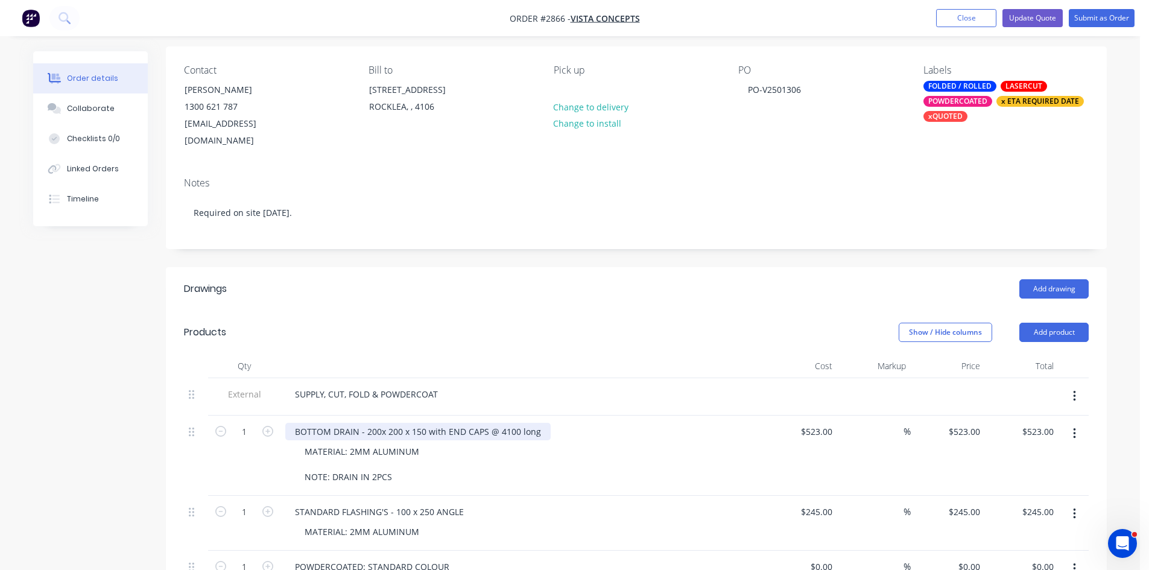
scroll to position [121, 0]
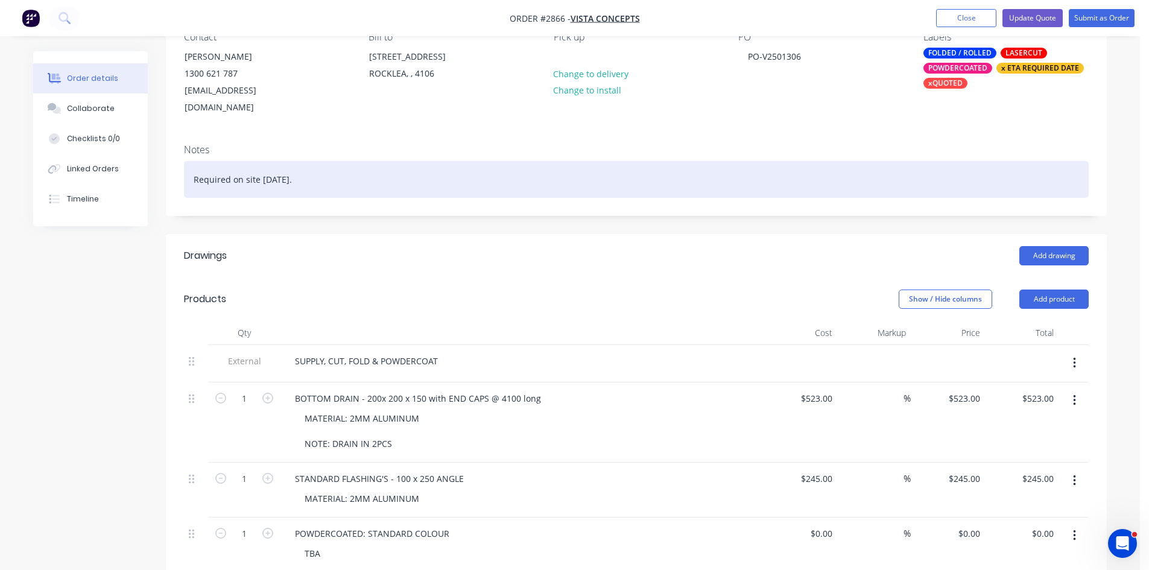
drag, startPoint x: 310, startPoint y: 164, endPoint x: 210, endPoint y: 165, distance: 100.1
click at [161, 164] on div "Order details Collaborate Checklists 0/0 Linked Orders Timeline Order details C…" at bounding box center [570, 425] width 1098 height 989
copy div "Required on site in 14 days."
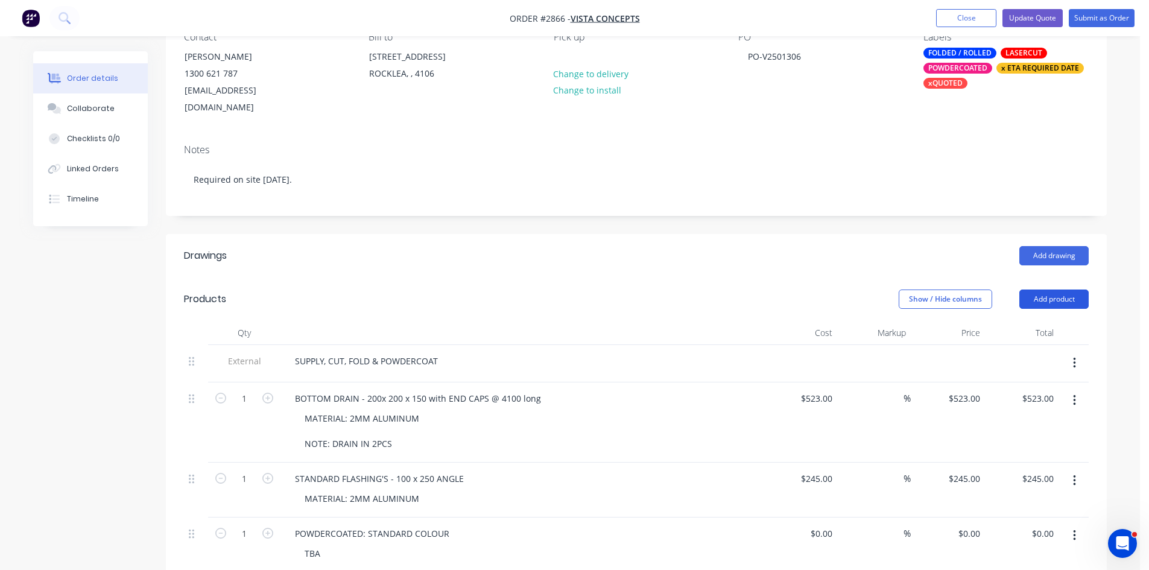
click at [1050, 290] on button "Add product" at bounding box center [1054, 299] width 69 height 19
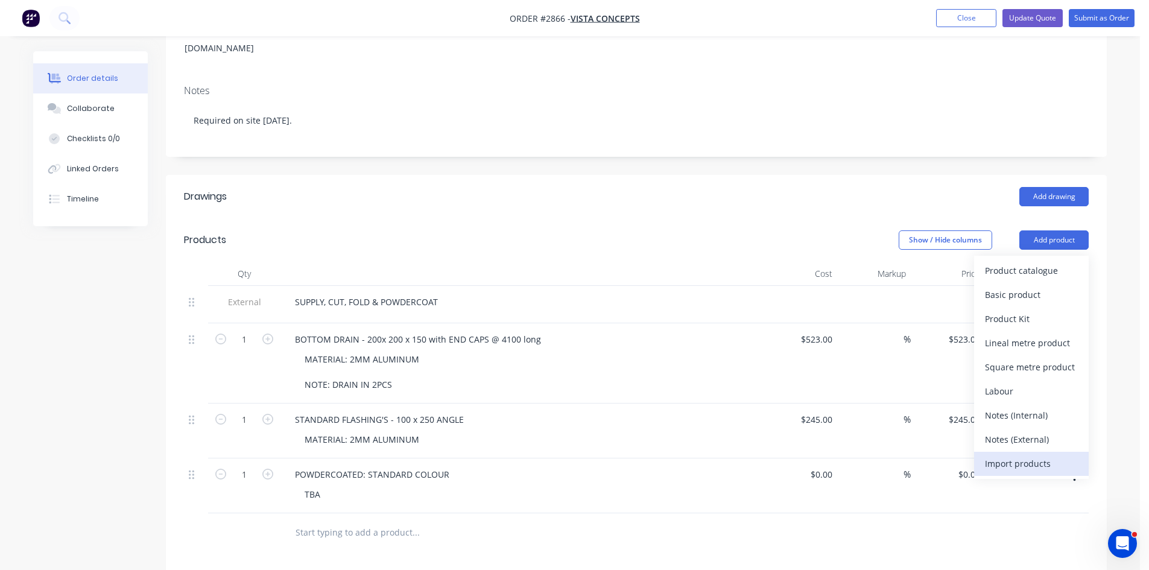
scroll to position [181, 0]
click at [1035, 405] on div "Notes (Internal)" at bounding box center [1031, 413] width 93 height 17
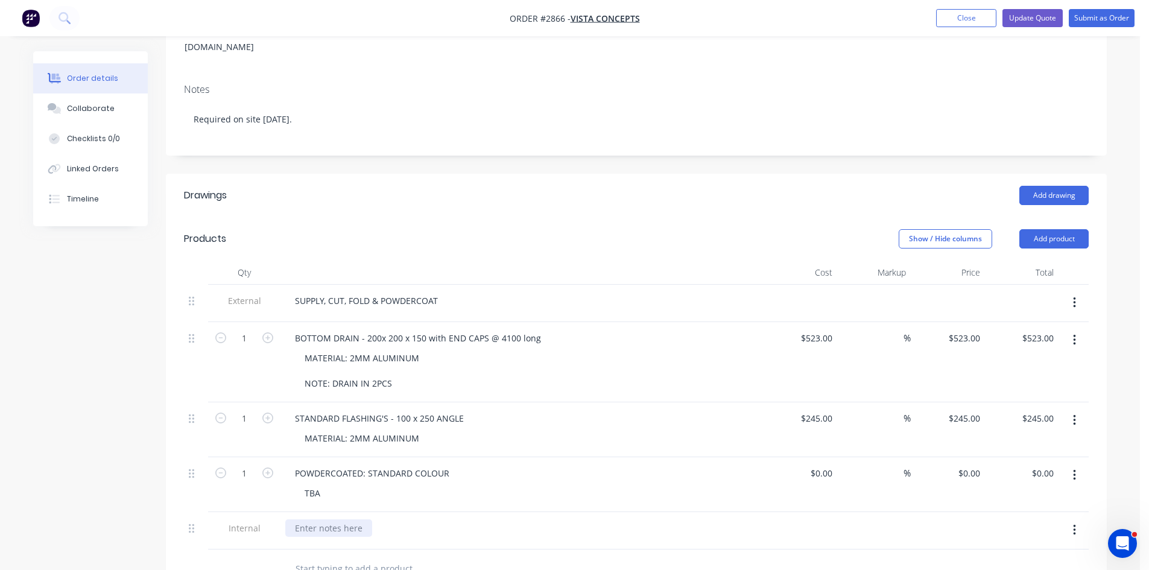
paste div
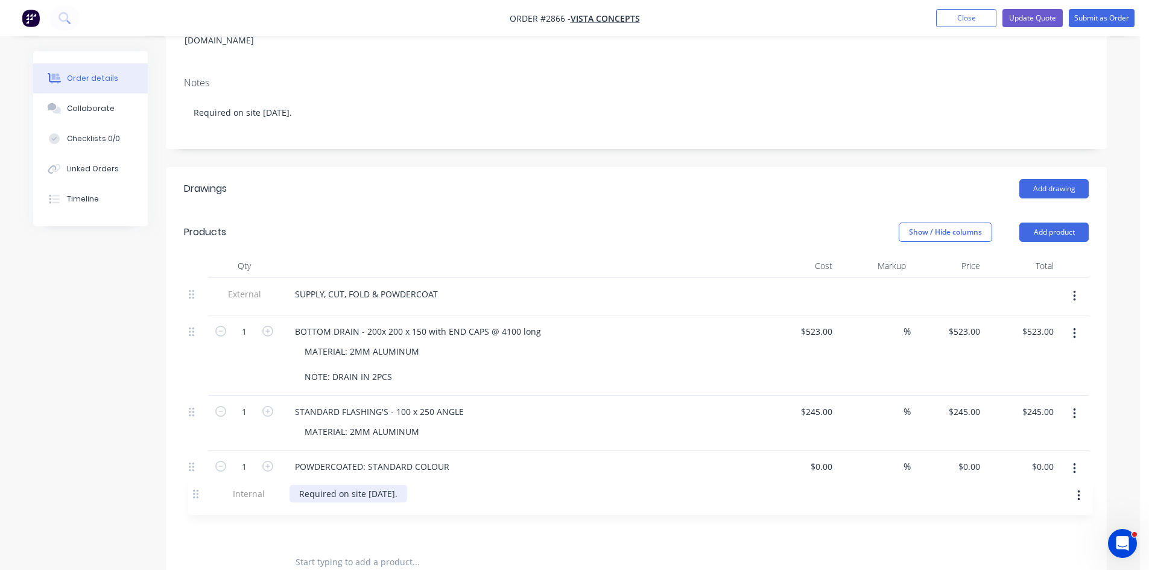
scroll to position [188, 0]
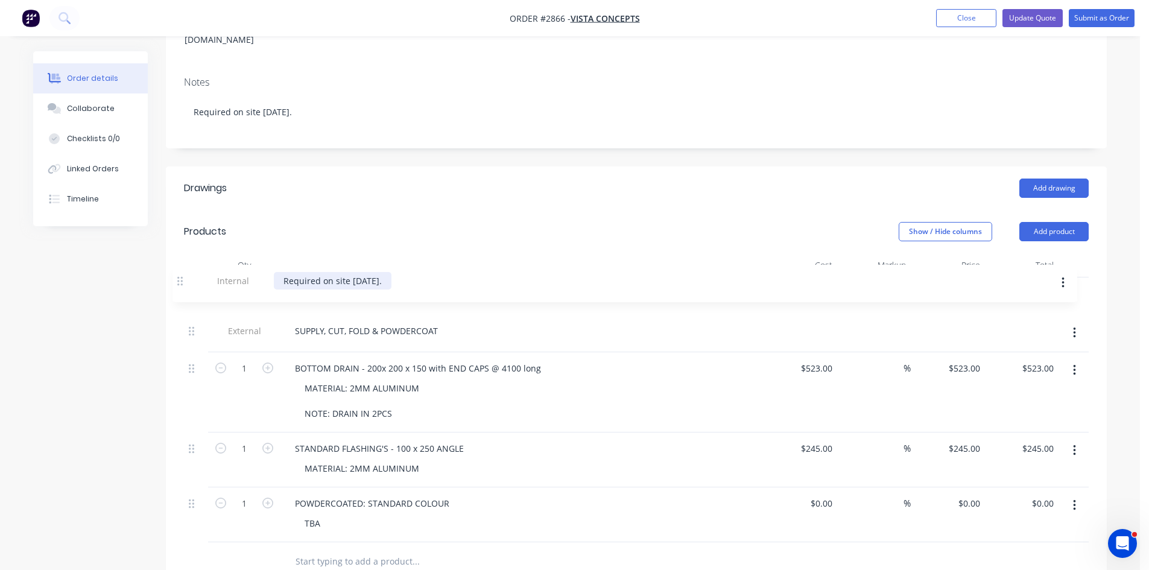
drag, startPoint x: 190, startPoint y: 511, endPoint x: 183, endPoint y: 267, distance: 244.4
click at [183, 267] on div "Qty Cost Markup Price Total External SUPPLY, CUT, FOLD & POWDERCOAT 1 BOTTOM DR…" at bounding box center [636, 417] width 941 height 328
click at [292, 285] on div "Required on site in 14 days." at bounding box center [344, 293] width 118 height 17
click at [422, 285] on div "*** Required on site in 14 days." at bounding box center [353, 293] width 137 height 17
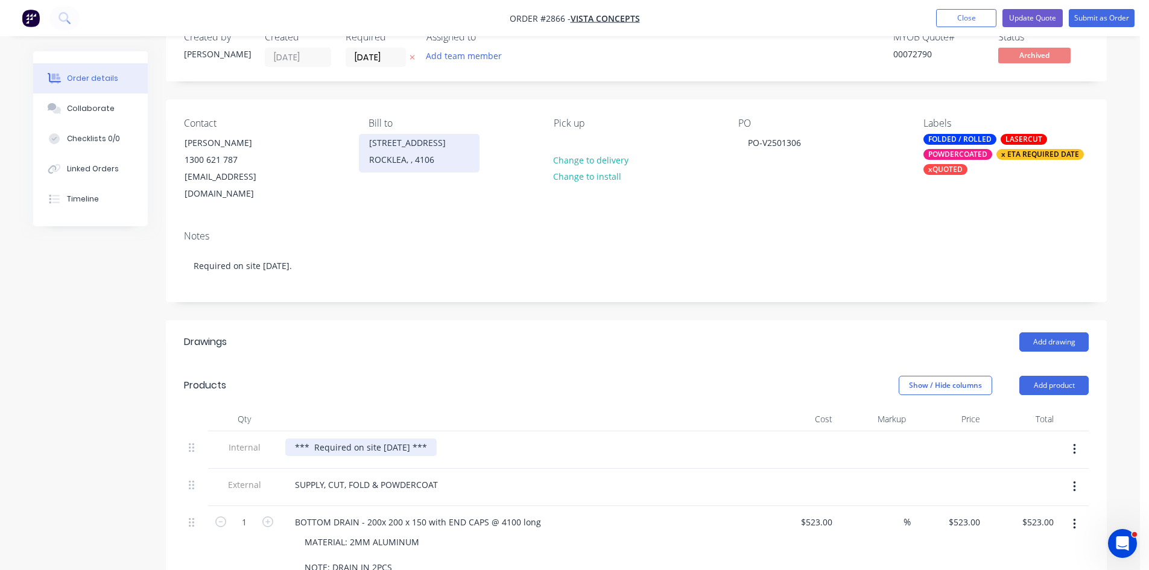
scroll to position [27, 0]
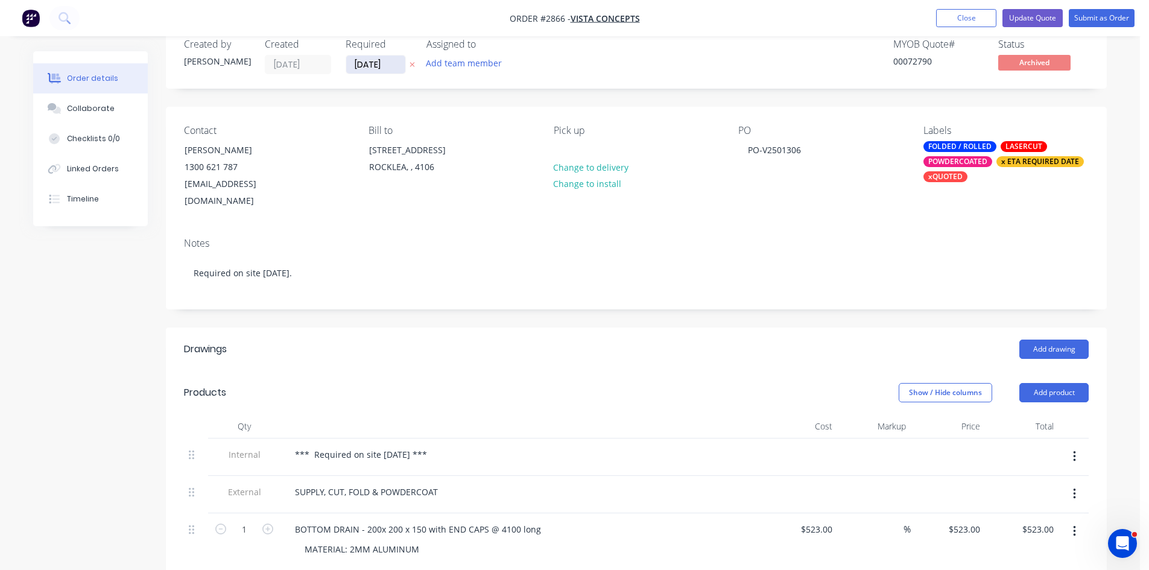
click at [376, 63] on input "15/09/25" at bounding box center [375, 65] width 59 height 18
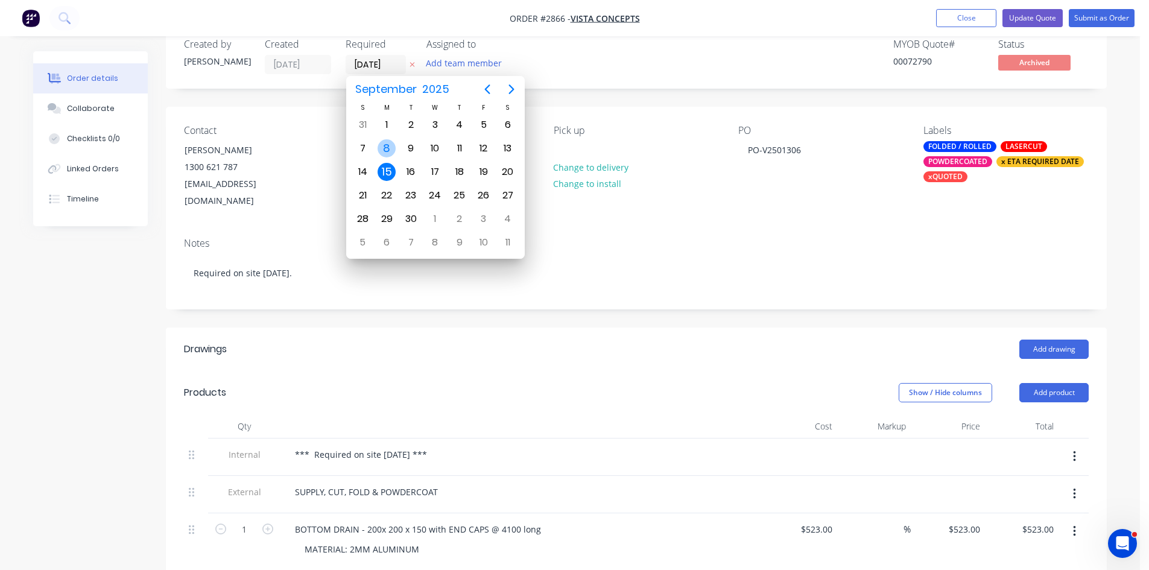
click at [388, 146] on div "8" at bounding box center [387, 148] width 18 height 18
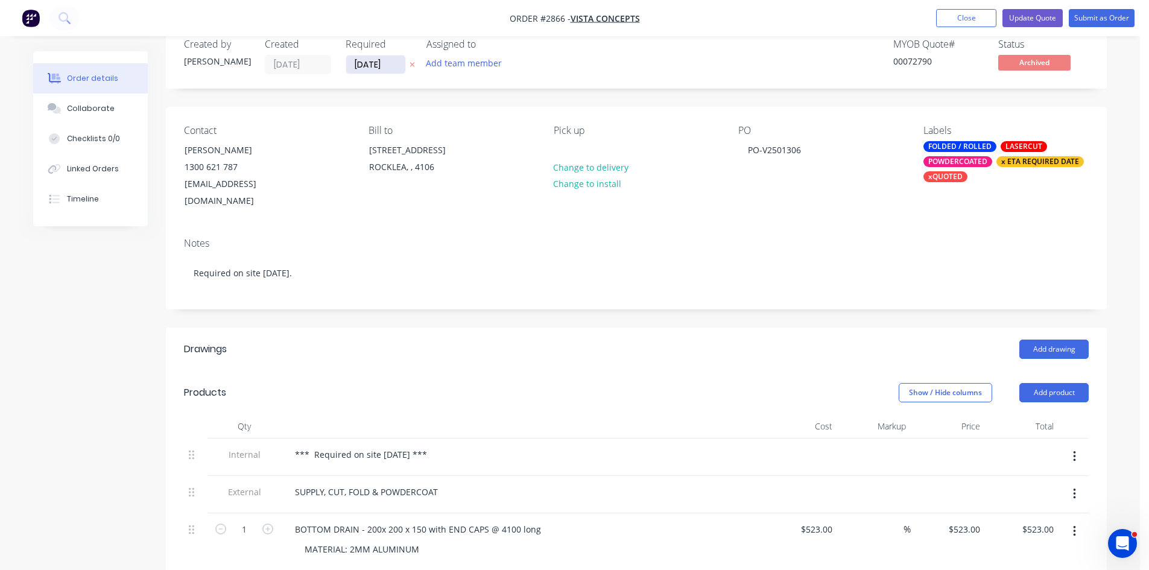
click at [398, 66] on input "08/09/25" at bounding box center [375, 65] width 59 height 18
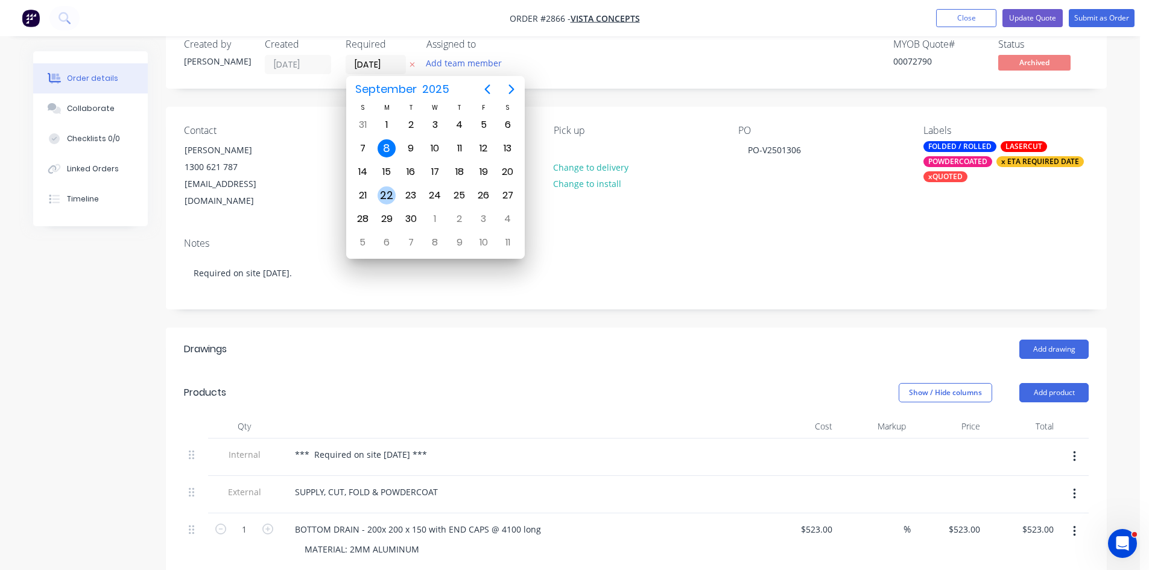
click at [389, 189] on div "22" at bounding box center [387, 195] width 18 height 18
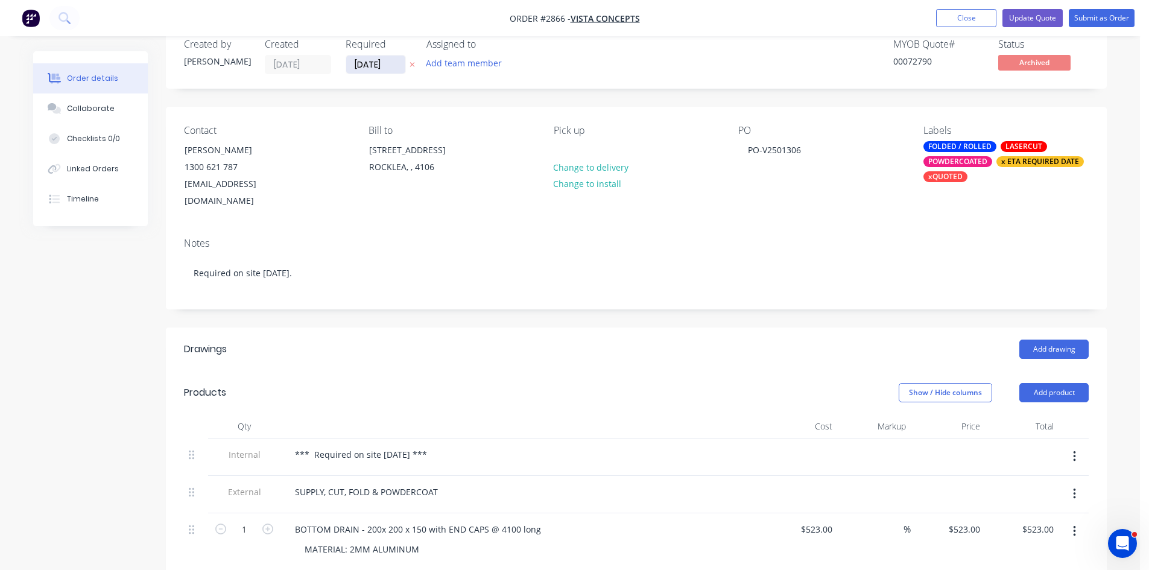
click at [385, 62] on input "22/09/25" at bounding box center [375, 65] width 59 height 18
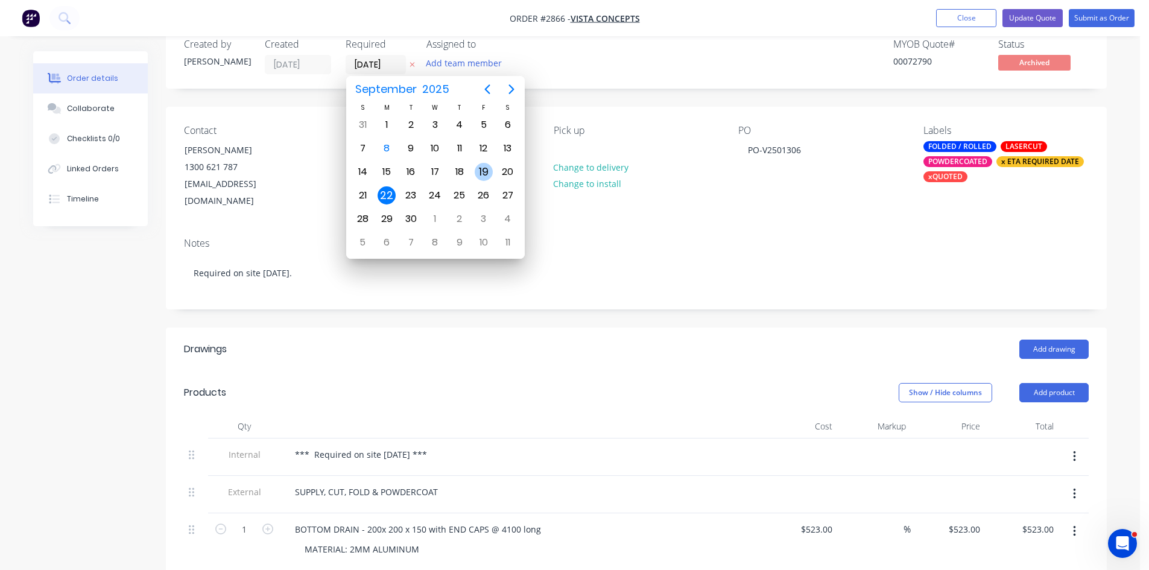
click at [479, 171] on div "19" at bounding box center [484, 172] width 18 height 18
type input "19/09/25"
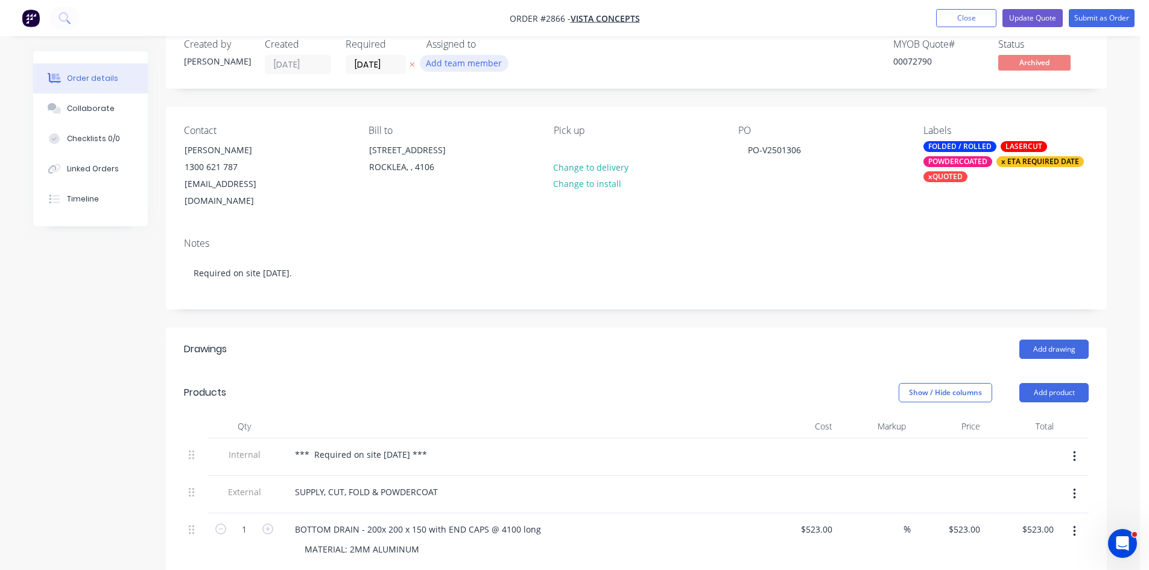
click at [477, 62] on button "Add team member" at bounding box center [464, 63] width 89 height 16
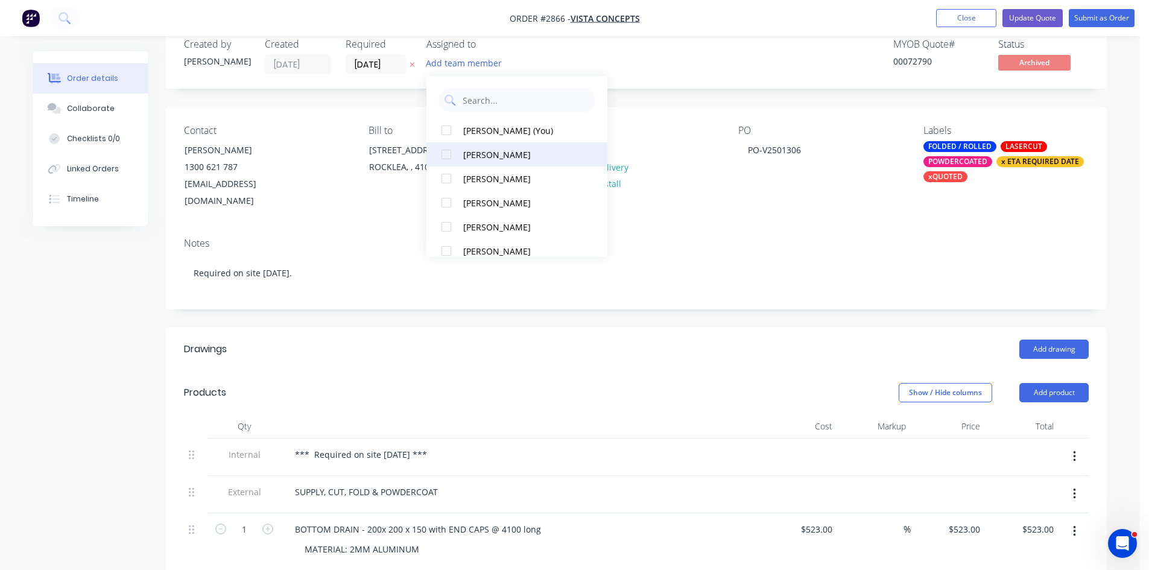
click at [446, 154] on div at bounding box center [446, 154] width 24 height 24
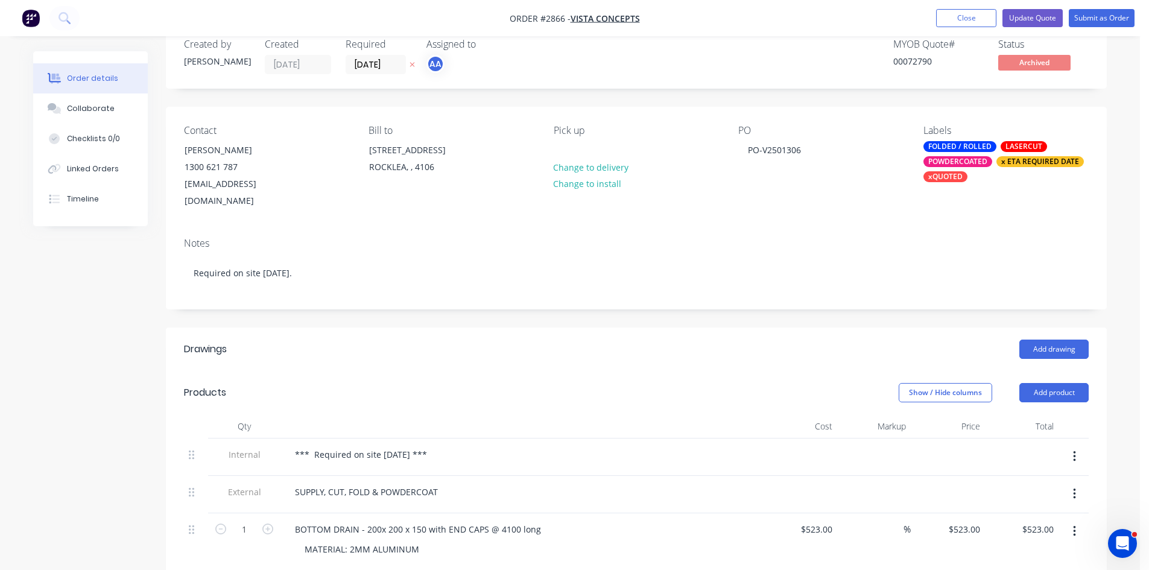
click at [942, 73] on div "MYOB Quote # 00072790" at bounding box center [938, 57] width 90 height 36
click at [960, 162] on div "POWDERCOATED" at bounding box center [958, 161] width 69 height 11
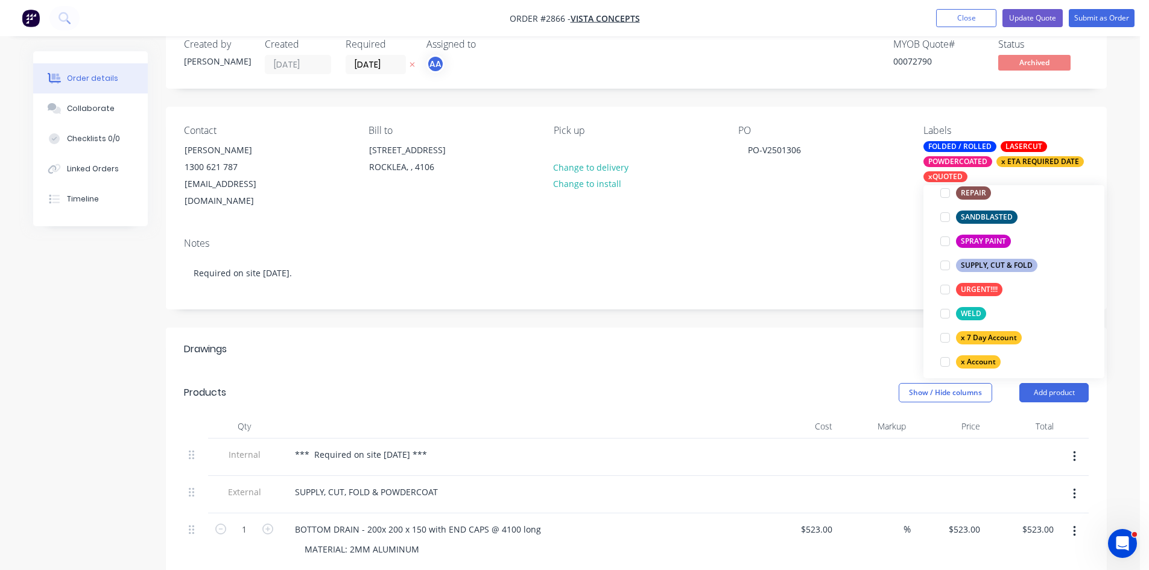
scroll to position [744, 0]
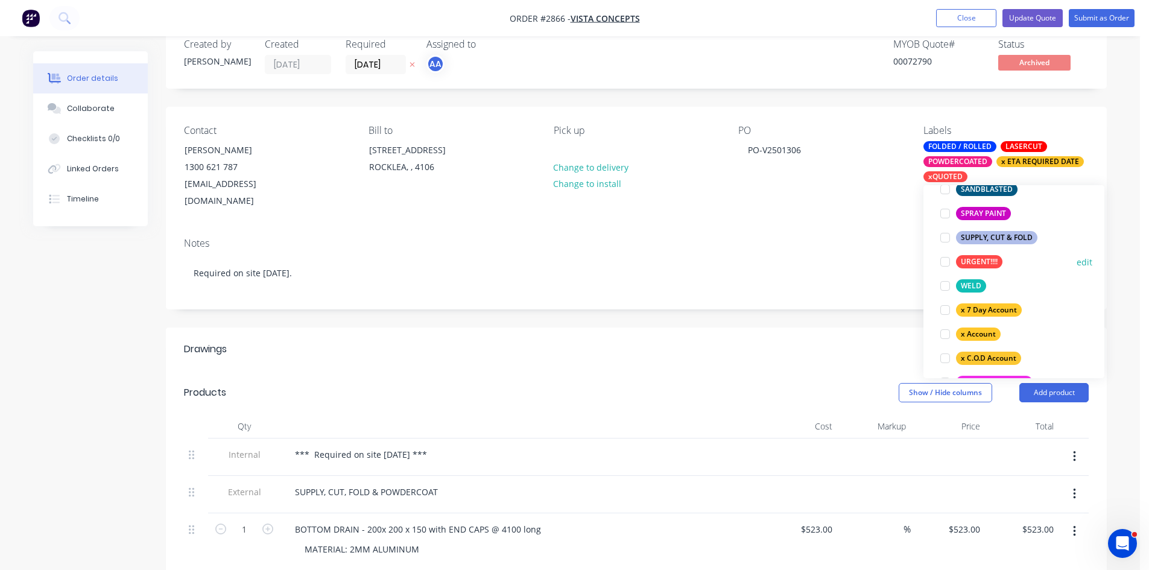
click at [947, 263] on div at bounding box center [945, 262] width 24 height 24
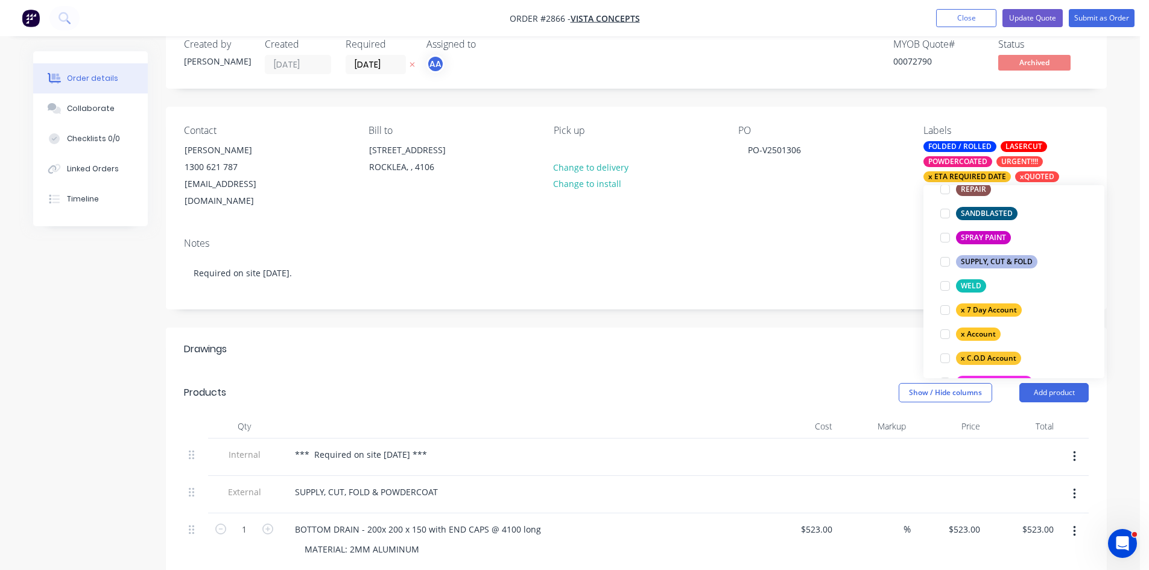
scroll to position [92, 0]
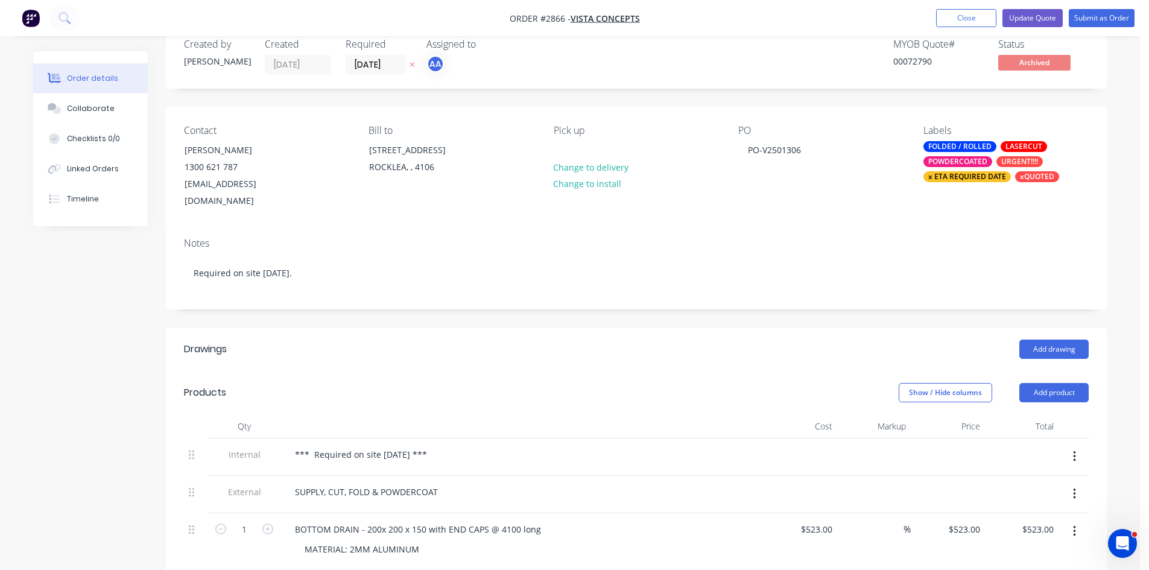
click at [469, 414] on div at bounding box center [522, 426] width 483 height 24
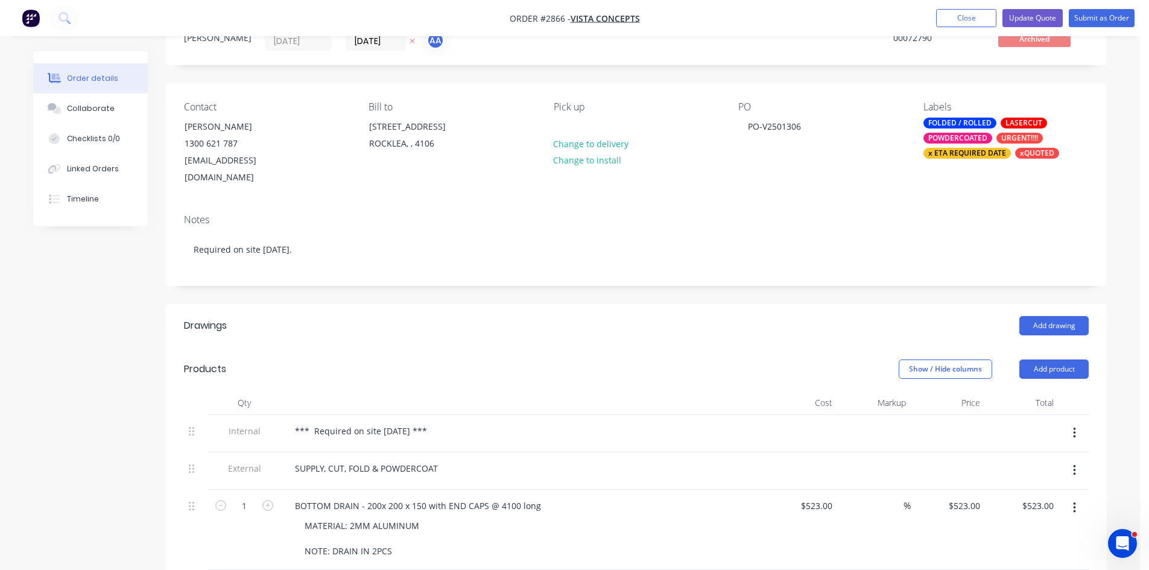
scroll to position [48, 0]
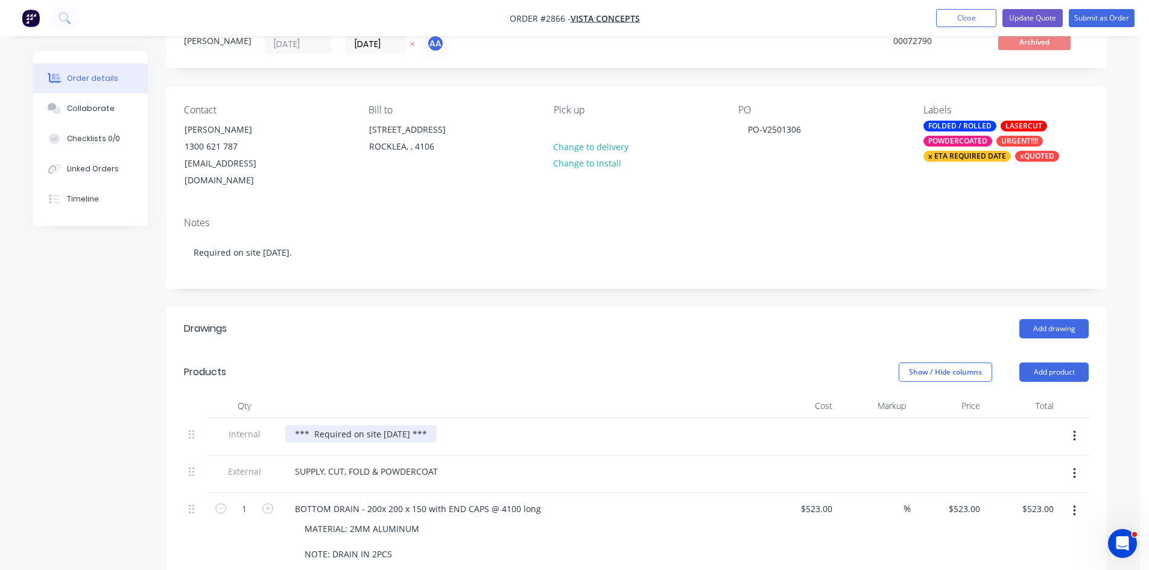
click at [437, 425] on div "*** Required on site in 14 days ***" at bounding box center [360, 433] width 151 height 17
click at [466, 425] on div "*** Required on site in 14 days *** DUE" at bounding box center [521, 433] width 473 height 17
click at [456, 425] on div "*** Required on site in 14 days *** DUE" at bounding box center [370, 433] width 171 height 17
click at [458, 425] on div "*** Required on site in 14 days *** DUE 19.09.2025" at bounding box center [385, 433] width 200 height 17
click at [1097, 16] on button "Submit as Order" at bounding box center [1102, 18] width 66 height 18
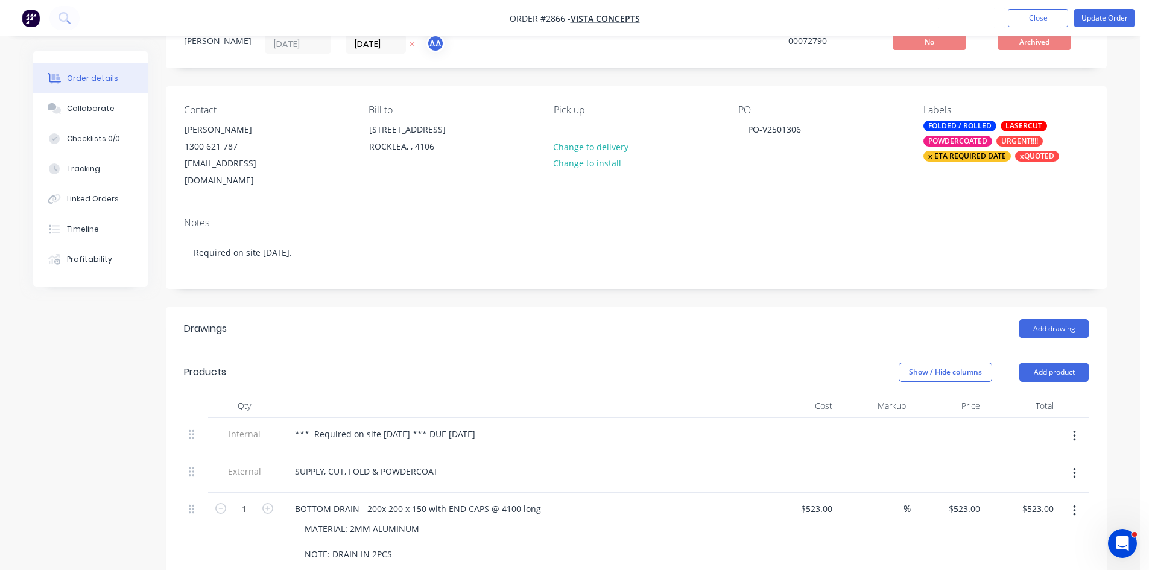
scroll to position [0, 0]
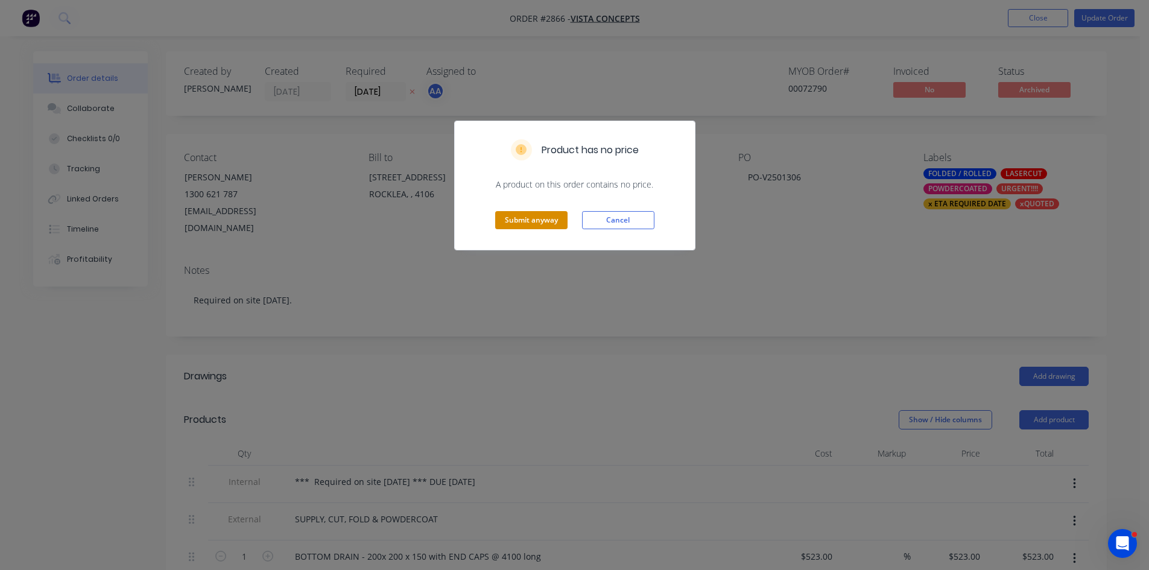
click at [533, 222] on button "Submit anyway" at bounding box center [531, 220] width 72 height 18
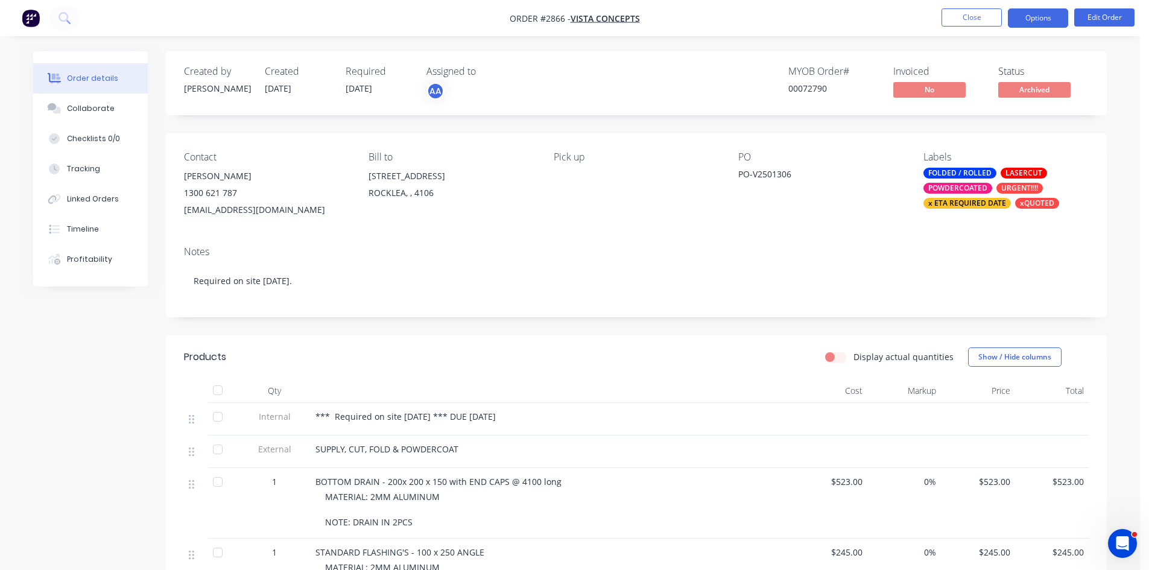
click at [1045, 15] on button "Options" at bounding box center [1038, 17] width 60 height 19
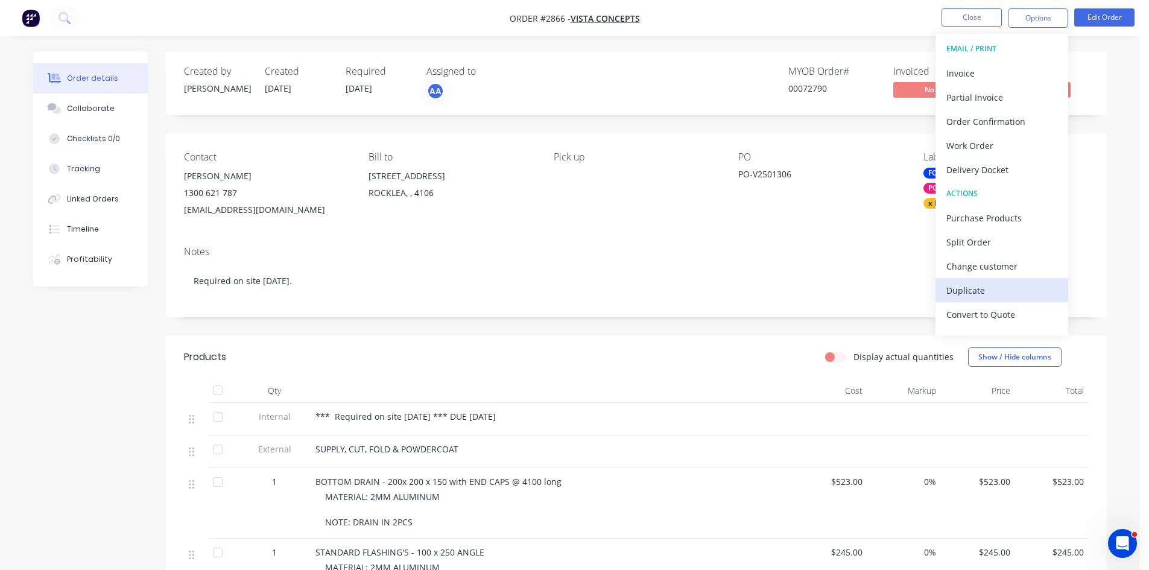
scroll to position [18, 0]
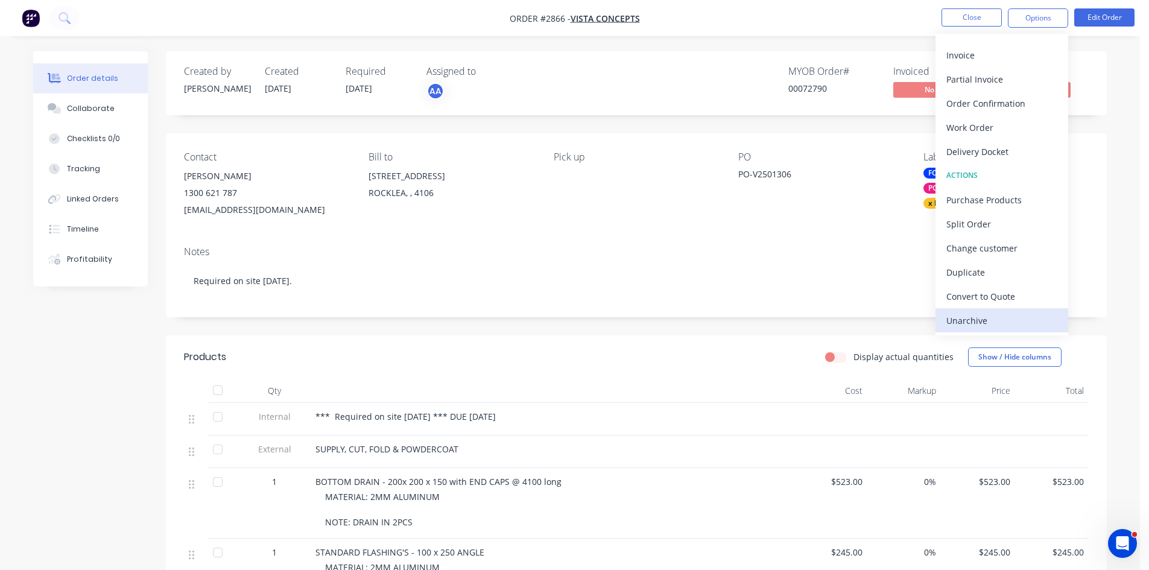
click at [960, 321] on div "Unarchive" at bounding box center [1002, 320] width 111 height 17
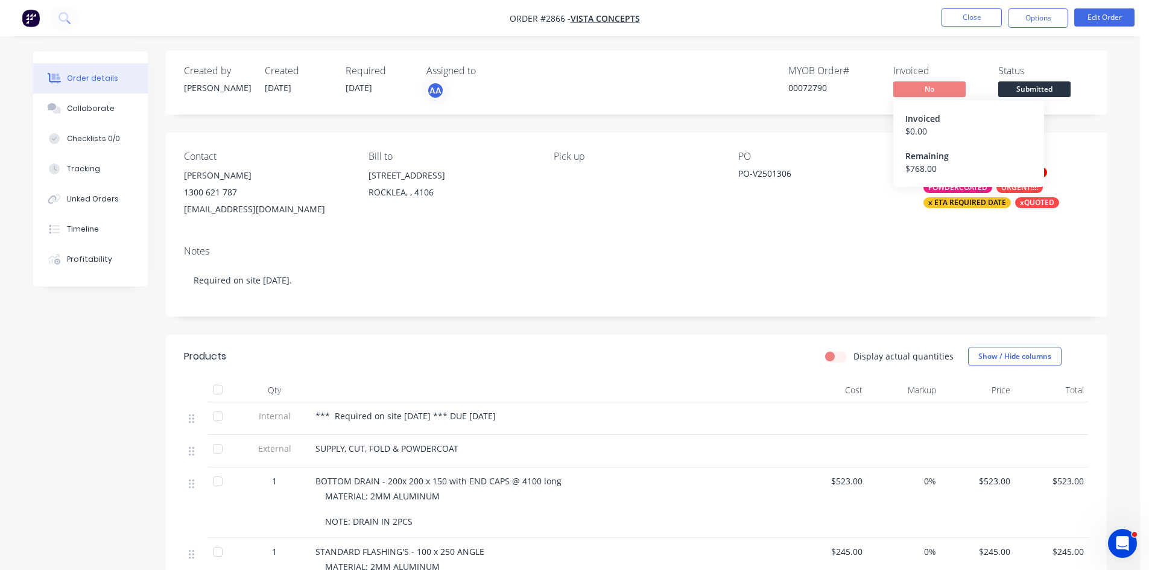
scroll to position [0, 0]
click at [1046, 13] on button "Options" at bounding box center [1038, 17] width 60 height 19
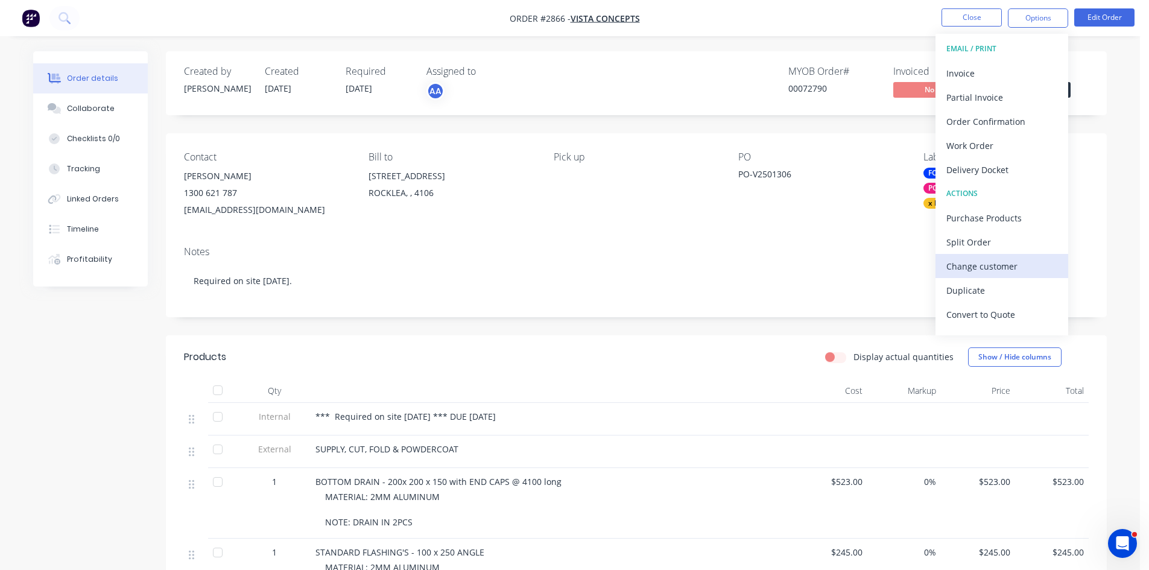
scroll to position [18, 0]
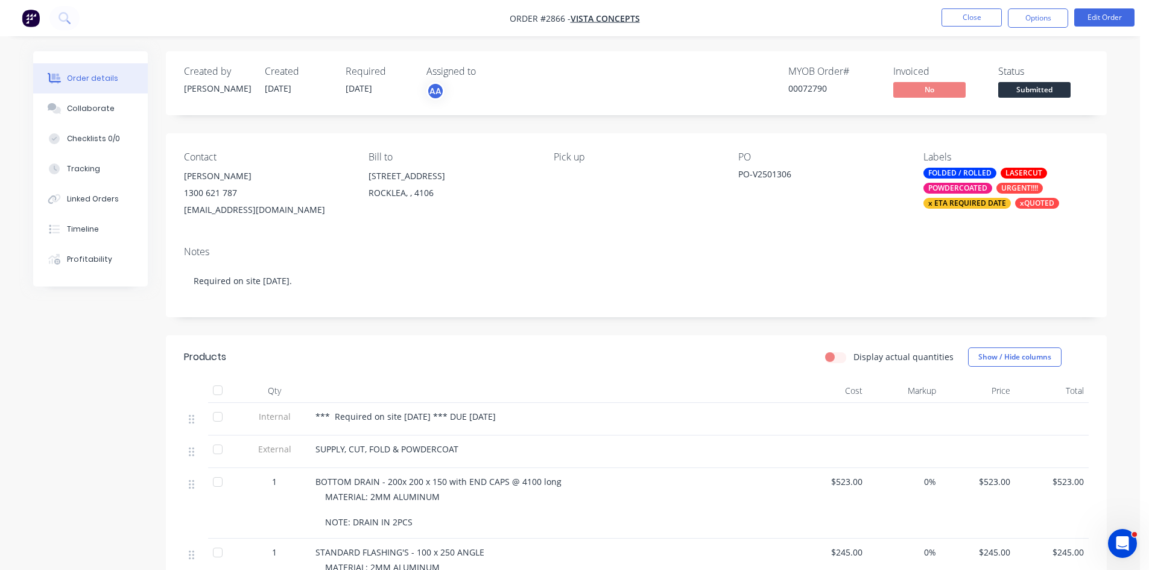
click at [553, 223] on div "Contact Ross Parker 1300 621 787 accounts@vistaconcepts.com.au Bill to Suite 1,…" at bounding box center [636, 184] width 941 height 103
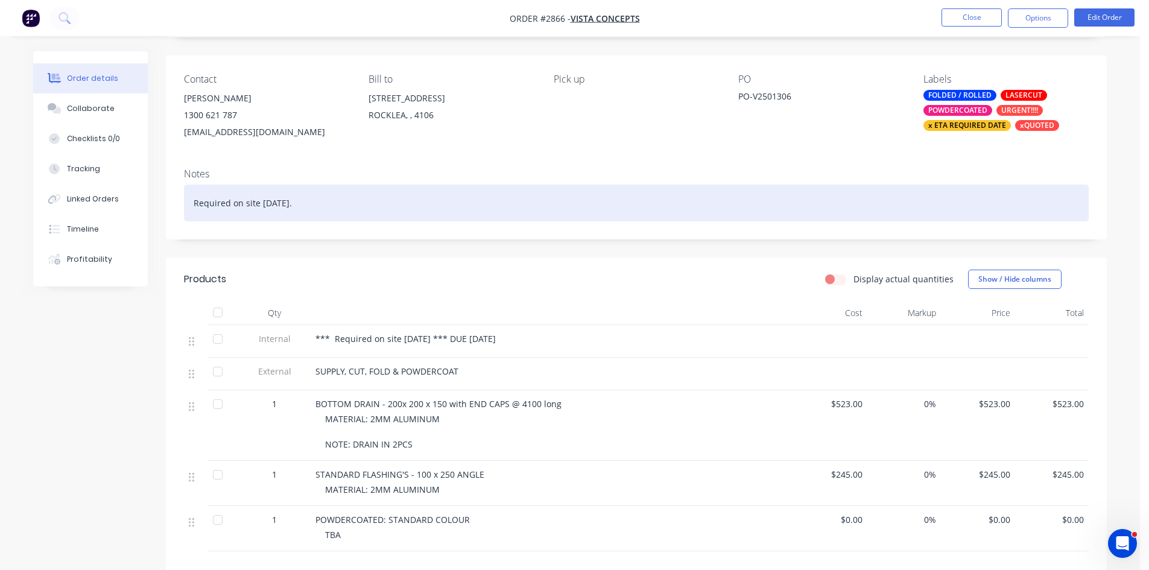
scroll to position [101, 0]
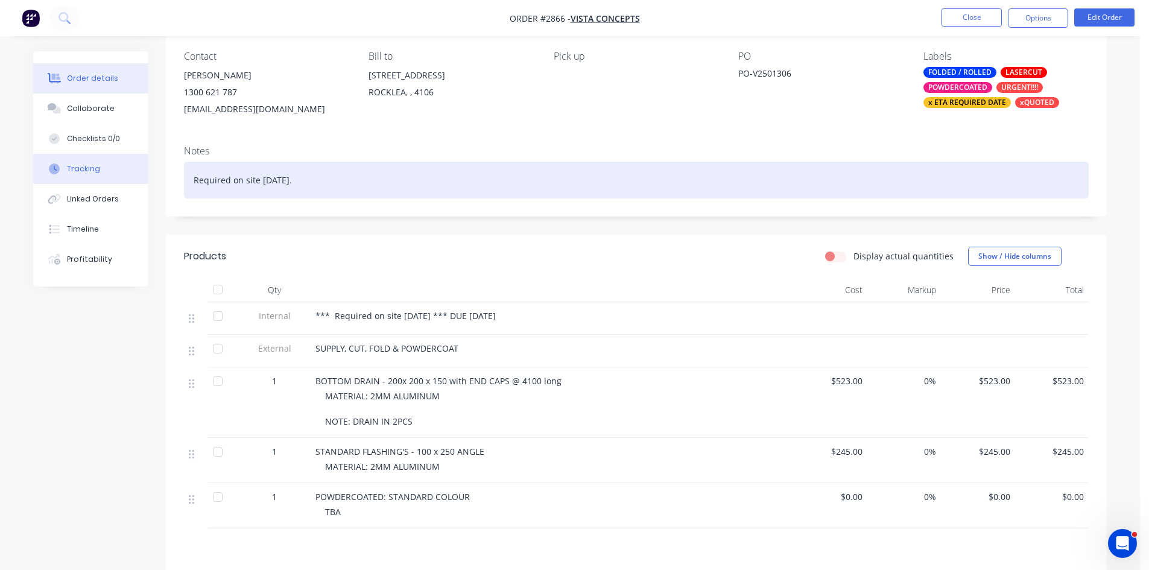
drag, startPoint x: 318, startPoint y: 181, endPoint x: 125, endPoint y: 163, distance: 193.3
click at [125, 163] on div "Order details Collaborate Checklists 0/0 Tracking Linked Orders Timeline Profit…" at bounding box center [570, 347] width 1098 height 793
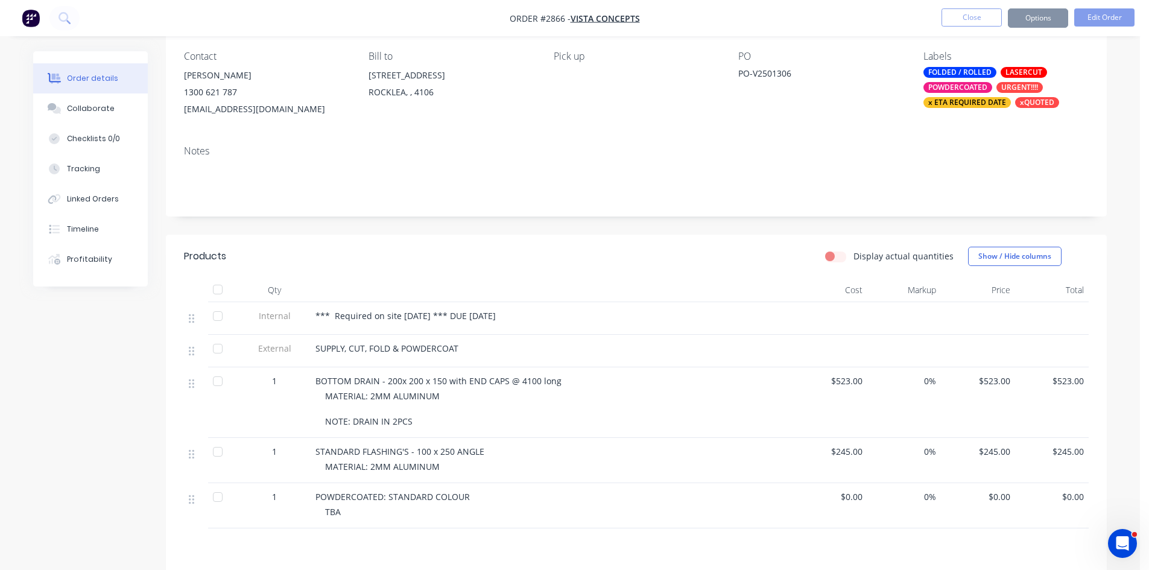
drag, startPoint x: 565, startPoint y: 316, endPoint x: 290, endPoint y: 318, distance: 275.1
click at [290, 318] on div "Internal *** Required on site in 14 days *** DUE FRIDAY 19.09.2025" at bounding box center [636, 318] width 905 height 33
copy div "*** Required on site in 14 days *** DUE FRIDAY 19.09.2025"
click at [92, 110] on div "Collaborate" at bounding box center [91, 108] width 48 height 11
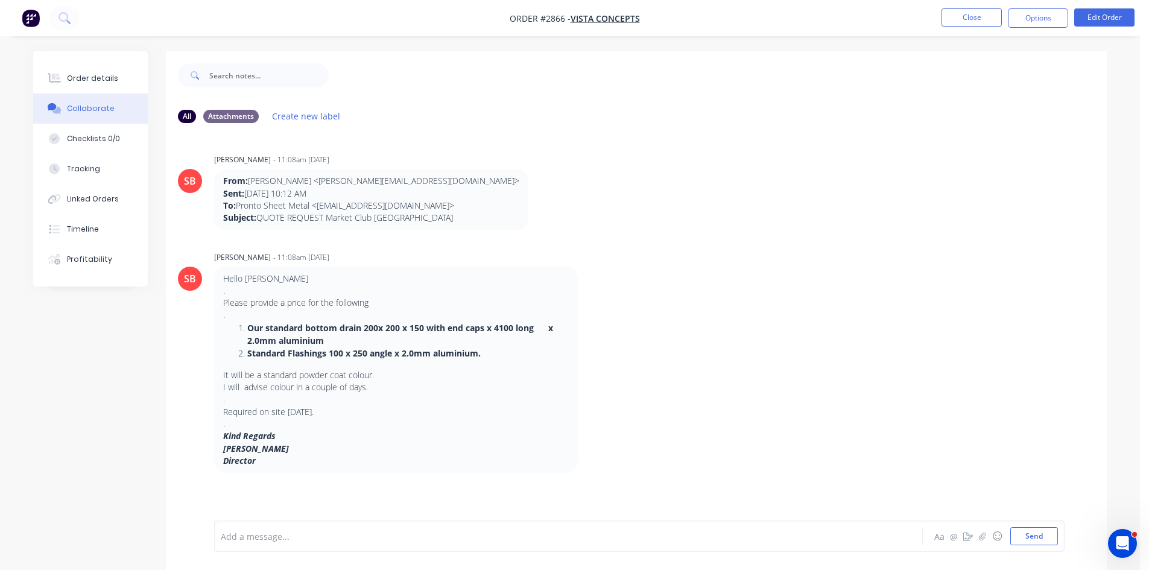
click at [301, 539] on div at bounding box center [534, 536] width 627 height 13
click at [1028, 540] on button "Send" at bounding box center [1035, 536] width 48 height 18
click at [276, 533] on div at bounding box center [534, 536] width 627 height 13
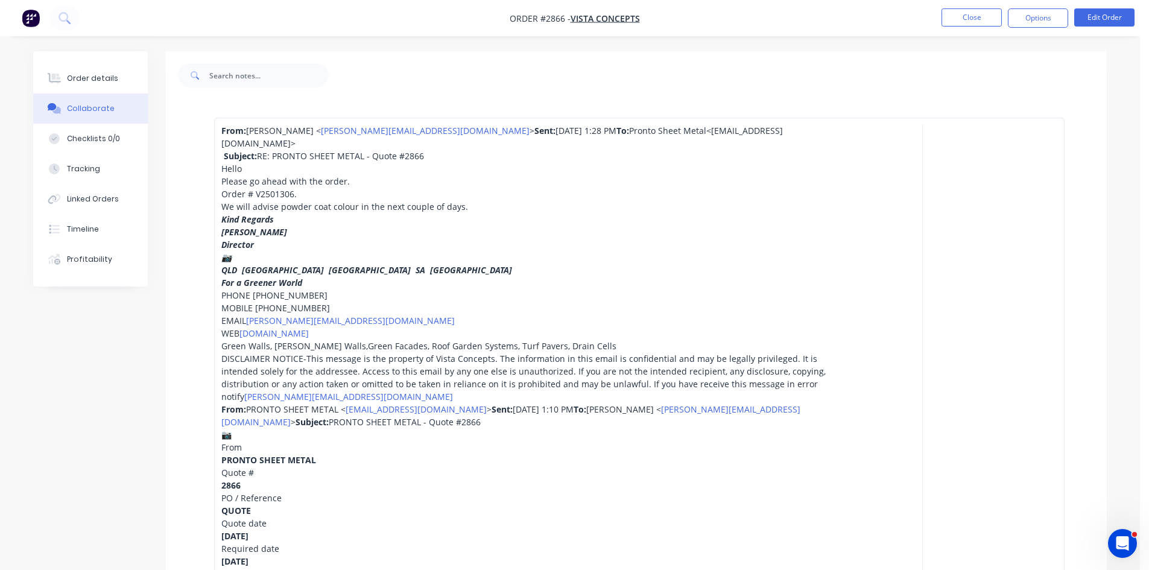
scroll to position [232, 0]
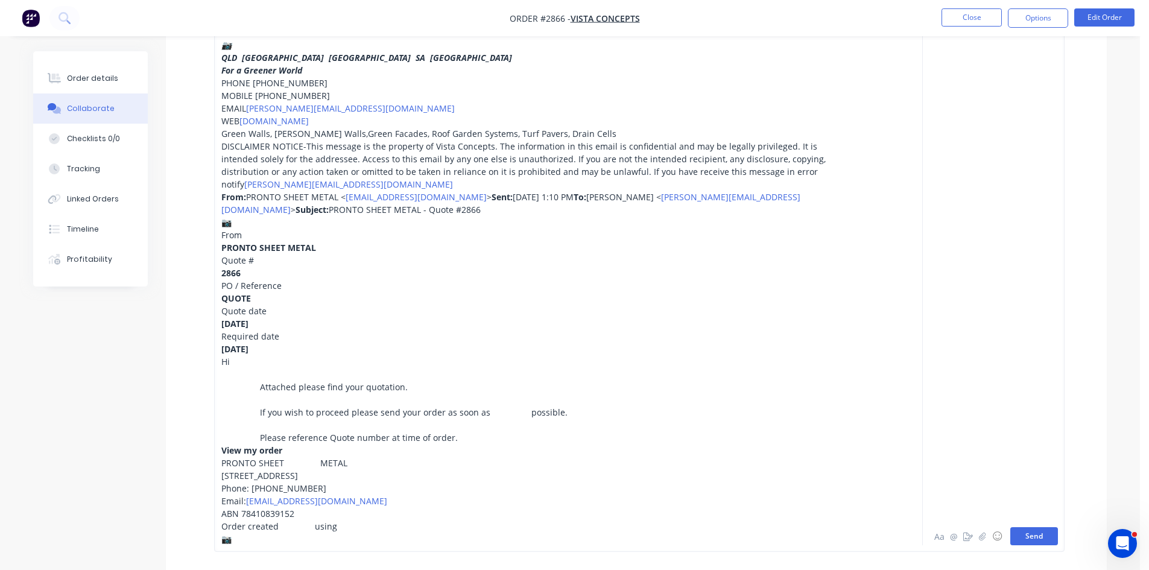
click at [1041, 545] on button "Send" at bounding box center [1035, 536] width 48 height 18
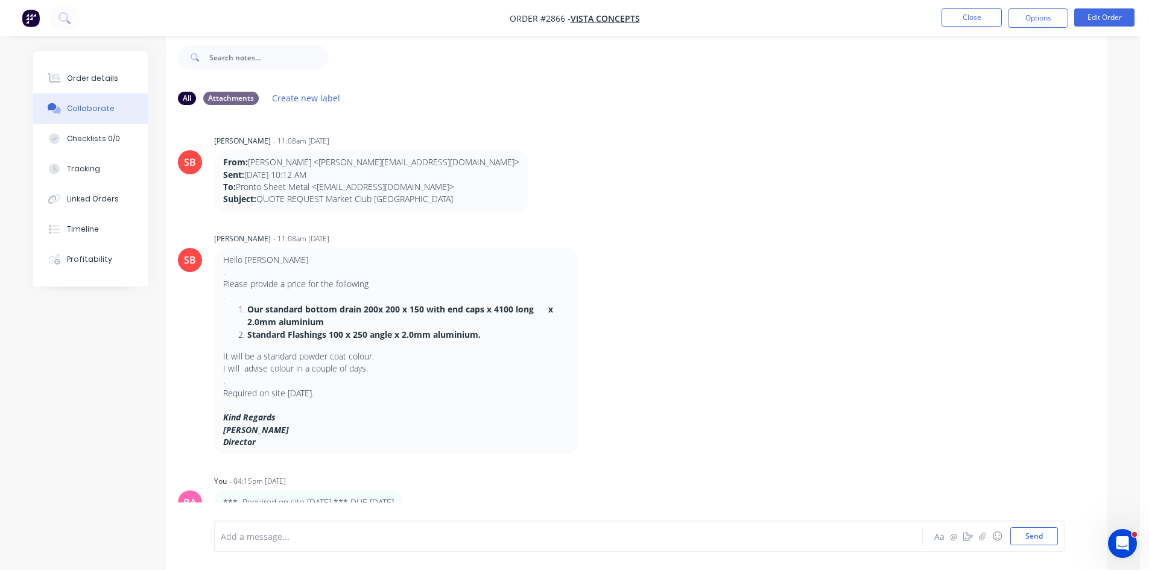
scroll to position [0, 0]
click at [92, 75] on div "Order details" at bounding box center [92, 78] width 51 height 11
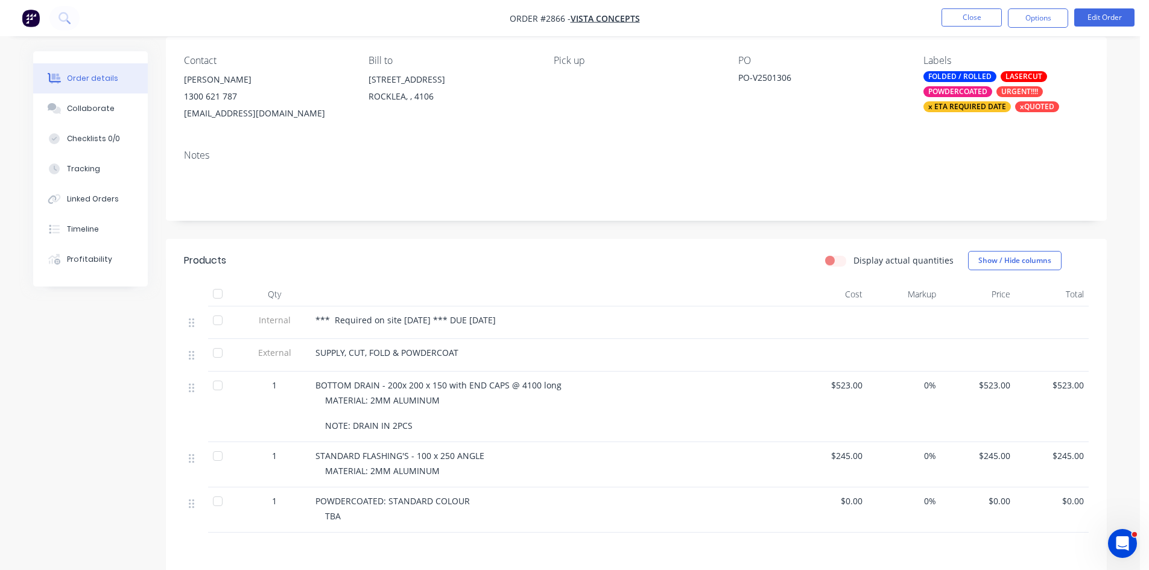
scroll to position [98, 0]
click at [356, 515] on div "TBA" at bounding box center [556, 514] width 463 height 13
click at [1110, 14] on button "Edit Order" at bounding box center [1104, 17] width 60 height 18
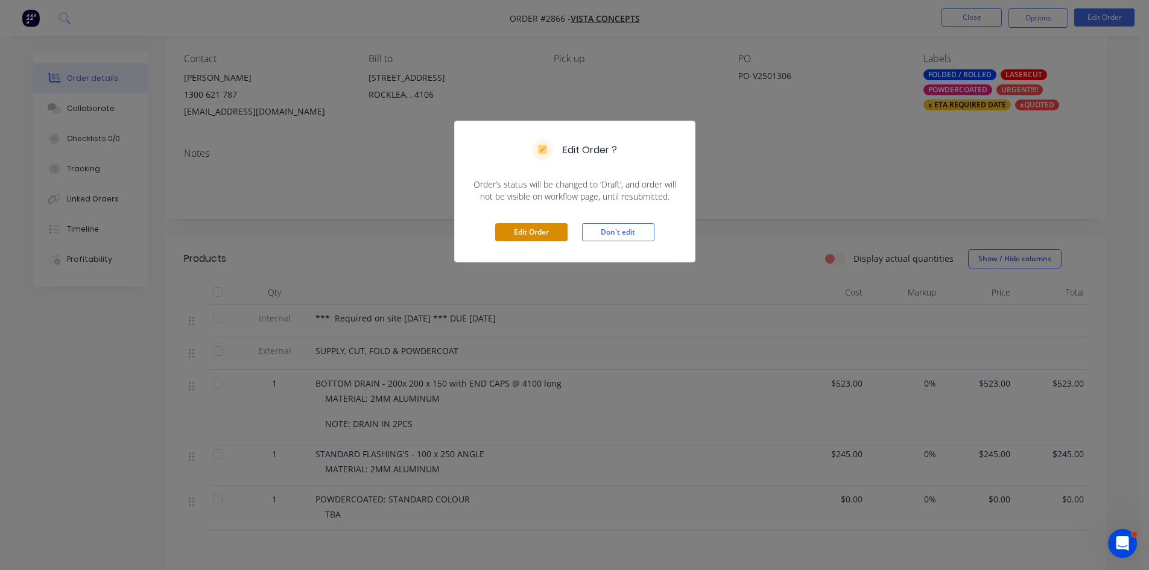
click at [538, 234] on button "Edit Order" at bounding box center [531, 232] width 72 height 18
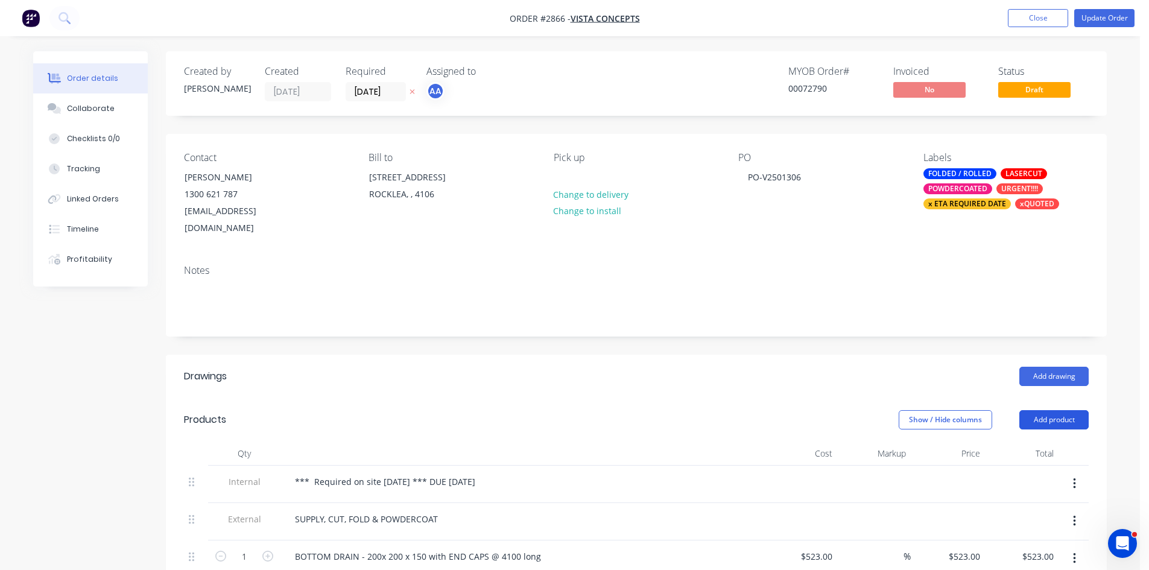
click at [1062, 410] on button "Add product" at bounding box center [1054, 419] width 69 height 19
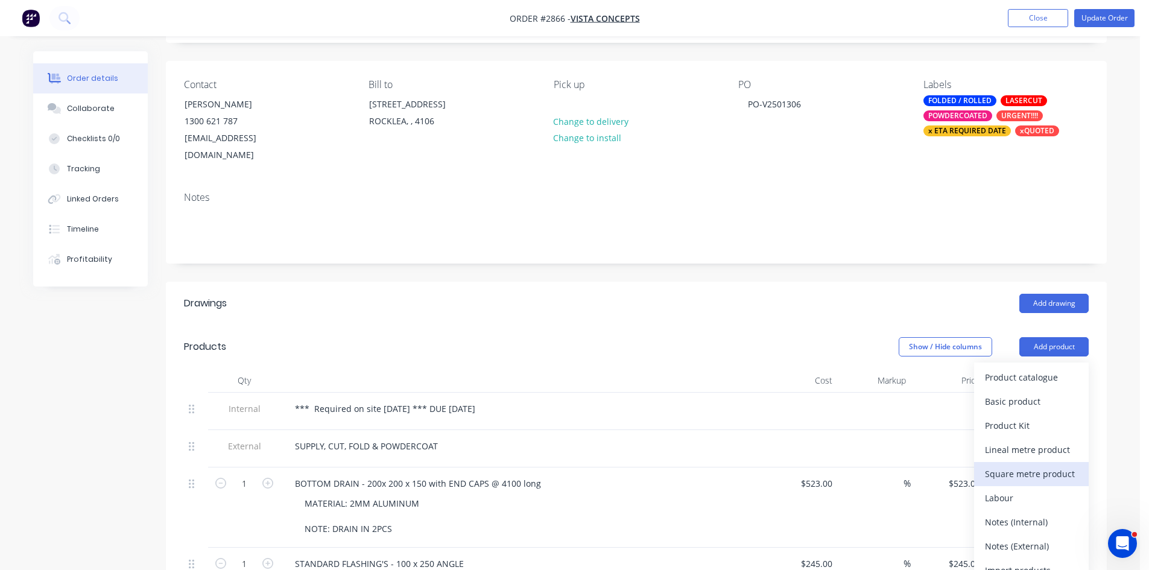
scroll to position [80, 0]
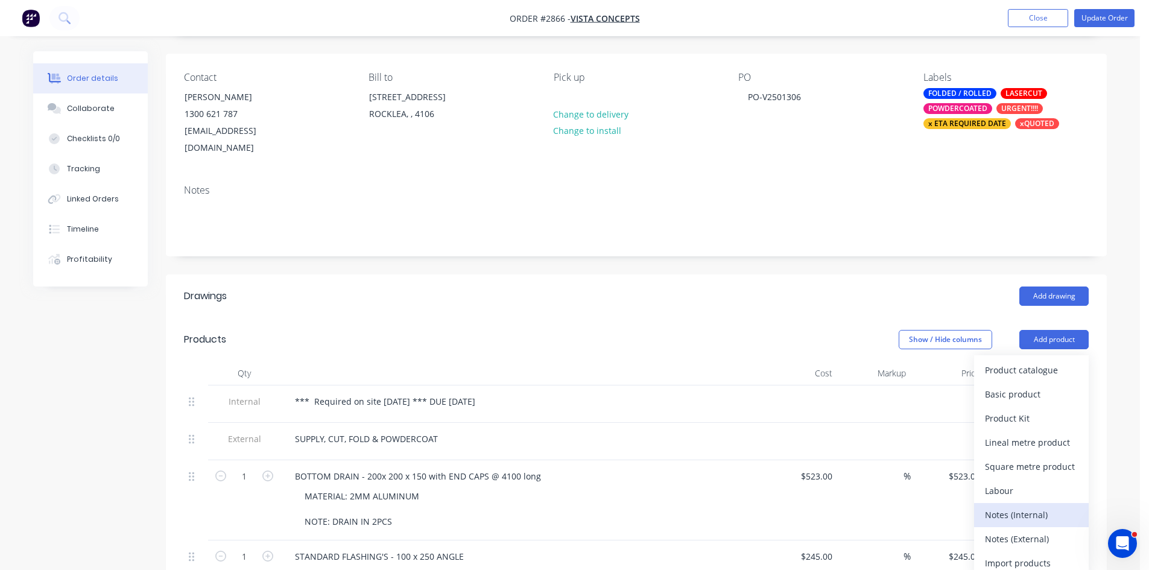
click at [1030, 506] on div "Notes (Internal)" at bounding box center [1031, 514] width 93 height 17
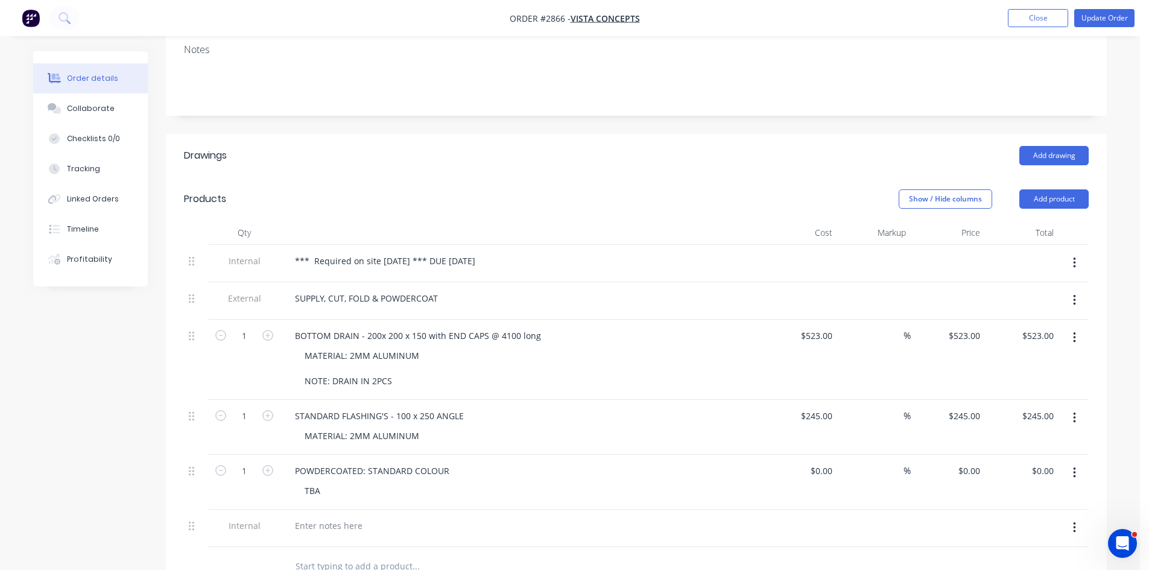
scroll to position [241, 0]
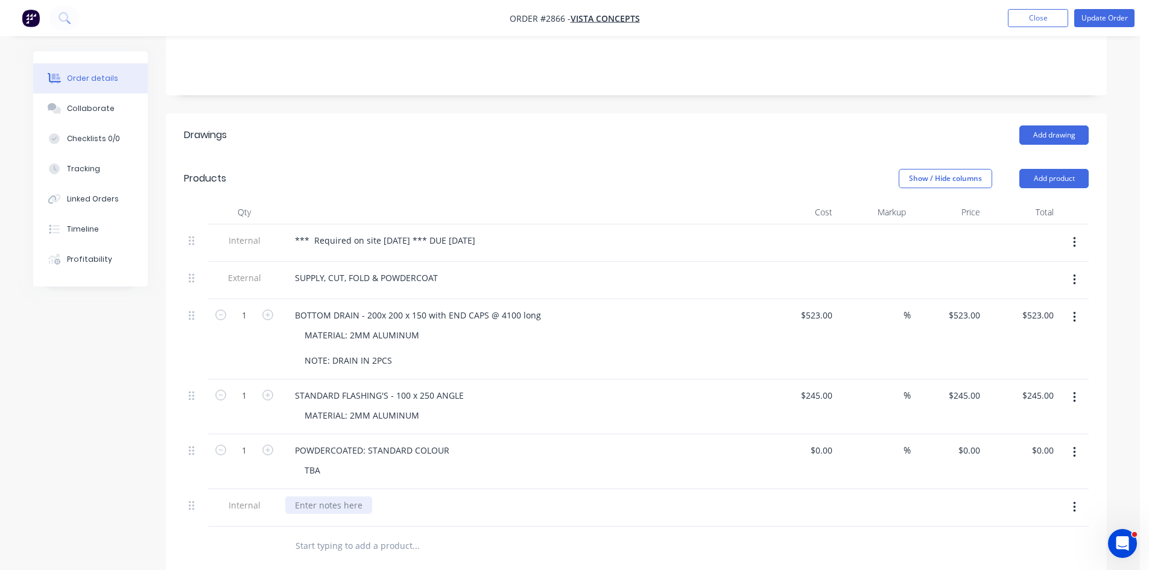
paste div
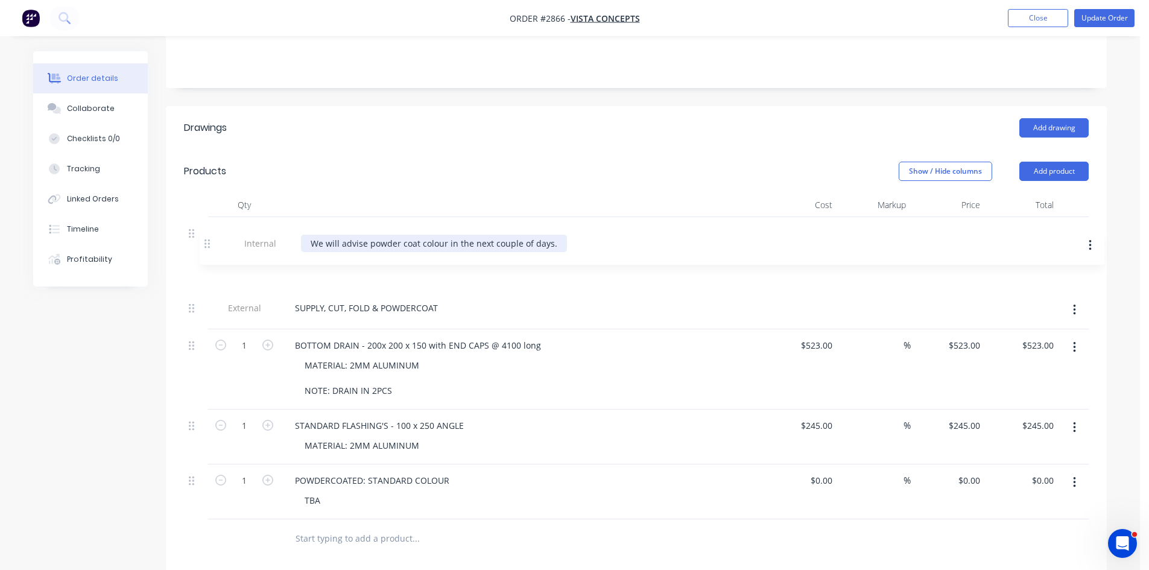
drag, startPoint x: 196, startPoint y: 488, endPoint x: 215, endPoint y: 214, distance: 275.1
click at [215, 217] on div "Internal *** Required on site in 14 days *** DUE FRIDAY 19.09.2025 External SUP…" at bounding box center [636, 368] width 905 height 302
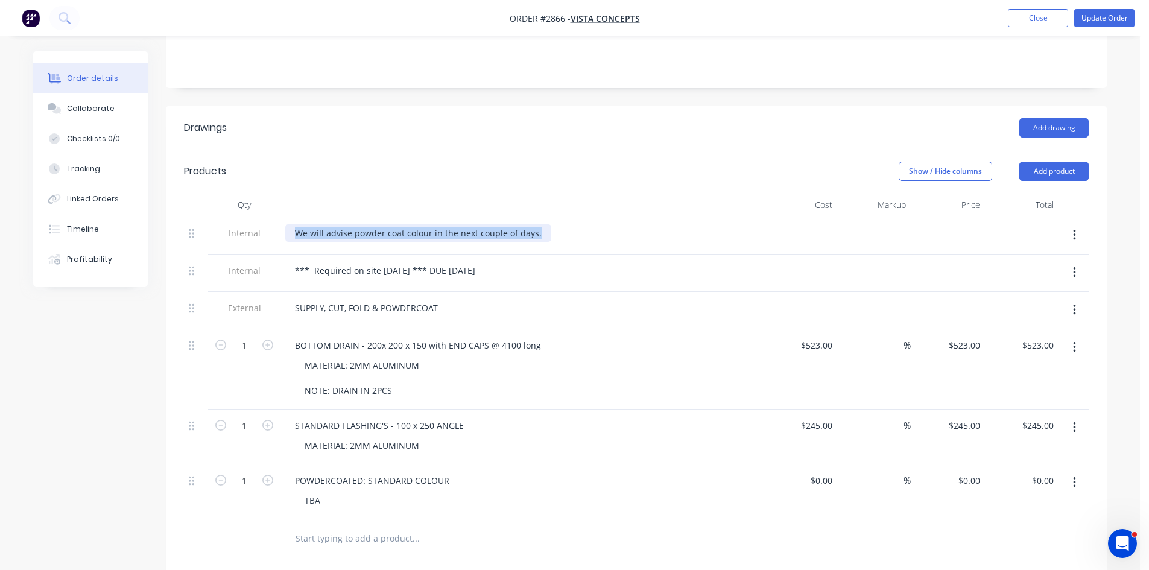
drag, startPoint x: 538, startPoint y: 217, endPoint x: 281, endPoint y: 204, distance: 256.7
click at [281, 217] on div "We will advise powder coat colour in the next couple of days." at bounding box center [522, 235] width 483 height 37
copy div "We will advise powder coat colour in the next couple of days."
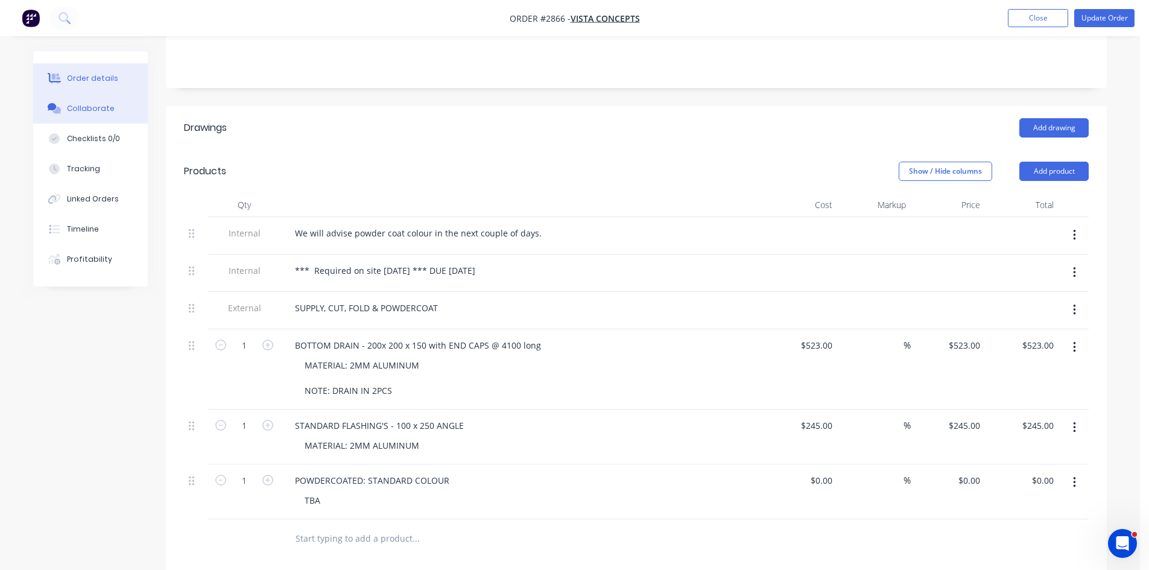
click at [97, 103] on button "Collaborate" at bounding box center [90, 109] width 115 height 30
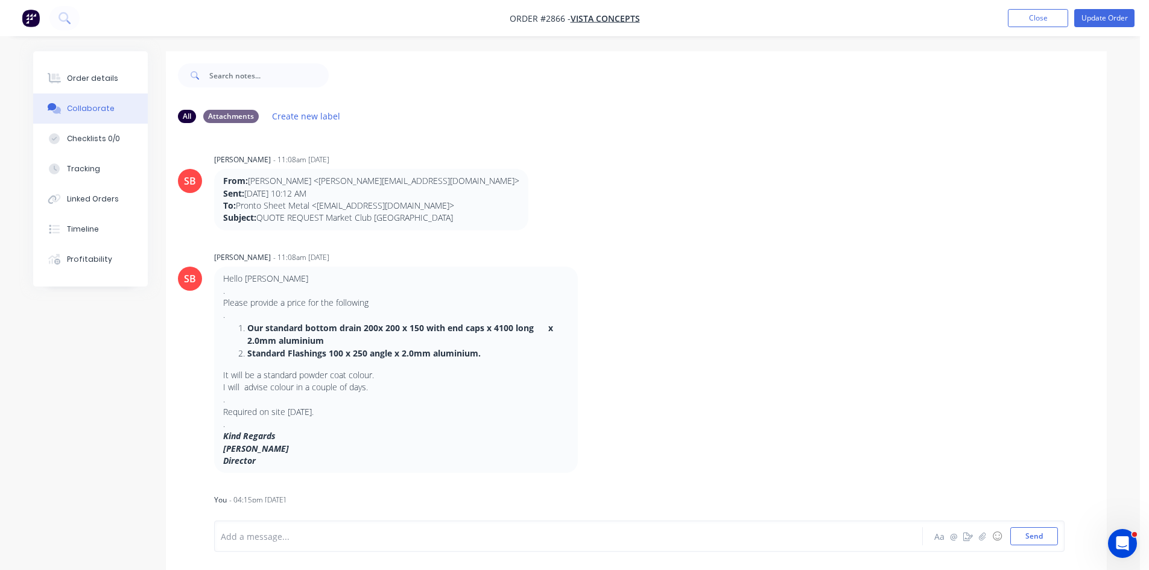
click at [268, 539] on div at bounding box center [534, 536] width 627 height 13
click at [1041, 534] on button "Send" at bounding box center [1035, 536] width 48 height 18
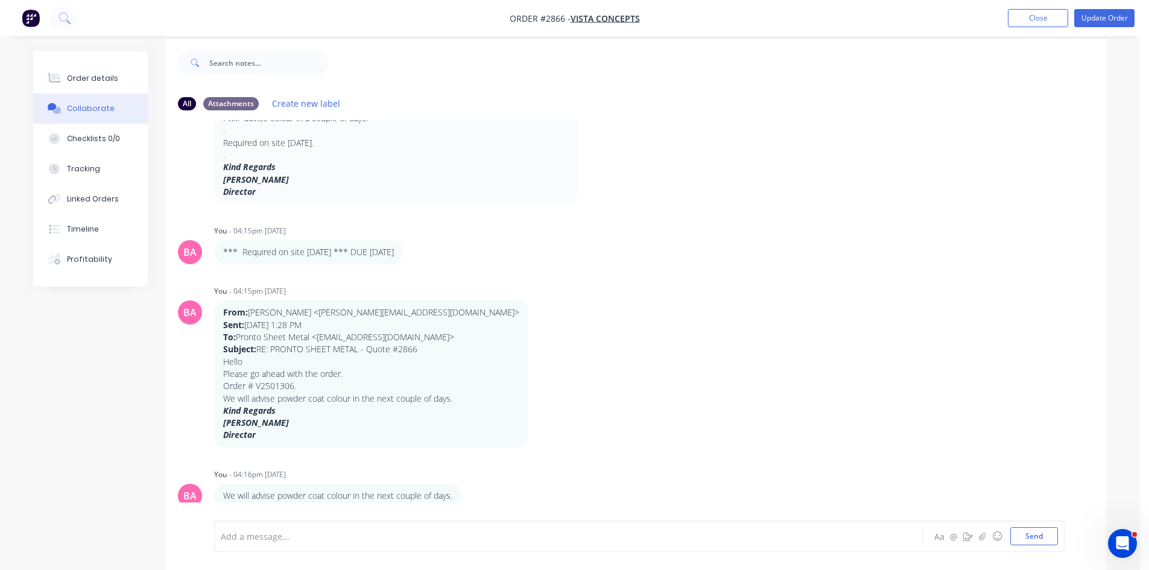
scroll to position [18, 0]
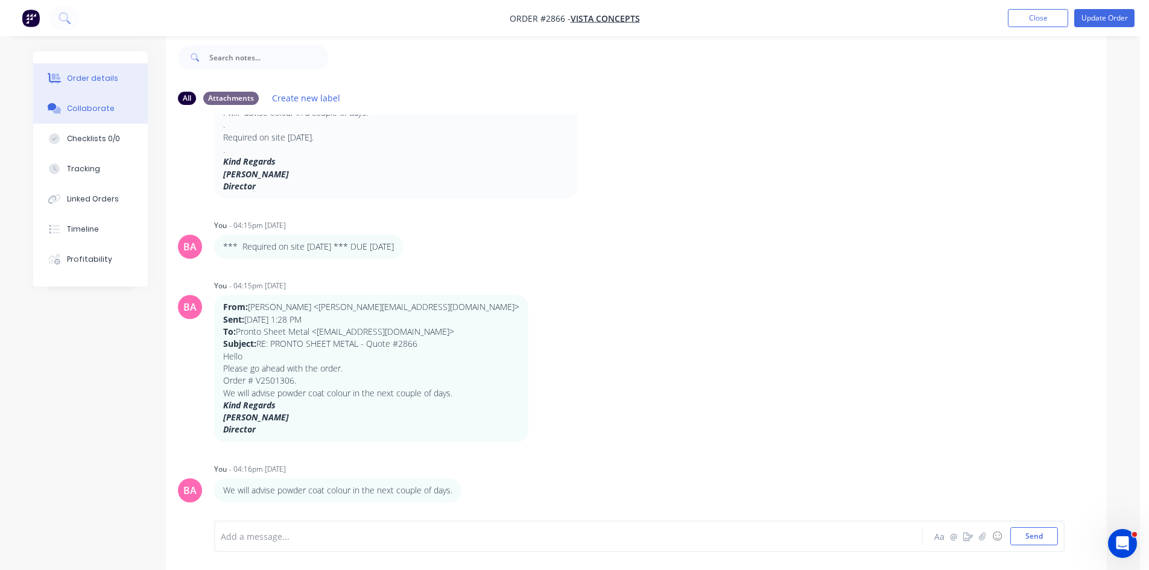
click at [90, 77] on div "Order details" at bounding box center [92, 78] width 51 height 11
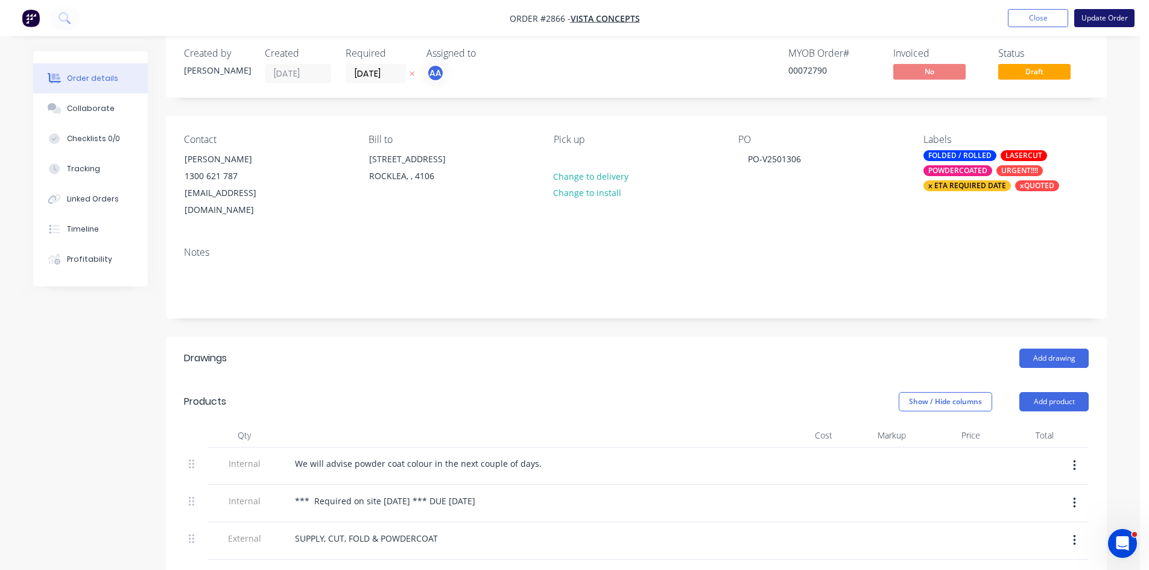
click at [1117, 14] on button "Update Order" at bounding box center [1104, 18] width 60 height 18
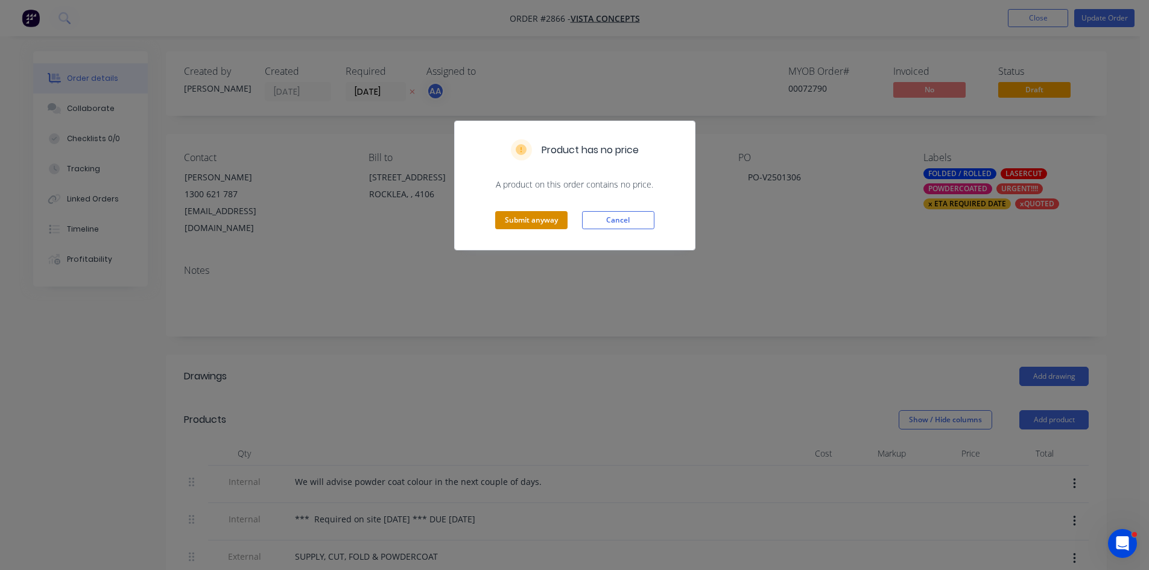
click at [511, 219] on button "Submit anyway" at bounding box center [531, 220] width 72 height 18
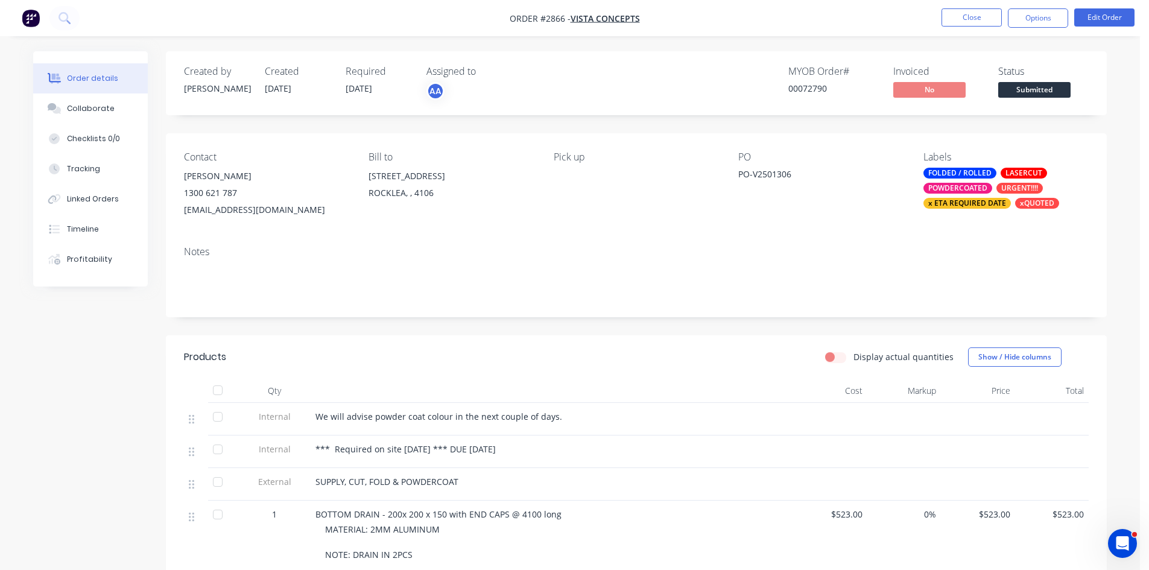
click at [1039, 19] on button "Options" at bounding box center [1038, 17] width 60 height 19
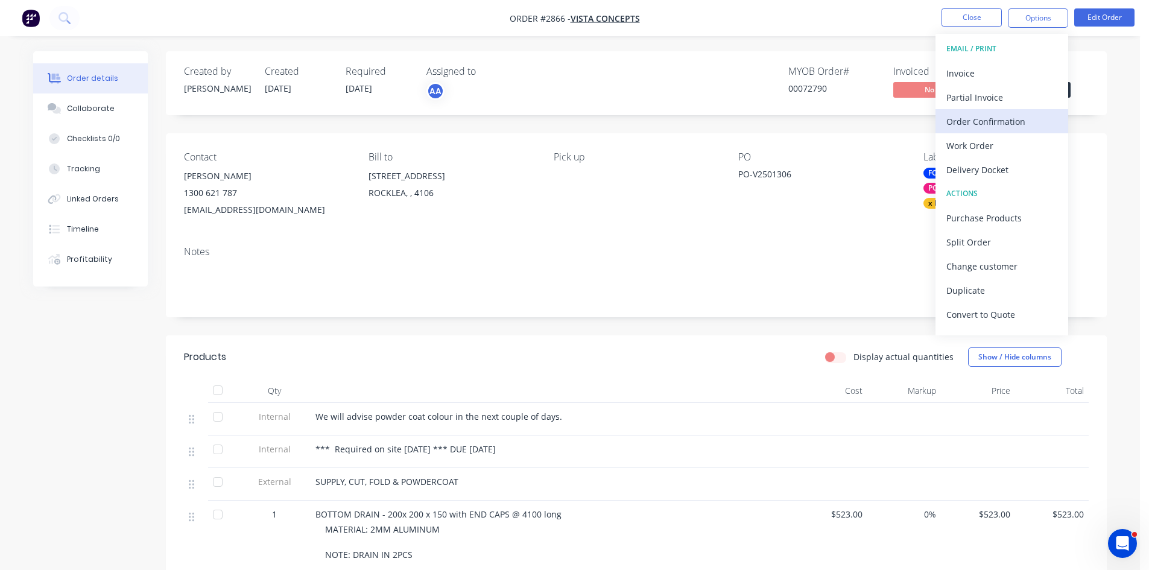
click at [980, 116] on div "Order Confirmation" at bounding box center [1002, 121] width 111 height 17
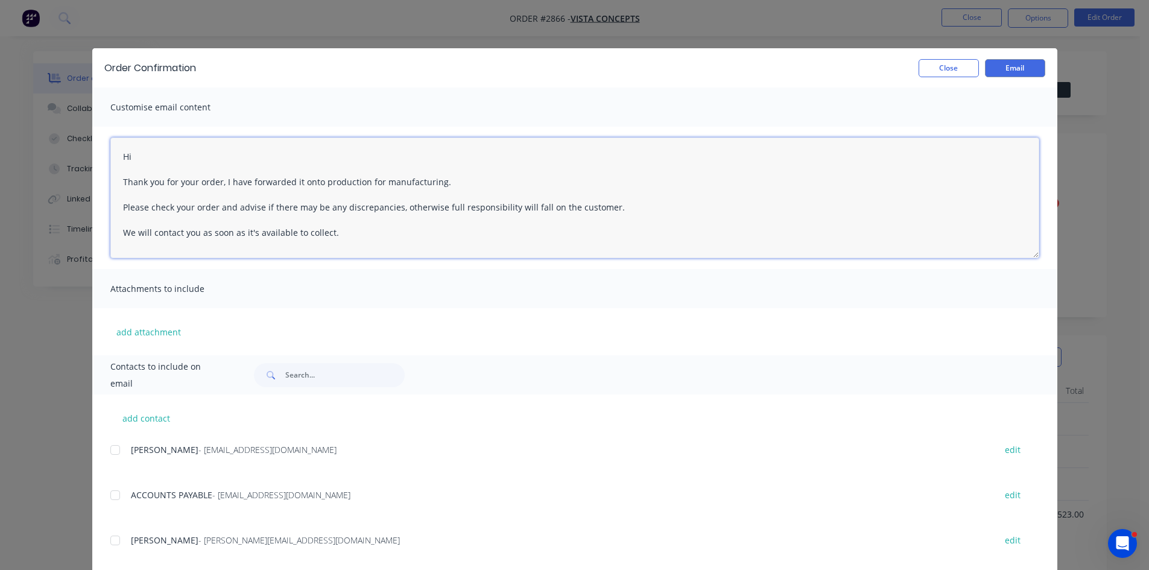
click at [145, 156] on textarea "Hi Thank you for your order, I have forwarded it onto production for manufactur…" at bounding box center [574, 198] width 929 height 121
click at [110, 540] on div at bounding box center [115, 540] width 24 height 24
click at [158, 156] on textarea "Hi Thank you for your order, I have forwarded it onto production for manufactur…" at bounding box center [574, 198] width 929 height 121
type textarea "Hi Ross Thank you for your order, I have forwarded it onto production for manuf…"
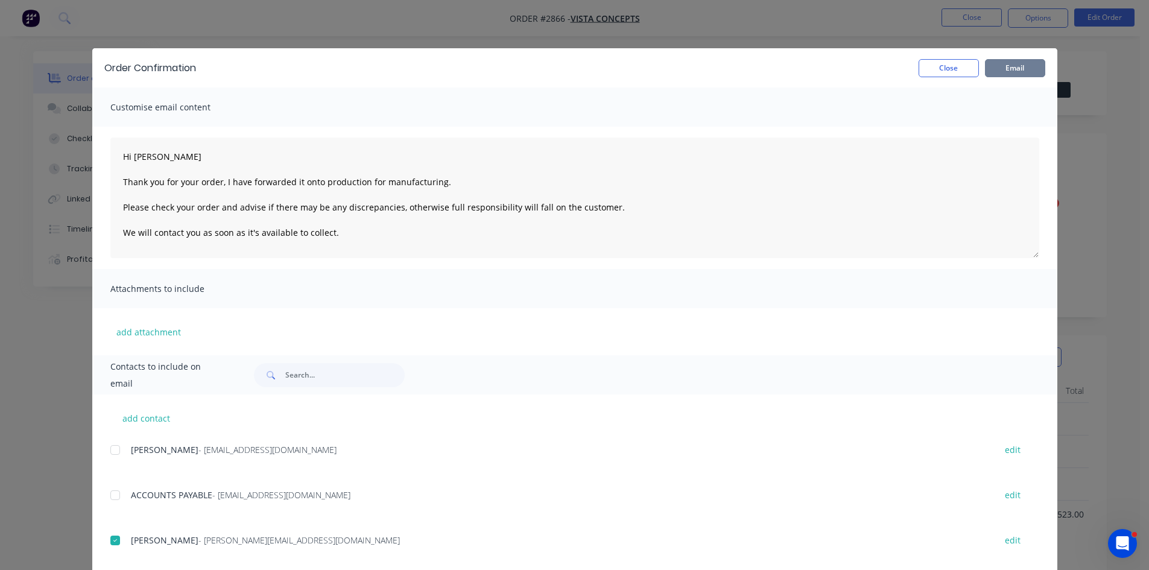
click at [1004, 67] on button "Email" at bounding box center [1015, 68] width 60 height 18
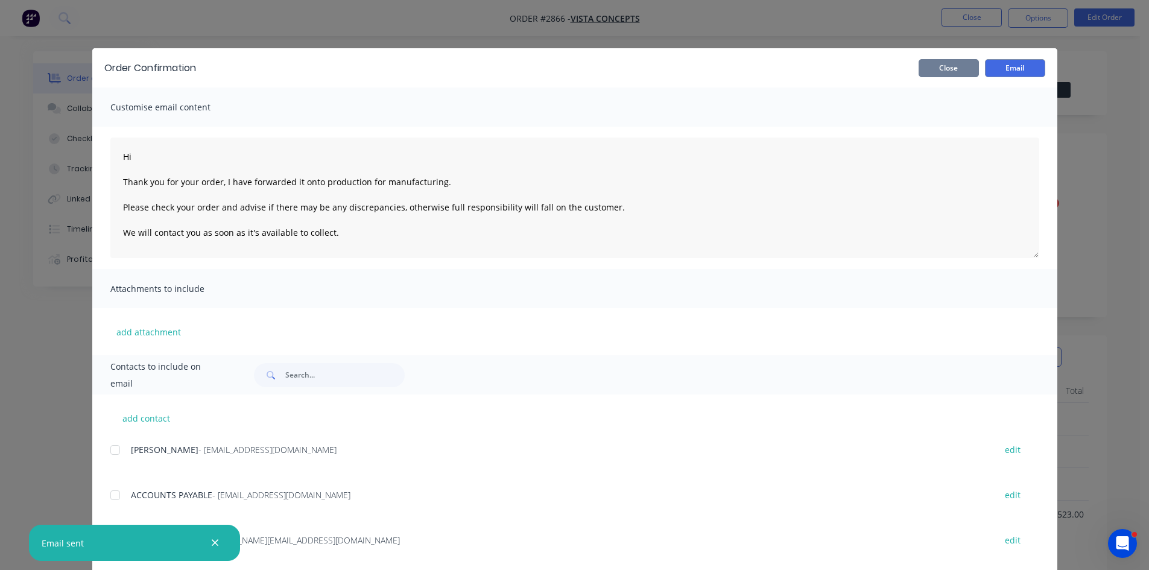
click at [954, 67] on button "Close" at bounding box center [949, 68] width 60 height 18
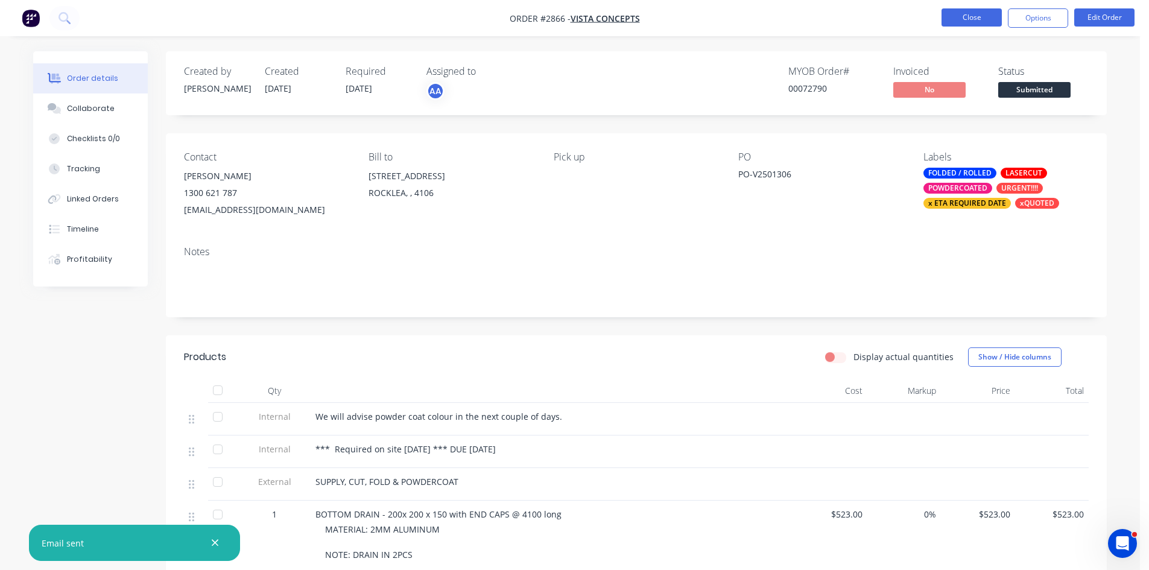
click at [972, 16] on button "Close" at bounding box center [972, 17] width 60 height 18
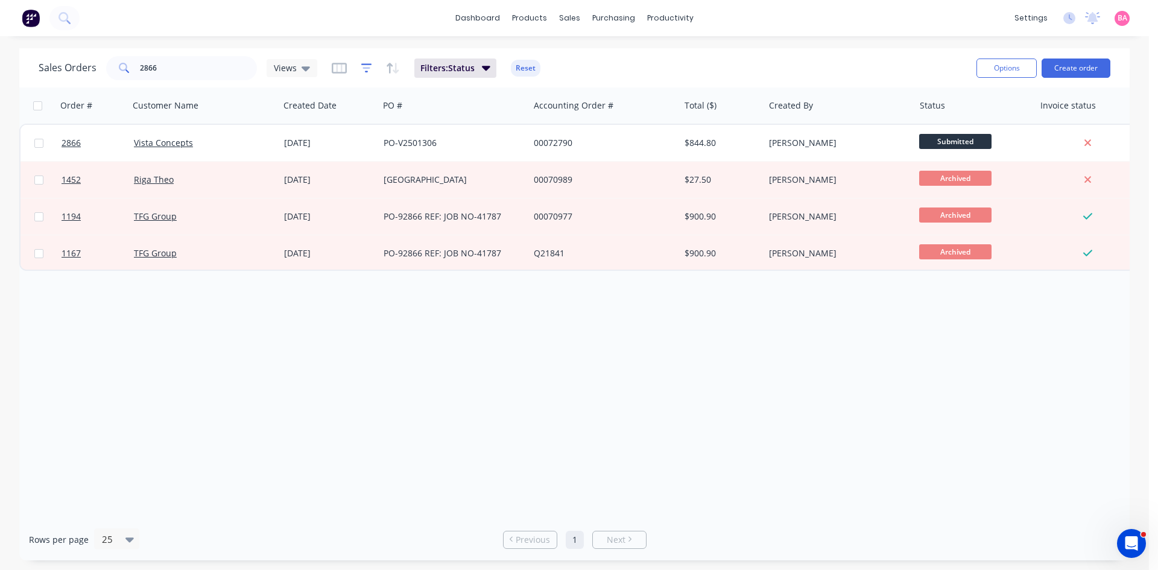
click at [366, 69] on icon "button" at bounding box center [366, 68] width 11 height 12
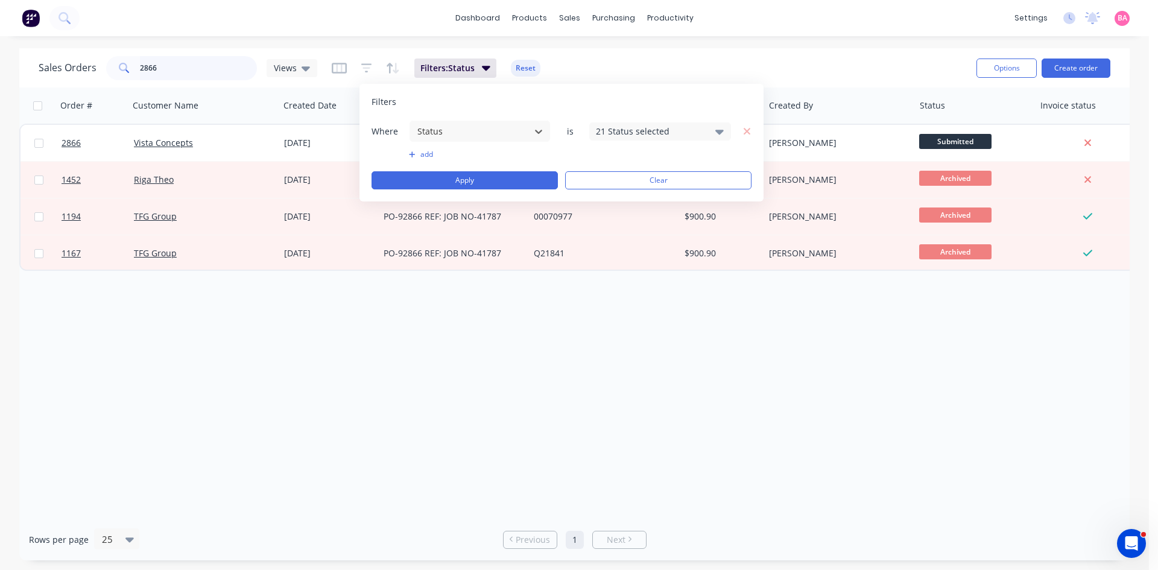
click at [162, 68] on input "2866" at bounding box center [199, 68] width 118 height 24
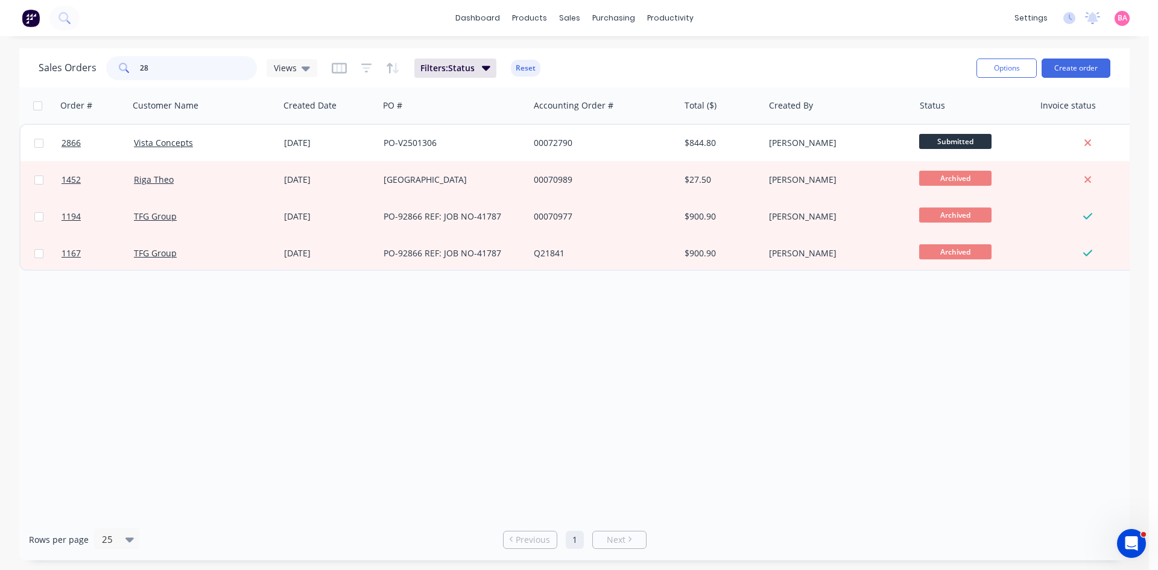
type input "2"
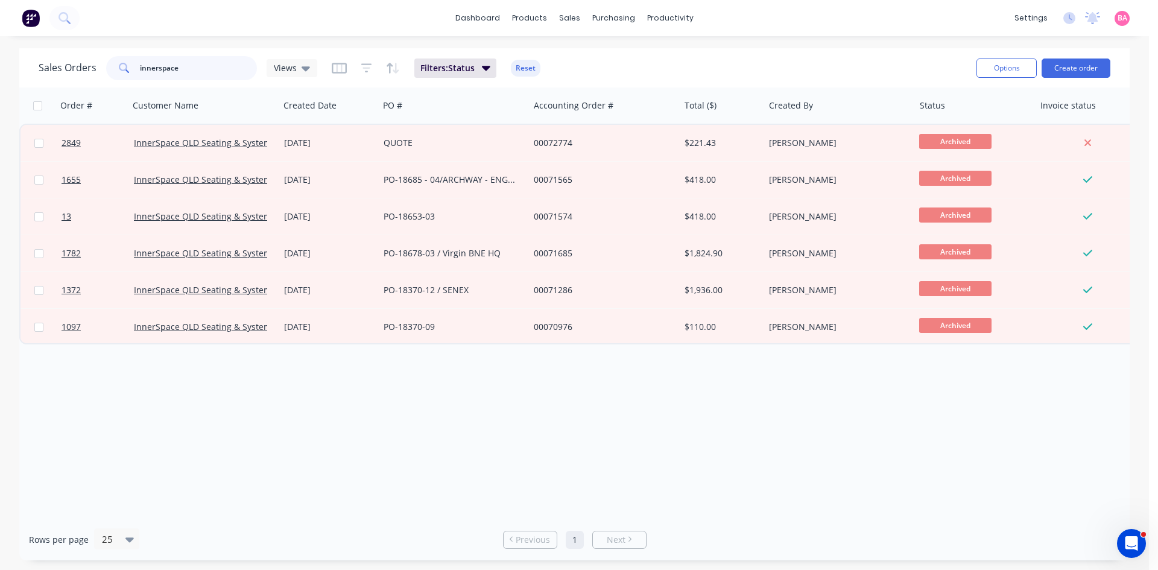
drag, startPoint x: 136, startPoint y: 61, endPoint x: 116, endPoint y: 61, distance: 19.9
click at [122, 61] on div "innerspace" at bounding box center [181, 68] width 151 height 24
paste input "OPTIMUS OUTLET FACEPLATE"
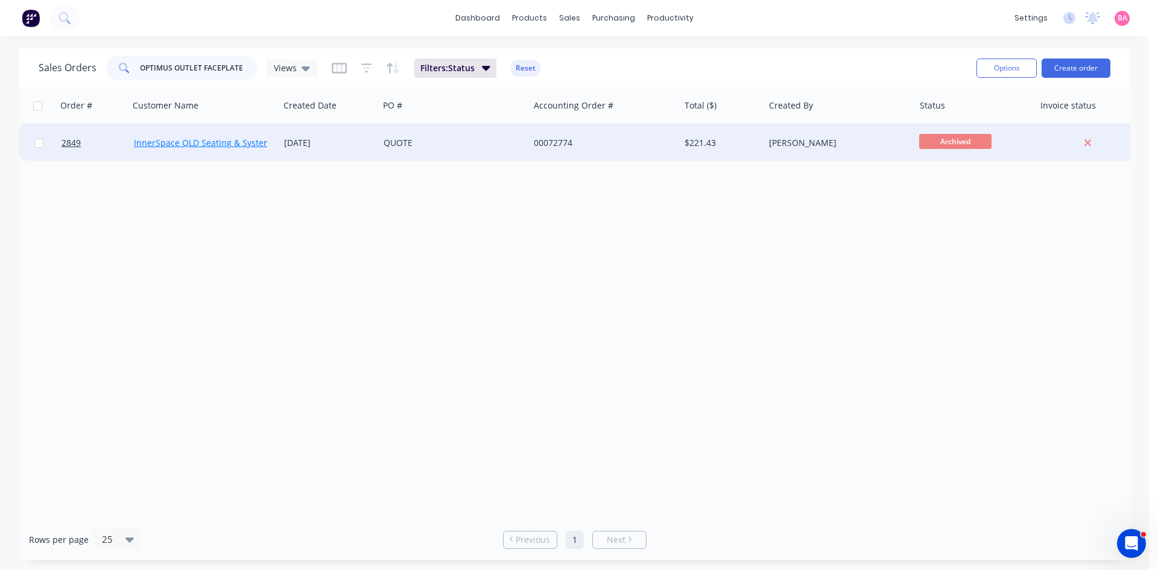
type input "OPTIMUS OUTLET FACEPLATE"
click at [154, 142] on link "InnerSpace QLD Seating & Systems Pty Ltd" at bounding box center [219, 142] width 171 height 11
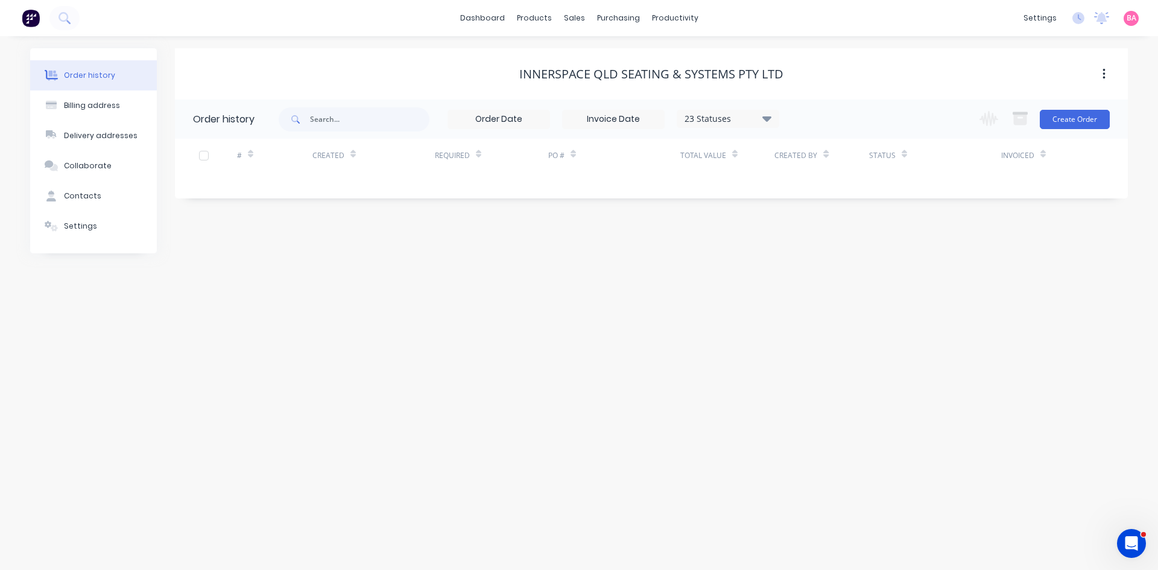
click at [802, 113] on div "23 Statuses Invoice Status Invoiced Not Invoiced Partial Order Status All Archi…" at bounding box center [703, 119] width 849 height 39
click at [771, 119] on icon at bounding box center [767, 118] width 9 height 14
click at [743, 264] on div "All" at bounding box center [752, 264] width 151 height 24
click at [749, 284] on div "Archived" at bounding box center [752, 288] width 151 height 24
click at [828, 258] on label at bounding box center [828, 258] width 0 height 0
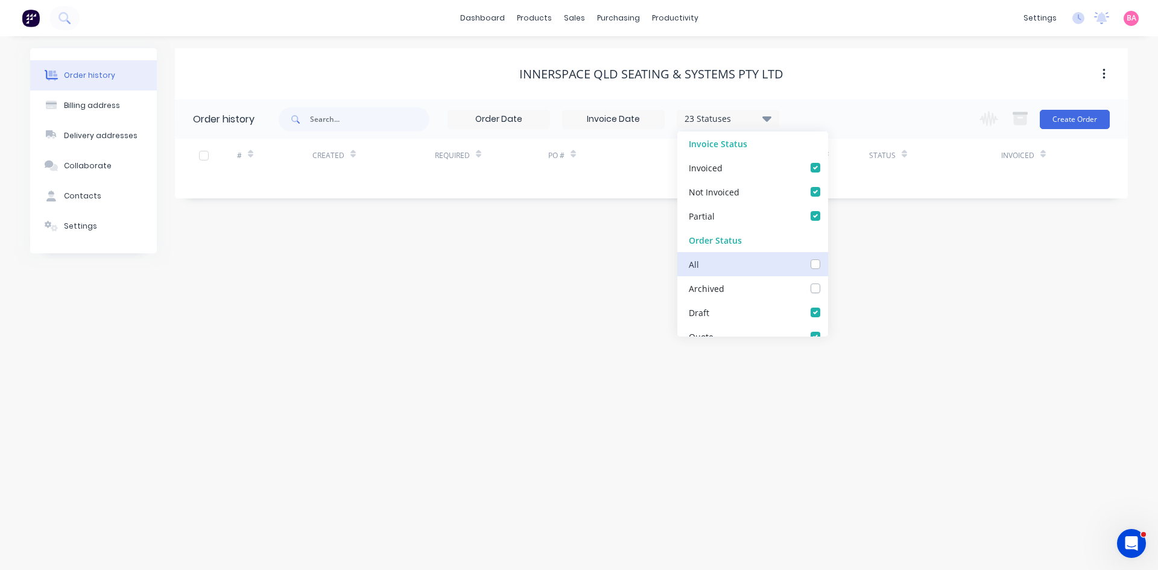
click at [828, 263] on input "checkbox" at bounding box center [833, 263] width 10 height 11
checkbox input "true"
click at [828, 282] on label at bounding box center [828, 282] width 0 height 0
click at [828, 285] on input "checkbox" at bounding box center [833, 287] width 10 height 11
checkbox input "false"
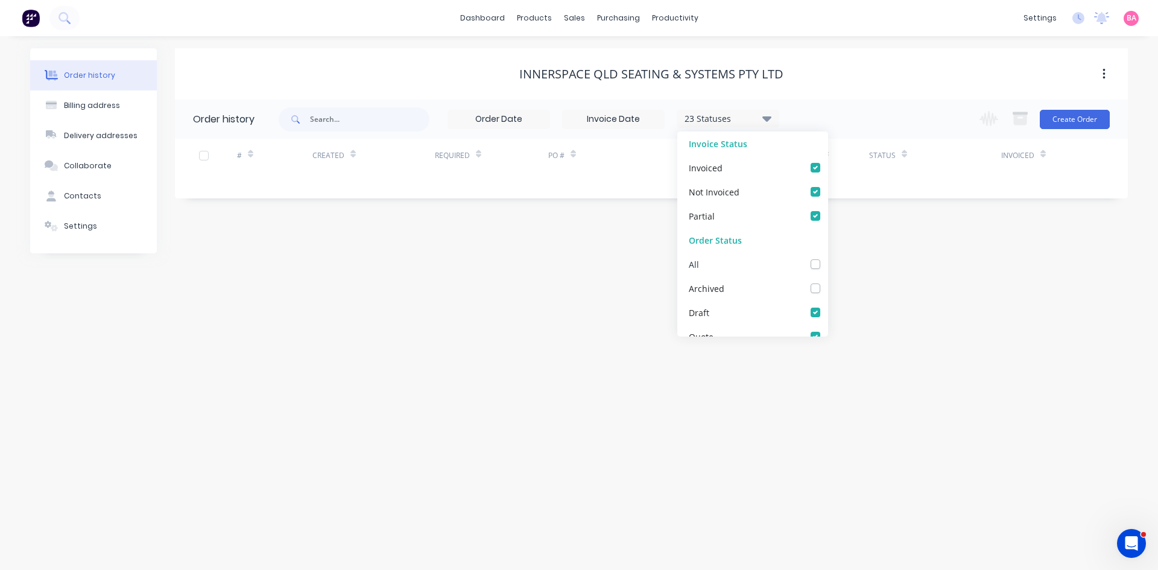
click at [828, 258] on label at bounding box center [828, 258] width 0 height 0
click at [828, 262] on input "checkbox" at bounding box center [833, 263] width 10 height 11
checkbox input "true"
click at [962, 291] on div "Order history Billing address Delivery addresses Collaborate Contacts Settings …" at bounding box center [579, 303] width 1158 height 534
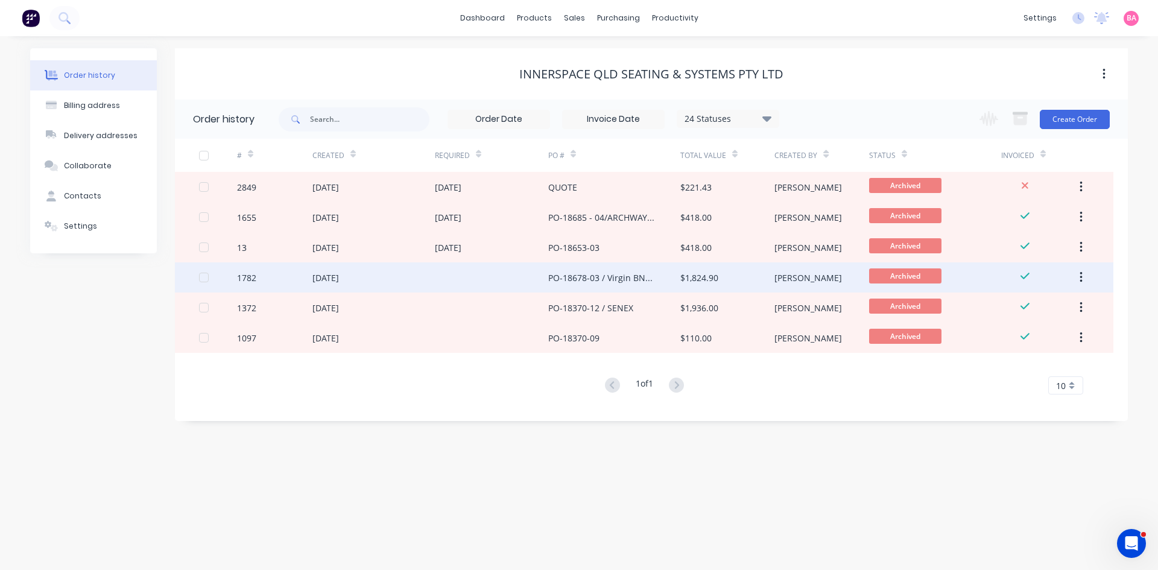
click at [243, 278] on div "1782" at bounding box center [246, 277] width 19 height 13
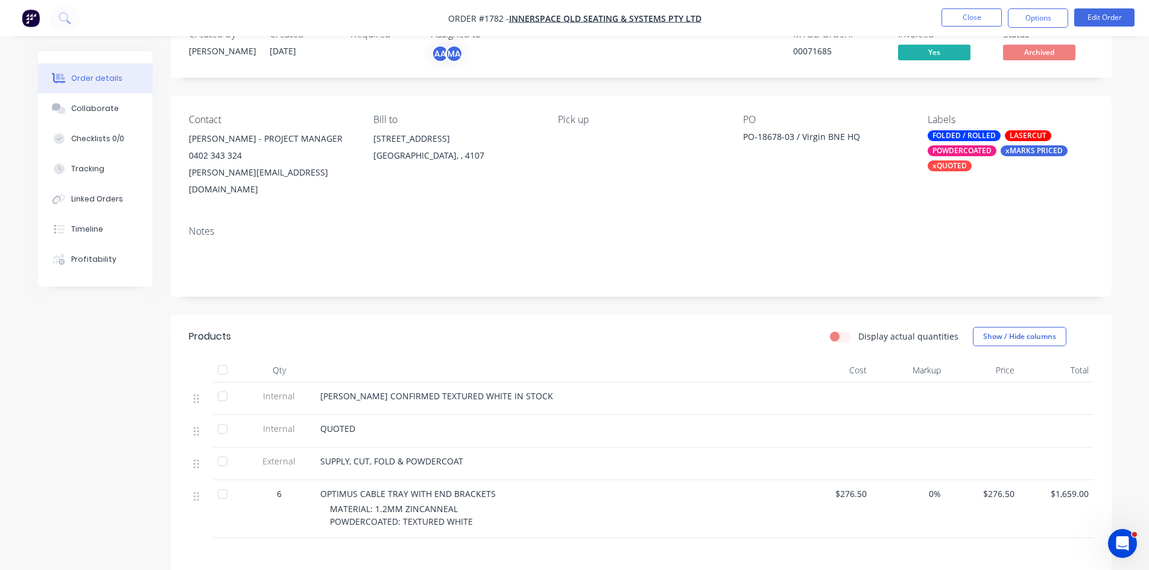
scroll to position [40, 0]
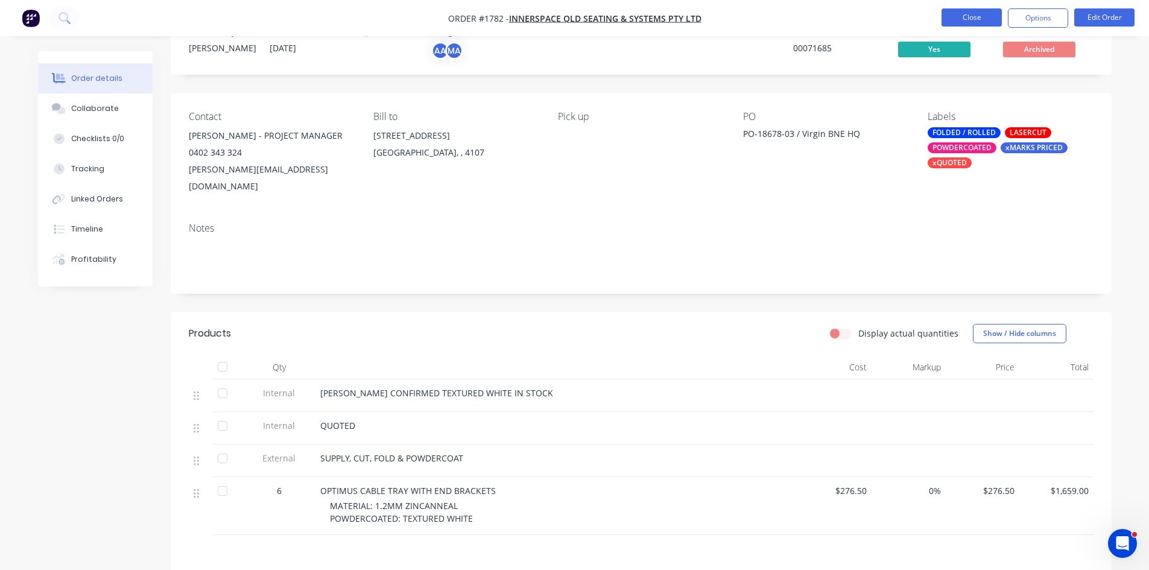
click at [981, 14] on button "Close" at bounding box center [972, 17] width 60 height 18
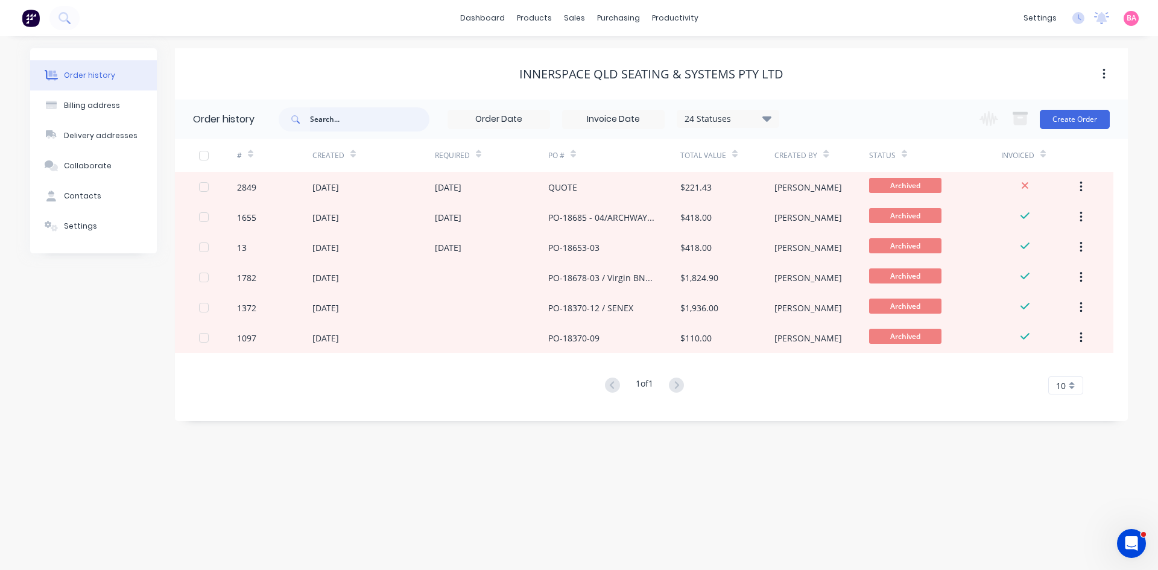
click at [352, 116] on input "text" at bounding box center [369, 119] width 119 height 24
type input "optimus outlet"
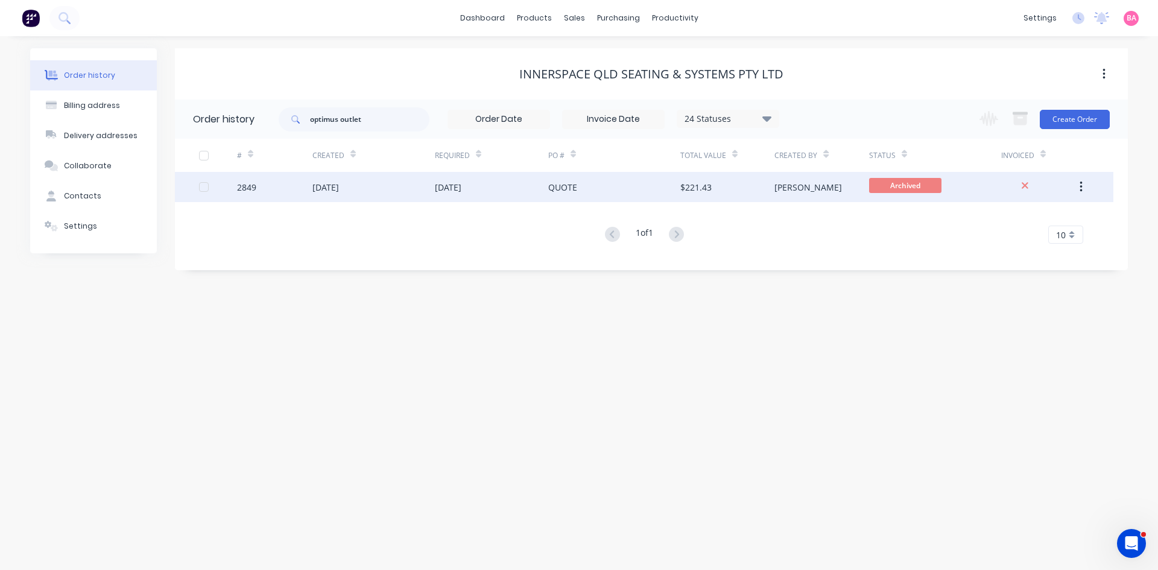
click at [242, 183] on div "2849" at bounding box center [246, 187] width 19 height 13
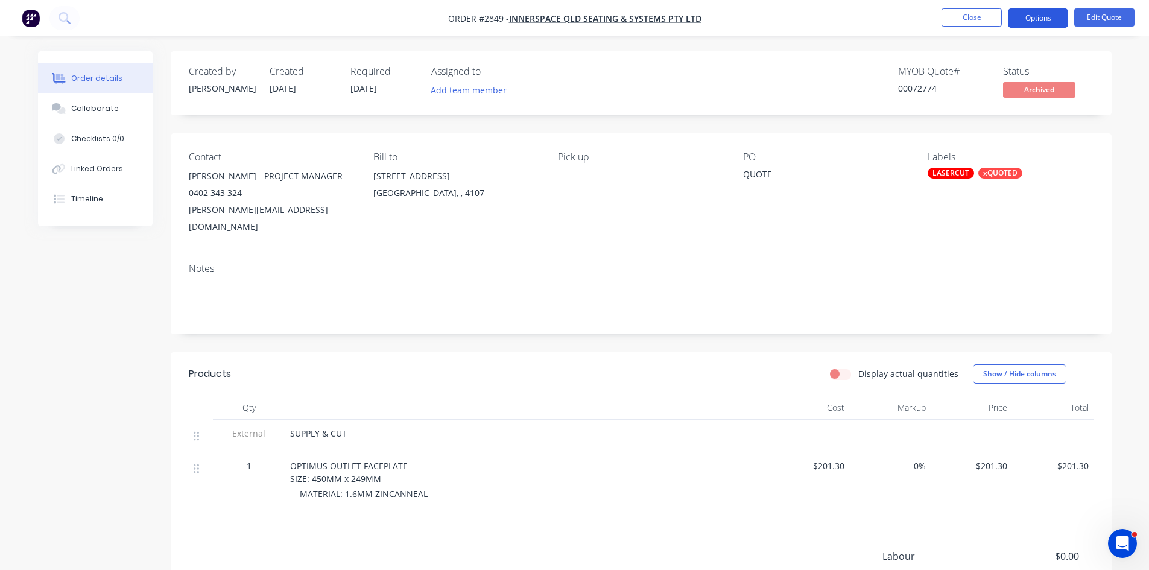
click at [1038, 14] on button "Options" at bounding box center [1038, 17] width 60 height 19
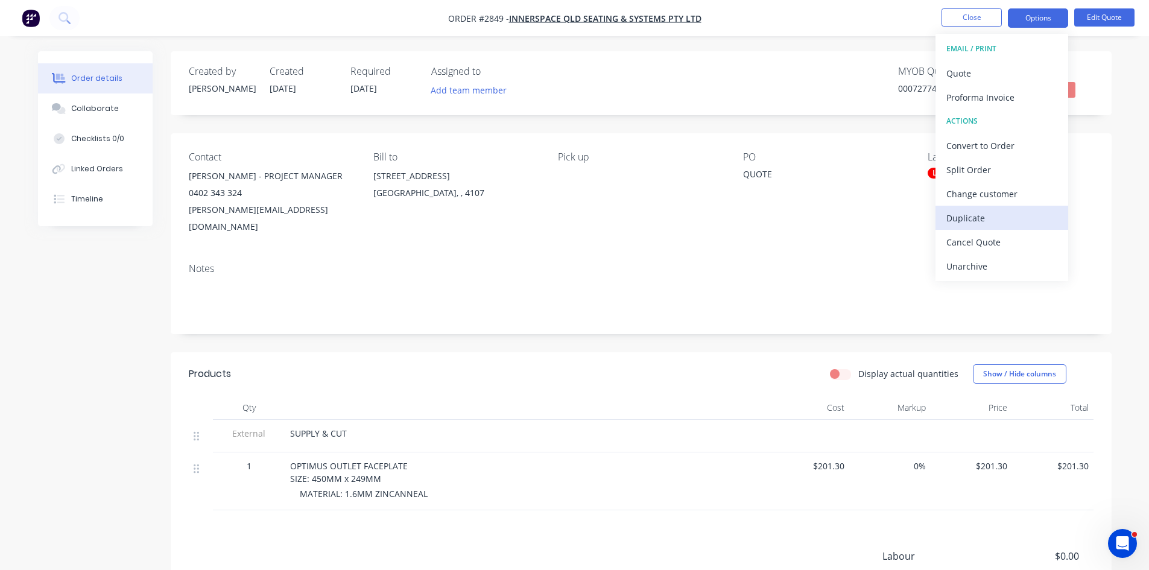
click at [974, 217] on div "Duplicate" at bounding box center [1002, 217] width 111 height 17
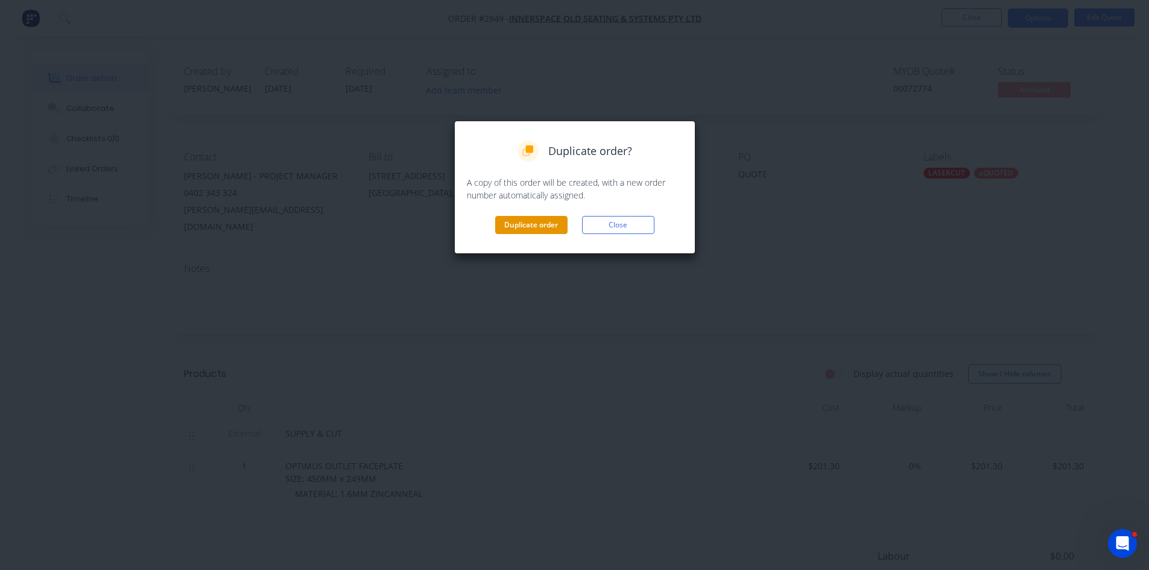
click at [529, 223] on button "Duplicate order" at bounding box center [531, 225] width 72 height 18
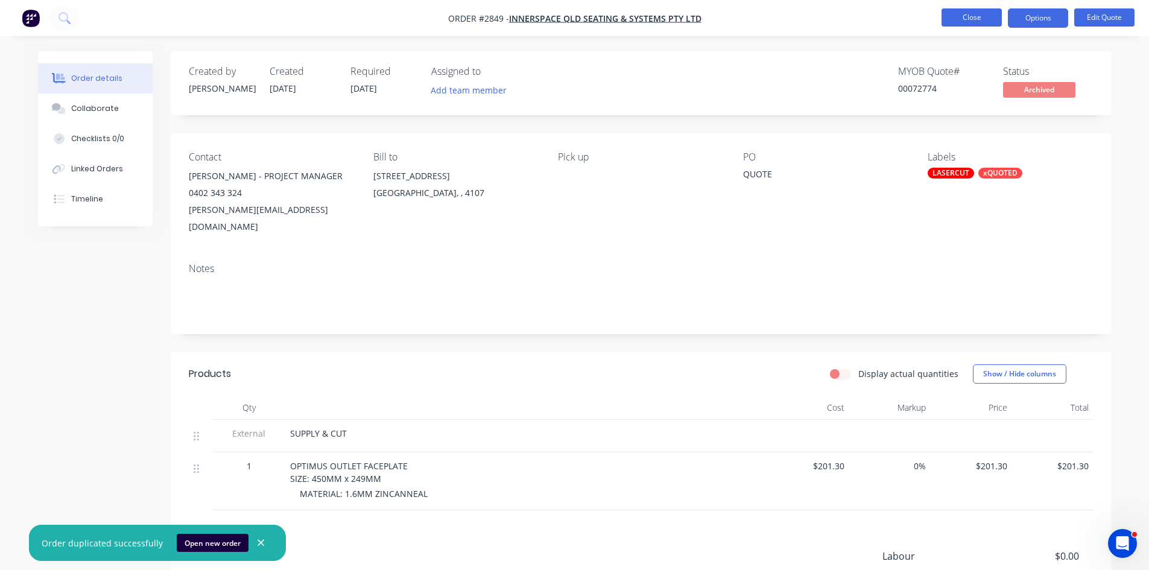
click at [966, 17] on button "Close" at bounding box center [972, 17] width 60 height 18
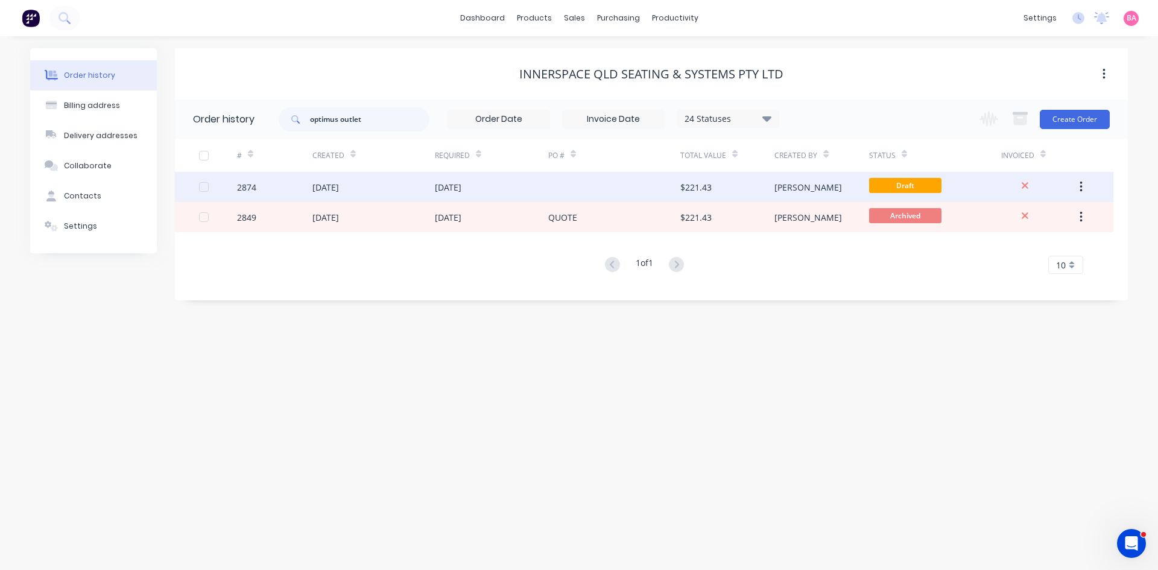
click at [242, 185] on div "2874" at bounding box center [246, 187] width 19 height 13
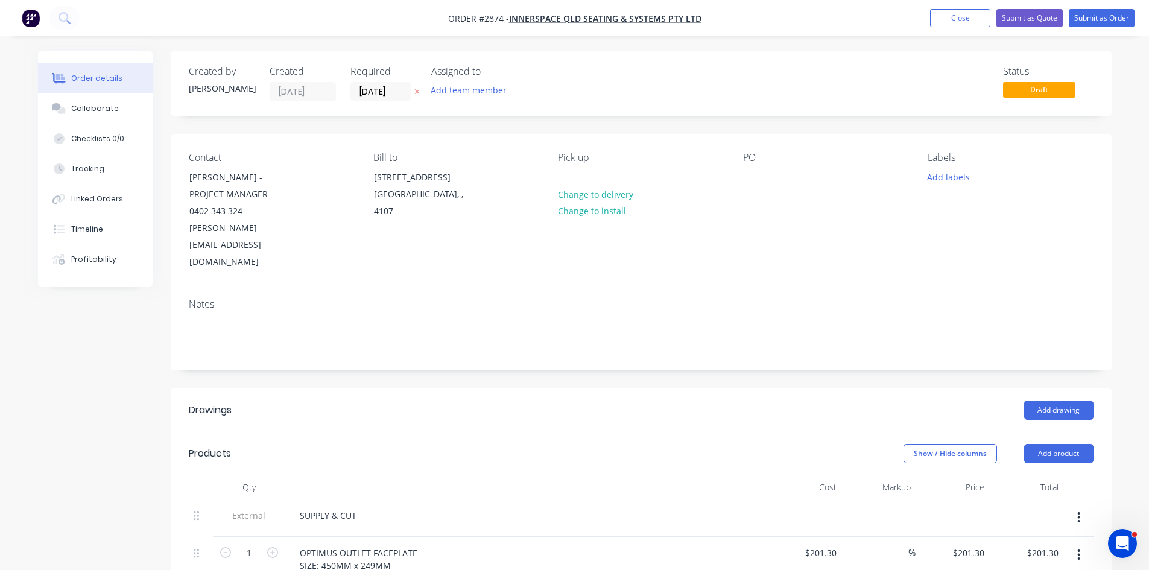
click at [416, 92] on icon at bounding box center [416, 91] width 5 height 7
click at [458, 89] on button "Add team member" at bounding box center [468, 90] width 89 height 16
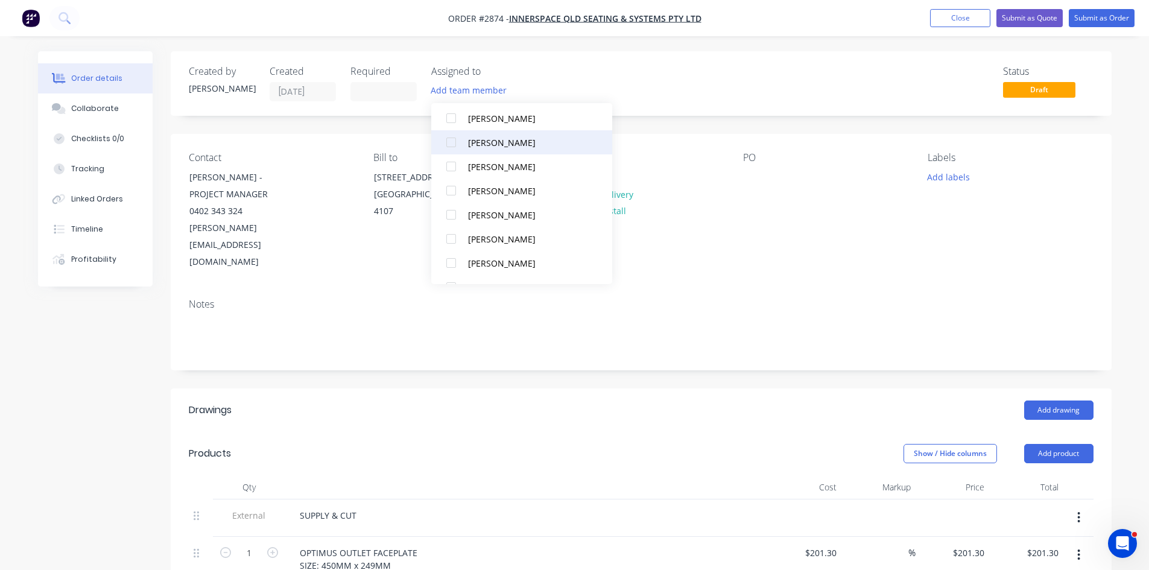
scroll to position [109, 0]
drag, startPoint x: 452, startPoint y: 241, endPoint x: 591, endPoint y: 198, distance: 145.0
click at [452, 241] on div at bounding box center [451, 242] width 24 height 24
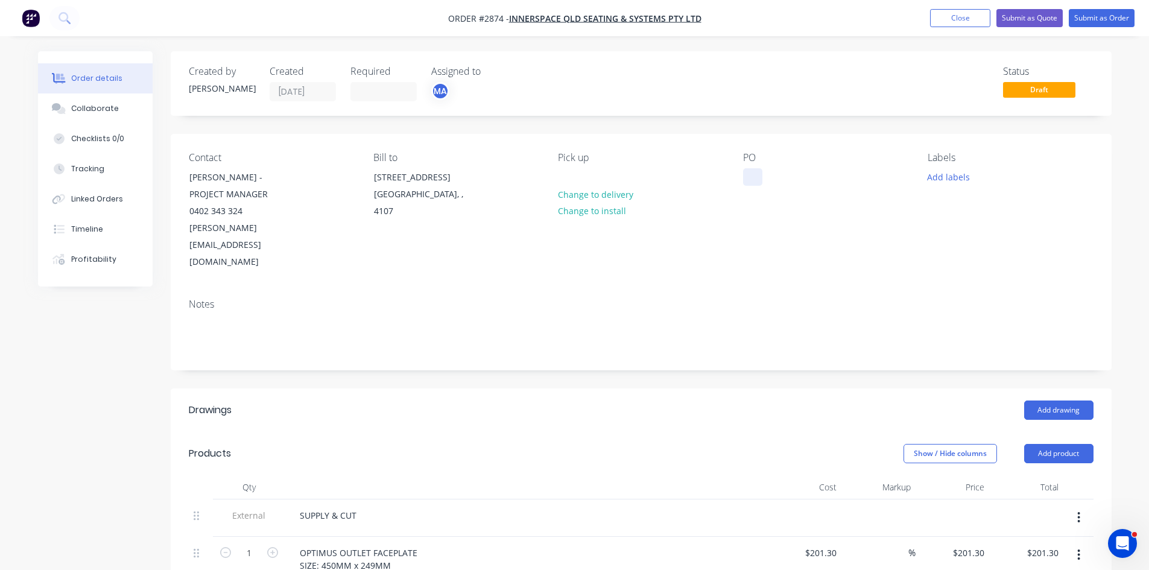
click at [746, 178] on div at bounding box center [752, 176] width 19 height 17
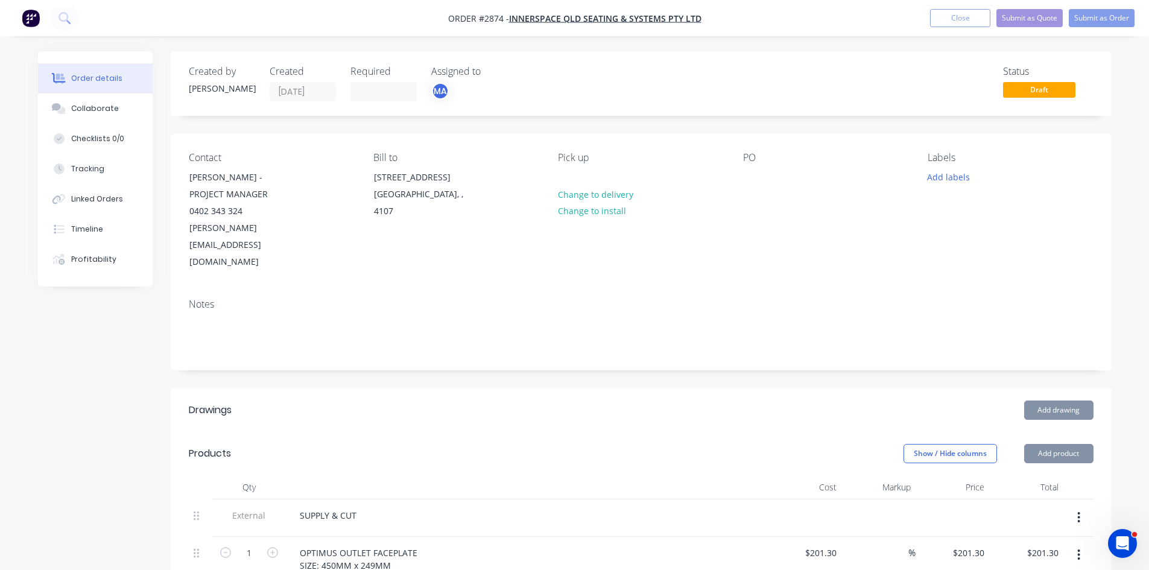
click at [736, 178] on div "Contact ALEXANDER FUSS - PROJECT MANAGER 0402 343 324 alexander@innerspace.net.…" at bounding box center [641, 211] width 941 height 155
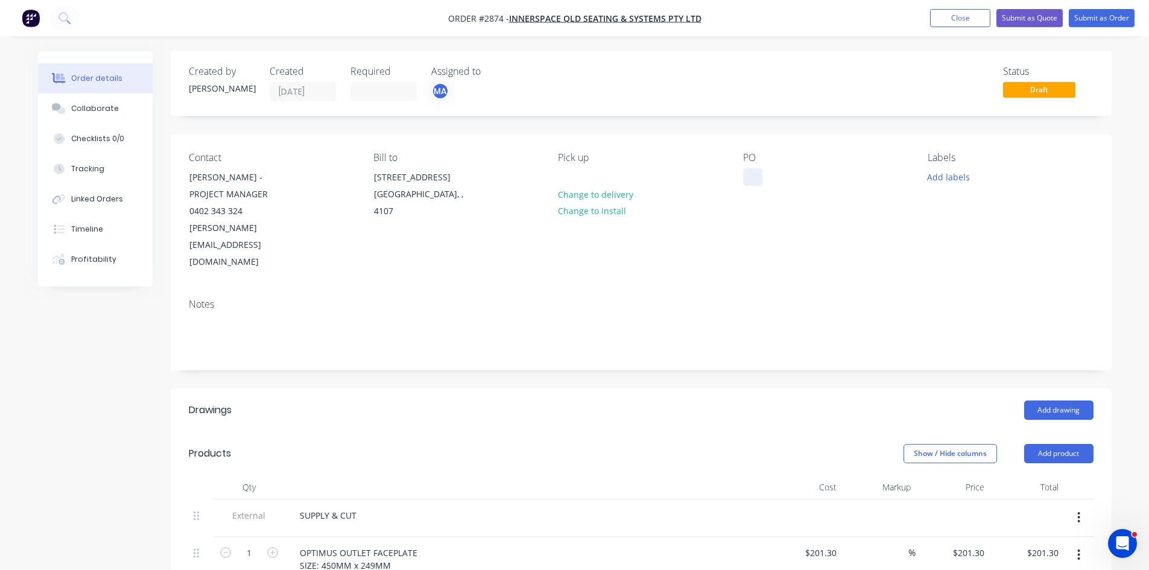
click at [757, 182] on div at bounding box center [752, 176] width 19 height 17
click at [961, 176] on button "Add labels" at bounding box center [949, 176] width 56 height 16
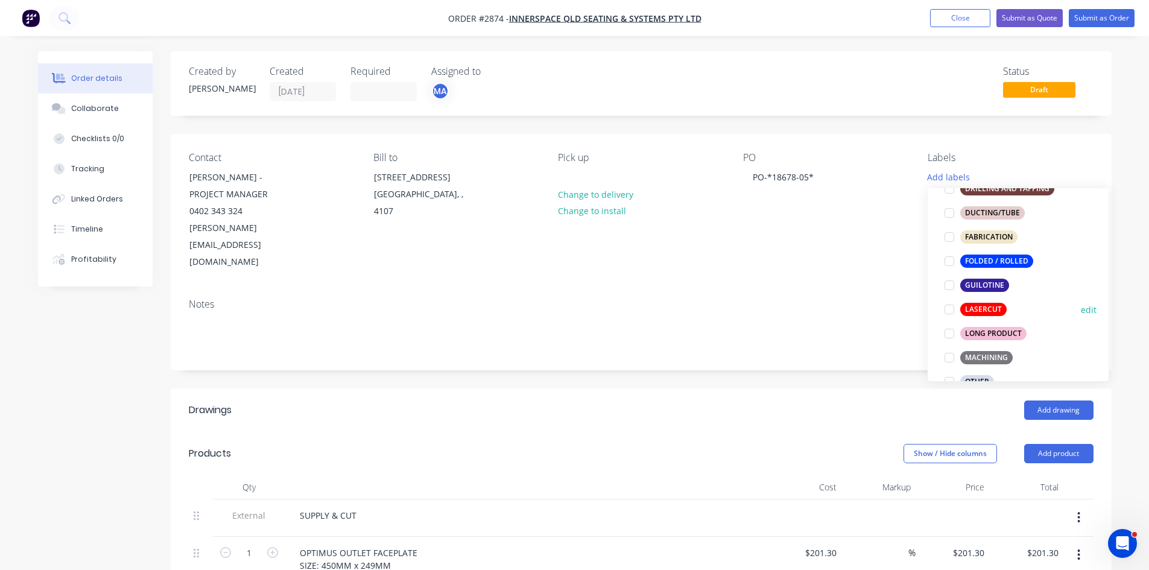
scroll to position [322, 0]
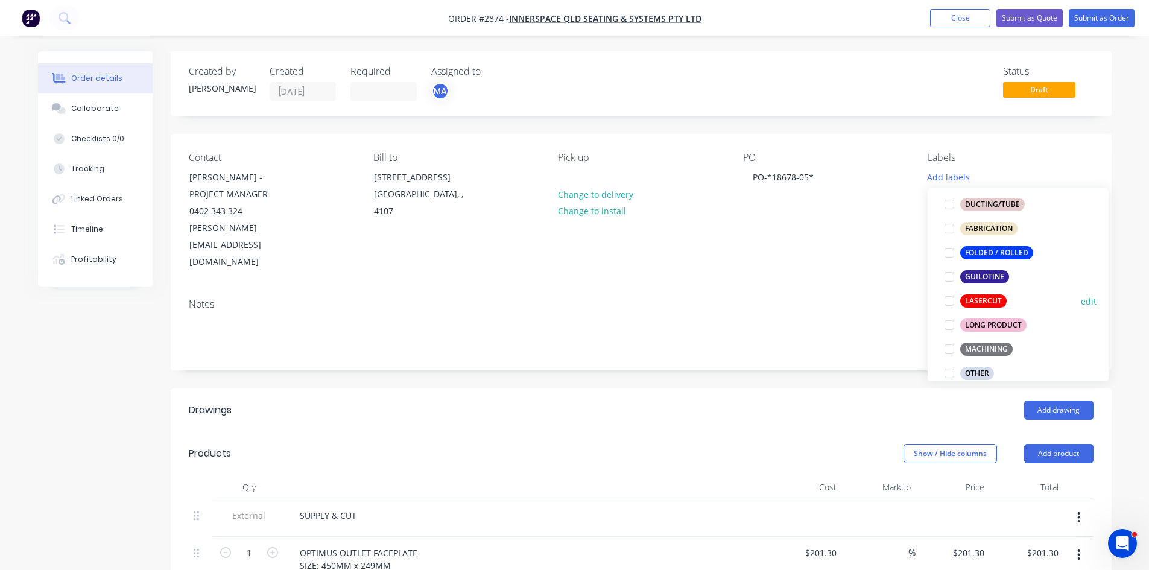
click at [951, 300] on div at bounding box center [950, 301] width 24 height 24
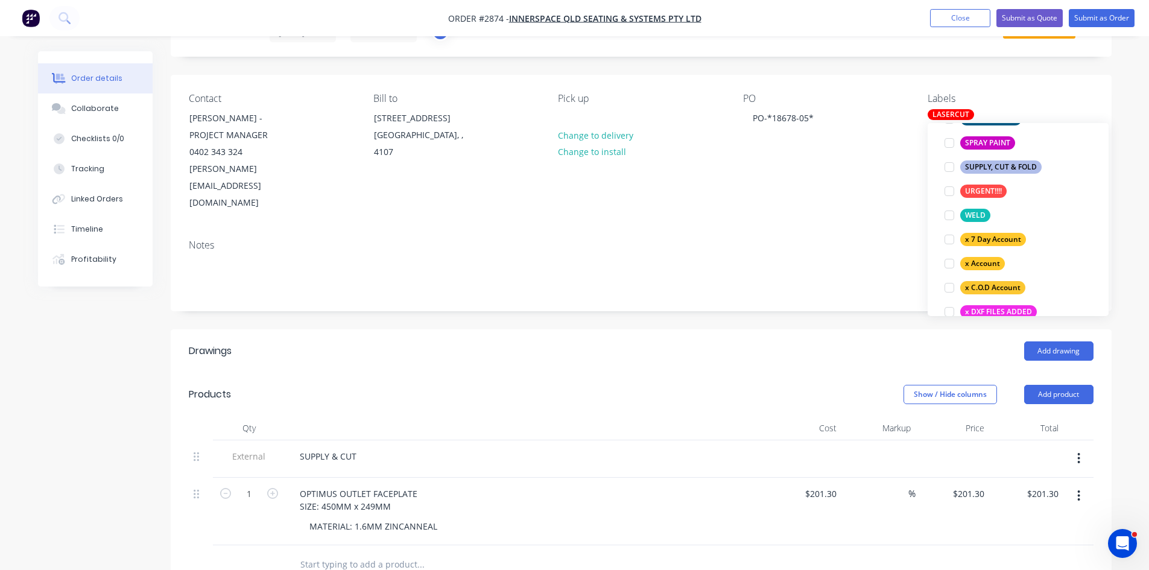
scroll to position [60, 0]
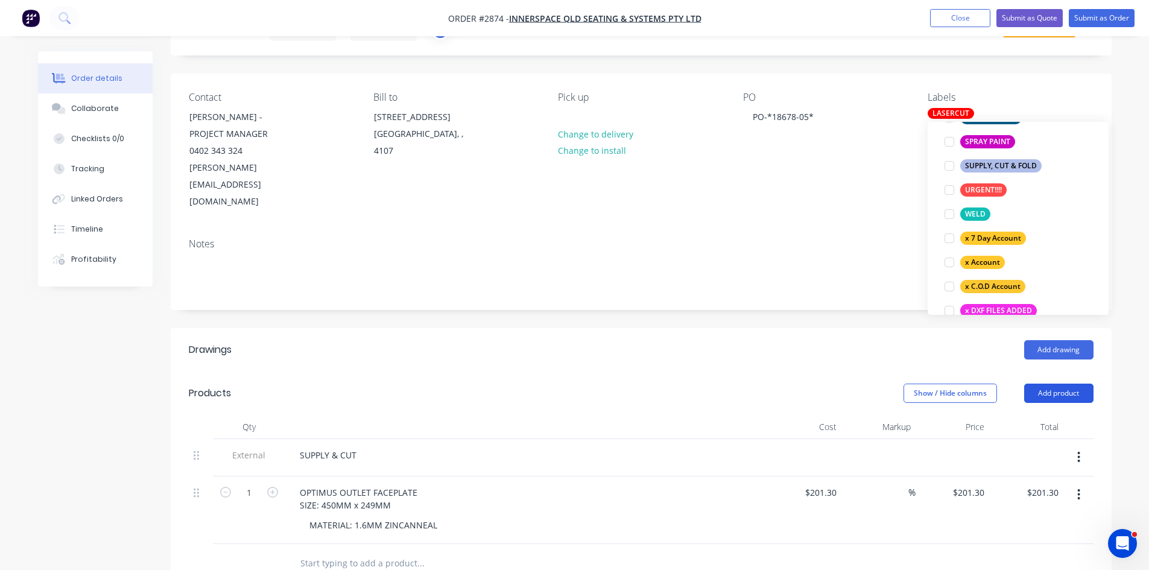
click at [1066, 384] on button "Add product" at bounding box center [1058, 393] width 69 height 19
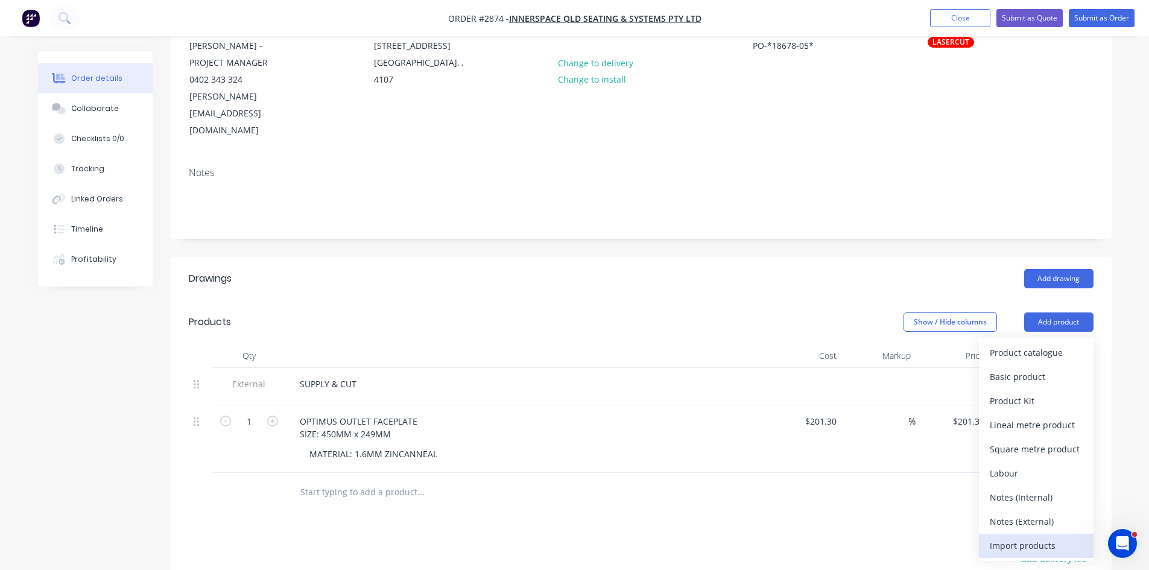
scroll to position [141, 0]
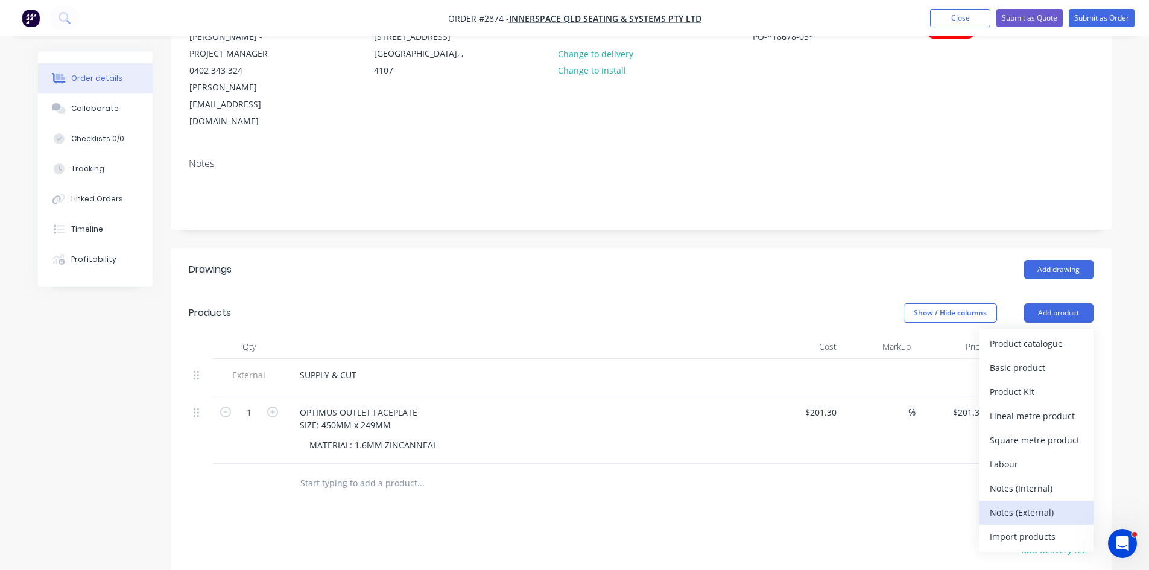
click at [1042, 504] on div "Notes (External)" at bounding box center [1036, 512] width 93 height 17
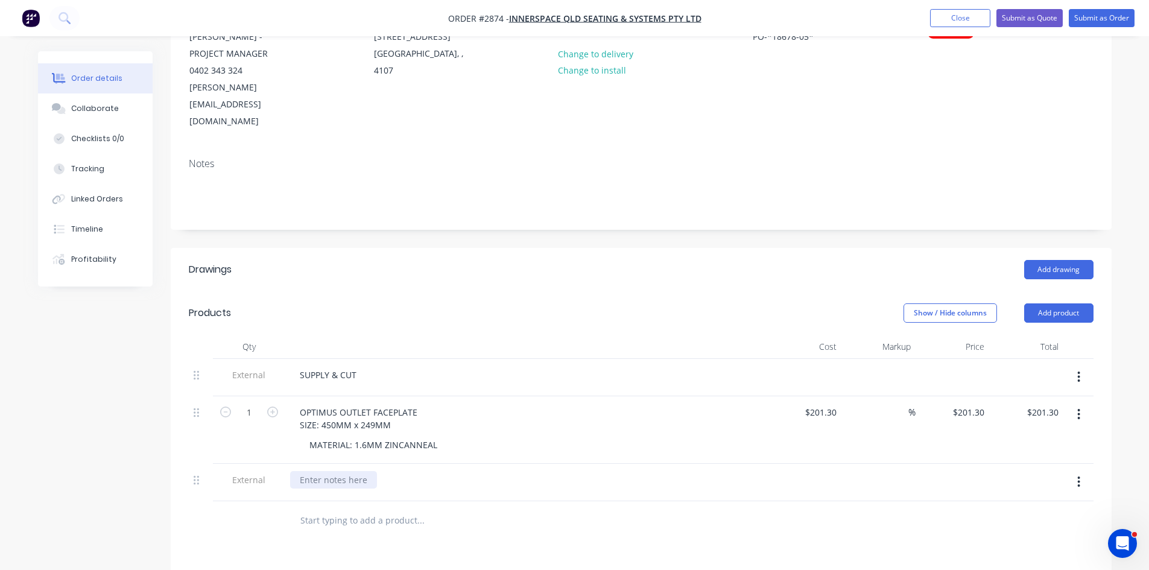
paste div
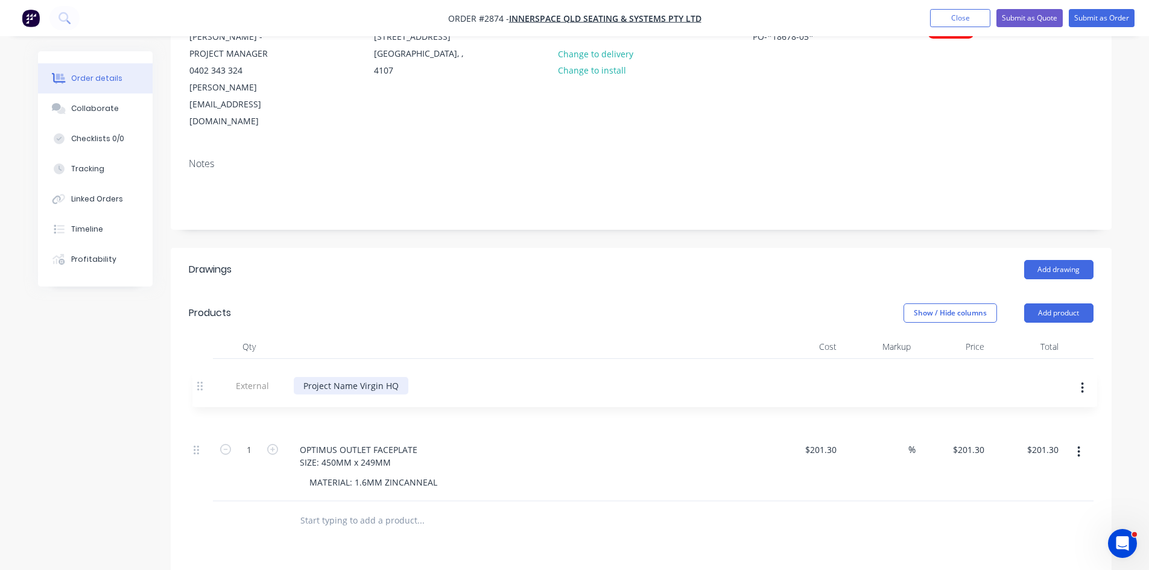
scroll to position [144, 0]
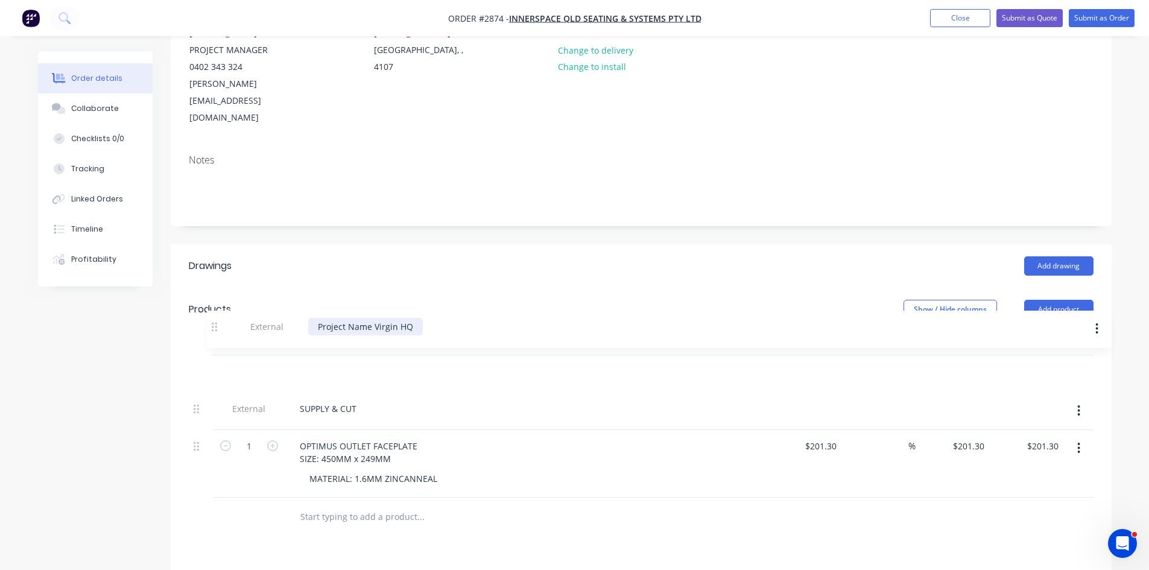
drag, startPoint x: 196, startPoint y: 447, endPoint x: 217, endPoint y: 320, distance: 128.3
click at [217, 331] on div "Qty Cost Markup Price Total External SUPPLY & CUT 1 OPTIMUS OUTLET FACEPLATE SI…" at bounding box center [641, 414] width 905 height 167
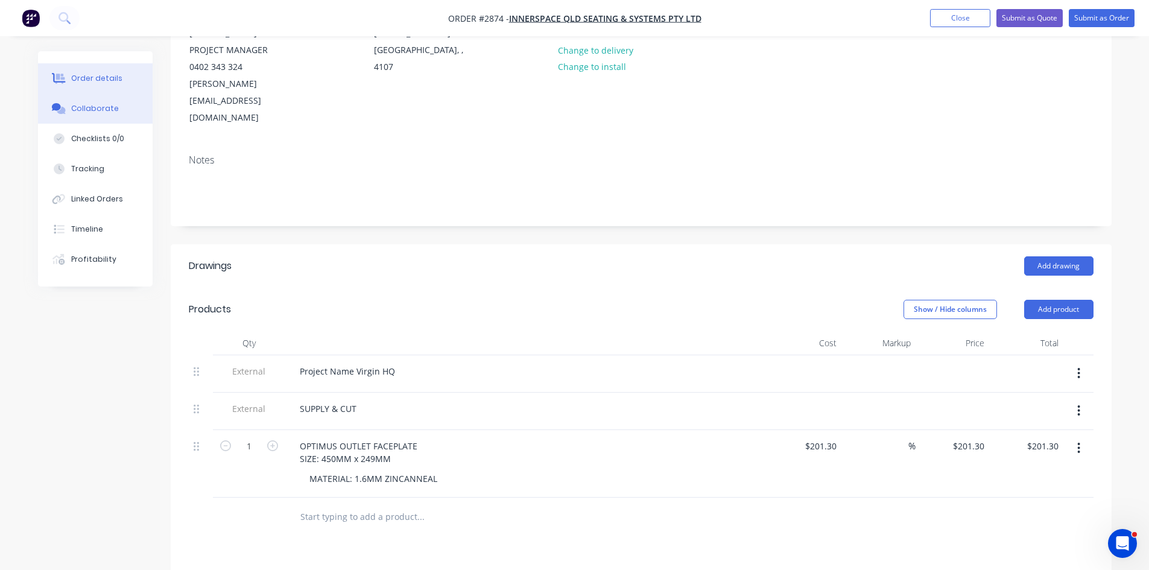
click at [98, 105] on div "Collaborate" at bounding box center [95, 108] width 48 height 11
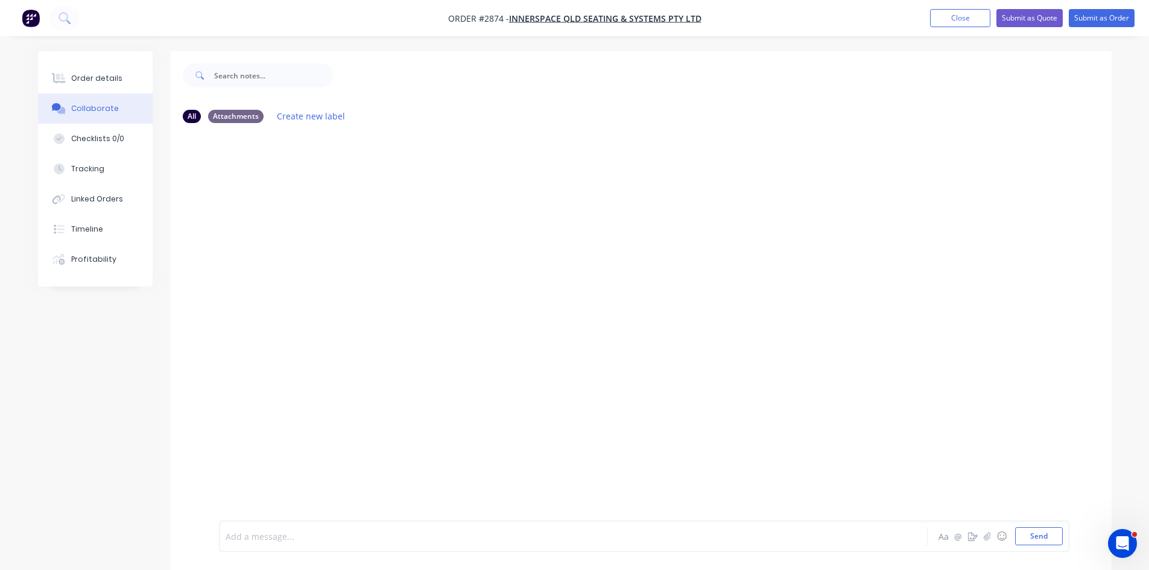
click at [328, 530] on div at bounding box center [539, 536] width 627 height 13
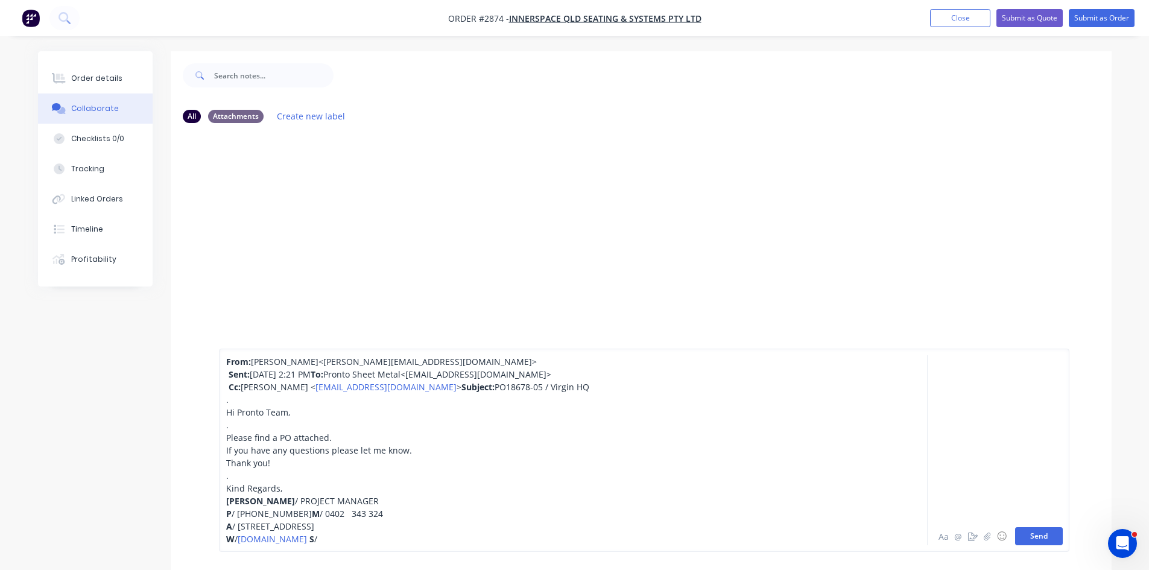
click at [1036, 536] on button "Send" at bounding box center [1039, 536] width 48 height 18
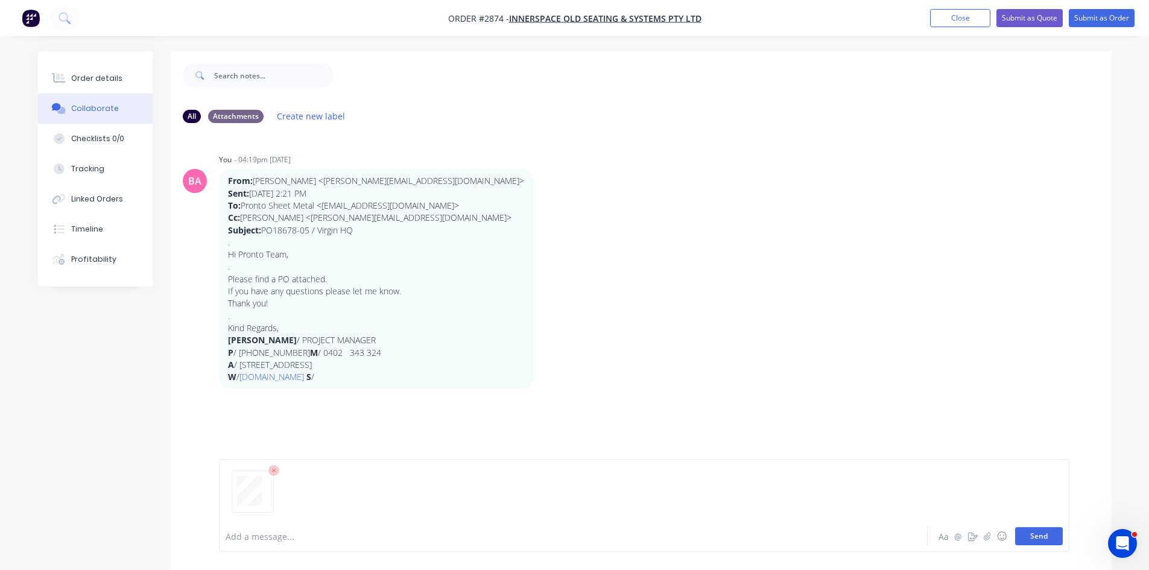
click at [1046, 538] on button "Send" at bounding box center [1039, 536] width 48 height 18
click at [90, 77] on div "Order details" at bounding box center [96, 78] width 51 height 11
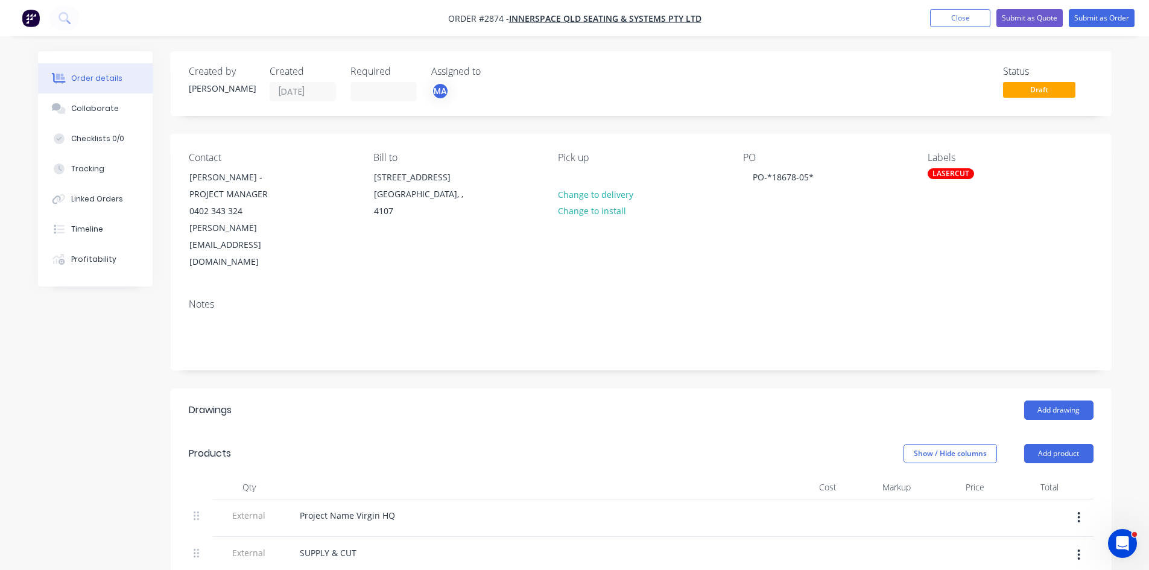
click at [955, 169] on div "LASERCUT" at bounding box center [951, 173] width 46 height 11
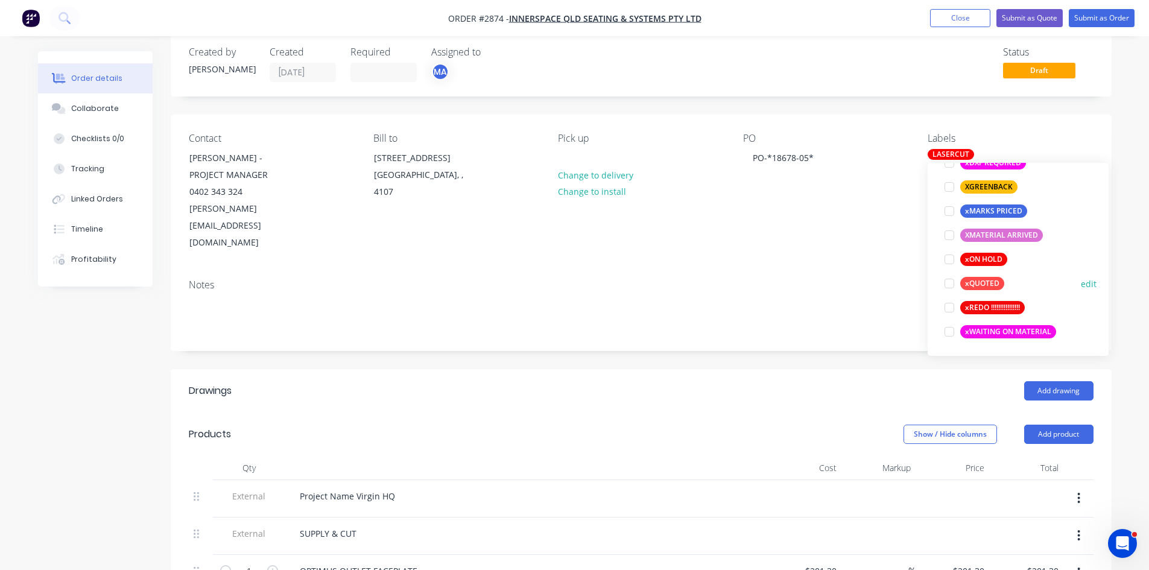
scroll to position [20, 0]
click at [952, 280] on div at bounding box center [950, 283] width 24 height 24
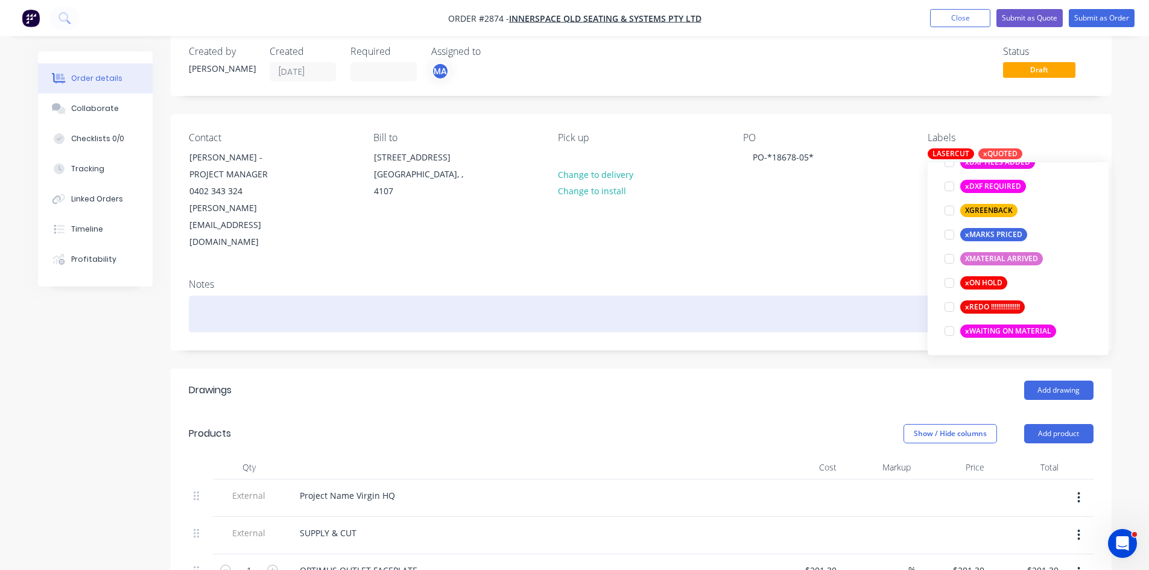
scroll to position [0, 0]
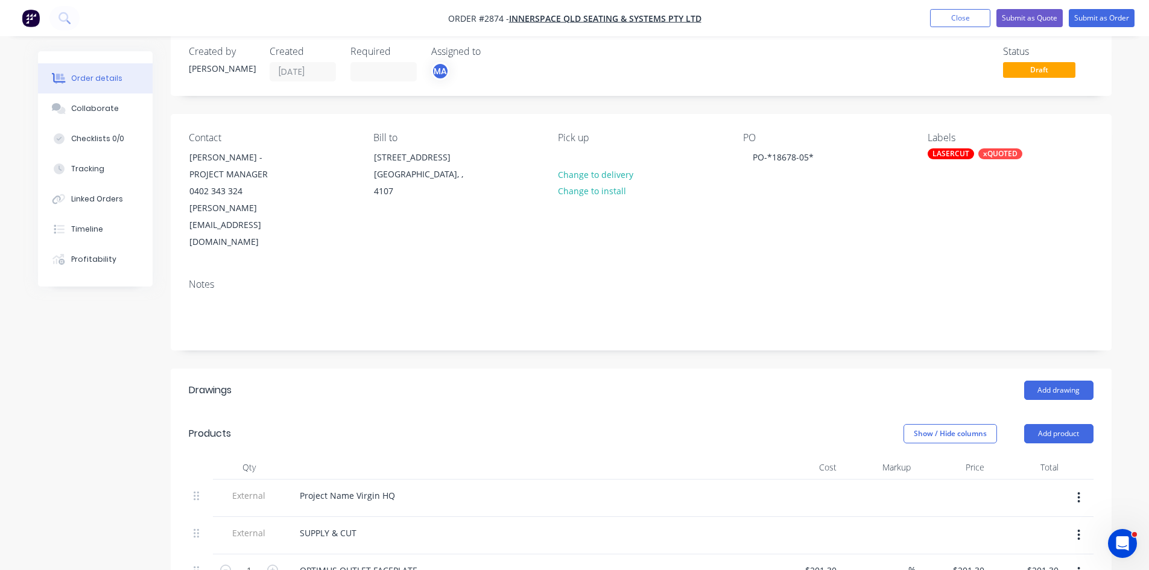
click at [750, 269] on div "Notes" at bounding box center [641, 309] width 941 height 81
click at [1100, 17] on button "Submit as Order" at bounding box center [1102, 18] width 66 height 18
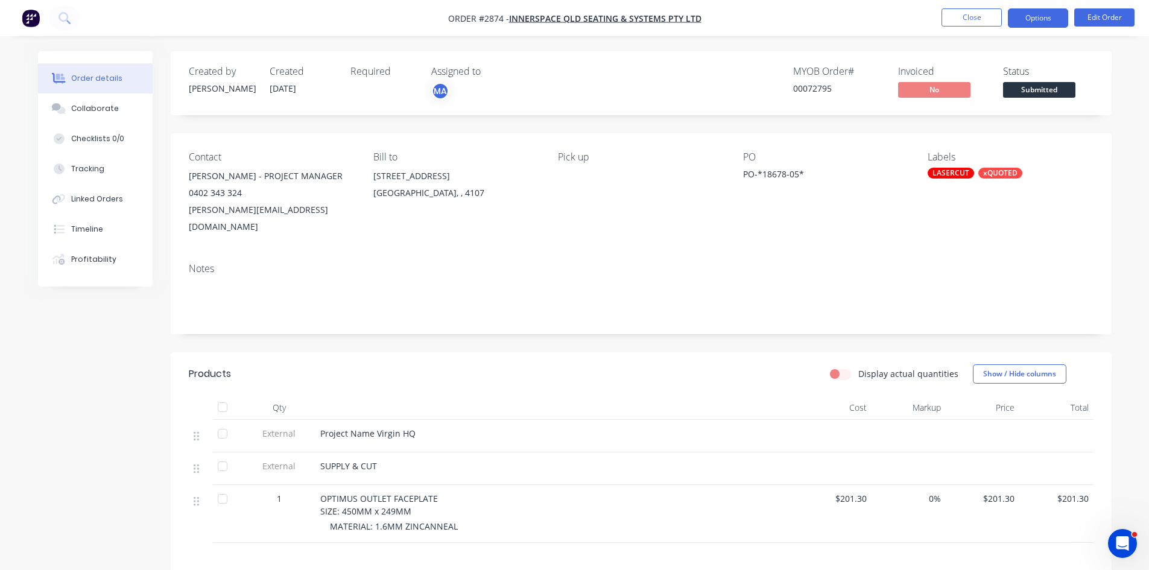
click at [1047, 14] on button "Options" at bounding box center [1038, 17] width 60 height 19
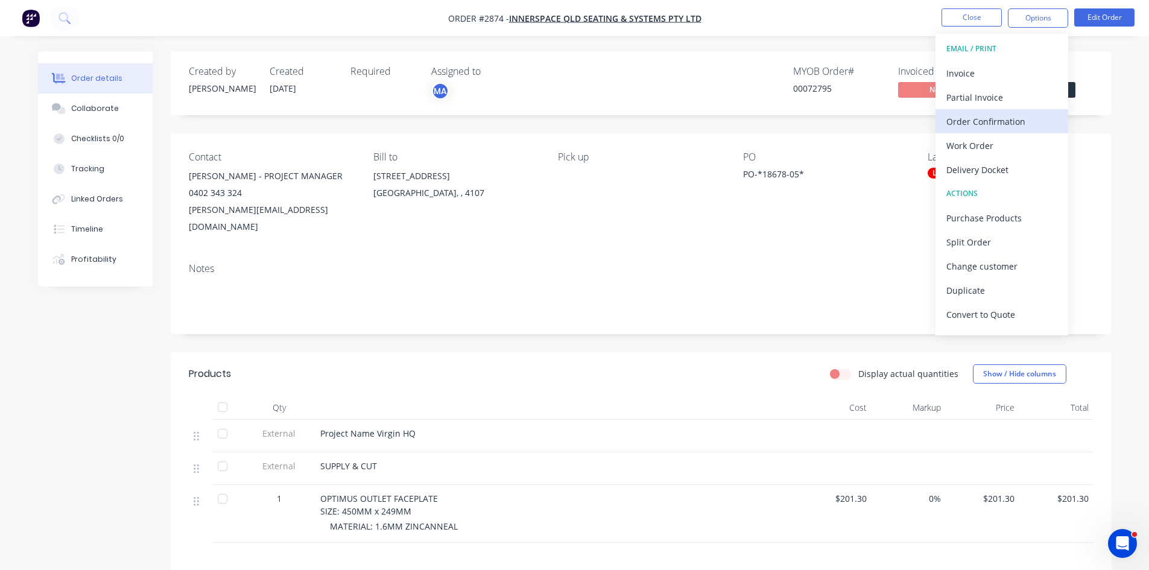
click at [968, 121] on div "Order Confirmation" at bounding box center [1002, 121] width 111 height 17
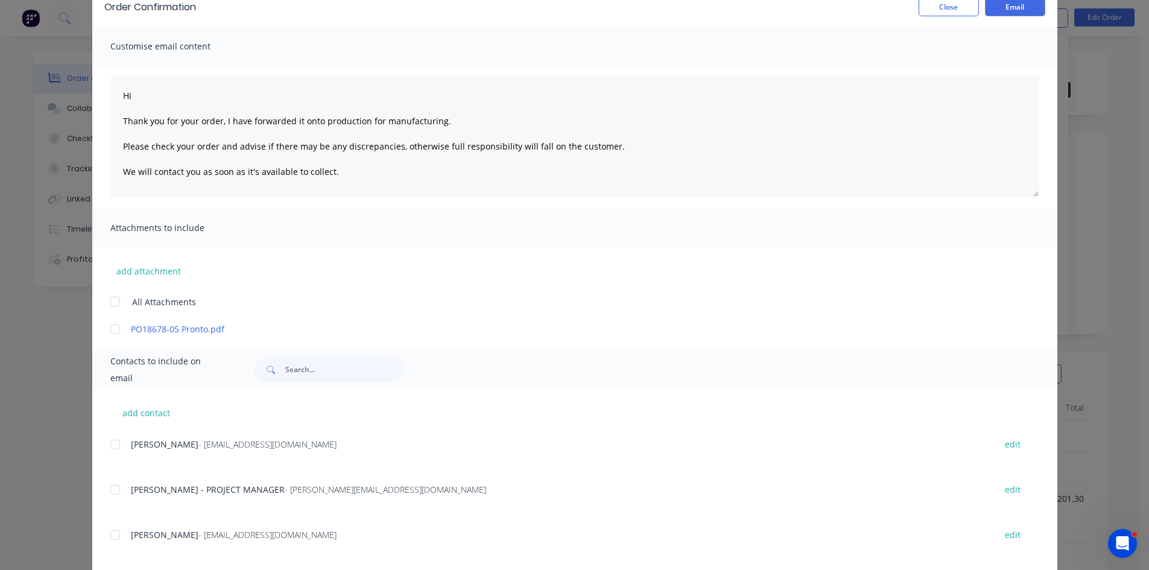
scroll to position [80, 0]
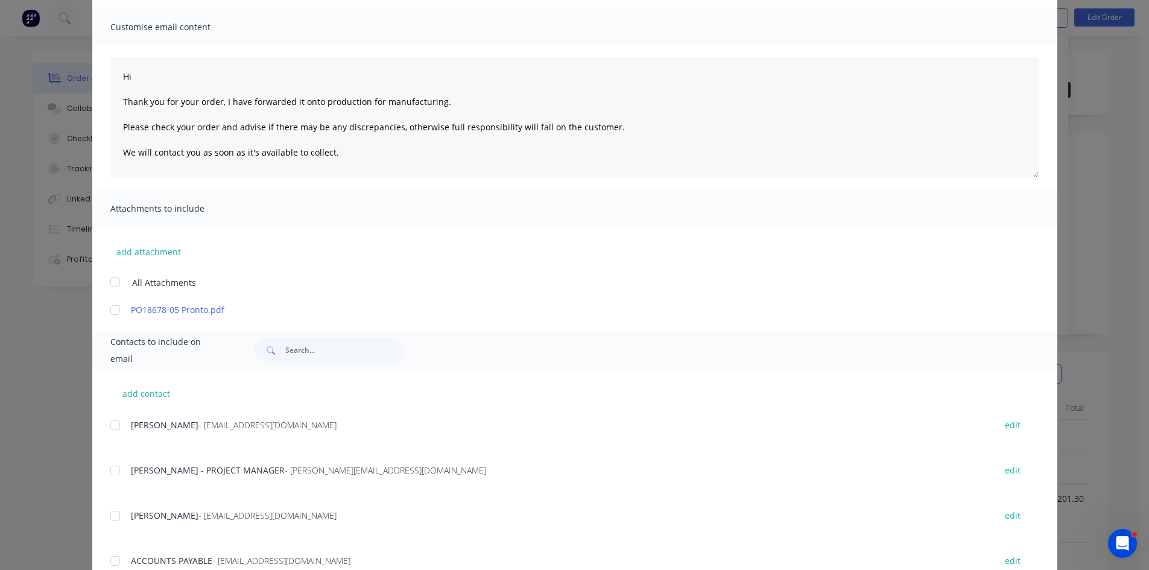
click at [110, 474] on div at bounding box center [115, 470] width 24 height 24
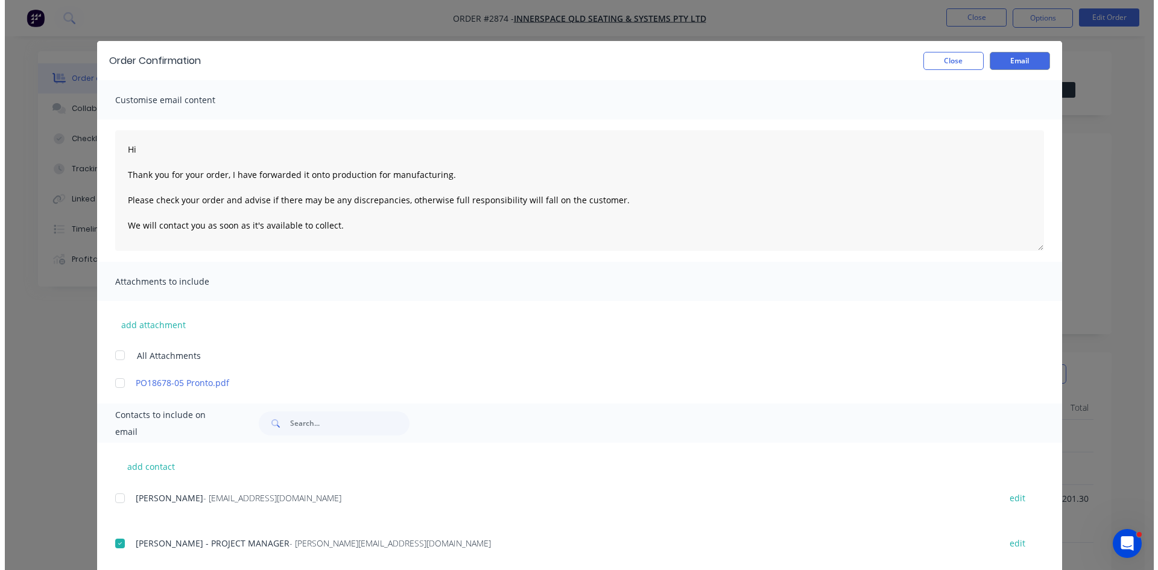
scroll to position [0, 0]
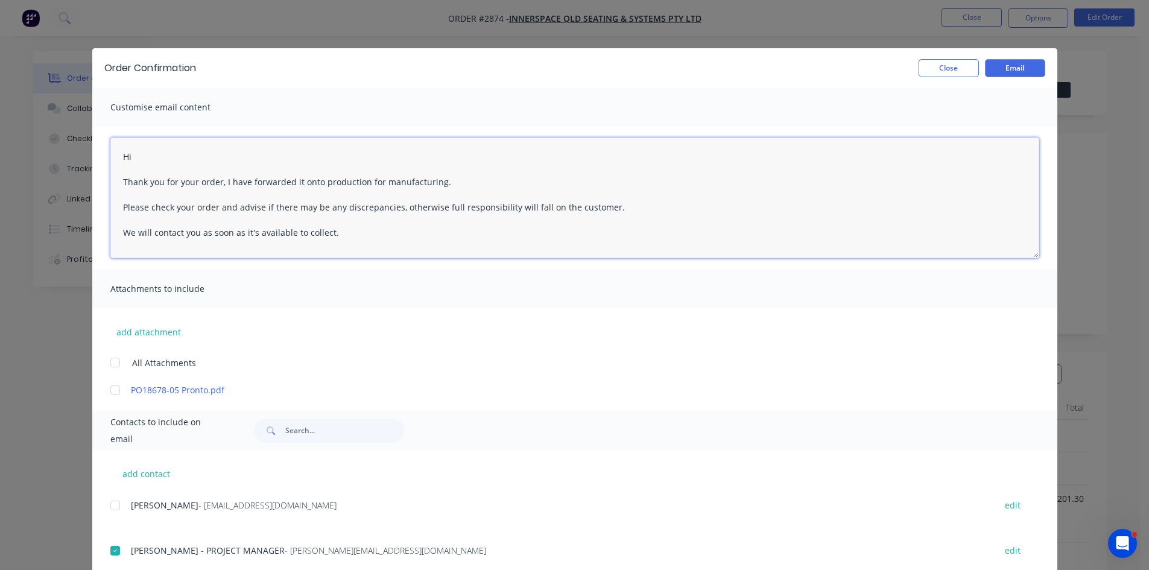
click at [157, 162] on textarea "Hi Thank you for your order, I have forwarded it onto production for manufactur…" at bounding box center [574, 198] width 929 height 121
type textarea "Hi Alexander Thank you for your order, I have forwarded it onto production for …"
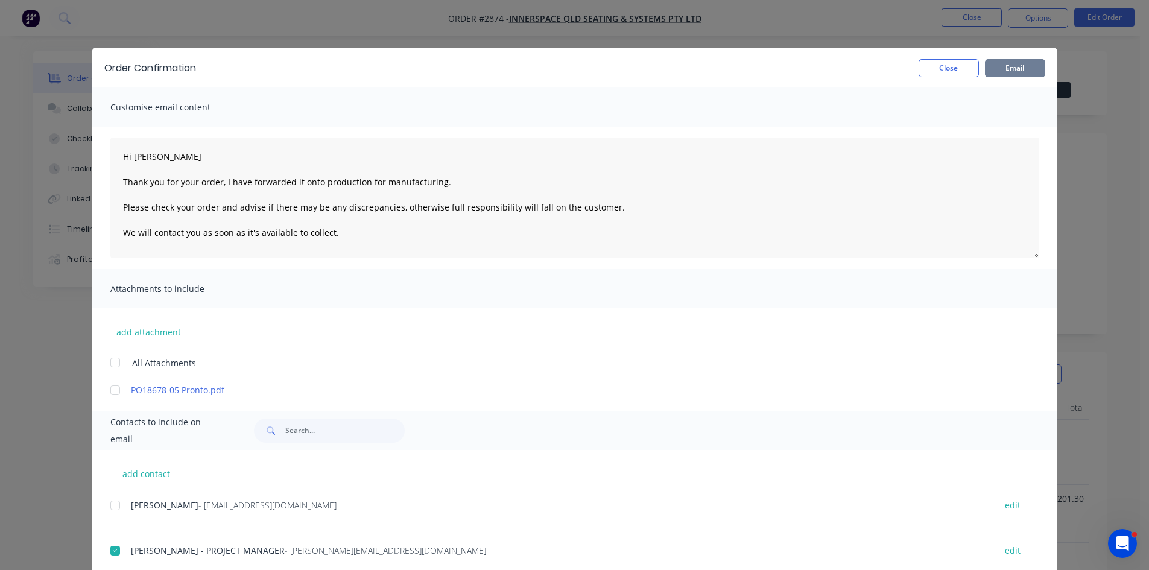
click at [1006, 65] on button "Email" at bounding box center [1015, 68] width 60 height 18
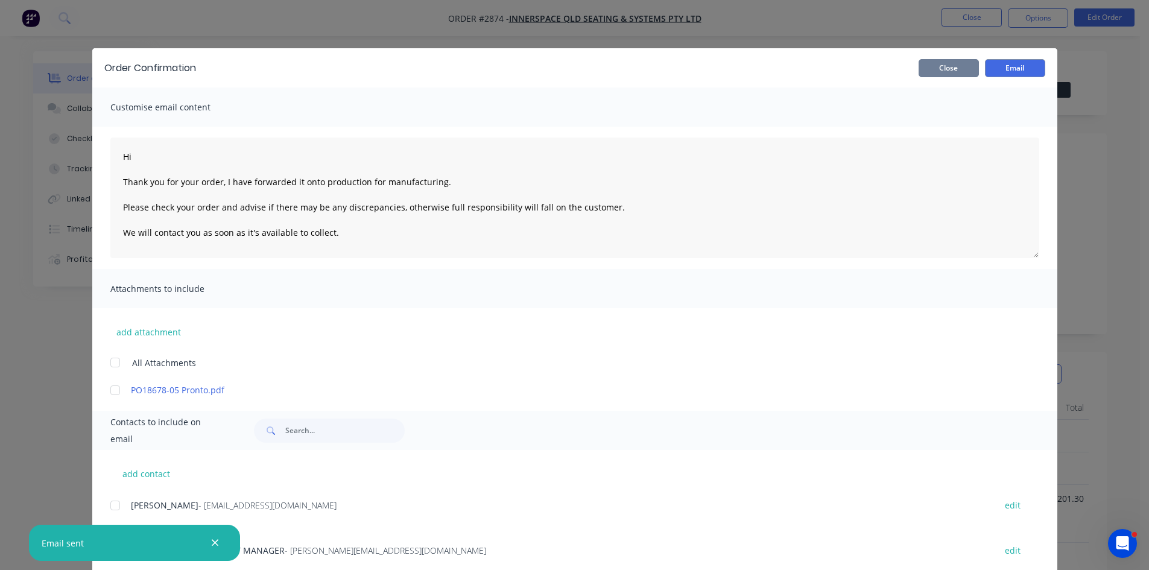
click at [950, 63] on button "Close" at bounding box center [949, 68] width 60 height 18
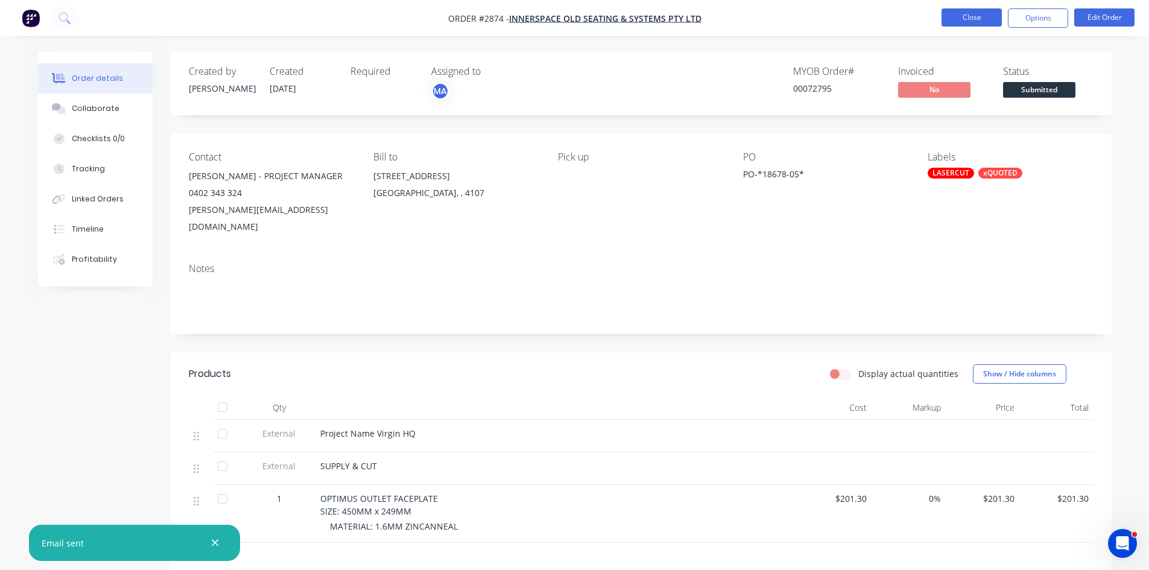
click at [981, 15] on button "Close" at bounding box center [972, 17] width 60 height 18
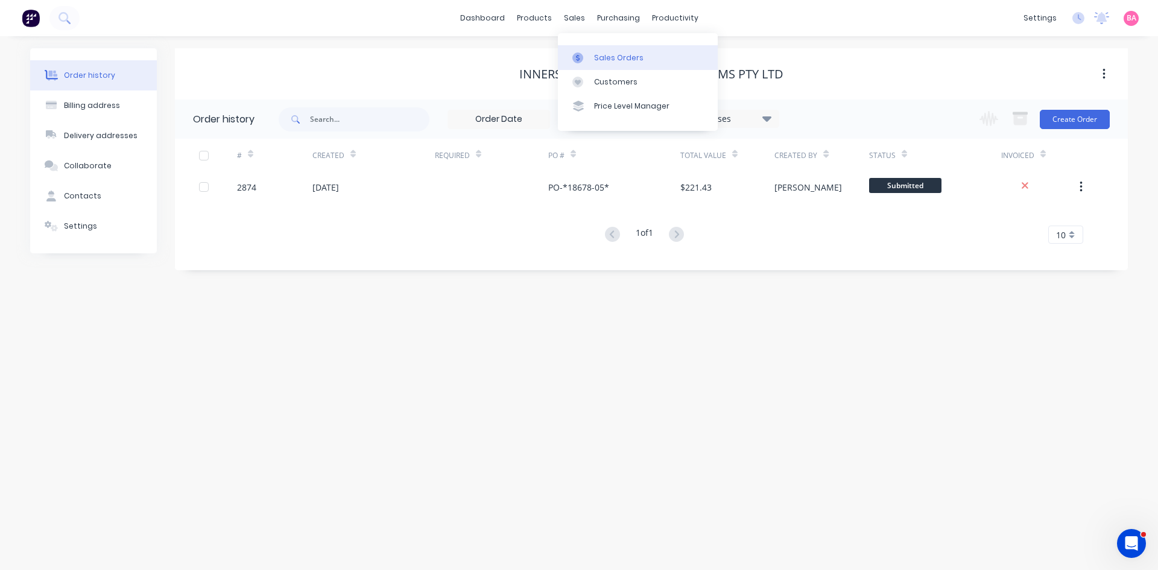
drag, startPoint x: 617, startPoint y: 56, endPoint x: 591, endPoint y: 56, distance: 25.3
click at [617, 56] on div "Sales Orders" at bounding box center [618, 57] width 49 height 11
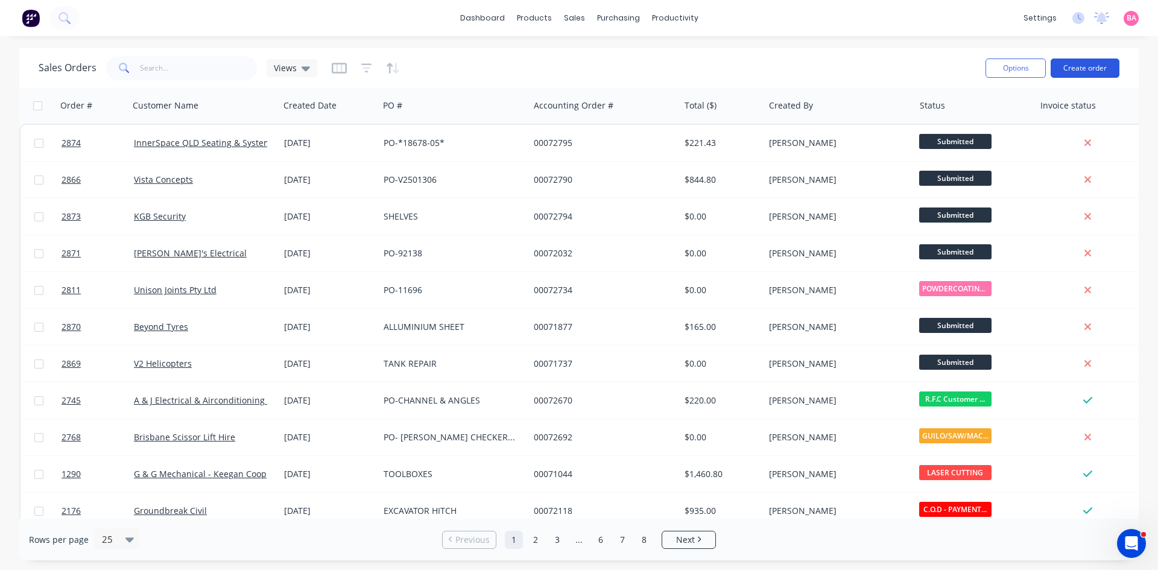
click at [1073, 64] on button "Create order" at bounding box center [1085, 68] width 69 height 19
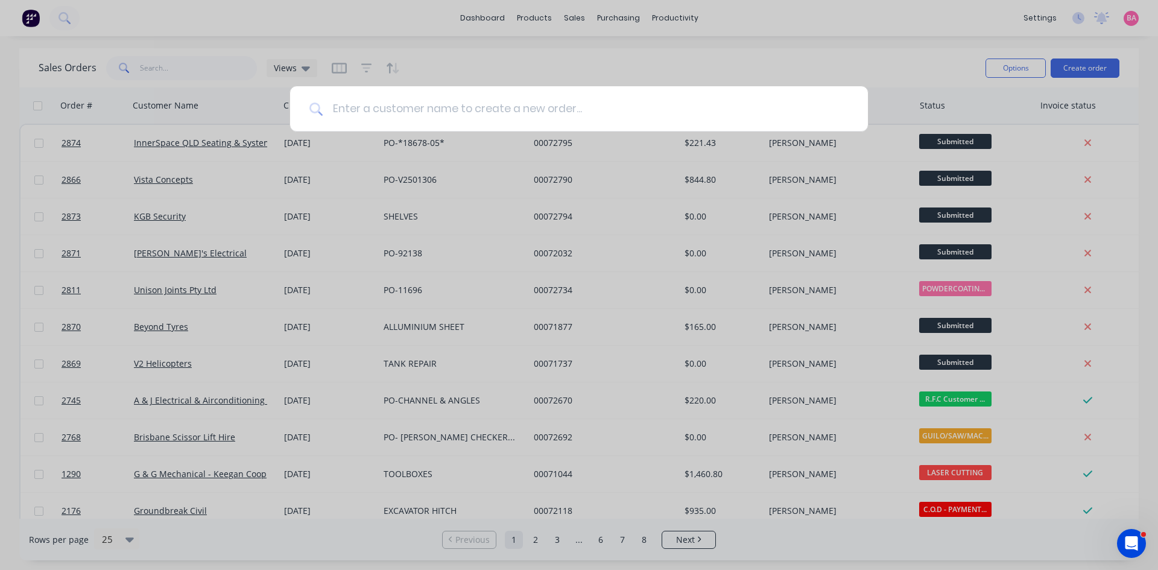
click at [350, 110] on input at bounding box center [586, 108] width 526 height 45
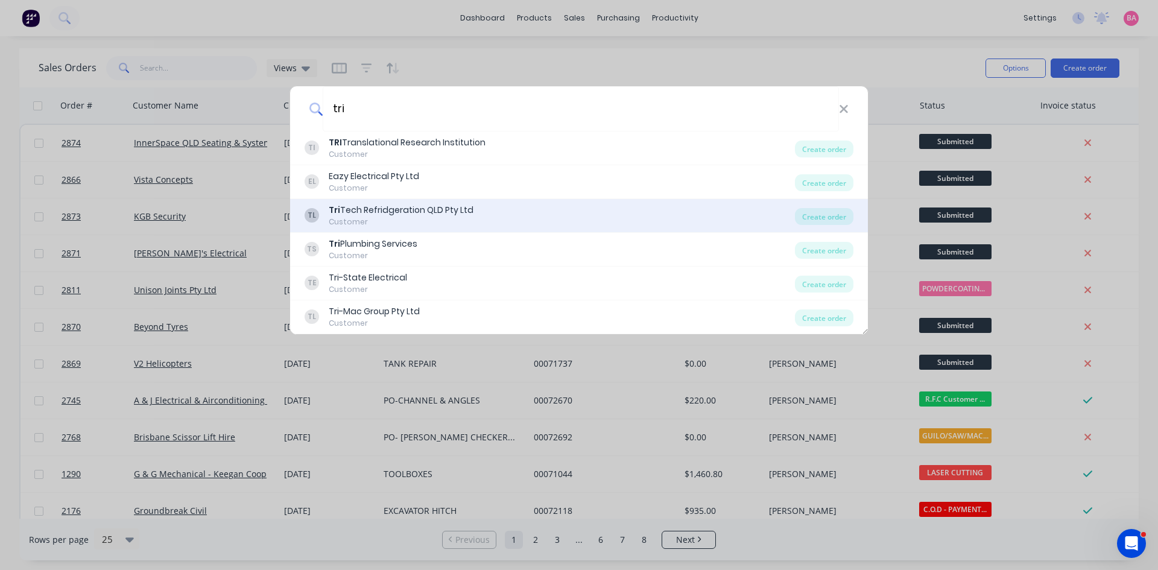
type input "tri"
click at [372, 215] on div "Tri Tech Refridgeration QLD Pty Ltd" at bounding box center [401, 210] width 145 height 13
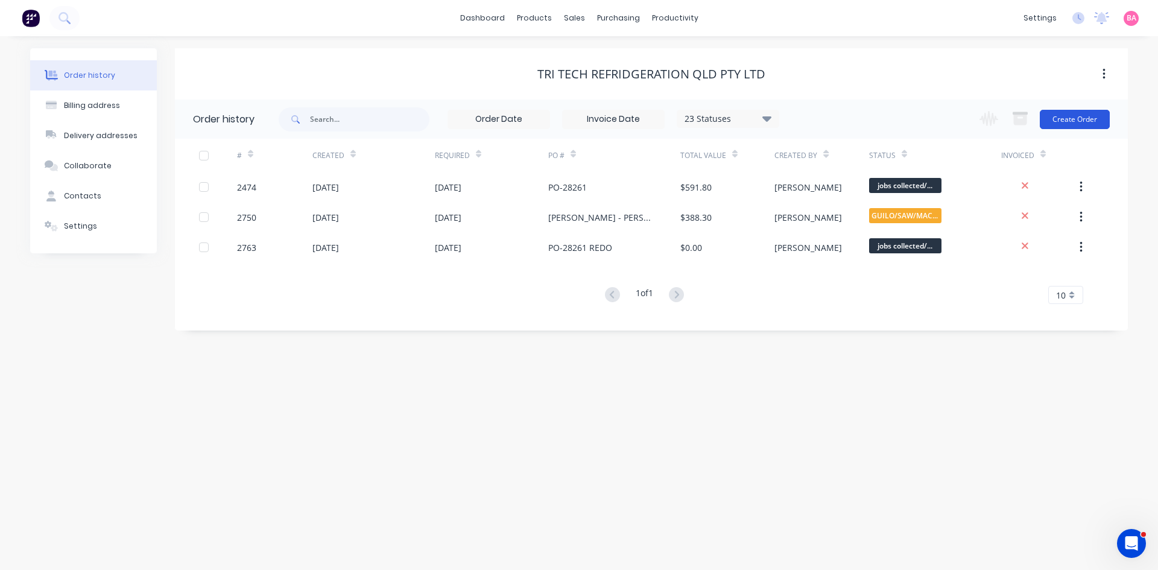
click at [1079, 118] on button "Create Order" at bounding box center [1075, 119] width 70 height 19
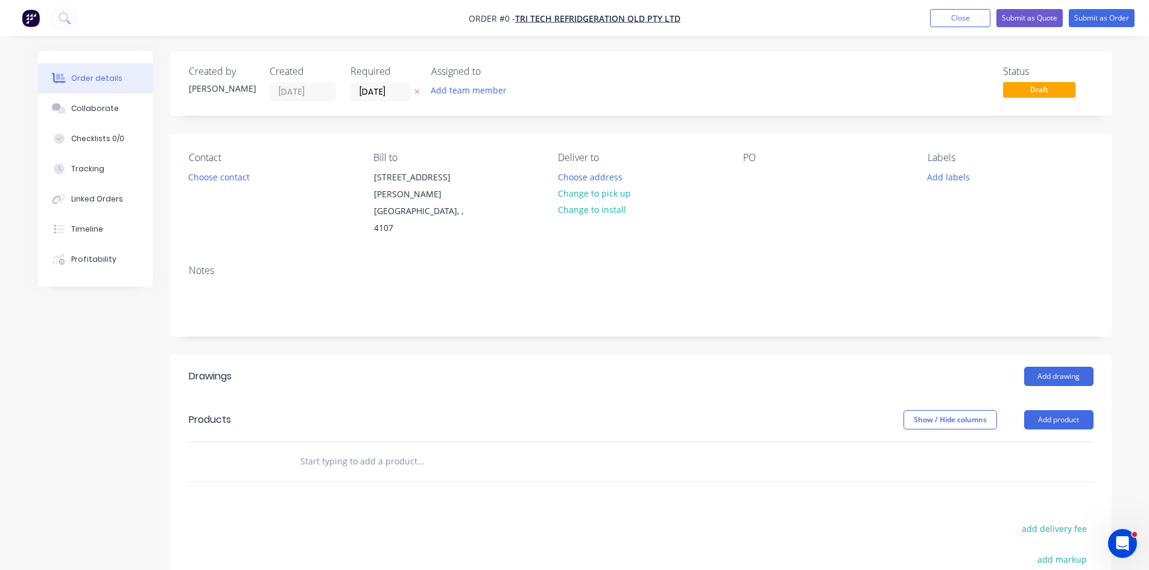
click at [413, 91] on button at bounding box center [417, 92] width 13 height 14
click at [462, 92] on button "Add team member" at bounding box center [468, 90] width 89 height 16
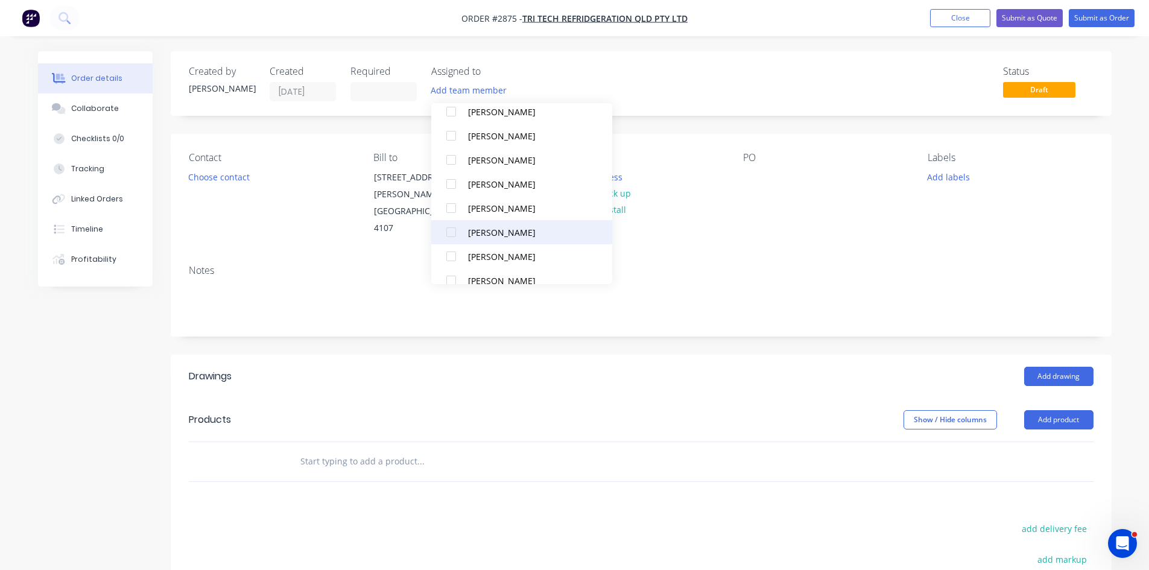
scroll to position [109, 0]
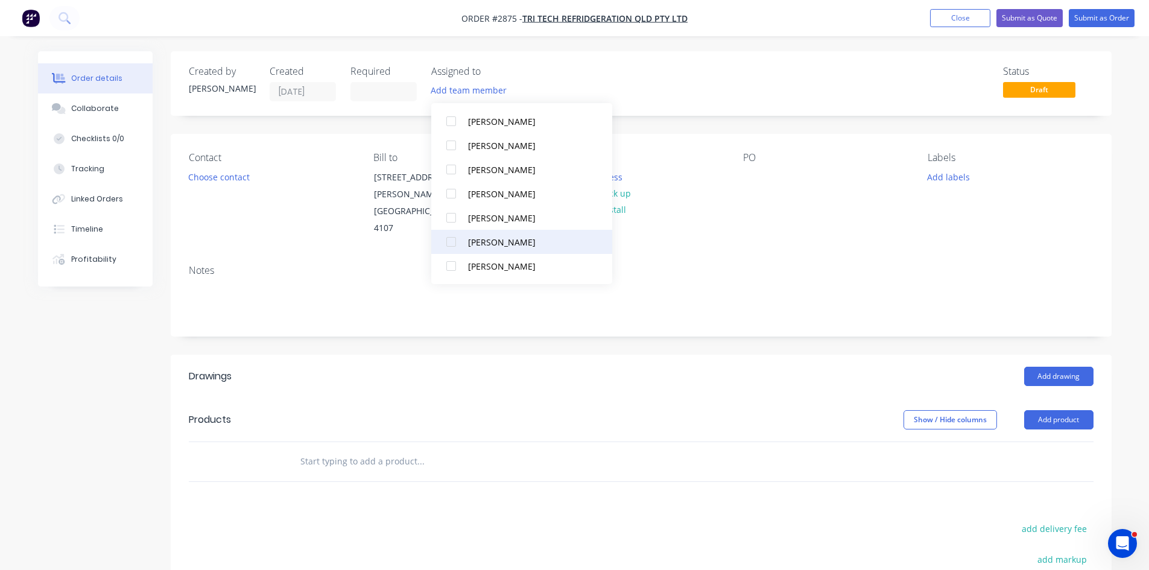
click at [450, 243] on div at bounding box center [451, 242] width 24 height 24
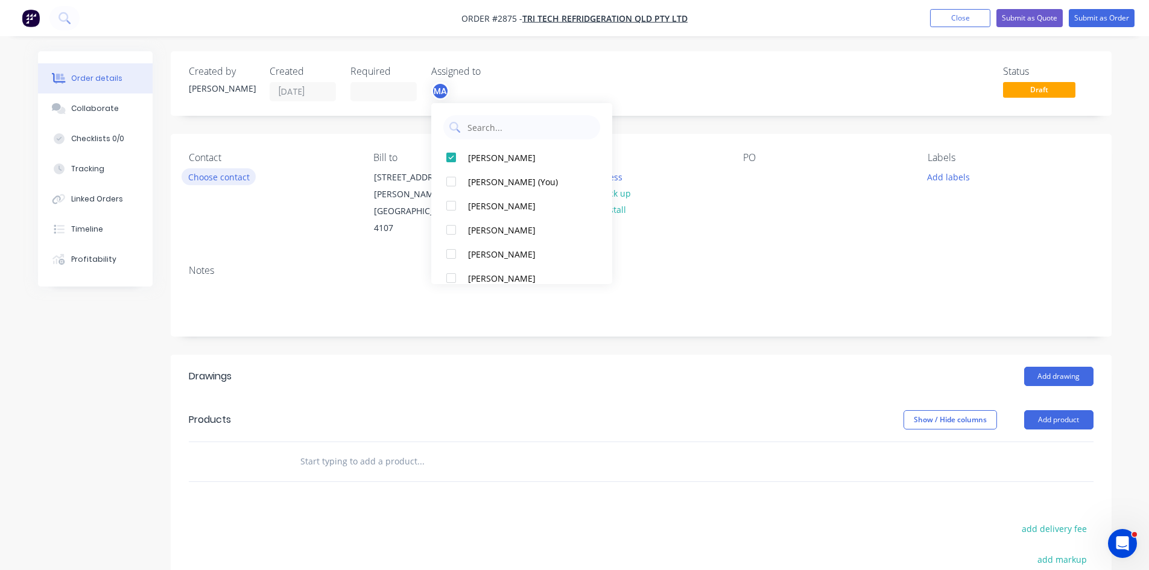
click at [212, 177] on button "Choose contact" at bounding box center [219, 176] width 74 height 16
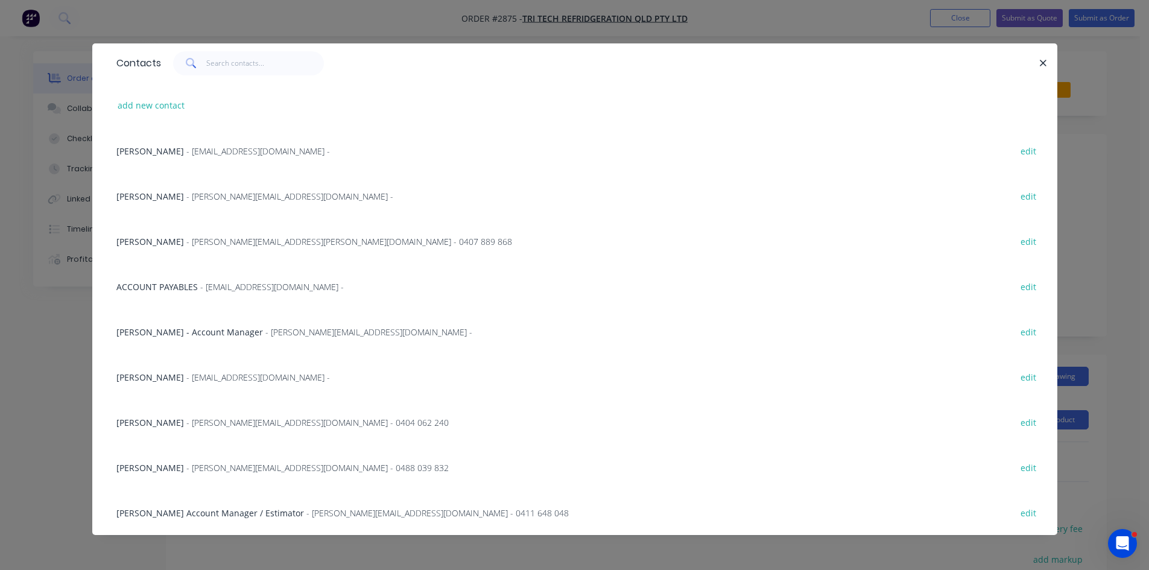
click at [201, 240] on span "- [PERSON_NAME][EMAIL_ADDRESS][PERSON_NAME][DOMAIN_NAME] - 0407 889 868" at bounding box center [349, 241] width 326 height 11
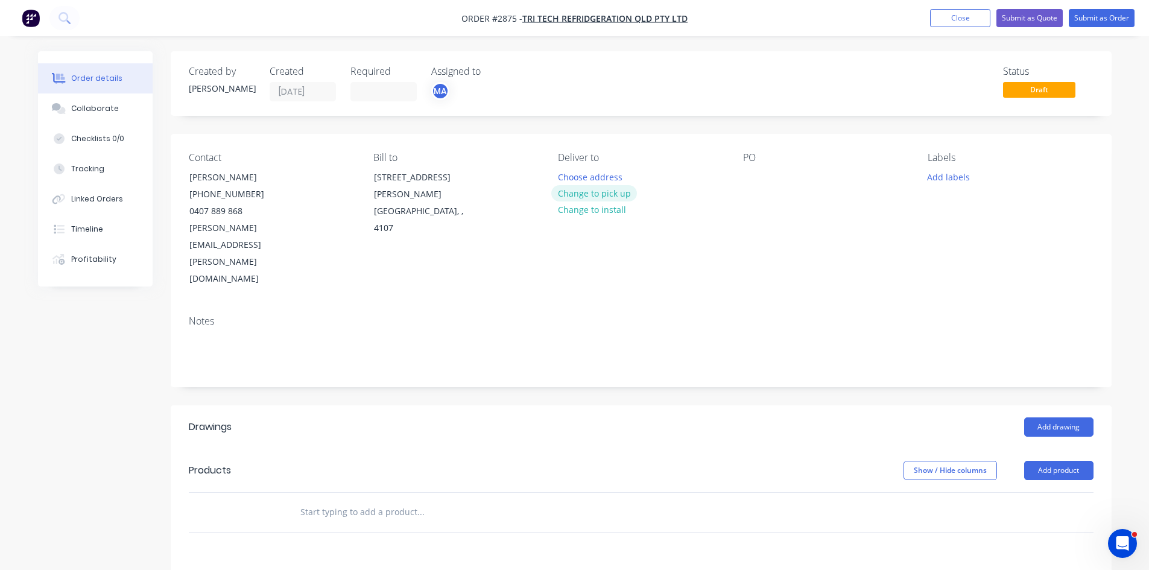
click at [609, 190] on button "Change to pick up" at bounding box center [594, 193] width 86 height 16
click at [752, 175] on div at bounding box center [752, 176] width 19 height 17
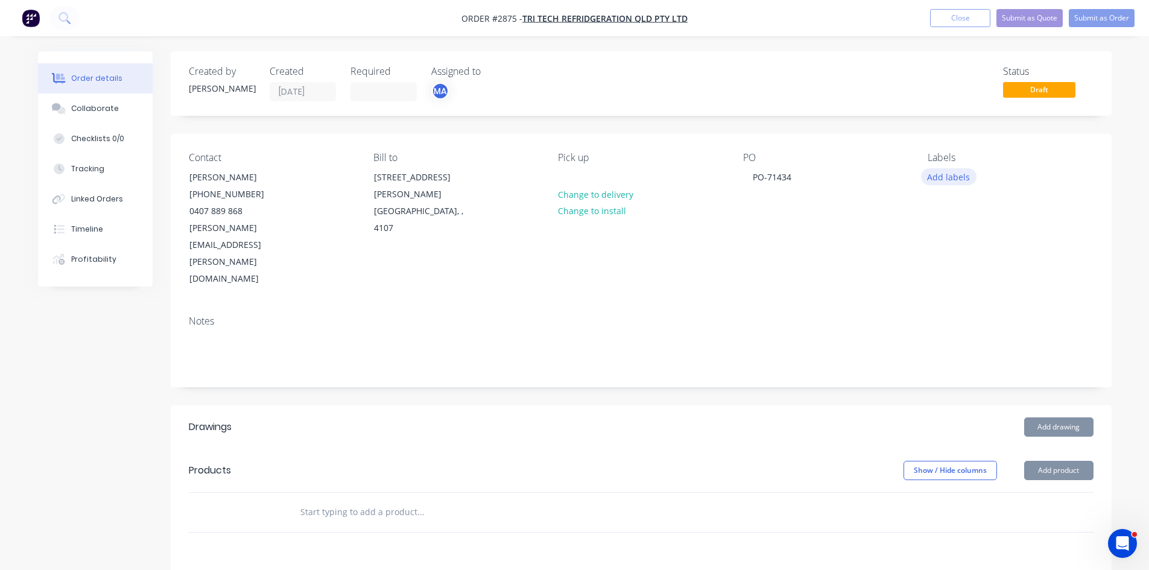
click at [950, 177] on button "Add labels" at bounding box center [949, 176] width 56 height 16
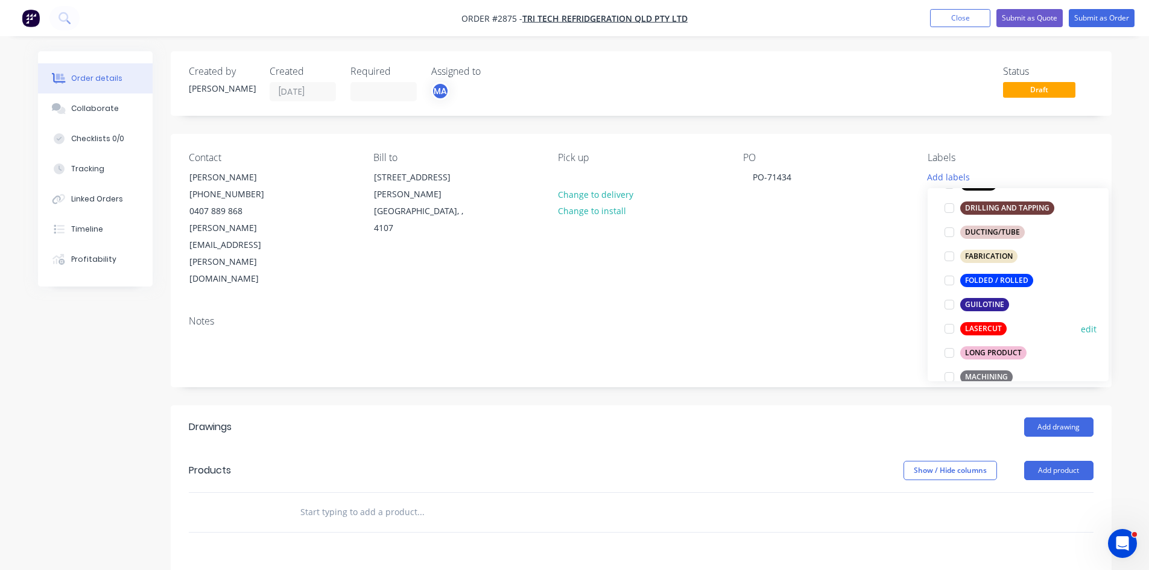
scroll to position [322, 0]
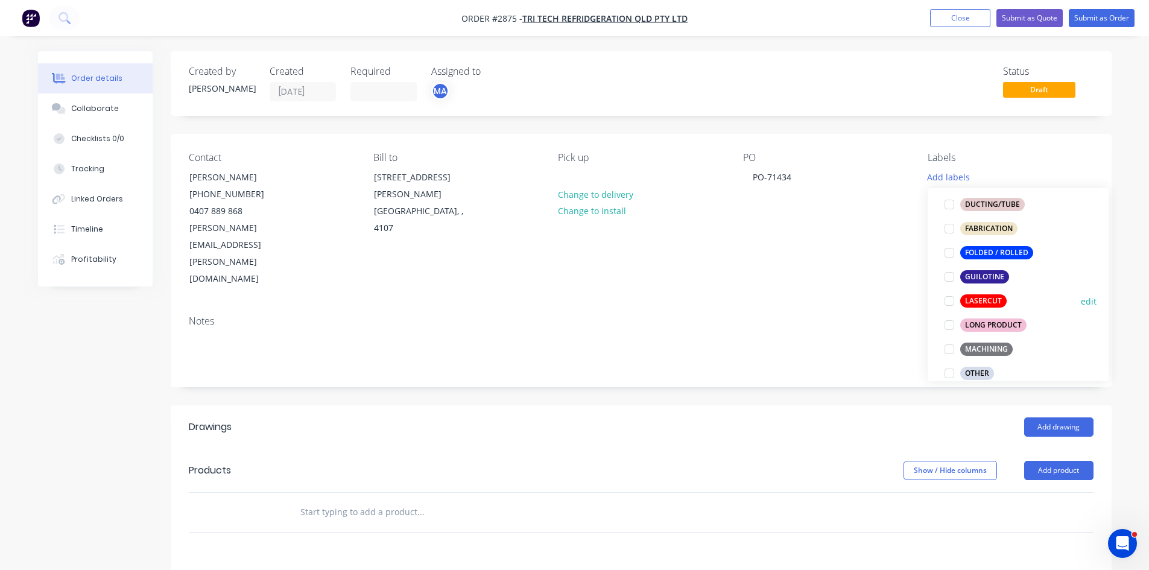
click at [948, 302] on div at bounding box center [950, 301] width 24 height 24
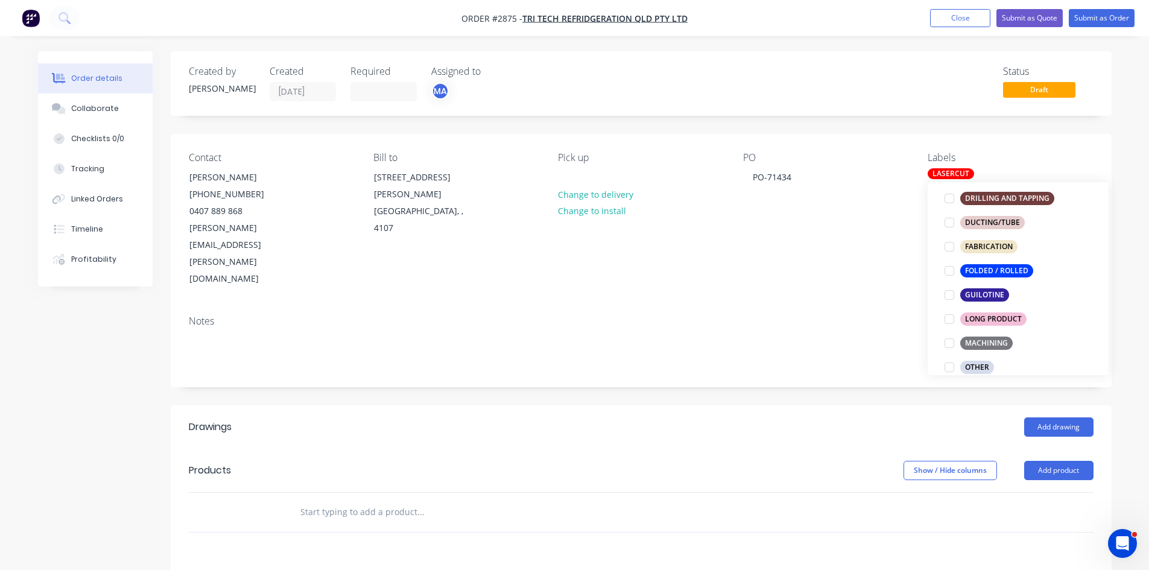
scroll to position [0, 0]
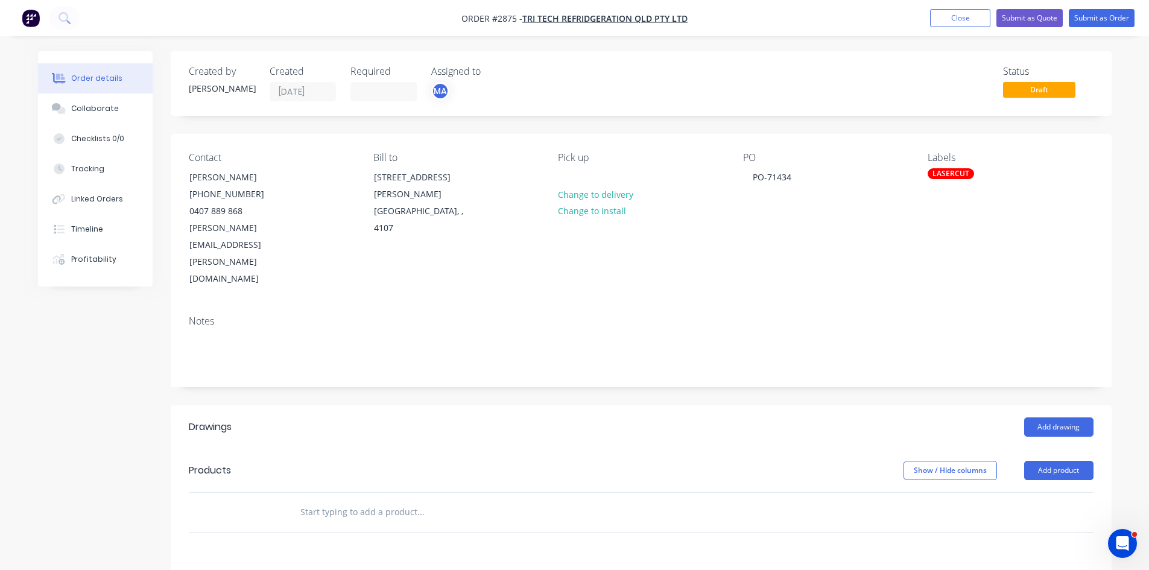
click at [393, 500] on input "text" at bounding box center [420, 512] width 241 height 24
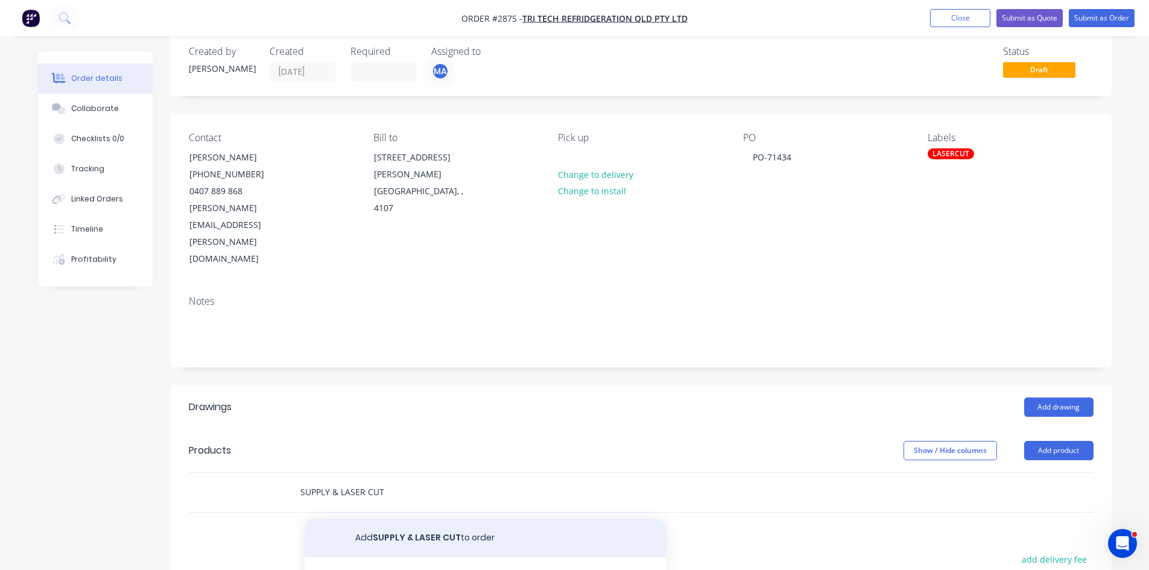
type input "SUPPLY & LASER CUT"
click at [458, 519] on button "Add SUPPLY & LASER CUT to order" at bounding box center [486, 538] width 362 height 39
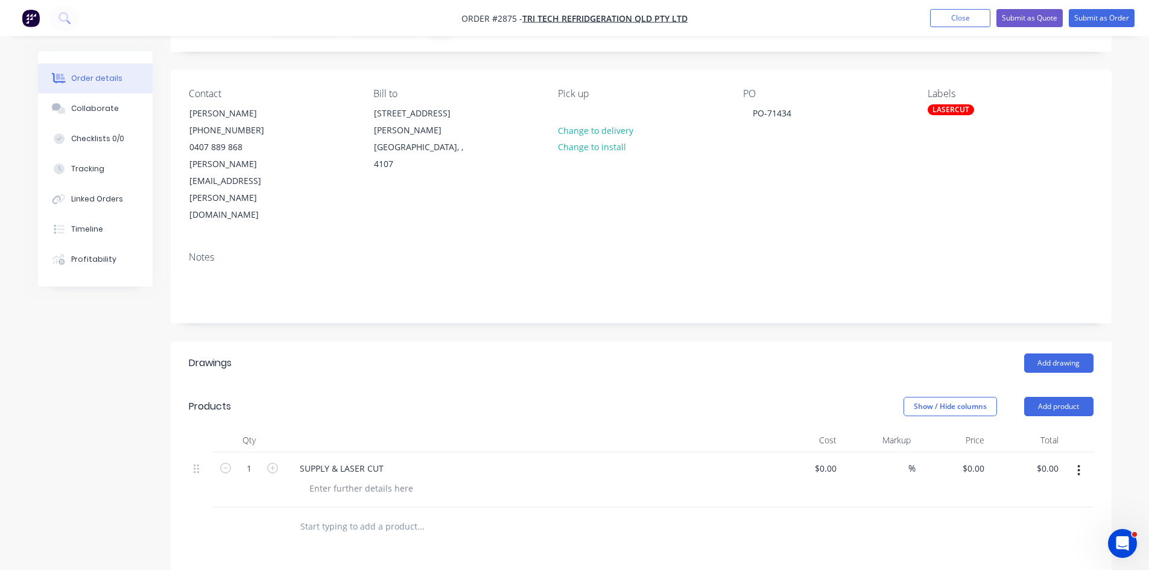
scroll to position [80, 0]
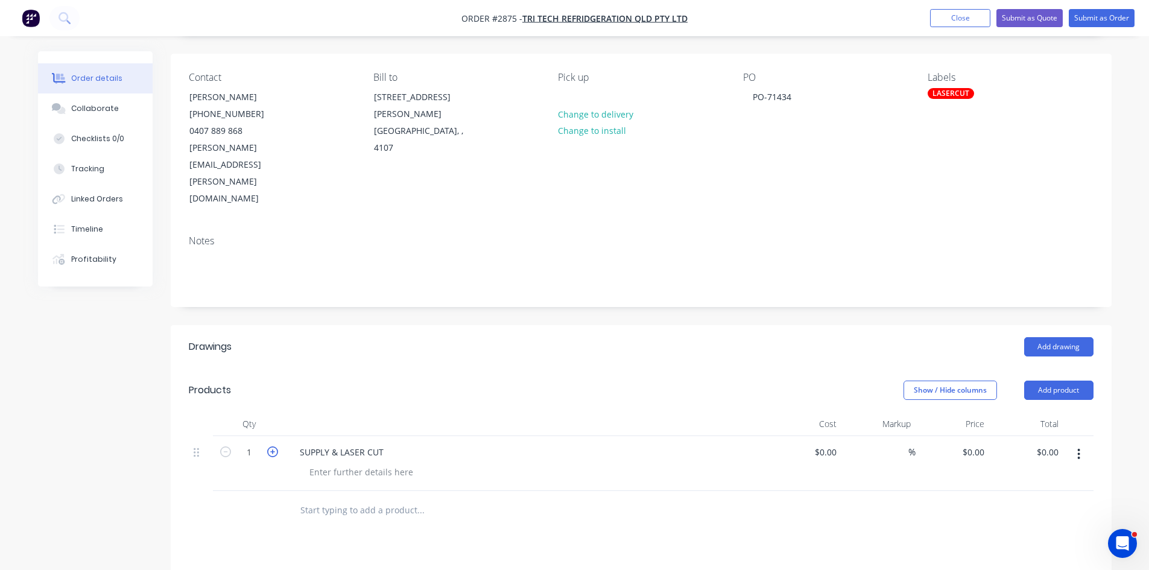
click at [271, 446] on icon "button" at bounding box center [272, 451] width 11 height 11
type input "2"
drag, startPoint x: 297, startPoint y: 401, endPoint x: 390, endPoint y: 405, distance: 93.0
click at [390, 443] on div "SUPPLY & LASER CUT" at bounding box center [341, 451] width 103 height 17
click at [1056, 381] on button "Add product" at bounding box center [1058, 390] width 69 height 19
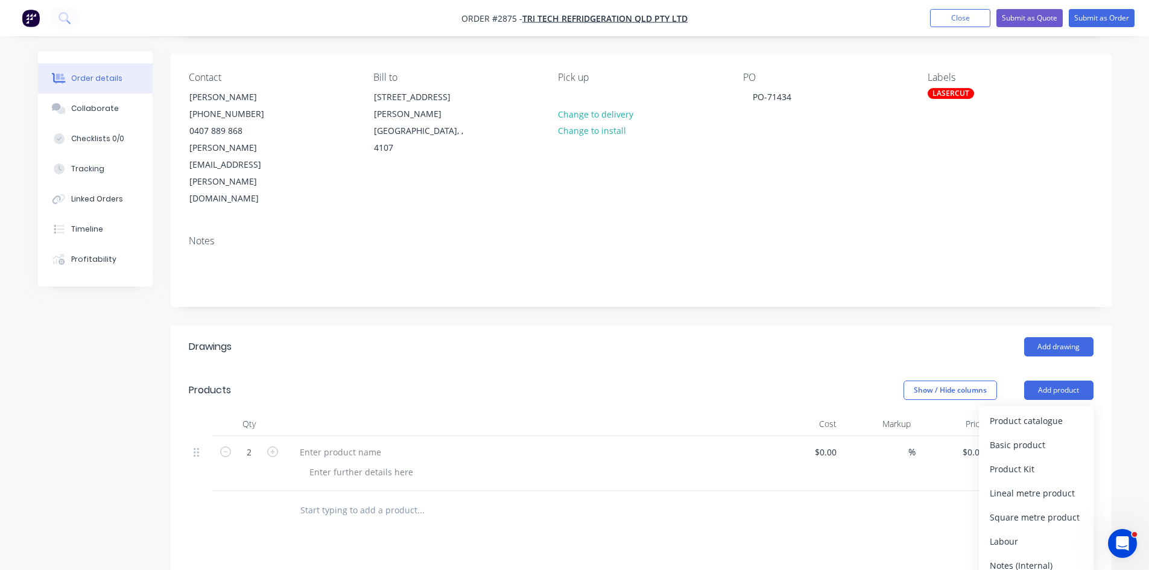
paste div
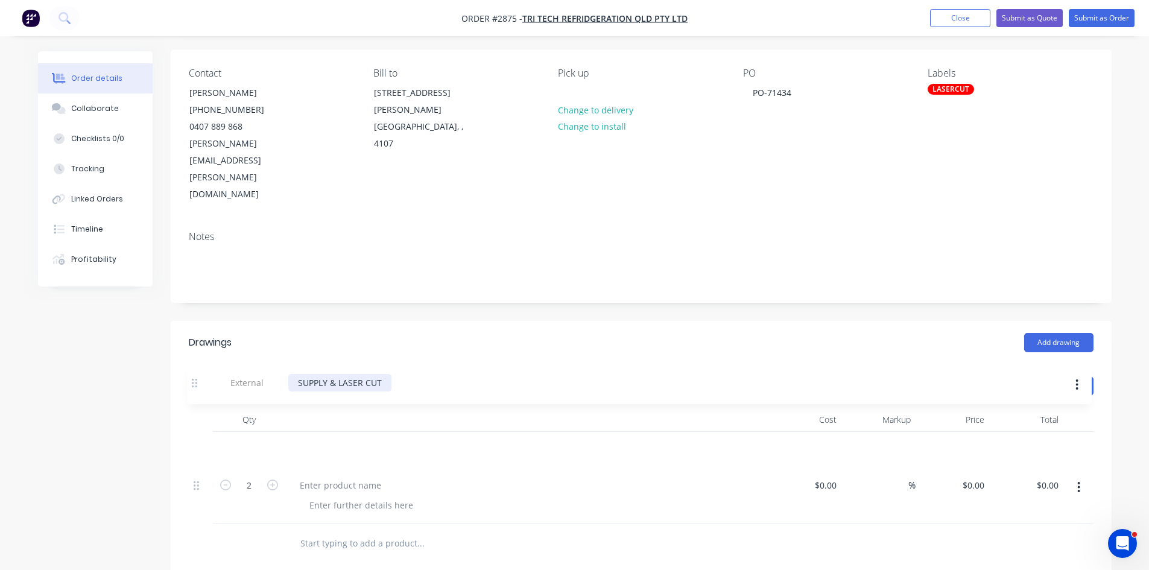
drag, startPoint x: 200, startPoint y: 460, endPoint x: 202, endPoint y: 368, distance: 92.3
click at [202, 408] on div "Qty Cost Markup Price Total 2 $0.00 $0.00 % $0.00 $0.00 $0.00 $0.00 External SU…" at bounding box center [641, 466] width 905 height 116
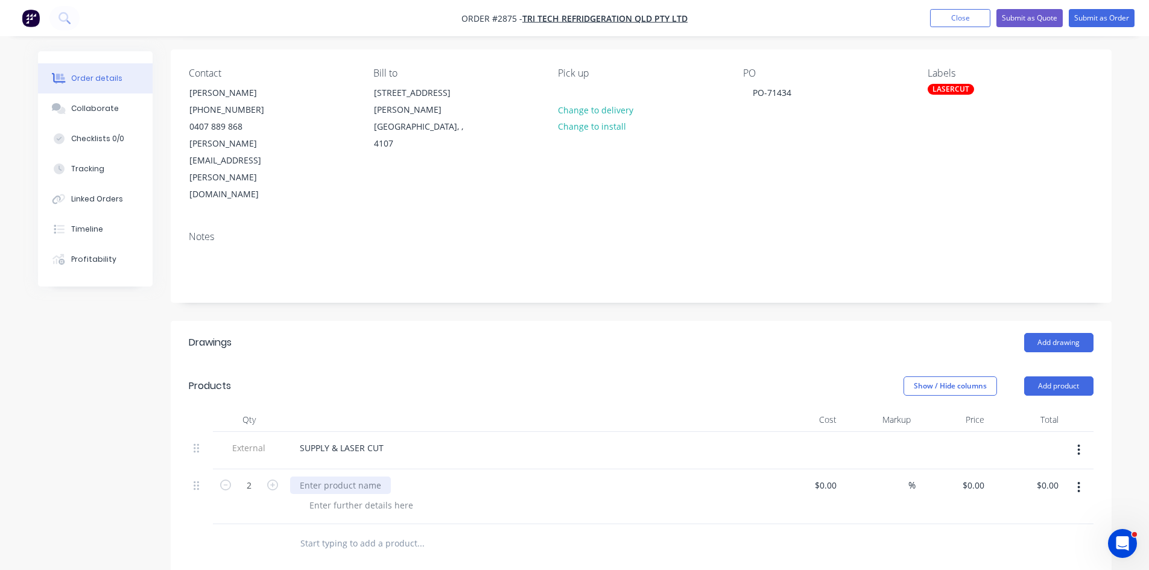
click at [334, 477] on div at bounding box center [340, 485] width 101 height 17
click at [337, 477] on div at bounding box center [340, 485] width 101 height 17
paste div
click at [344, 469] on div "S/S 304 plates 450 x 250 x 6.0mm with 12 mm holes in each corner. Drawing inclu…" at bounding box center [526, 503] width 483 height 68
click at [369, 509] on div at bounding box center [361, 517] width 123 height 17
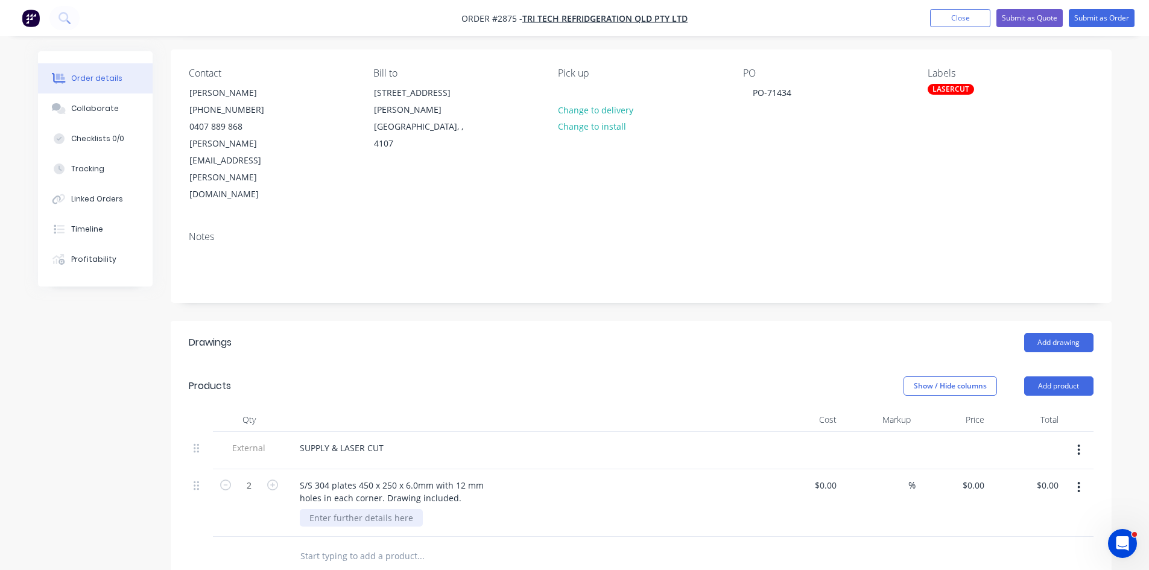
click at [369, 509] on div at bounding box center [361, 517] width 123 height 17
type input "$0.00"
click at [354, 477] on div "S/S 304 plates 450 x 250 x 6.0mm with 12 mm holes in each corner. Drawing inclu…" at bounding box center [391, 492] width 203 height 30
drag, startPoint x: 329, startPoint y: 433, endPoint x: 281, endPoint y: 432, distance: 48.9
click at [284, 469] on div "2 S/S 304 plates 450 x 250 x 6.0mm with 12 mm holes in each corner. Drawing inc…" at bounding box center [641, 503] width 905 height 68
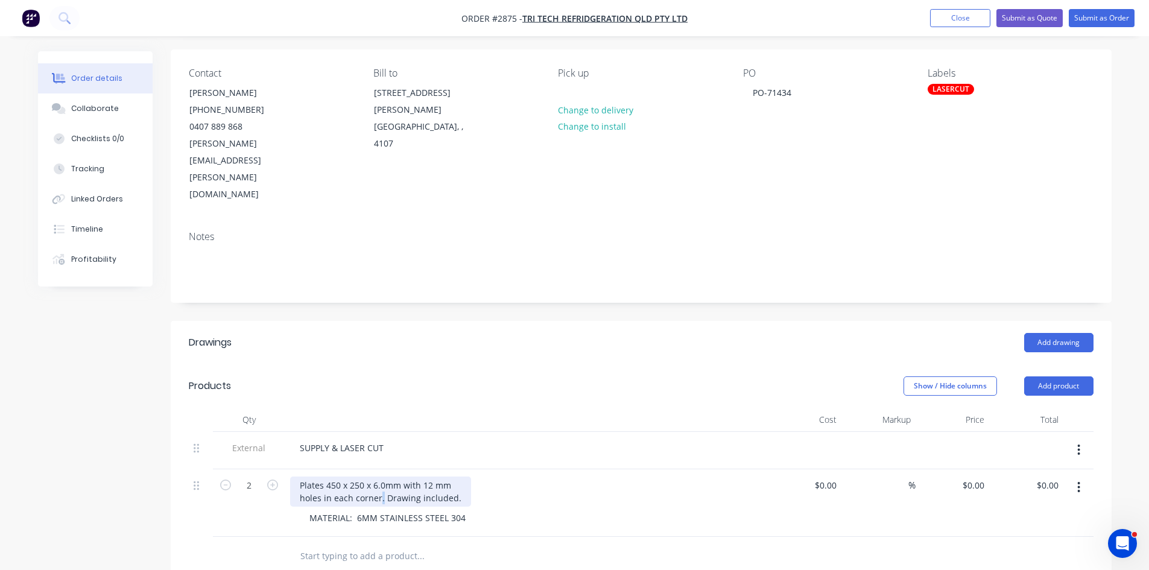
click at [381, 477] on div "Plates 450 x 250 x 6.0mm with 12 mm holes in each corner. Drawing included." at bounding box center [380, 492] width 181 height 30
drag, startPoint x: 381, startPoint y: 447, endPoint x: 571, endPoint y: 445, distance: 190.7
click at [568, 477] on div "Plates 450 x 250 x 6.0mm with 12 mm holes in each corner - Drawing included." at bounding box center [526, 492] width 473 height 30
click at [455, 477] on div "Plates 450 x 250 x 6.0mm with 12 mm holes in each corner" at bounding box center [375, 492] width 171 height 30
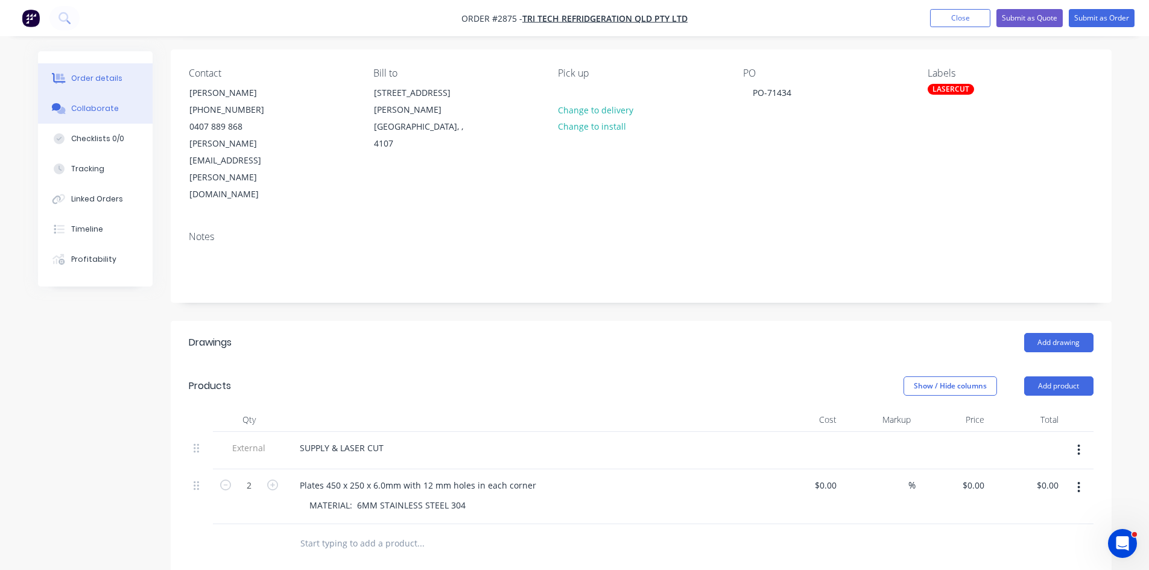
click at [103, 106] on div "Collaborate" at bounding box center [95, 108] width 48 height 11
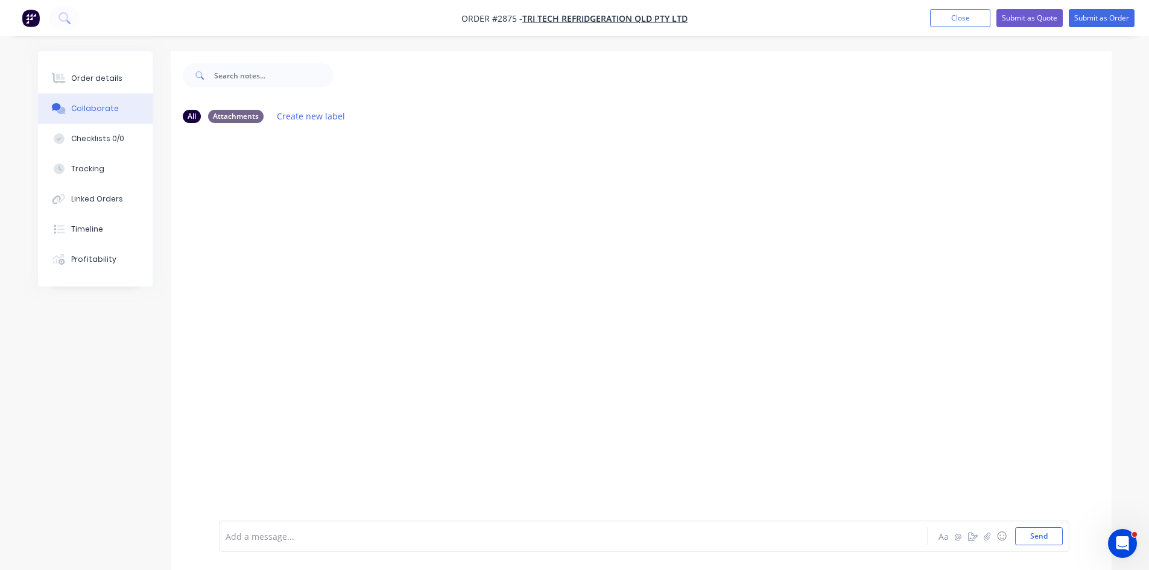
click at [303, 527] on div "Add a message... Aa @ ☺ Send" at bounding box center [644, 536] width 851 height 31
click at [303, 538] on div at bounding box center [539, 536] width 627 height 13
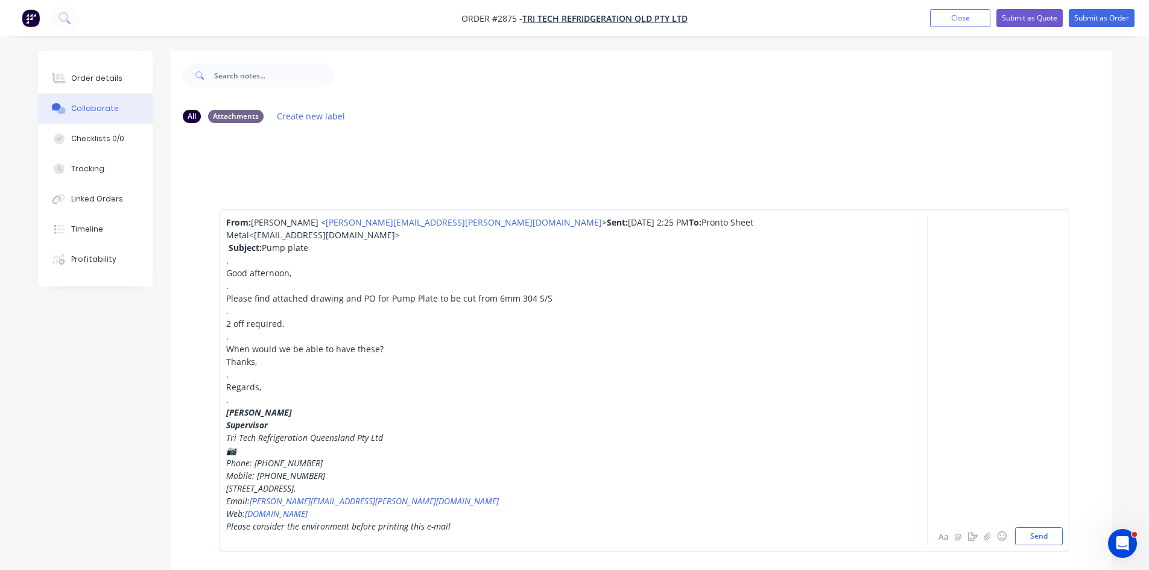
click at [249, 453] on div "📷" at bounding box center [539, 450] width 627 height 13
click at [1042, 538] on button "Send" at bounding box center [1039, 536] width 48 height 18
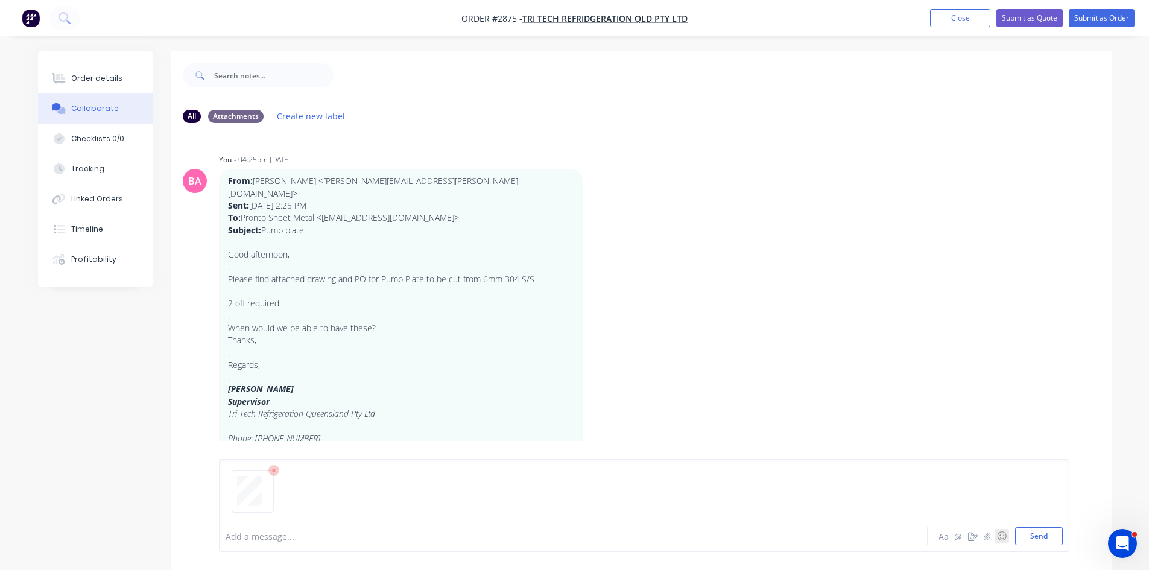
drag, startPoint x: 1039, startPoint y: 536, endPoint x: 1009, endPoint y: 536, distance: 29.6
click at [1039, 536] on button "Send" at bounding box center [1039, 536] width 48 height 18
click at [1029, 533] on button "Send" at bounding box center [1039, 536] width 48 height 18
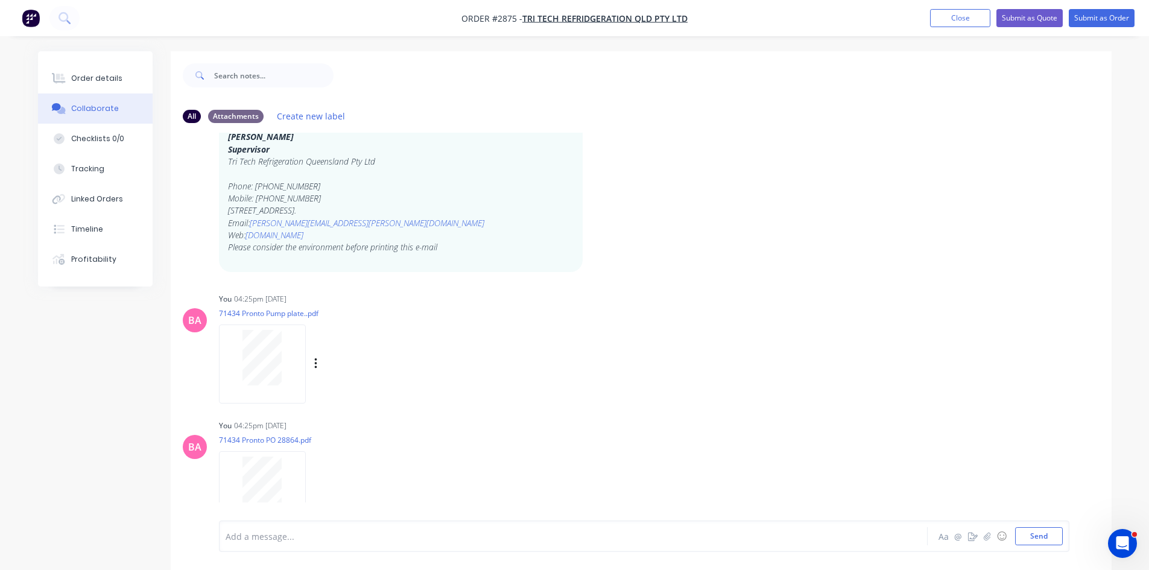
scroll to position [255, 0]
click at [88, 78] on div "Order details" at bounding box center [96, 78] width 51 height 11
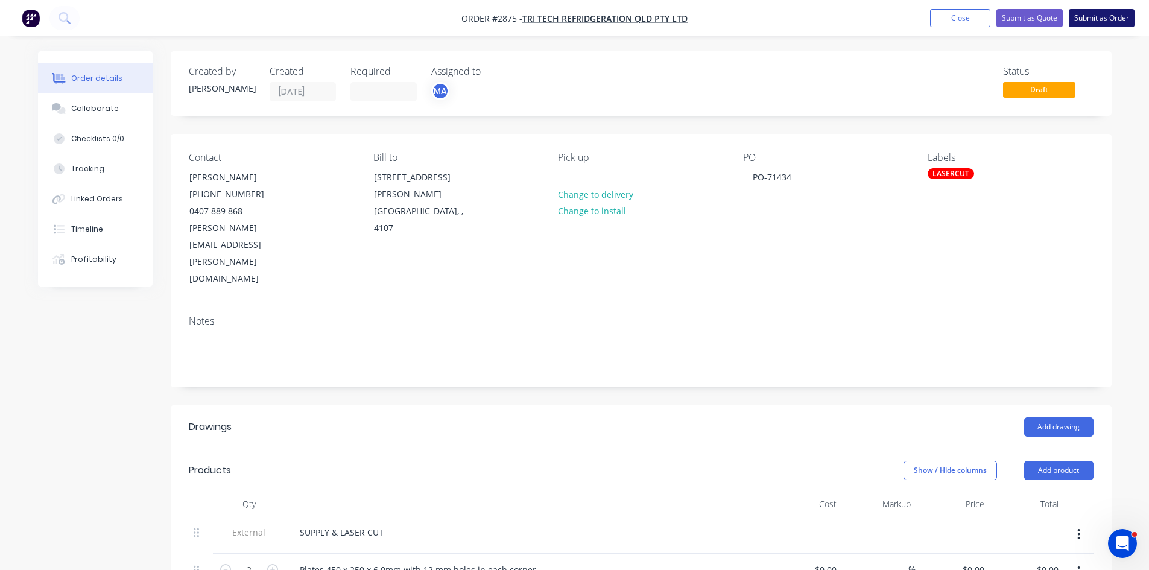
click at [1113, 14] on button "Submit as Order" at bounding box center [1102, 18] width 66 height 18
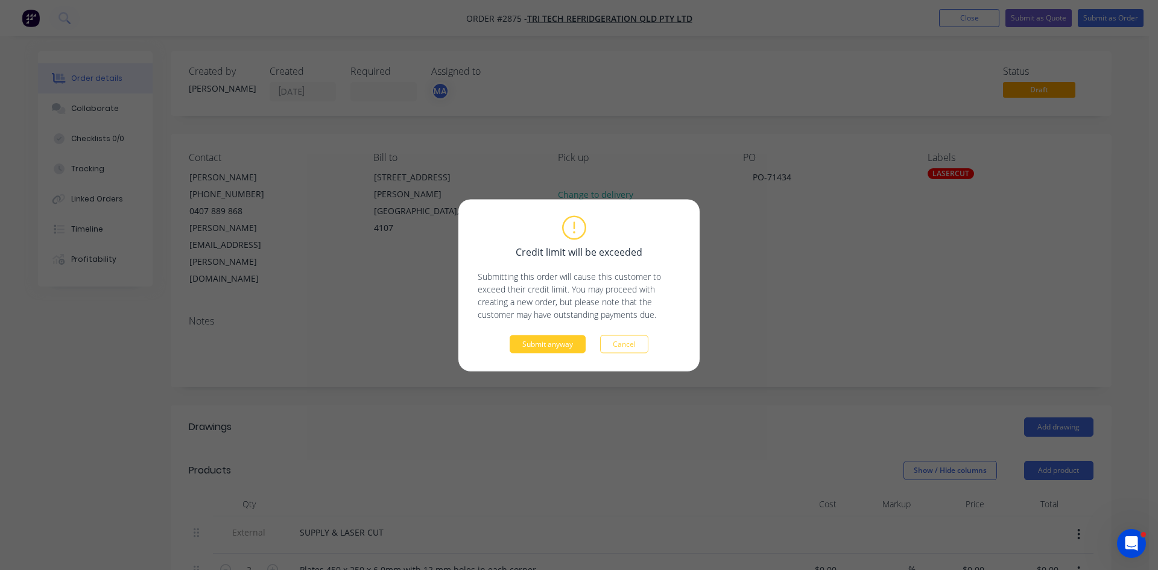
click at [555, 351] on button "Submit anyway" at bounding box center [548, 344] width 76 height 18
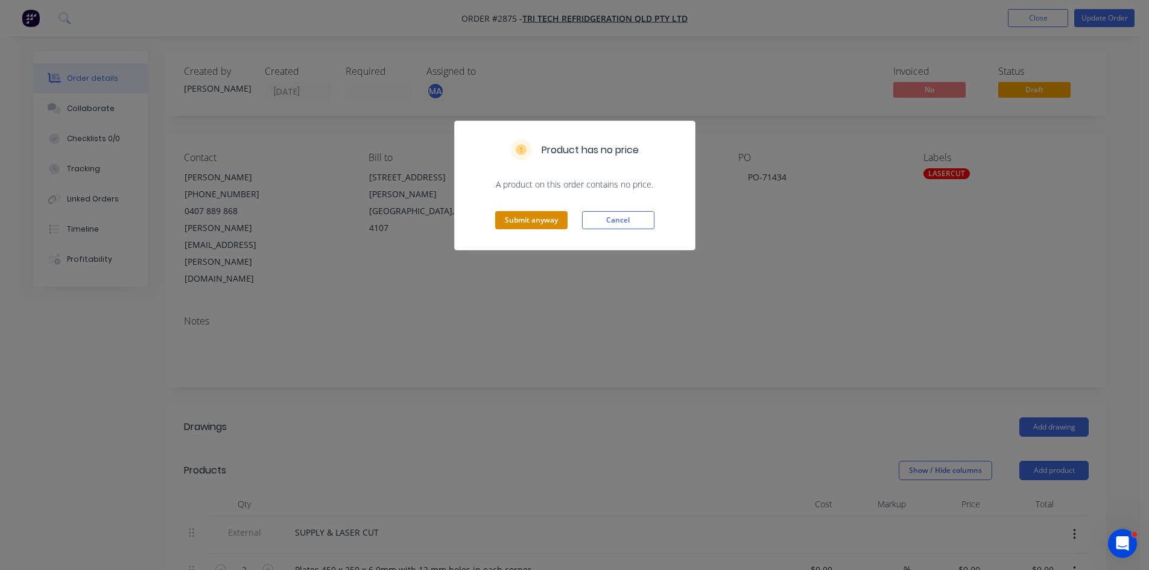
click at [539, 224] on button "Submit anyway" at bounding box center [531, 220] width 72 height 18
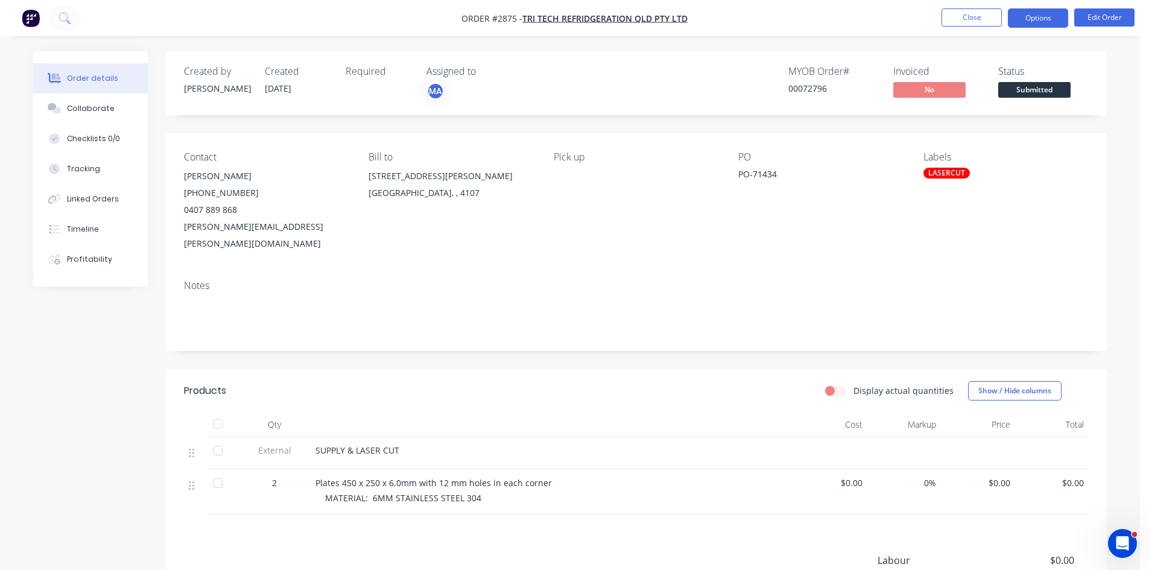
click at [1044, 21] on button "Options" at bounding box center [1038, 17] width 60 height 19
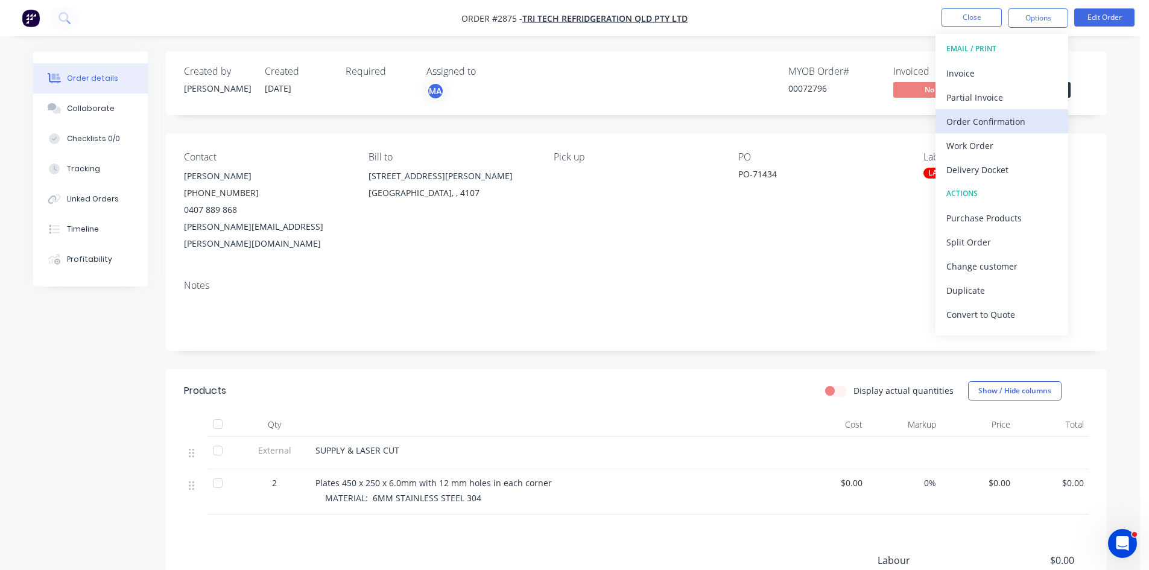
click at [998, 121] on div "Order Confirmation" at bounding box center [1002, 121] width 111 height 17
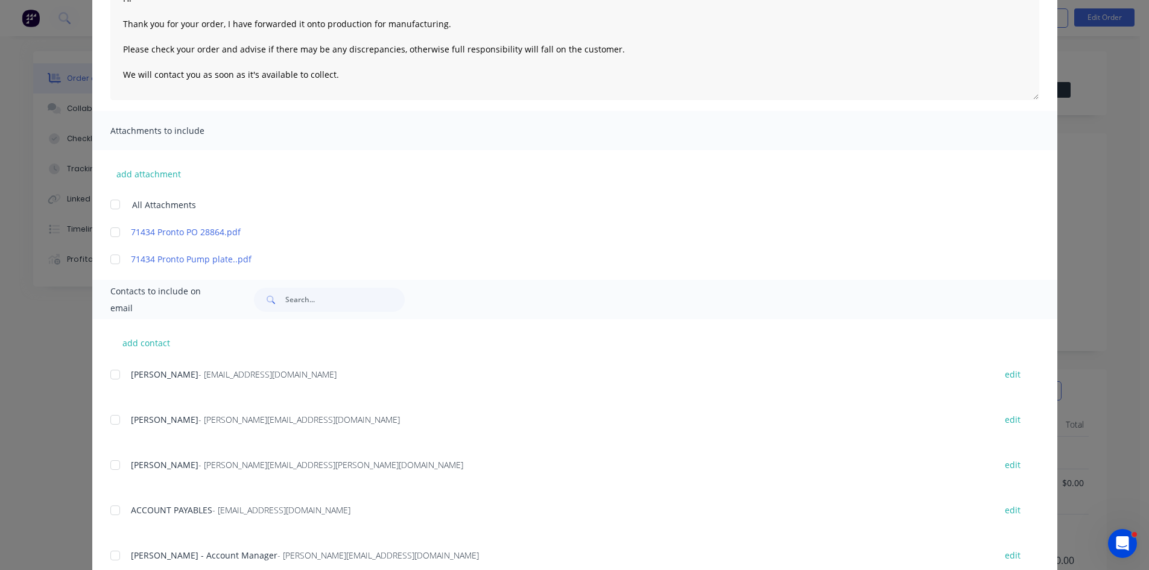
scroll to position [181, 0]
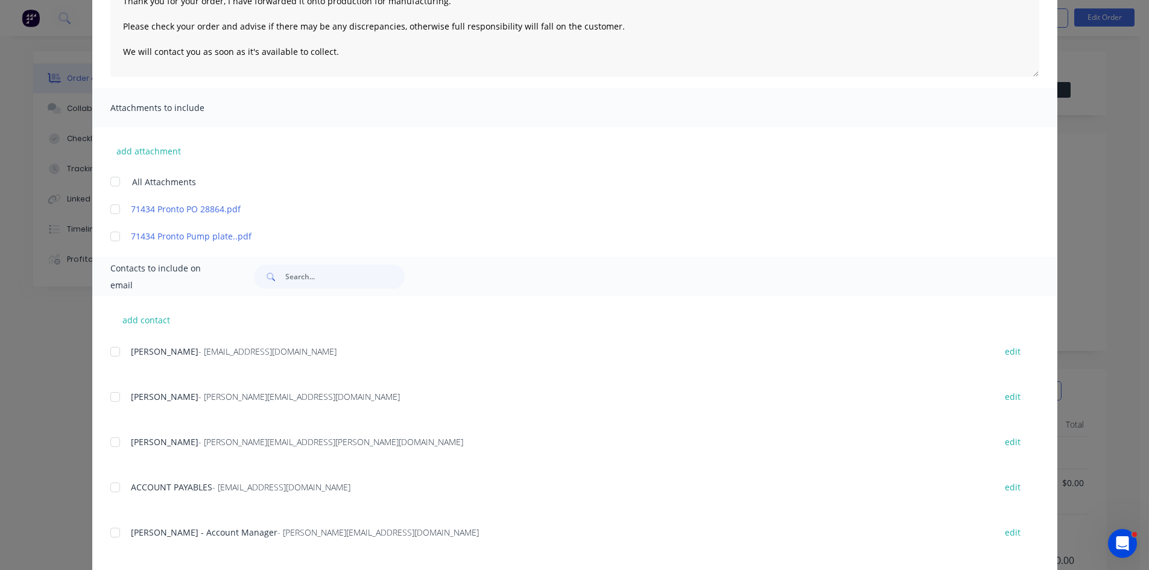
click at [112, 443] on div at bounding box center [115, 442] width 24 height 24
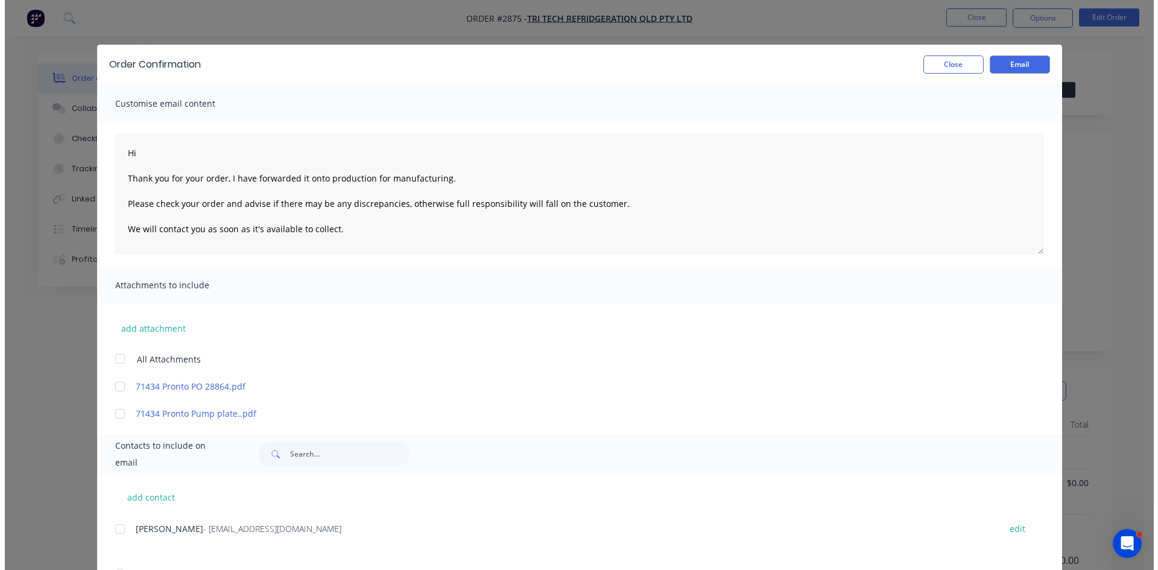
scroll to position [0, 0]
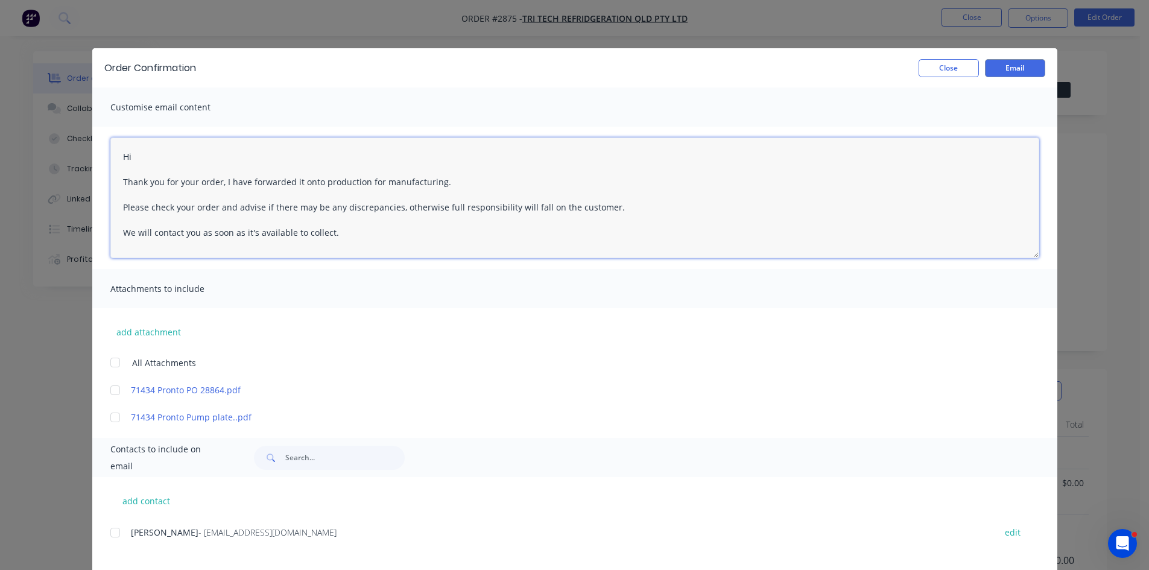
click at [160, 159] on textarea "Hi Thank you for your order, I have forwarded it onto production for manufactur…" at bounding box center [574, 198] width 929 height 121
type textarea "Hi [PERSON_NAME] Thank you for your order, I have forwarded it onto production …"
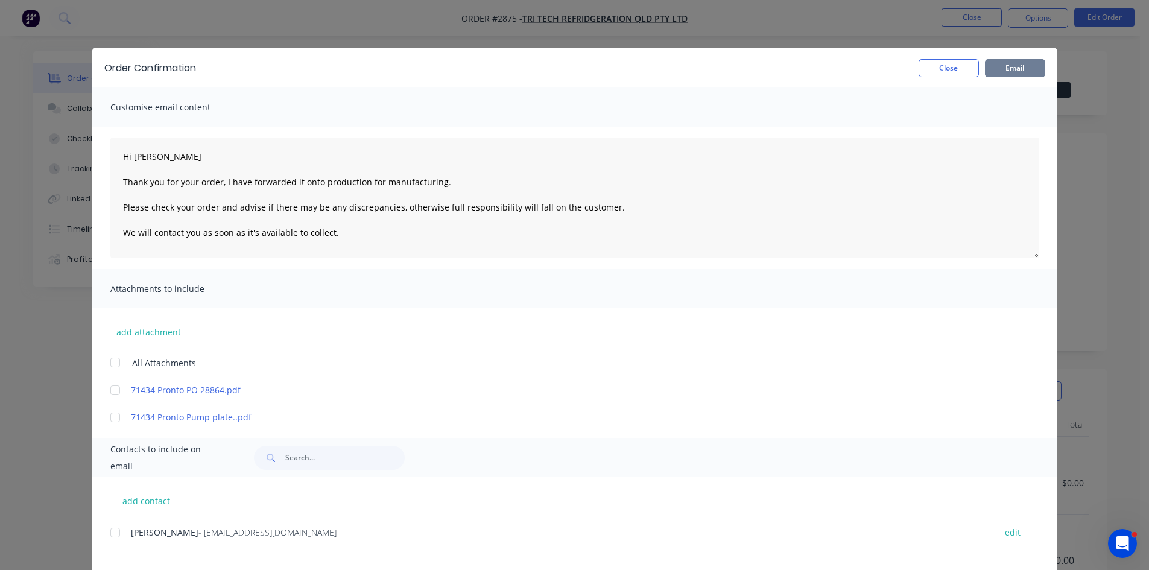
click at [1024, 62] on button "Email" at bounding box center [1015, 68] width 60 height 18
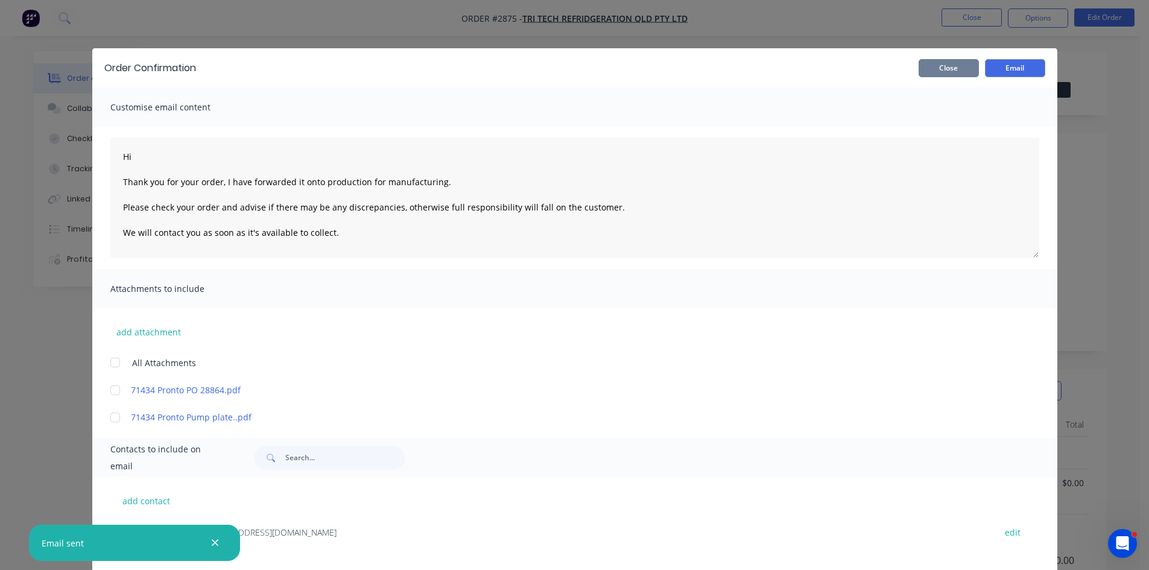
click at [948, 65] on button "Close" at bounding box center [949, 68] width 60 height 18
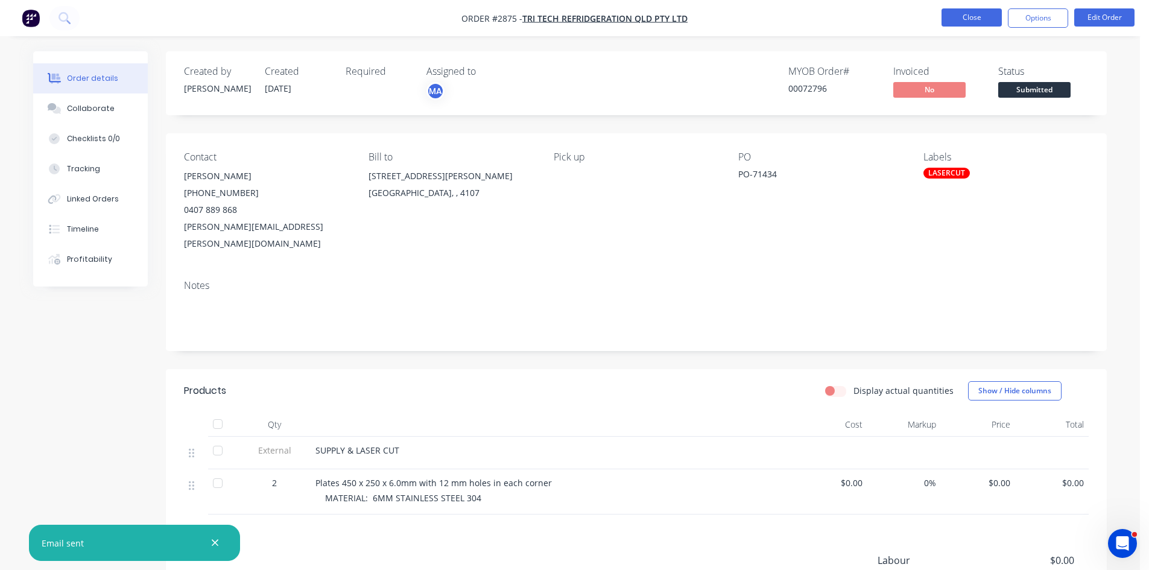
click at [978, 16] on button "Close" at bounding box center [972, 17] width 60 height 18
